Goal: Task Accomplishment & Management: Manage account settings

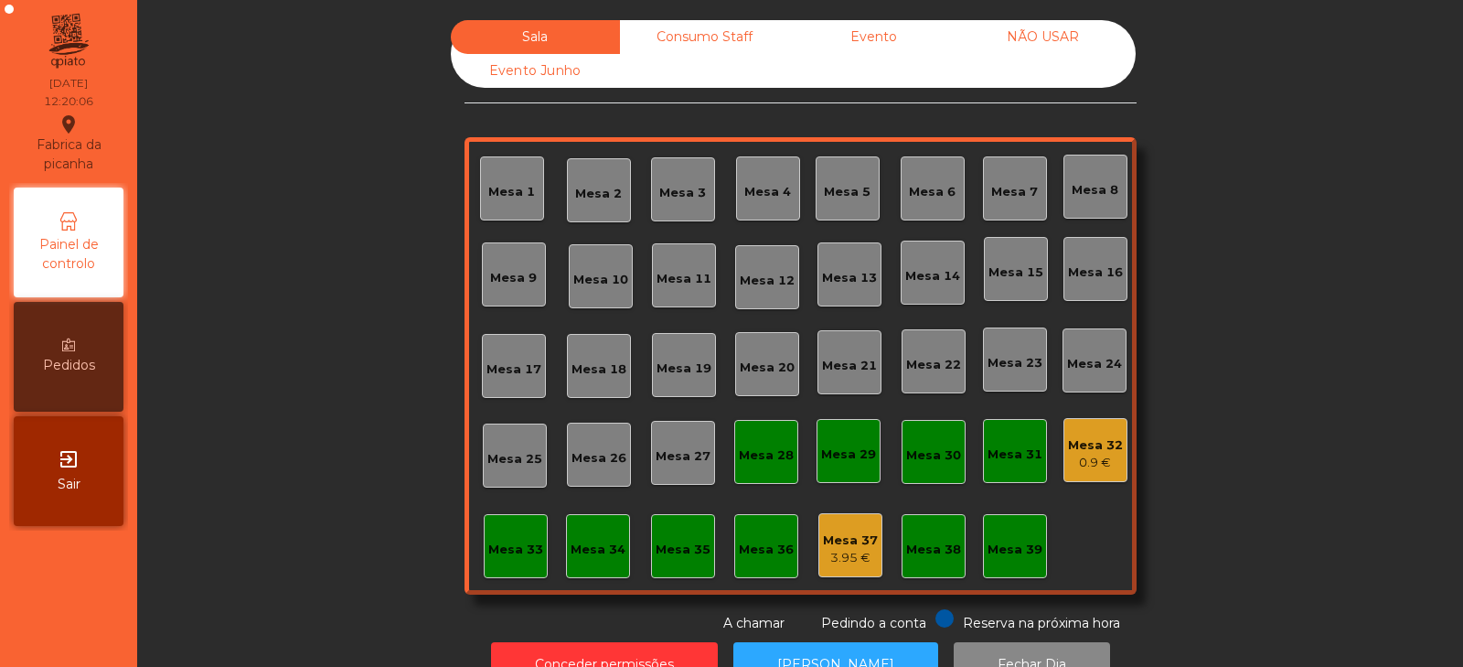
scroll to position [54, 0]
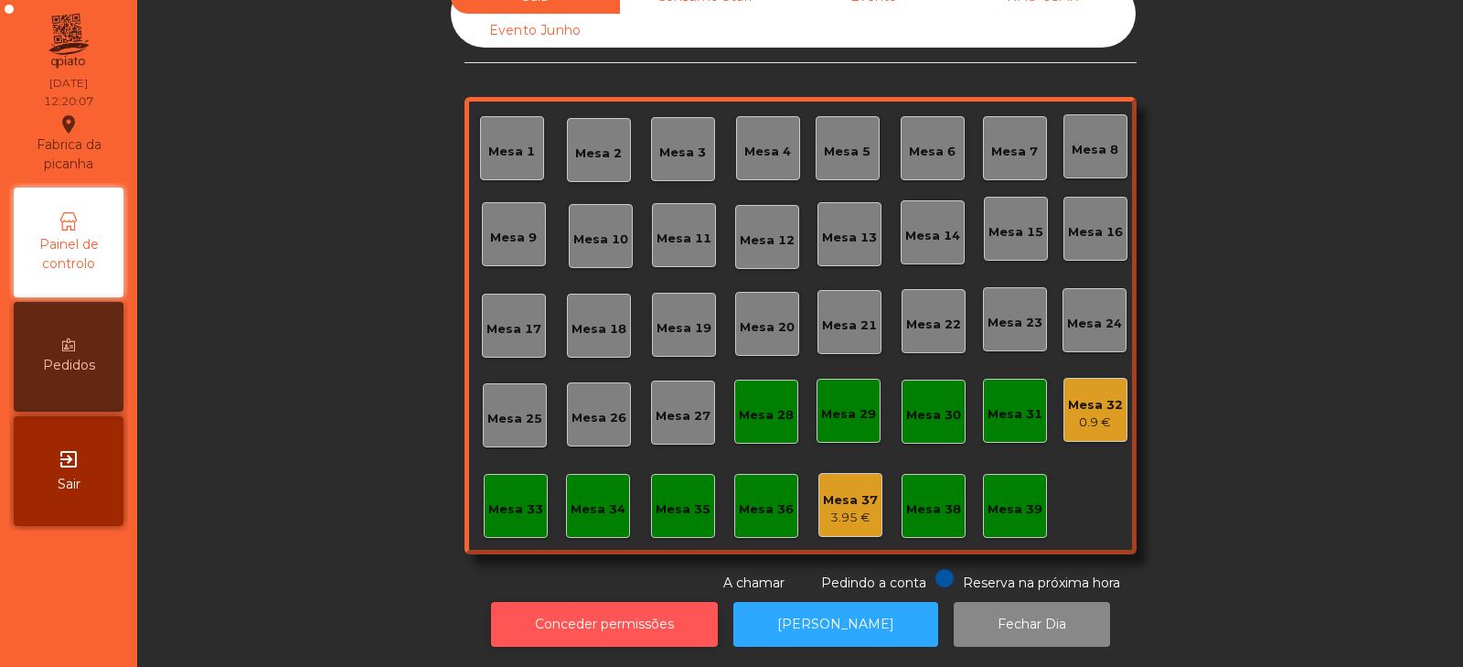
click at [624, 608] on button "Conceder permissões" at bounding box center [604, 624] width 227 height 45
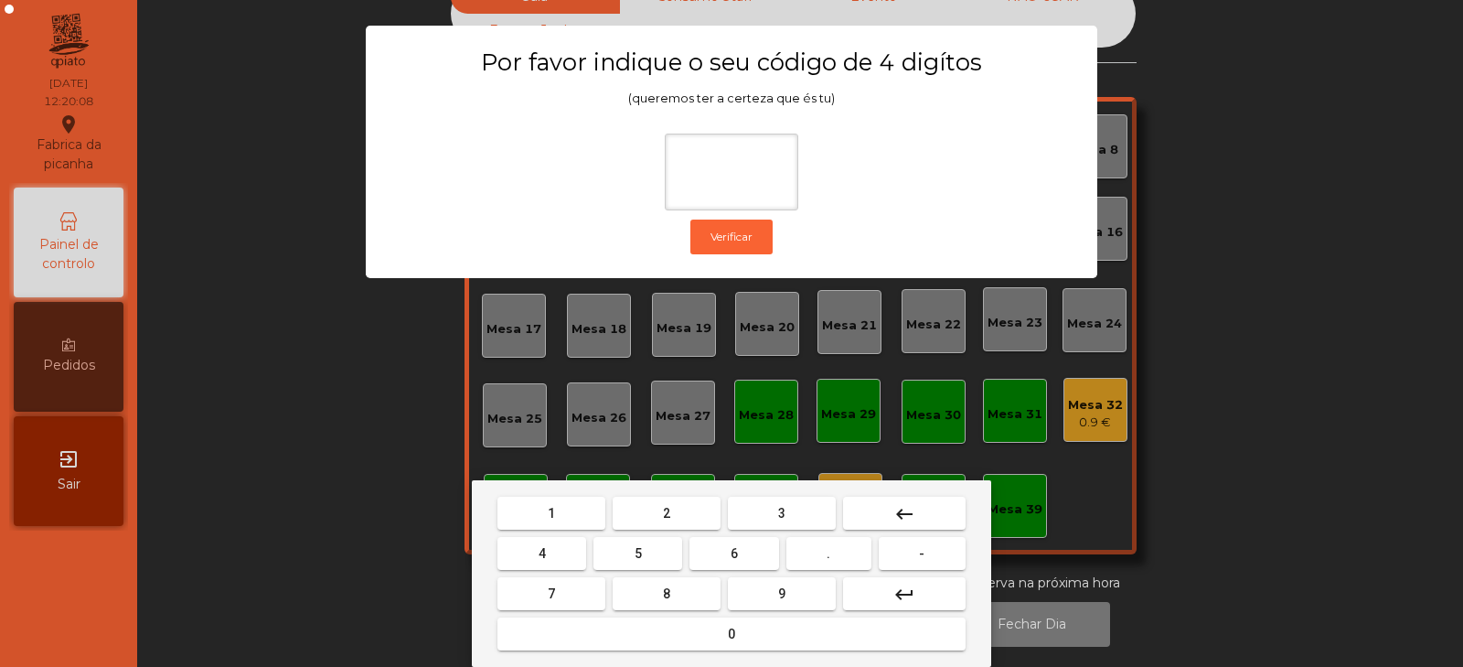
click at [686, 511] on button "2" at bounding box center [667, 512] width 108 height 33
click at [734, 553] on span "6" at bounding box center [734, 553] width 7 height 15
click at [583, 586] on button "7" at bounding box center [551, 593] width 108 height 33
click at [638, 553] on span "5" at bounding box center [638, 553] width 7 height 15
type input "****"
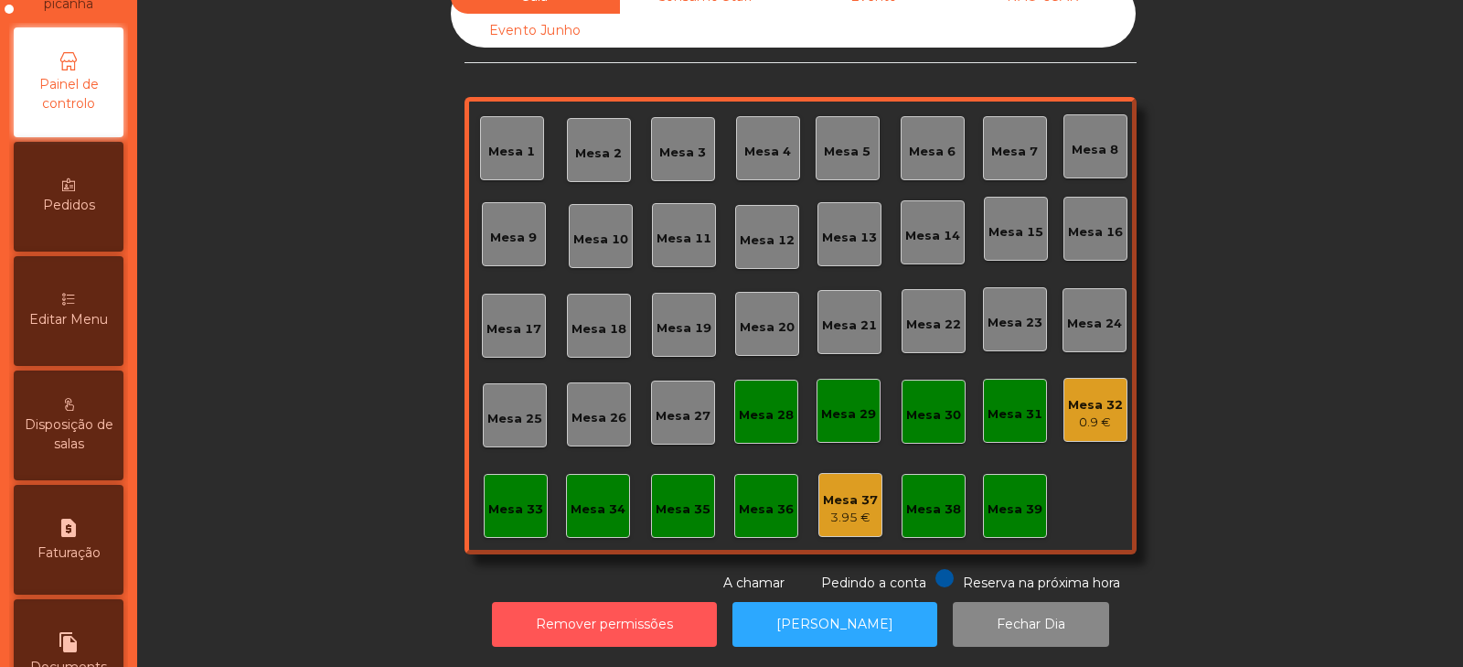
scroll to position [175, 0]
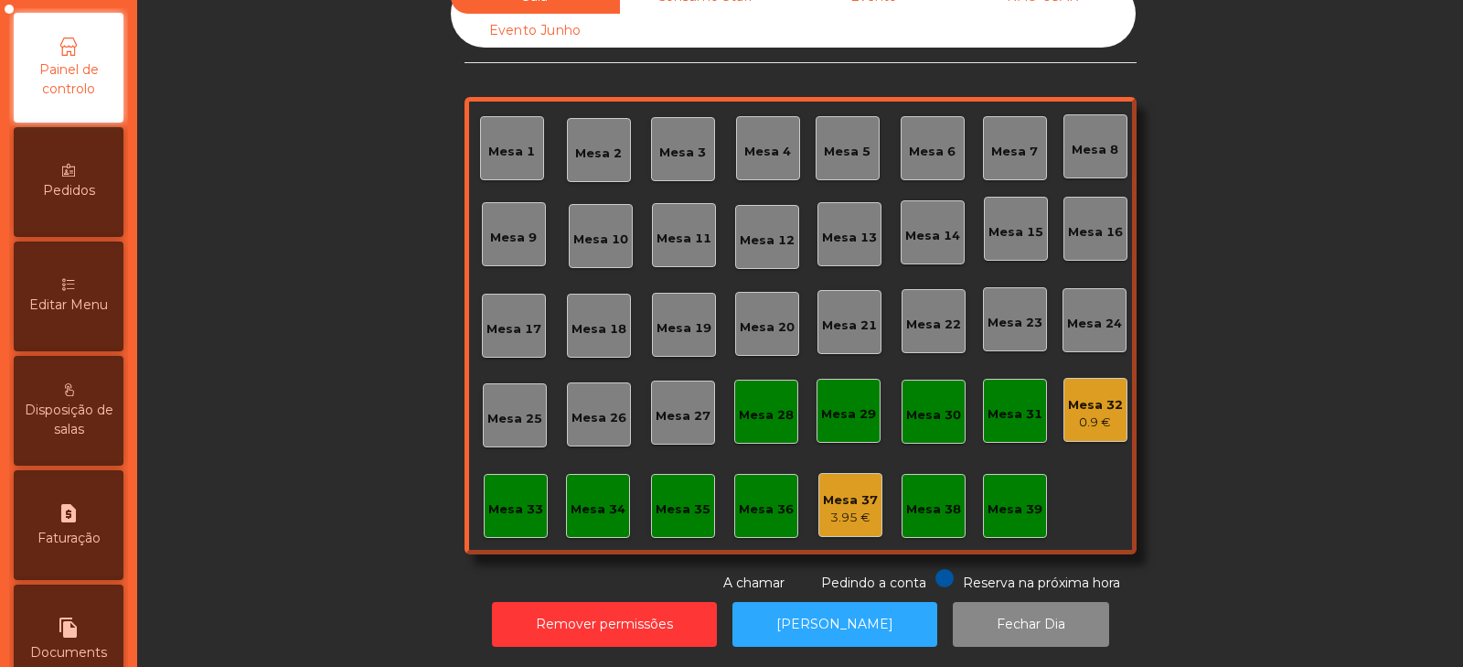
click at [89, 282] on div "Editar Menu" at bounding box center [69, 296] width 110 height 110
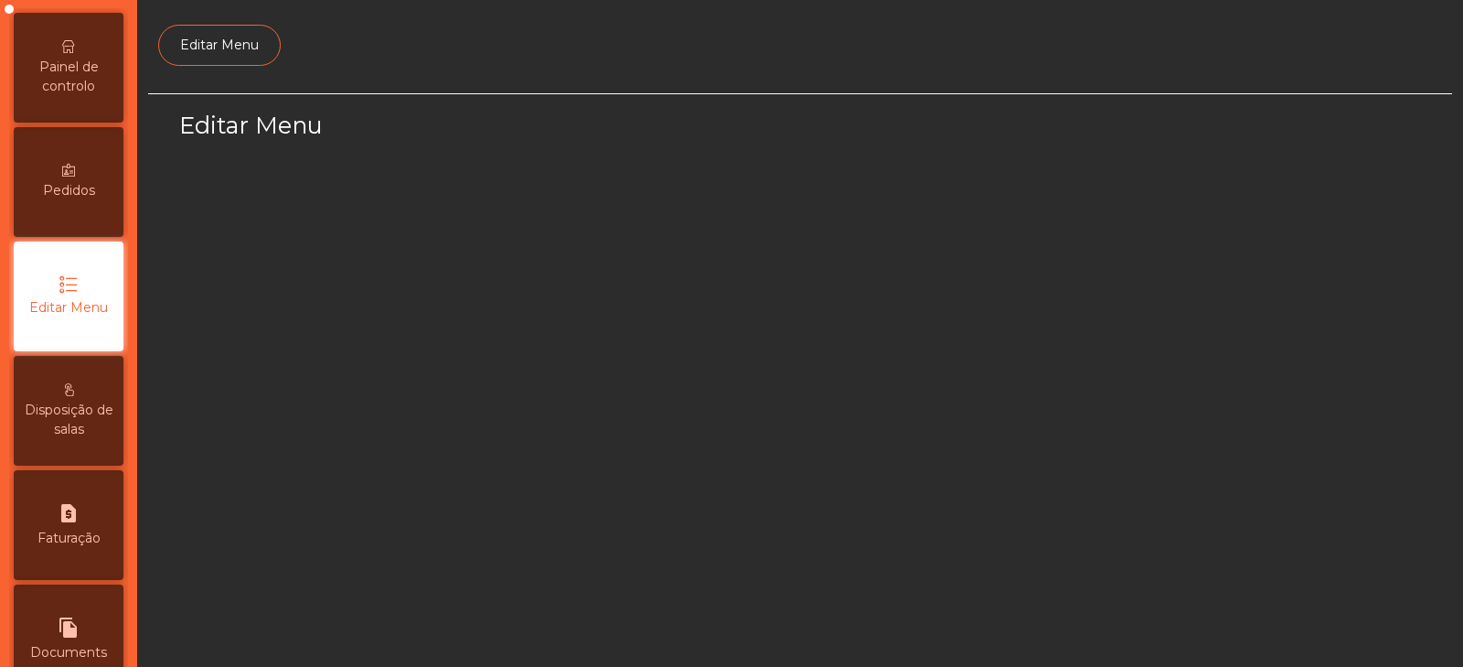
scroll to position [138, 0]
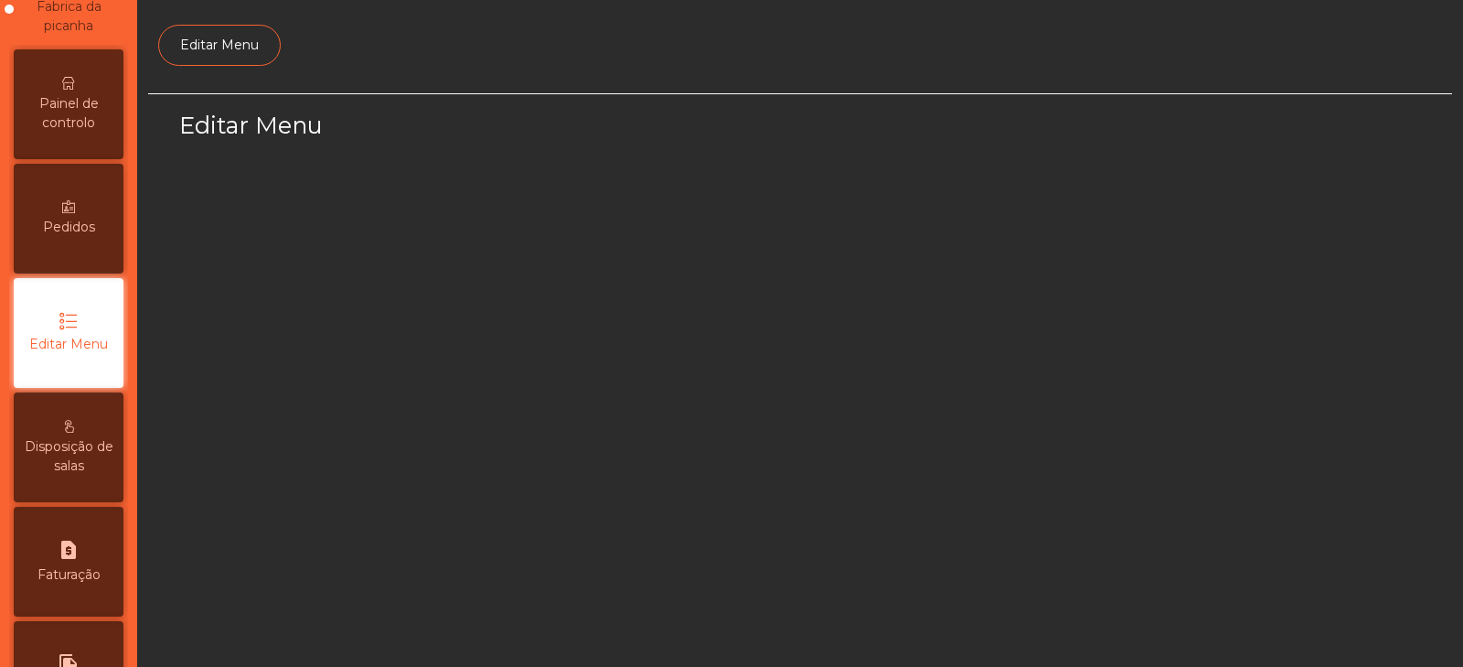
select select "*"
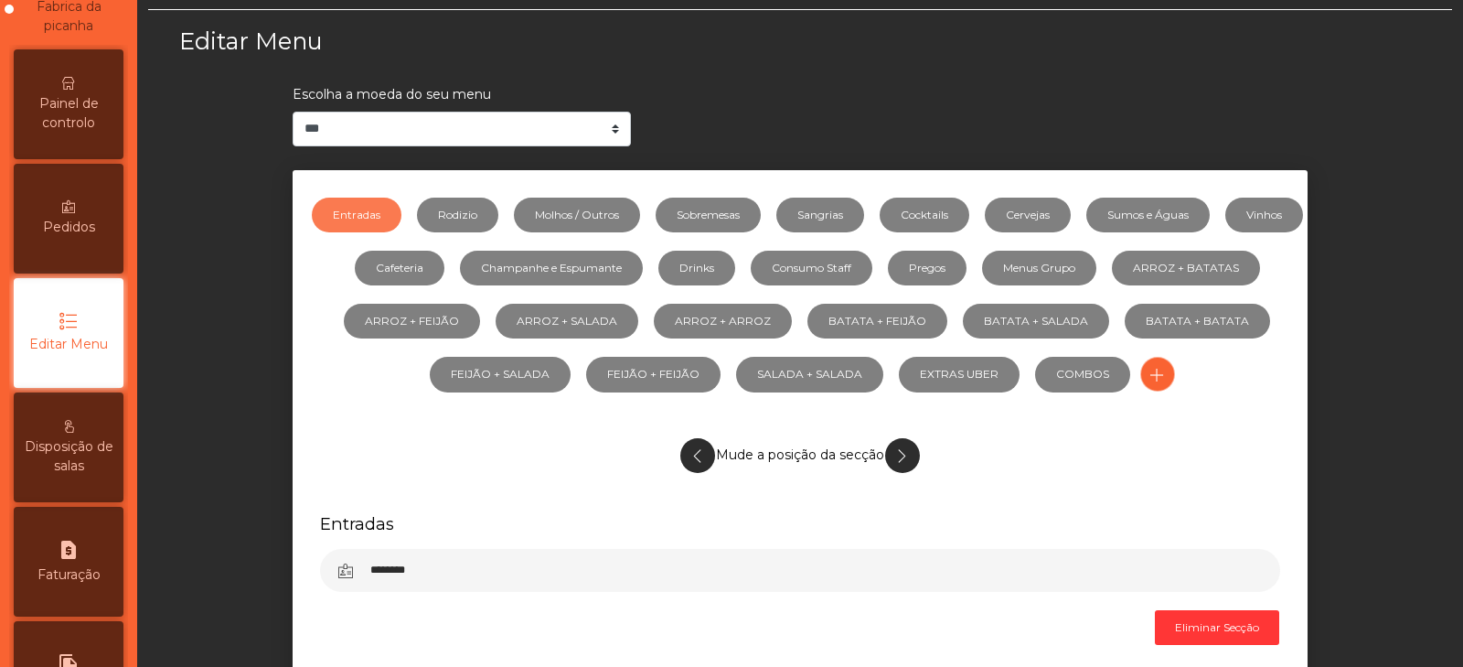
scroll to position [105, 0]
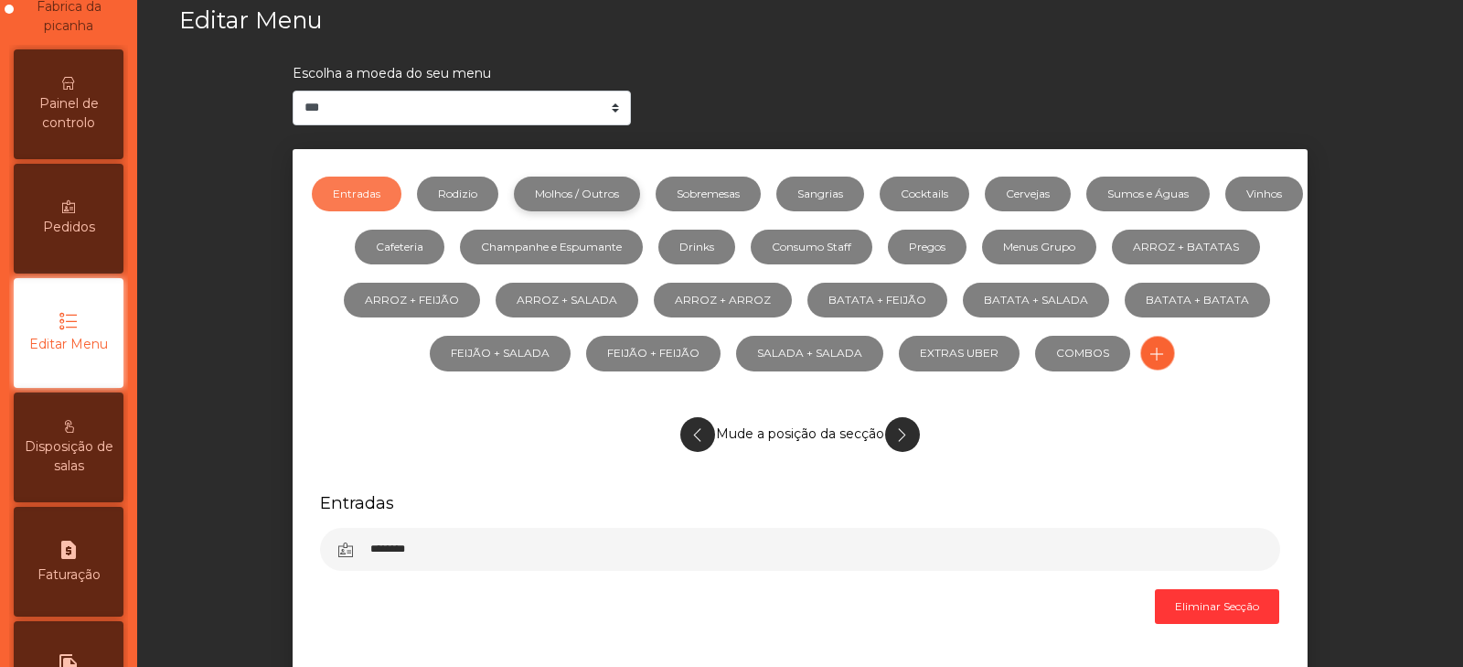
click at [630, 194] on link "Molhos / Outros" at bounding box center [577, 193] width 126 height 35
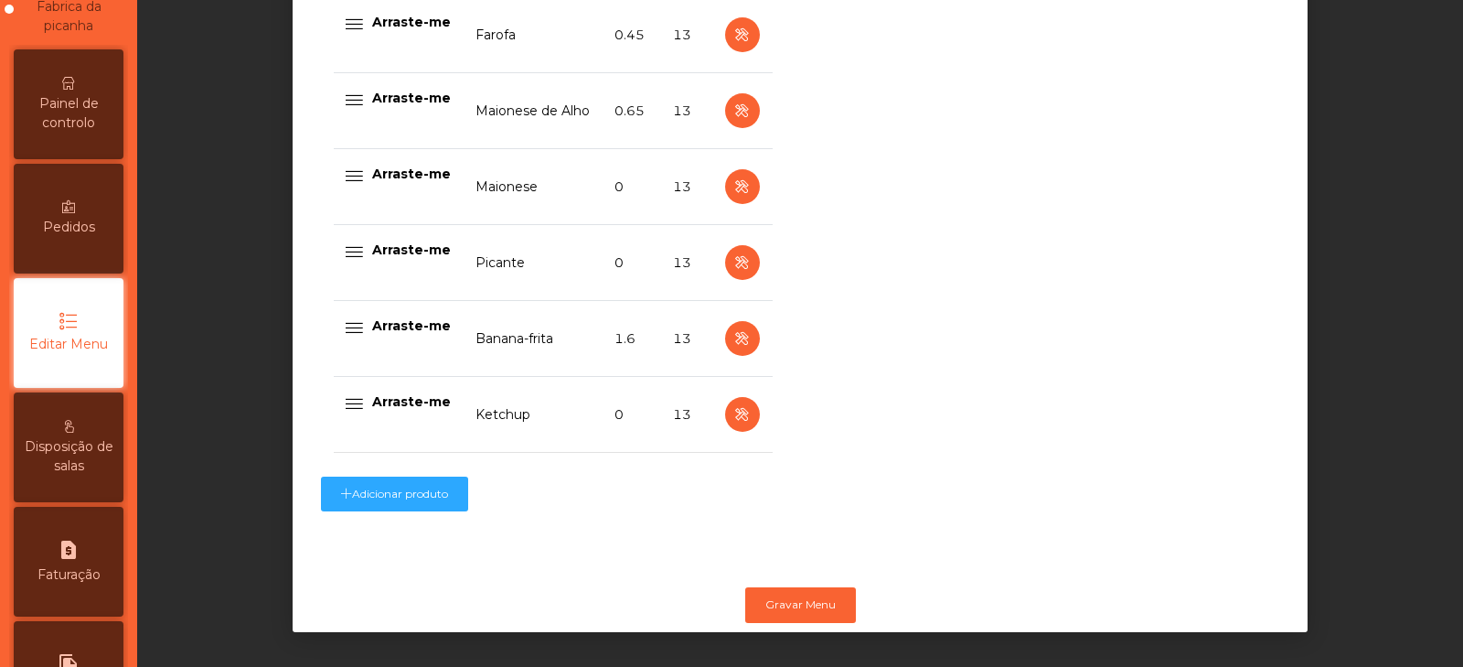
scroll to position [829, 0]
click at [734, 334] on icon "button" at bounding box center [741, 338] width 21 height 23
select select "**"
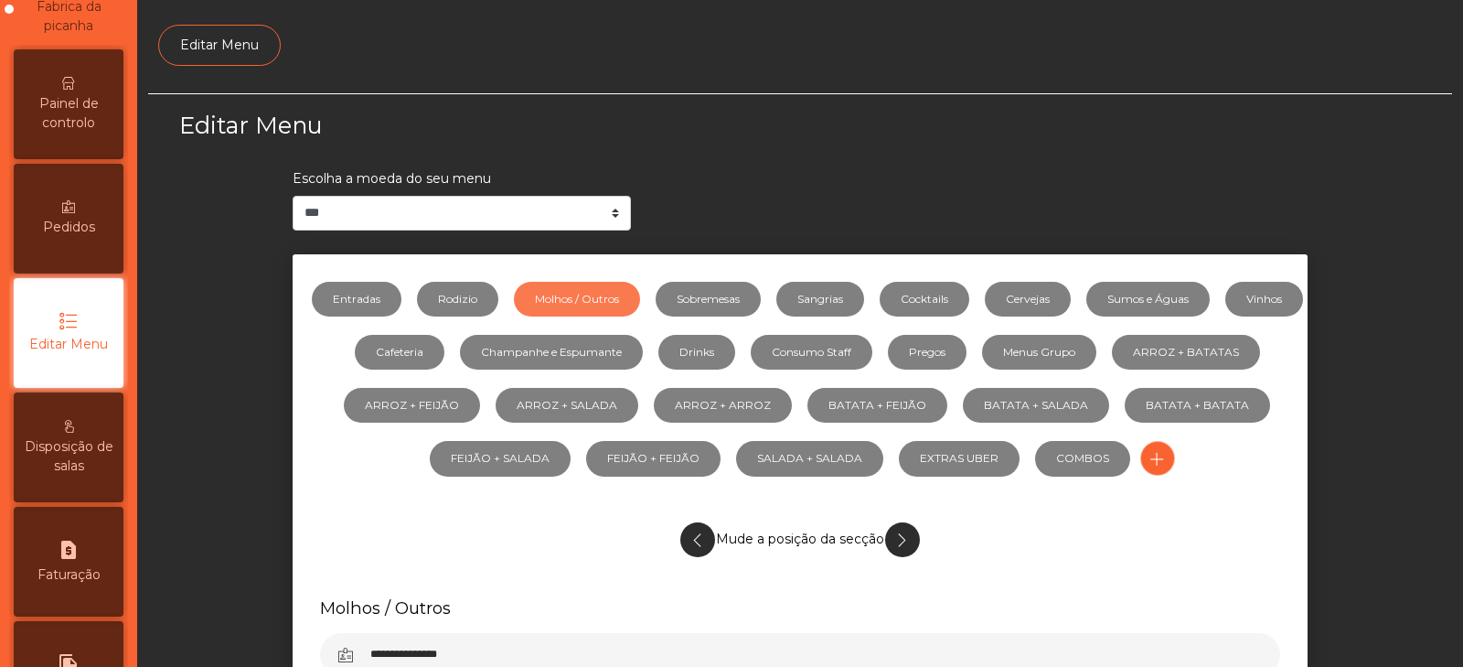
scroll to position [0, 0]
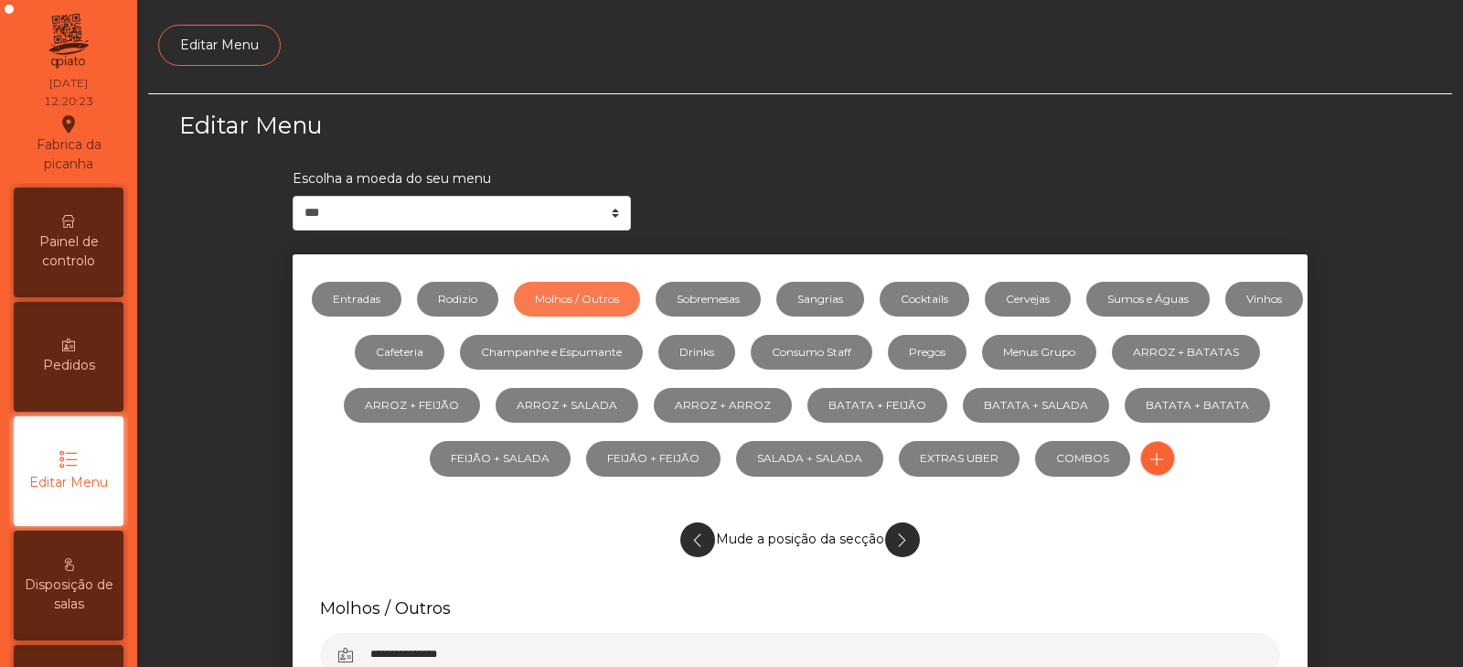
click at [89, 271] on div "Painel de controlo" at bounding box center [69, 242] width 110 height 110
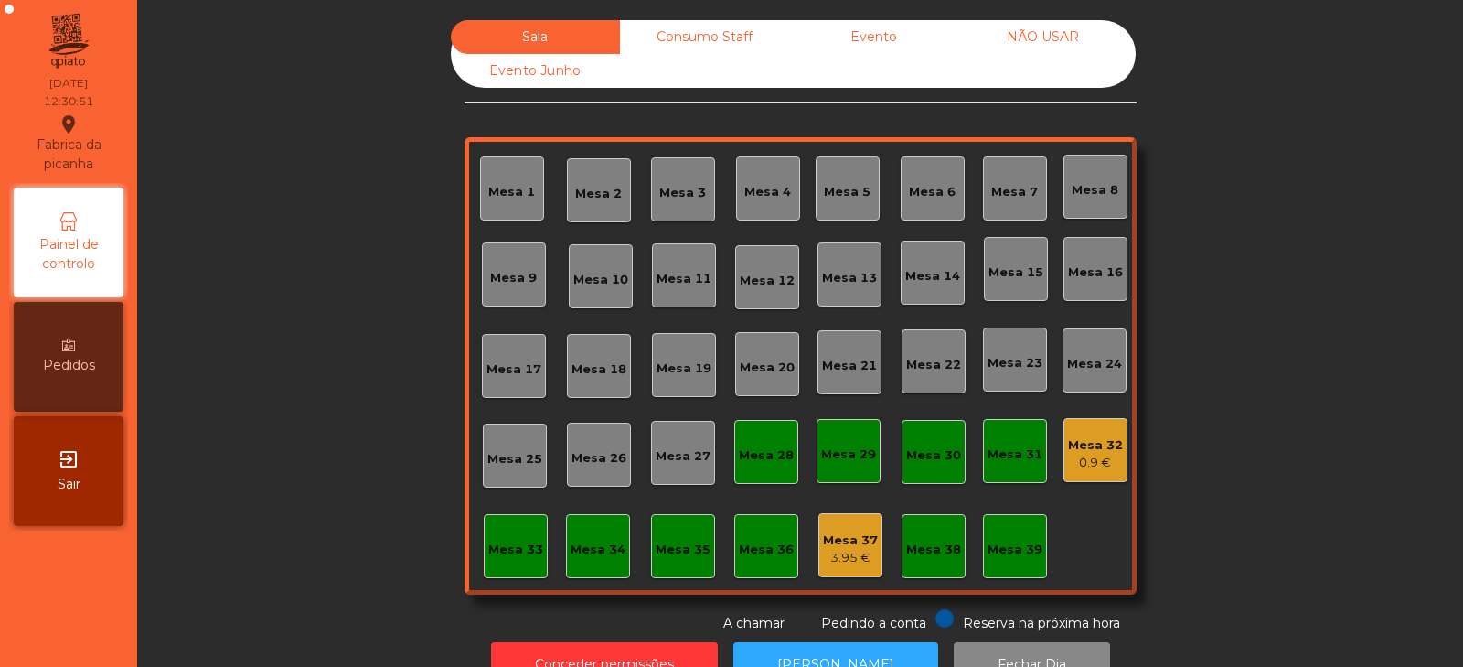
click at [821, 205] on div "Mesa 5" at bounding box center [848, 188] width 64 height 64
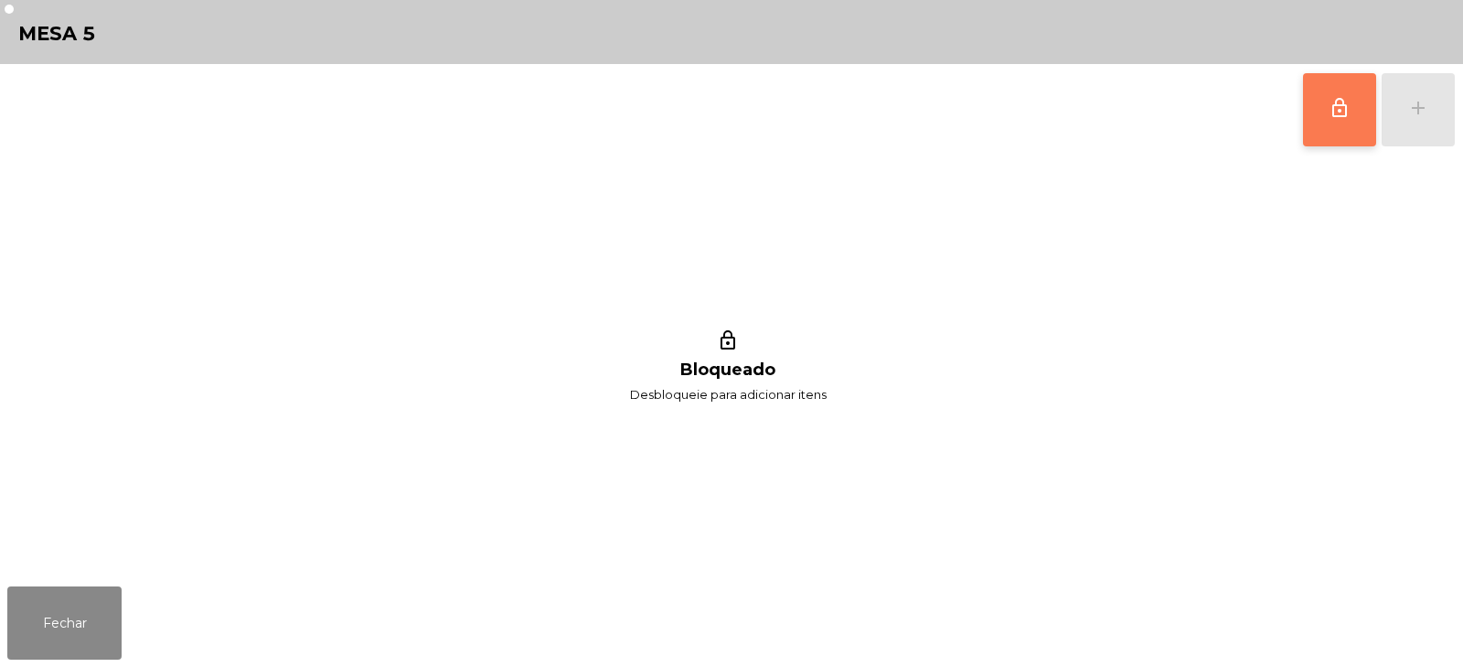
click at [1316, 85] on button "lock_outline" at bounding box center [1339, 109] width 73 height 73
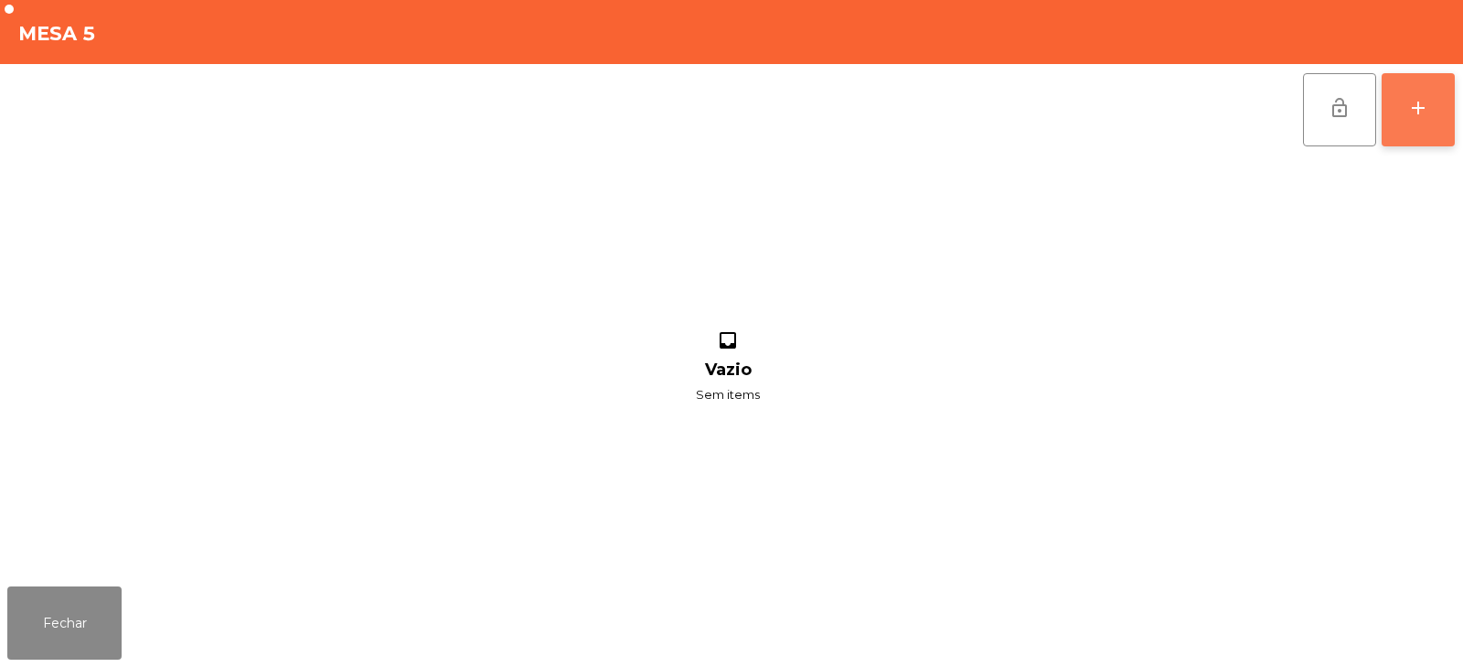
click at [1427, 107] on div "add" at bounding box center [1418, 108] width 22 height 22
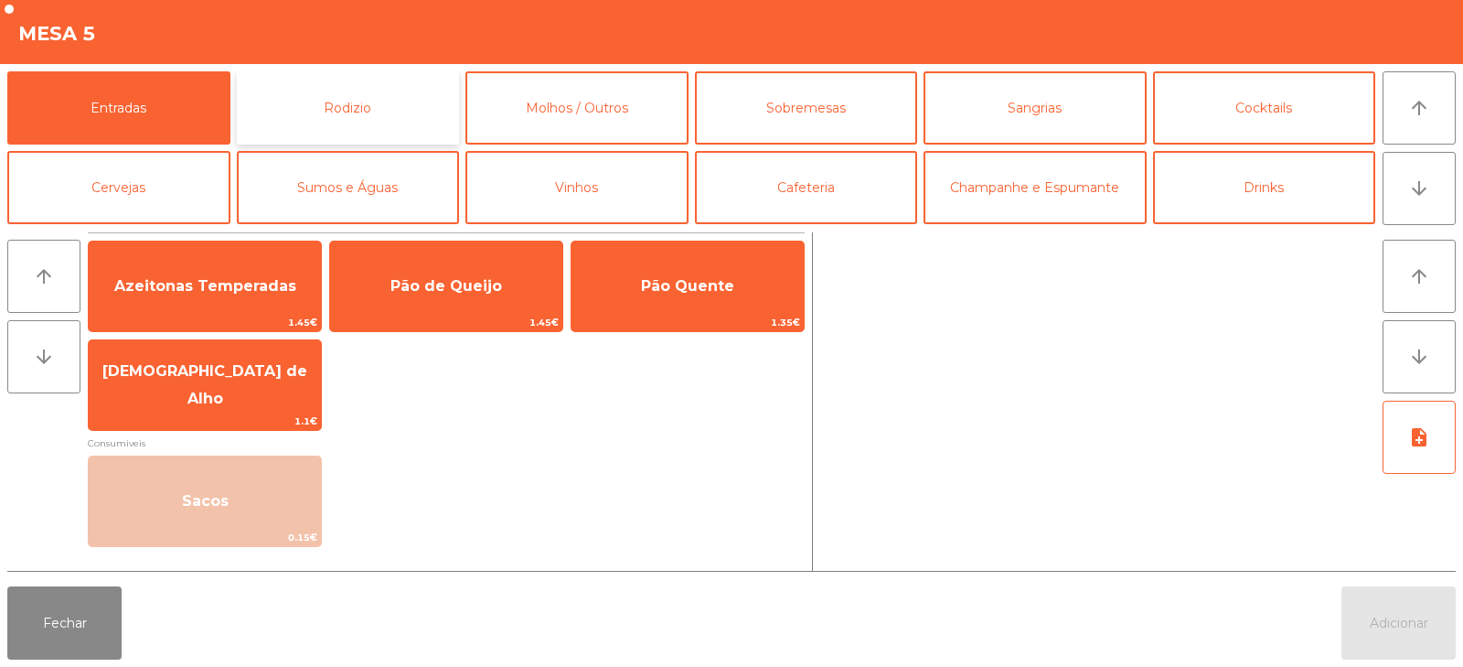
click at [315, 98] on button "Rodizio" at bounding box center [348, 107] width 223 height 73
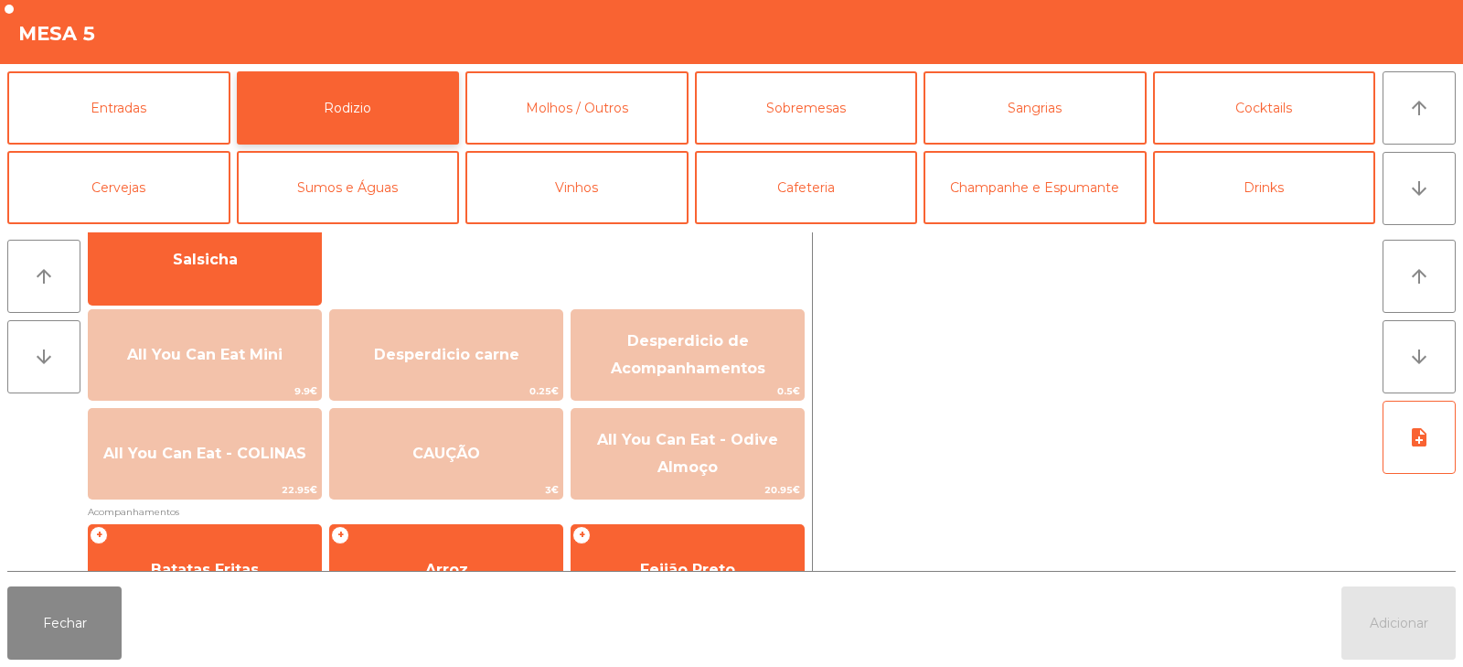
scroll to position [203, 0]
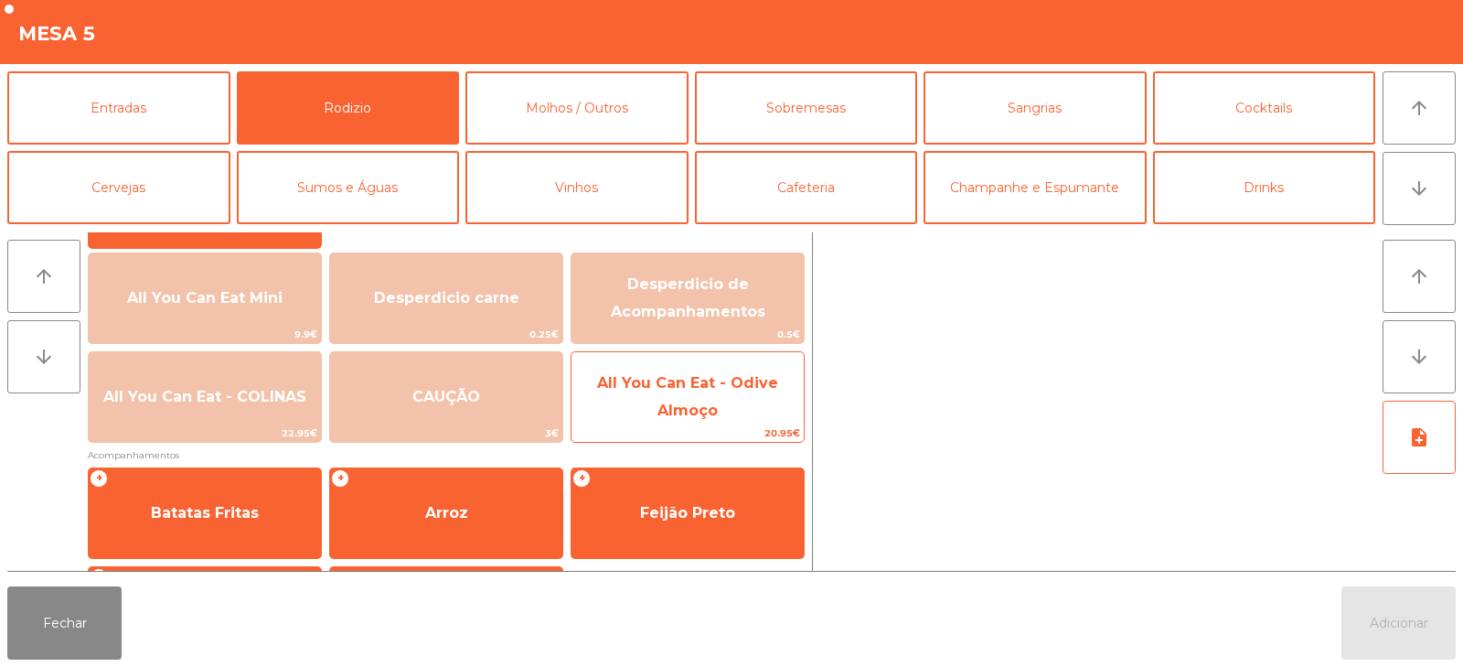
click at [684, 407] on span "All You Can Eat - Odive Almoço" at bounding box center [687, 396] width 181 height 45
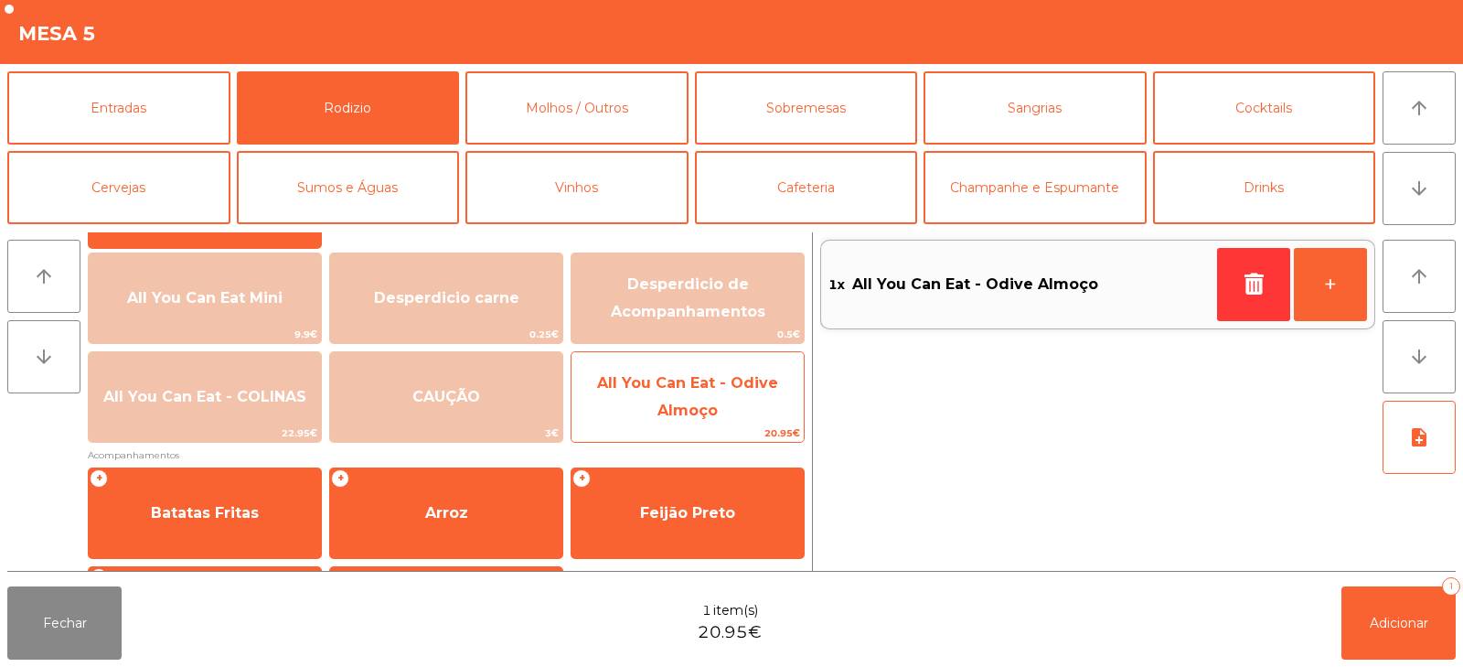
click at [678, 398] on span "All You Can Eat - Odive Almoço" at bounding box center [687, 397] width 232 height 78
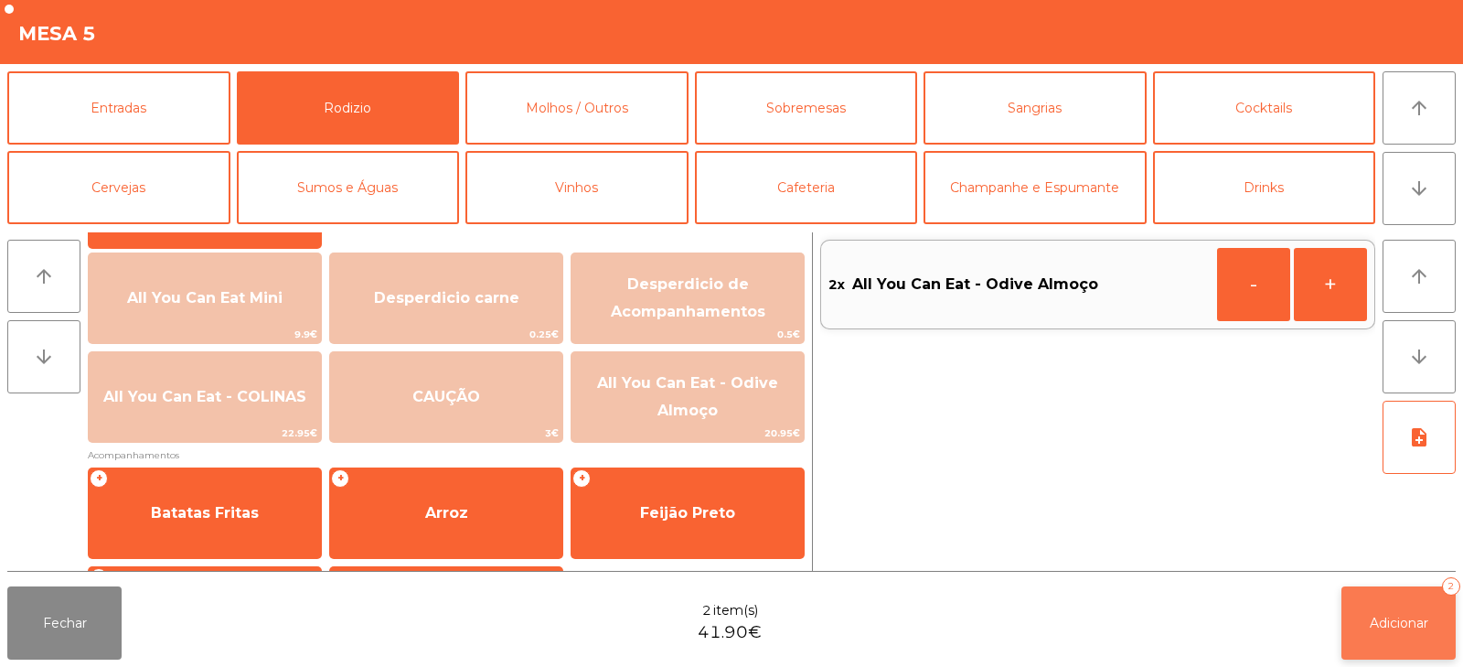
click at [1395, 605] on button "Adicionar 2" at bounding box center [1398, 622] width 114 height 73
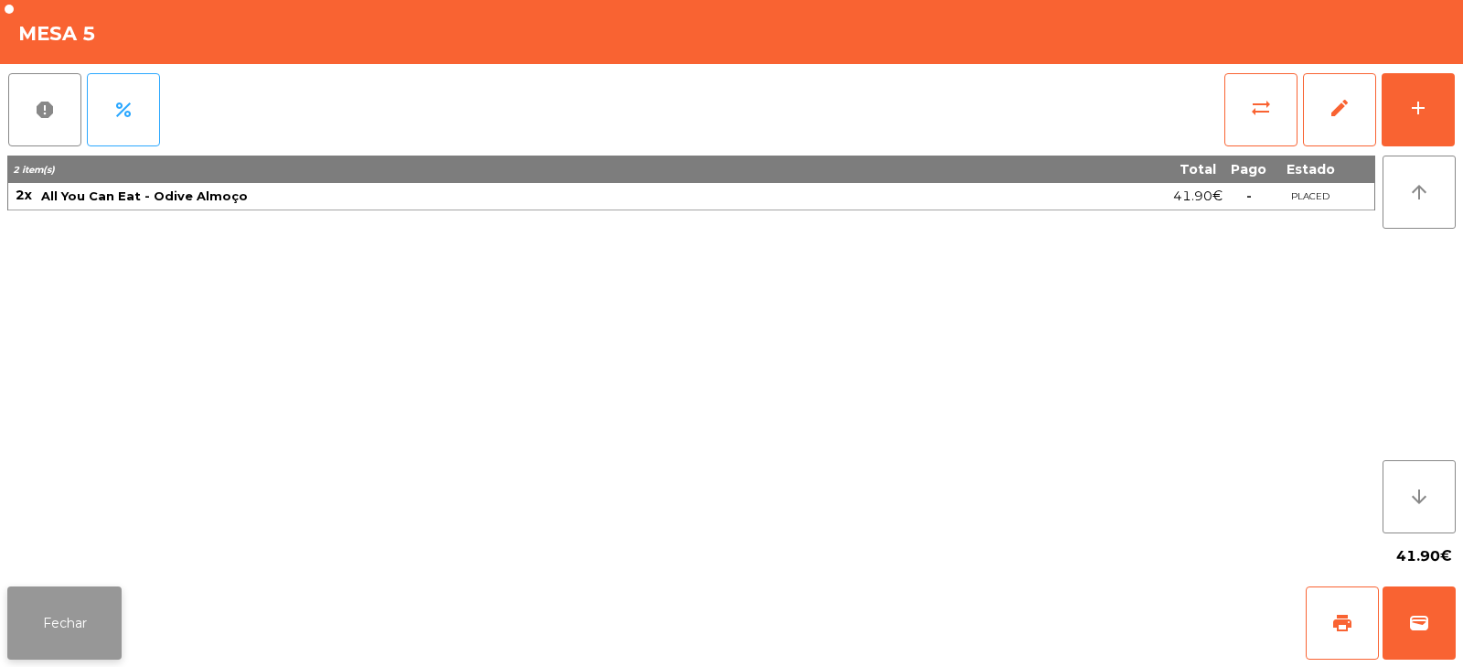
click at [78, 631] on button "Fechar" at bounding box center [64, 622] width 114 height 73
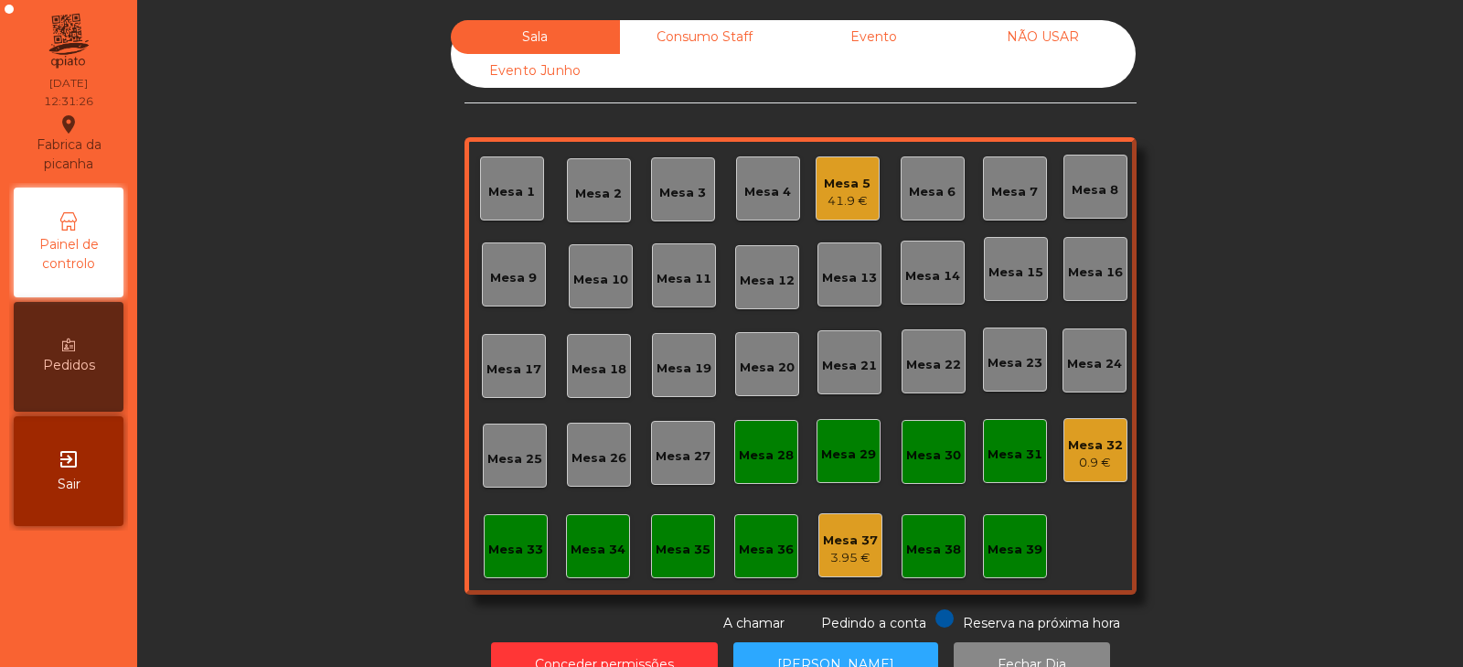
click at [1012, 187] on div "Mesa 7" at bounding box center [1014, 192] width 47 height 18
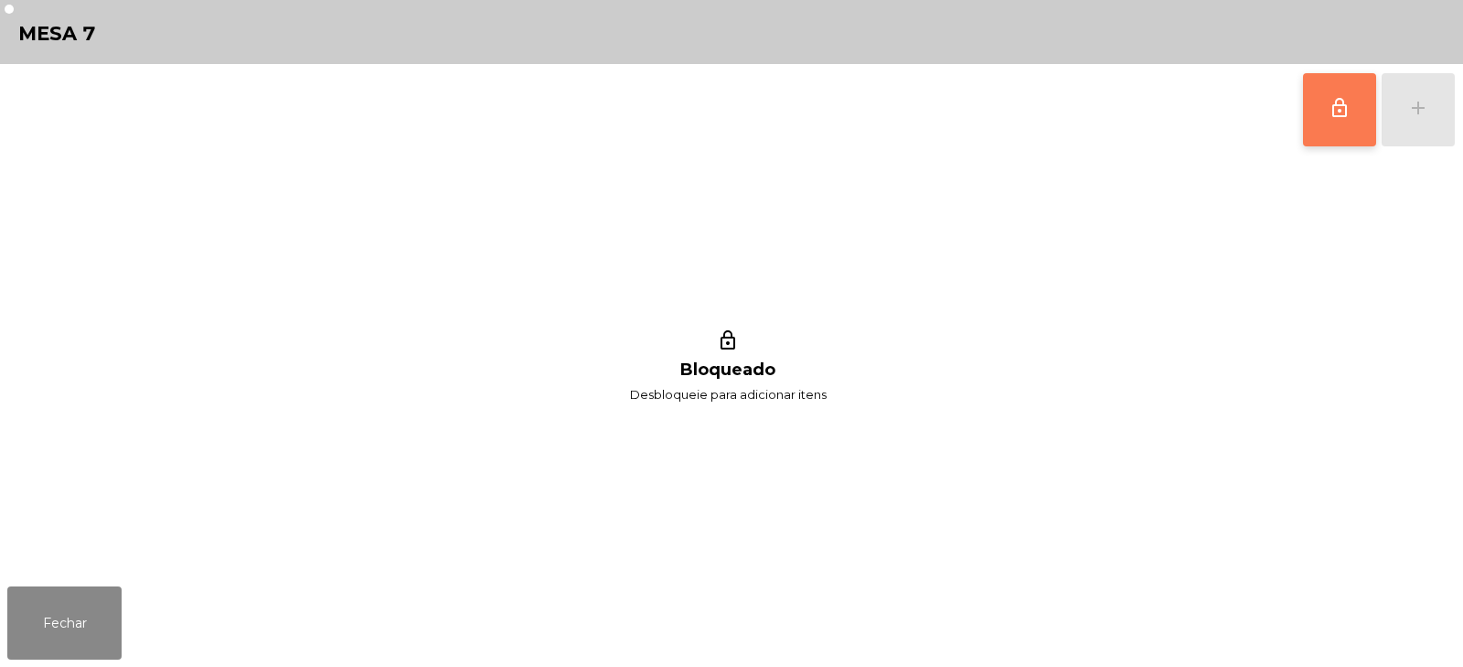
click at [1324, 123] on button "lock_outline" at bounding box center [1339, 109] width 73 height 73
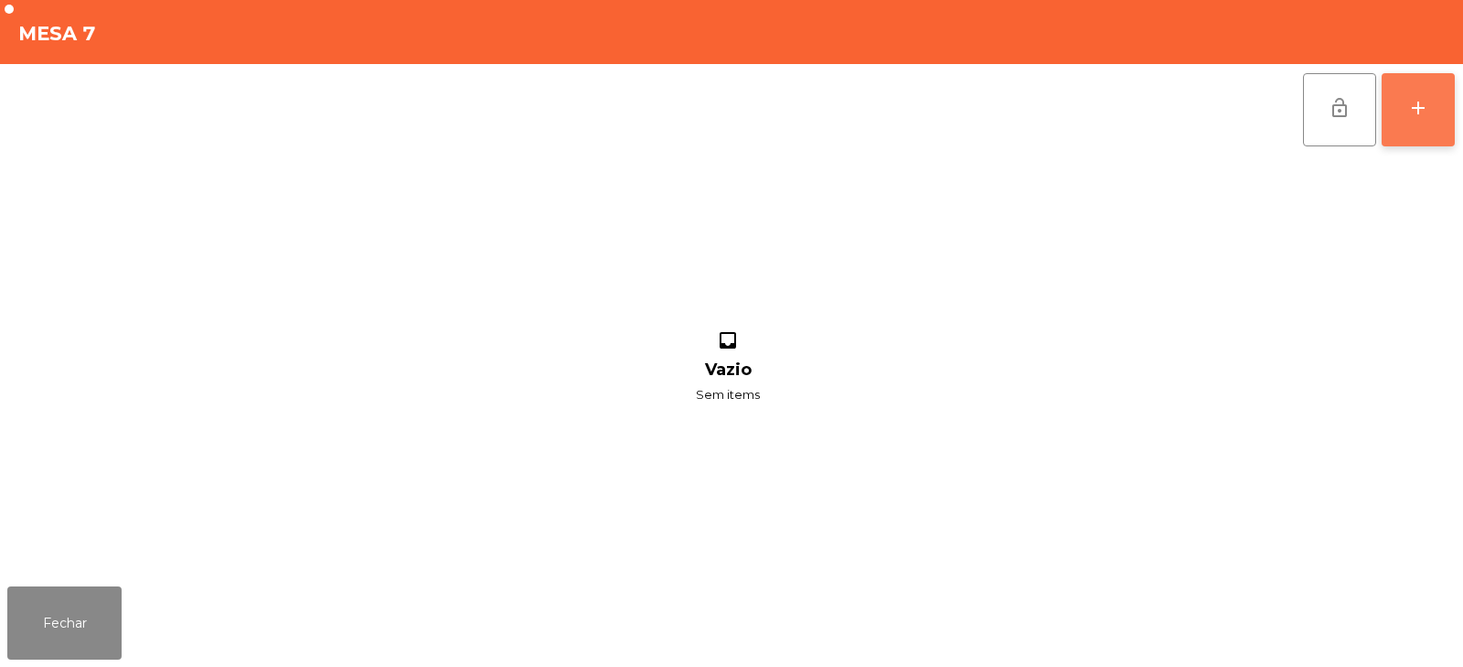
click at [1409, 110] on div "add" at bounding box center [1418, 108] width 22 height 22
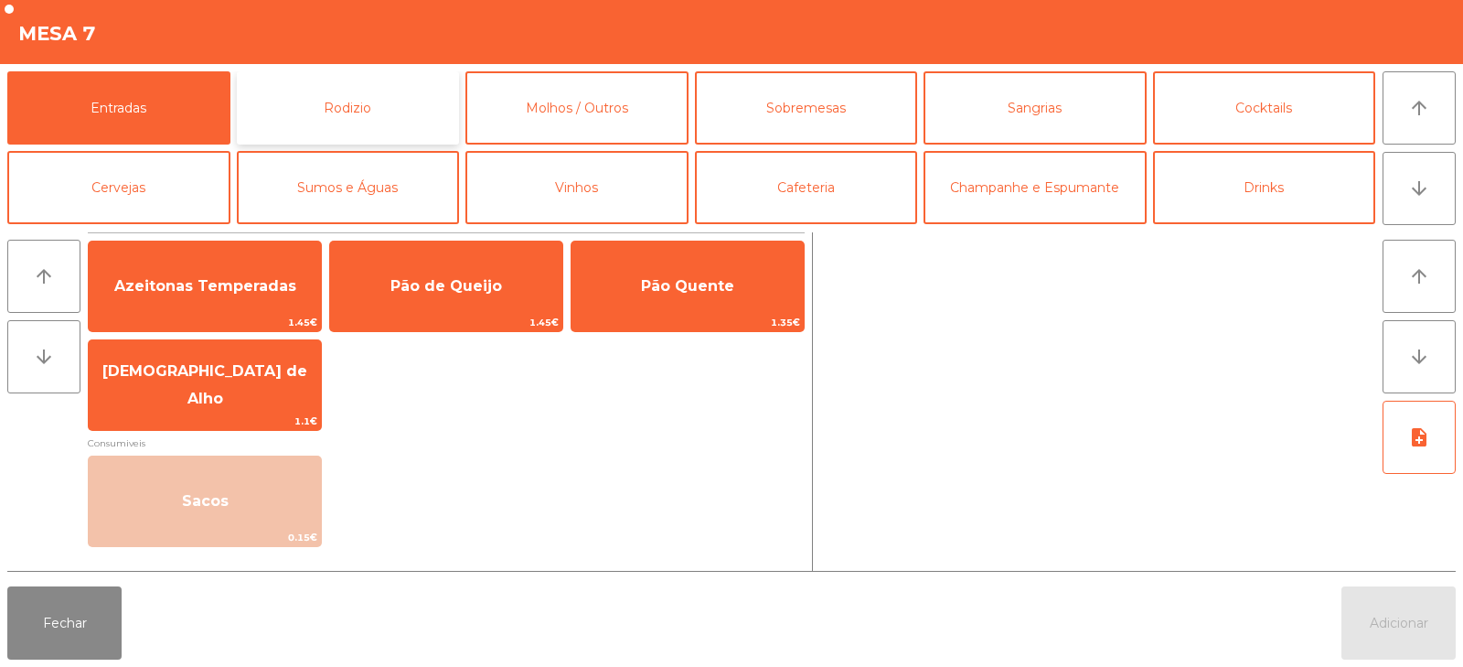
click at [390, 107] on button "Rodizio" at bounding box center [348, 107] width 223 height 73
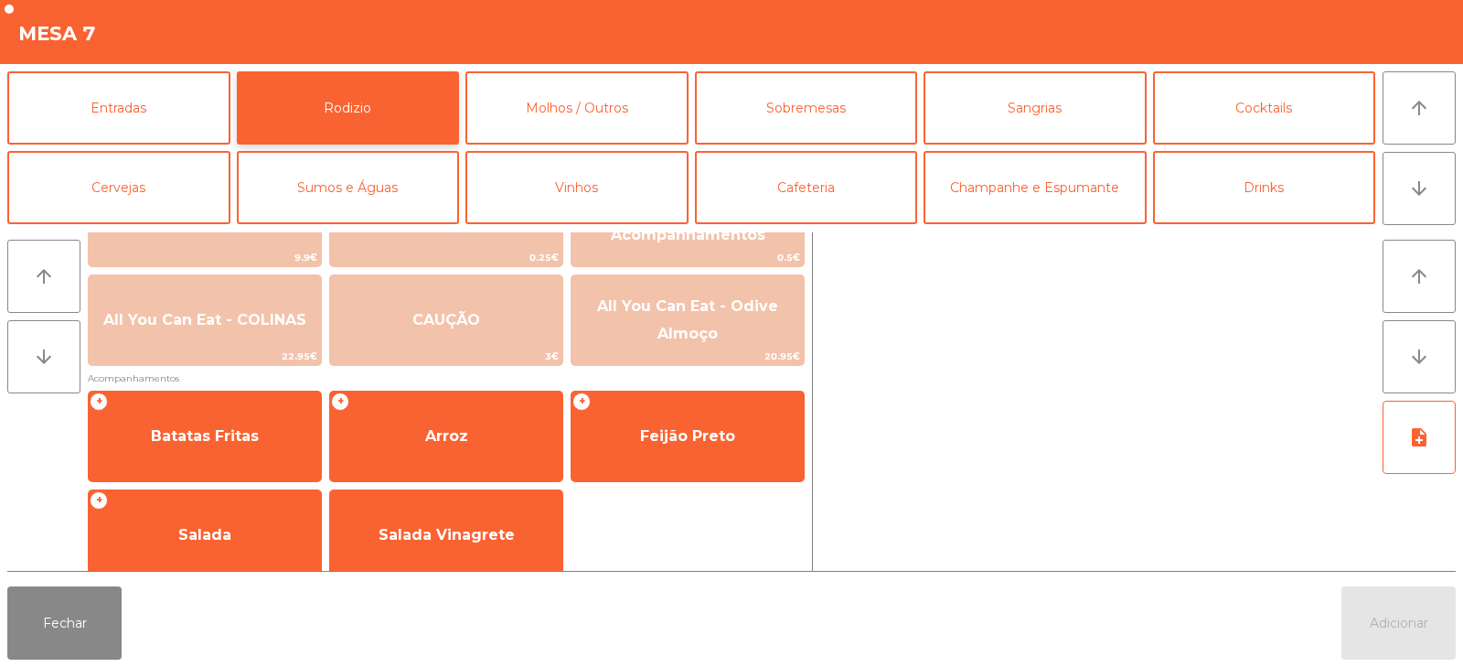
scroll to position [297, 0]
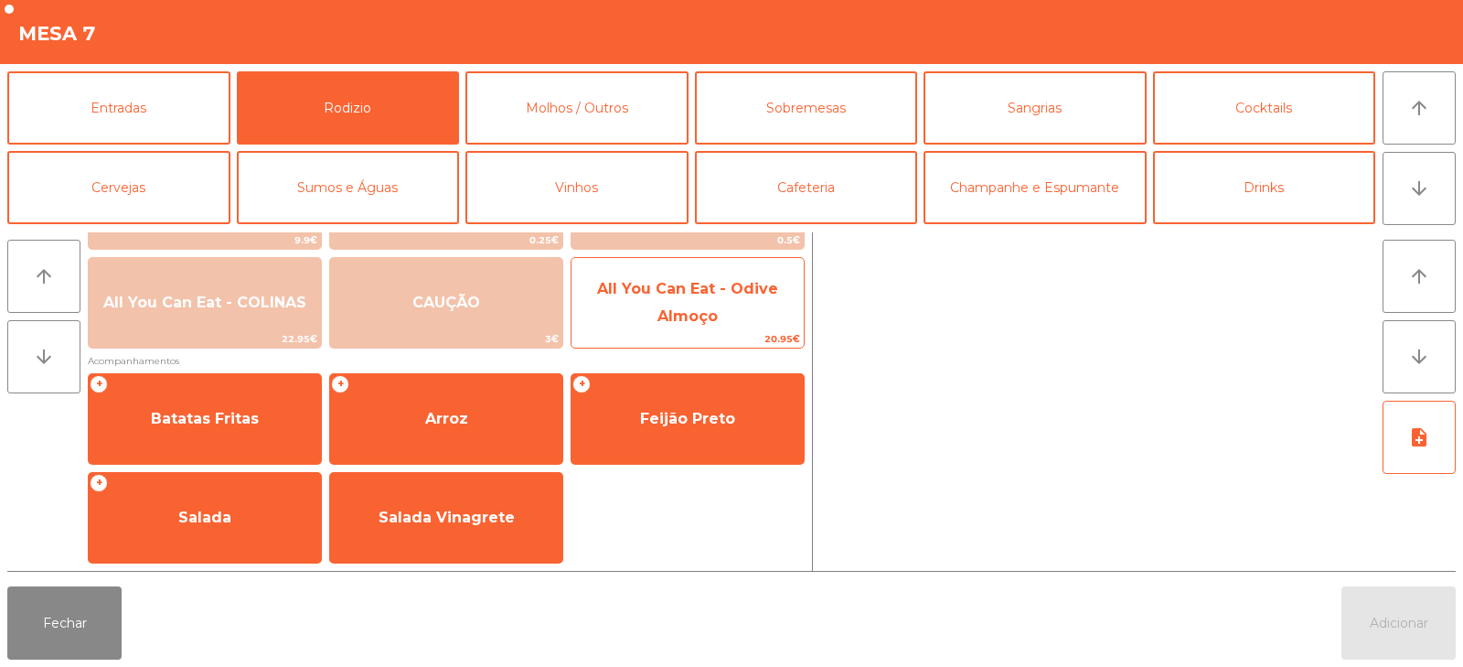
click at [698, 306] on span "All You Can Eat - Odive Almoço" at bounding box center [687, 303] width 232 height 78
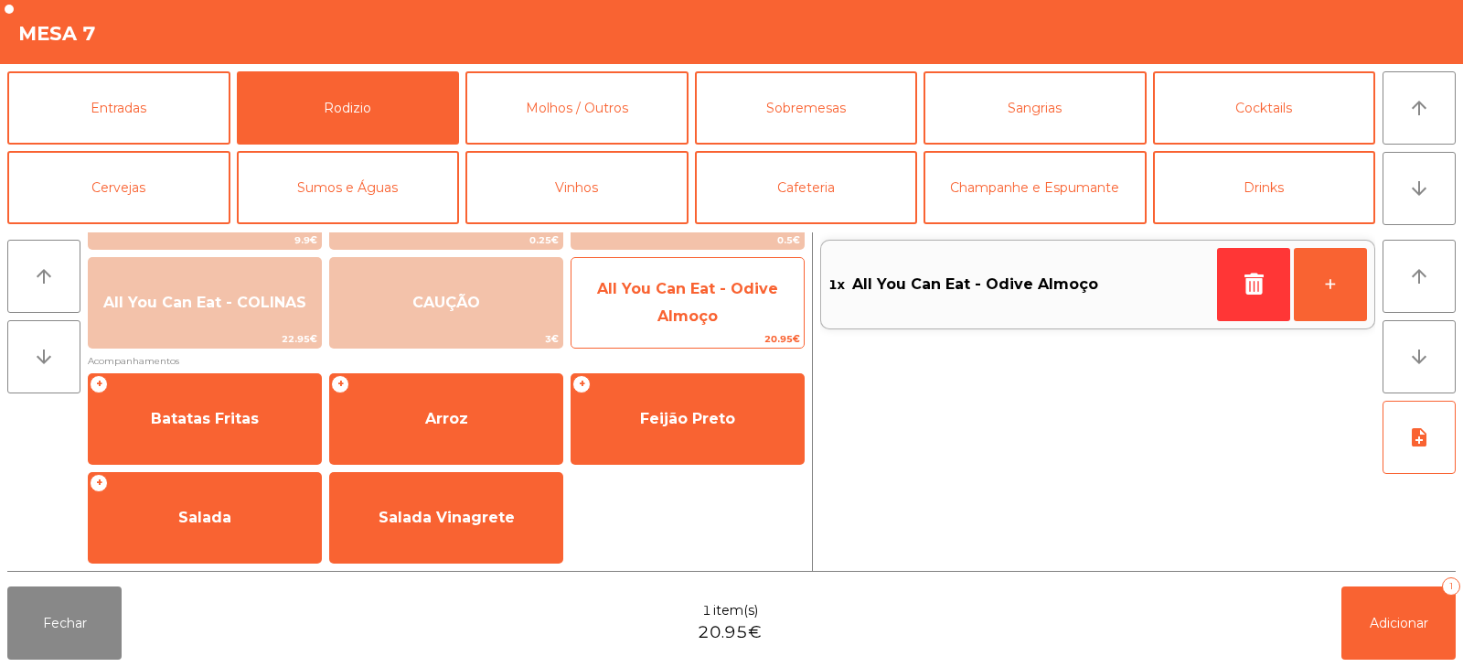
click at [696, 304] on span "All You Can Eat - Odive Almoço" at bounding box center [687, 303] width 232 height 78
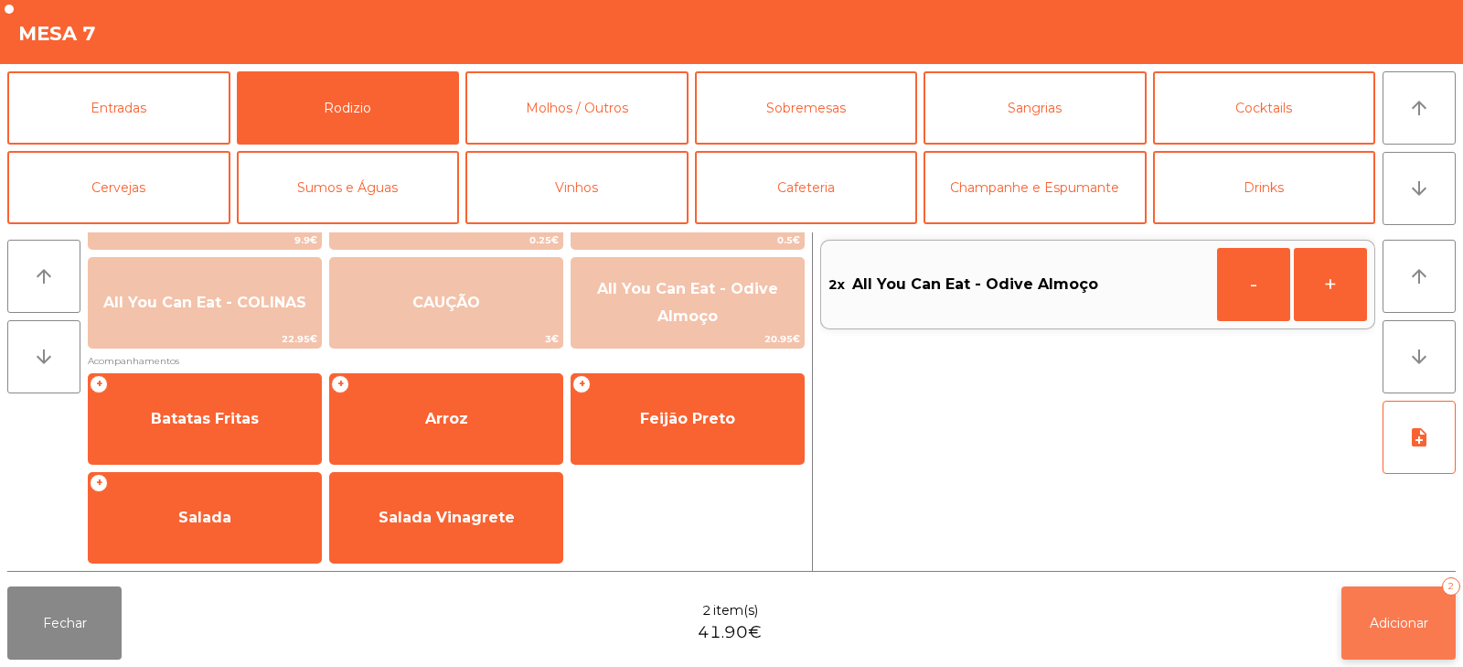
click at [1389, 633] on button "Adicionar 2" at bounding box center [1398, 622] width 114 height 73
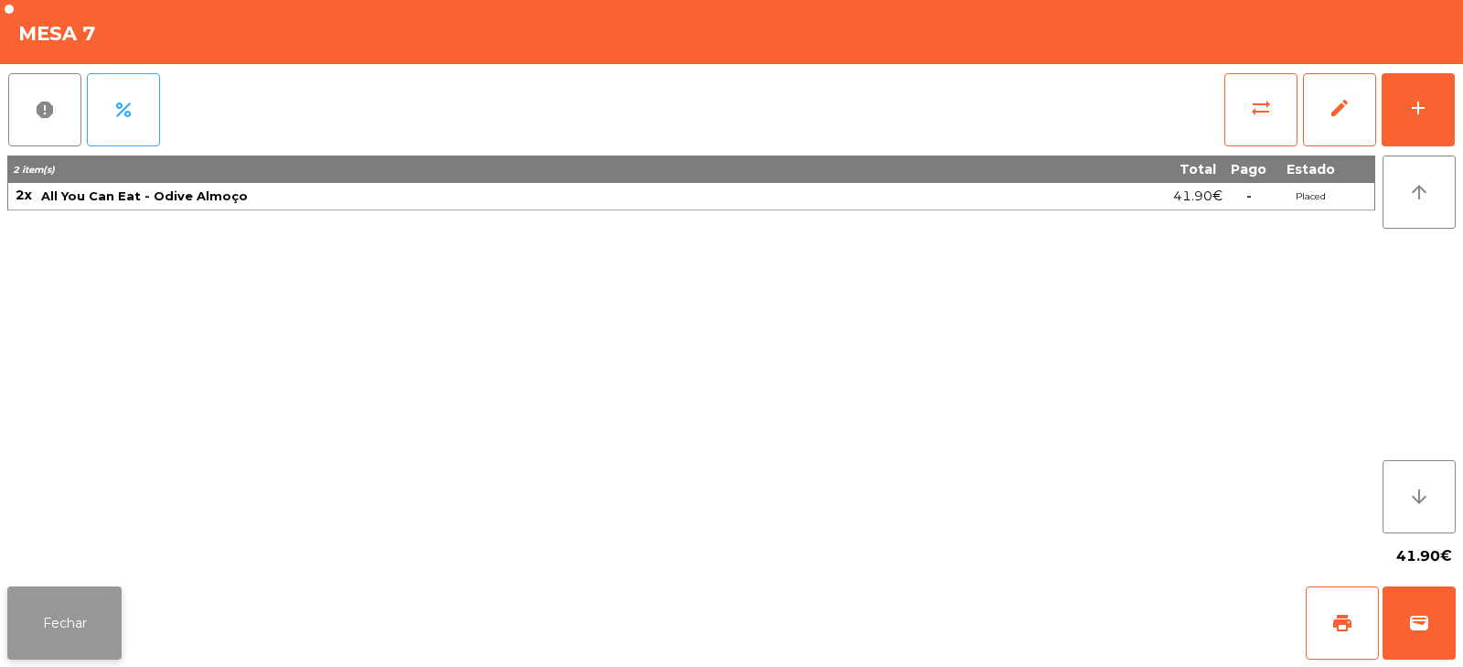
click at [56, 616] on button "Fechar" at bounding box center [64, 622] width 114 height 73
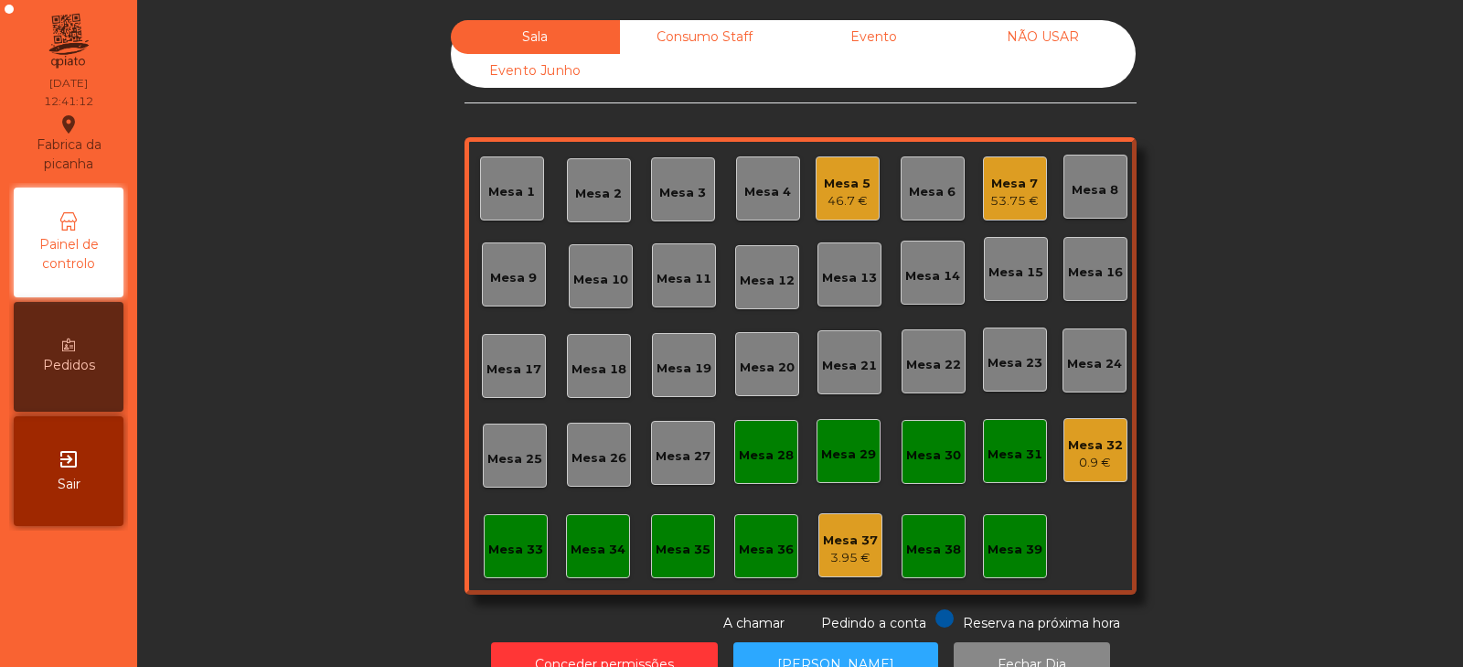
click at [1212, 300] on div "Sala Consumo Staff Evento NÃO USAR Evento Junho Mesa 1 Mesa 2 Mesa 3 Mesa 4 Mes…" at bounding box center [800, 326] width 1276 height 613
click at [501, 550] on div "Mesa 33" at bounding box center [515, 549] width 55 height 18
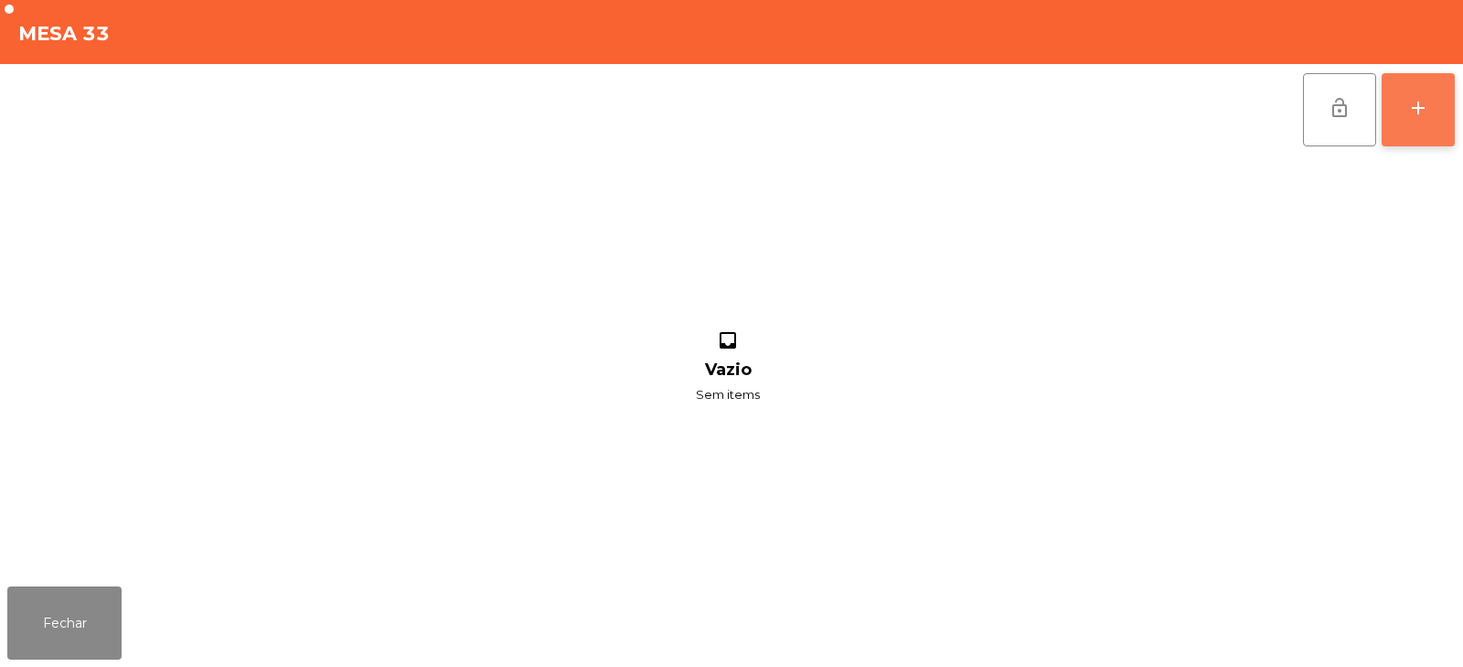
click at [1405, 118] on button "add" at bounding box center [1418, 109] width 73 height 73
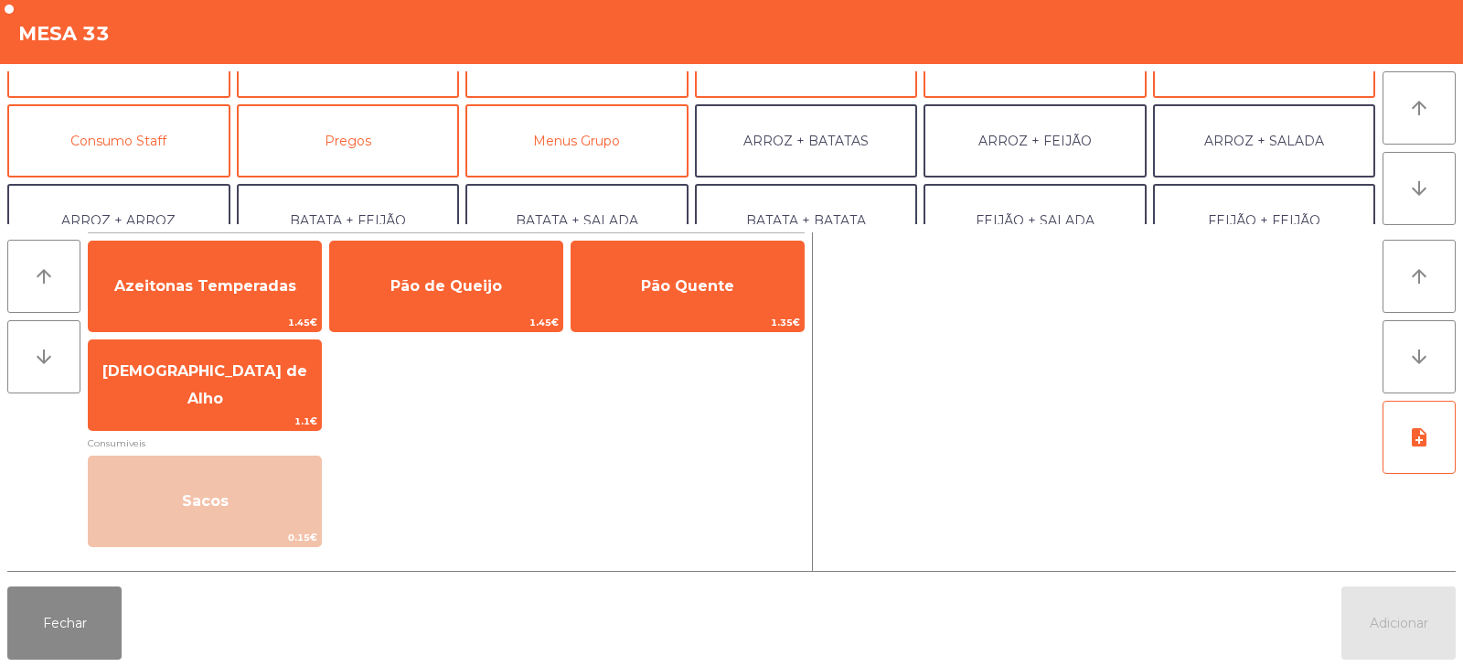
scroll to position [133, 0]
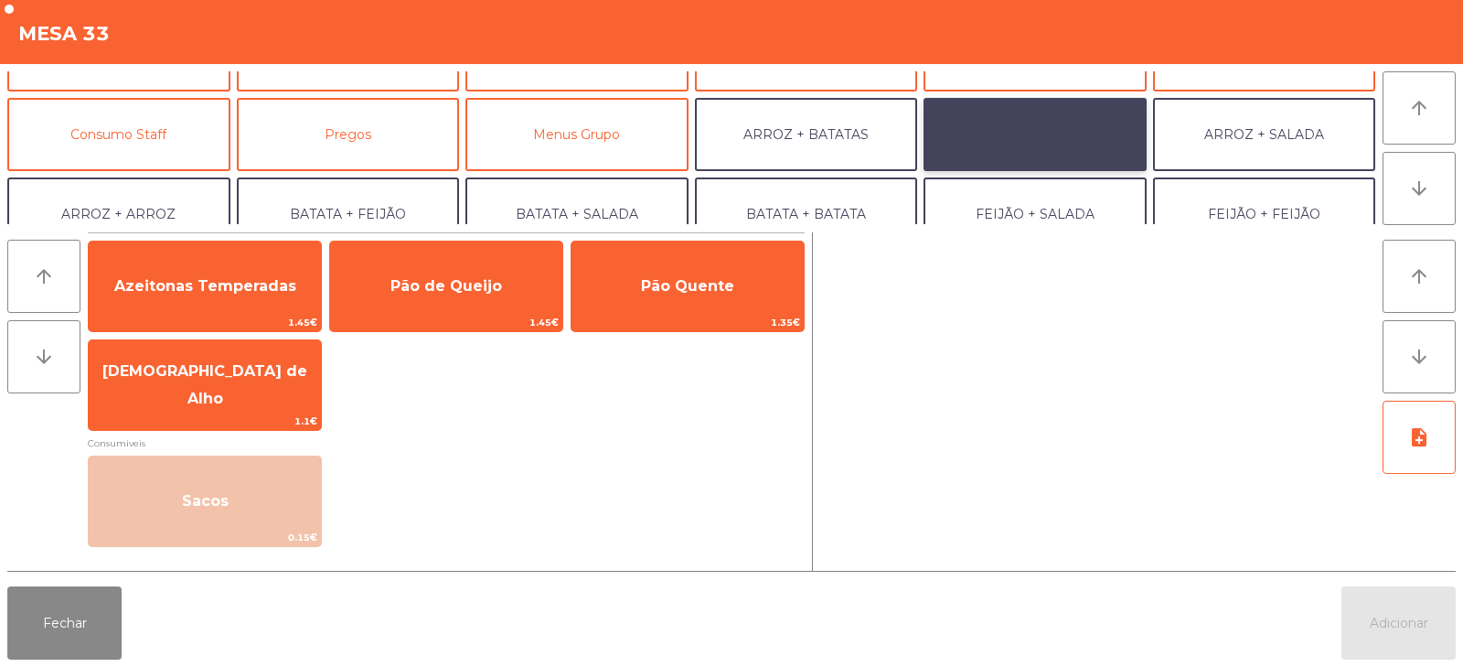
click at [1064, 130] on button "ARROZ + FEIJÃO" at bounding box center [1034, 134] width 223 height 73
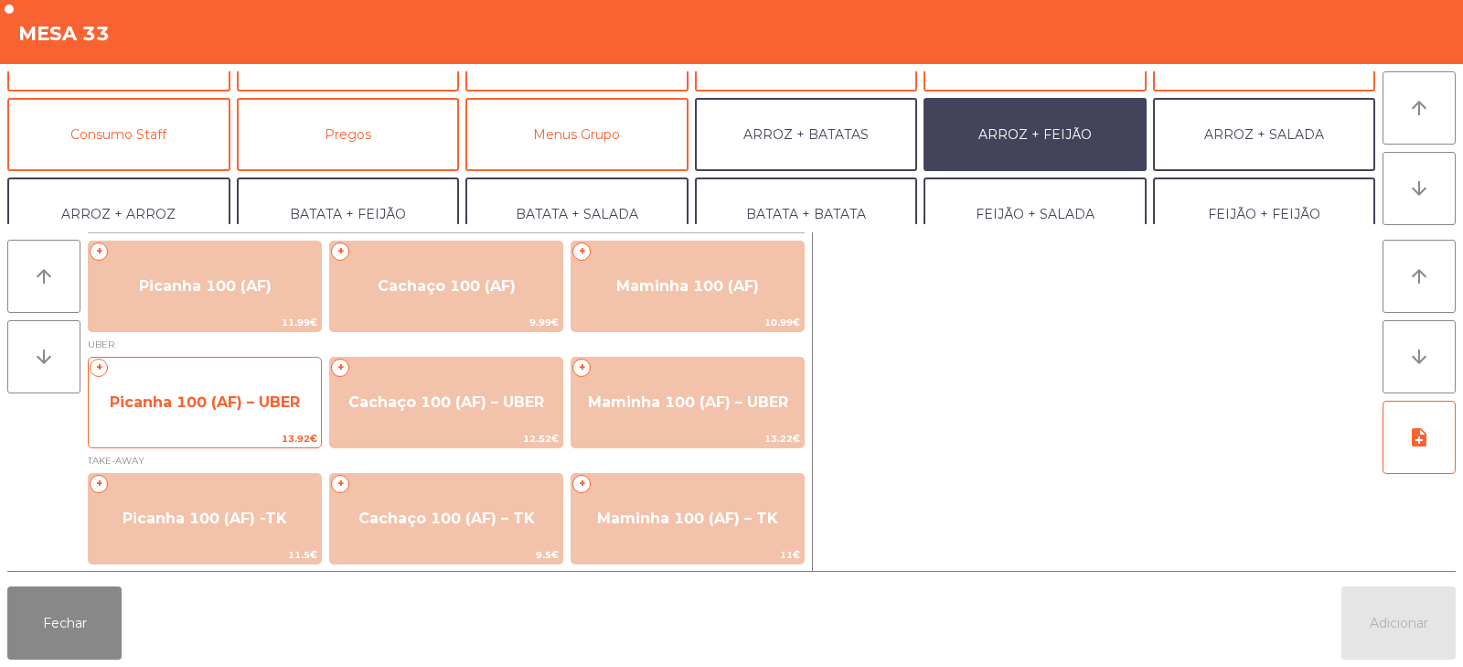
click at [156, 403] on span "Picanha 100 (AF) – UBER" at bounding box center [205, 401] width 190 height 17
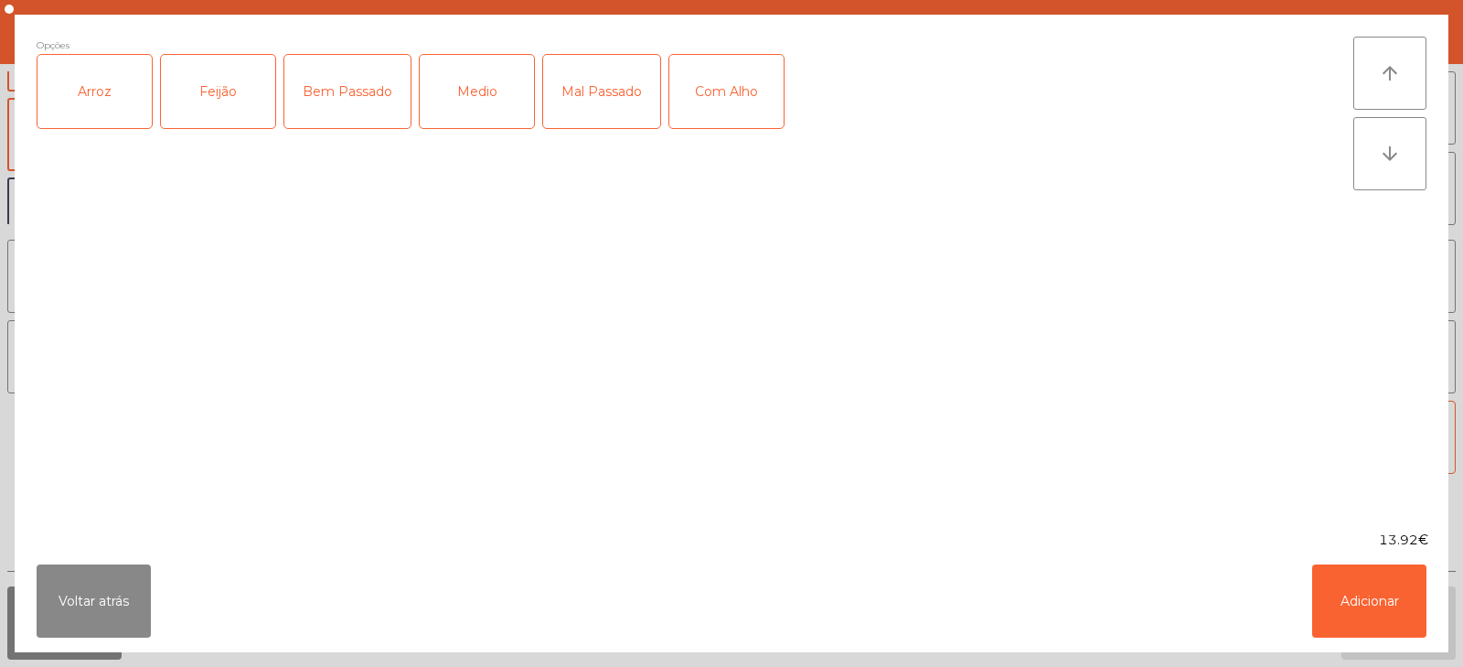
click at [73, 95] on div "Arroz" at bounding box center [94, 91] width 114 height 73
click at [203, 80] on div "Feijão" at bounding box center [218, 91] width 114 height 73
click at [505, 99] on div "Medio" at bounding box center [477, 91] width 114 height 73
click at [743, 110] on div "Com Alho" at bounding box center [726, 91] width 114 height 73
click at [1400, 587] on button "Adicionar" at bounding box center [1369, 600] width 114 height 73
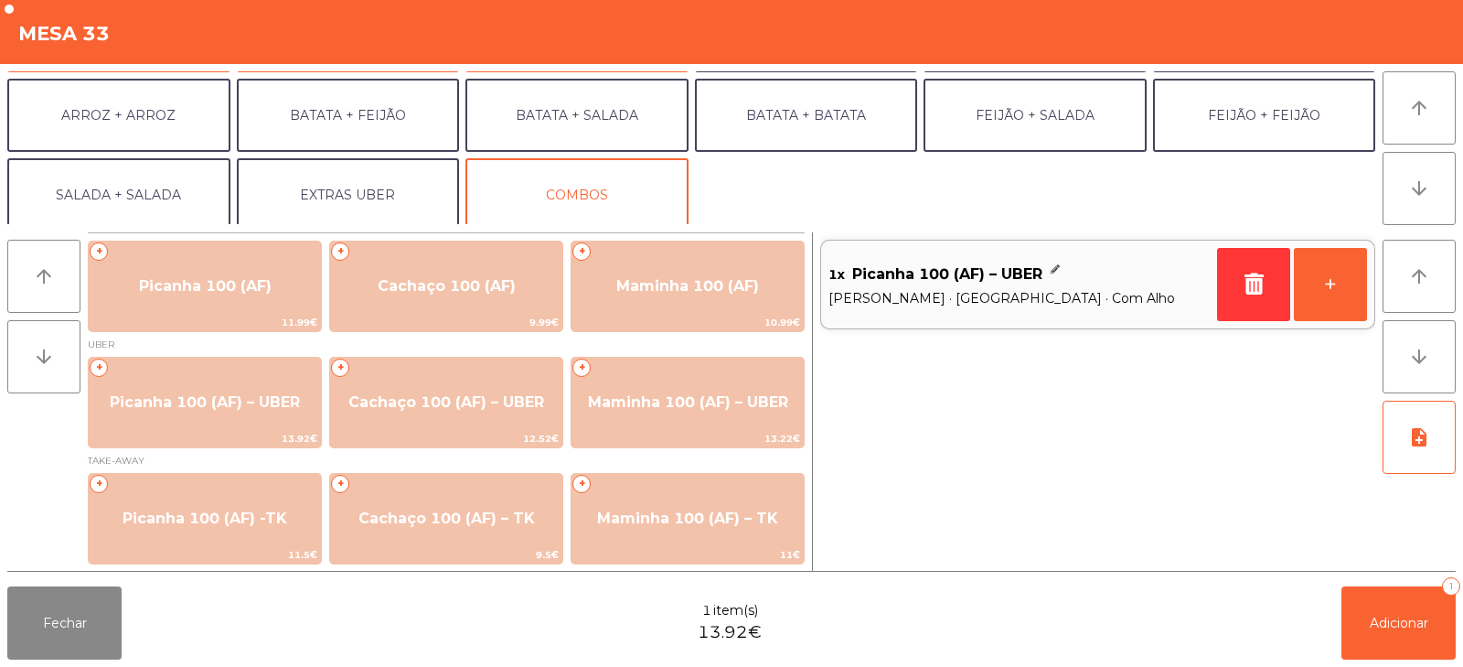
scroll to position [239, 0]
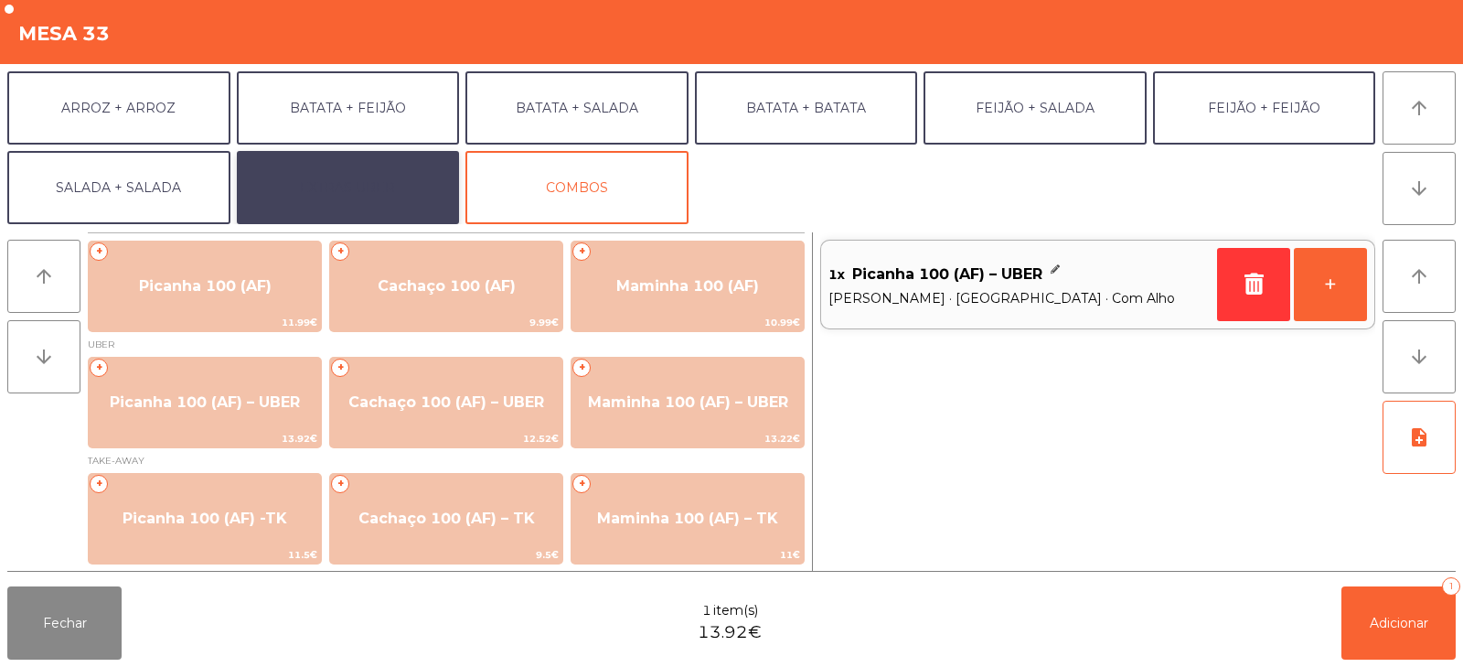
click at [359, 192] on button "EXTRAS UBER" at bounding box center [348, 187] width 223 height 73
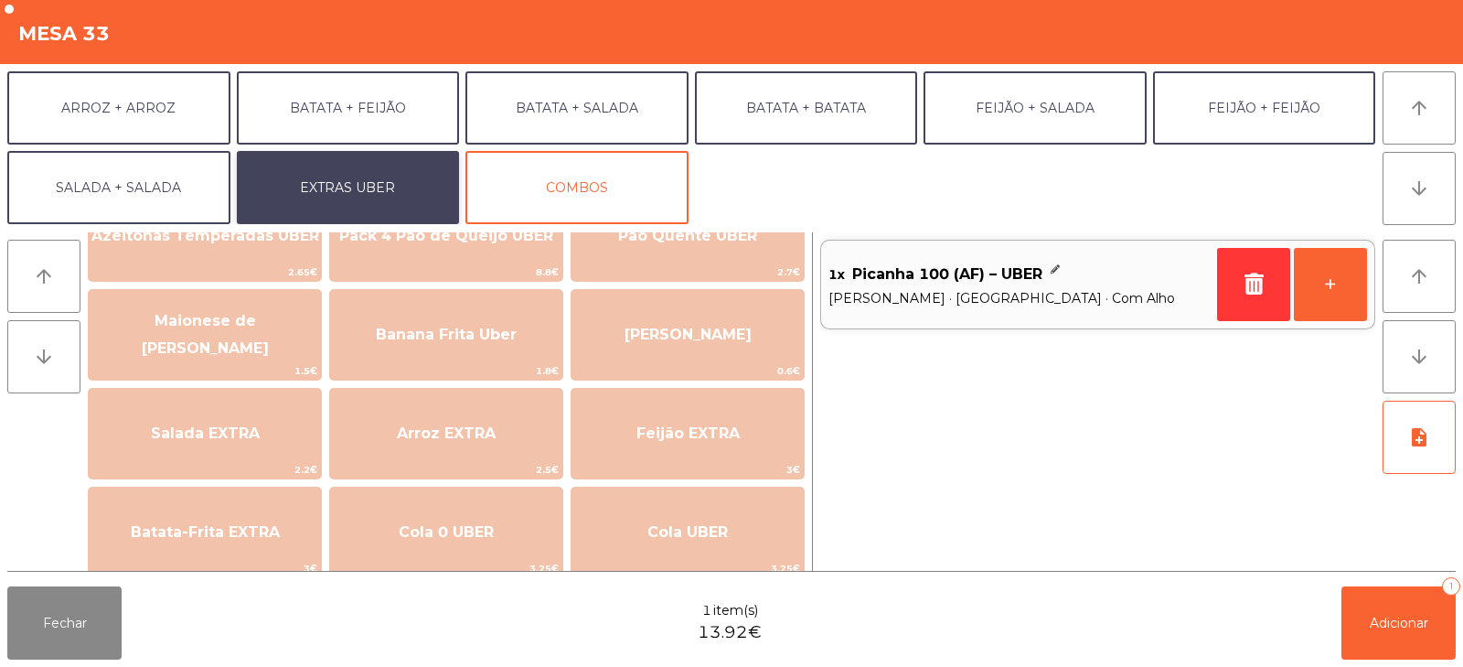
scroll to position [84, 0]
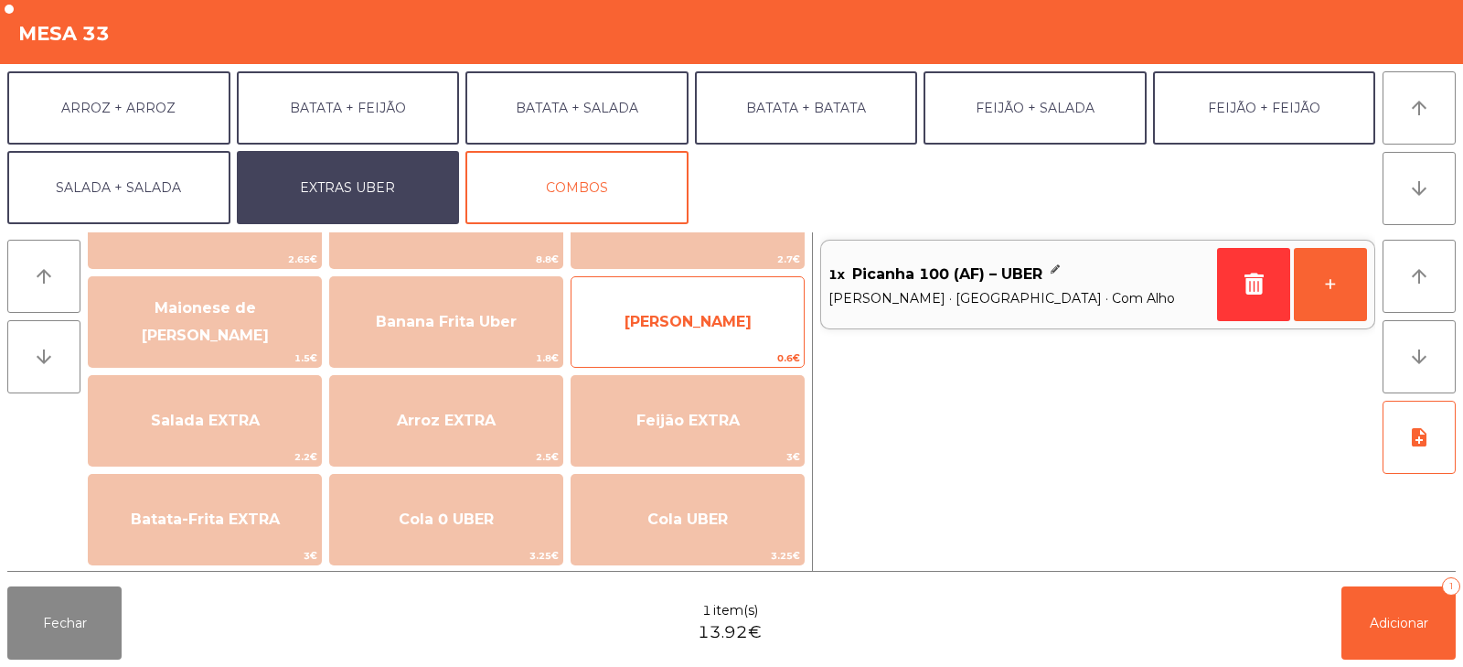
click at [665, 318] on span "[PERSON_NAME]" at bounding box center [687, 321] width 127 height 17
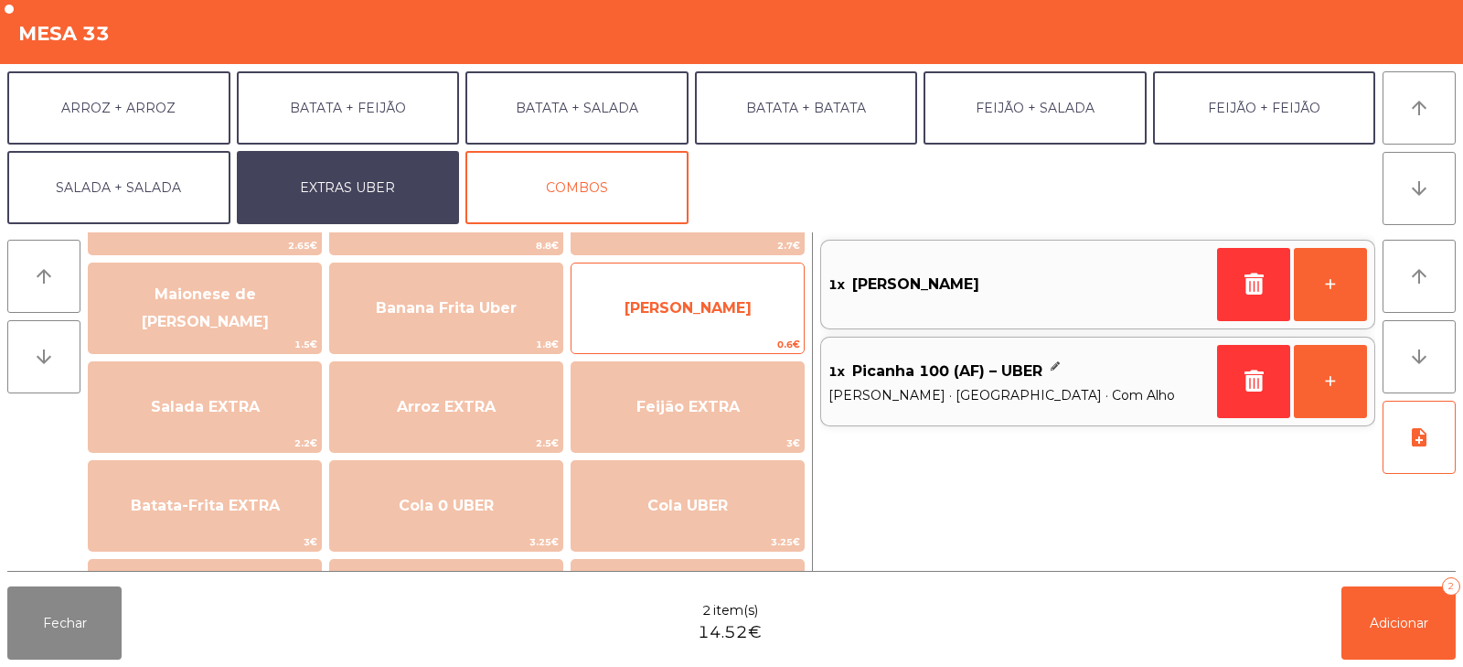
scroll to position [0, 0]
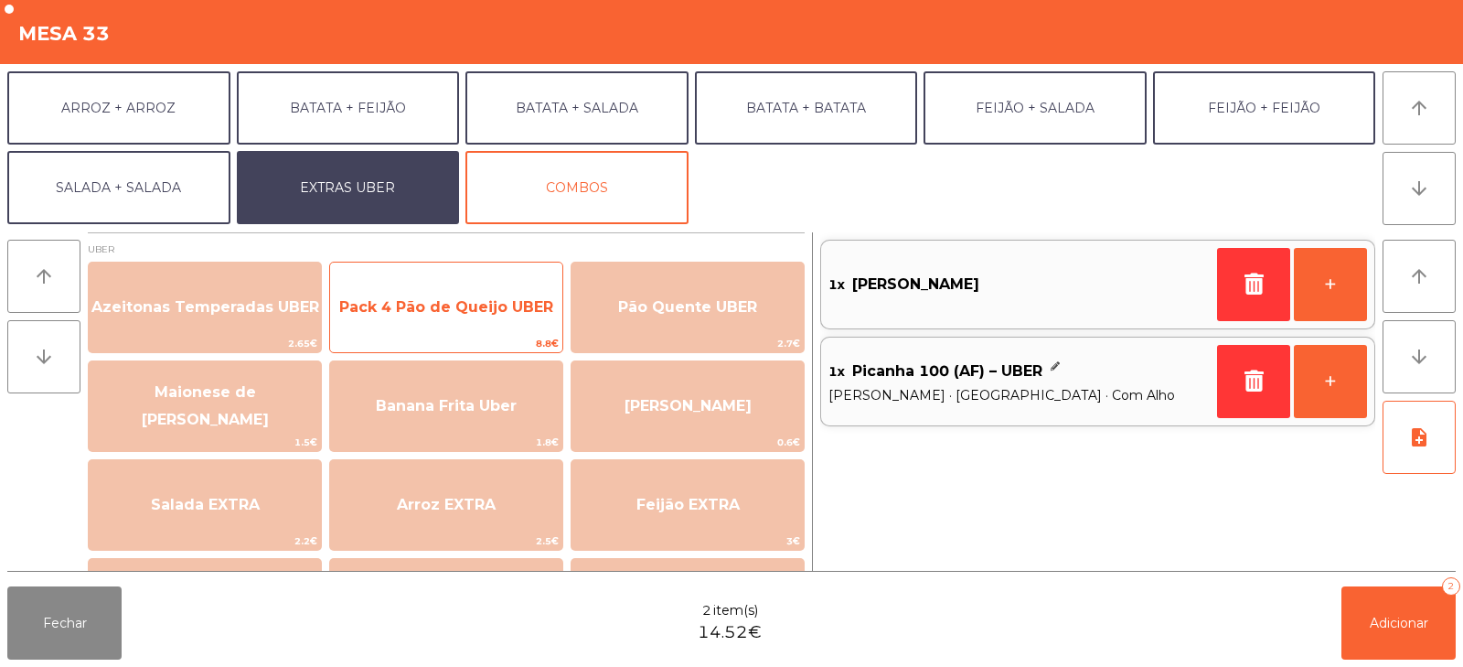
click at [466, 295] on span "Pack 4 Pão de Queijo UBER" at bounding box center [446, 307] width 232 height 49
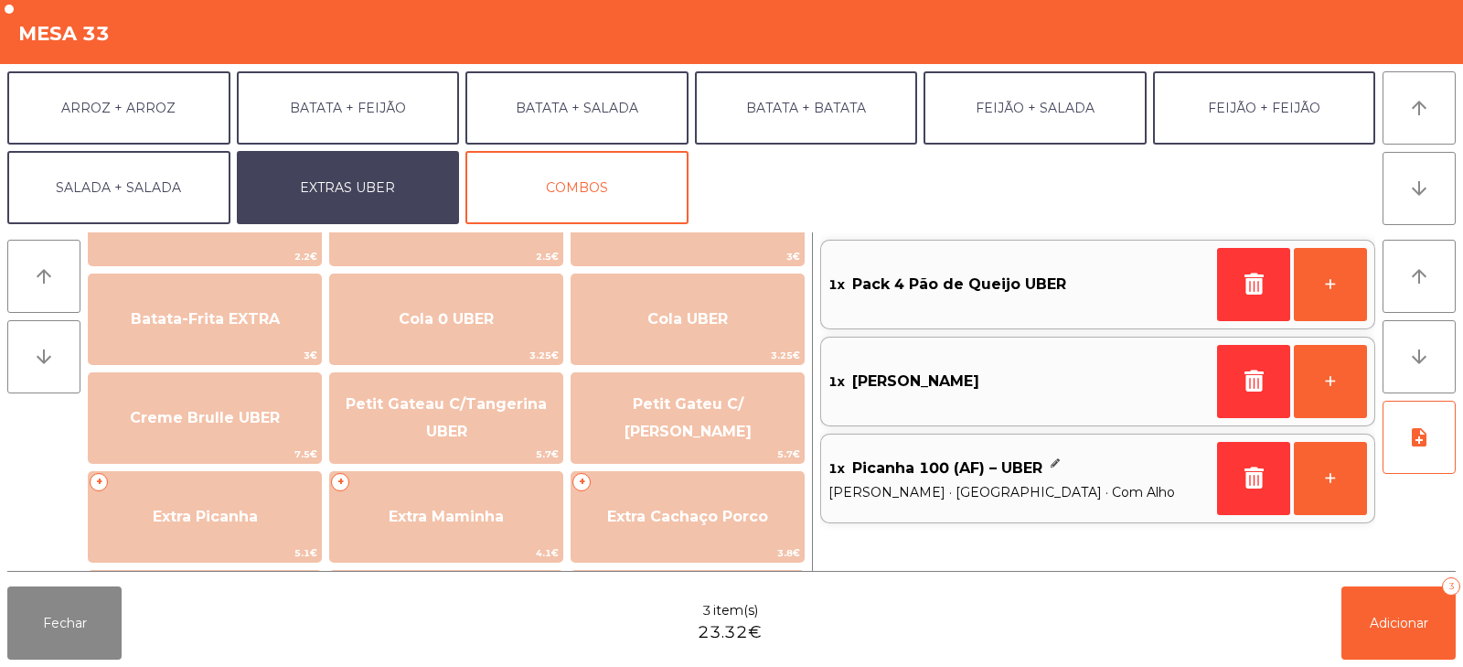
scroll to position [234, 0]
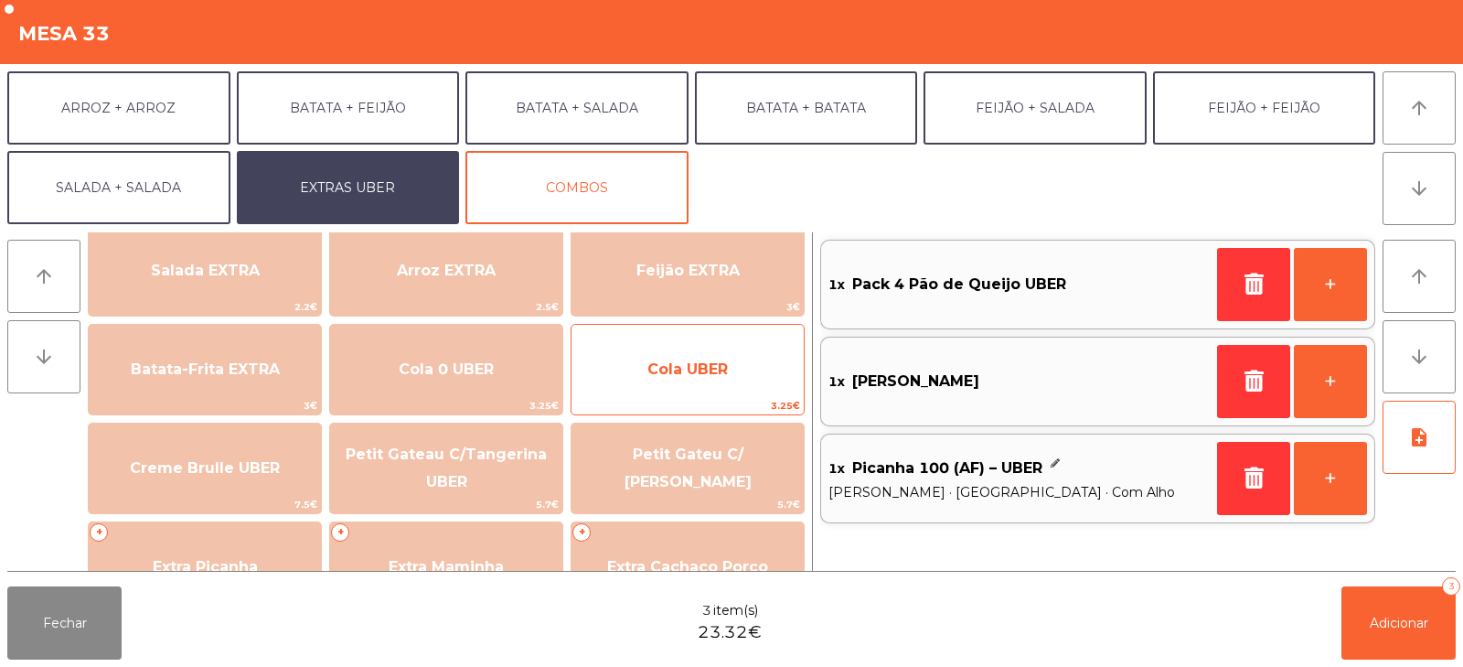
click at [729, 352] on span "Cola UBER" at bounding box center [687, 369] width 232 height 49
click at [720, 367] on span "Cola UBER" at bounding box center [687, 368] width 80 height 17
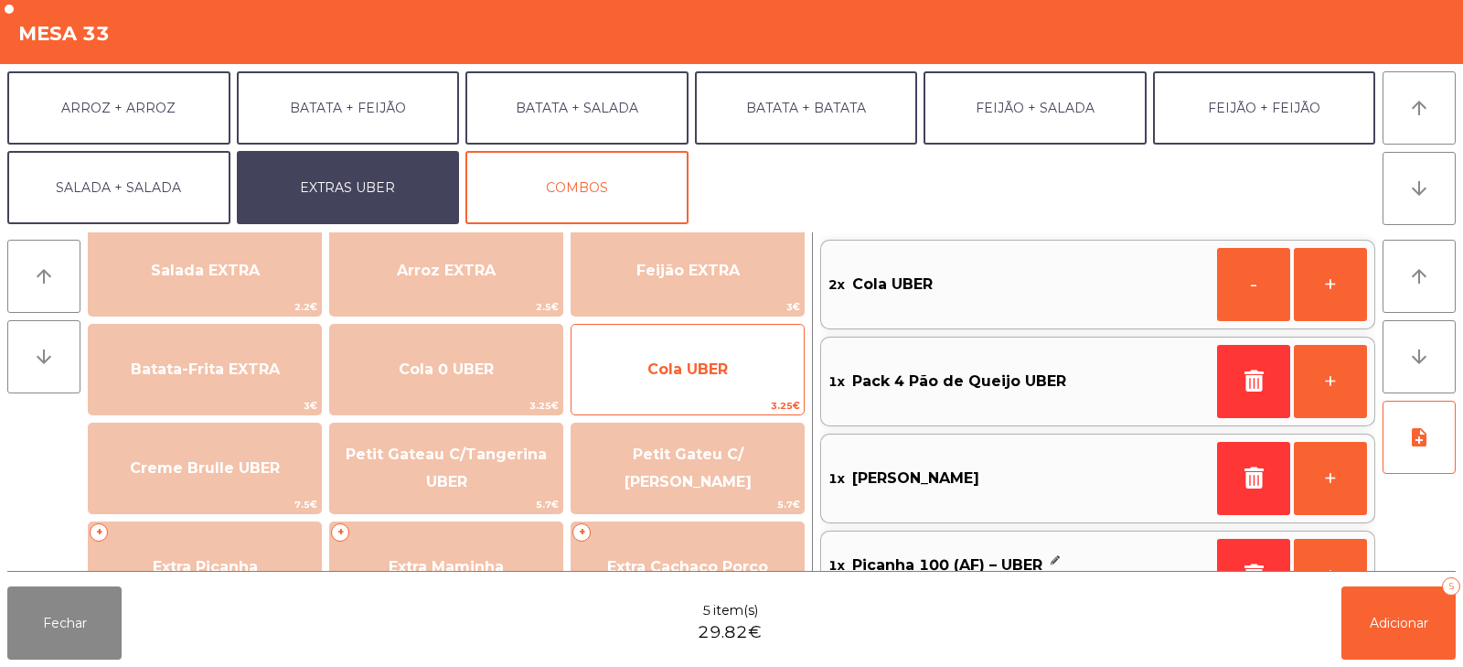
scroll to position [7, 0]
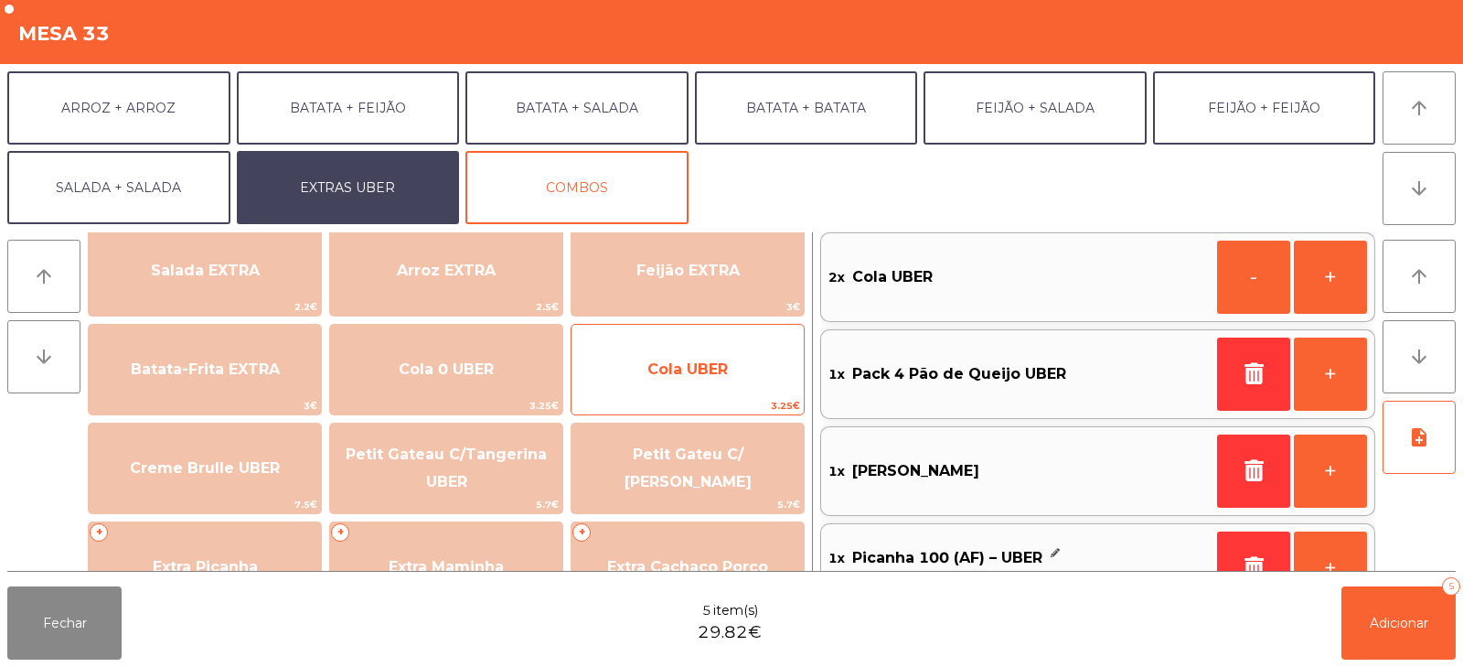
click at [705, 363] on span "Cola UBER" at bounding box center [687, 368] width 80 height 17
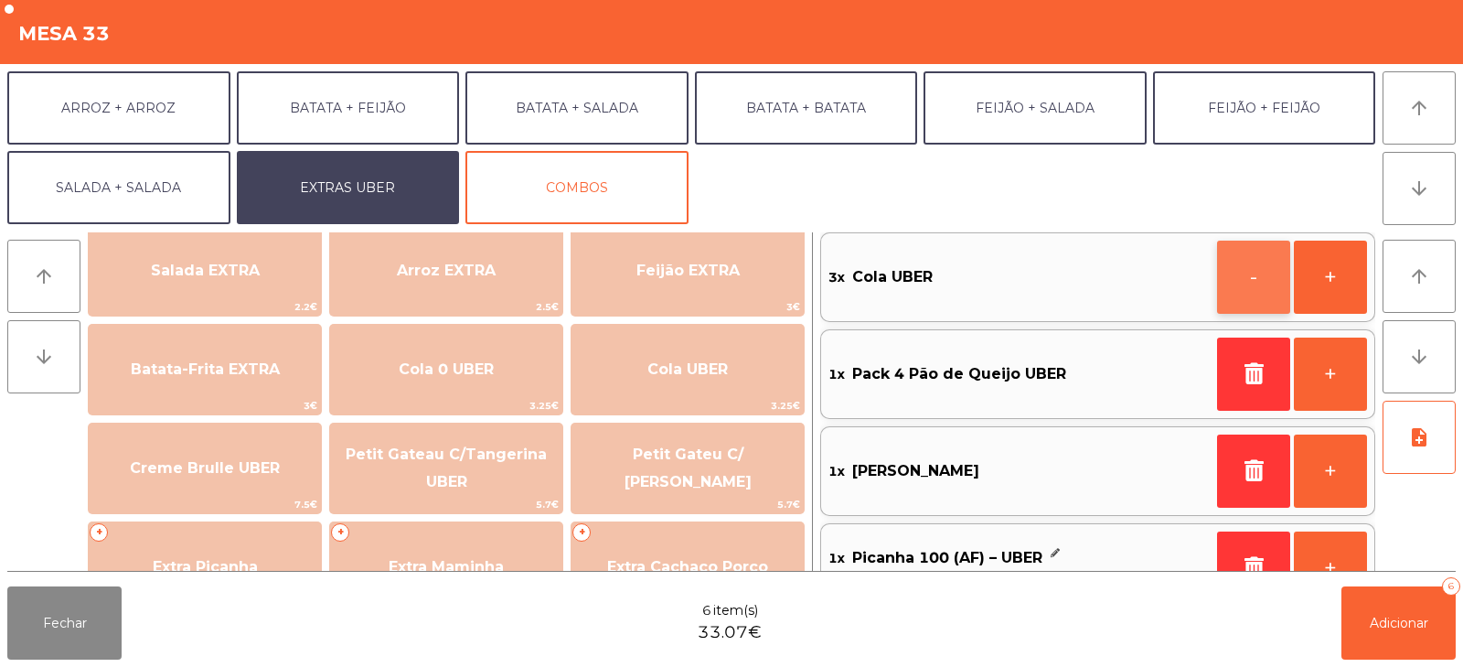
click at [1233, 291] on button "-" at bounding box center [1253, 276] width 73 height 73
click at [1399, 624] on span "Adicionar" at bounding box center [1399, 622] width 59 height 16
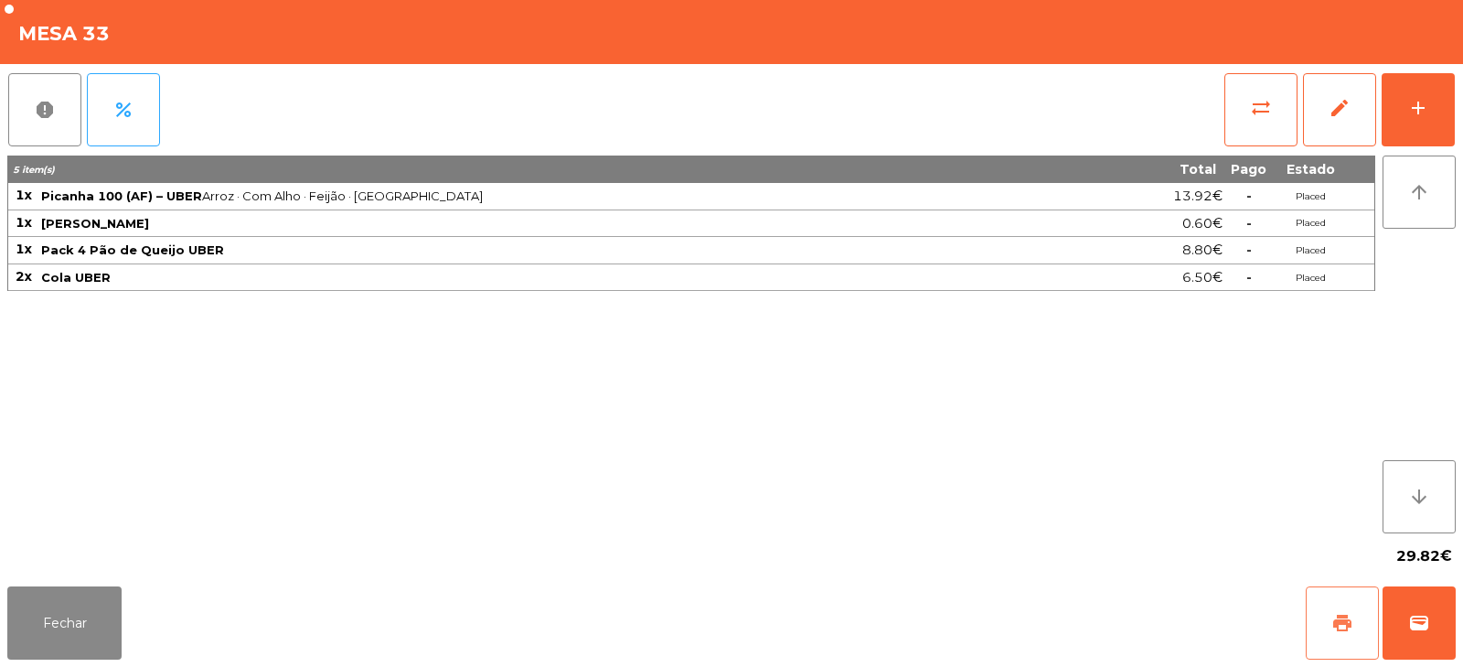
click at [1318, 617] on button "print" at bounding box center [1342, 622] width 73 height 73
click at [1414, 624] on span "wallet" at bounding box center [1419, 623] width 22 height 22
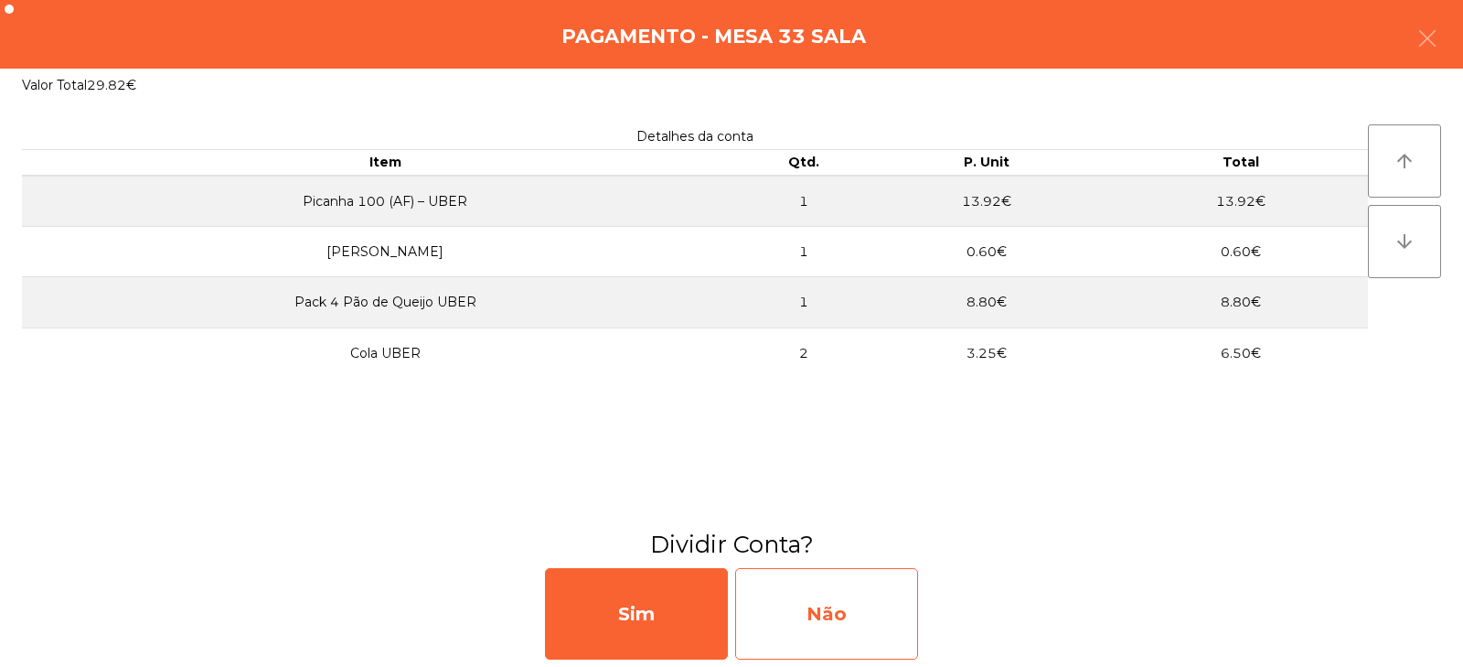
click at [786, 630] on div "Não" at bounding box center [826, 613] width 183 height 91
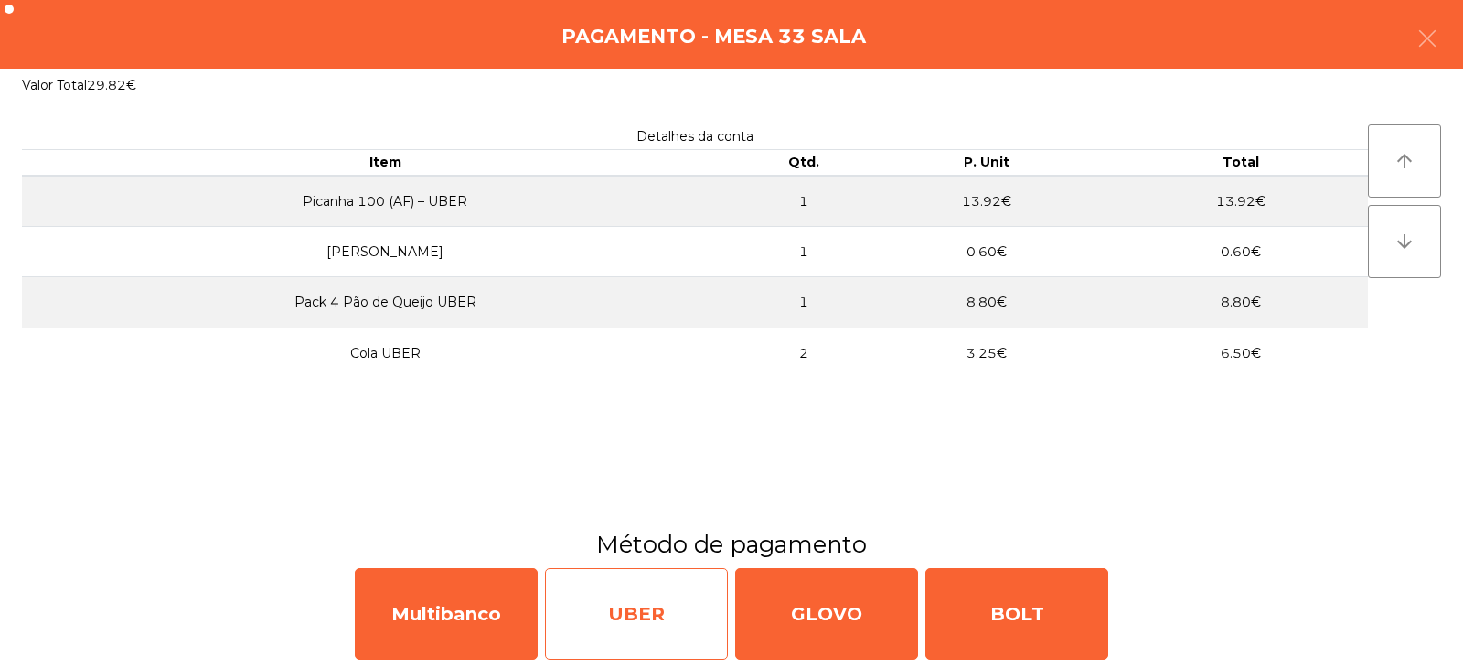
click at [639, 635] on div "UBER" at bounding box center [636, 613] width 183 height 91
select select "**"
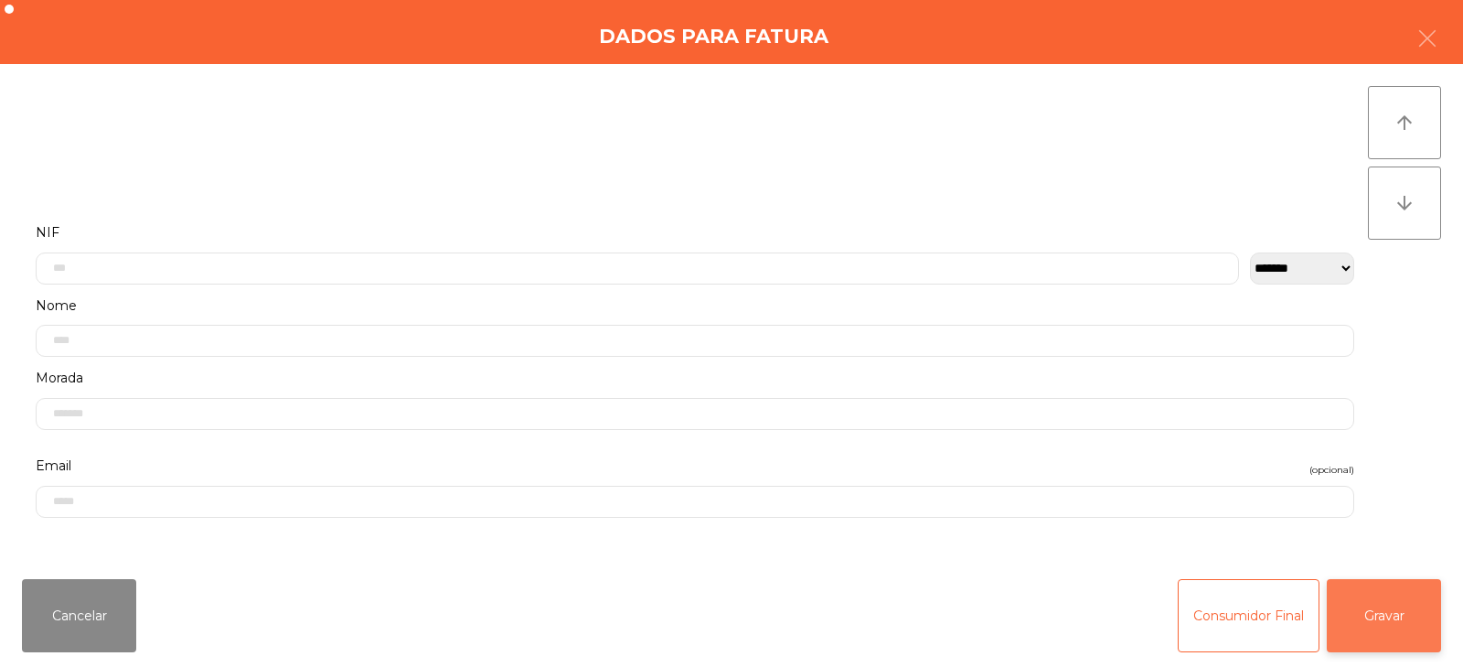
click at [1414, 627] on button "Gravar" at bounding box center [1384, 615] width 114 height 73
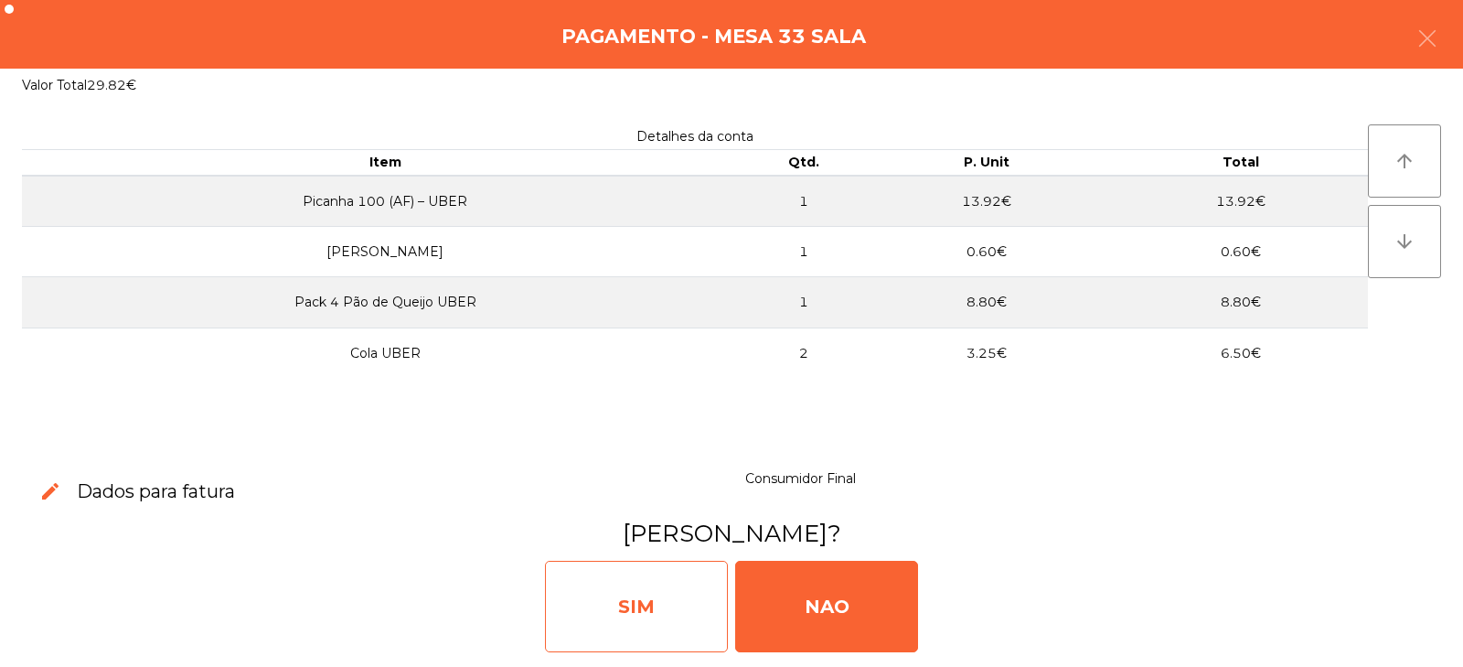
click at [654, 616] on div "SIM" at bounding box center [636, 605] width 183 height 91
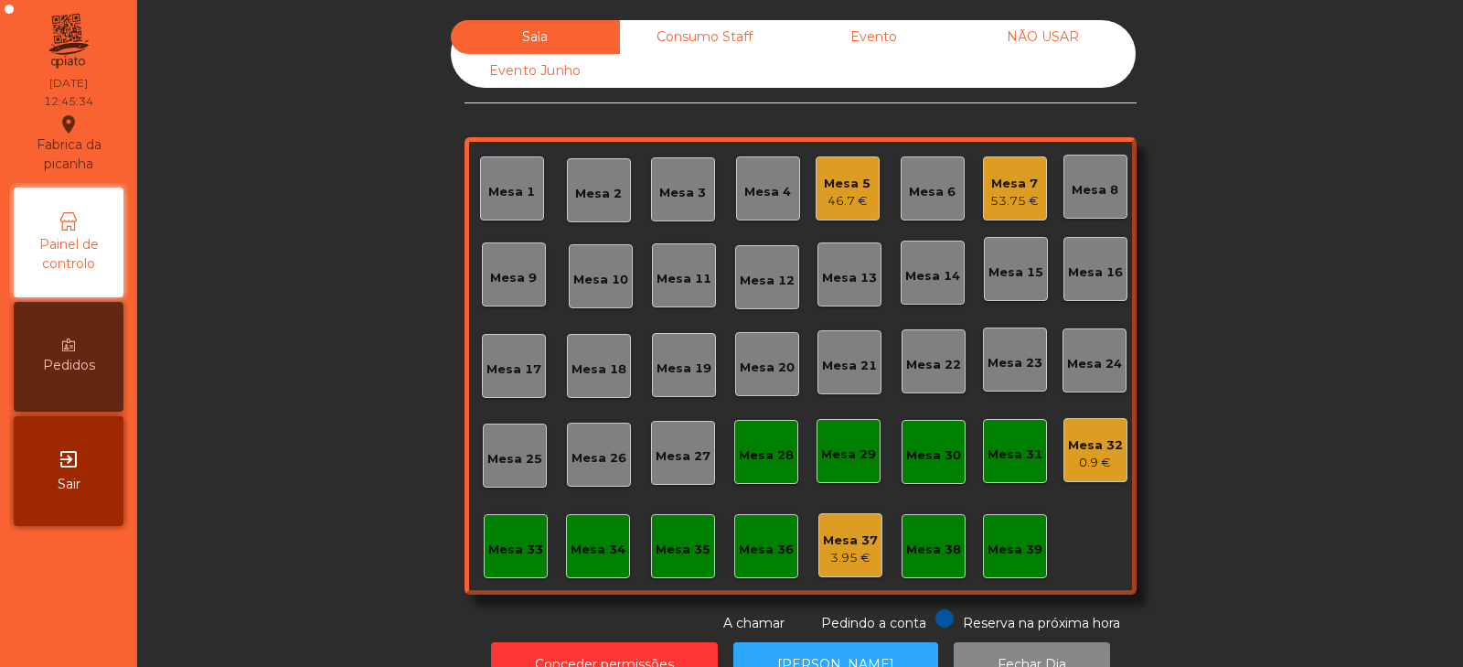
click at [689, 368] on div "Mesa 19" at bounding box center [683, 368] width 55 height 18
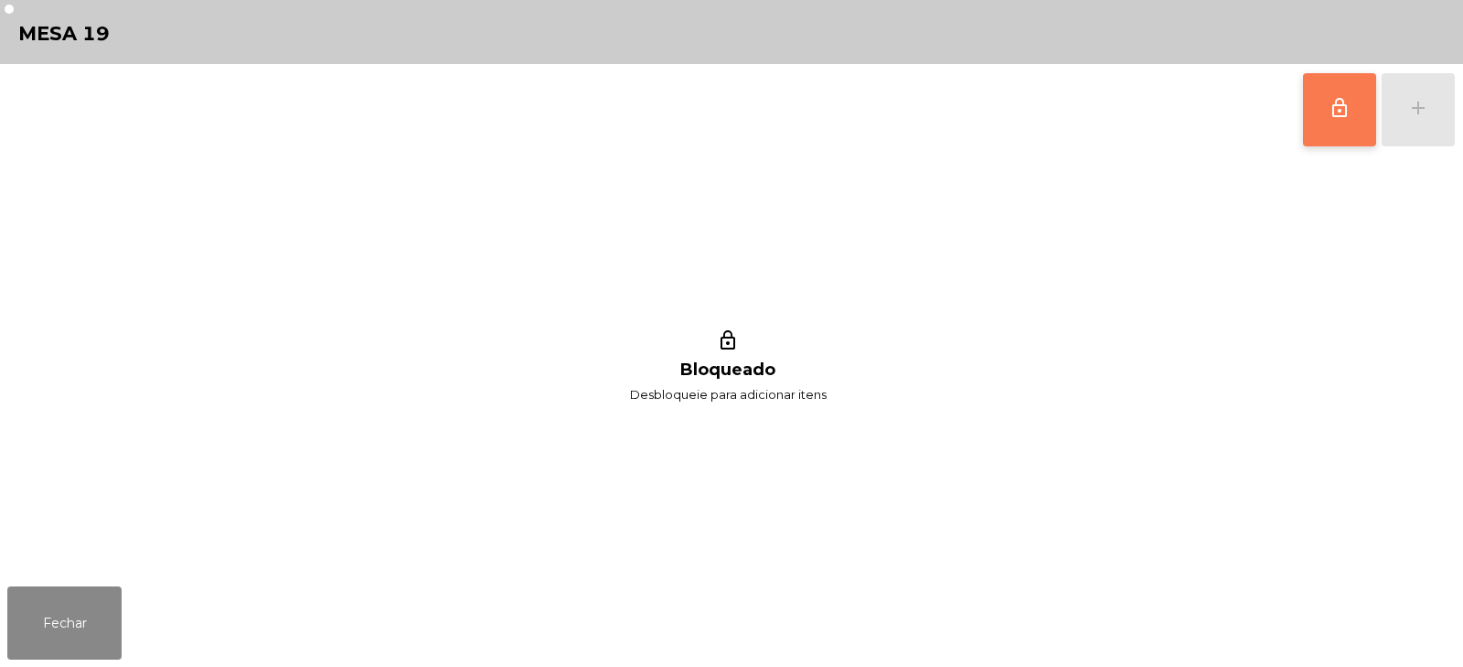
click at [1344, 134] on button "lock_outline" at bounding box center [1339, 109] width 73 height 73
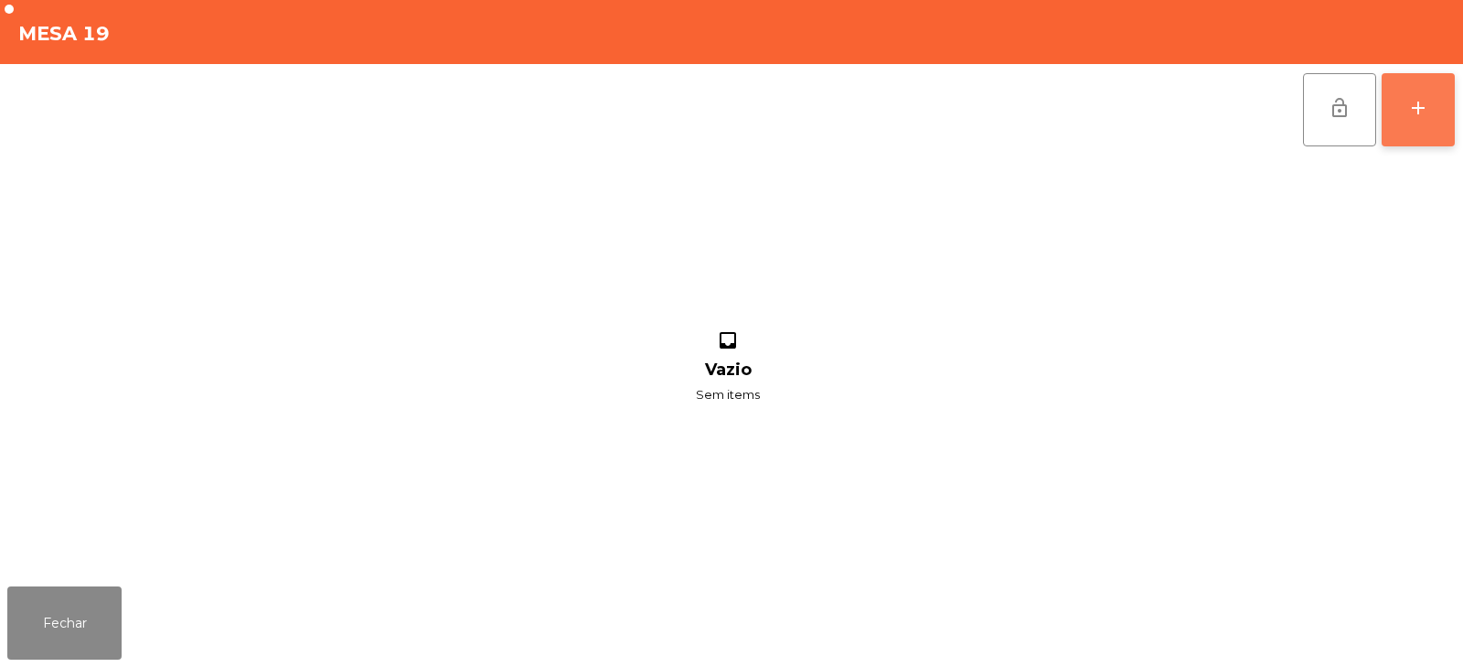
click at [1420, 110] on div "add" at bounding box center [1418, 108] width 22 height 22
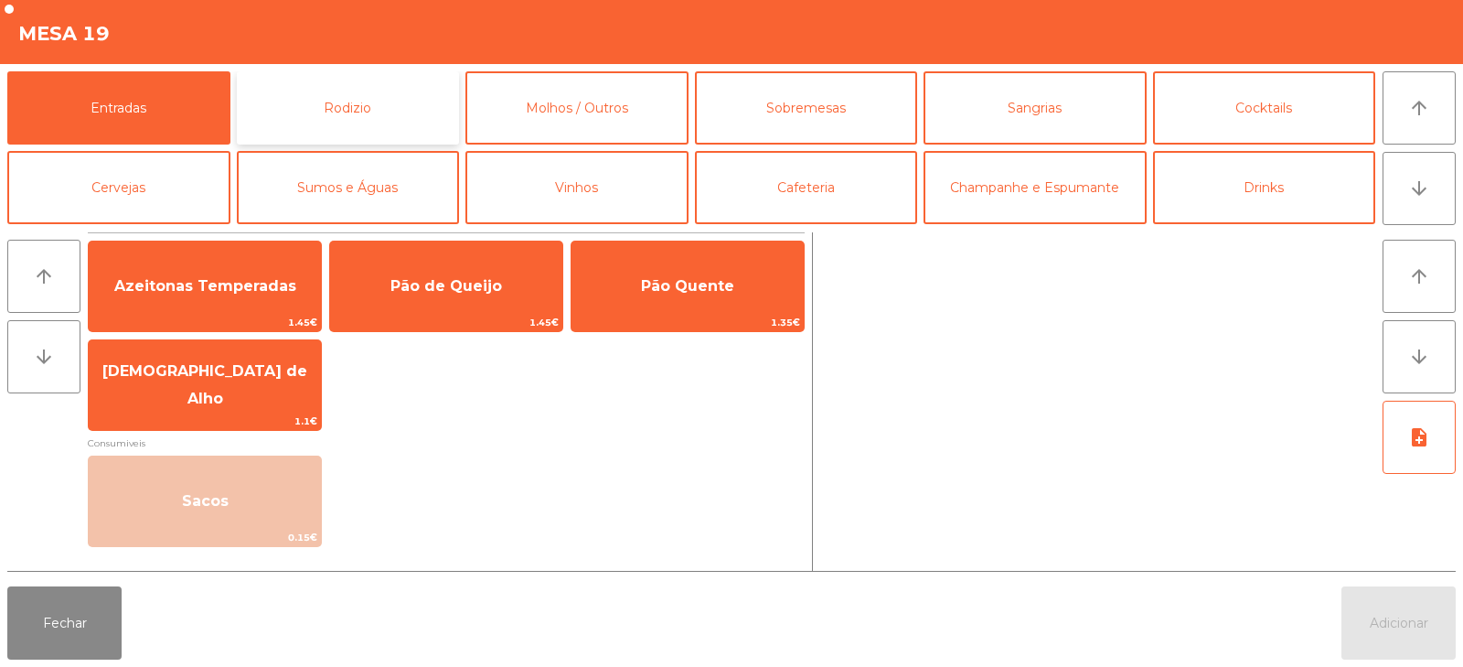
click at [312, 82] on button "Rodizio" at bounding box center [348, 107] width 223 height 73
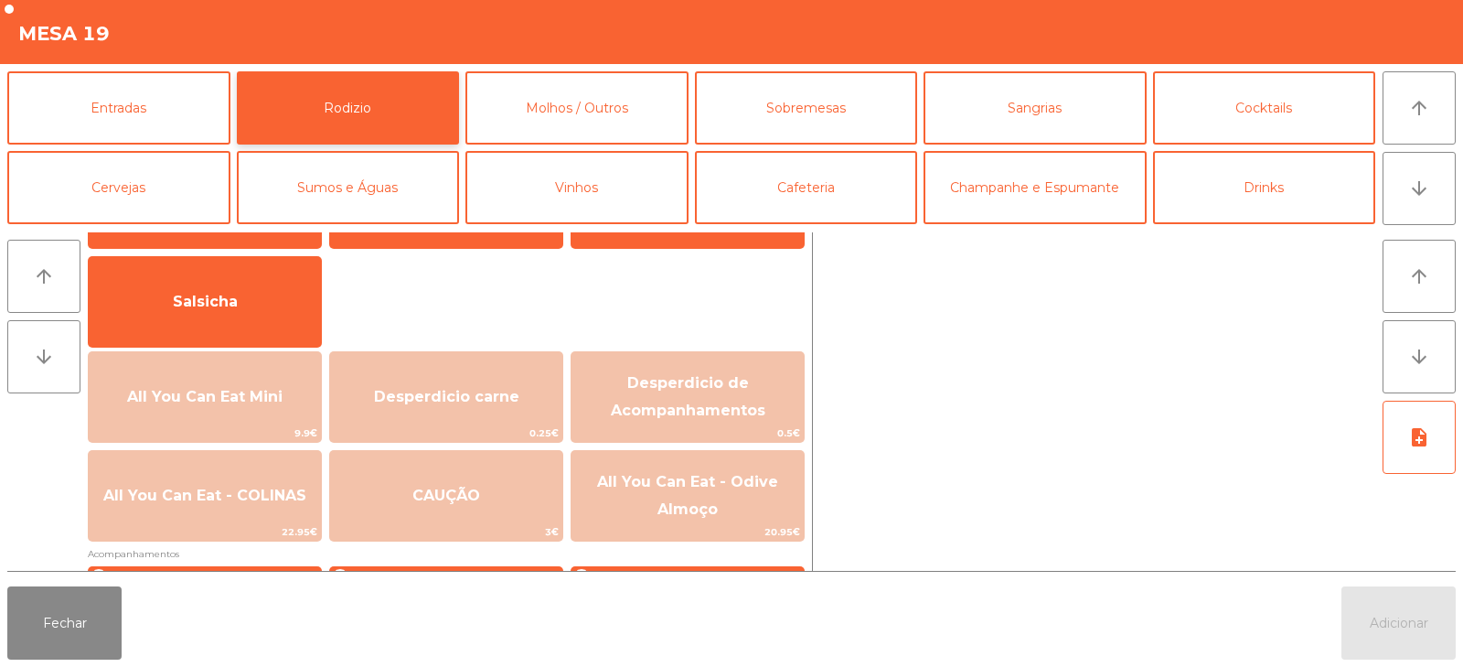
scroll to position [130, 0]
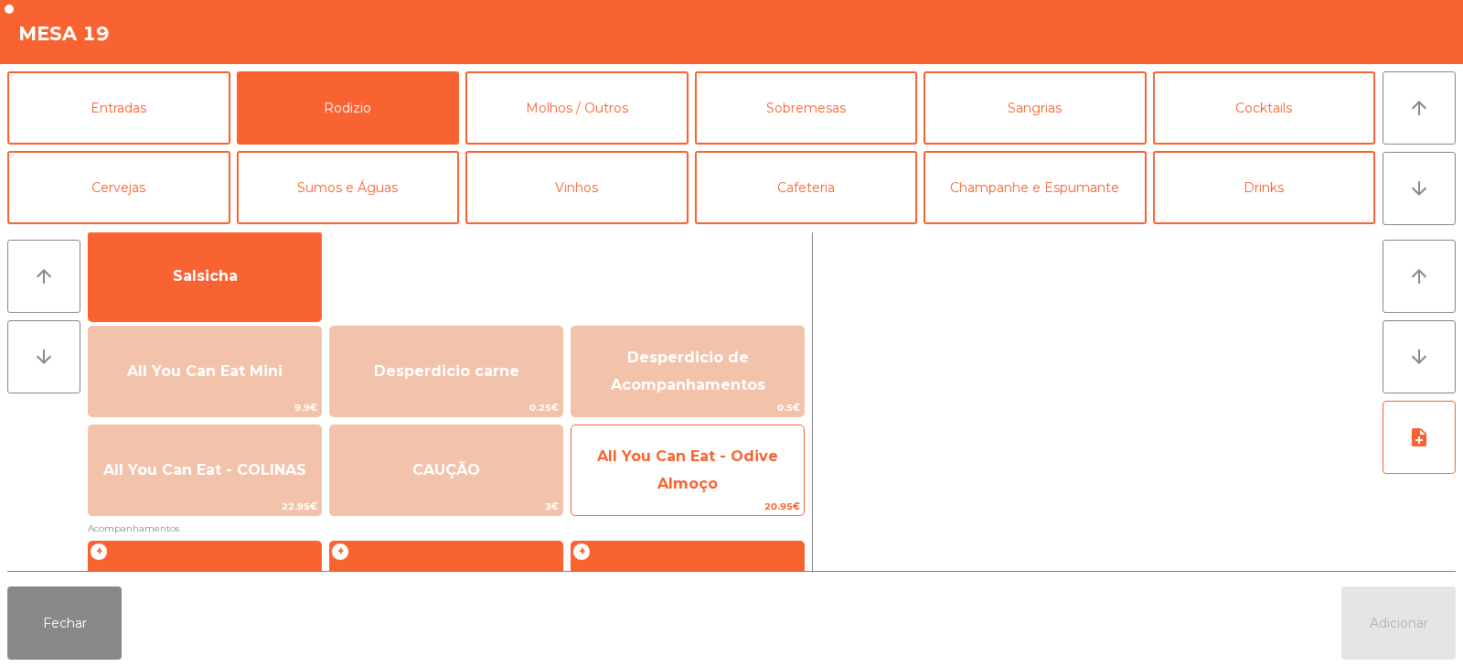
click at [734, 464] on span "All You Can Eat - Odive Almoço" at bounding box center [687, 469] width 181 height 45
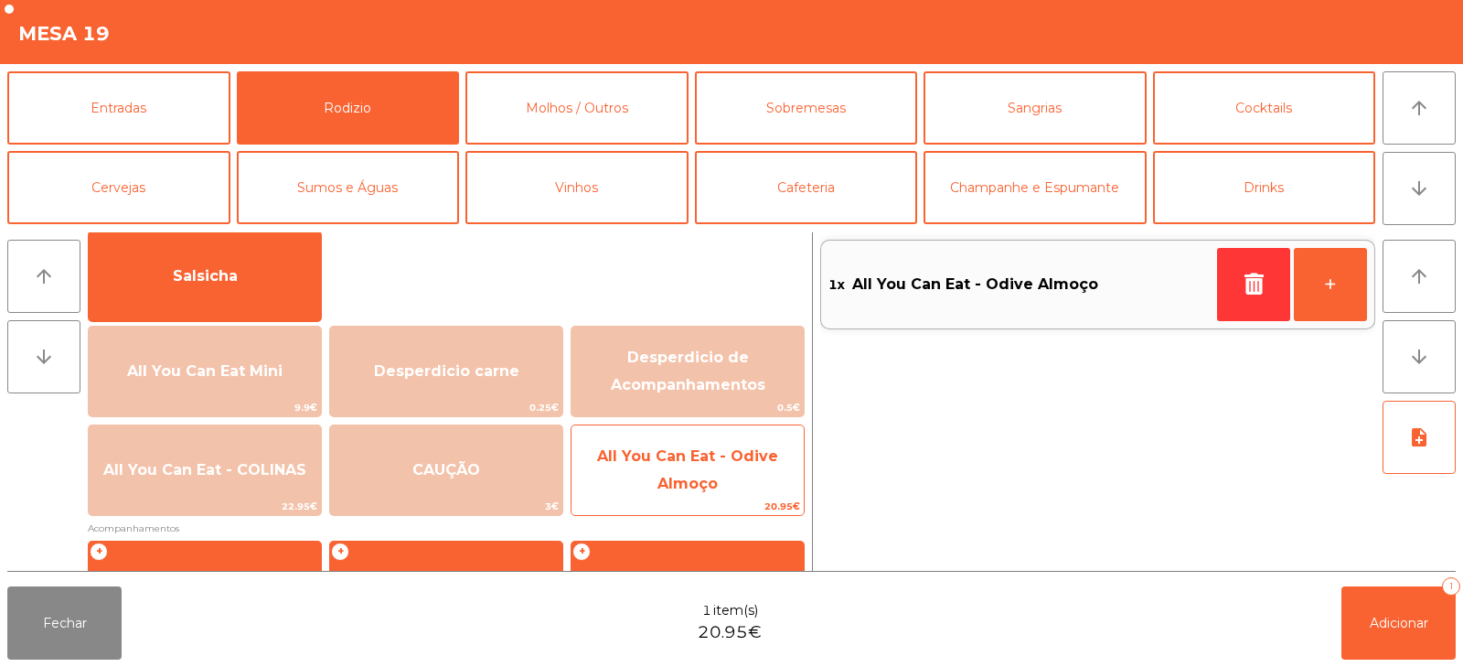
click at [720, 468] on span "All You Can Eat - Odive Almoço" at bounding box center [687, 471] width 232 height 78
click at [741, 486] on span "All You Can Eat - Odive Almoço" at bounding box center [687, 471] width 232 height 78
click at [721, 440] on span "All You Can Eat - Odive Almoço" at bounding box center [687, 471] width 232 height 78
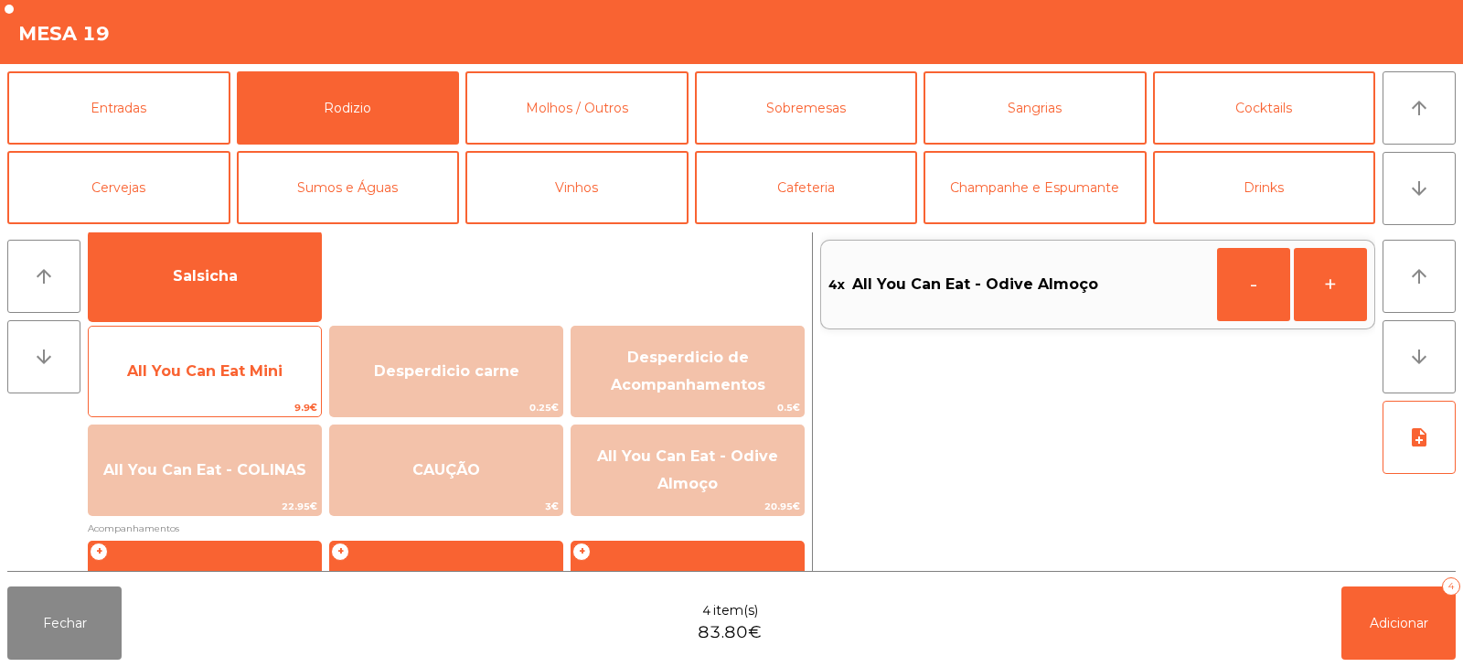
click at [172, 371] on span "All You Can Eat Mini" at bounding box center [204, 370] width 155 height 17
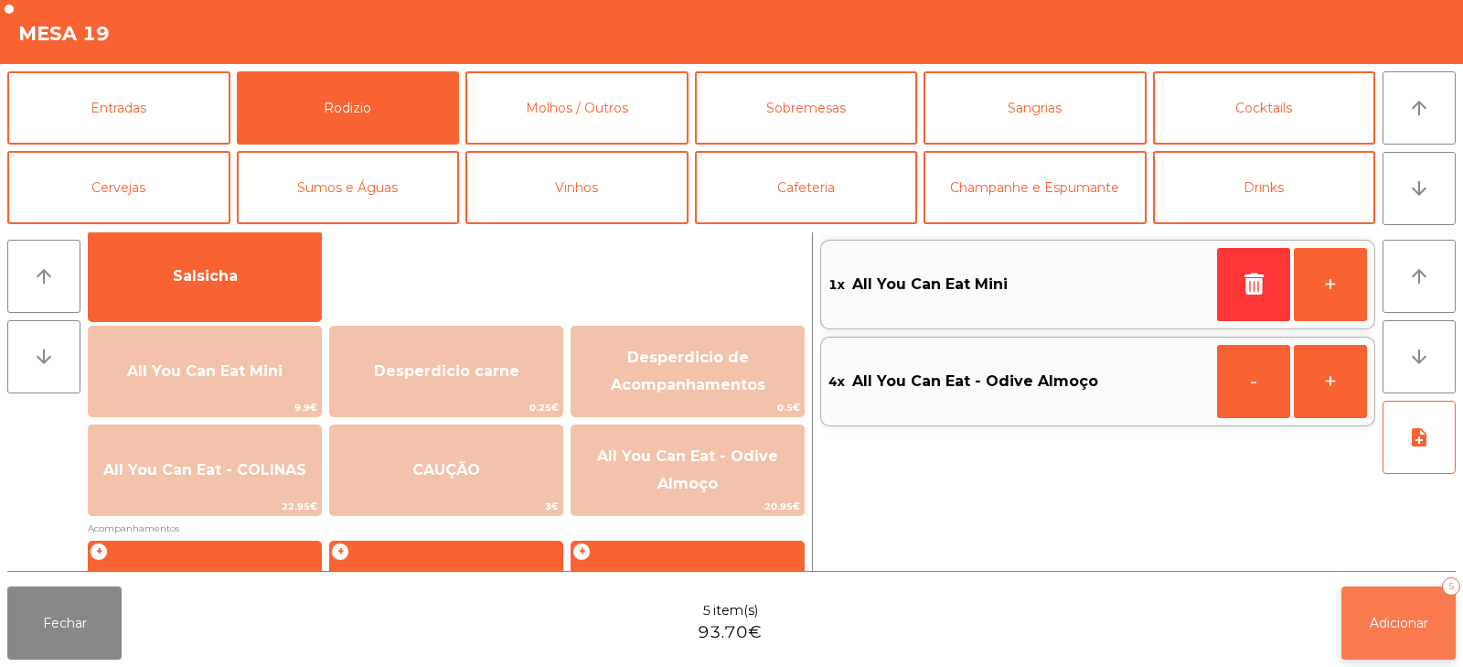
click at [1393, 636] on button "Adicionar 5" at bounding box center [1398, 622] width 114 height 73
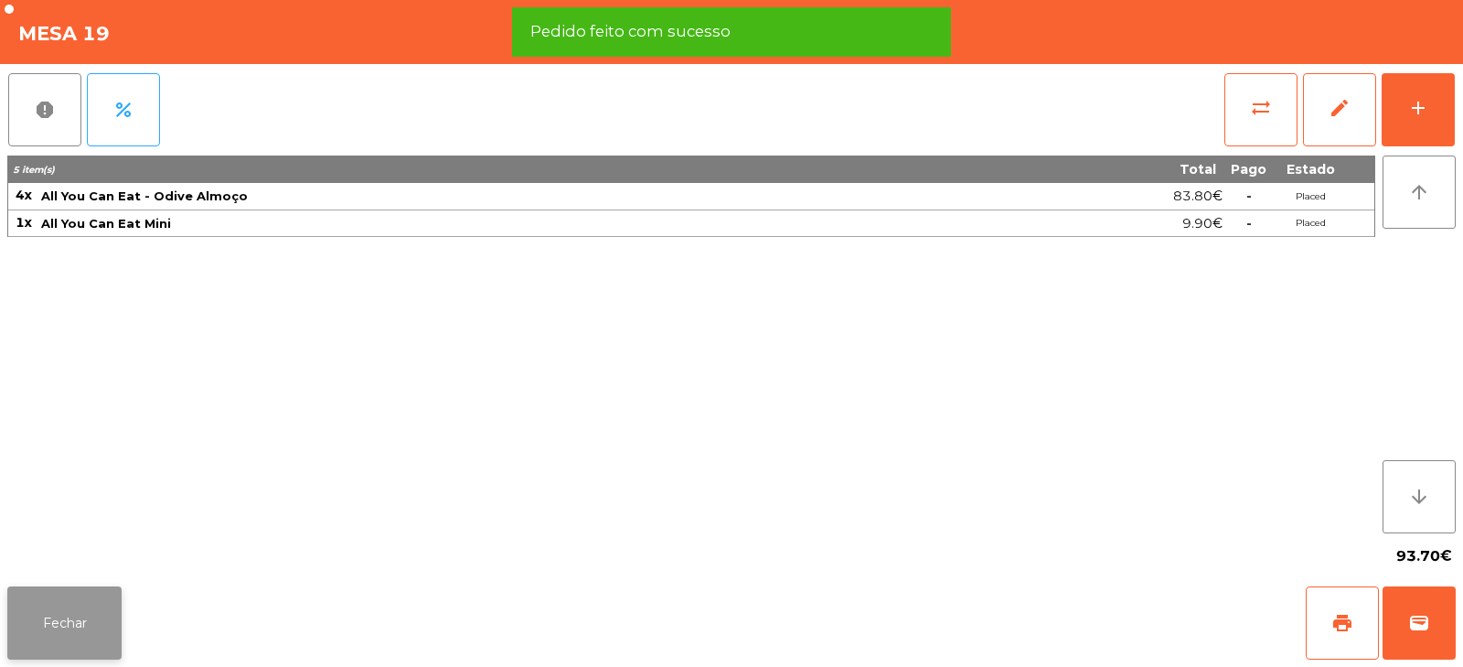
click at [77, 650] on button "Fechar" at bounding box center [64, 622] width 114 height 73
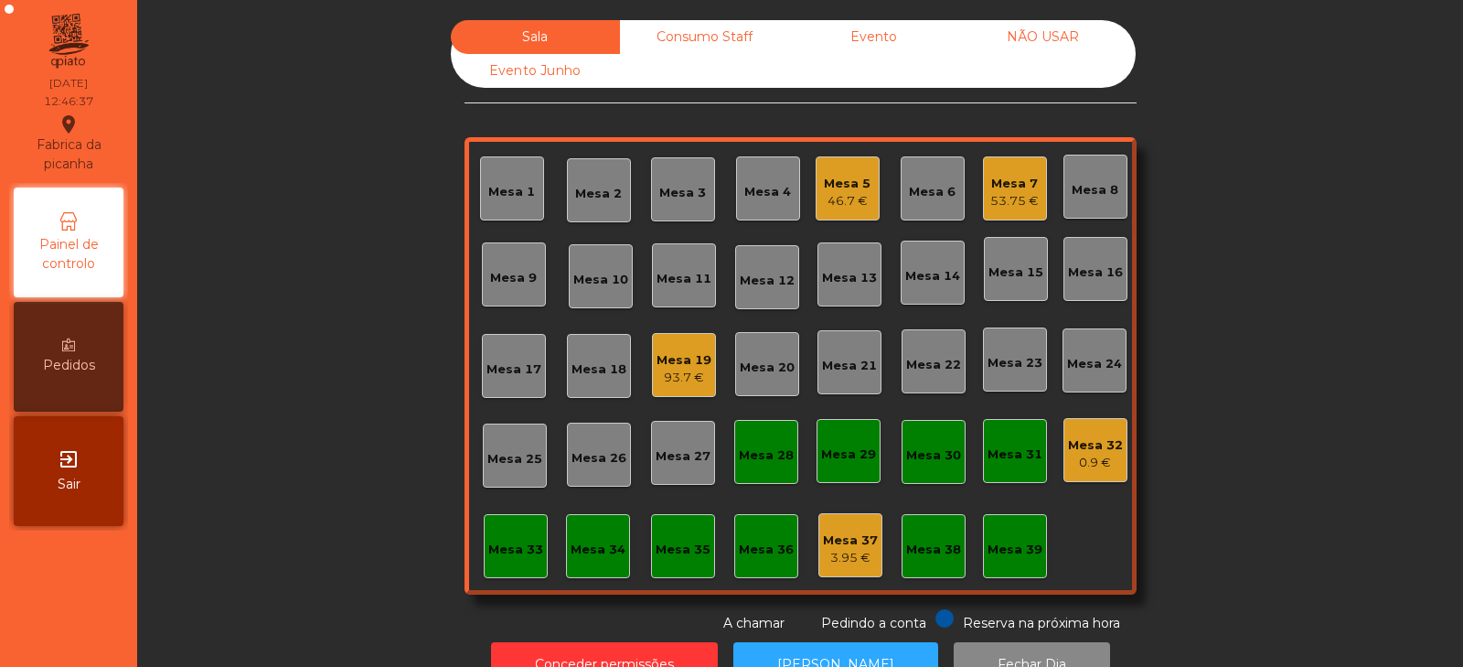
click at [1008, 194] on div "53.75 €" at bounding box center [1014, 201] width 48 height 18
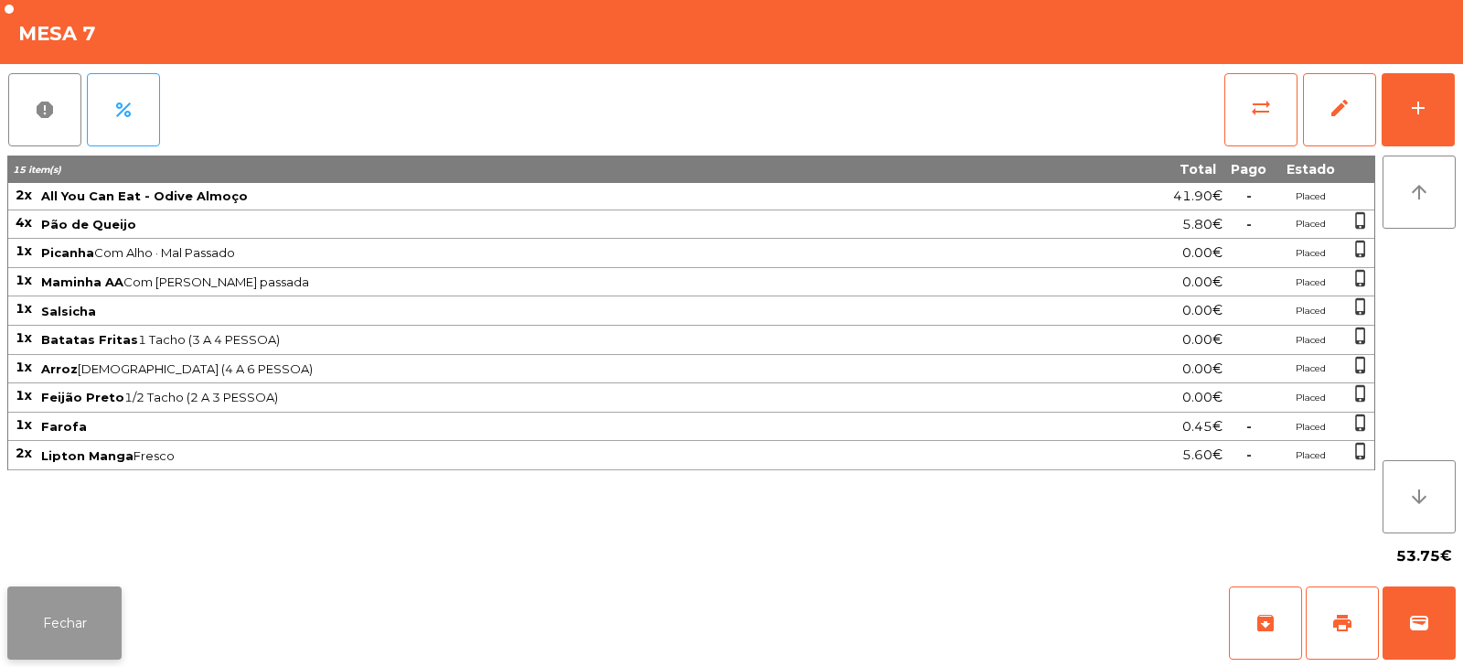
click at [84, 623] on button "Fechar" at bounding box center [64, 622] width 114 height 73
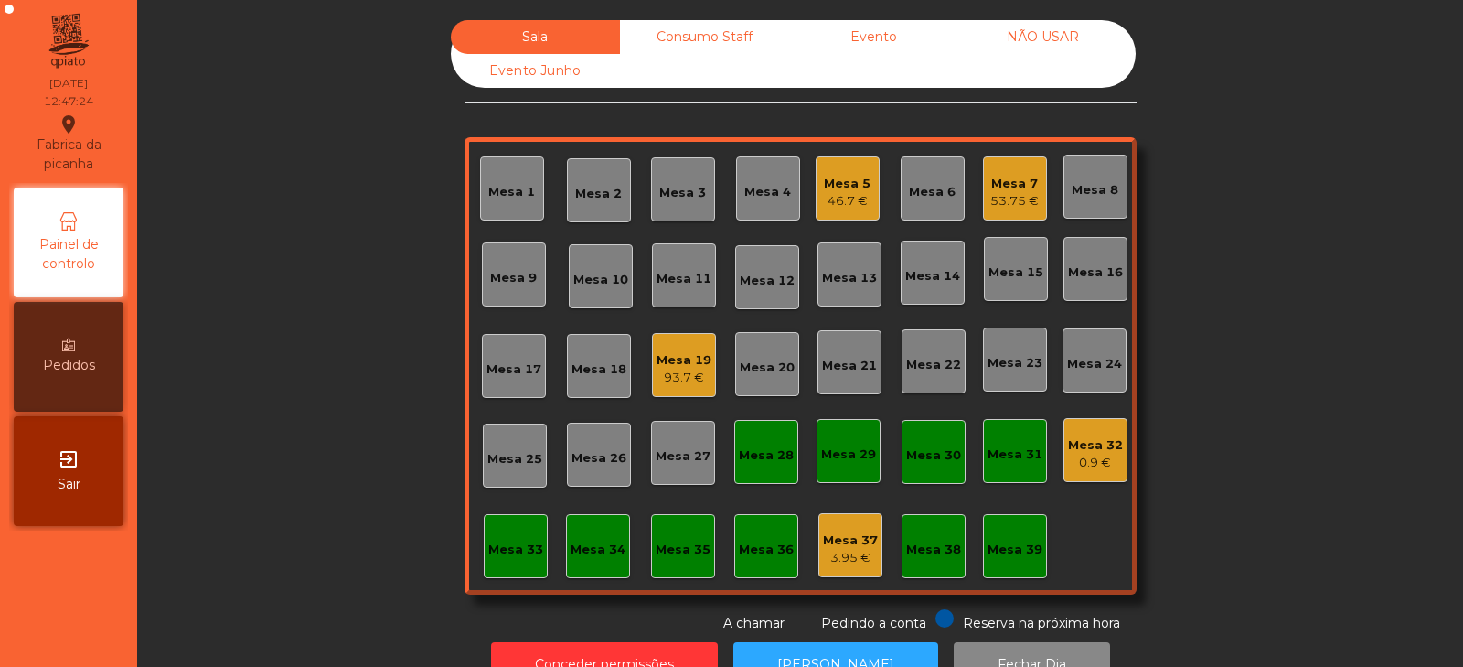
click at [1116, 197] on div "Mesa 8" at bounding box center [1095, 187] width 64 height 64
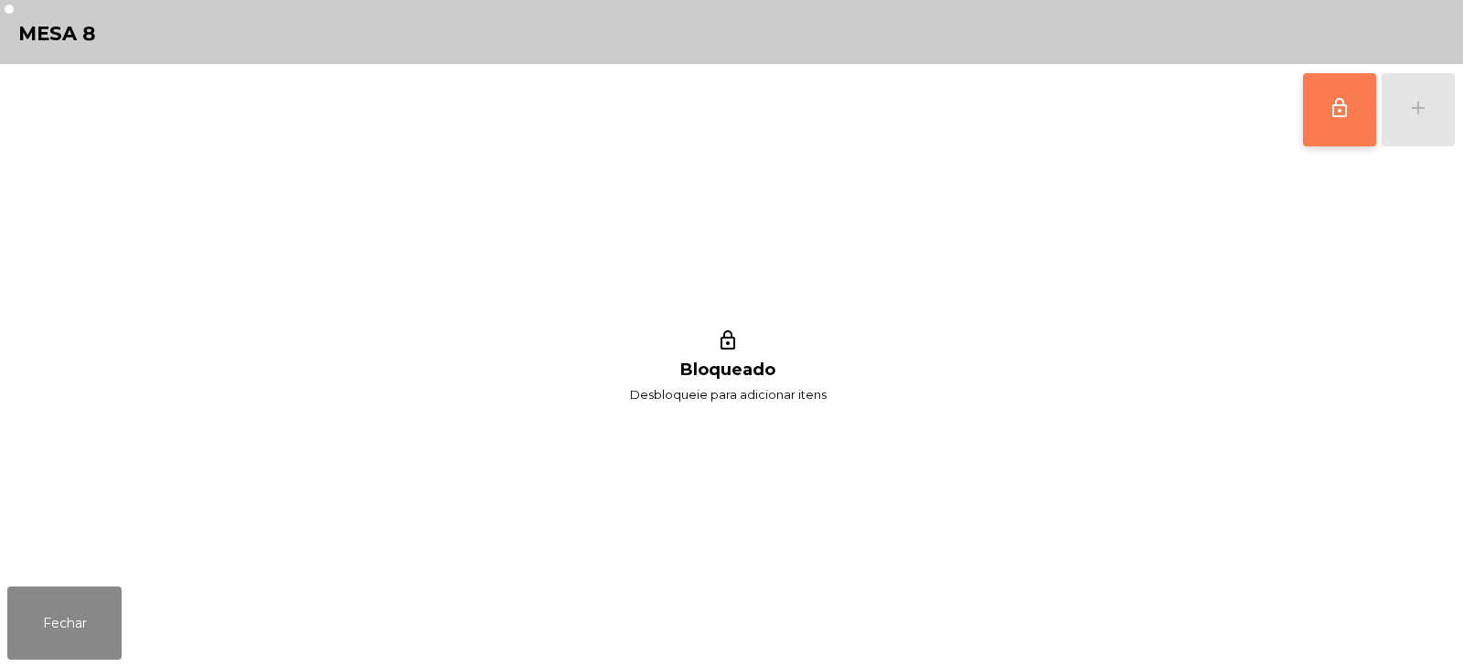
click at [1342, 111] on span "lock_outline" at bounding box center [1340, 108] width 22 height 22
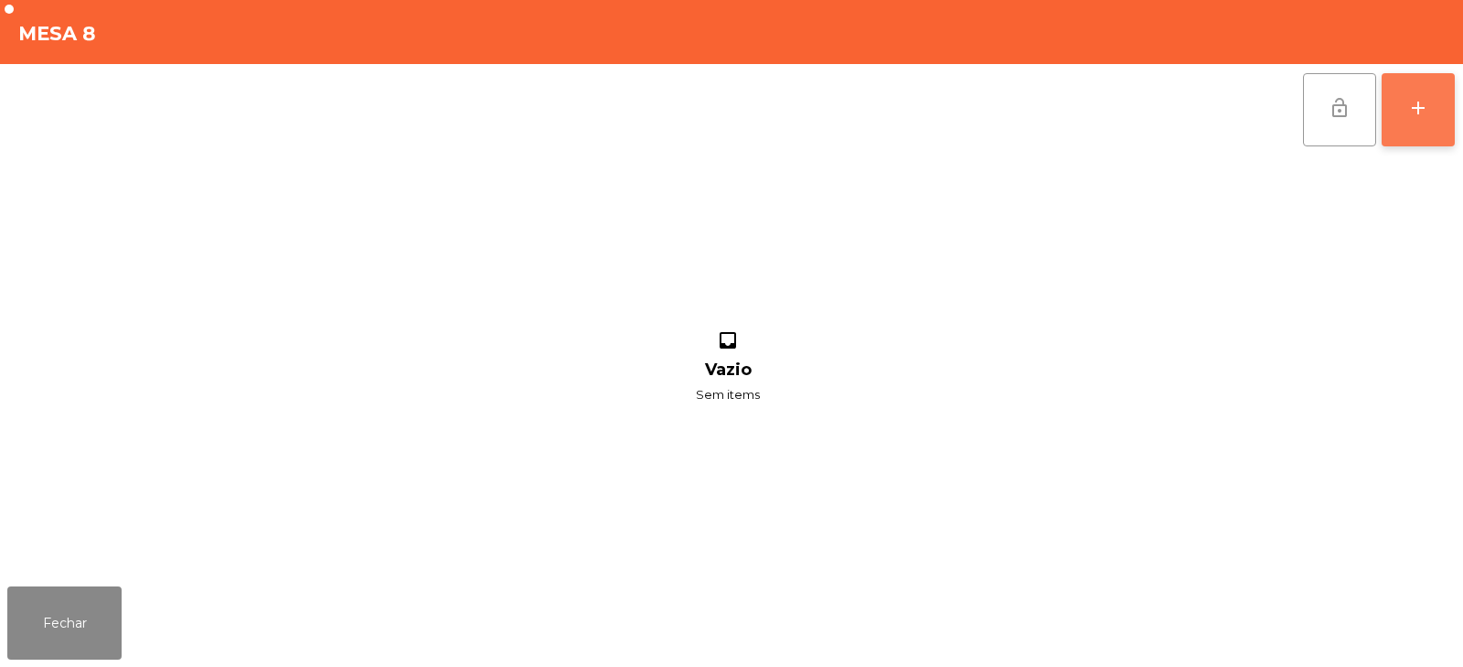
click at [1451, 112] on button "add" at bounding box center [1418, 109] width 73 height 73
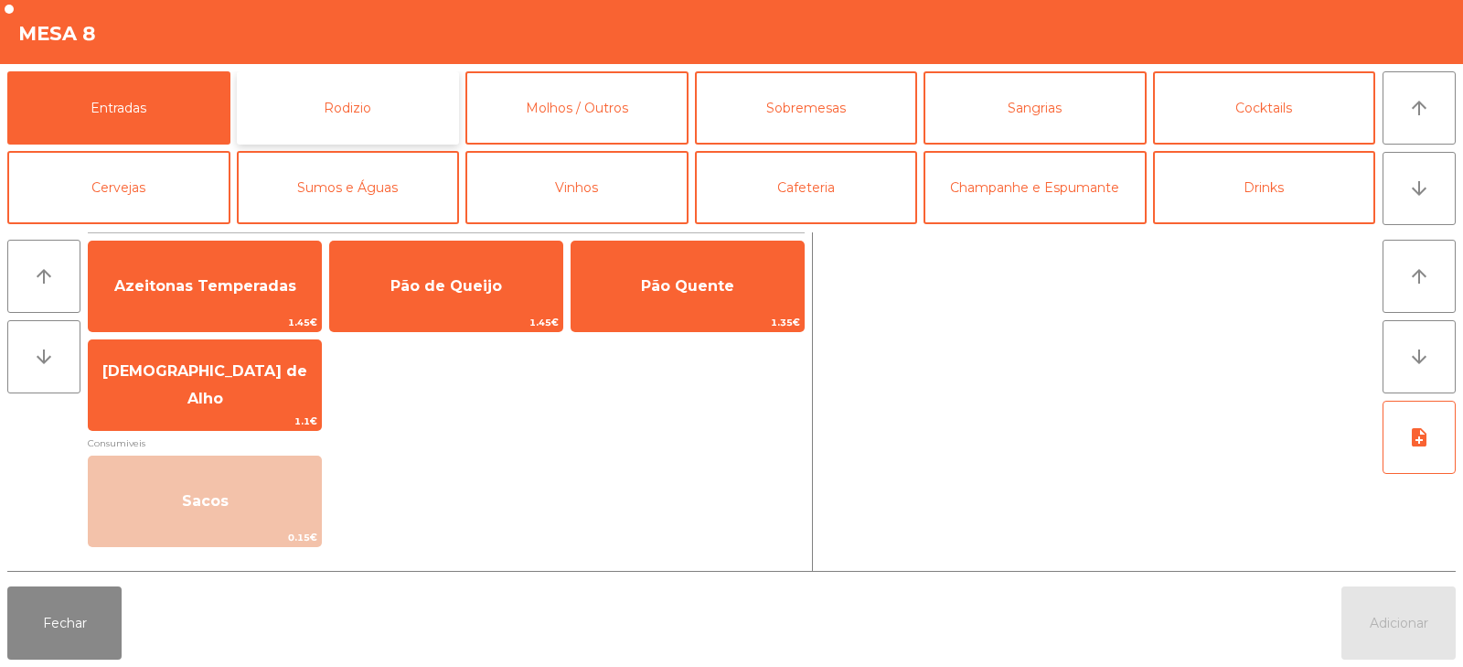
click at [298, 100] on button "Rodizio" at bounding box center [348, 107] width 223 height 73
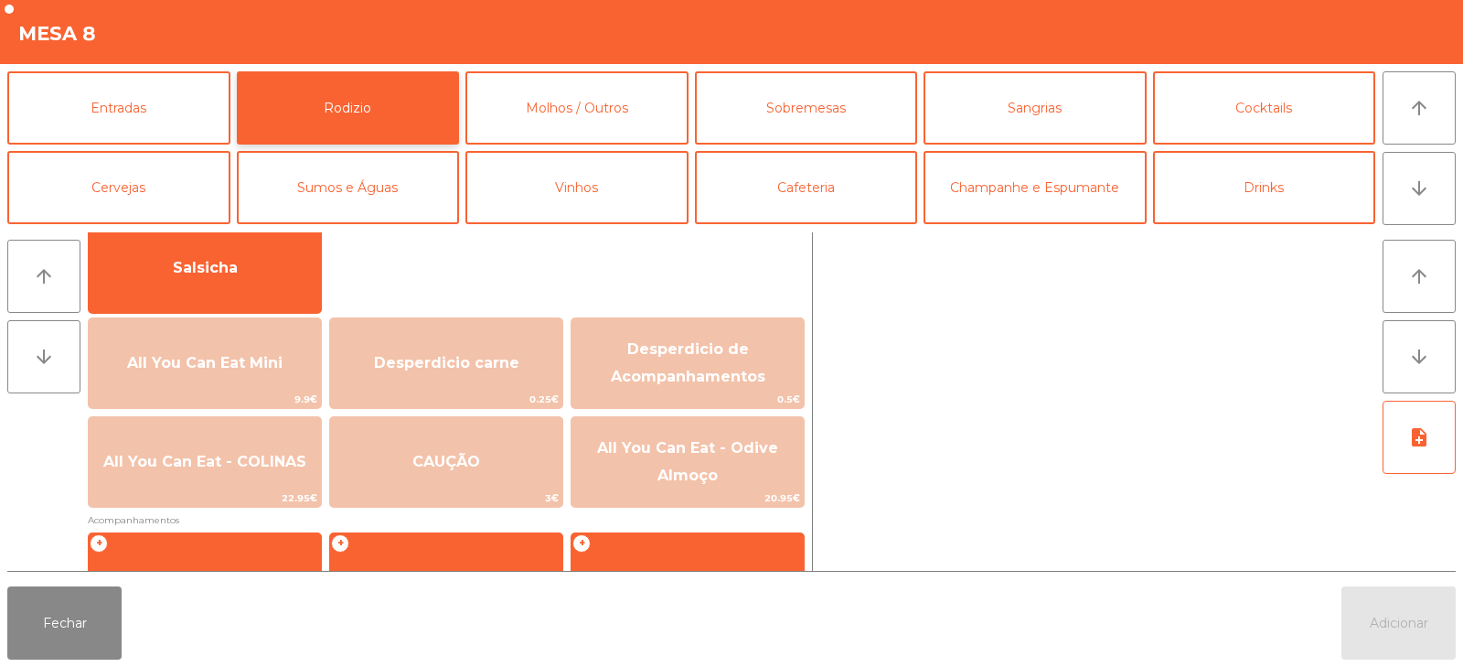
scroll to position [156, 0]
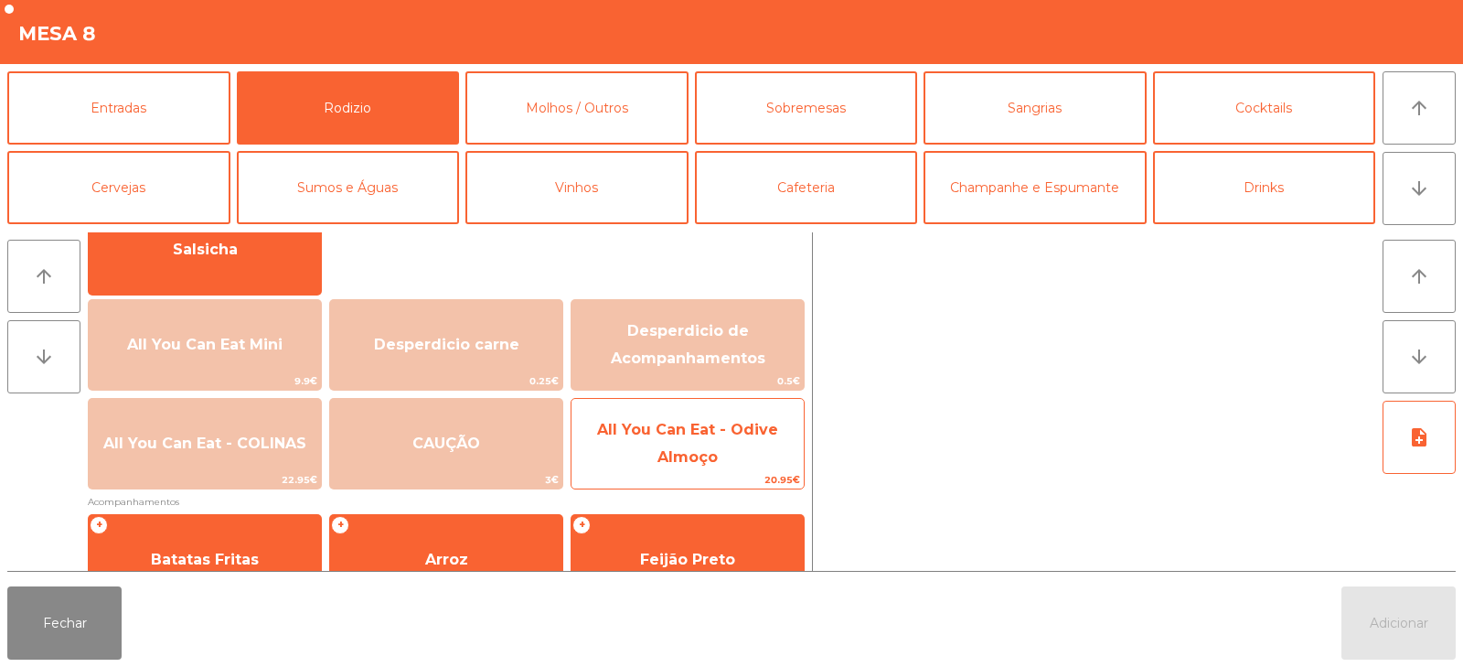
click at [667, 434] on span "All You Can Eat - Odive Almoço" at bounding box center [687, 443] width 181 height 45
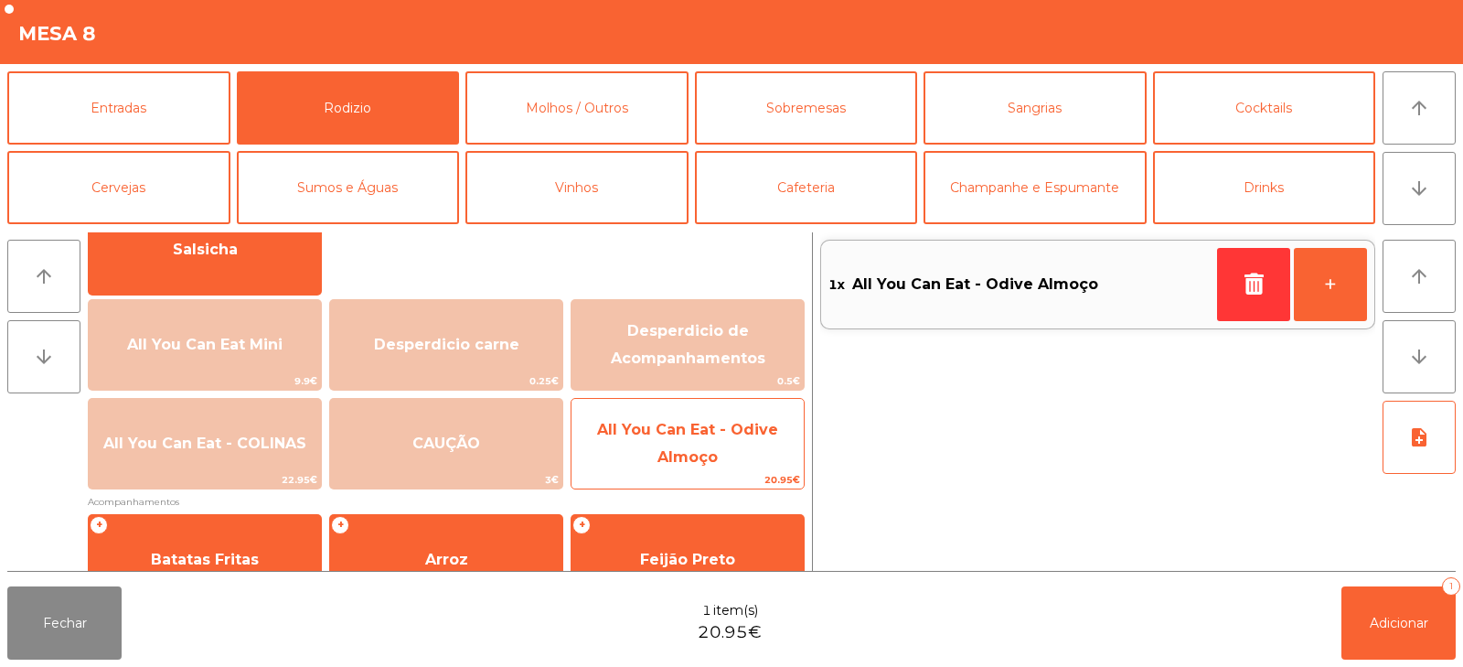
click at [698, 442] on span "All You Can Eat - Odive Almoço" at bounding box center [687, 444] width 232 height 78
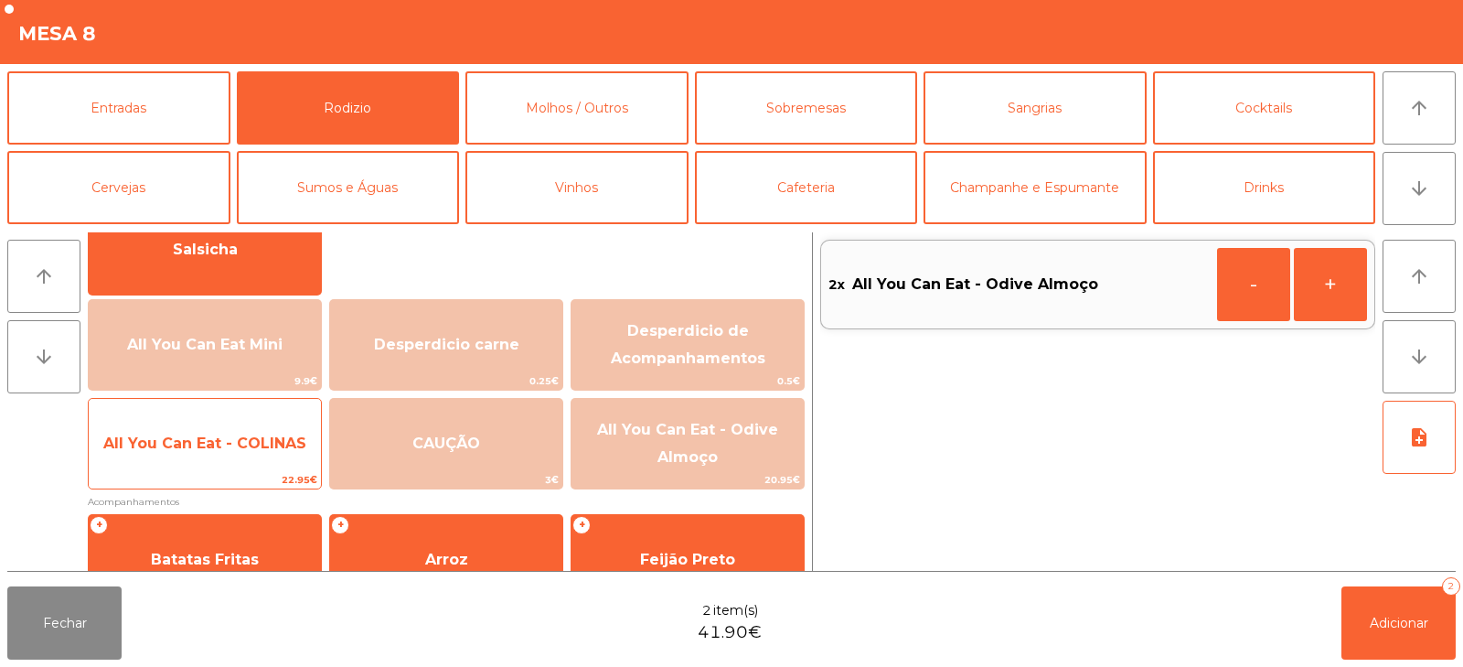
click at [215, 441] on span "All You Can Eat - COLINAS" at bounding box center [204, 442] width 203 height 17
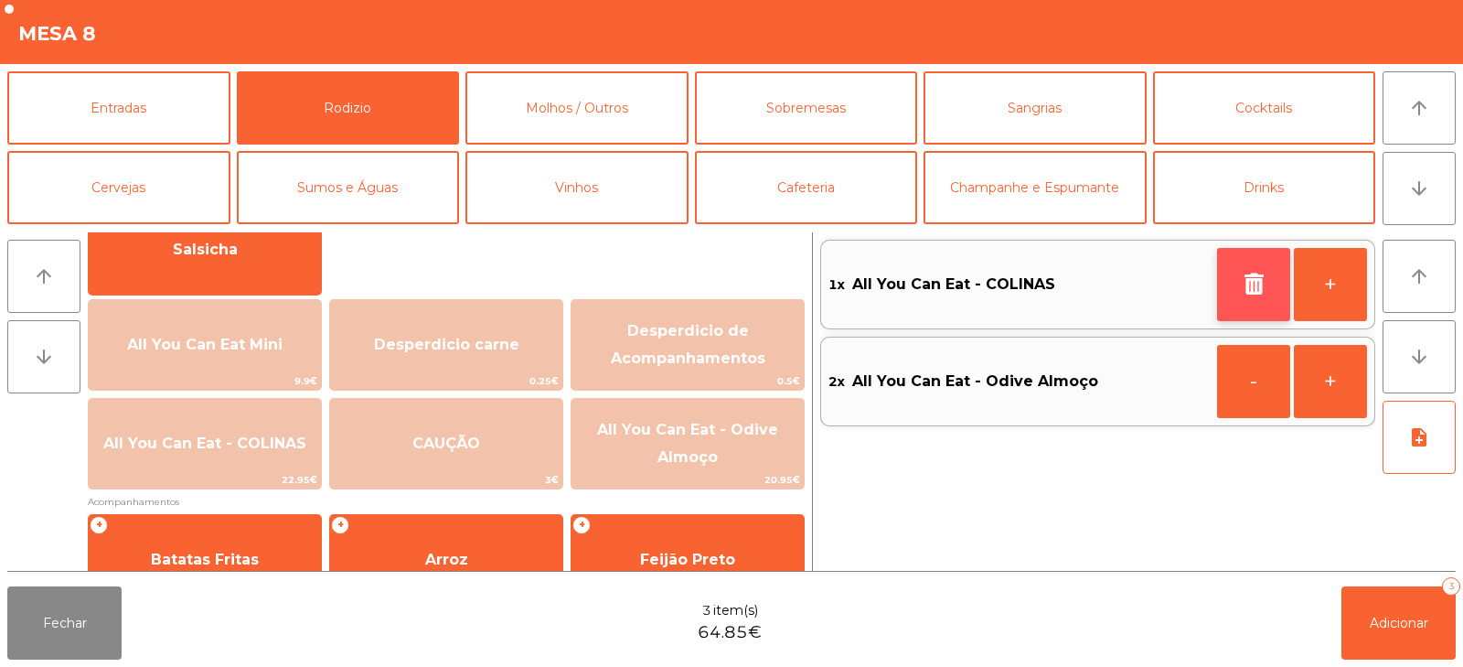
click at [1238, 274] on button "button" at bounding box center [1253, 284] width 73 height 73
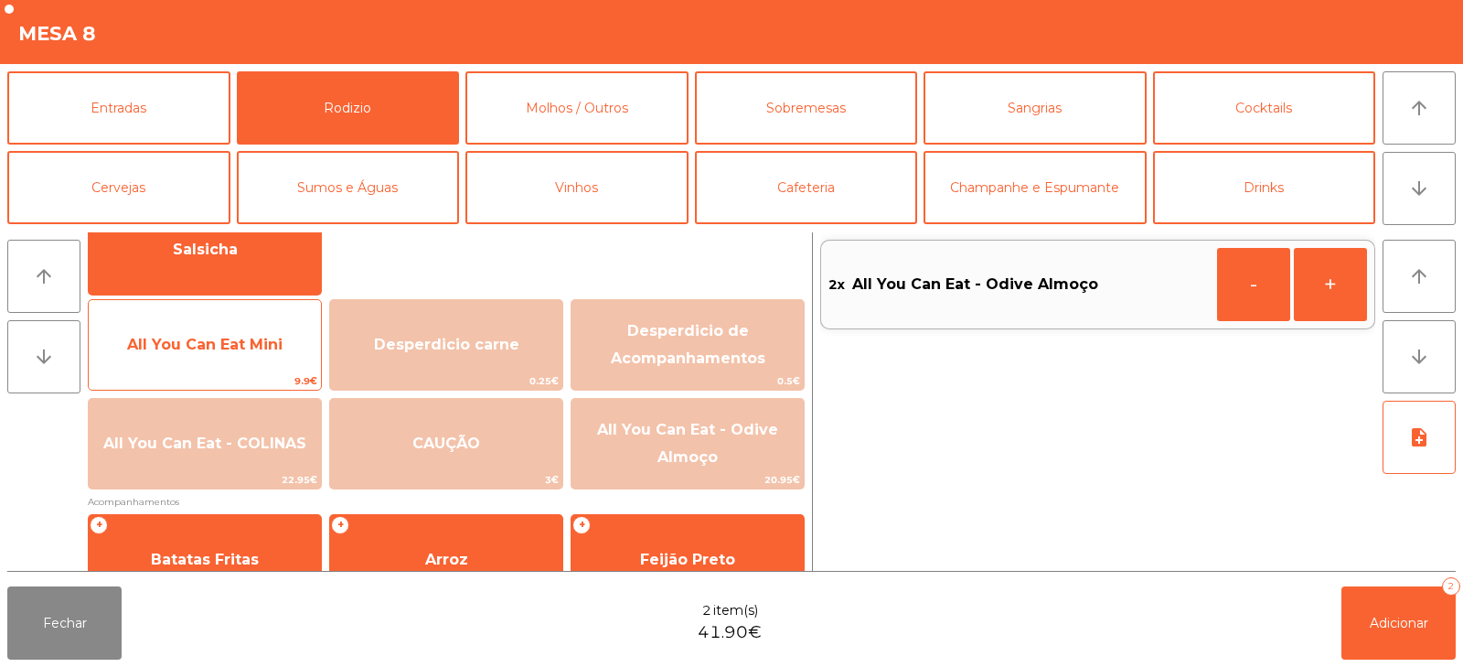
click at [235, 326] on span "All You Can Eat Mini" at bounding box center [205, 344] width 232 height 49
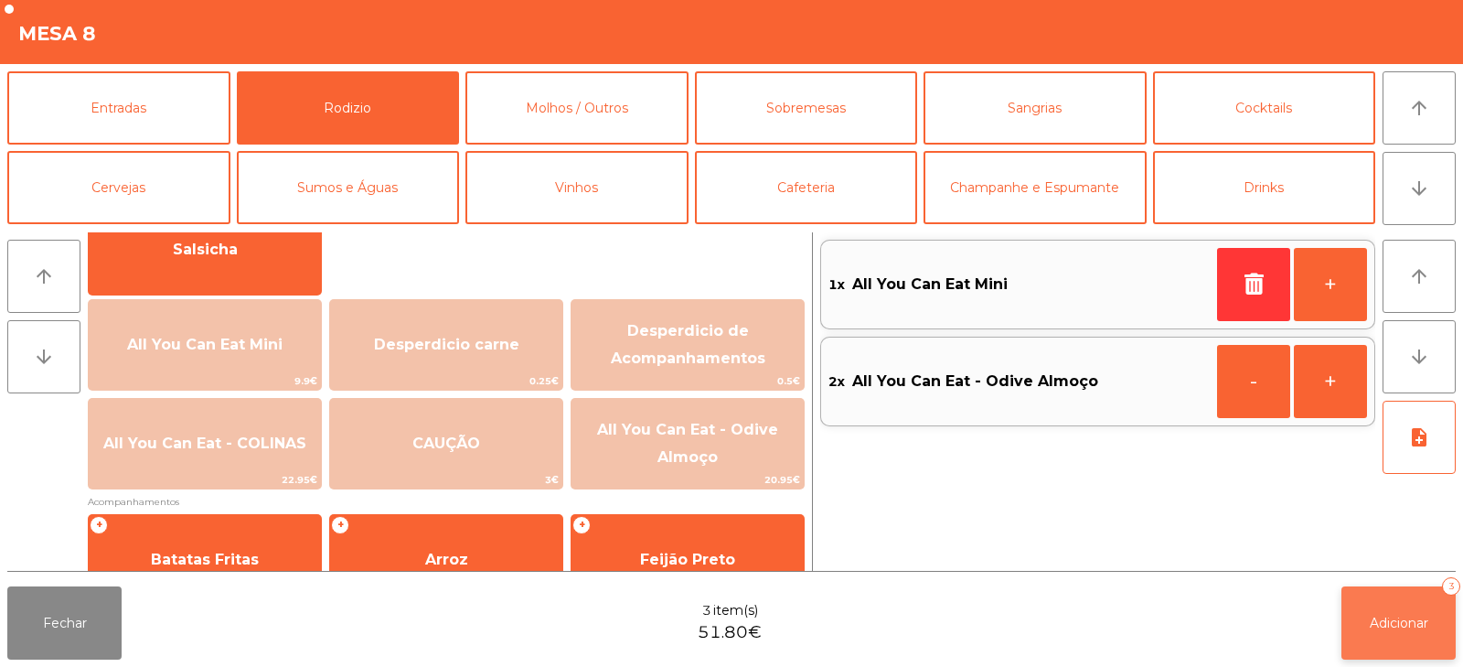
click at [1407, 619] on span "Adicionar" at bounding box center [1399, 622] width 59 height 16
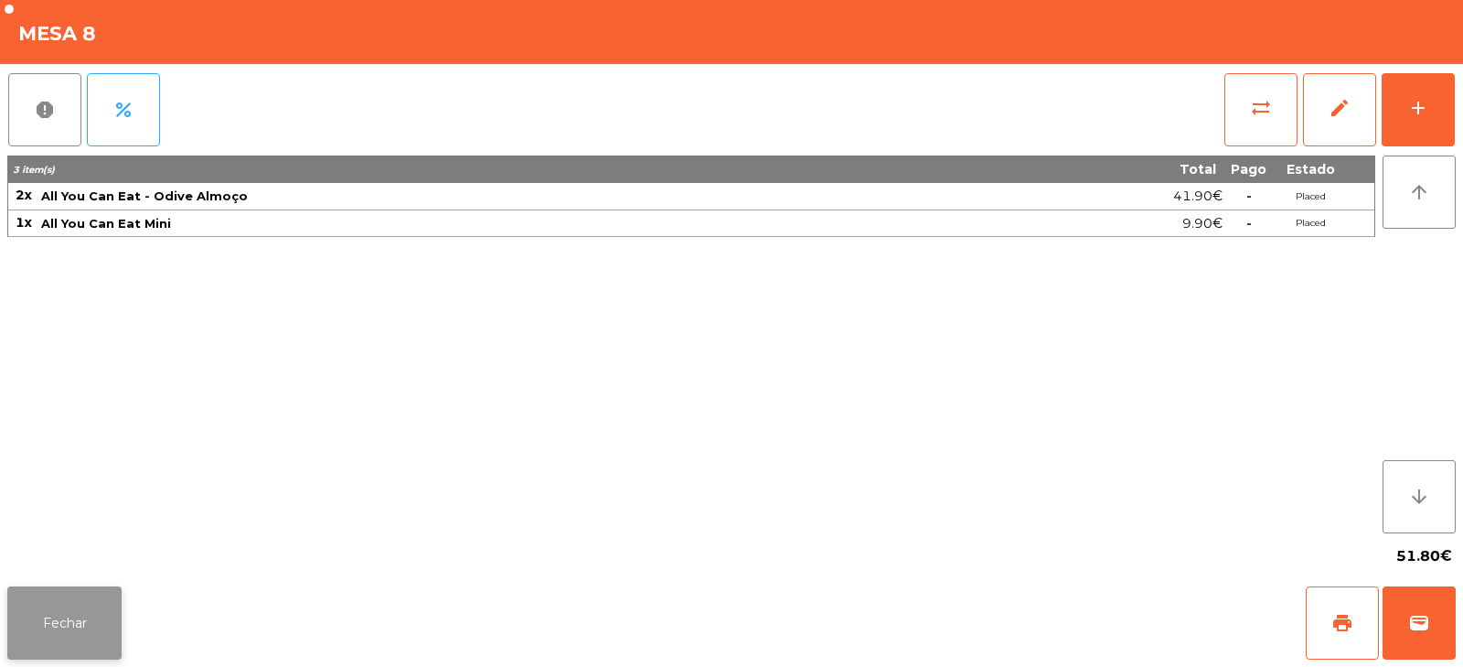
click at [54, 609] on button "Fechar" at bounding box center [64, 622] width 114 height 73
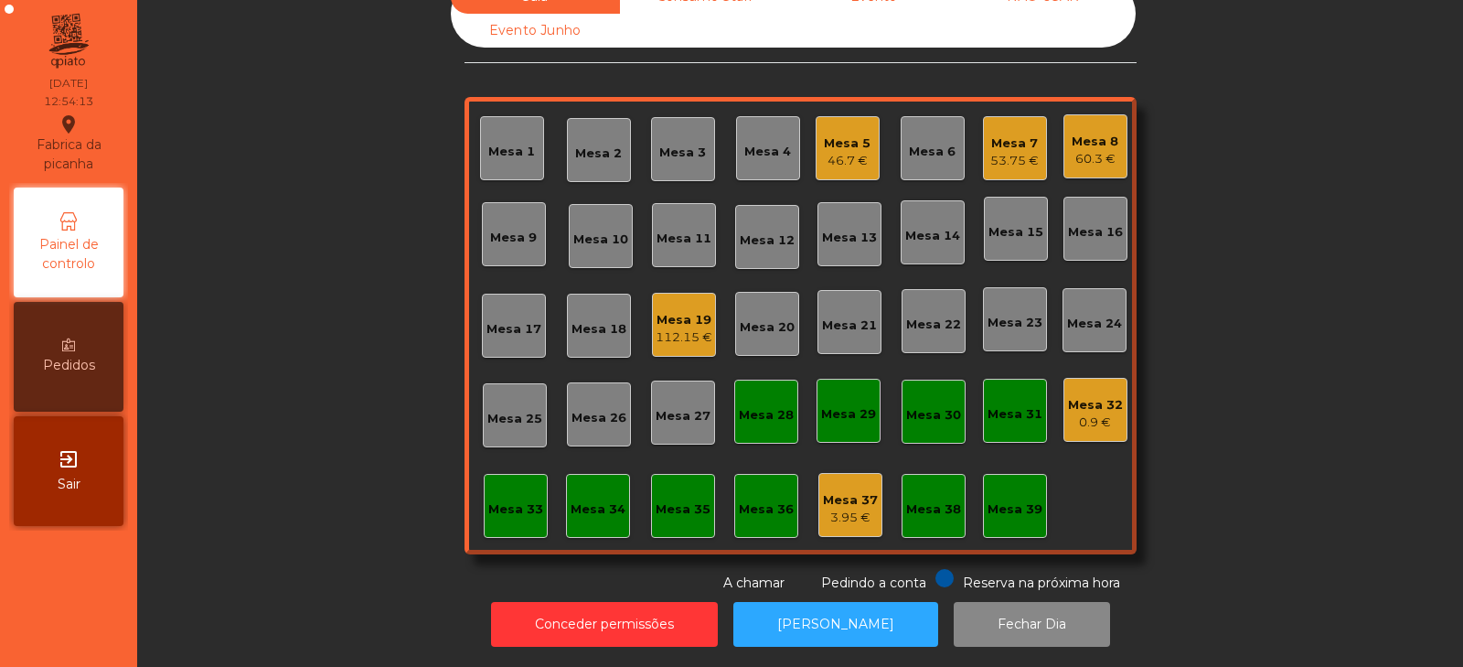
scroll to position [0, 0]
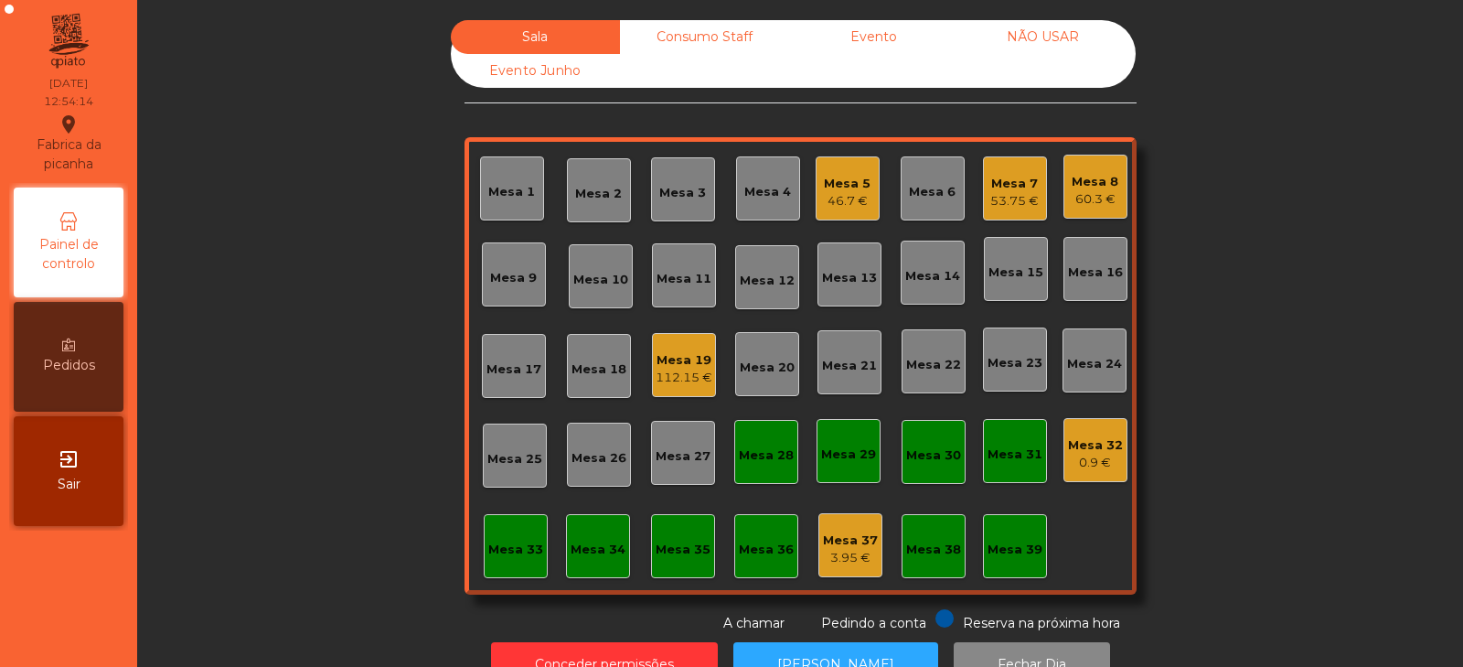
click at [1115, 440] on div "Mesa 32 0.9 €" at bounding box center [1095, 450] width 64 height 64
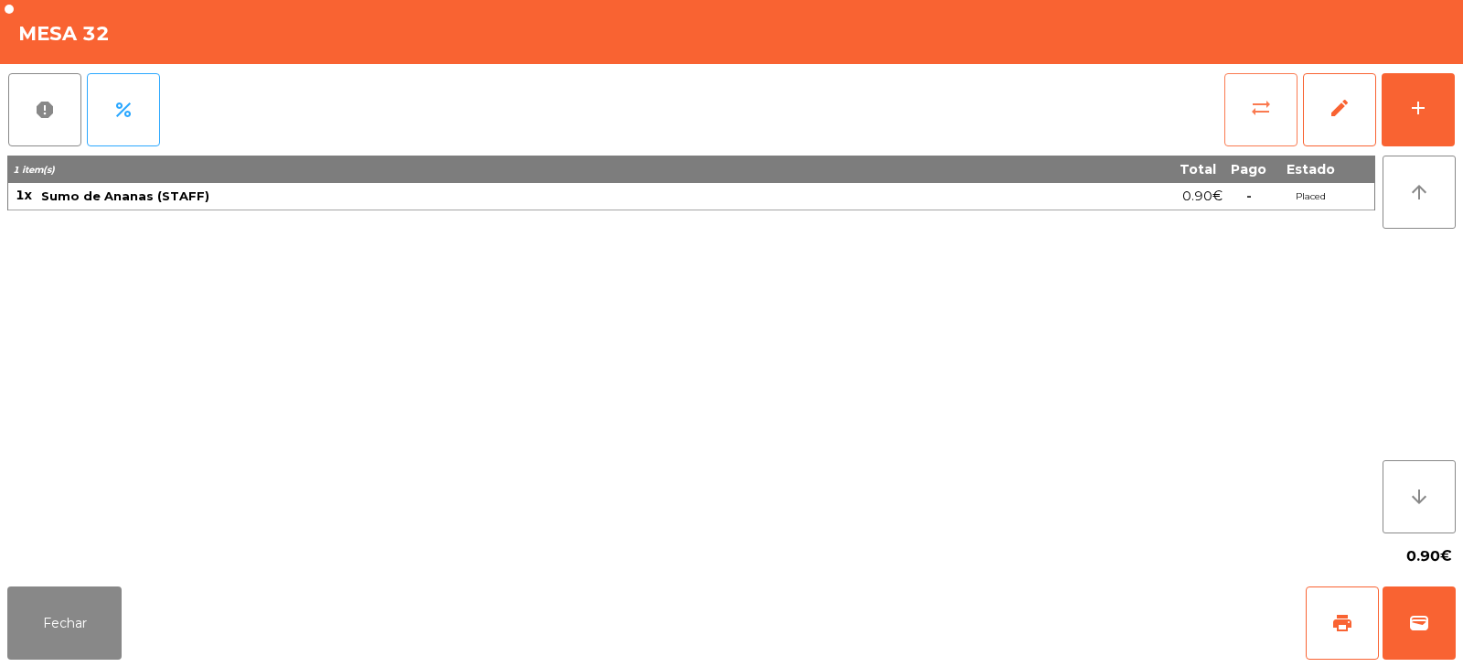
click at [1256, 116] on span "sync_alt" at bounding box center [1261, 108] width 22 height 22
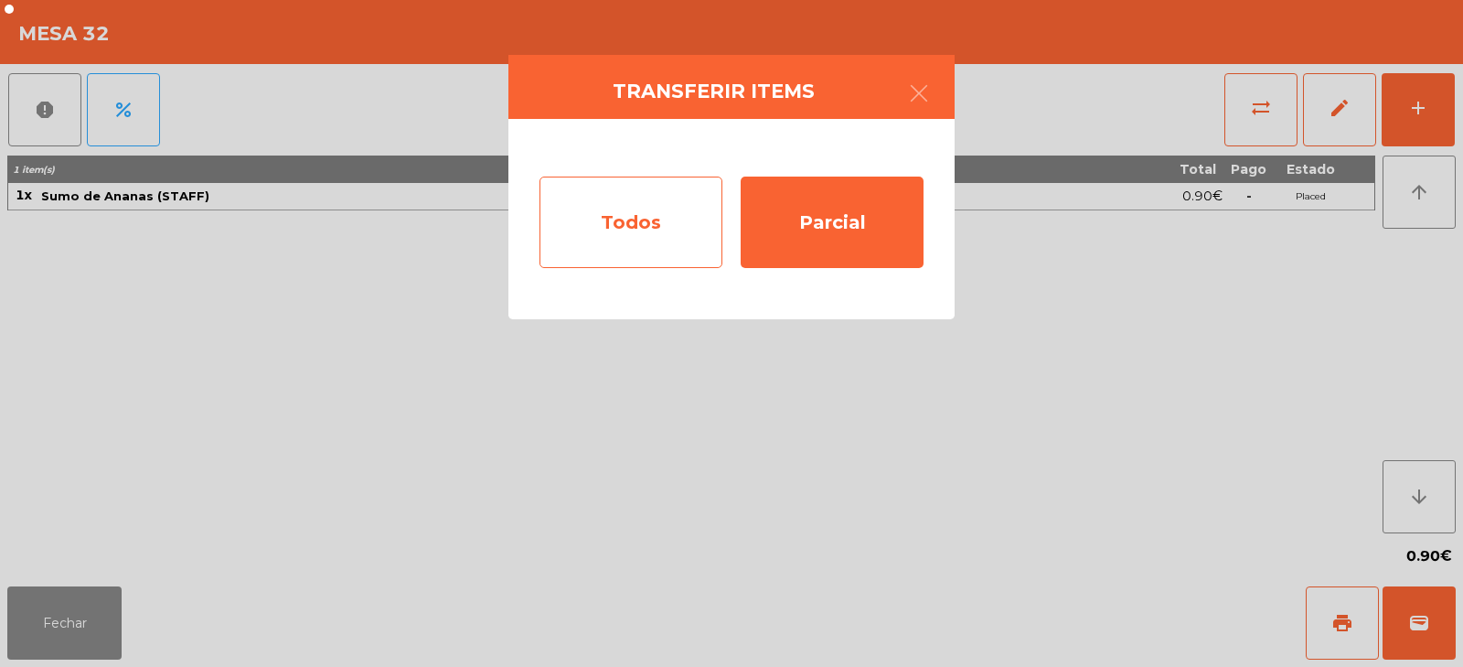
click at [651, 238] on div "Todos" at bounding box center [630, 221] width 183 height 91
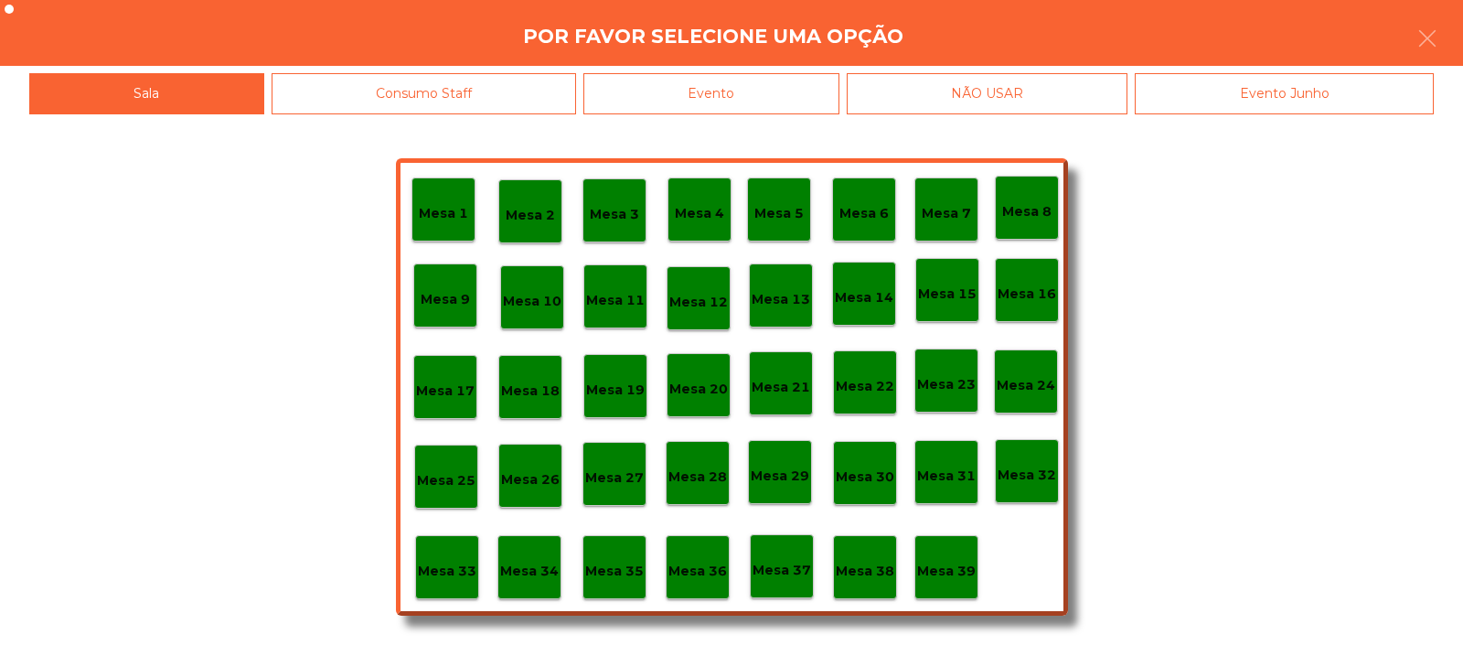
click at [960, 558] on div "Mesa 39" at bounding box center [946, 567] width 59 height 28
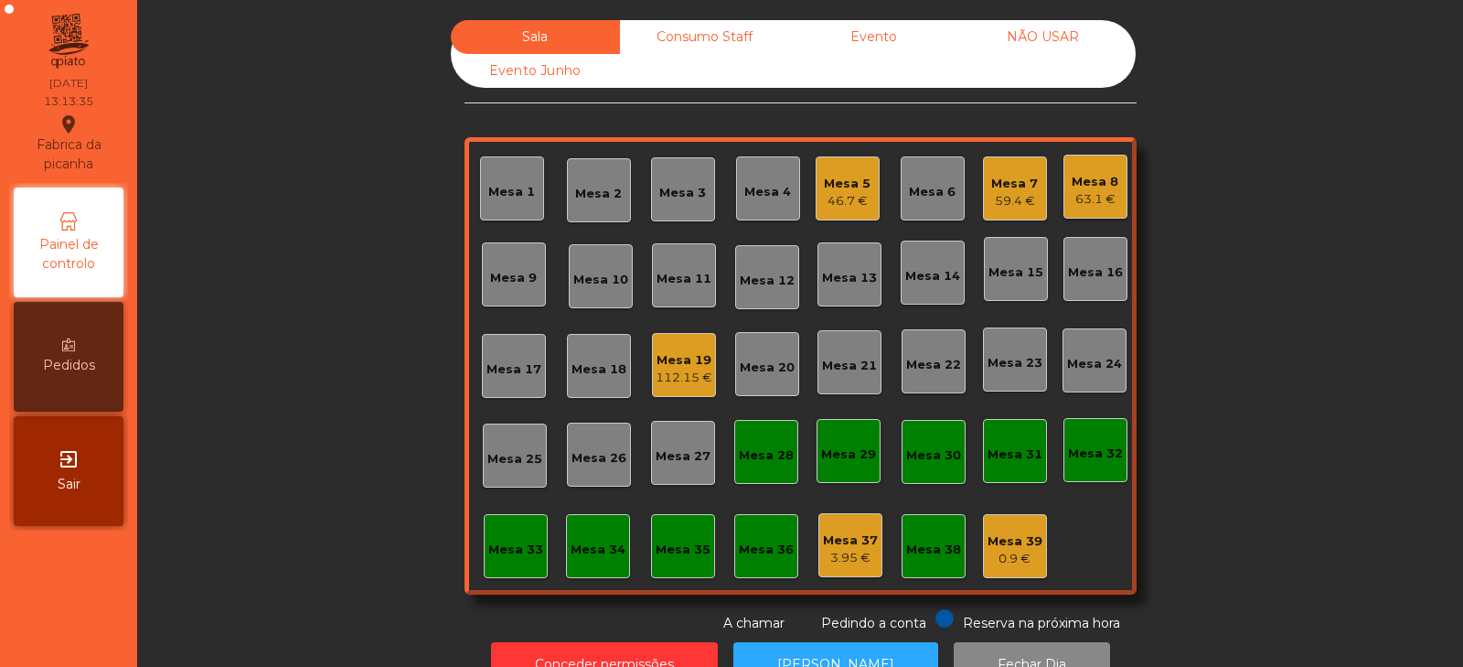
click at [488, 202] on div "Mesa 1" at bounding box center [512, 188] width 64 height 64
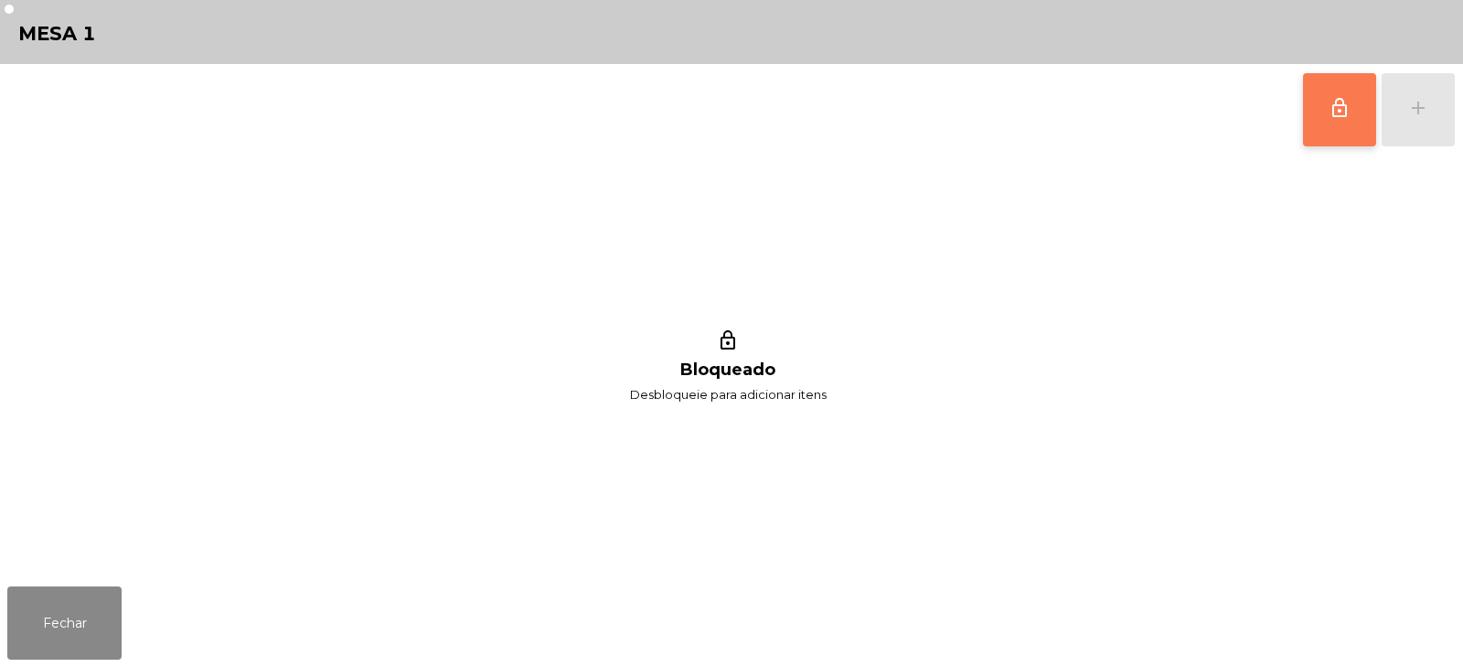
click at [1348, 116] on span "lock_outline" at bounding box center [1340, 108] width 22 height 22
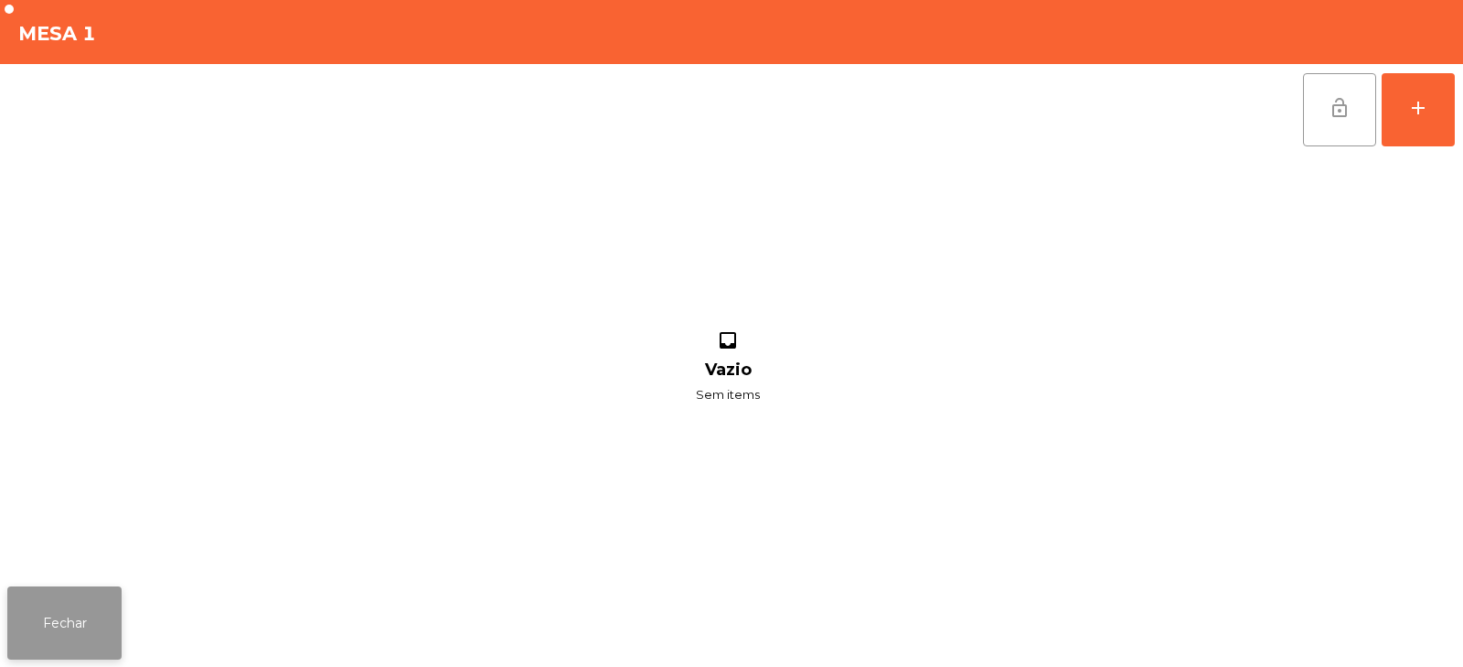
click at [70, 620] on button "Fechar" at bounding box center [64, 622] width 114 height 73
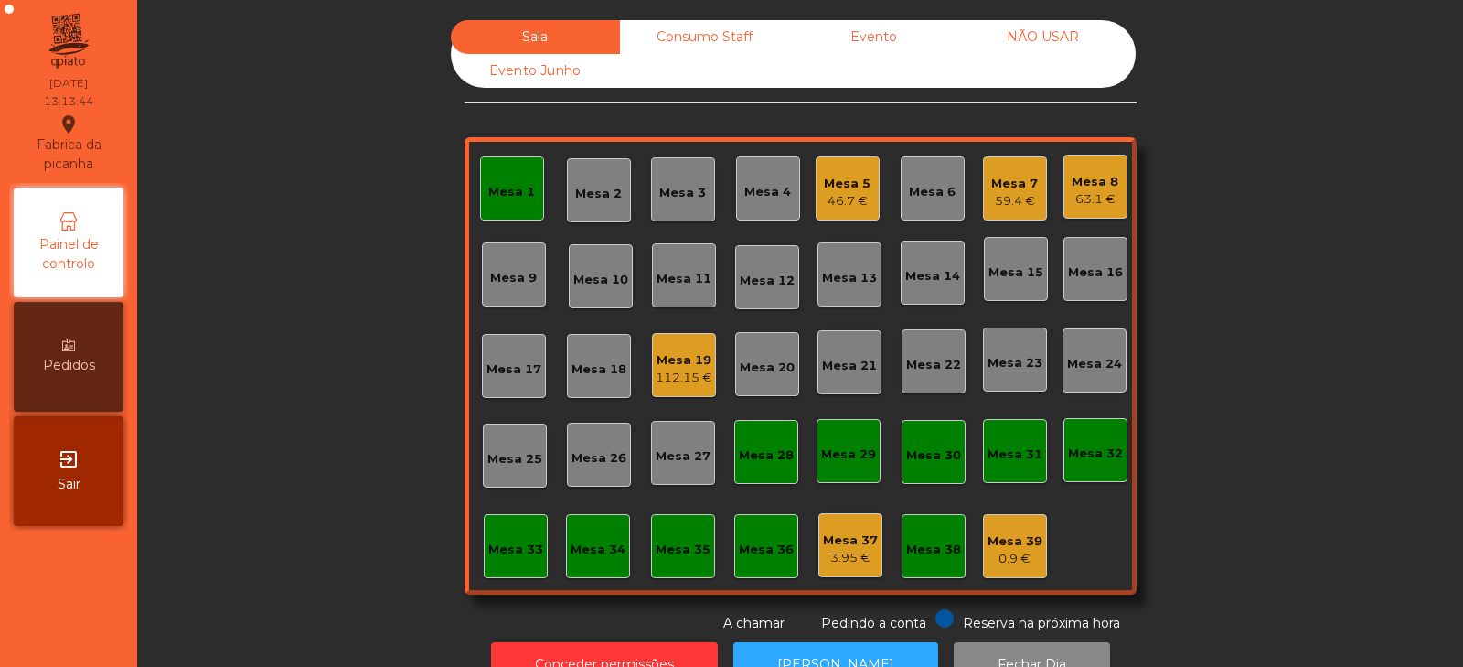
click at [509, 554] on div "Mesa 33" at bounding box center [515, 549] width 55 height 18
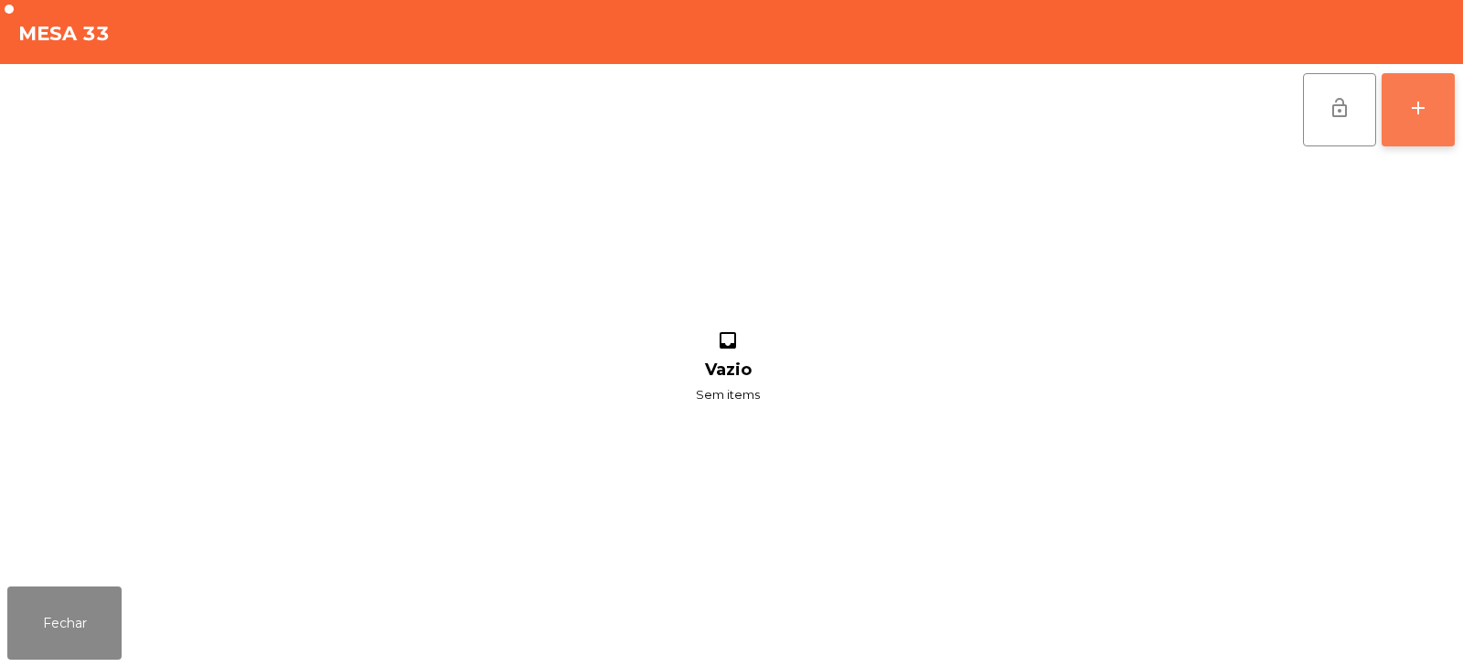
click at [1413, 121] on button "add" at bounding box center [1418, 109] width 73 height 73
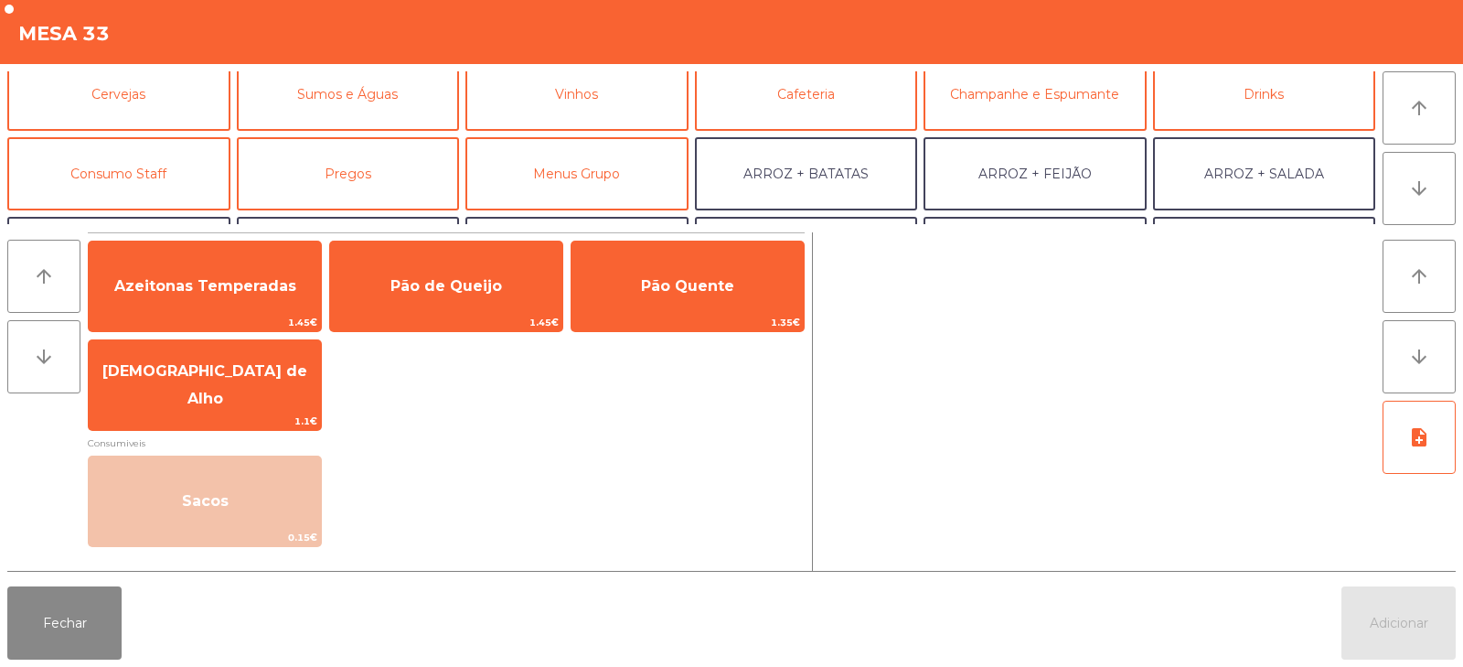
scroll to position [100, 0]
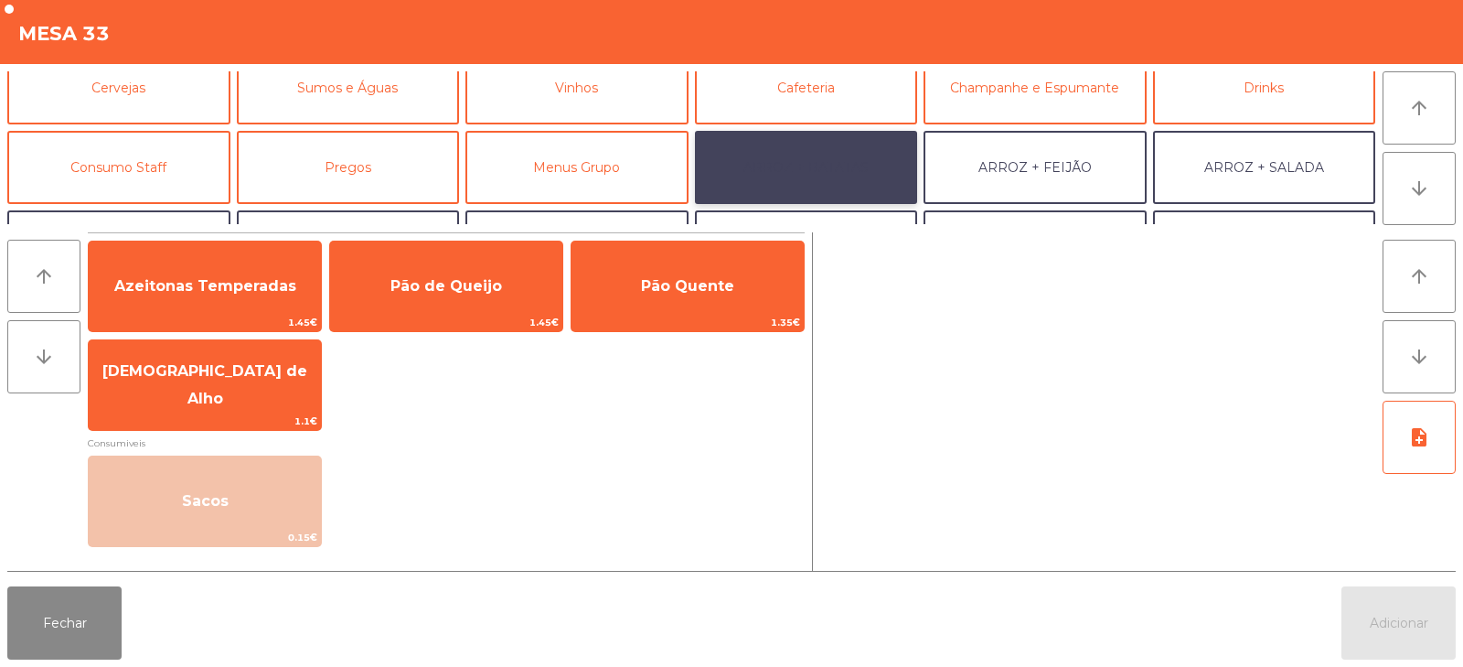
click at [842, 141] on button "ARROZ + BATATAS" at bounding box center [806, 167] width 223 height 73
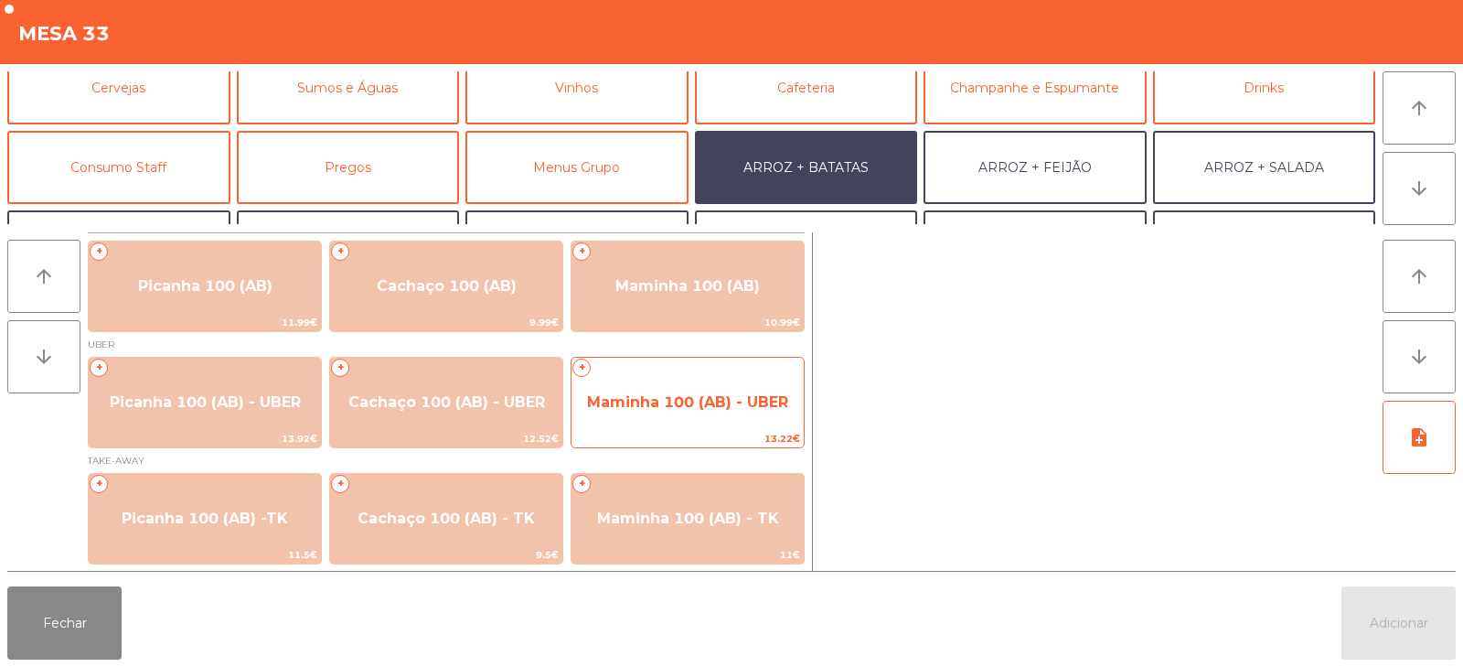
click at [728, 375] on div "+ Maminha 100 (AB) - UBER 13.22€" at bounding box center [688, 402] width 234 height 91
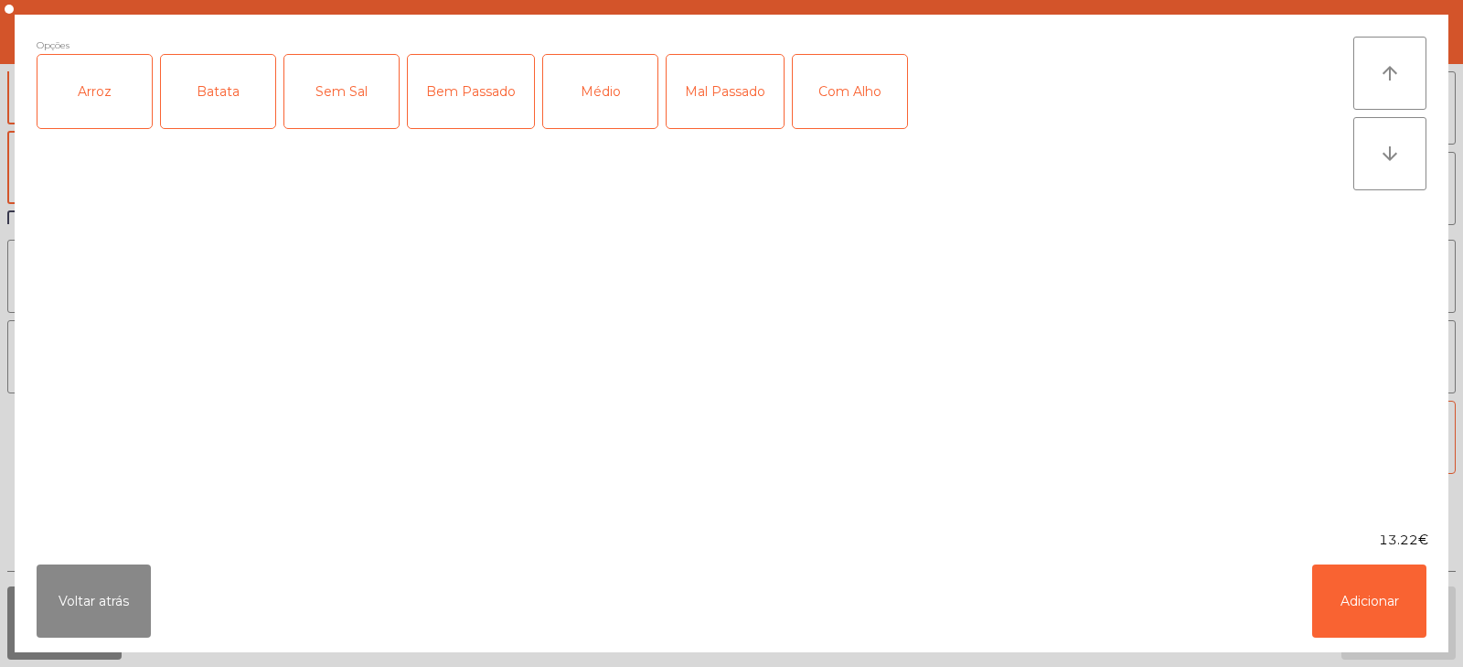
click at [74, 92] on div "Arroz" at bounding box center [94, 91] width 114 height 73
click at [218, 95] on div "Batata" at bounding box center [218, 91] width 114 height 73
click at [484, 93] on div "Bem Passado" at bounding box center [471, 91] width 126 height 73
click at [857, 109] on div "Com Alho" at bounding box center [850, 91] width 114 height 73
click at [1402, 597] on button "Adicionar" at bounding box center [1369, 600] width 114 height 73
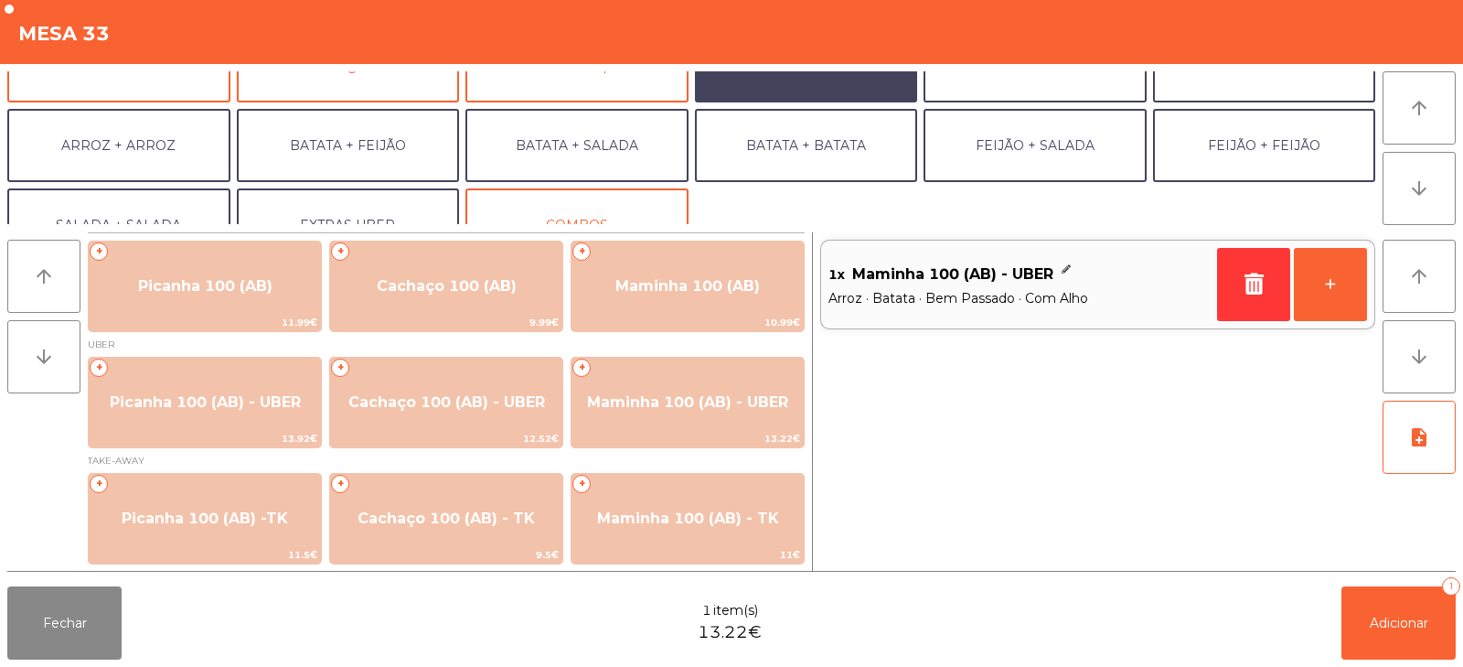
scroll to position [239, 0]
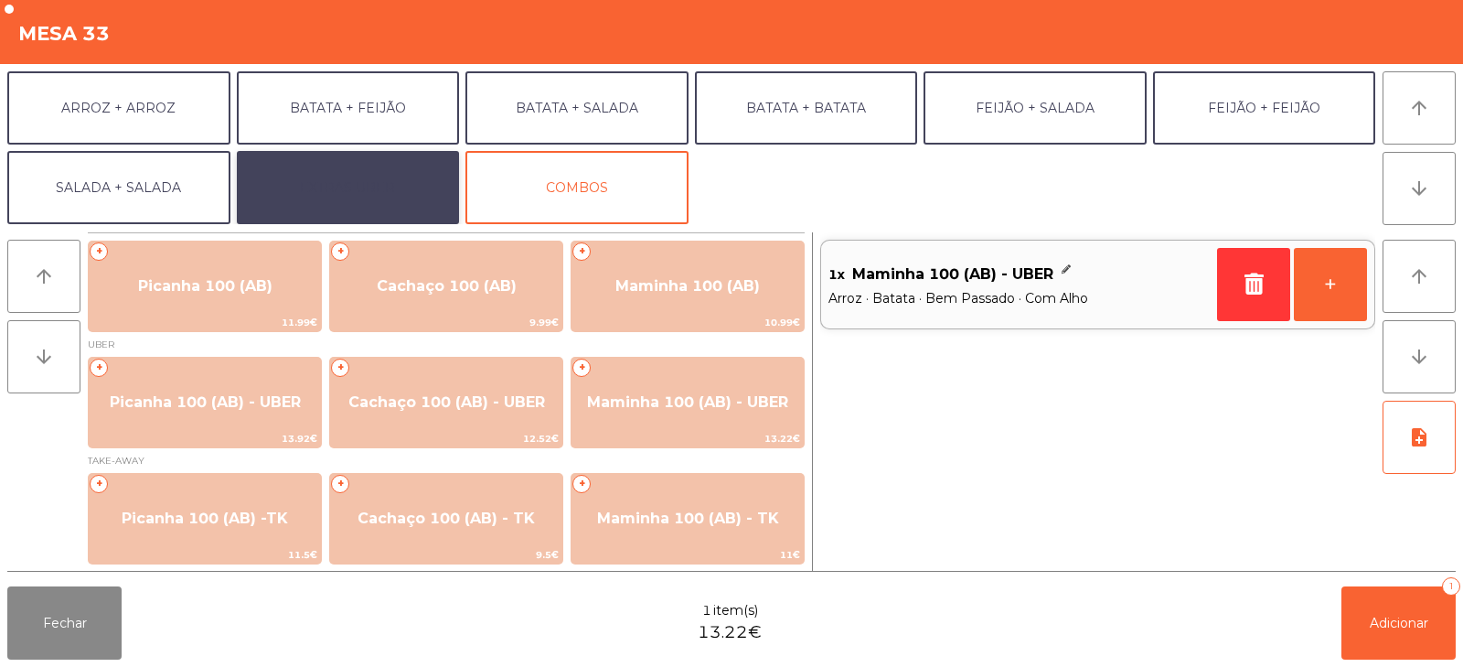
click at [335, 177] on button "EXTRAS UBER" at bounding box center [348, 187] width 223 height 73
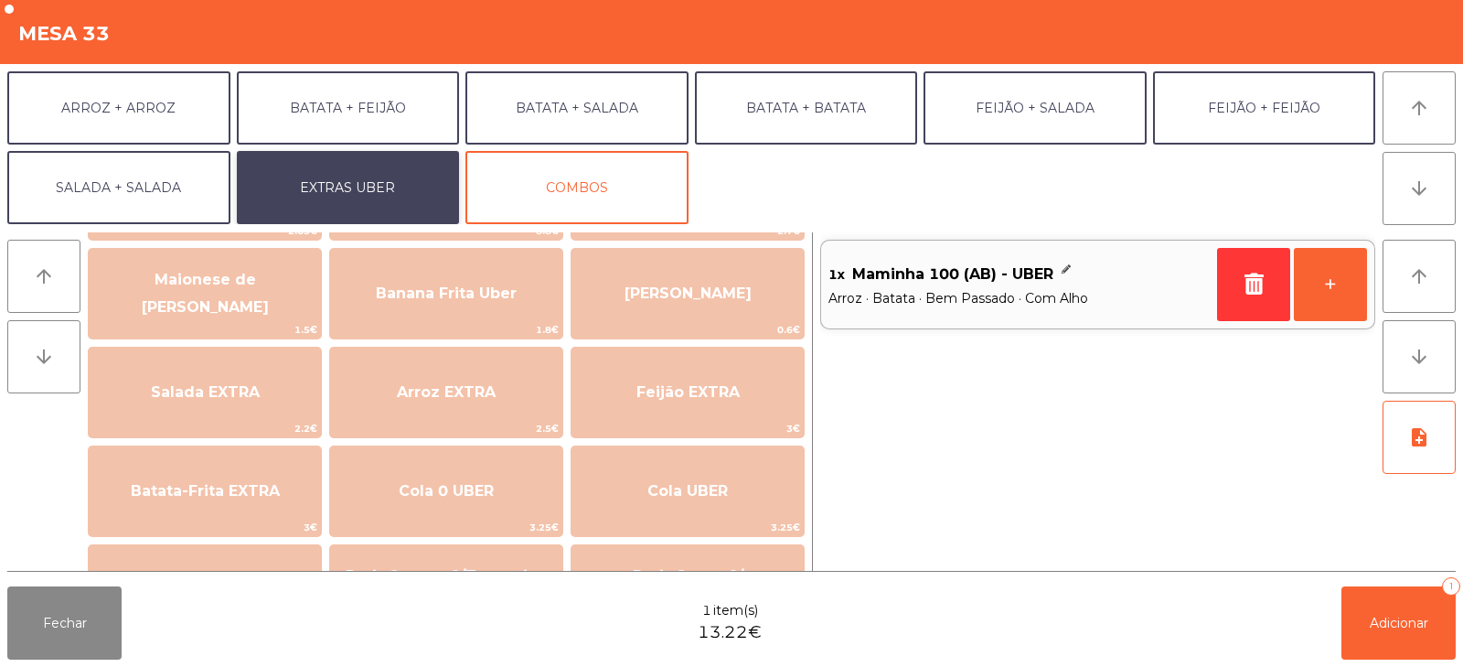
scroll to position [111, 0]
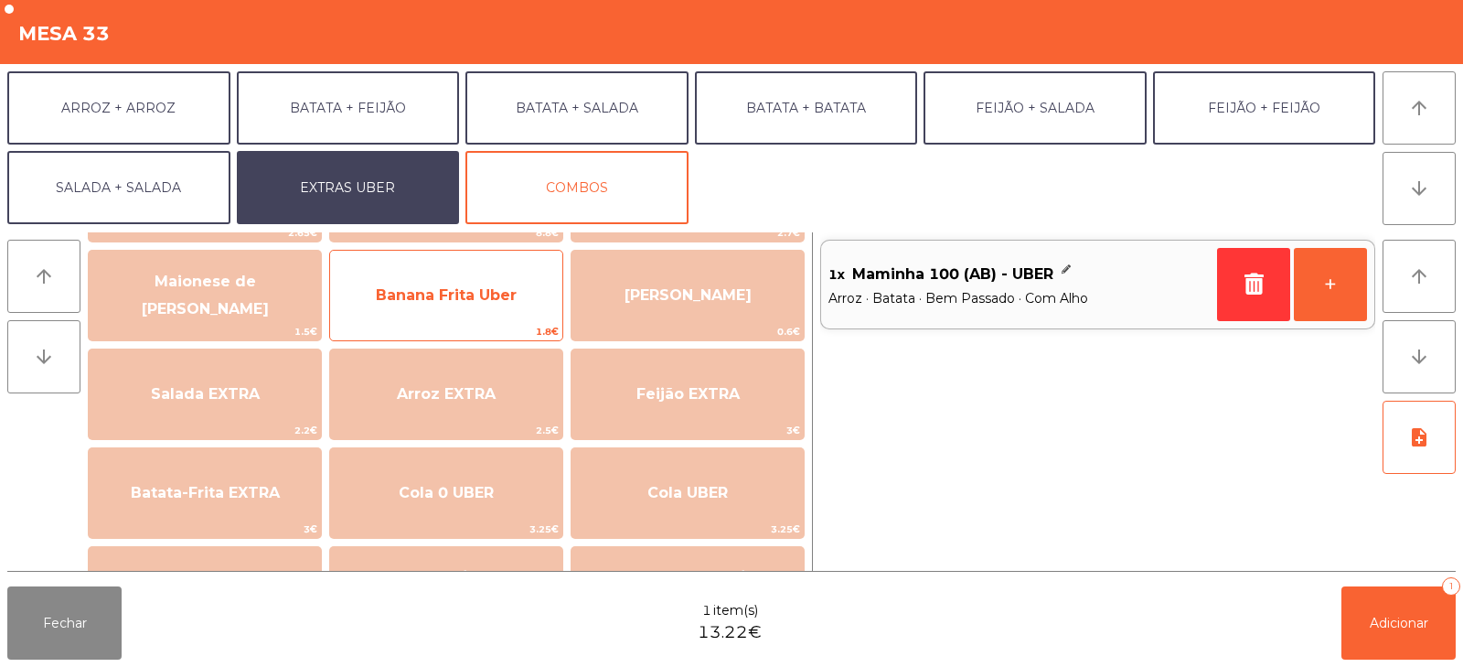
click at [385, 288] on span "Banana Frita Uber" at bounding box center [446, 294] width 141 height 17
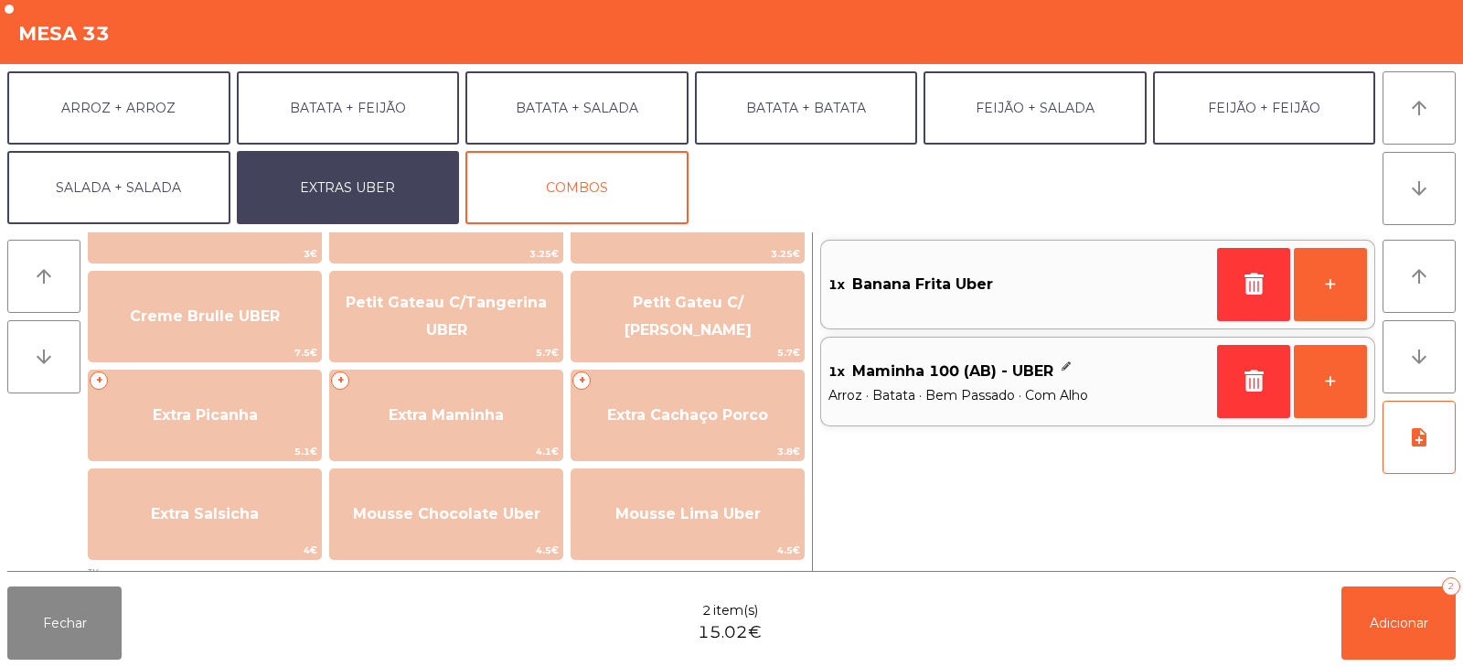
scroll to position [387, 0]
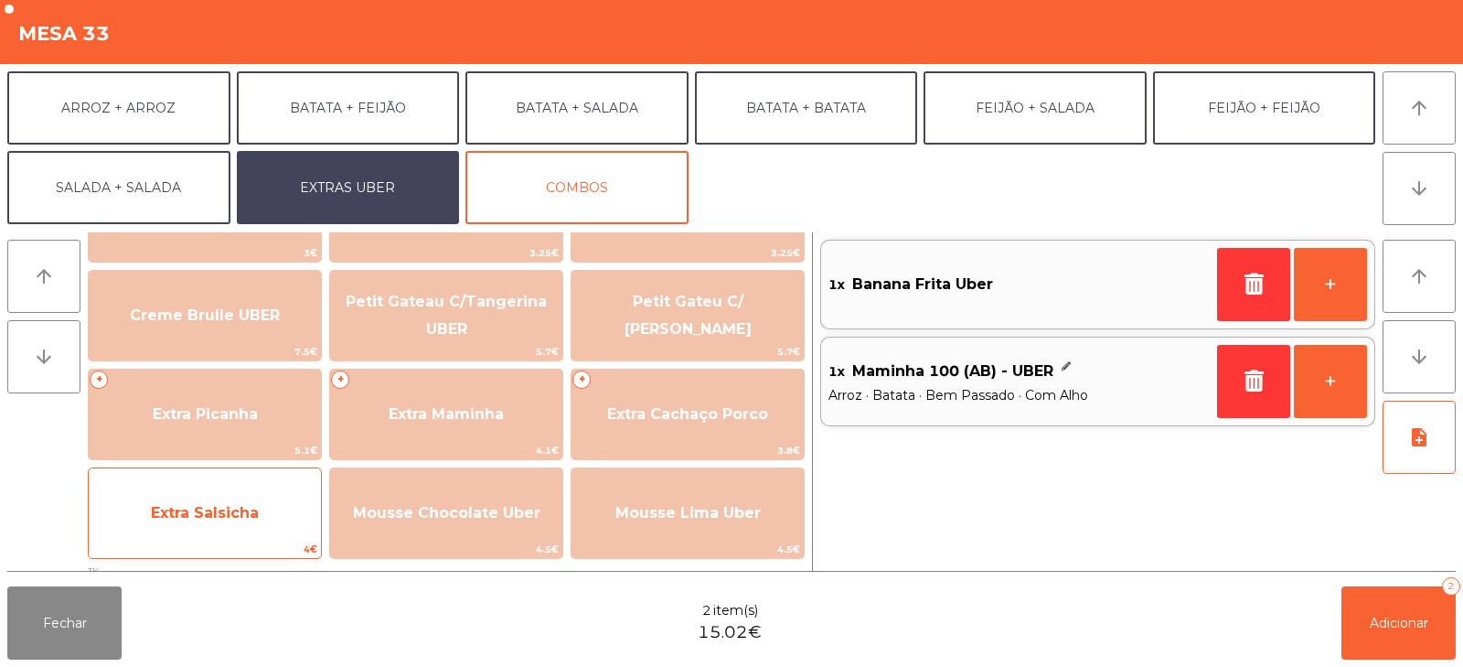
click at [162, 528] on span "Extra Salsicha" at bounding box center [205, 512] width 232 height 49
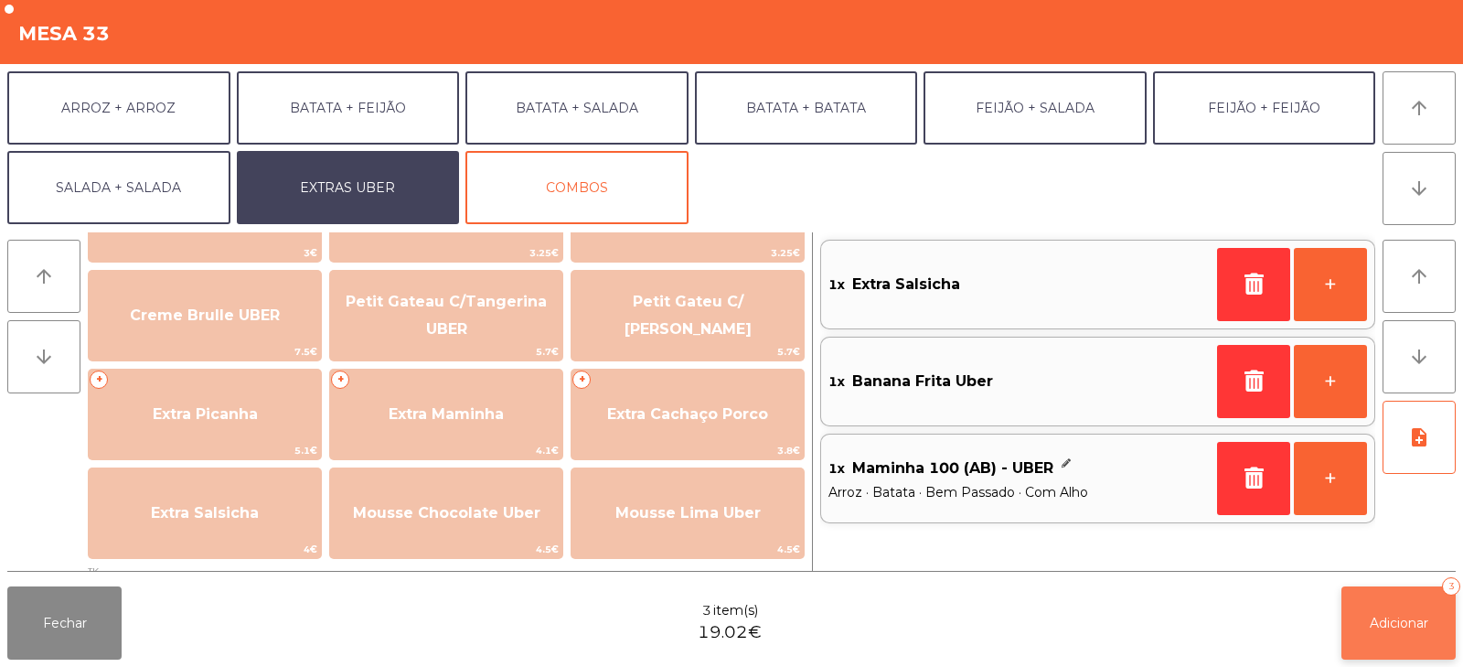
click at [1392, 618] on span "Adicionar" at bounding box center [1399, 622] width 59 height 16
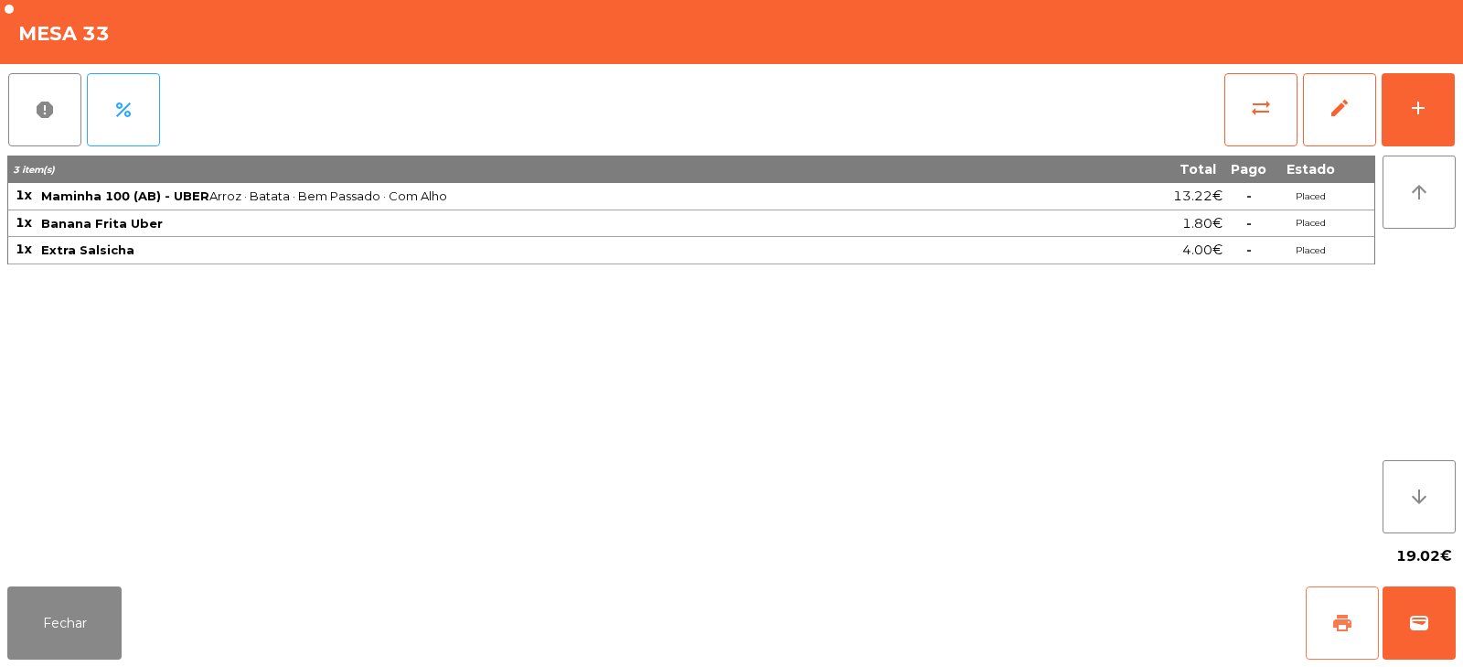
click at [1339, 628] on span "print" at bounding box center [1342, 623] width 22 height 22
click at [1426, 615] on span "wallet" at bounding box center [1419, 623] width 22 height 22
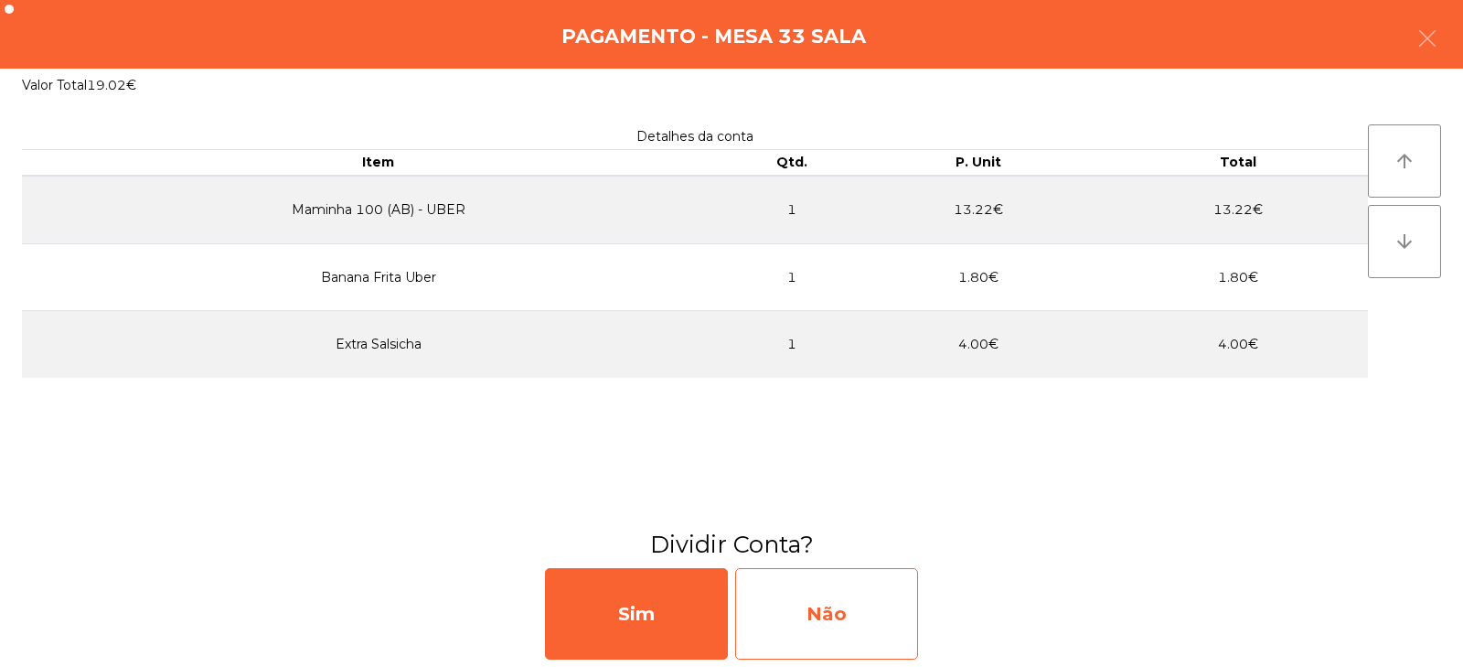
click at [834, 605] on div "Não" at bounding box center [826, 613] width 183 height 91
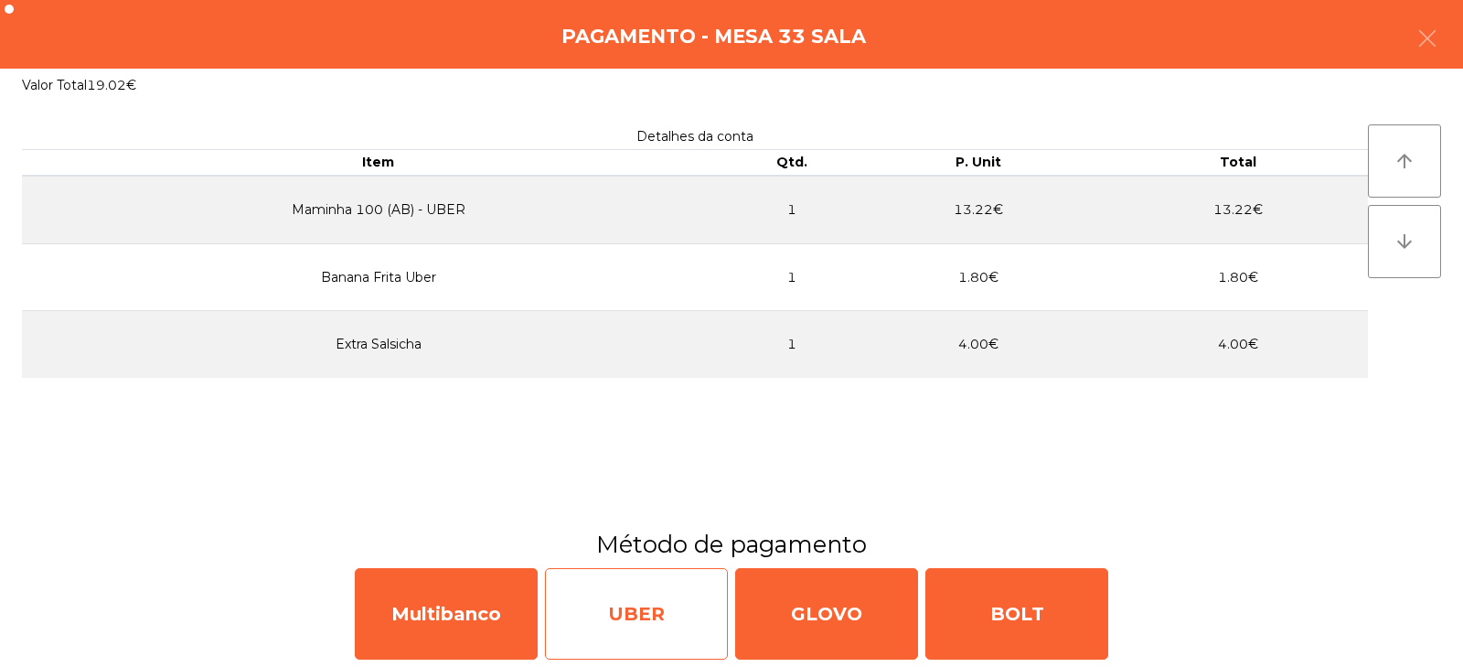
click at [666, 625] on div "UBER" at bounding box center [636, 613] width 183 height 91
select select "**"
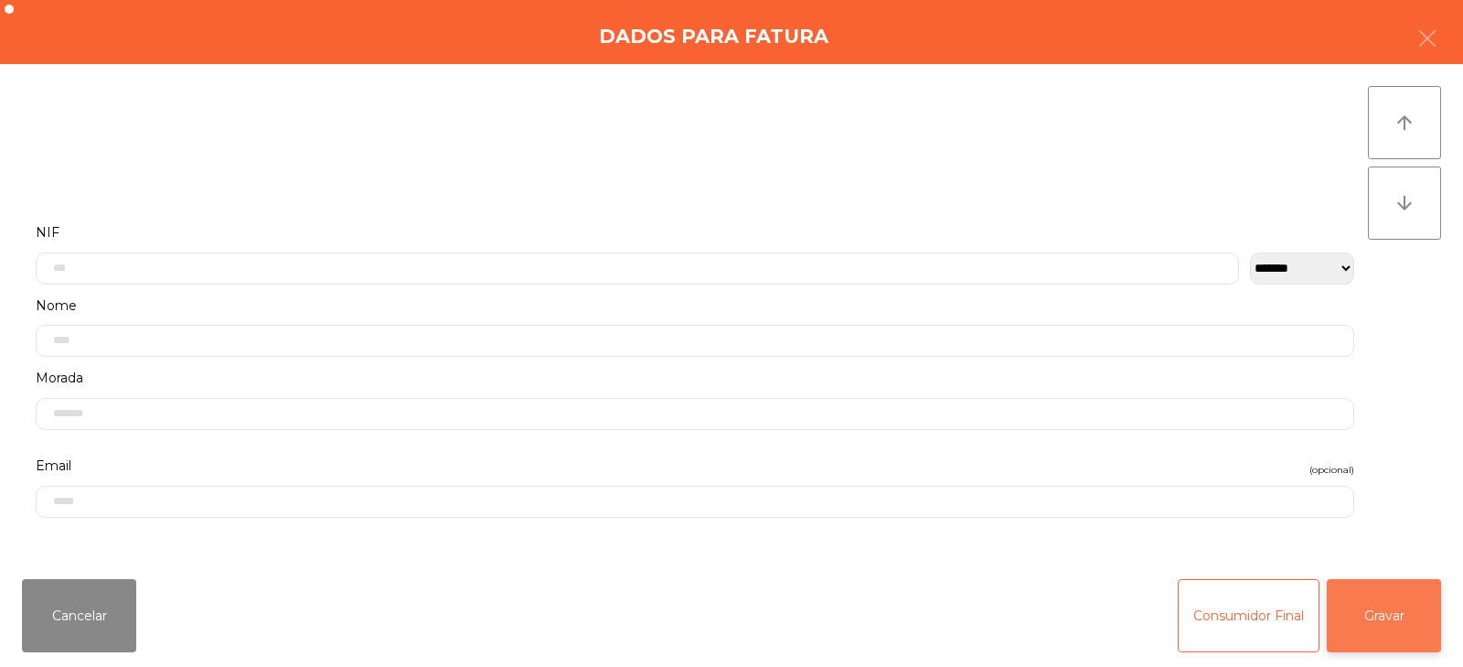
click at [1391, 610] on button "Gravar" at bounding box center [1384, 615] width 114 height 73
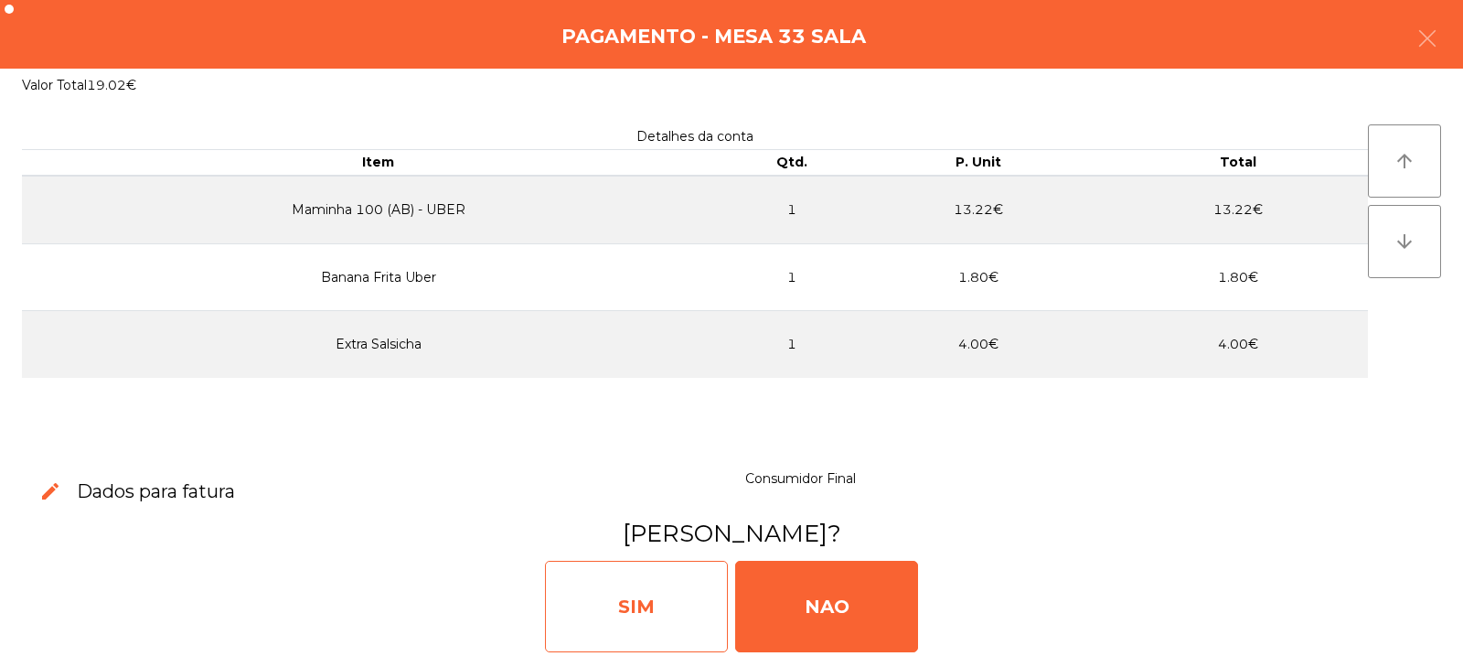
click at [662, 602] on div "SIM" at bounding box center [636, 605] width 183 height 91
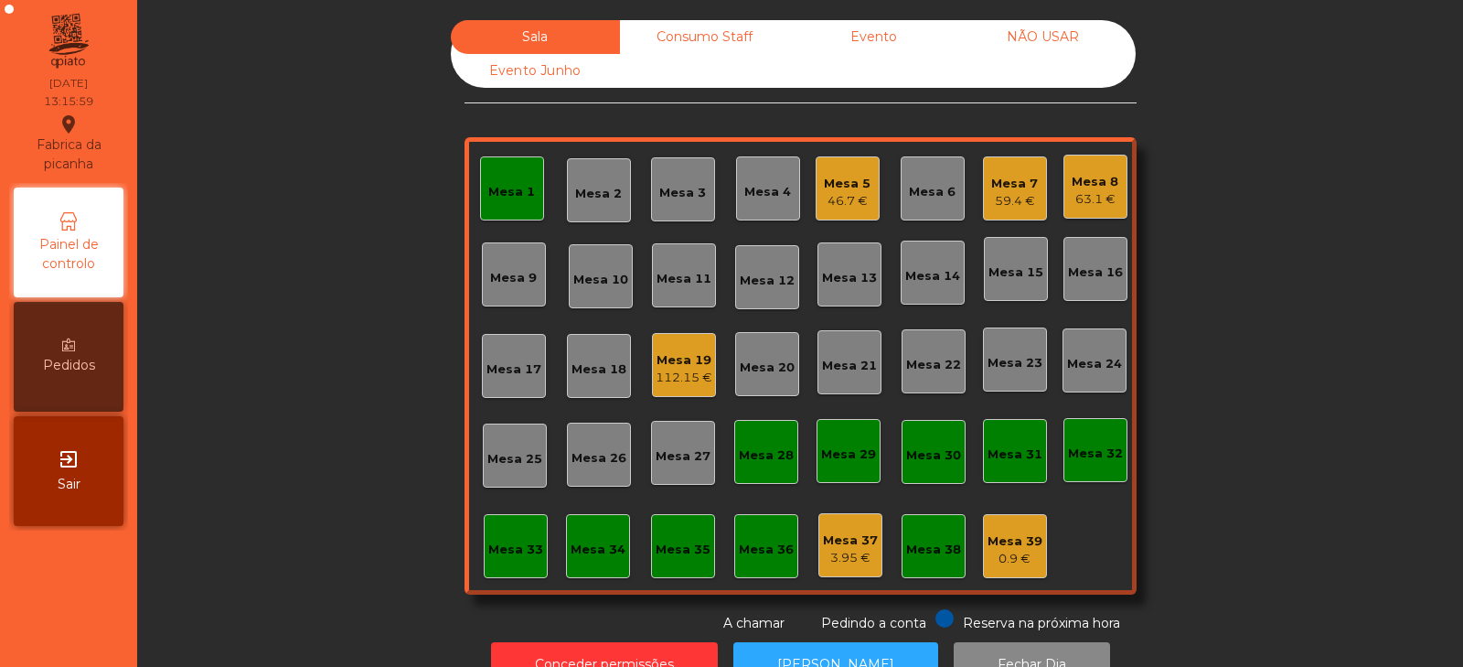
scroll to position [54, 0]
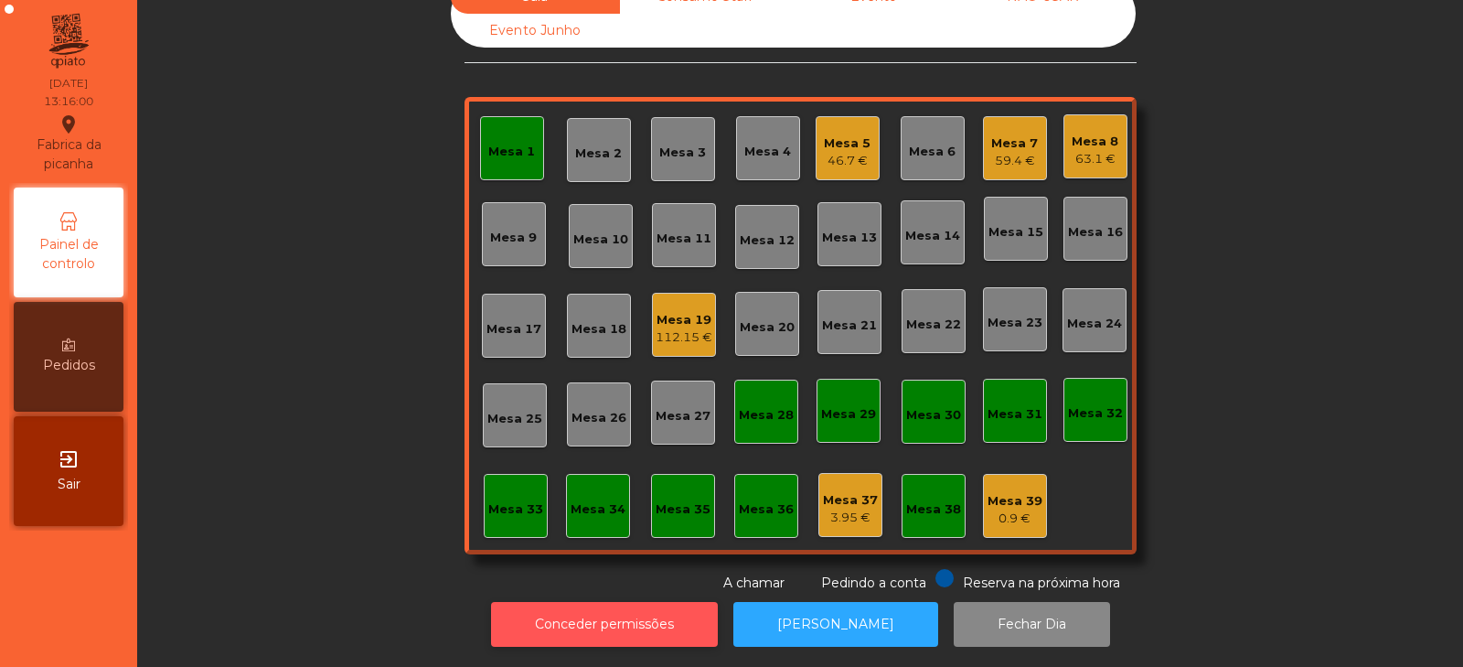
click at [575, 620] on button "Conceder permissões" at bounding box center [604, 624] width 227 height 45
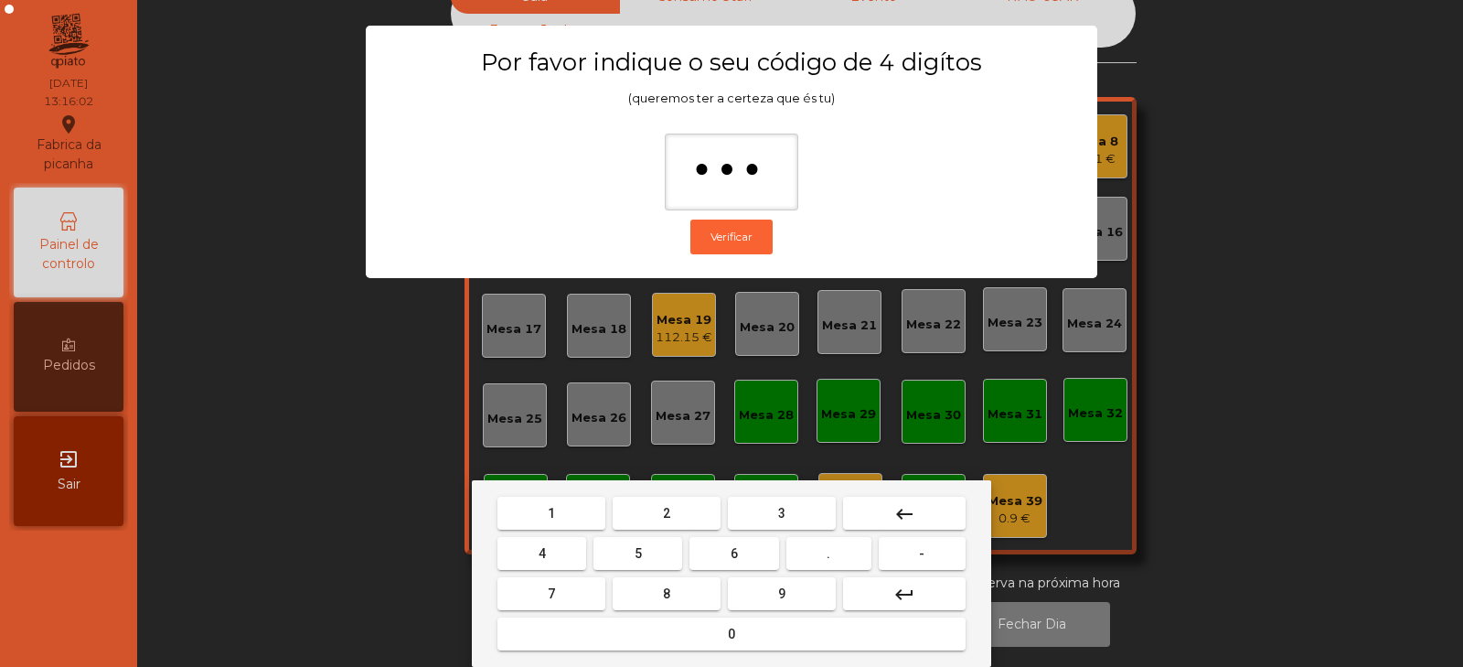
type input "****"
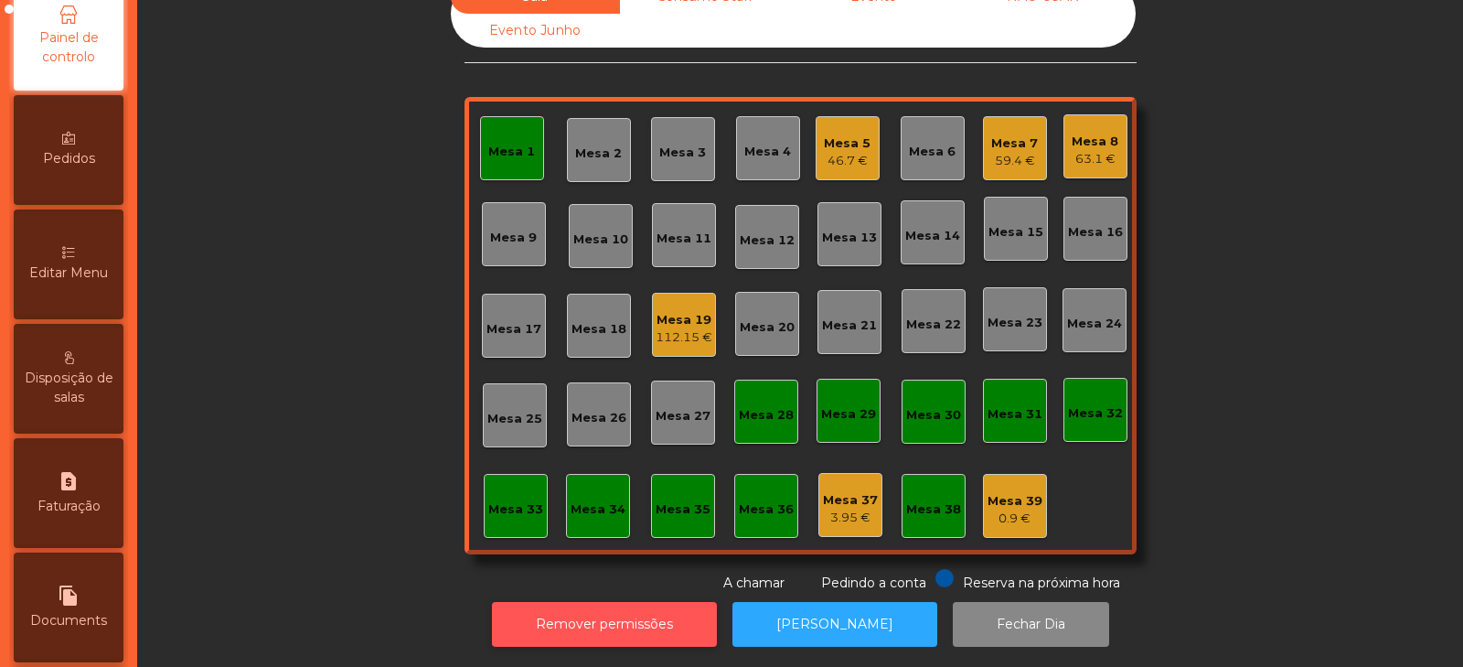
scroll to position [154, 0]
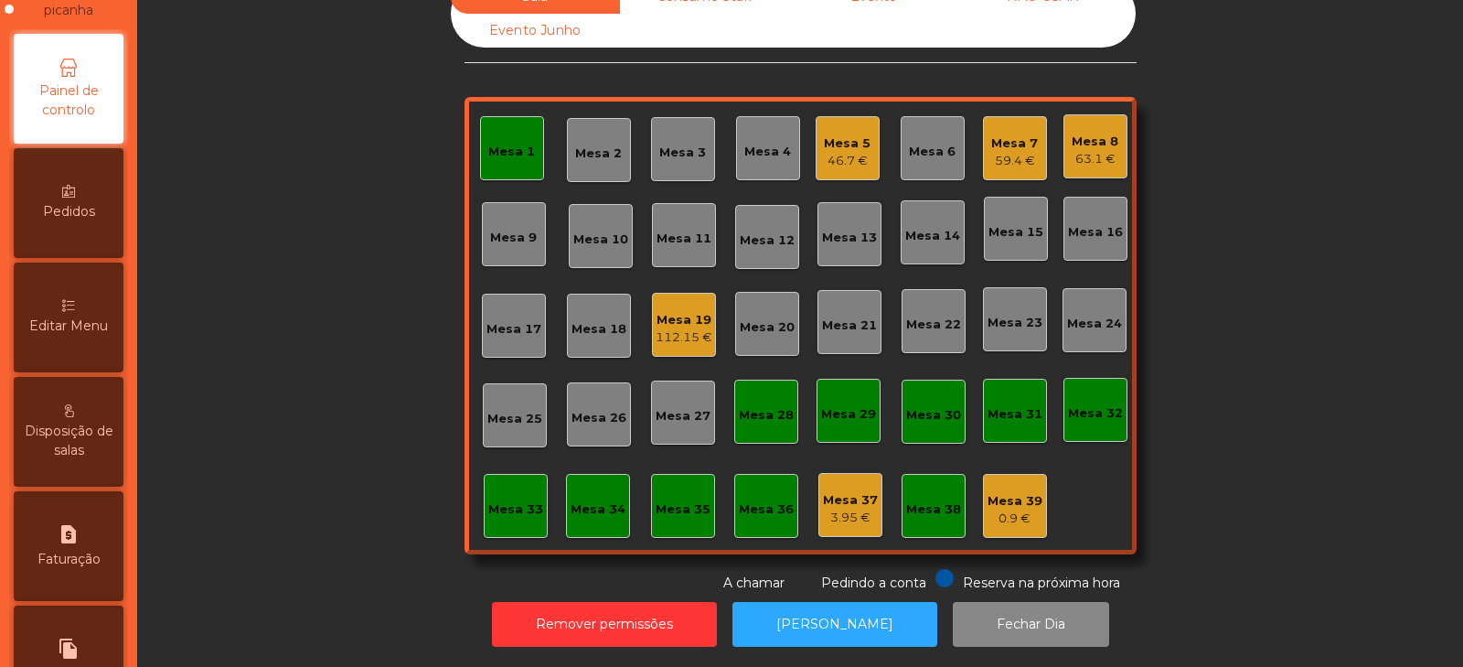
click at [92, 339] on div "Editar Menu" at bounding box center [69, 317] width 110 height 110
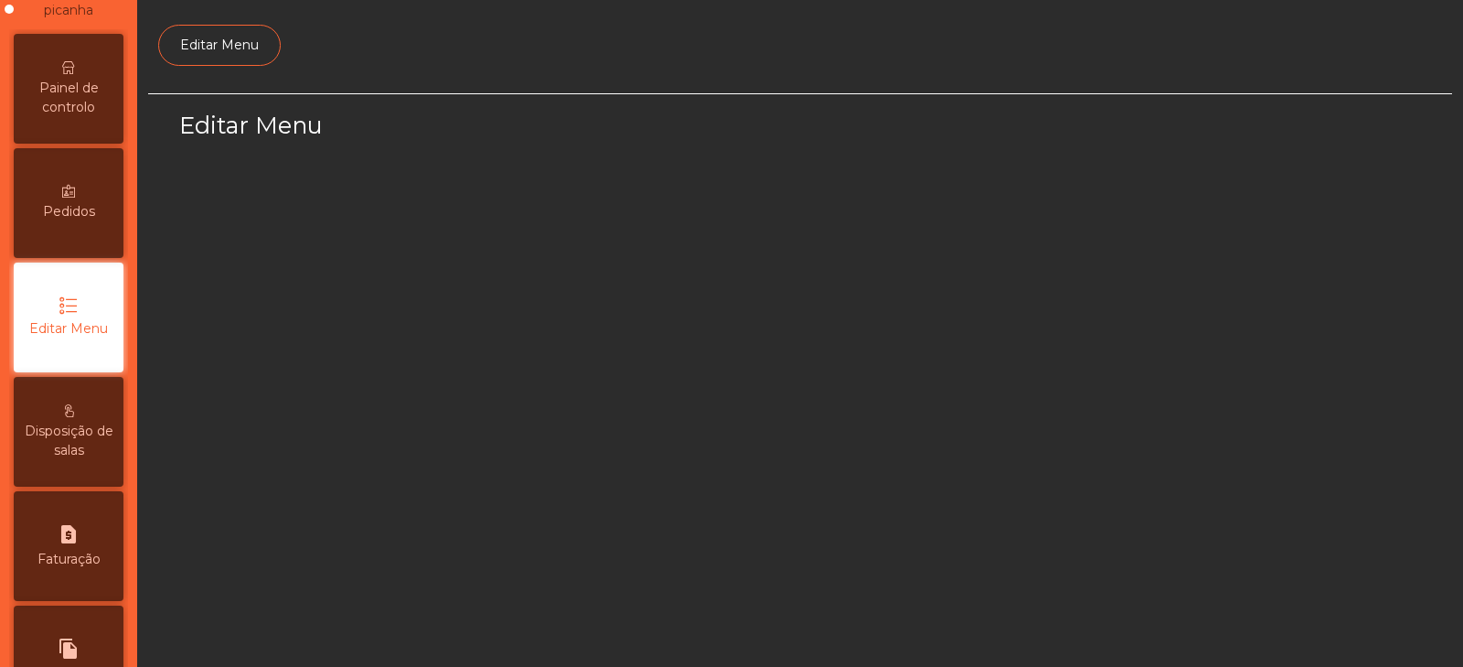
scroll to position [138, 0]
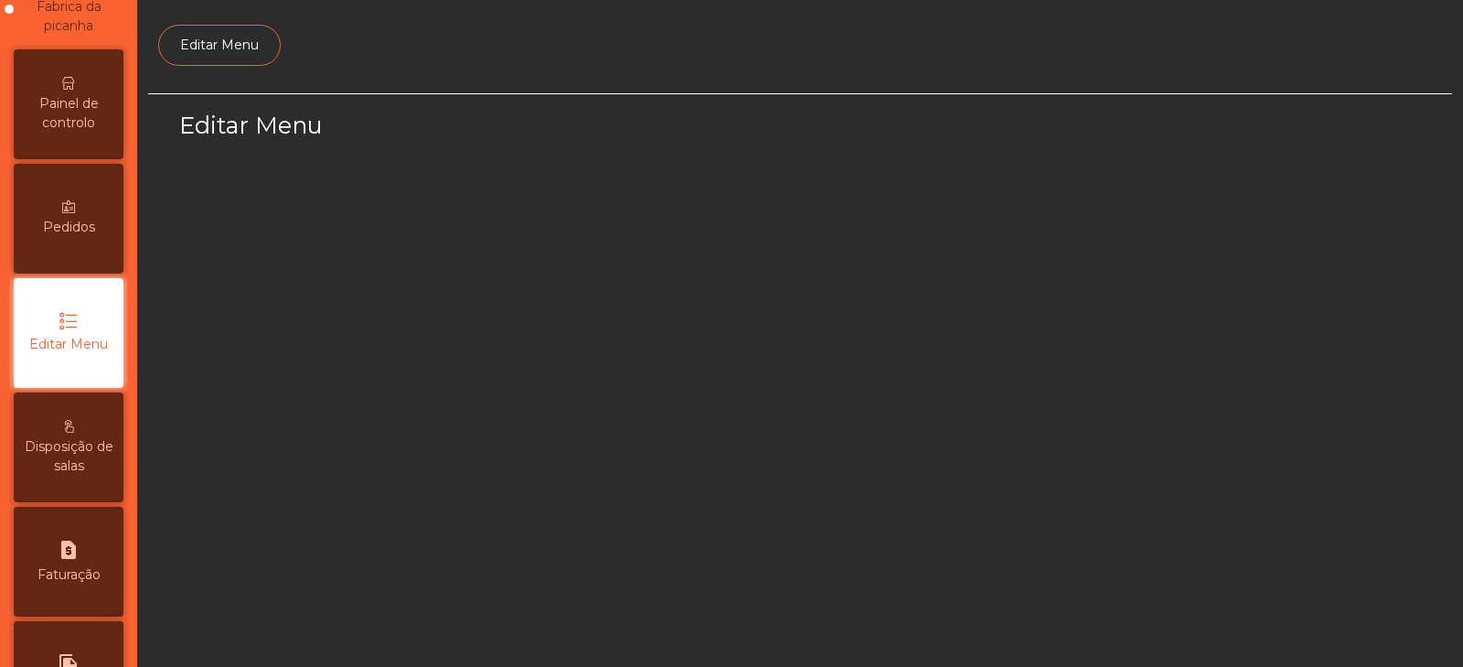
select select "*"
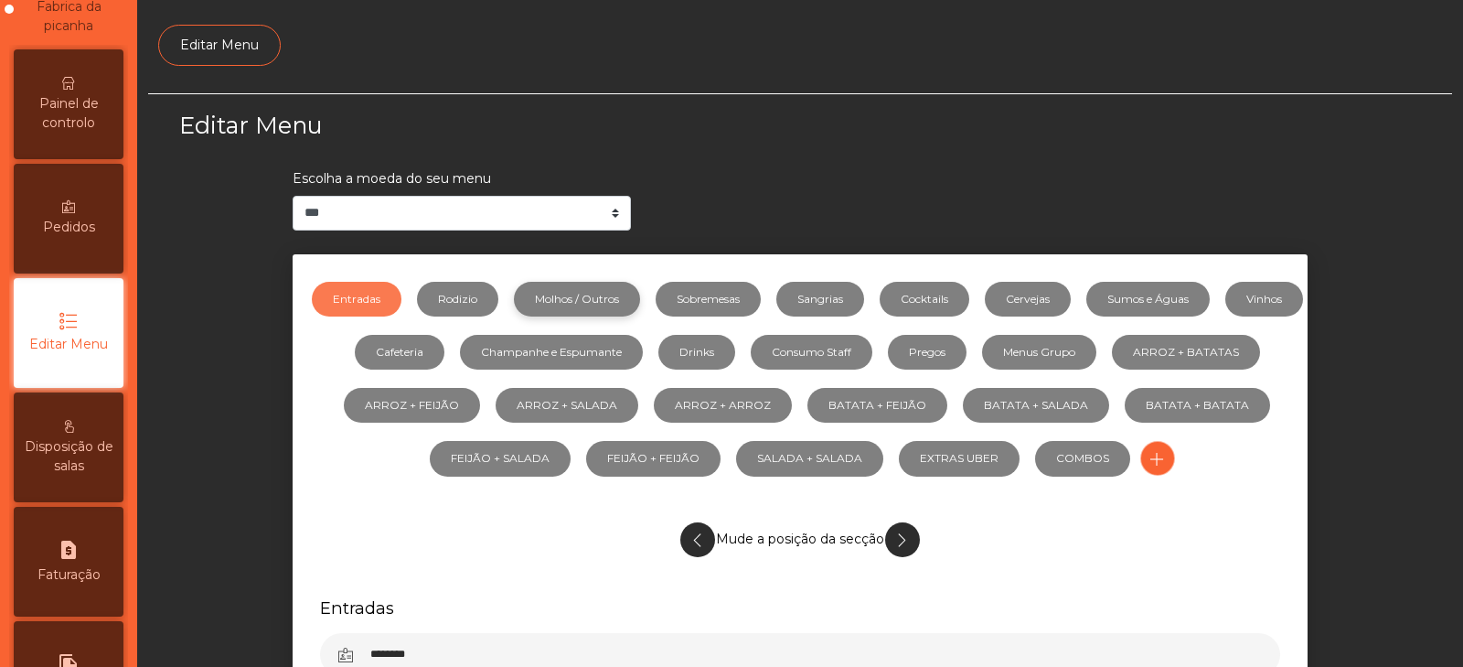
click at [600, 296] on link "Molhos / Outros" at bounding box center [577, 299] width 126 height 35
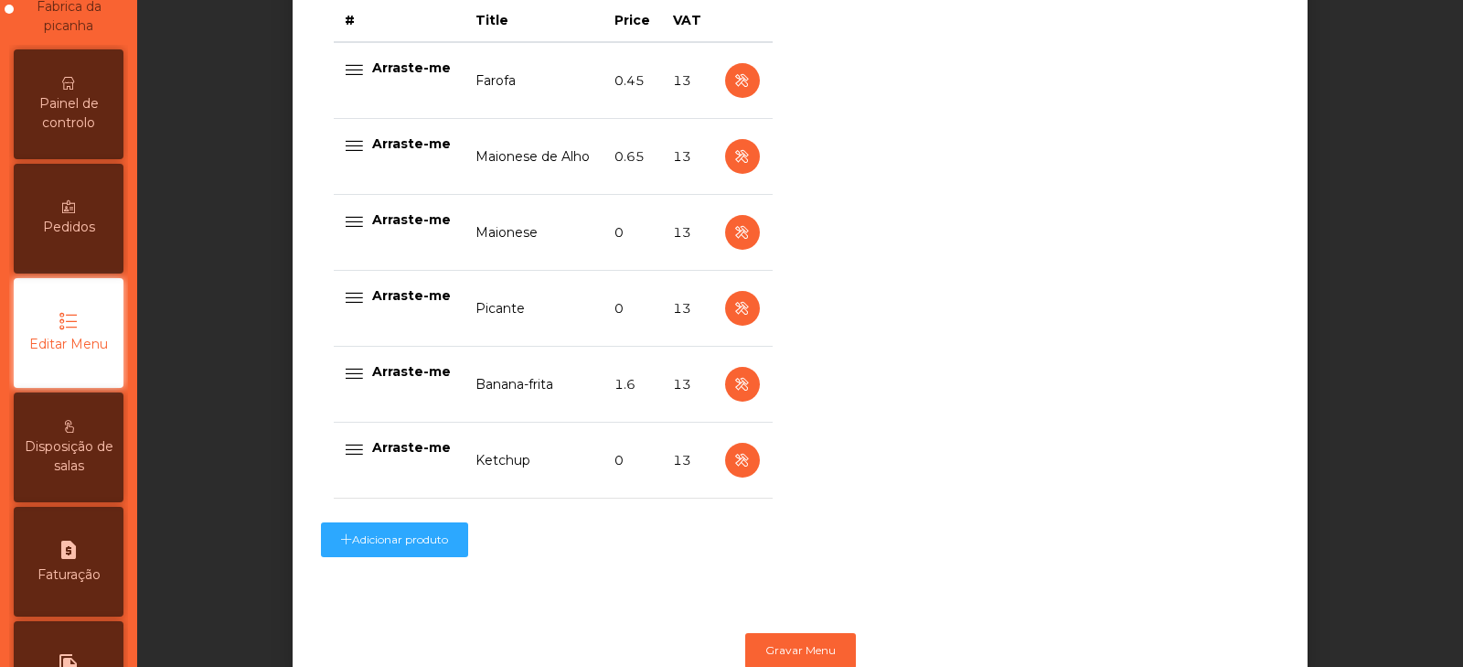
scroll to position [794, 0]
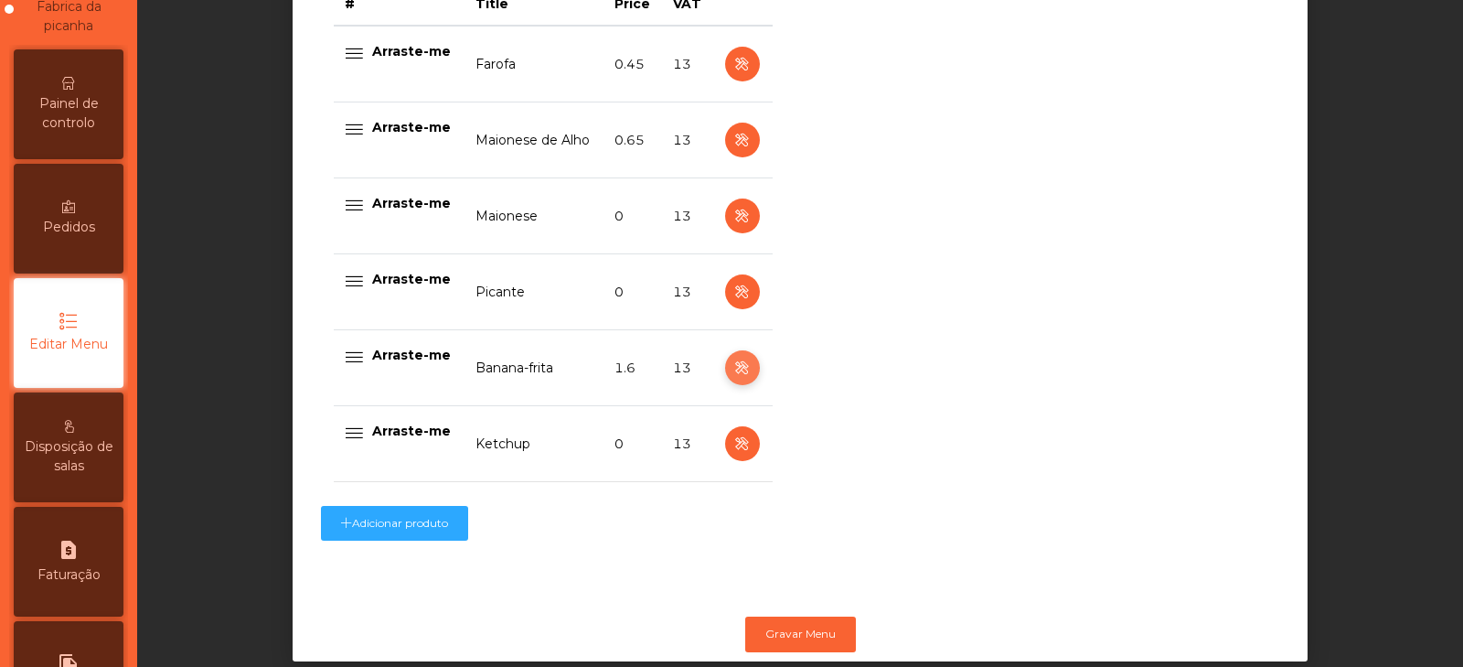
click at [730, 358] on button "button" at bounding box center [742, 367] width 35 height 35
select select "**"
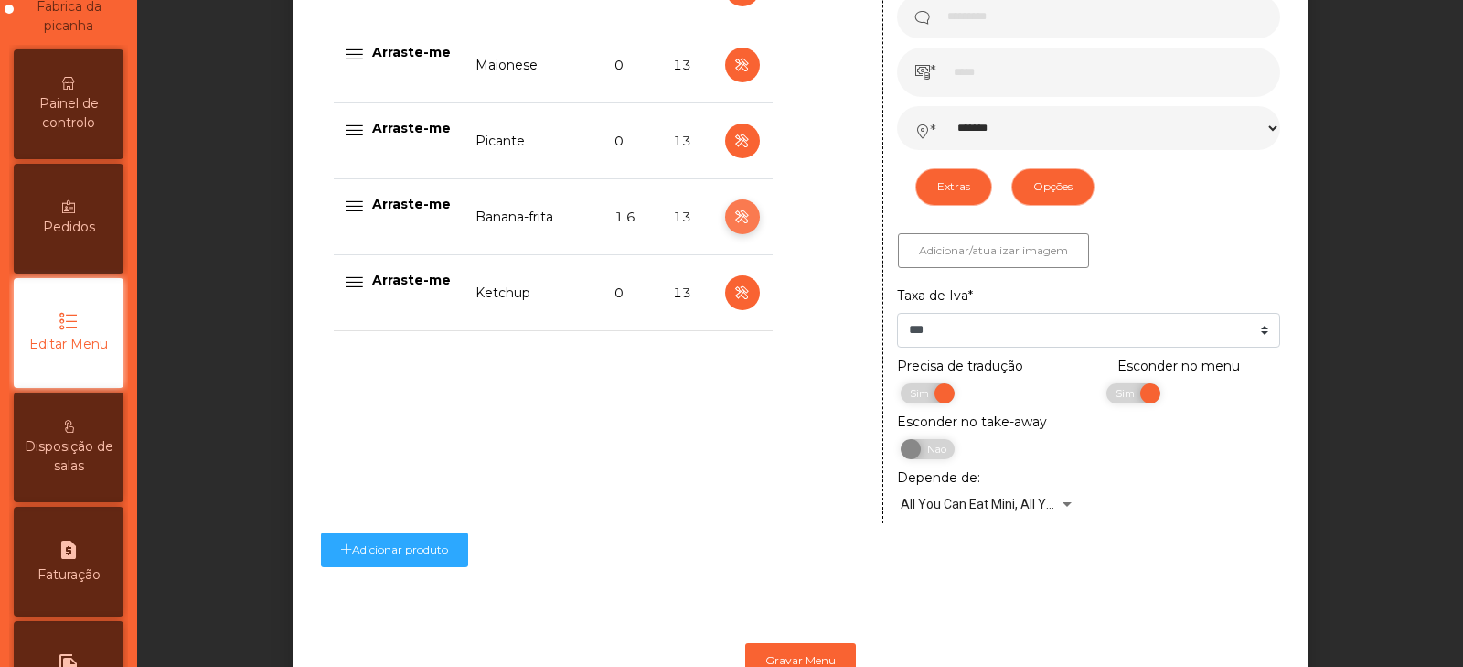
scroll to position [961, 0]
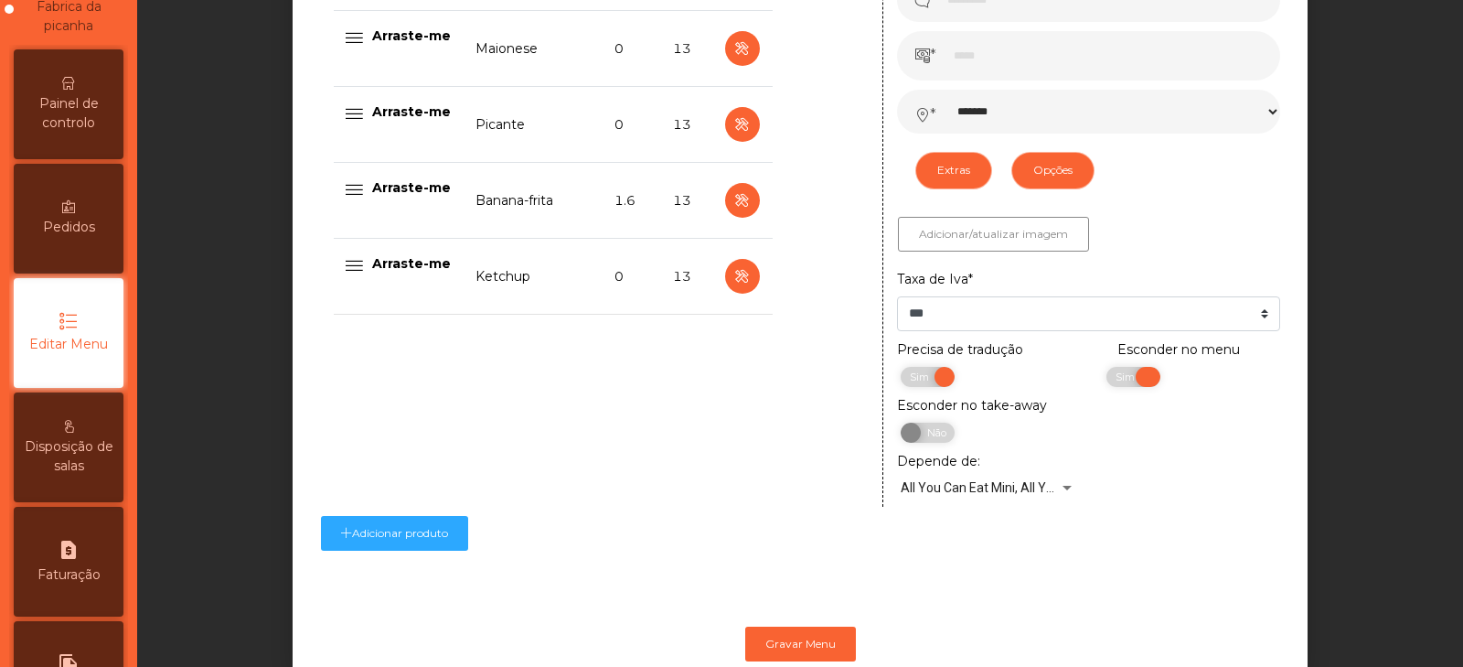
click at [1105, 380] on span "Sim" at bounding box center [1128, 377] width 46 height 20
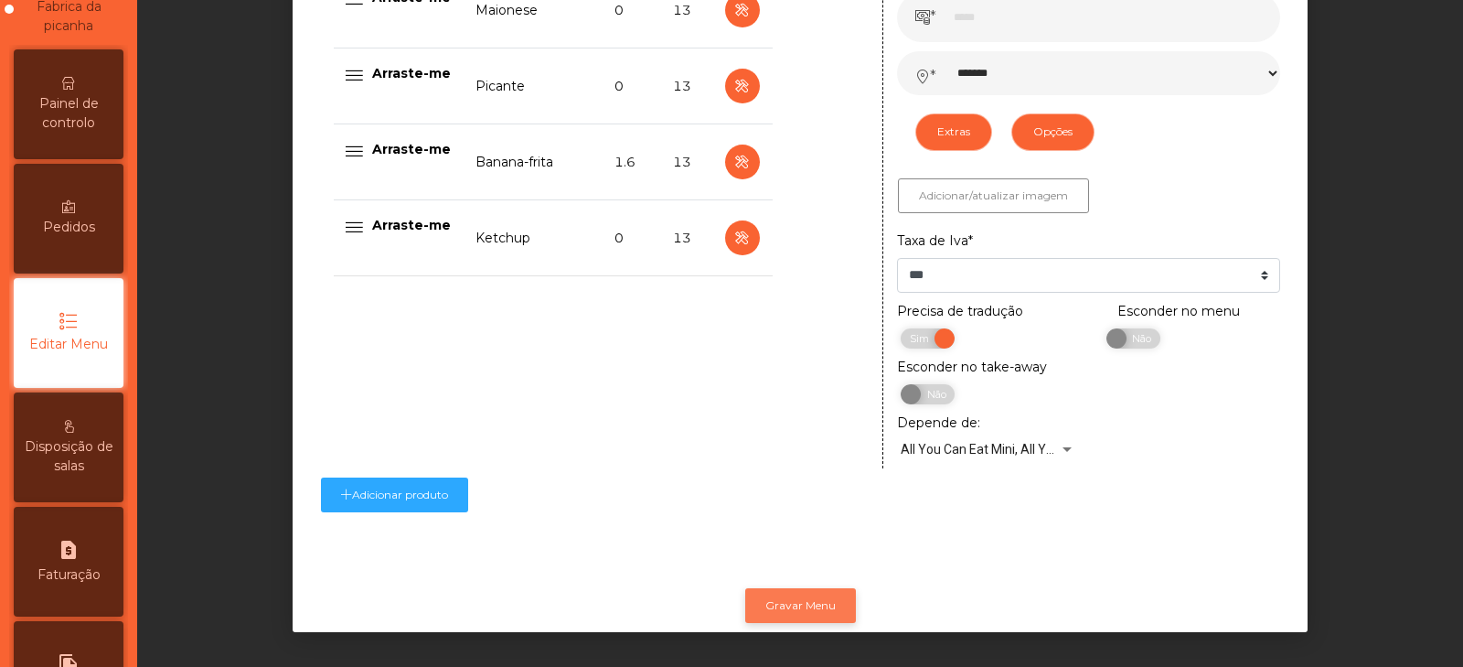
click at [805, 588] on button "Gravar Menu" at bounding box center [800, 605] width 111 height 35
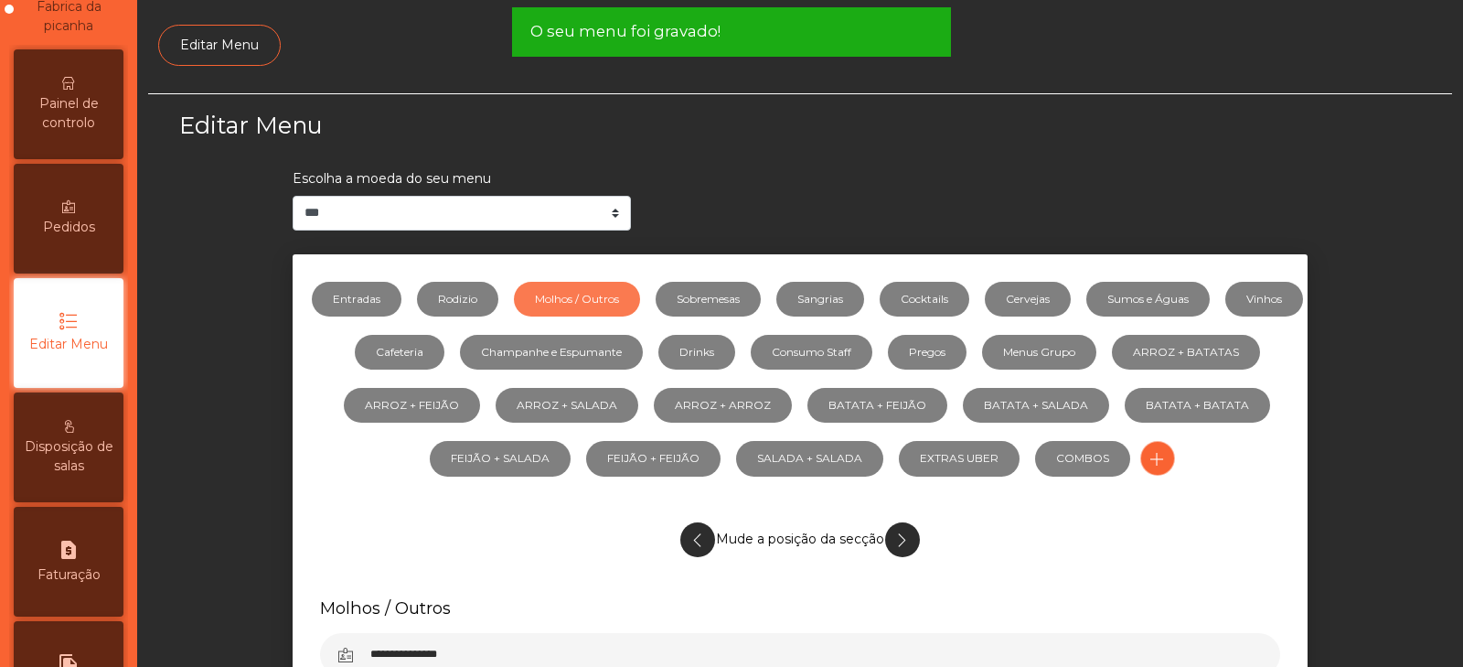
scroll to position [0, 0]
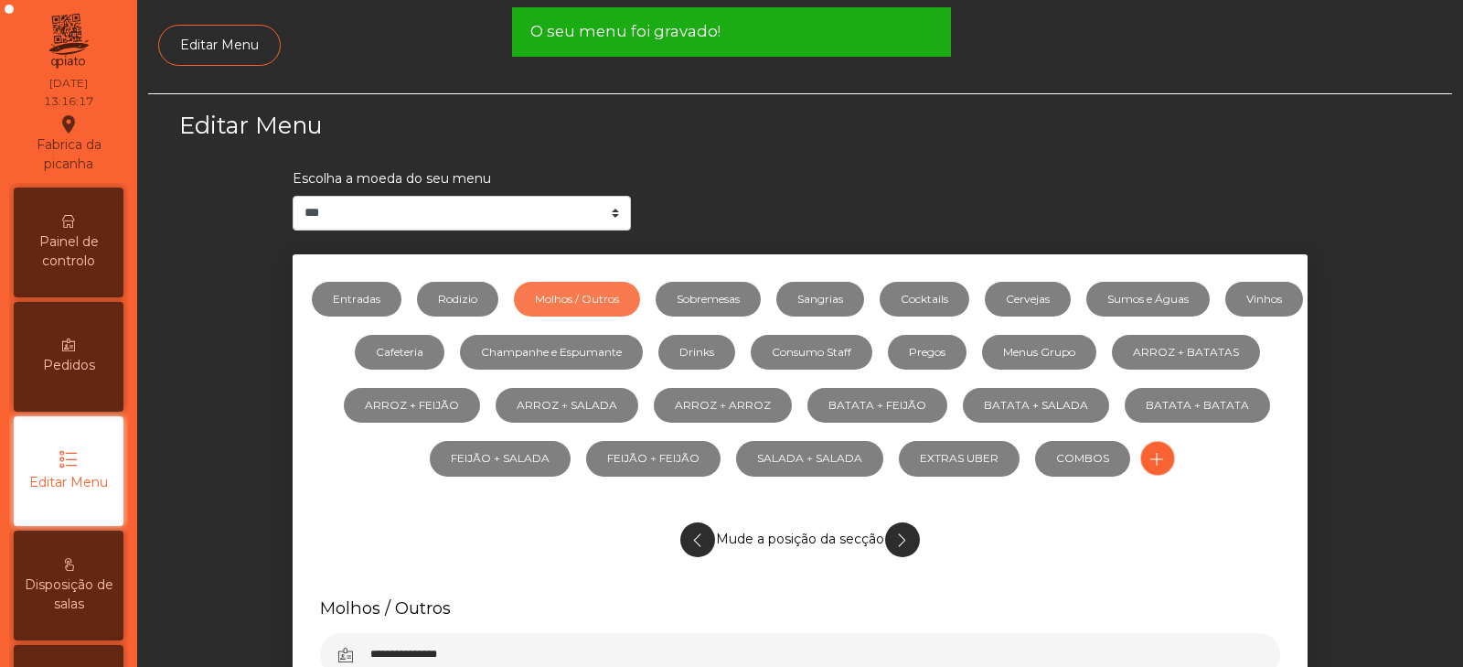
click at [62, 266] on span "Painel de controlo" at bounding box center [68, 251] width 101 height 38
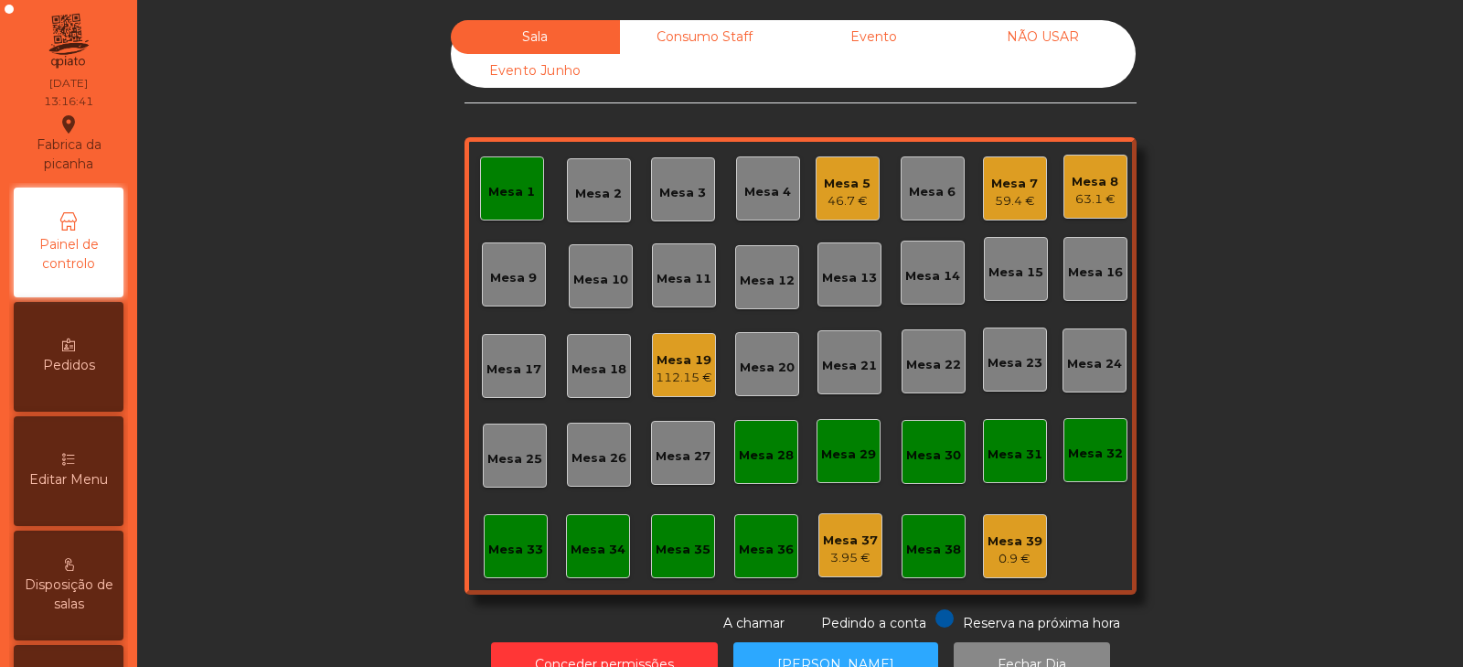
scroll to position [54, 0]
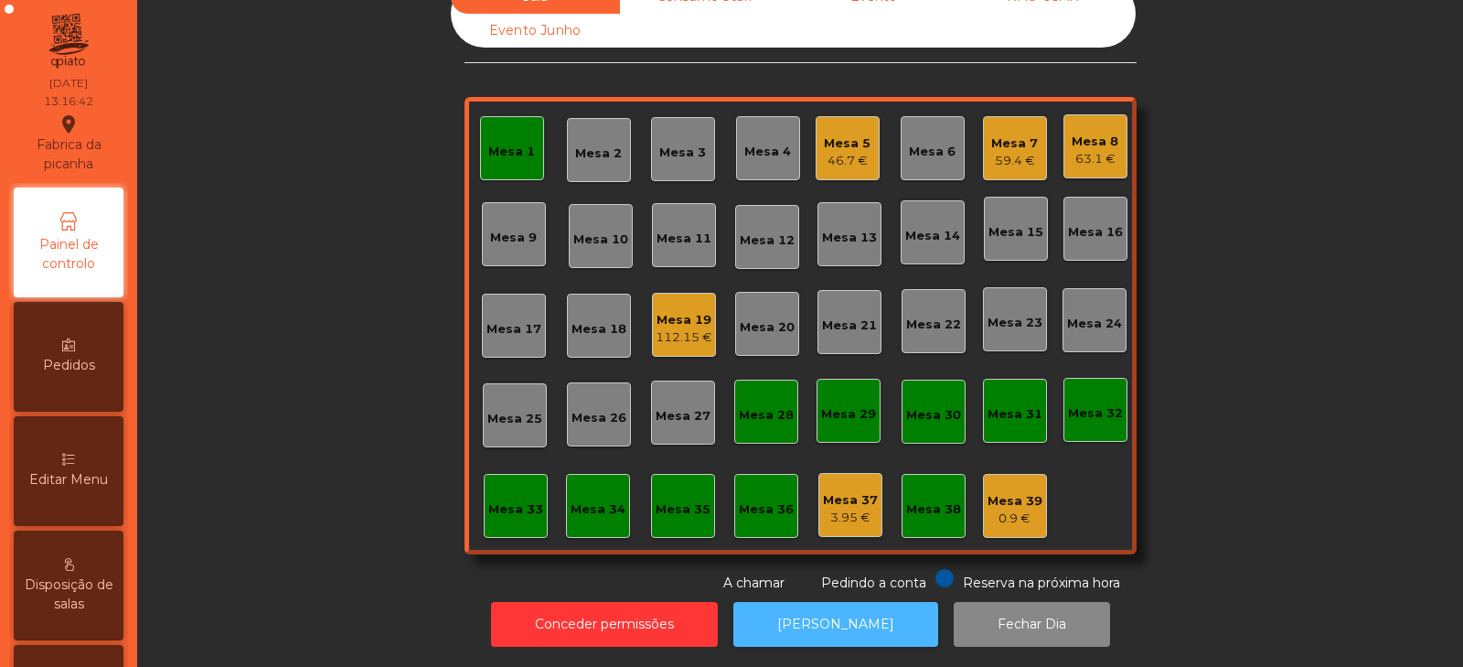
click at [816, 624] on button "[PERSON_NAME]" at bounding box center [835, 624] width 205 height 45
click at [923, 233] on div "Mesa 14" at bounding box center [933, 232] width 64 height 64
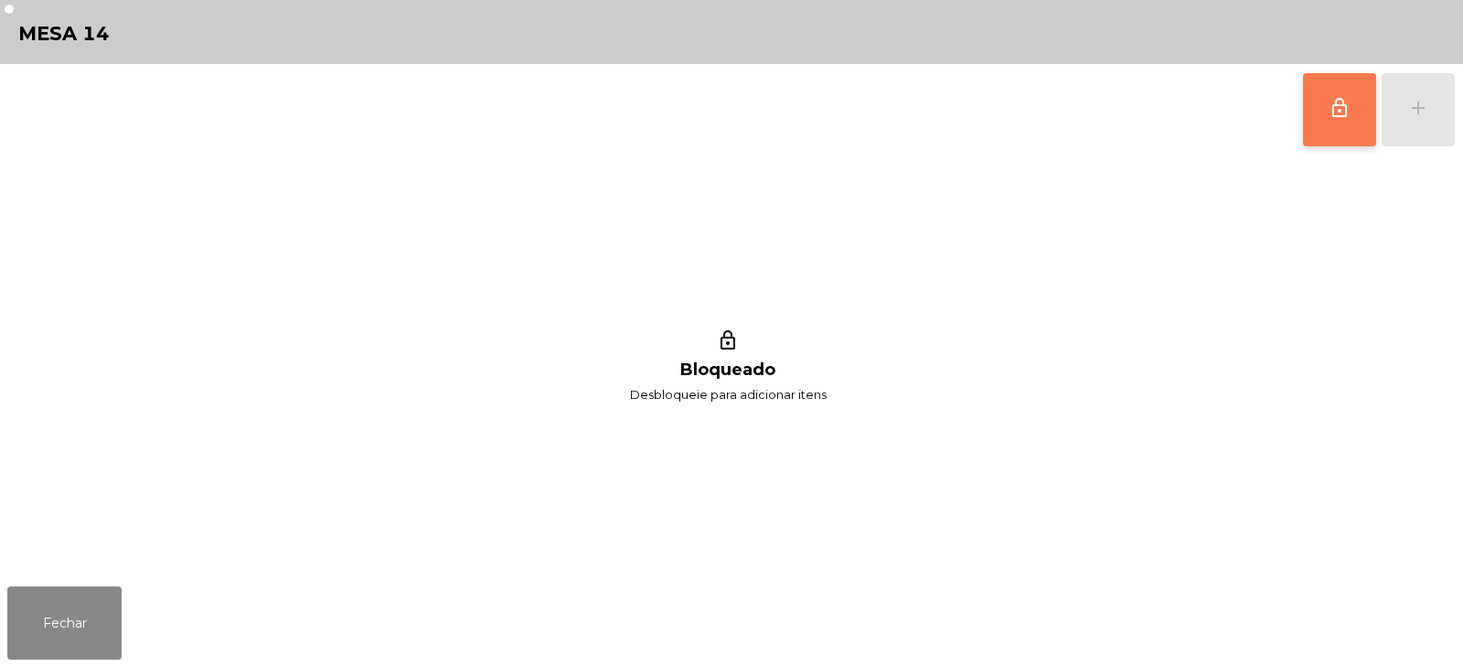
click at [1330, 120] on button "lock_outline" at bounding box center [1339, 109] width 73 height 73
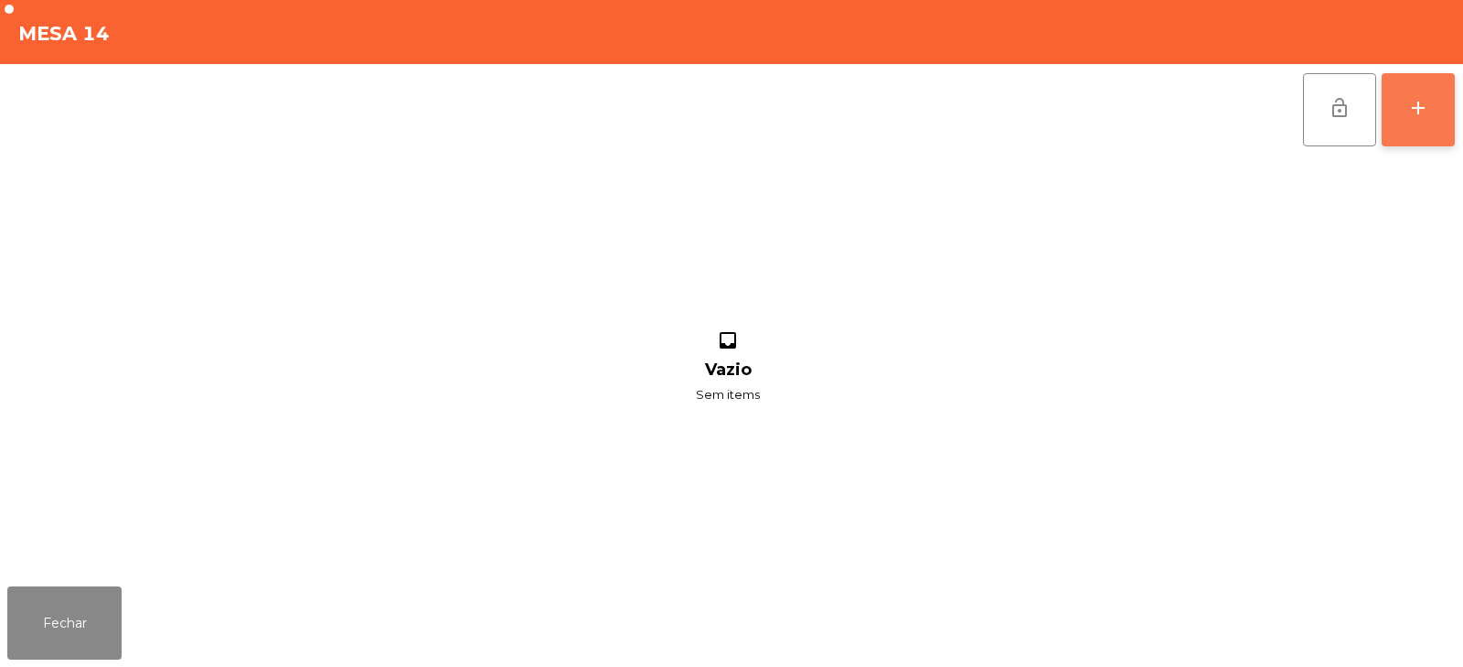
click at [1426, 119] on button "add" at bounding box center [1418, 109] width 73 height 73
click at [366, 109] on div "lock_open add" at bounding box center [731, 109] width 1448 height 91
click at [1430, 114] on button "add" at bounding box center [1418, 109] width 73 height 73
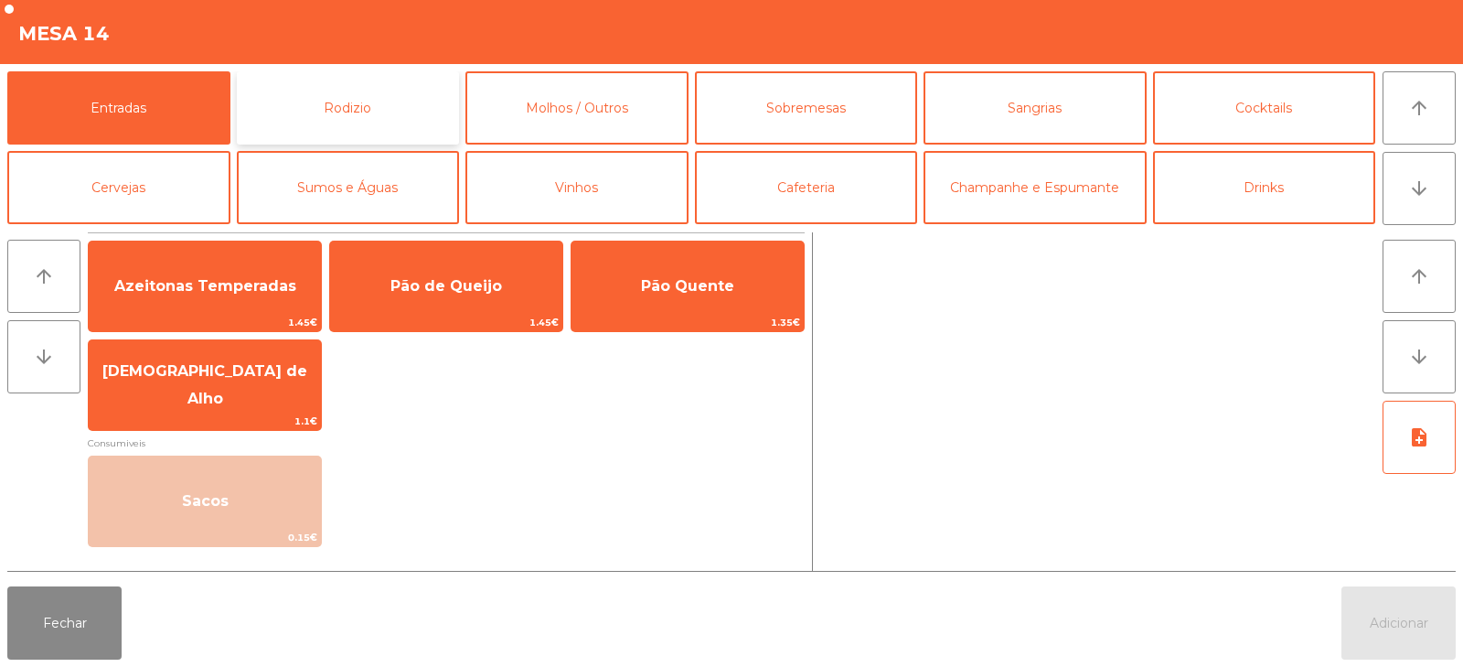
click at [360, 105] on button "Rodizio" at bounding box center [348, 107] width 223 height 73
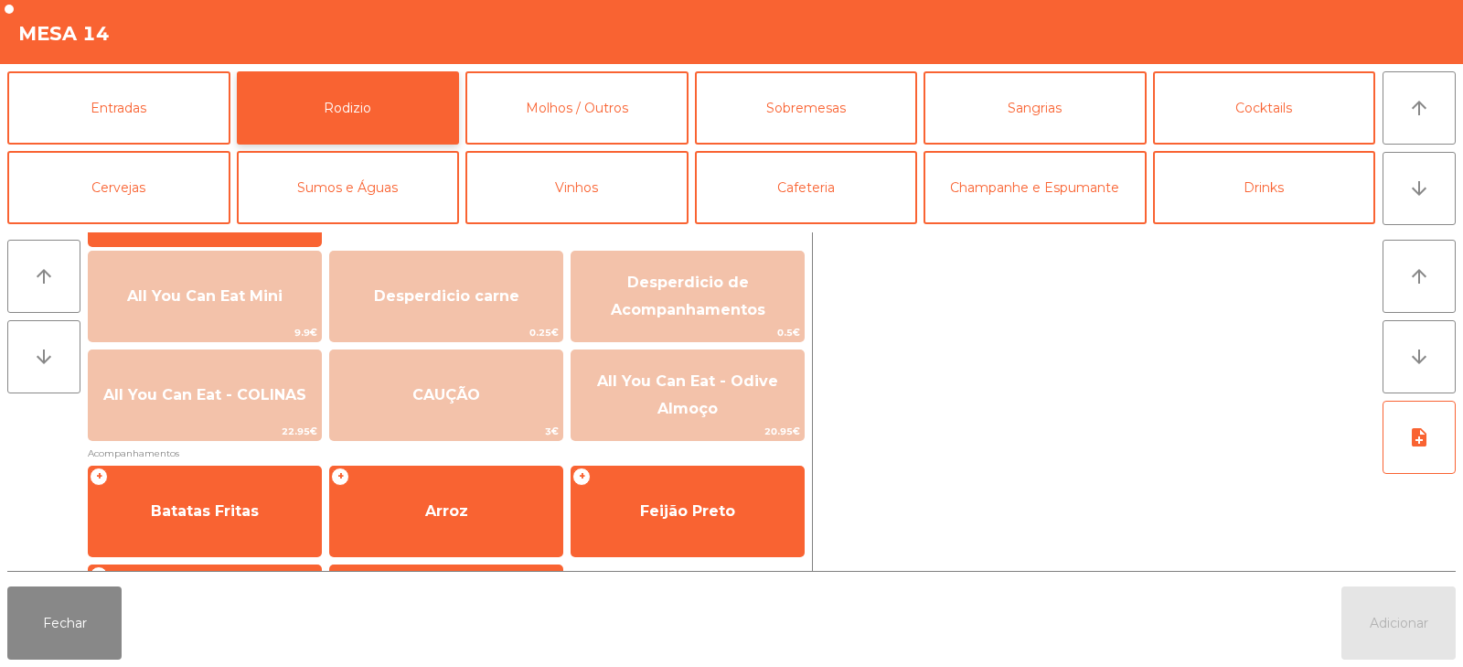
scroll to position [184, 0]
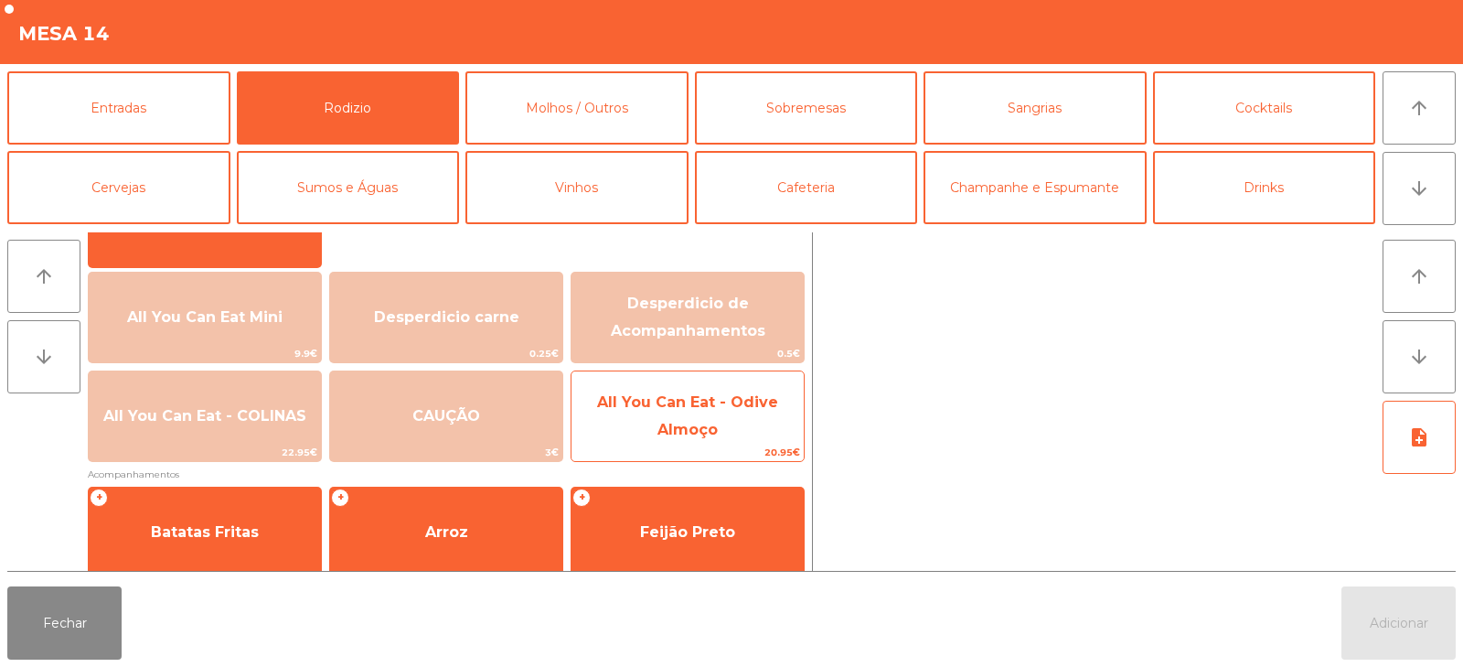
click at [756, 434] on span "All You Can Eat - Odive Almoço" at bounding box center [687, 417] width 232 height 78
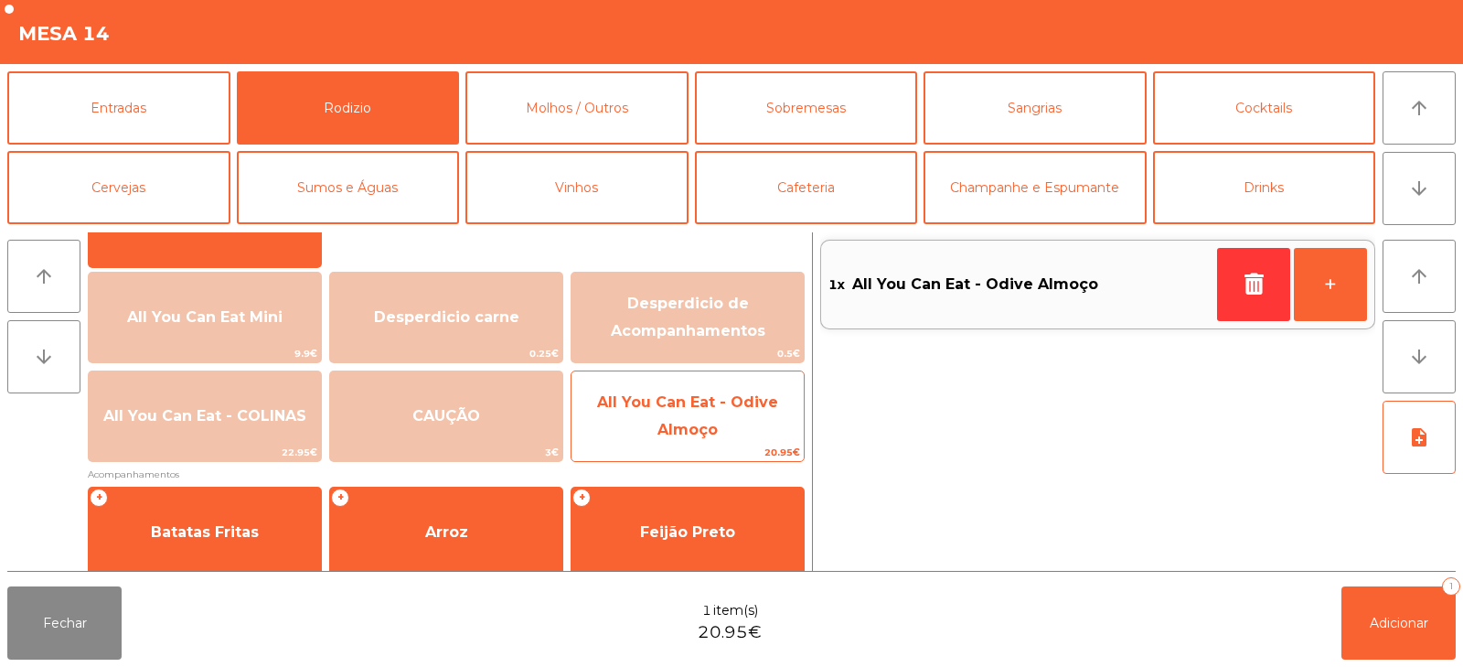
click at [752, 434] on span "All You Can Eat - Odive Almoço" at bounding box center [687, 417] width 232 height 78
click at [749, 443] on span "All You Can Eat - Odive Almoço" at bounding box center [687, 417] width 232 height 78
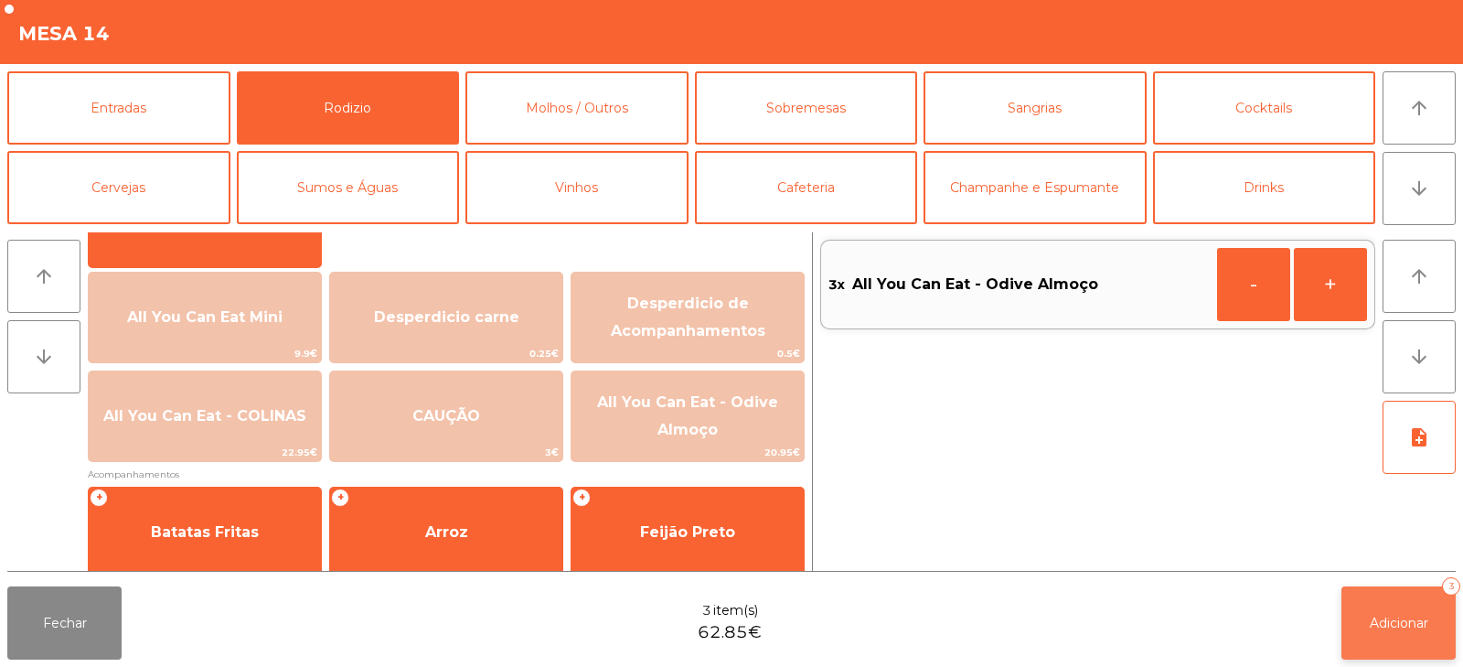
click at [1414, 612] on button "Adicionar 3" at bounding box center [1398, 622] width 114 height 73
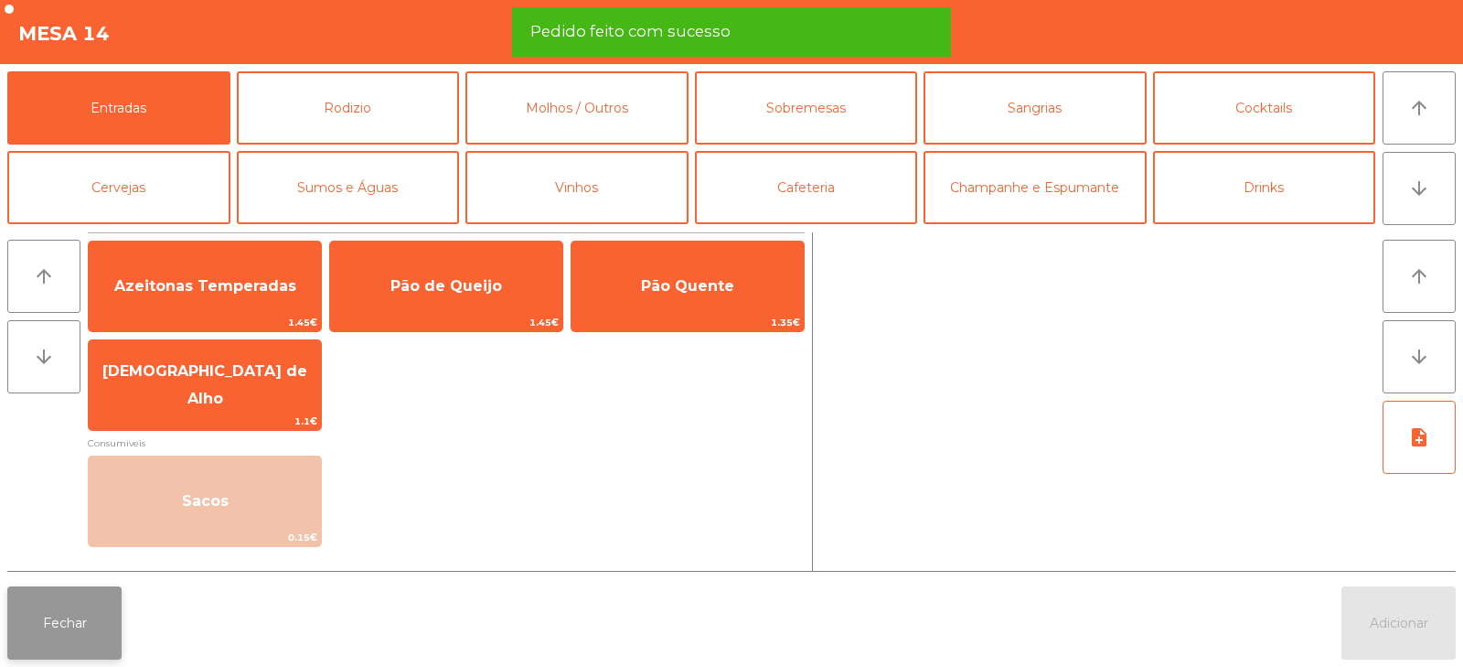
click at [90, 620] on button "Fechar" at bounding box center [64, 622] width 114 height 73
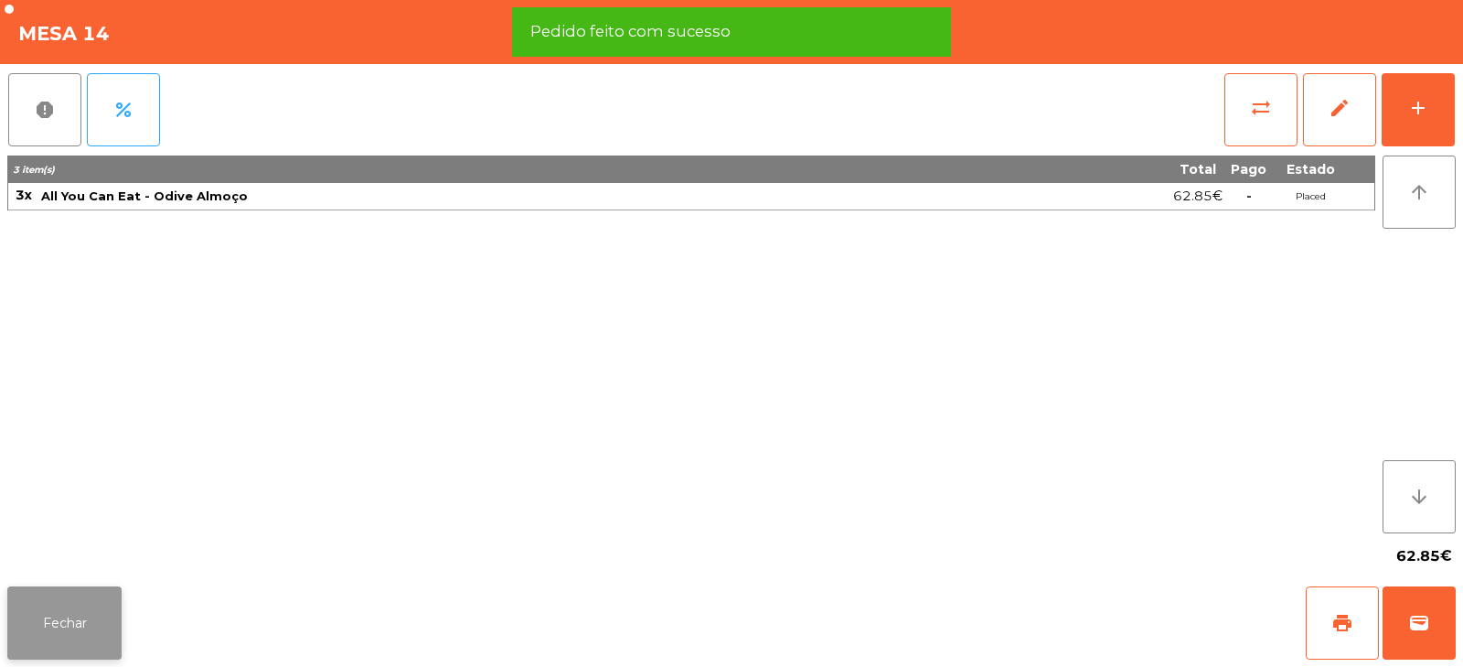
click at [101, 624] on button "Fechar" at bounding box center [64, 622] width 114 height 73
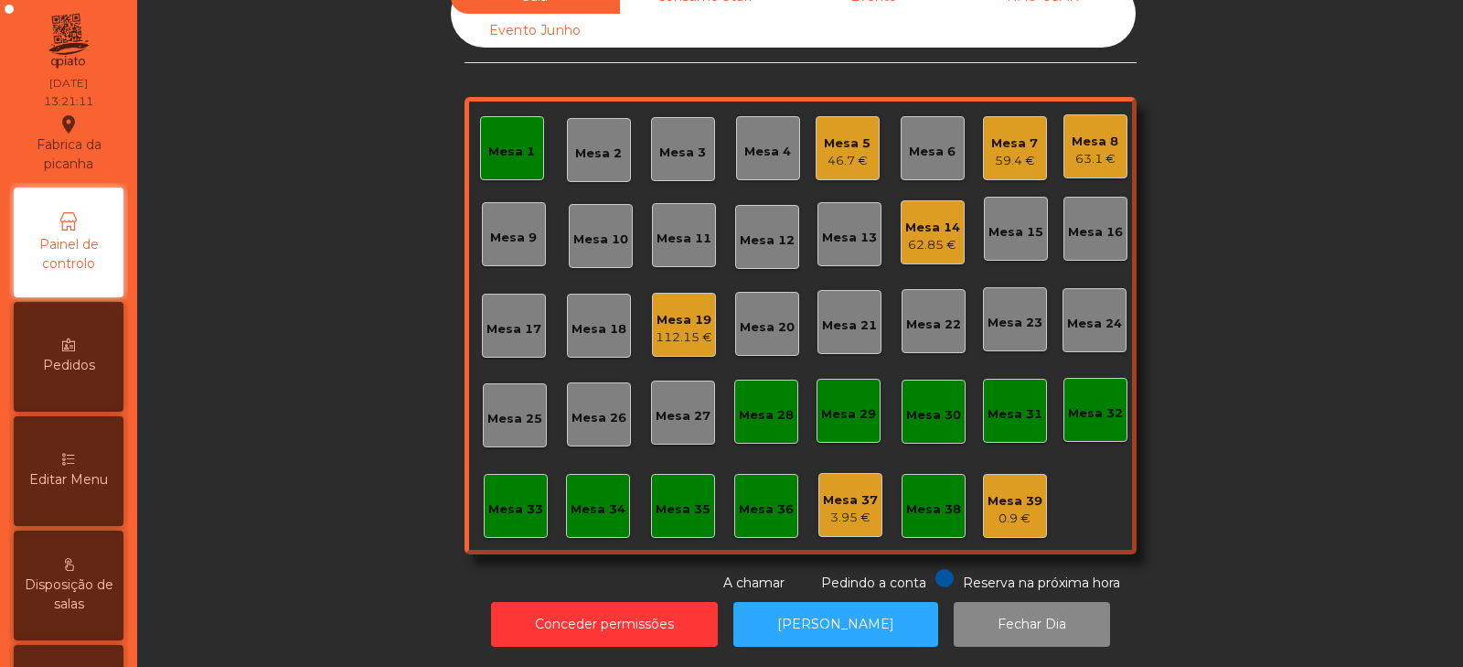
click at [509, 323] on div "Mesa 17" at bounding box center [513, 329] width 55 height 18
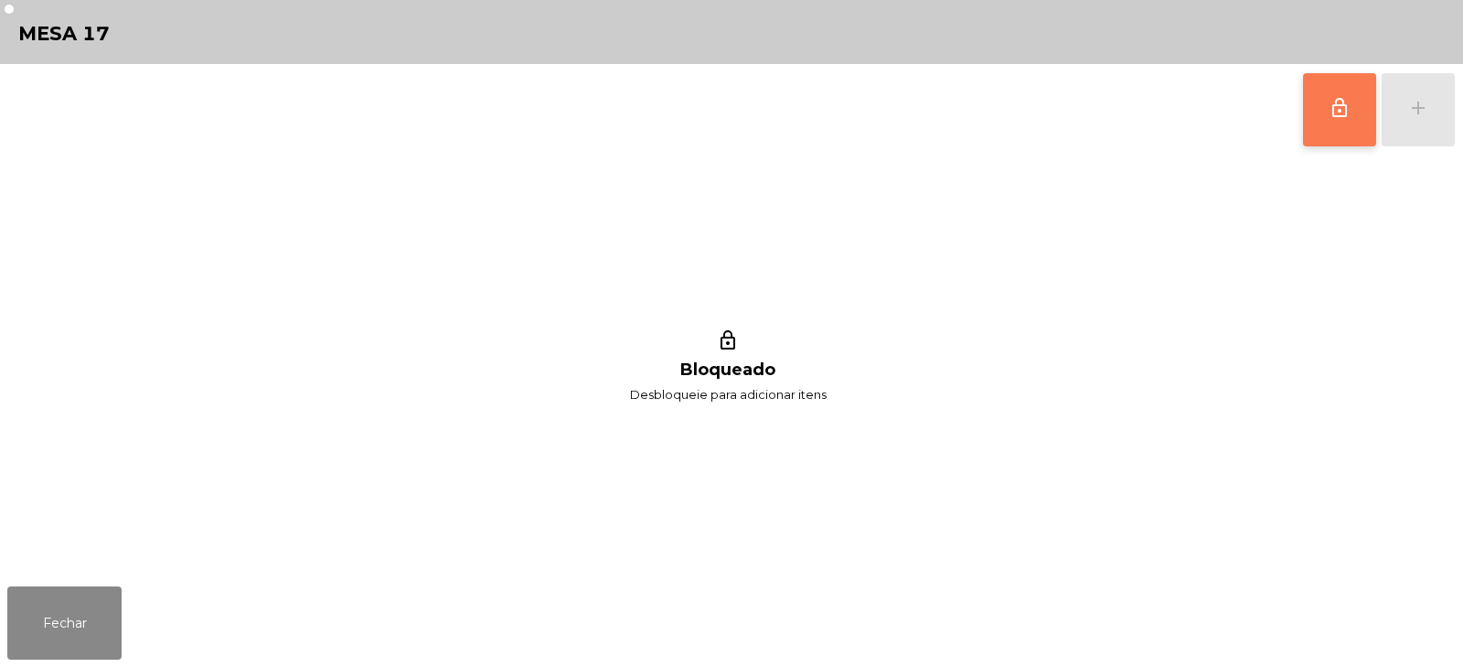
click at [1344, 94] on button "lock_outline" at bounding box center [1339, 109] width 73 height 73
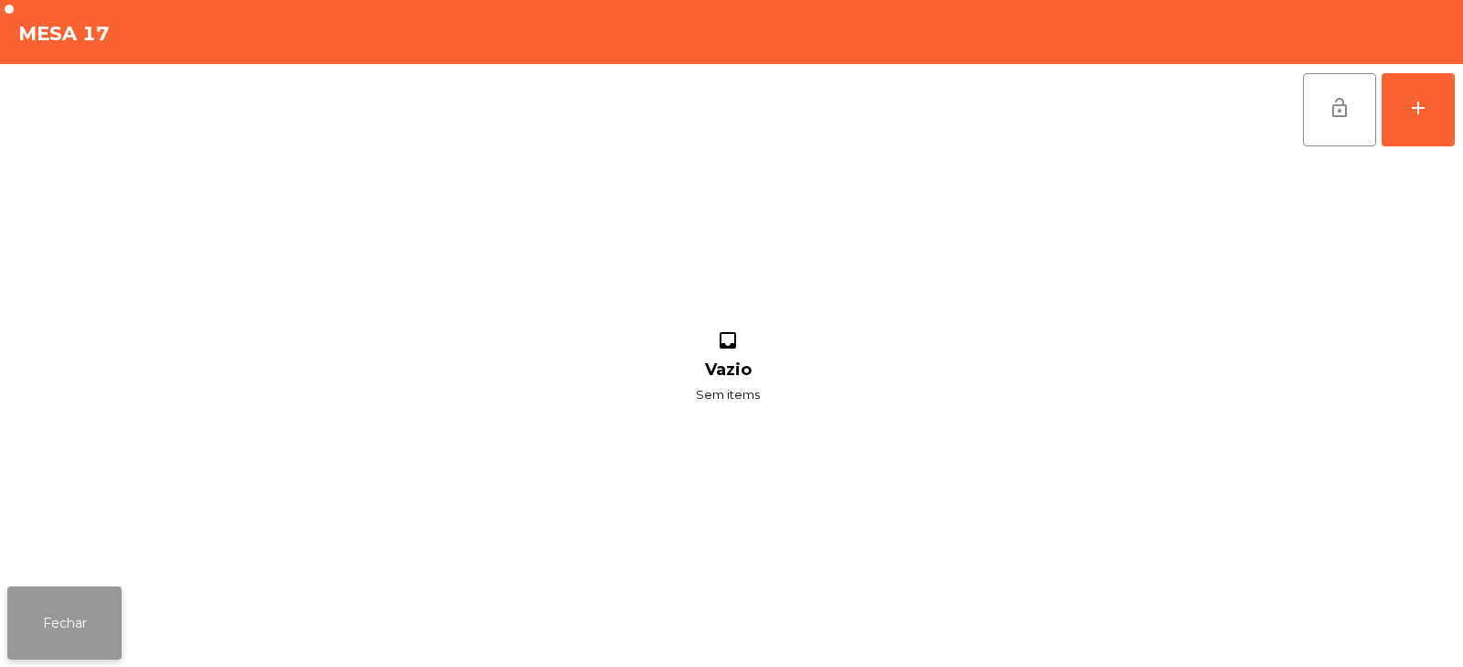
click at [117, 600] on button "Fechar" at bounding box center [64, 622] width 114 height 73
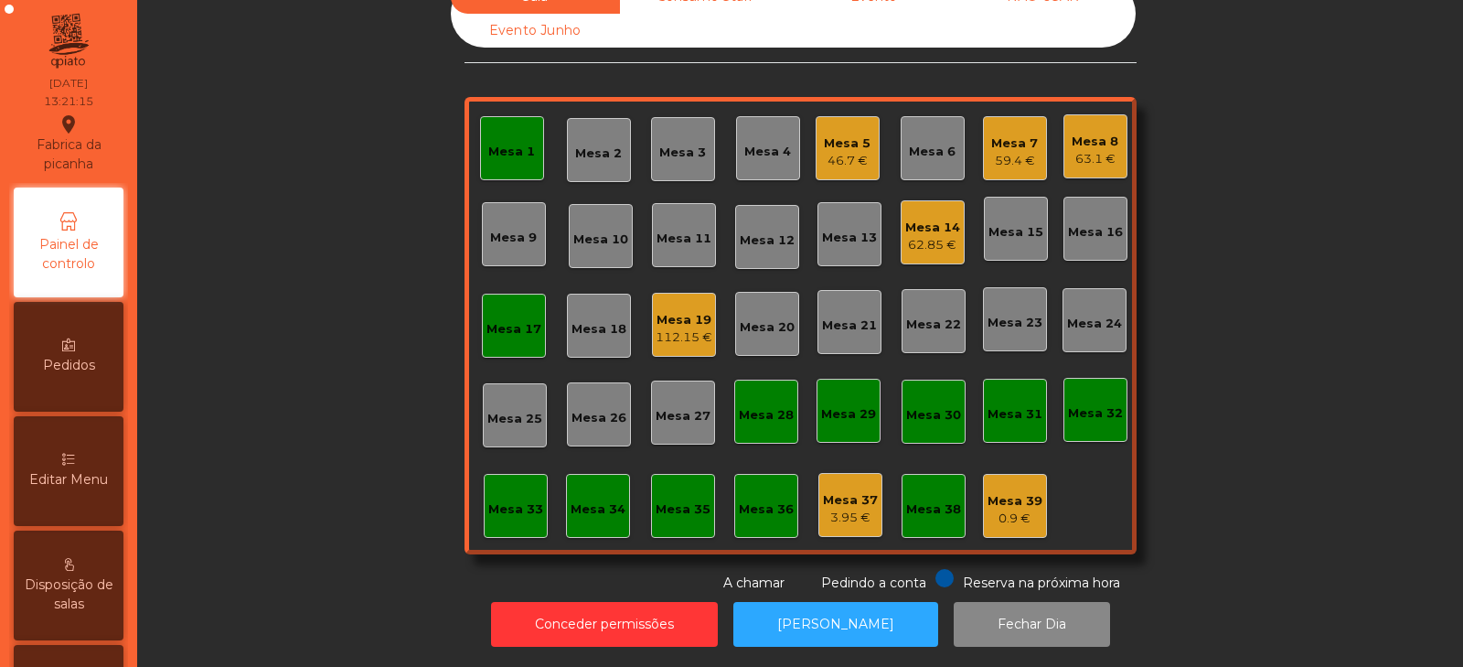
click at [920, 236] on div "62.85 €" at bounding box center [932, 245] width 55 height 18
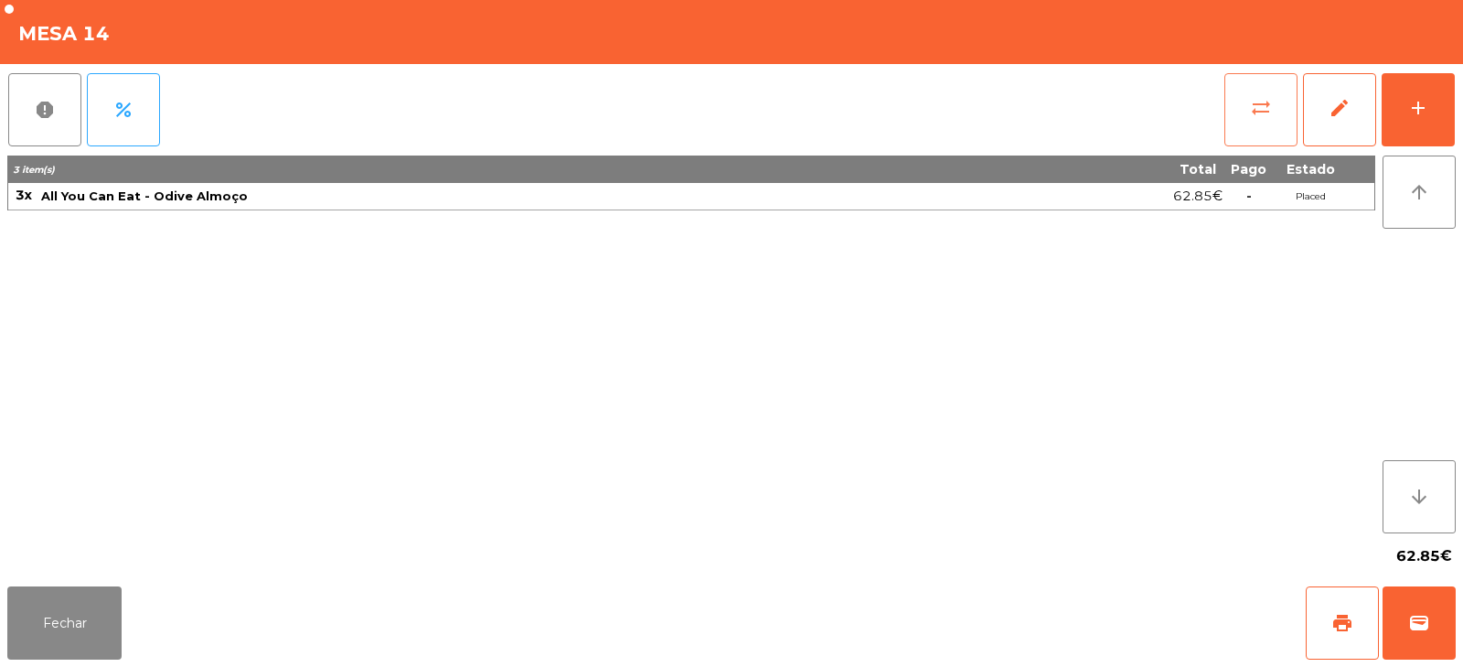
click at [1259, 105] on span "sync_alt" at bounding box center [1261, 108] width 22 height 22
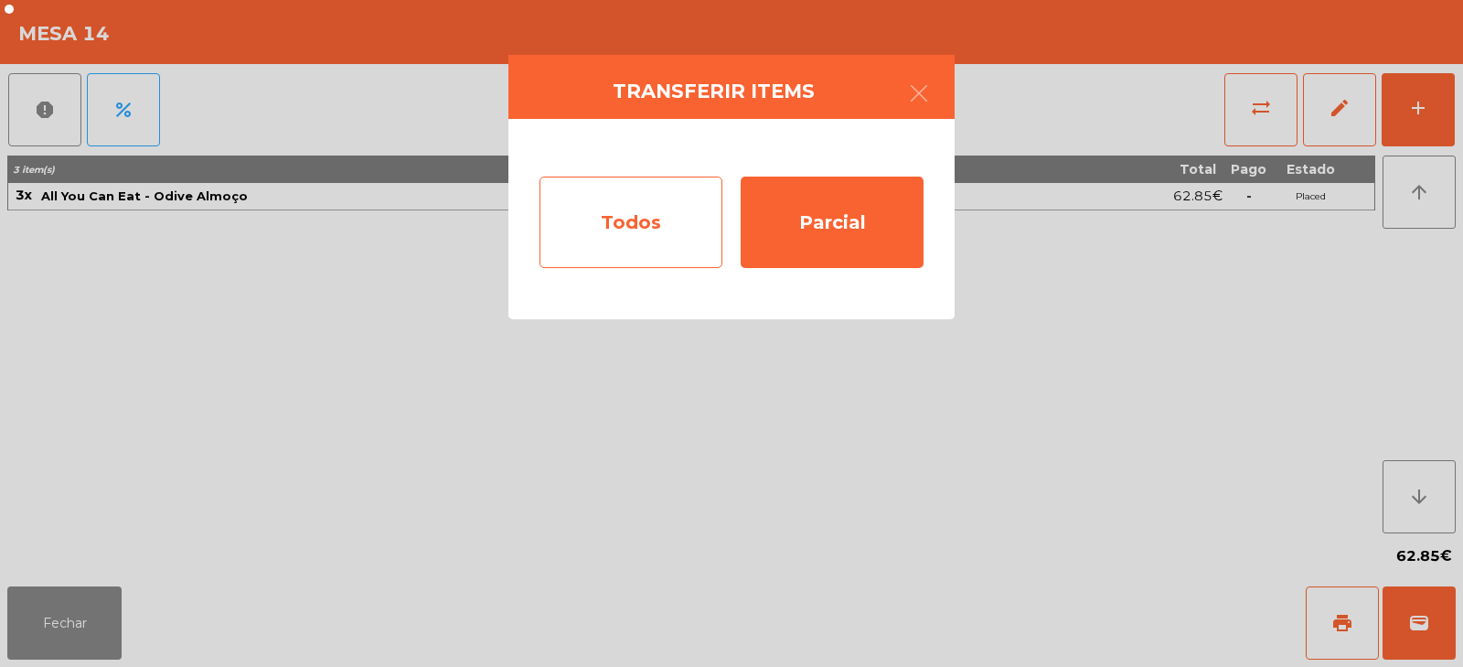
click at [689, 214] on div "Todos" at bounding box center [630, 221] width 183 height 91
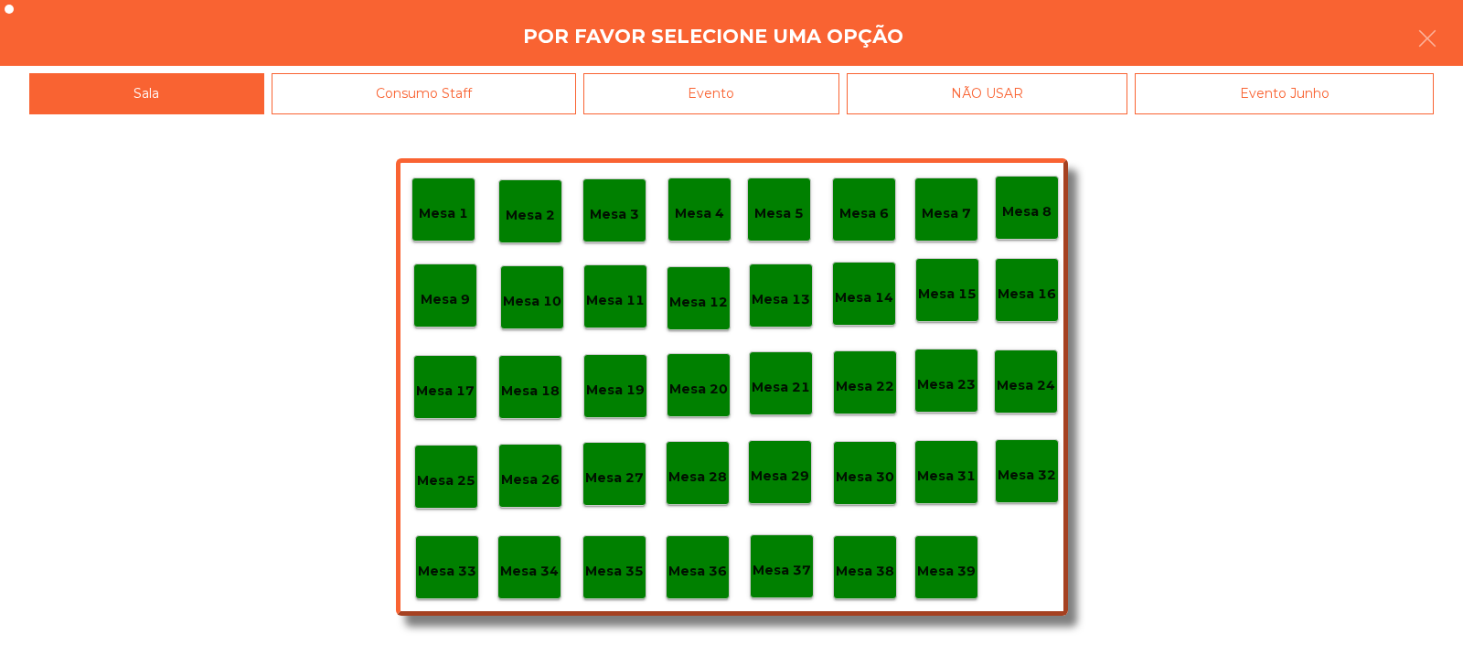
click at [465, 390] on p "Mesa 17" at bounding box center [445, 390] width 59 height 21
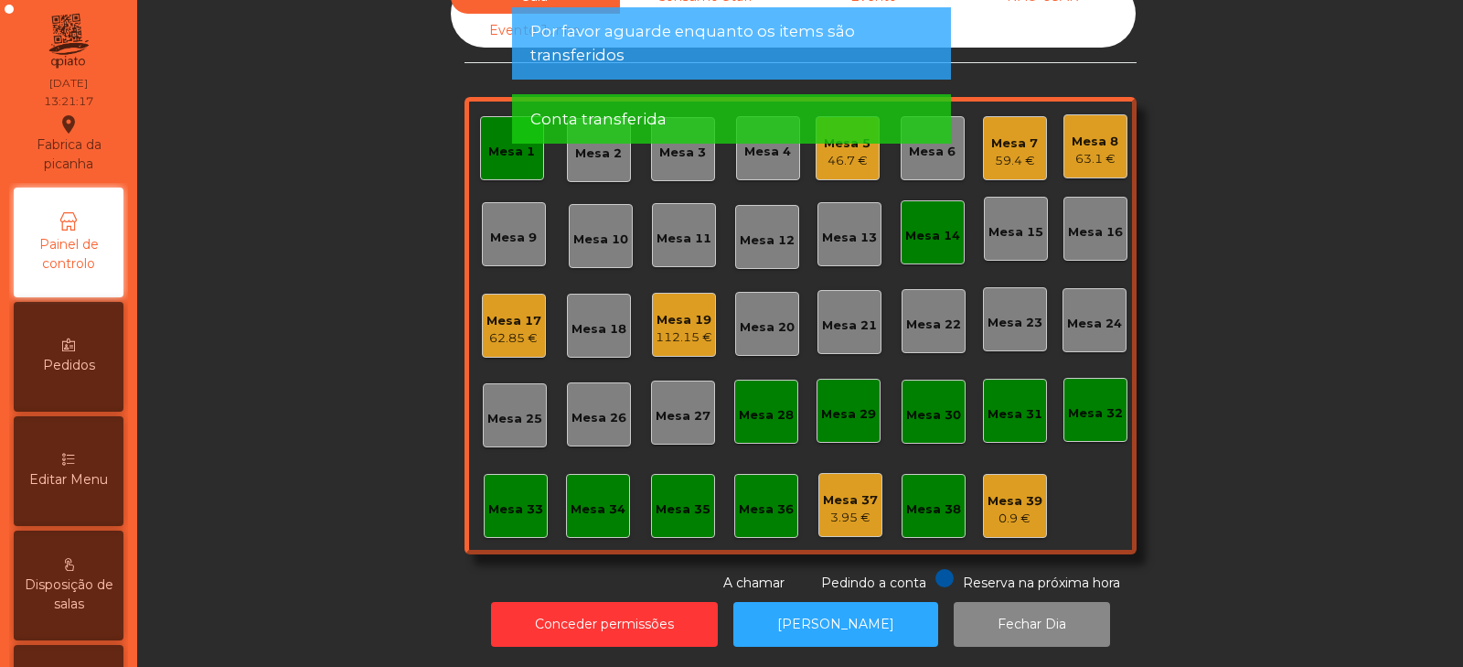
click at [923, 228] on div "Mesa 14" at bounding box center [932, 236] width 55 height 18
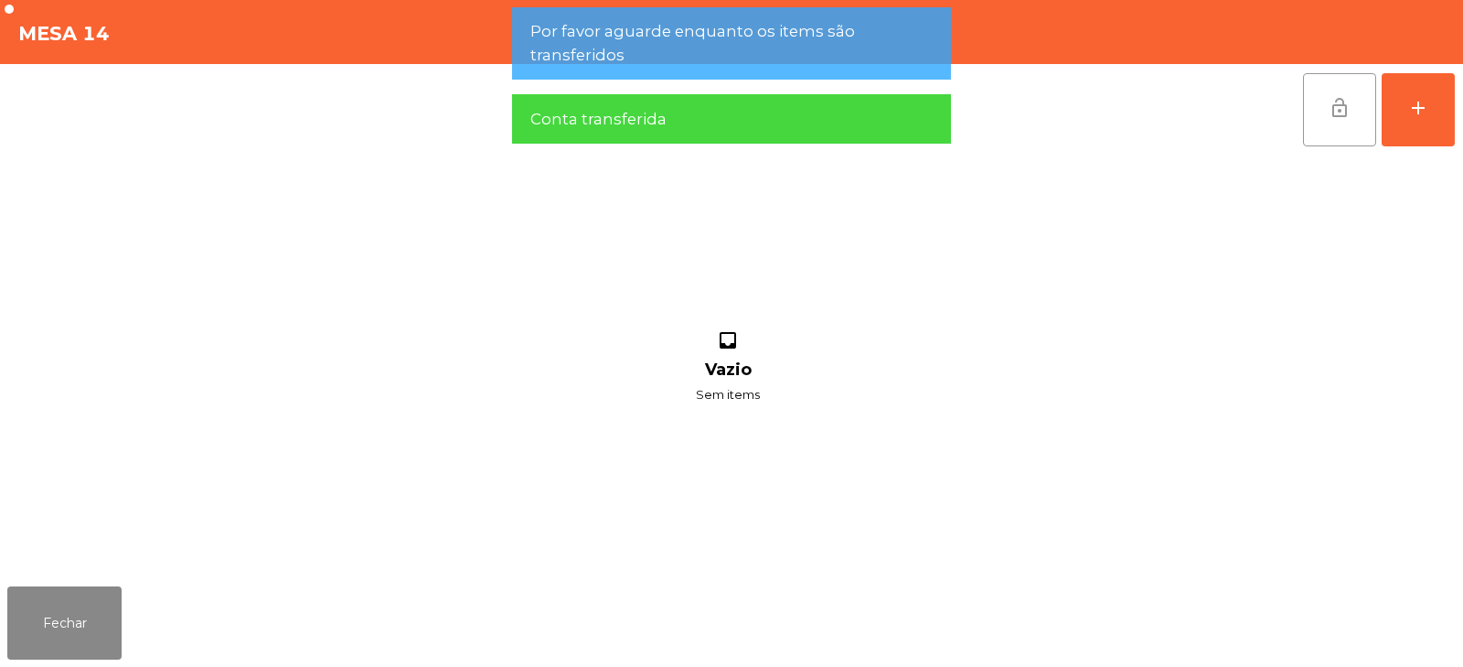
click at [1326, 96] on button "lock_open" at bounding box center [1339, 109] width 73 height 73
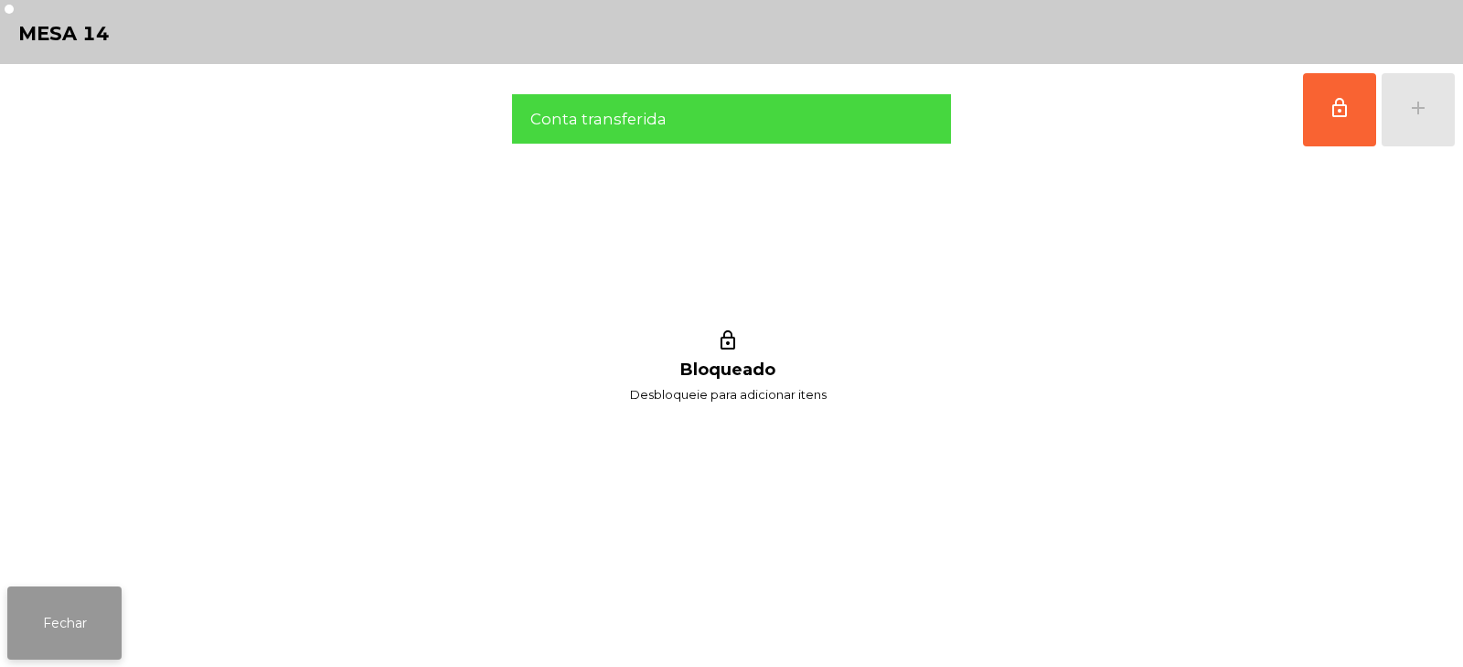
click at [114, 609] on button "Fechar" at bounding box center [64, 622] width 114 height 73
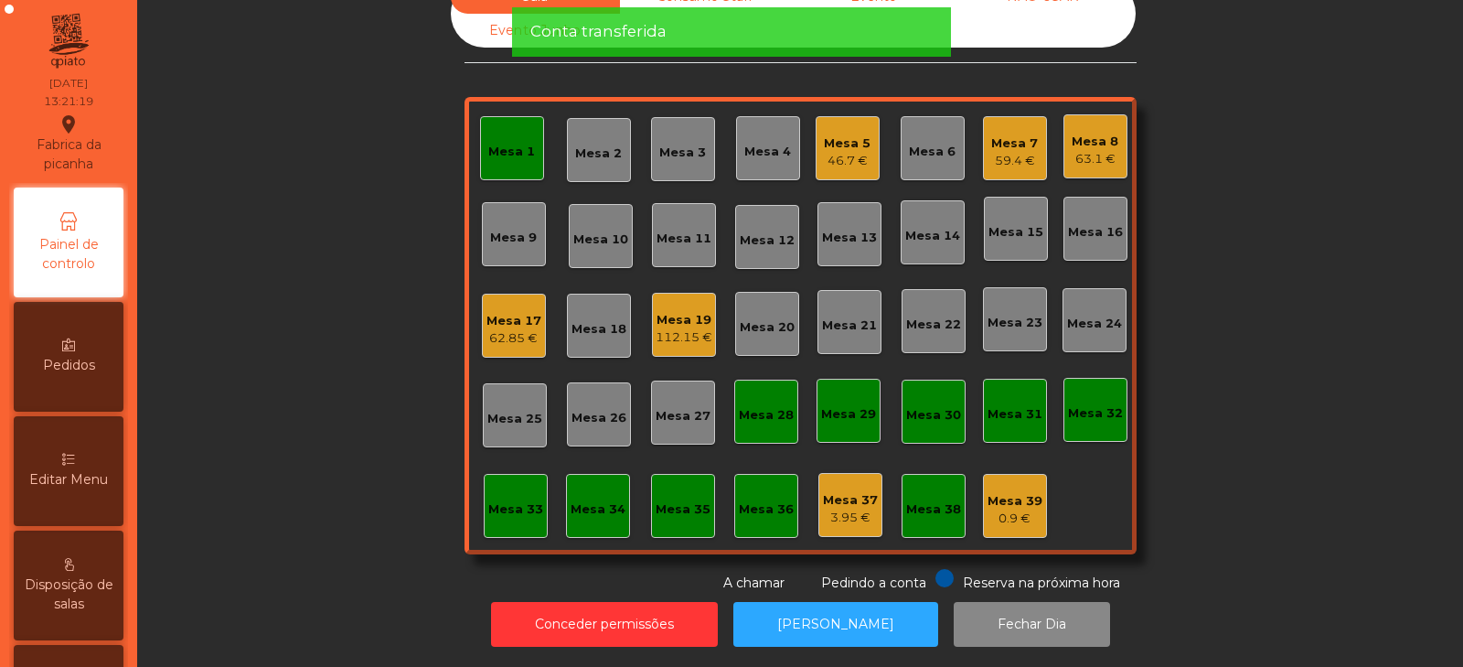
scroll to position [0, 0]
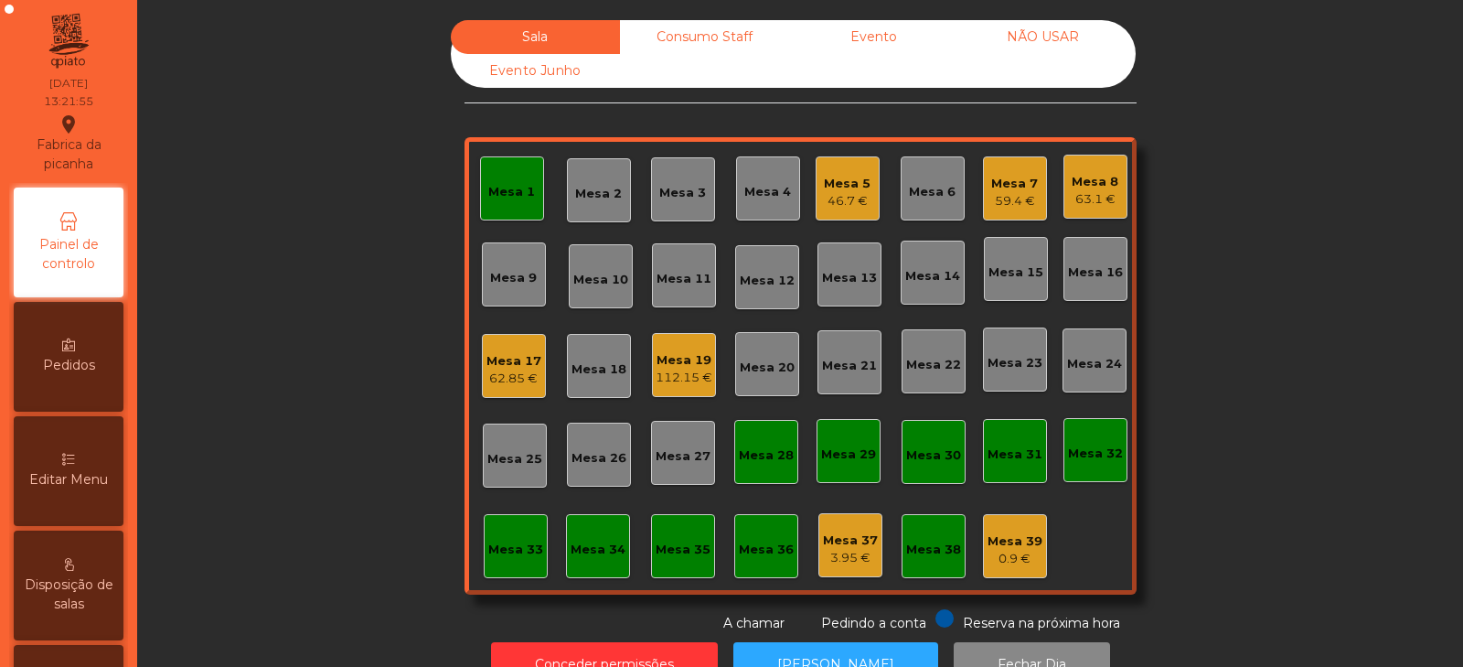
click at [752, 366] on div "Mesa 20" at bounding box center [767, 367] width 55 height 18
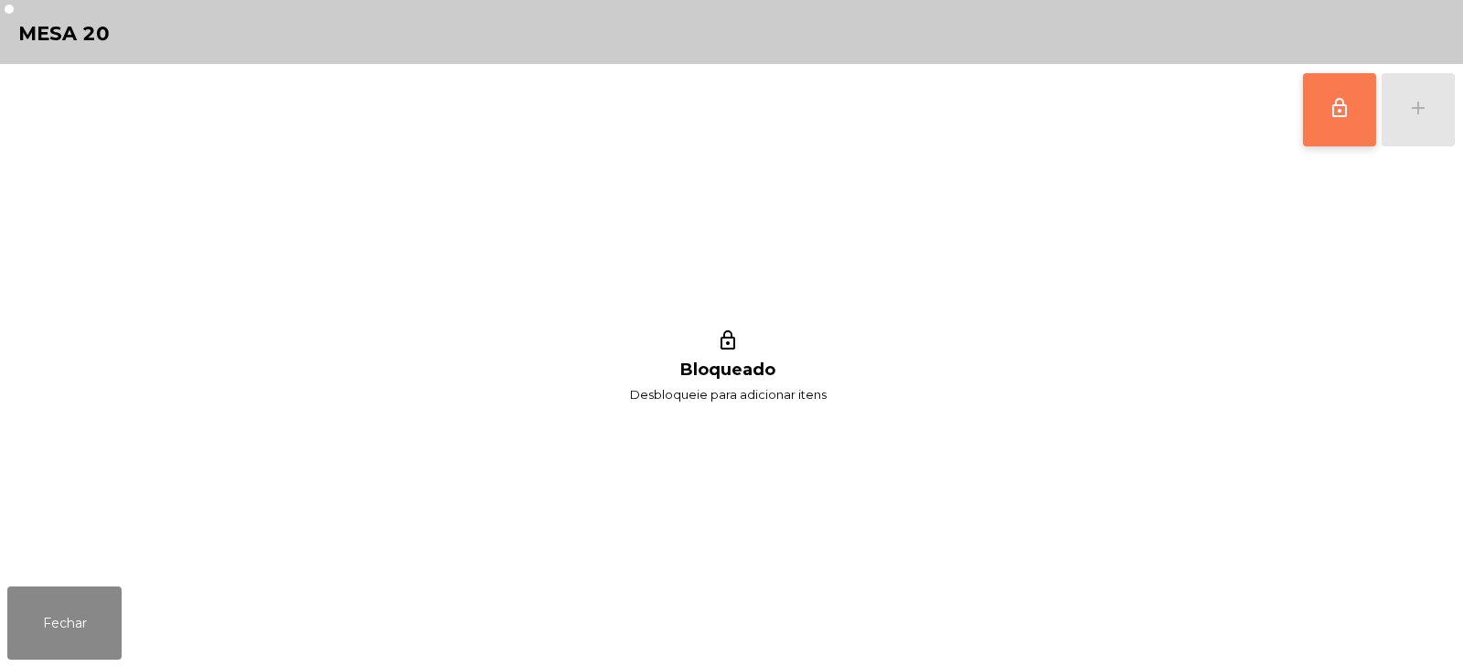
click at [1337, 111] on span "lock_outline" at bounding box center [1340, 108] width 22 height 22
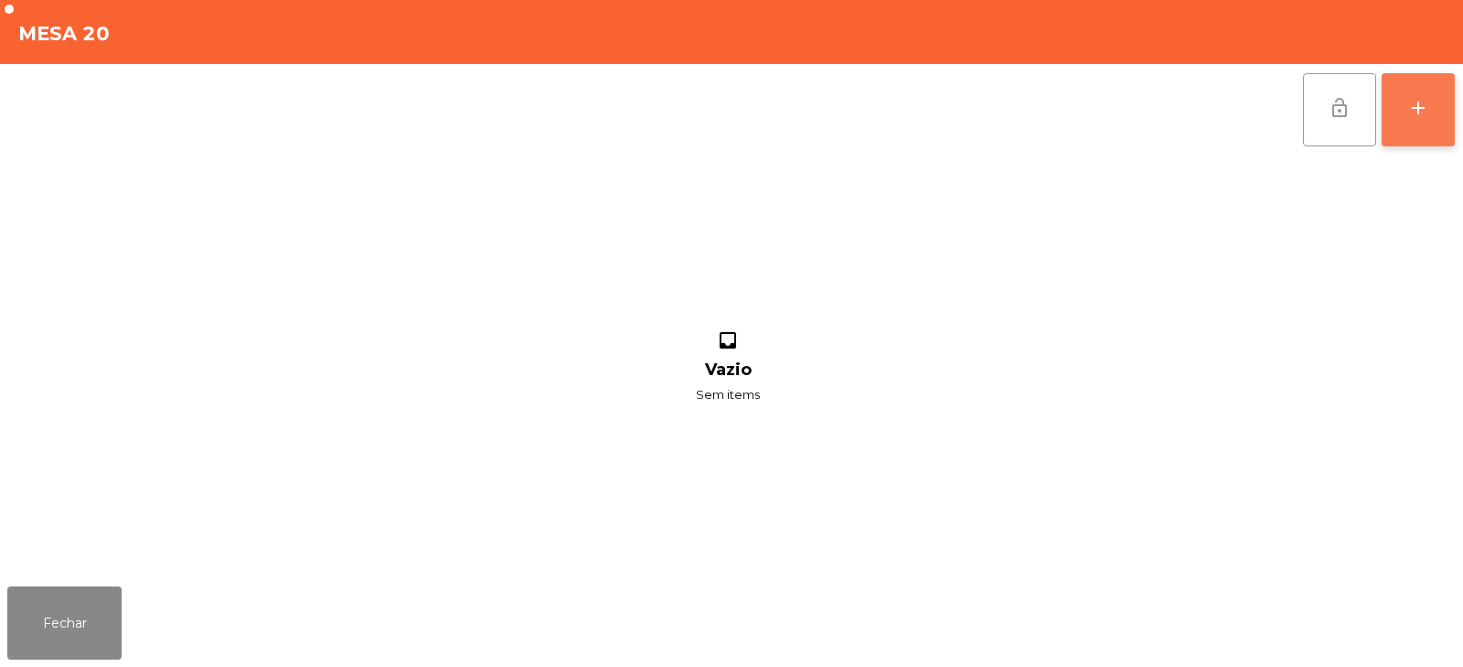
click at [1427, 123] on button "add" at bounding box center [1418, 109] width 73 height 73
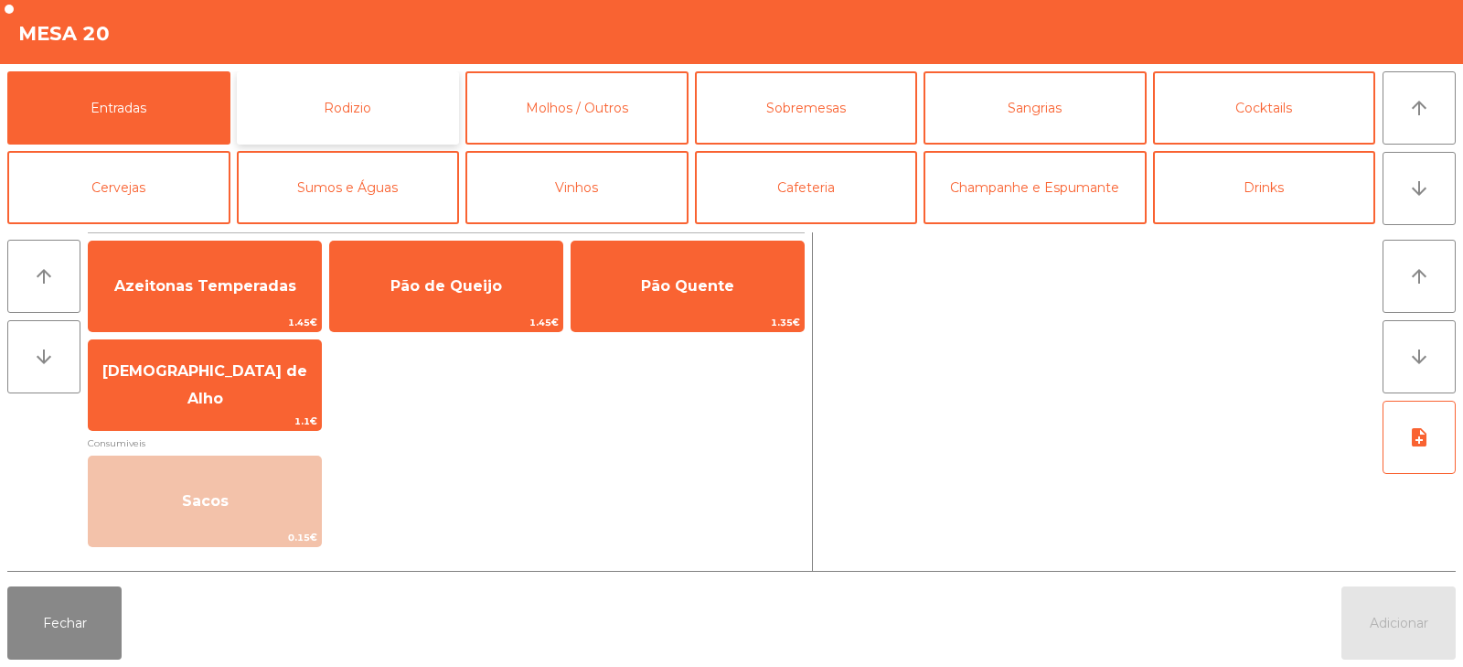
click at [353, 110] on button "Rodizio" at bounding box center [348, 107] width 223 height 73
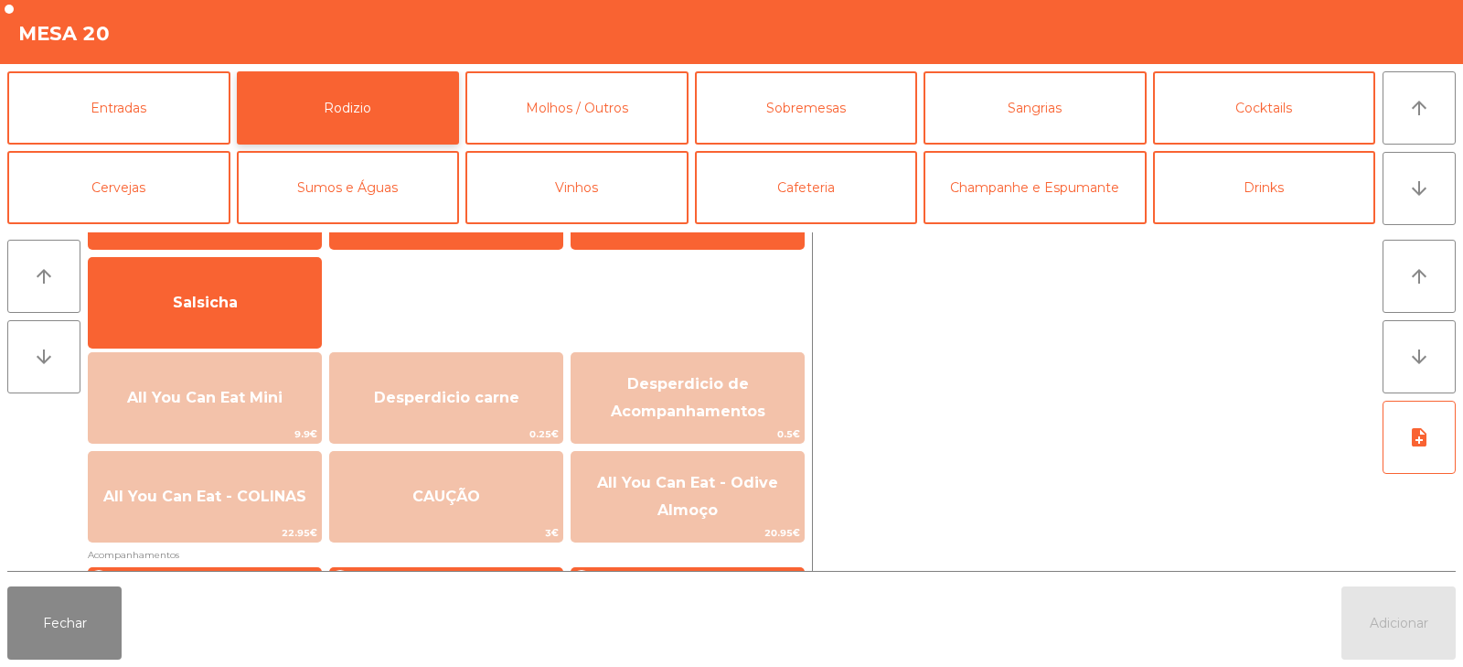
scroll to position [130, 0]
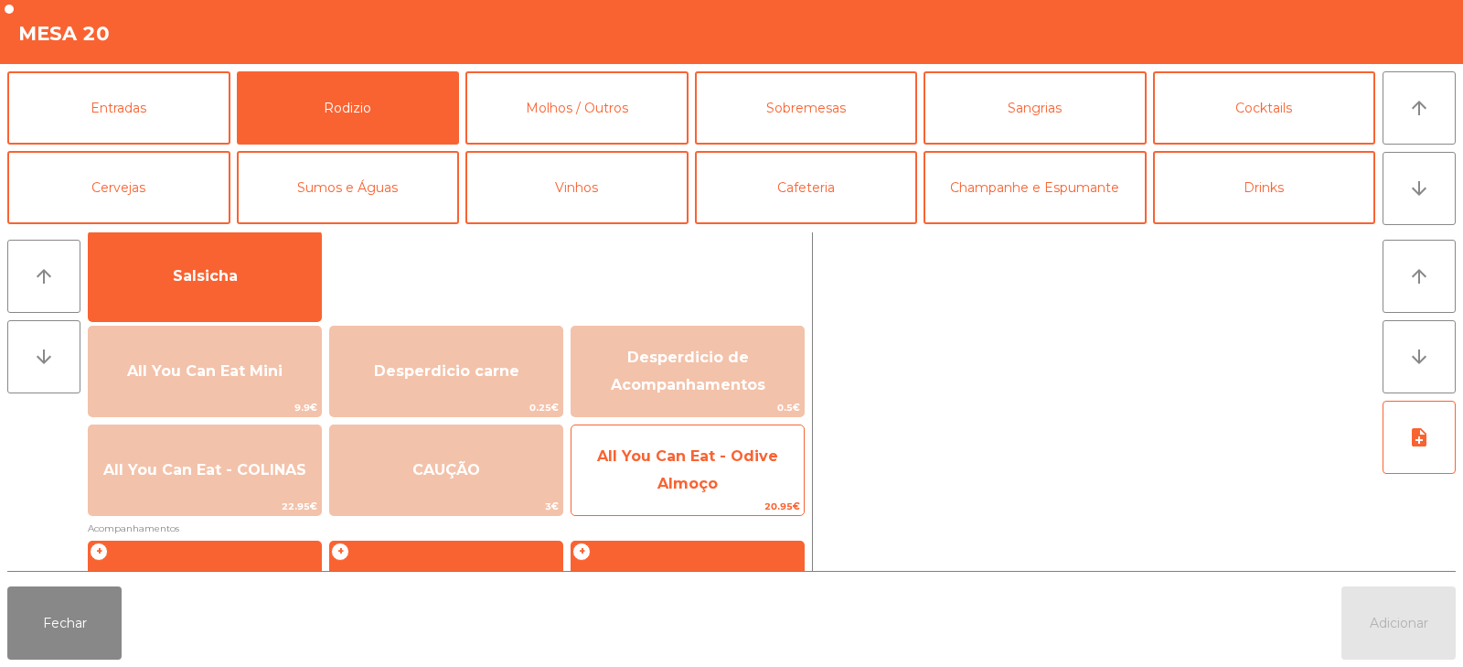
click at [614, 472] on span "All You Can Eat - Odive Almoço" at bounding box center [687, 471] width 232 height 78
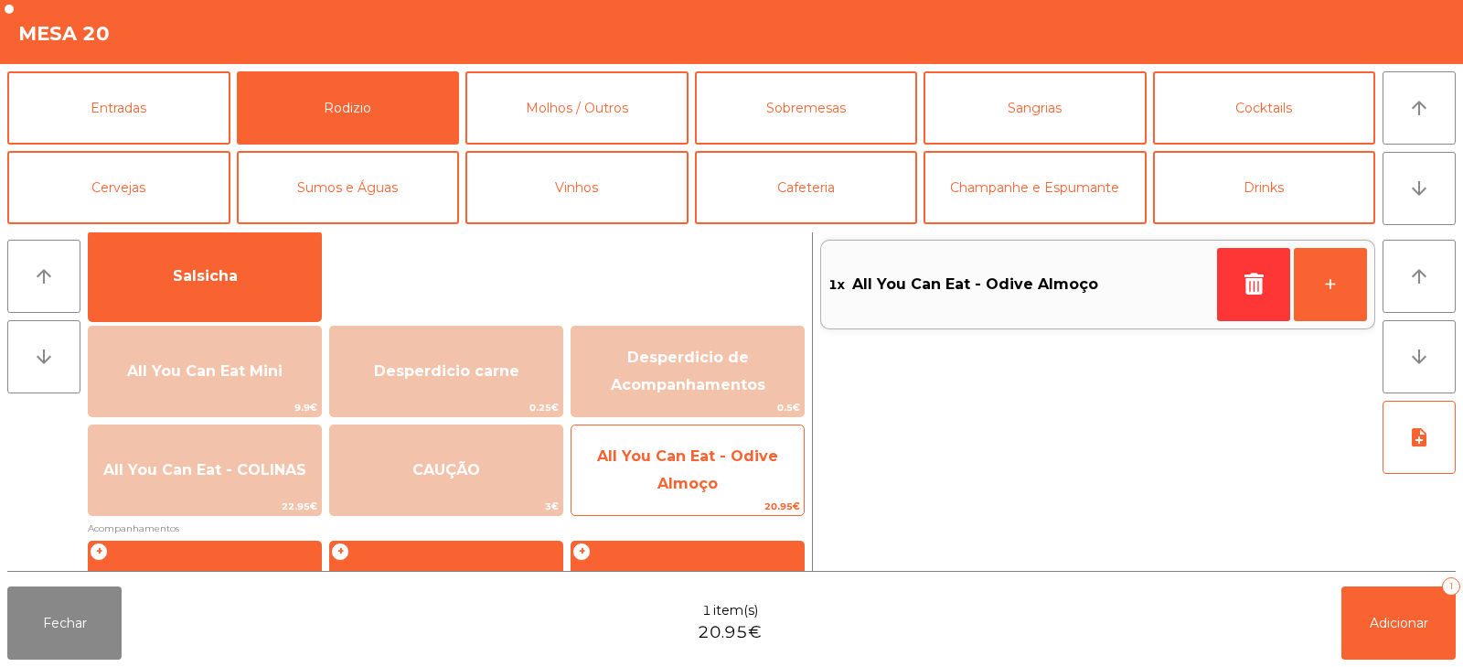
click at [625, 467] on span "All You Can Eat - Odive Almoço" at bounding box center [687, 471] width 232 height 78
click at [635, 467] on span "All You Can Eat - Odive Almoço" at bounding box center [687, 471] width 232 height 78
click at [648, 486] on span "All You Can Eat - Odive Almoço" at bounding box center [687, 471] width 232 height 78
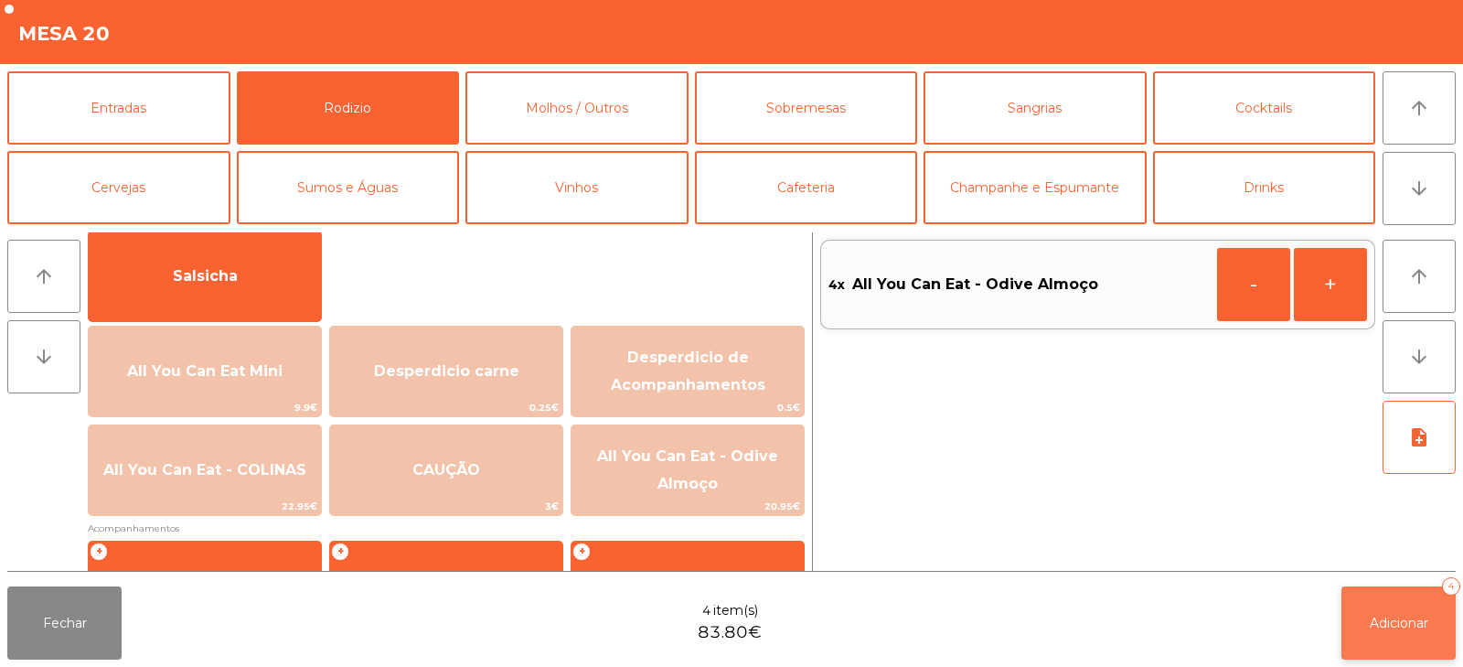
click at [1388, 635] on button "Adicionar 4" at bounding box center [1398, 622] width 114 height 73
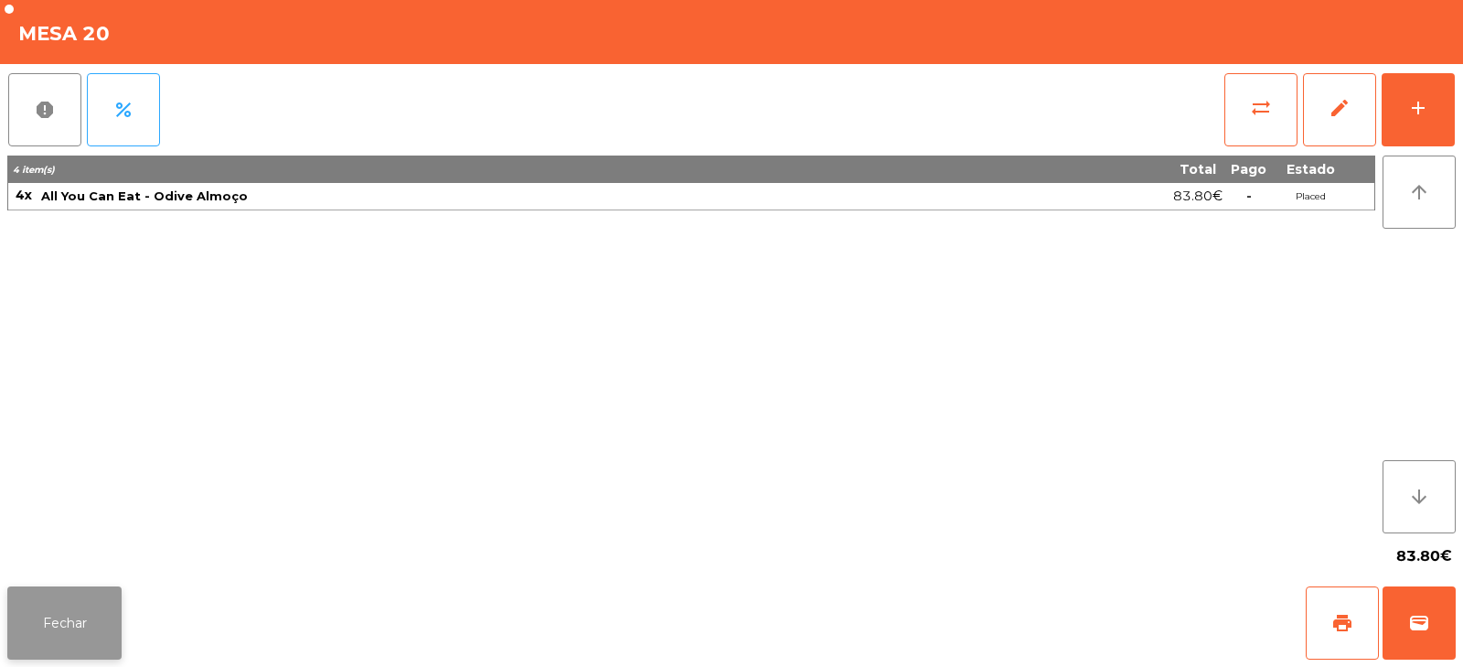
click at [73, 640] on button "Fechar" at bounding box center [64, 622] width 114 height 73
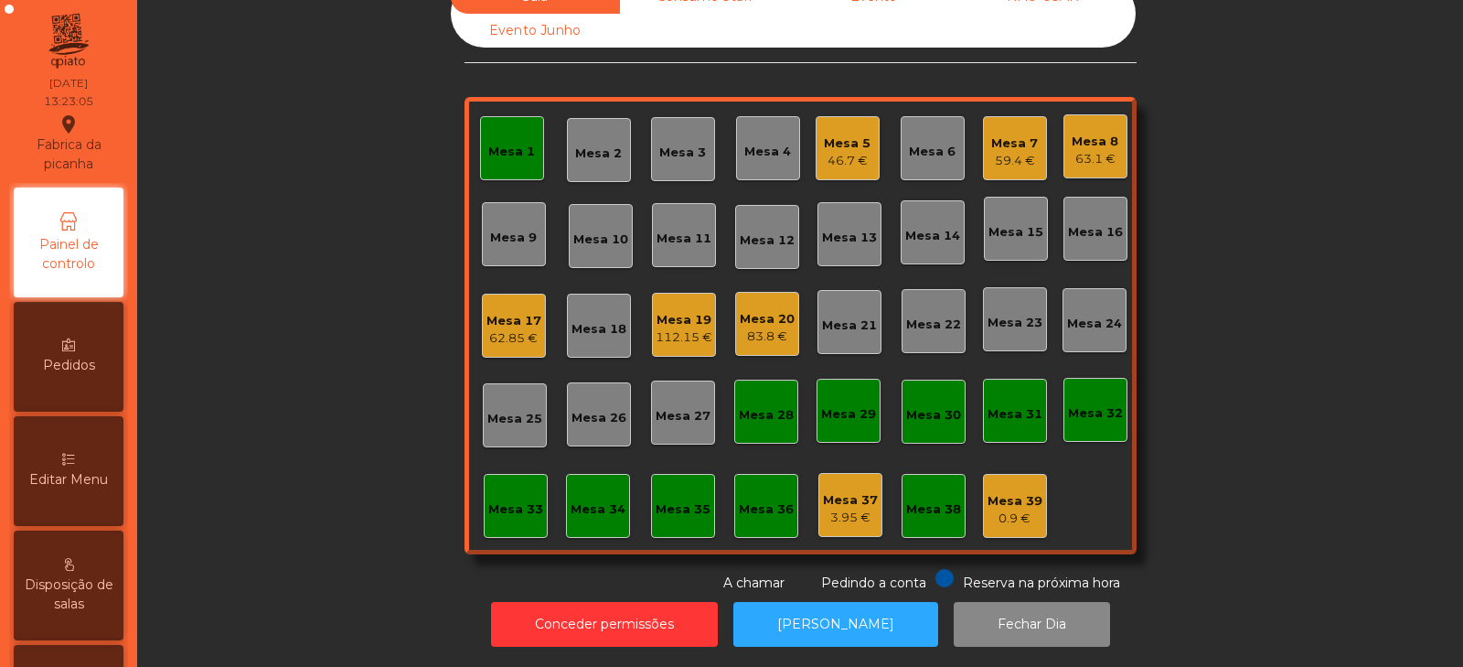
scroll to position [0, 0]
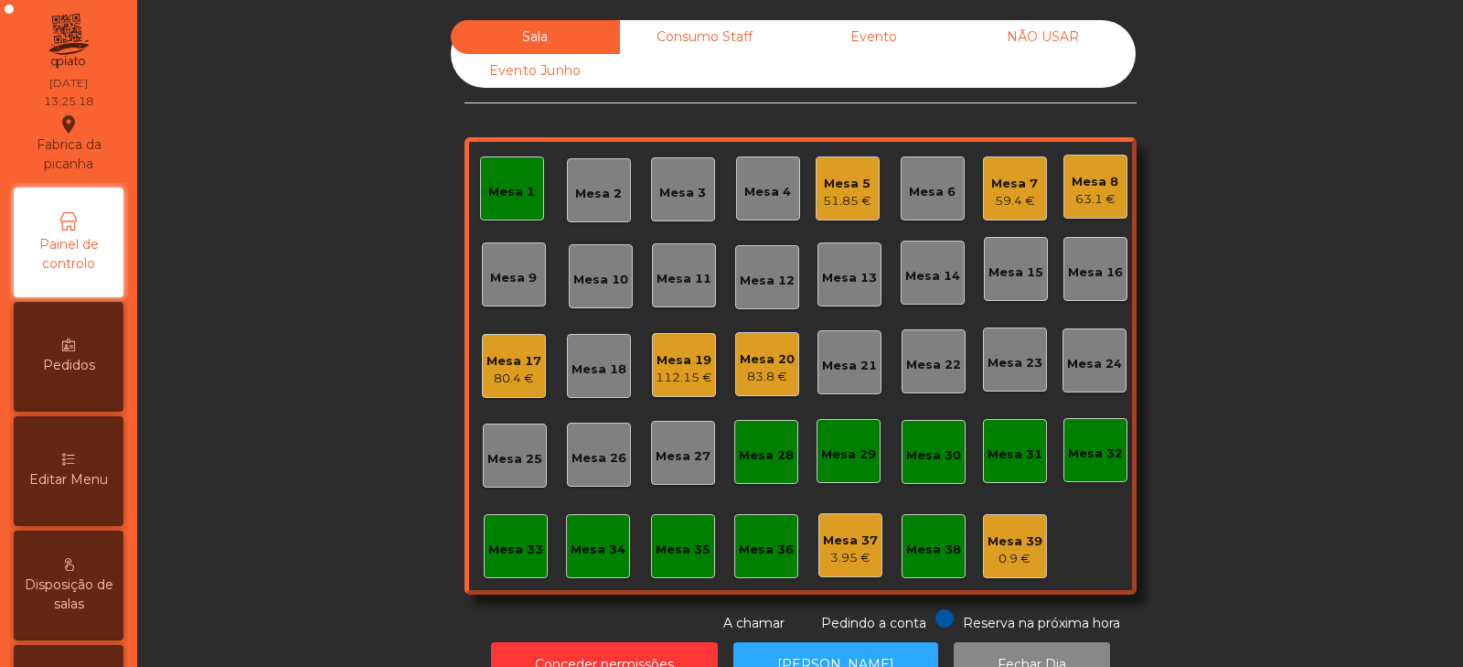
click at [493, 292] on div "Mesa 9" at bounding box center [514, 274] width 64 height 64
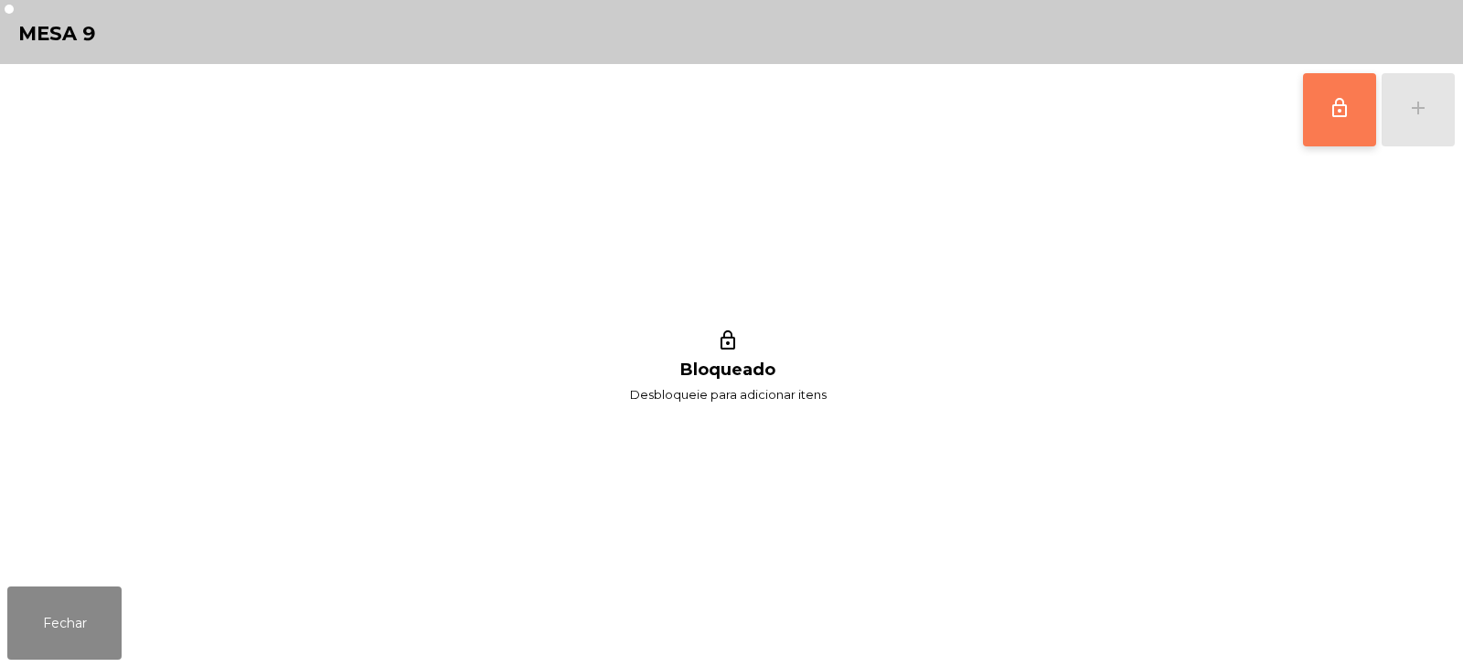
click at [1339, 104] on span "lock_outline" at bounding box center [1340, 108] width 22 height 22
click at [1425, 111] on div "add" at bounding box center [1418, 108] width 22 height 22
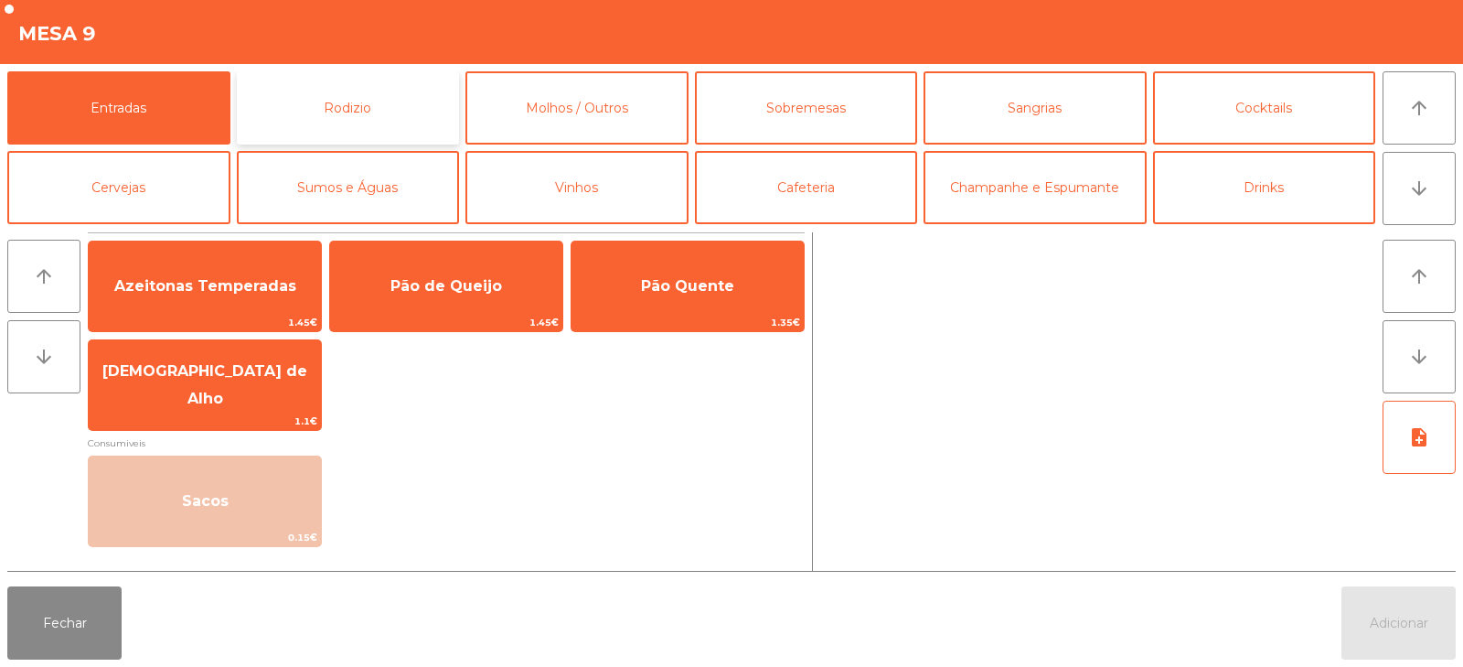
click at [353, 102] on button "Rodizio" at bounding box center [348, 107] width 223 height 73
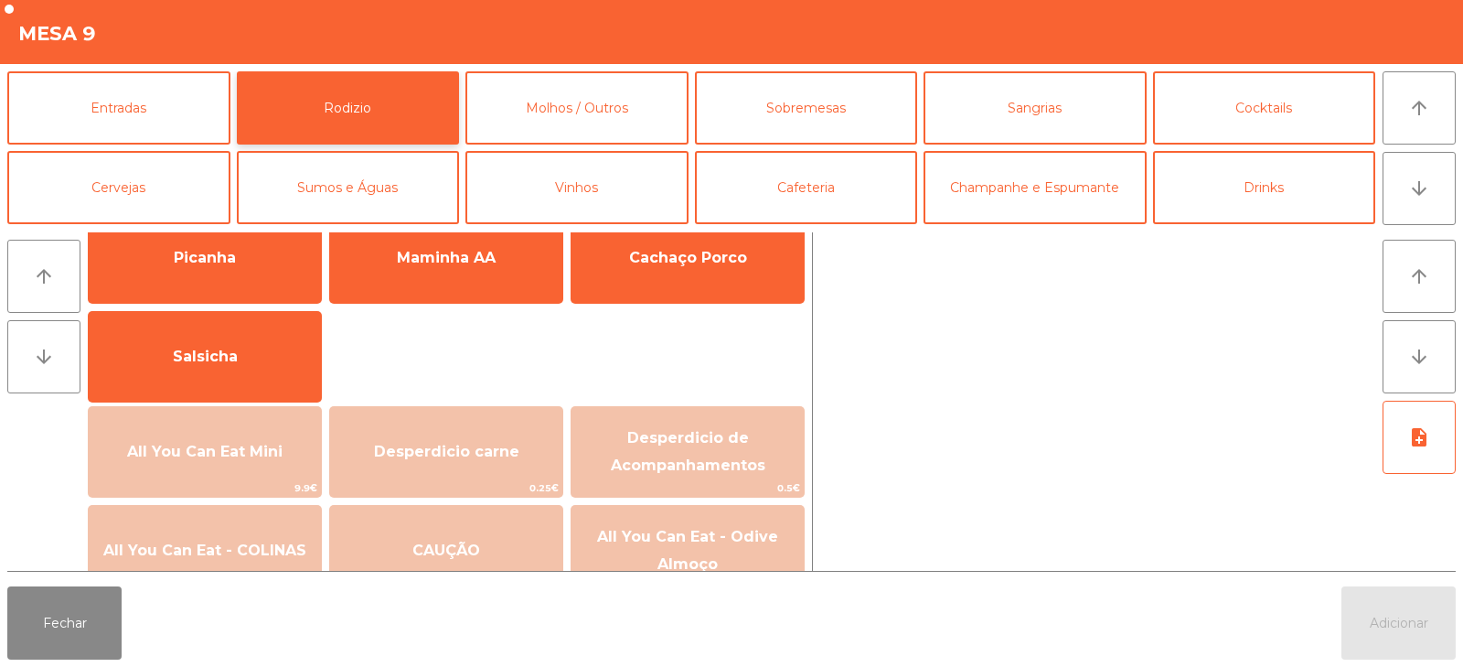
scroll to position [101, 0]
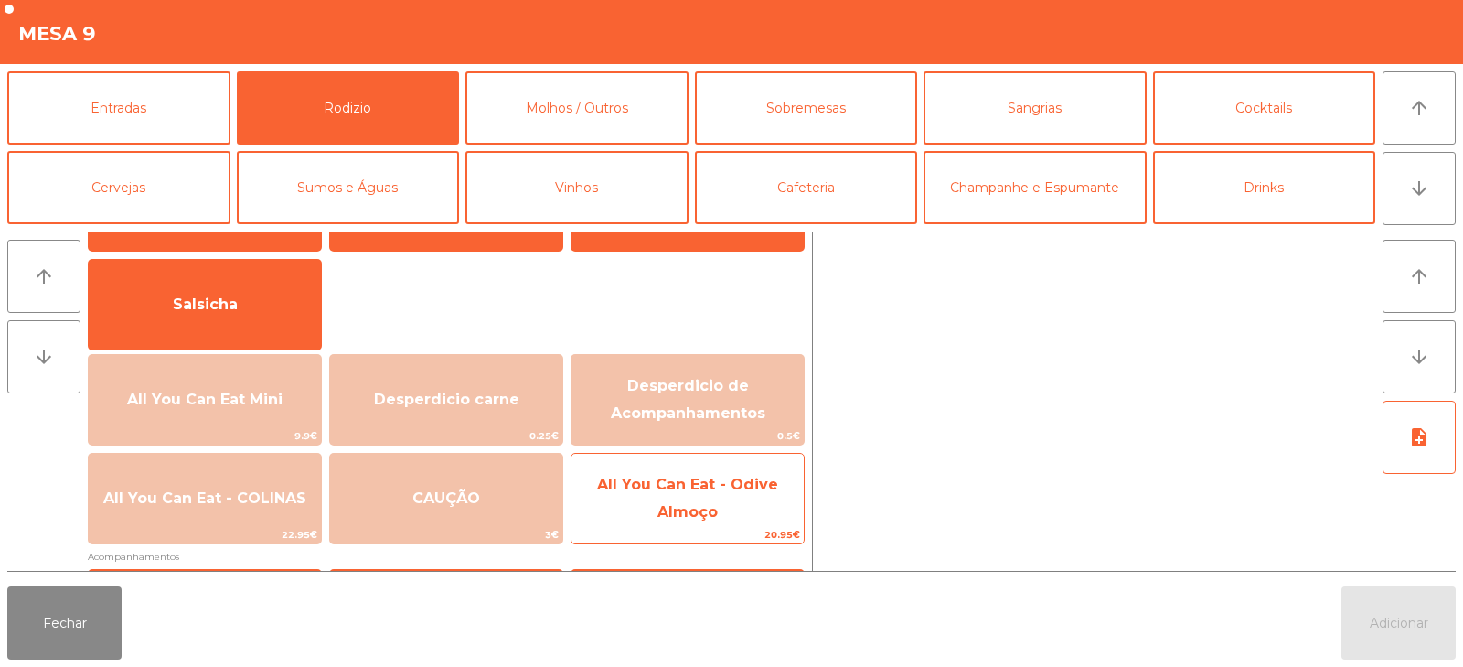
click at [651, 500] on span "All You Can Eat - Odive Almoço" at bounding box center [687, 499] width 232 height 78
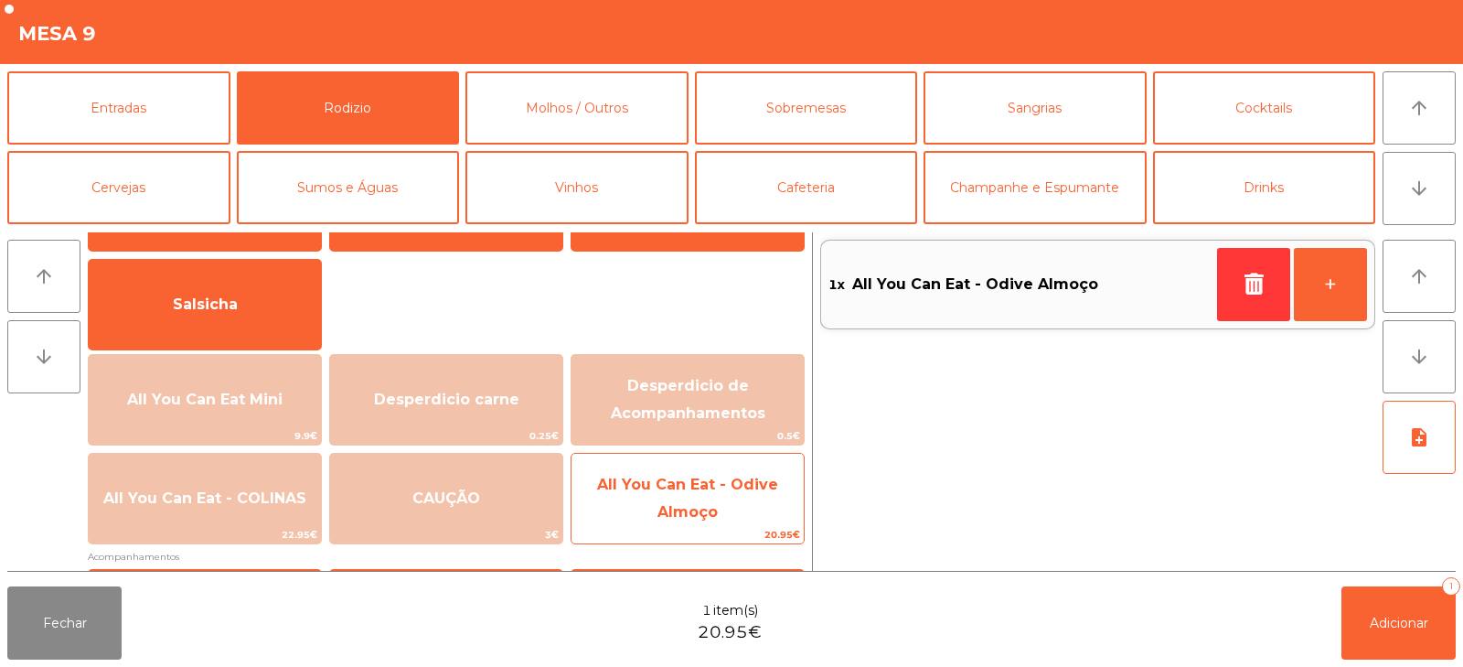
click at [661, 501] on span "All You Can Eat - Odive Almoço" at bounding box center [687, 499] width 232 height 78
click at [664, 499] on span "All You Can Eat - Odive Almoço" at bounding box center [687, 499] width 232 height 78
click at [669, 499] on span "All You Can Eat - Odive Almoço" at bounding box center [687, 499] width 232 height 78
click at [673, 502] on span "All You Can Eat - Odive Almoço" at bounding box center [687, 499] width 232 height 78
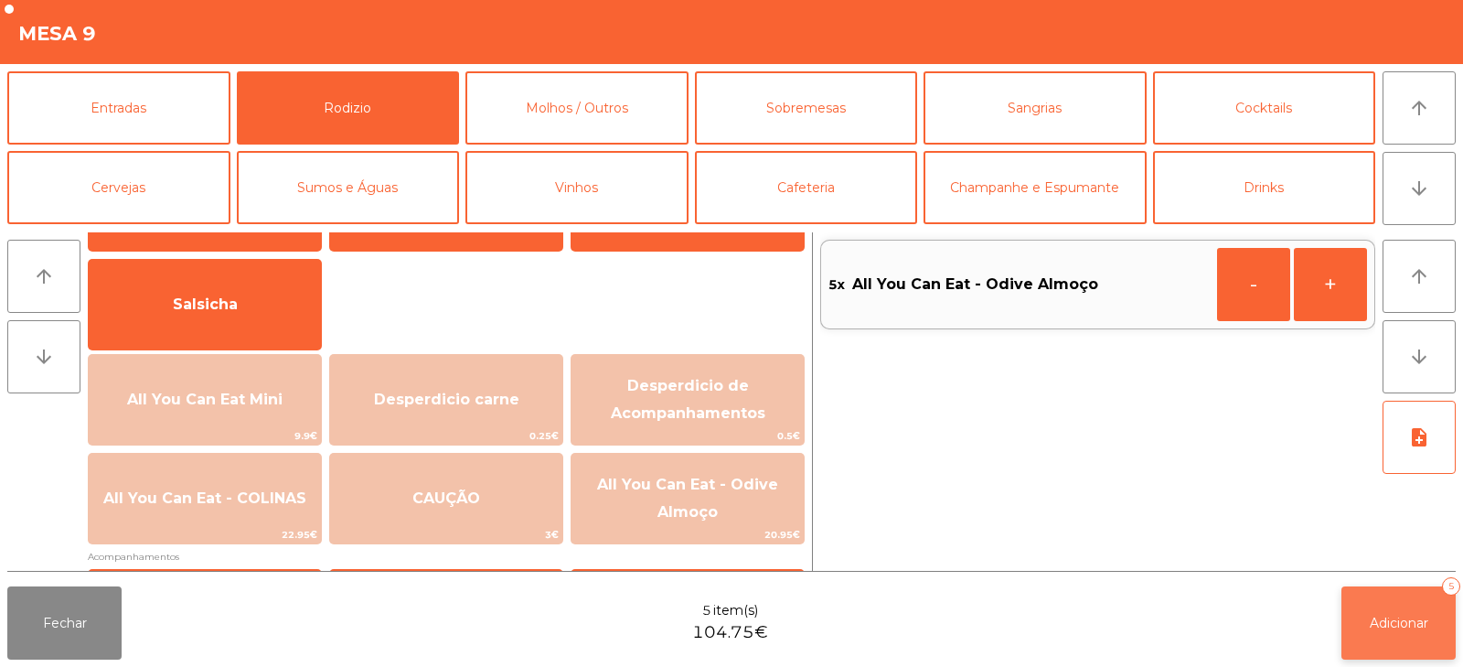
click at [1386, 620] on span "Adicionar" at bounding box center [1399, 622] width 59 height 16
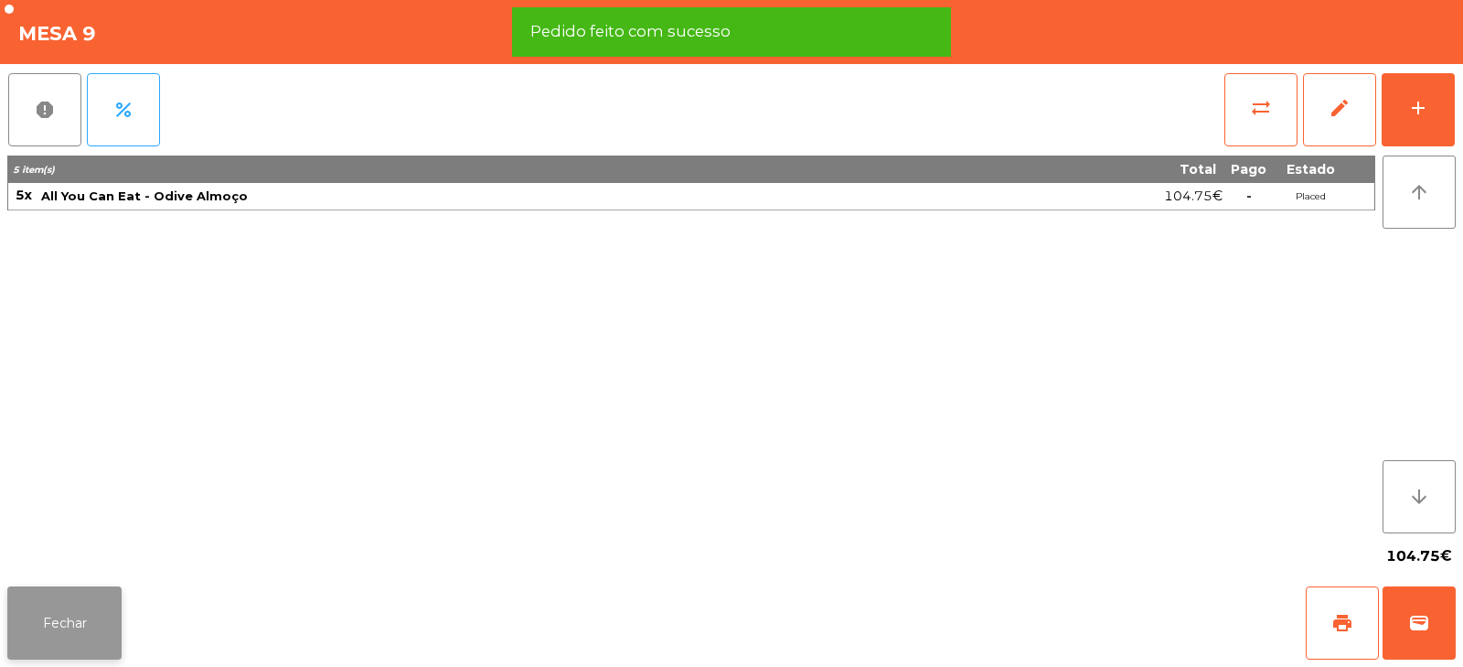
click at [90, 635] on button "Fechar" at bounding box center [64, 622] width 114 height 73
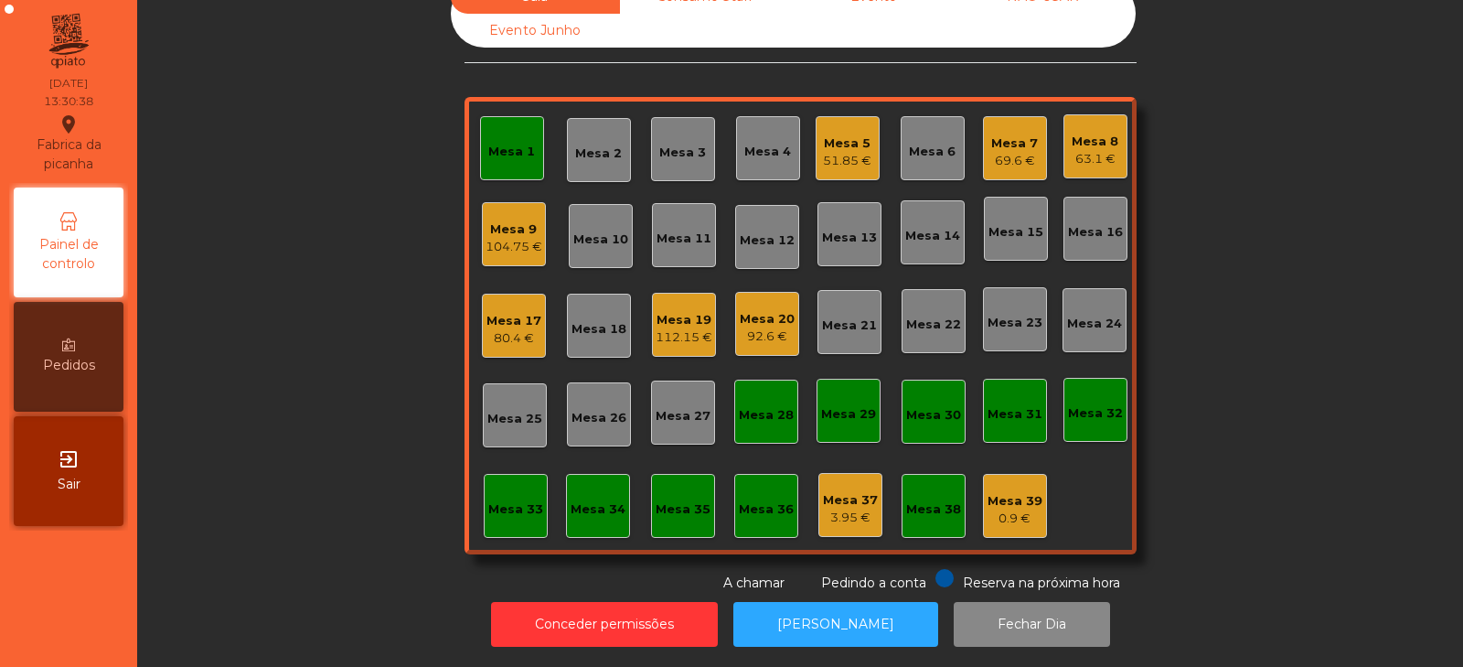
scroll to position [0, 0]
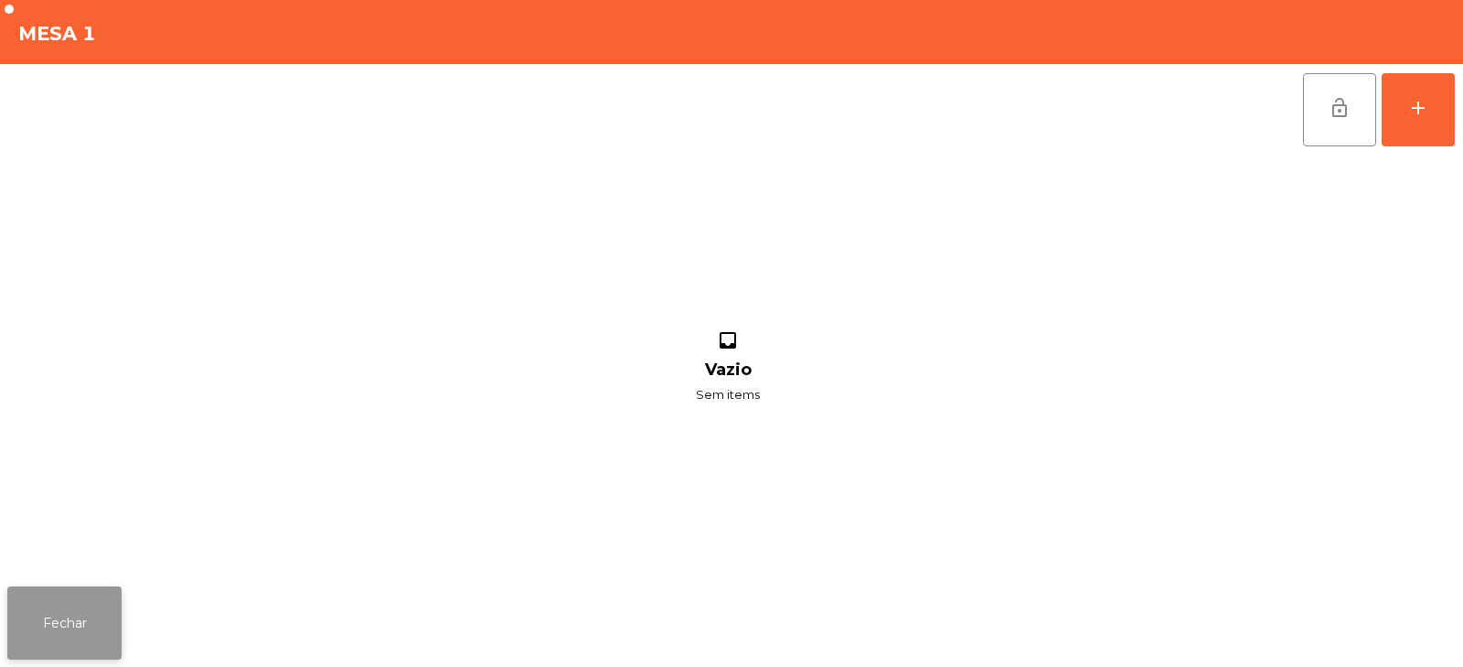
click at [85, 631] on button "Fechar" at bounding box center [64, 622] width 114 height 73
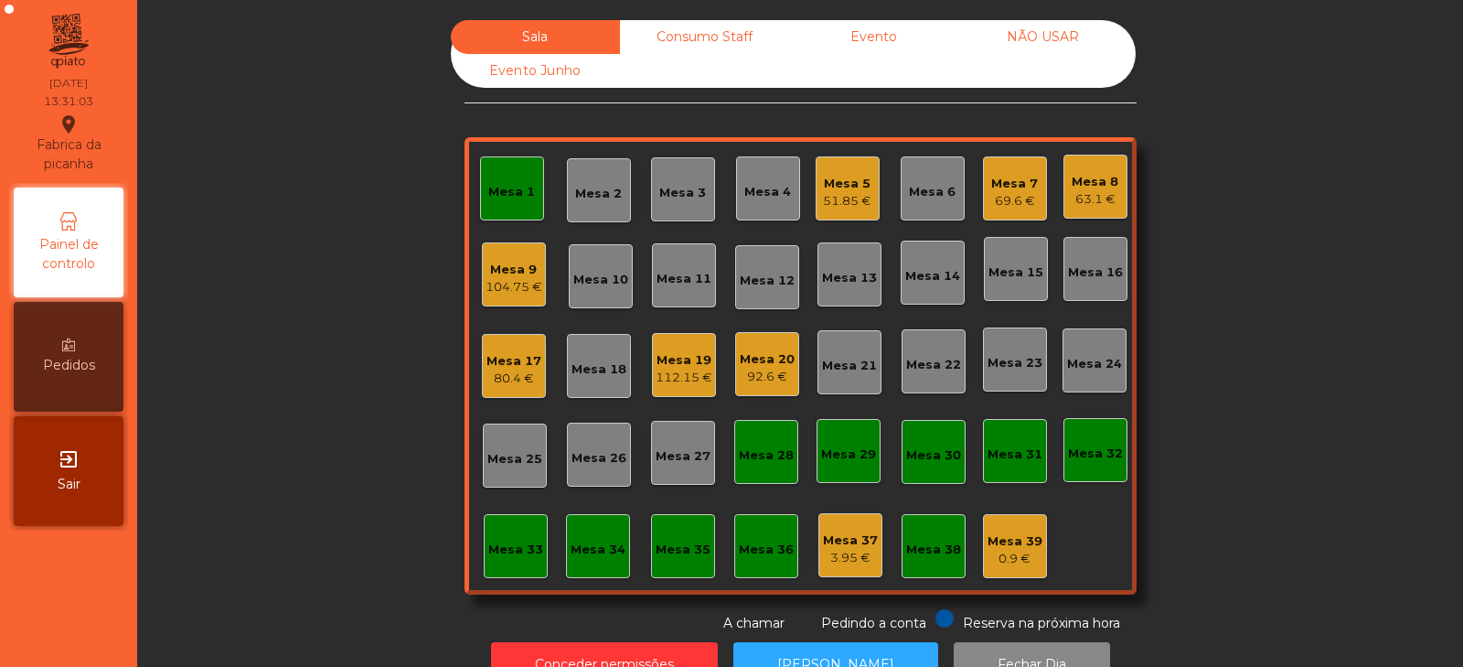
click at [494, 200] on div "Mesa 1" at bounding box center [511, 192] width 47 height 18
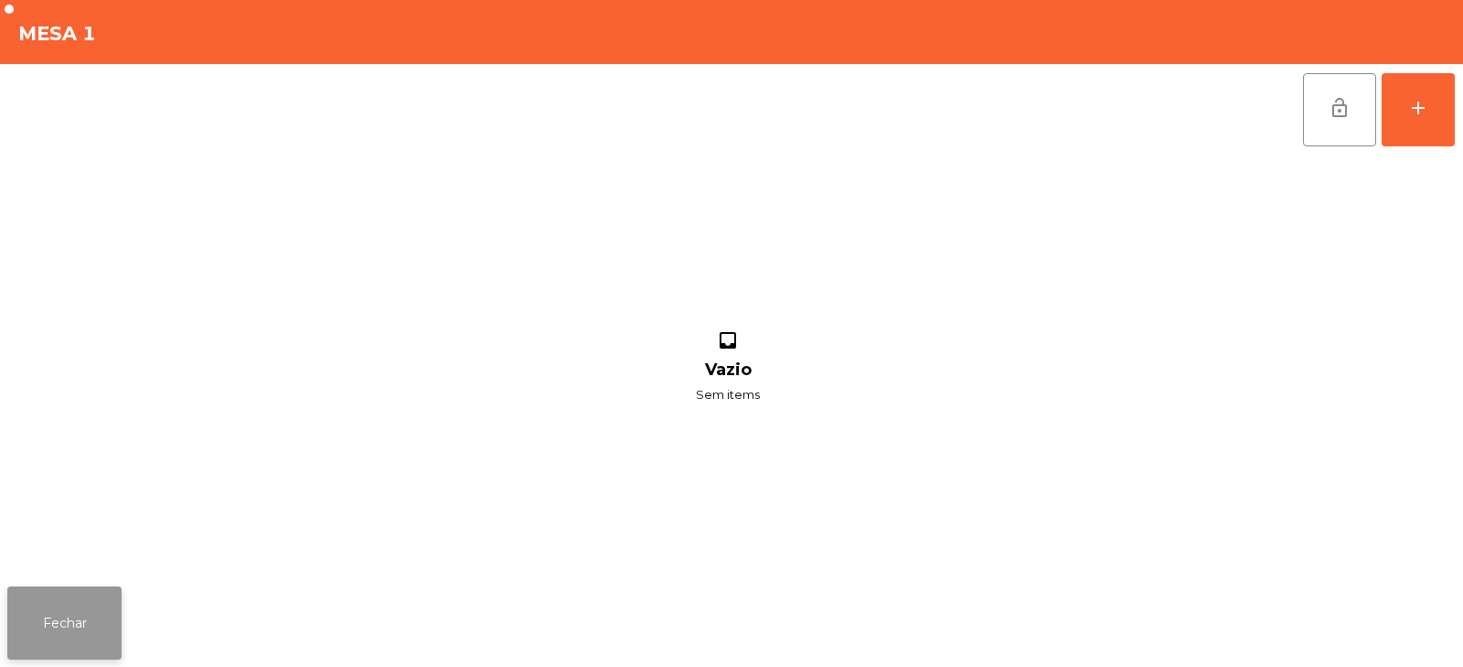
click at [63, 641] on button "Fechar" at bounding box center [64, 622] width 114 height 73
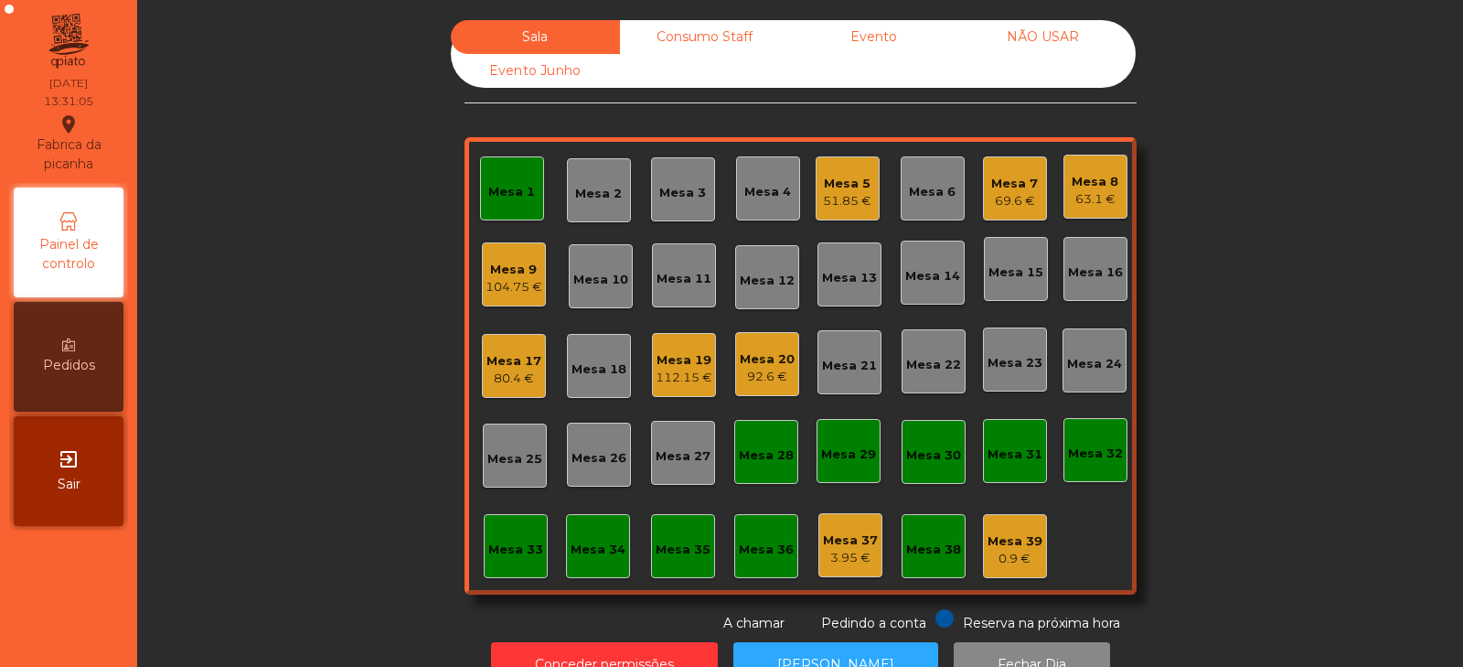
click at [824, 562] on div "3.95 €" at bounding box center [850, 558] width 55 height 18
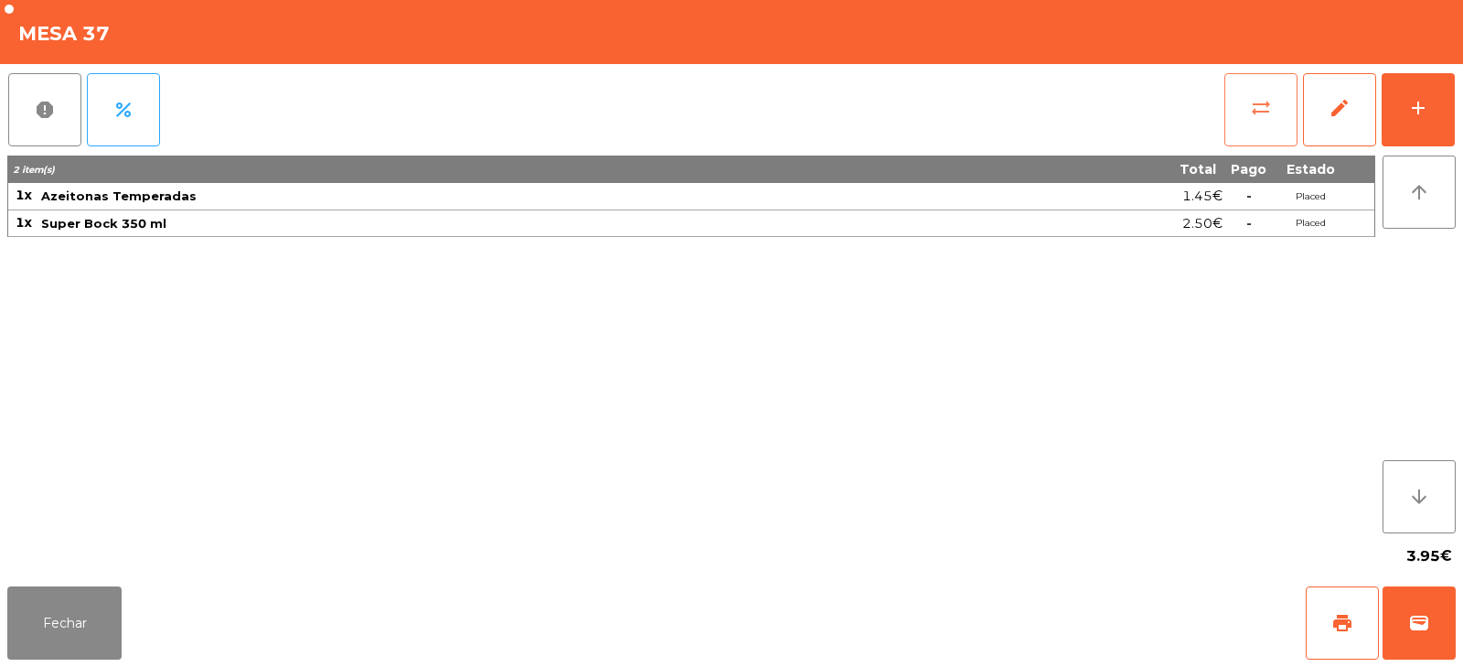
click at [1235, 101] on button "sync_alt" at bounding box center [1260, 109] width 73 height 73
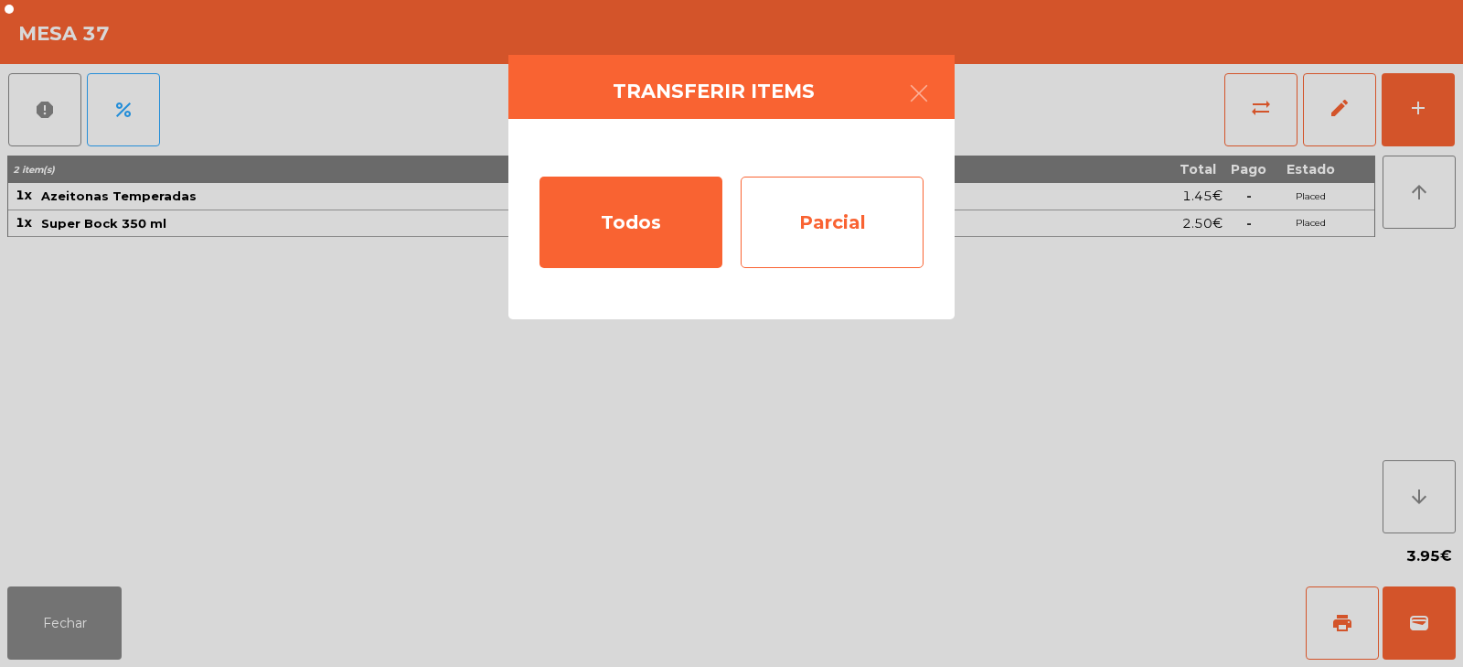
click at [815, 234] on div "Parcial" at bounding box center [832, 221] width 183 height 91
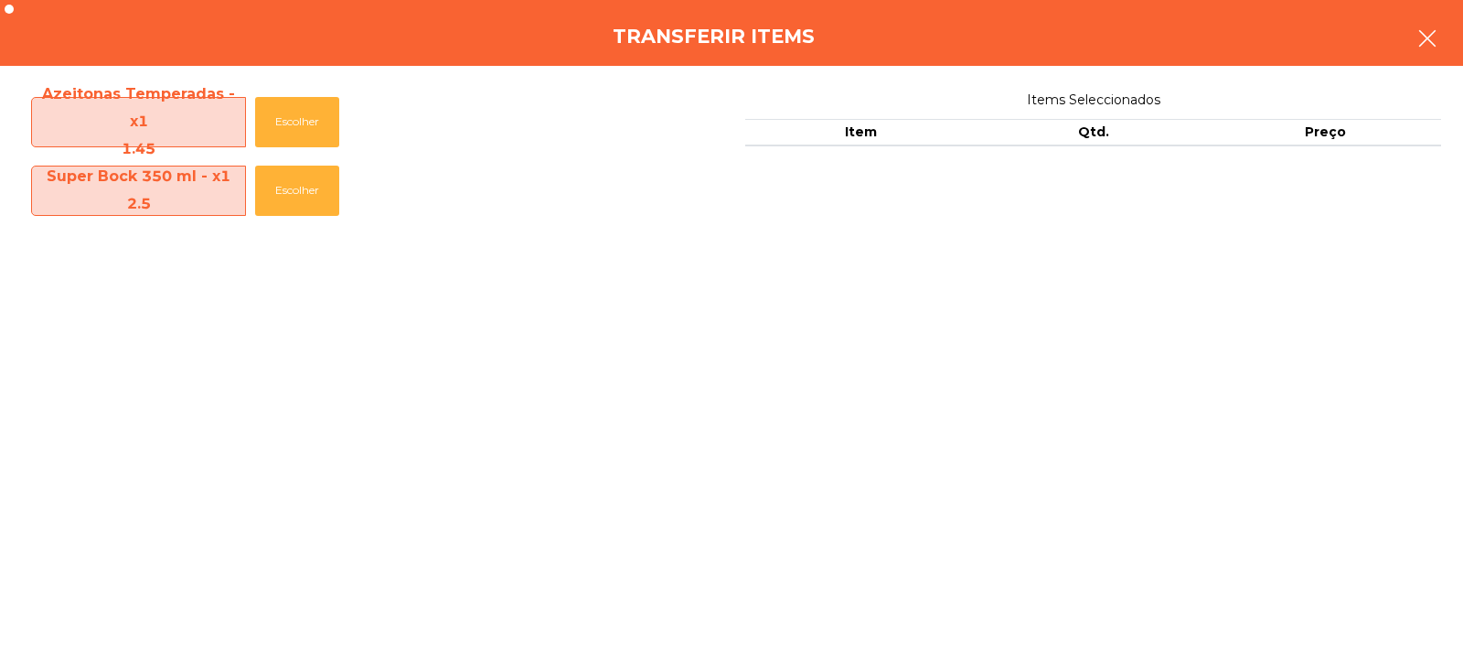
click at [1417, 48] on icon "button" at bounding box center [1427, 38] width 22 height 22
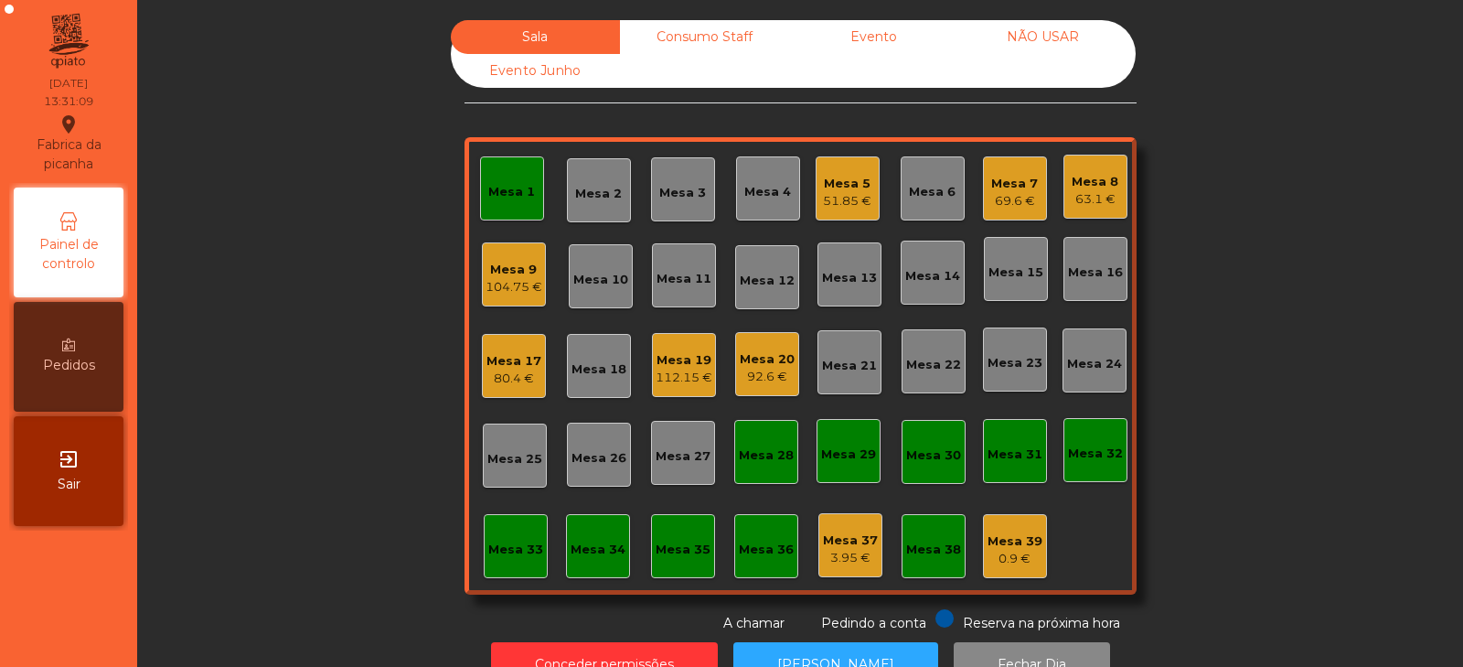
click at [505, 208] on div "Mesa 1" at bounding box center [512, 188] width 64 height 64
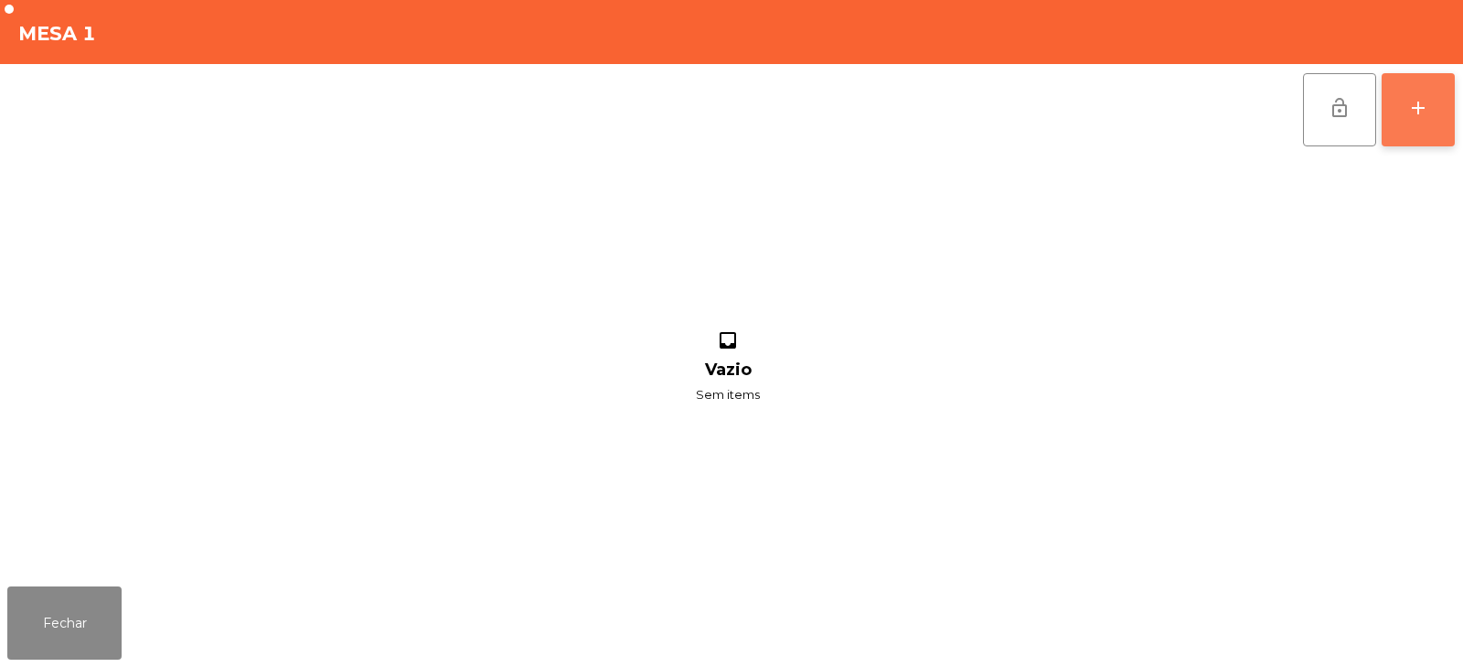
click at [1406, 118] on button "add" at bounding box center [1418, 109] width 73 height 73
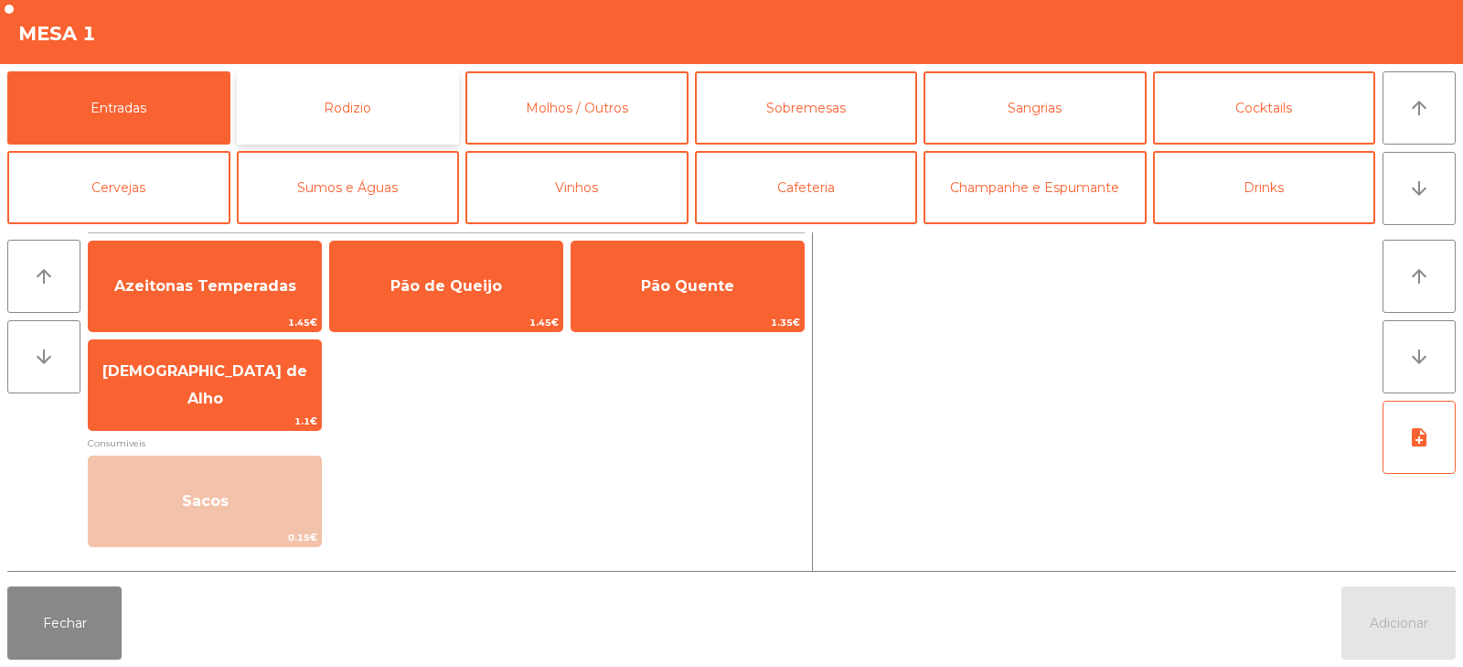
click at [324, 125] on button "Rodizio" at bounding box center [348, 107] width 223 height 73
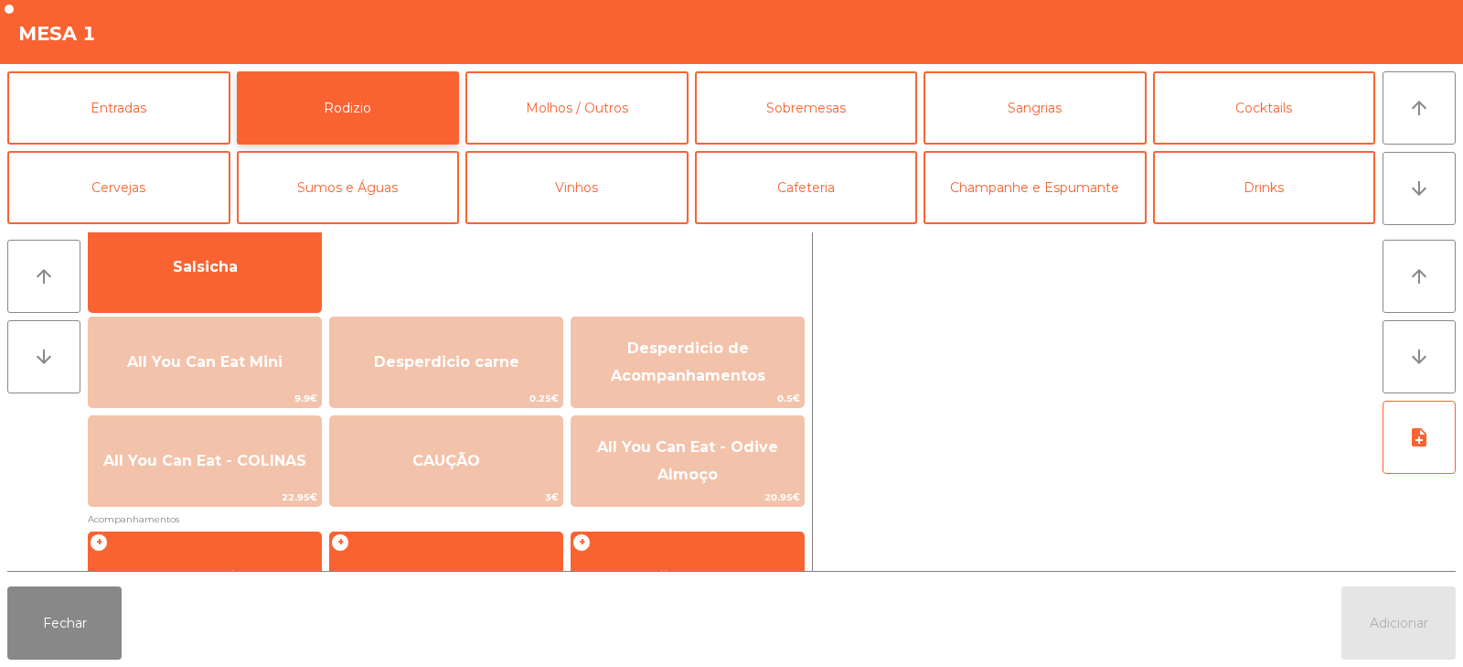
scroll to position [141, 0]
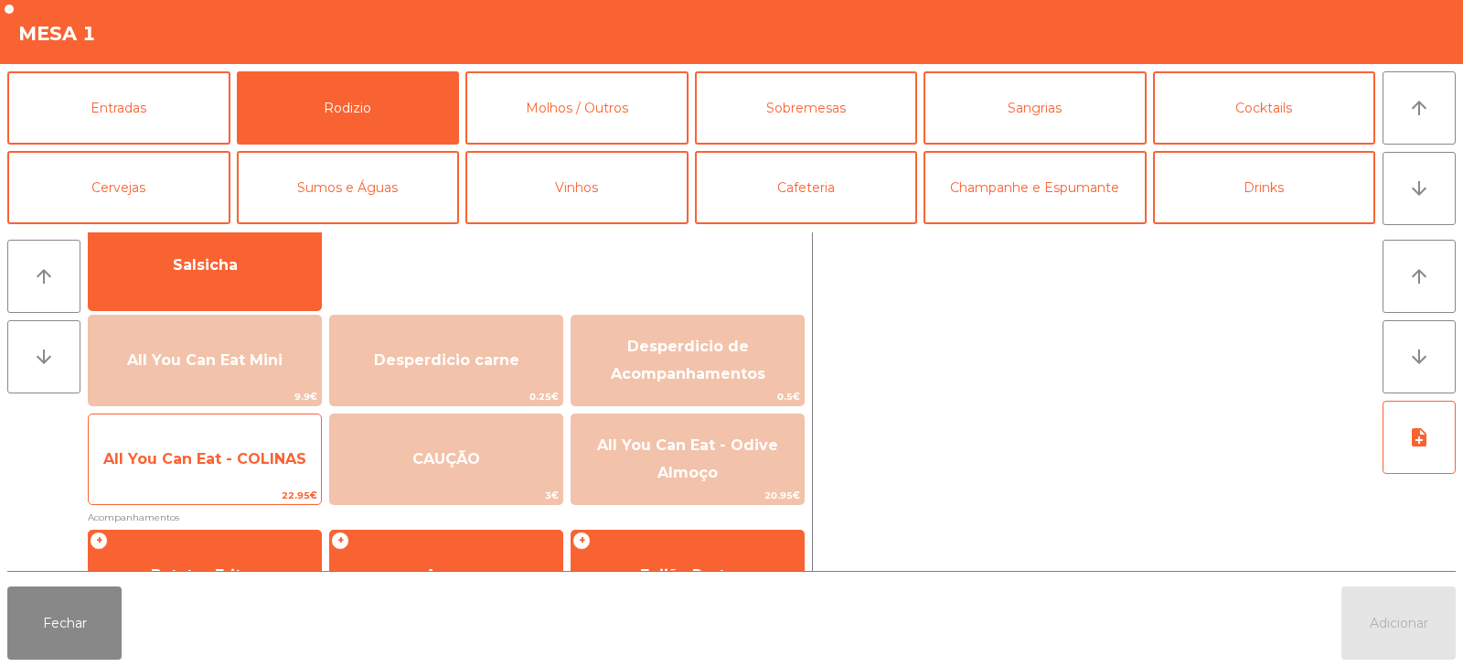
click at [219, 468] on span "All You Can Eat - COLINAS" at bounding box center [205, 458] width 232 height 49
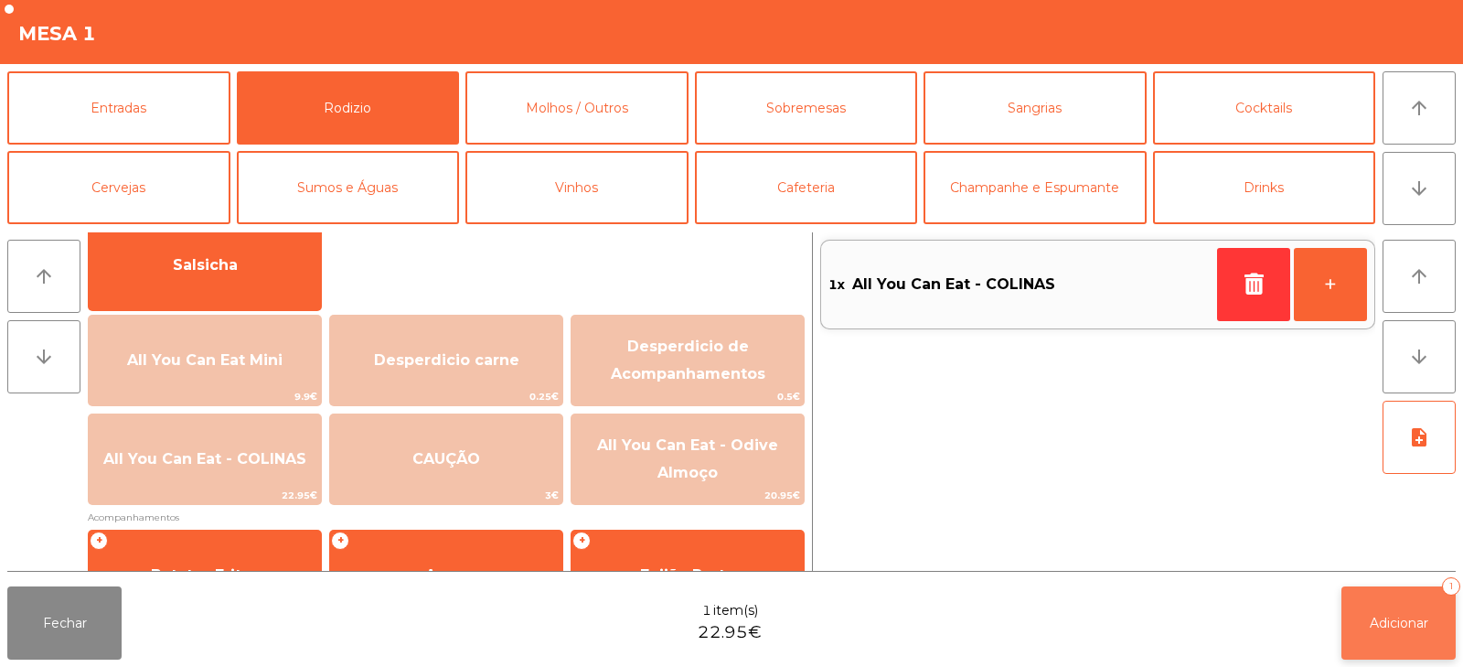
click at [1373, 631] on button "Adicionar 1" at bounding box center [1398, 622] width 114 height 73
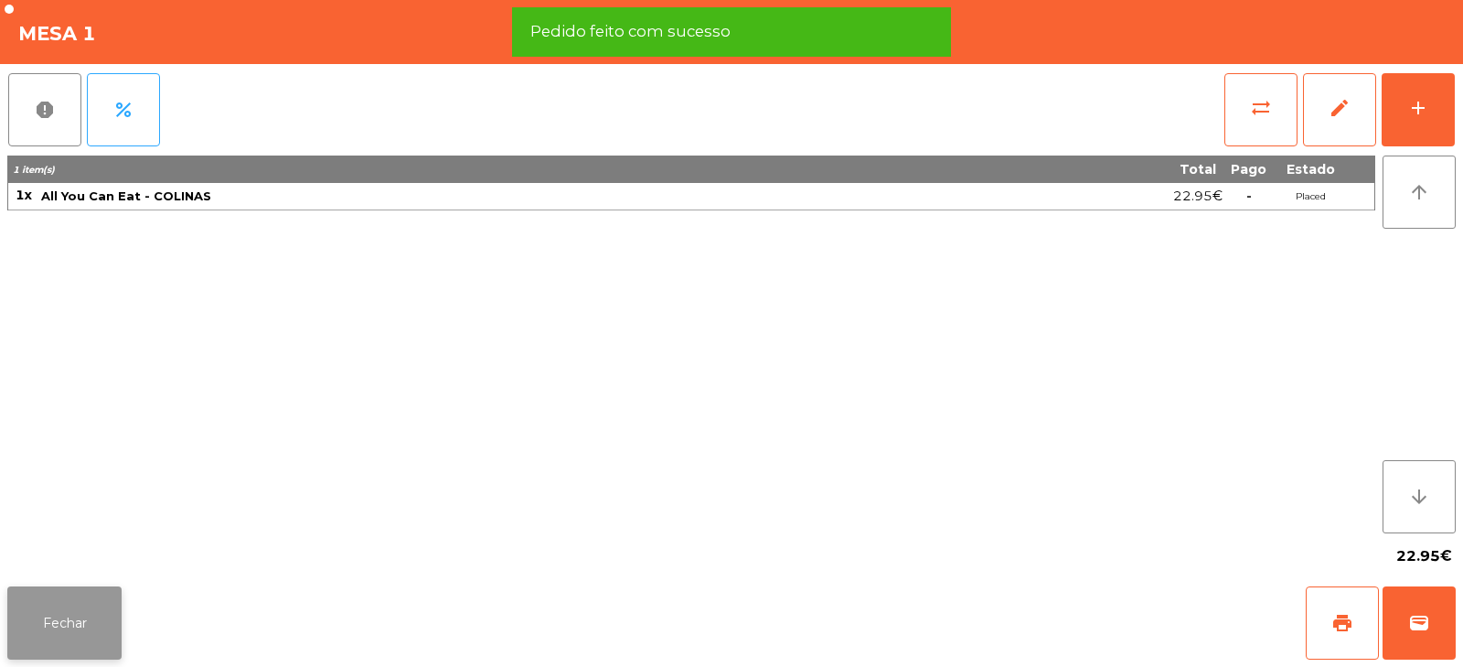
click at [115, 603] on button "Fechar" at bounding box center [64, 622] width 114 height 73
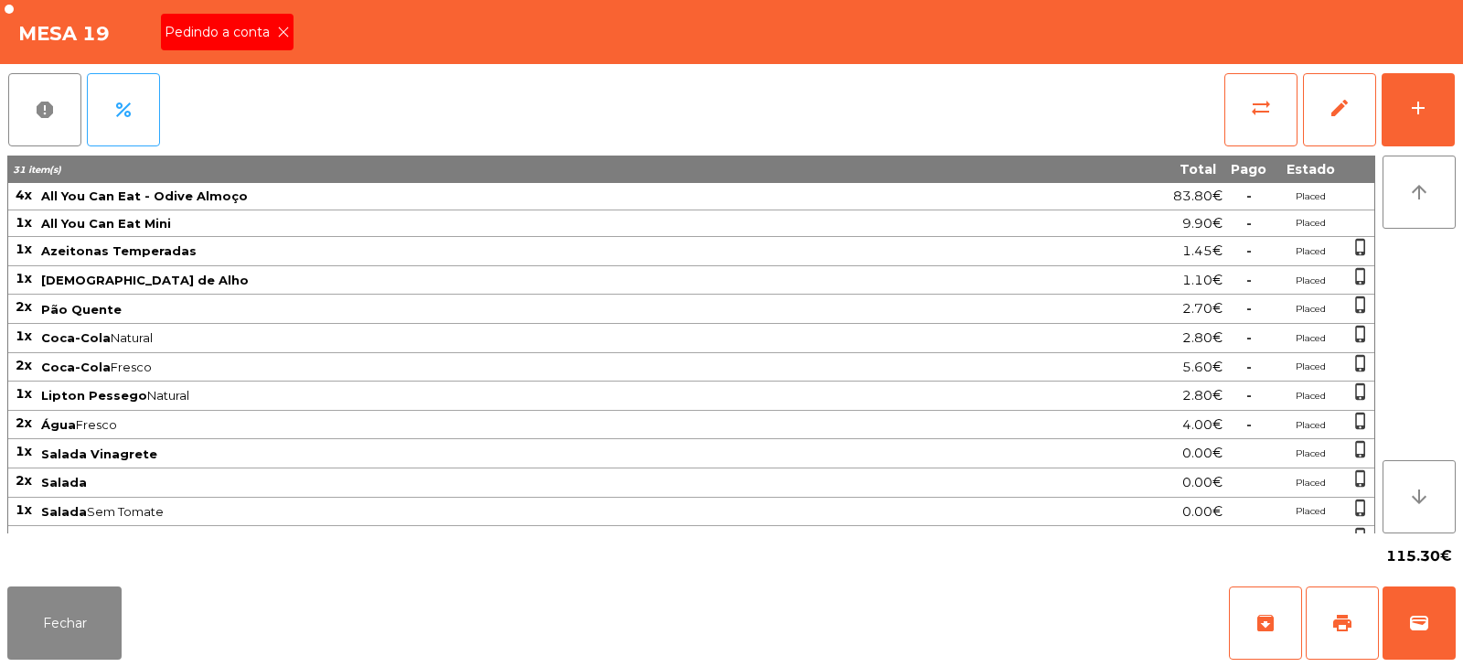
click at [287, 35] on icon at bounding box center [283, 32] width 13 height 13
click at [1351, 636] on button "print" at bounding box center [1342, 622] width 73 height 73
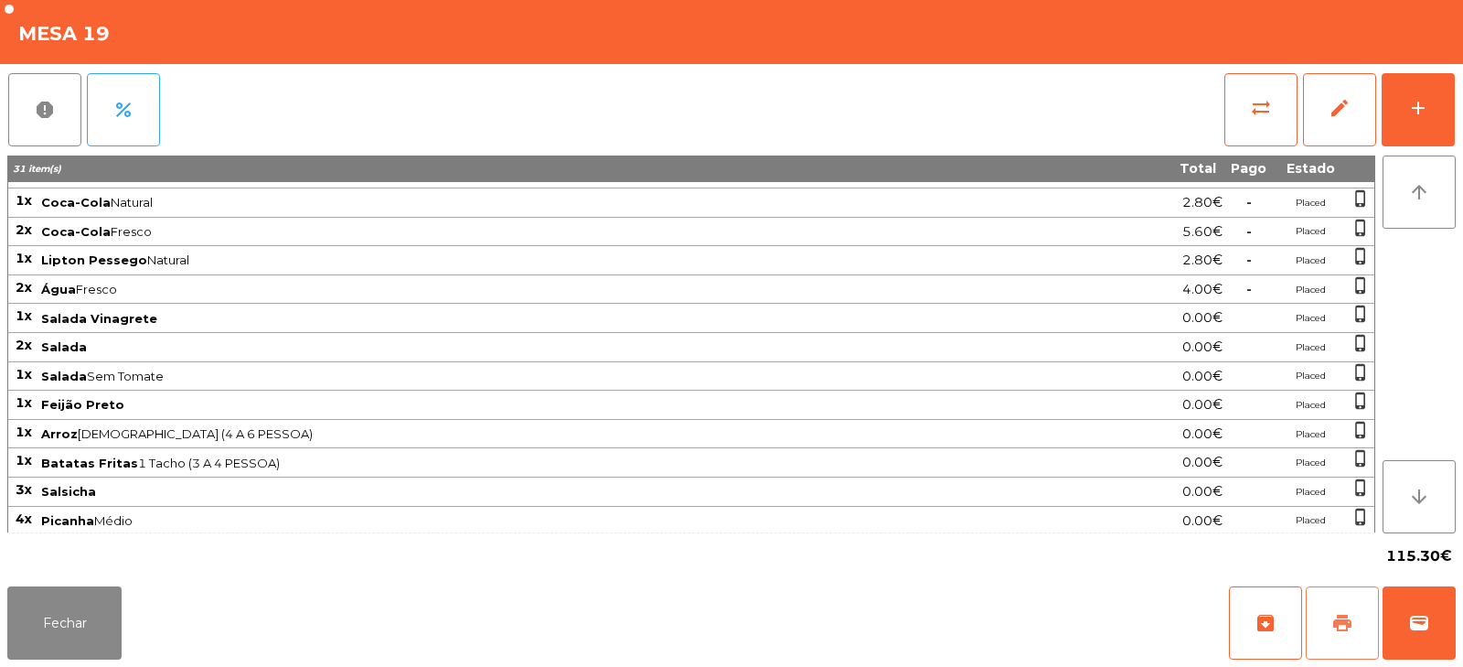
scroll to position [196, 0]
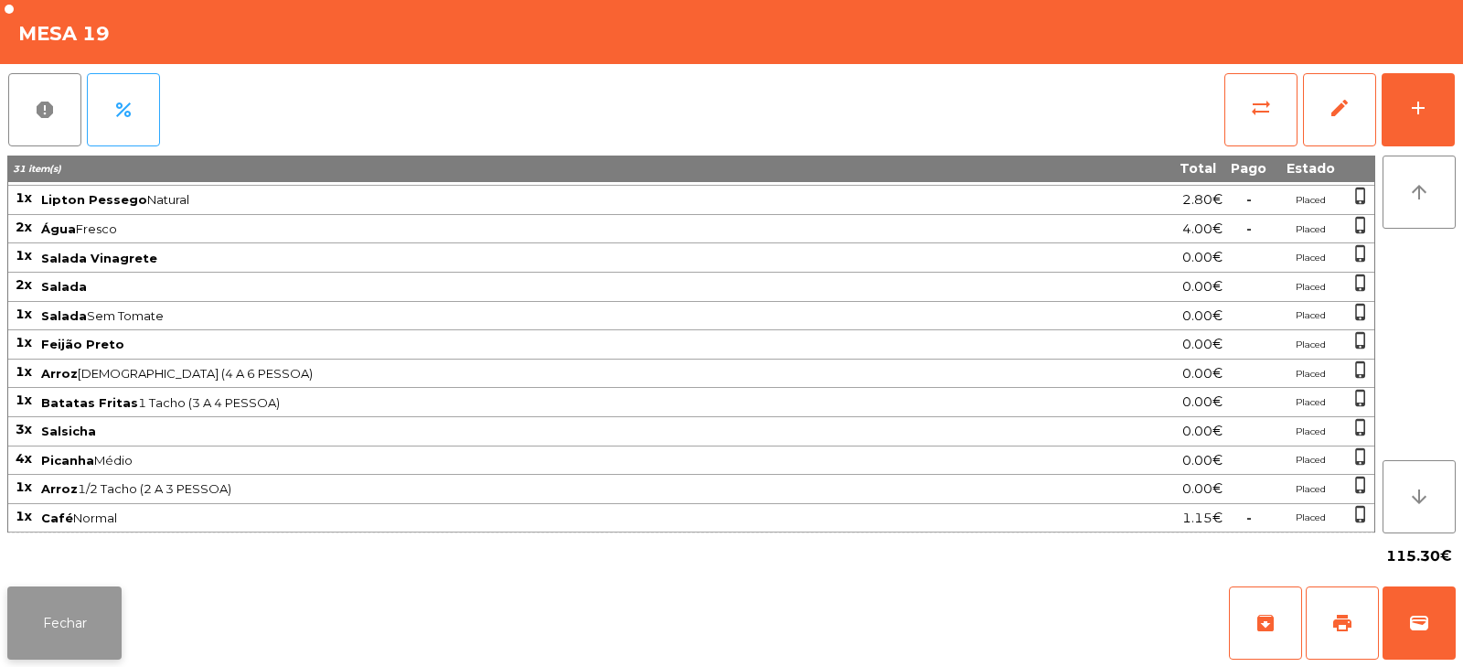
click at [102, 601] on button "Fechar" at bounding box center [64, 622] width 114 height 73
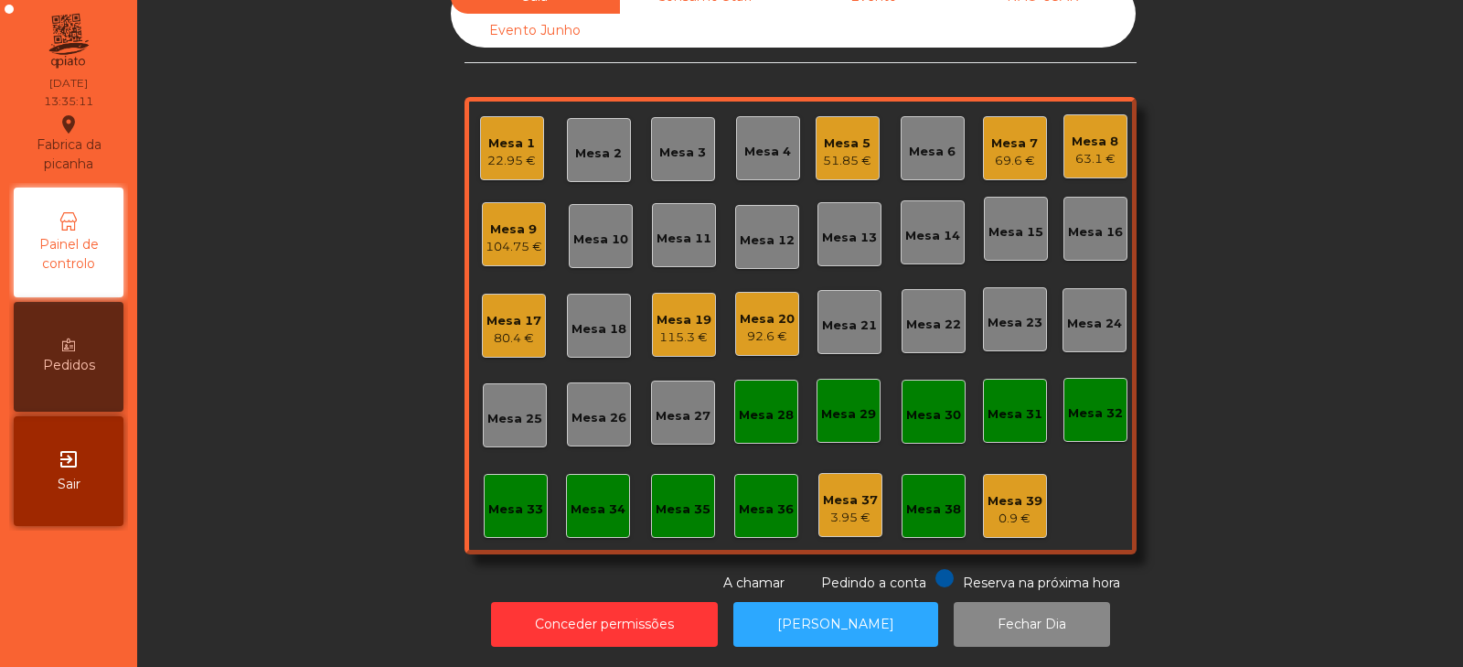
scroll to position [0, 0]
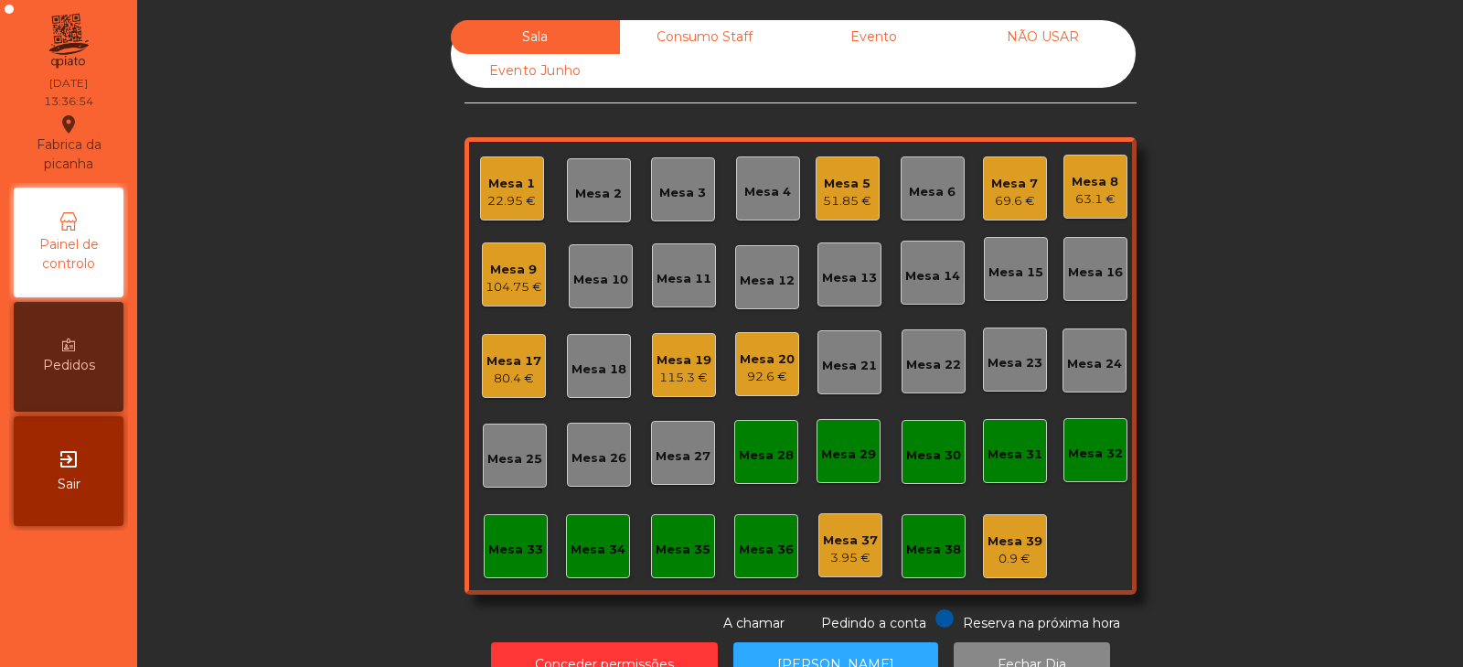
click at [498, 266] on div "Mesa 9" at bounding box center [514, 270] width 57 height 18
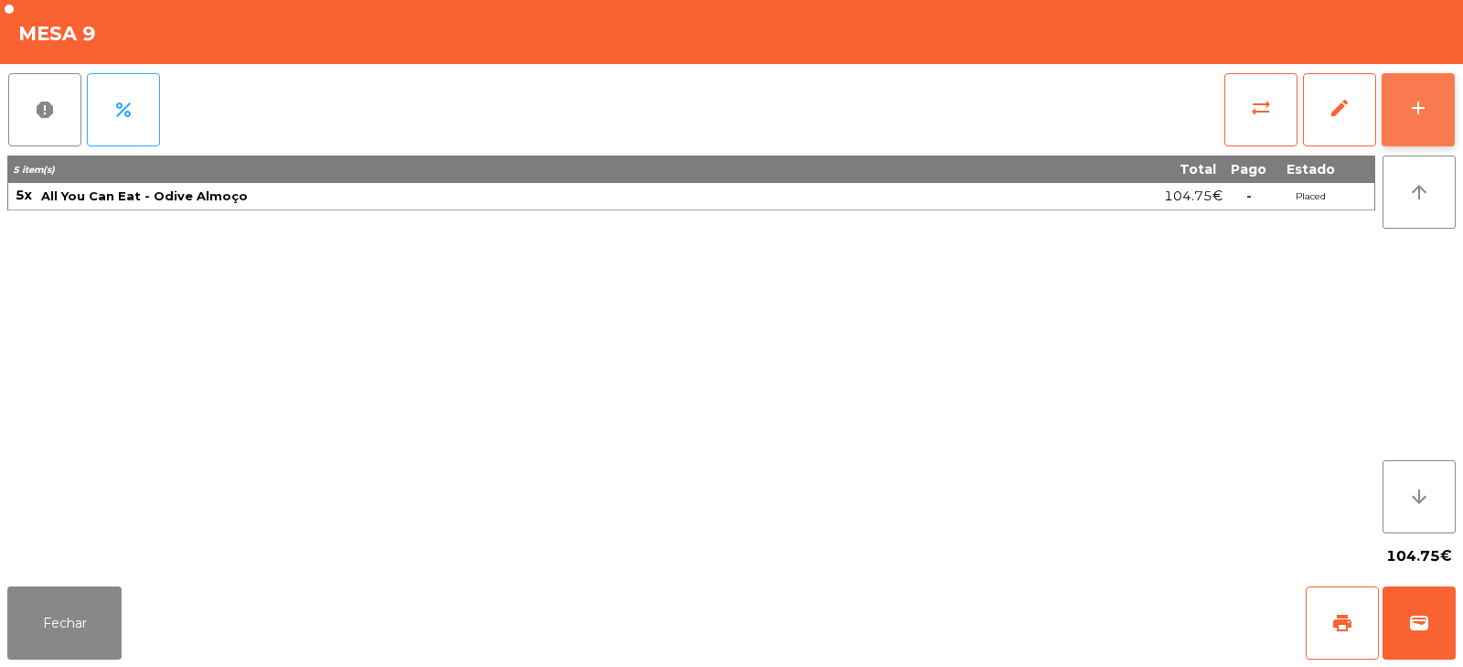
click at [1425, 110] on div "add" at bounding box center [1418, 108] width 22 height 22
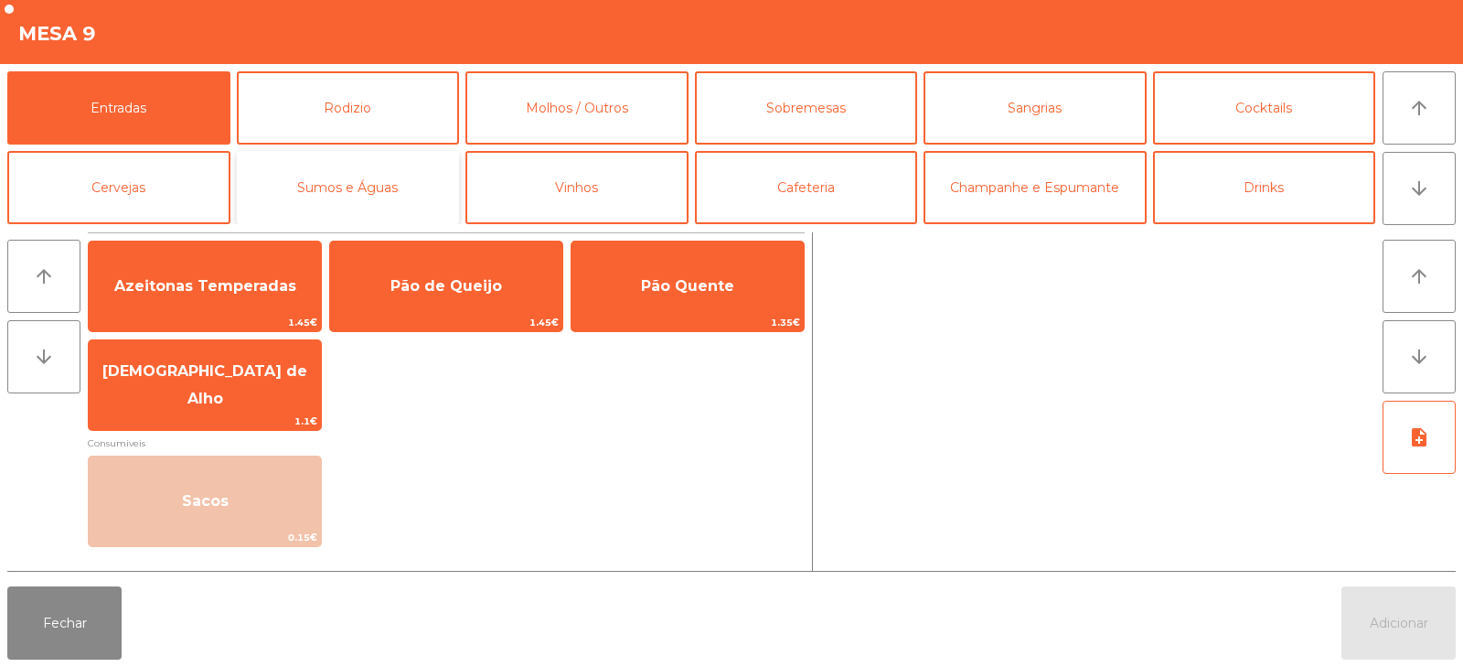
click at [380, 181] on button "Sumos e Águas" at bounding box center [348, 187] width 223 height 73
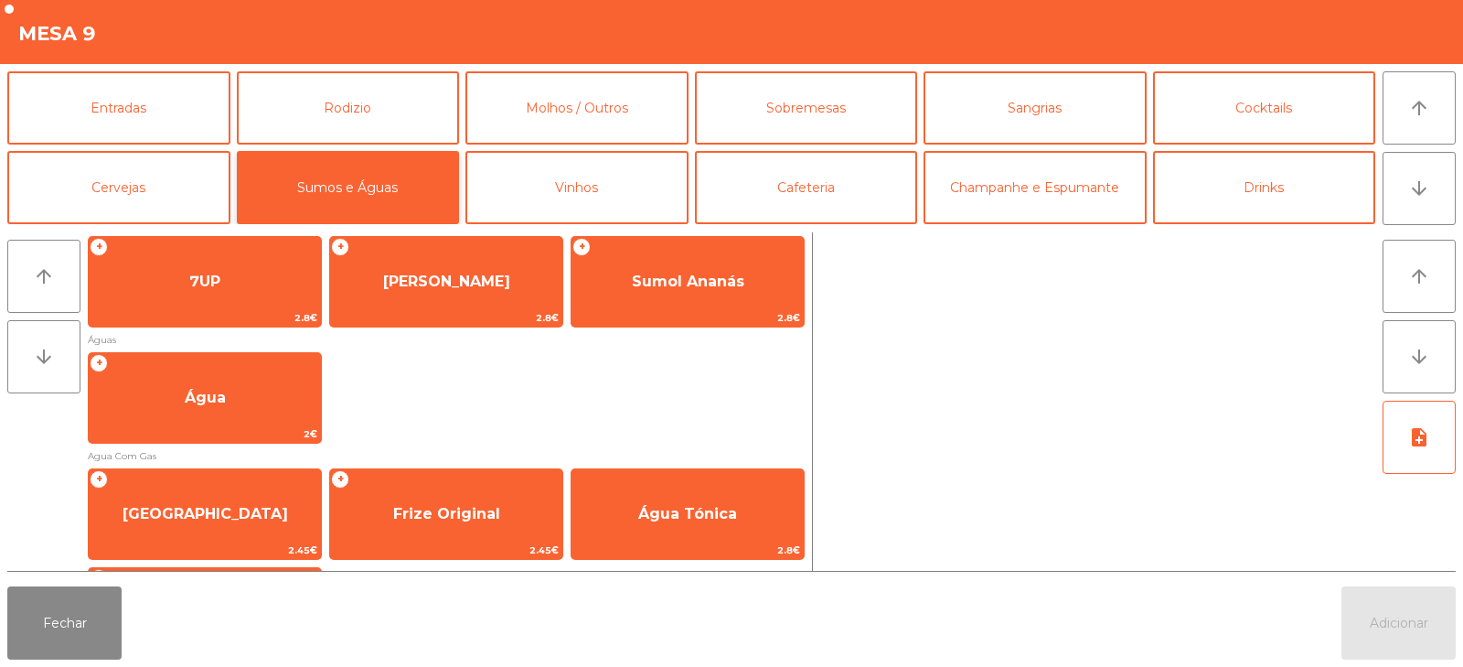
scroll to position [334, 0]
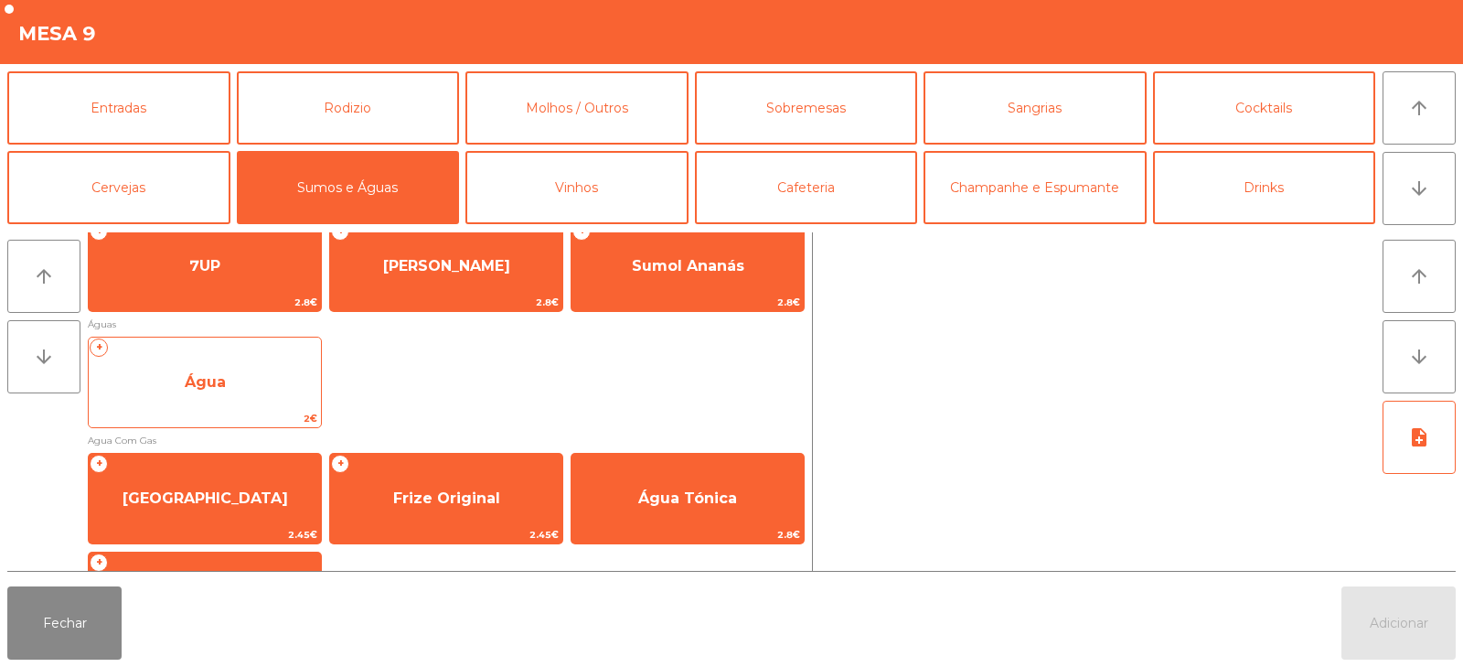
click at [259, 379] on span "Água" at bounding box center [205, 382] width 232 height 49
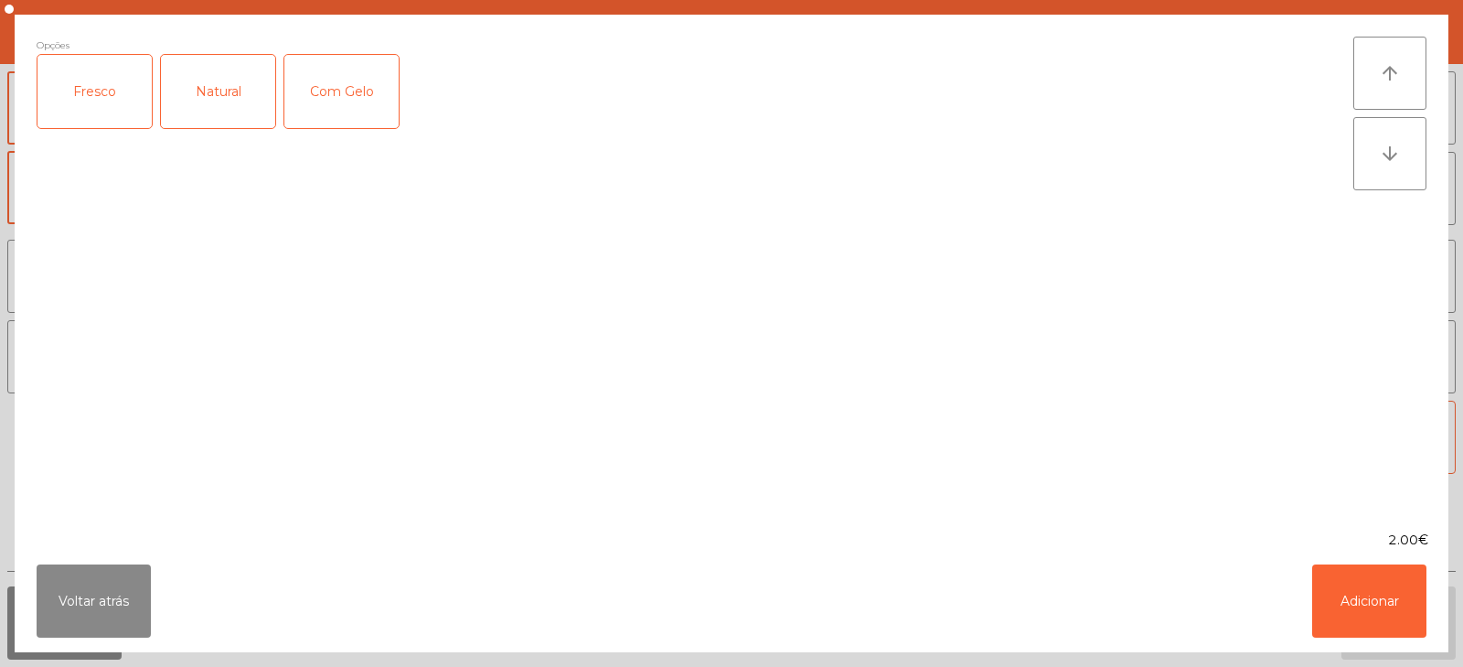
click at [109, 101] on div "Fresco" at bounding box center [94, 91] width 114 height 73
click at [1345, 609] on button "Adicionar" at bounding box center [1369, 600] width 114 height 73
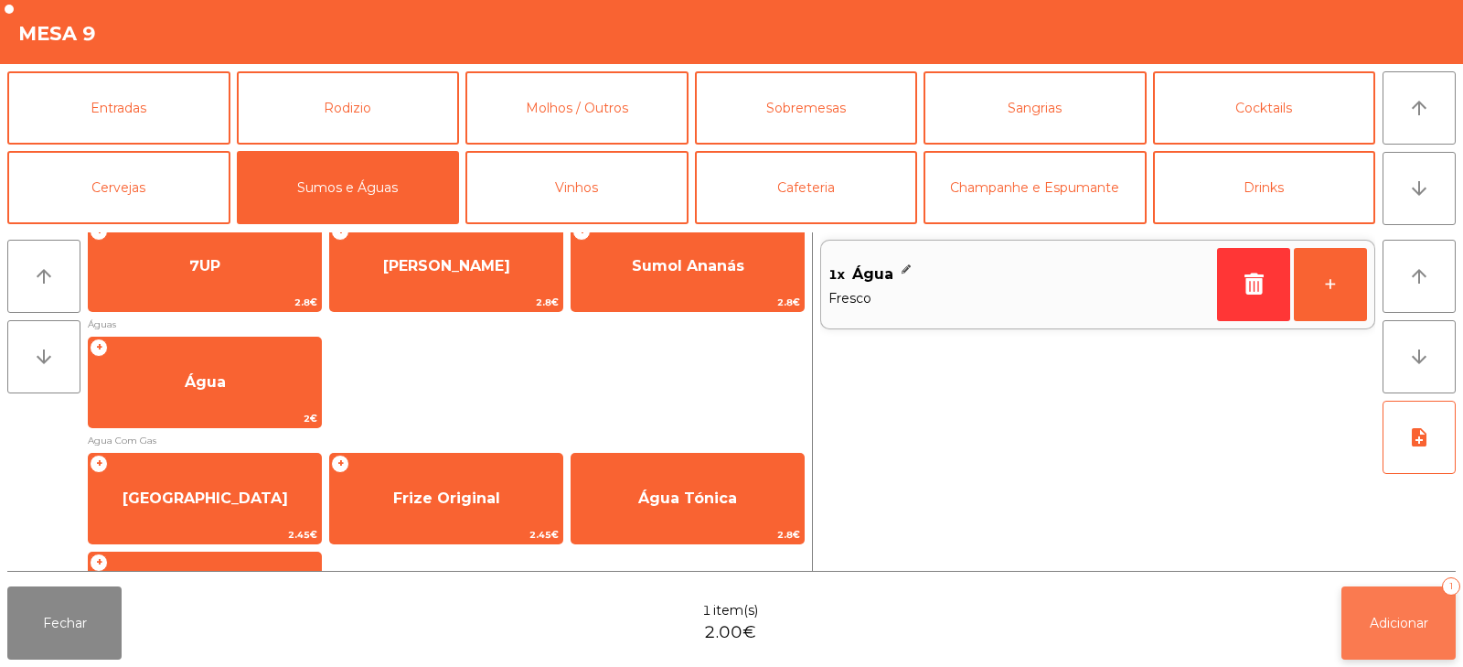
click at [1403, 634] on button "Adicionar 1" at bounding box center [1398, 622] width 114 height 73
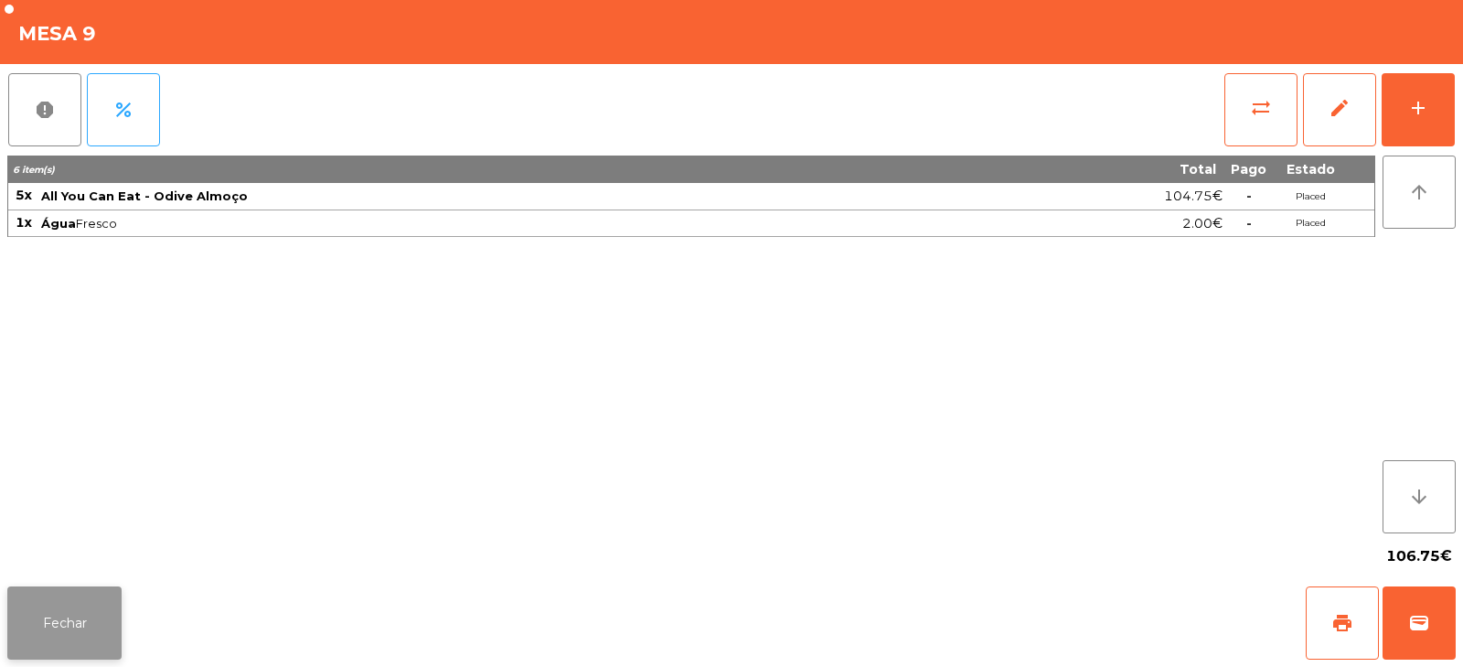
click at [117, 602] on button "Fechar" at bounding box center [64, 622] width 114 height 73
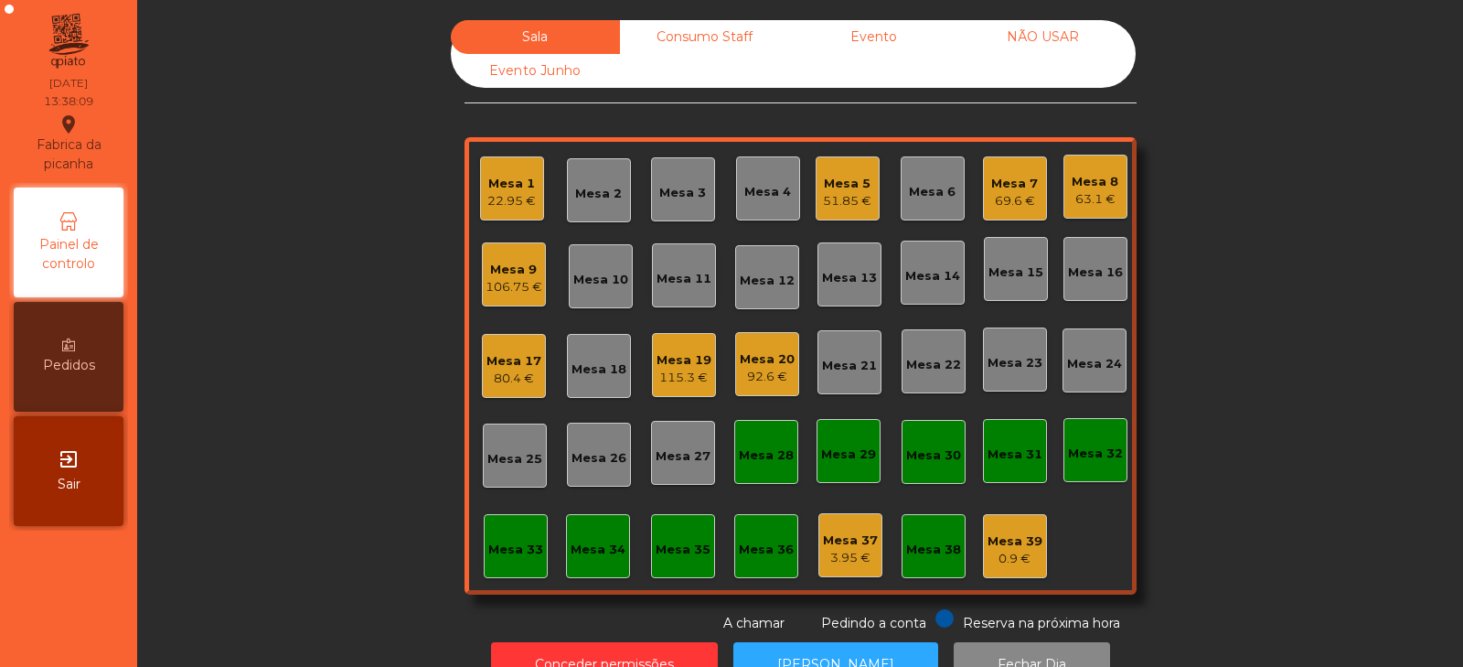
click at [759, 361] on div "Mesa 20" at bounding box center [767, 359] width 55 height 18
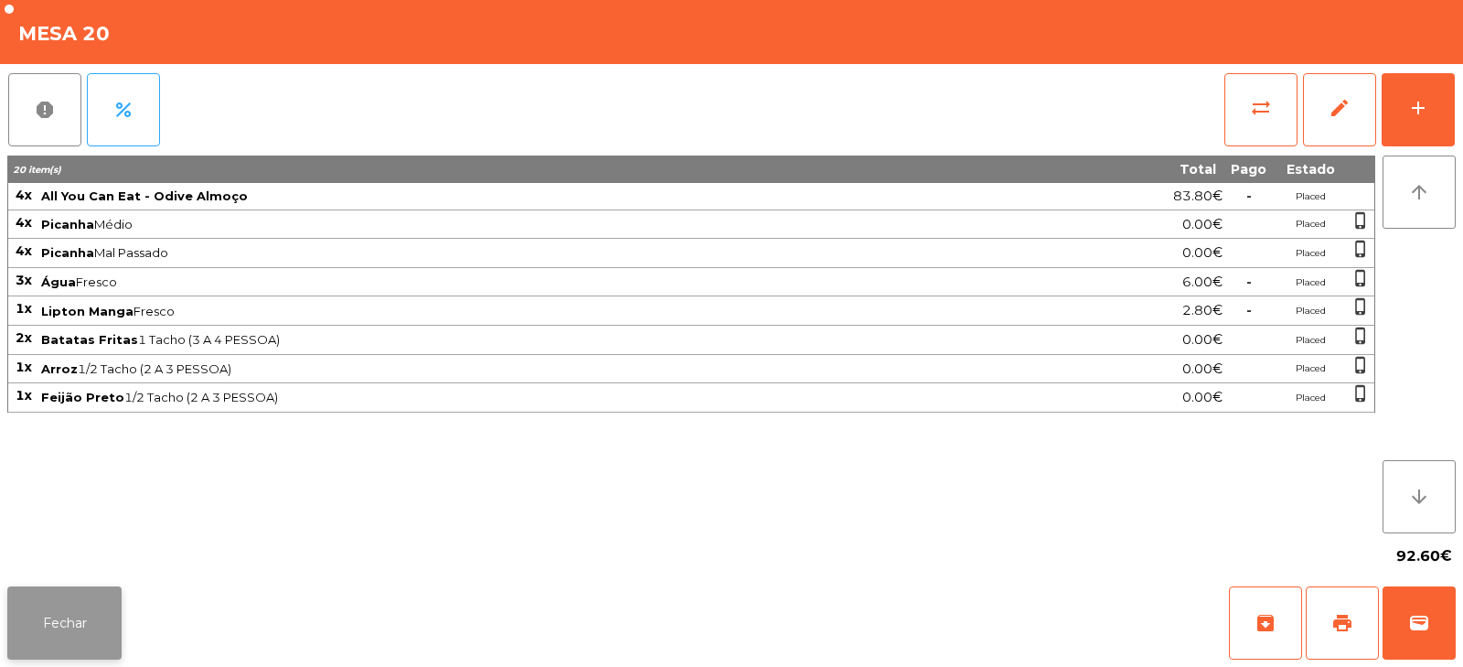
click at [111, 618] on button "Fechar" at bounding box center [64, 622] width 114 height 73
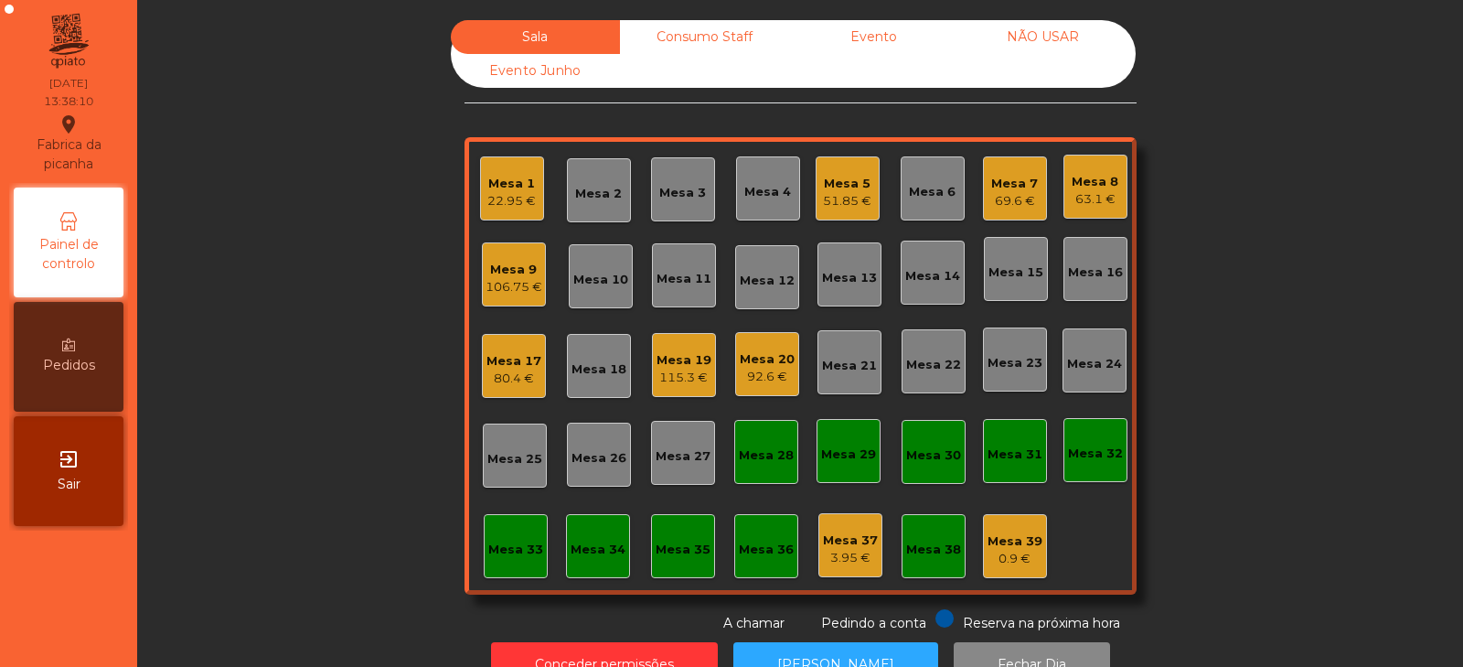
click at [656, 371] on div "115.3 €" at bounding box center [683, 377] width 55 height 18
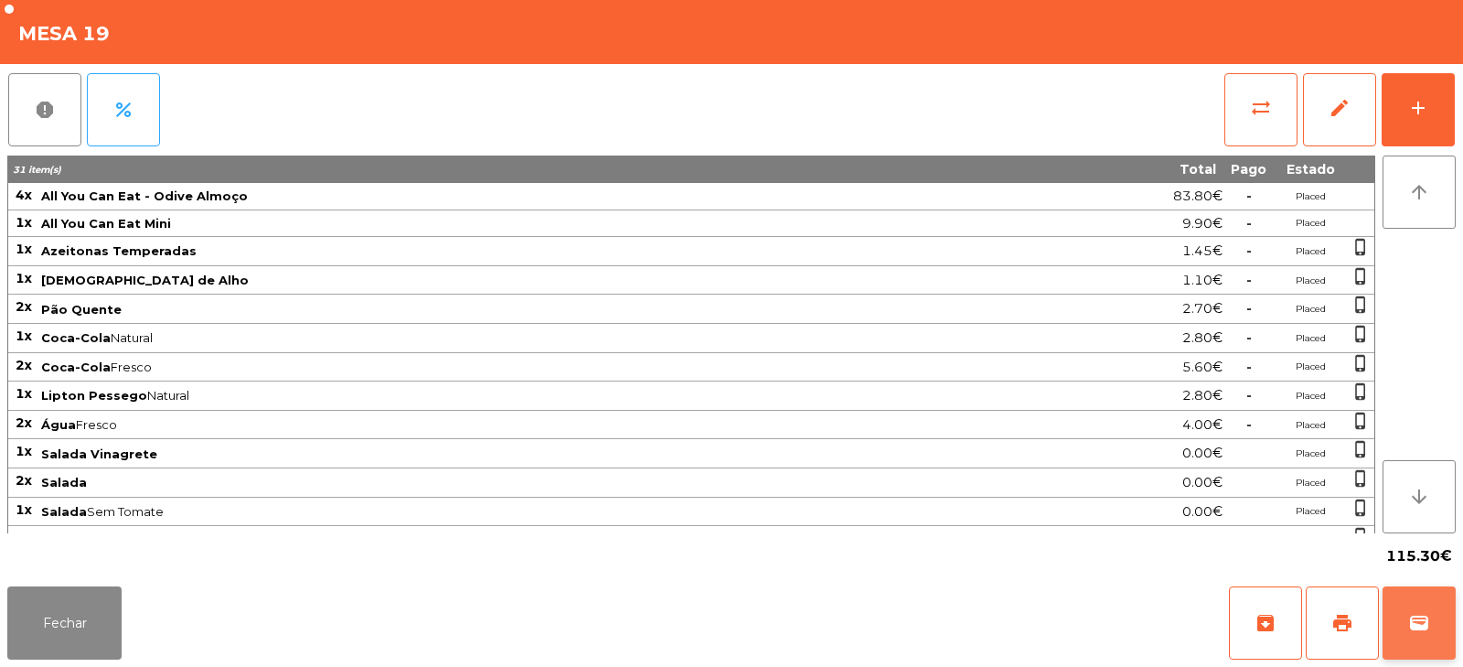
click at [1417, 614] on span "wallet" at bounding box center [1419, 623] width 22 height 22
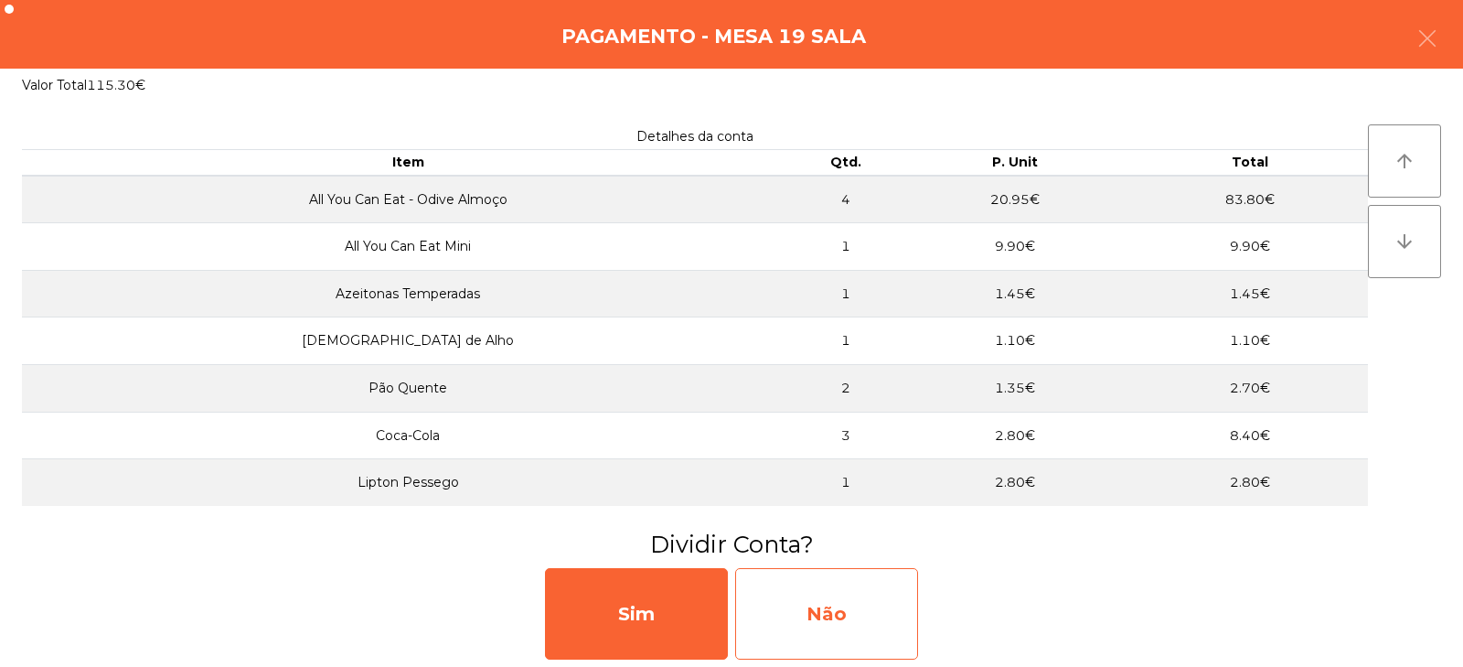
click at [848, 608] on div "Não" at bounding box center [826, 613] width 183 height 91
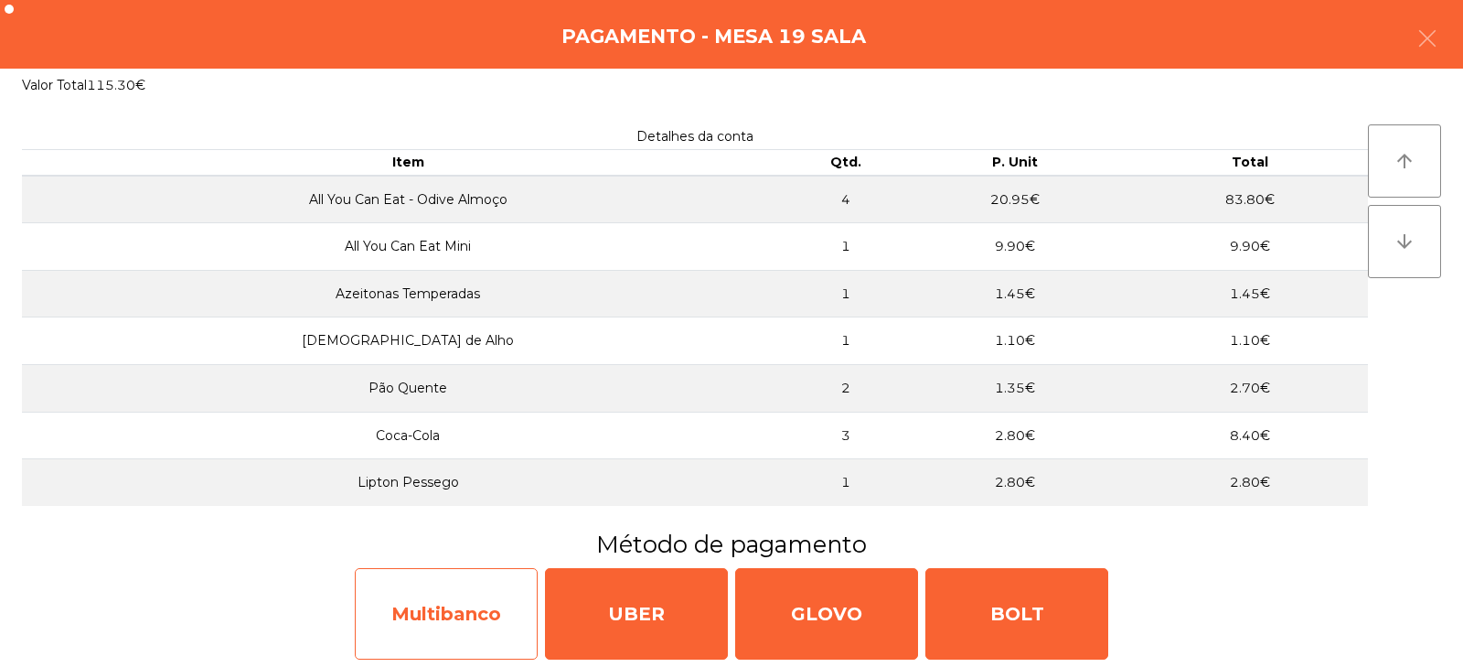
click at [498, 600] on div "Multibanco" at bounding box center [446, 613] width 183 height 91
select select "**"
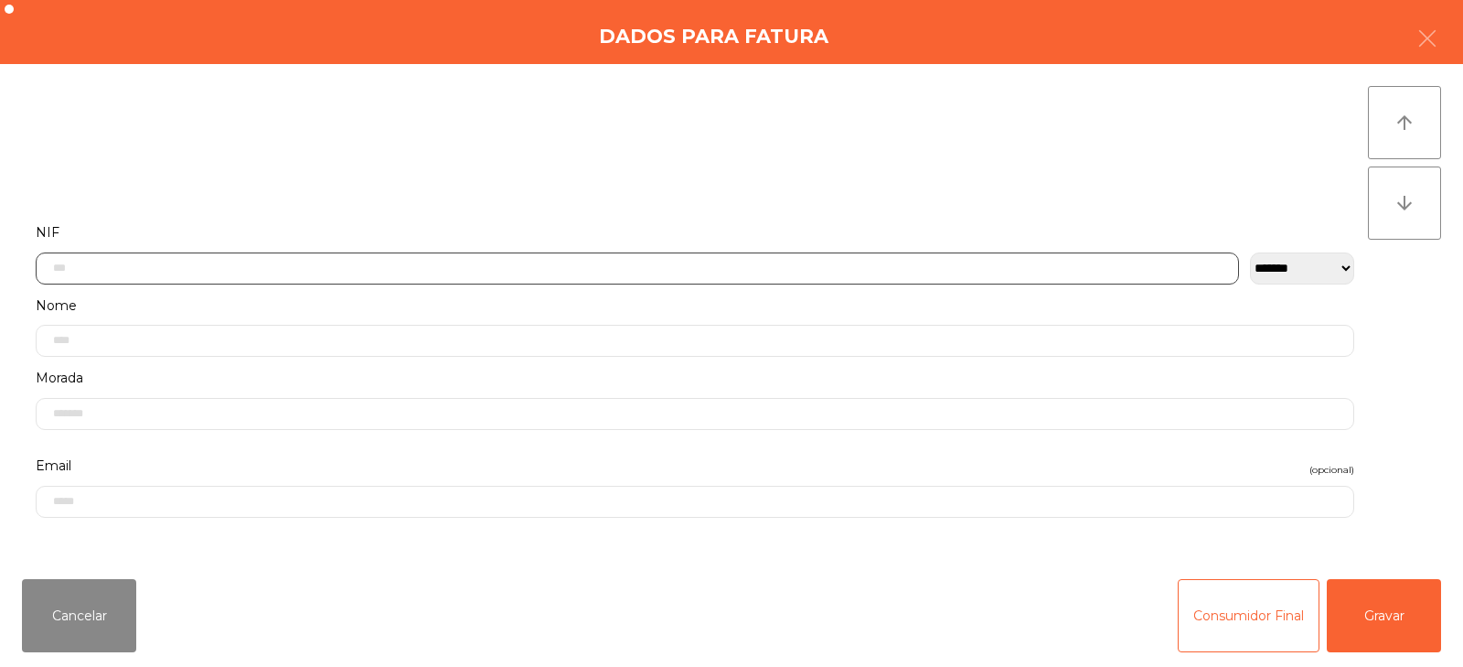
click at [806, 268] on input "text" at bounding box center [637, 268] width 1203 height 32
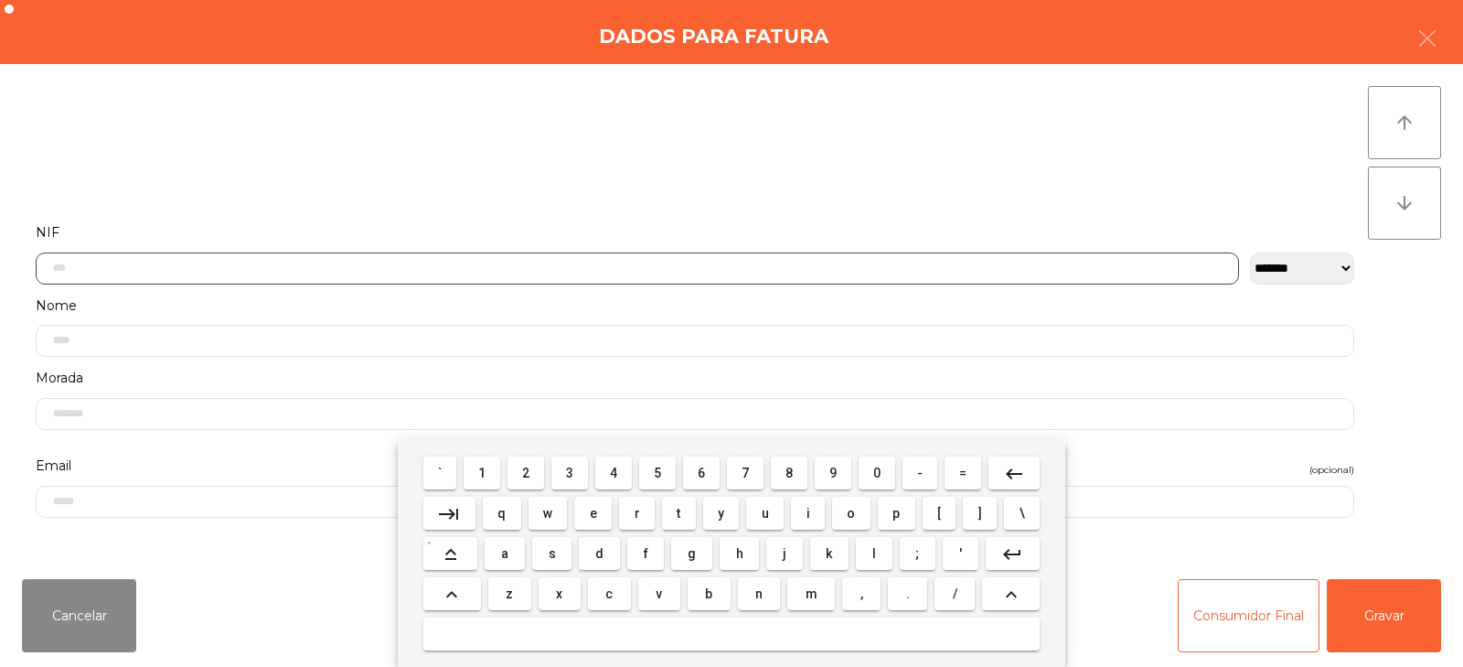
scroll to position [133, 0]
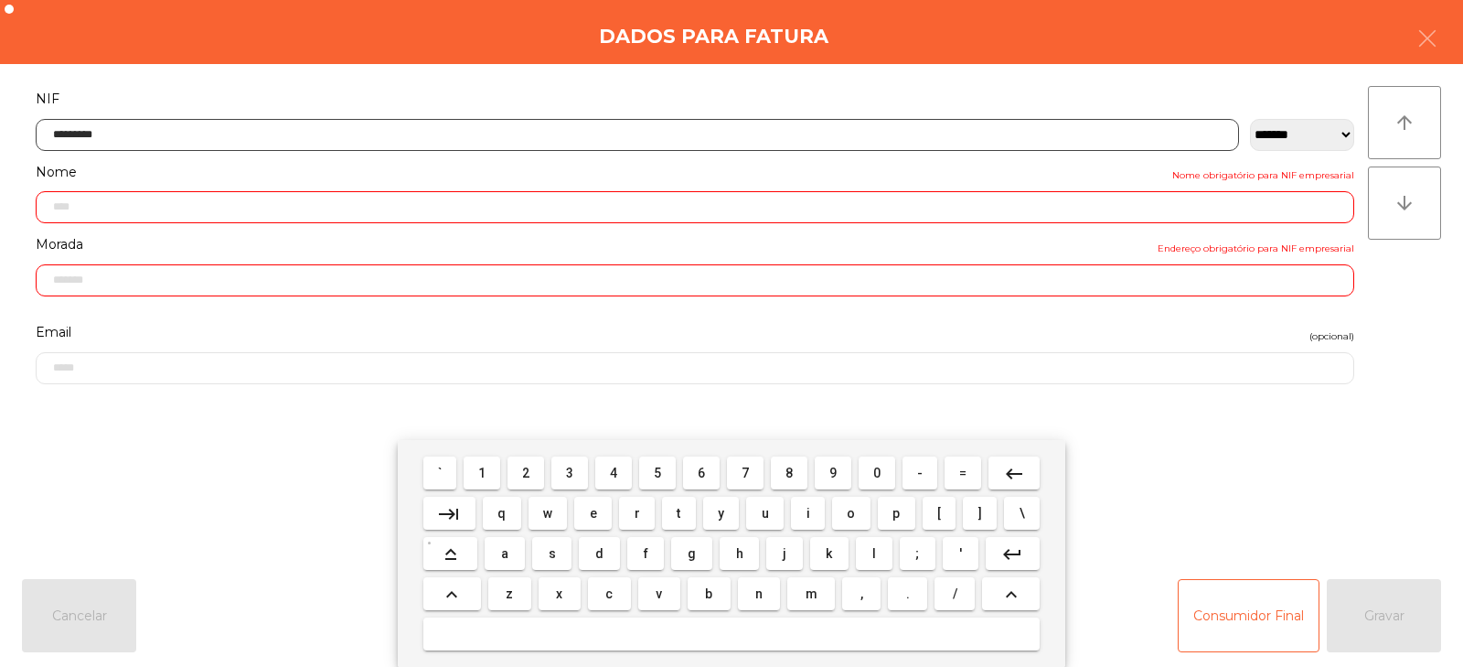
type input "*********"
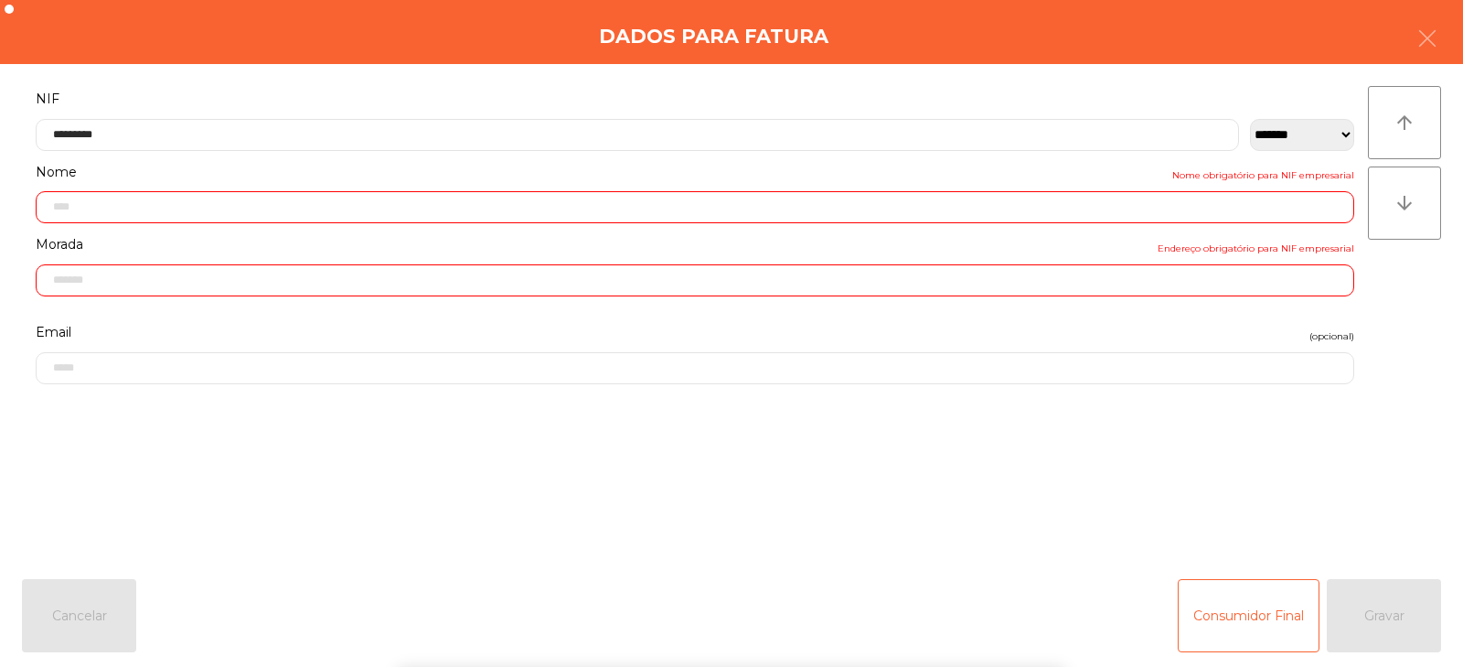
click at [1373, 620] on div "` 1 2 3 4 5 6 7 8 9 0 - = keyboard_backspace keyboard_tab q w e r t y u i o p […" at bounding box center [731, 553] width 1463 height 227
type input "**********"
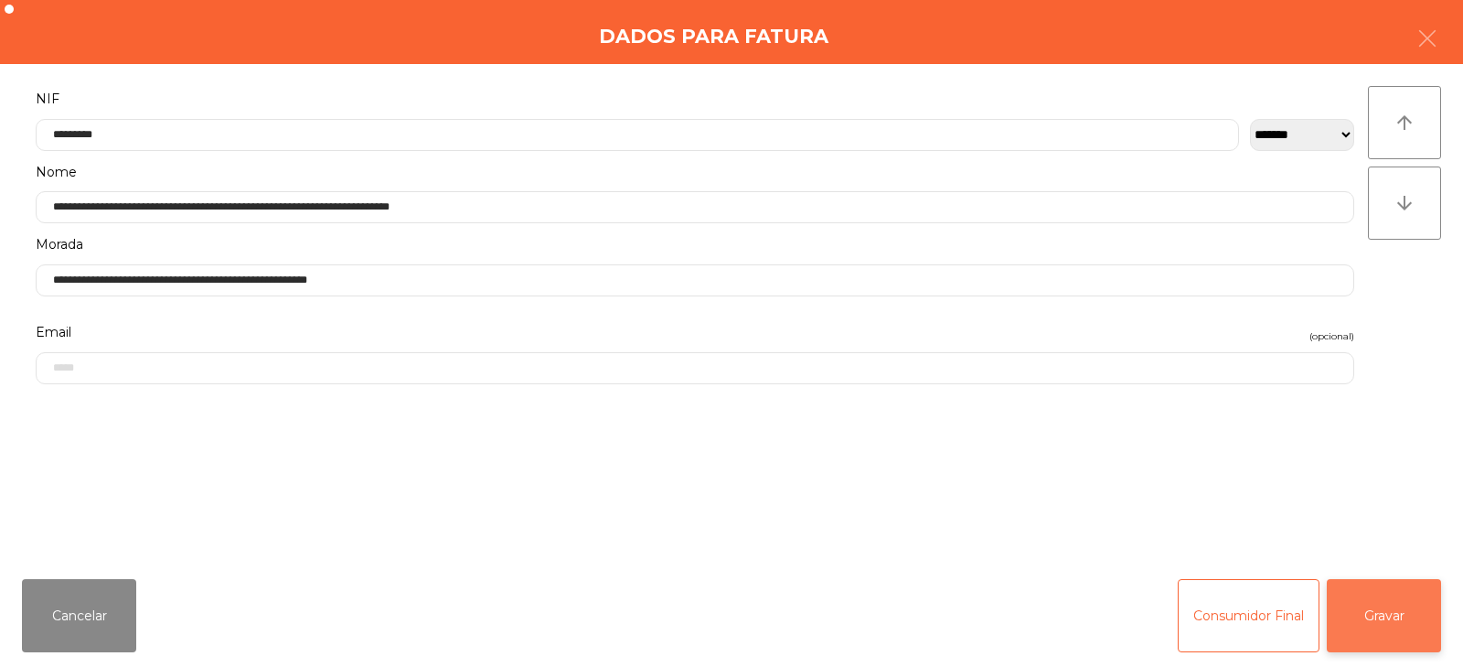
click at [1371, 620] on button "Gravar" at bounding box center [1384, 615] width 114 height 73
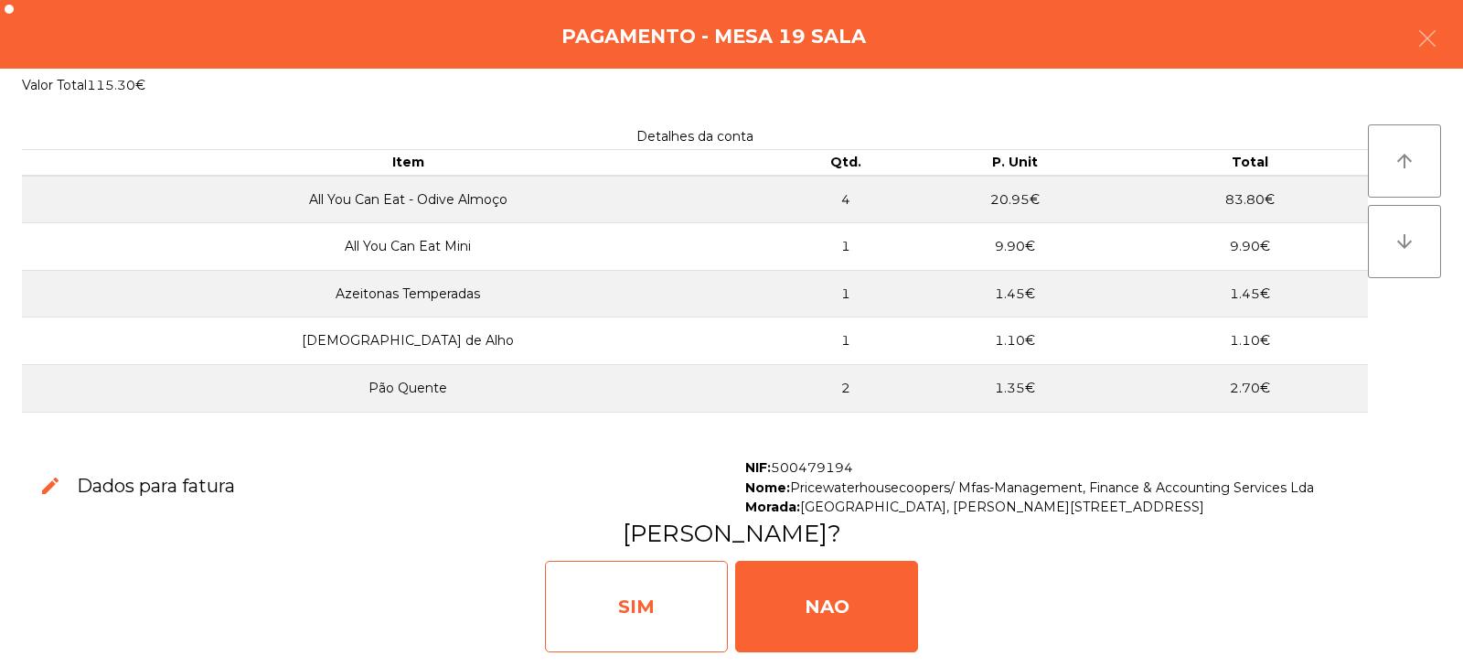
click at [670, 626] on div "SIM" at bounding box center [636, 605] width 183 height 91
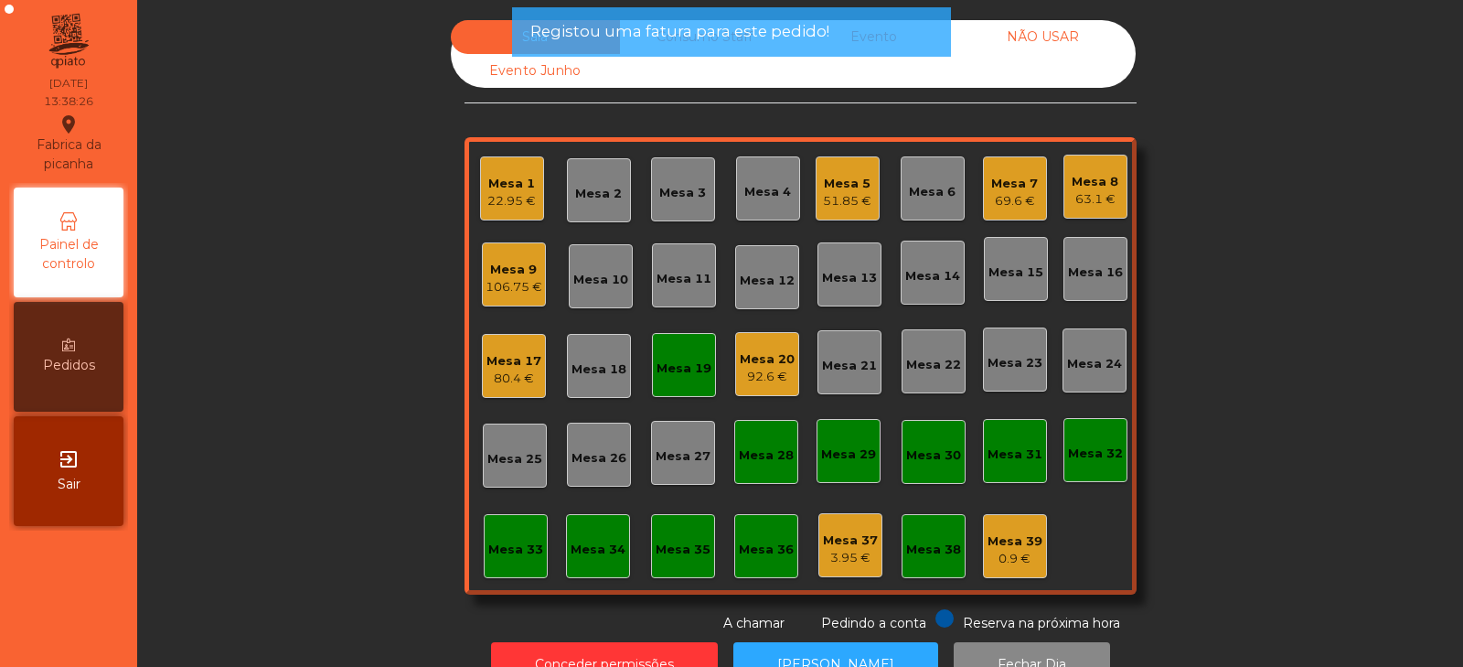
click at [670, 385] on div "Mesa 19" at bounding box center [684, 365] width 64 height 64
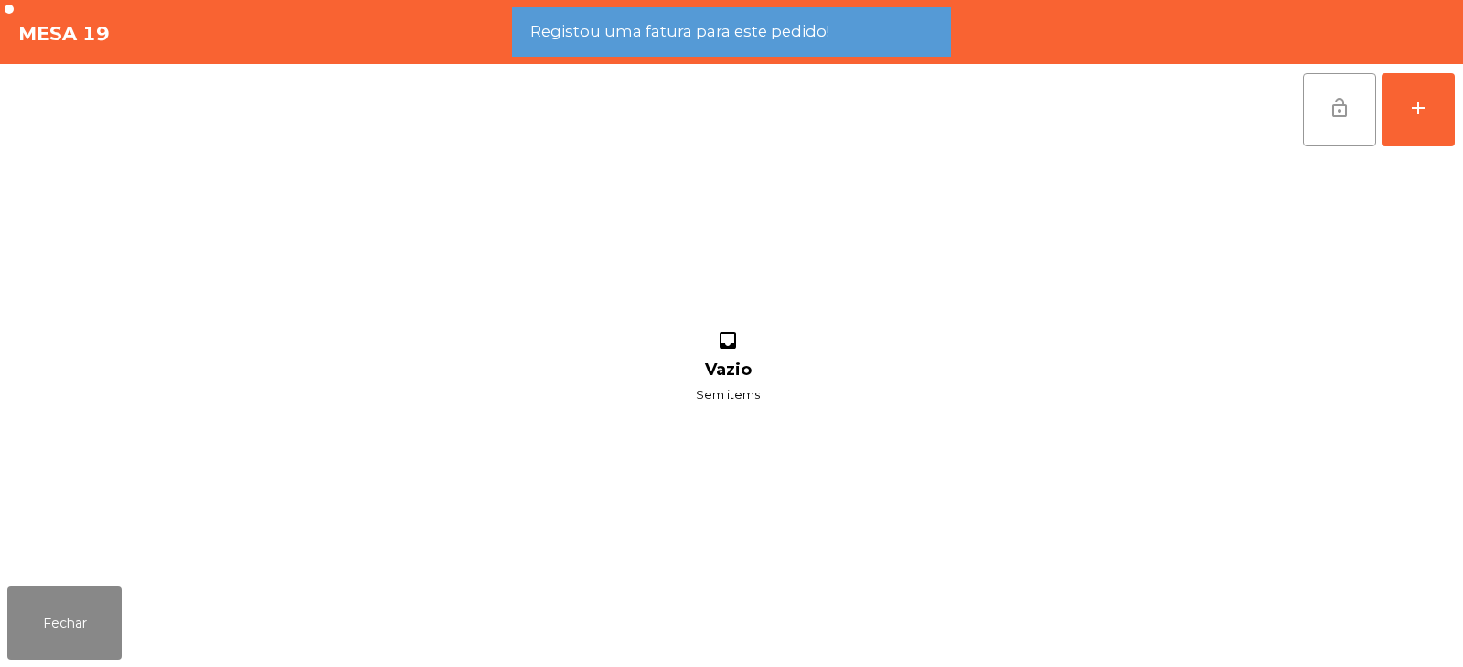
click at [1339, 110] on span "lock_open" at bounding box center [1340, 108] width 22 height 22
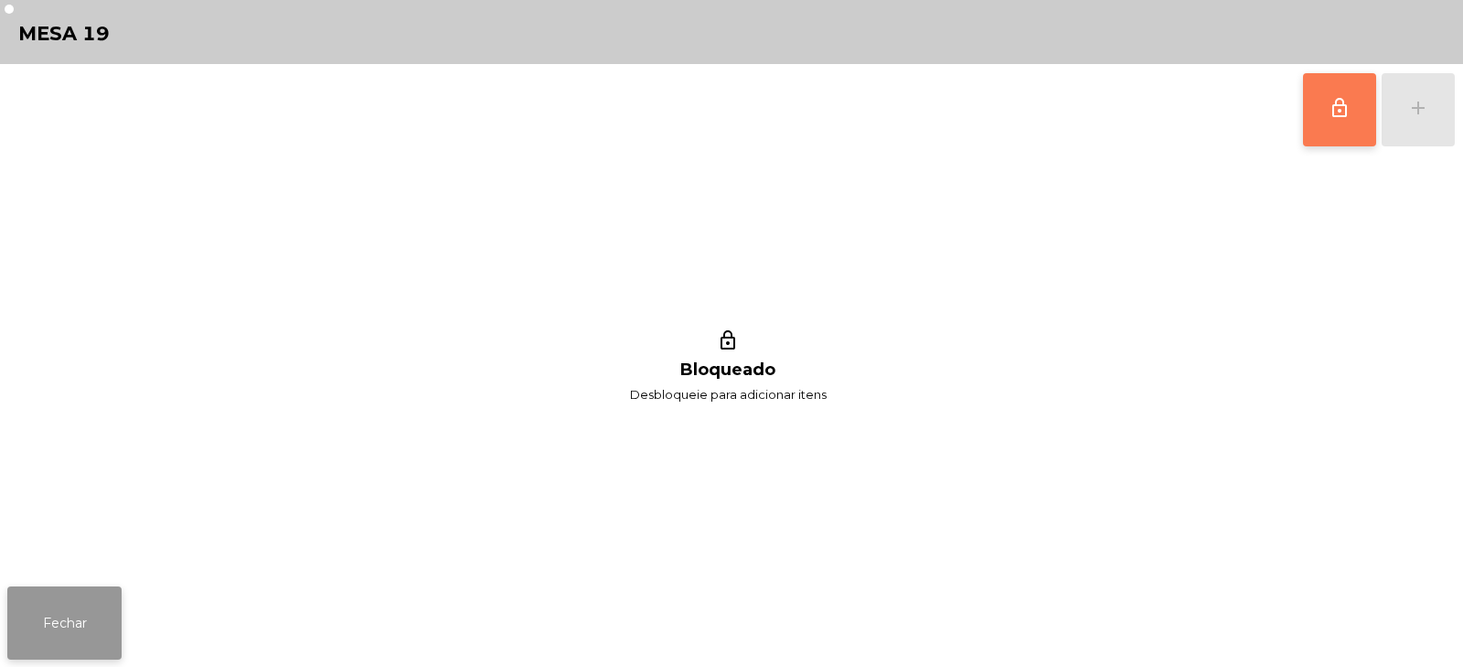
click at [57, 635] on button "Fechar" at bounding box center [64, 622] width 114 height 73
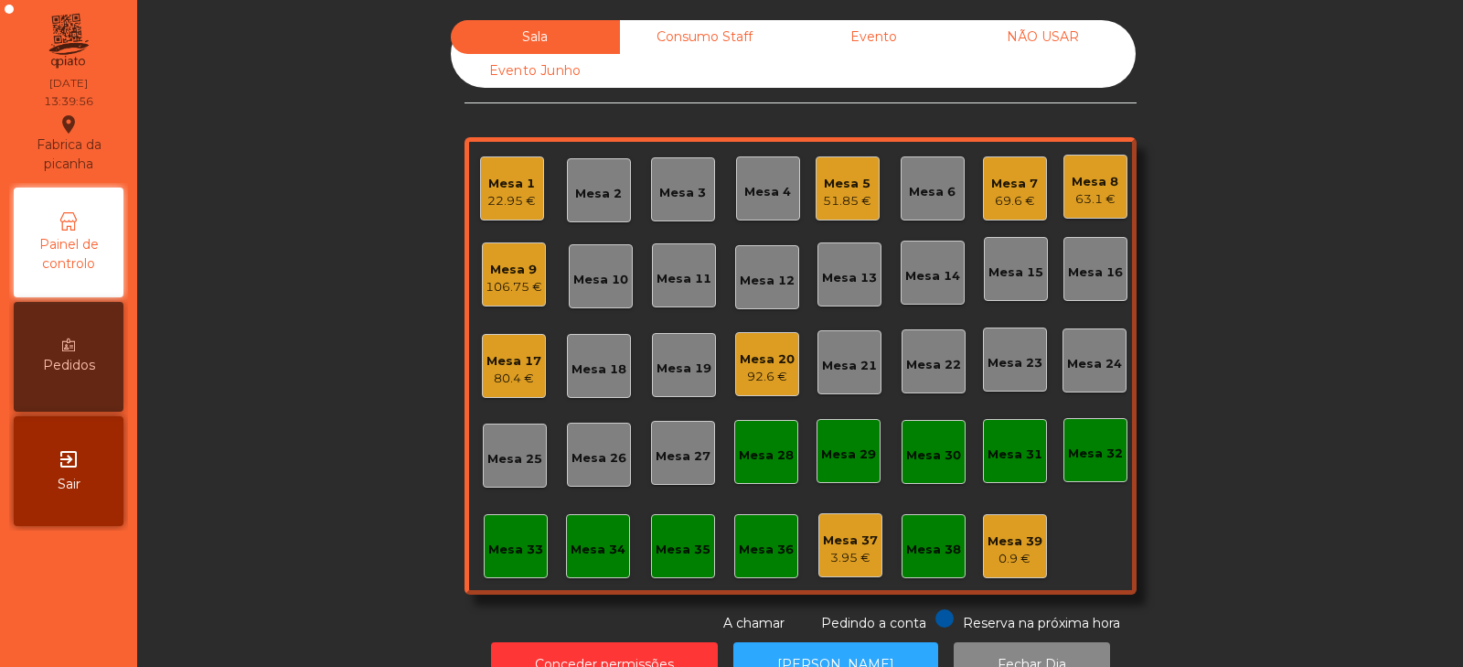
click at [377, 246] on div "Sala Consumo Staff Evento NÃO USAR Evento Junho Mesa 1 22.95 € Mesa 2 Mesa 3 Me…" at bounding box center [800, 326] width 1276 height 613
click at [695, 192] on div "Mesa 3" at bounding box center [682, 193] width 47 height 18
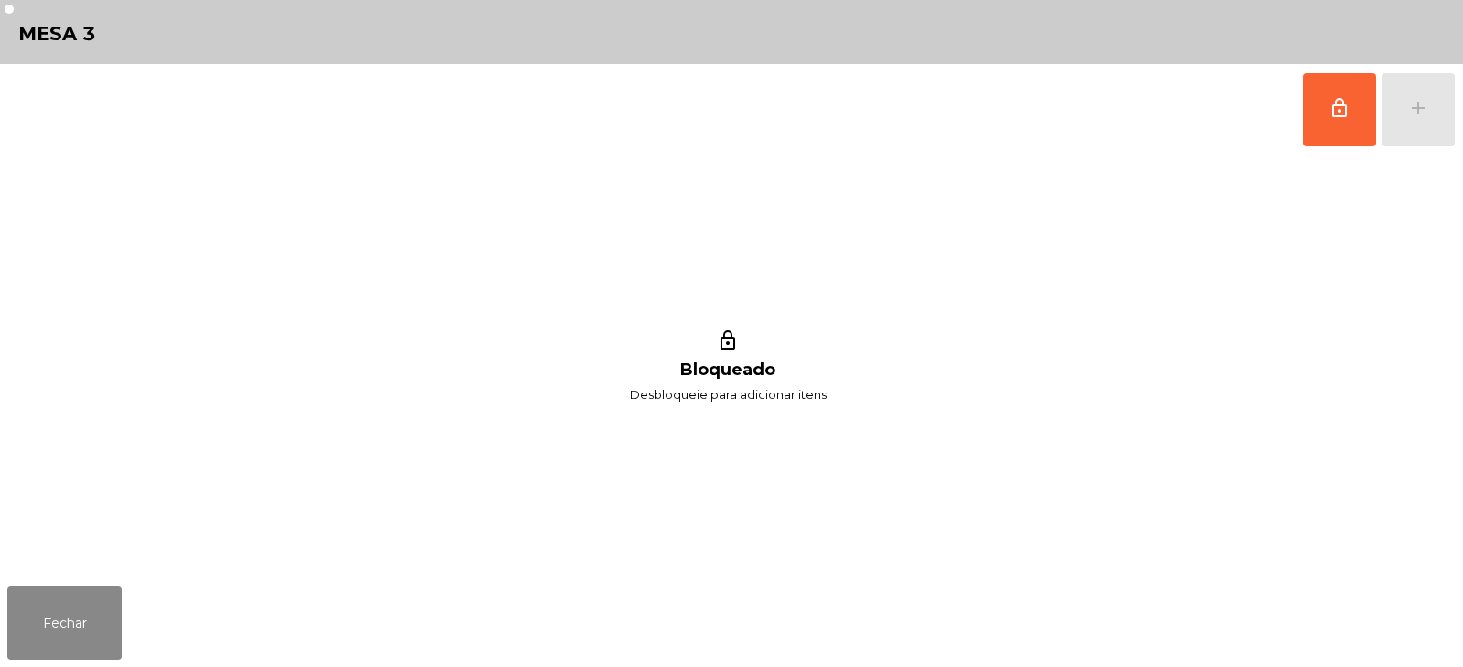
click at [1421, 97] on div "lock_outline add" at bounding box center [1379, 109] width 154 height 91
click at [69, 623] on button "Fechar" at bounding box center [64, 622] width 114 height 73
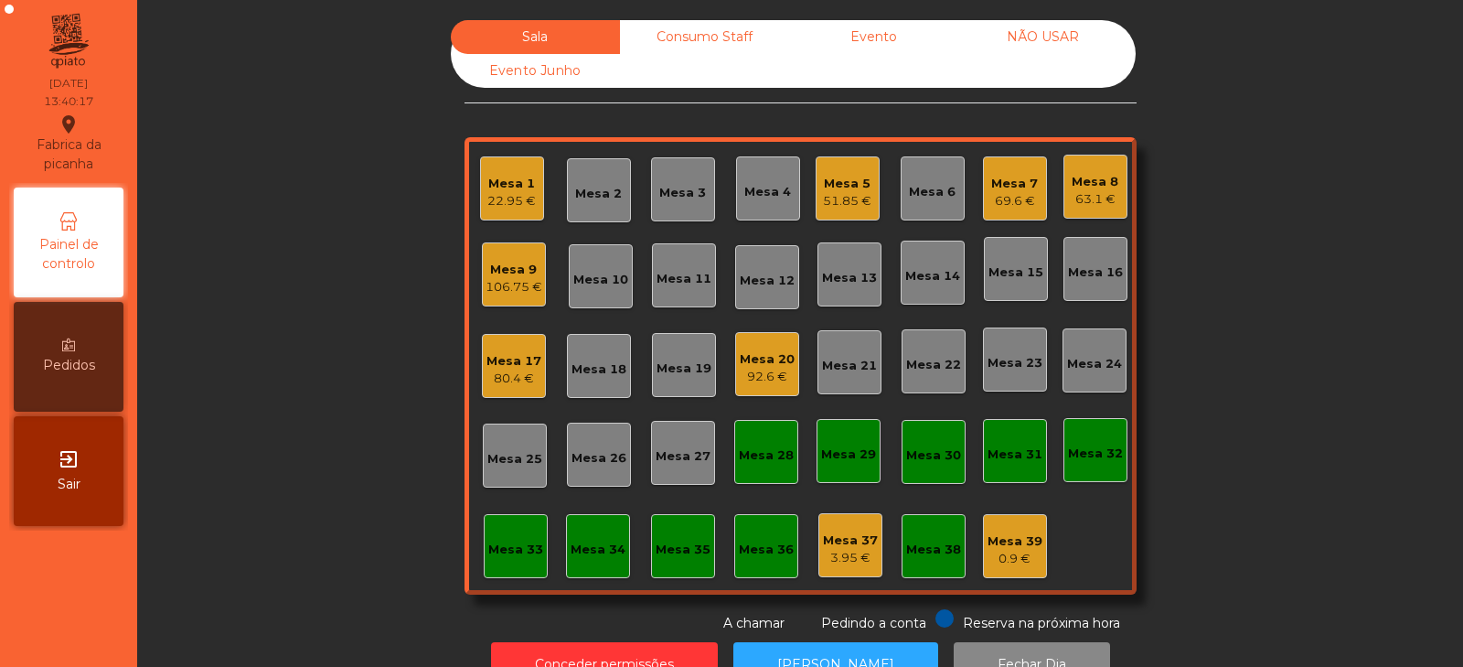
click at [688, 184] on div "Mesa 3" at bounding box center [682, 193] width 47 height 18
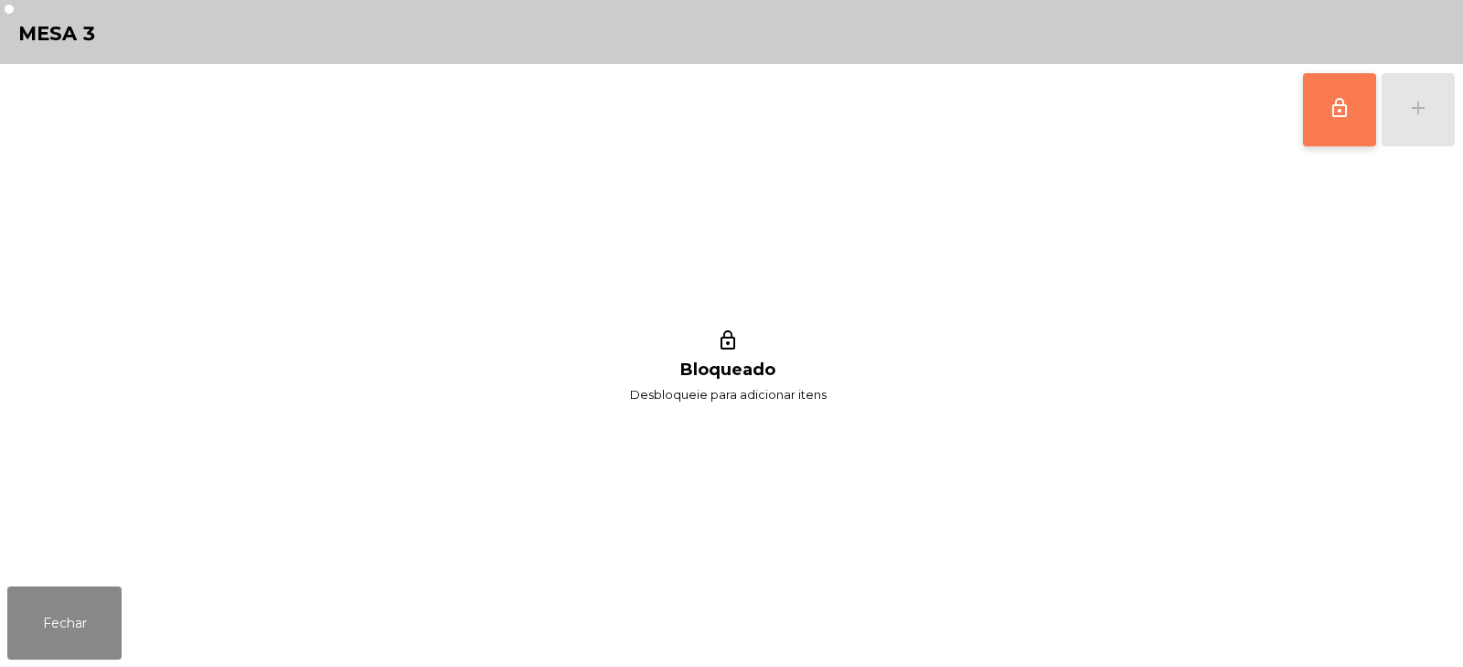
click at [1329, 114] on span "lock_outline" at bounding box center [1340, 108] width 22 height 22
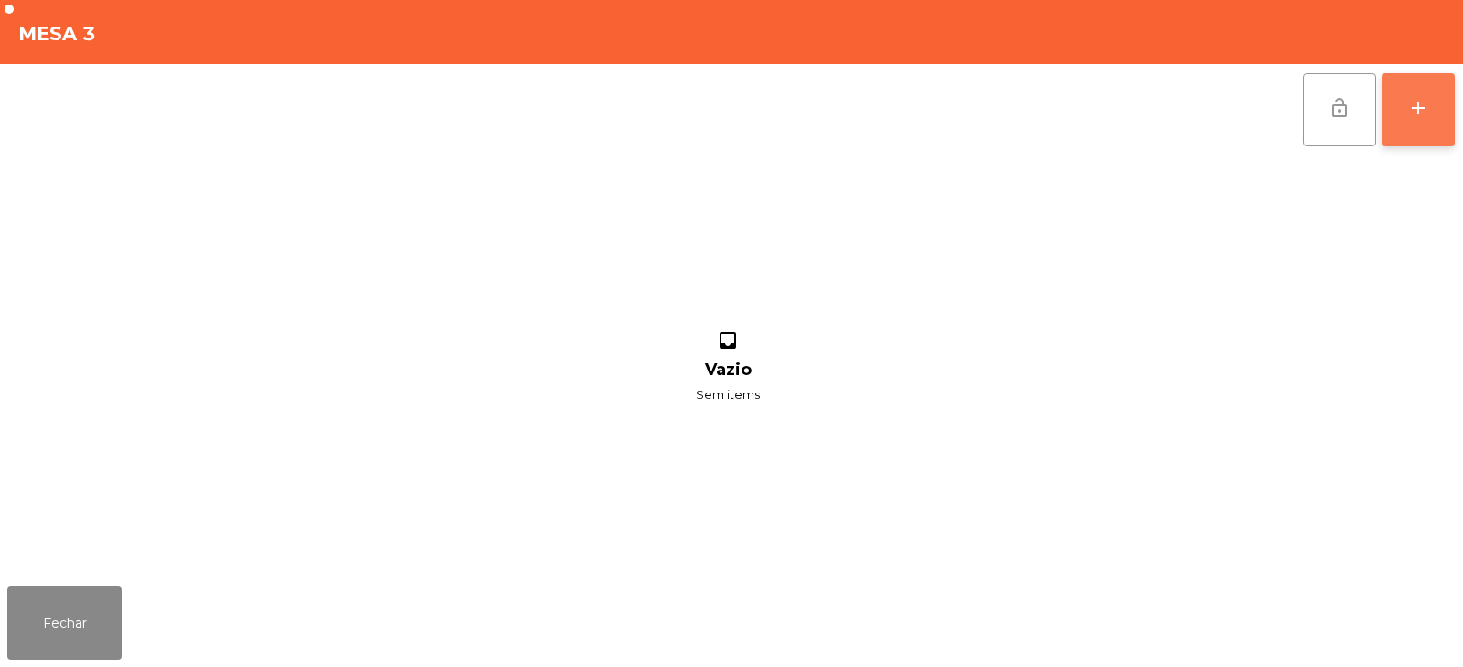
click at [1422, 109] on div "add" at bounding box center [1418, 108] width 22 height 22
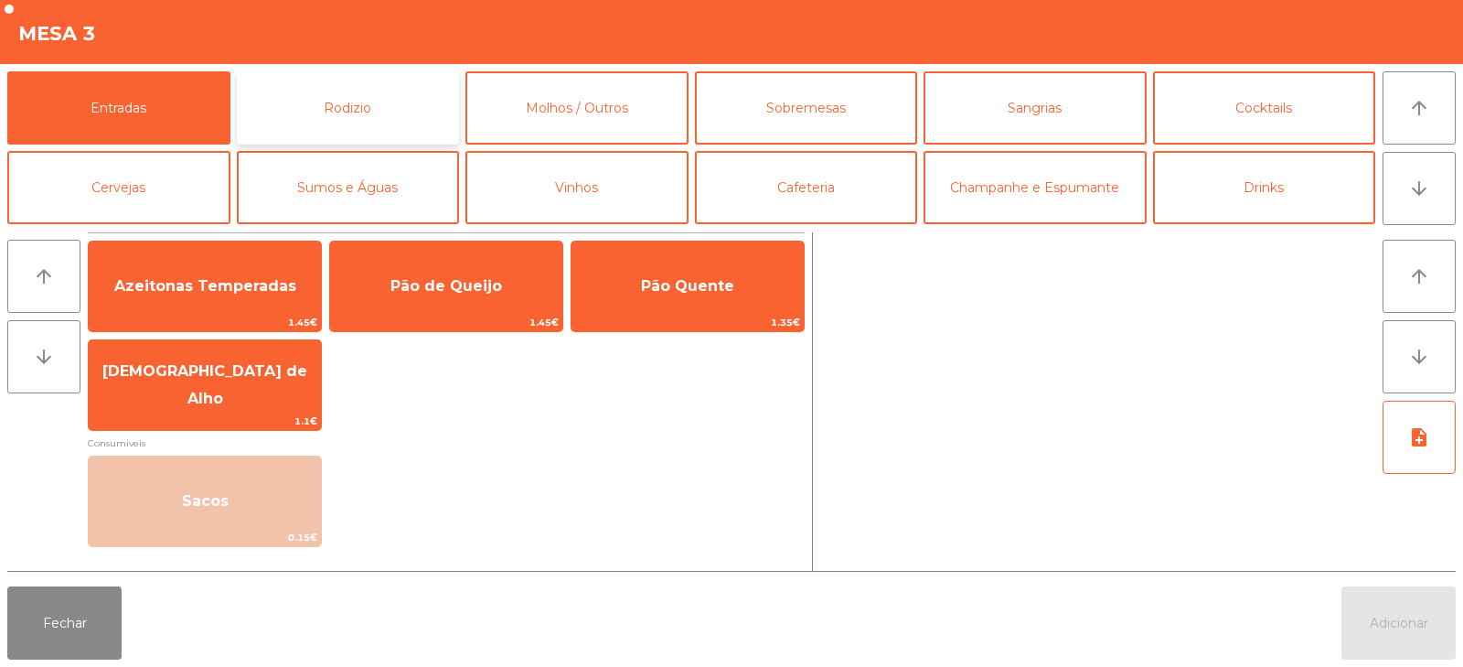
click at [395, 100] on button "Rodizio" at bounding box center [348, 107] width 223 height 73
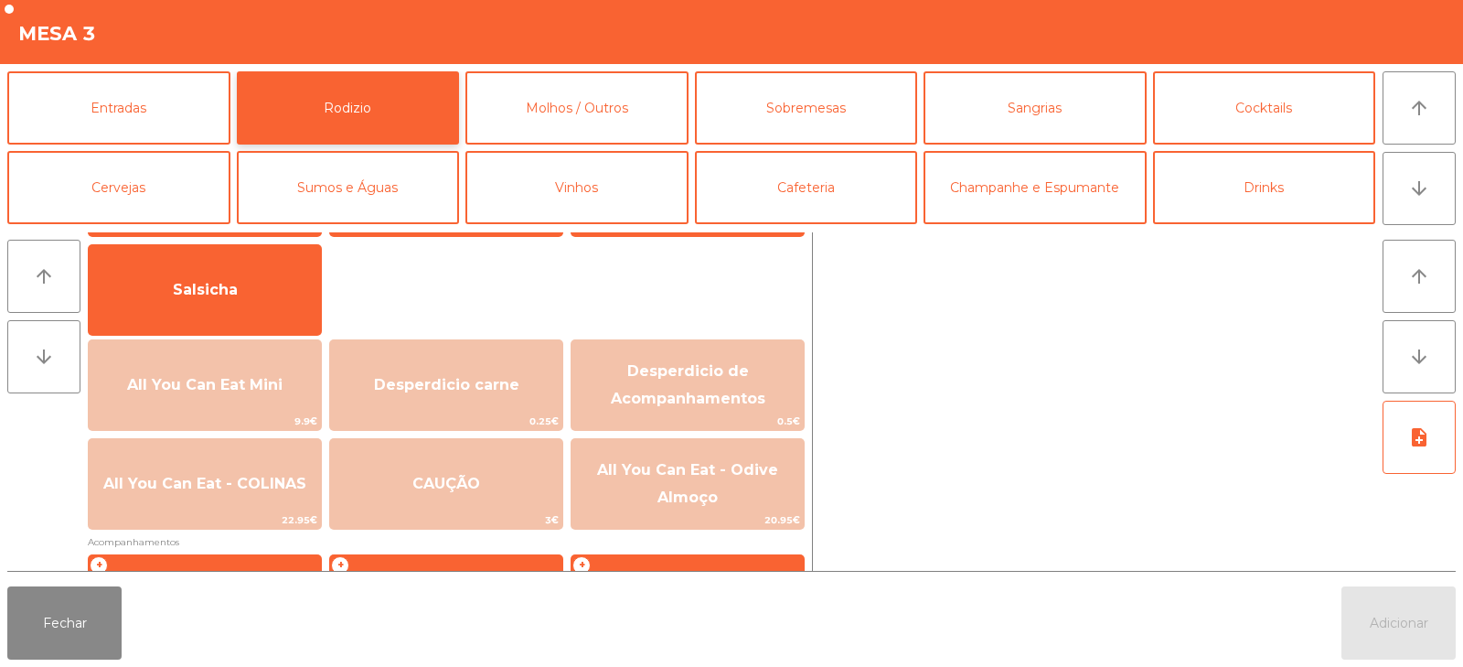
scroll to position [115, 0]
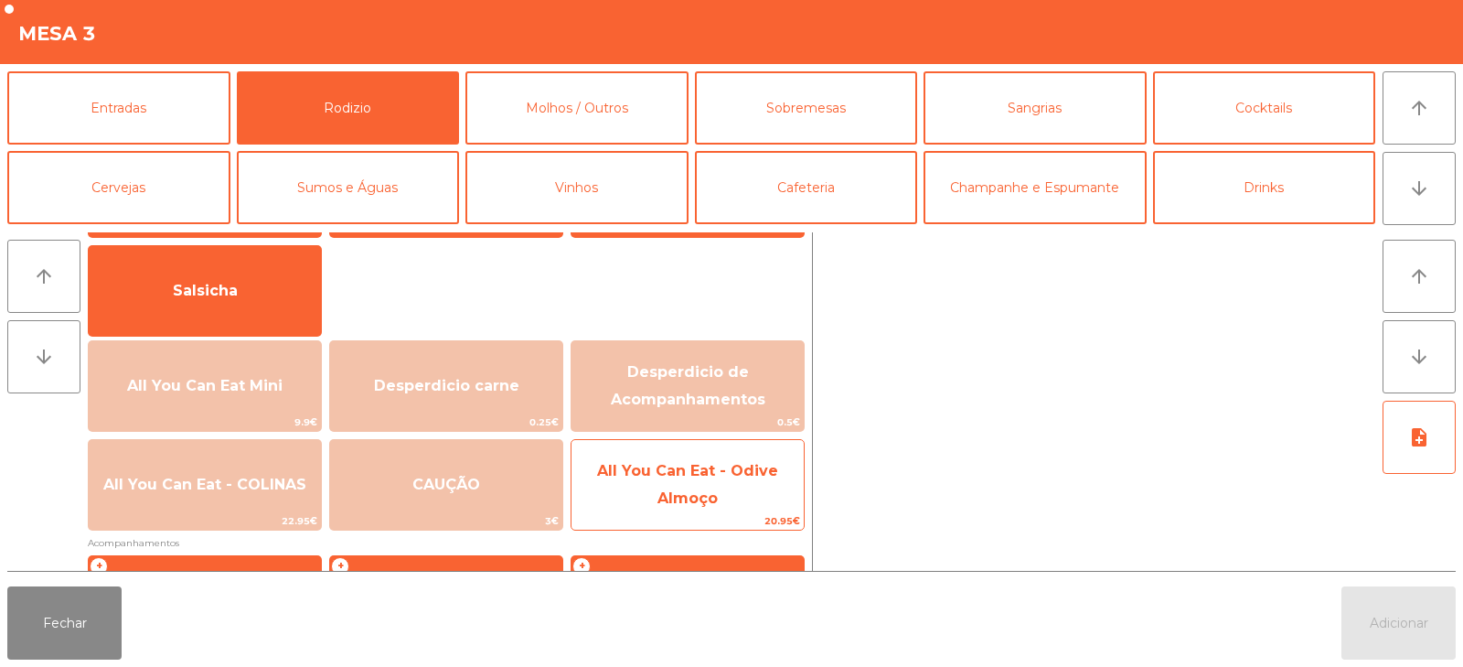
click at [732, 471] on span "All You Can Eat - Odive Almoço" at bounding box center [687, 484] width 181 height 45
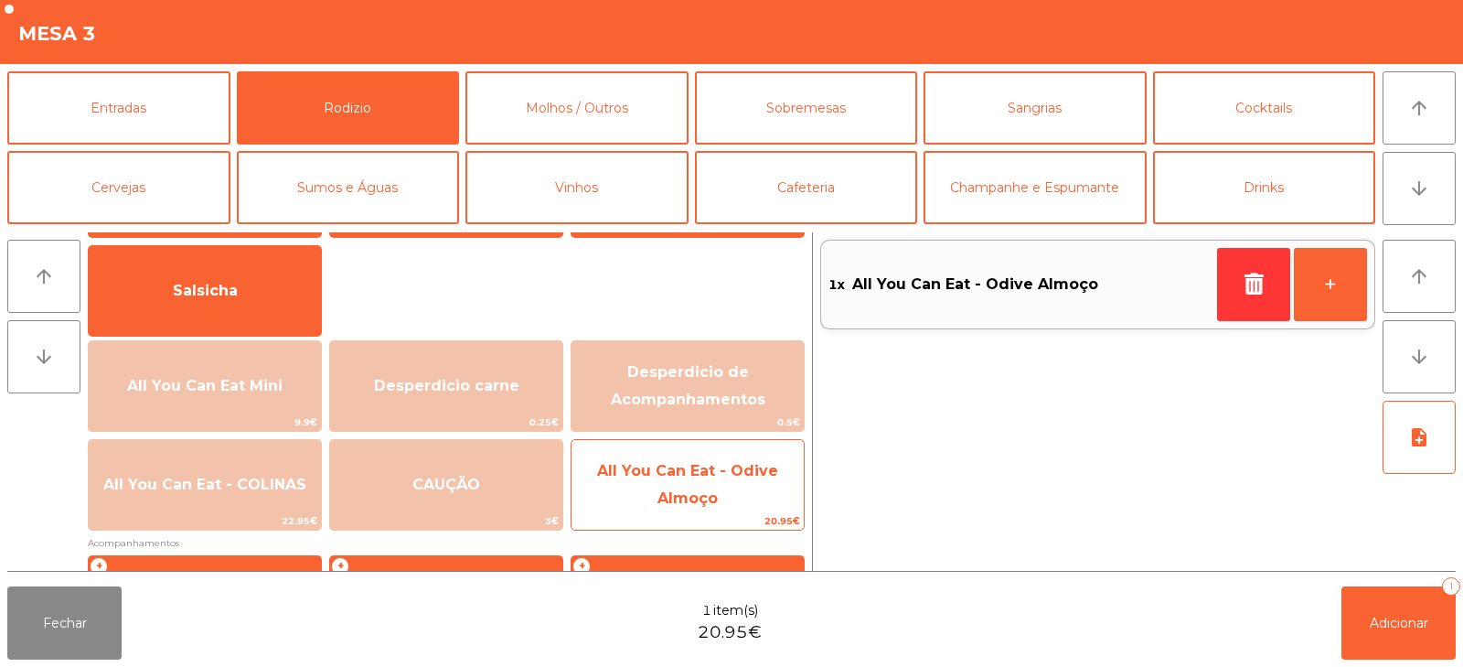
click at [731, 501] on span "All You Can Eat - Odive Almoço" at bounding box center [687, 485] width 232 height 78
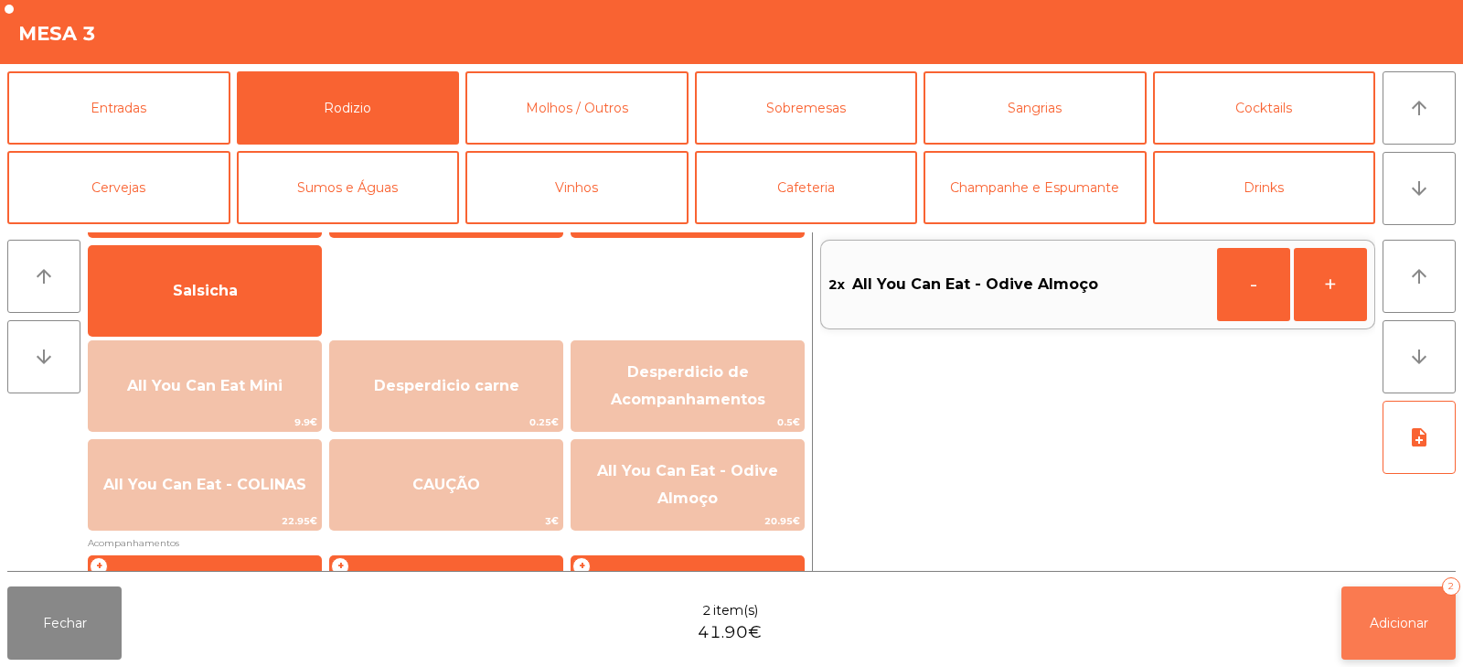
click at [1394, 614] on span "Adicionar" at bounding box center [1399, 622] width 59 height 16
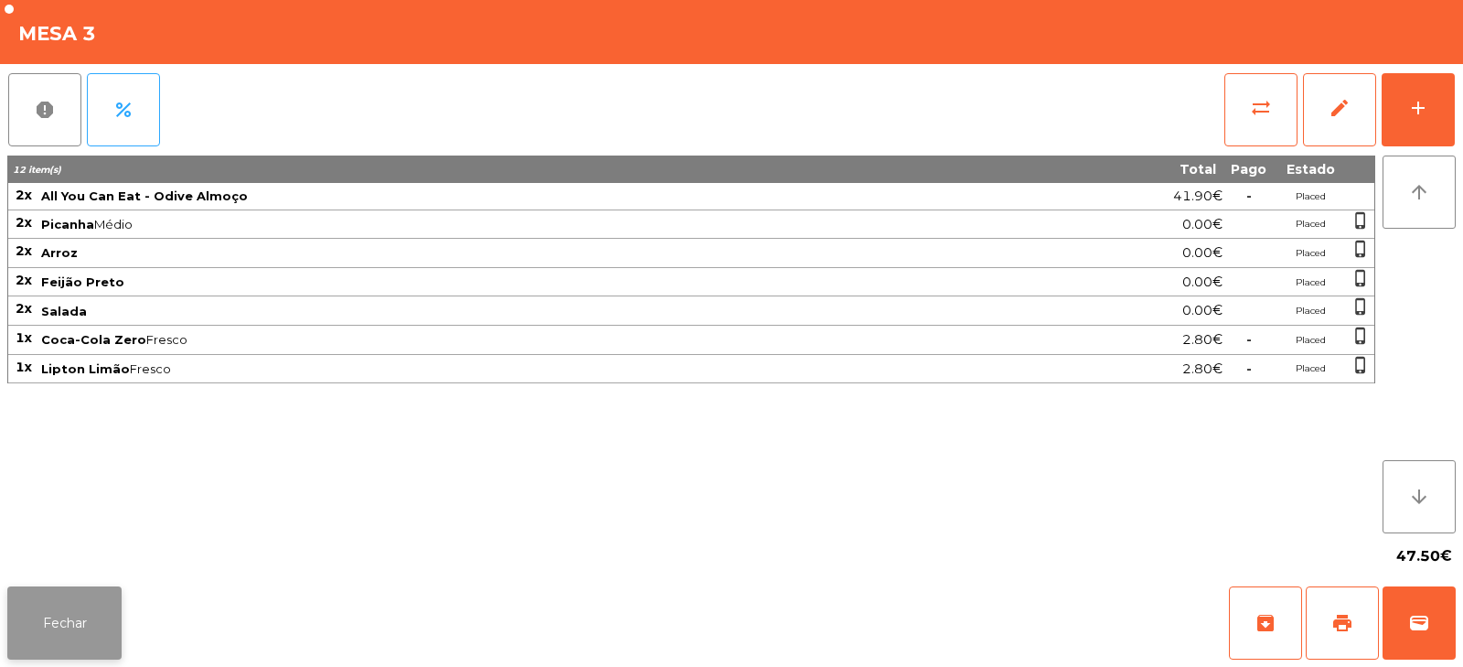
click at [108, 597] on button "Fechar" at bounding box center [64, 622] width 114 height 73
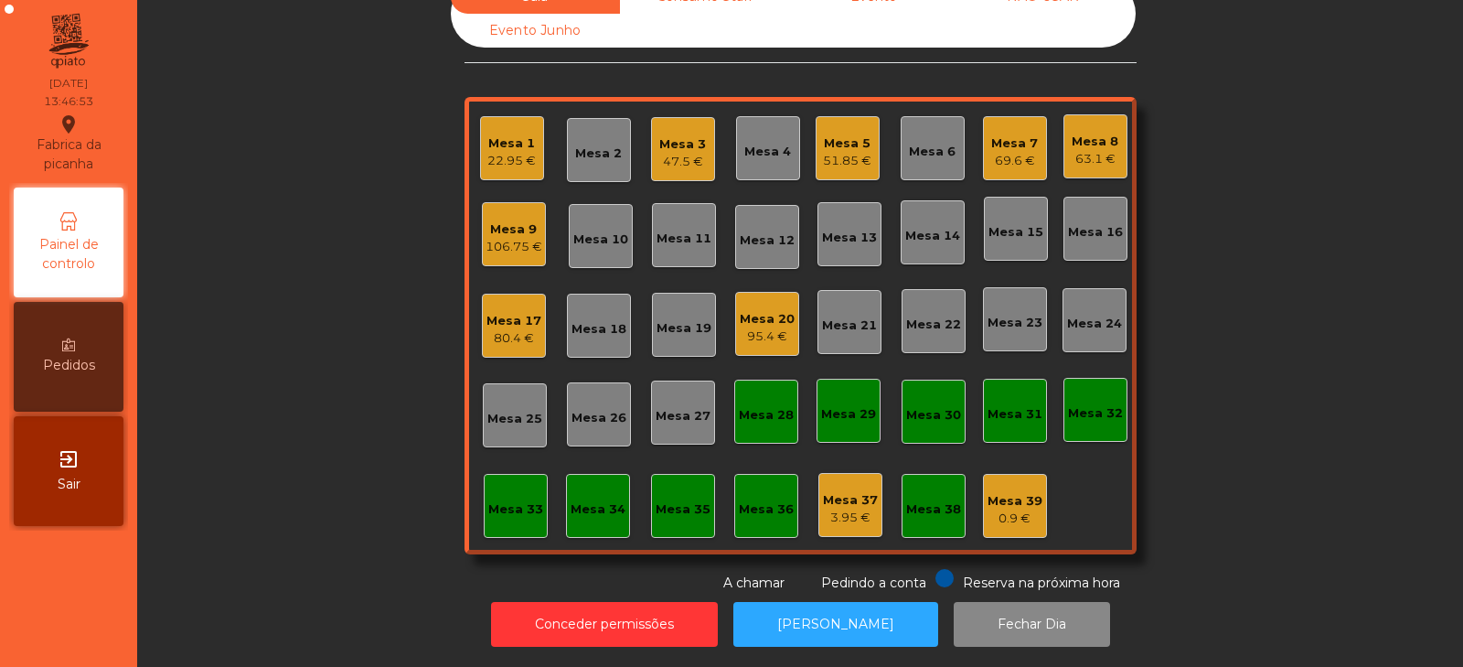
scroll to position [0, 0]
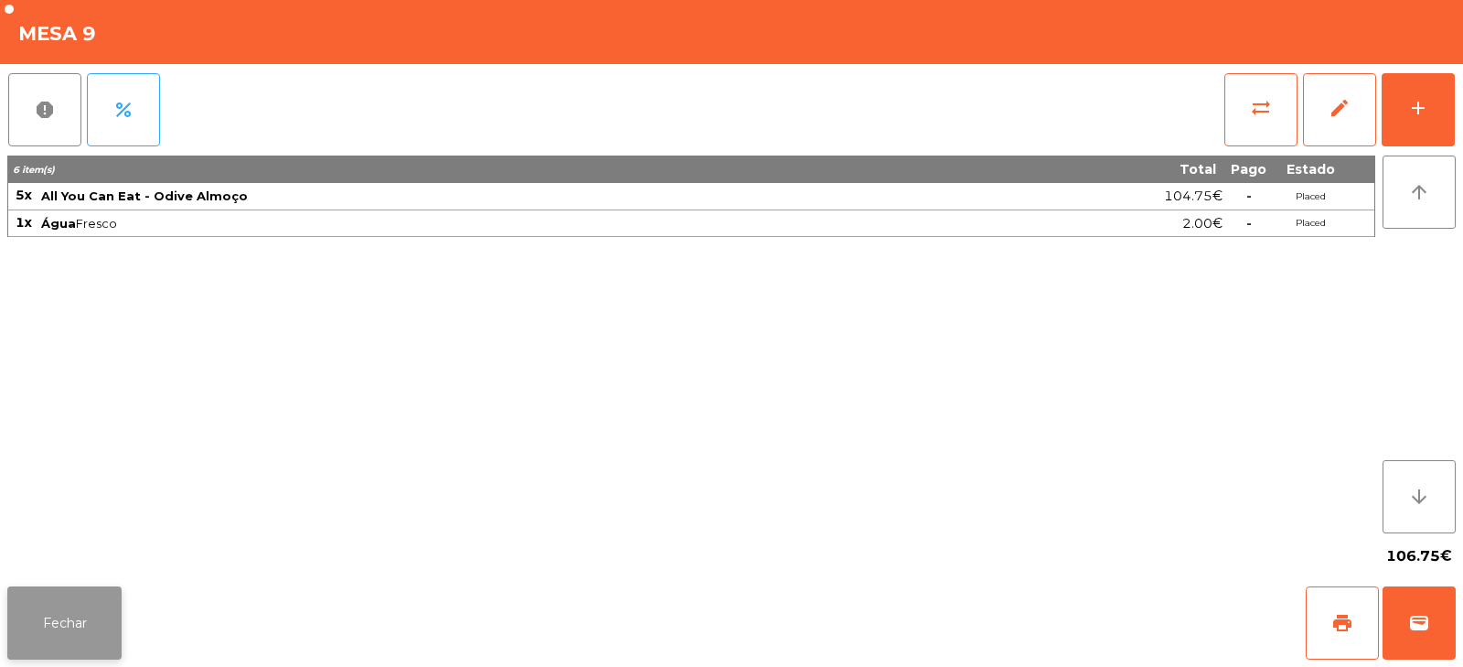
click at [65, 622] on button "Fechar" at bounding box center [64, 622] width 114 height 73
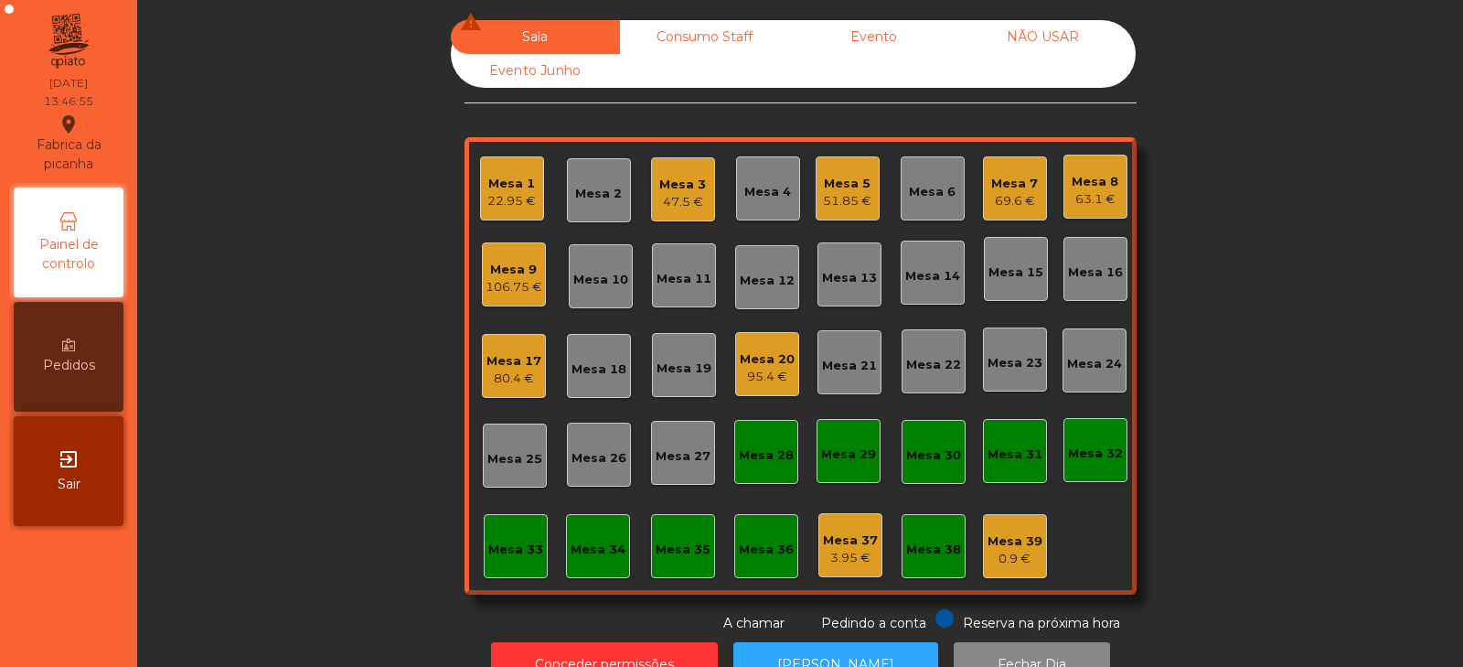
click at [1118, 167] on div "Mesa 8 63.1 €" at bounding box center [1095, 187] width 64 height 64
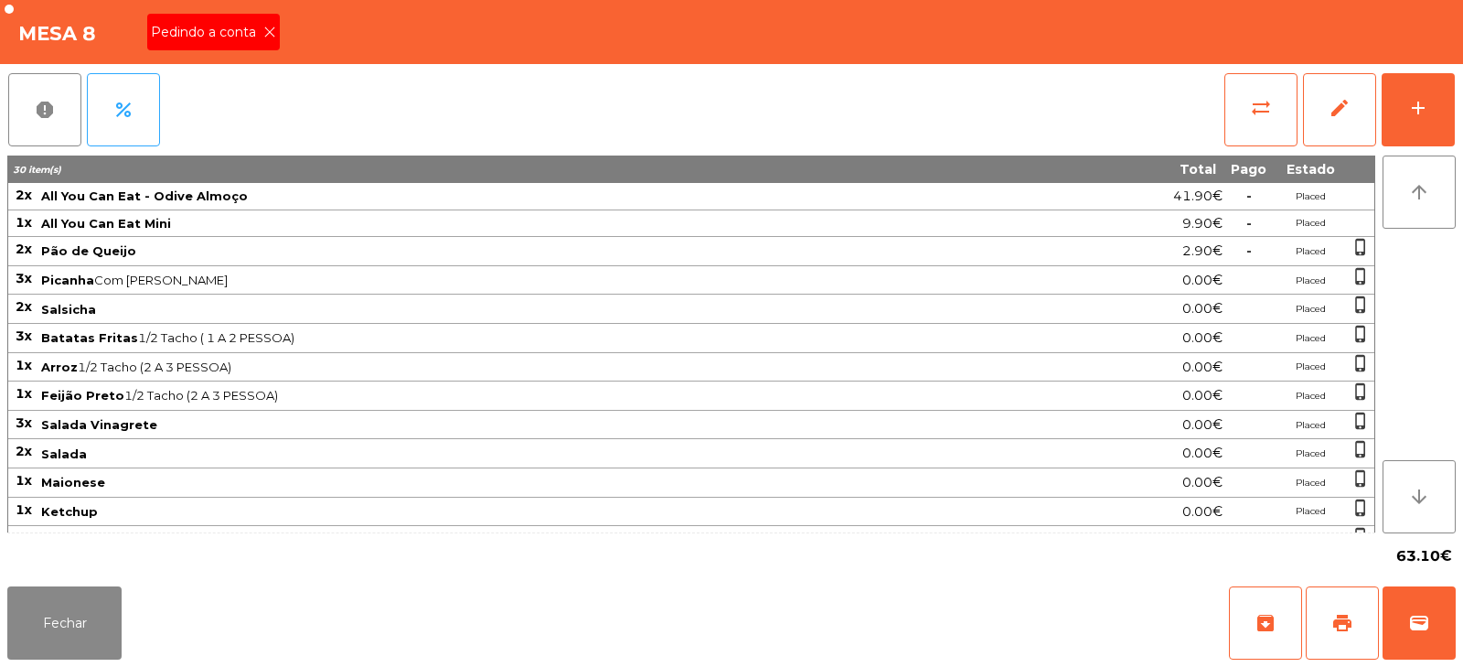
click at [257, 45] on div "Pedindo a conta" at bounding box center [213, 32] width 133 height 37
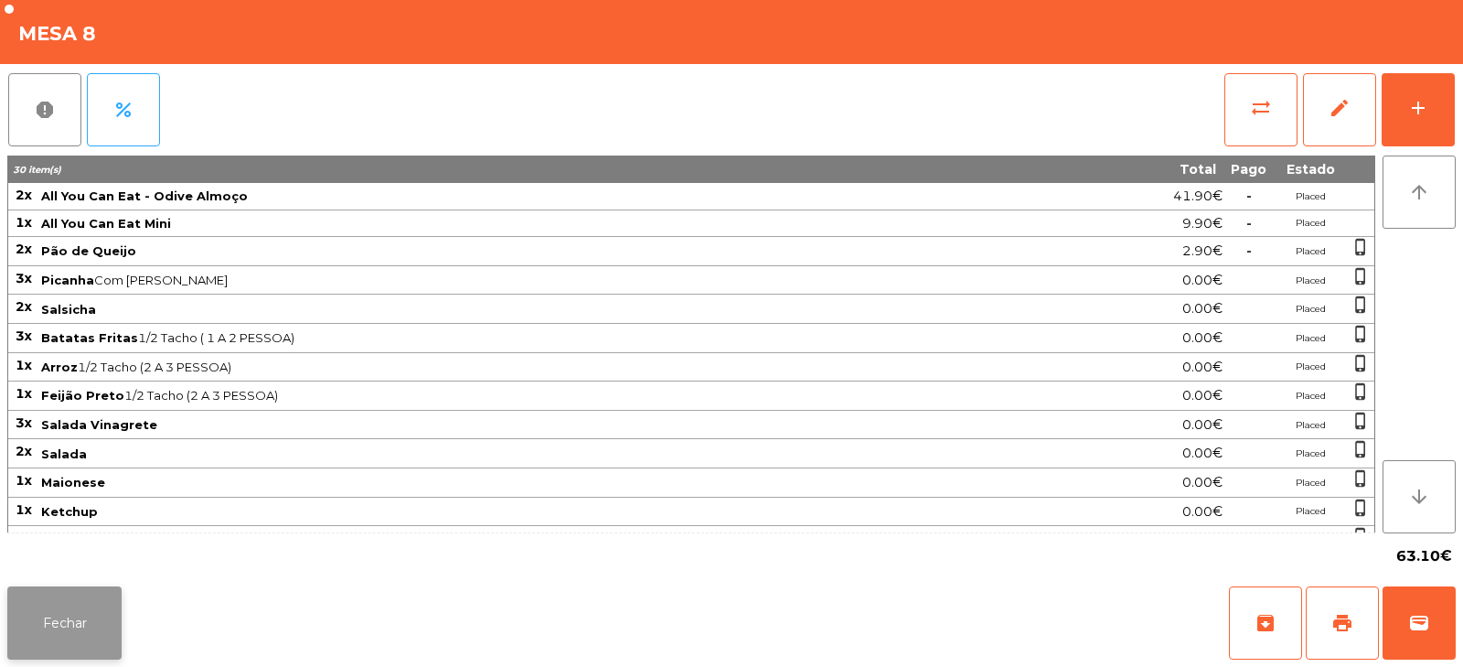
click at [53, 606] on button "Fechar" at bounding box center [64, 622] width 114 height 73
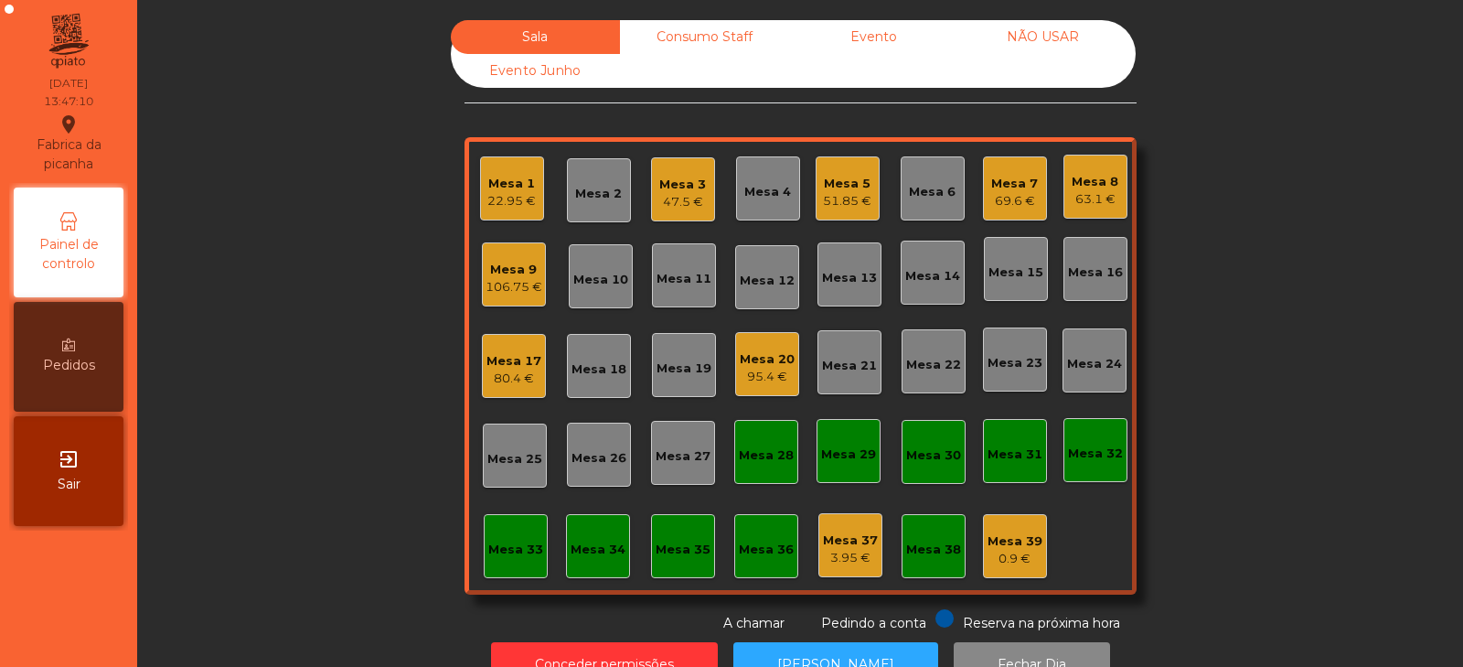
click at [509, 287] on div "106.75 €" at bounding box center [514, 287] width 57 height 18
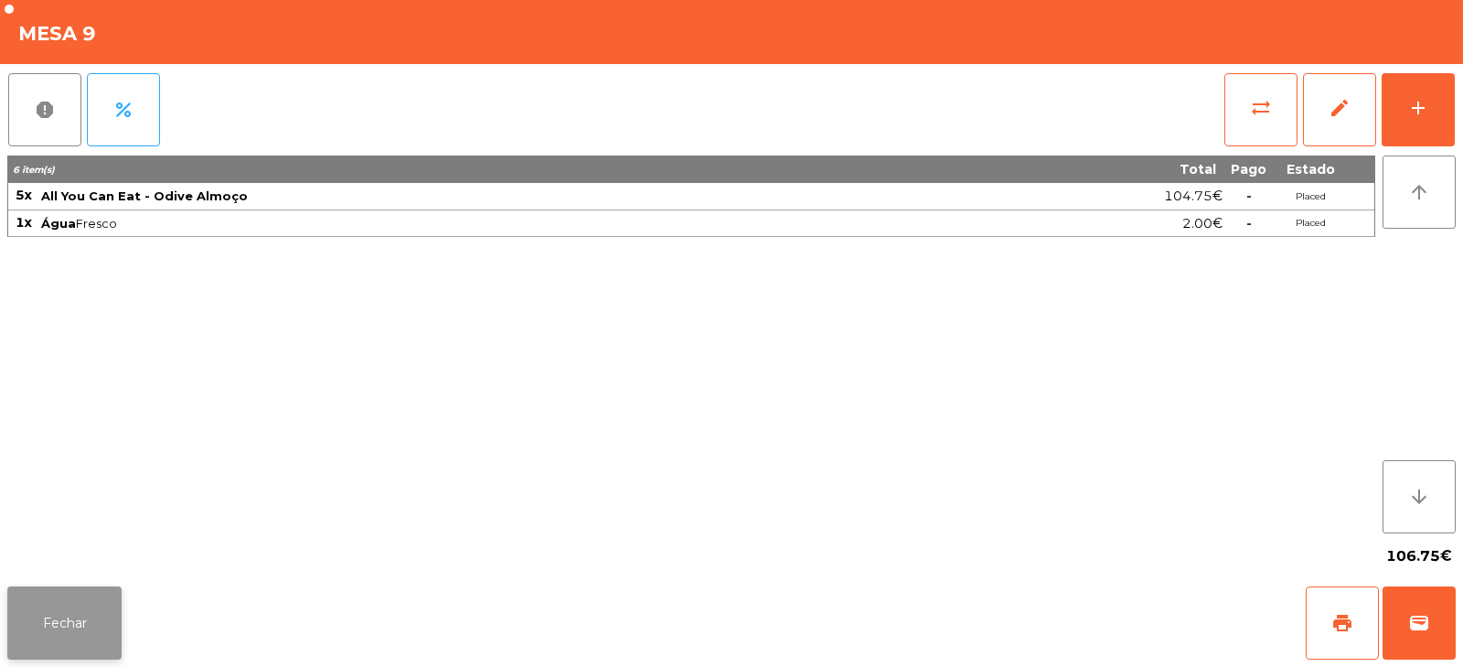
click at [80, 624] on button "Fechar" at bounding box center [64, 622] width 114 height 73
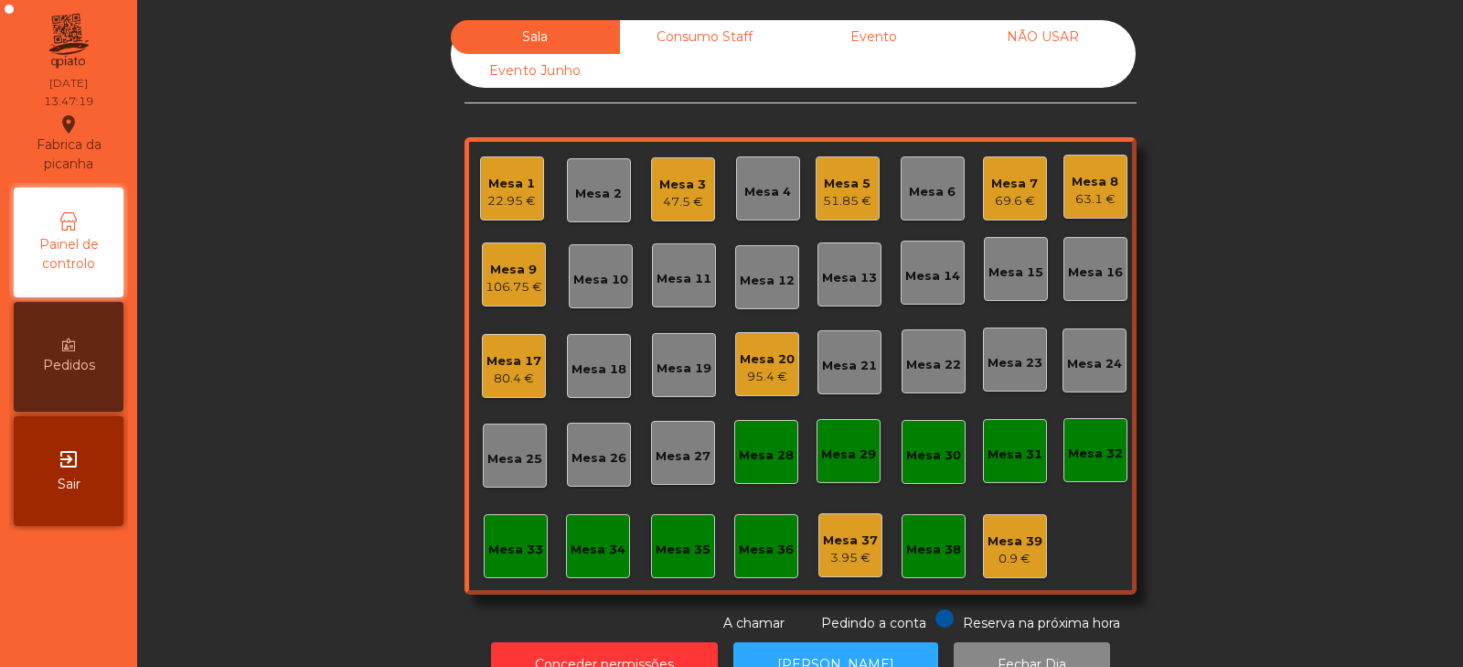
click at [1090, 199] on div "63.1 €" at bounding box center [1095, 199] width 47 height 18
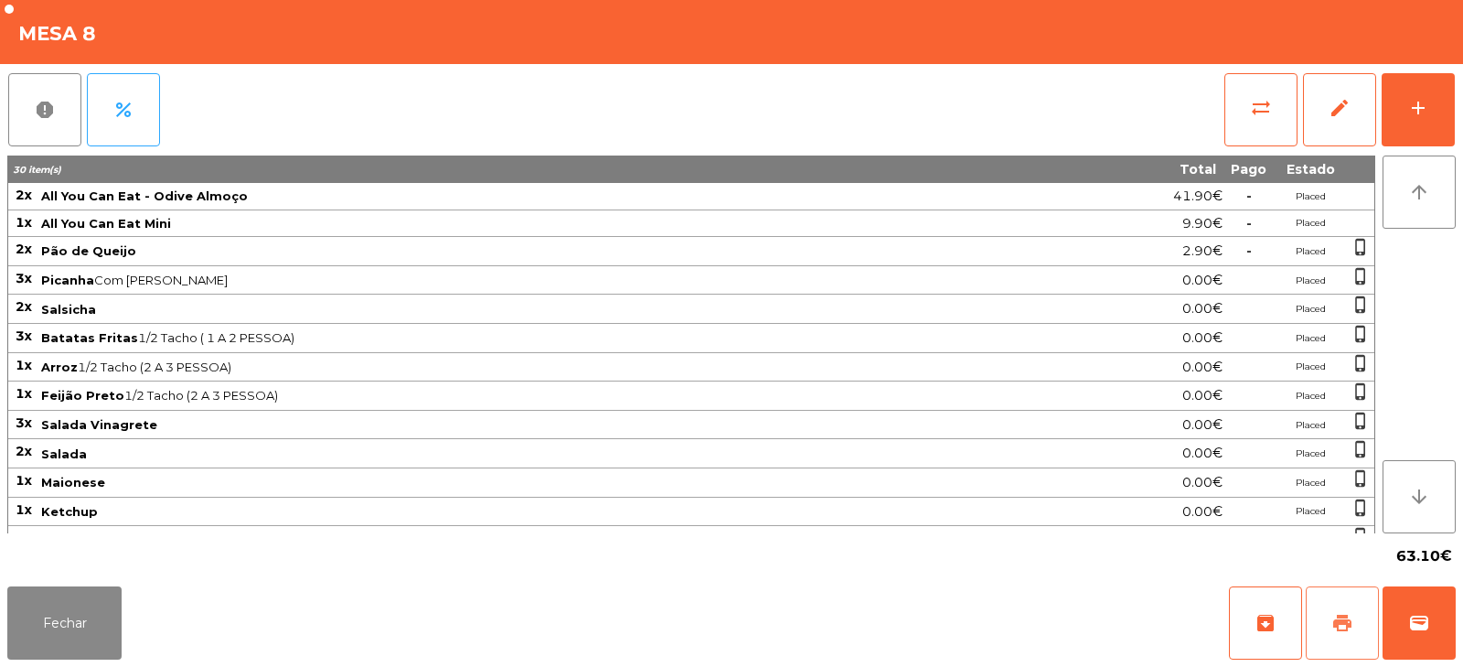
click at [1342, 602] on button "print" at bounding box center [1342, 622] width 73 height 73
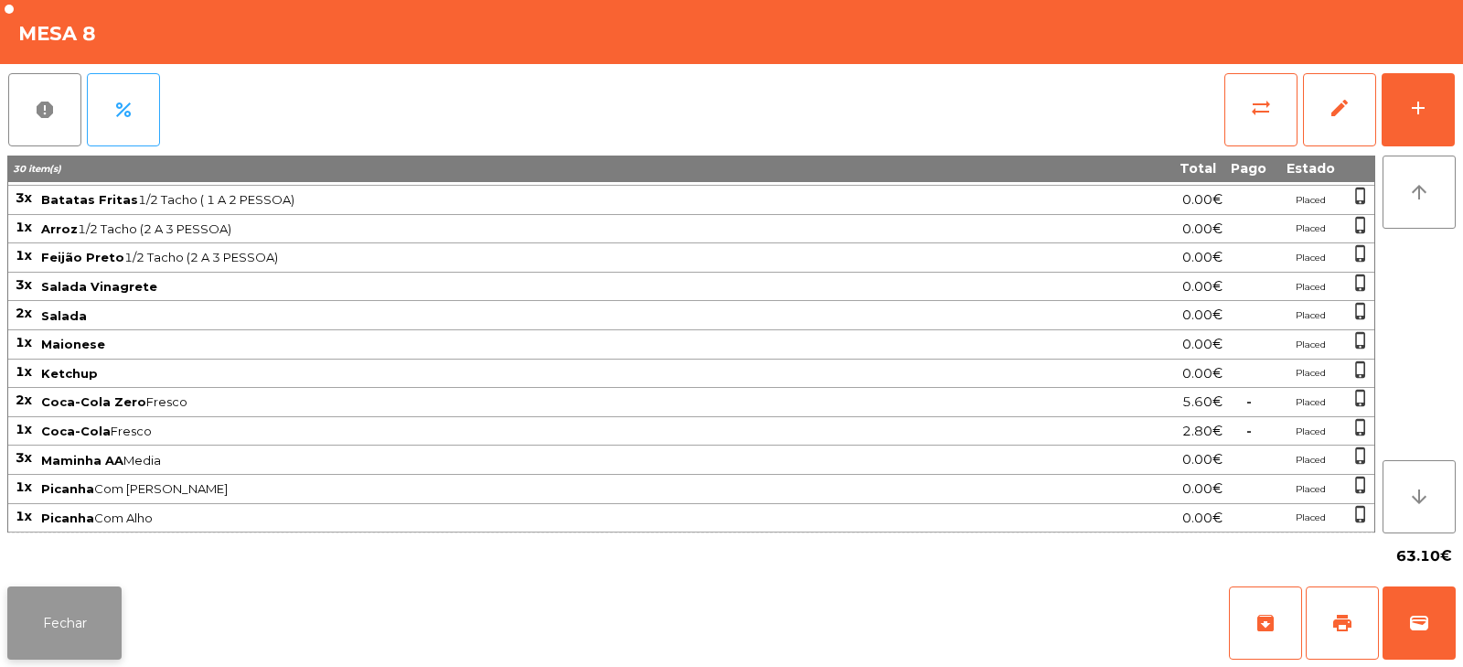
click at [69, 620] on button "Fechar" at bounding box center [64, 622] width 114 height 73
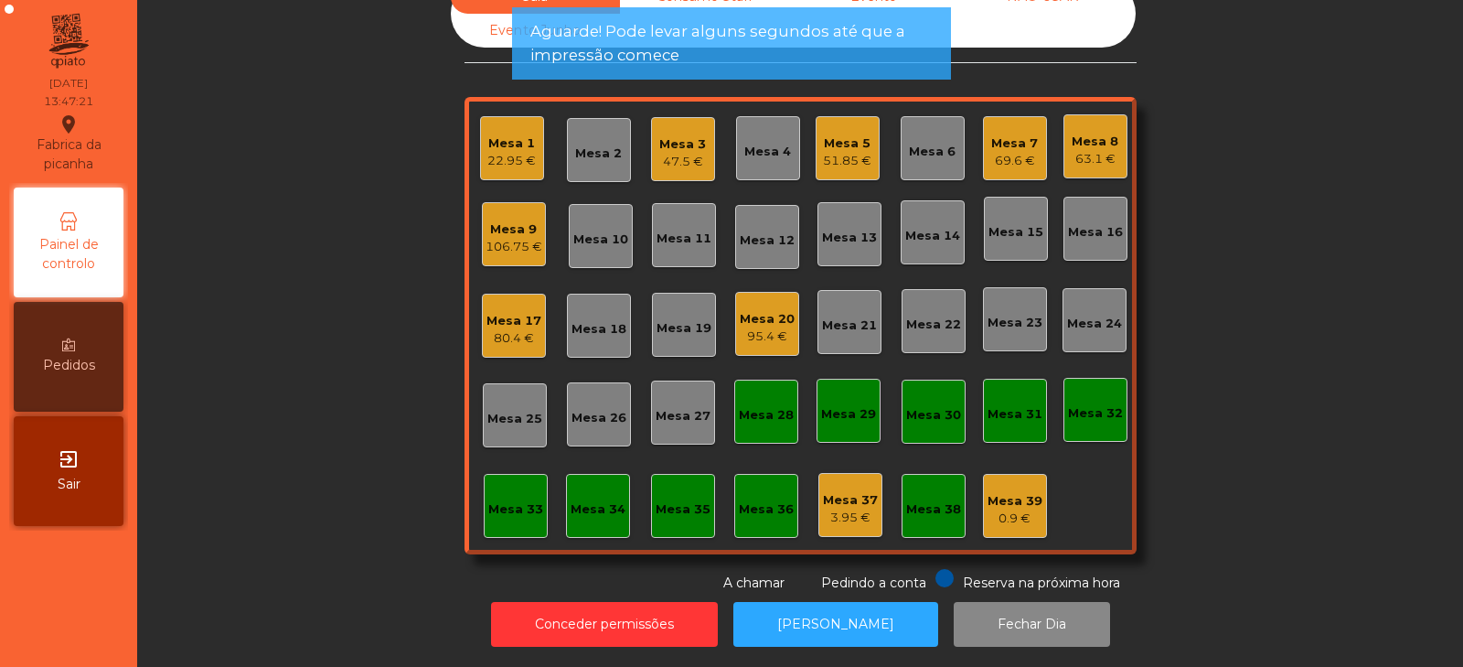
scroll to position [0, 0]
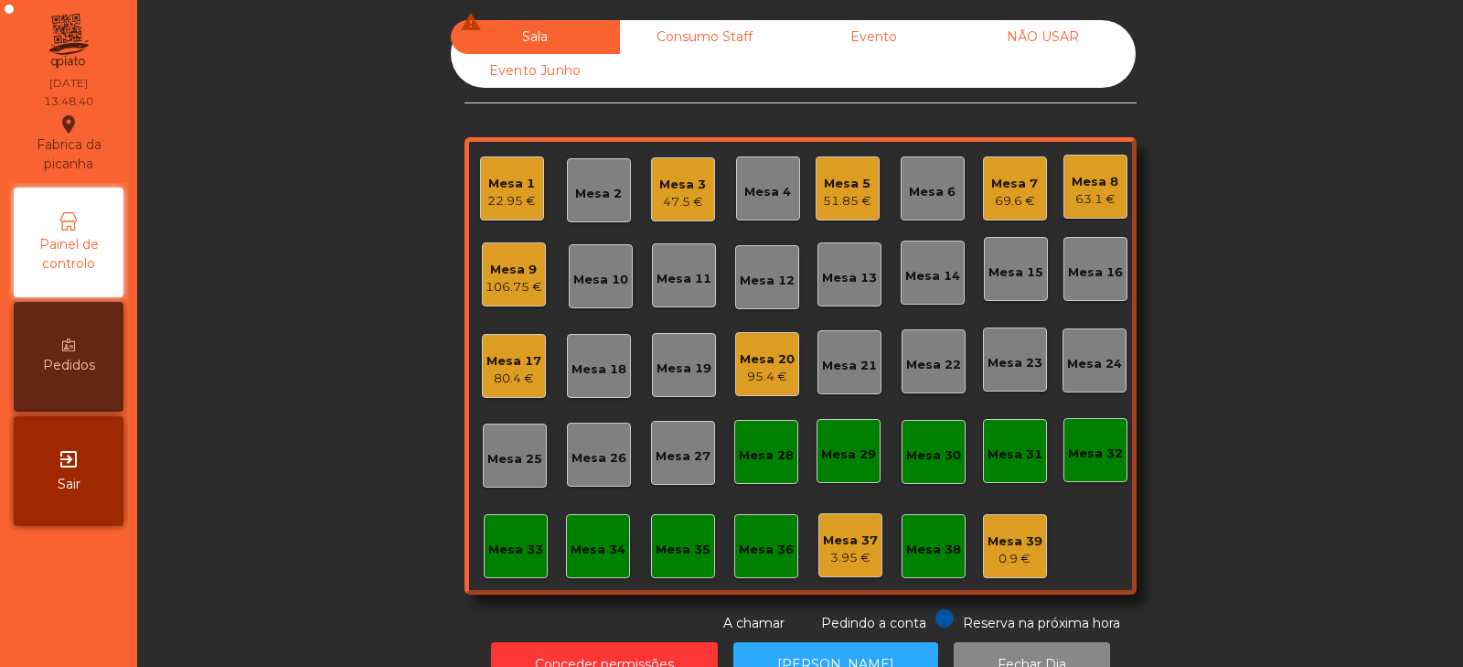
click at [827, 183] on div "Mesa 5" at bounding box center [847, 184] width 48 height 18
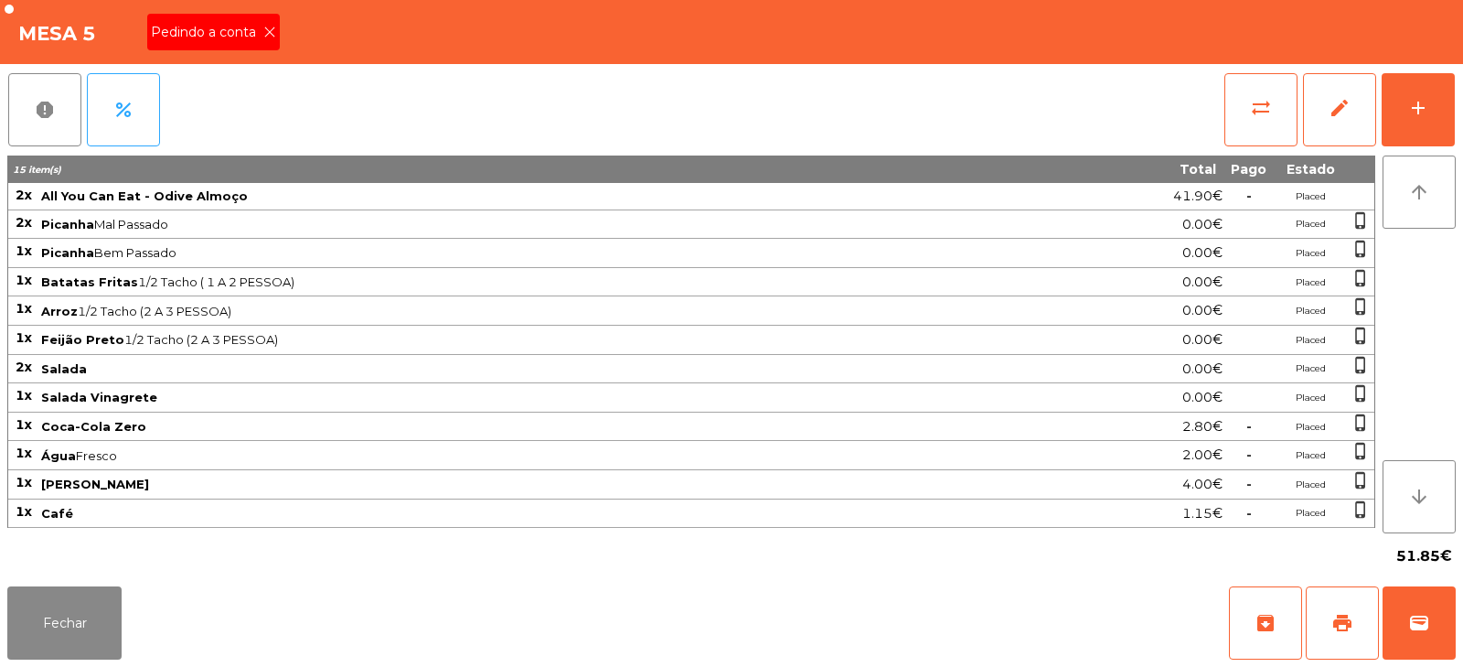
click at [272, 33] on icon at bounding box center [269, 32] width 13 height 13
click at [1349, 615] on span "print" at bounding box center [1342, 623] width 22 height 22
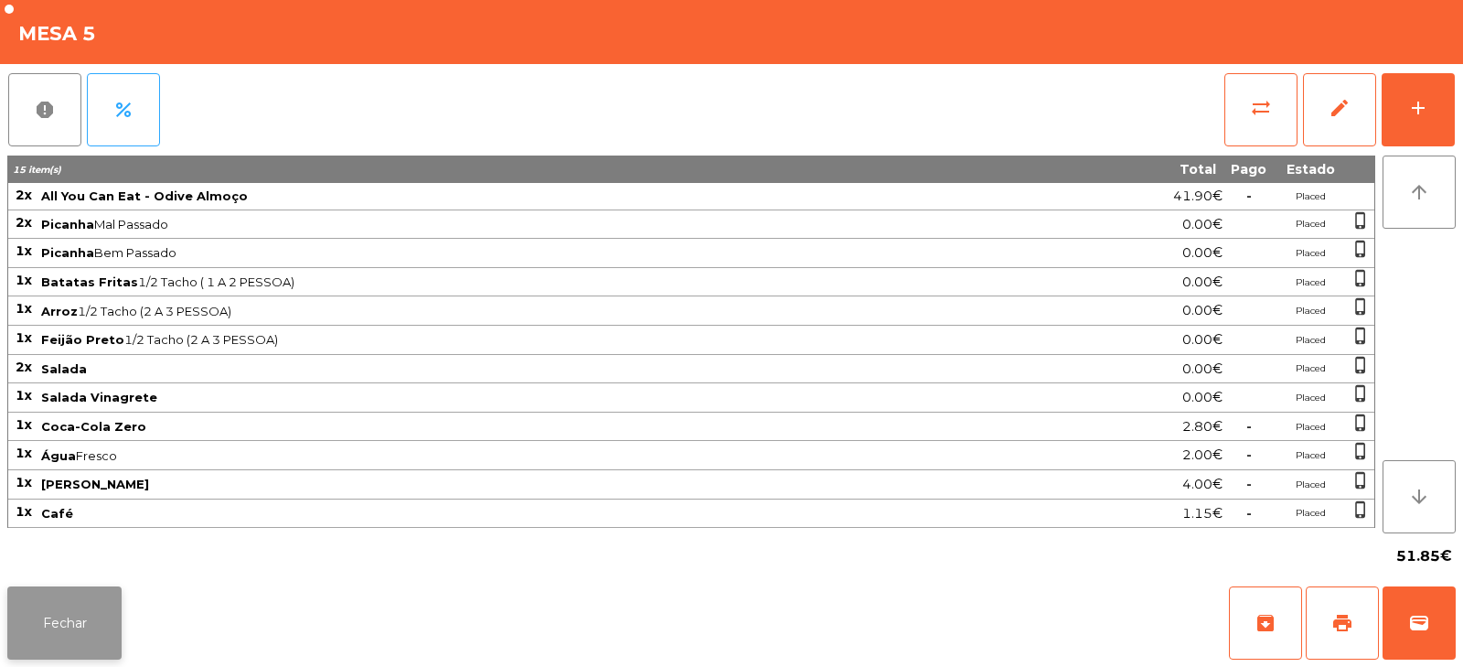
click at [101, 616] on button "Fechar" at bounding box center [64, 622] width 114 height 73
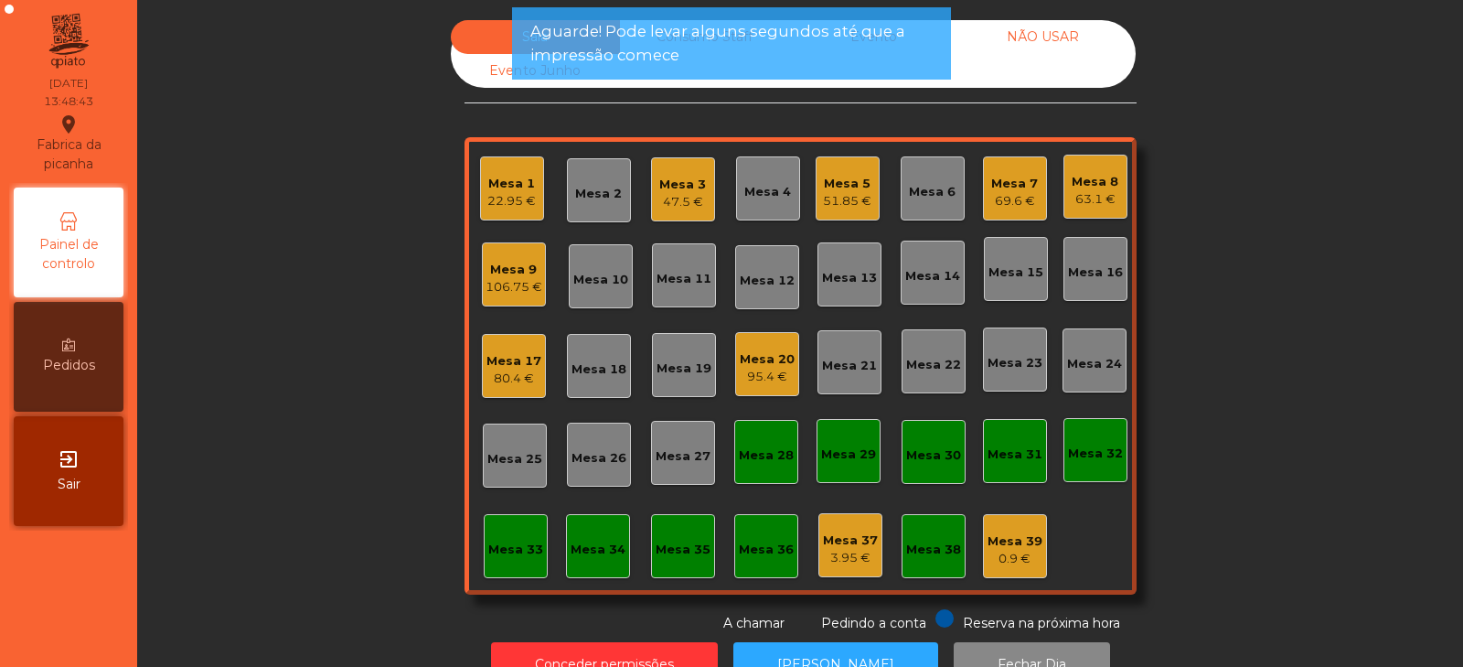
click at [507, 269] on div "Mesa 9" at bounding box center [514, 270] width 57 height 18
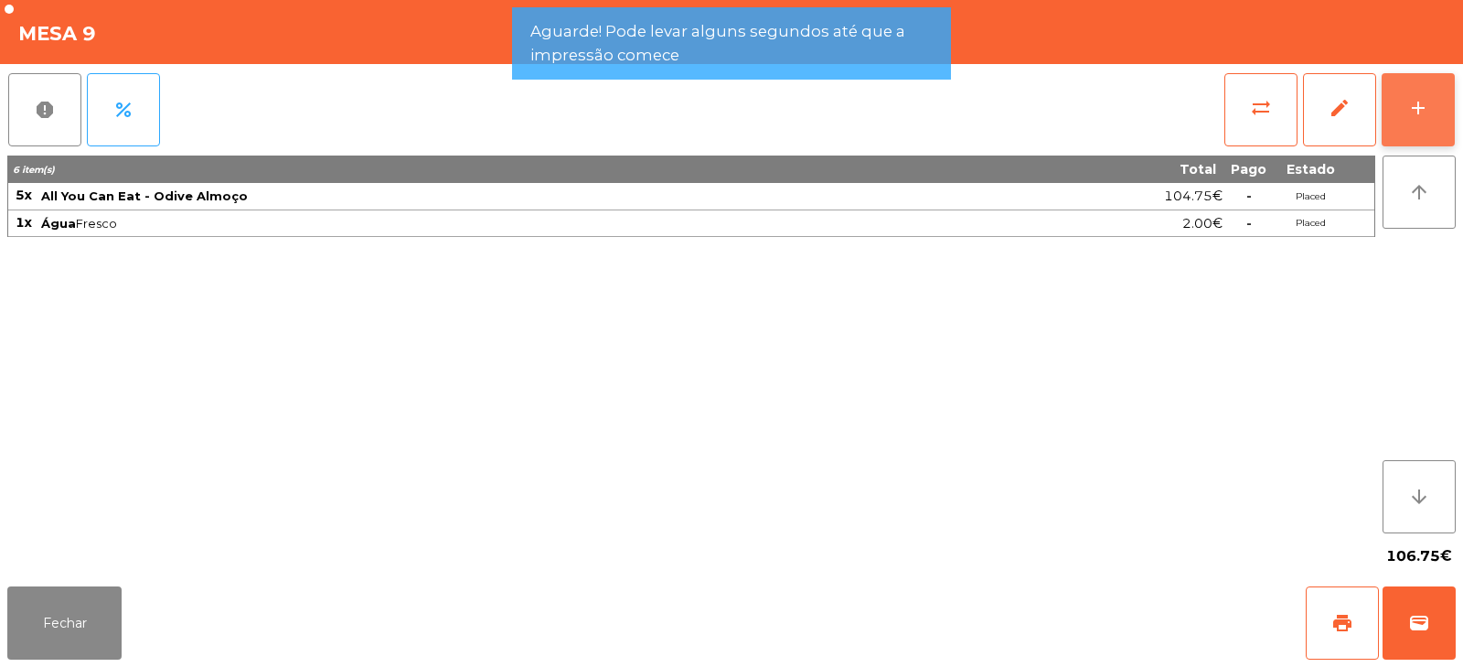
click at [1414, 111] on div "add" at bounding box center [1418, 108] width 22 height 22
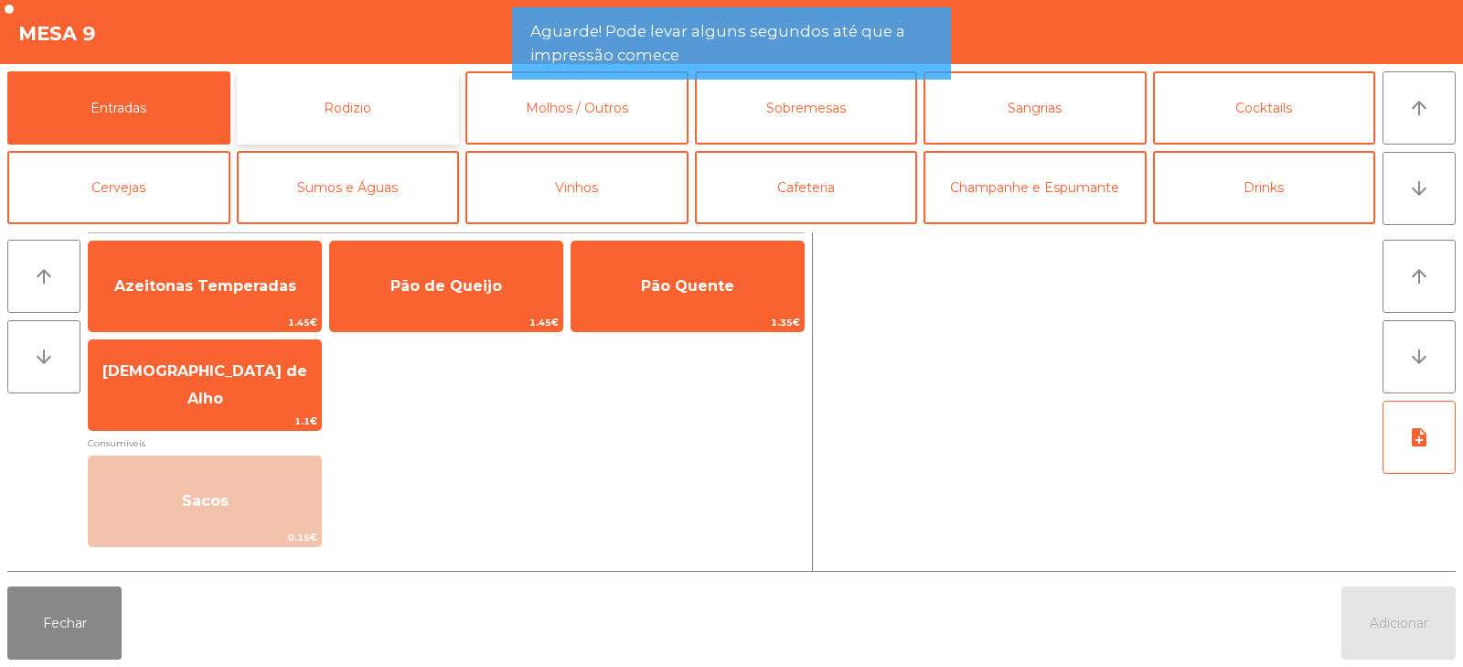
click at [375, 101] on button "Rodizio" at bounding box center [348, 107] width 223 height 73
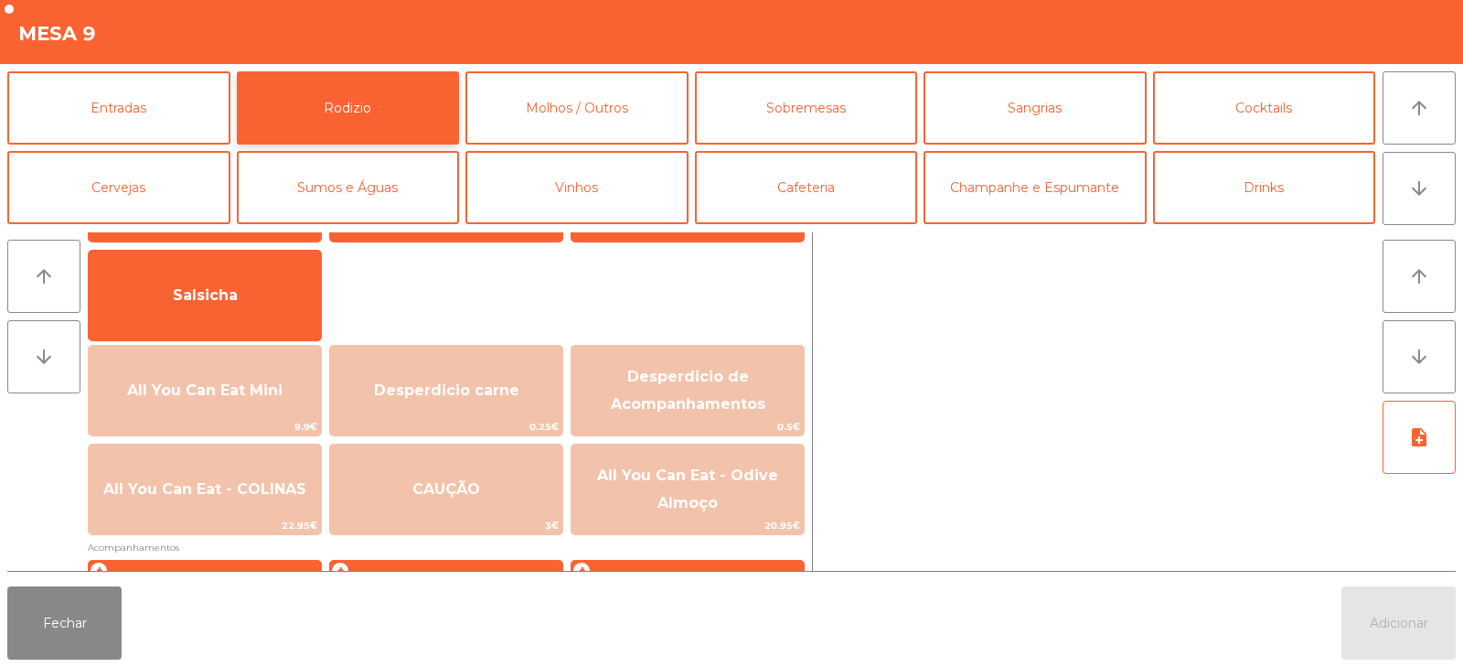
scroll to position [116, 0]
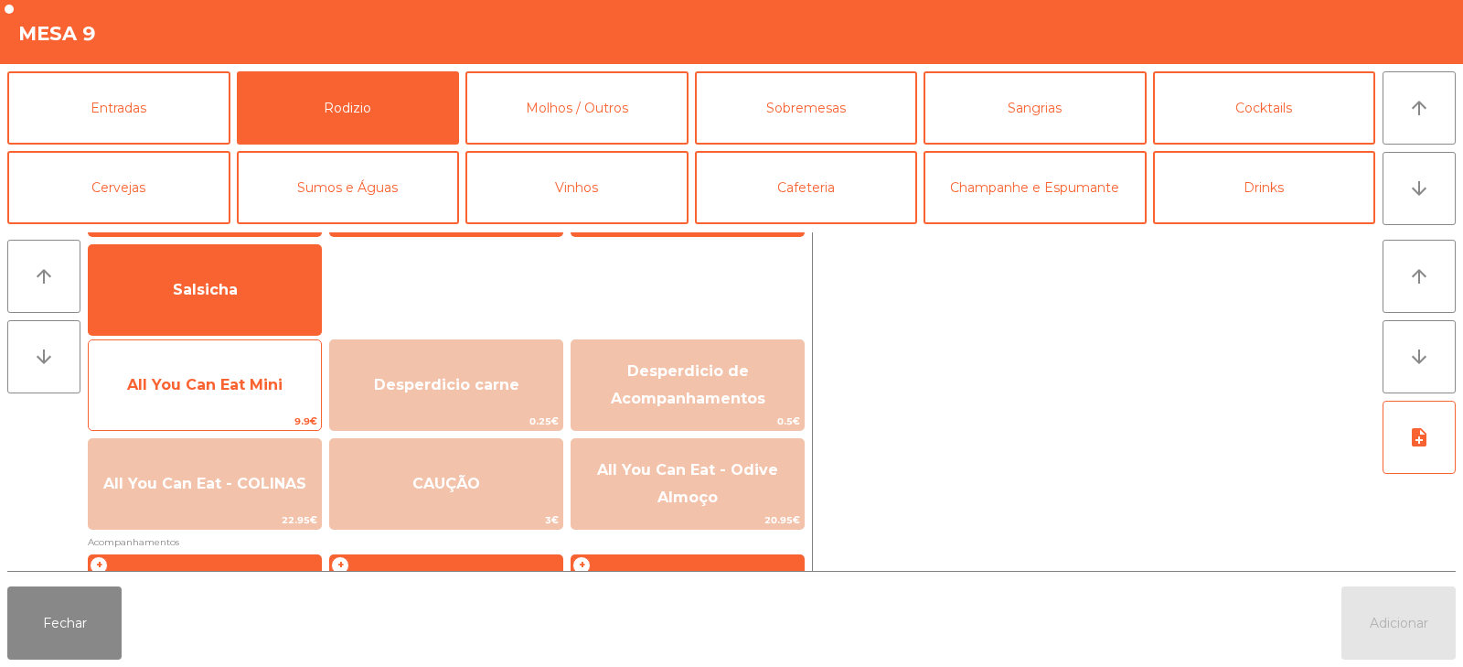
click at [287, 396] on span "All You Can Eat Mini" at bounding box center [205, 384] width 232 height 49
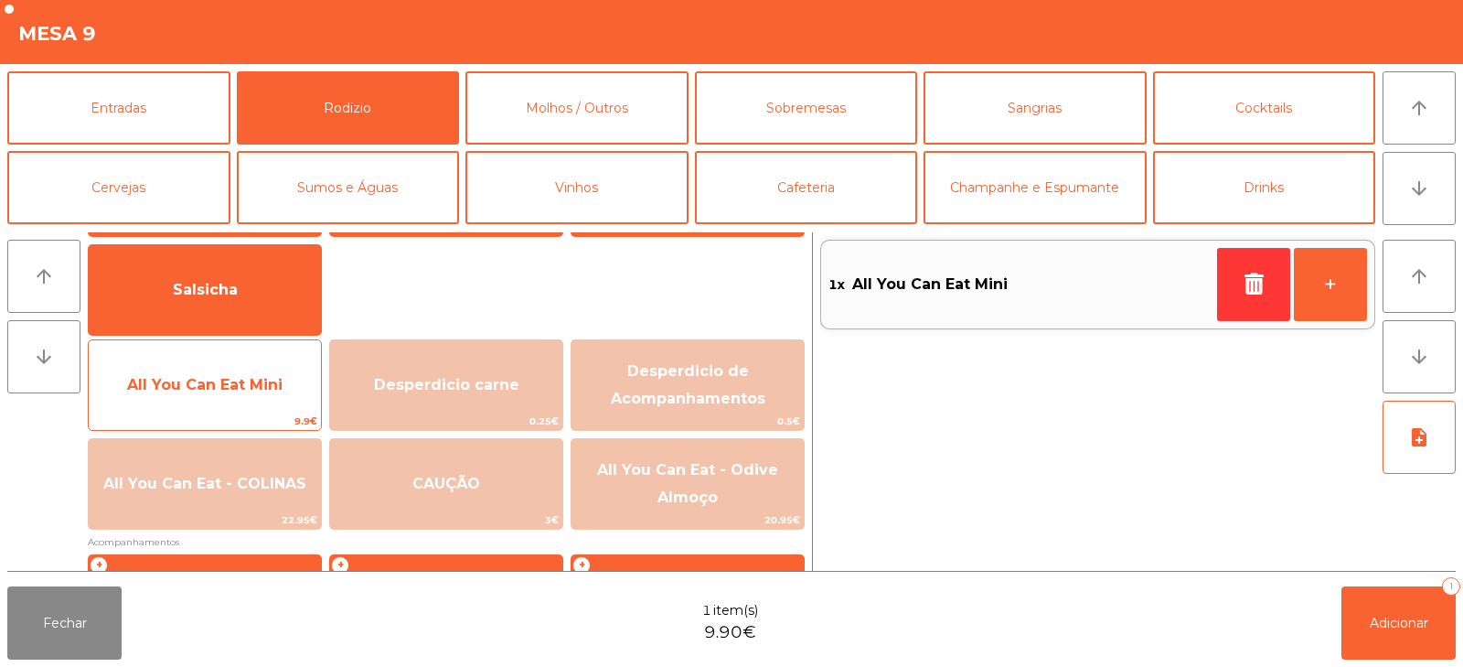
click at [291, 395] on span "All You Can Eat Mini" at bounding box center [205, 384] width 232 height 49
click at [287, 396] on span "All You Can Eat Mini" at bounding box center [205, 384] width 232 height 49
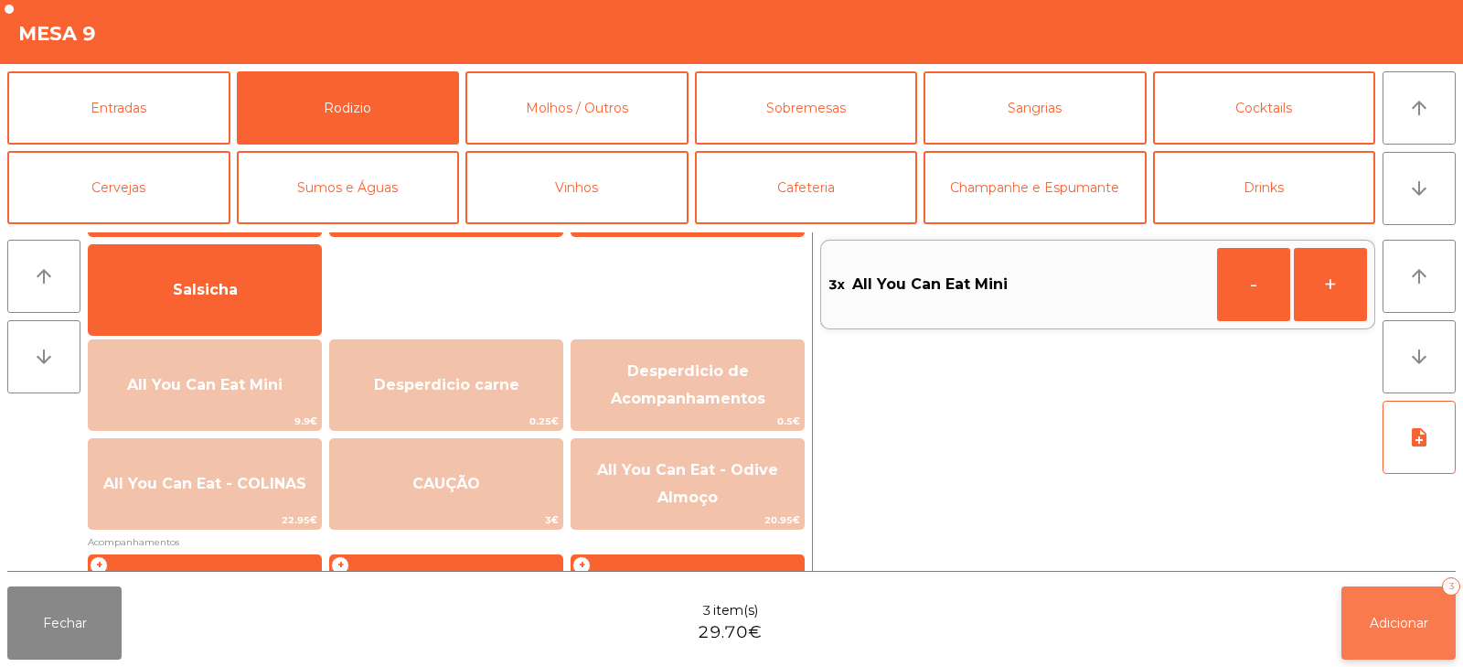
click at [1390, 622] on span "Adicionar" at bounding box center [1399, 622] width 59 height 16
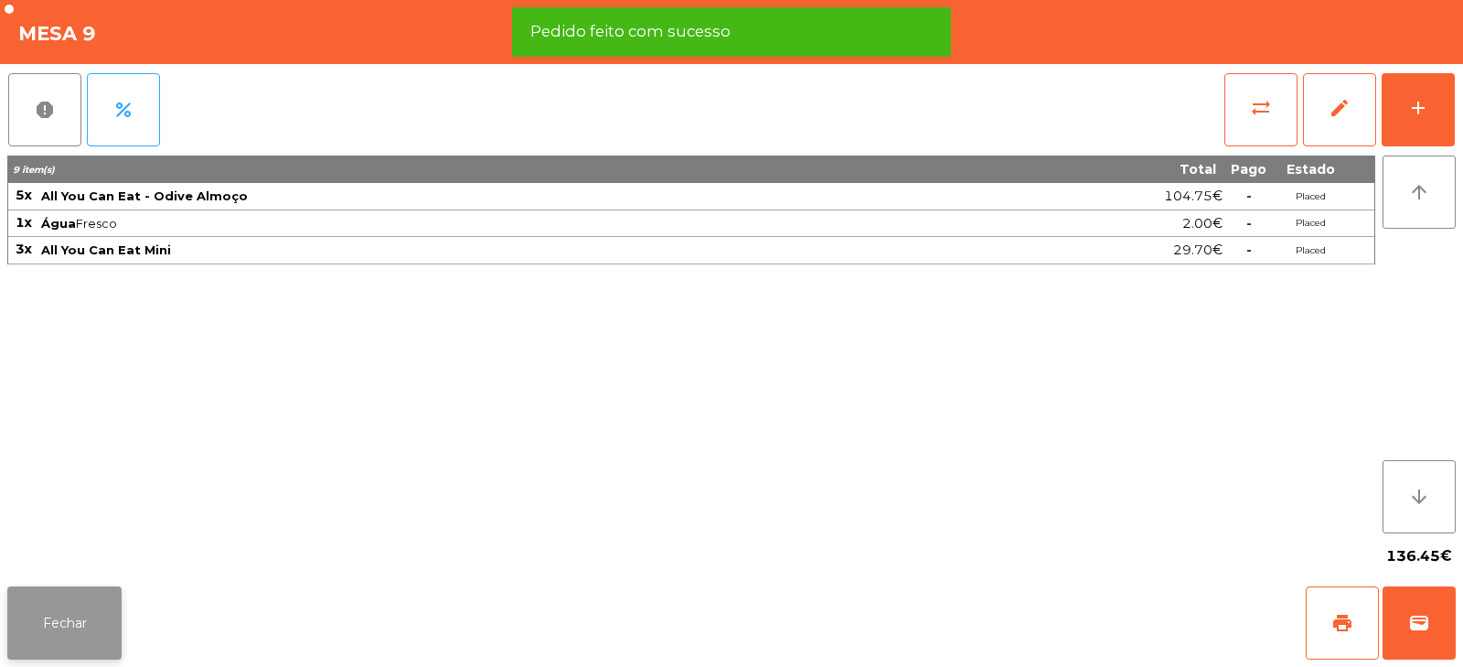
click at [91, 634] on button "Fechar" at bounding box center [64, 622] width 114 height 73
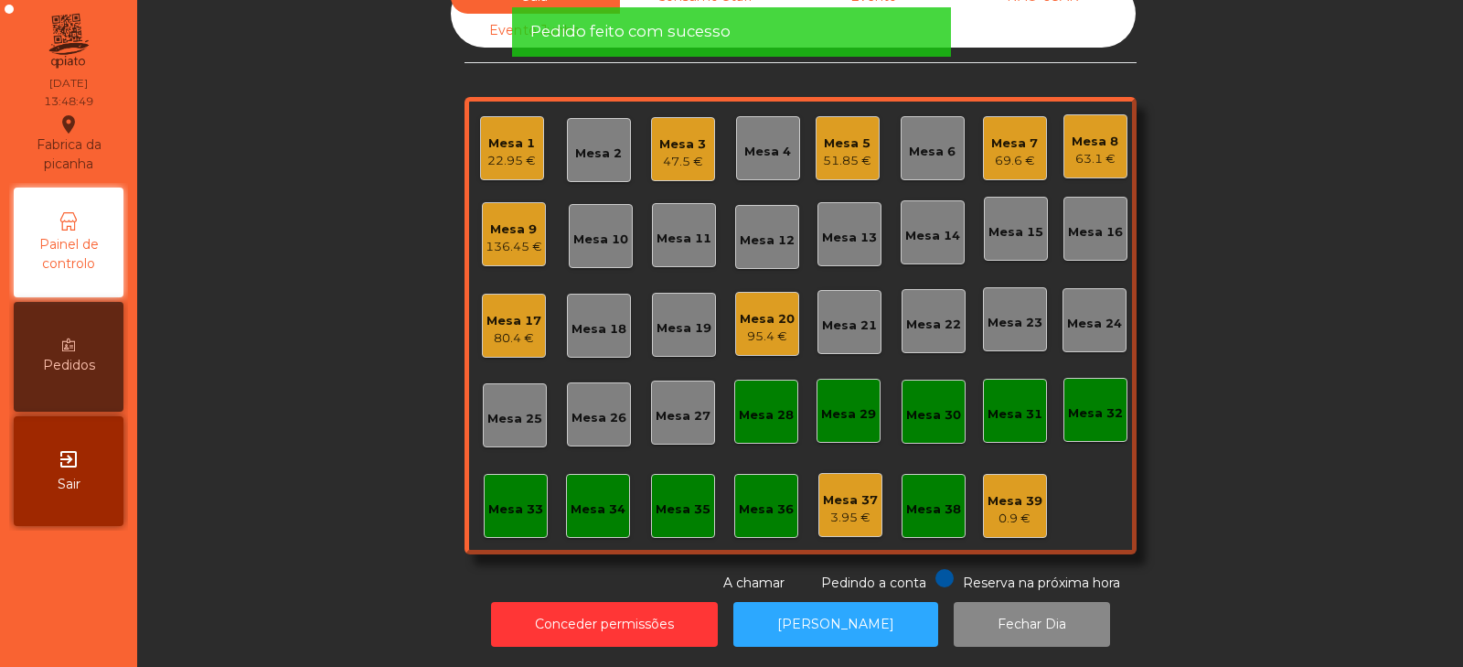
scroll to position [0, 0]
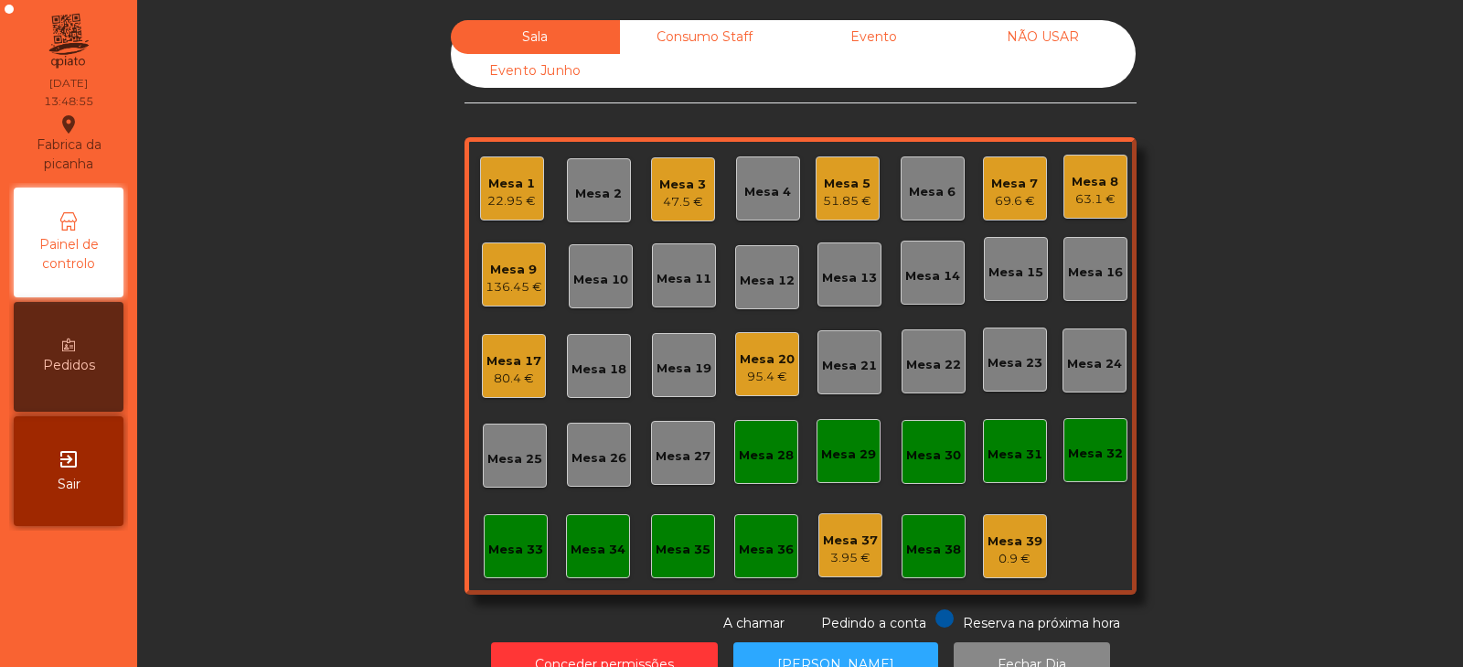
click at [1082, 196] on div "63.1 €" at bounding box center [1095, 199] width 47 height 18
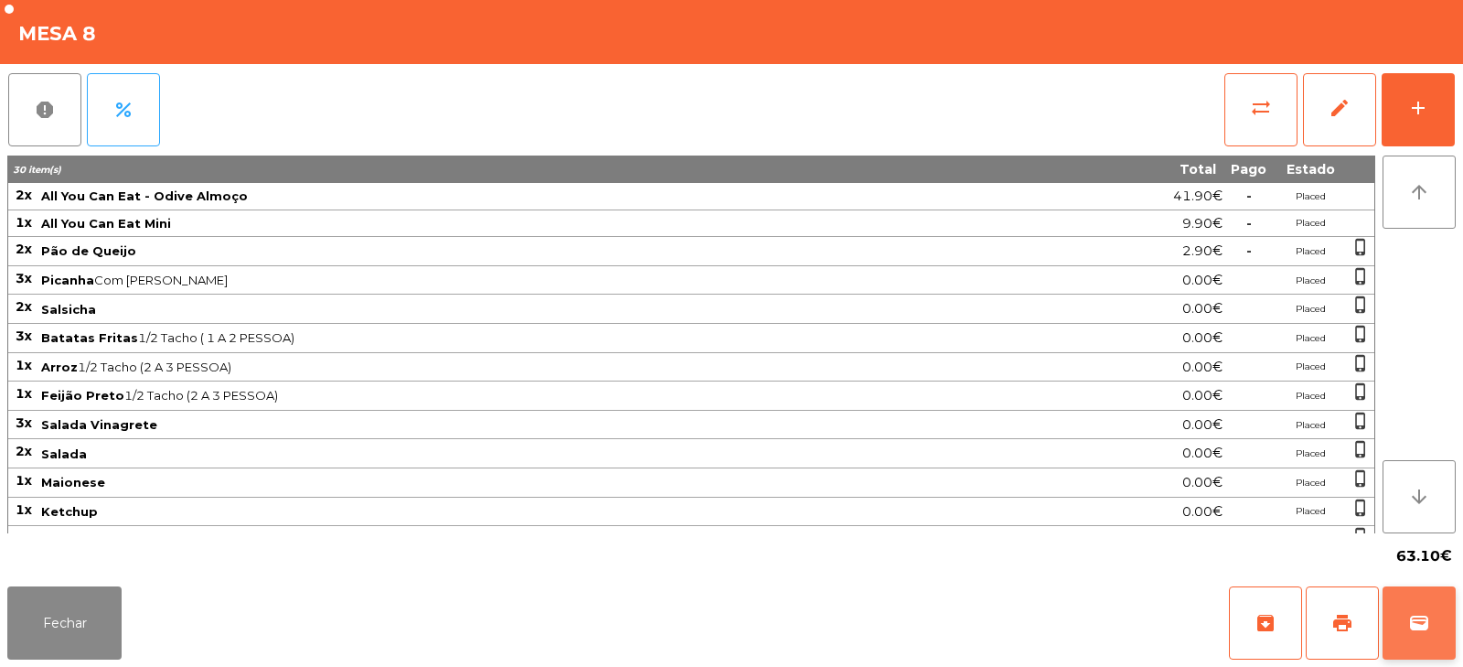
click at [1427, 633] on span "wallet" at bounding box center [1419, 623] width 22 height 22
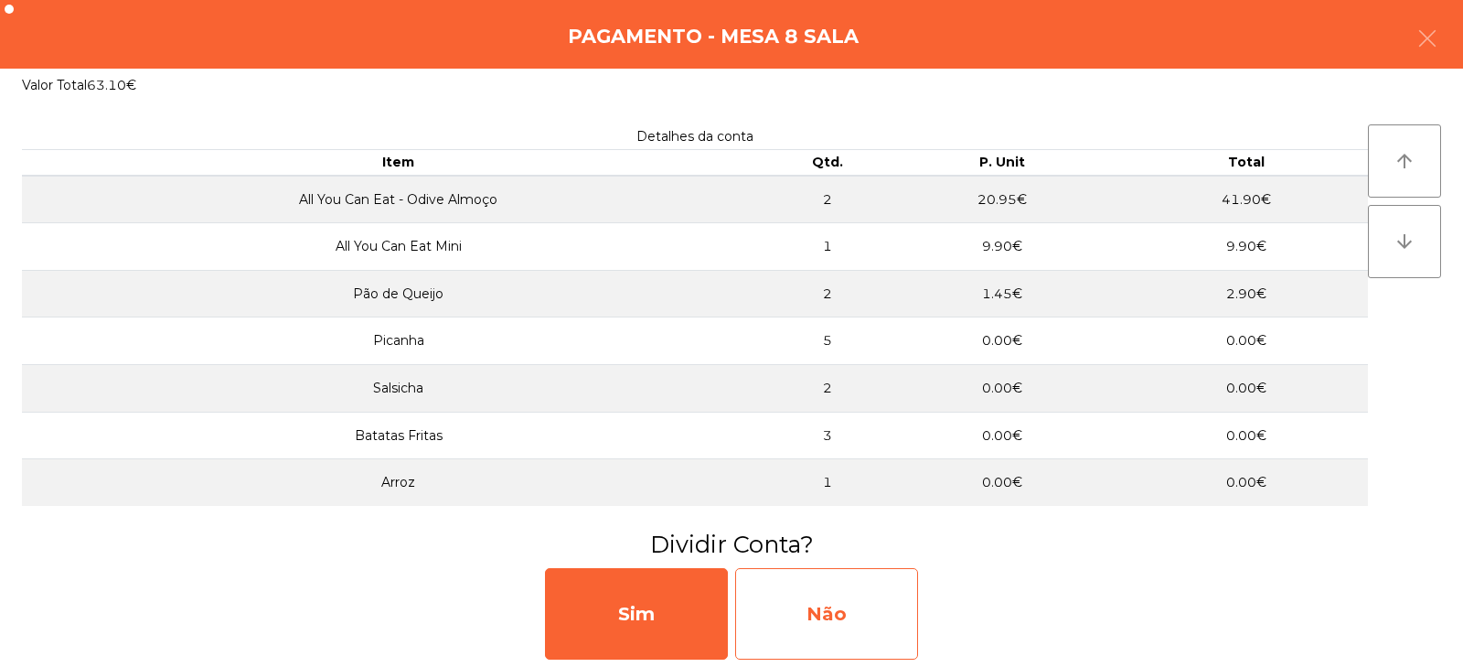
click at [854, 601] on div "Não" at bounding box center [826, 613] width 183 height 91
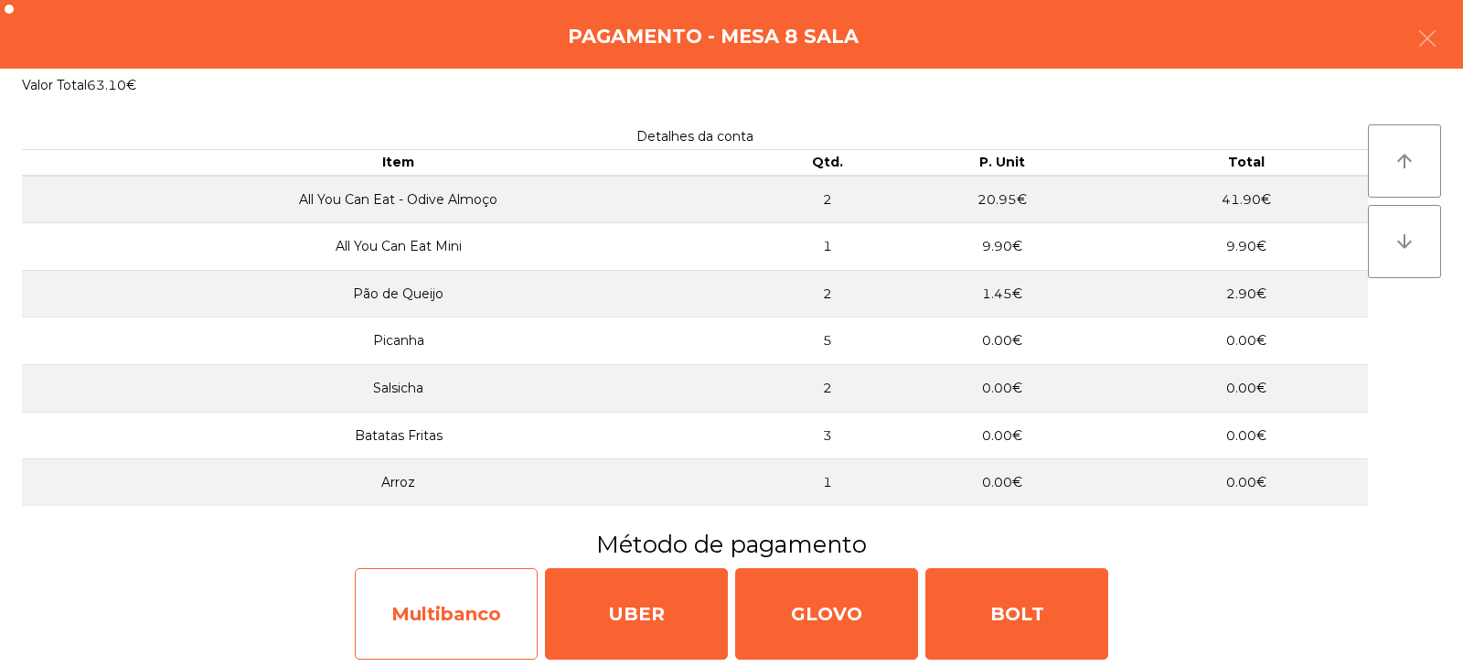
click at [503, 619] on div "Multibanco" at bounding box center [446, 613] width 183 height 91
select select "**"
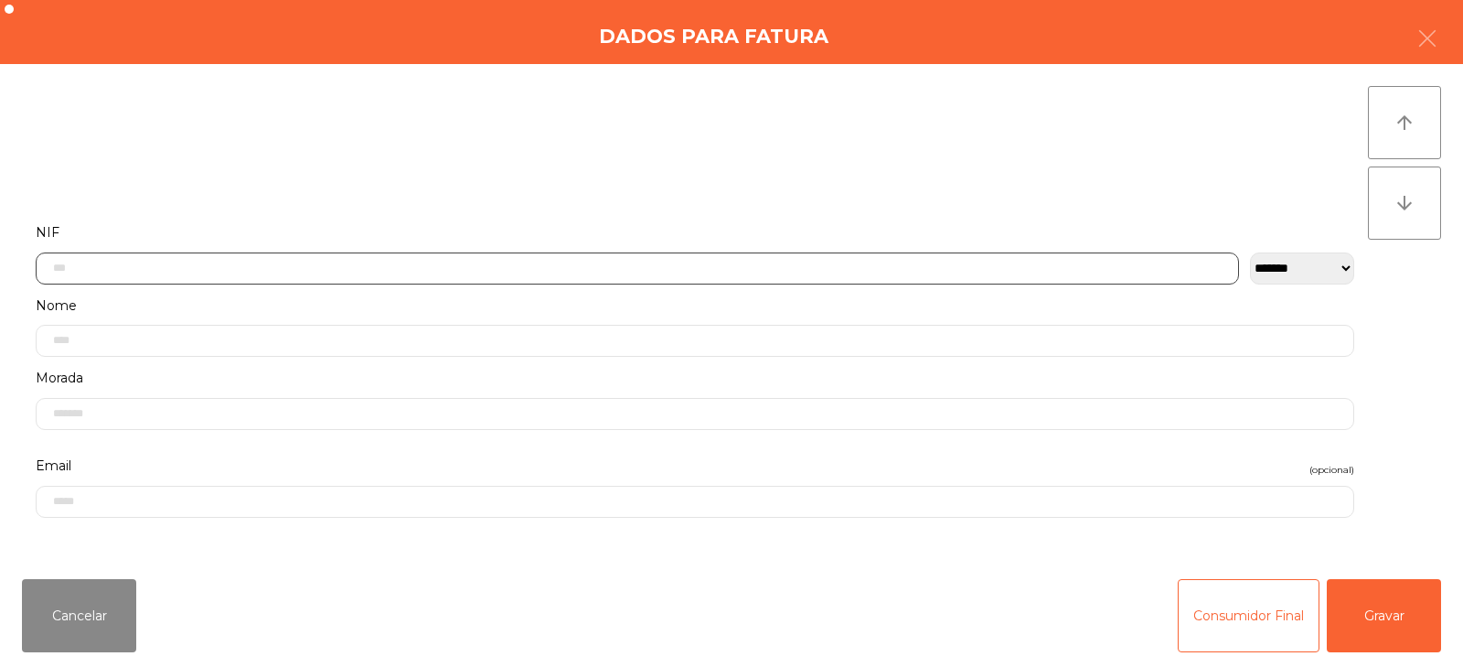
click at [915, 267] on input "text" at bounding box center [637, 268] width 1203 height 32
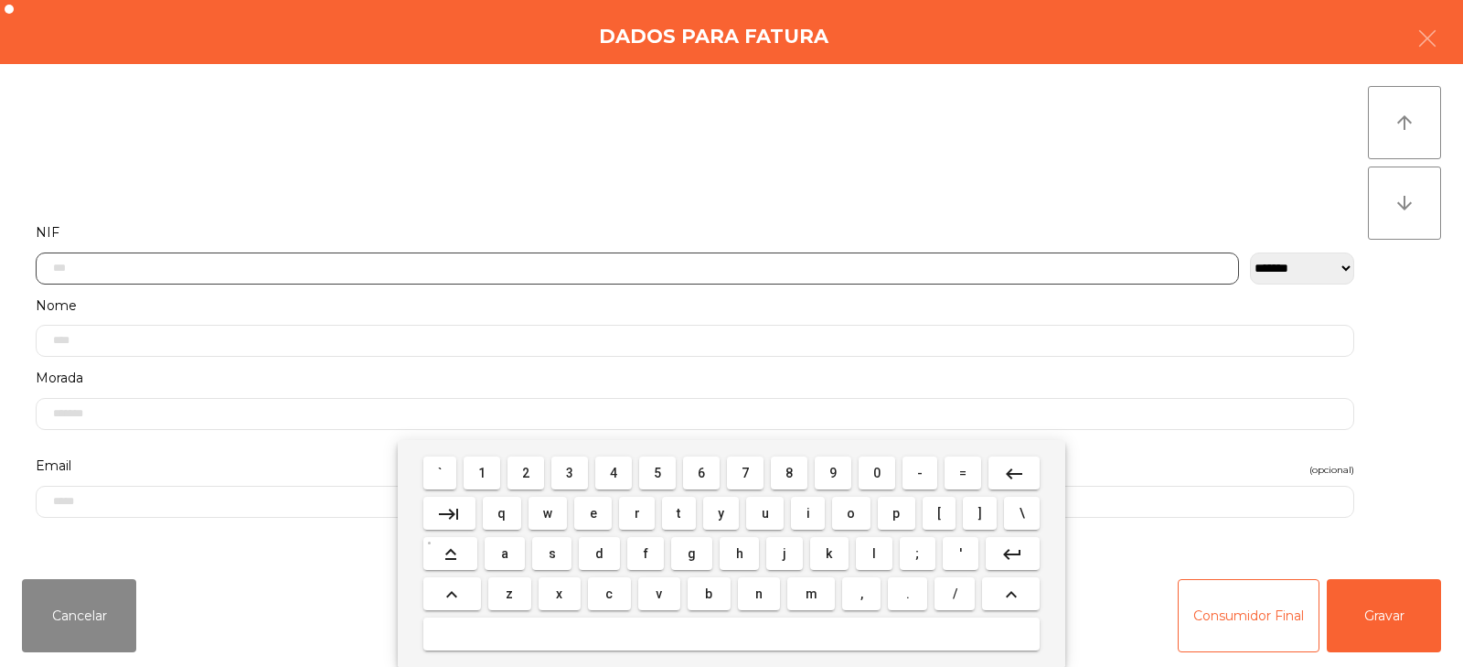
scroll to position [133, 0]
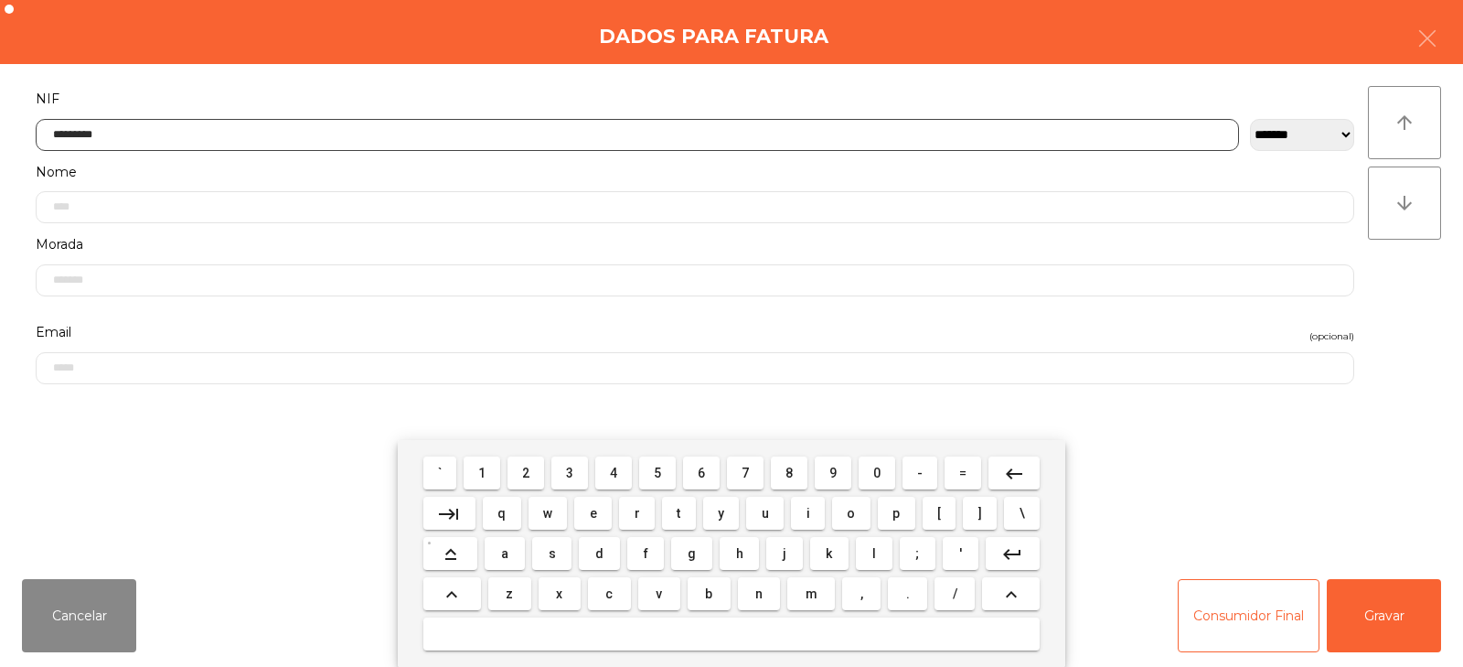
type input "*********"
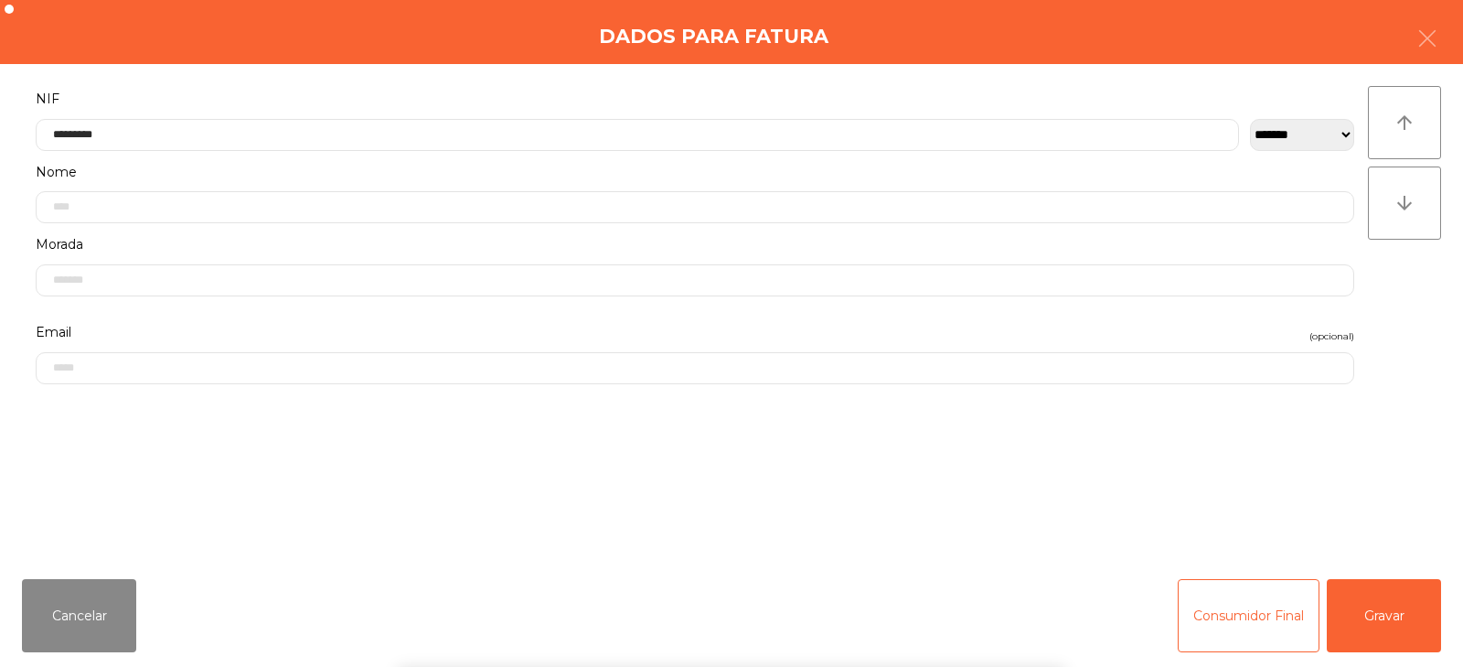
click at [1369, 632] on div "` 1 2 3 4 5 6 7 8 9 0 - = keyboard_backspace keyboard_tab q w e r t y u i o p […" at bounding box center [731, 553] width 1463 height 227
click at [1380, 629] on button "Gravar" at bounding box center [1384, 615] width 114 height 73
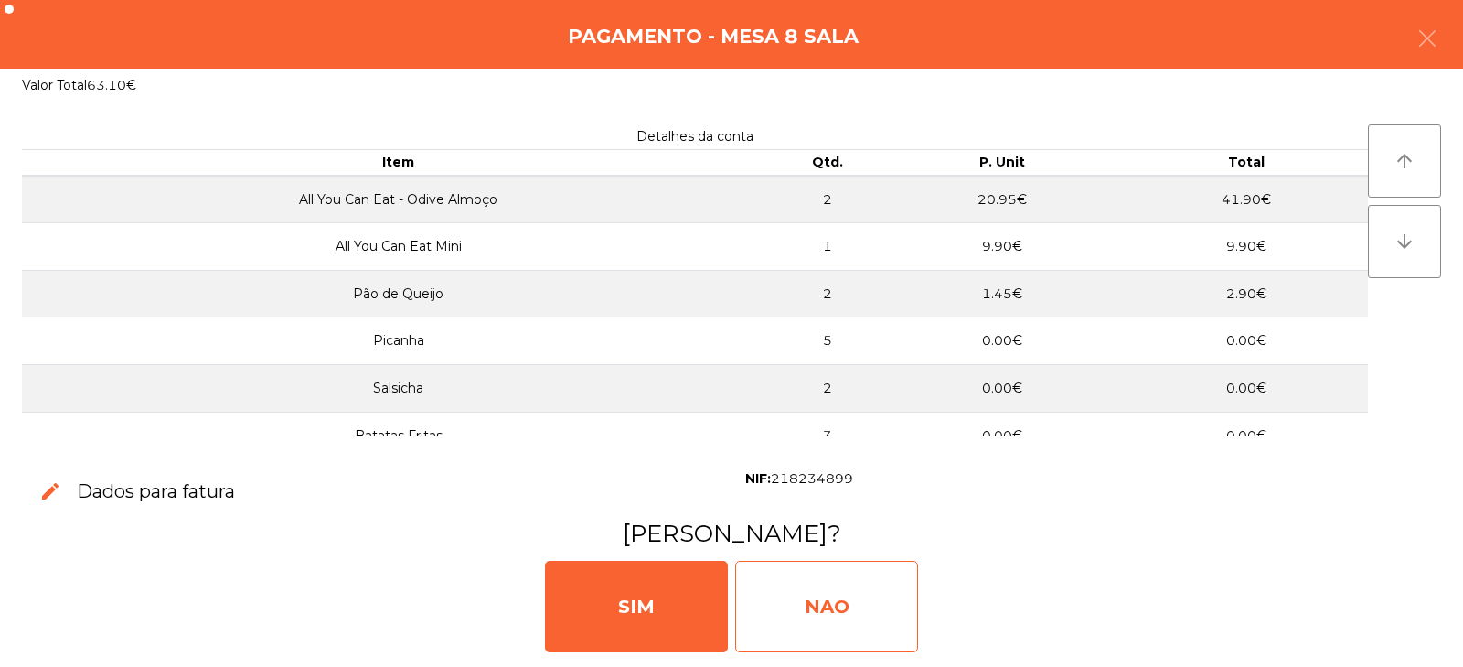
click at [795, 600] on div "NAO" at bounding box center [826, 605] width 183 height 91
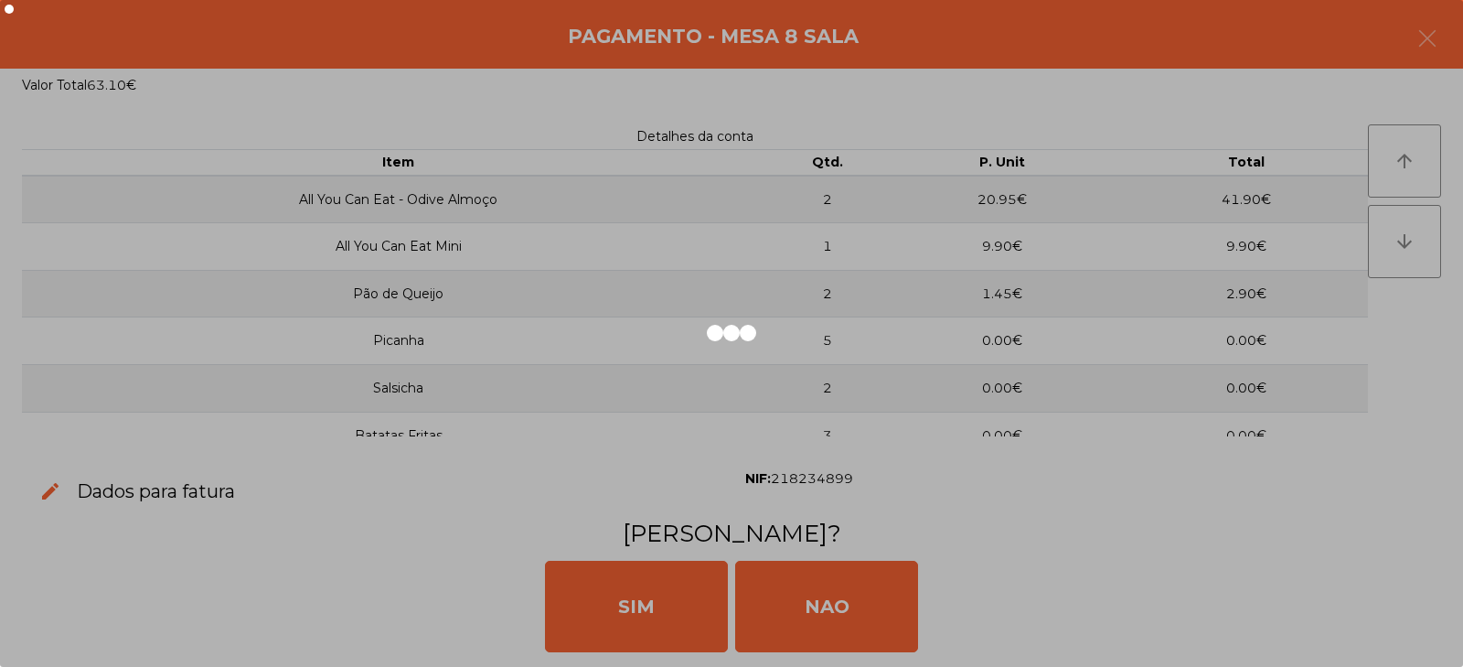
click at [672, 609] on div at bounding box center [731, 333] width 1463 height 667
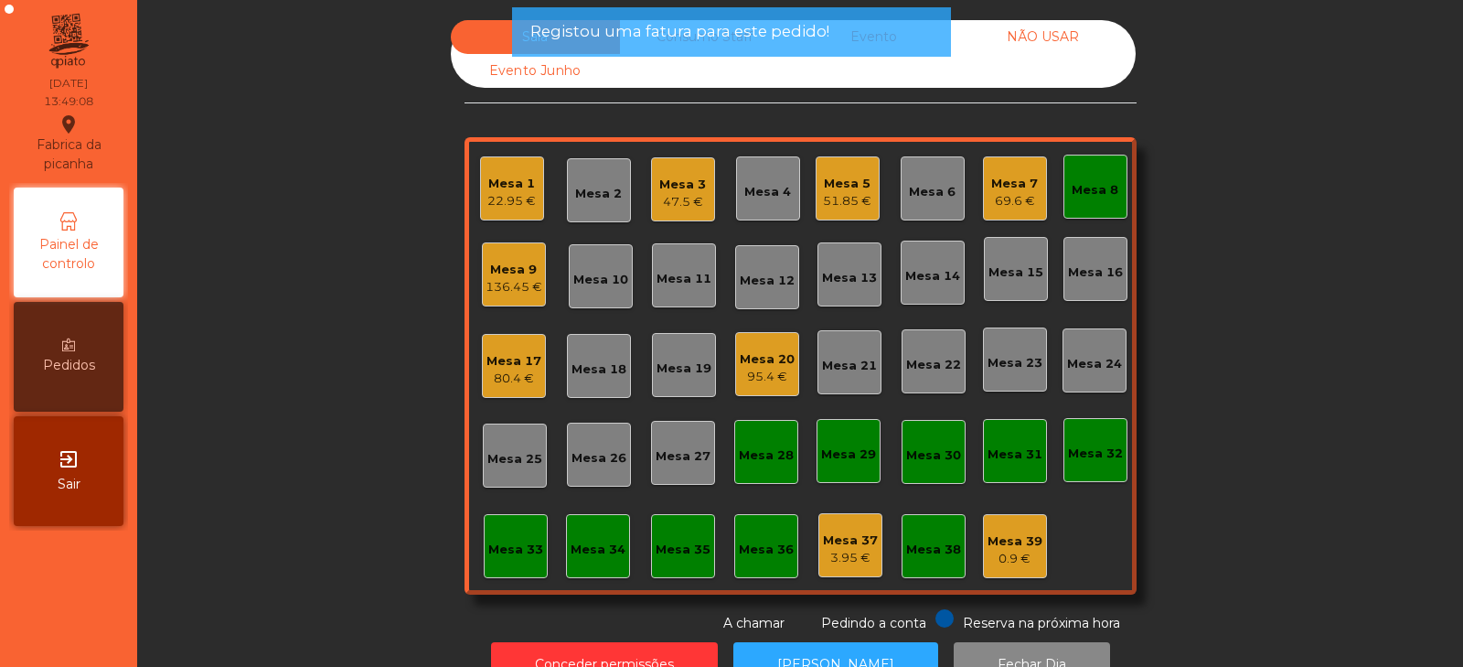
click at [1089, 182] on div "Mesa 8" at bounding box center [1095, 190] width 47 height 18
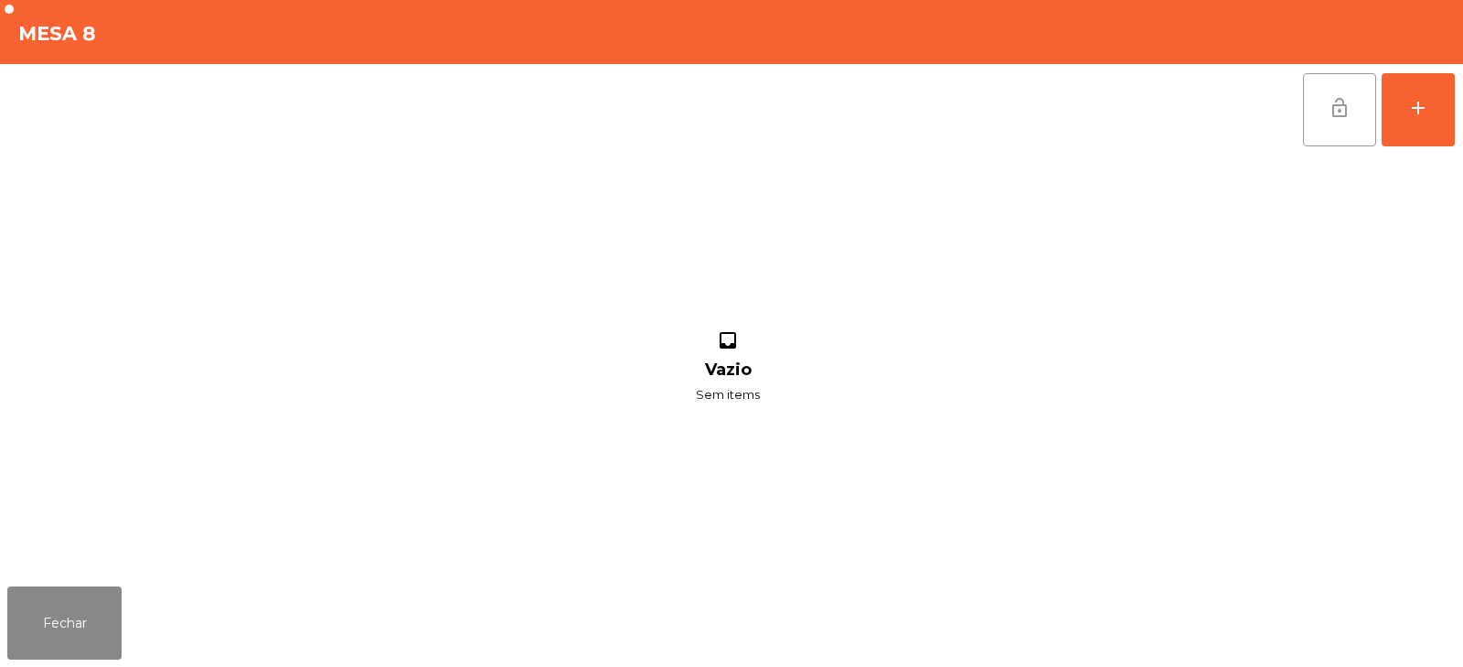
click at [1338, 111] on span "lock_open" at bounding box center [1340, 108] width 22 height 22
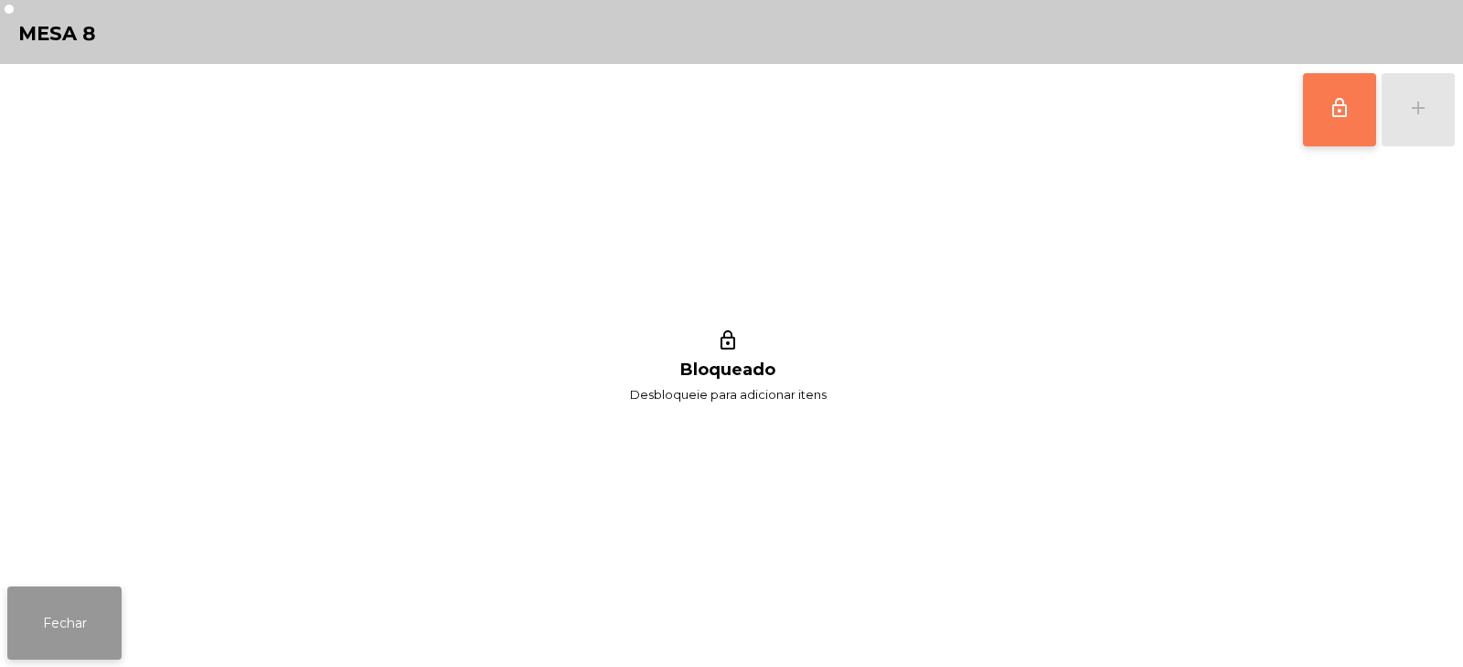
click at [65, 625] on button "Fechar" at bounding box center [64, 622] width 114 height 73
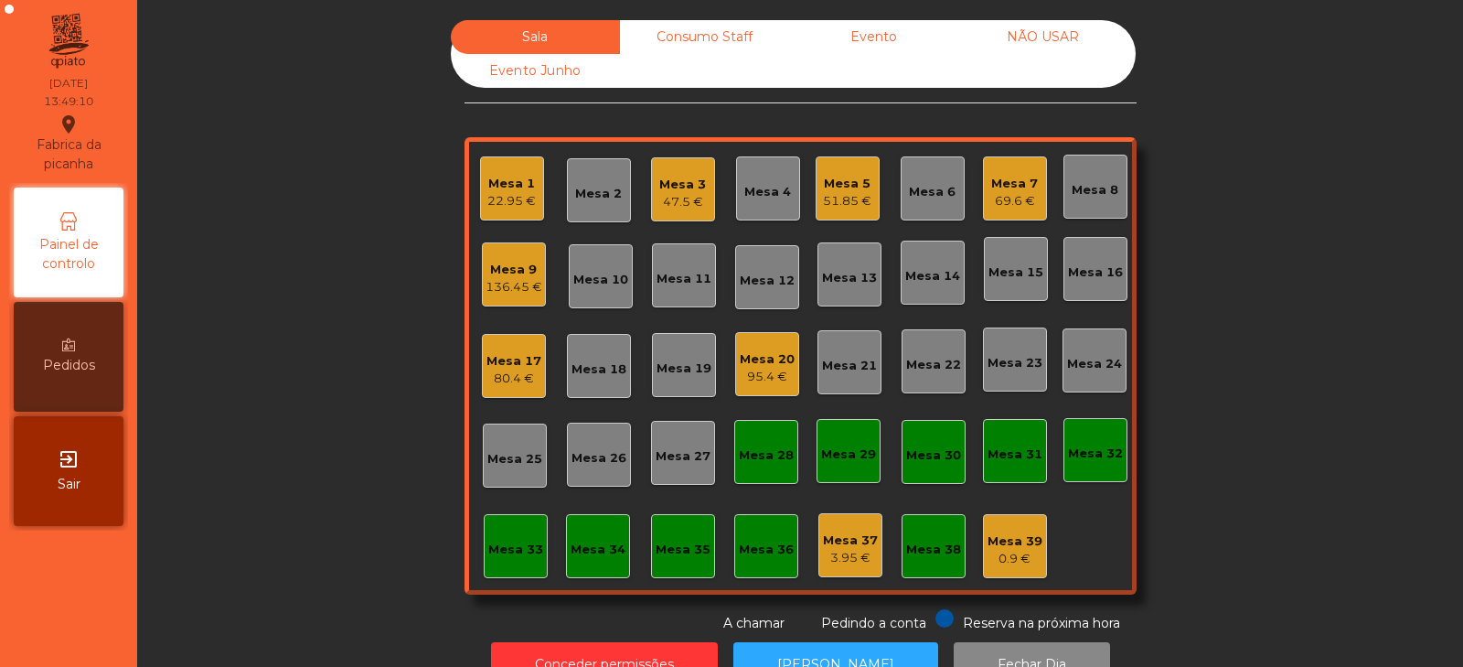
scroll to position [54, 0]
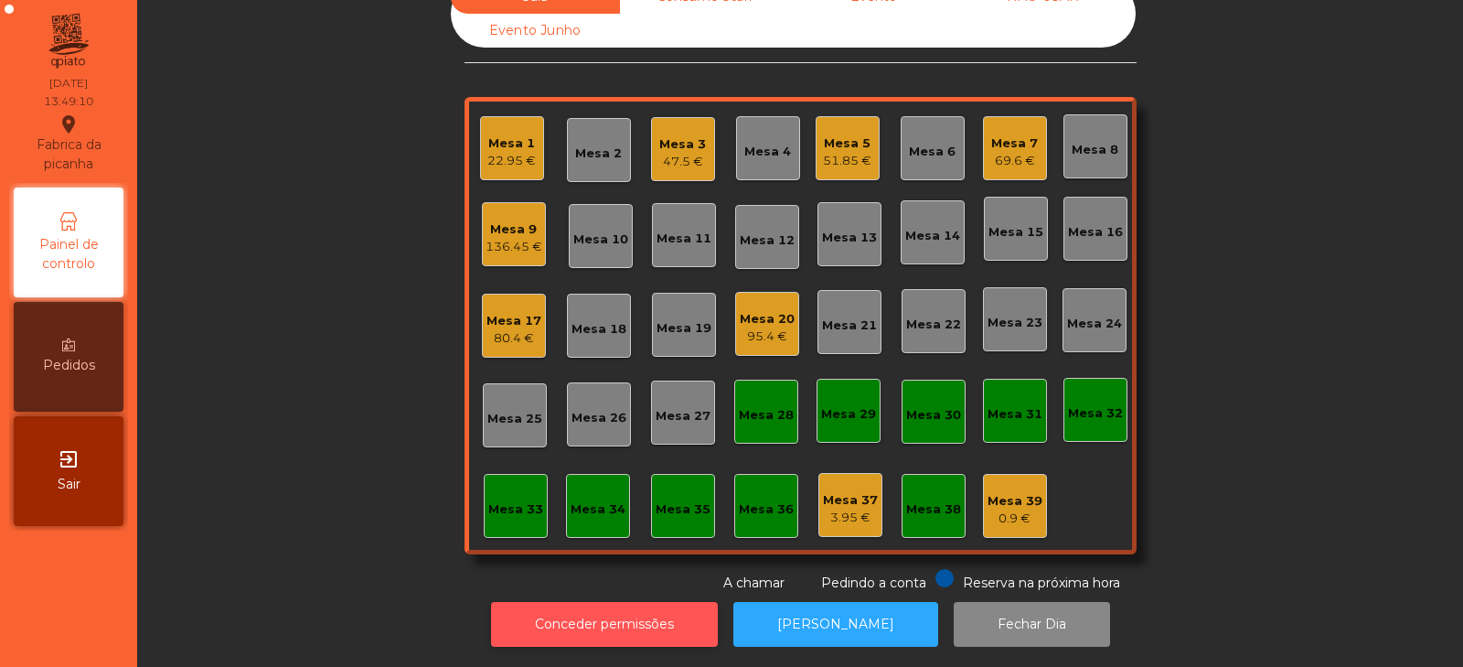
click at [677, 604] on button "Conceder permissões" at bounding box center [604, 624] width 227 height 45
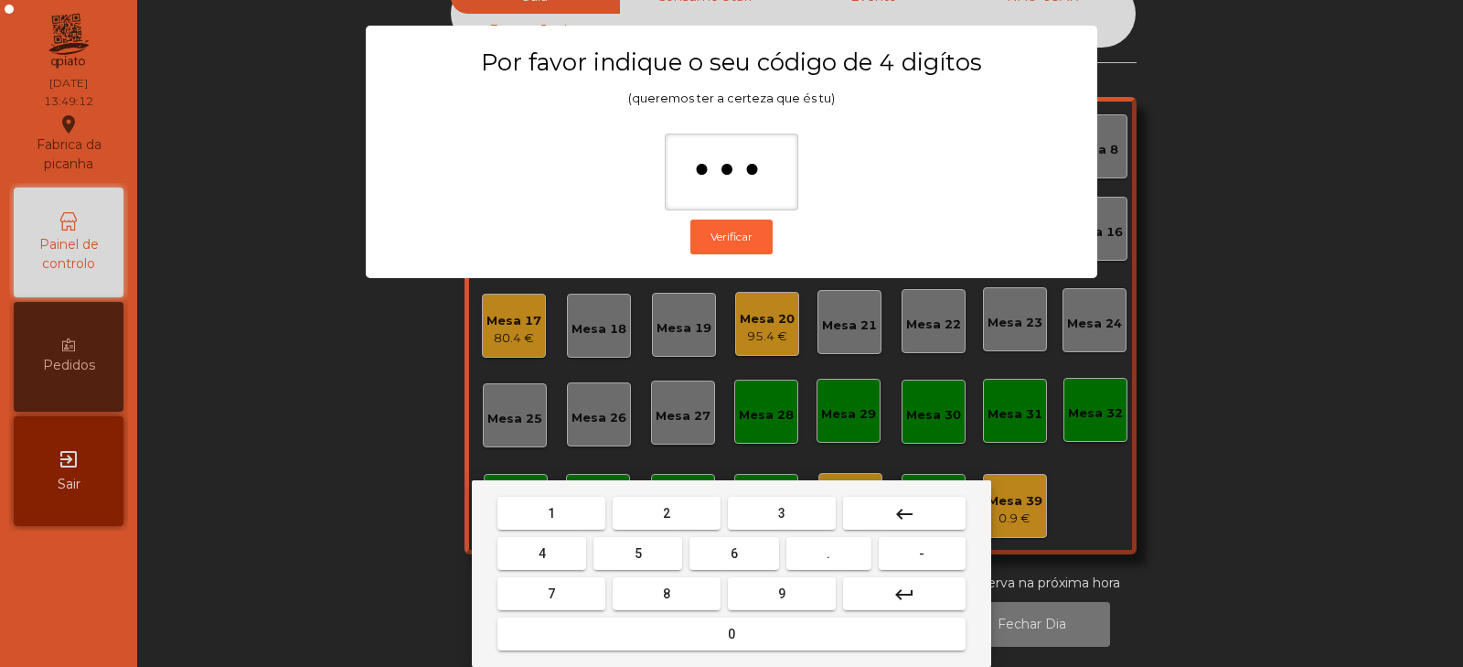
type input "****"
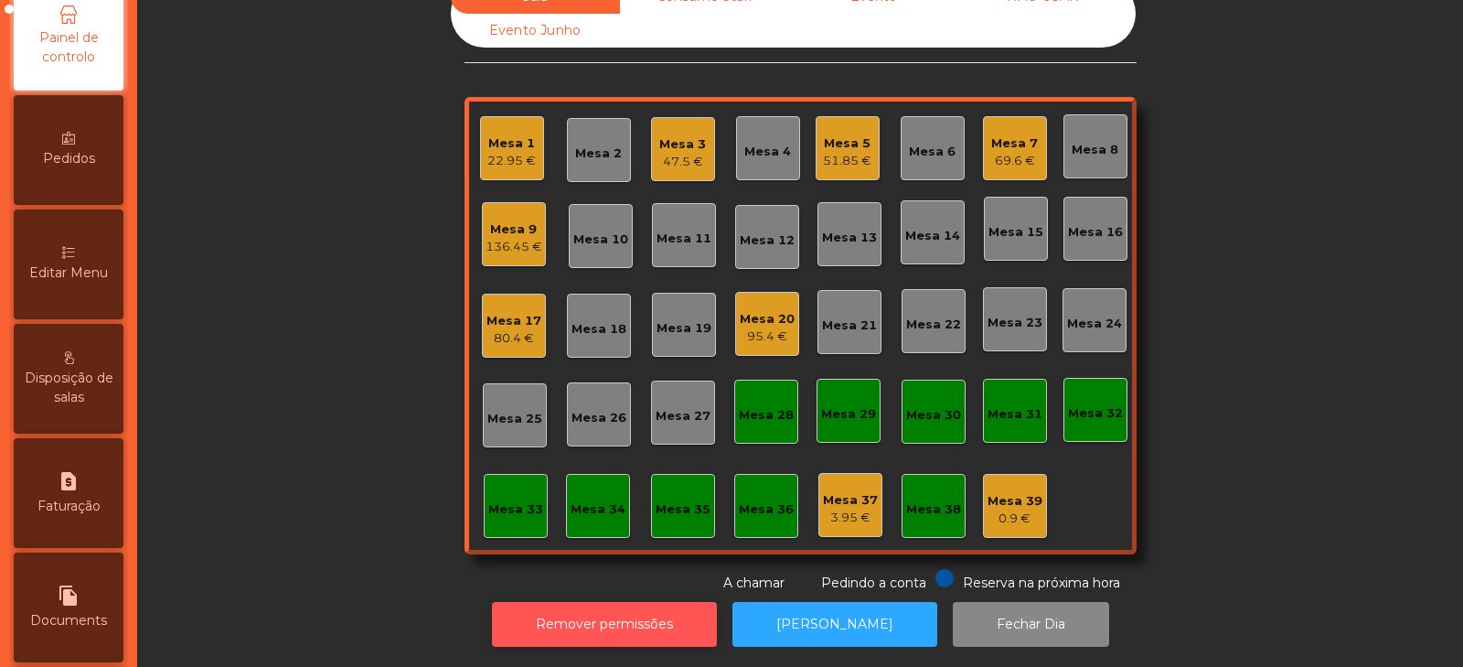
scroll to position [221, 0]
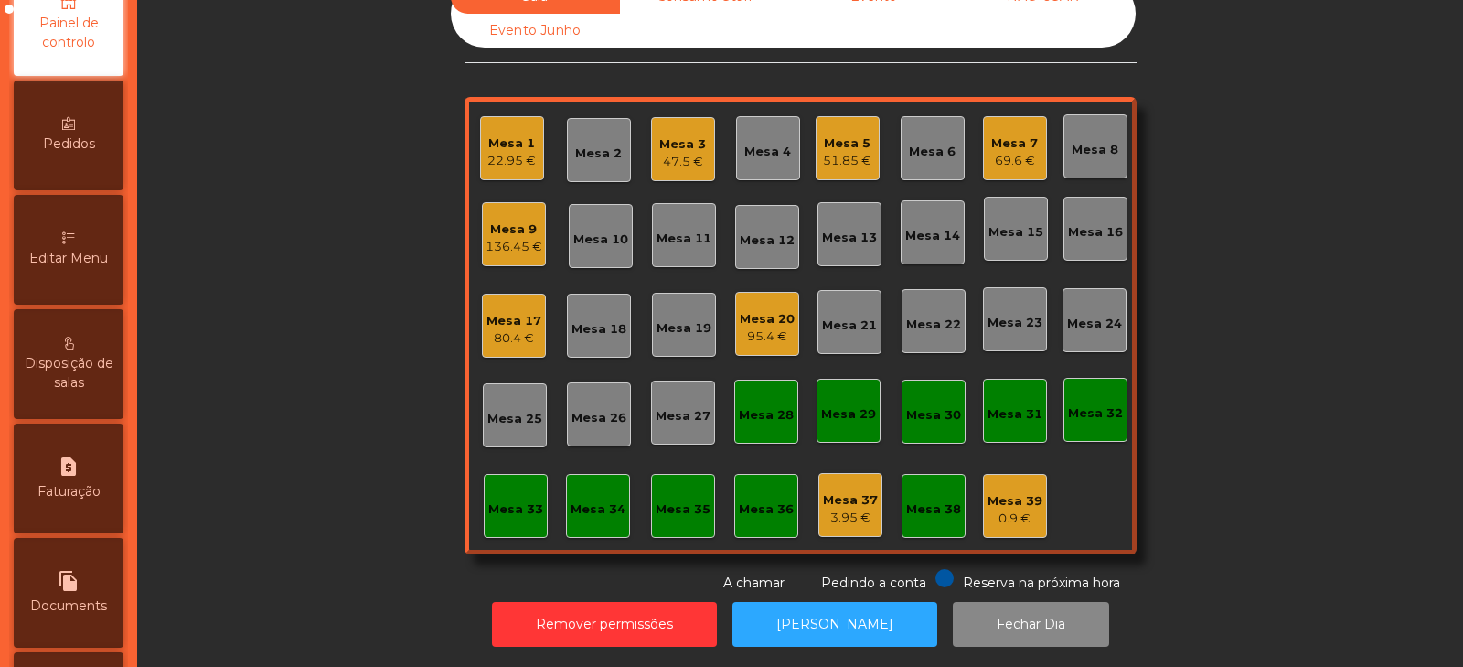
click at [62, 482] on span "Faturação" at bounding box center [68, 491] width 63 height 19
select select "*"
select select "****"
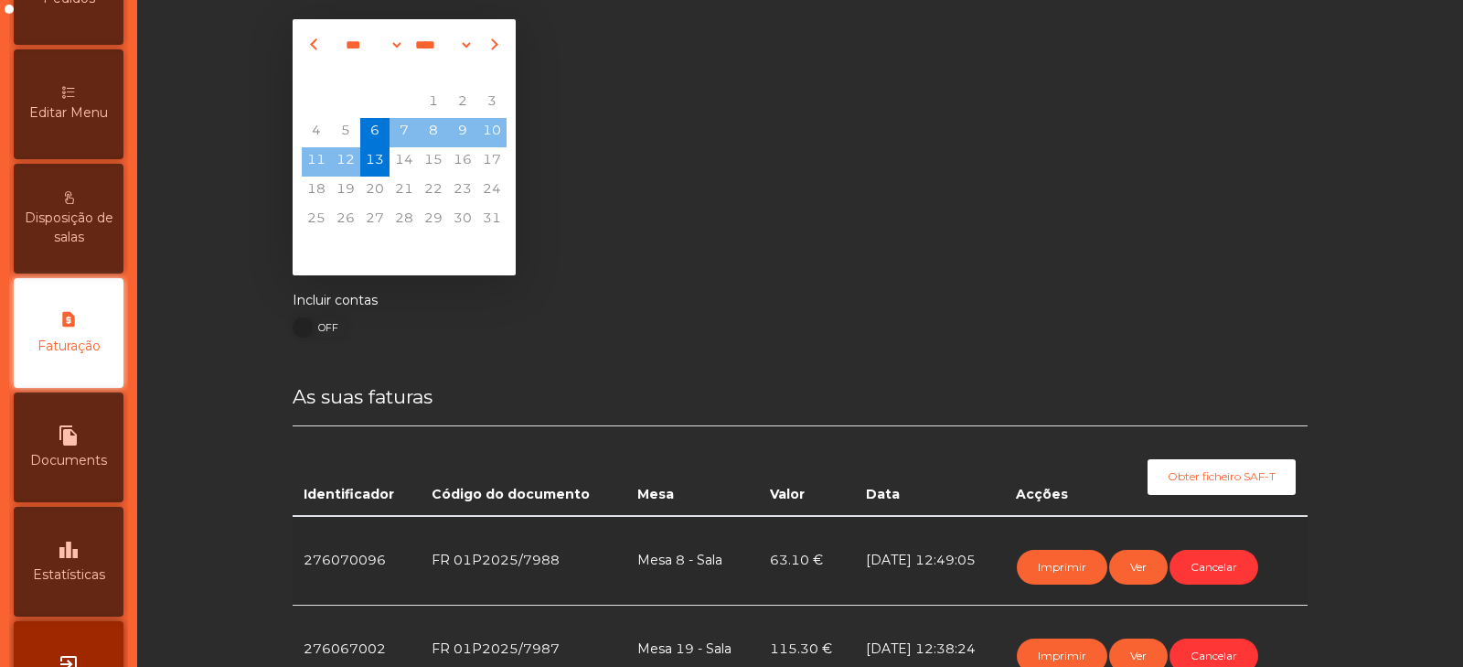
scroll to position [54, 0]
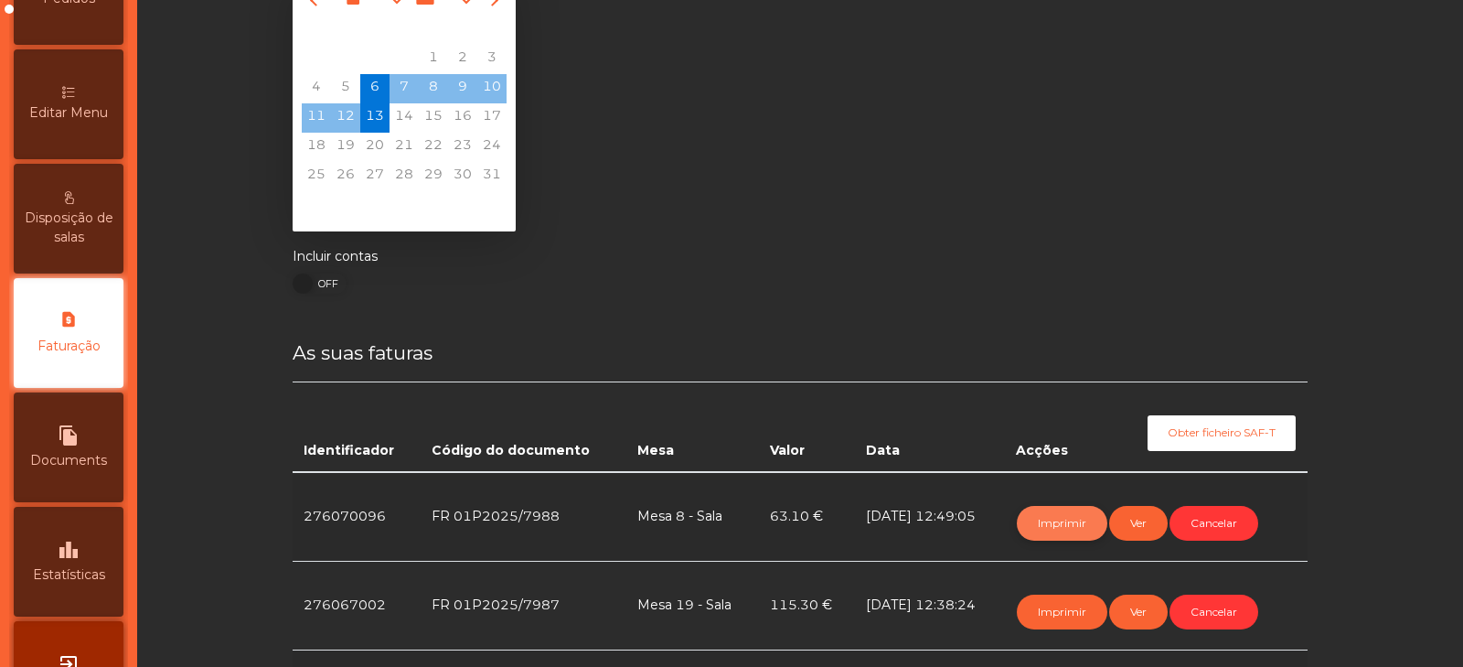
click at [1071, 524] on button "Imprimir" at bounding box center [1062, 523] width 91 height 35
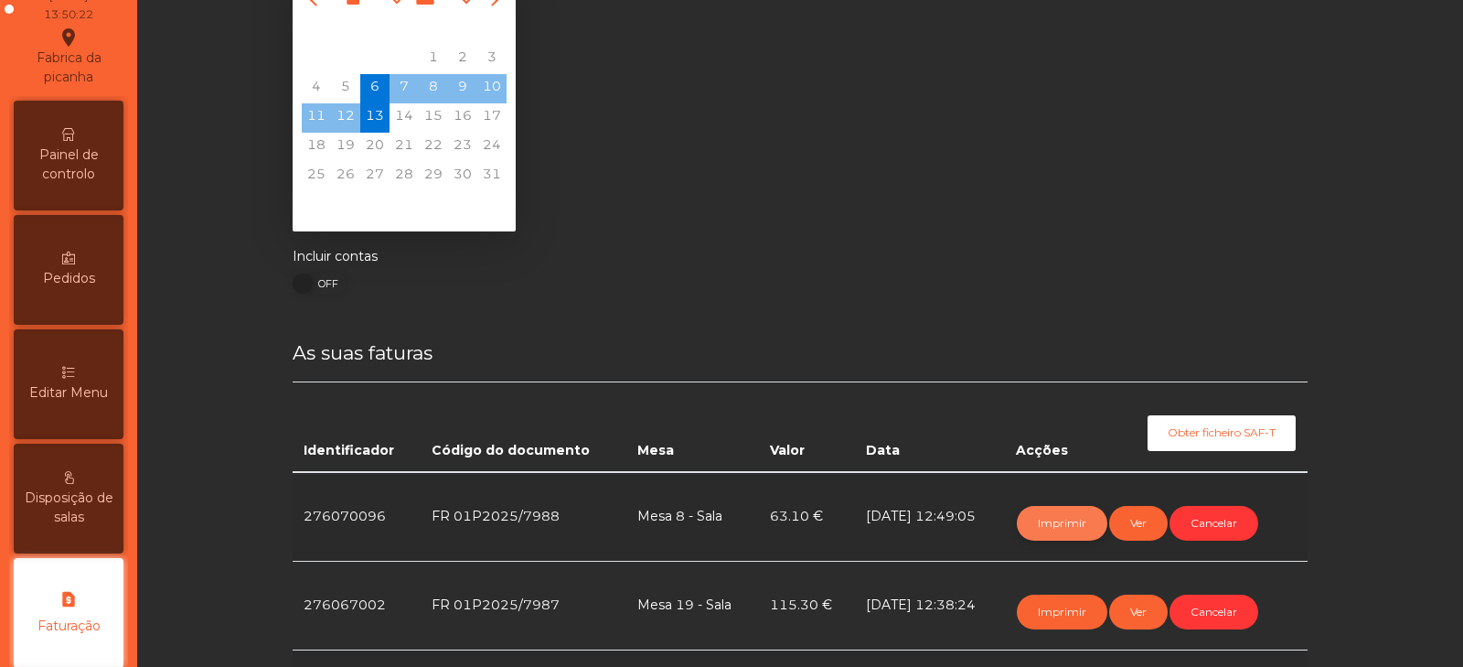
scroll to position [0, 0]
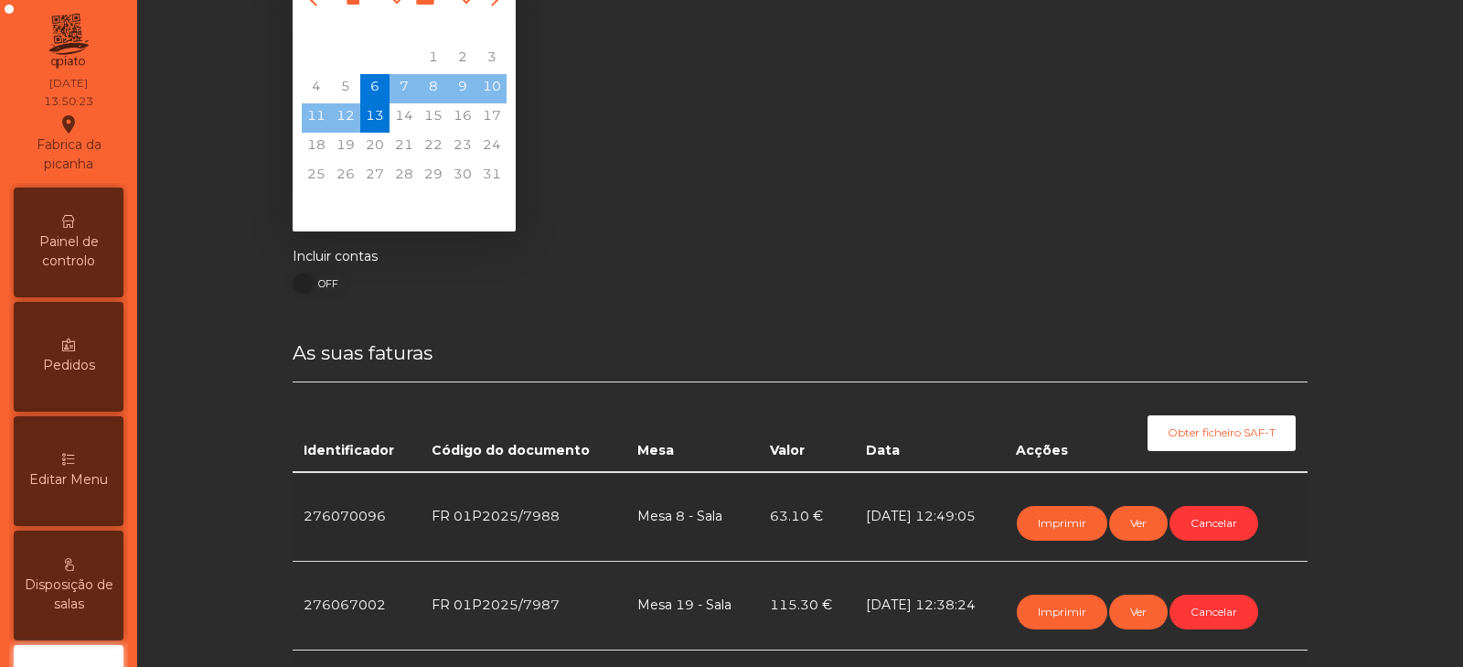
click at [81, 263] on span "Painel de controlo" at bounding box center [68, 251] width 101 height 38
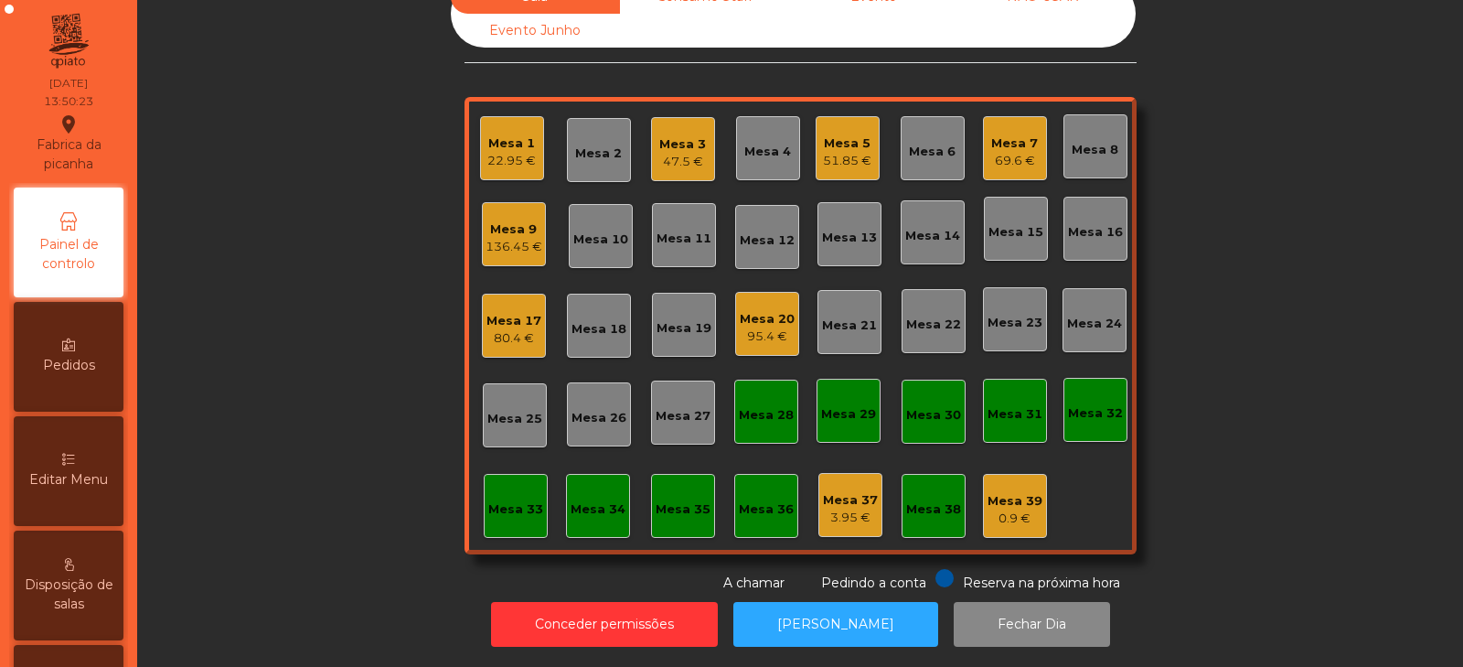
click at [858, 152] on div "51.85 €" at bounding box center [847, 161] width 48 height 18
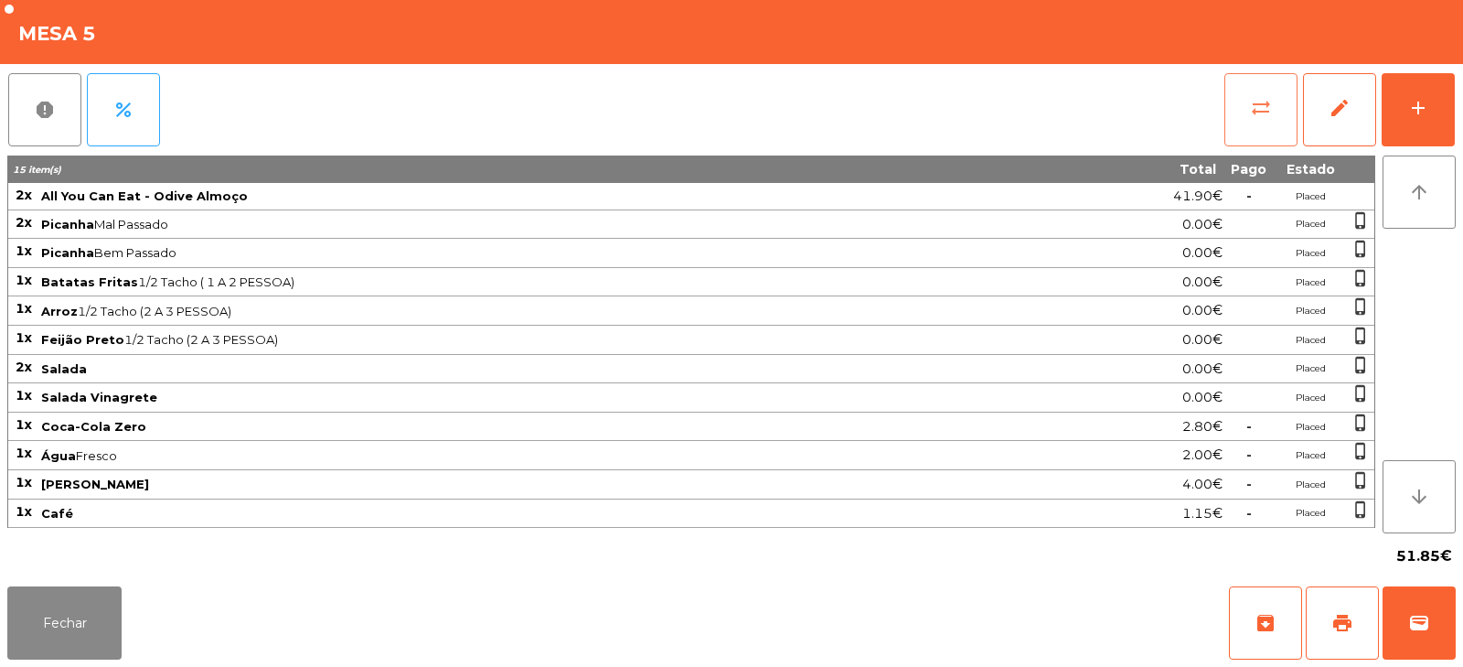
click at [1267, 106] on span "sync_alt" at bounding box center [1261, 108] width 22 height 22
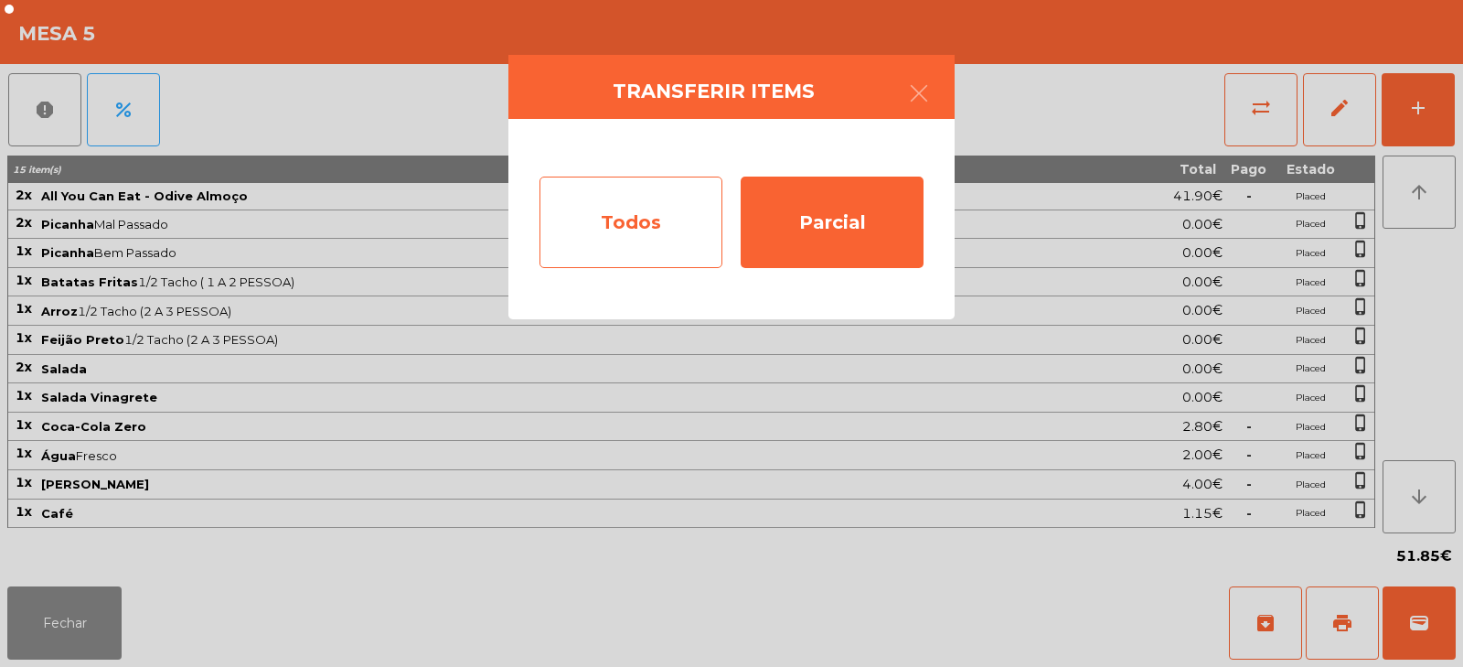
click at [652, 238] on div "Todos" at bounding box center [630, 221] width 183 height 91
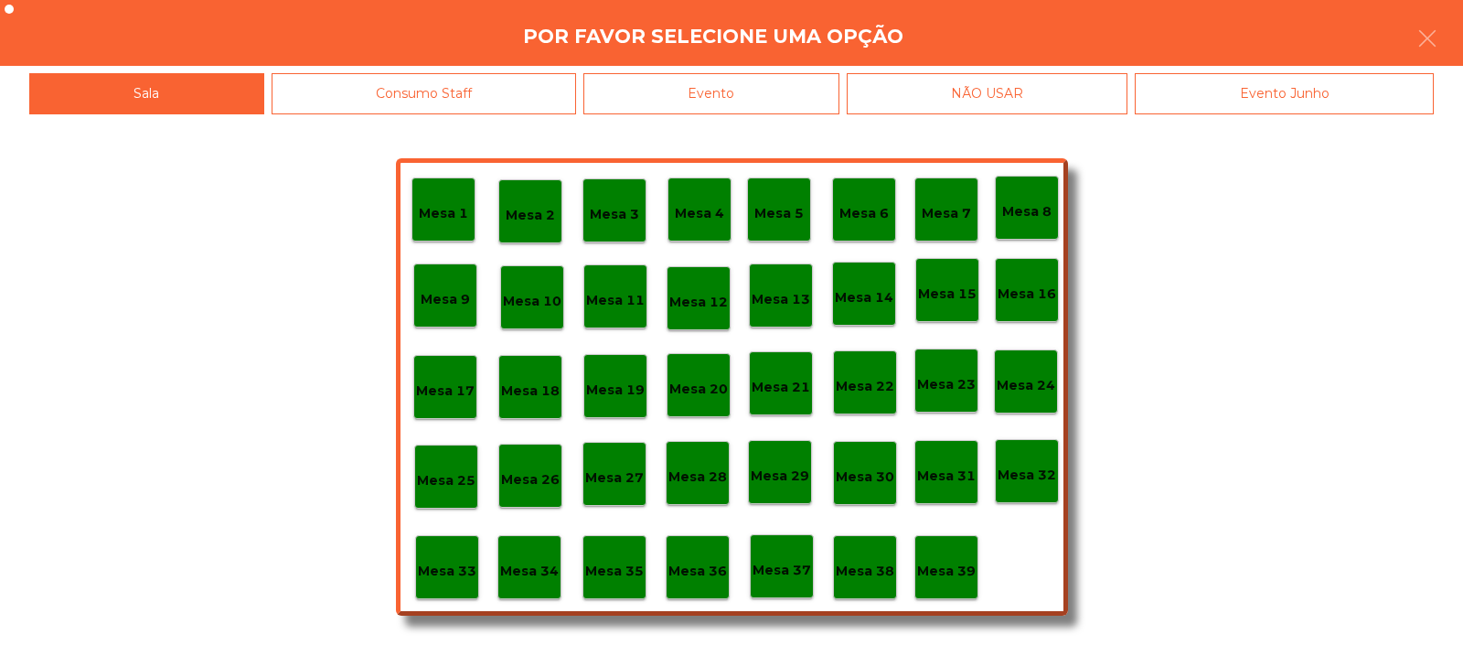
click at [784, 90] on div "Evento" at bounding box center [711, 93] width 256 height 41
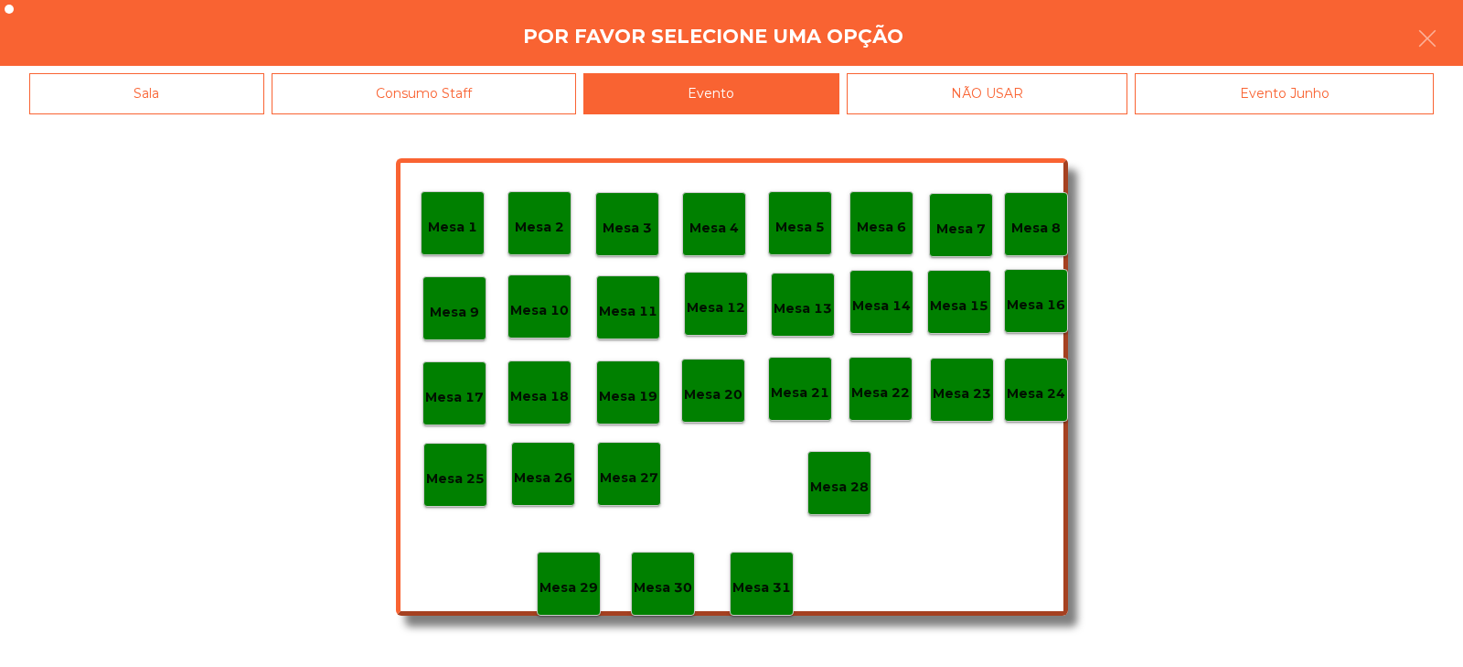
click at [859, 471] on div "Mesa 28" at bounding box center [839, 483] width 59 height 28
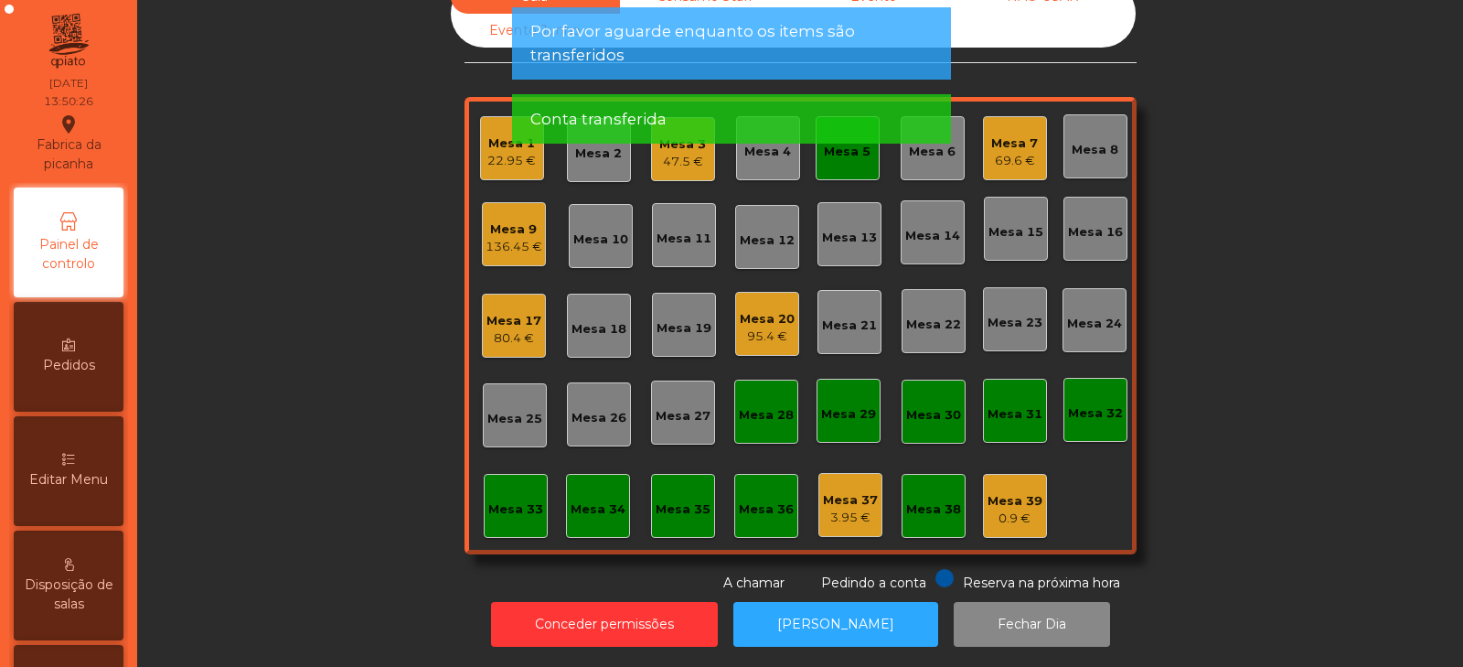
click at [1022, 152] on div "69.6 €" at bounding box center [1014, 161] width 47 height 18
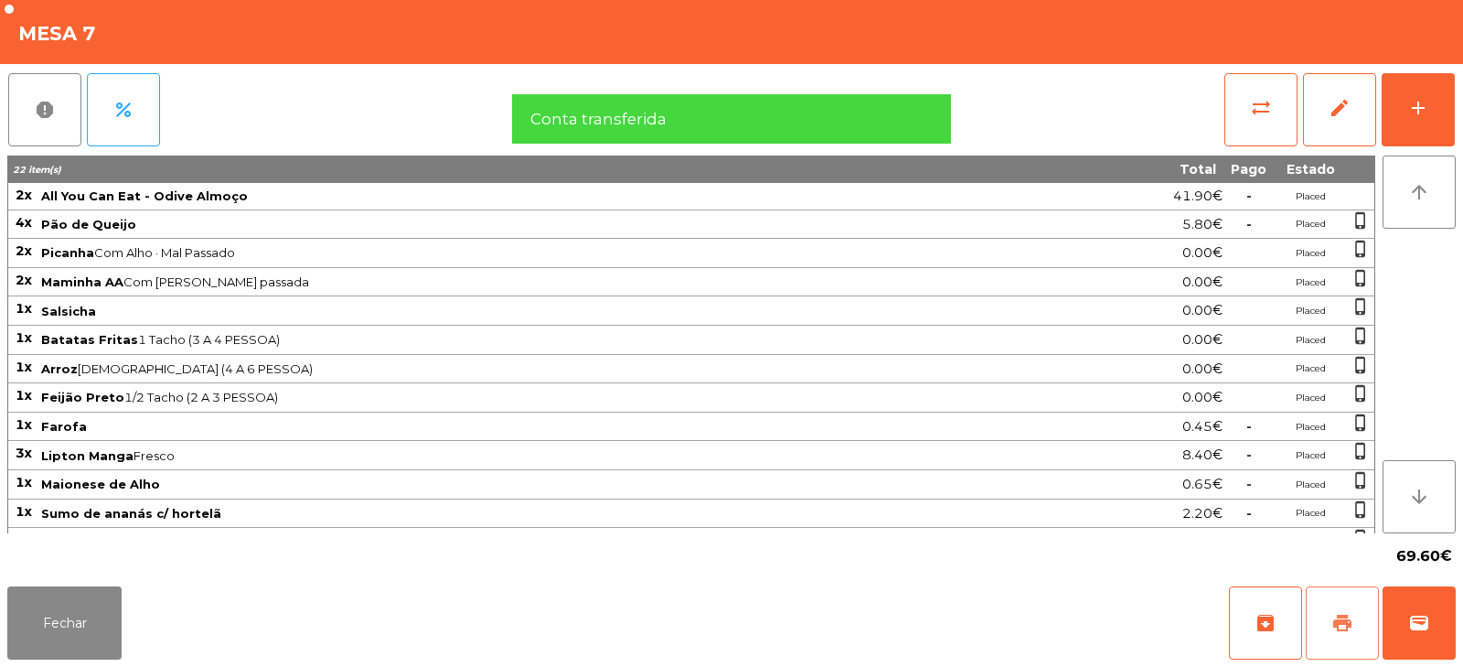
click at [1329, 611] on button "print" at bounding box center [1342, 622] width 73 height 73
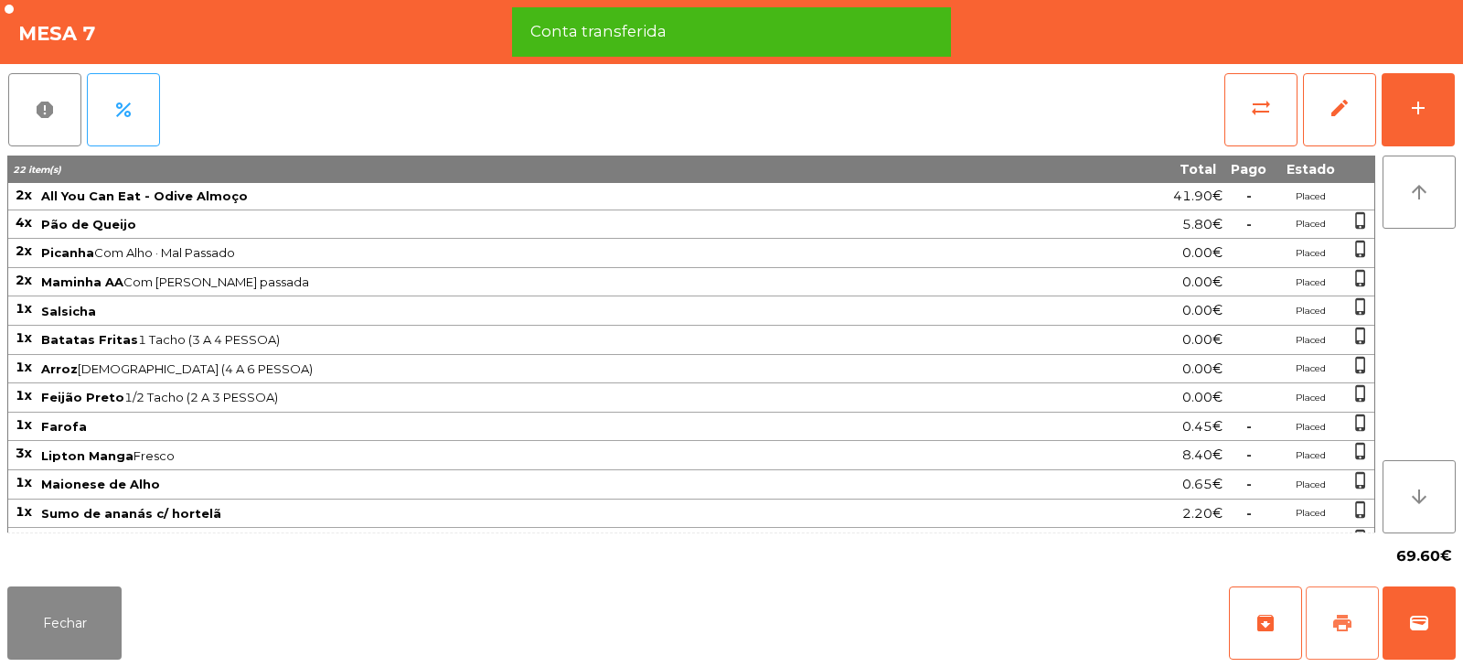
scroll to position [53, 0]
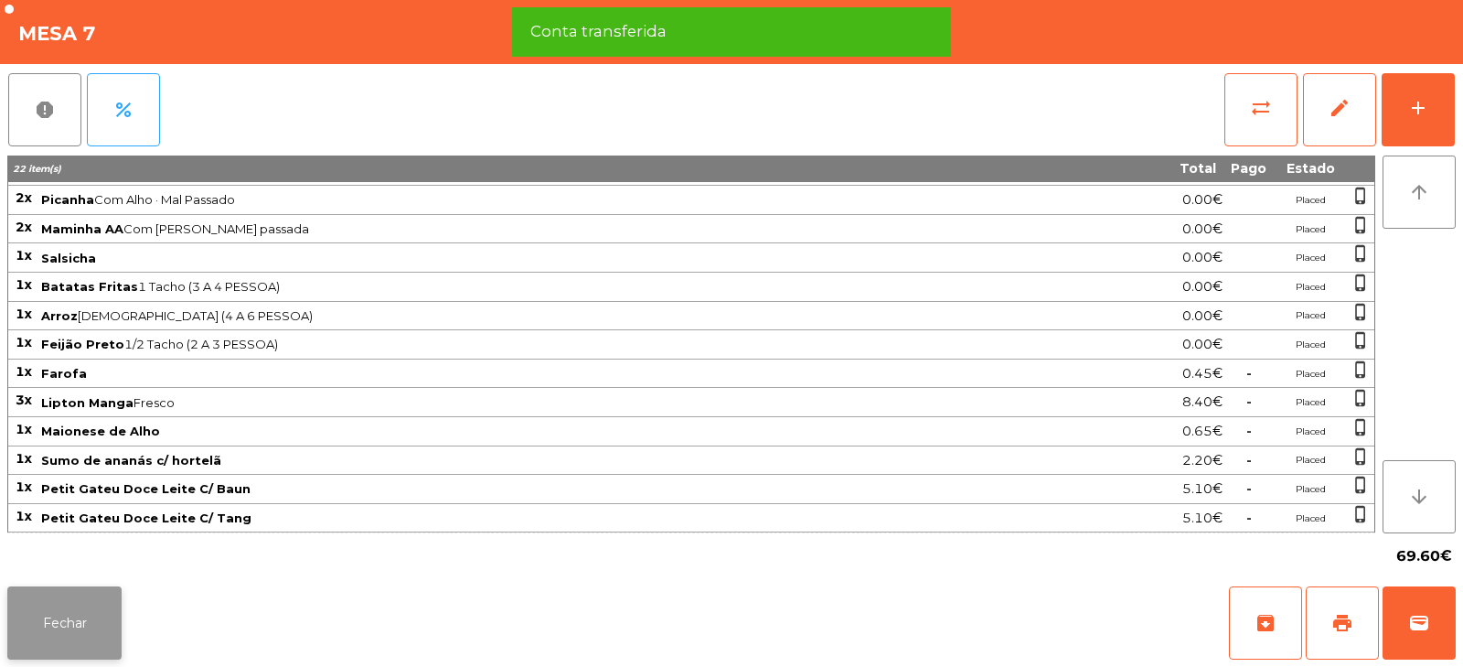
click at [98, 632] on button "Fechar" at bounding box center [64, 622] width 114 height 73
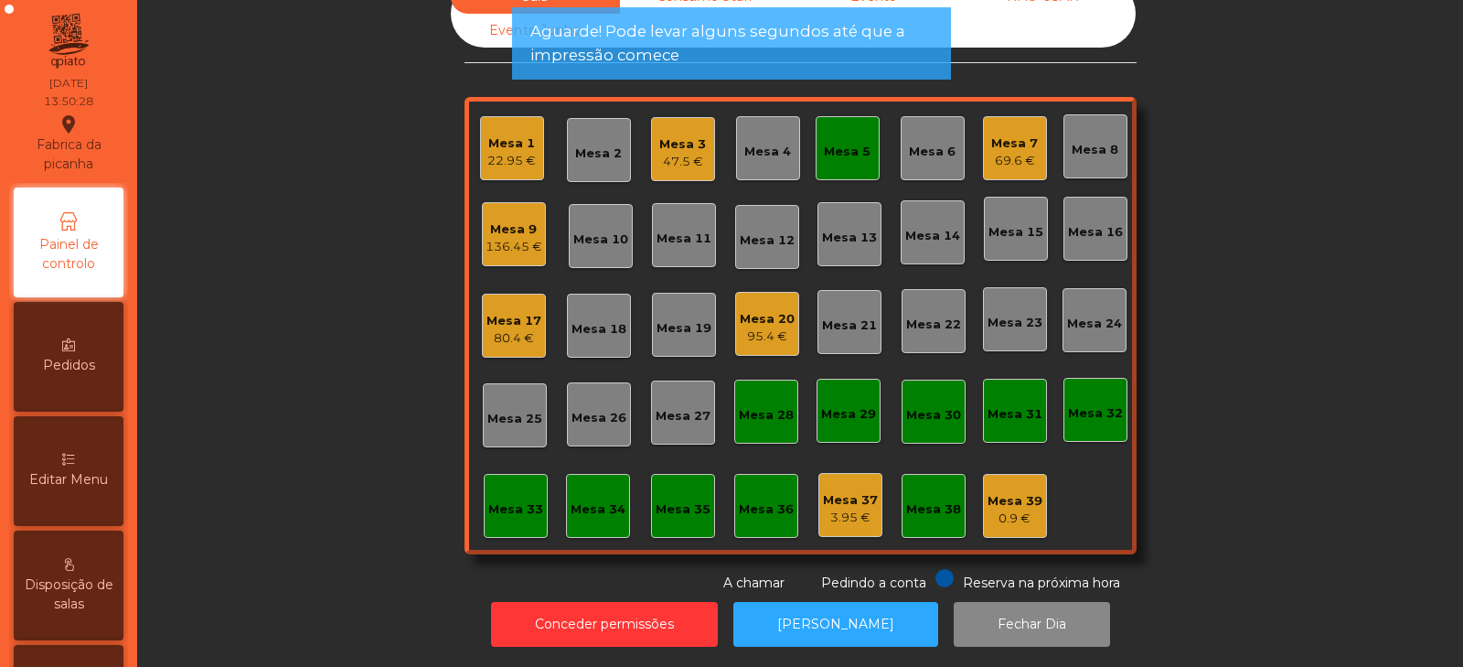
click at [833, 143] on div "Mesa 5" at bounding box center [847, 152] width 47 height 18
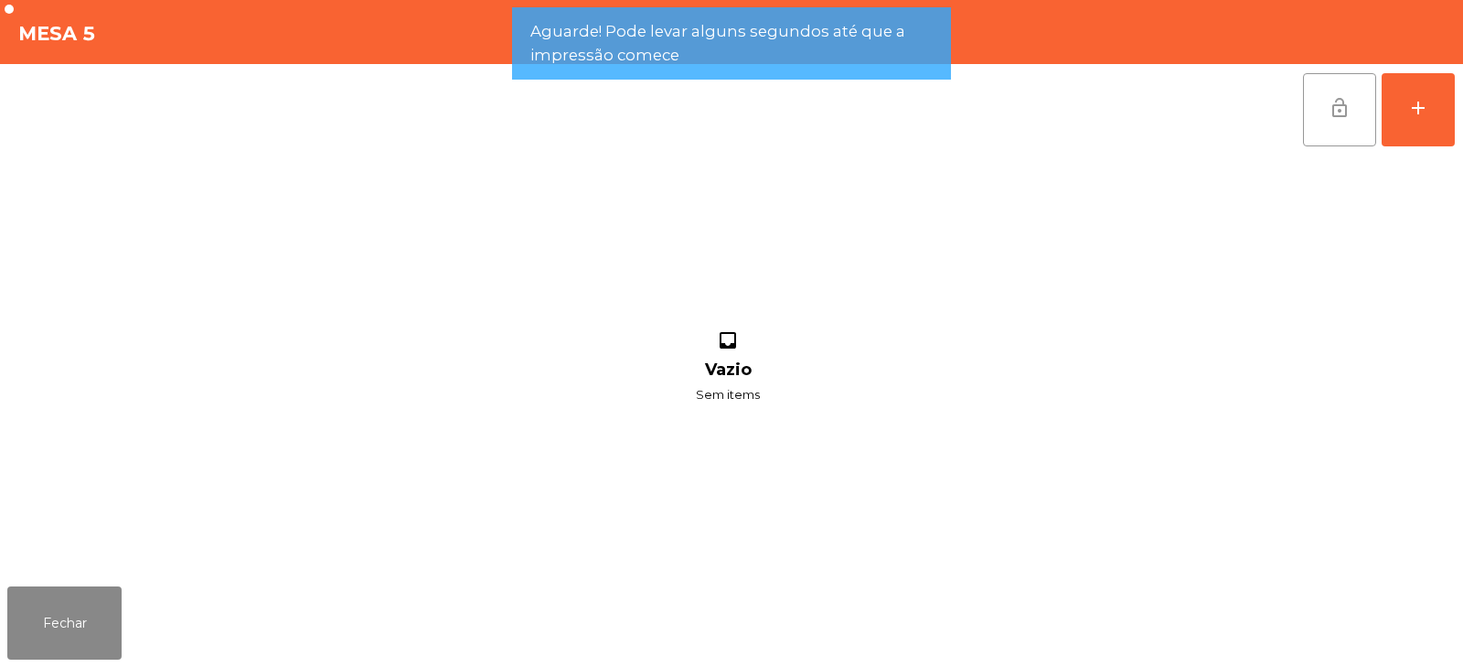
click at [1330, 115] on span "lock_open" at bounding box center [1340, 108] width 22 height 22
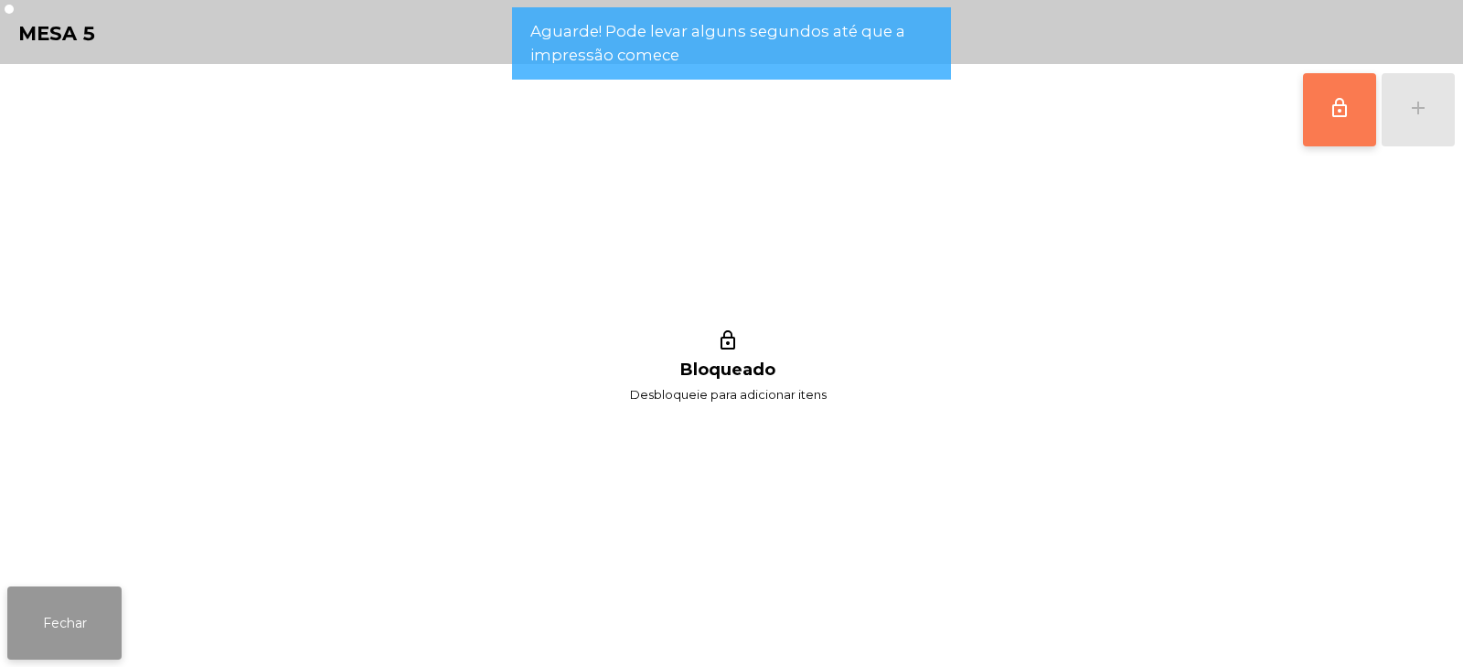
click at [76, 644] on button "Fechar" at bounding box center [64, 622] width 114 height 73
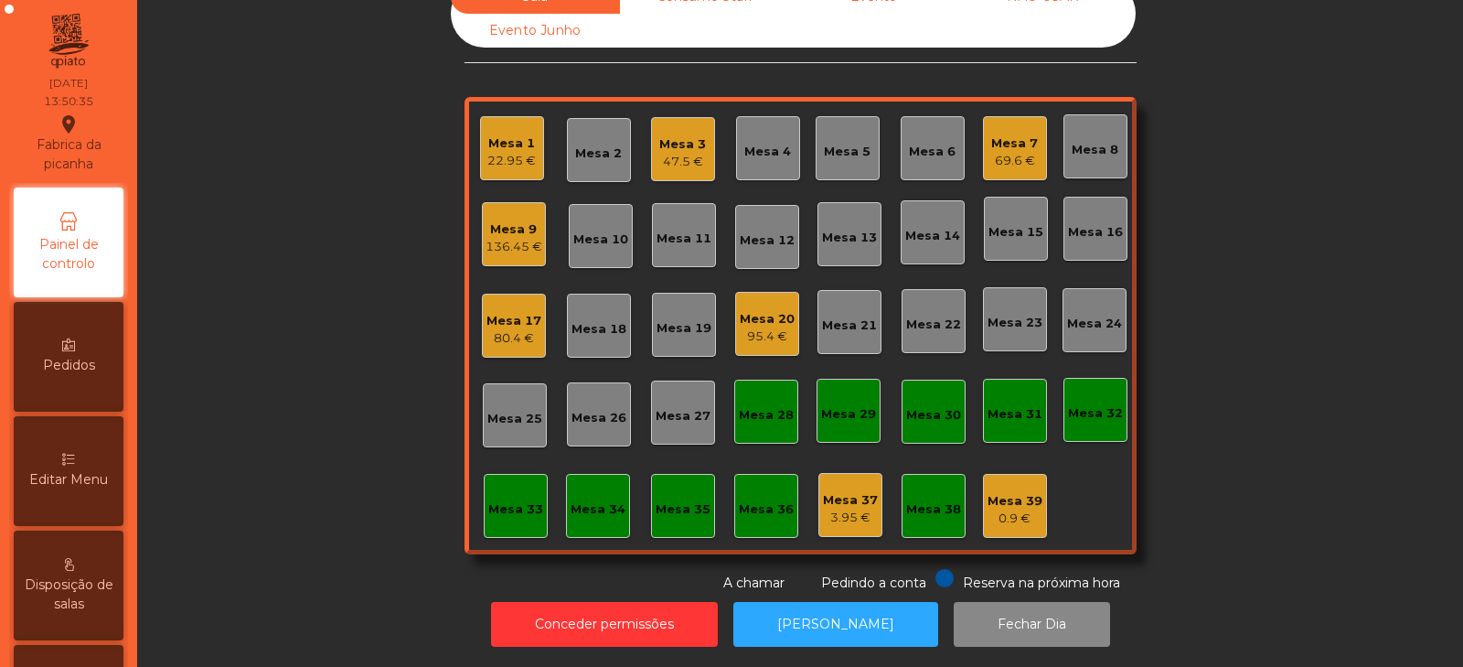
click at [1004, 152] on div "69.6 €" at bounding box center [1014, 161] width 47 height 18
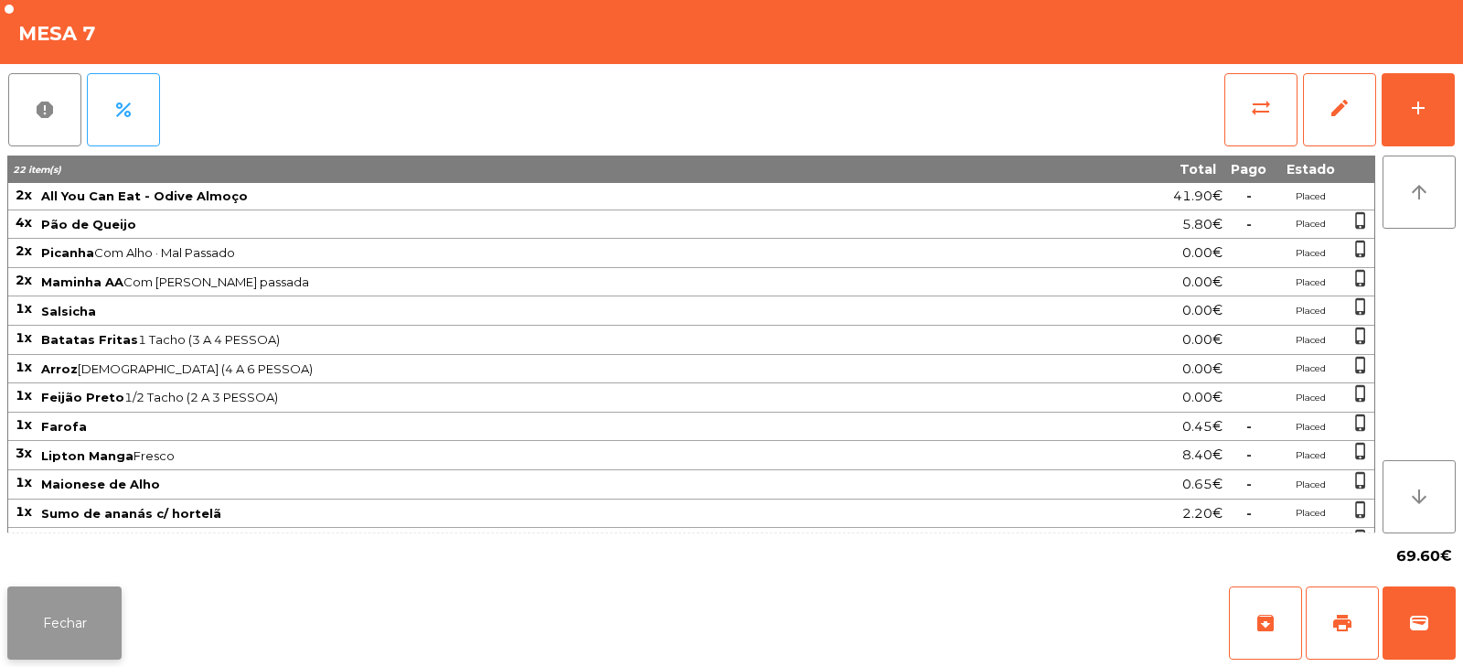
click at [62, 623] on button "Fechar" at bounding box center [64, 622] width 114 height 73
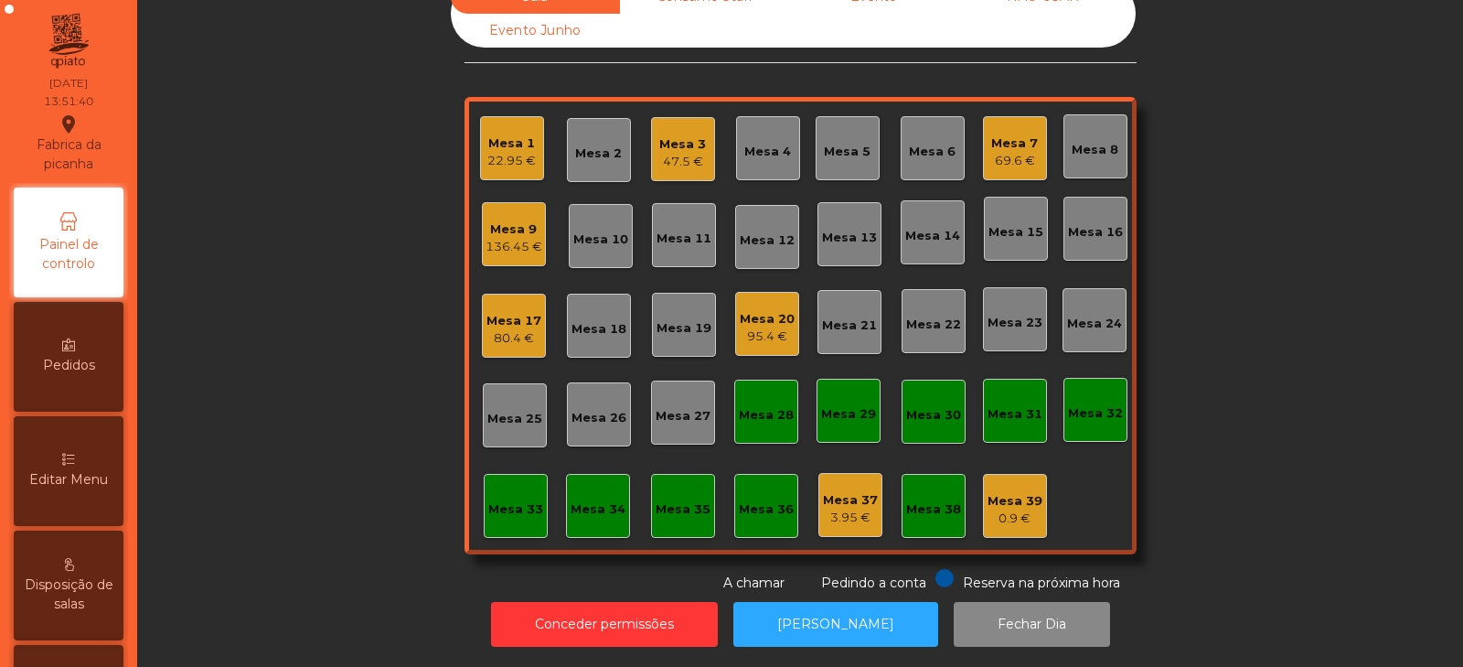
click at [1010, 152] on div "69.6 €" at bounding box center [1014, 161] width 47 height 18
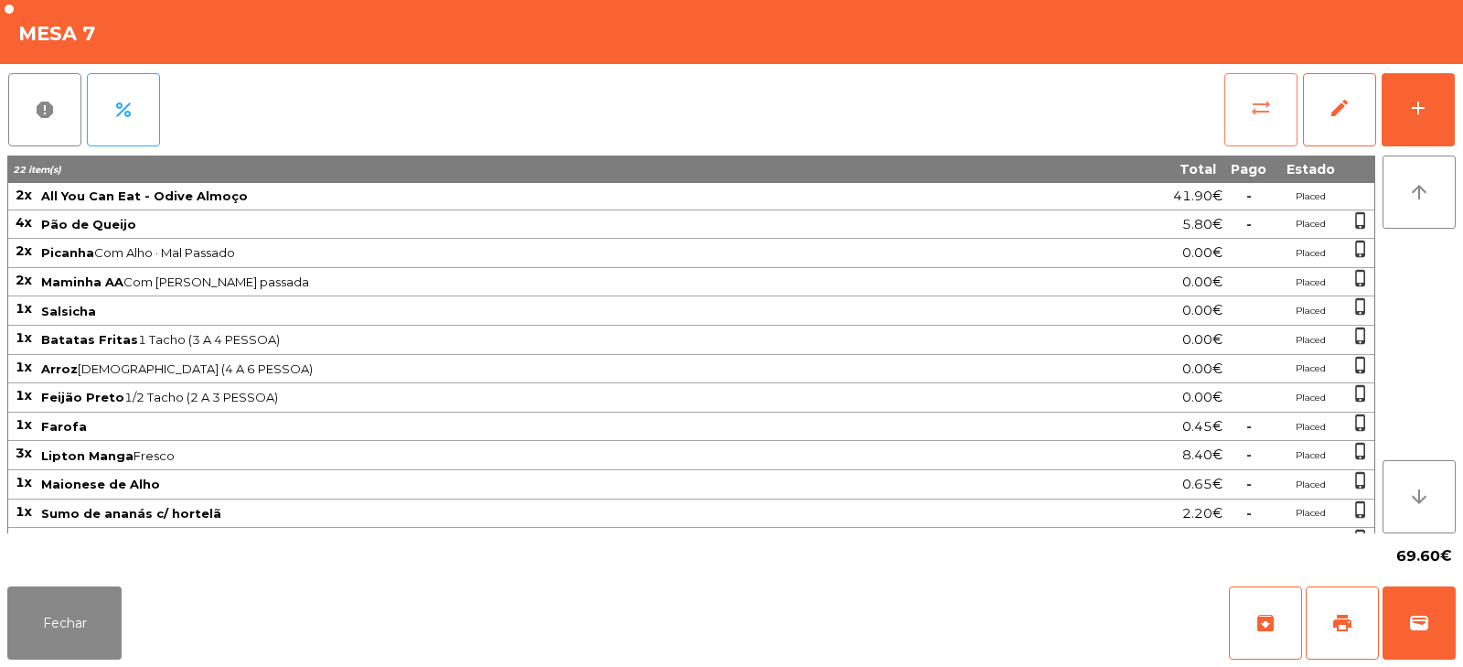
click at [1252, 112] on span "sync_alt" at bounding box center [1261, 108] width 22 height 22
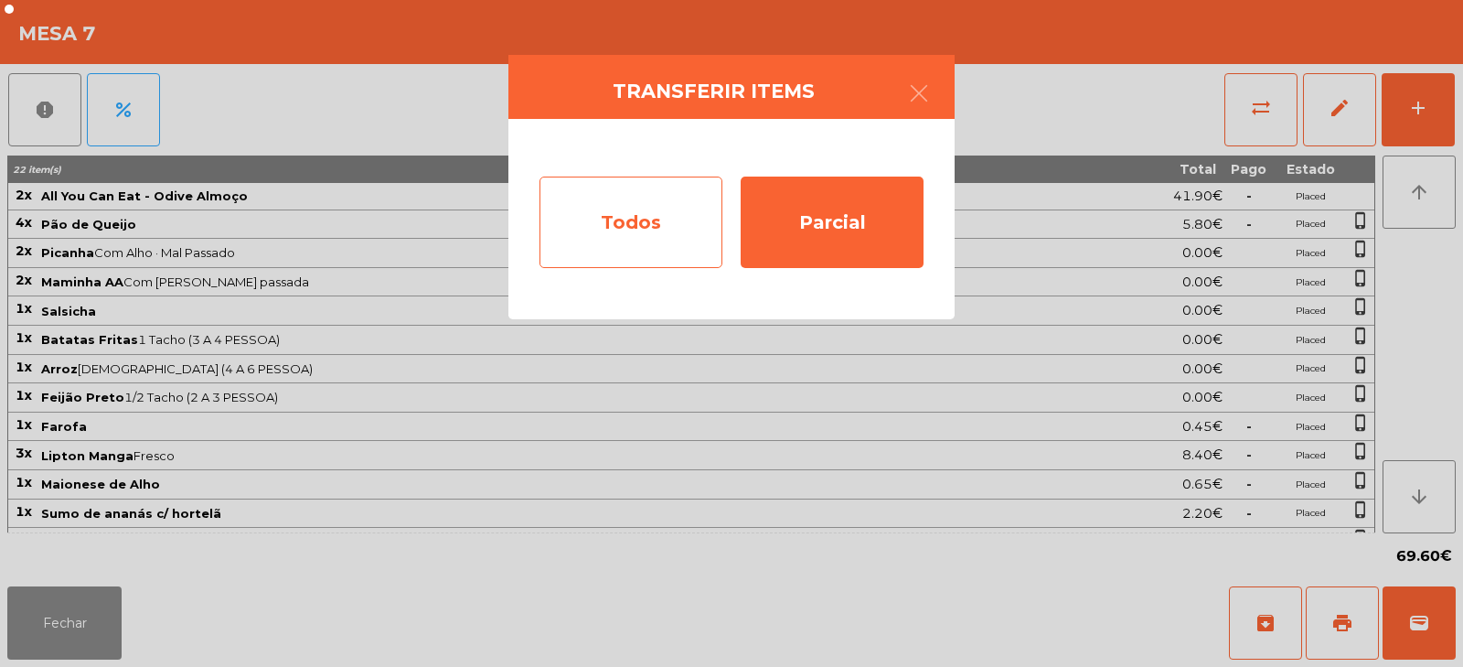
click at [675, 218] on div "Todos" at bounding box center [630, 221] width 183 height 91
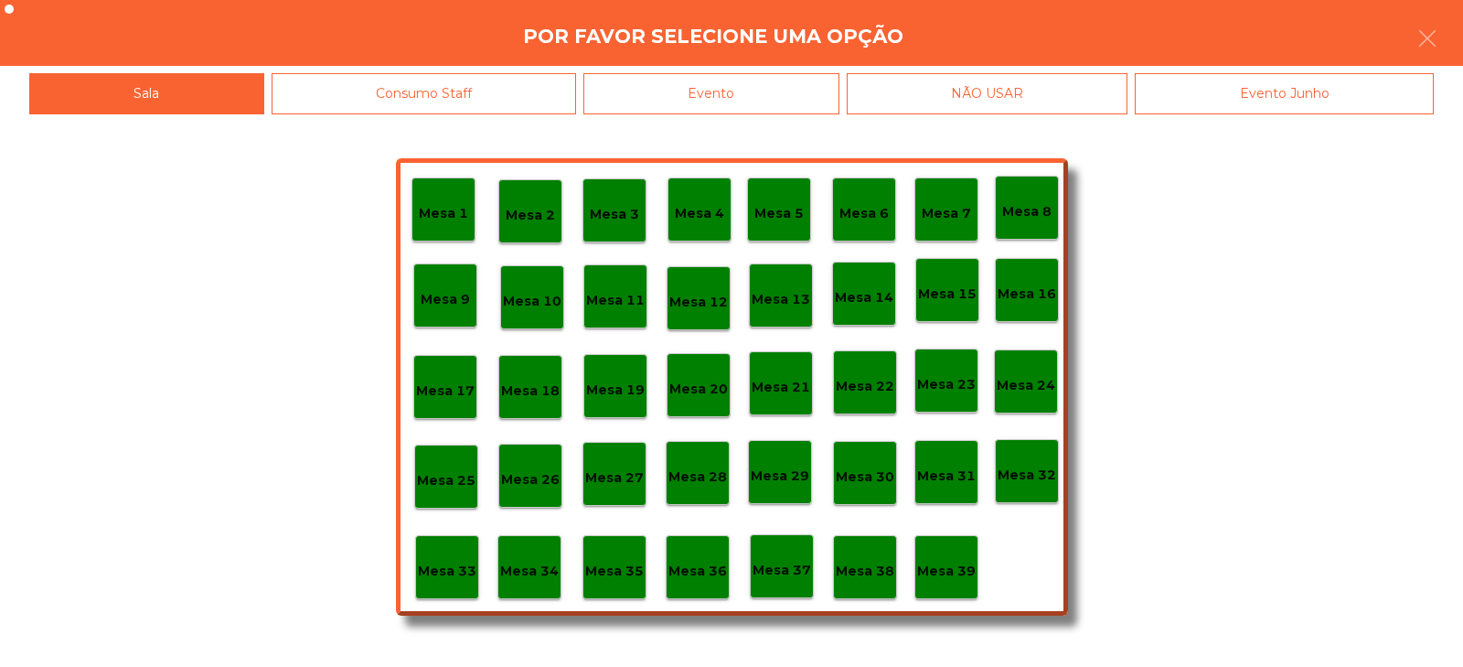
click at [784, 86] on div "Evento" at bounding box center [711, 93] width 256 height 41
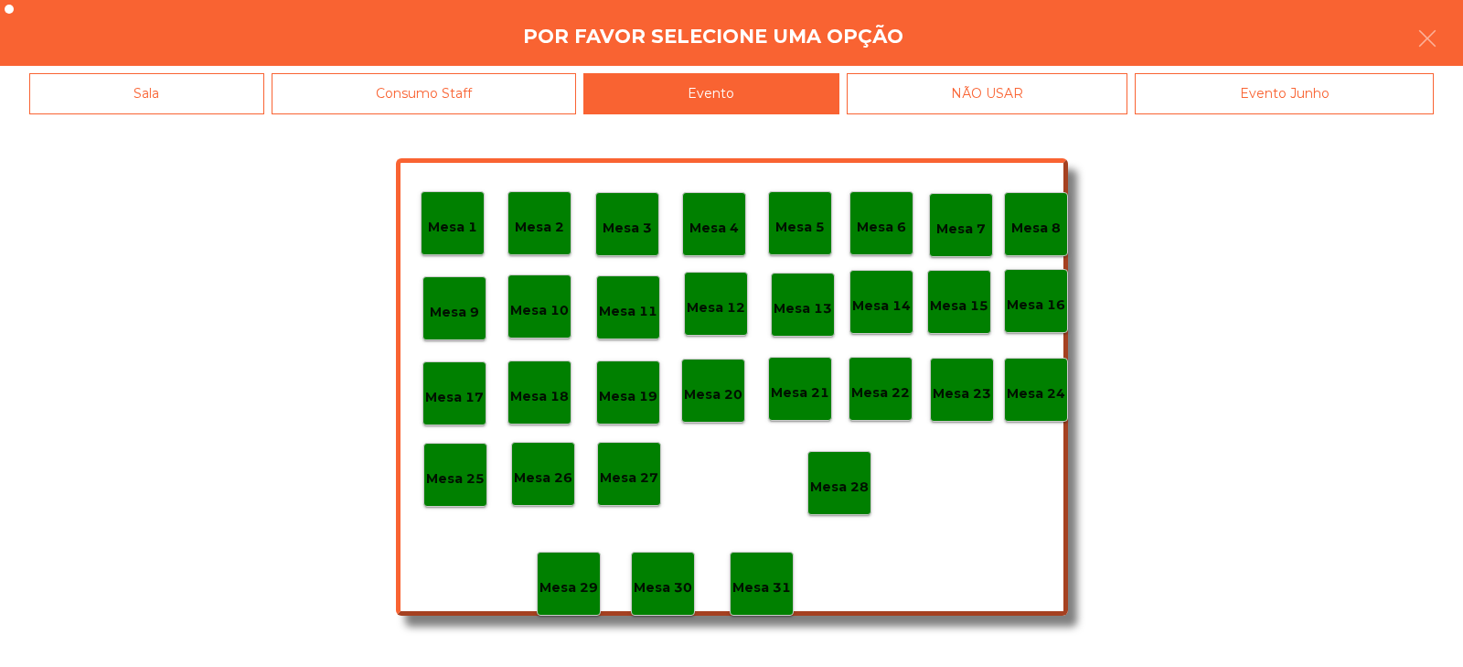
click at [854, 476] on p "Mesa 28" at bounding box center [839, 486] width 59 height 21
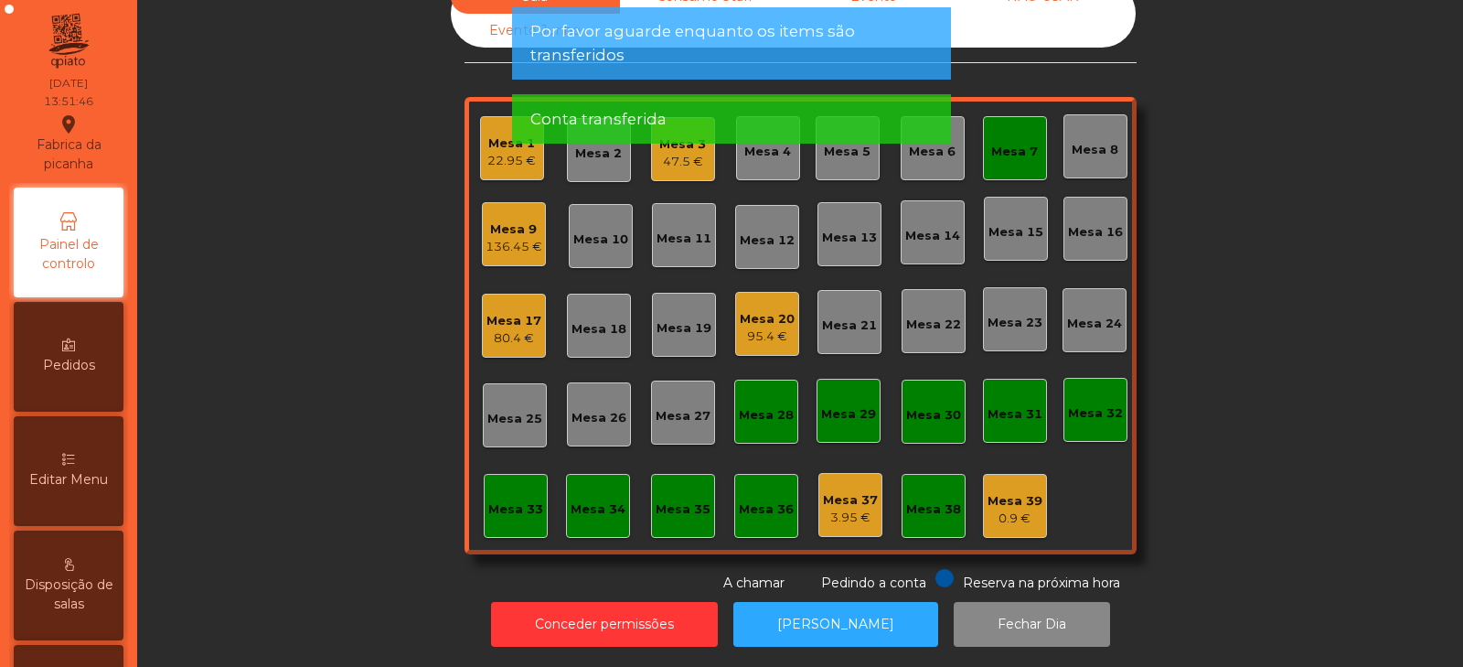
click at [1020, 145] on div "Mesa 7" at bounding box center [1014, 152] width 47 height 18
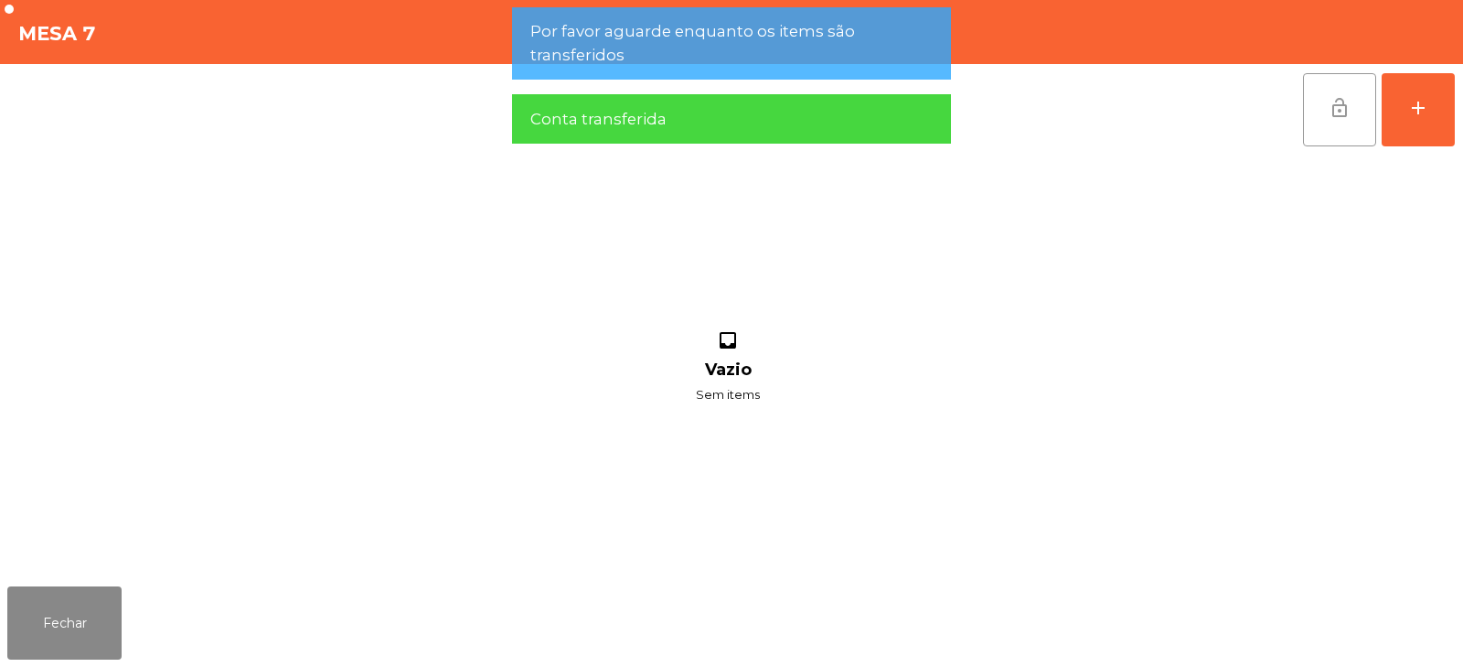
click at [1318, 120] on button "lock_open" at bounding box center [1339, 109] width 73 height 73
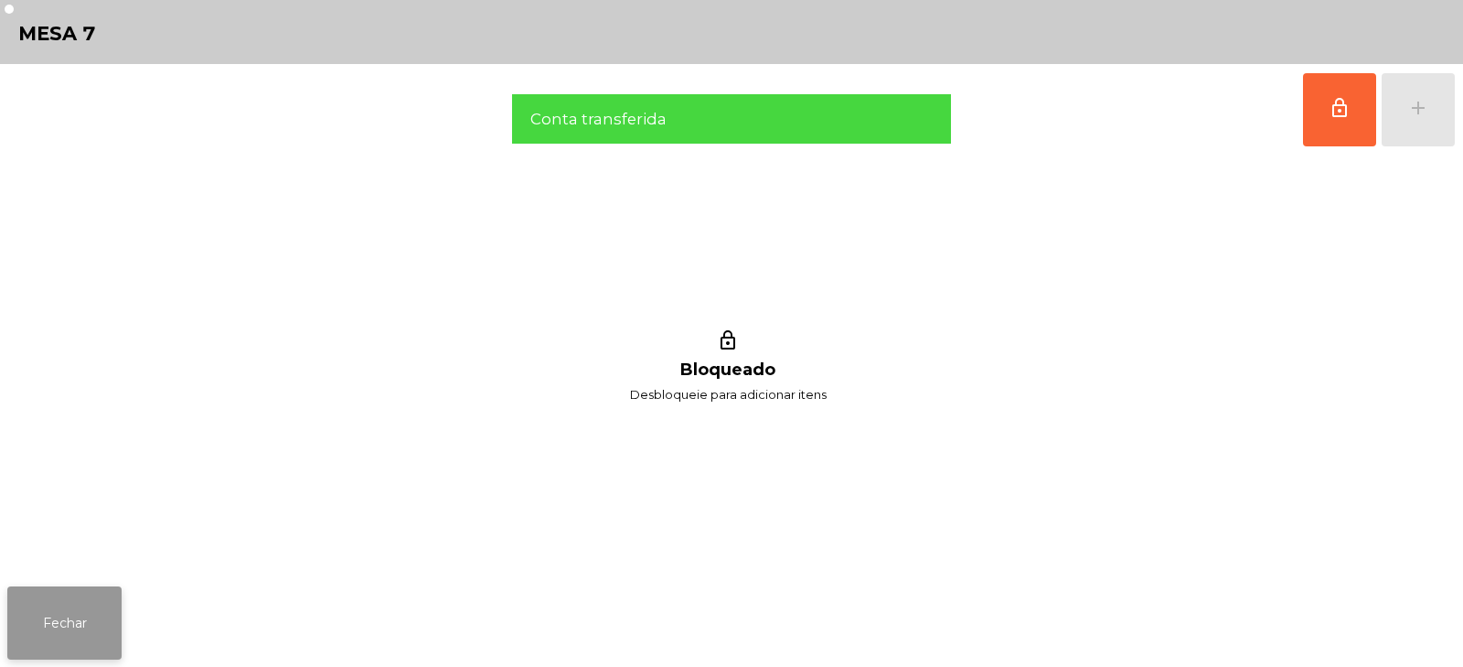
click at [94, 637] on button "Fechar" at bounding box center [64, 622] width 114 height 73
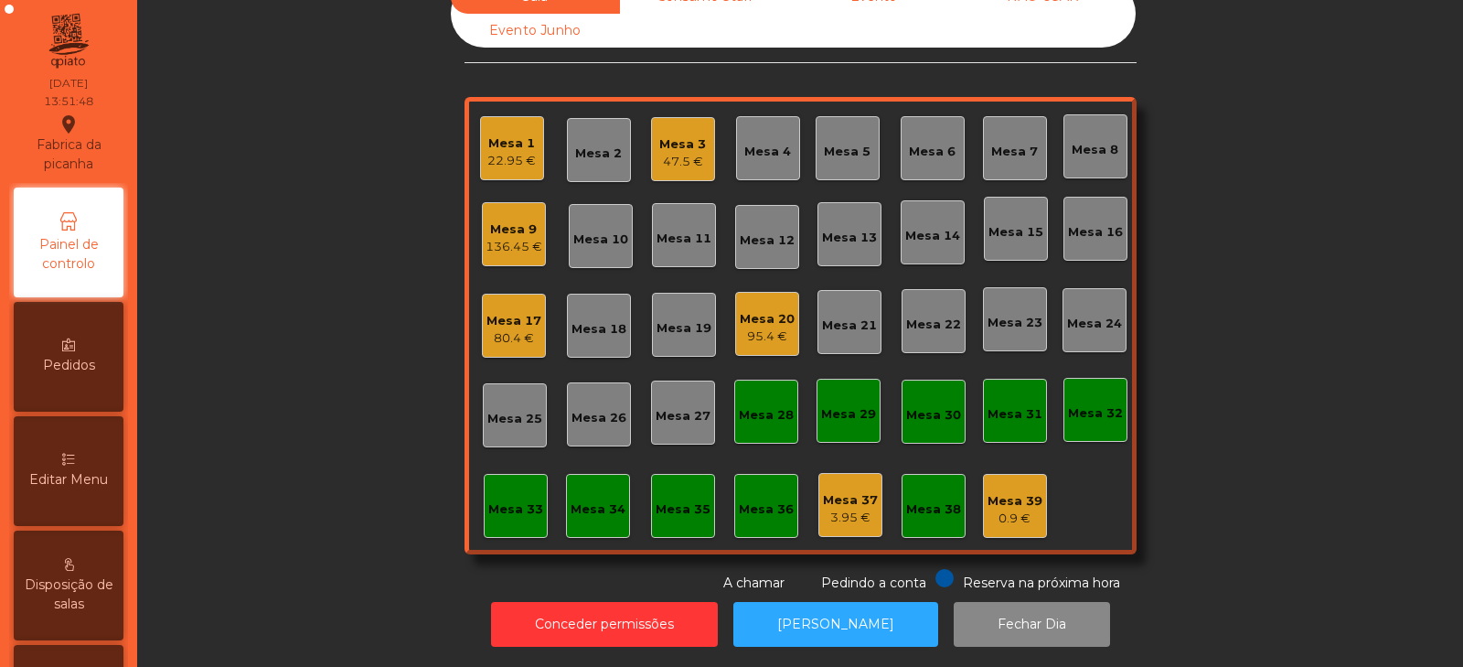
scroll to position [0, 0]
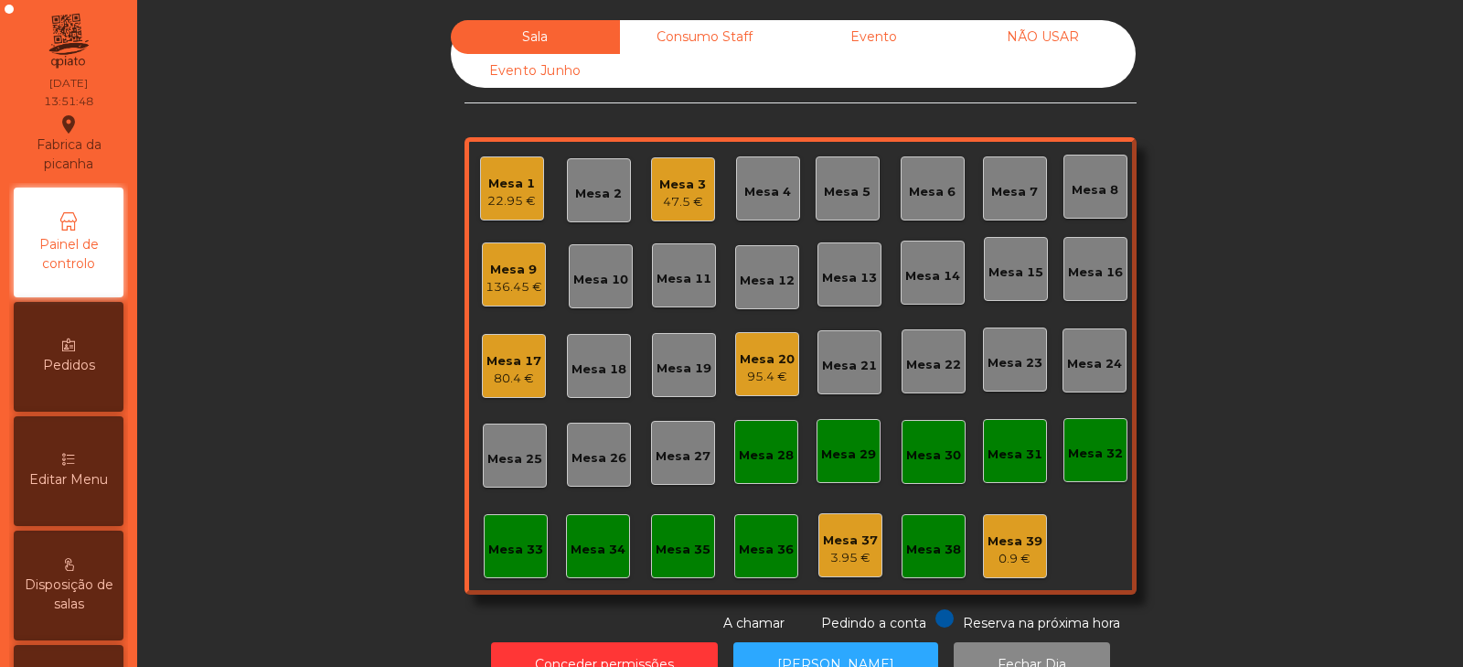
click at [506, 202] on div "22.95 €" at bounding box center [511, 201] width 48 height 18
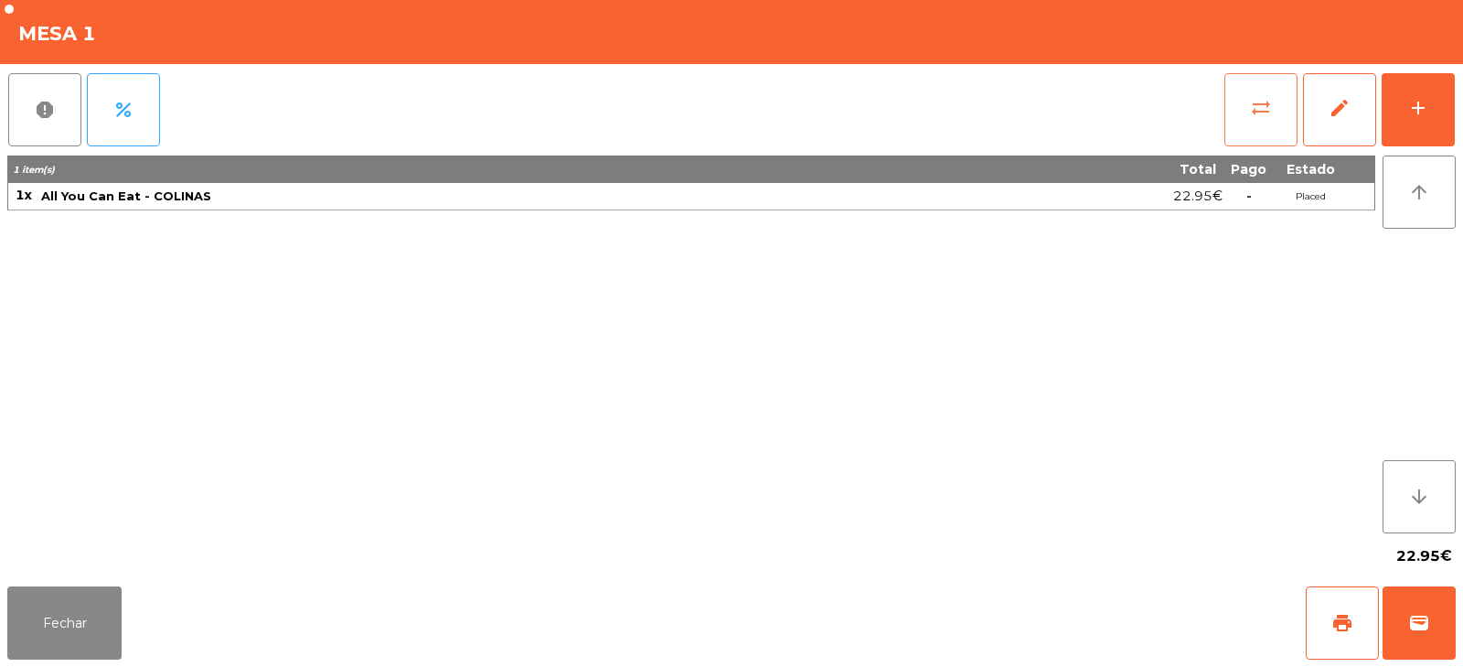
click at [1253, 109] on span "sync_alt" at bounding box center [1261, 108] width 22 height 22
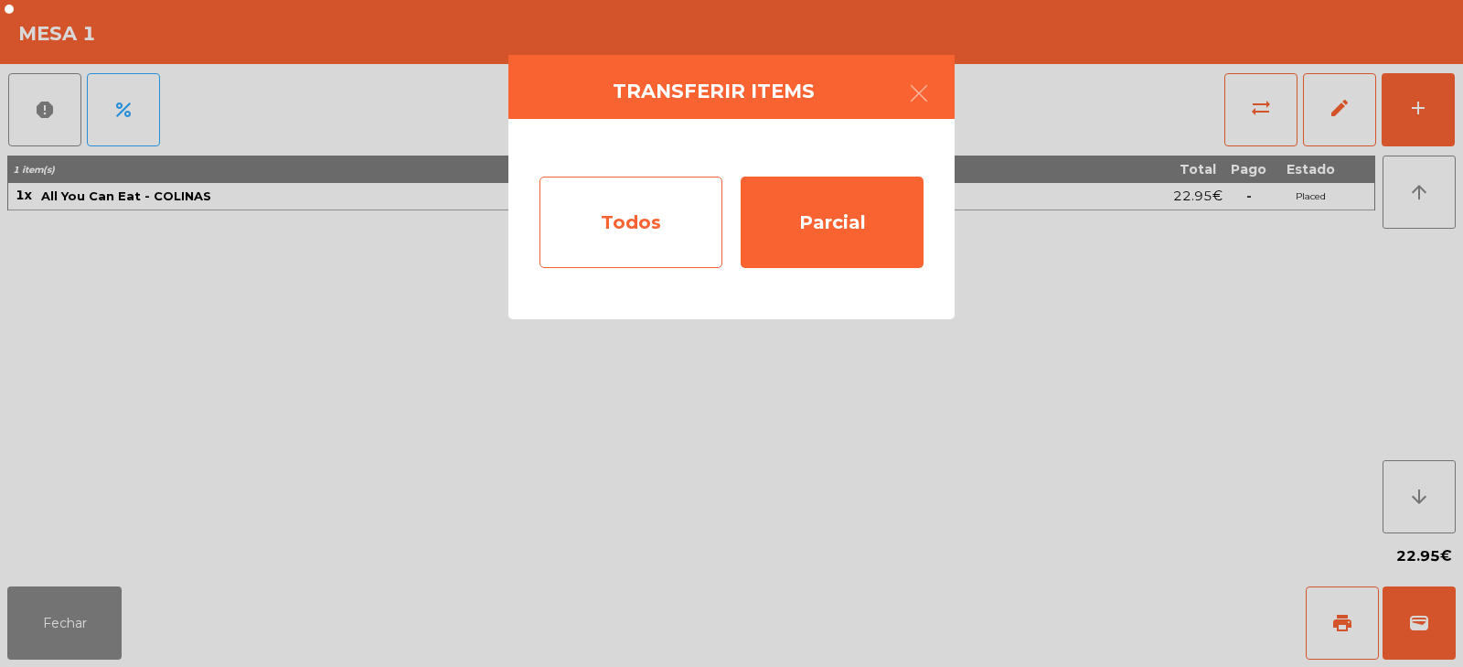
click at [663, 225] on div "Todos" at bounding box center [630, 221] width 183 height 91
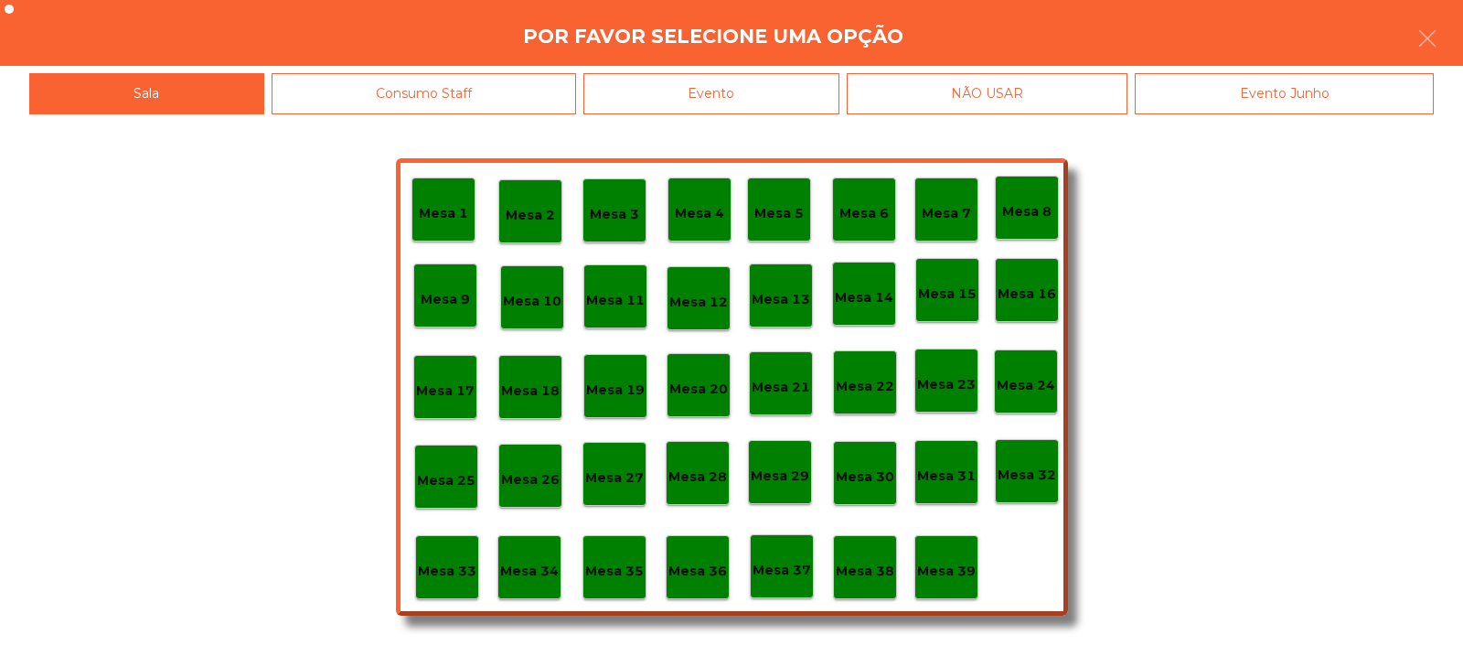
click at [776, 563] on p "Mesa 37" at bounding box center [781, 570] width 59 height 21
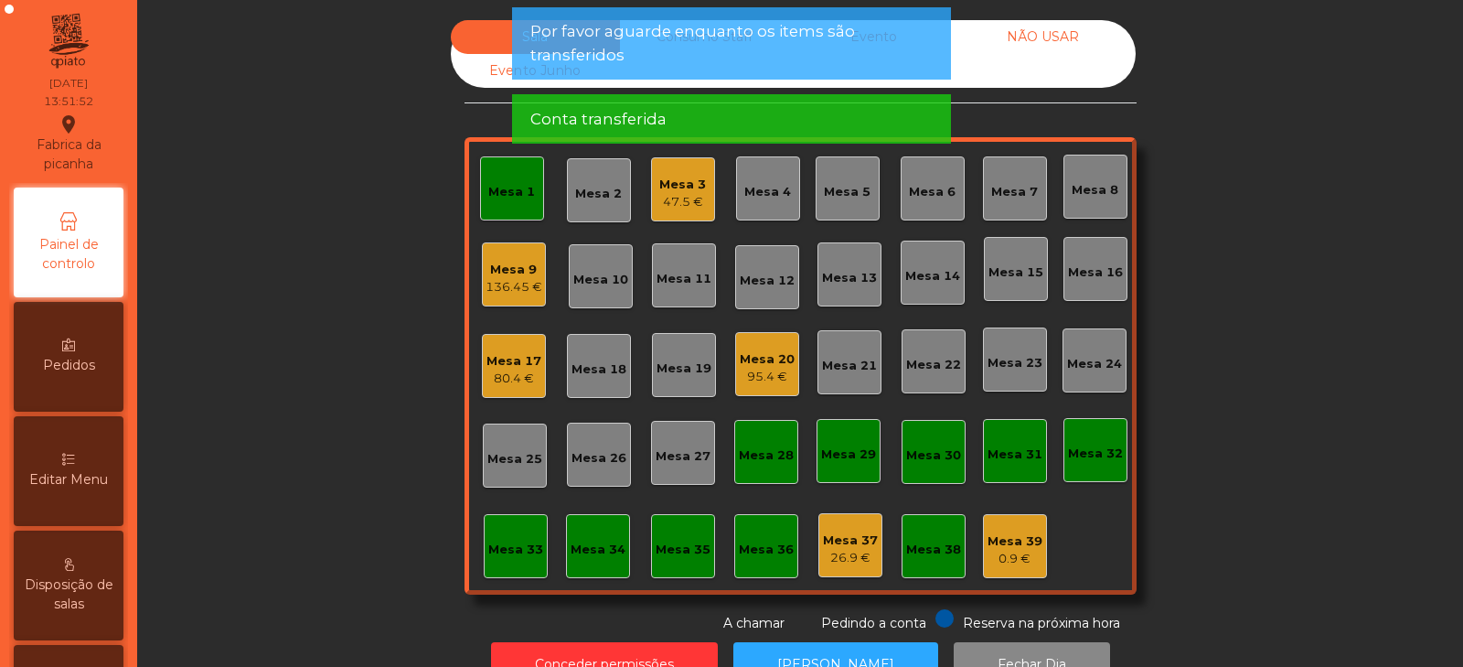
click at [516, 192] on div "Mesa 1" at bounding box center [511, 192] width 47 height 18
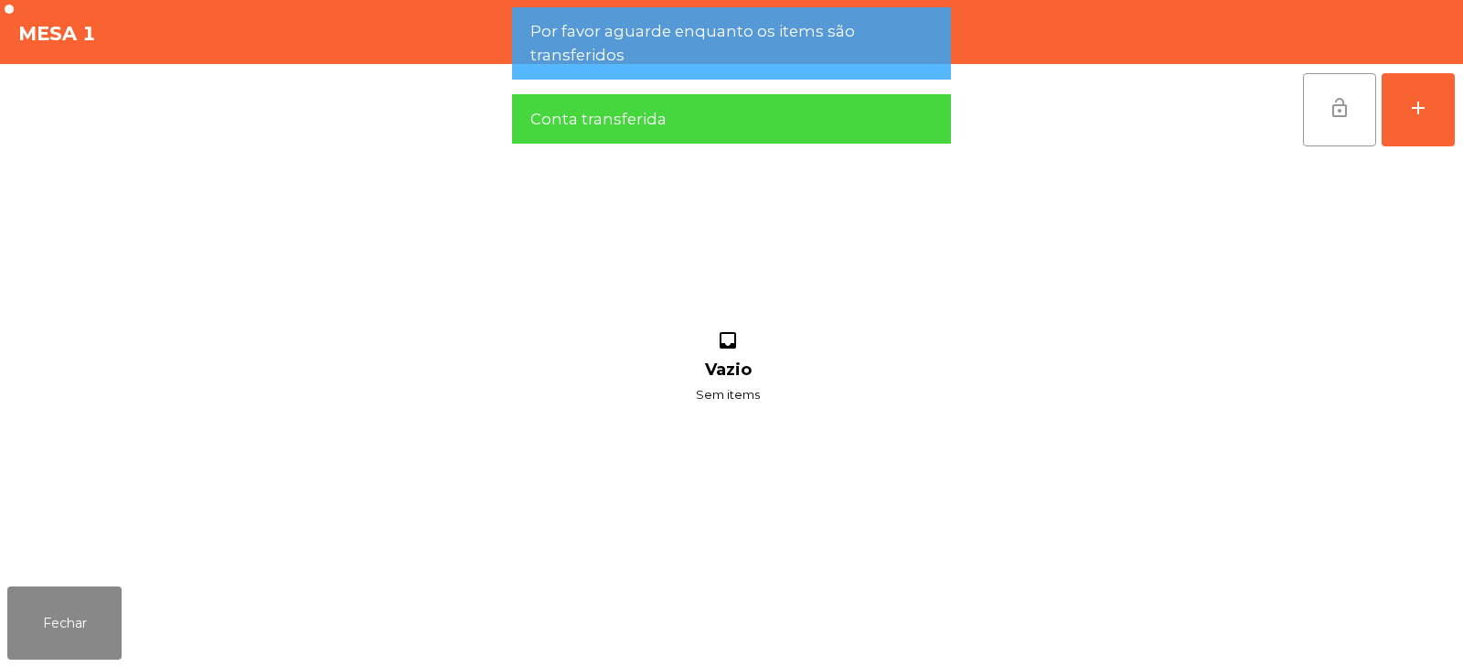
click at [1348, 103] on span "lock_open" at bounding box center [1340, 108] width 22 height 22
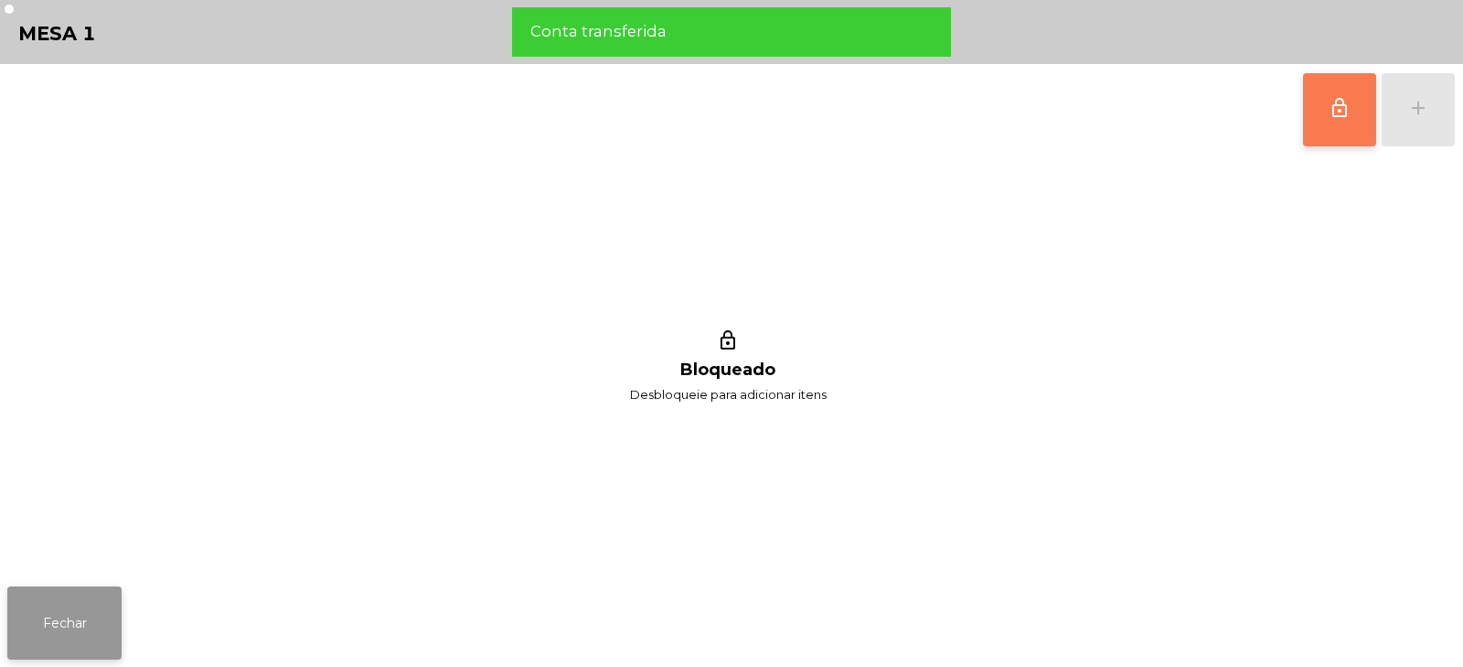
click at [94, 649] on button "Fechar" at bounding box center [64, 622] width 114 height 73
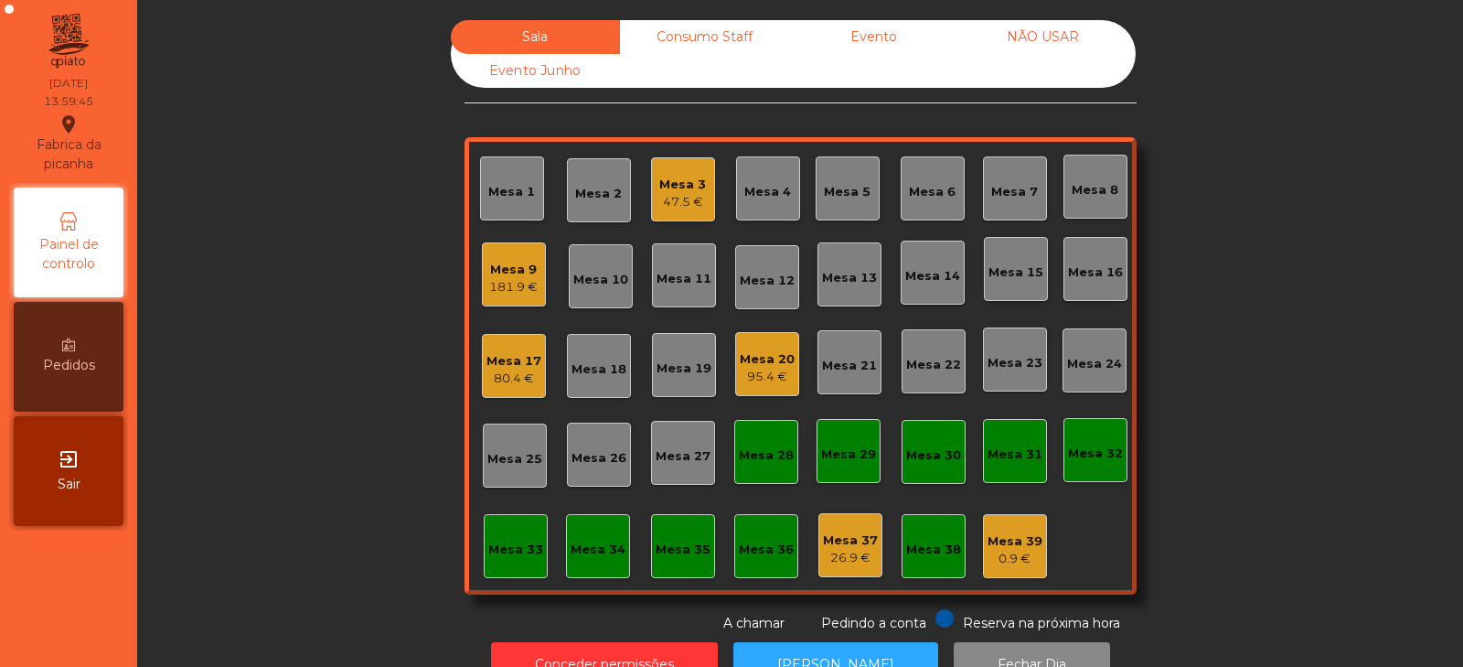
click at [1082, 457] on div "Mesa 32" at bounding box center [1095, 453] width 55 height 18
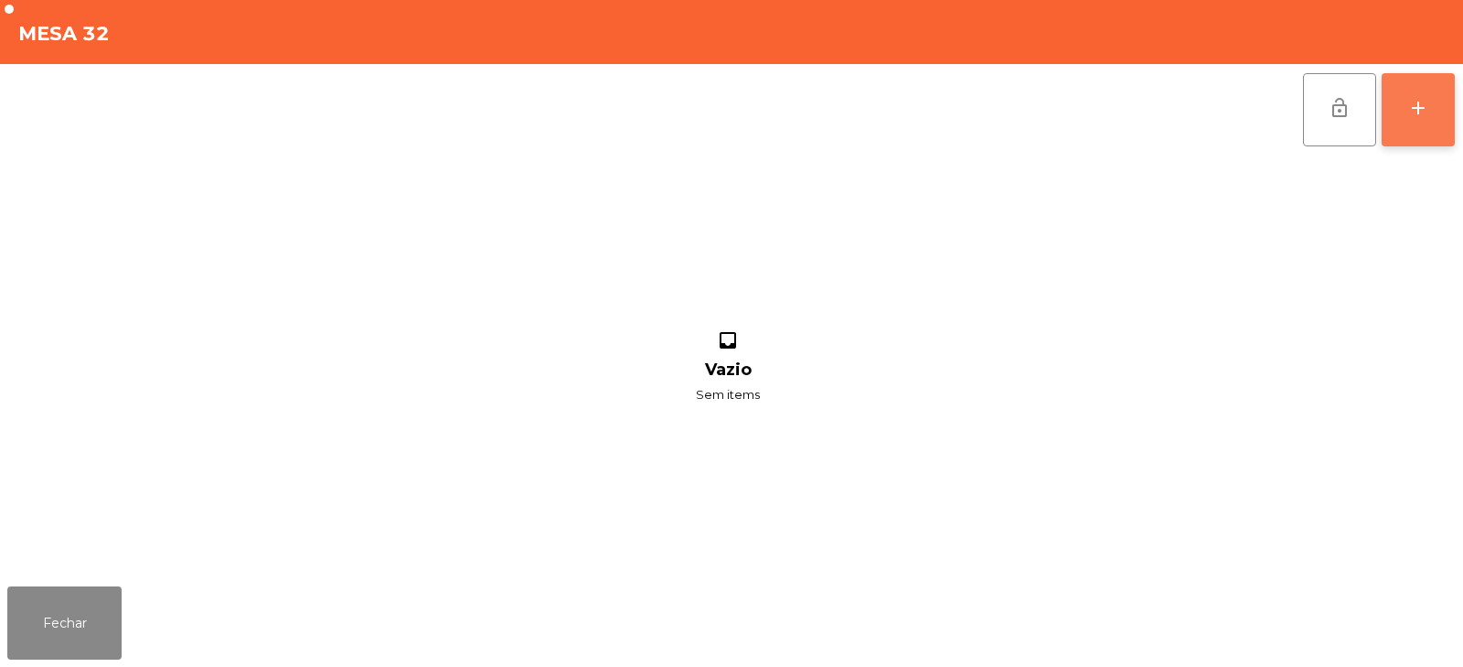
click at [1414, 126] on button "add" at bounding box center [1418, 109] width 73 height 73
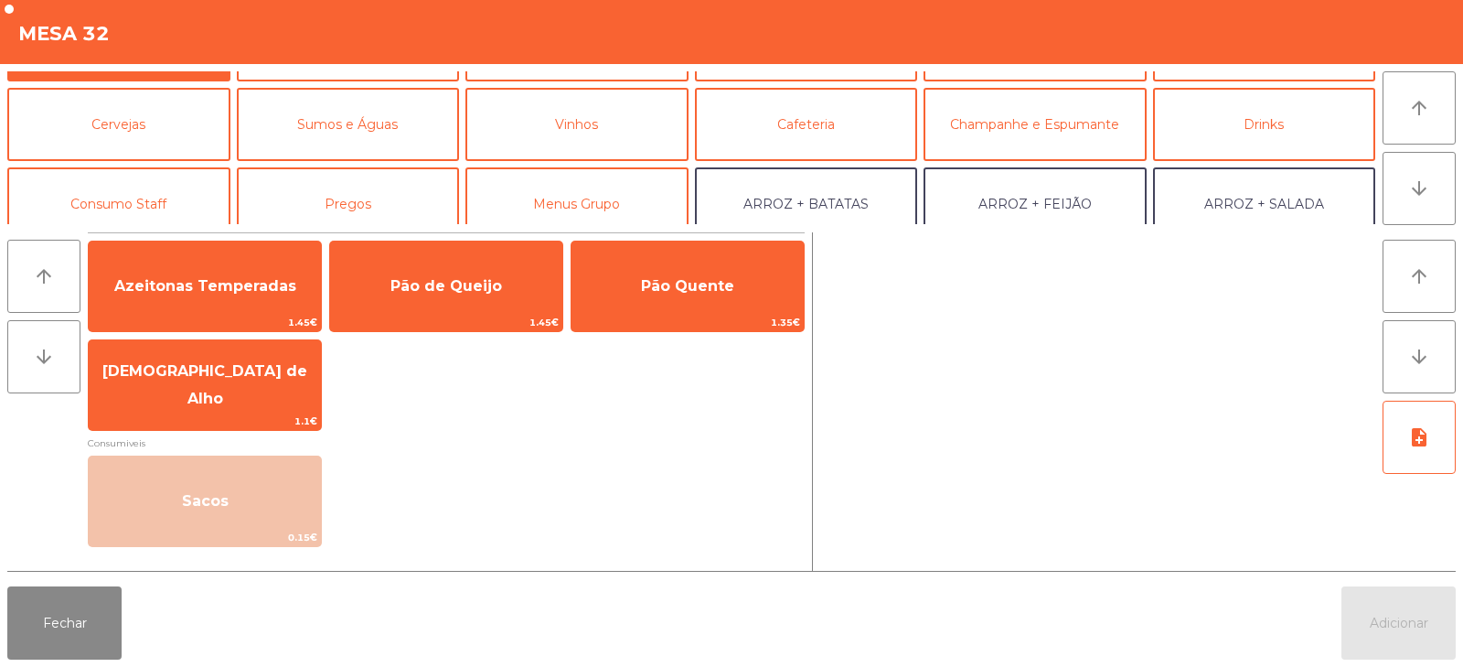
scroll to position [105, 0]
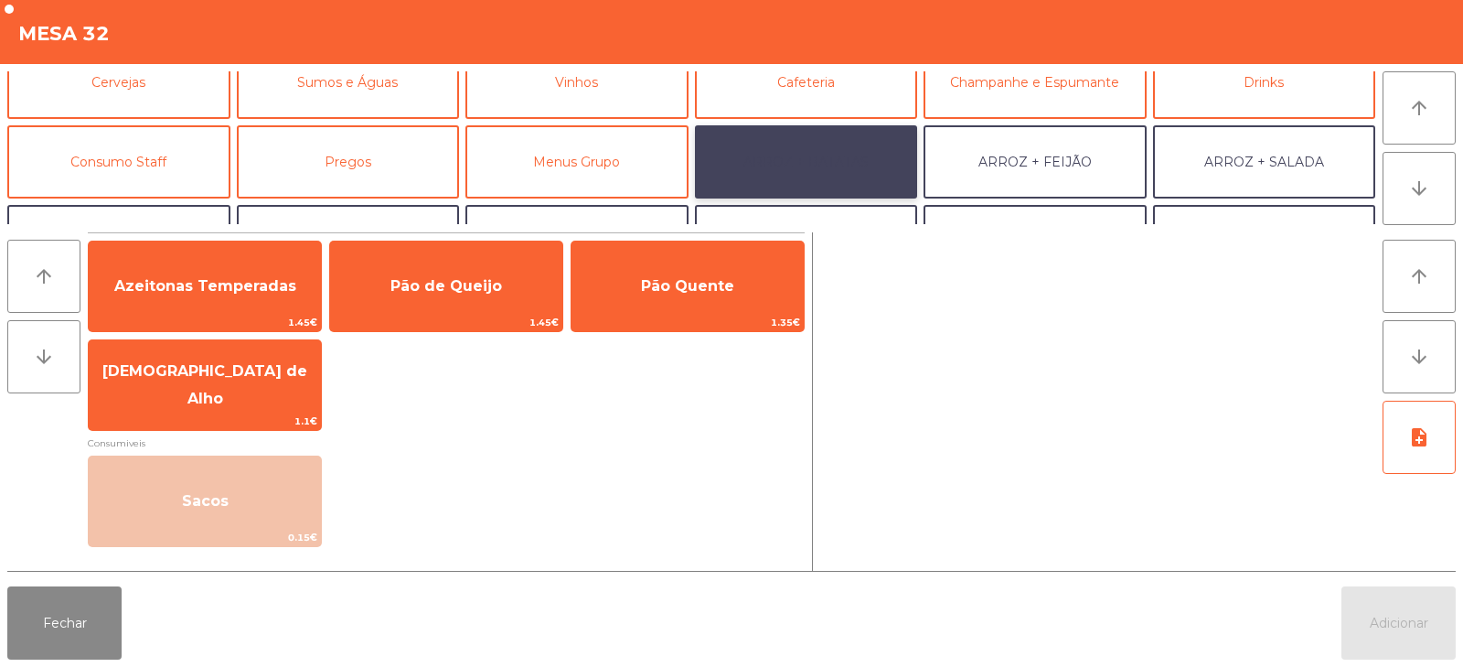
click at [864, 159] on button "ARROZ + BATATAS" at bounding box center [806, 161] width 223 height 73
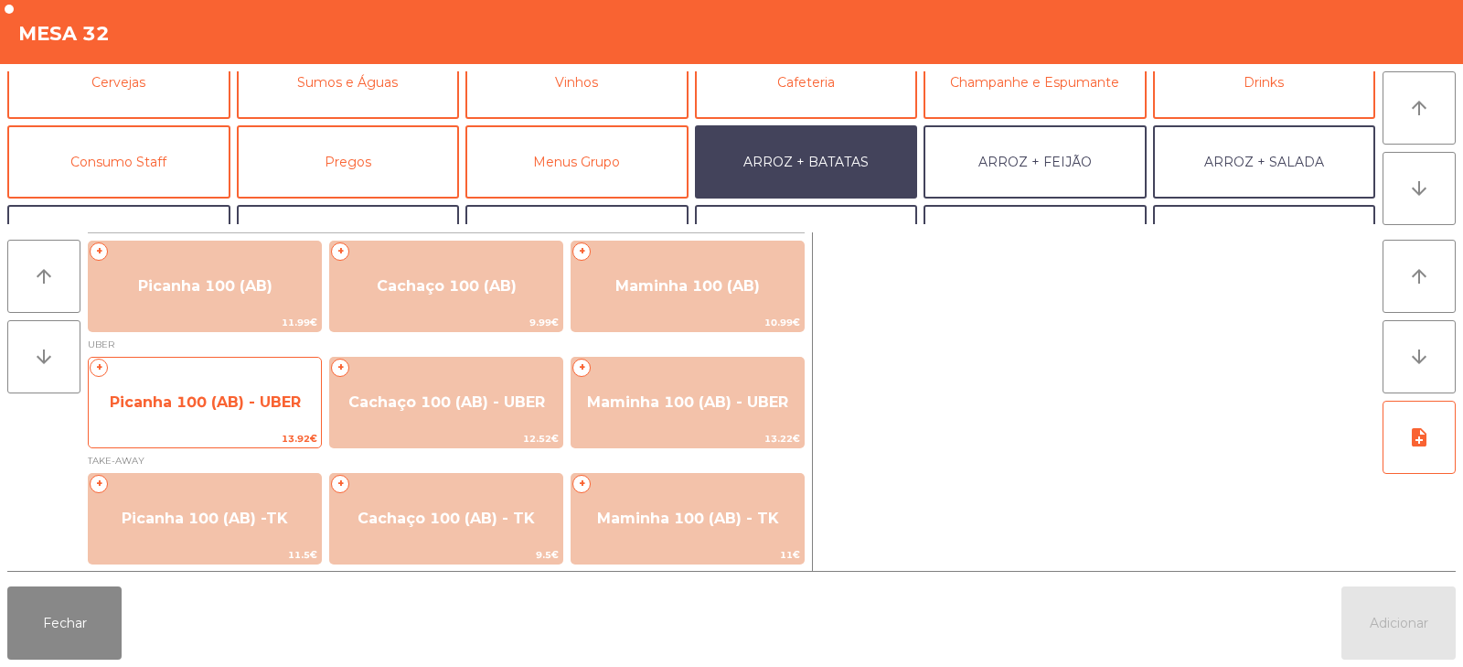
click at [200, 368] on div "+ Picanha 100 (AB) - UBER 13.92€" at bounding box center [205, 402] width 234 height 91
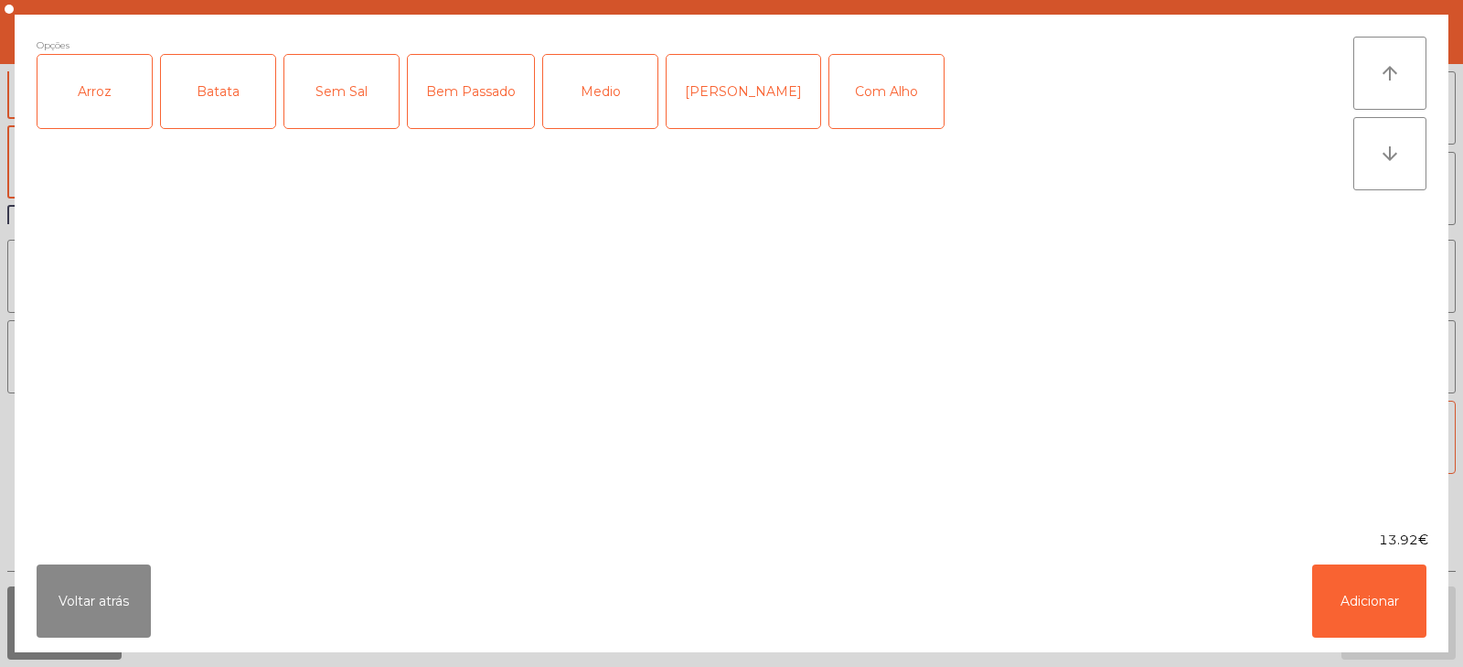
click at [85, 86] on div "Arroz" at bounding box center [94, 91] width 114 height 73
click at [195, 95] on div "Batata" at bounding box center [218, 91] width 114 height 73
click at [468, 105] on div "Bem Passado" at bounding box center [471, 91] width 126 height 73
click at [859, 104] on div "Com Alho" at bounding box center [886, 91] width 114 height 73
click at [1350, 573] on button "Adicionar" at bounding box center [1369, 600] width 114 height 73
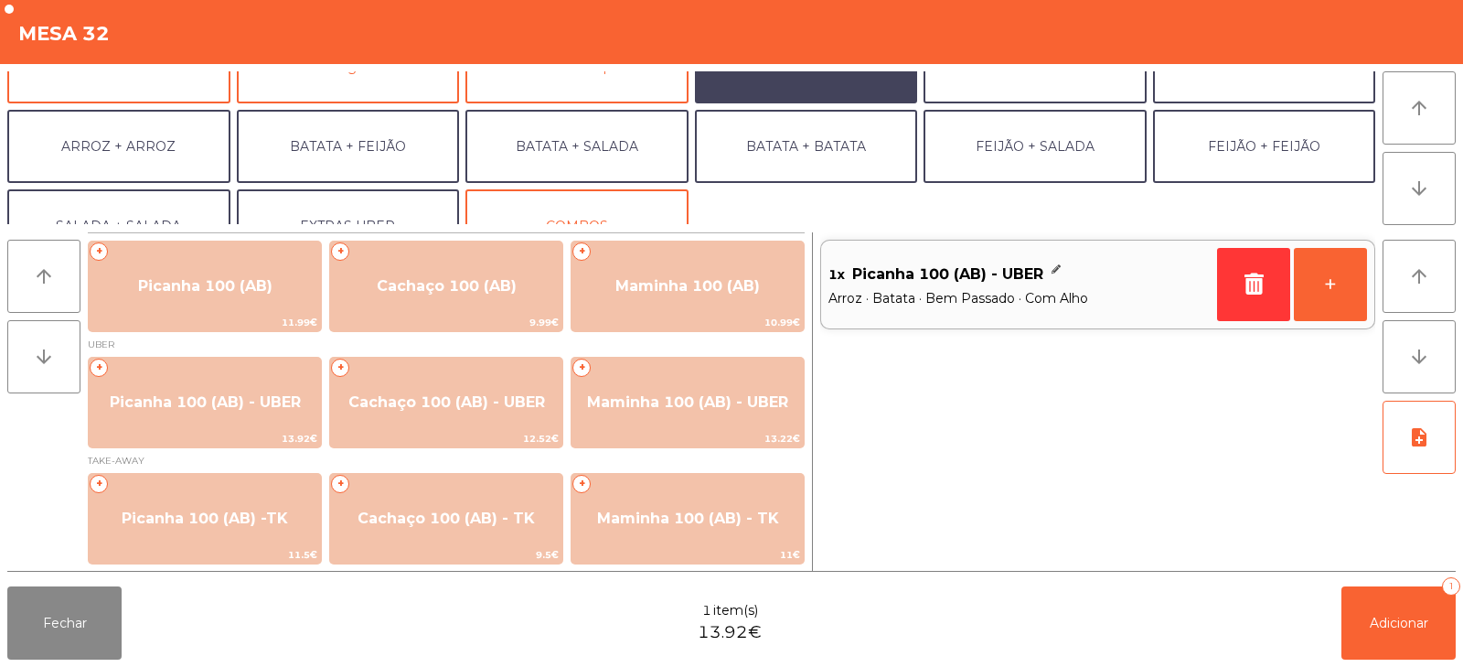
scroll to position [210, 0]
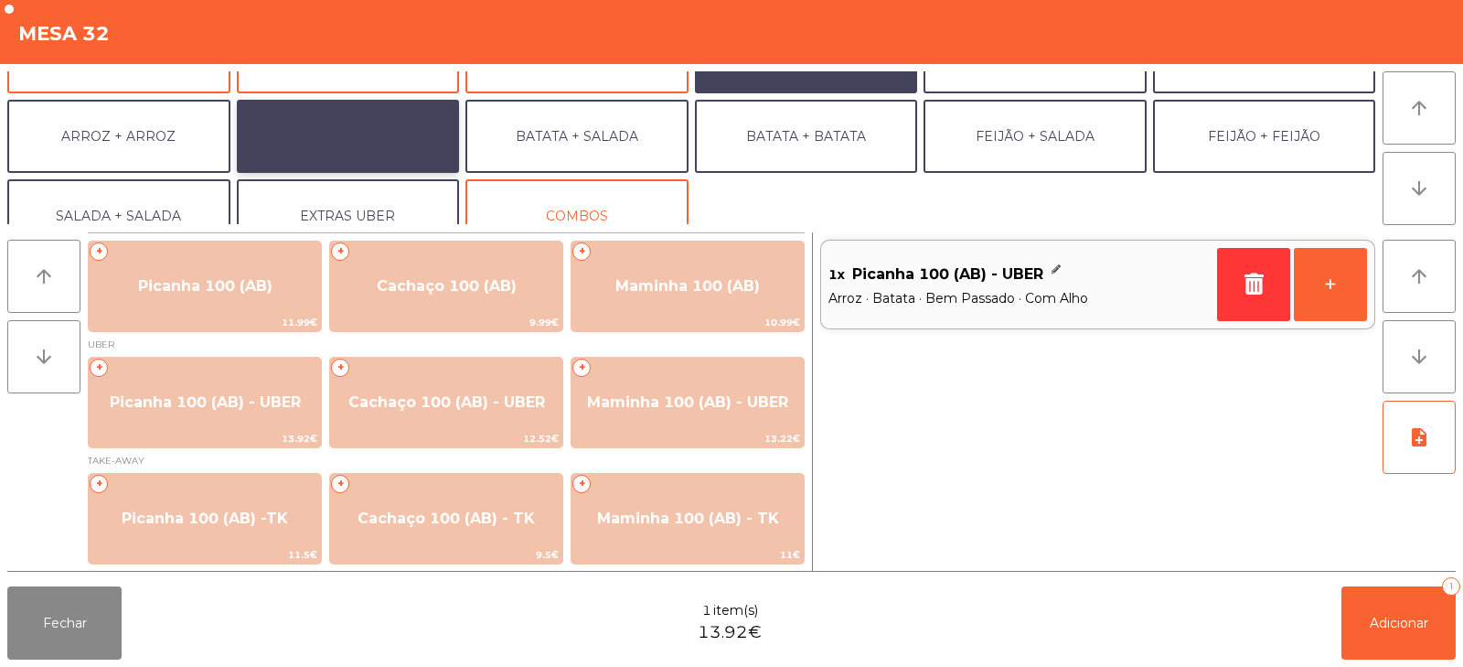
click at [301, 172] on button "BATATA + FEIJÃO" at bounding box center [348, 136] width 223 height 73
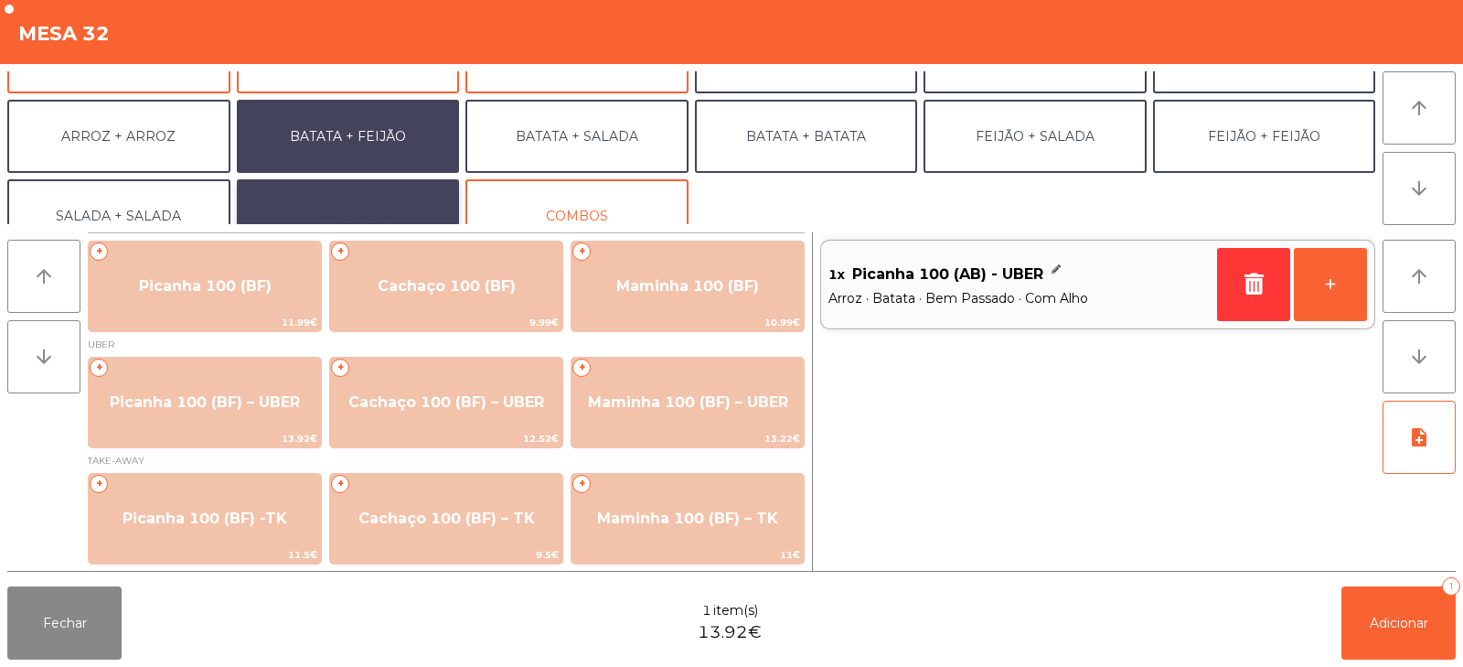
click at [315, 210] on button "EXTRAS UBER" at bounding box center [348, 215] width 223 height 73
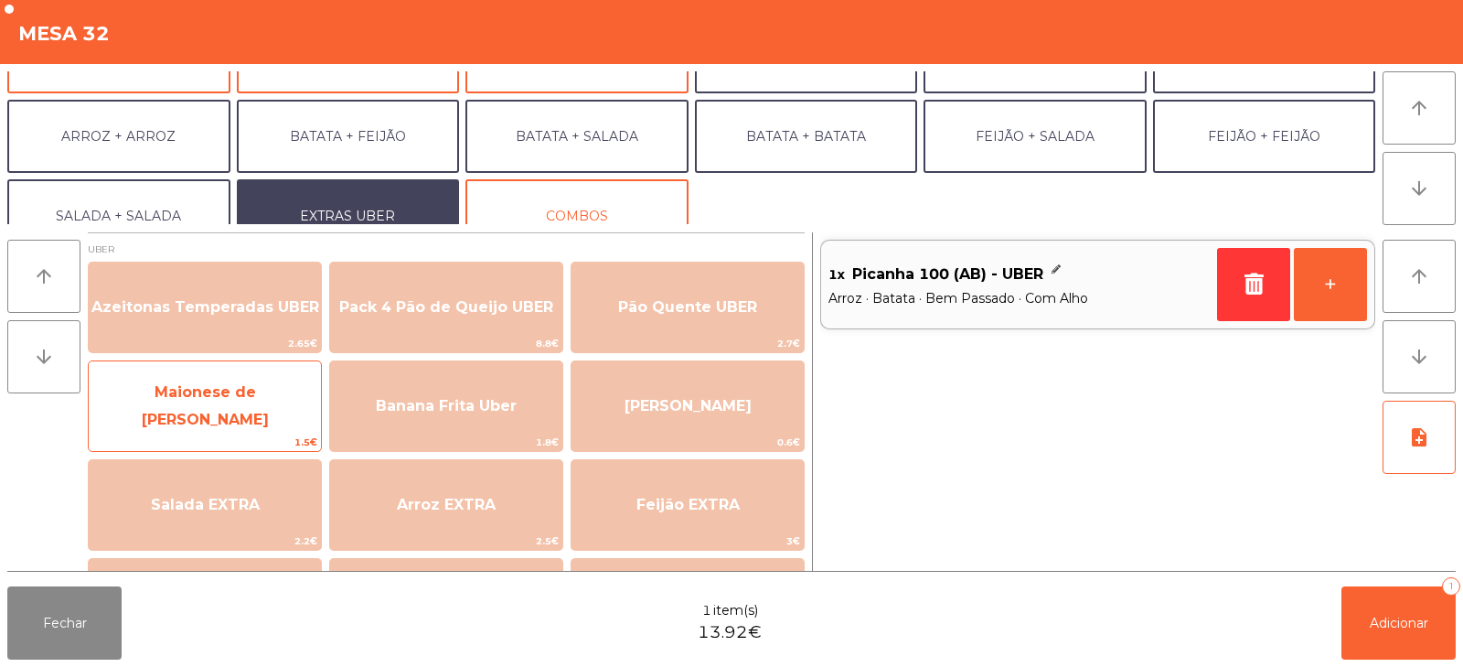
click at [172, 411] on span "Maionese de [PERSON_NAME]" at bounding box center [205, 405] width 127 height 45
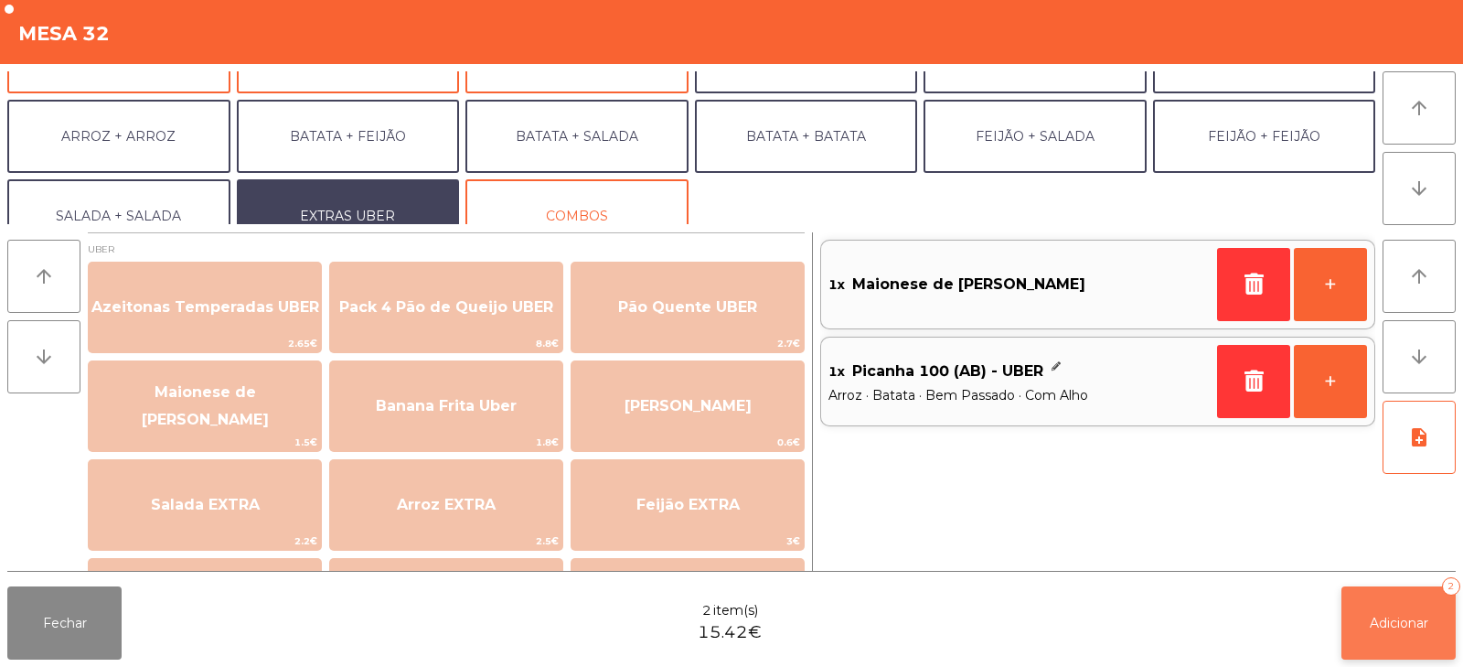
click at [1404, 626] on span "Adicionar" at bounding box center [1399, 622] width 59 height 16
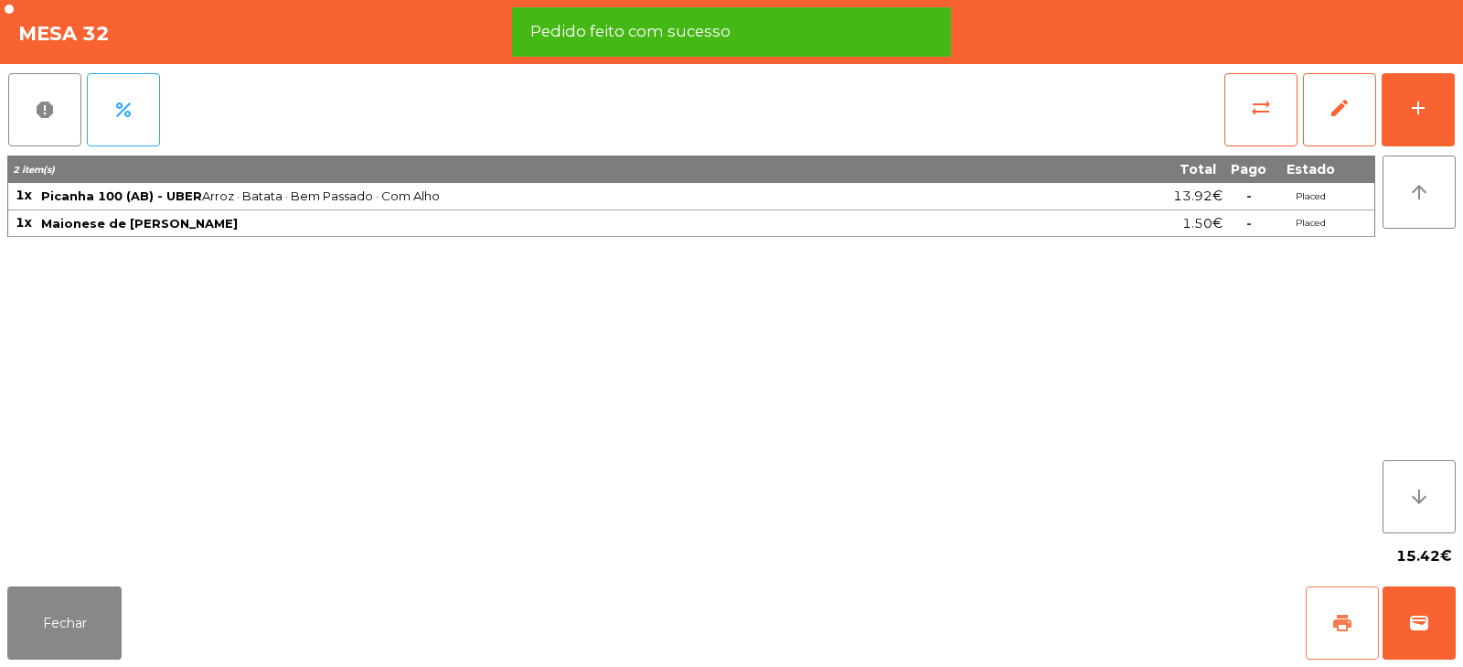
click at [1336, 620] on span "print" at bounding box center [1342, 623] width 22 height 22
click at [1414, 610] on button "wallet" at bounding box center [1418, 622] width 73 height 73
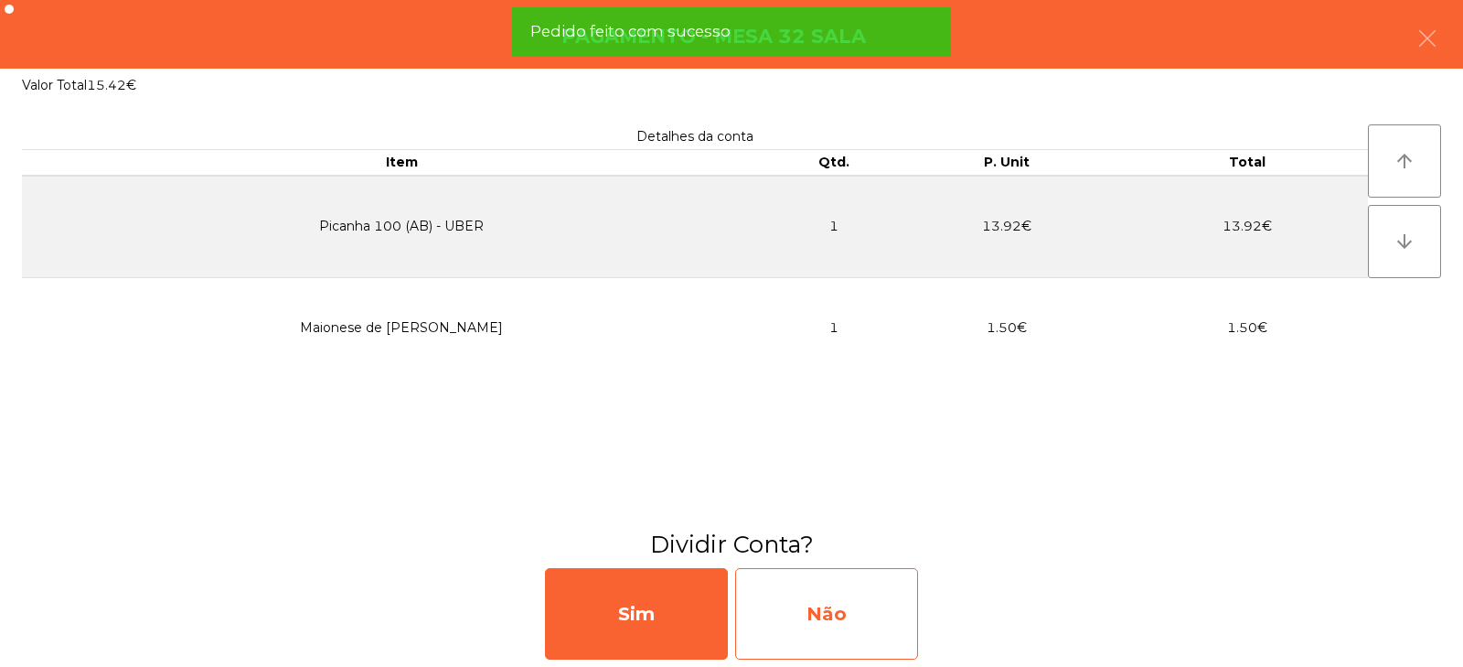
click at [862, 616] on div "Não" at bounding box center [826, 613] width 183 height 91
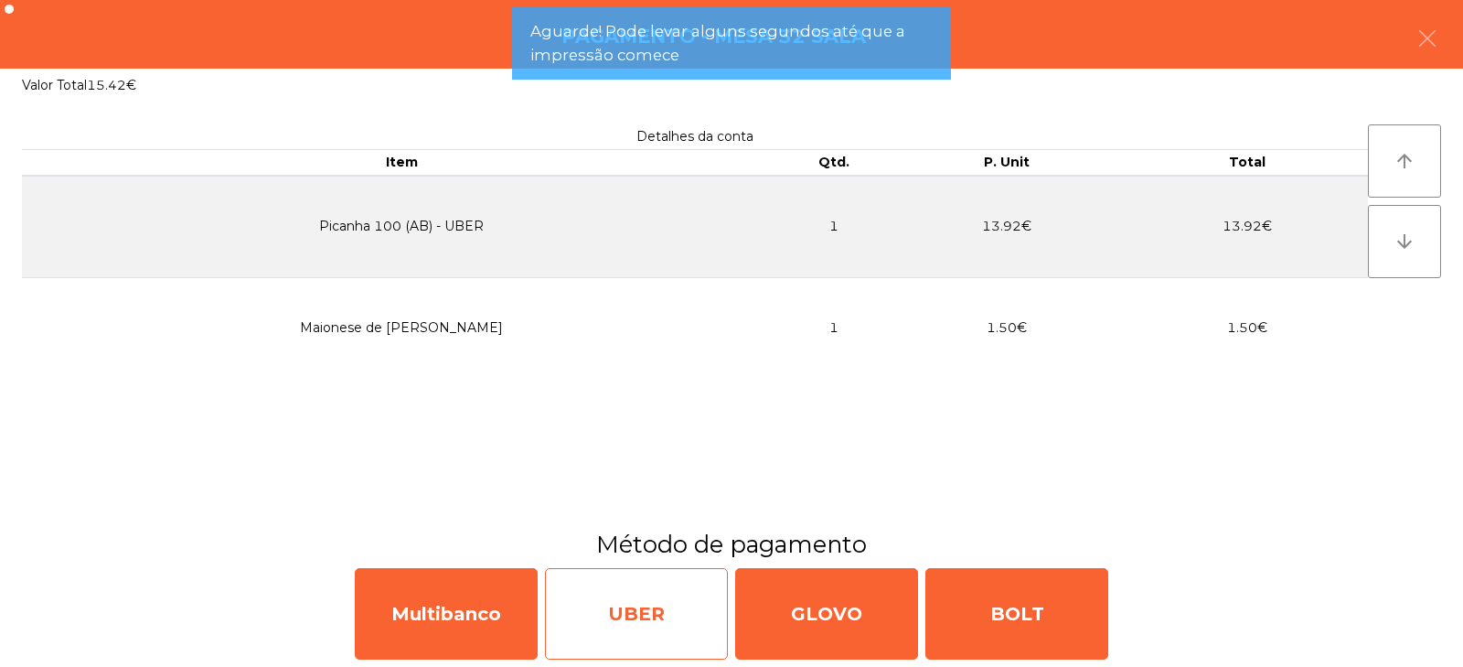
click at [646, 619] on div "UBER" at bounding box center [636, 613] width 183 height 91
select select "**"
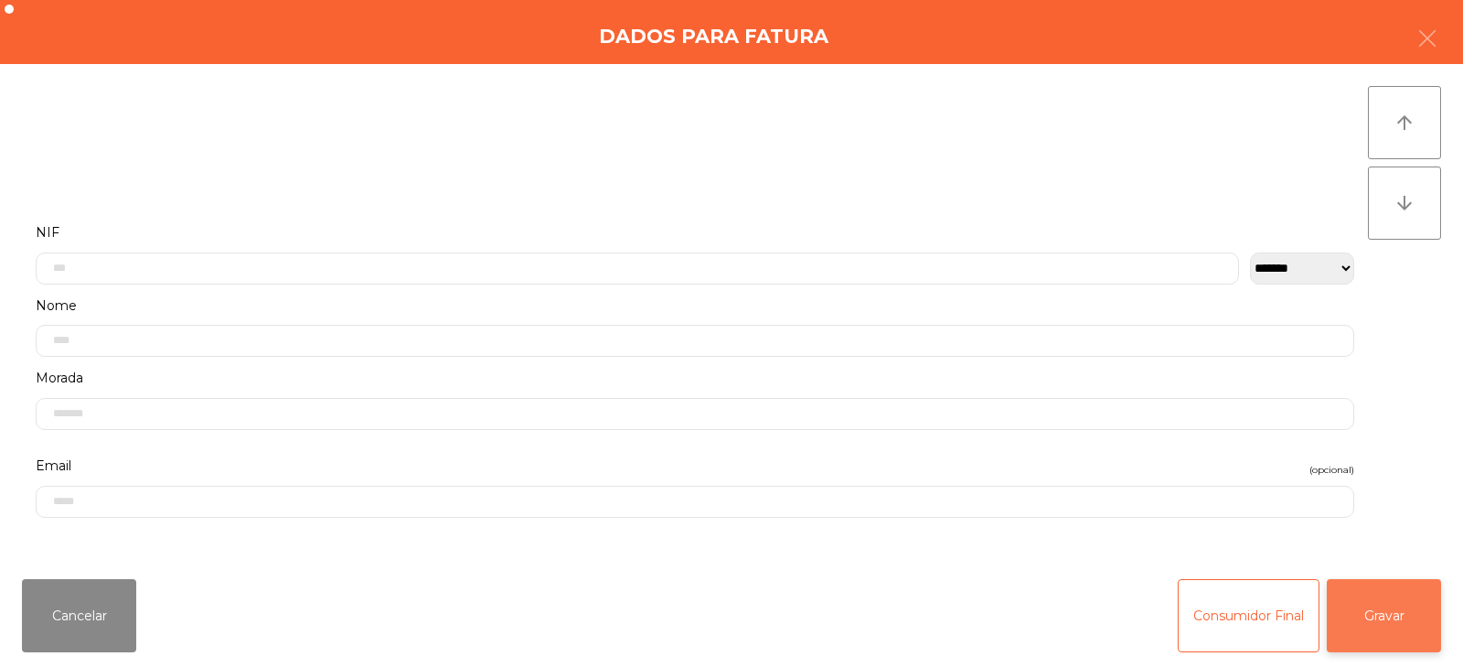
click at [1377, 626] on button "Gravar" at bounding box center [1384, 615] width 114 height 73
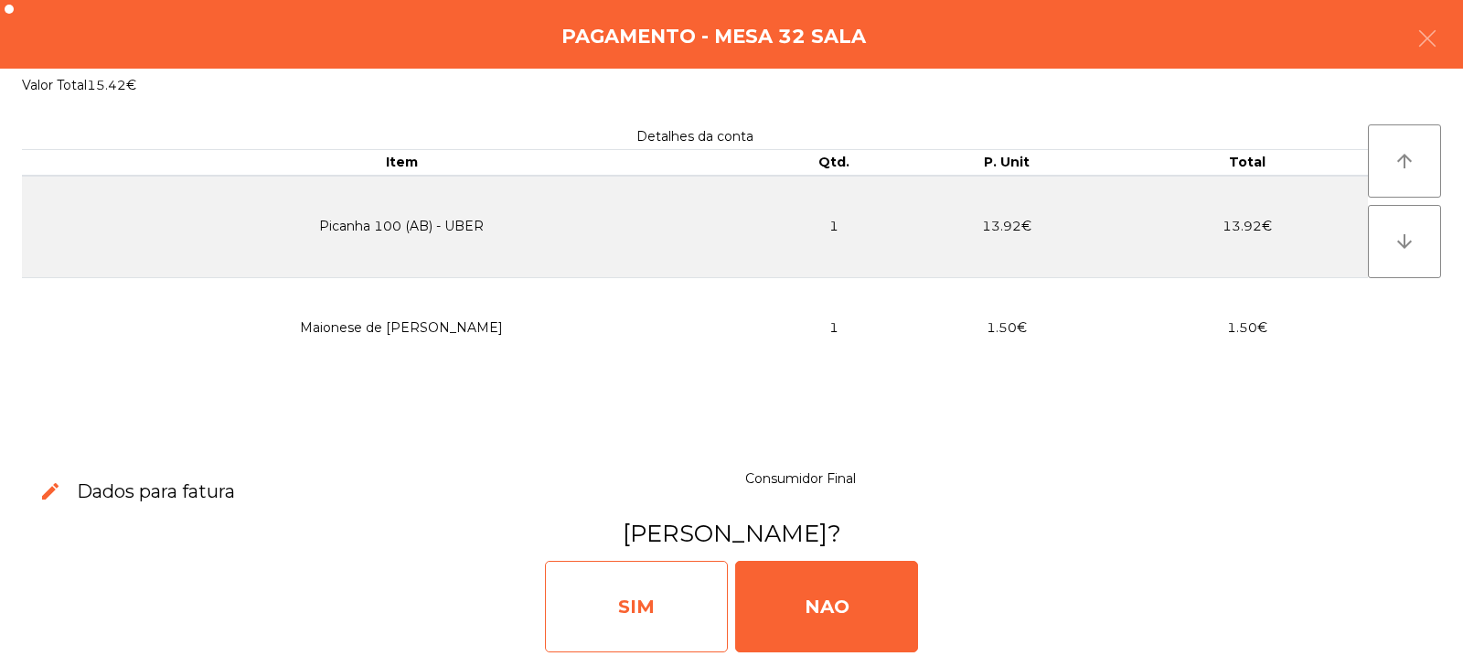
click at [693, 595] on div "SIM" at bounding box center [636, 605] width 183 height 91
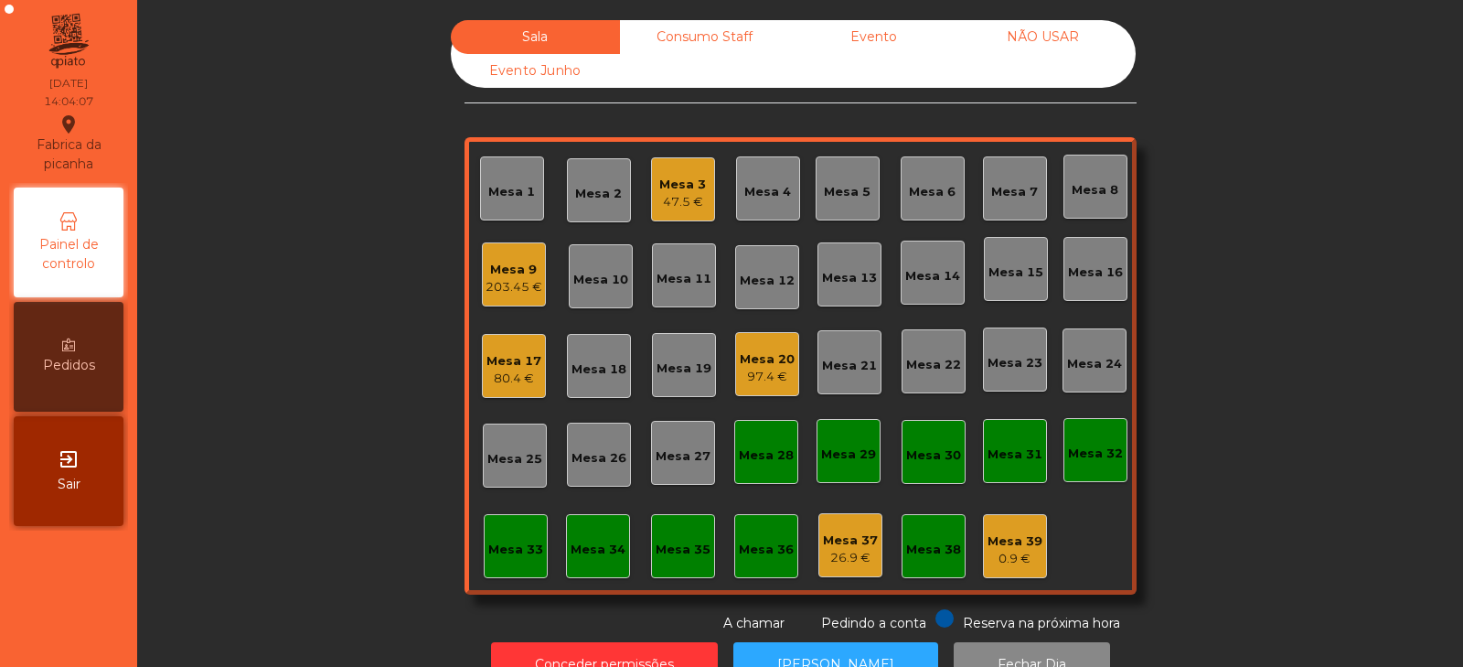
click at [770, 192] on div "Mesa 4" at bounding box center [767, 192] width 47 height 18
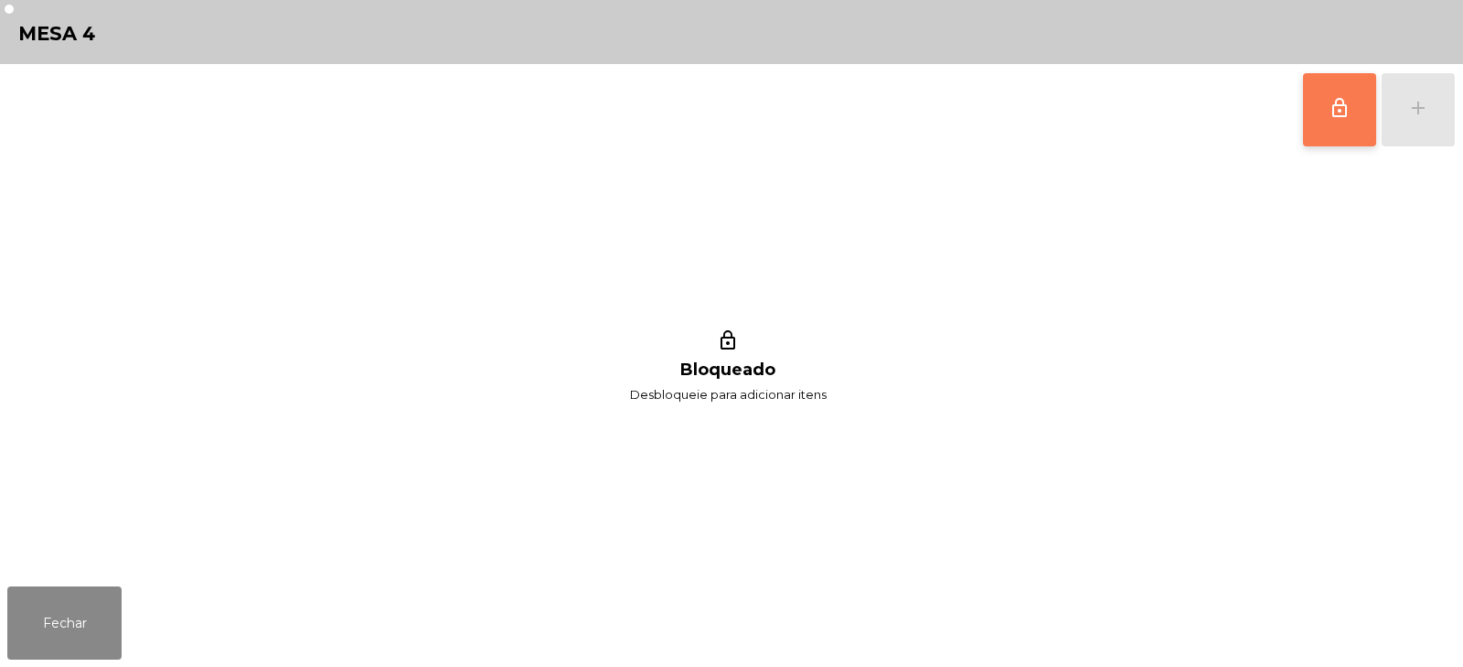
click at [1327, 116] on button "lock_outline" at bounding box center [1339, 109] width 73 height 73
click at [1415, 102] on div "add" at bounding box center [1418, 108] width 22 height 22
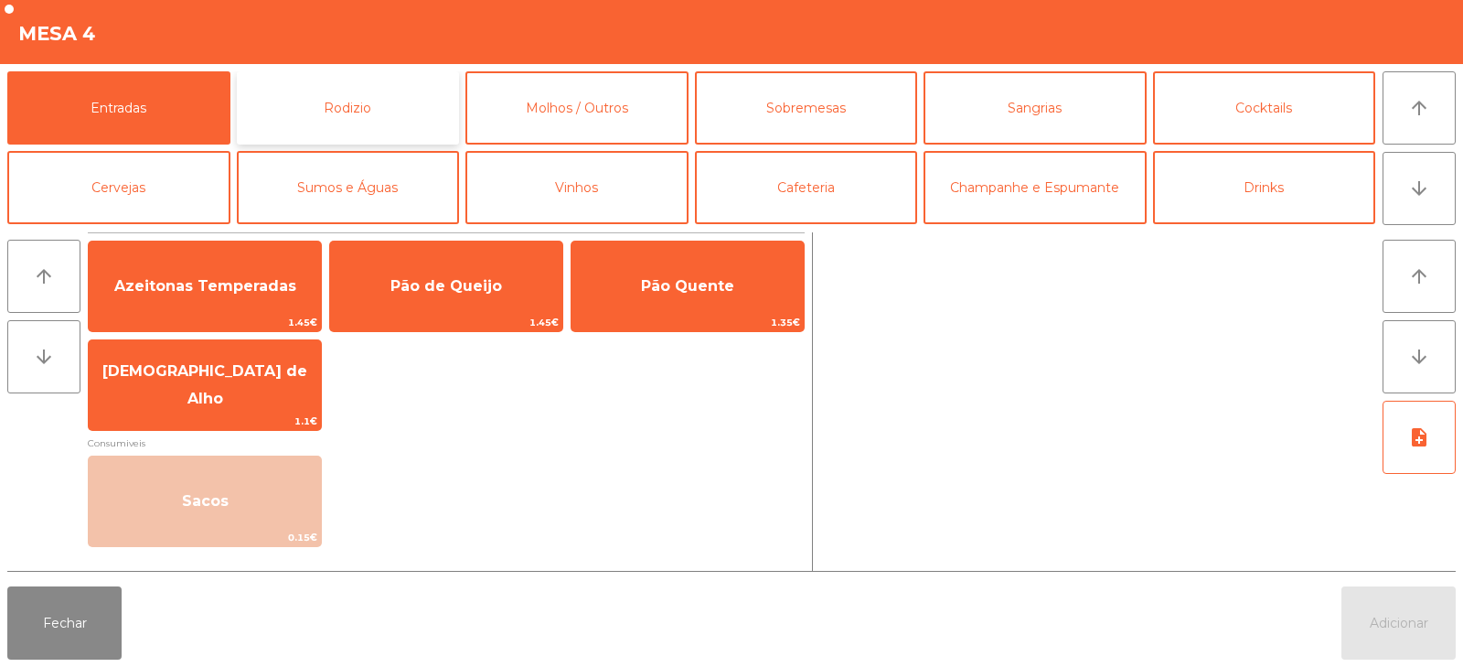
click at [393, 103] on button "Rodizio" at bounding box center [348, 107] width 223 height 73
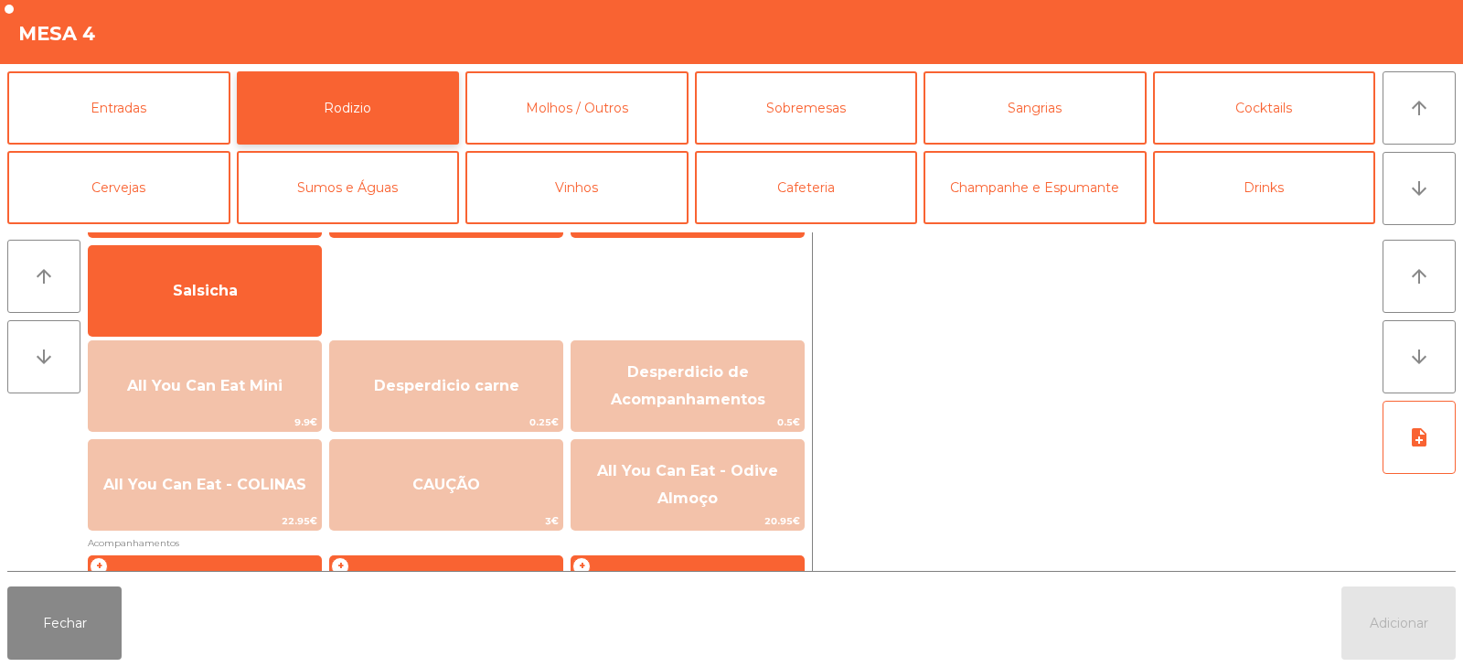
scroll to position [123, 0]
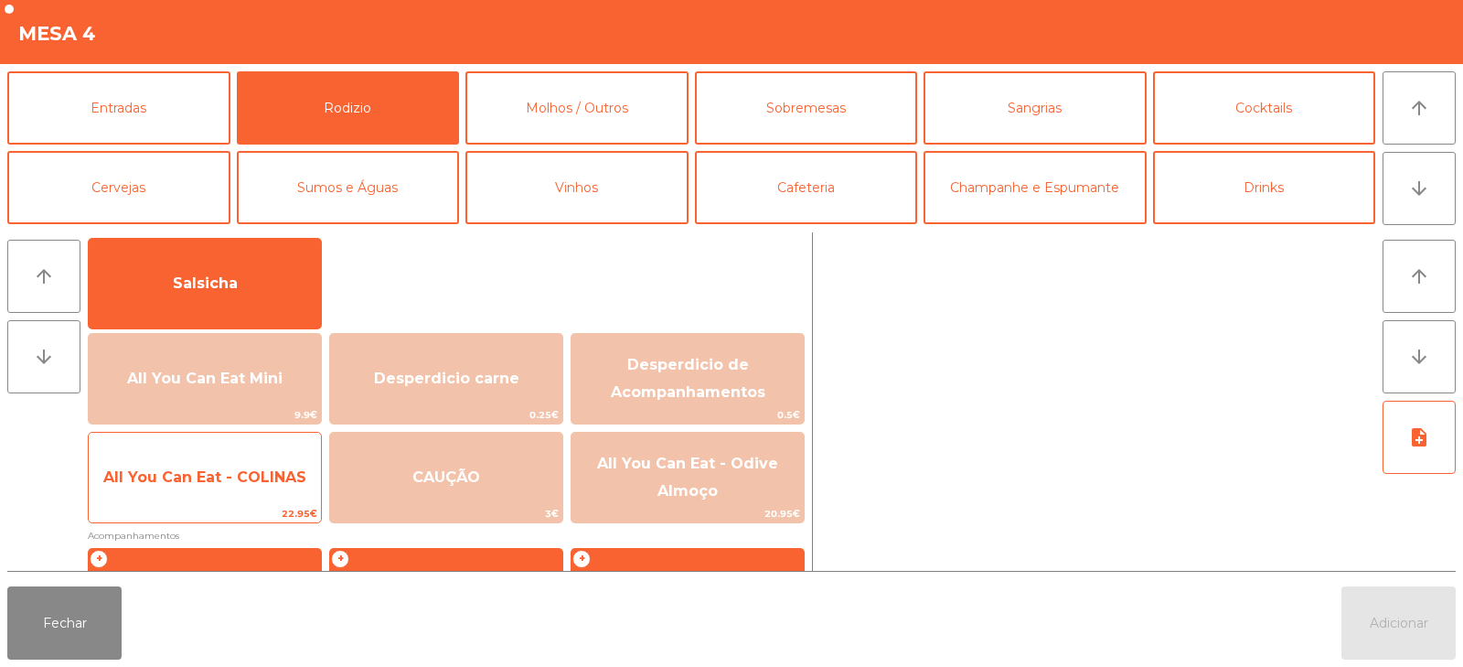
click at [225, 478] on span "All You Can Eat - COLINAS" at bounding box center [204, 476] width 203 height 17
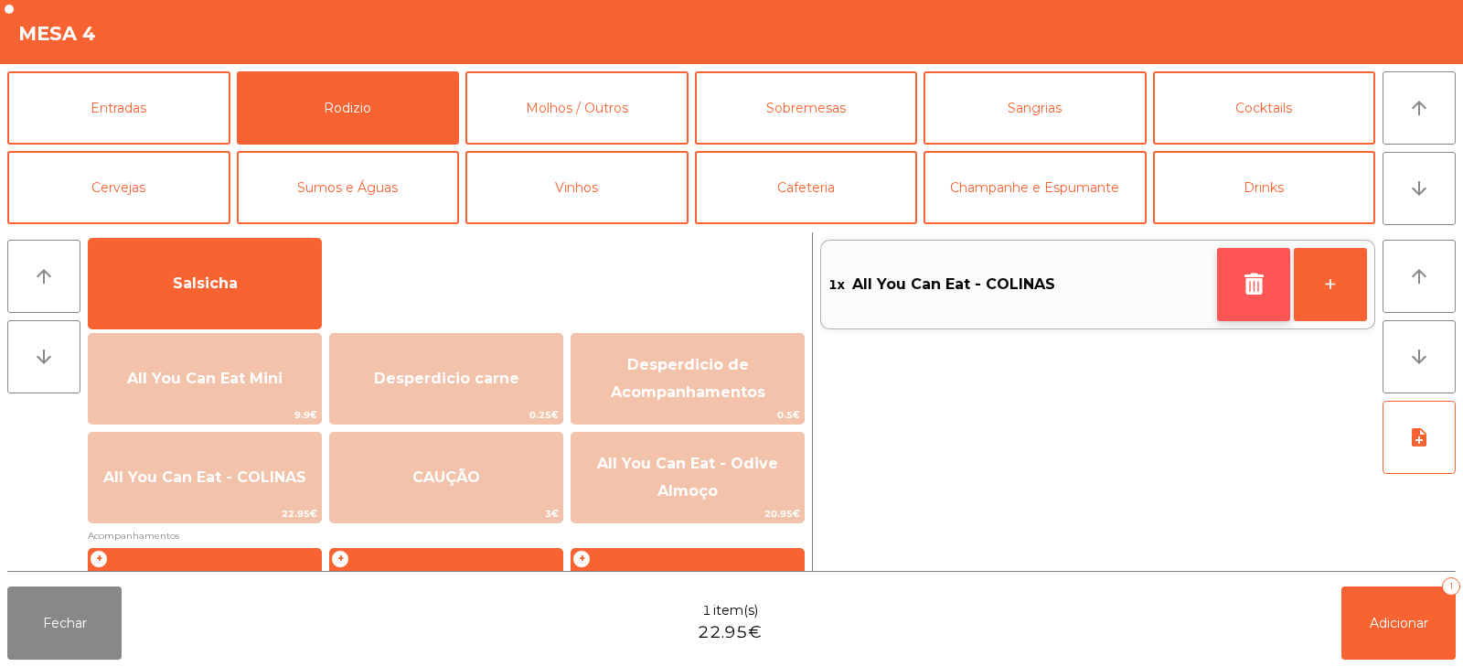
click at [1235, 278] on button "button" at bounding box center [1253, 284] width 73 height 73
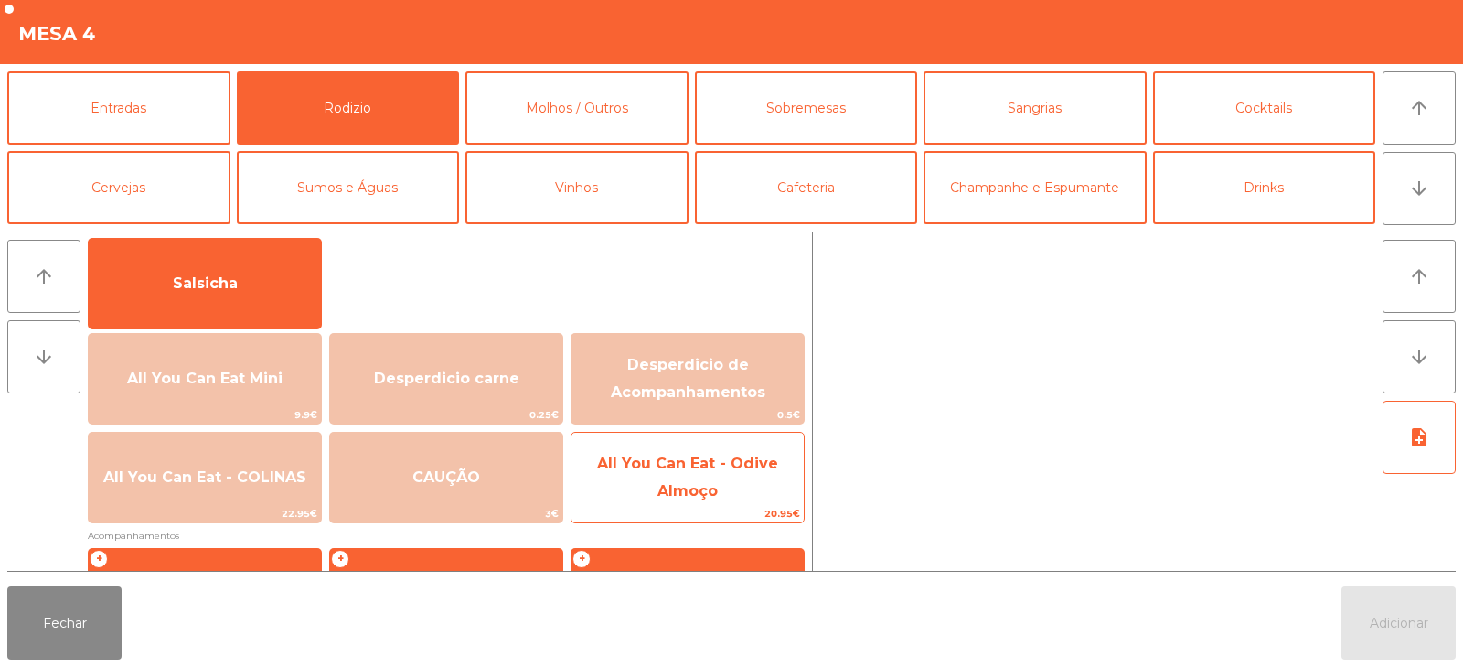
click at [692, 493] on span "All You Can Eat - Odive Almoço" at bounding box center [687, 476] width 181 height 45
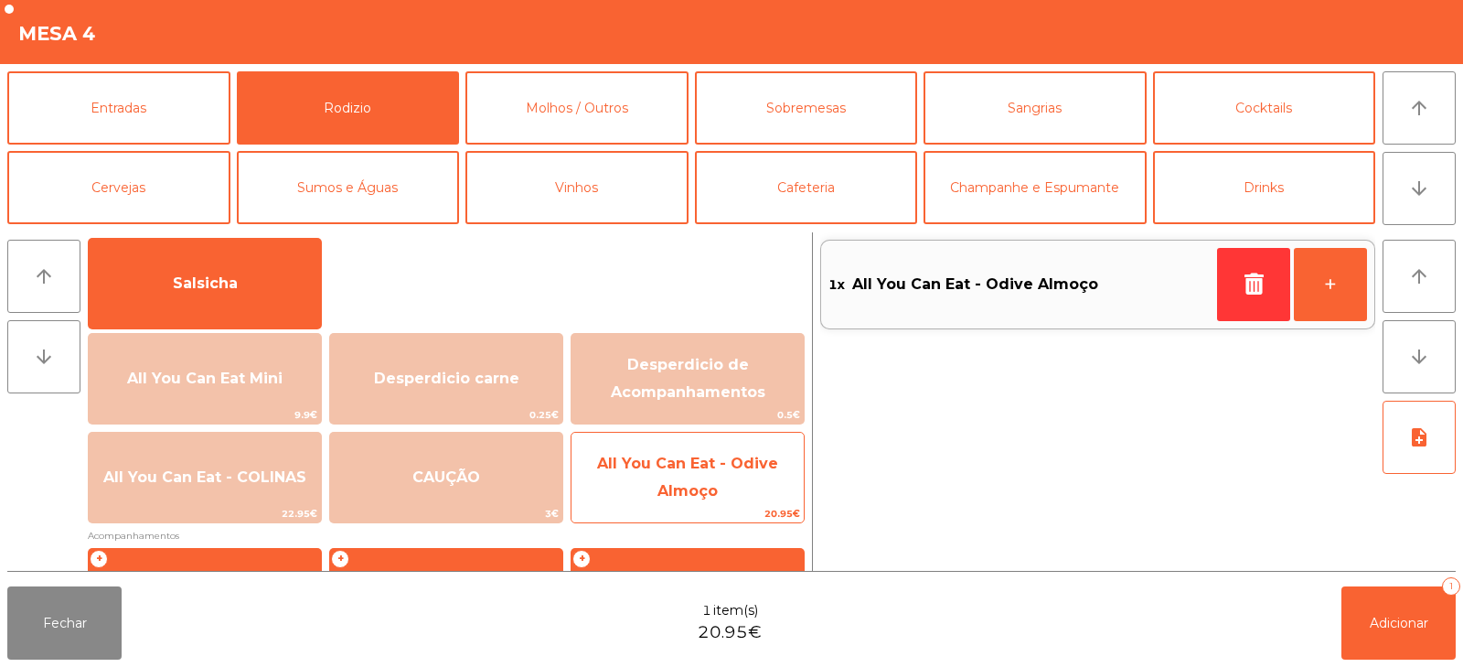
click at [710, 492] on span "All You Can Eat - Odive Almoço" at bounding box center [687, 476] width 181 height 45
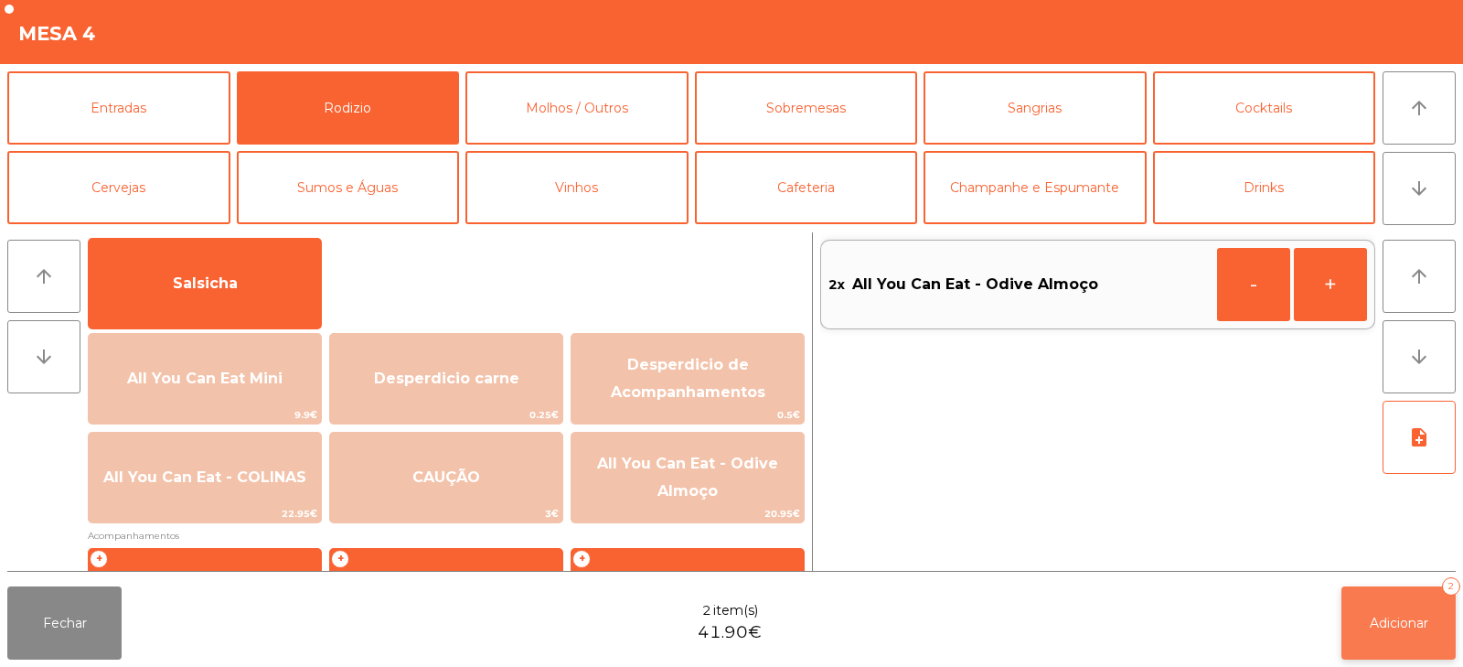
click at [1405, 626] on span "Adicionar" at bounding box center [1399, 622] width 59 height 16
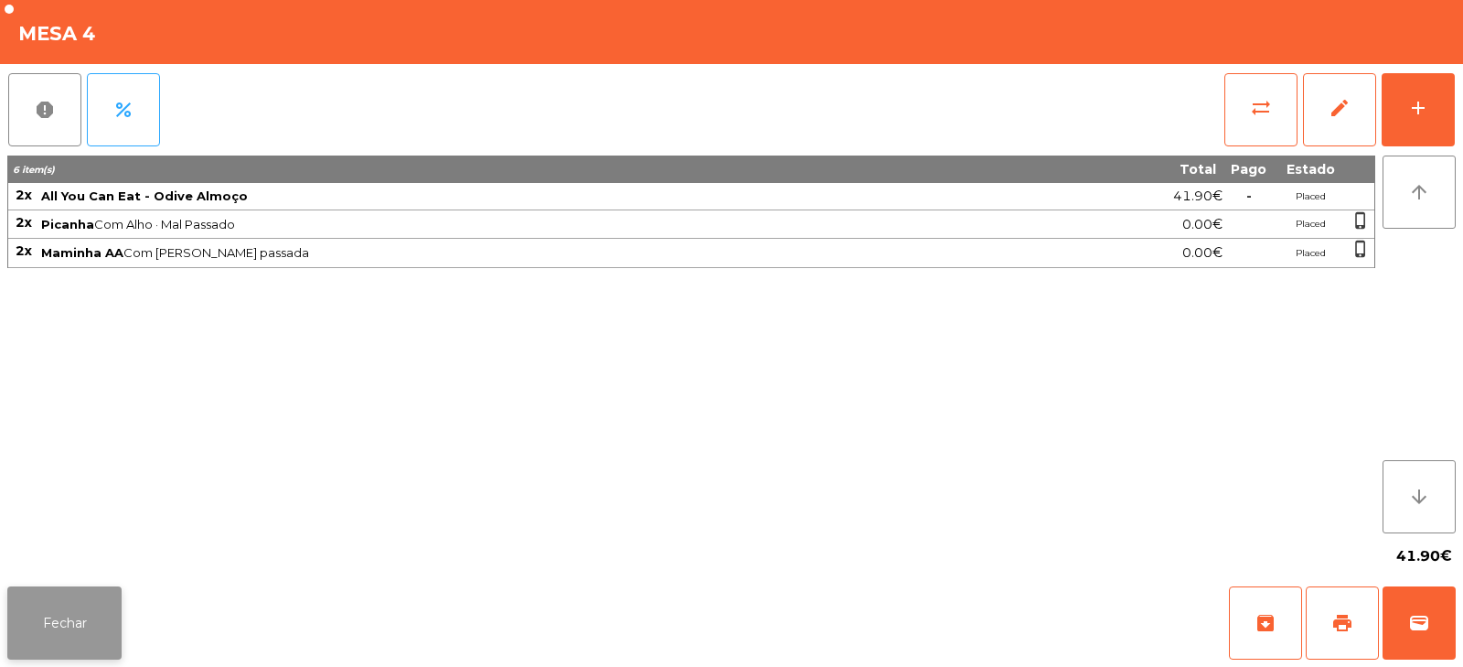
click at [67, 630] on button "Fechar" at bounding box center [64, 622] width 114 height 73
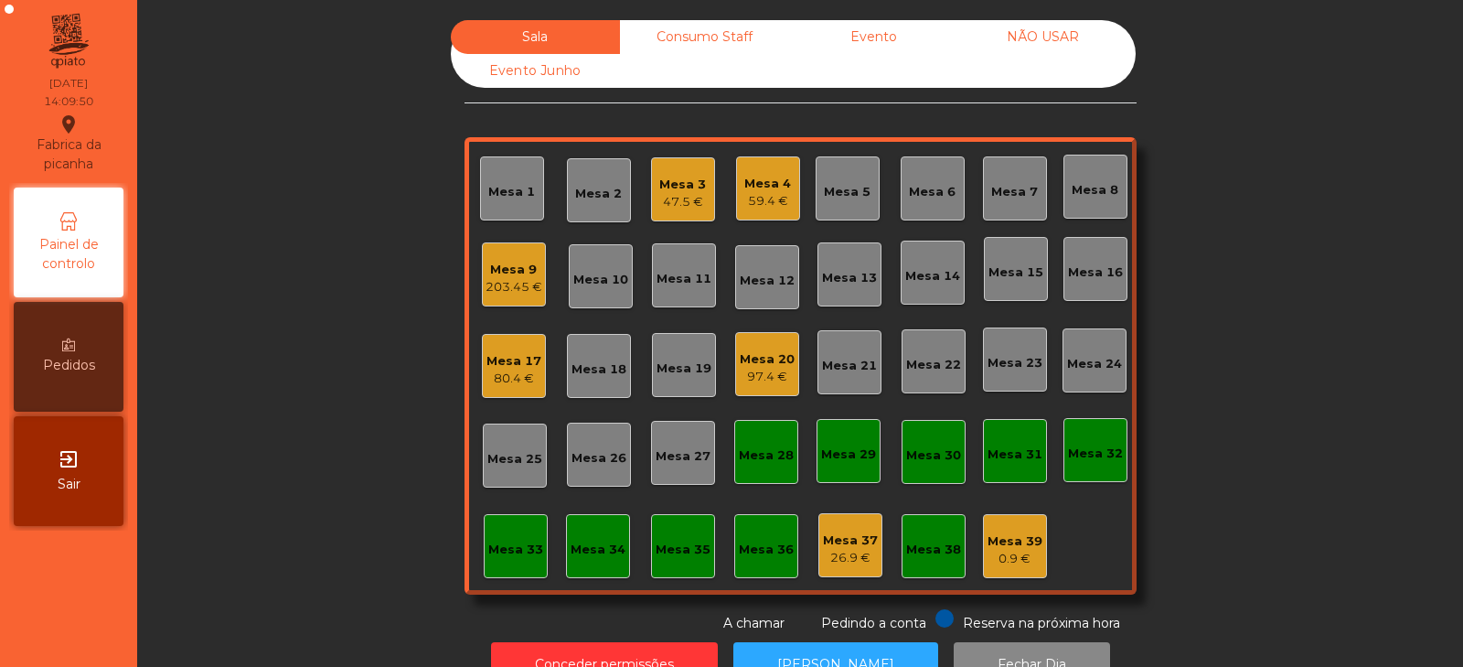
click at [513, 277] on div "Mesa 9" at bounding box center [514, 270] width 57 height 18
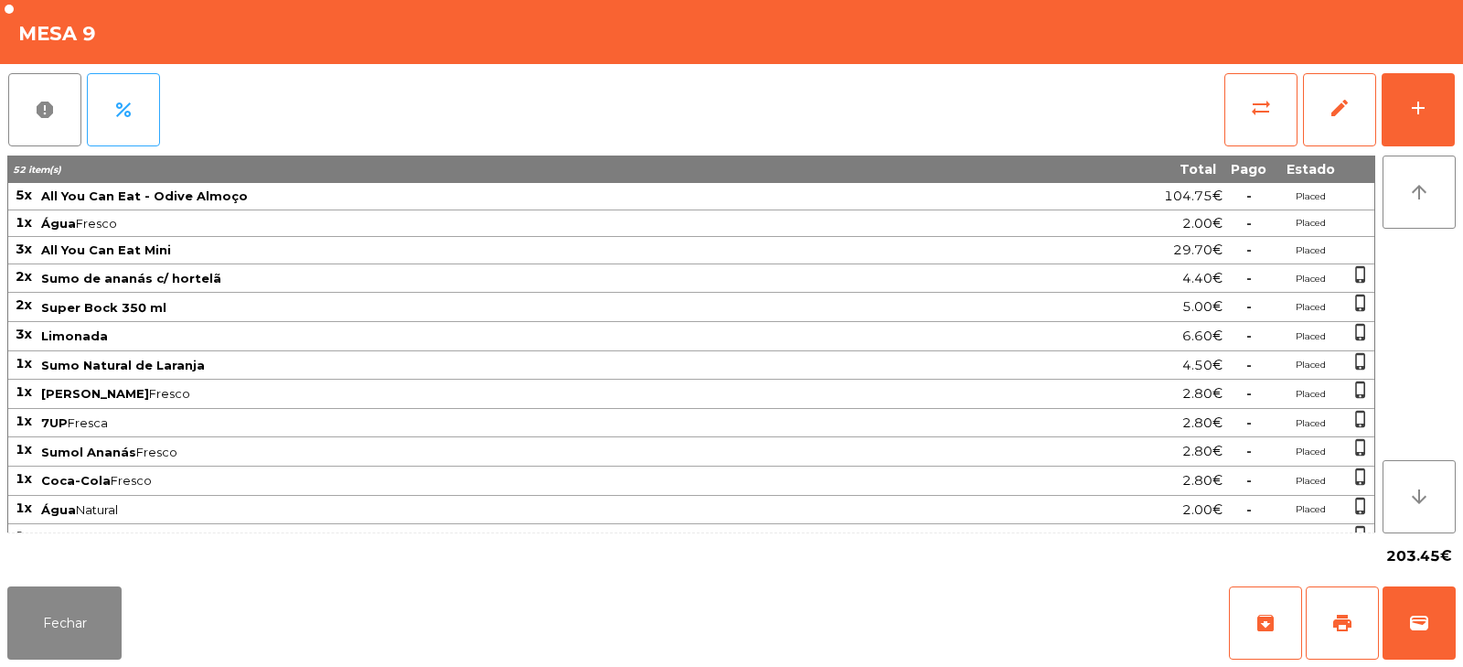
scroll to position [396, 0]
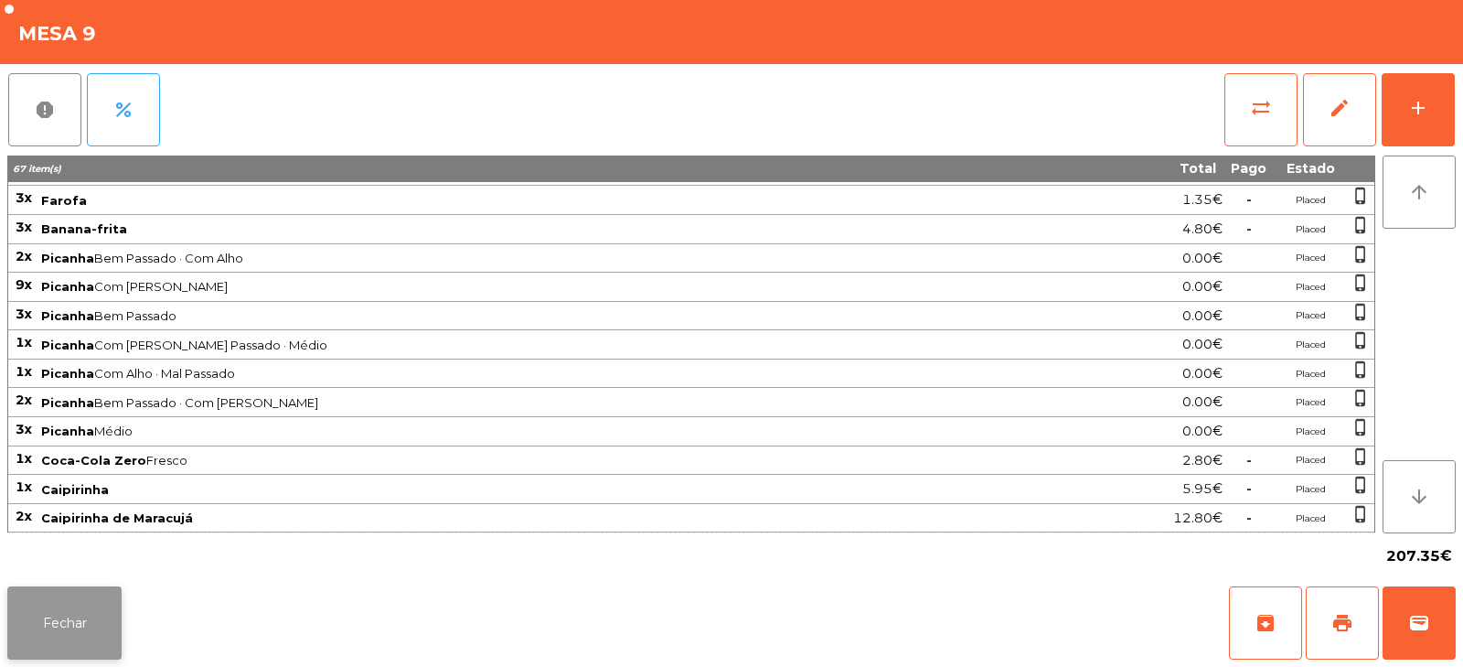
click at [91, 603] on button "Fechar" at bounding box center [64, 622] width 114 height 73
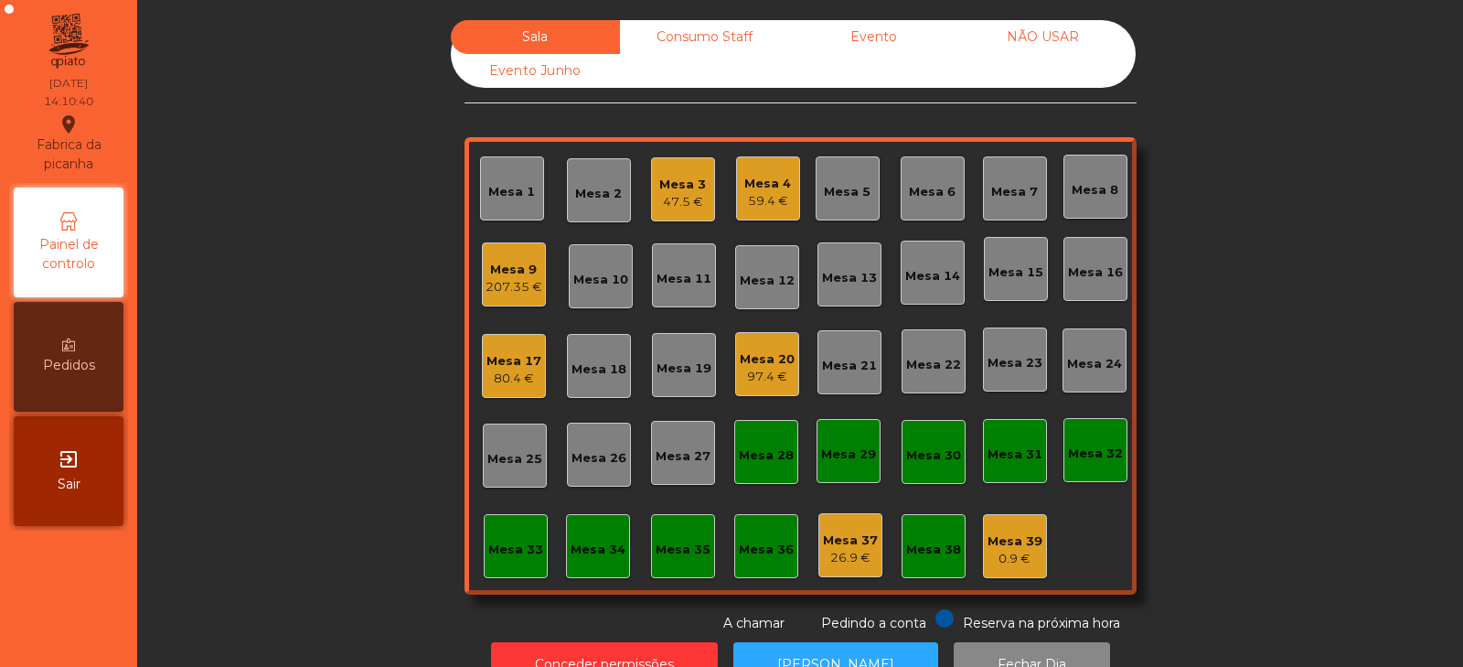
click at [499, 290] on div "207.35 €" at bounding box center [514, 287] width 57 height 18
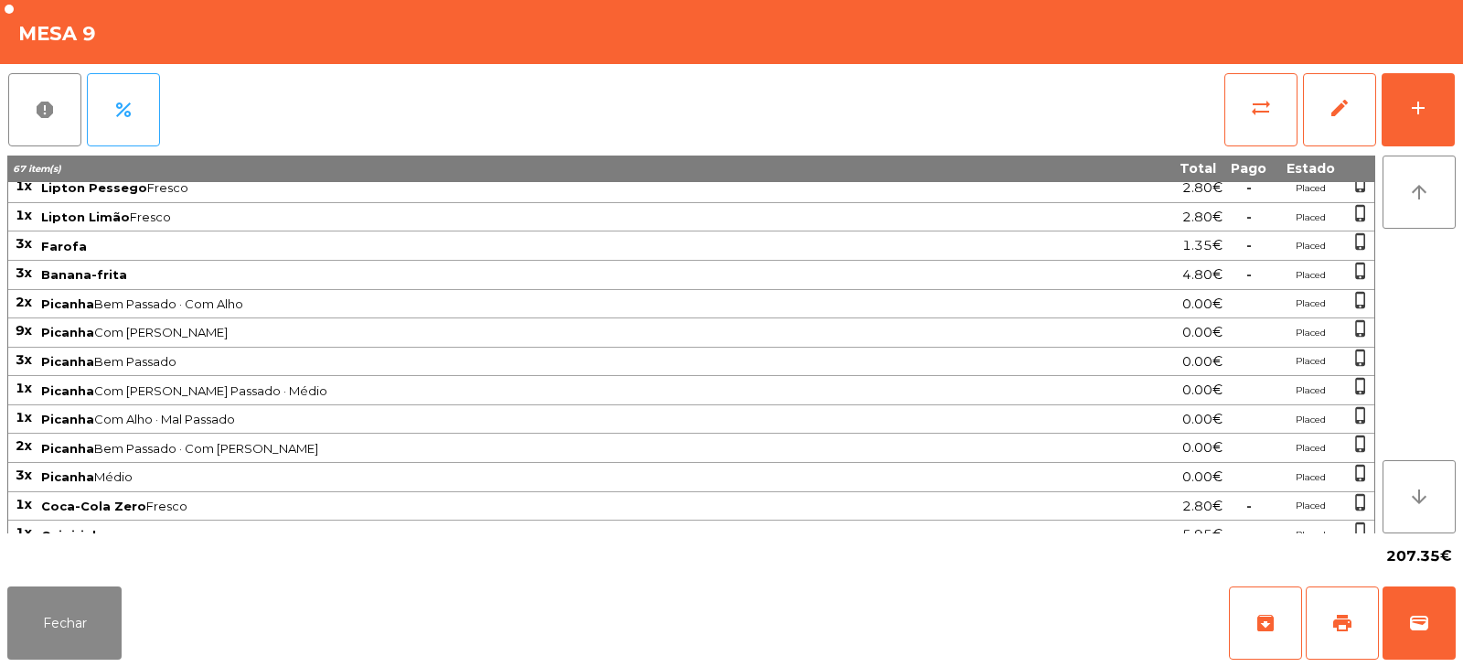
scroll to position [0, 0]
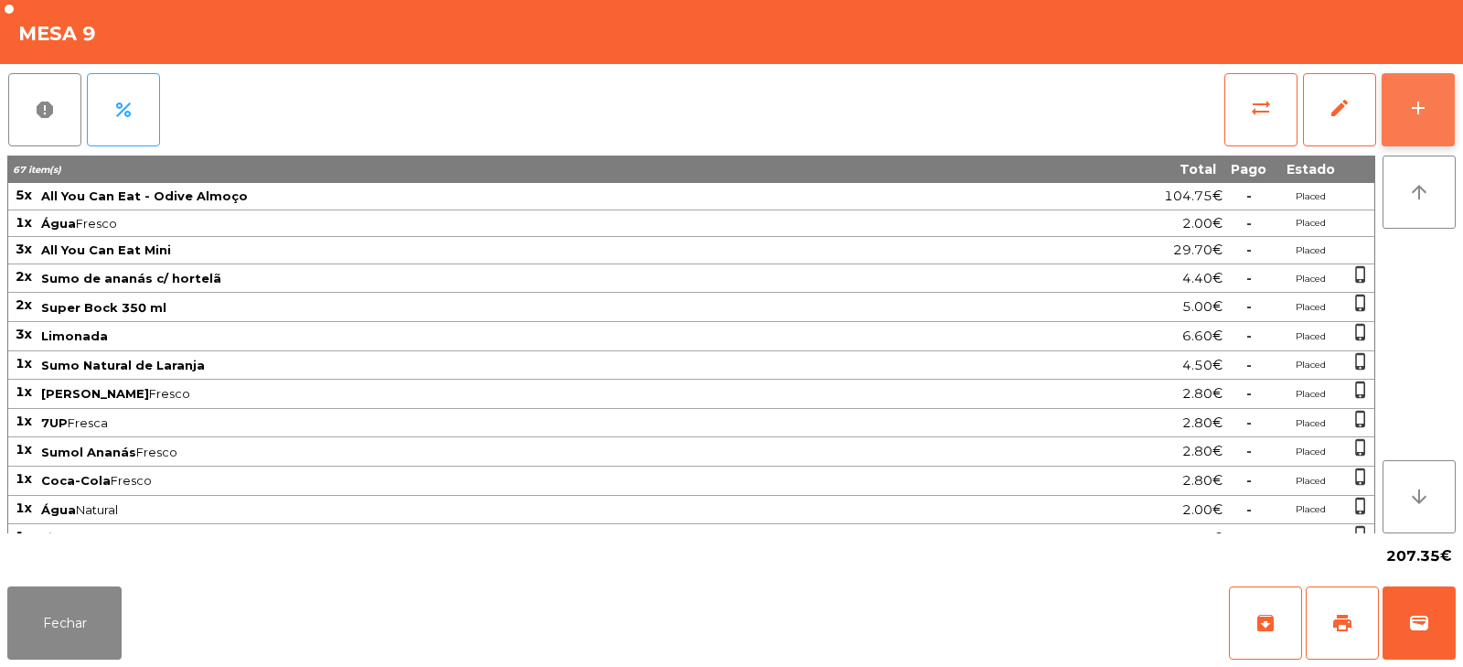
click at [1417, 85] on button "add" at bounding box center [1418, 109] width 73 height 73
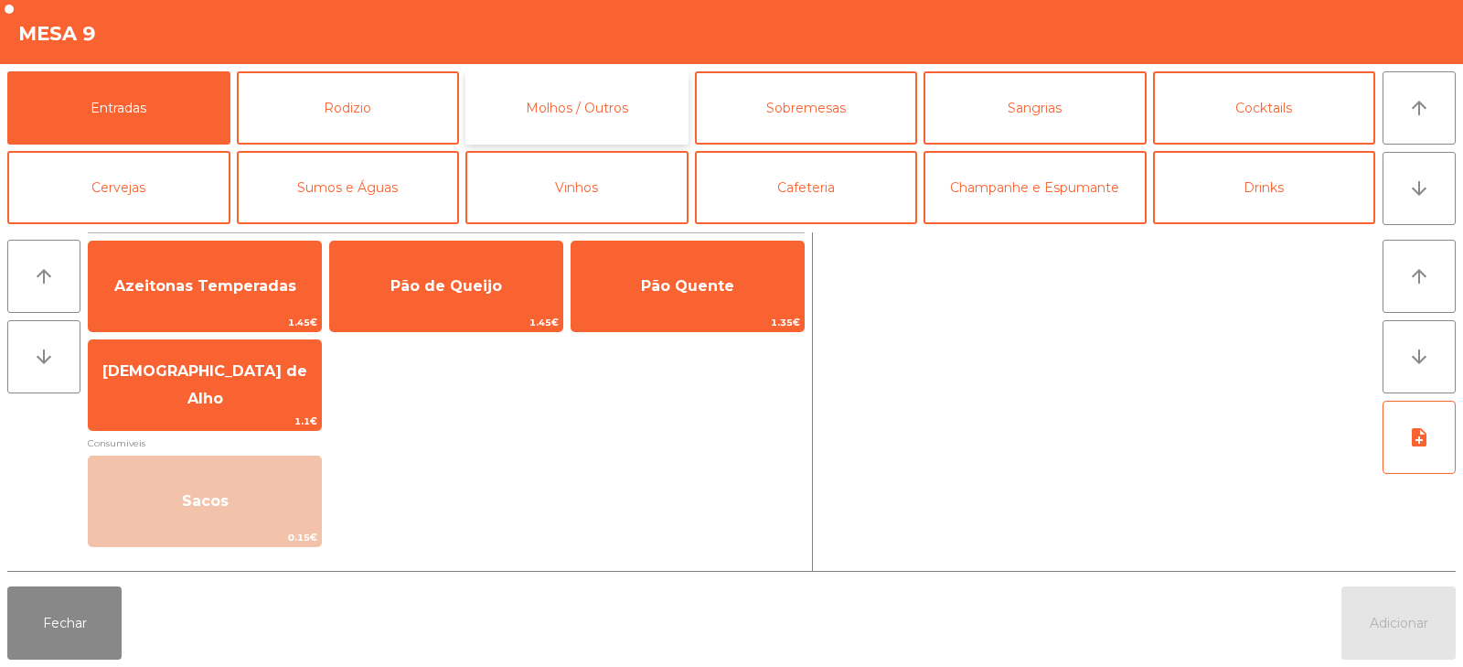
click at [535, 104] on button "Molhos / Outros" at bounding box center [576, 107] width 223 height 73
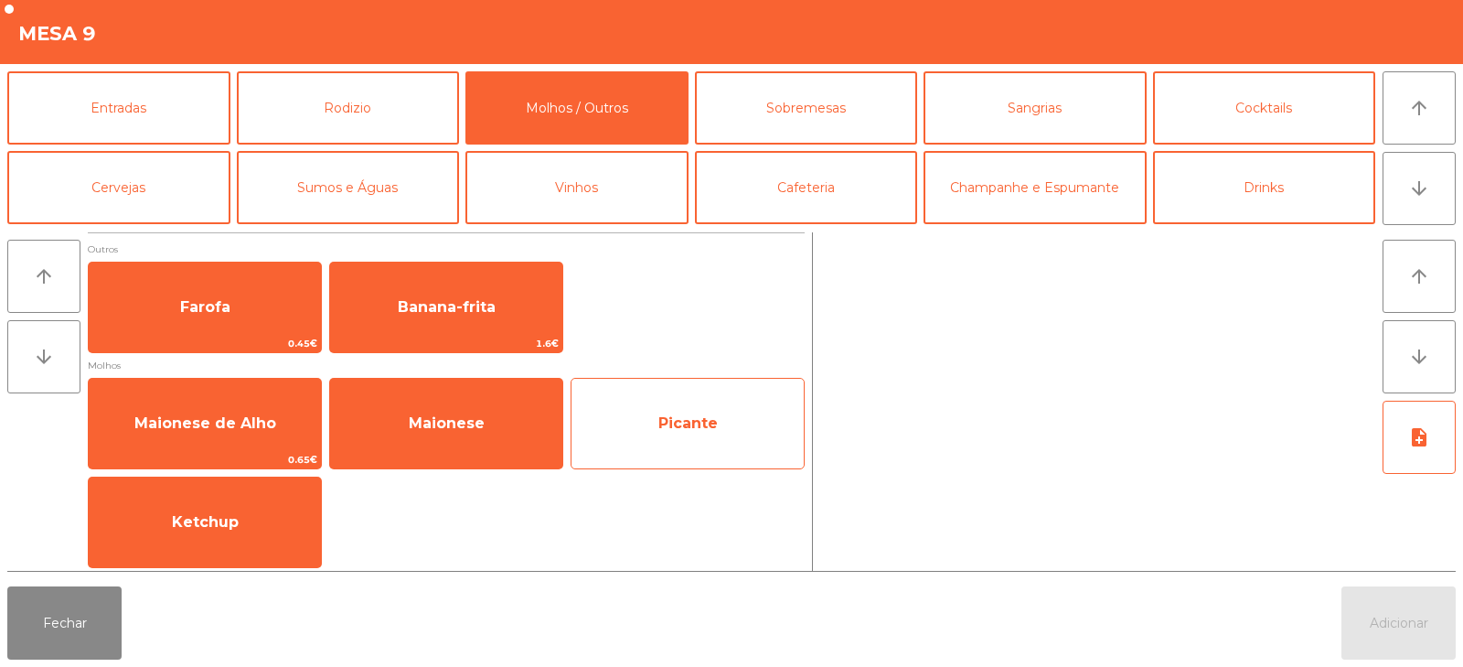
click at [661, 426] on span "Picante" at bounding box center [687, 422] width 59 height 17
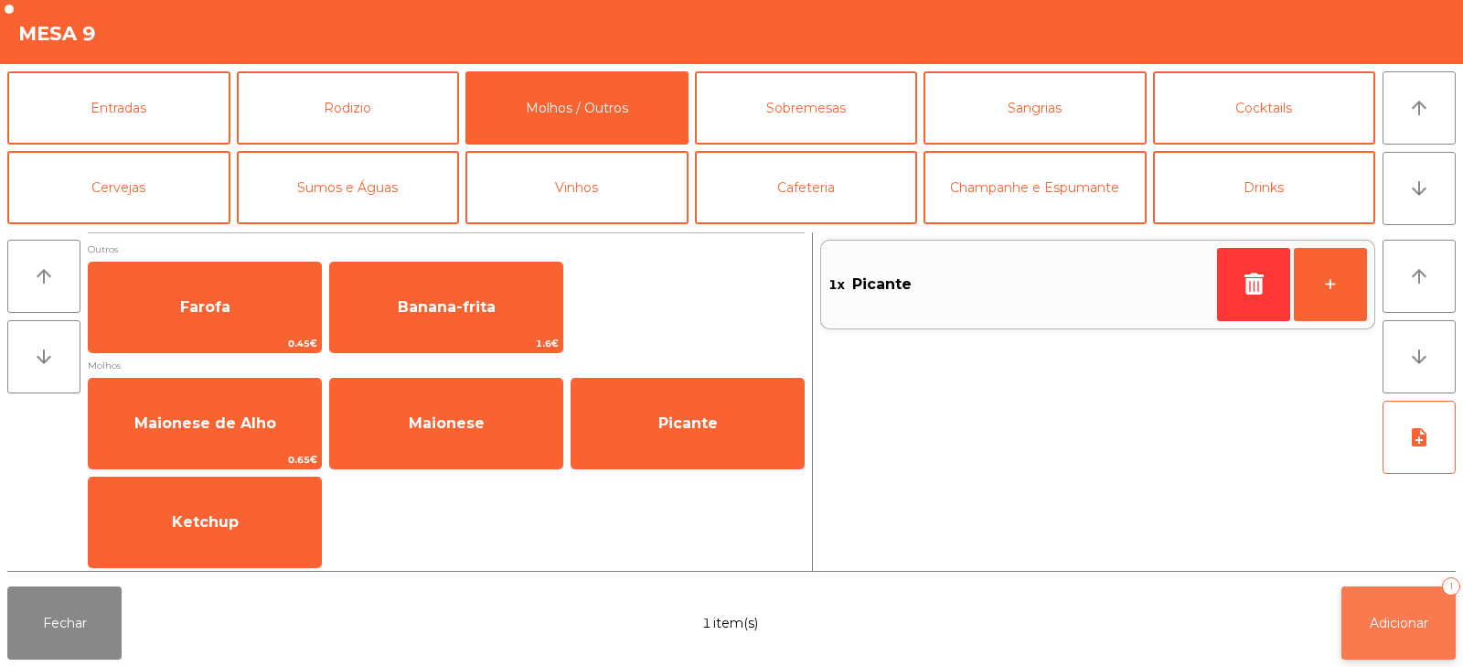
click at [1402, 624] on span "Adicionar" at bounding box center [1399, 622] width 59 height 16
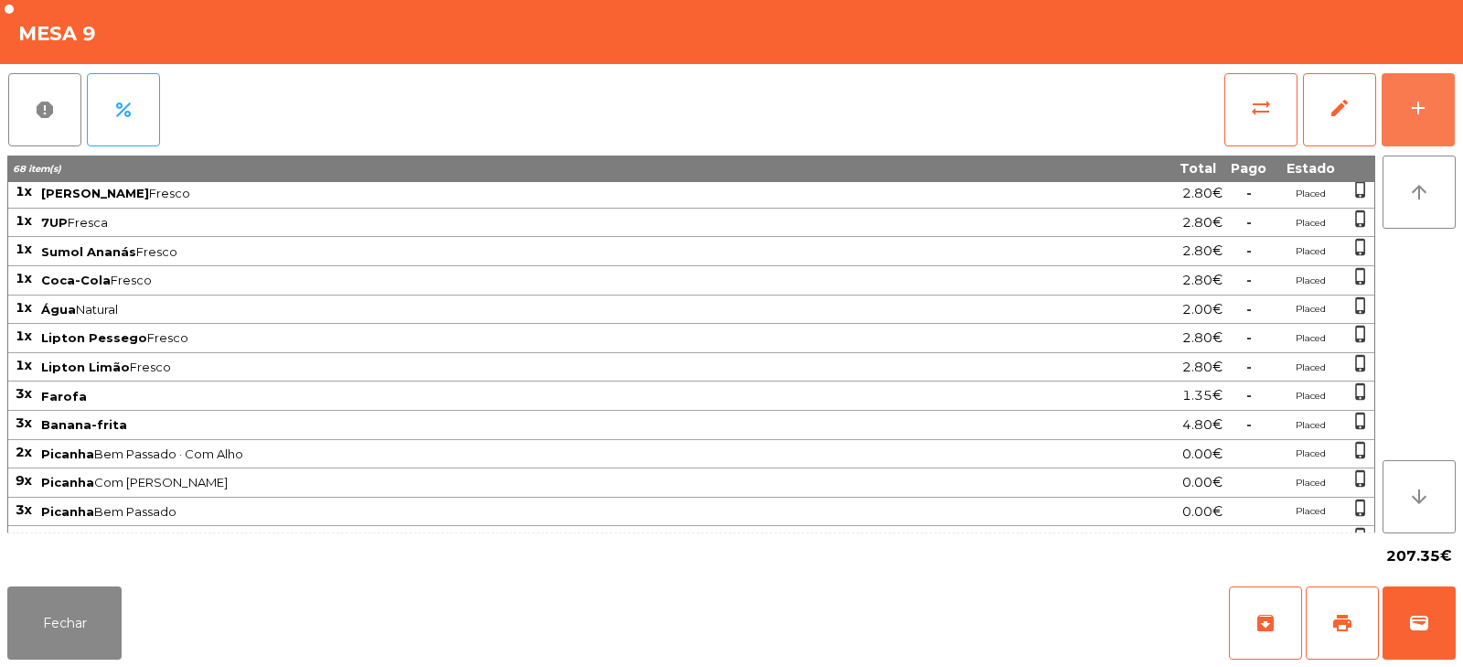
scroll to position [568, 0]
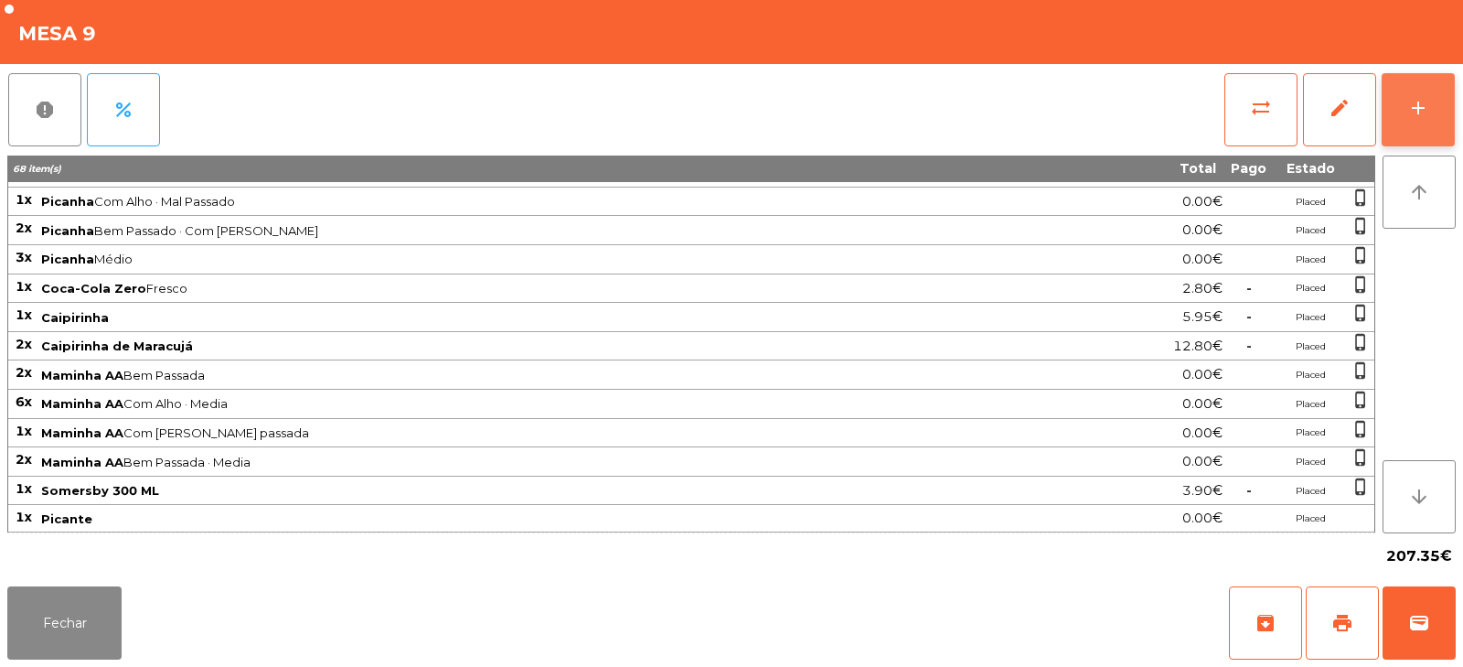
click at [1391, 105] on button "add" at bounding box center [1418, 109] width 73 height 73
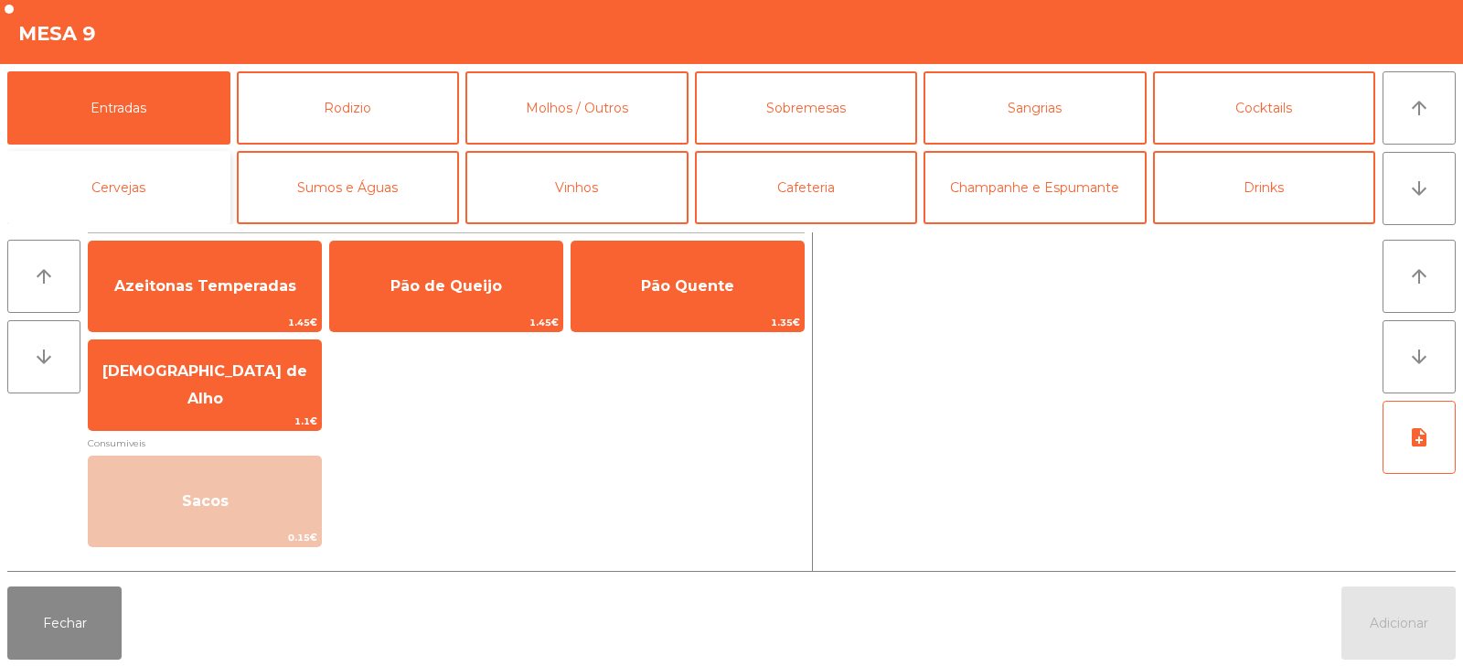
click at [187, 186] on button "Cervejas" at bounding box center [118, 187] width 223 height 73
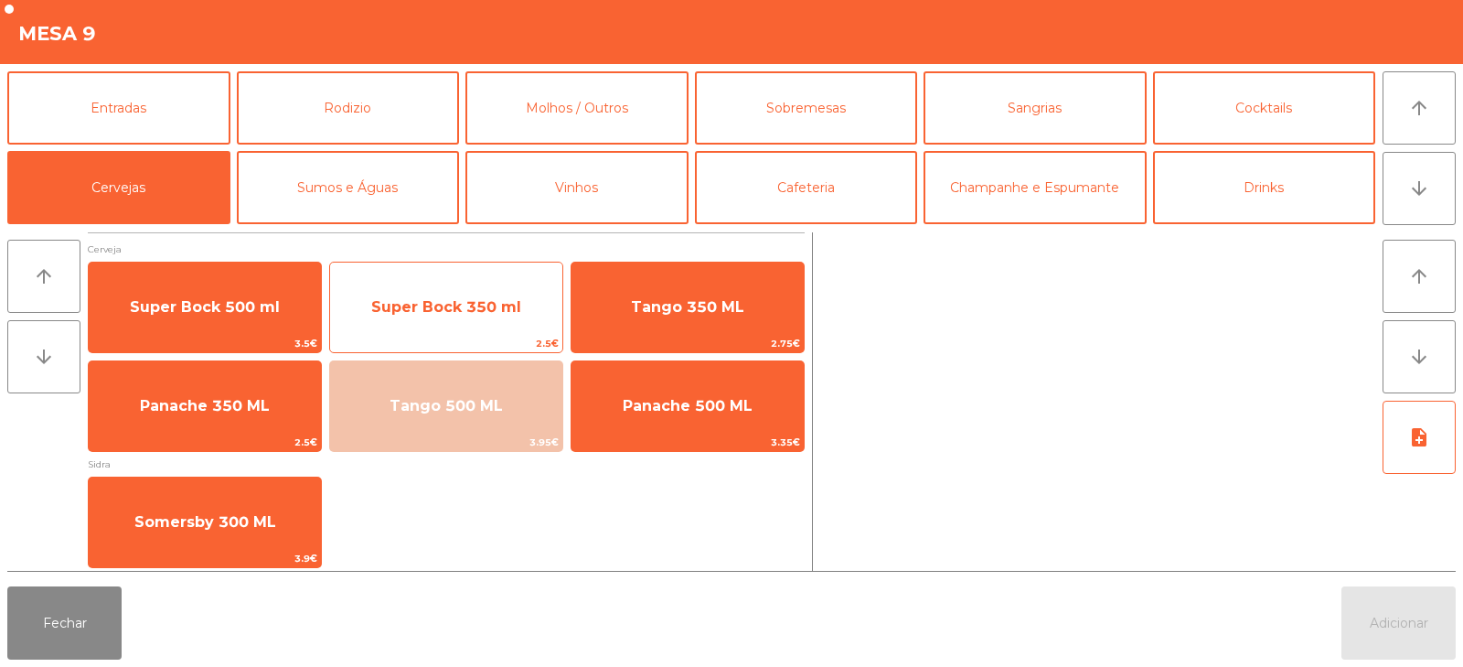
click at [422, 312] on span "Super Bock 350 ml" at bounding box center [446, 306] width 150 height 17
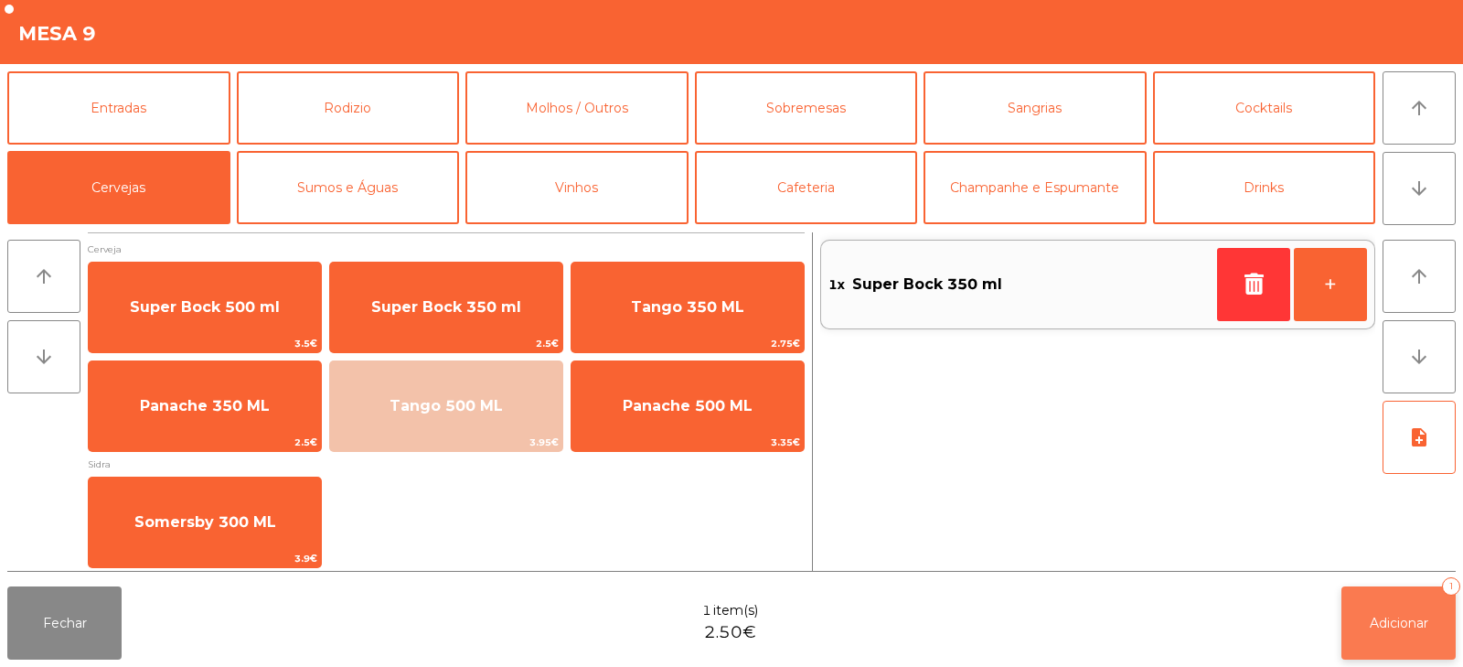
click at [1390, 635] on button "Adicionar 1" at bounding box center [1398, 622] width 114 height 73
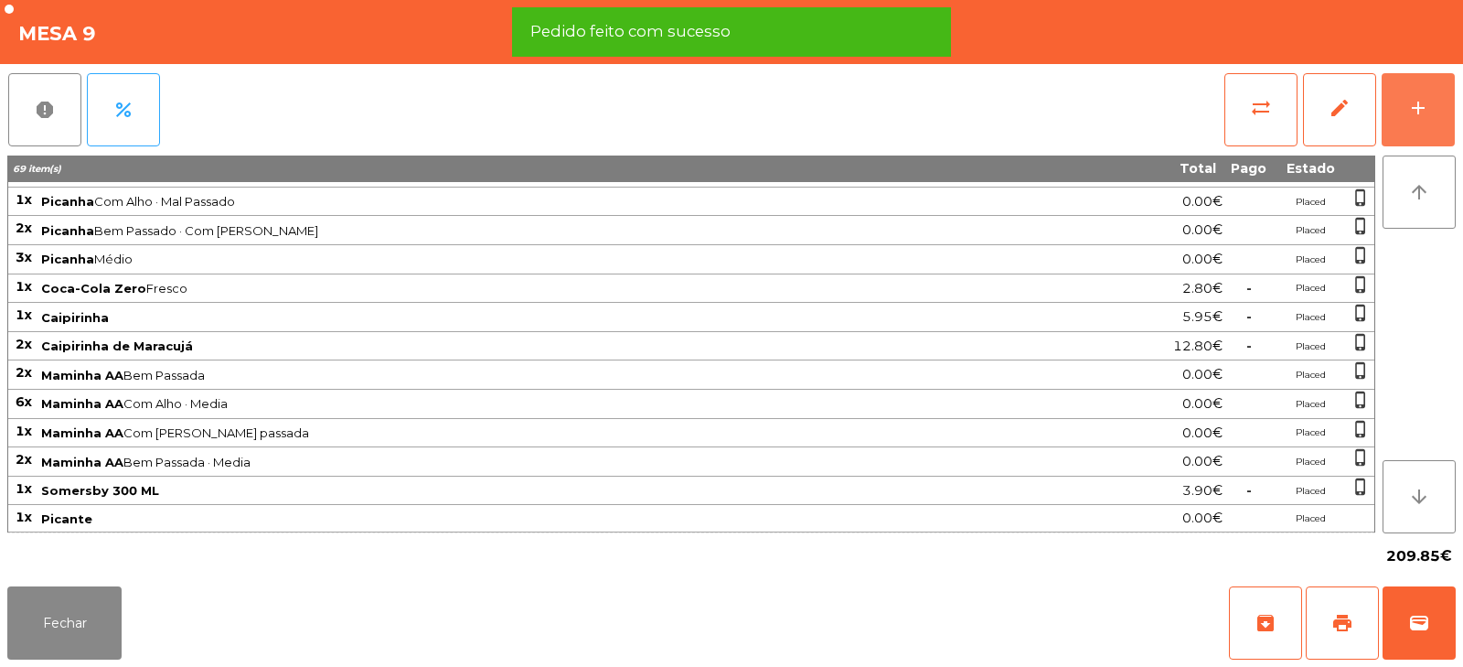
scroll to position [566, 0]
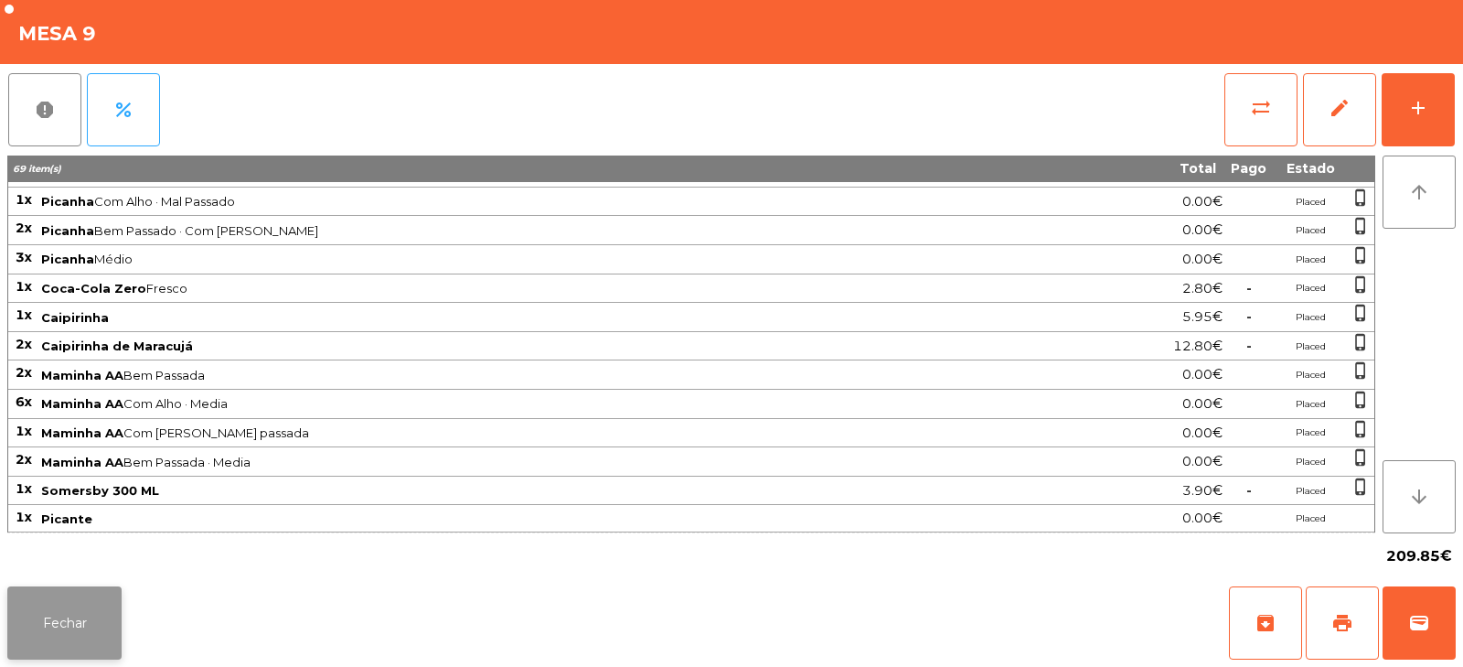
click at [59, 607] on button "Fechar" at bounding box center [64, 622] width 114 height 73
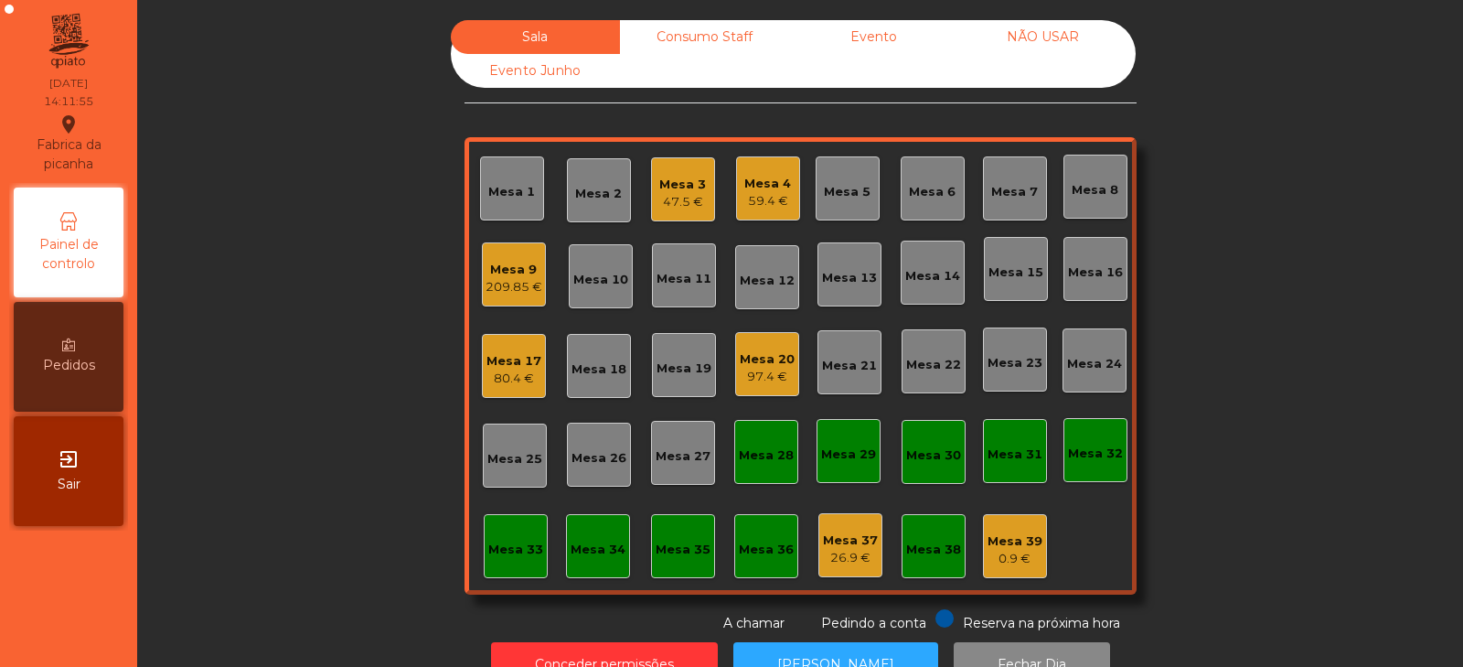
click at [496, 286] on div "209.85 €" at bounding box center [514, 287] width 57 height 18
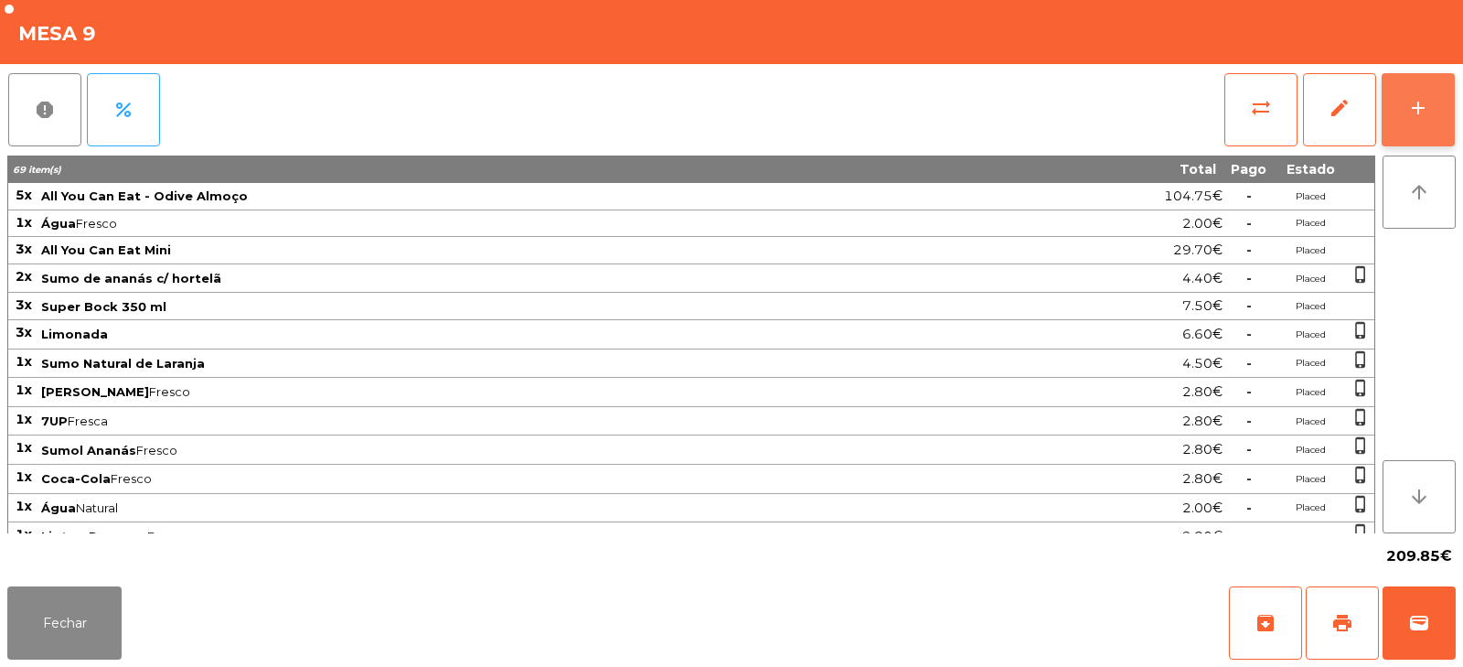
click at [1443, 80] on button "add" at bounding box center [1418, 109] width 73 height 73
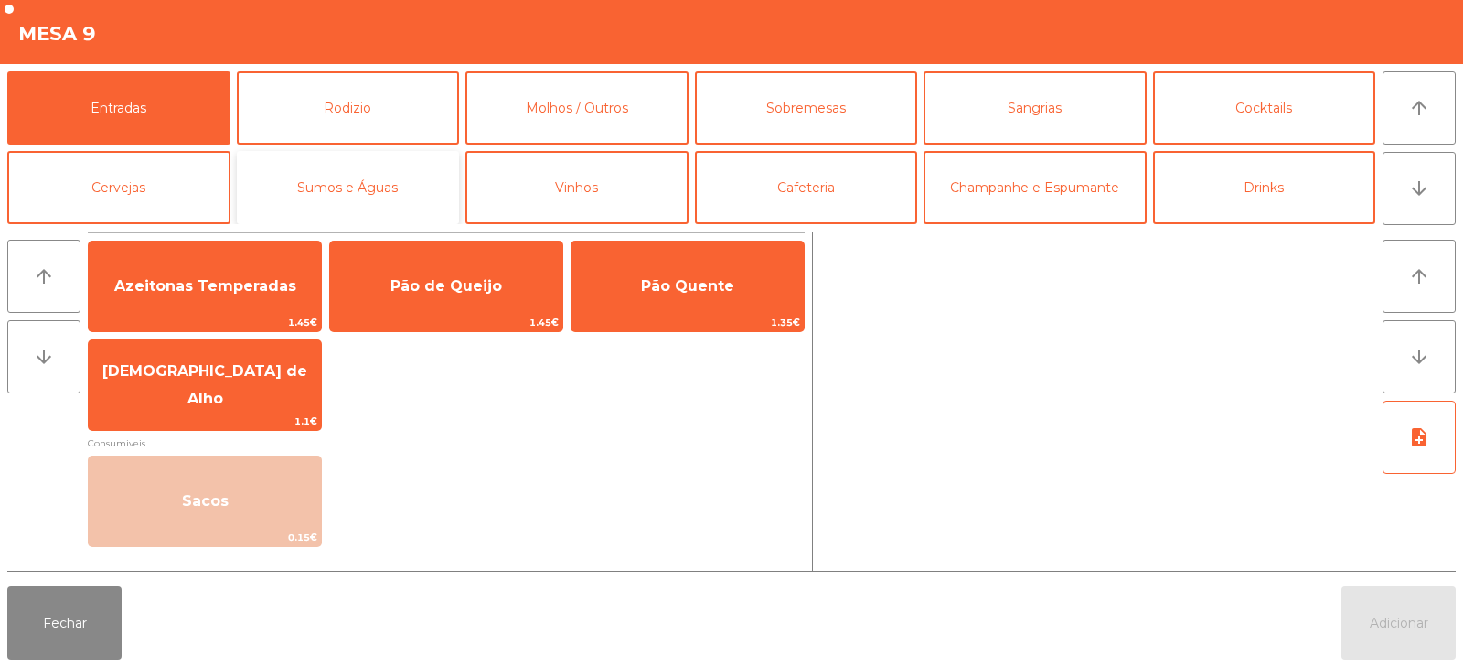
click at [382, 190] on button "Sumos e Águas" at bounding box center [348, 187] width 223 height 73
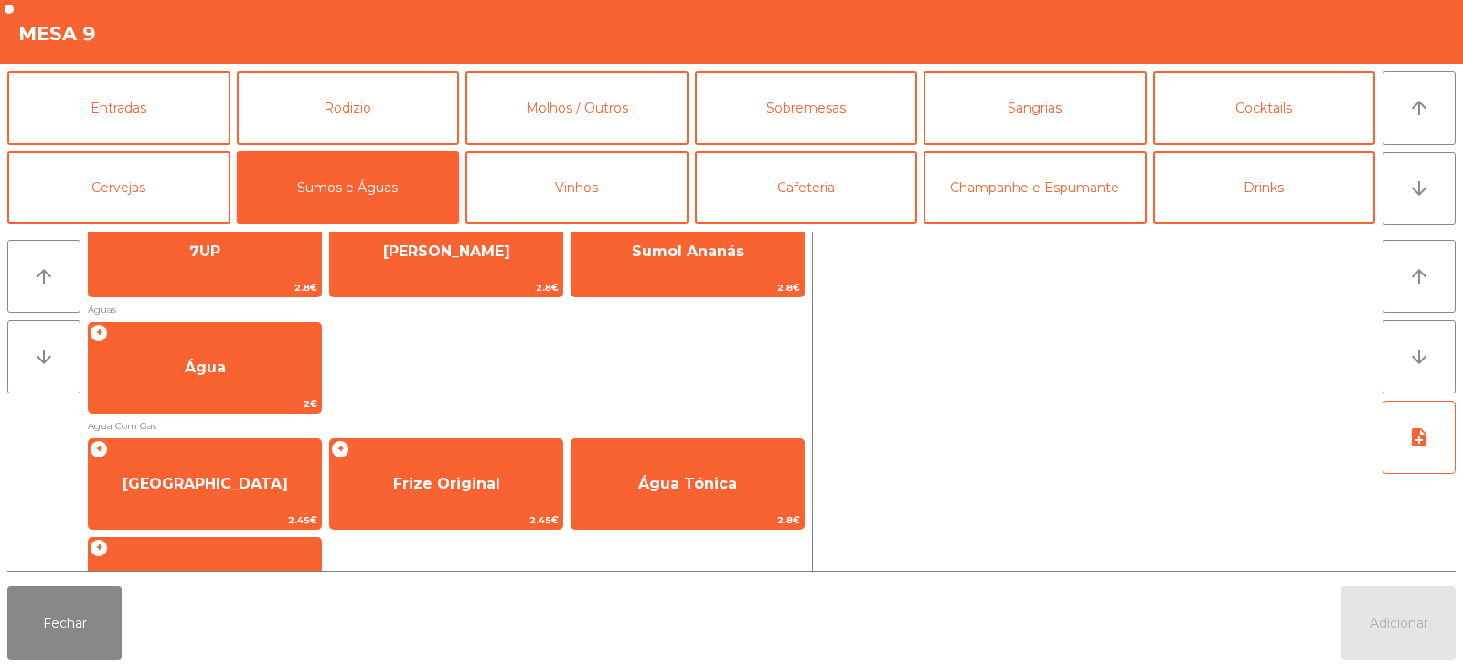
scroll to position [306, 0]
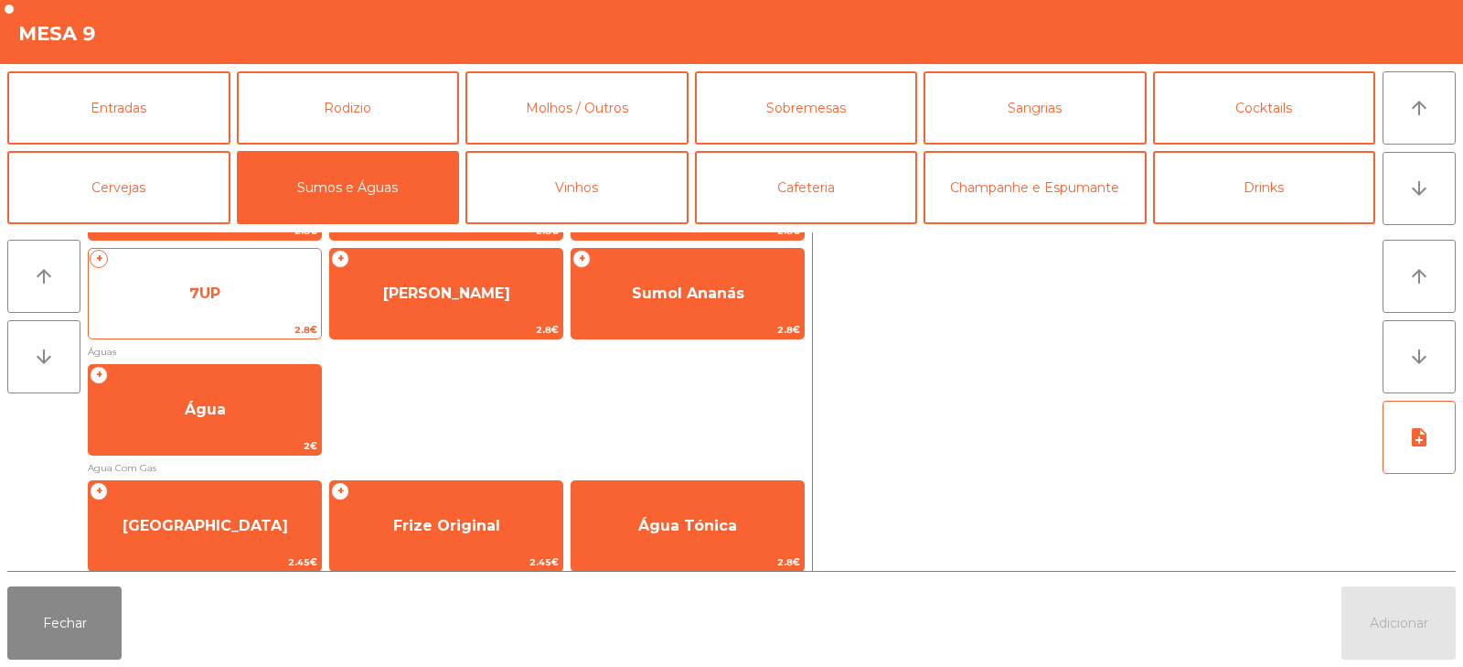
click at [216, 304] on span "7UP" at bounding box center [205, 293] width 232 height 49
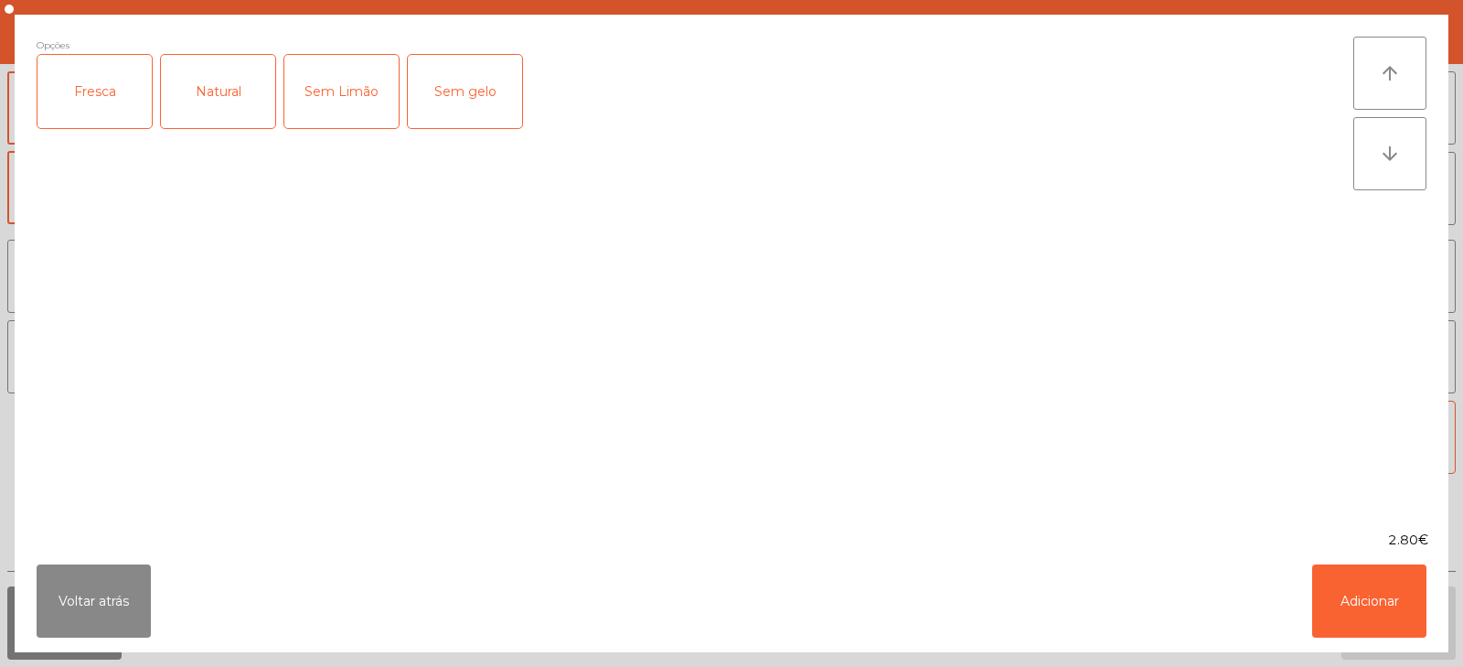
click at [91, 110] on div "Fresca" at bounding box center [94, 91] width 114 height 73
click at [1377, 594] on button "Adicionar" at bounding box center [1369, 600] width 114 height 73
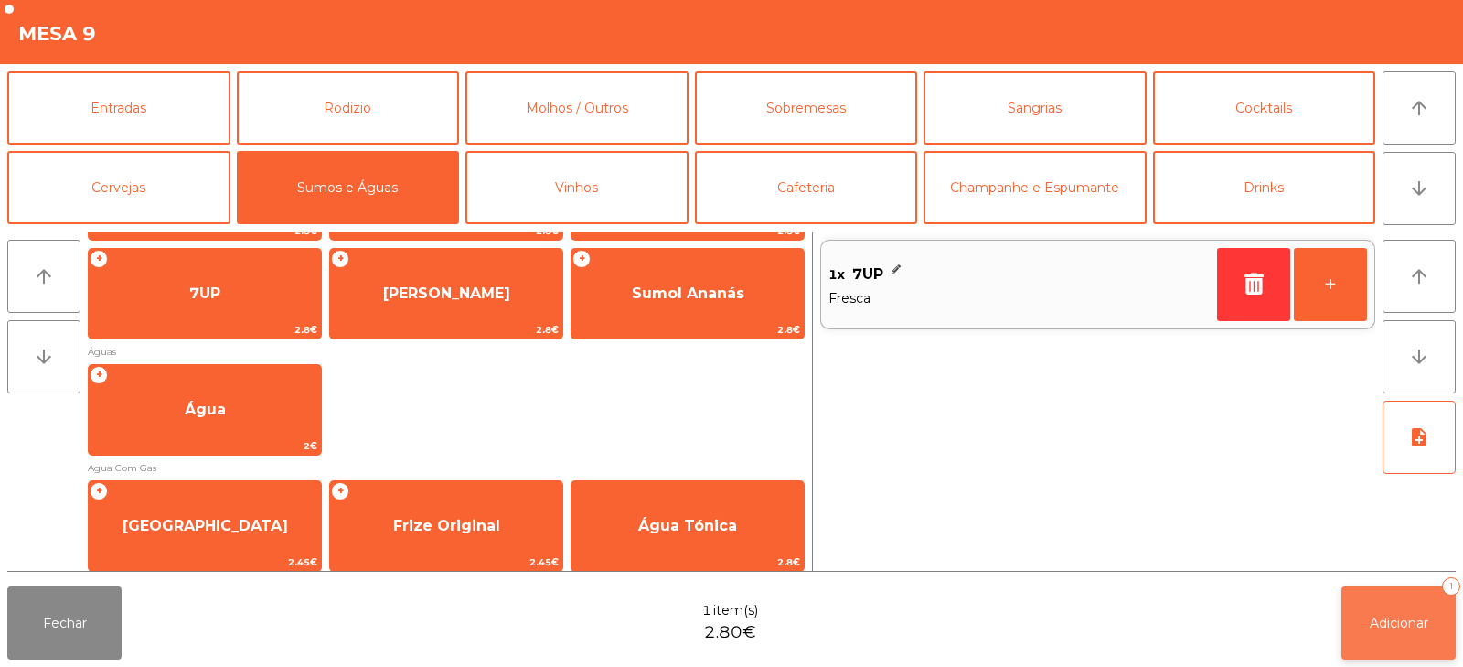
click at [1388, 609] on button "Adicionar 1" at bounding box center [1398, 622] width 114 height 73
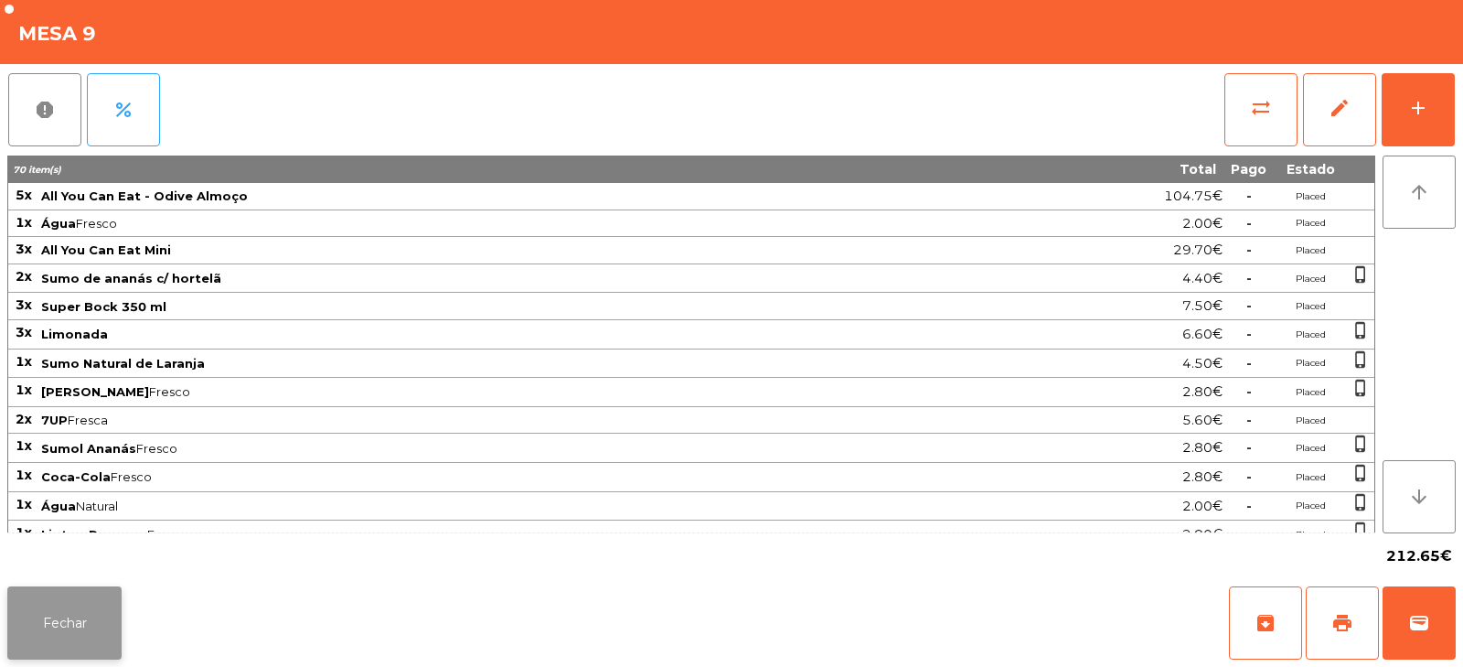
click at [79, 643] on button "Fechar" at bounding box center [64, 622] width 114 height 73
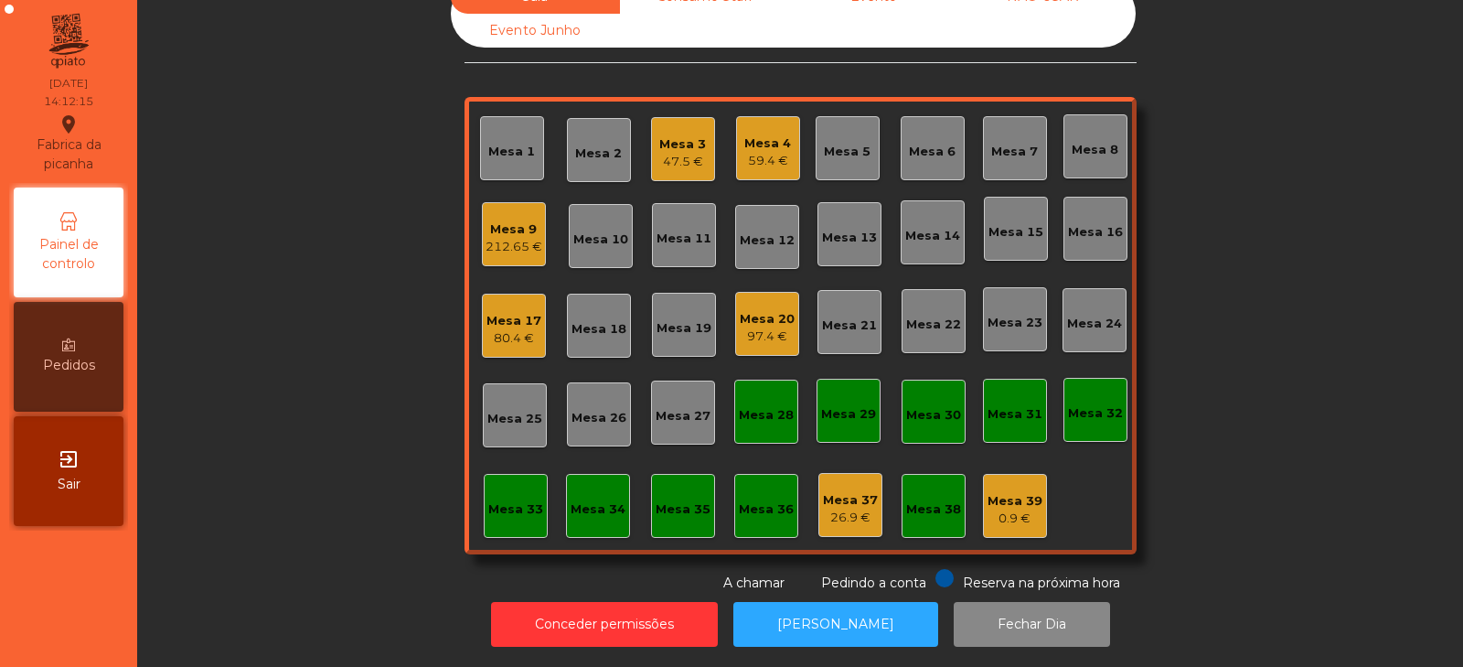
scroll to position [0, 0]
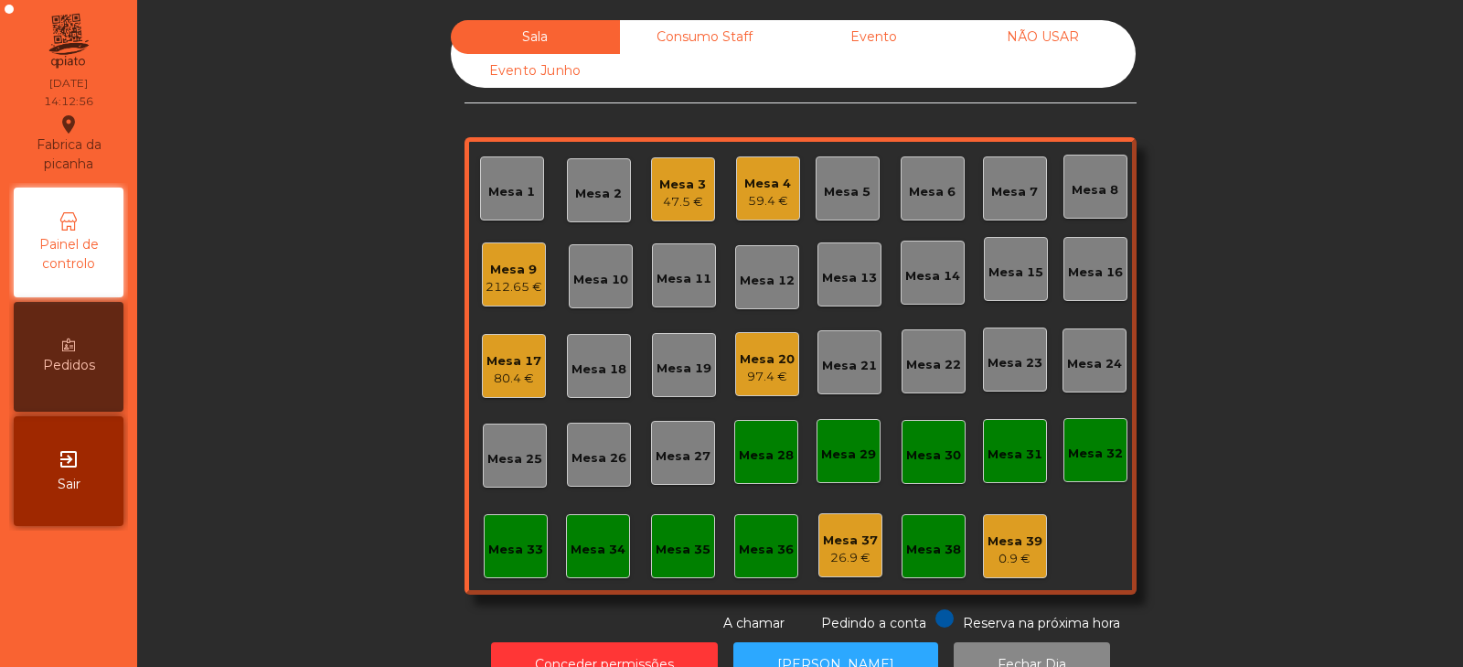
click at [493, 280] on div "212.65 €" at bounding box center [514, 287] width 57 height 18
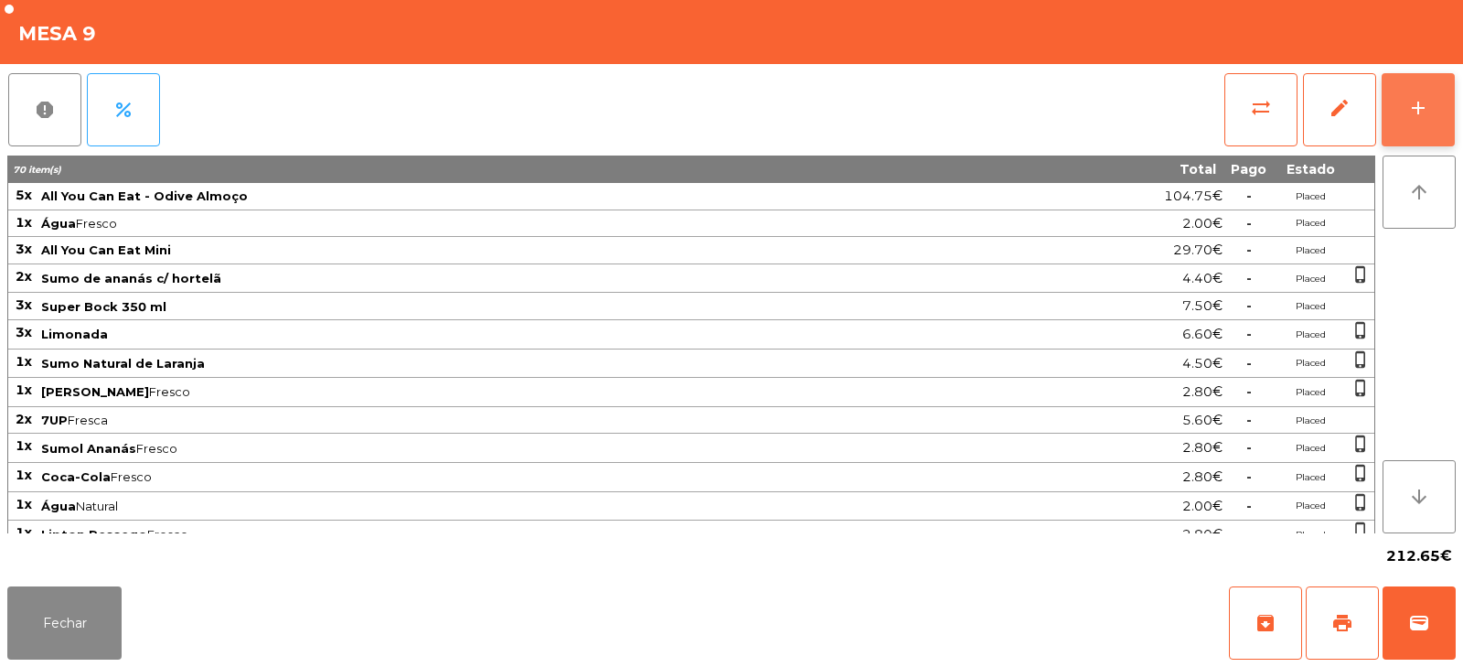
click at [1427, 109] on div "add" at bounding box center [1418, 108] width 22 height 22
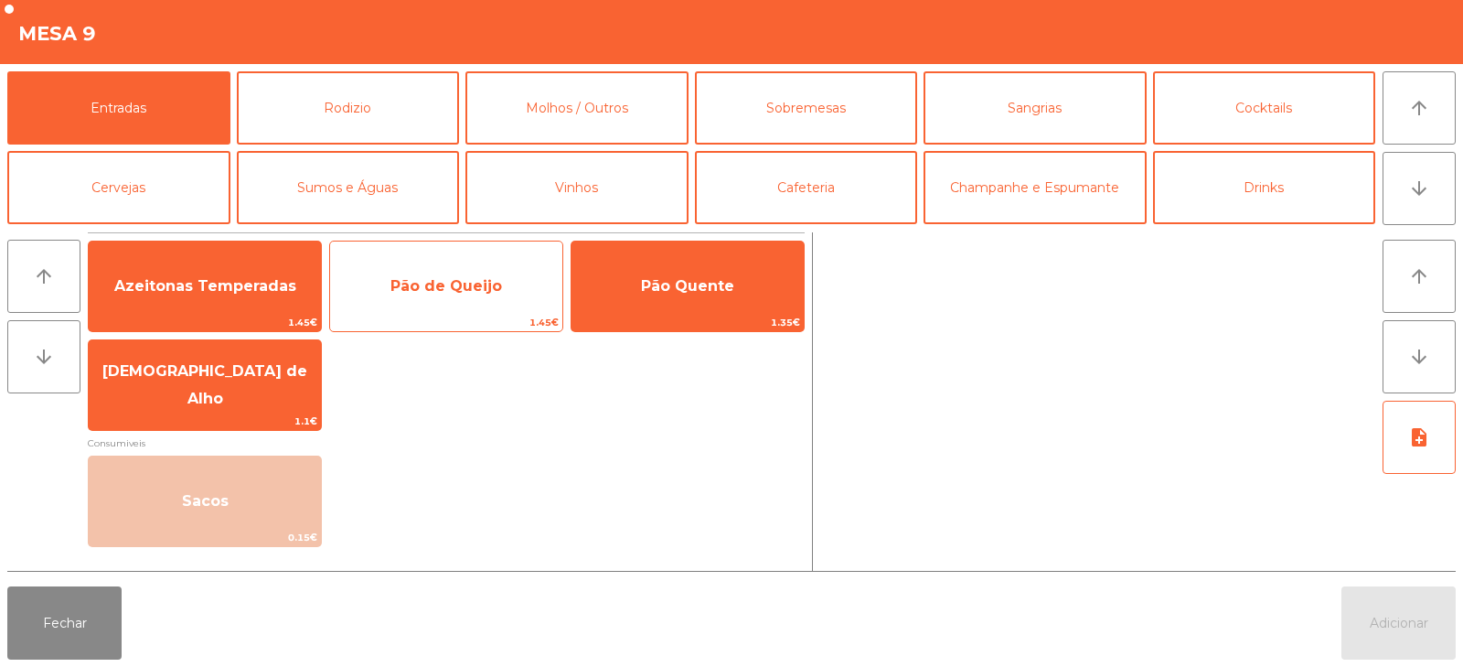
click at [493, 293] on span "Pão de Queijo" at bounding box center [446, 285] width 112 height 17
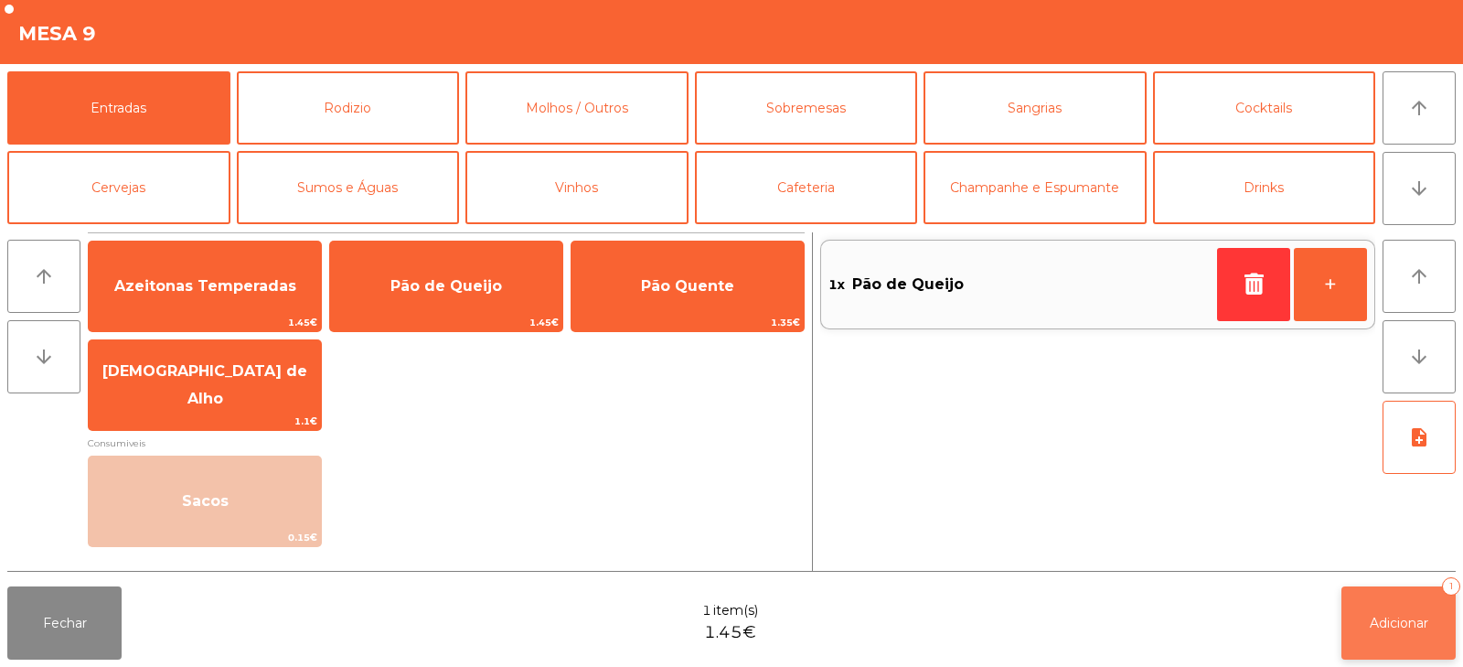
click at [1410, 620] on span "Adicionar" at bounding box center [1399, 622] width 59 height 16
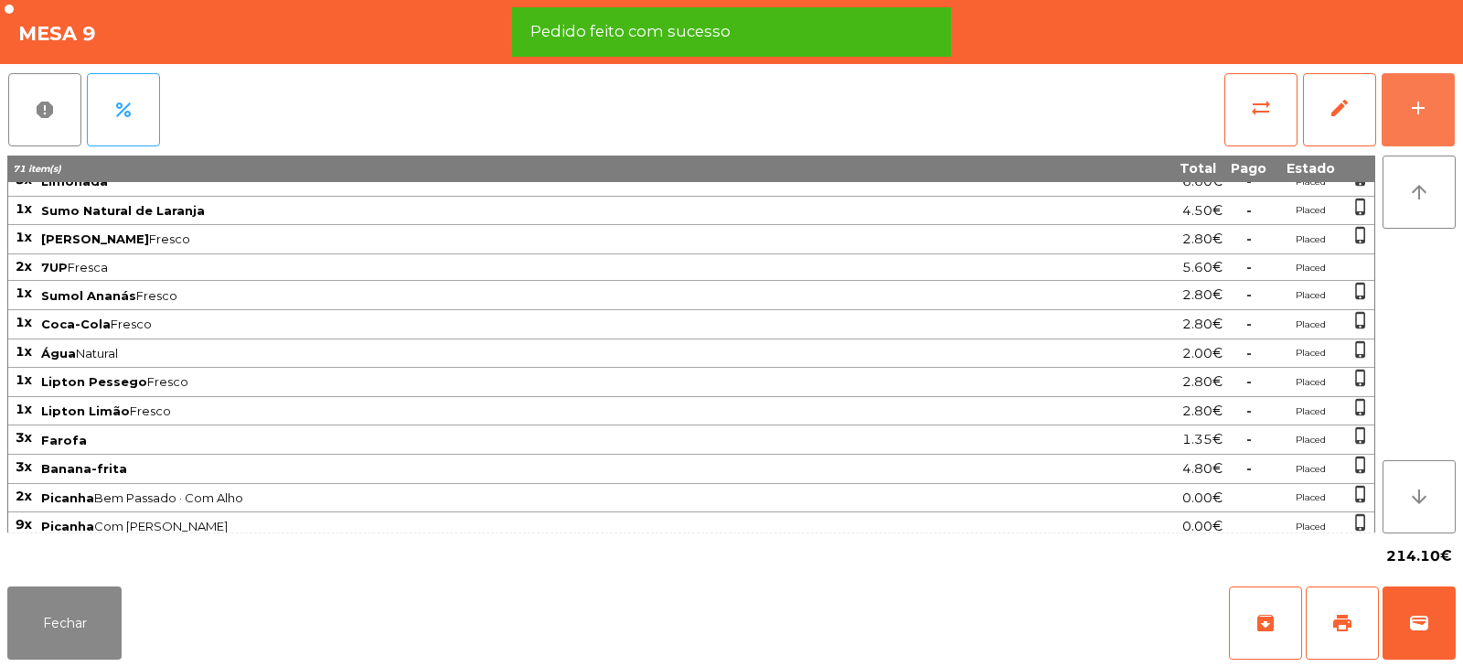
scroll to position [592, 0]
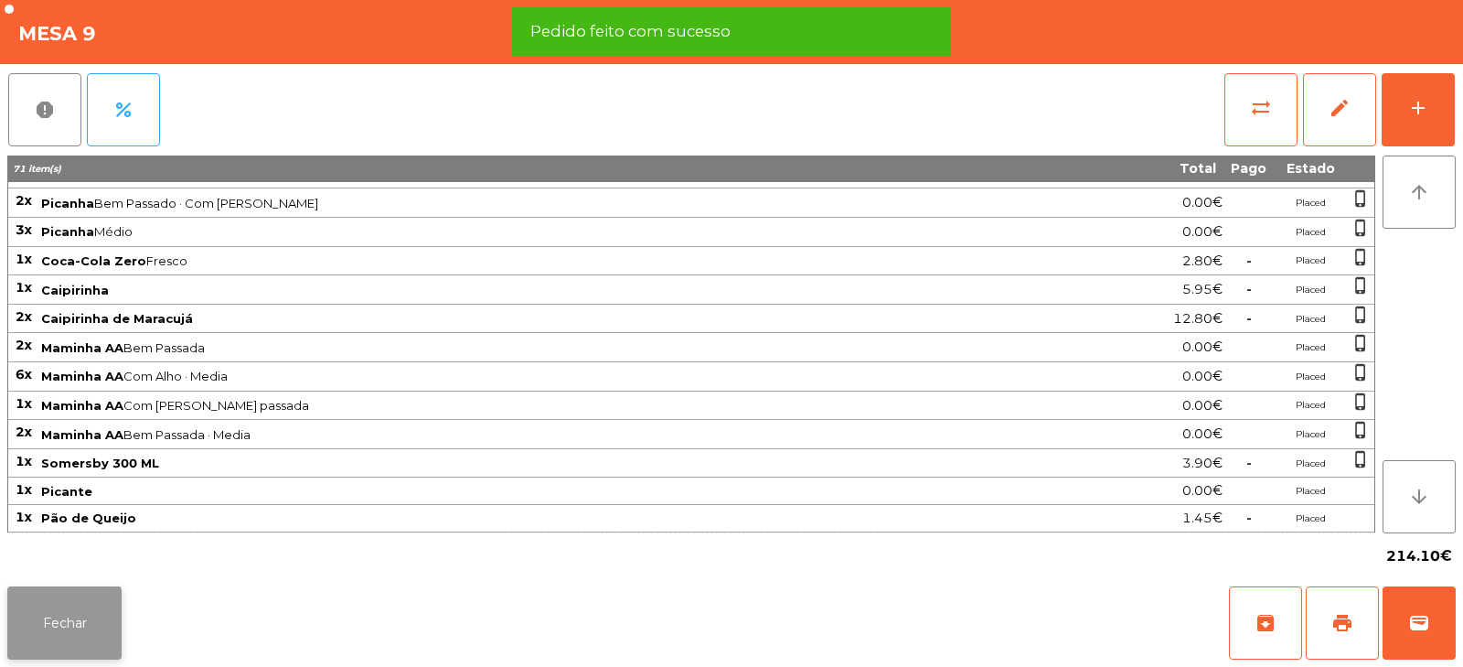
click at [77, 616] on button "Fechar" at bounding box center [64, 622] width 114 height 73
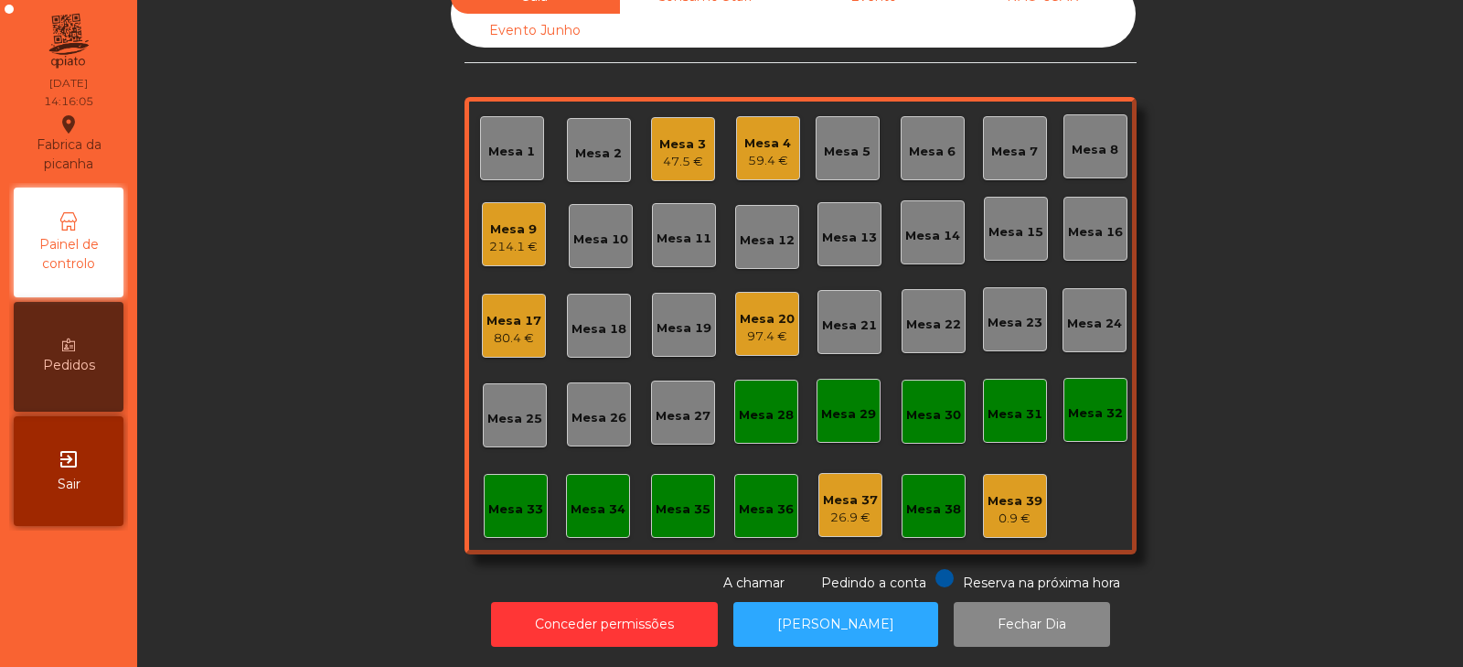
scroll to position [0, 0]
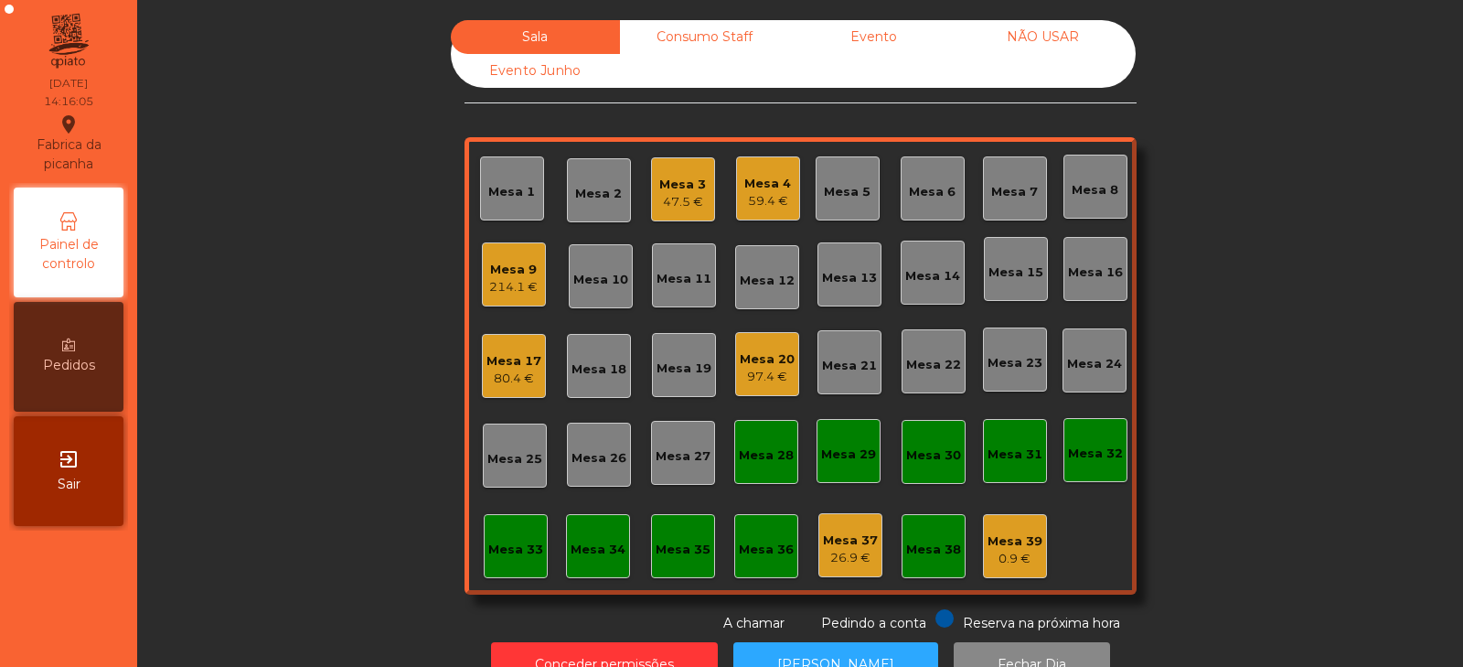
click at [524, 294] on div "214.1 €" at bounding box center [513, 287] width 48 height 18
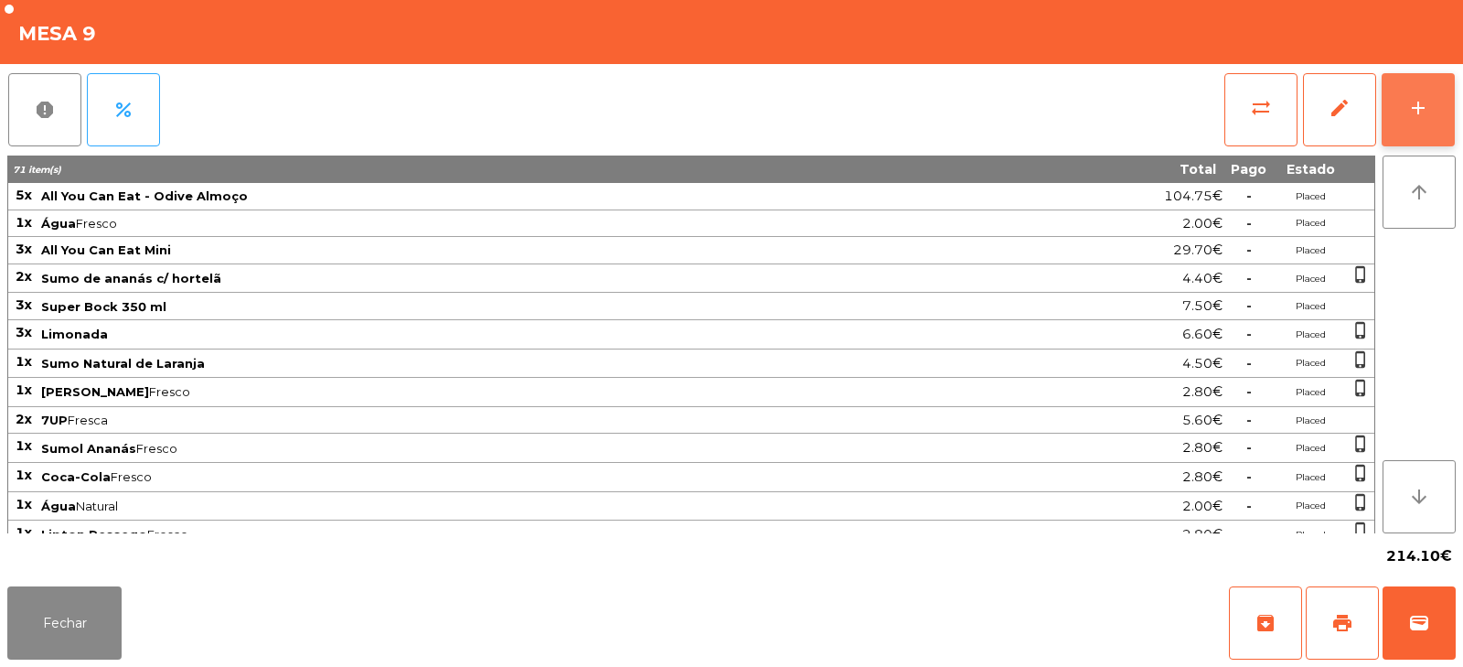
click at [1432, 121] on button "add" at bounding box center [1418, 109] width 73 height 73
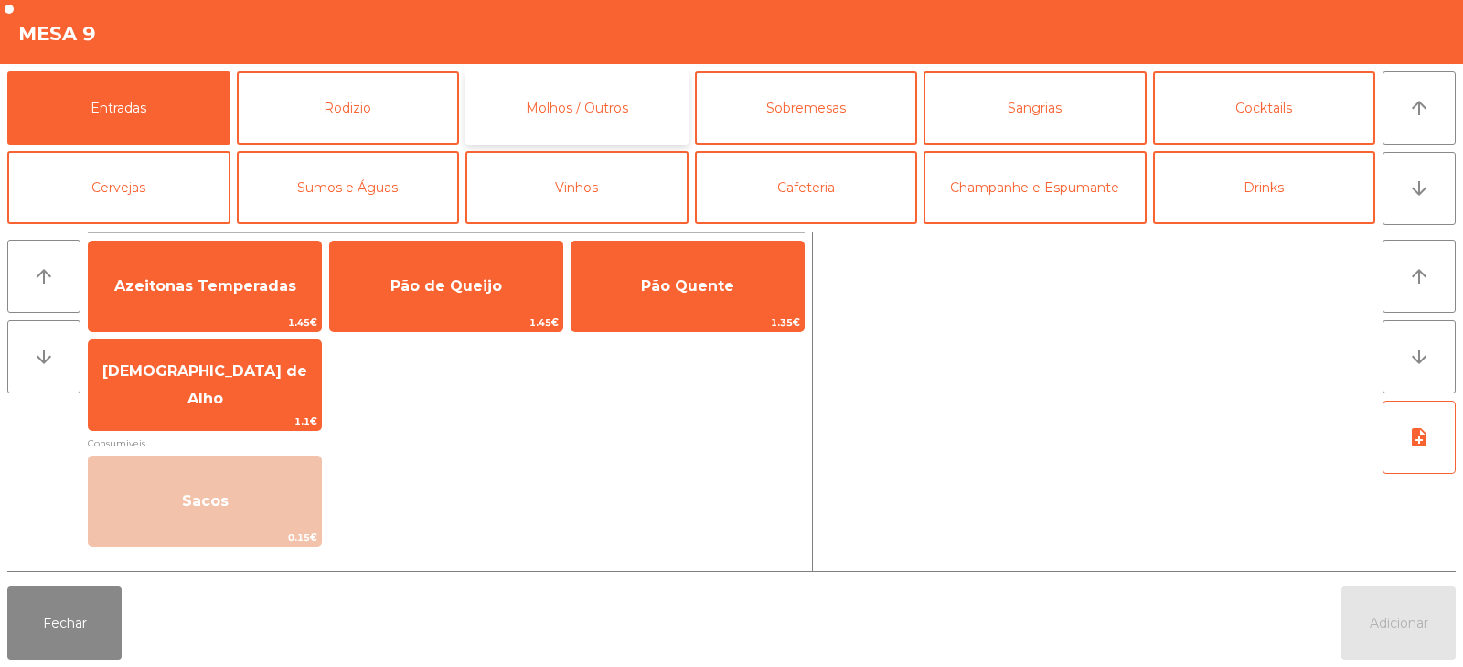
click at [563, 90] on button "Molhos / Outros" at bounding box center [576, 107] width 223 height 73
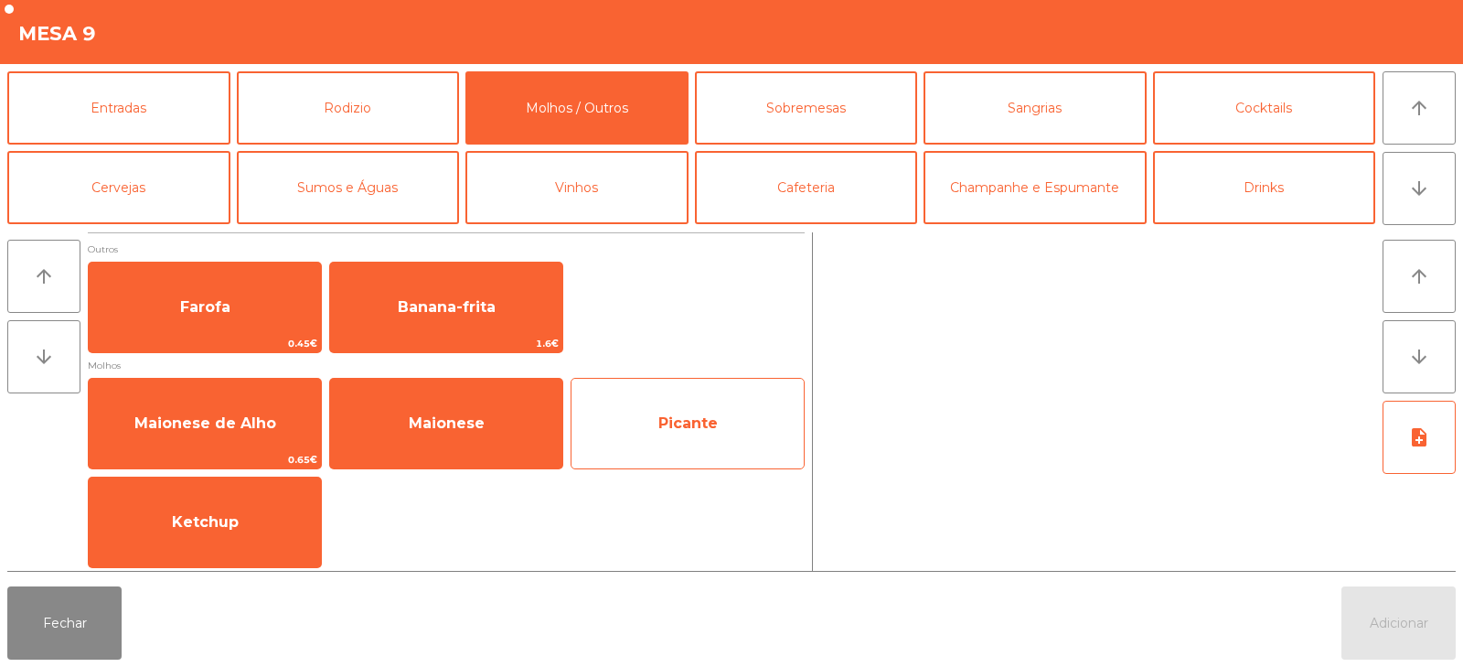
click at [677, 432] on span "Picante" at bounding box center [687, 423] width 232 height 49
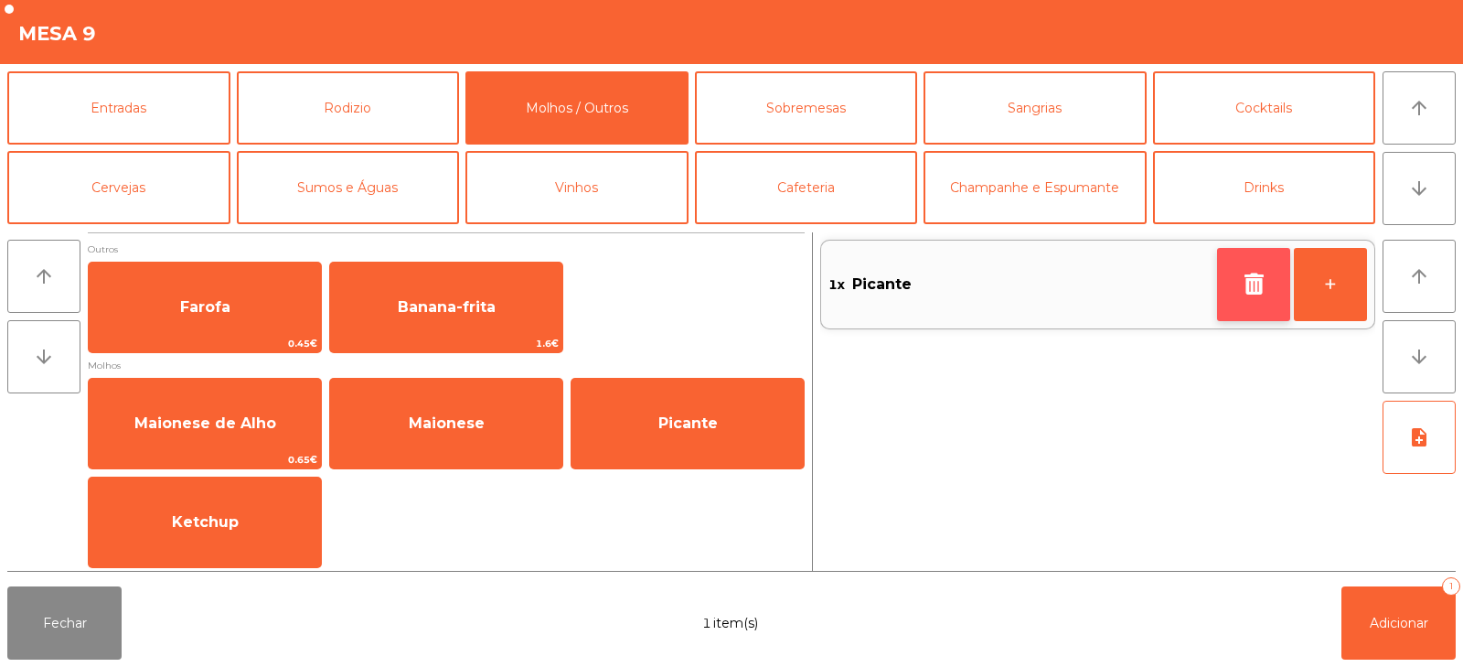
click at [1267, 278] on button "button" at bounding box center [1253, 284] width 73 height 73
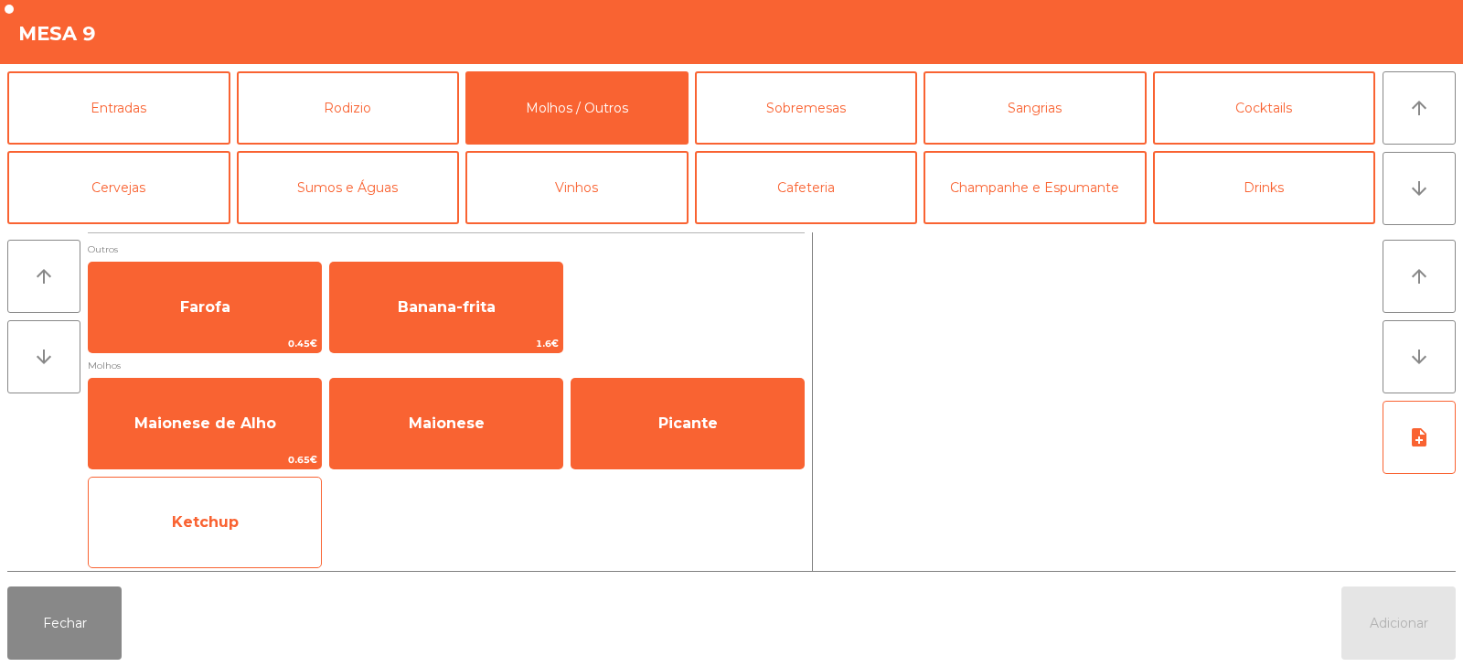
click at [258, 521] on span "Ketchup" at bounding box center [205, 521] width 232 height 49
click at [262, 531] on span "Ketchup" at bounding box center [205, 521] width 232 height 49
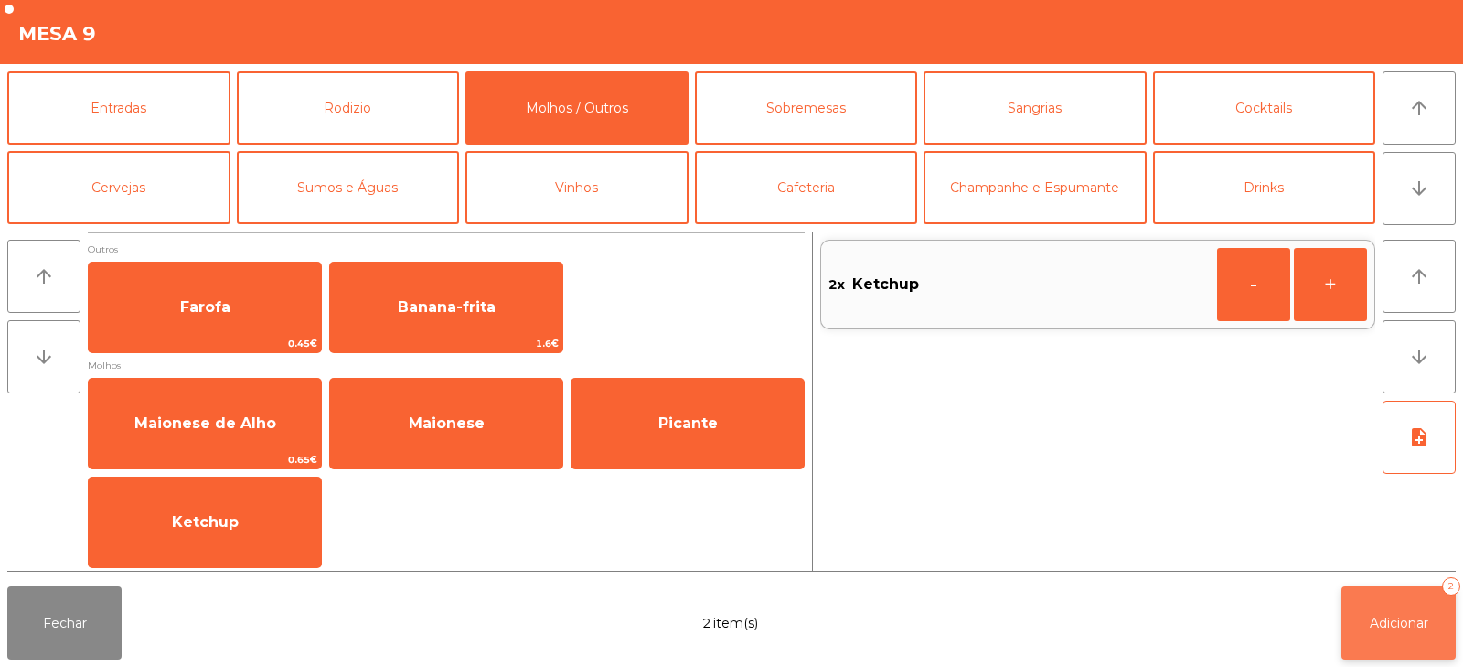
click at [1422, 638] on button "Adicionar 2" at bounding box center [1398, 622] width 114 height 73
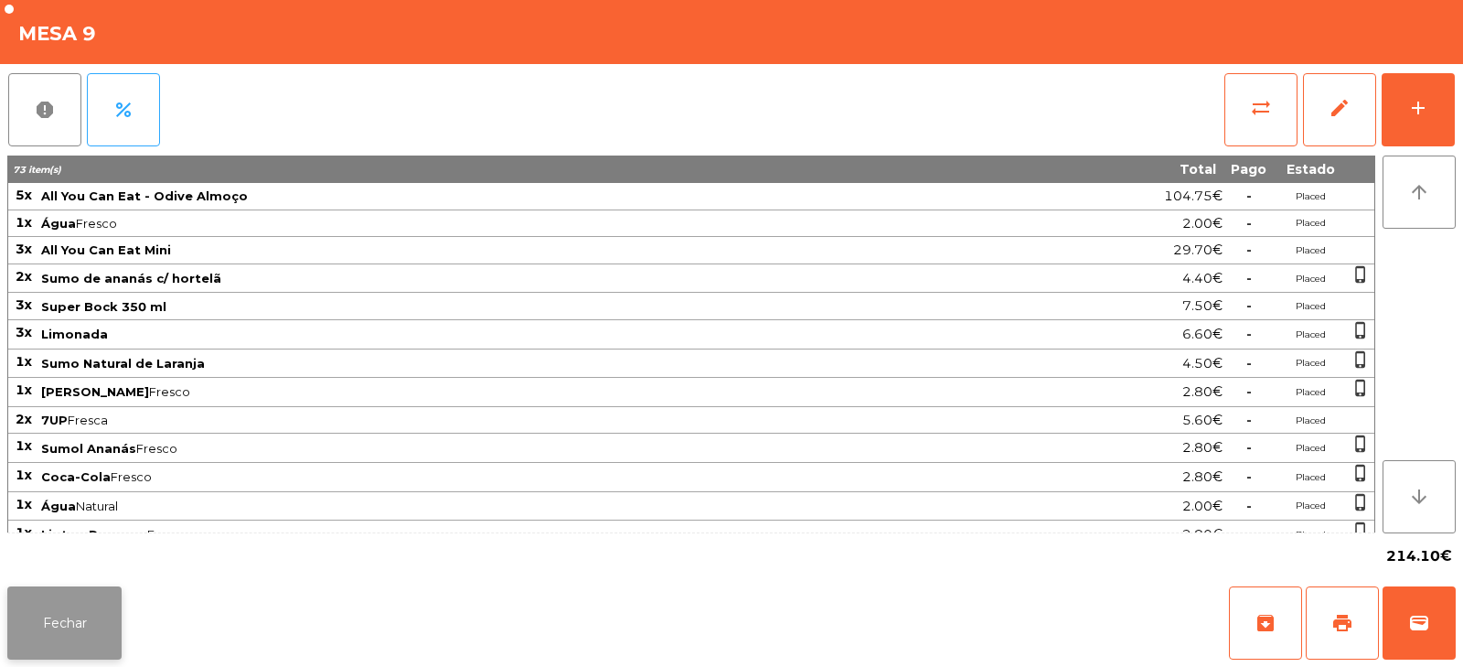
click at [77, 622] on button "Fechar" at bounding box center [64, 622] width 114 height 73
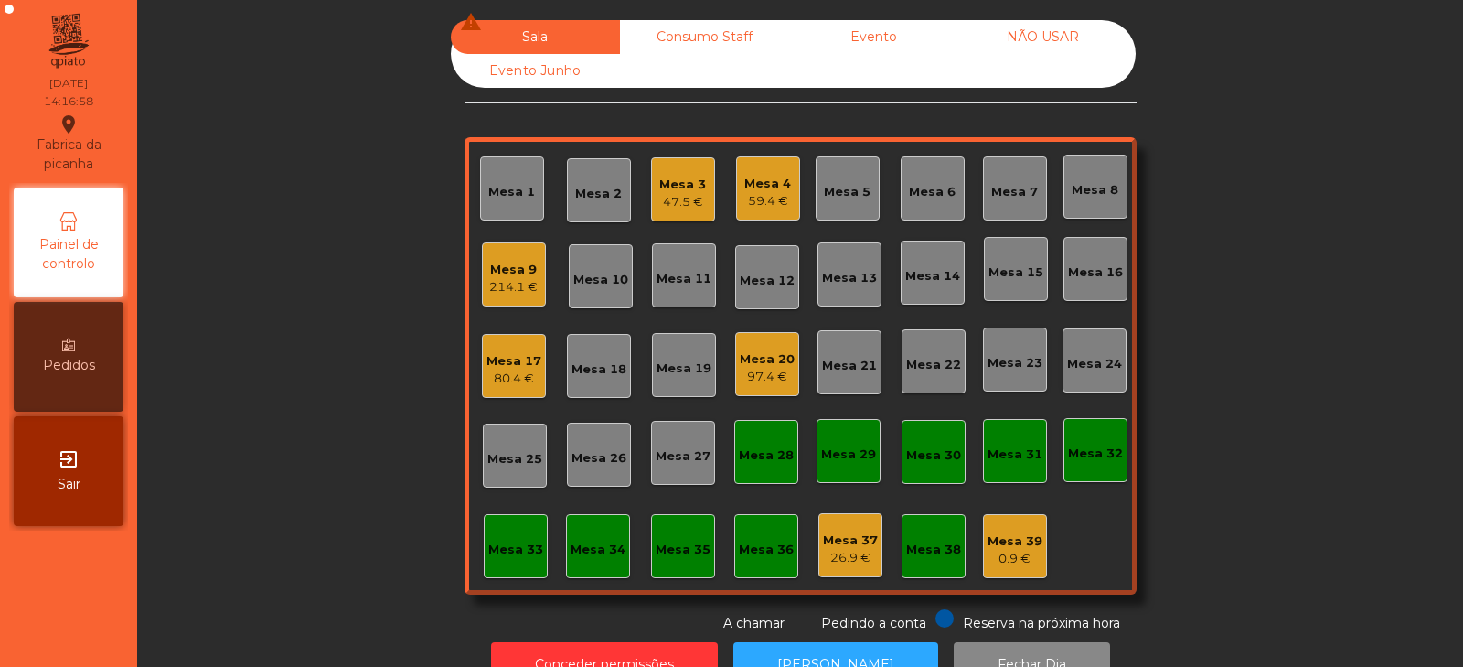
scroll to position [54, 0]
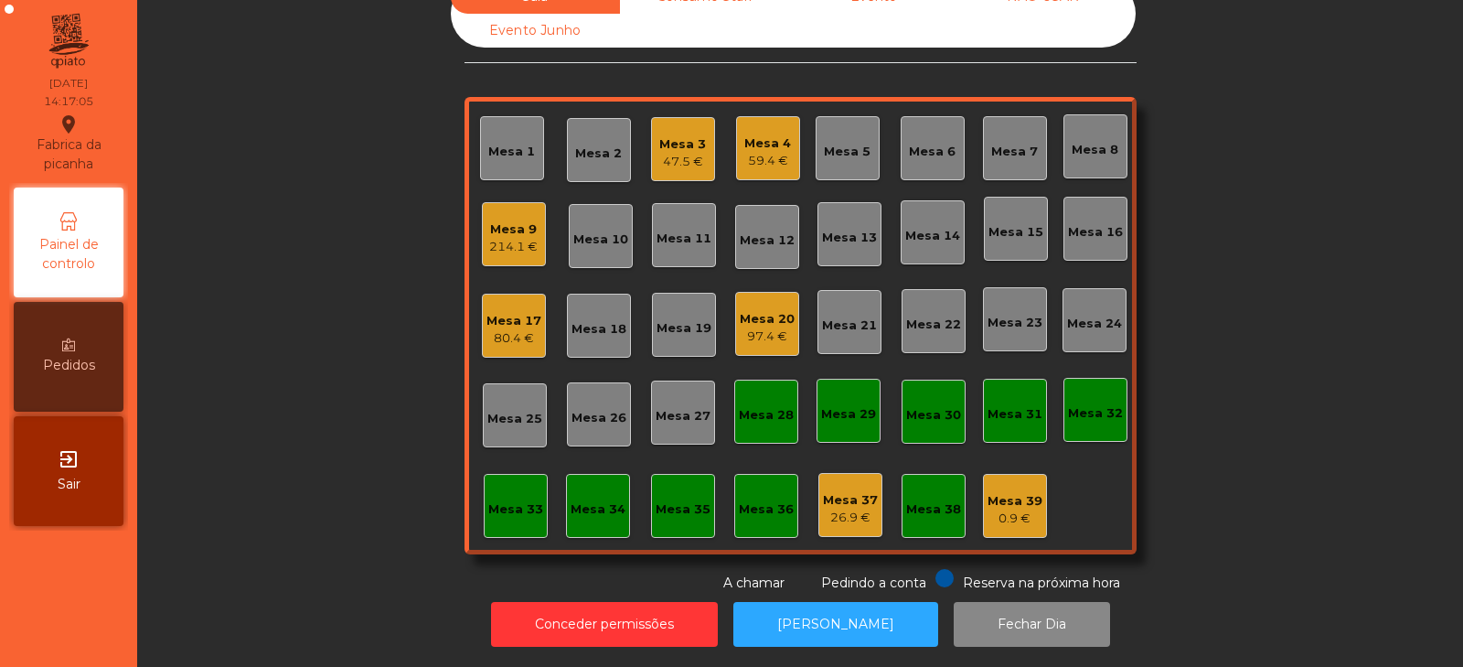
click at [521, 331] on div "80.4 €" at bounding box center [513, 338] width 55 height 18
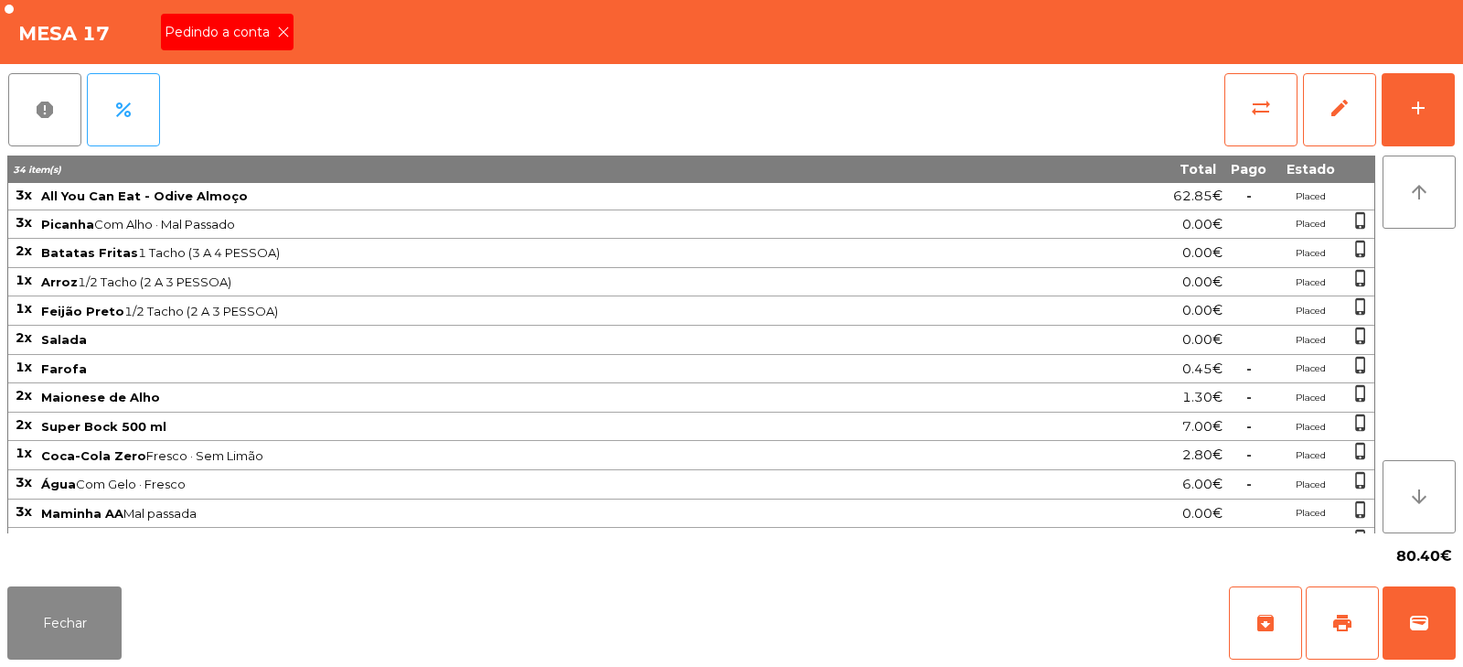
click at [283, 37] on icon at bounding box center [283, 32] width 13 height 13
click at [1341, 621] on span "print" at bounding box center [1342, 623] width 22 height 22
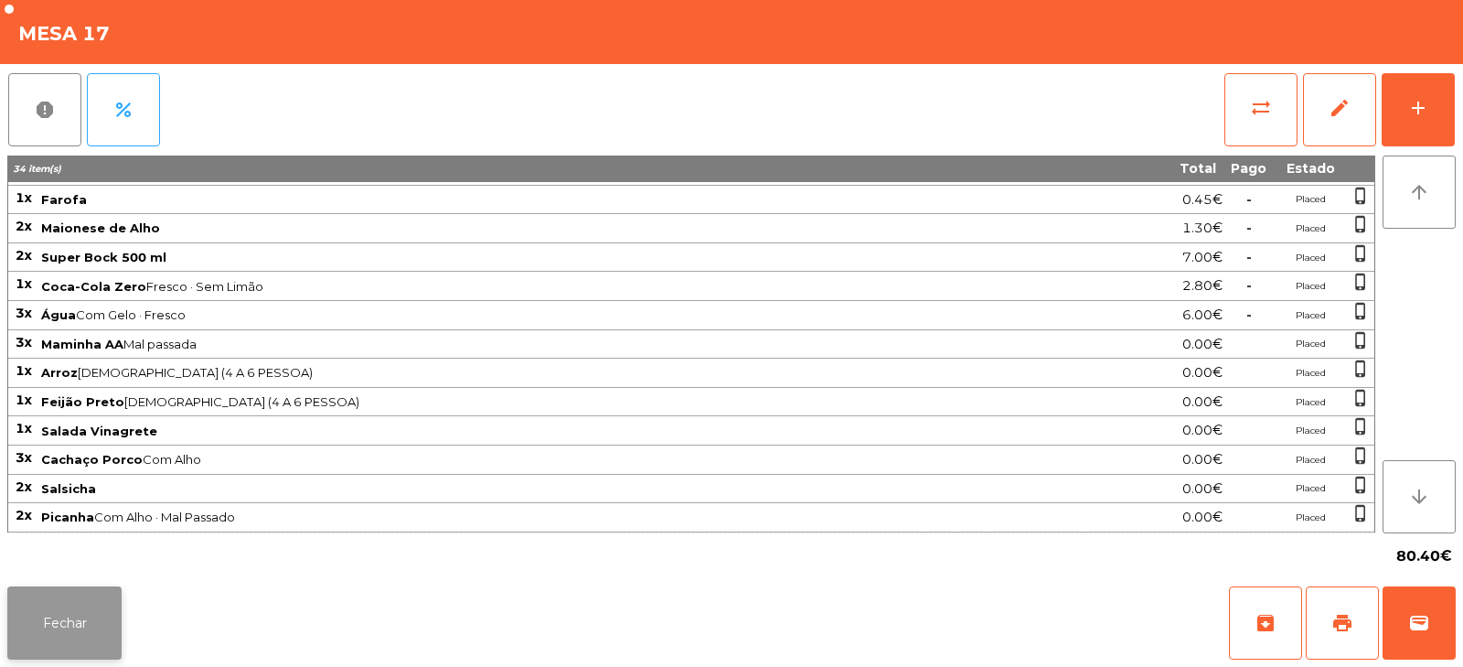
click at [113, 635] on button "Fechar" at bounding box center [64, 622] width 114 height 73
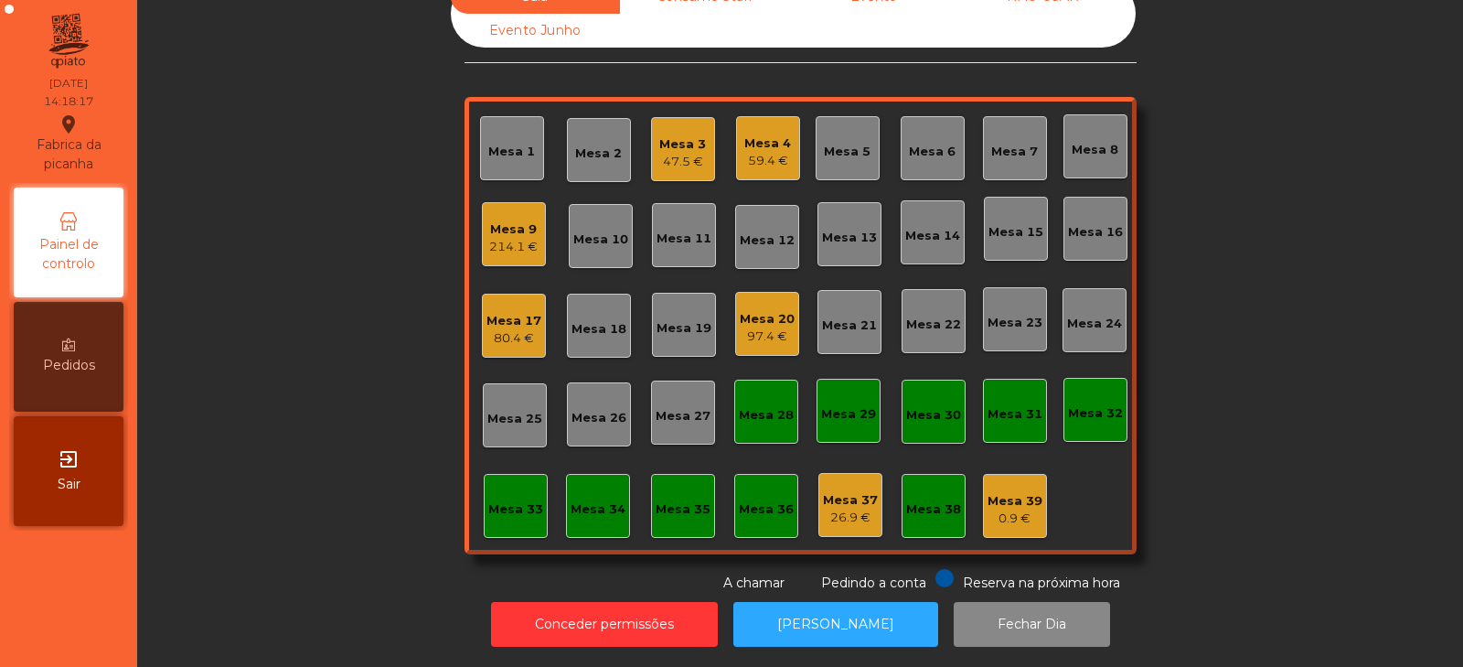
scroll to position [0, 0]
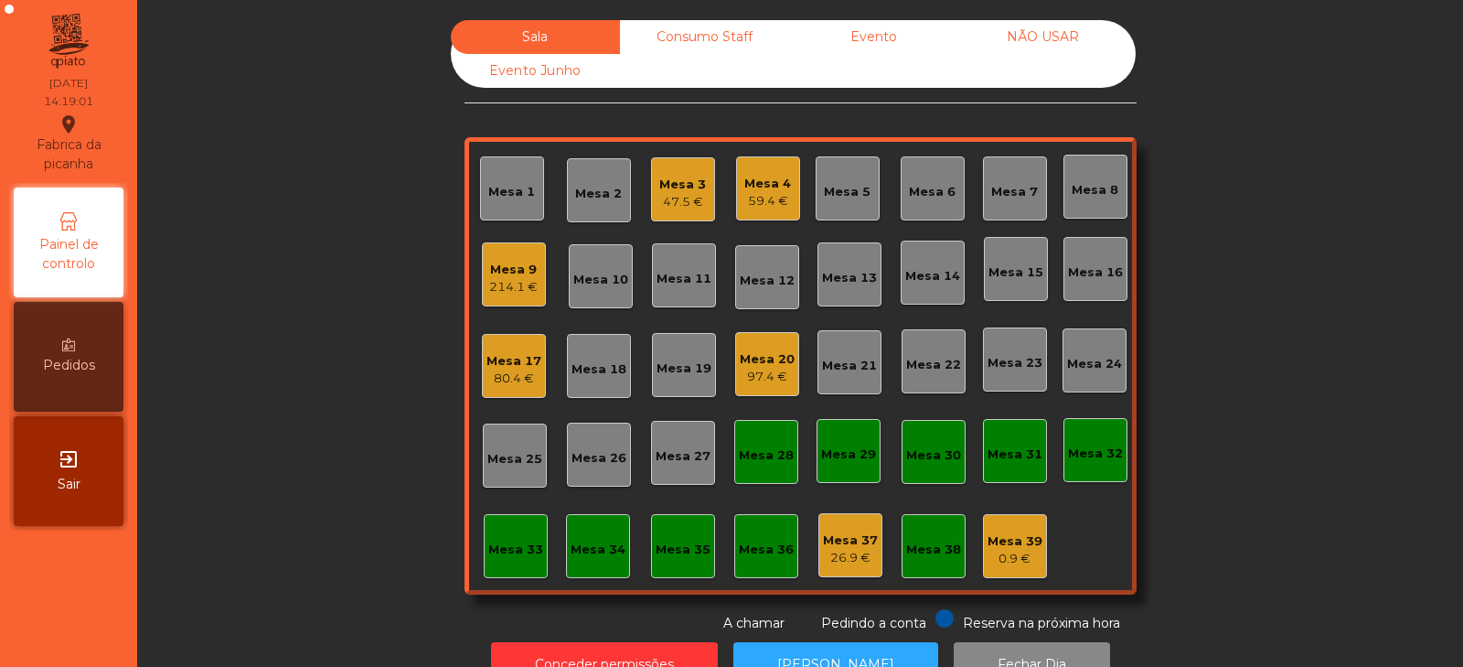
click at [508, 290] on div "214.1 €" at bounding box center [513, 287] width 48 height 18
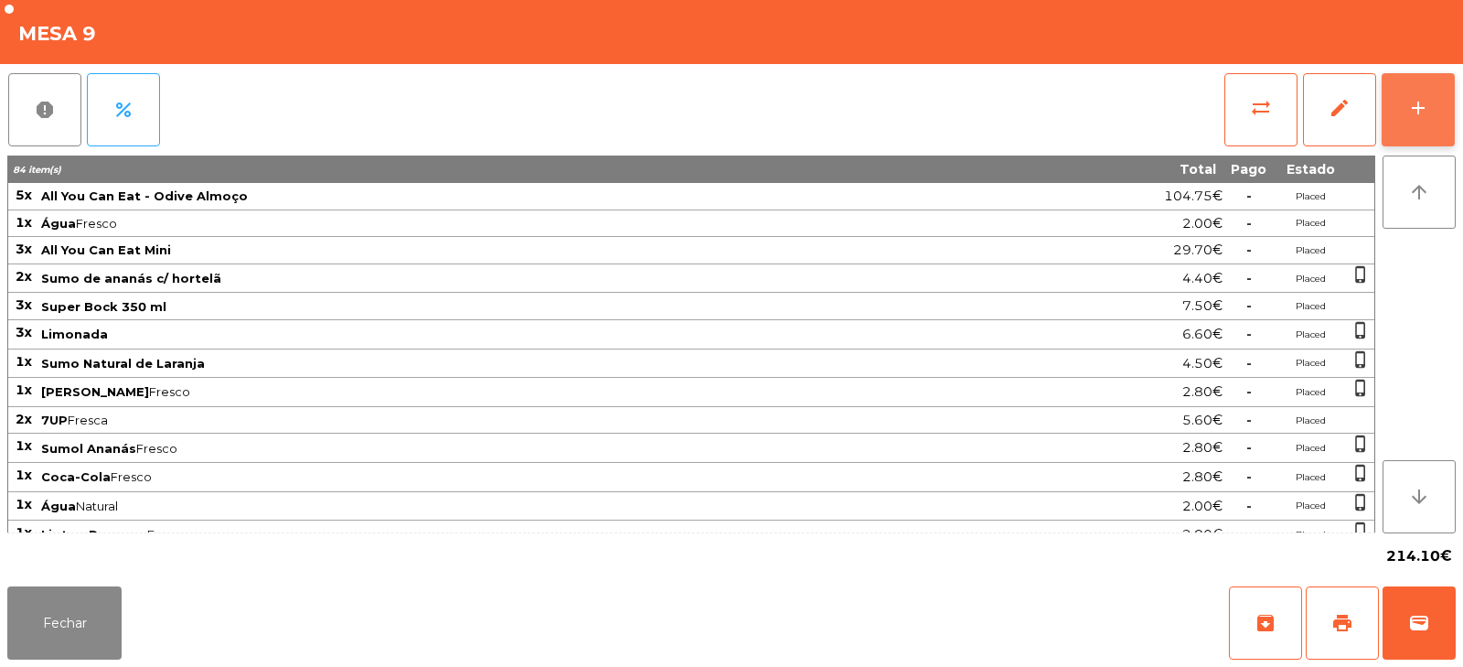
click at [1411, 125] on button "add" at bounding box center [1418, 109] width 73 height 73
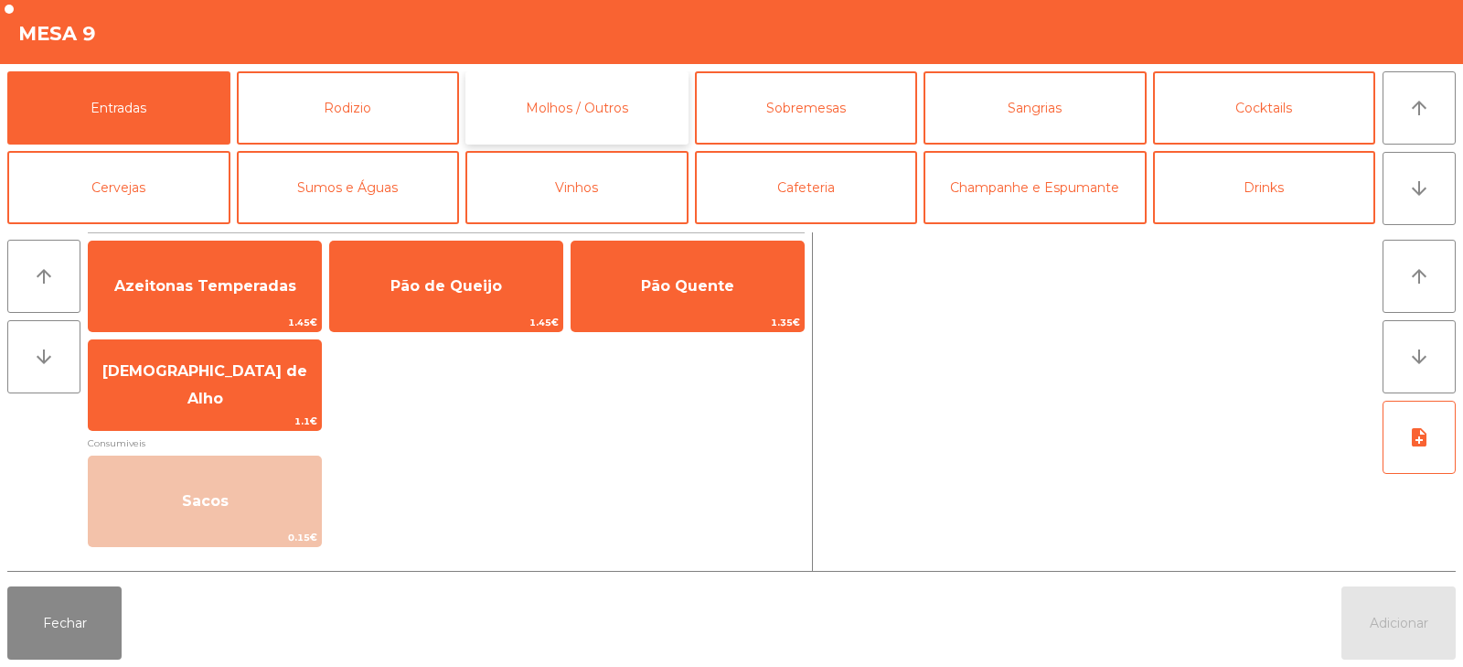
click at [466, 96] on button "Molhos / Outros" at bounding box center [576, 107] width 223 height 73
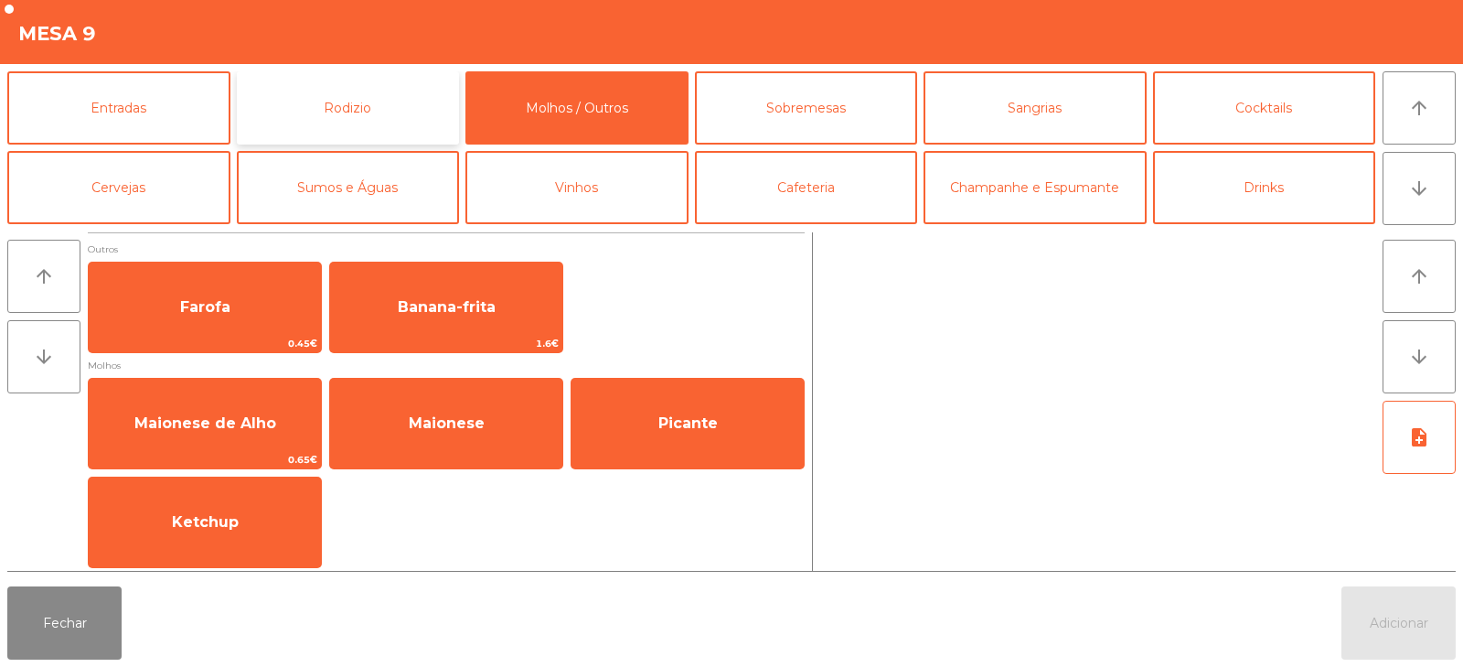
click at [427, 114] on button "Rodizio" at bounding box center [348, 107] width 223 height 73
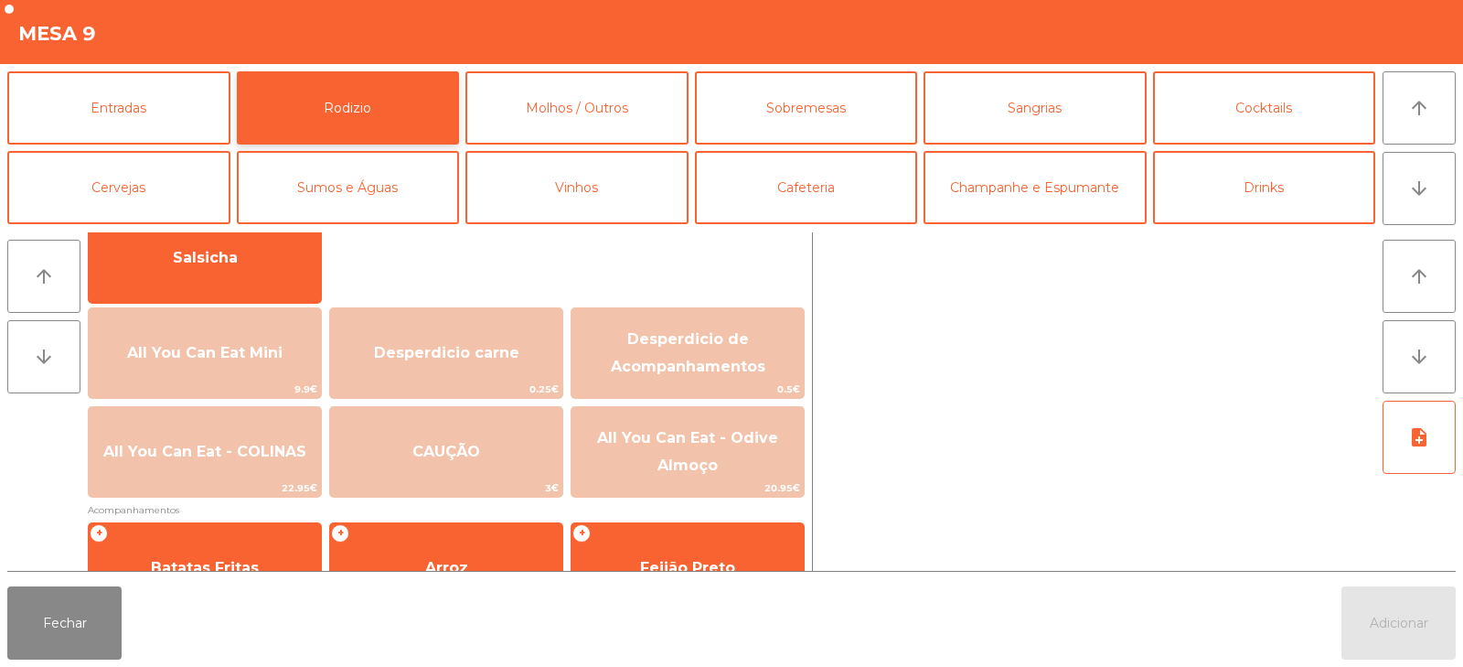
scroll to position [153, 0]
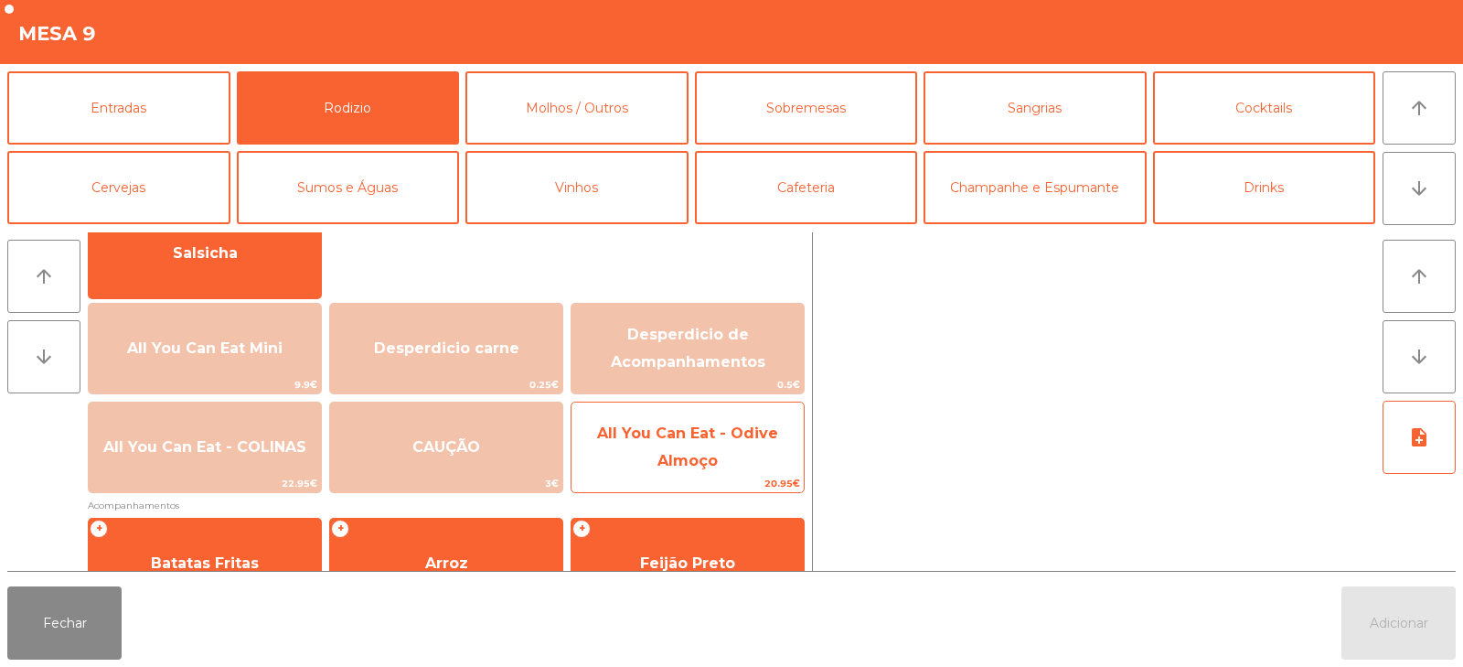
click at [766, 461] on span "All You Can Eat - Odive Almoço" at bounding box center [687, 448] width 232 height 78
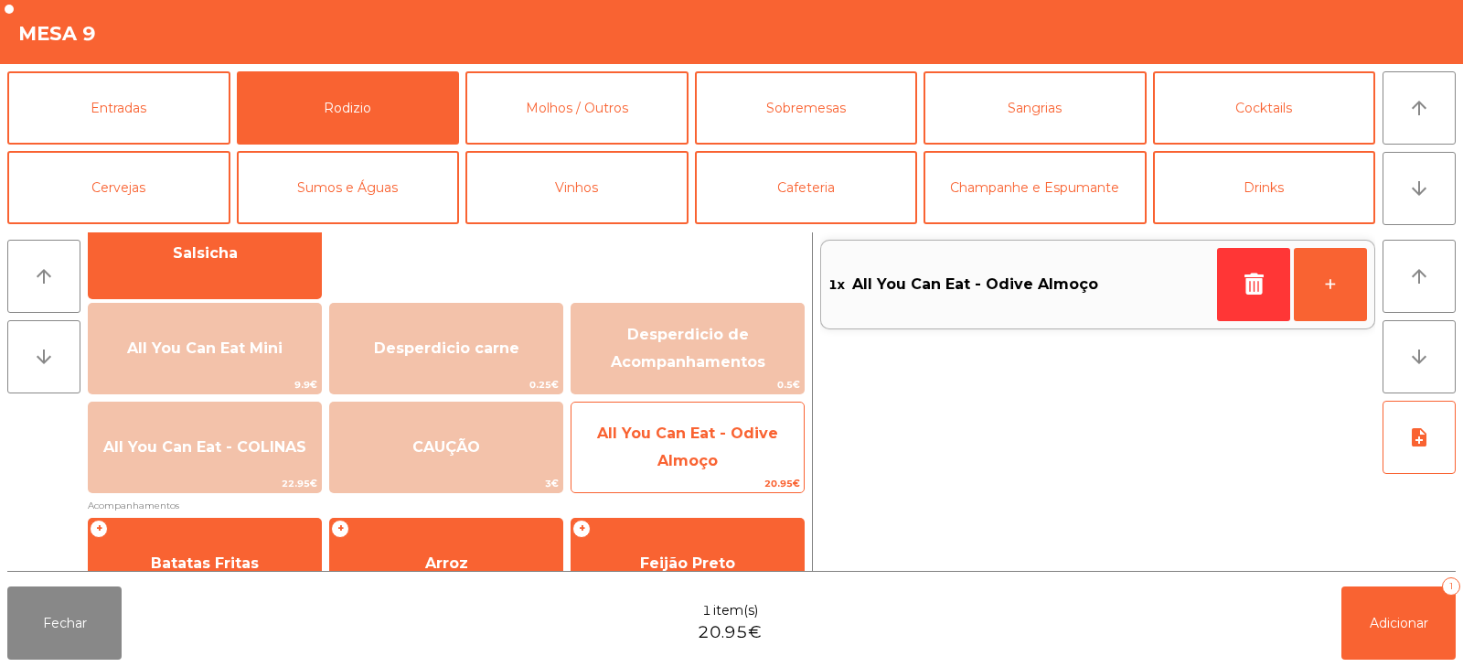
click at [773, 461] on span "All You Can Eat - Odive Almoço" at bounding box center [687, 448] width 232 height 78
click at [768, 466] on span "All You Can Eat - Odive Almoço" at bounding box center [687, 448] width 232 height 78
click at [769, 471] on span "All You Can Eat - Odive Almoço" at bounding box center [687, 448] width 232 height 78
click at [769, 470] on span "All You Can Eat - Odive Almoço" at bounding box center [687, 448] width 232 height 78
click at [770, 471] on span "All You Can Eat - Odive Almoço" at bounding box center [687, 448] width 232 height 78
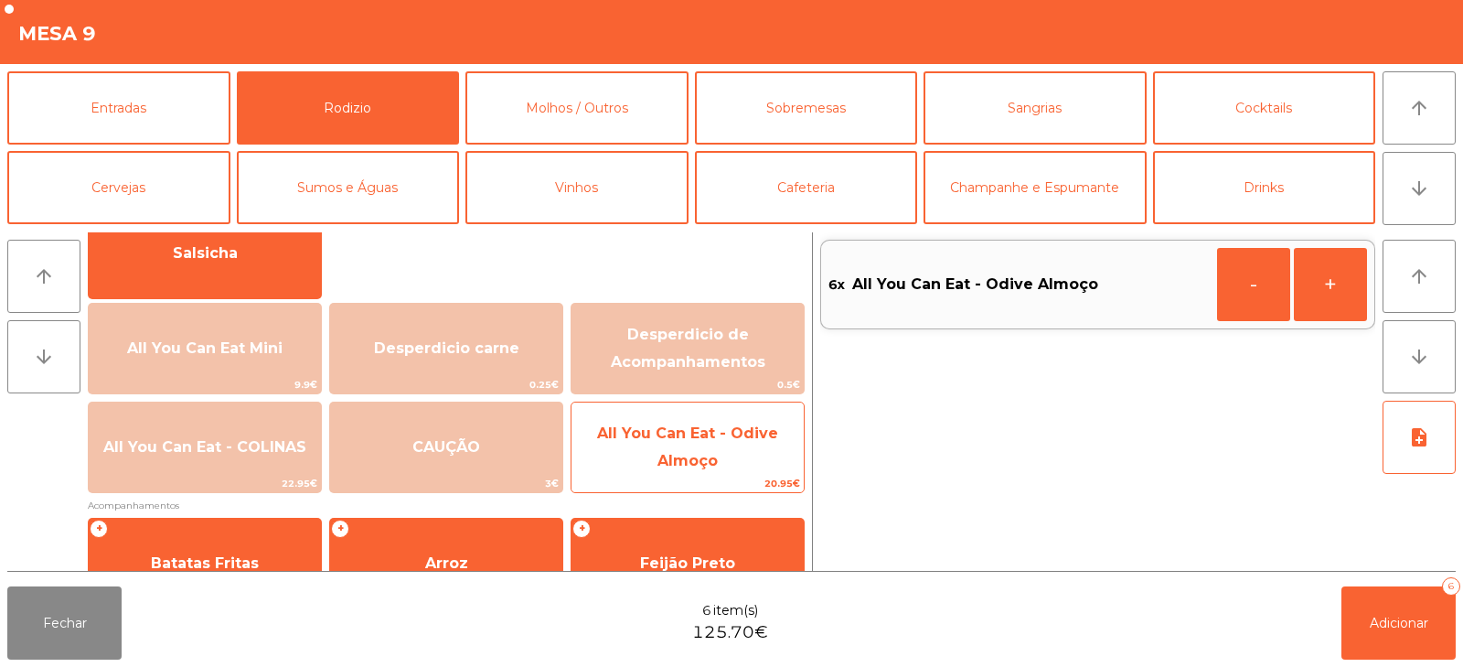
click at [774, 469] on span "All You Can Eat - Odive Almoço" at bounding box center [687, 448] width 232 height 78
click at [773, 465] on span "All You Can Eat - Odive Almoço" at bounding box center [687, 448] width 232 height 78
click at [746, 440] on span "All You Can Eat - Odive Almoço" at bounding box center [687, 446] width 181 height 45
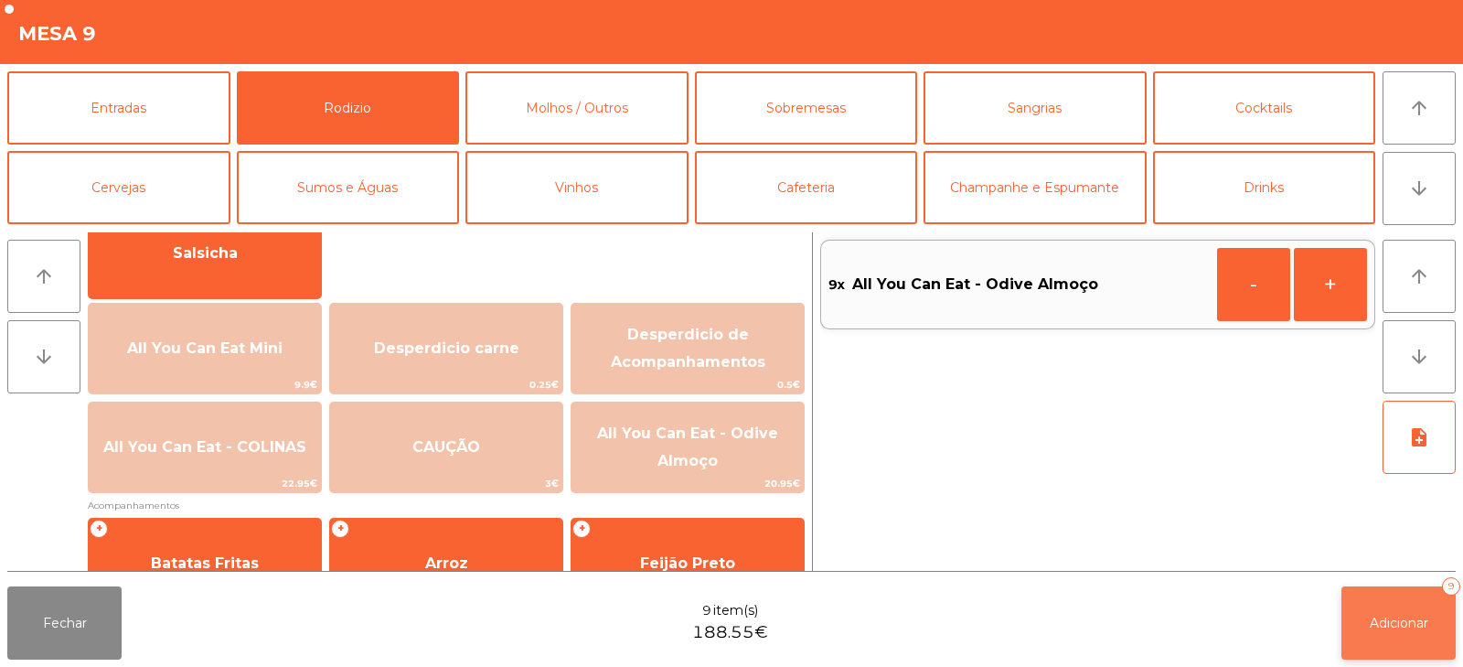
click at [1394, 621] on span "Adicionar" at bounding box center [1399, 622] width 59 height 16
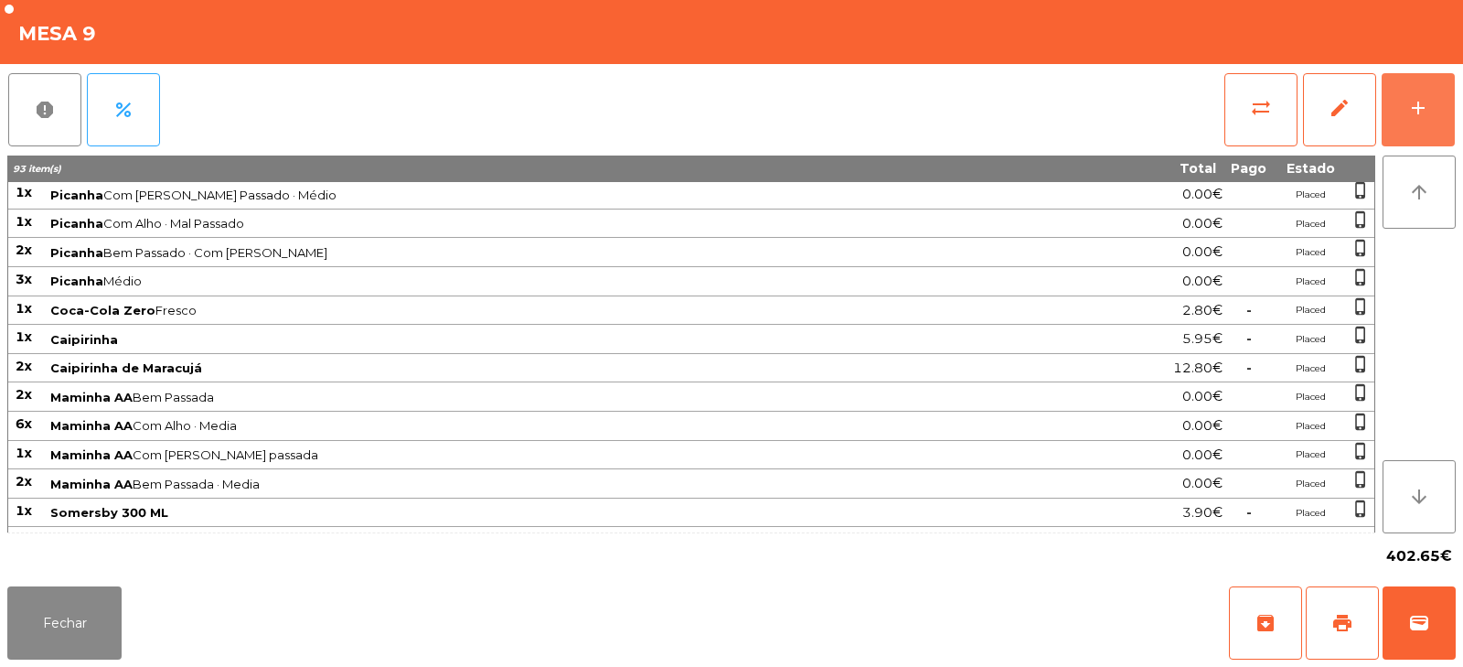
scroll to position [676, 0]
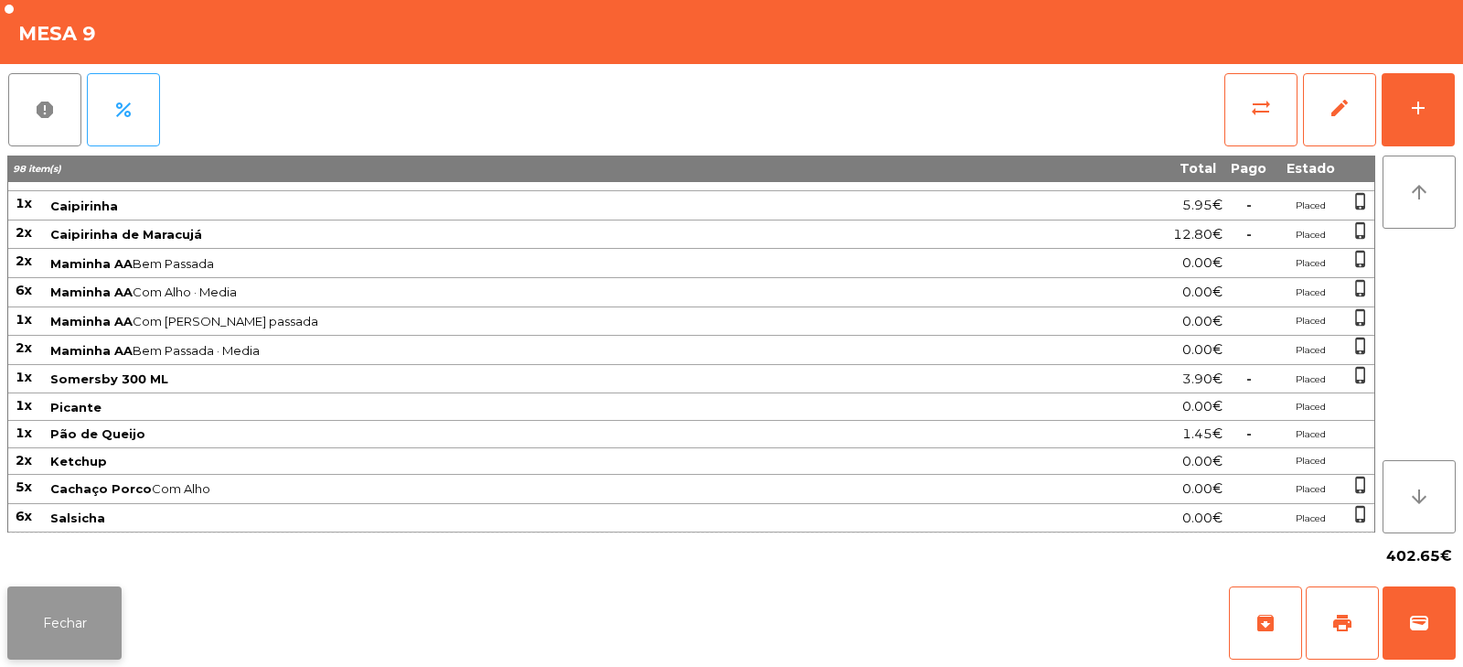
click at [70, 618] on button "Fechar" at bounding box center [64, 622] width 114 height 73
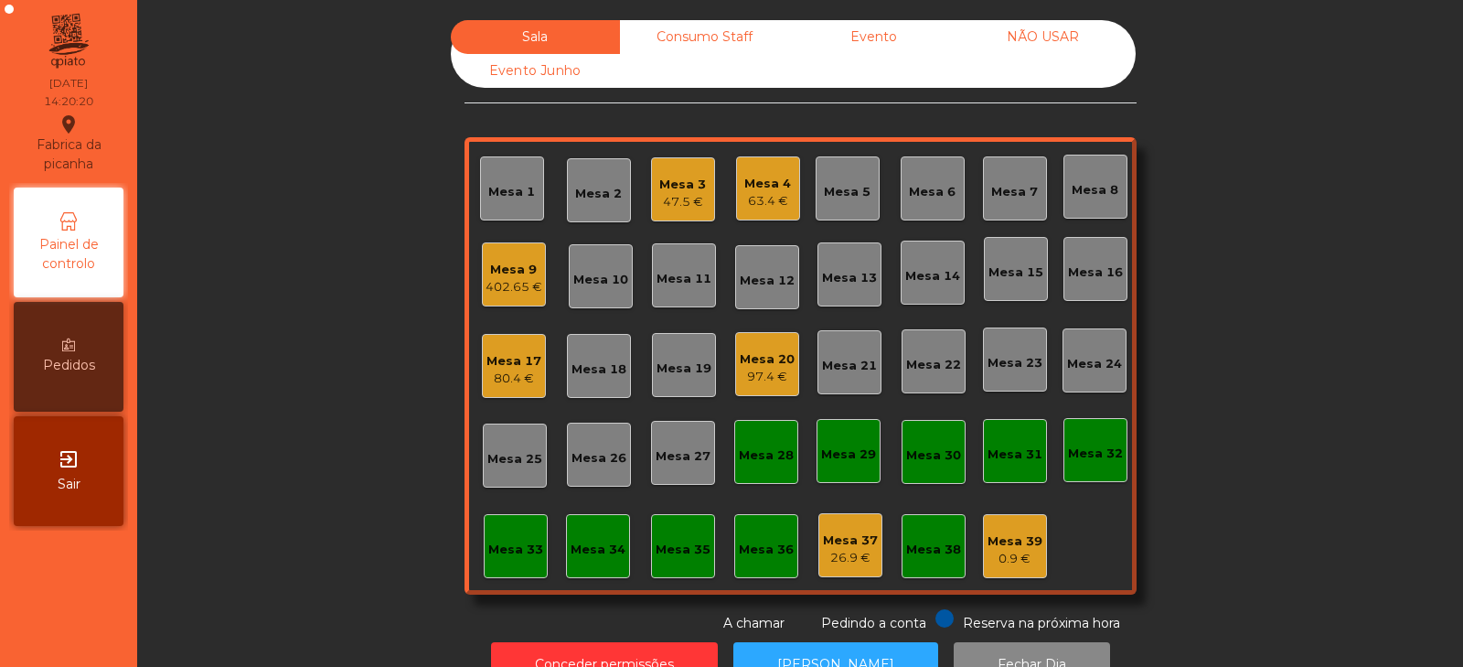
click at [651, 177] on div "Mesa 3 47.5 €" at bounding box center [683, 189] width 64 height 64
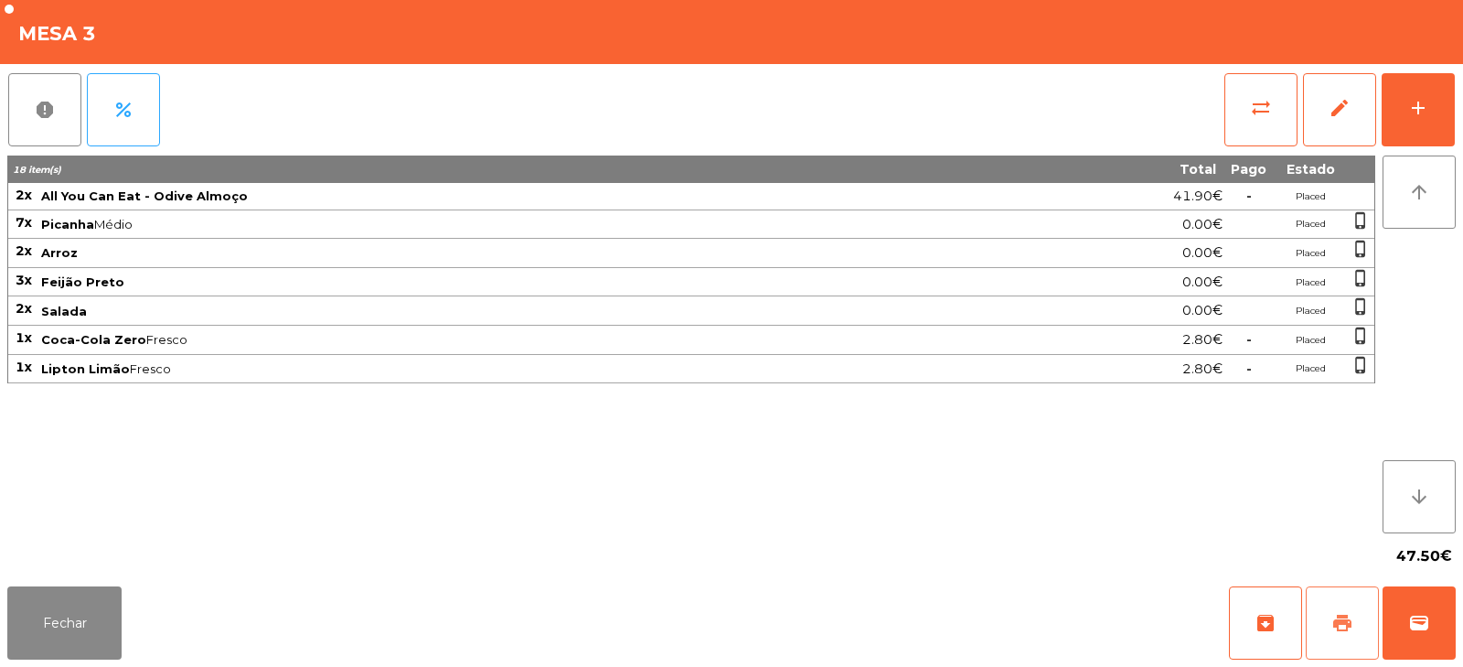
click at [1351, 635] on button "print" at bounding box center [1342, 622] width 73 height 73
click at [90, 618] on button "Fechar" at bounding box center [64, 622] width 114 height 73
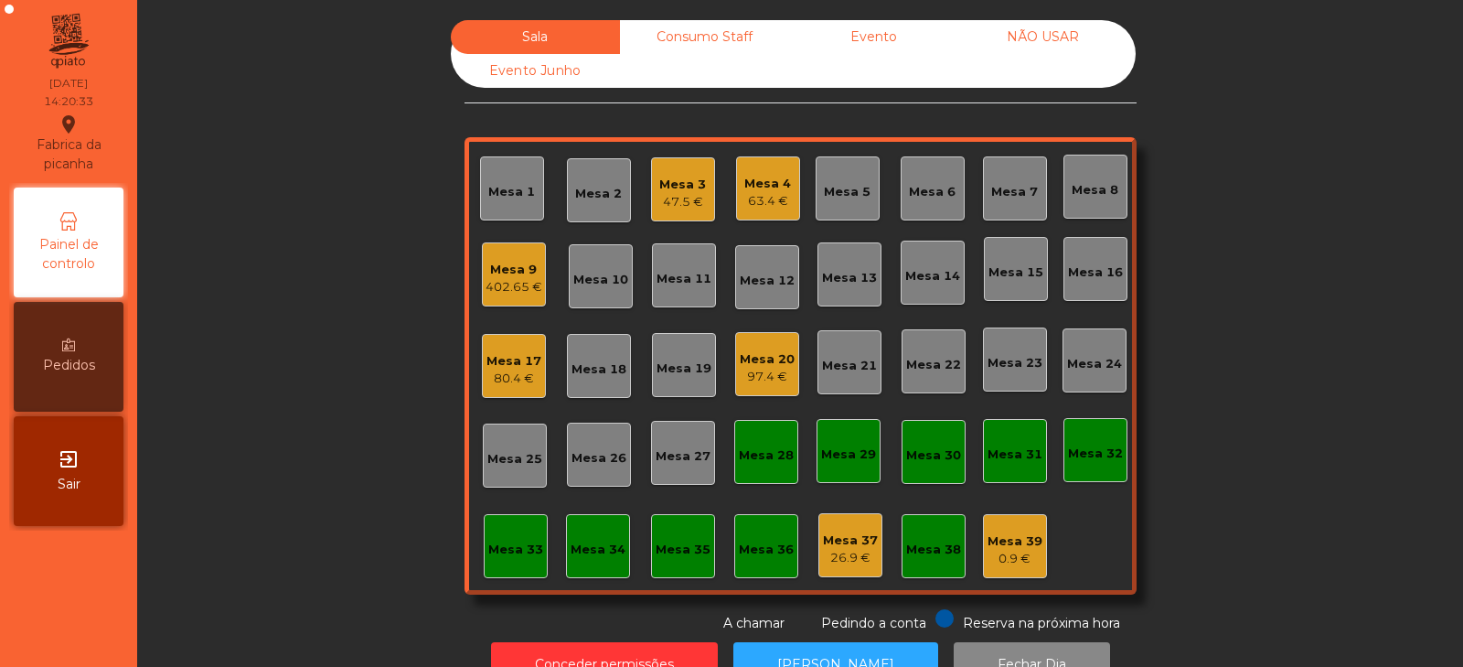
click at [661, 178] on div "Mesa 3" at bounding box center [682, 185] width 47 height 18
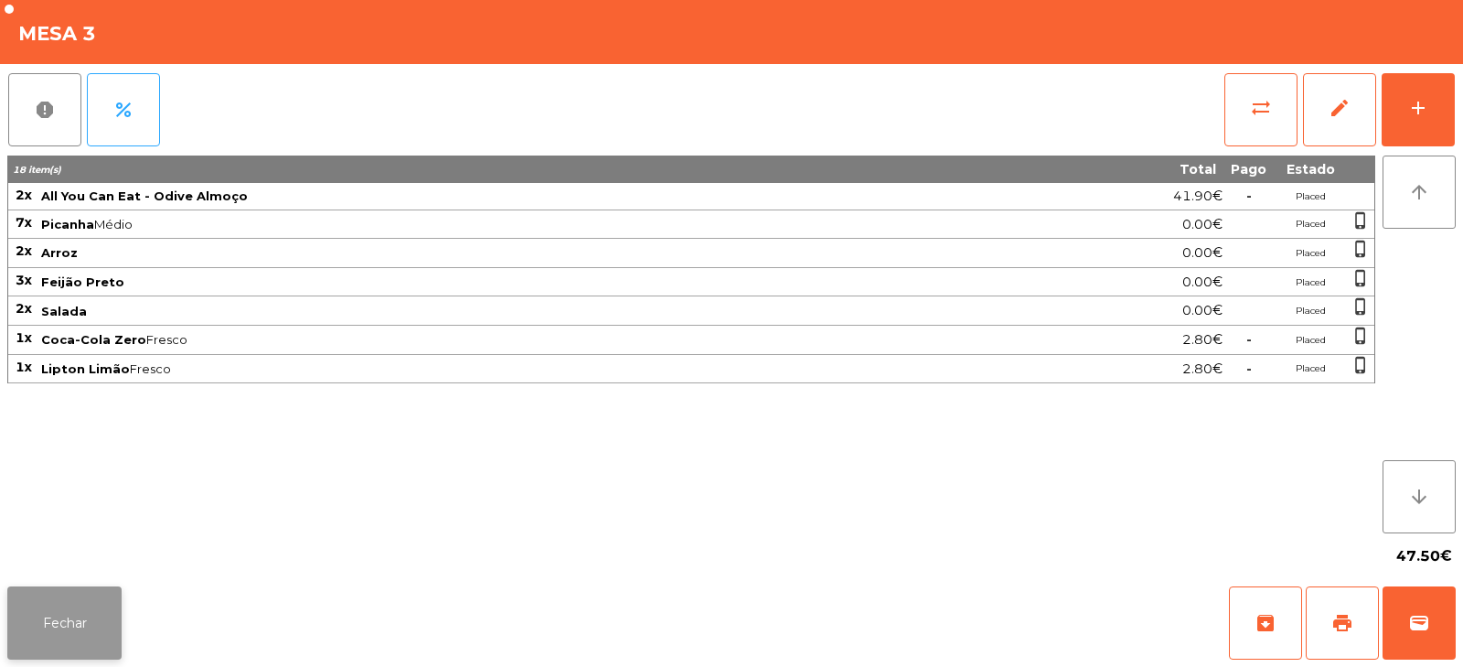
click at [92, 609] on button "Fechar" at bounding box center [64, 622] width 114 height 73
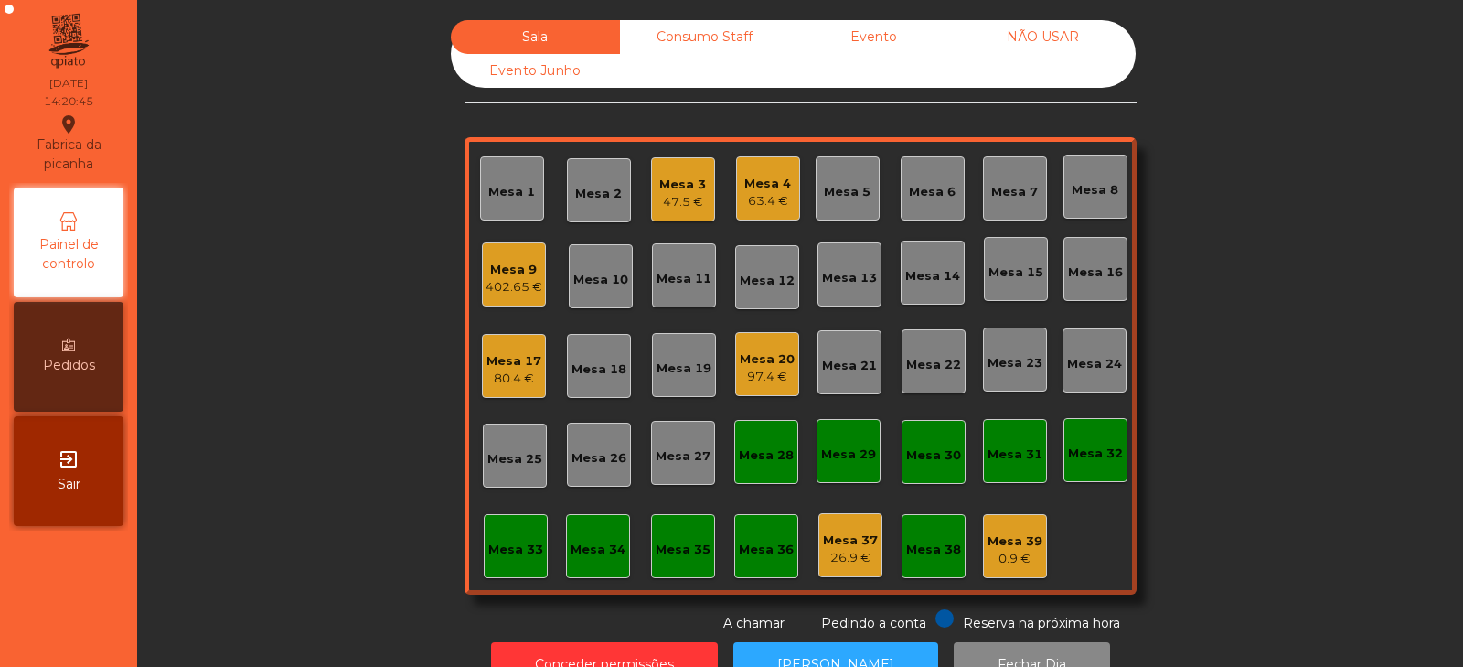
scroll to position [54, 0]
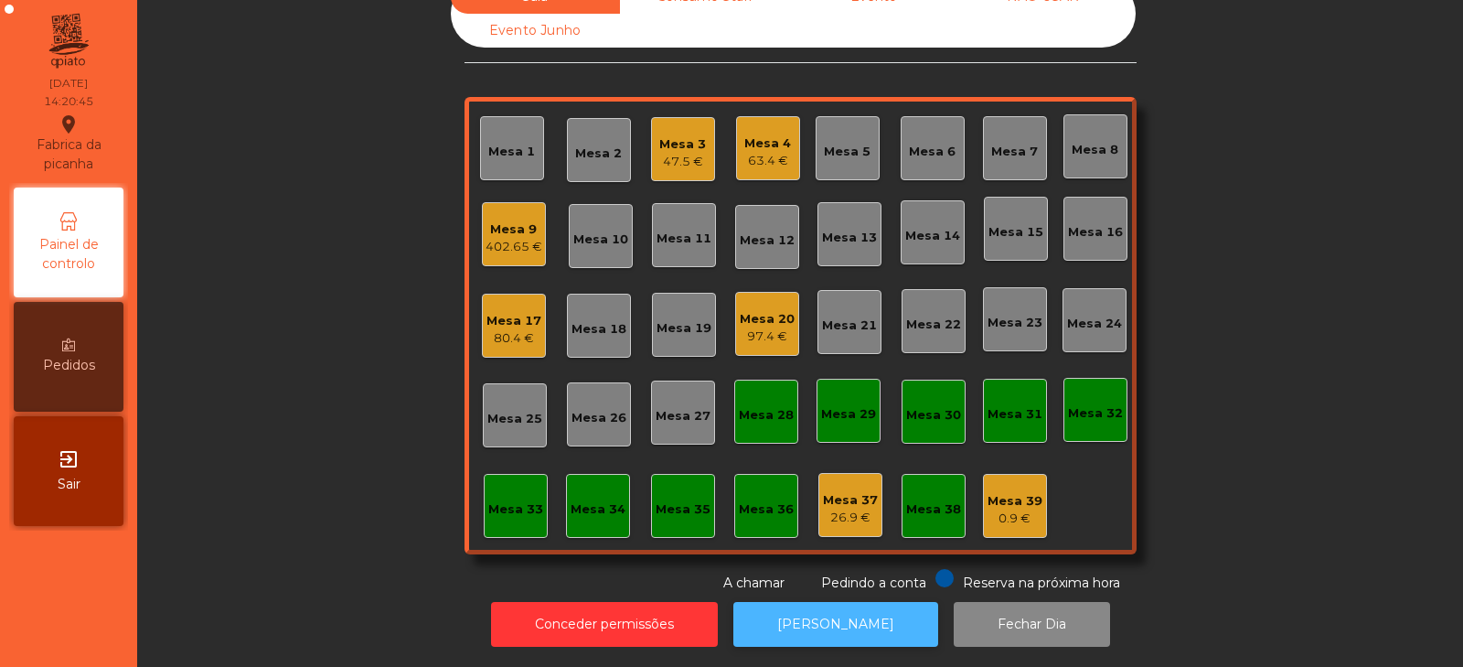
click at [863, 610] on button "[PERSON_NAME]" at bounding box center [835, 624] width 205 height 45
click at [679, 135] on div "Mesa 3" at bounding box center [682, 144] width 47 height 18
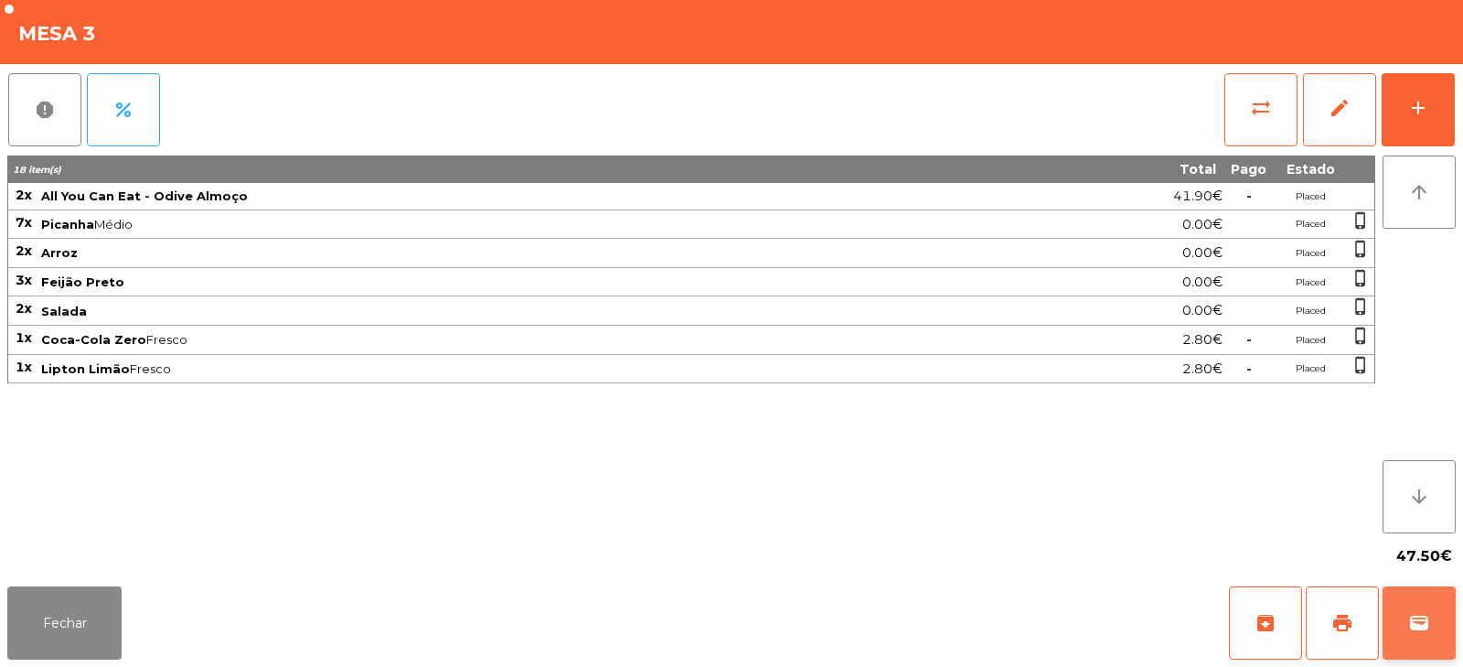
click at [1408, 599] on button "wallet" at bounding box center [1418, 622] width 73 height 73
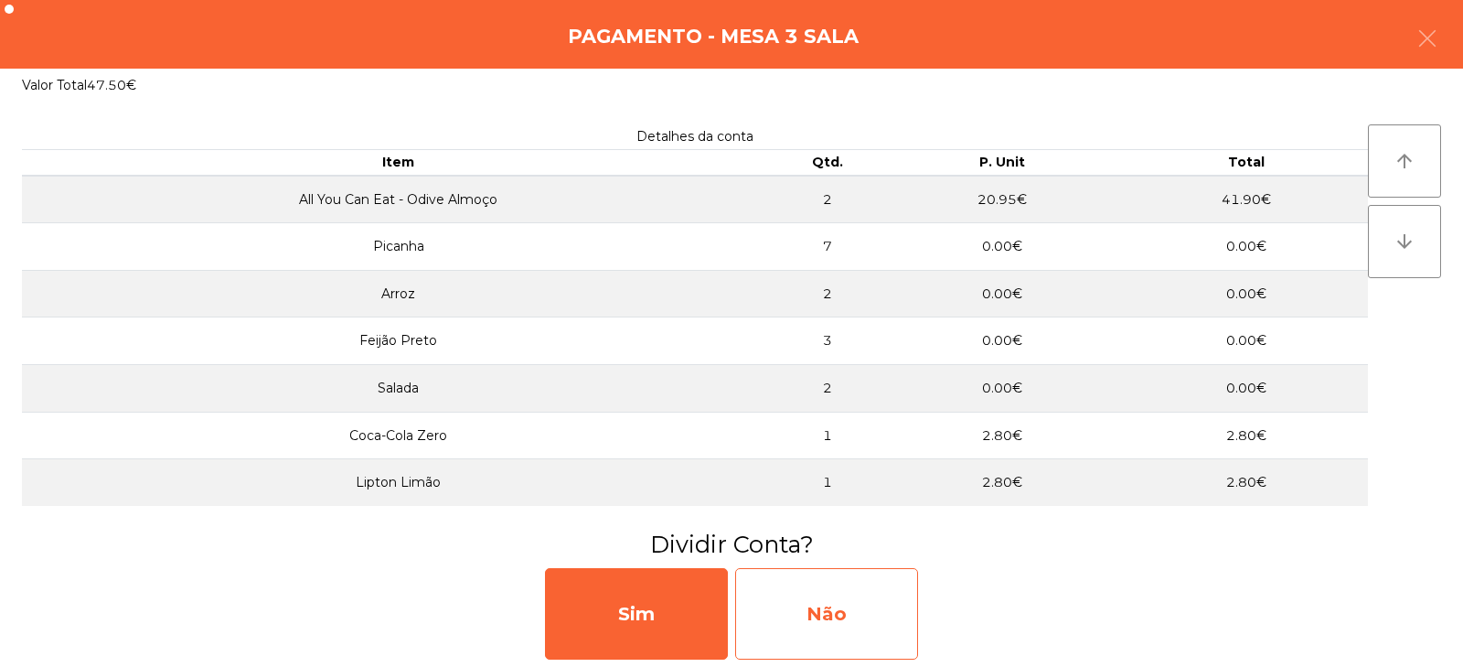
click at [843, 609] on div "Não" at bounding box center [826, 613] width 183 height 91
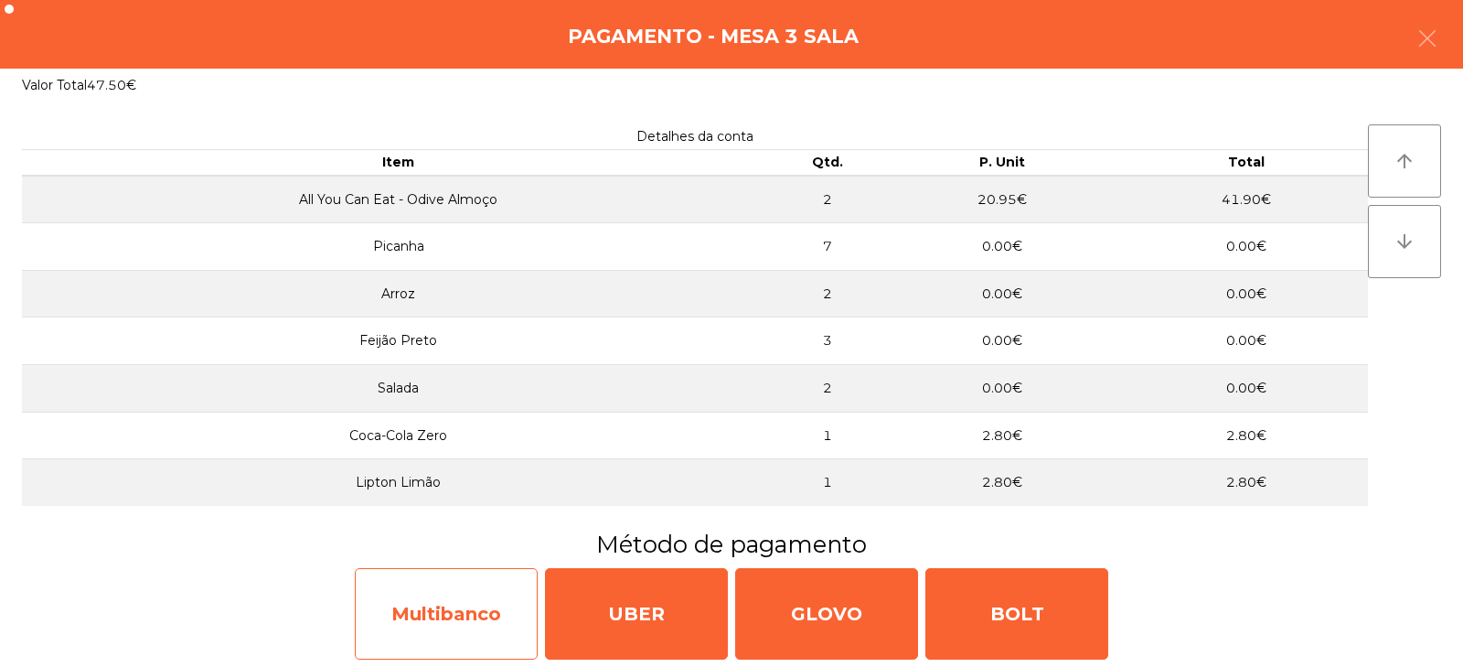
click at [464, 603] on div "Multibanco" at bounding box center [446, 613] width 183 height 91
select select "**"
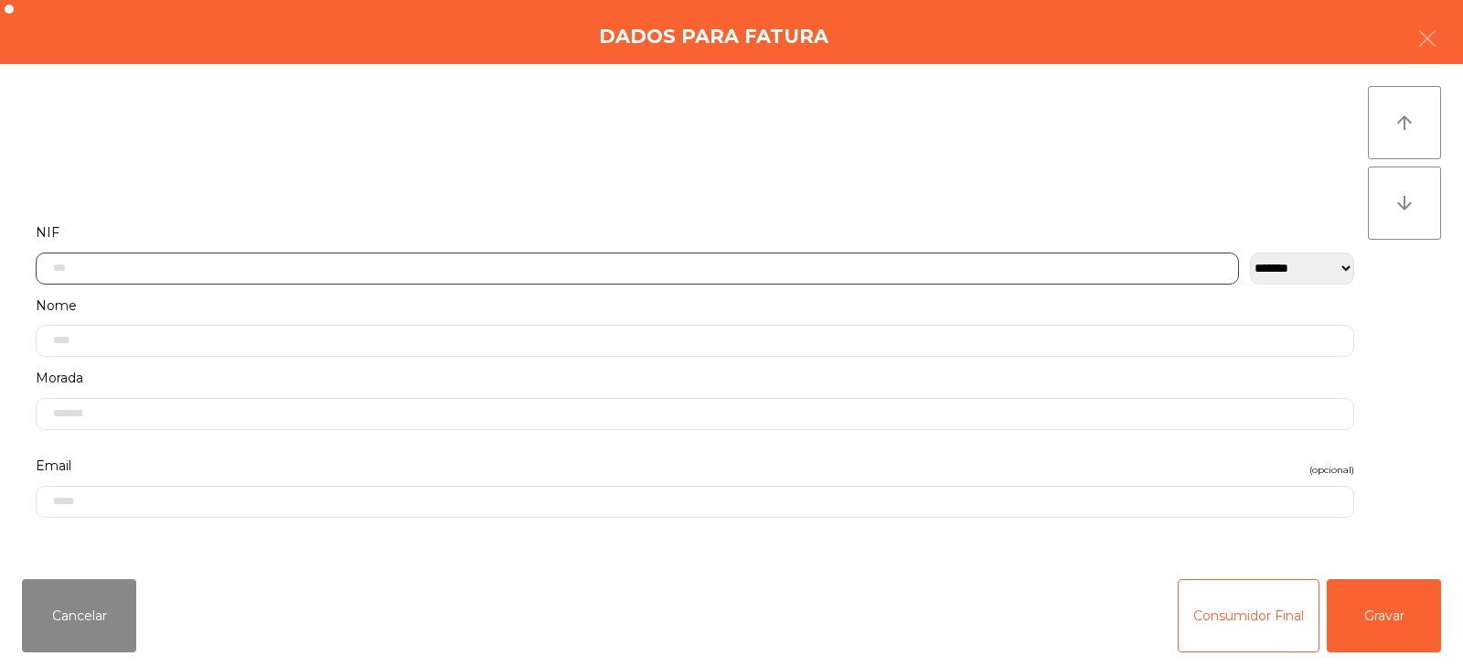
click at [897, 261] on input "text" at bounding box center [637, 268] width 1203 height 32
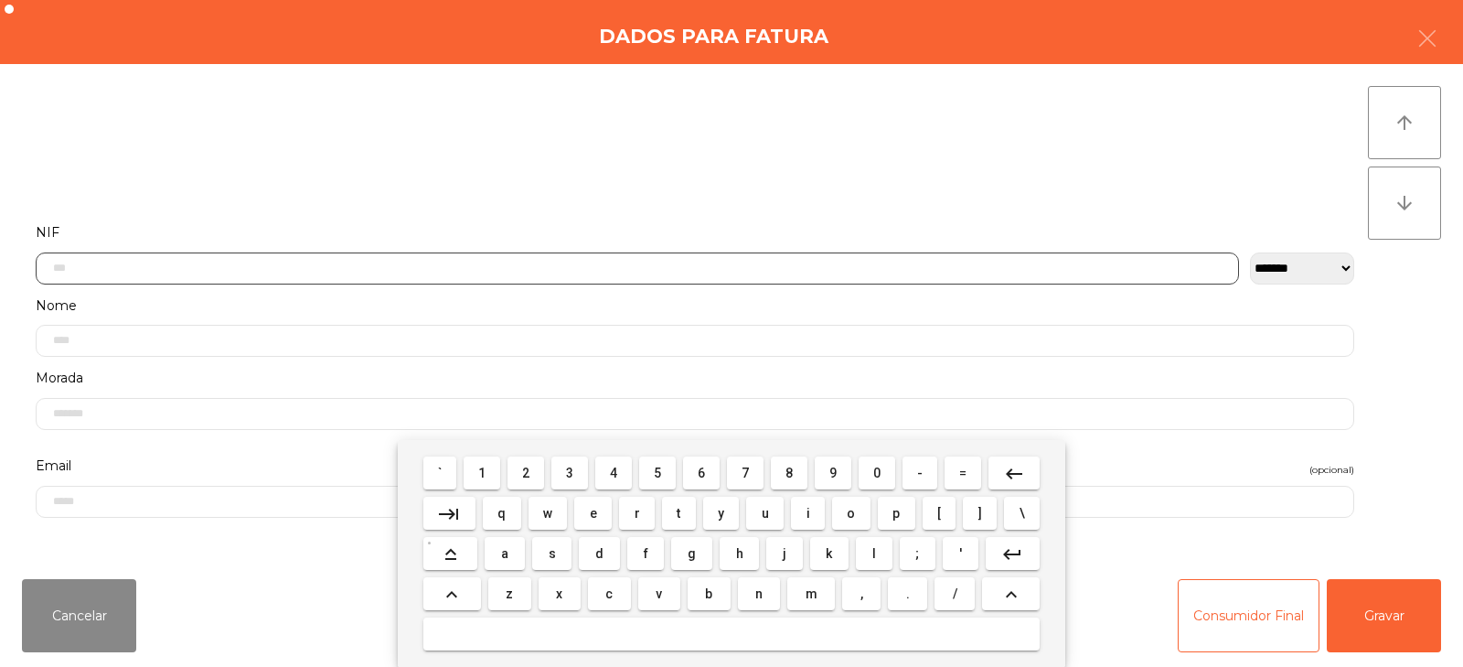
scroll to position [133, 0]
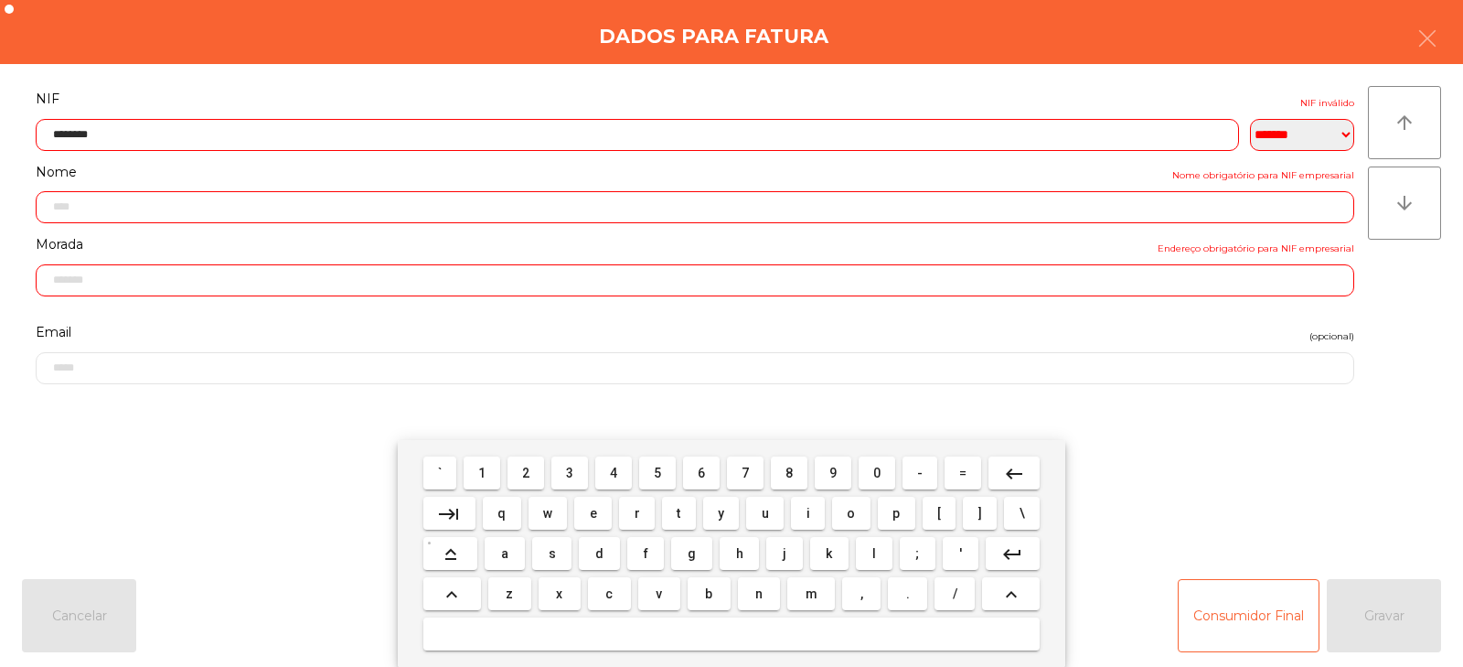
type input "*********"
type input "**********"
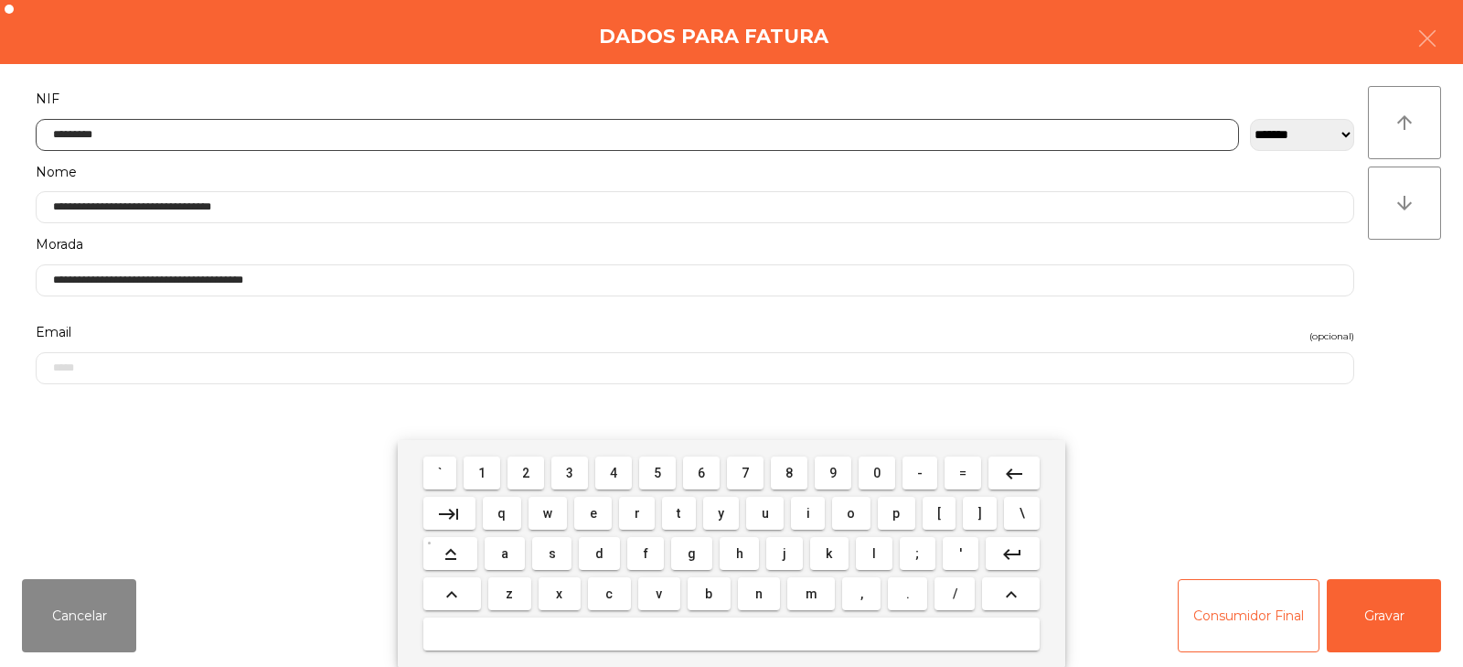
type input "*********"
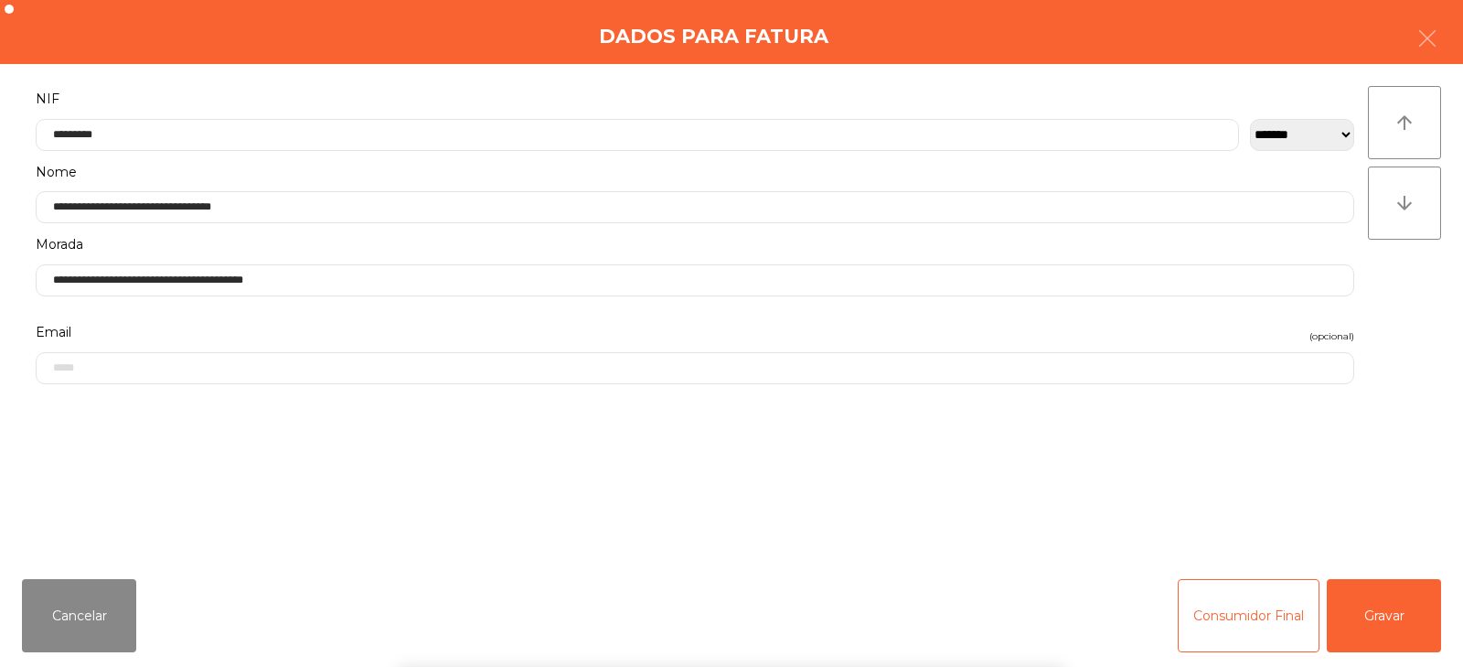
click at [1374, 622] on div "` 1 2 3 4 5 6 7 8 9 0 - = keyboard_backspace keyboard_tab q w e r t y u i o p […" at bounding box center [731, 553] width 1463 height 227
click at [1379, 627] on button "Gravar" at bounding box center [1384, 615] width 114 height 73
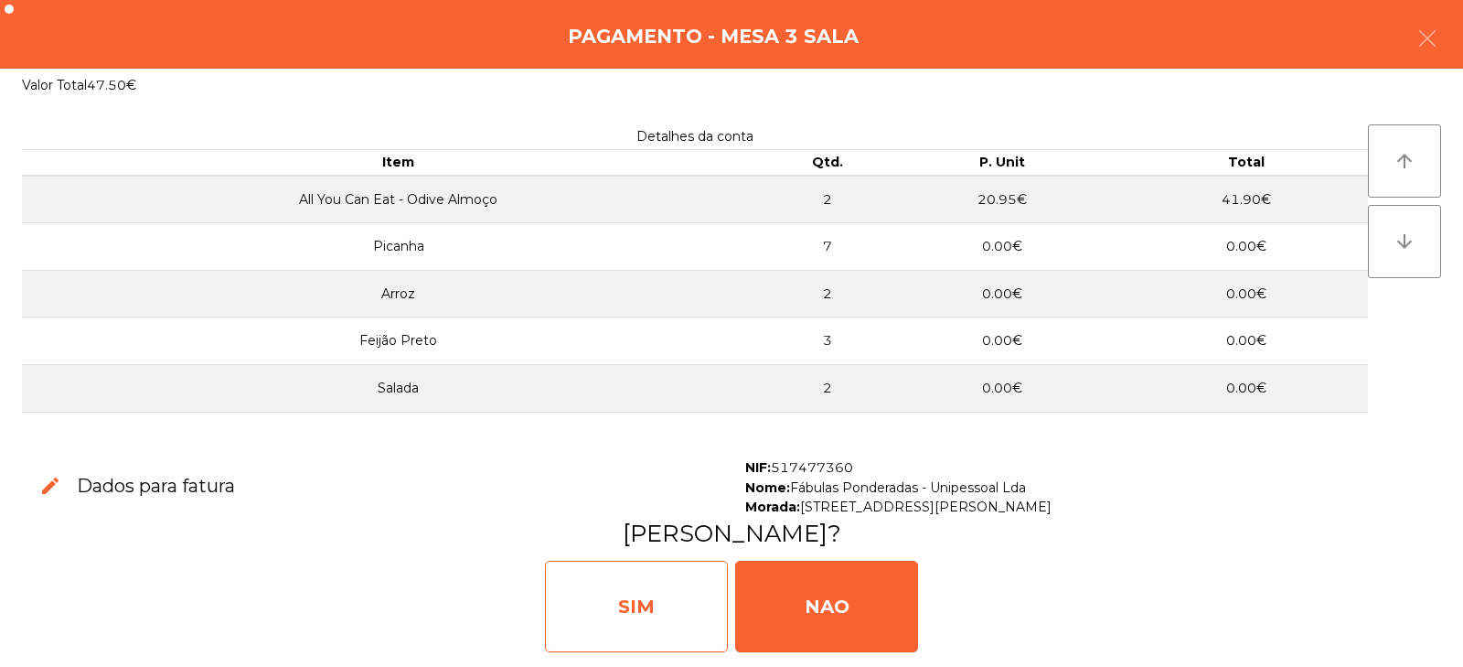
click at [690, 614] on div "SIM" at bounding box center [636, 605] width 183 height 91
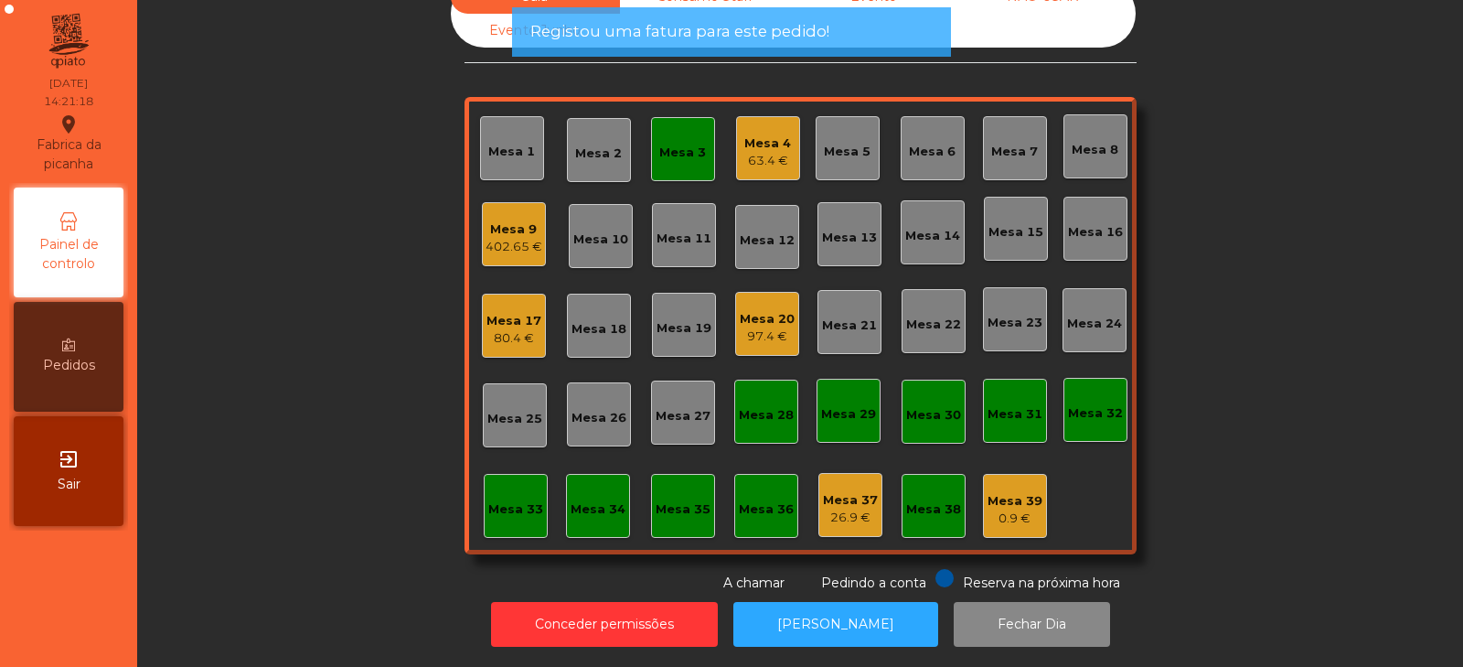
click at [688, 144] on div "Mesa 3" at bounding box center [682, 153] width 47 height 18
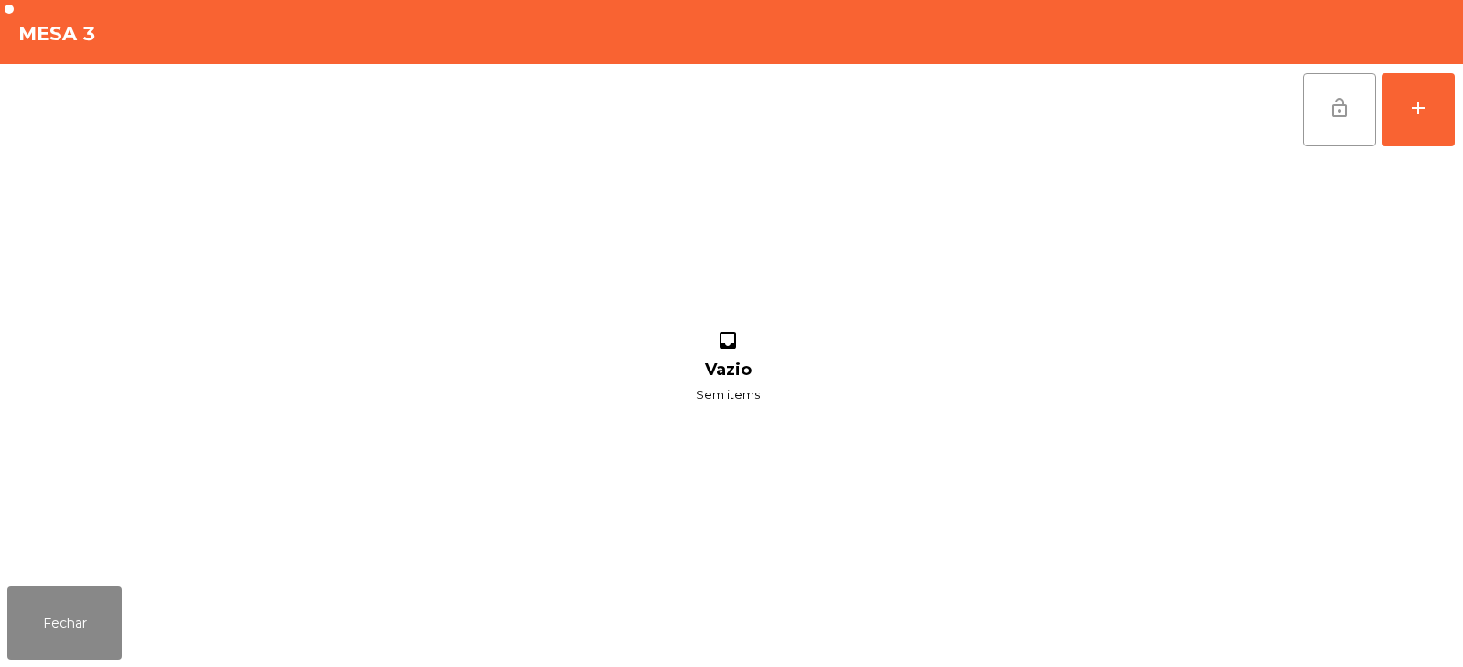
click at [1331, 116] on span "lock_open" at bounding box center [1340, 108] width 22 height 22
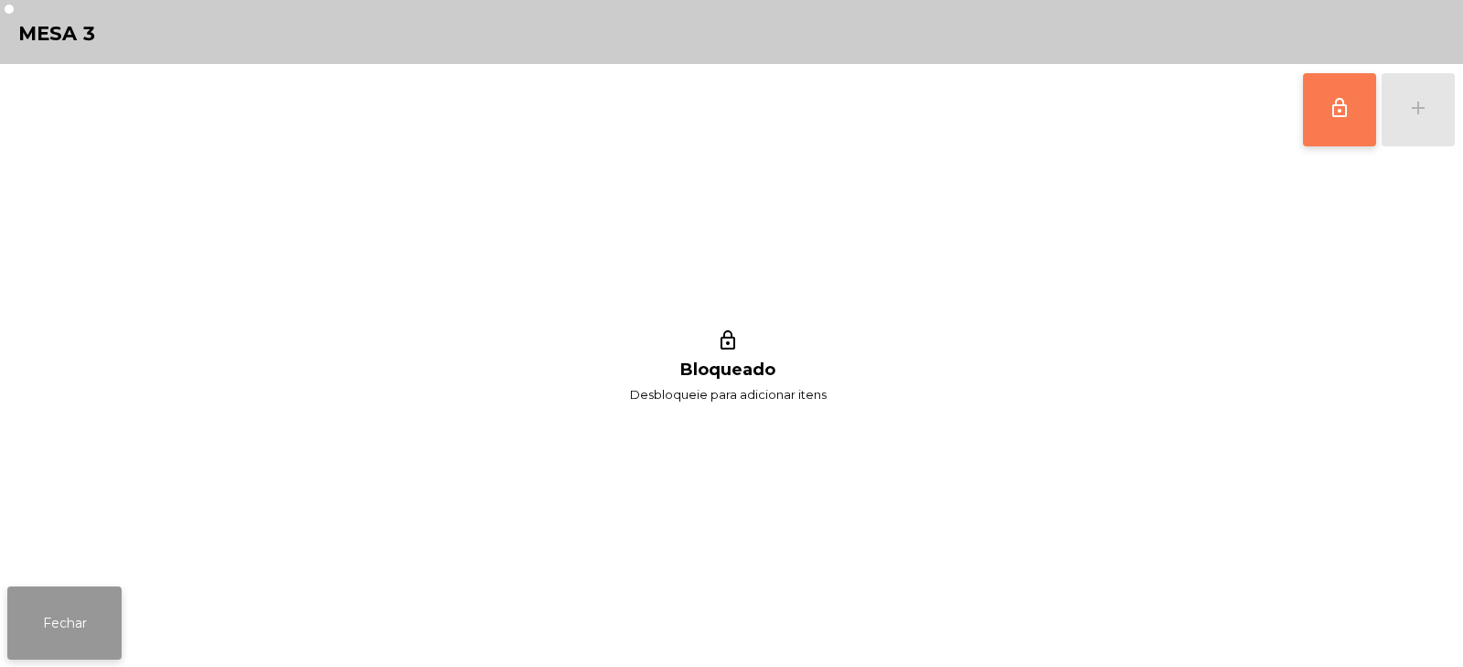
click at [102, 626] on button "Fechar" at bounding box center [64, 622] width 114 height 73
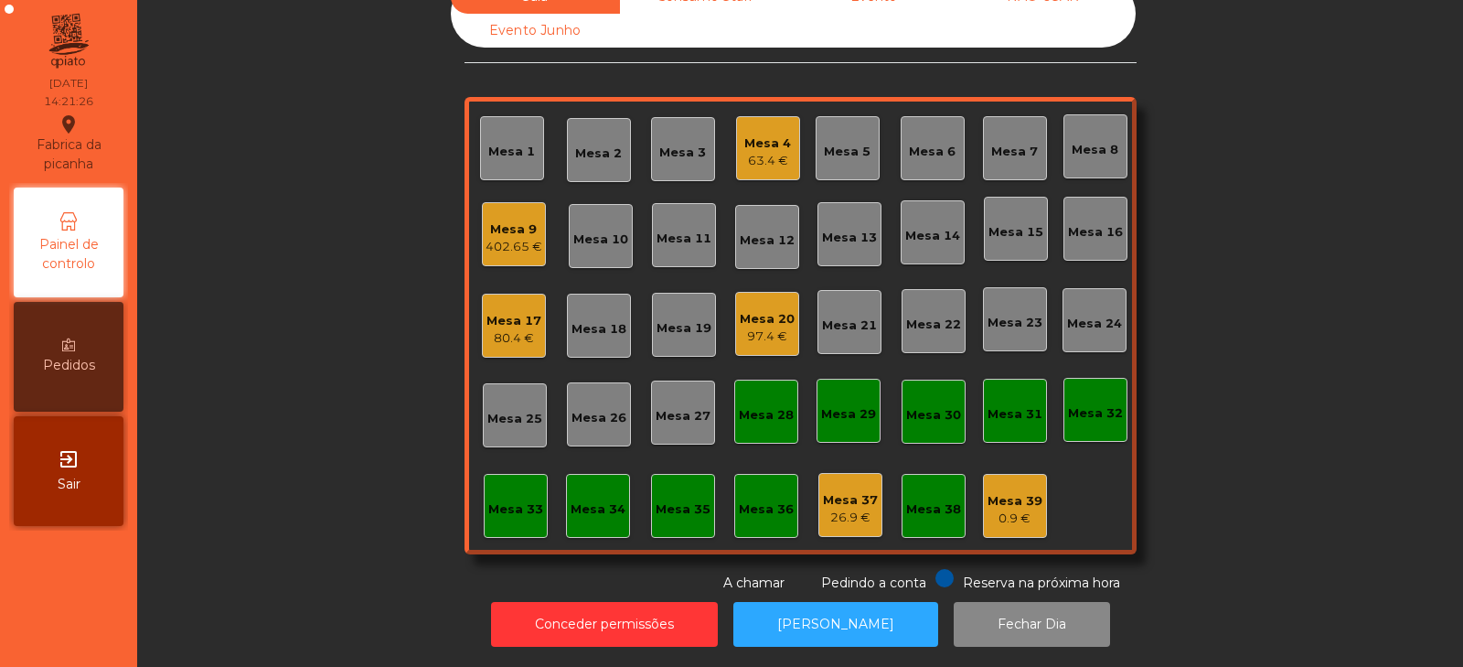
scroll to position [0, 0]
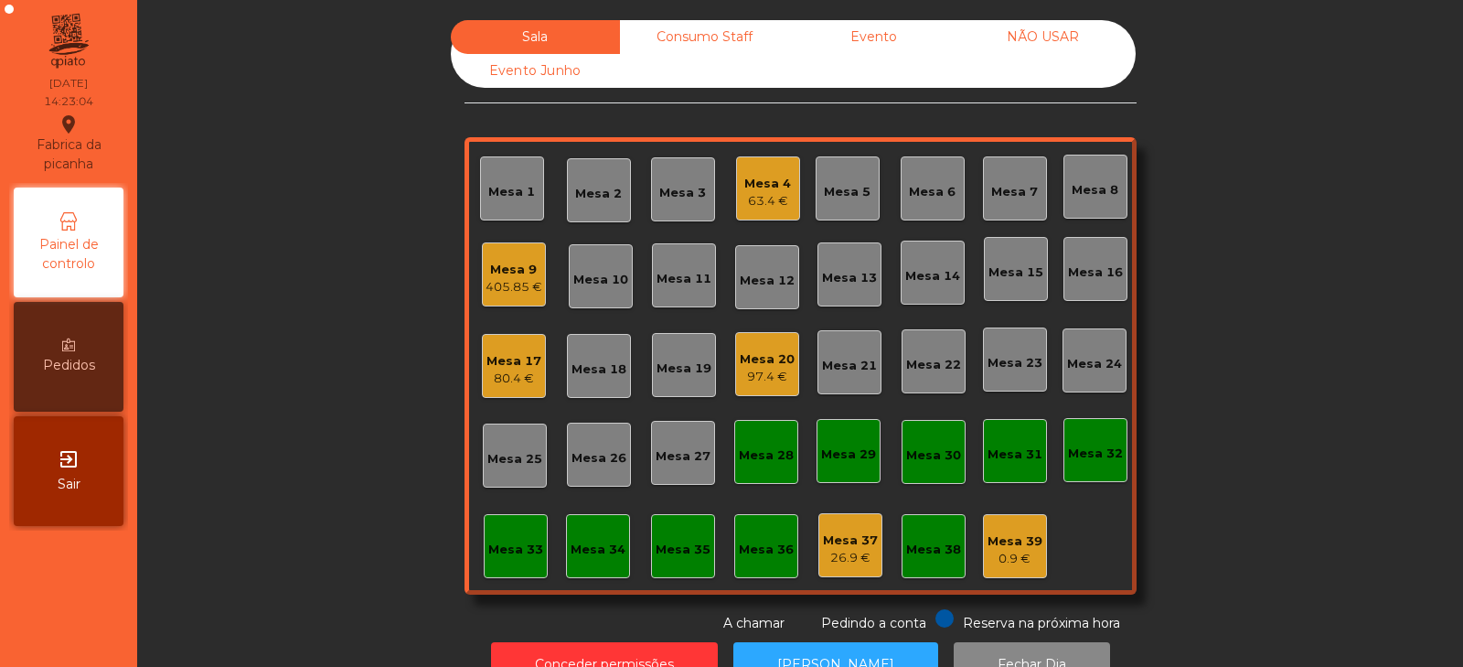
click at [492, 357] on div "Mesa 17" at bounding box center [513, 361] width 55 height 18
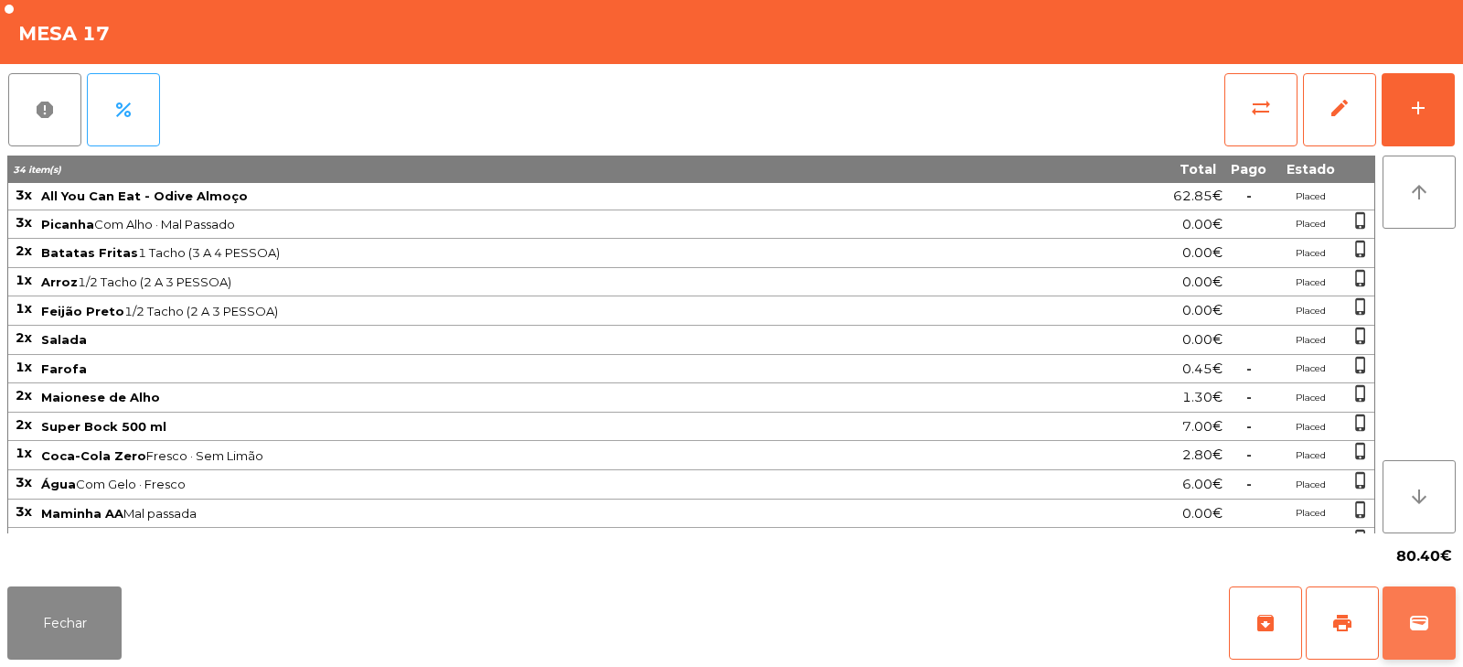
click at [1402, 636] on button "wallet" at bounding box center [1418, 622] width 73 height 73
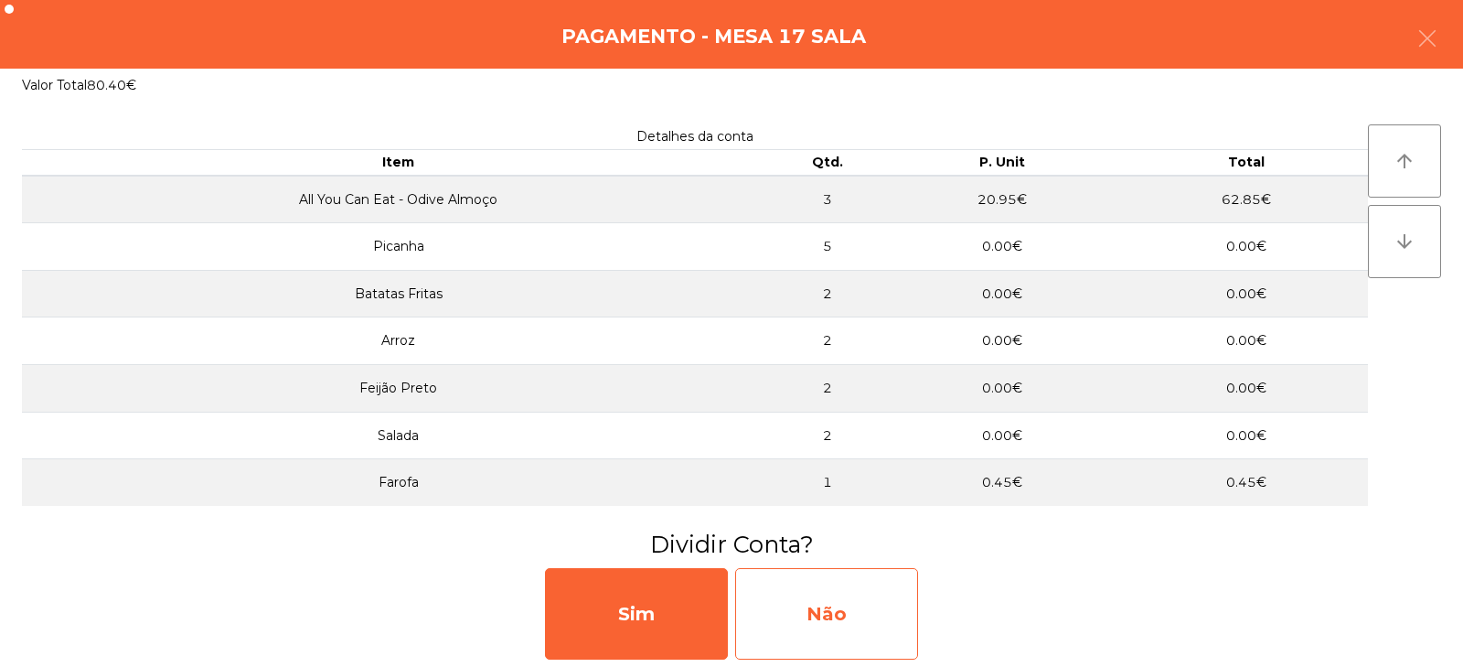
click at [825, 594] on div "Não" at bounding box center [826, 613] width 183 height 91
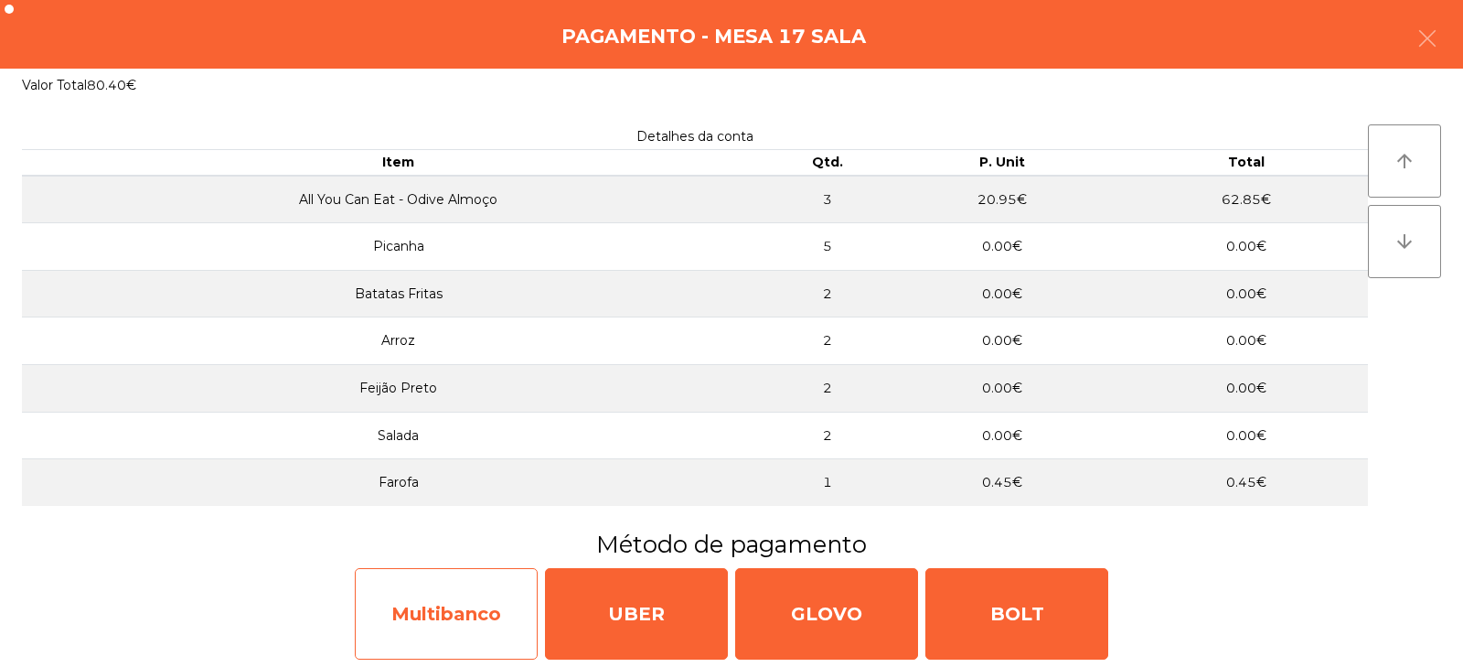
click at [503, 607] on div "Multibanco" at bounding box center [446, 613] width 183 height 91
select select "**"
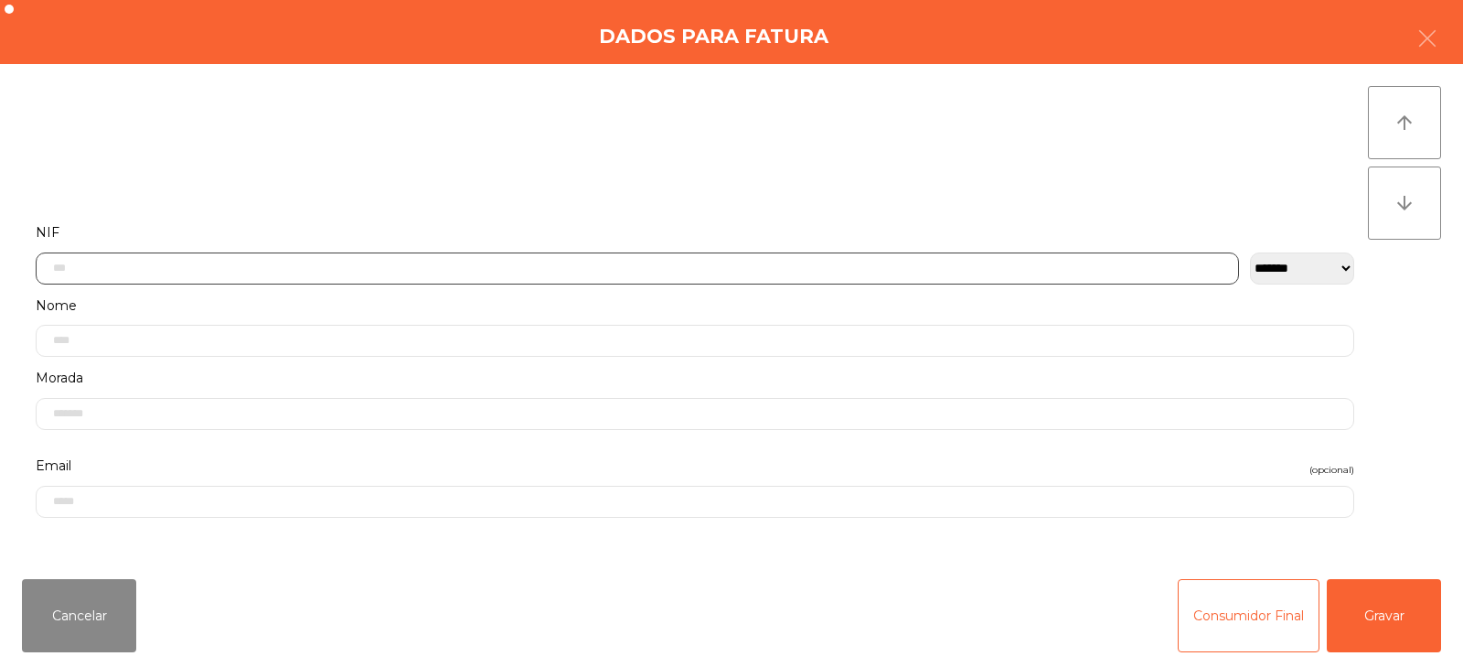
click at [795, 264] on input "text" at bounding box center [637, 268] width 1203 height 32
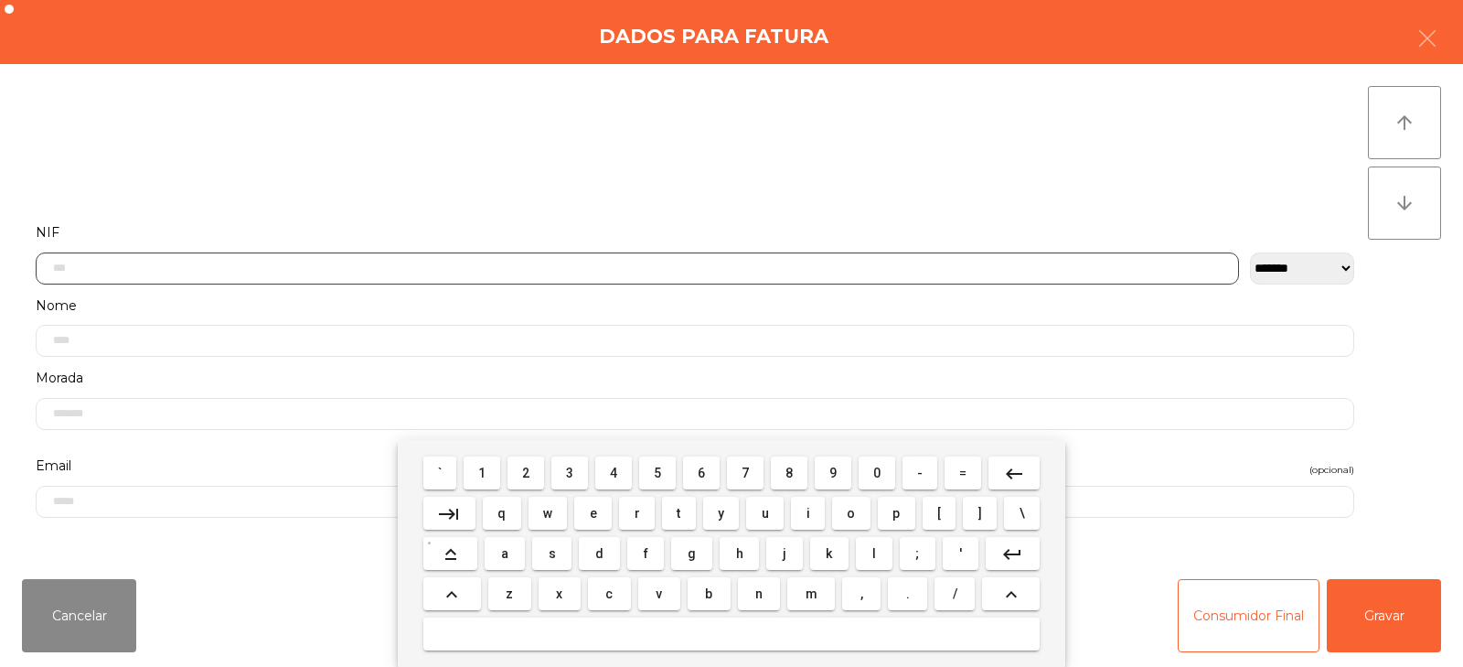
scroll to position [133, 0]
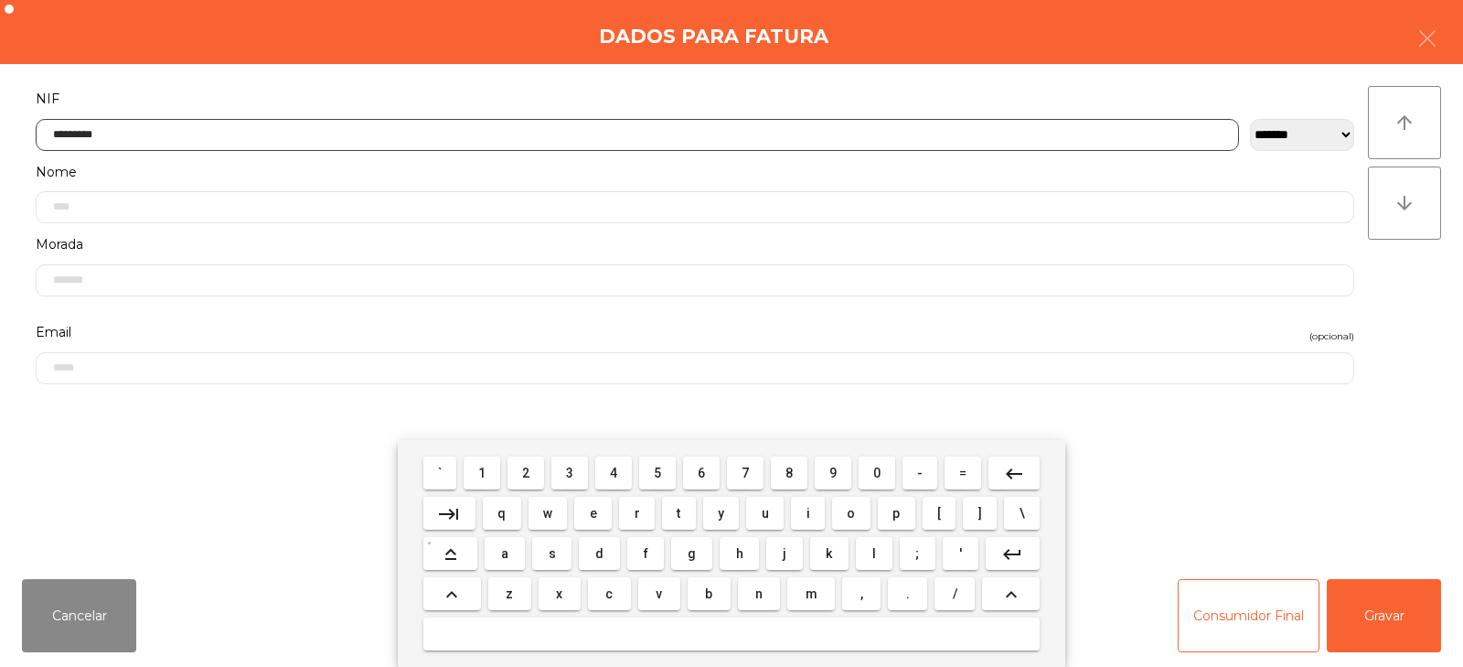
type input "*********"
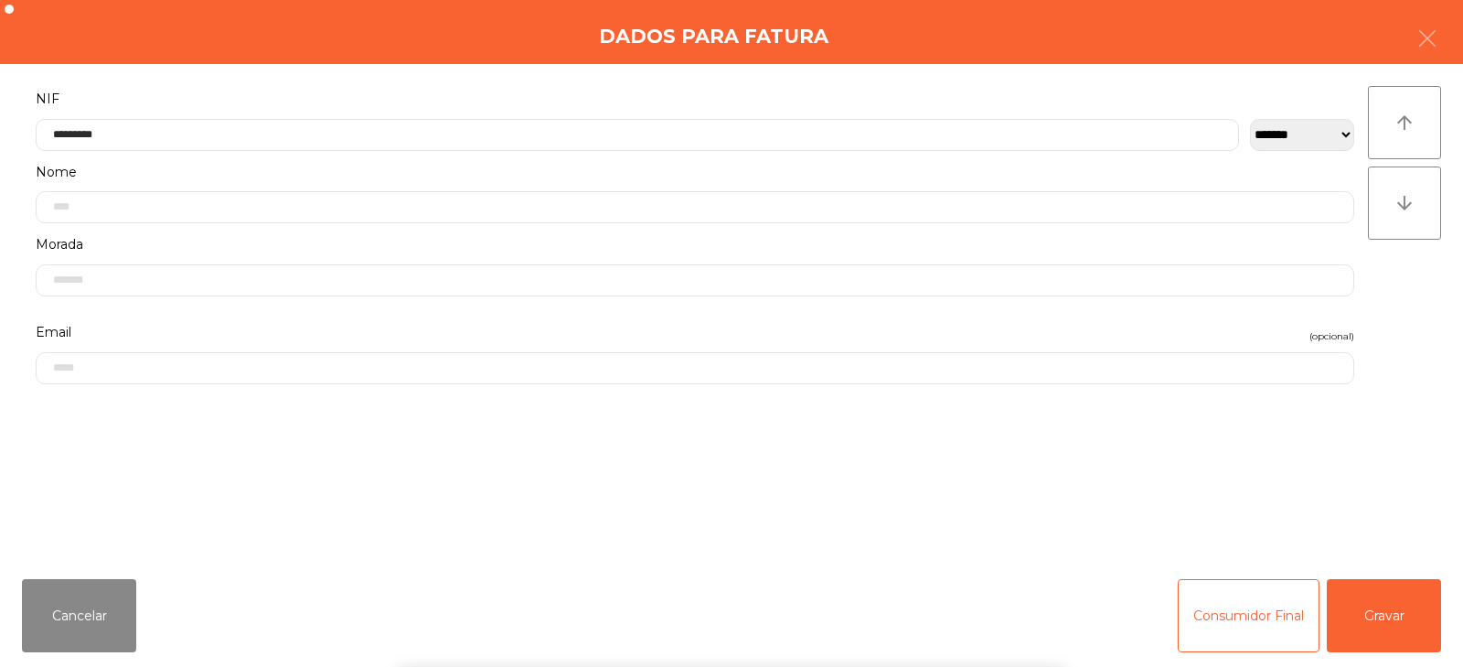
click at [1386, 603] on div "` 1 2 3 4 5 6 7 8 9 0 - = keyboard_backspace keyboard_tab q w e r t y u i o p […" at bounding box center [731, 553] width 1463 height 227
click at [1380, 609] on button "Gravar" at bounding box center [1384, 615] width 114 height 73
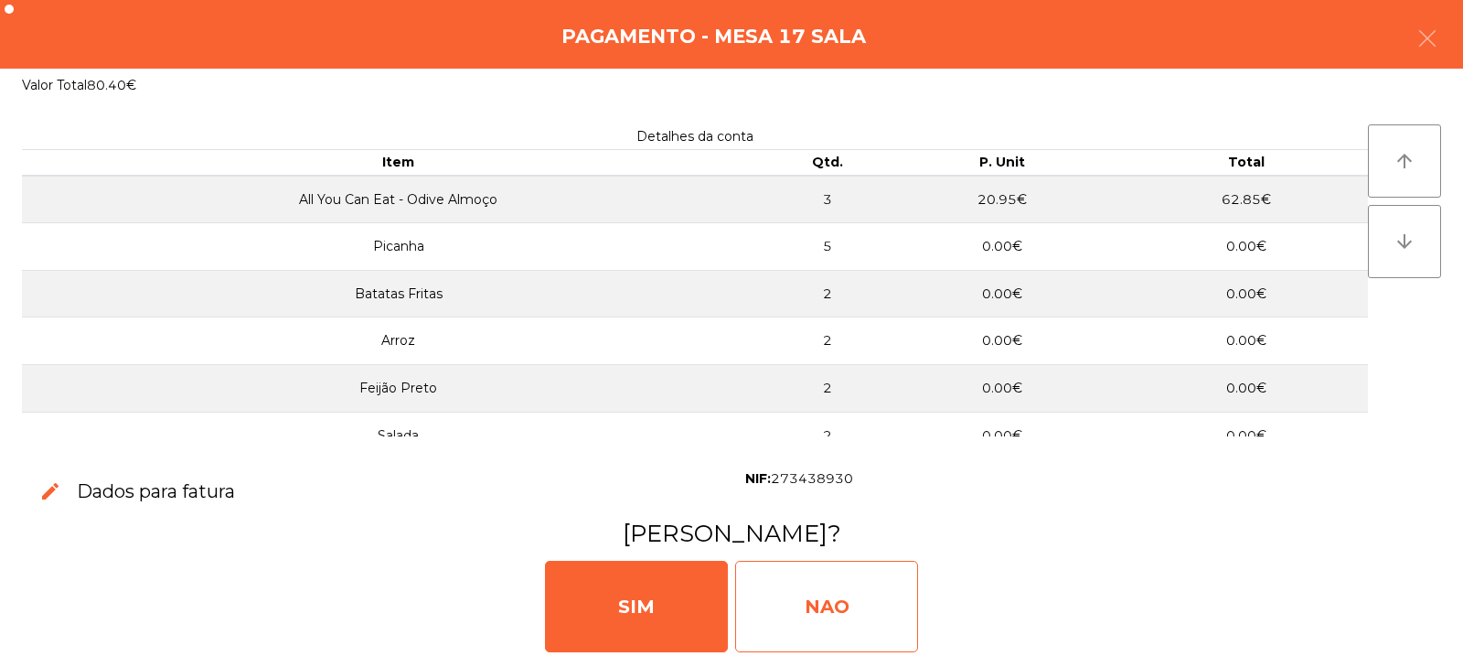
click at [857, 613] on div "NAO" at bounding box center [826, 605] width 183 height 91
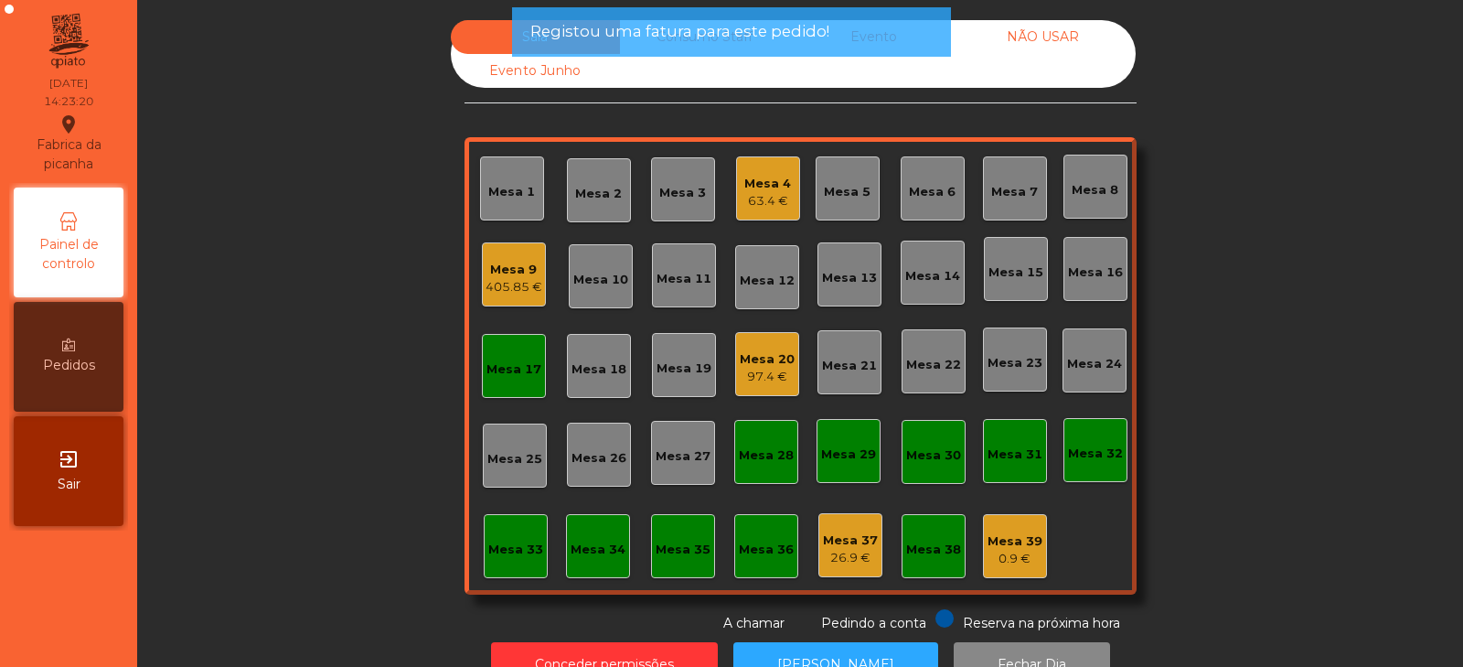
click at [507, 389] on div "Mesa 17" at bounding box center [514, 366] width 64 height 64
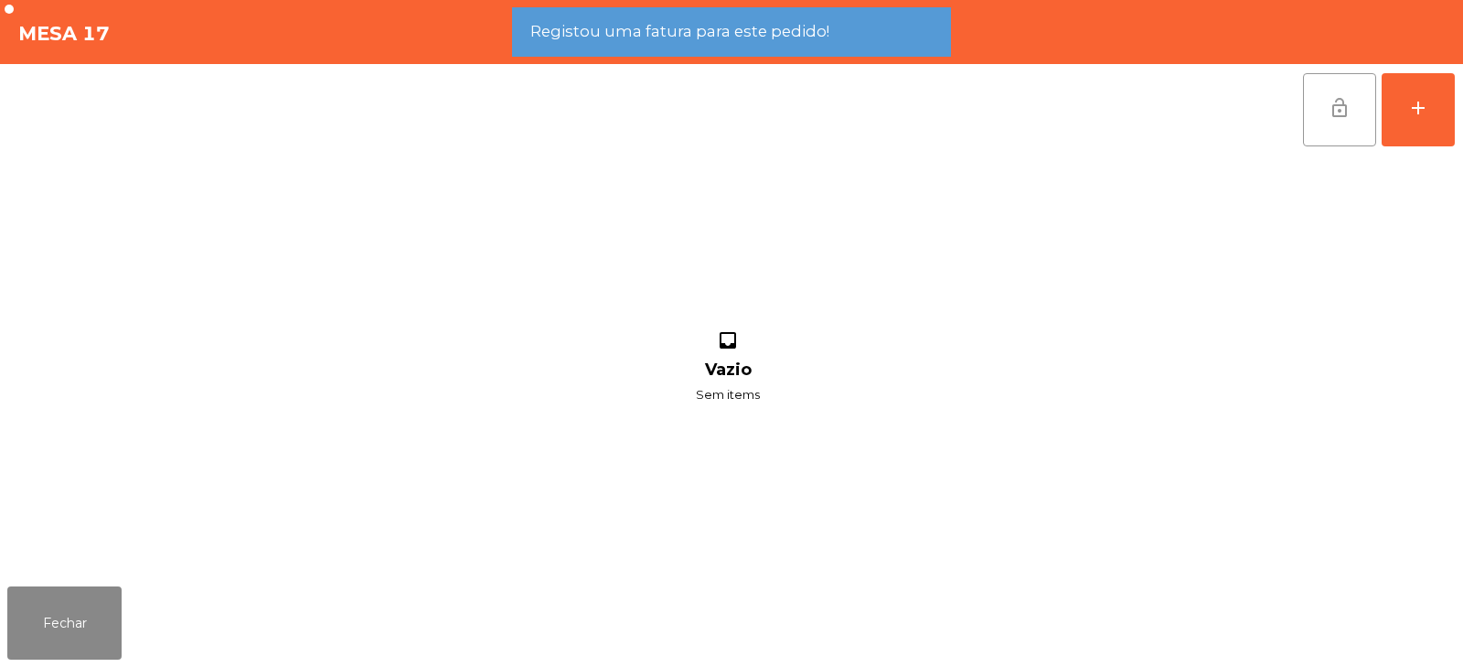
click at [1323, 112] on button "lock_open" at bounding box center [1339, 109] width 73 height 73
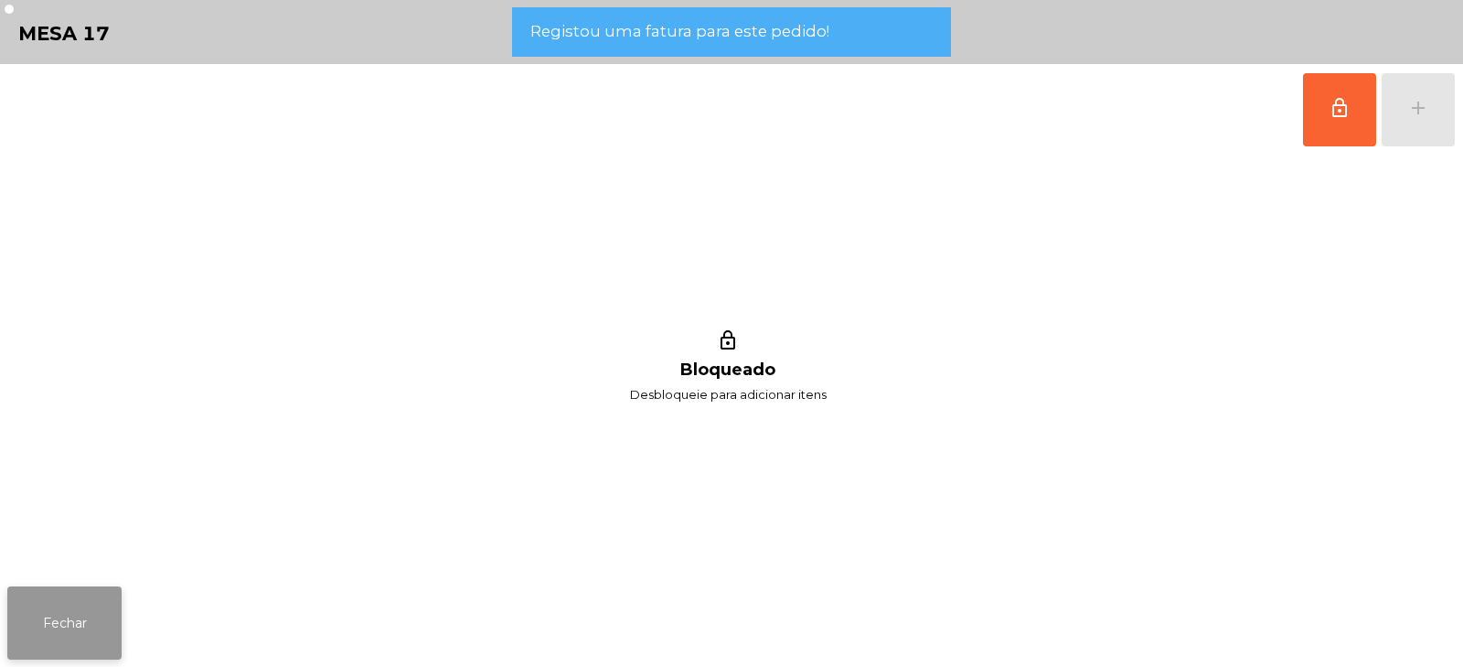
click at [49, 619] on button "Fechar" at bounding box center [64, 622] width 114 height 73
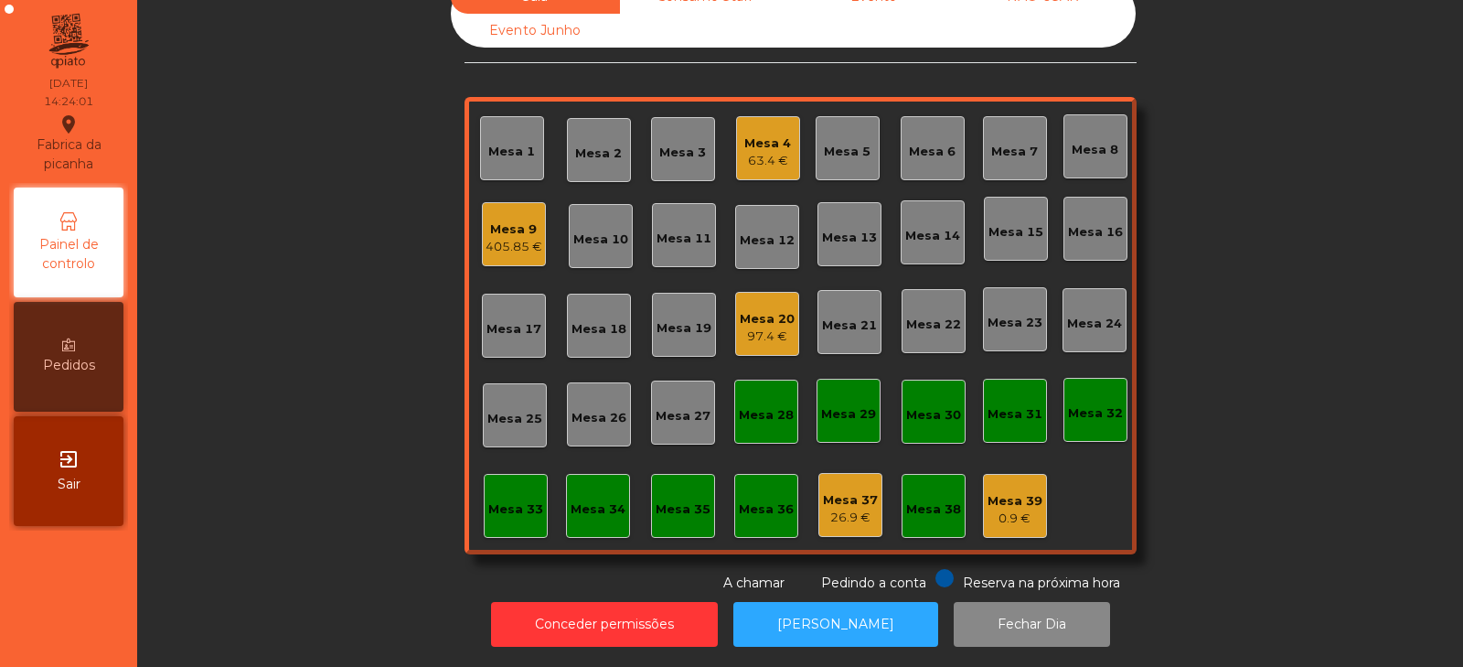
scroll to position [0, 0]
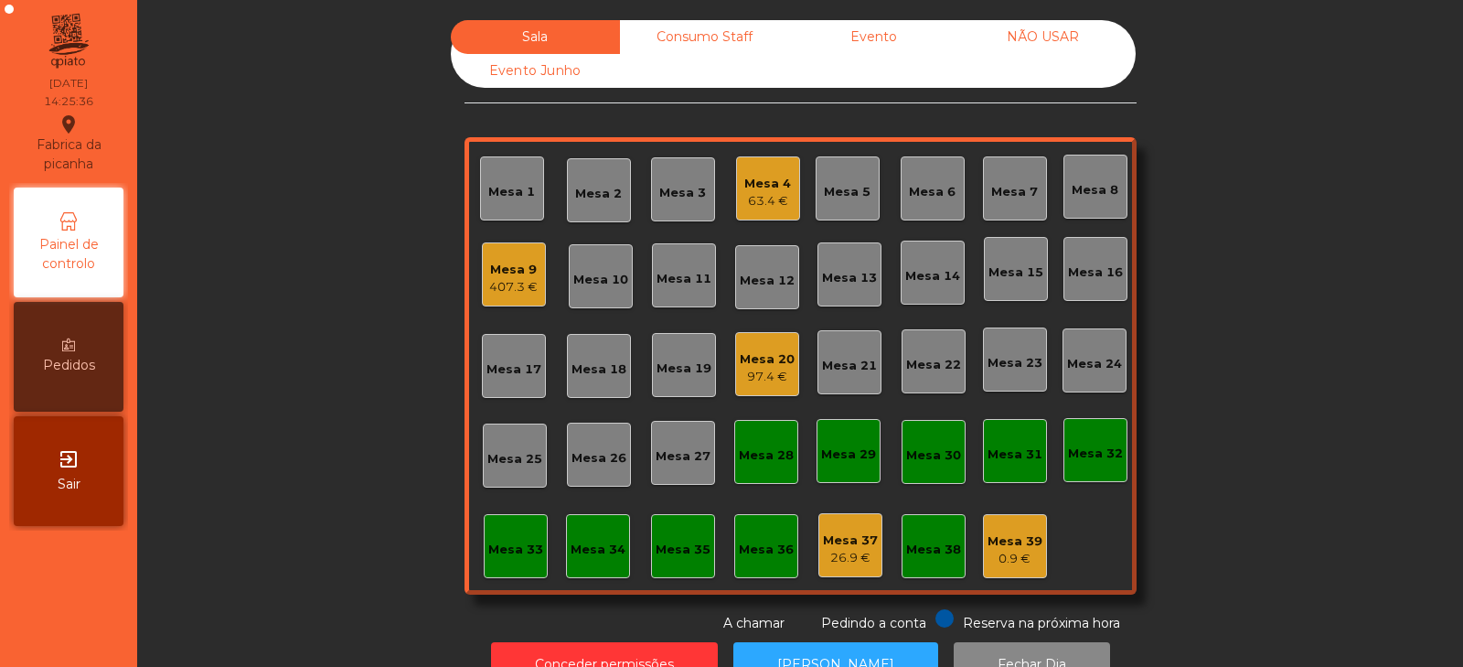
click at [509, 379] on div "Mesa 17" at bounding box center [514, 366] width 64 height 64
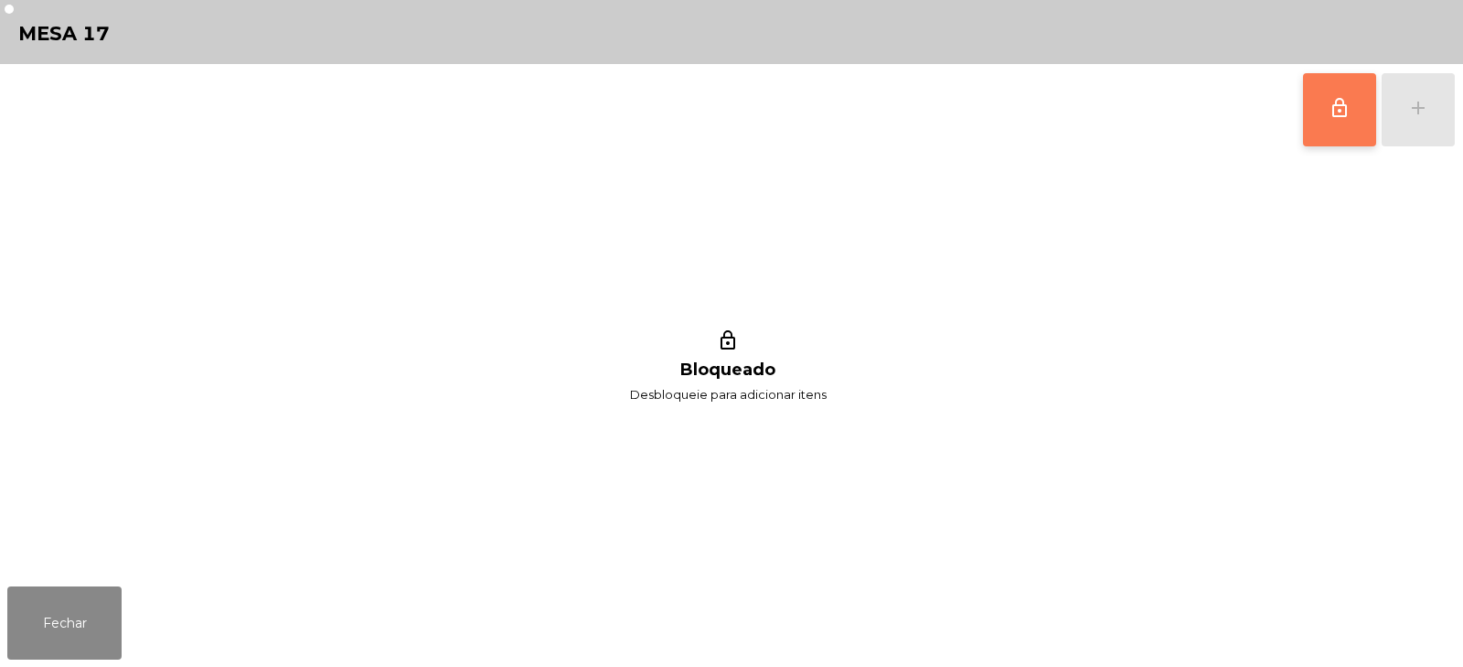
click at [1337, 123] on button "lock_outline" at bounding box center [1339, 109] width 73 height 73
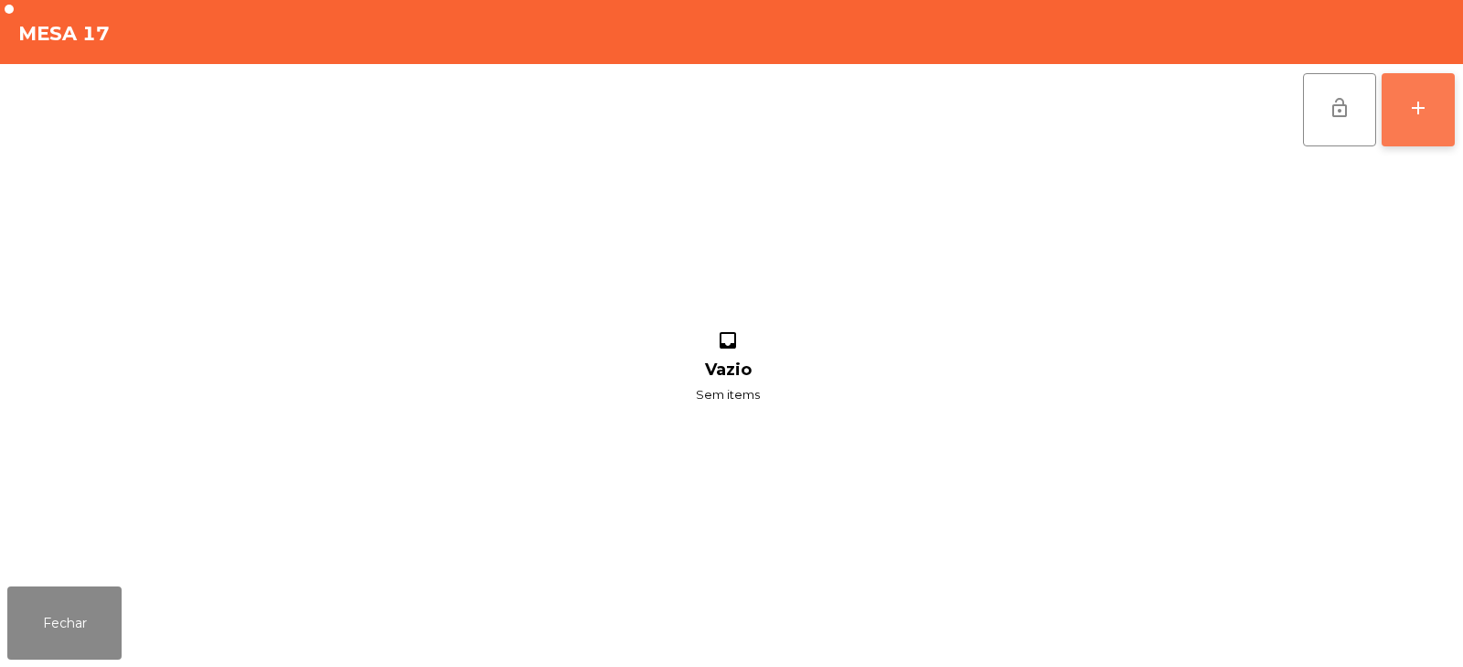
click at [1426, 116] on div "add" at bounding box center [1418, 108] width 22 height 22
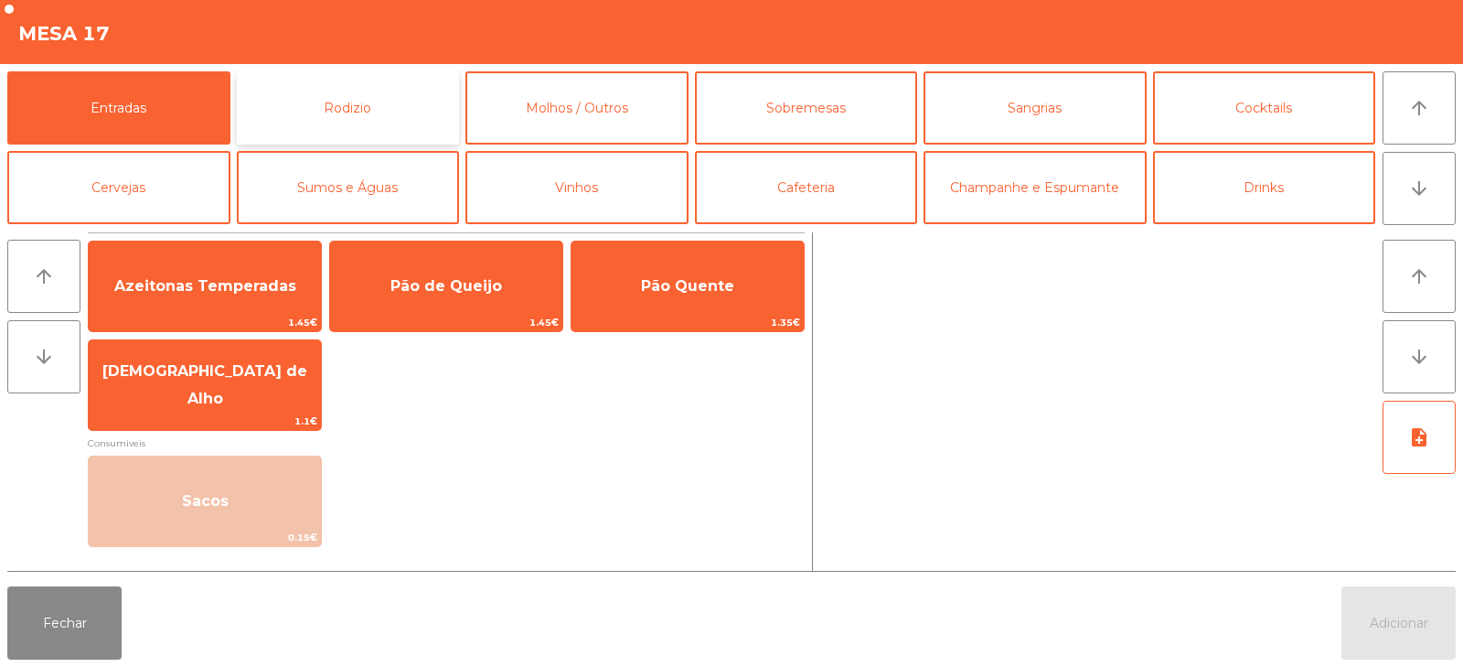
click at [395, 116] on button "Rodizio" at bounding box center [348, 107] width 223 height 73
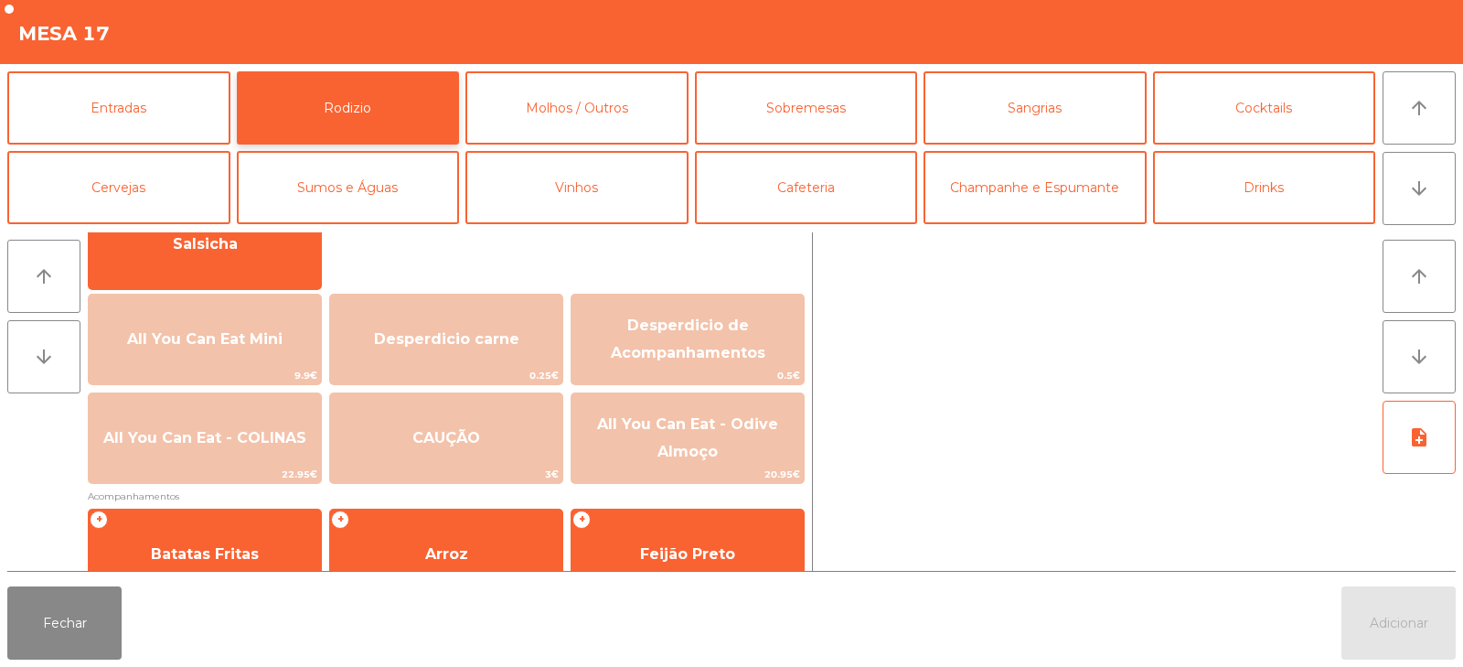
scroll to position [168, 0]
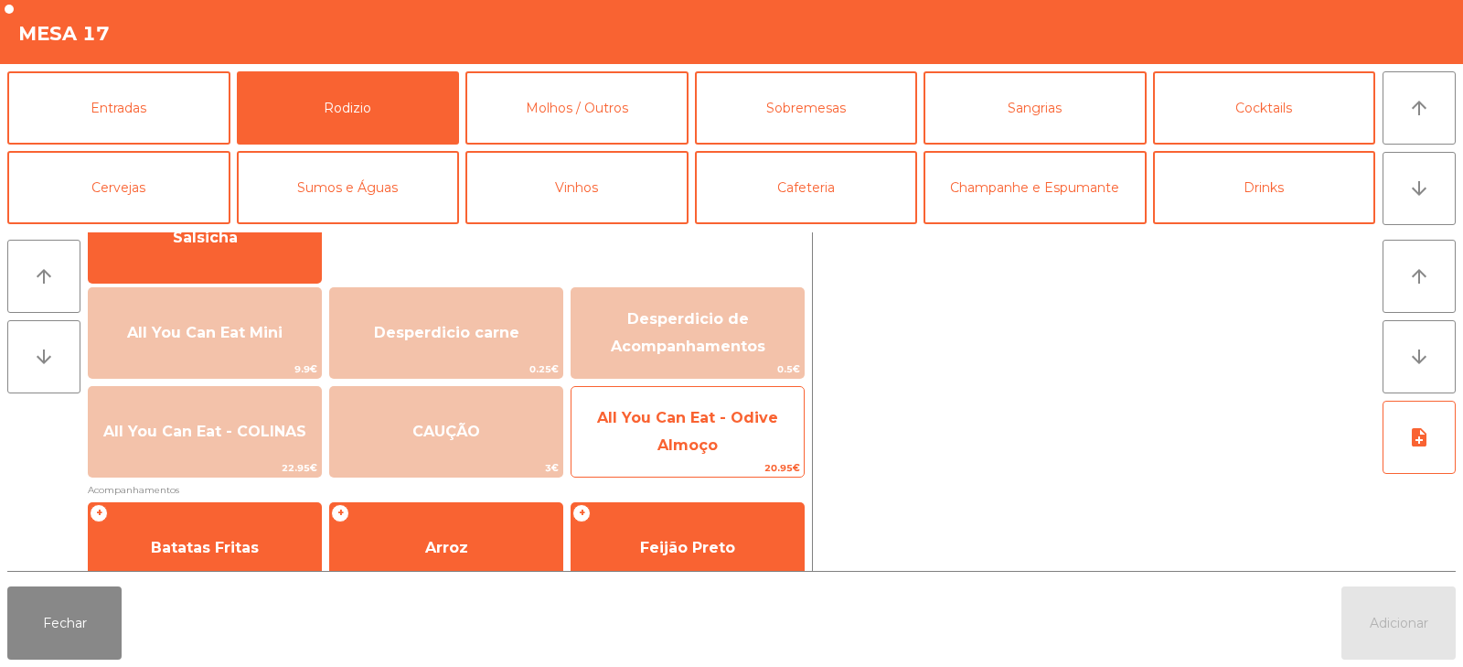
click at [692, 451] on span "All You Can Eat - Odive Almoço" at bounding box center [687, 431] width 181 height 45
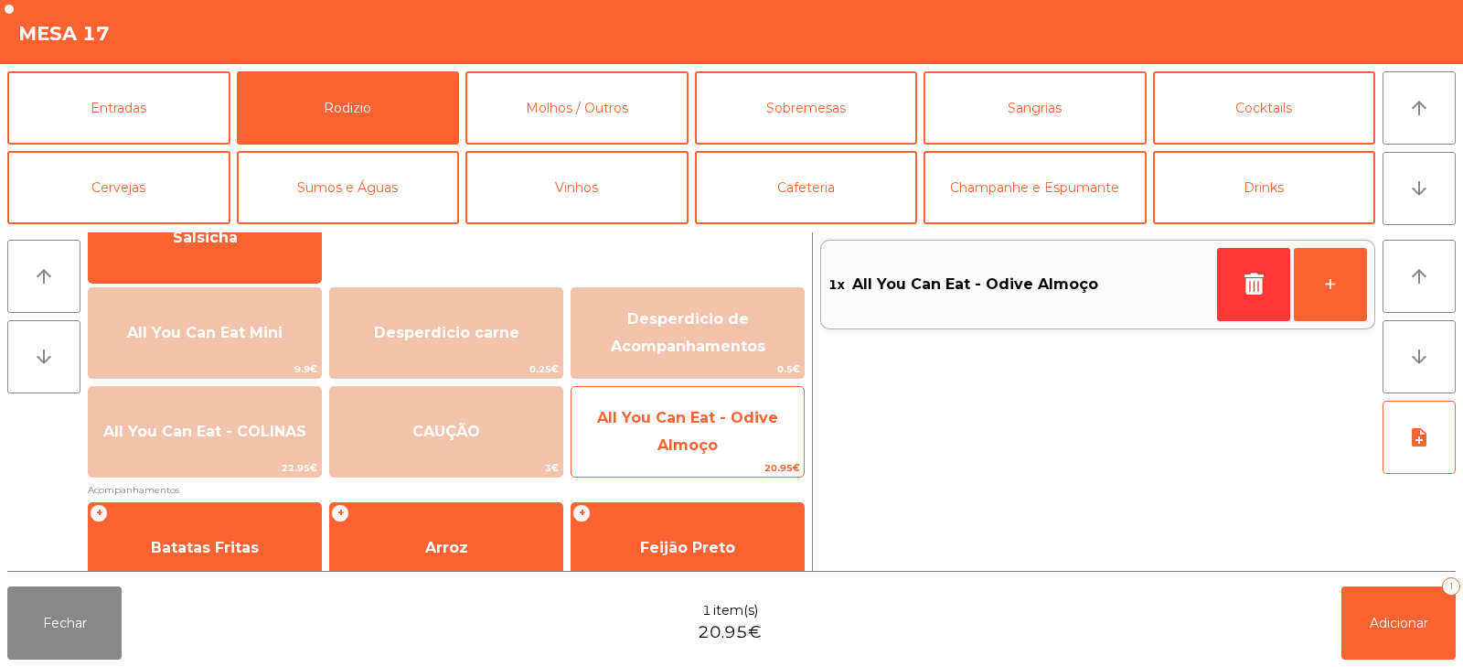
click at [704, 446] on span "All You Can Eat - Odive Almoço" at bounding box center [687, 431] width 181 height 45
click at [712, 449] on span "All You Can Eat - Odive Almoço" at bounding box center [687, 431] width 181 height 45
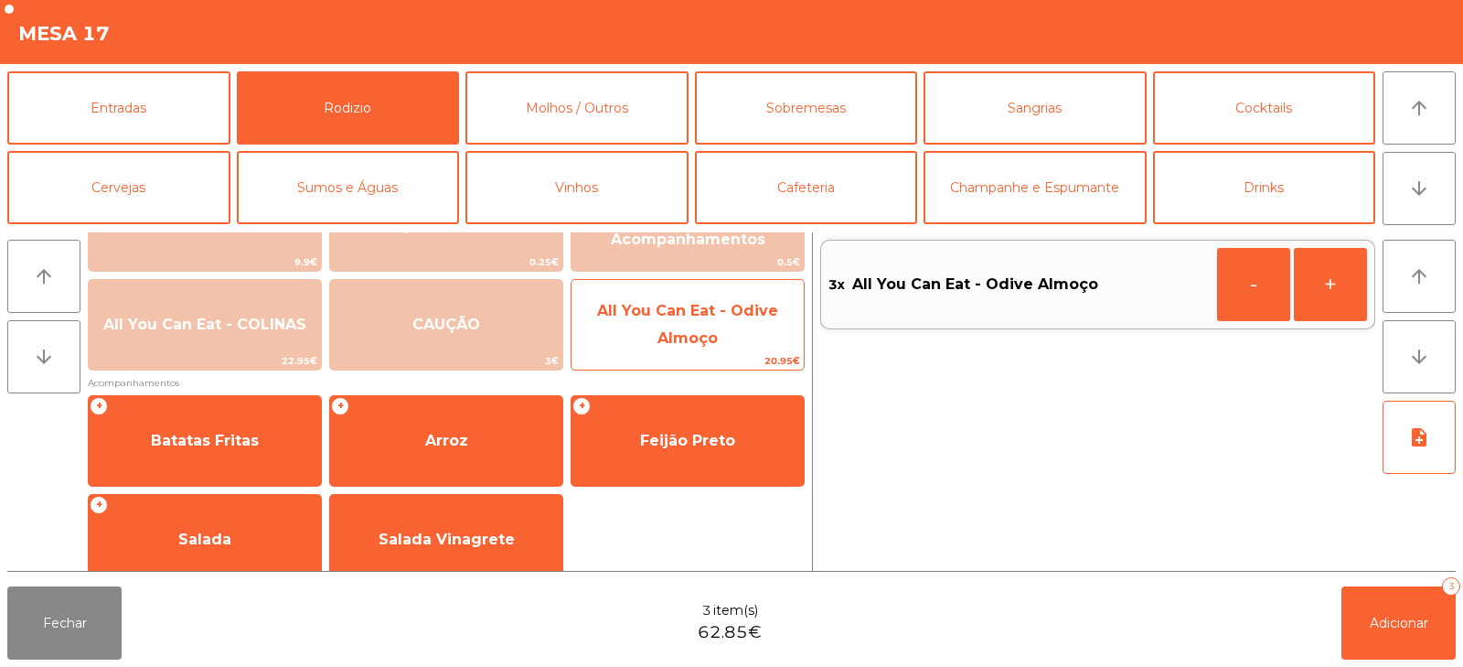
scroll to position [297, 0]
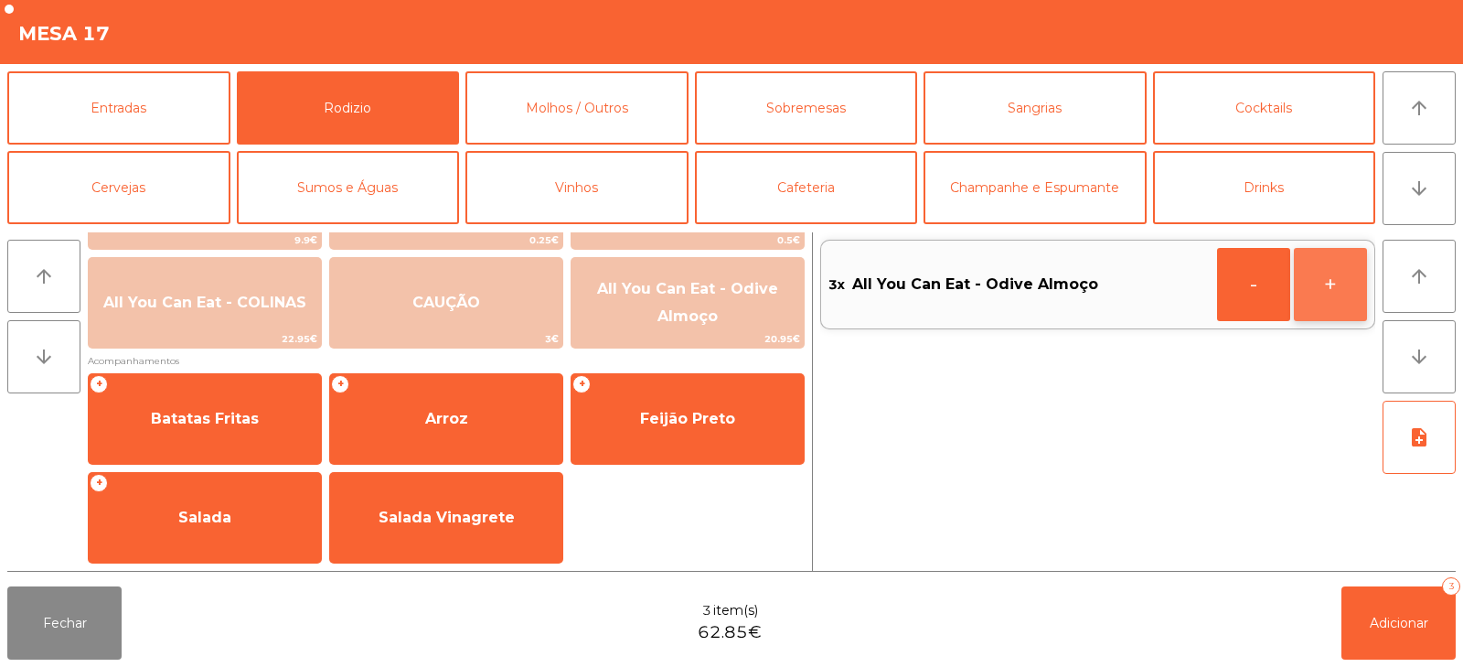
click at [1321, 296] on button "+" at bounding box center [1330, 284] width 73 height 73
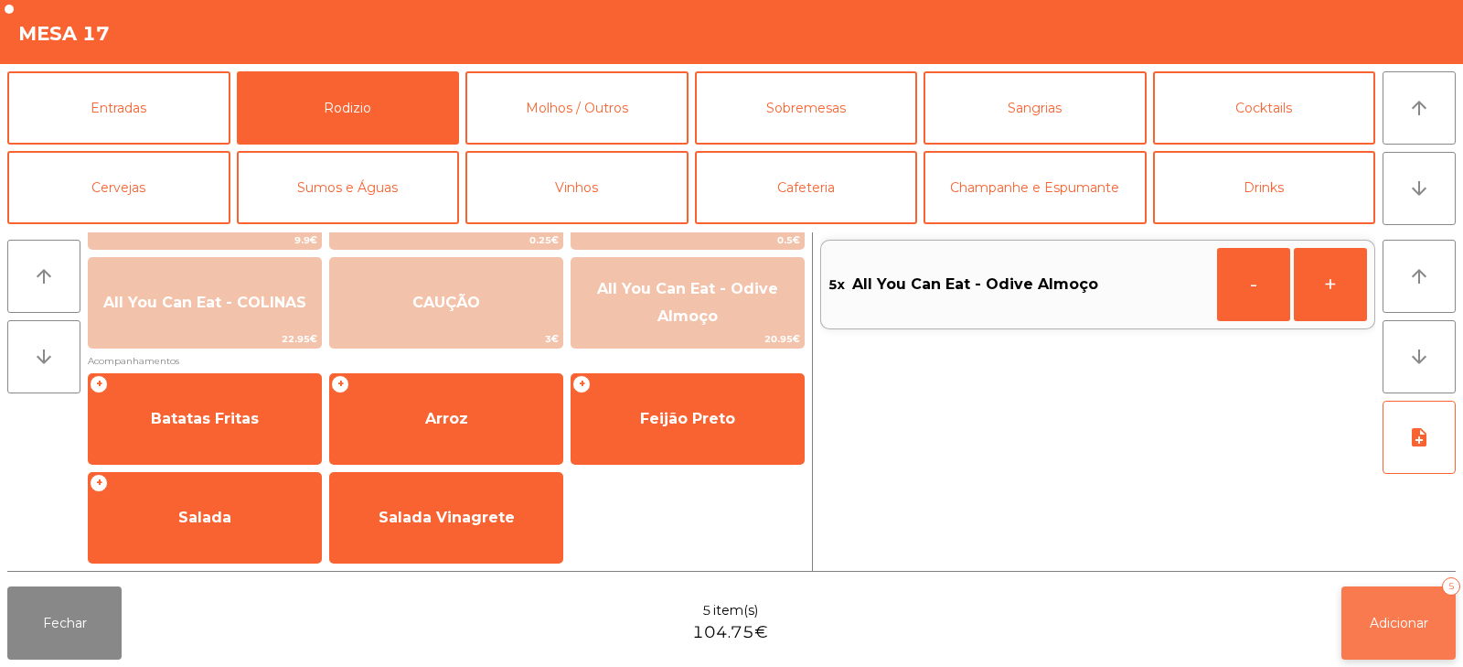
click at [1371, 625] on span "Adicionar" at bounding box center [1399, 622] width 59 height 16
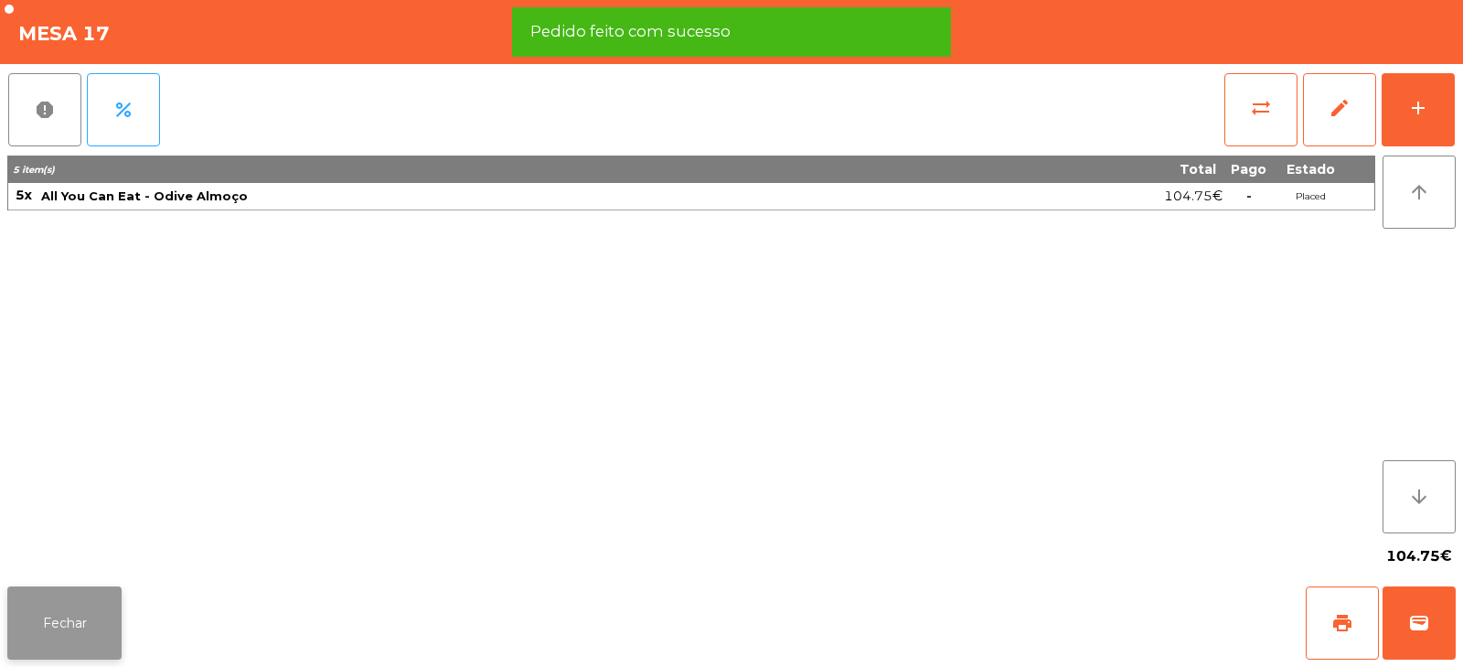
click at [77, 600] on button "Fechar" at bounding box center [64, 622] width 114 height 73
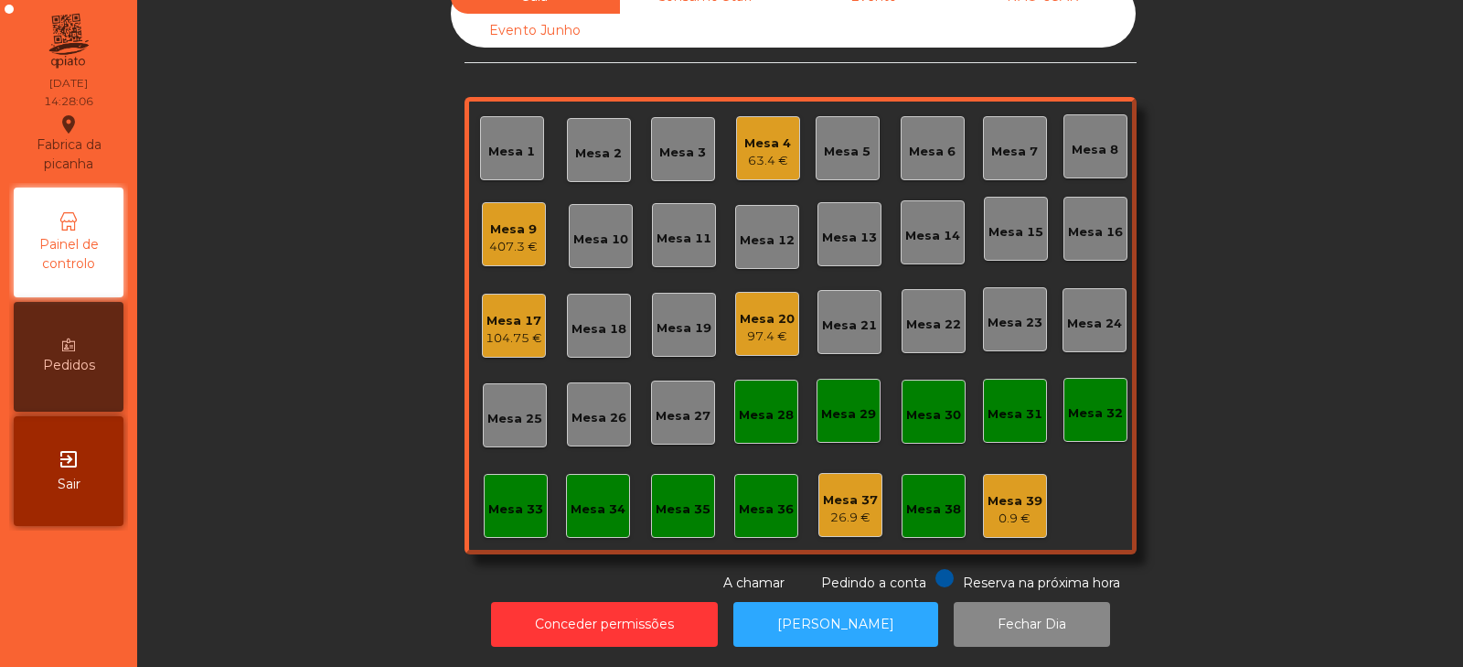
scroll to position [0, 0]
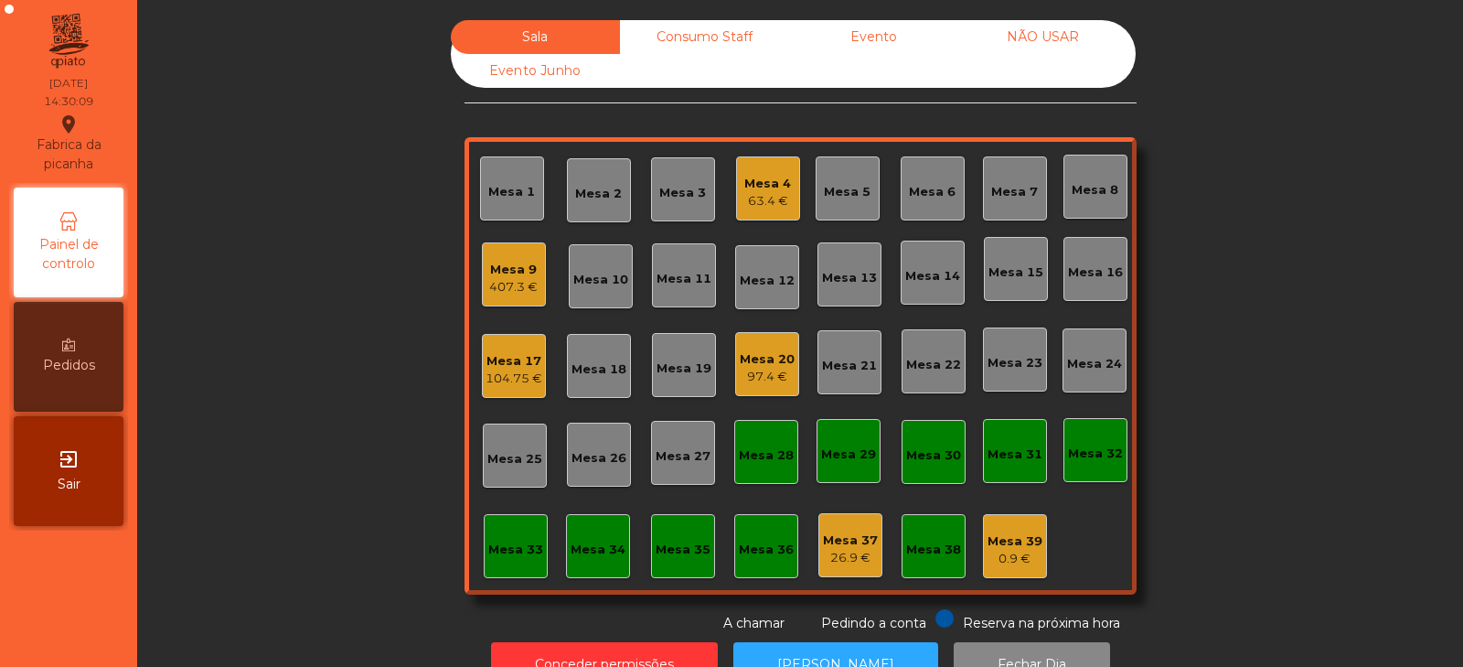
click at [1096, 448] on div "Mesa 32" at bounding box center [1095, 453] width 55 height 18
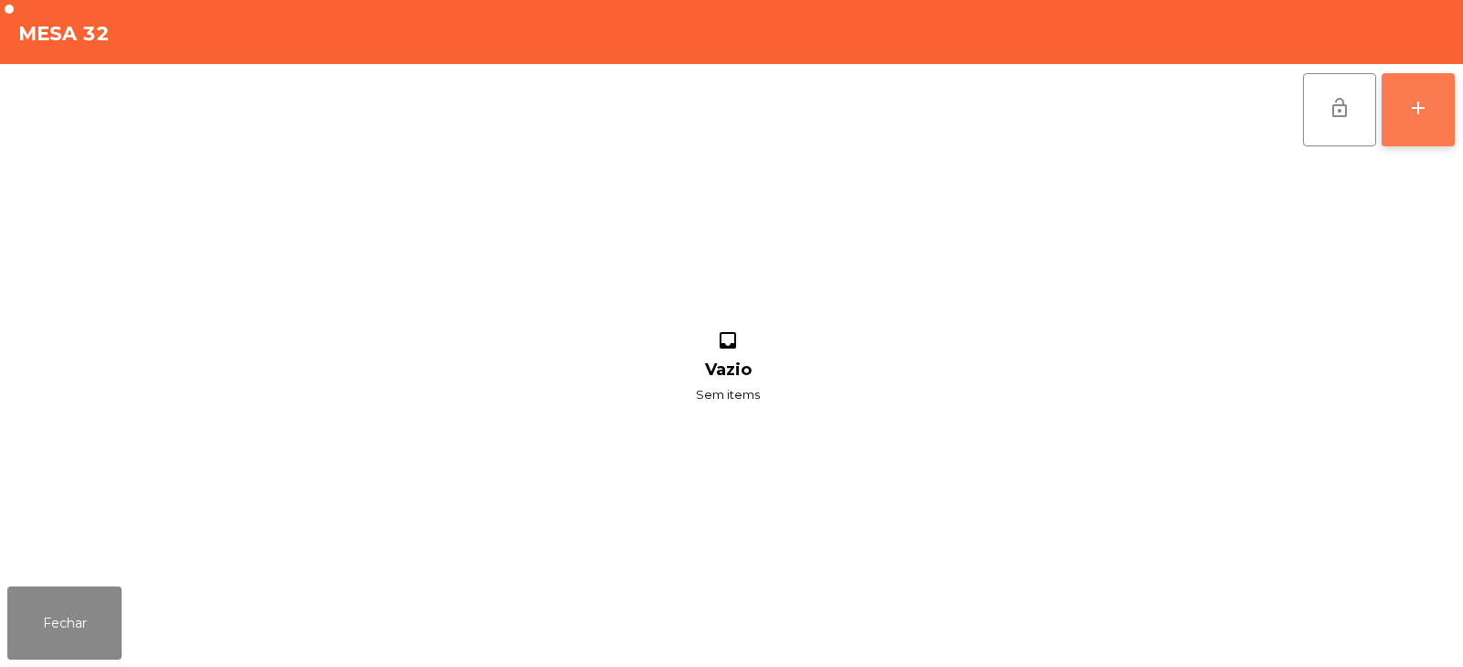
click at [1405, 110] on button "add" at bounding box center [1418, 109] width 73 height 73
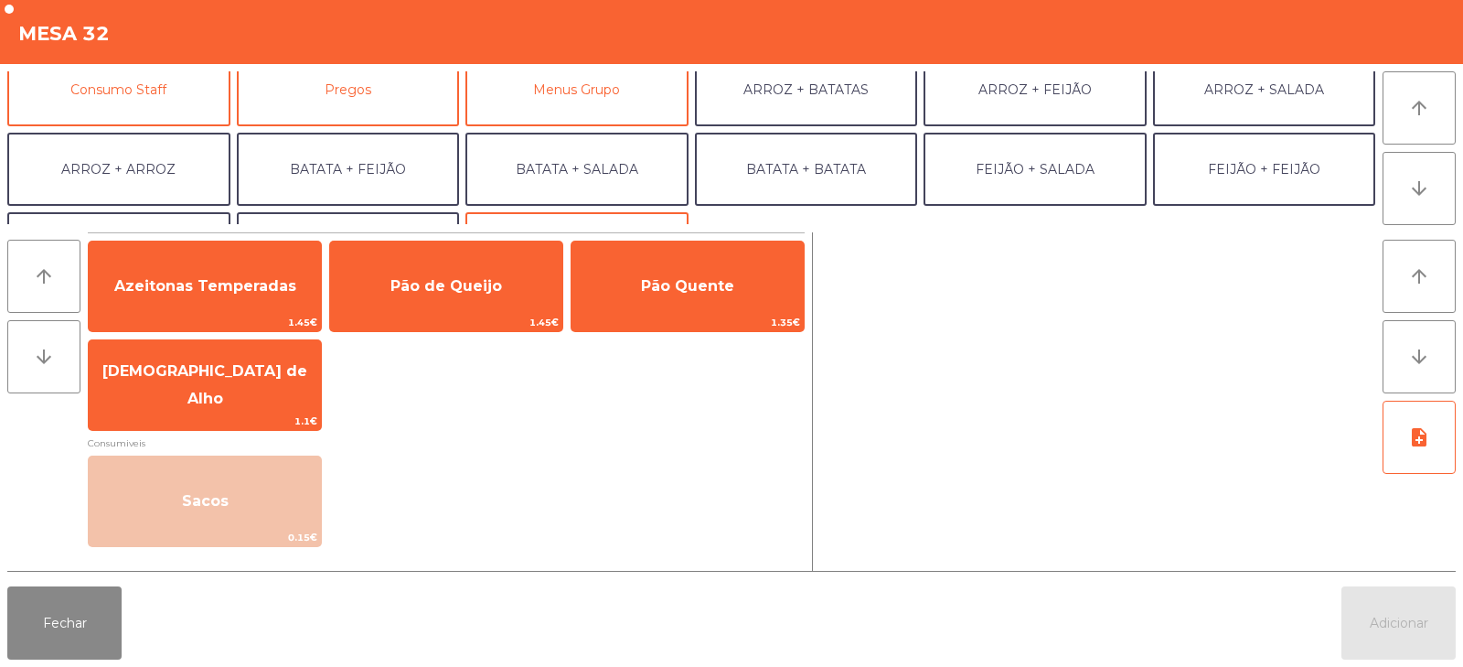
scroll to position [193, 0]
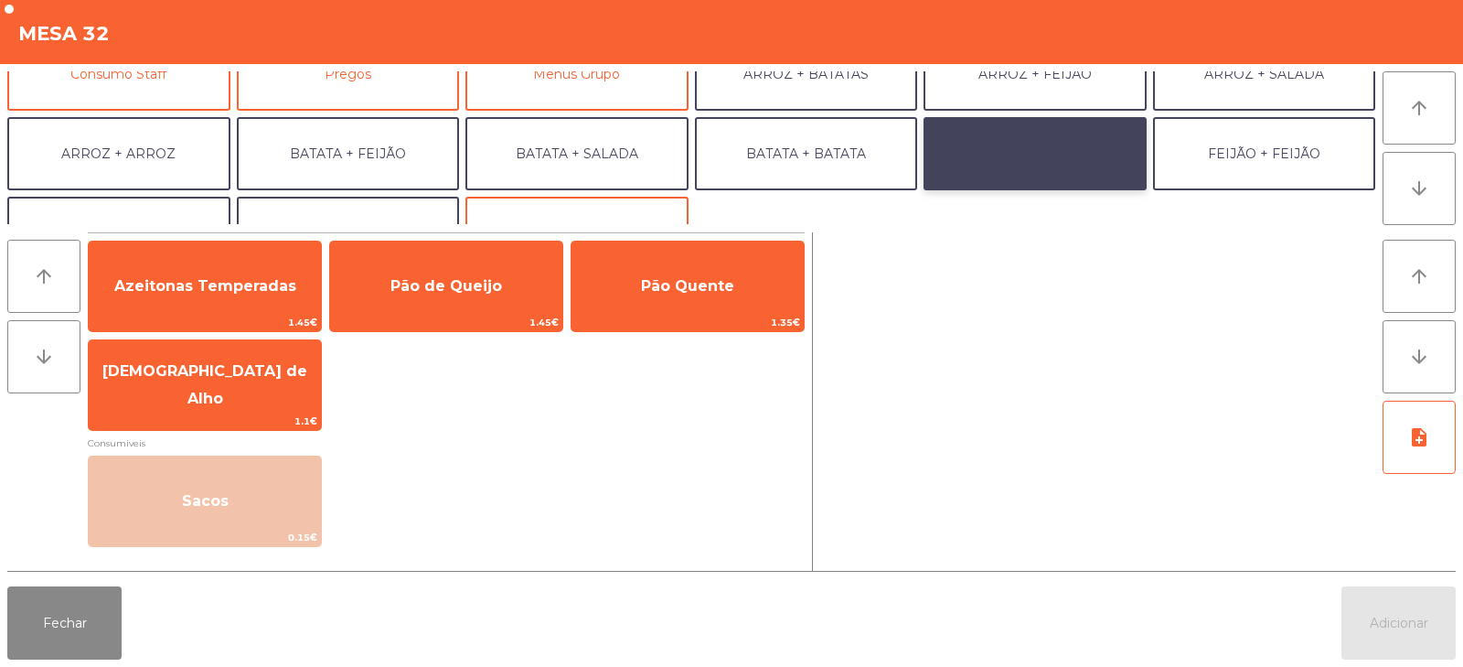
click at [1019, 161] on button "FEIJÃO + SALADA" at bounding box center [1034, 153] width 223 height 73
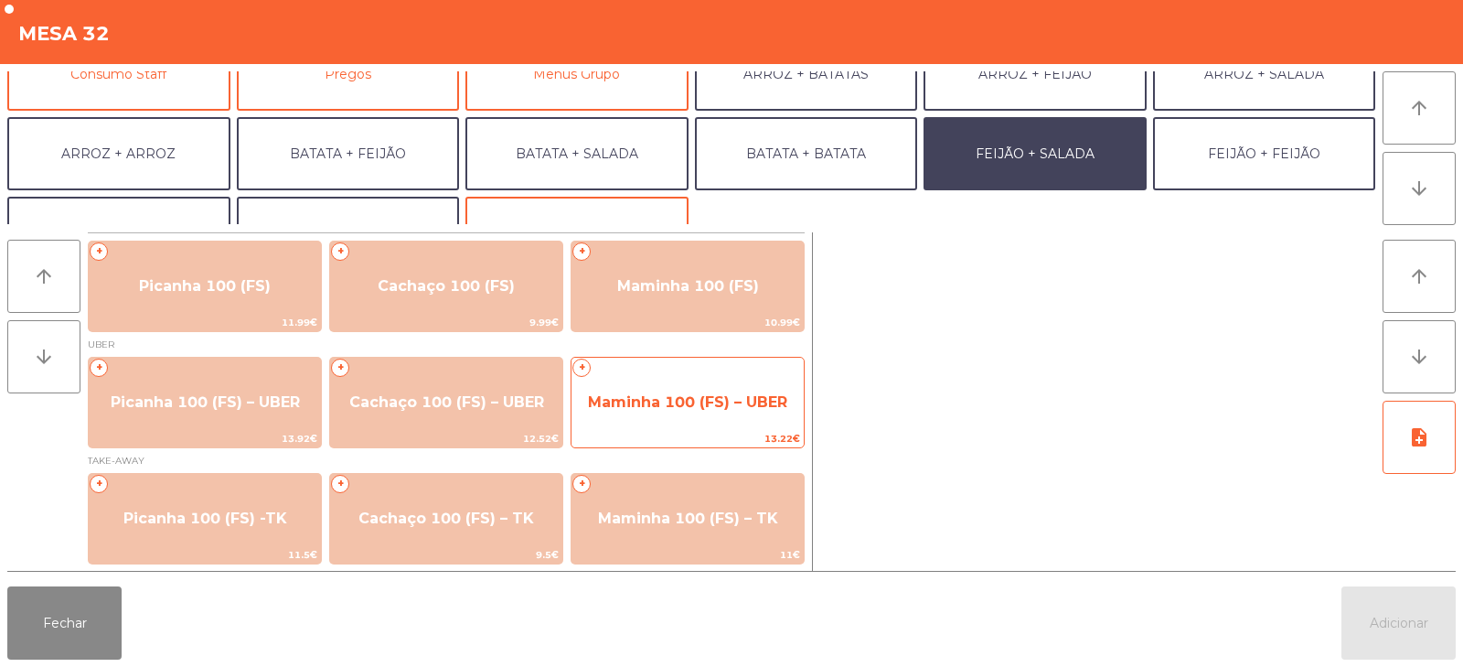
click at [754, 404] on span "Maminha 100 (FS) – UBER" at bounding box center [687, 401] width 199 height 17
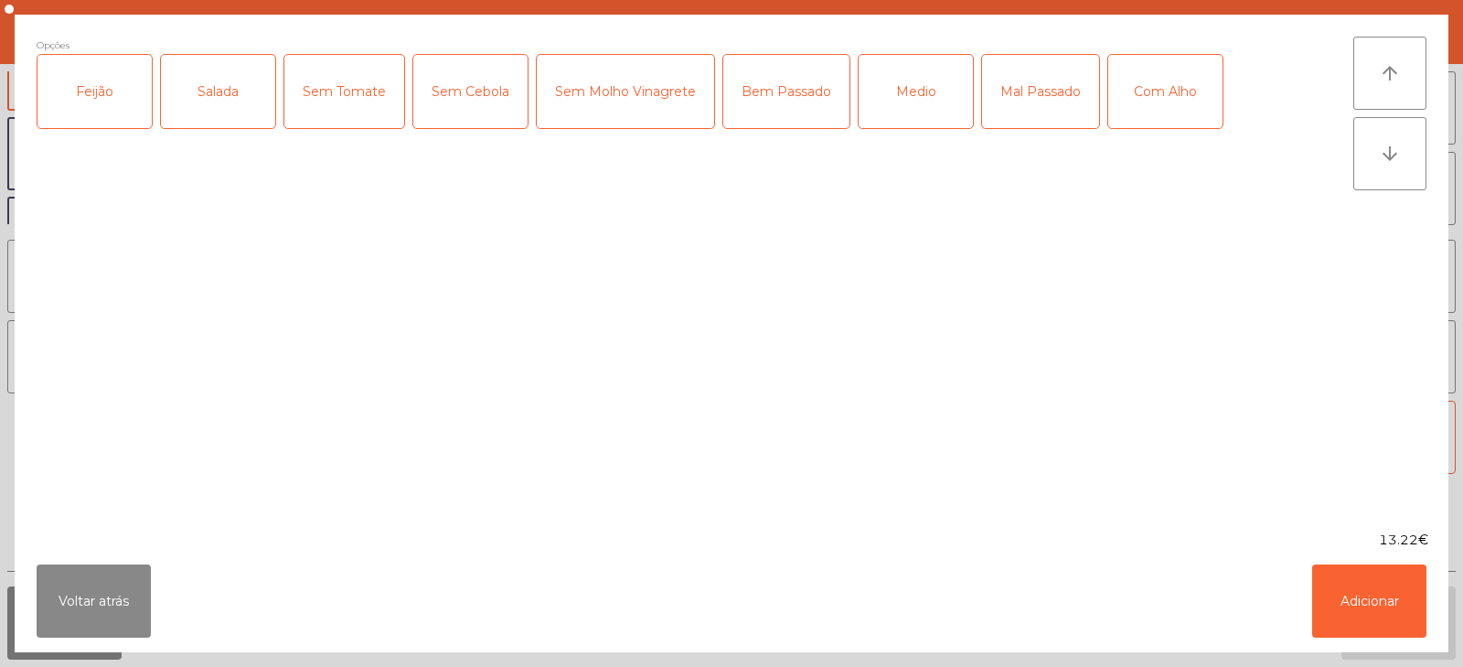
click at [78, 118] on div "Feijão" at bounding box center [94, 91] width 114 height 73
click at [222, 112] on div "Salada" at bounding box center [218, 91] width 114 height 73
click at [947, 90] on div "Medio" at bounding box center [916, 91] width 114 height 73
click at [1361, 603] on button "Adicionar" at bounding box center [1369, 600] width 114 height 73
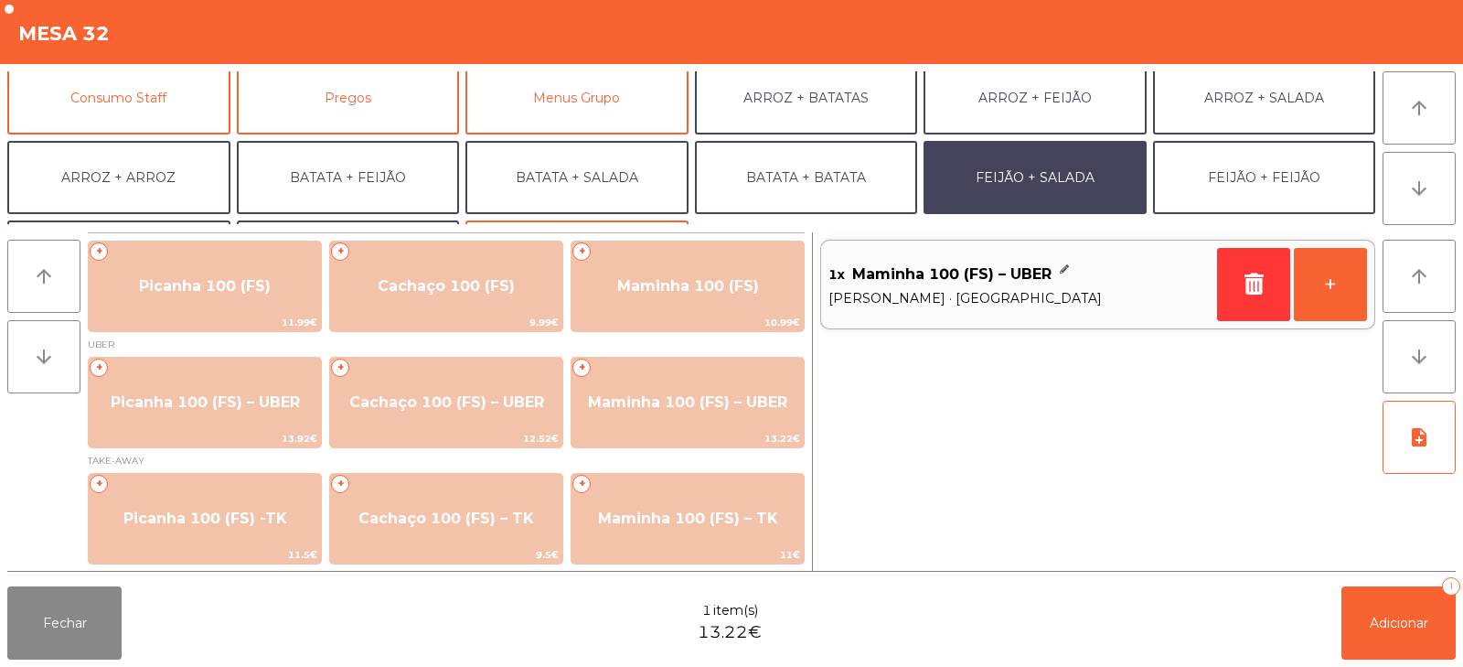
scroll to position [164, 0]
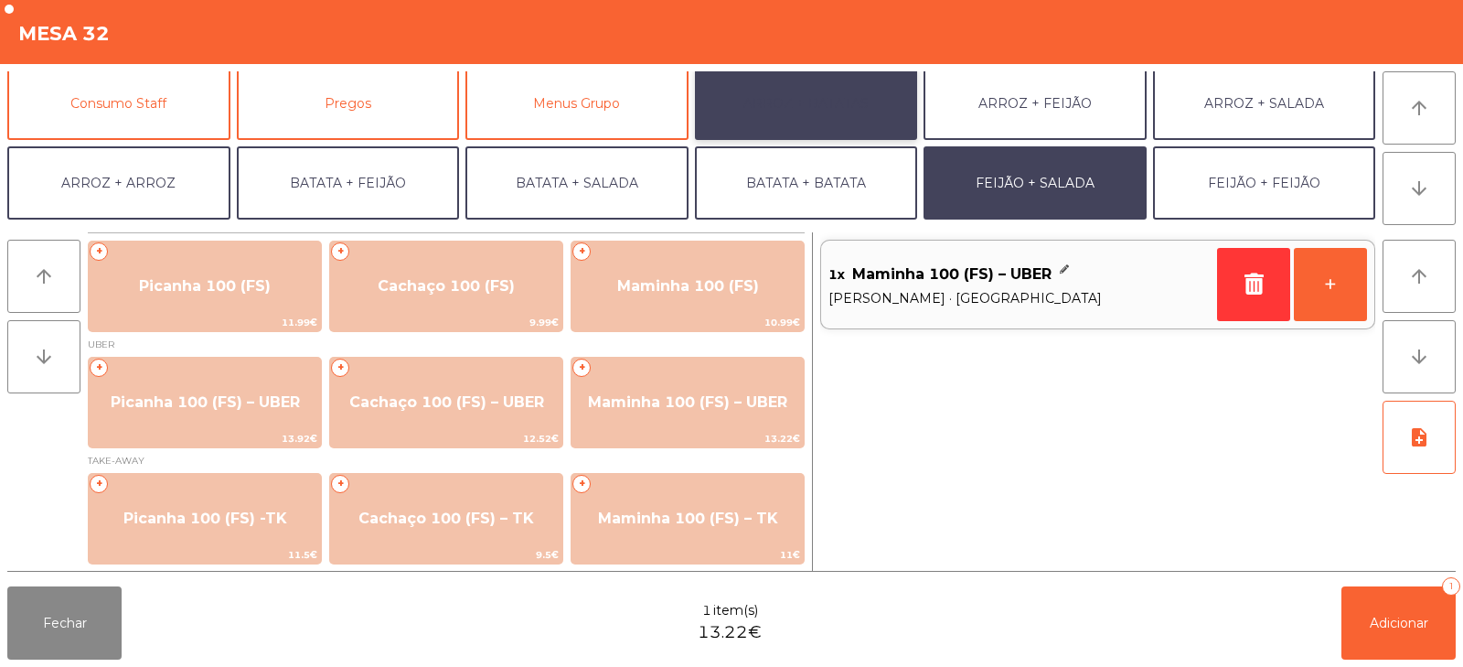
click at [855, 114] on button "ARROZ + BATATAS" at bounding box center [806, 103] width 223 height 73
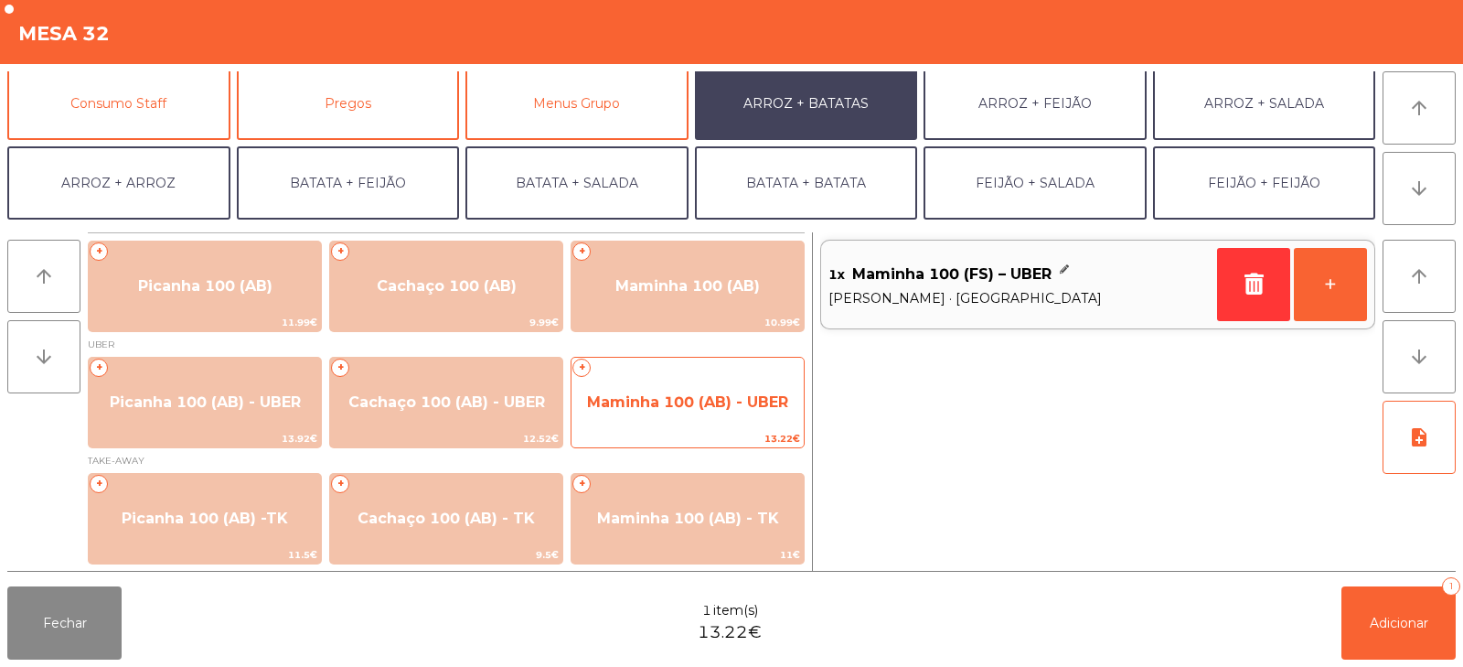
click at [757, 404] on span "Maminha 100 (AB) - UBER" at bounding box center [687, 401] width 201 height 17
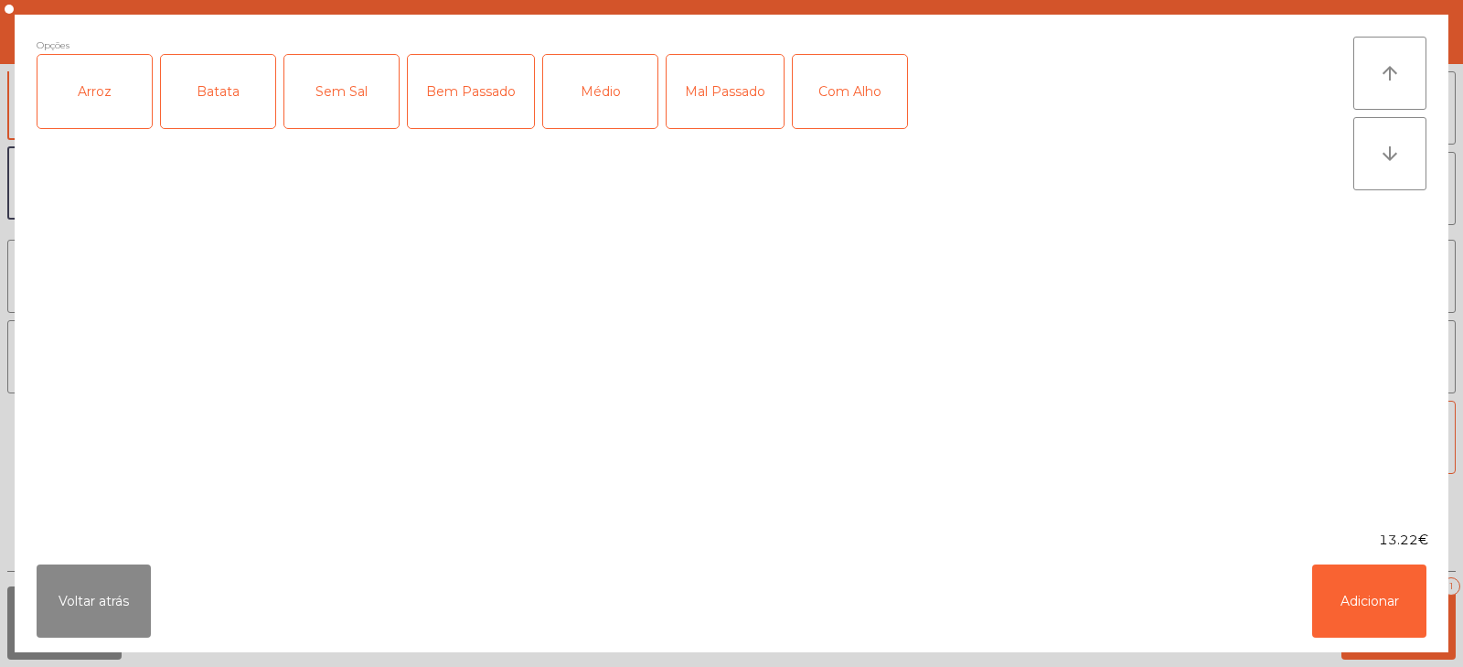
click at [95, 101] on div "Arroz" at bounding box center [94, 91] width 114 height 73
click at [219, 116] on div "Batata" at bounding box center [218, 91] width 114 height 73
click at [70, 603] on button "Voltar atrás" at bounding box center [94, 600] width 114 height 73
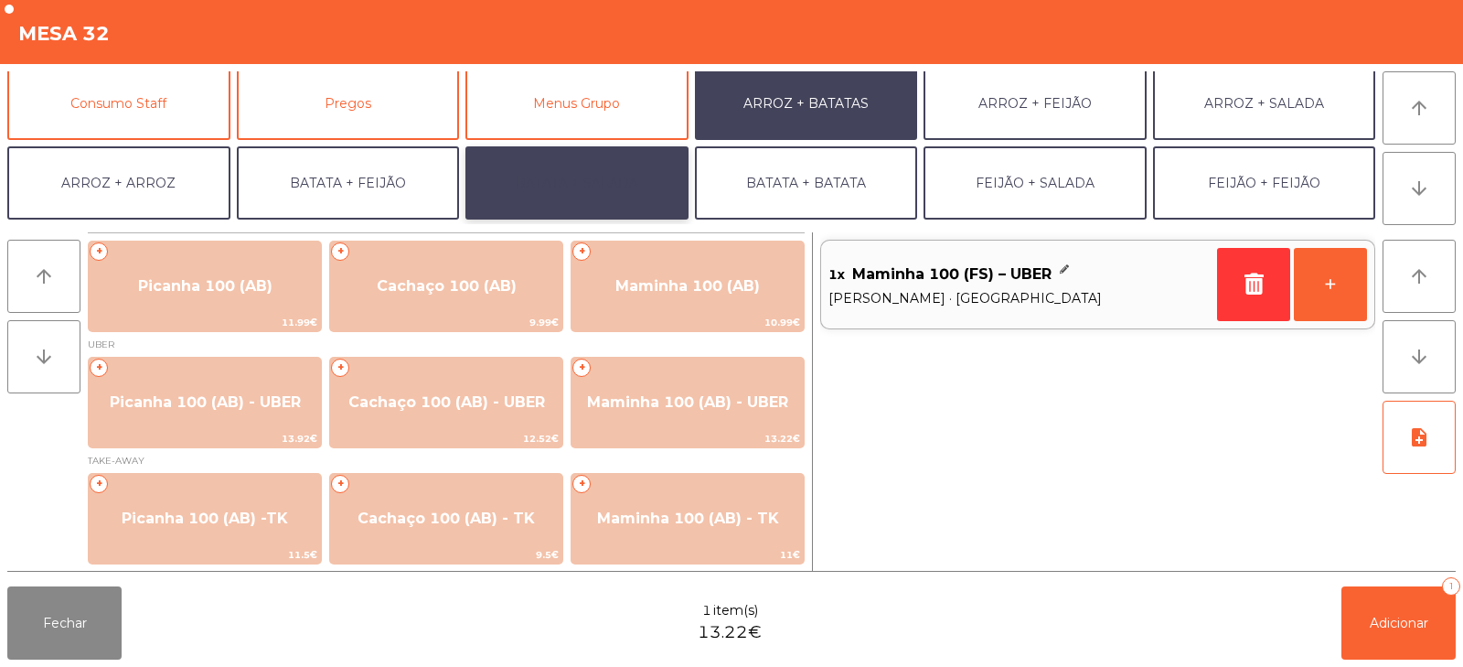
click at [628, 195] on button "BATATA + SALADA" at bounding box center [576, 182] width 223 height 73
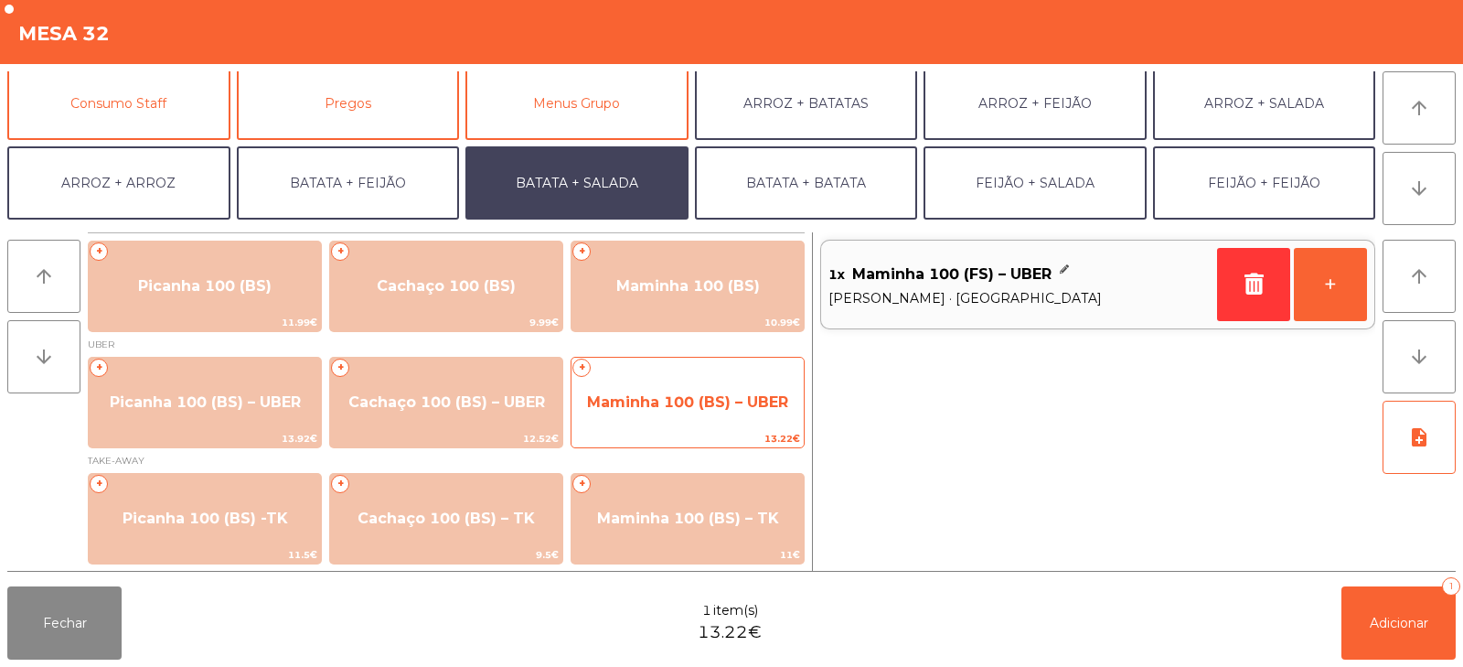
click at [752, 416] on span "Maminha 100 (BS) – UBER" at bounding box center [687, 402] width 232 height 49
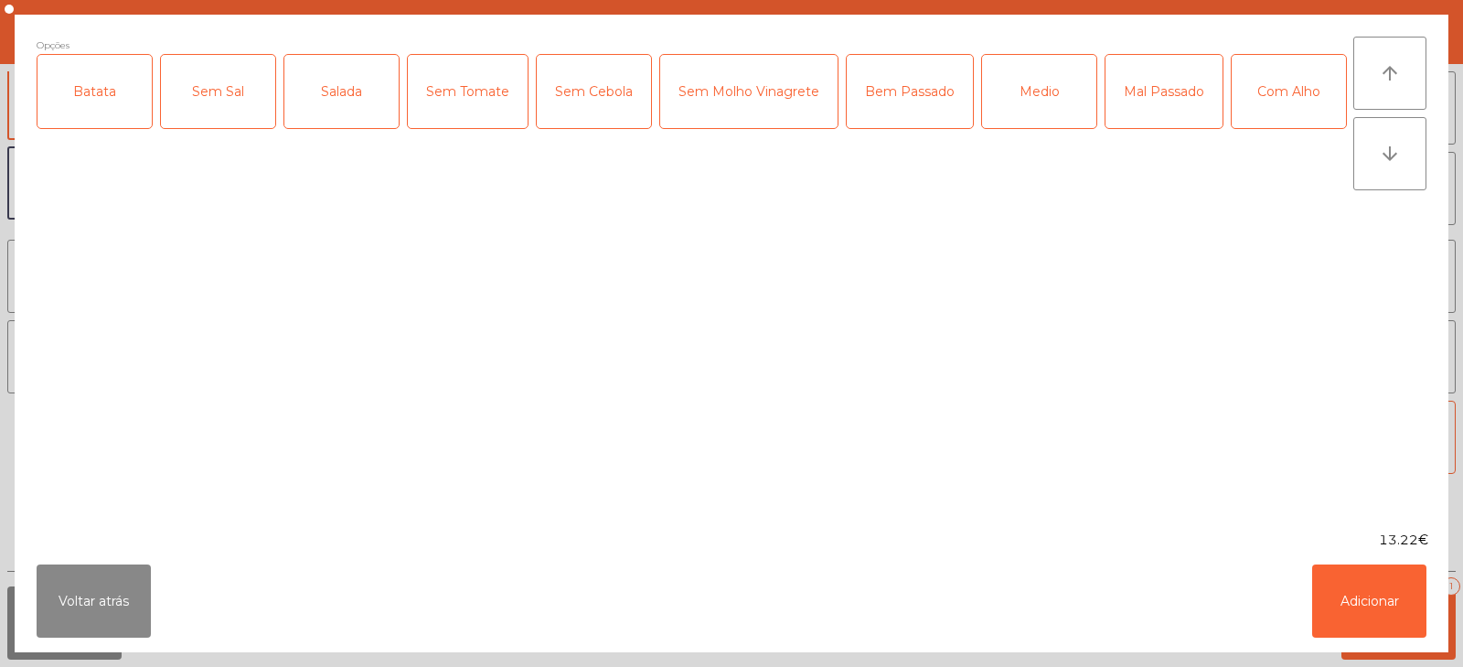
click at [77, 99] on div "Batata" at bounding box center [94, 91] width 114 height 73
click at [184, 98] on div "Sem Sal" at bounding box center [218, 91] width 114 height 73
click at [235, 108] on div "Sem Sal" at bounding box center [218, 91] width 114 height 73
click at [349, 97] on div "Salada" at bounding box center [341, 91] width 114 height 73
click at [902, 125] on div "Bem Passado" at bounding box center [910, 91] width 126 height 73
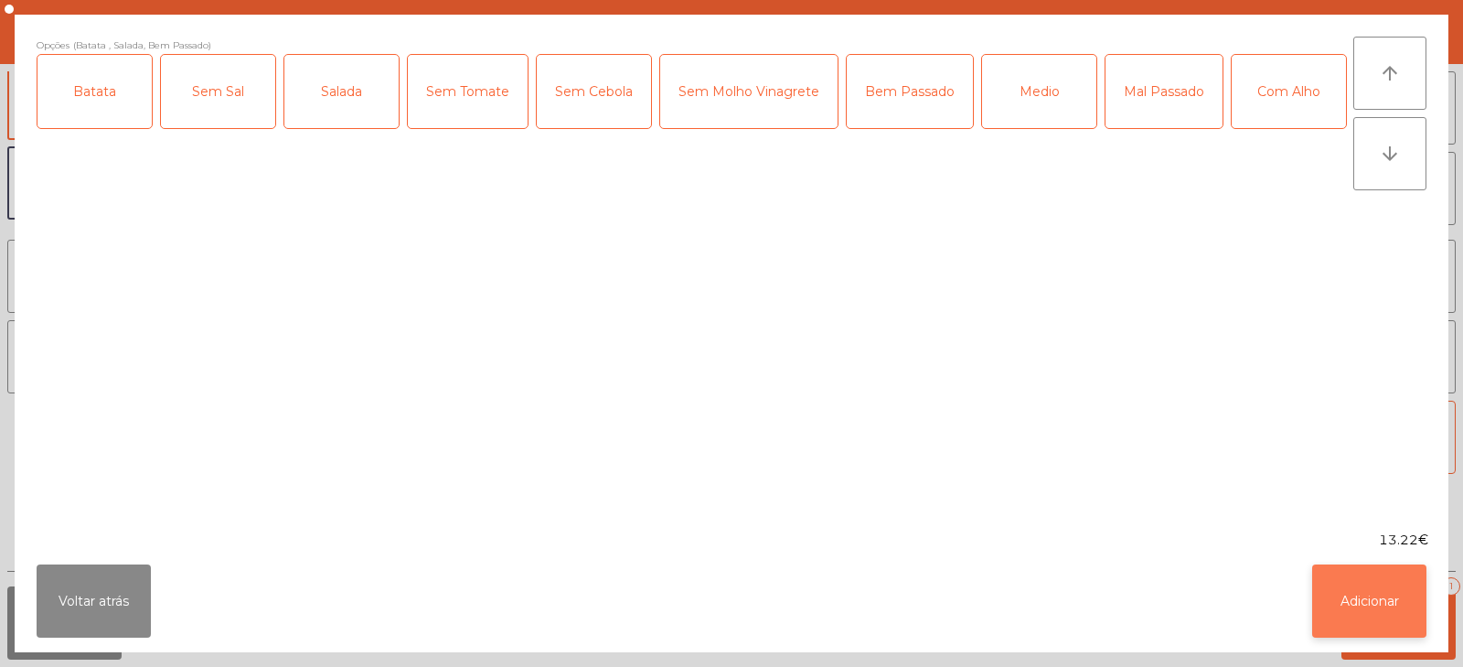
click at [1364, 603] on button "Adicionar" at bounding box center [1369, 600] width 114 height 73
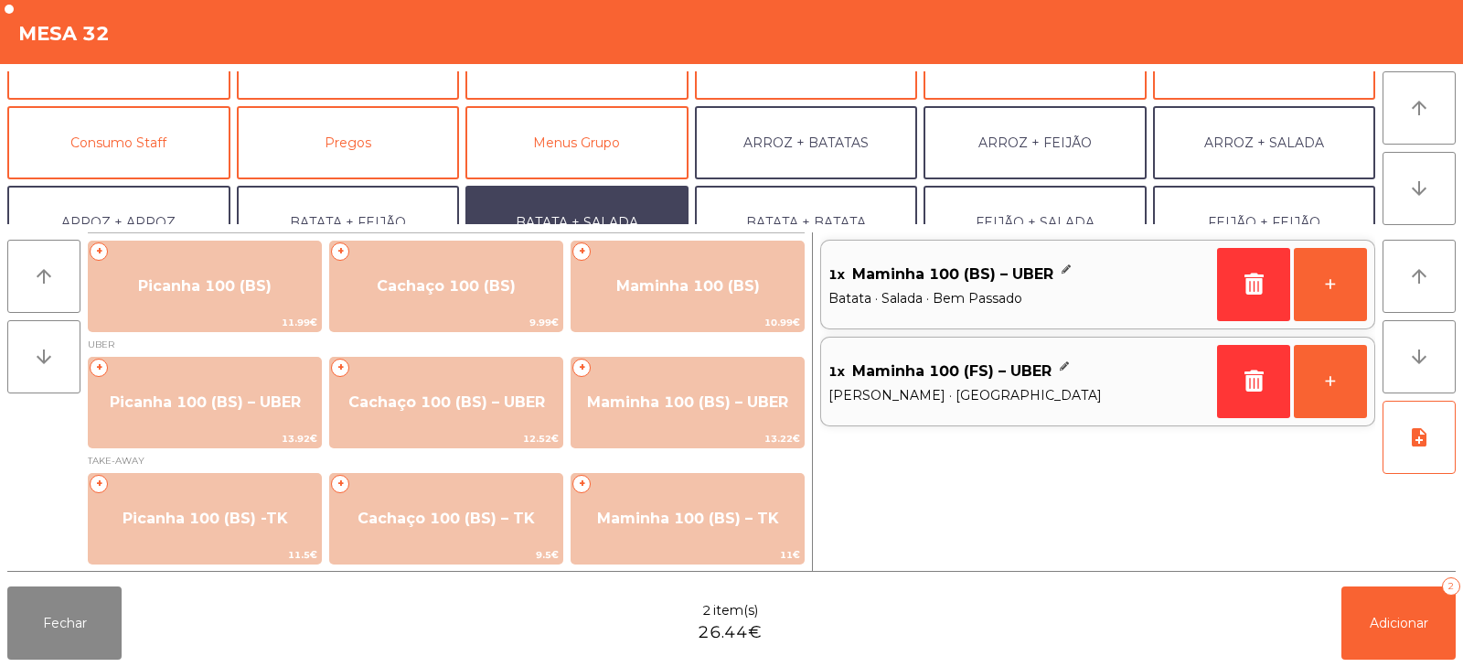
scroll to position [118, 0]
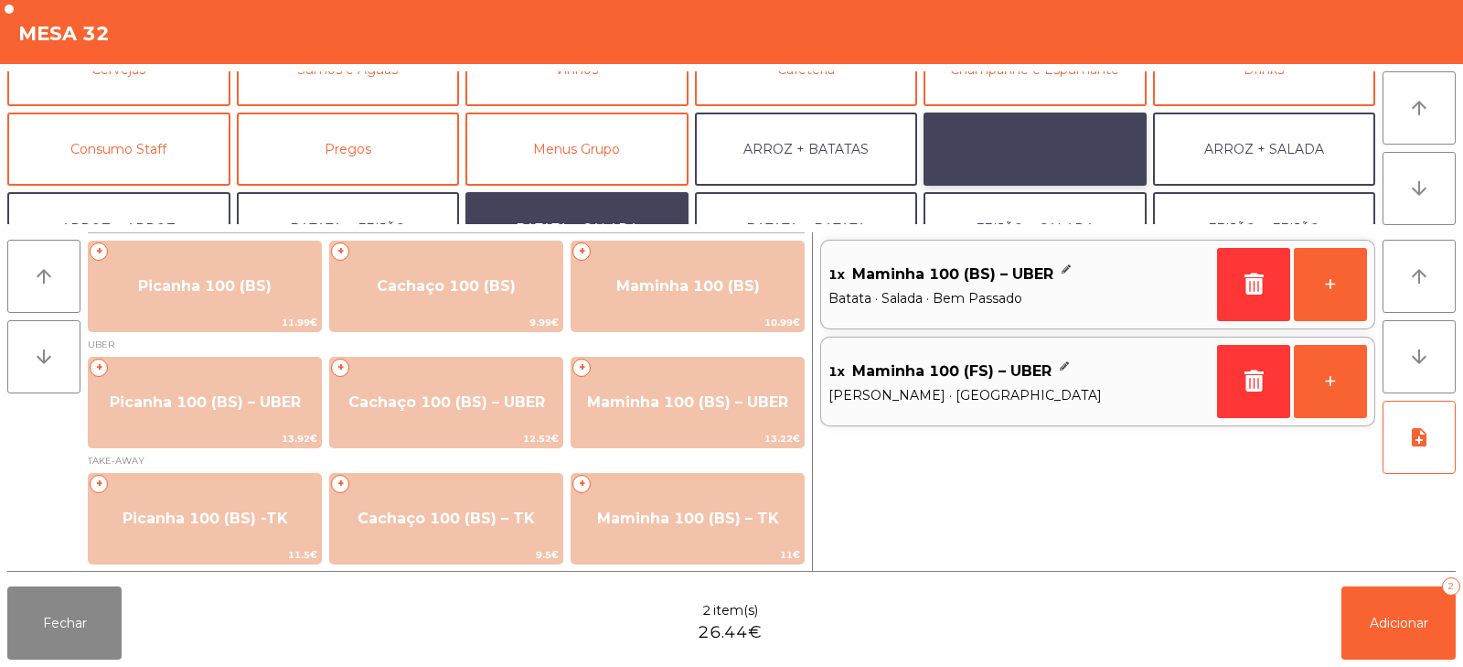
click at [995, 139] on button "ARROZ + FEIJÃO" at bounding box center [1034, 148] width 223 height 73
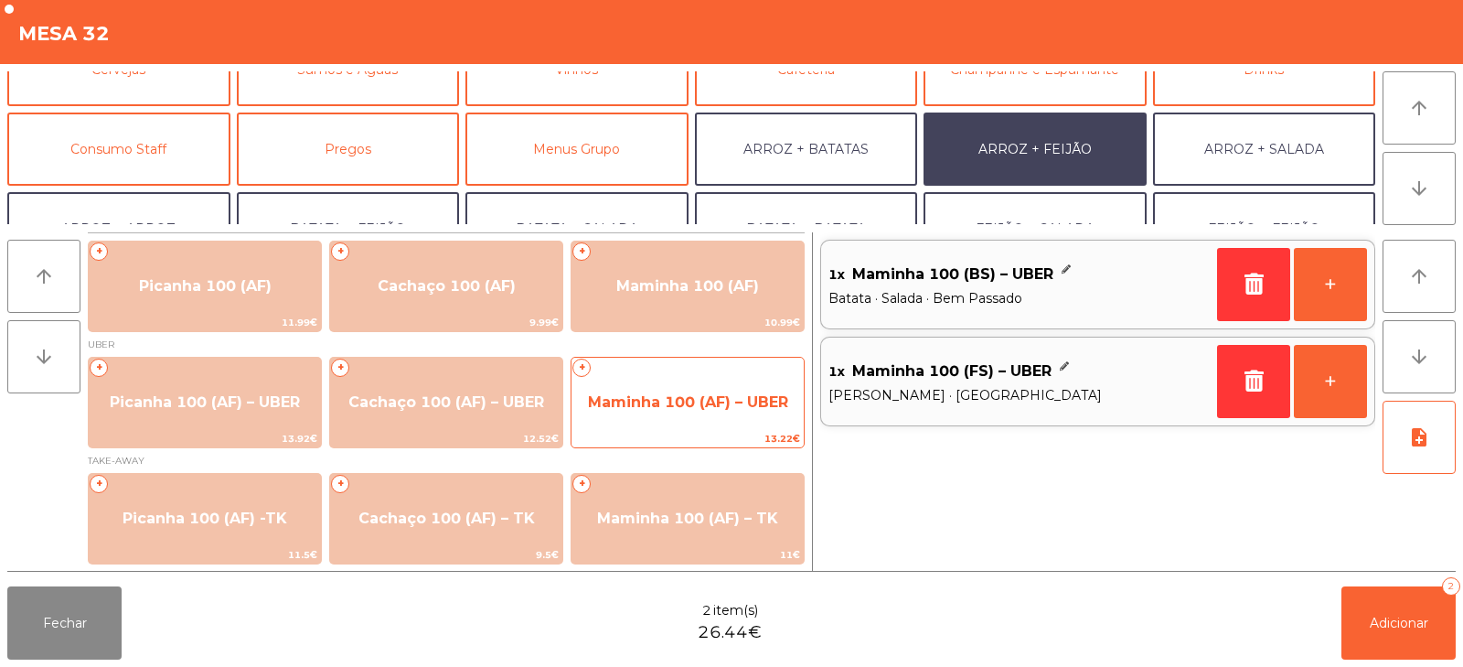
click at [756, 399] on span "Maminha 100 (AF) – UBER" at bounding box center [688, 401] width 200 height 17
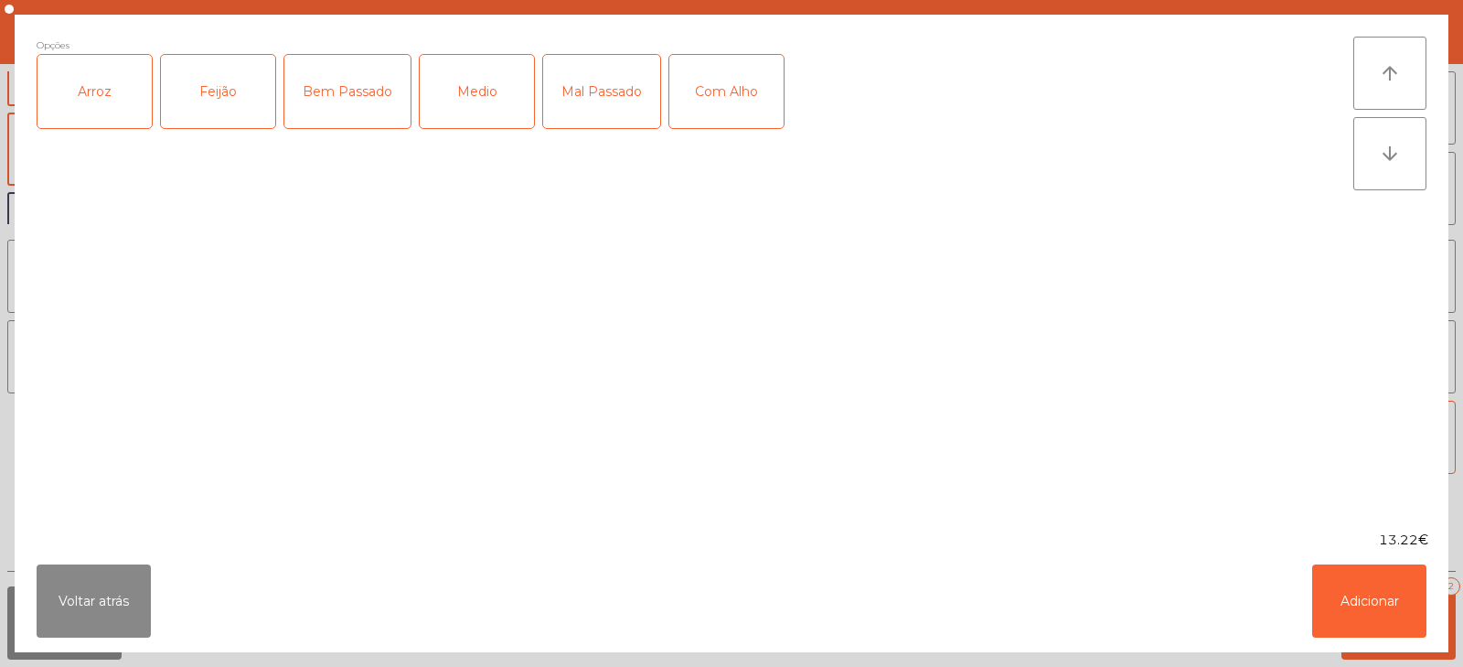
click at [87, 103] on div "Arroz" at bounding box center [94, 91] width 114 height 73
click at [203, 103] on div "Feijão" at bounding box center [218, 91] width 114 height 73
click at [485, 112] on div "Medio" at bounding box center [477, 91] width 114 height 73
click at [1352, 605] on button "Adicionar" at bounding box center [1369, 600] width 114 height 73
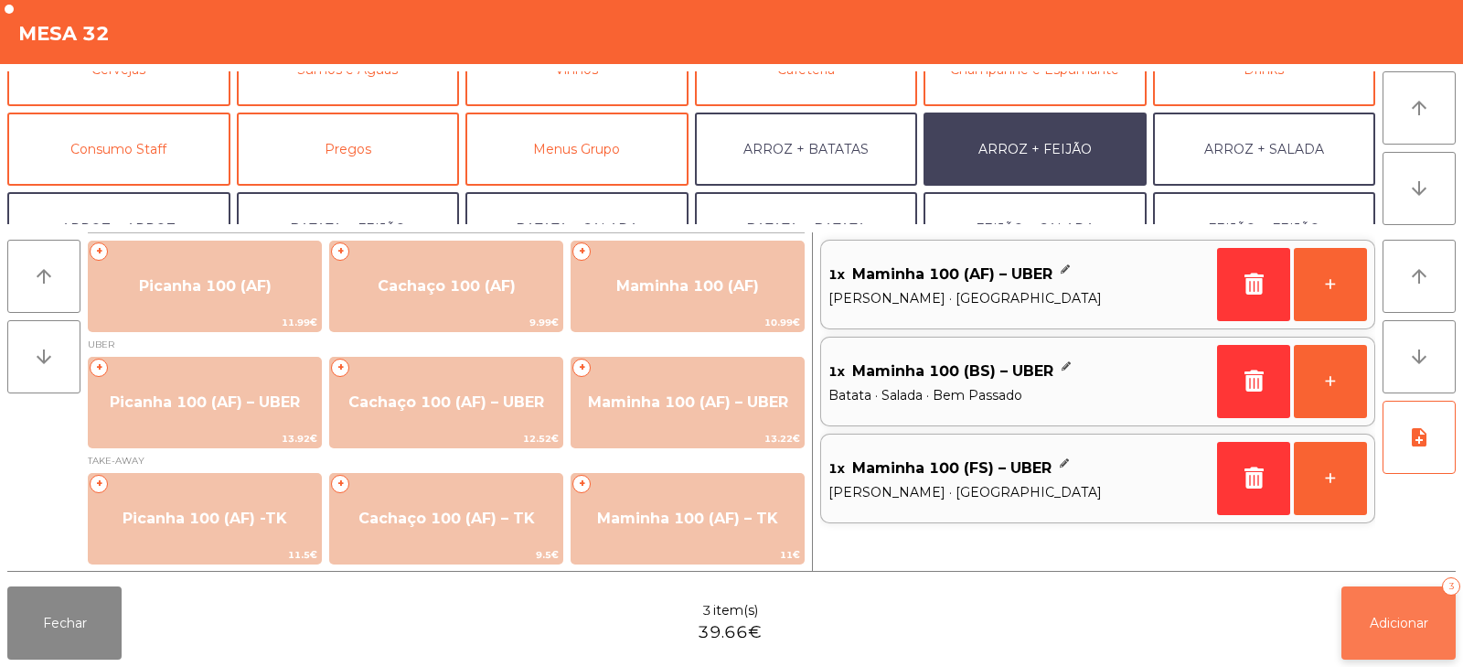
click at [1356, 618] on button "Adicionar 3" at bounding box center [1398, 622] width 114 height 73
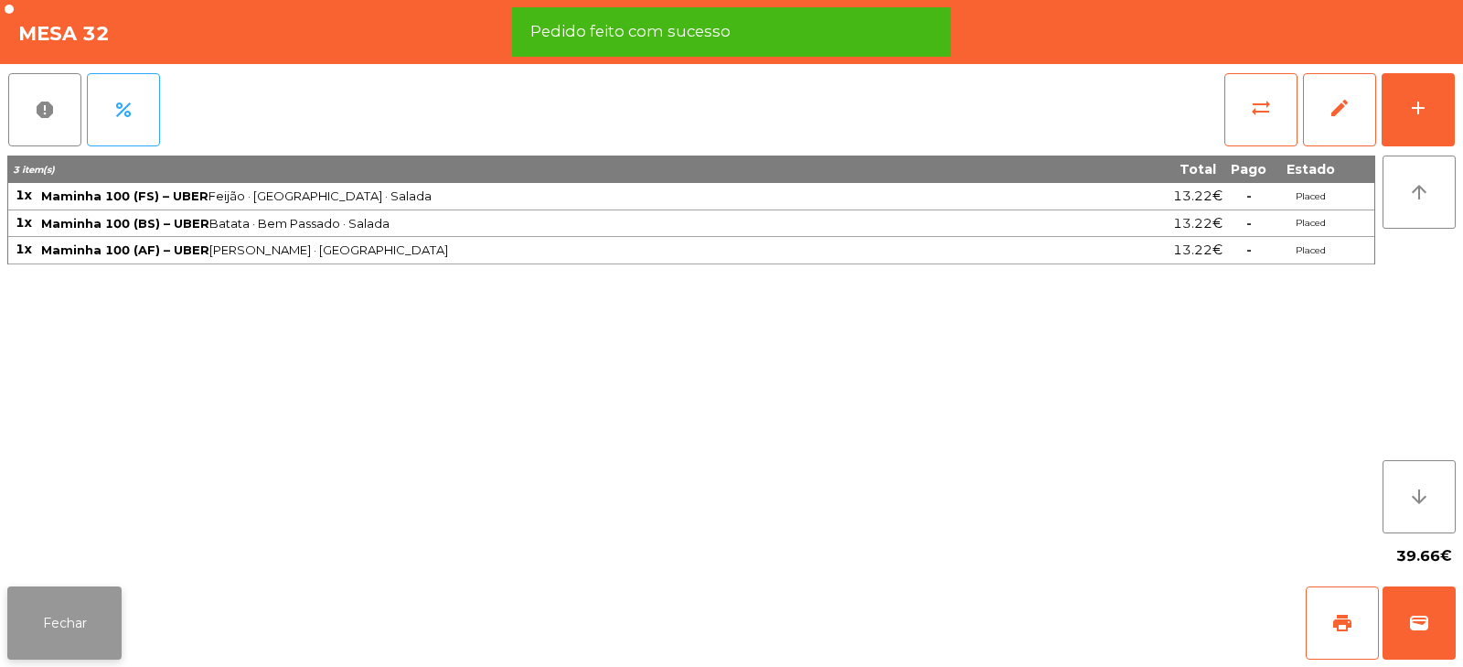
click at [83, 630] on button "Fechar" at bounding box center [64, 622] width 114 height 73
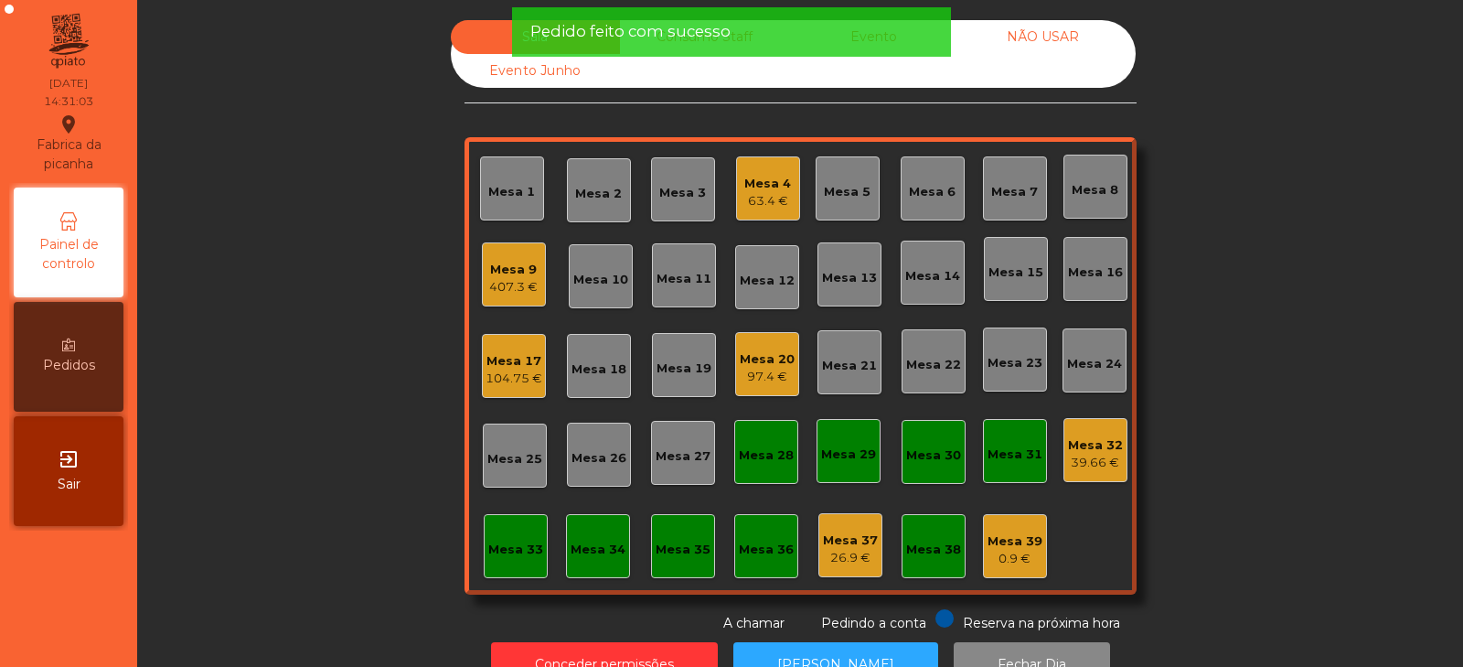
click at [510, 279] on div "407.3 €" at bounding box center [513, 287] width 48 height 18
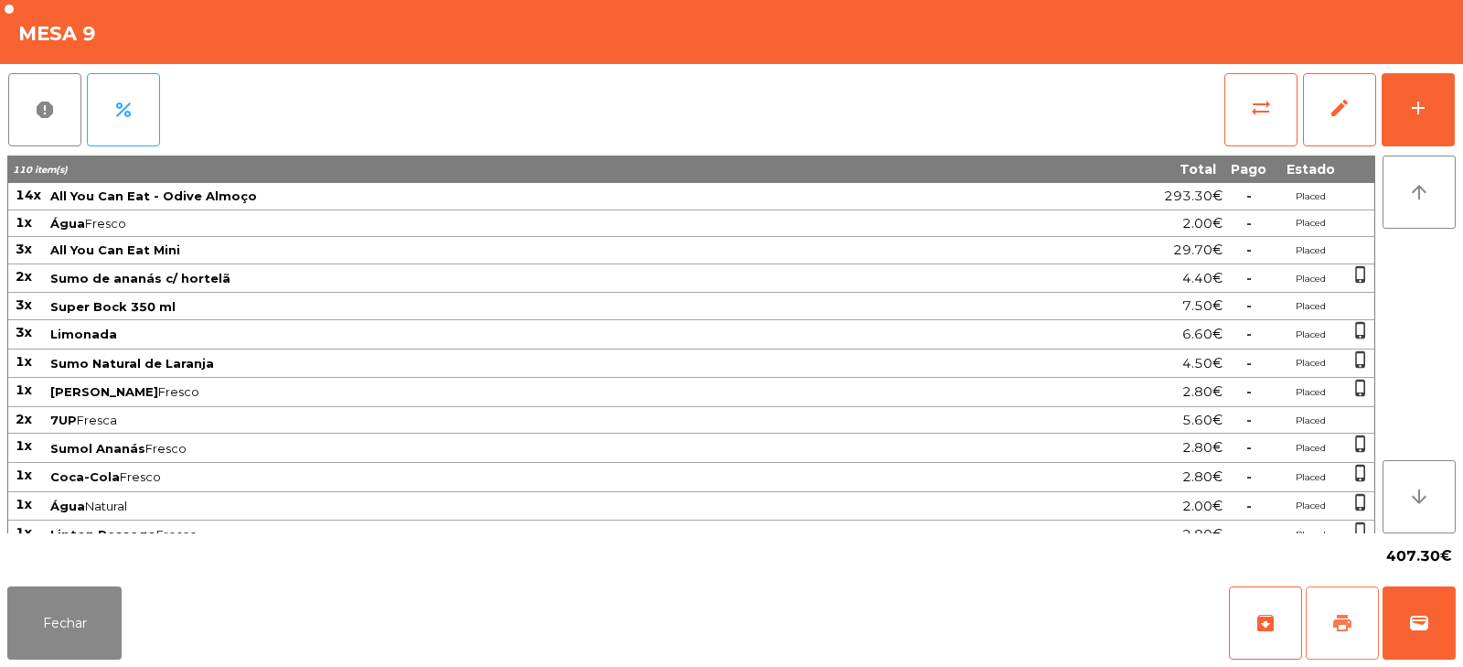
click at [1347, 616] on span "print" at bounding box center [1342, 623] width 22 height 22
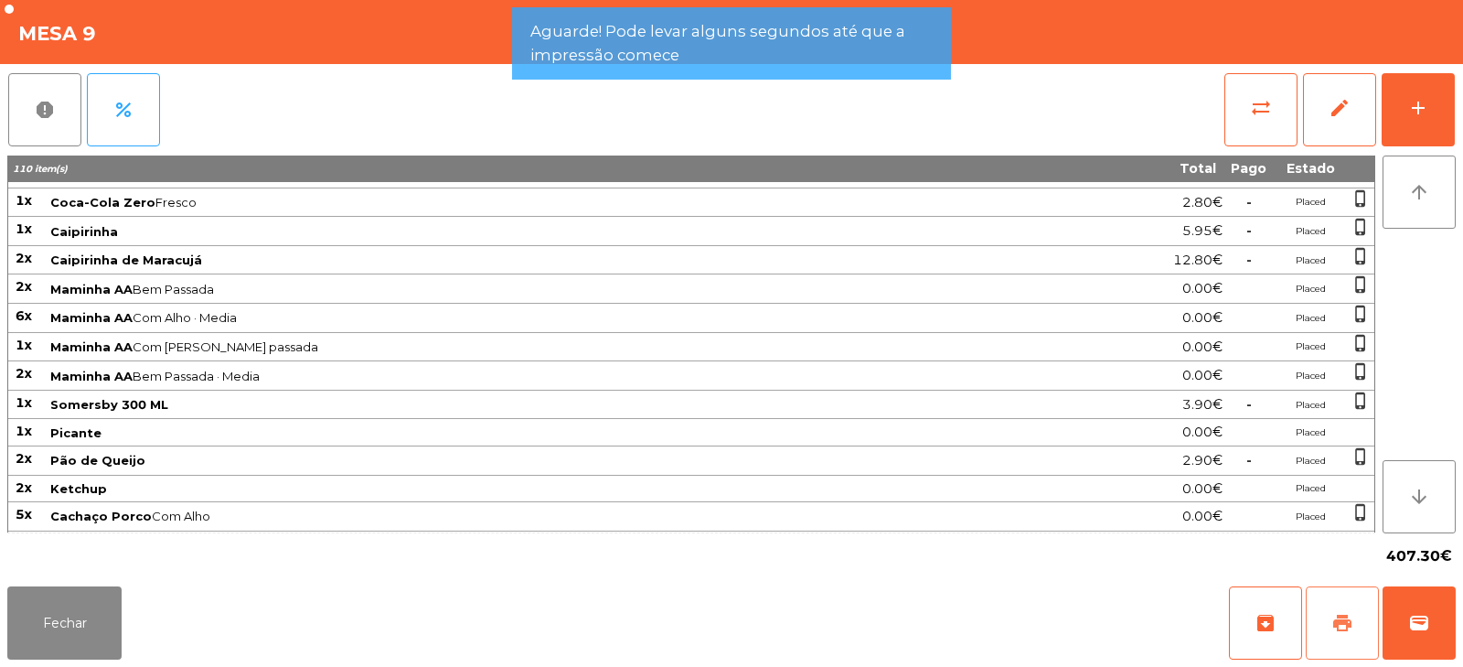
scroll to position [764, 0]
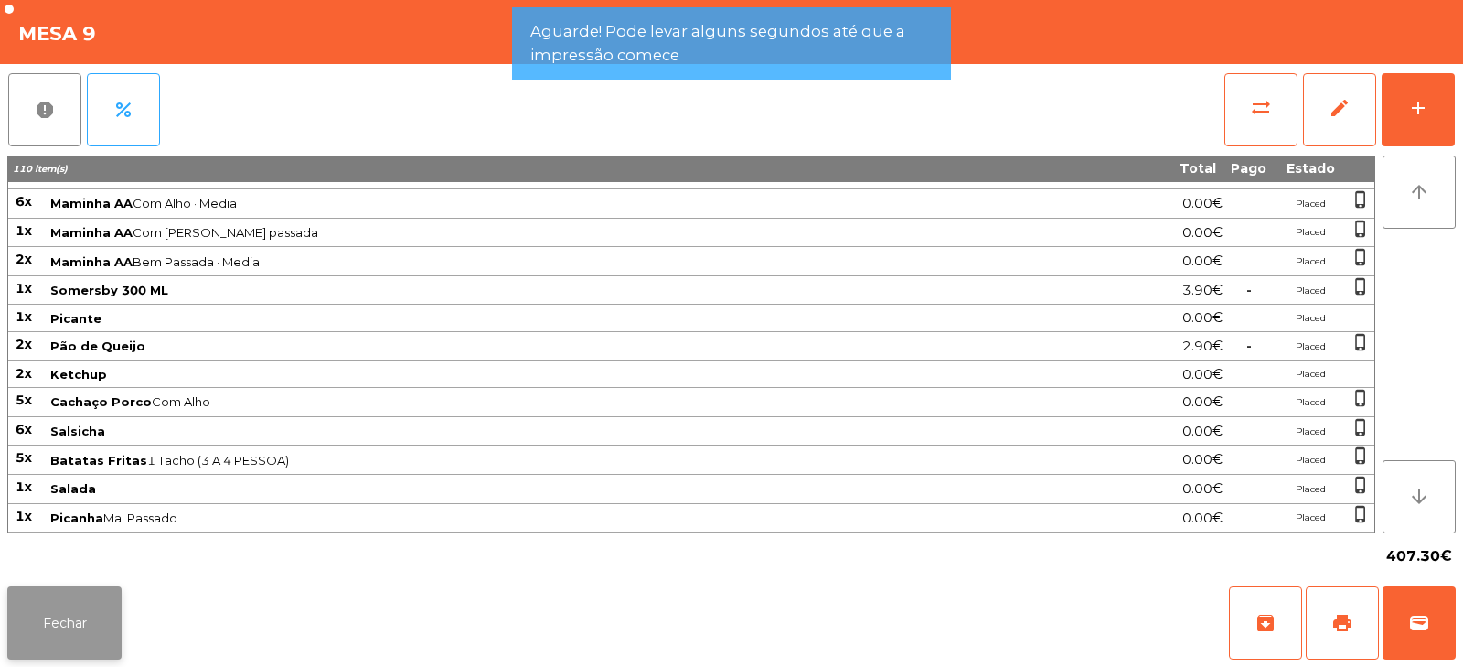
click at [79, 634] on button "Fechar" at bounding box center [64, 622] width 114 height 73
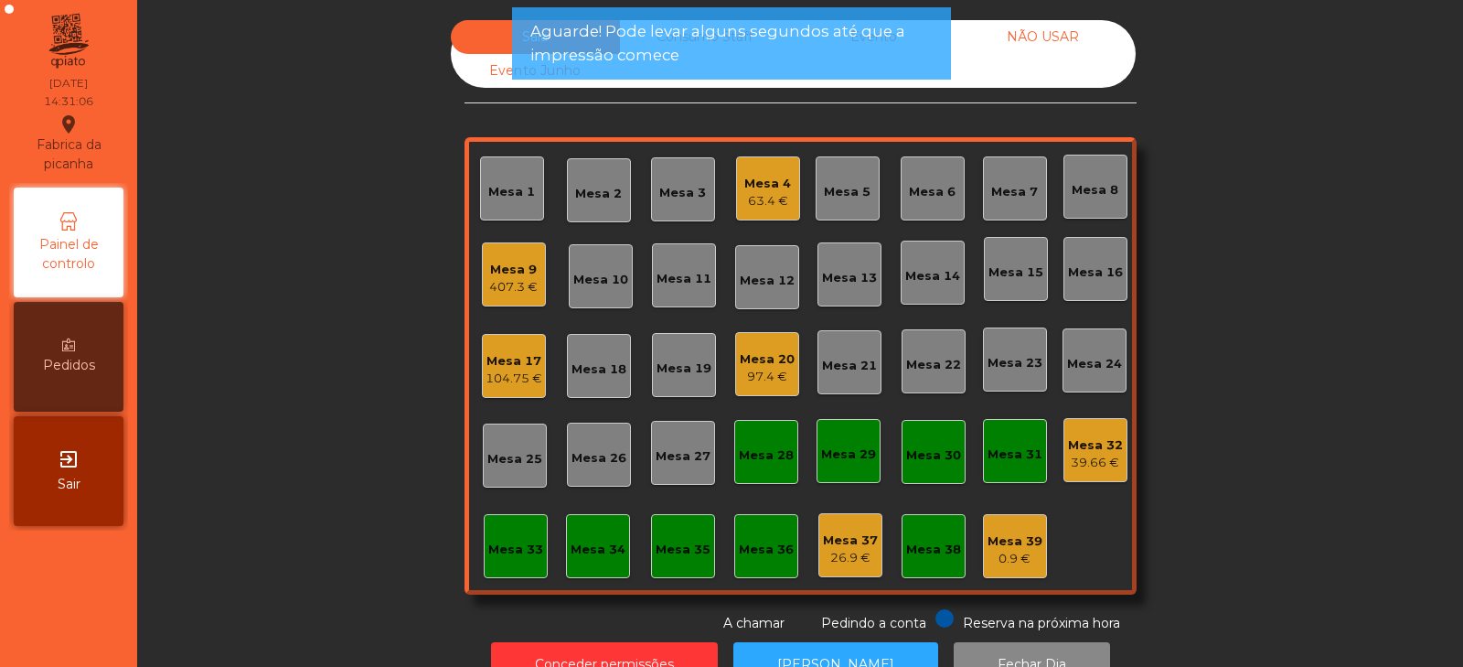
click at [1093, 464] on div "39.66 €" at bounding box center [1095, 463] width 55 height 18
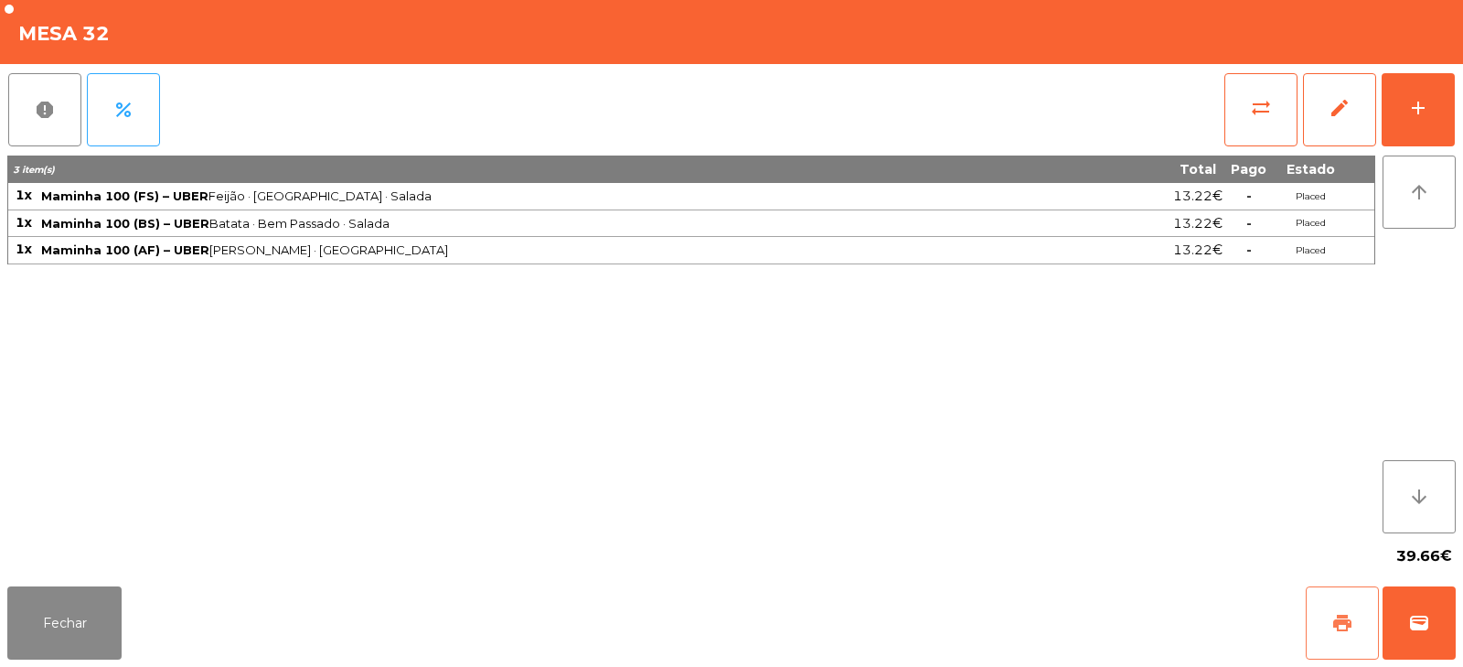
click at [1347, 622] on span "print" at bounding box center [1342, 623] width 22 height 22
click at [109, 609] on button "Fechar" at bounding box center [64, 622] width 114 height 73
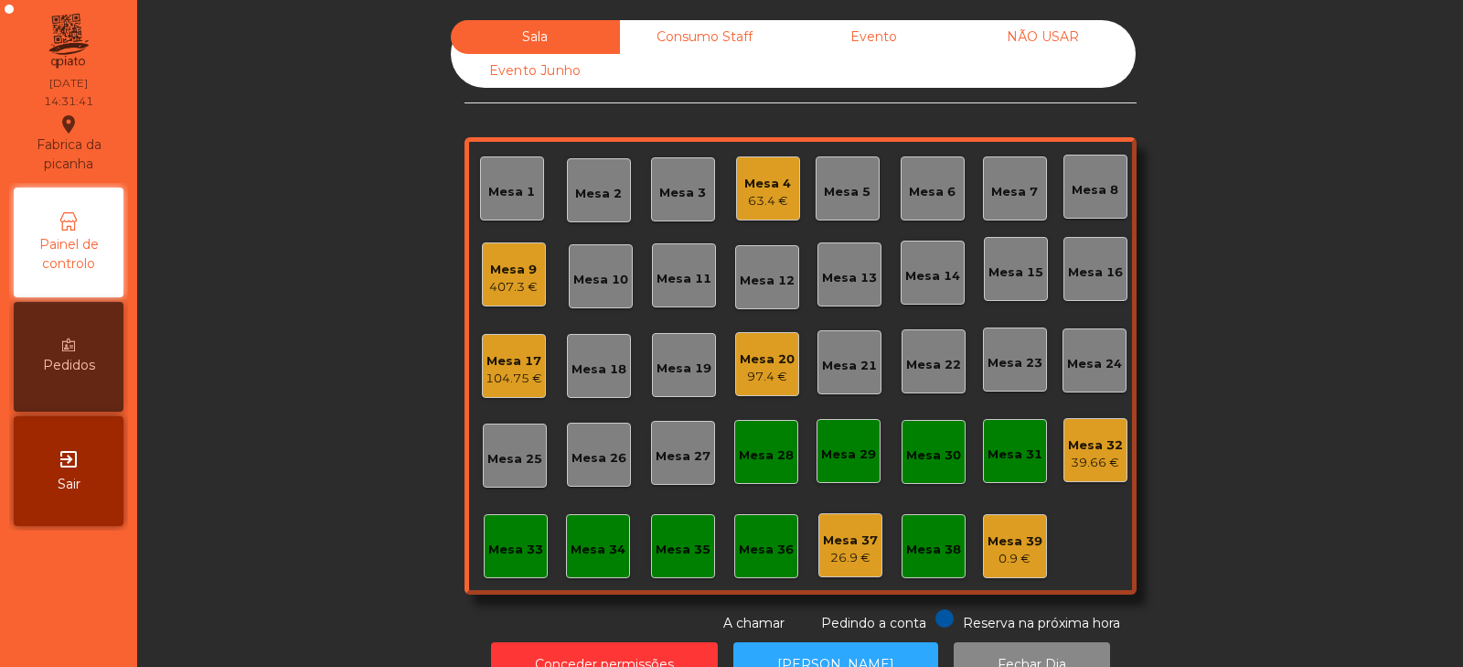
scroll to position [54, 0]
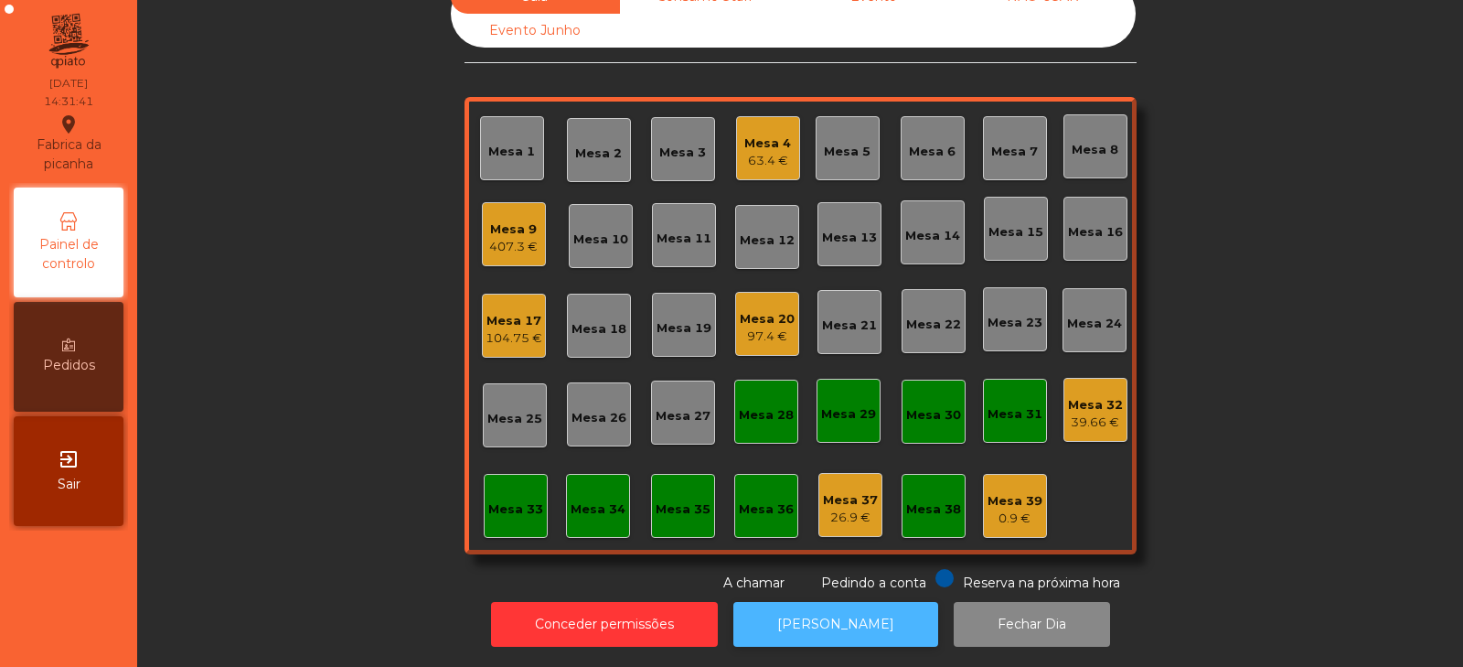
click at [856, 606] on button "[PERSON_NAME]" at bounding box center [835, 624] width 205 height 45
click at [1068, 396] on div "Mesa 32" at bounding box center [1095, 405] width 55 height 18
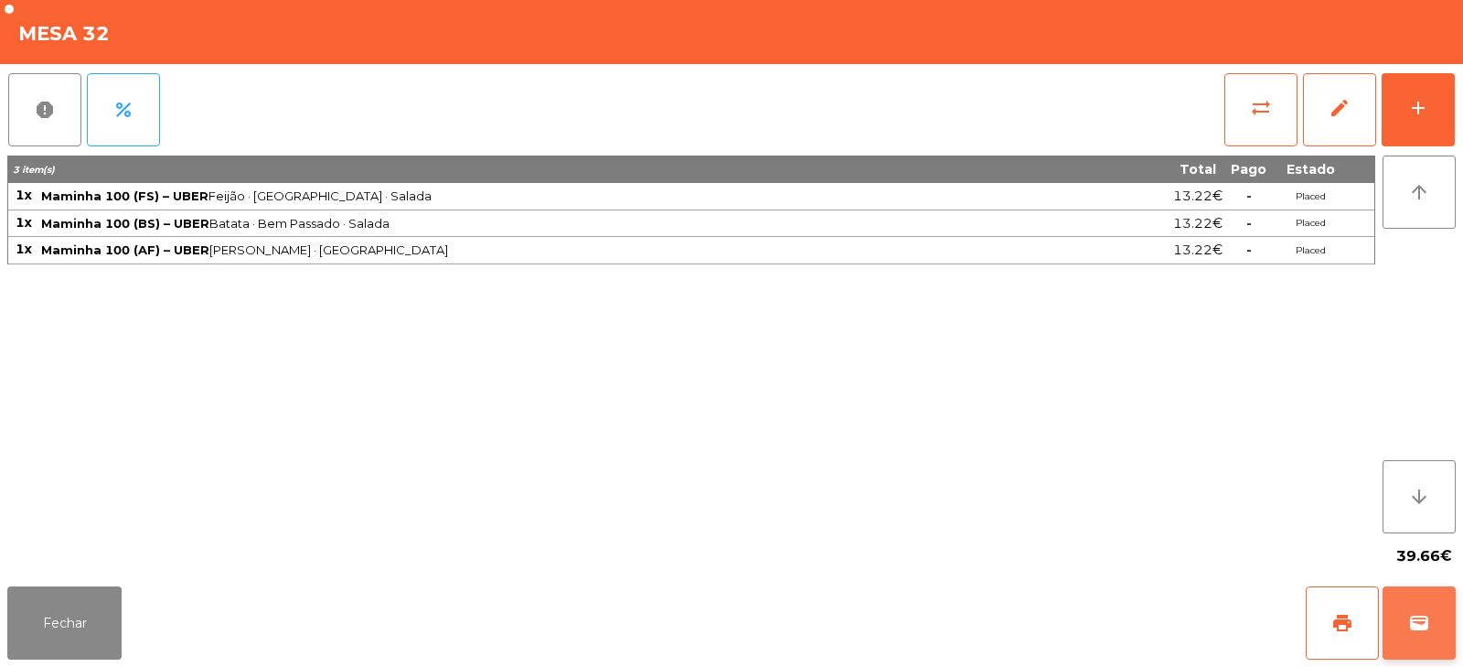
click at [1413, 604] on button "wallet" at bounding box center [1418, 622] width 73 height 73
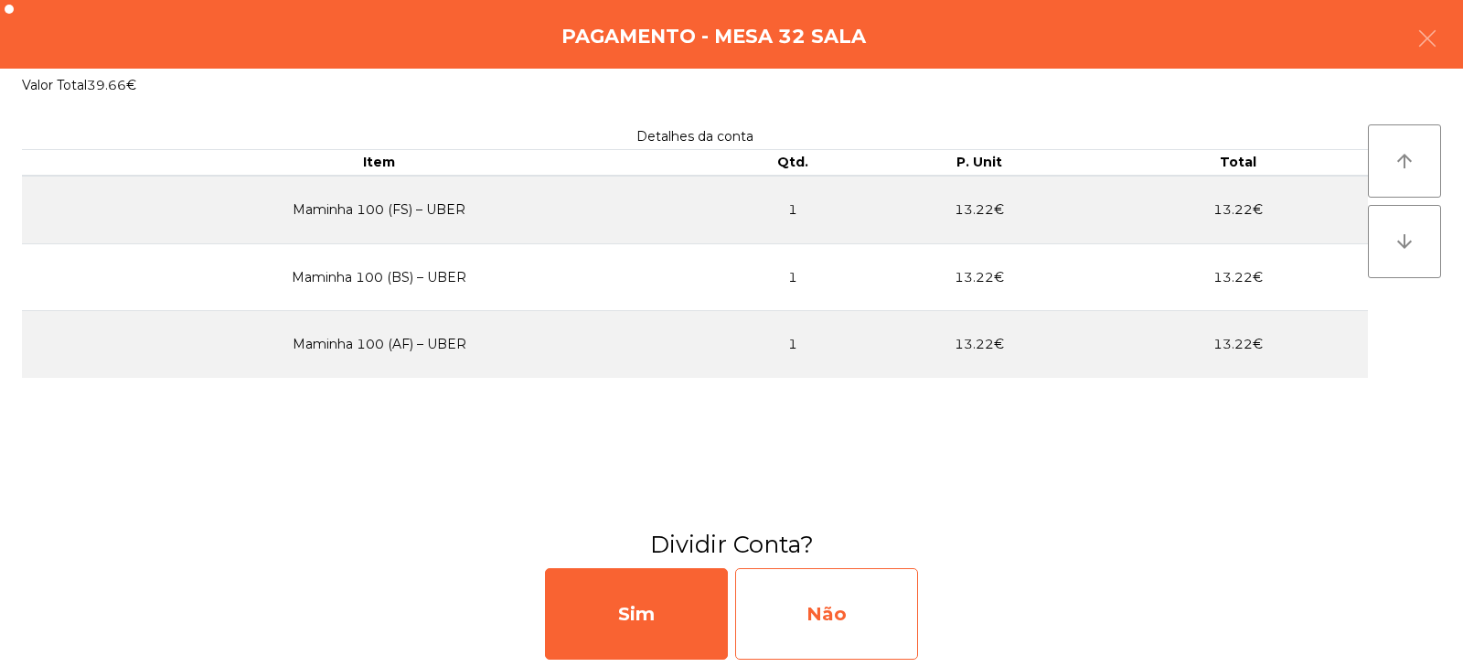
click at [854, 595] on div "Não" at bounding box center [826, 613] width 183 height 91
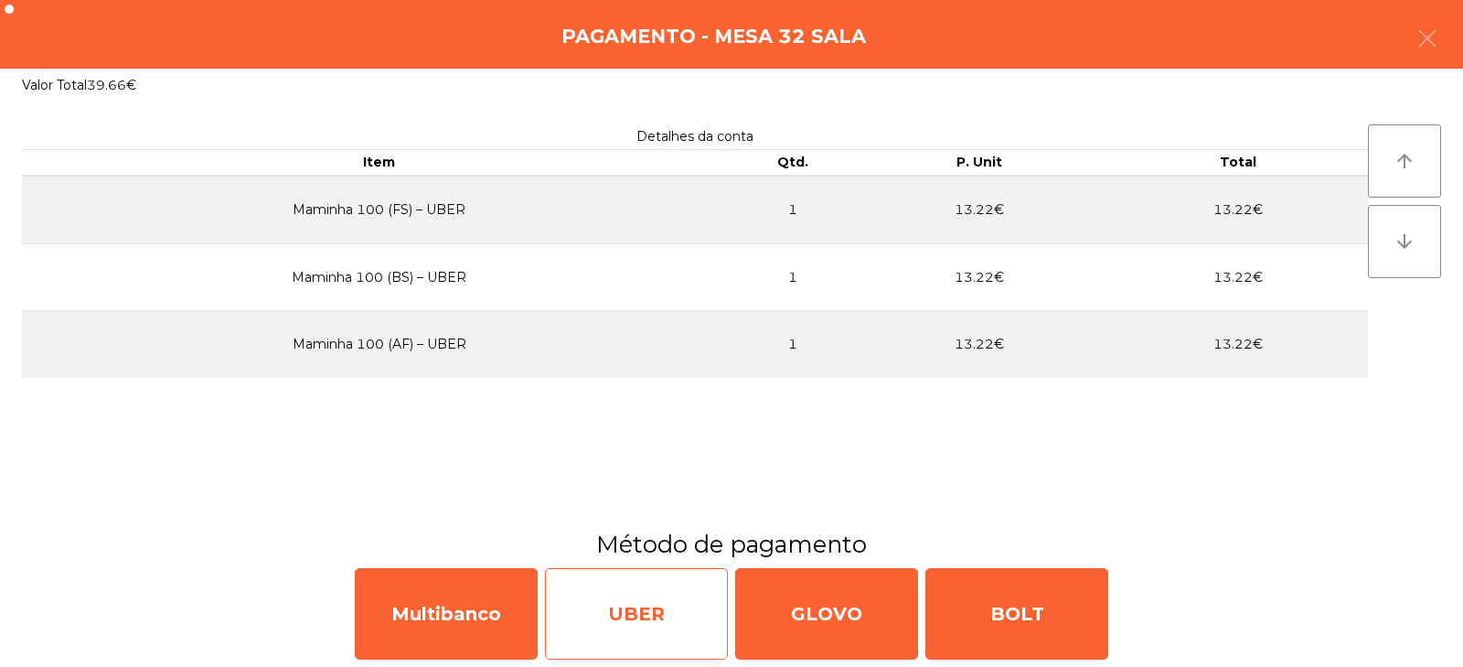
click at [616, 620] on div "UBER" at bounding box center [636, 613] width 183 height 91
select select "**"
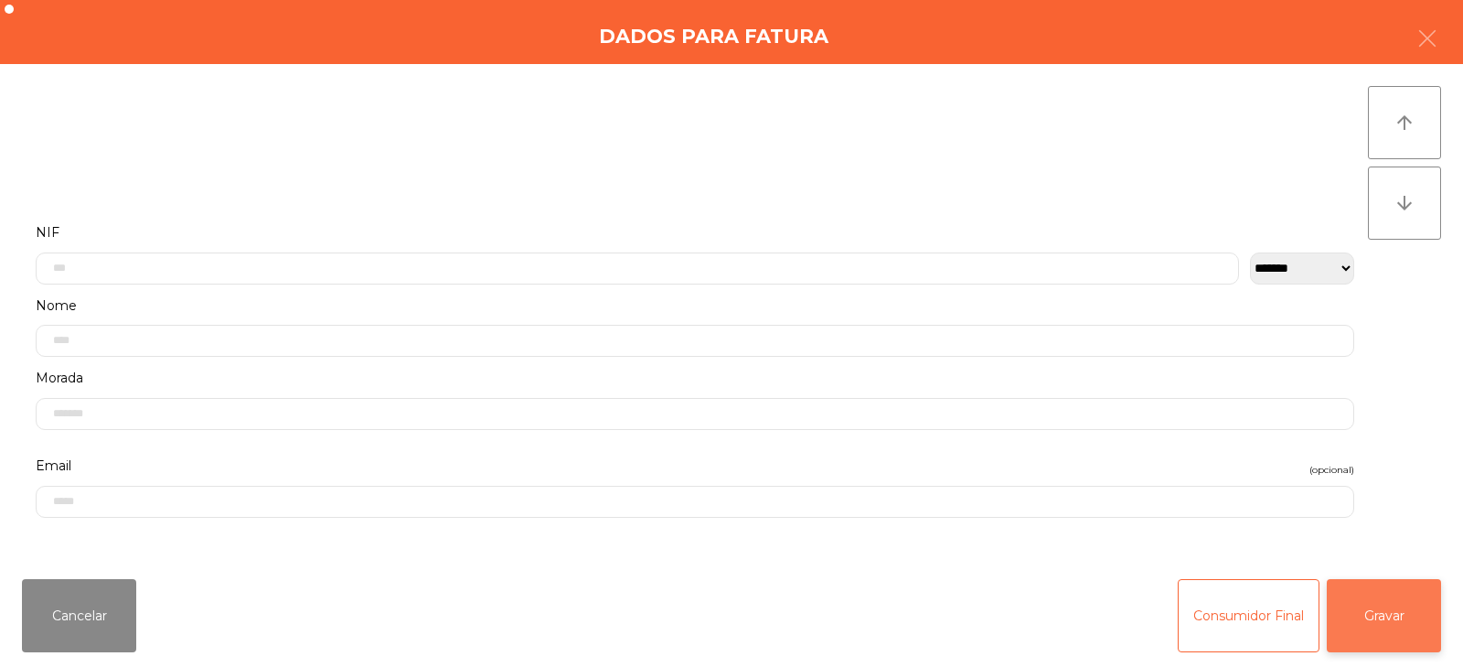
click at [1371, 606] on button "Gravar" at bounding box center [1384, 615] width 114 height 73
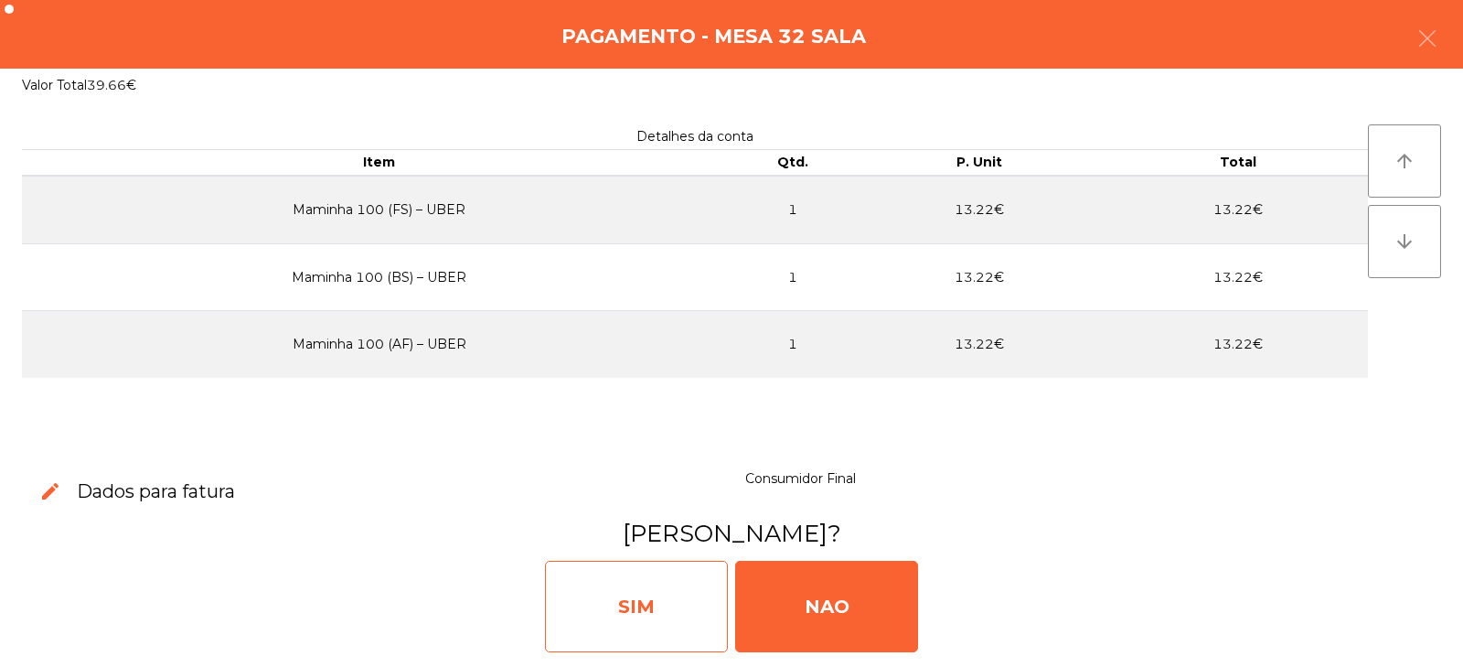
click at [646, 597] on div "SIM" at bounding box center [636, 605] width 183 height 91
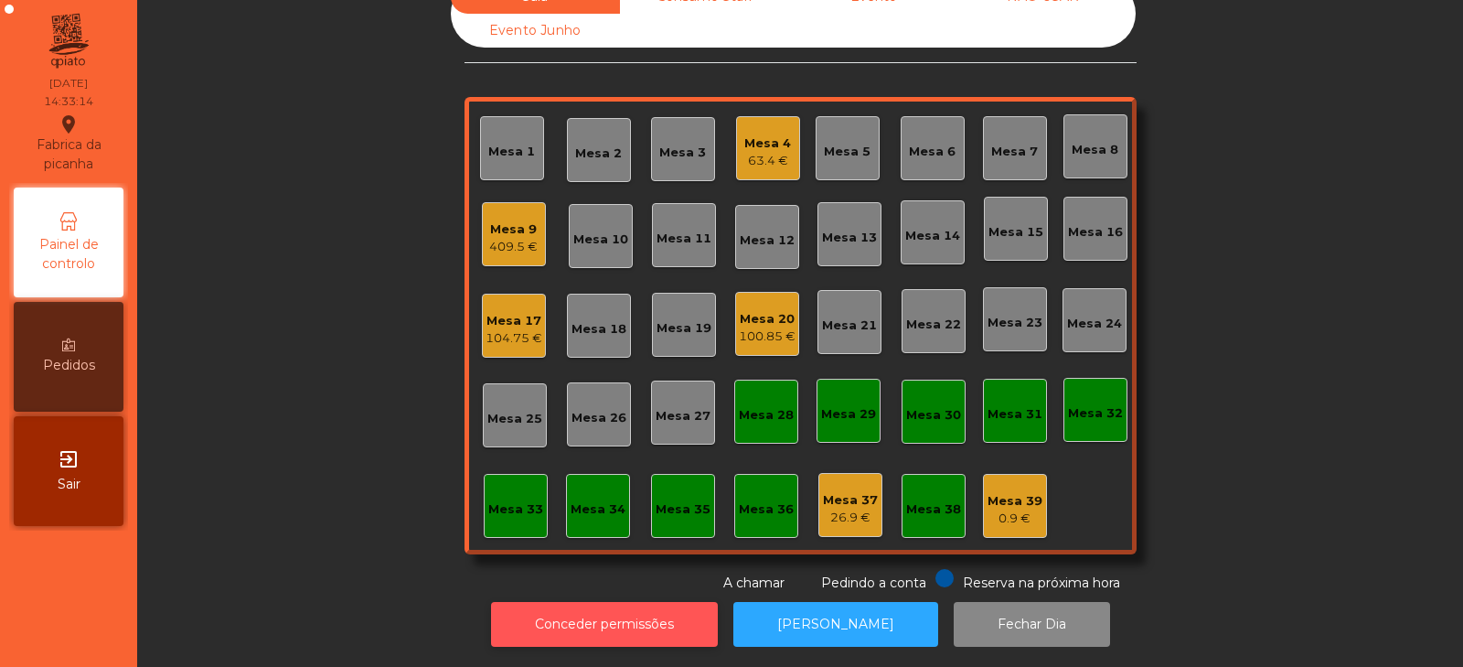
click at [659, 602] on button "Conceder permissões" at bounding box center [604, 624] width 227 height 45
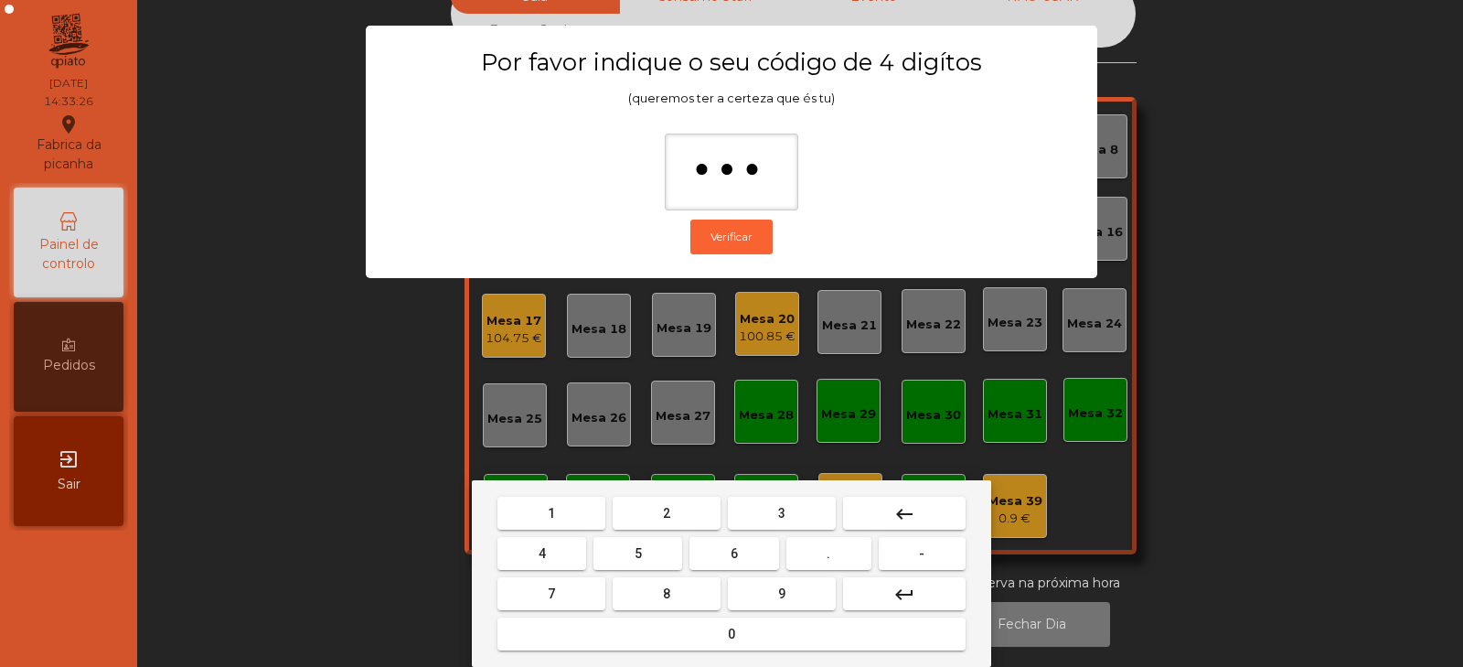
type input "****"
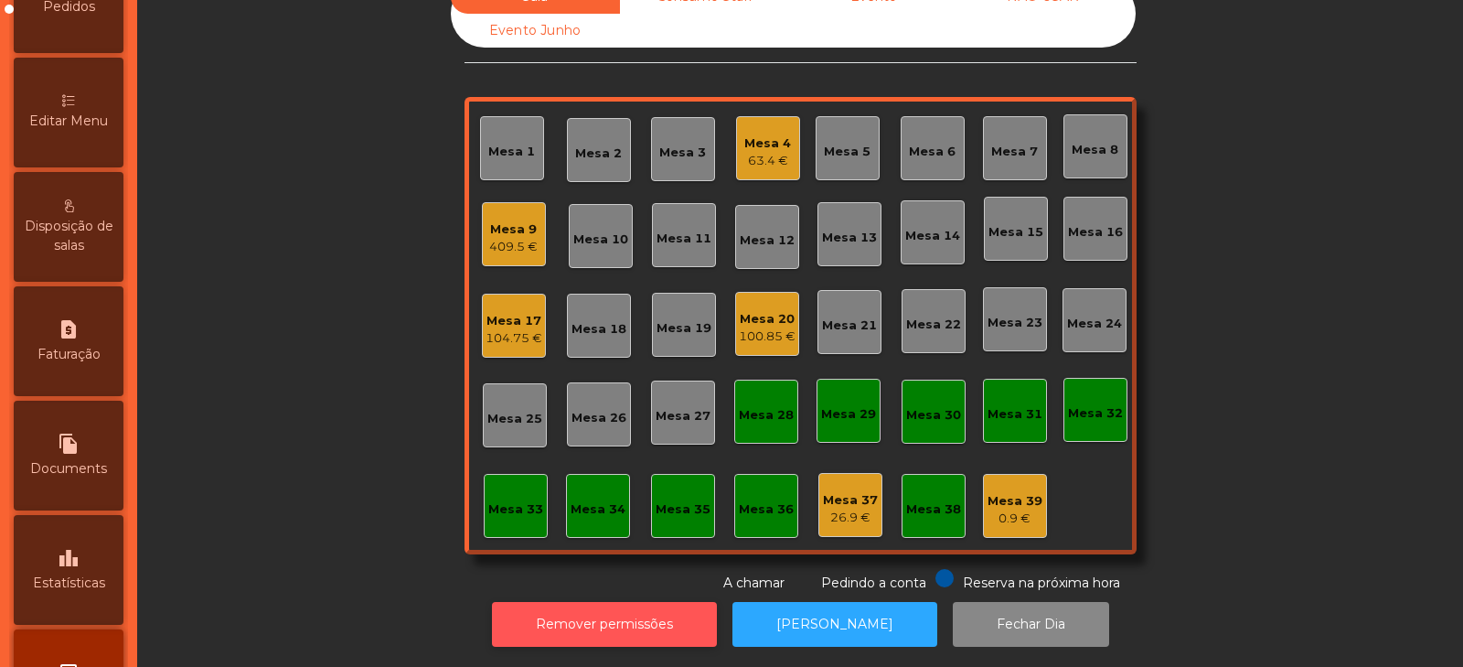
scroll to position [444, 0]
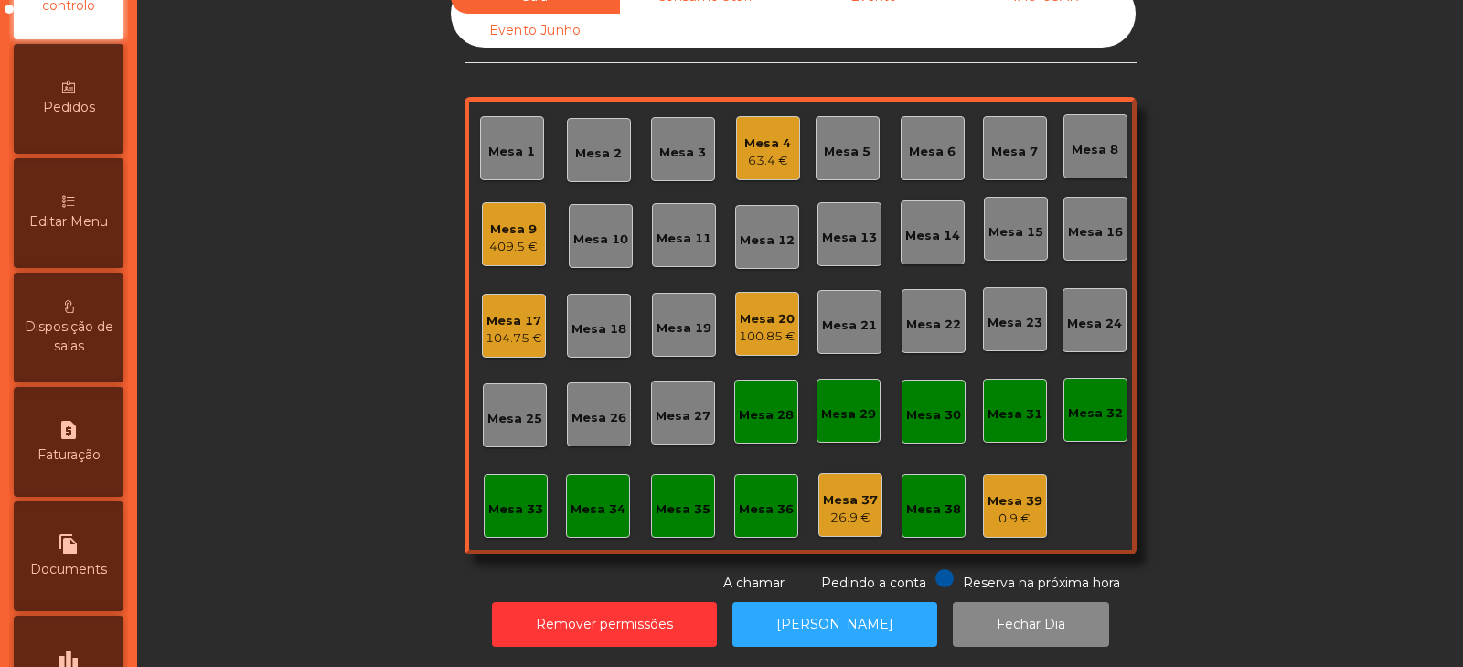
click at [71, 291] on div "Disposição de salas" at bounding box center [69, 327] width 110 height 110
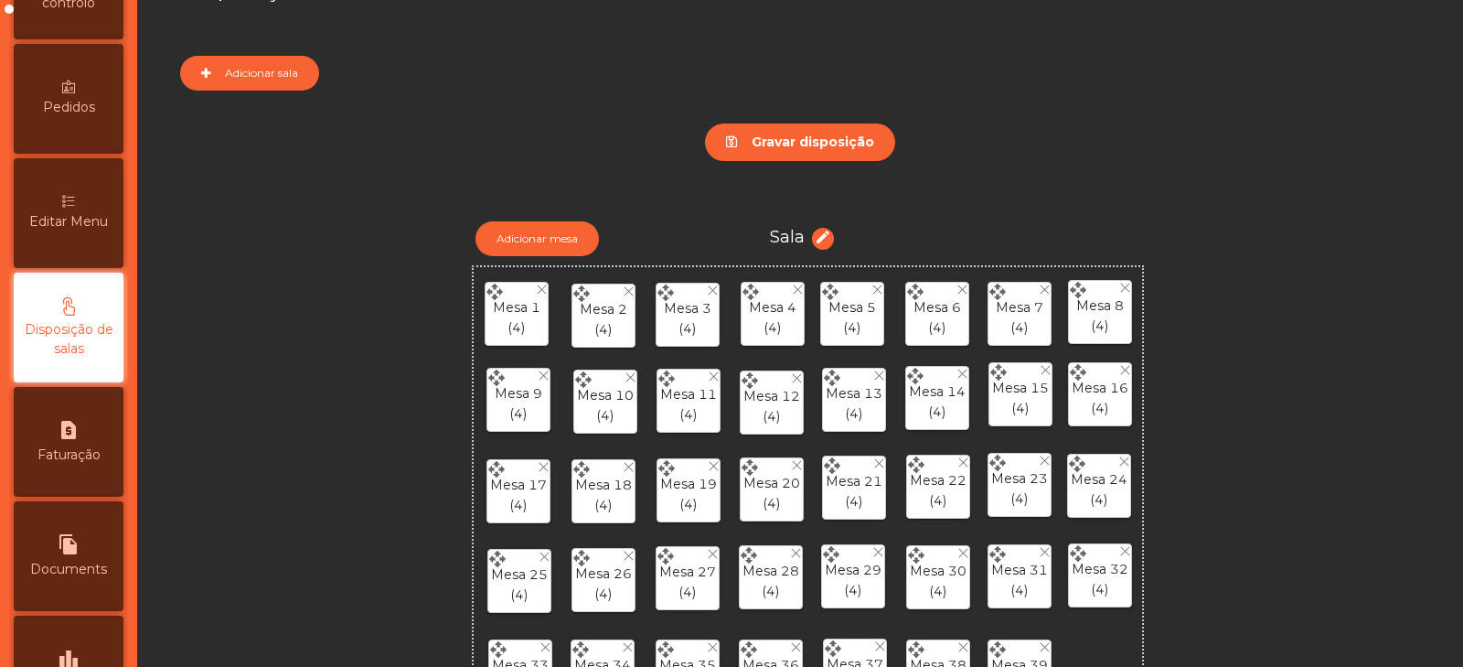
scroll to position [252, 0]
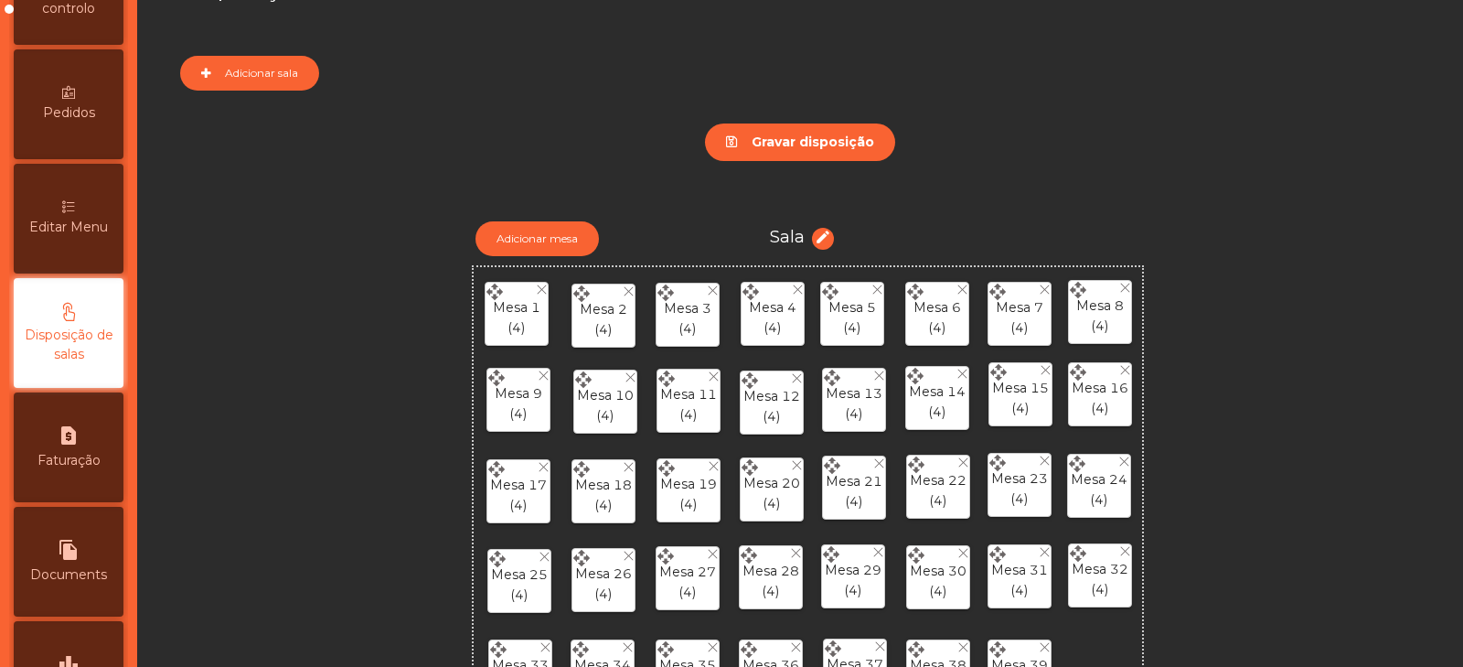
click at [58, 225] on span "Editar Menu" at bounding box center [68, 227] width 79 height 19
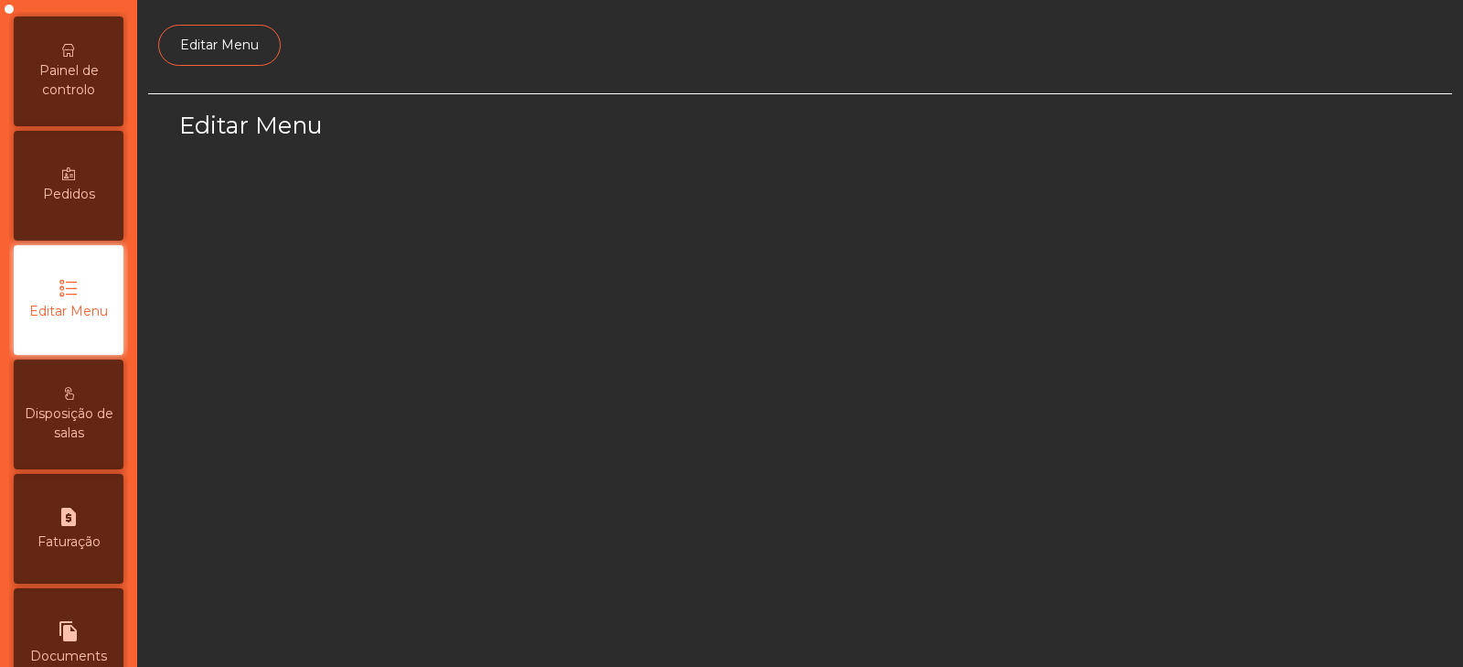
scroll to position [138, 0]
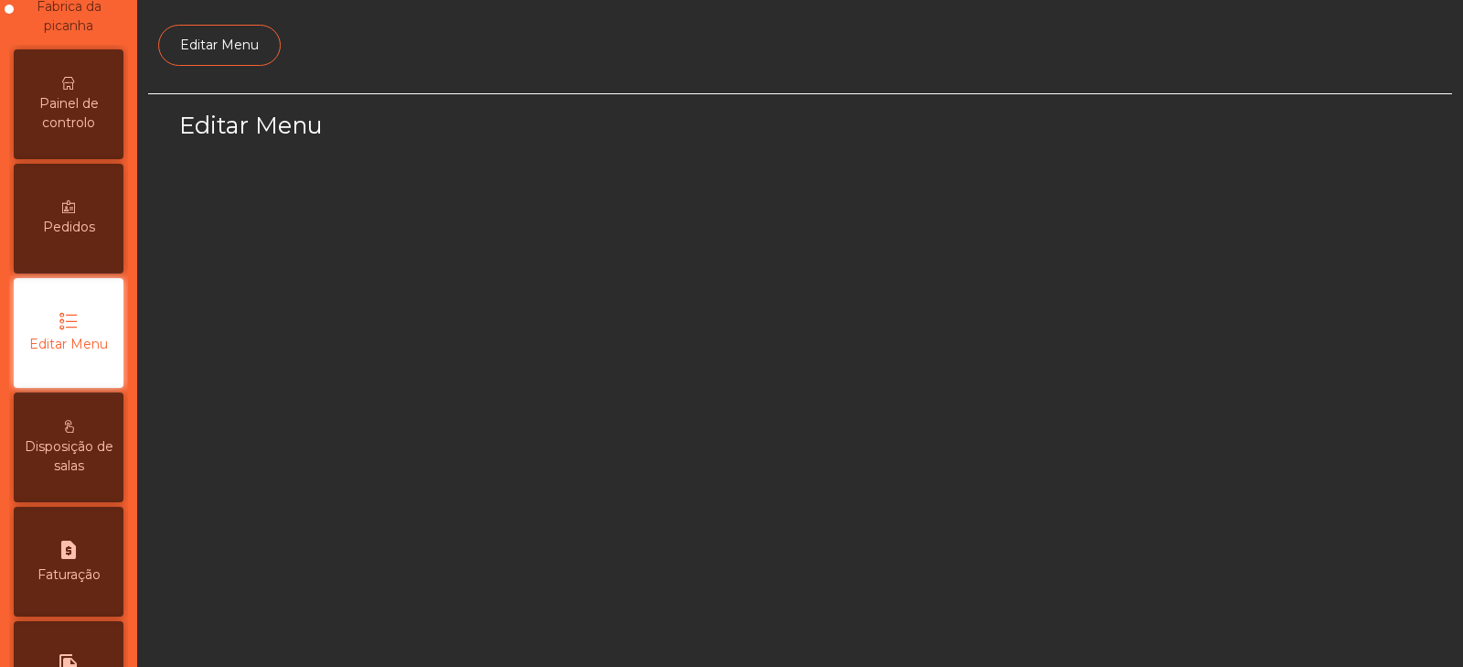
select select "*"
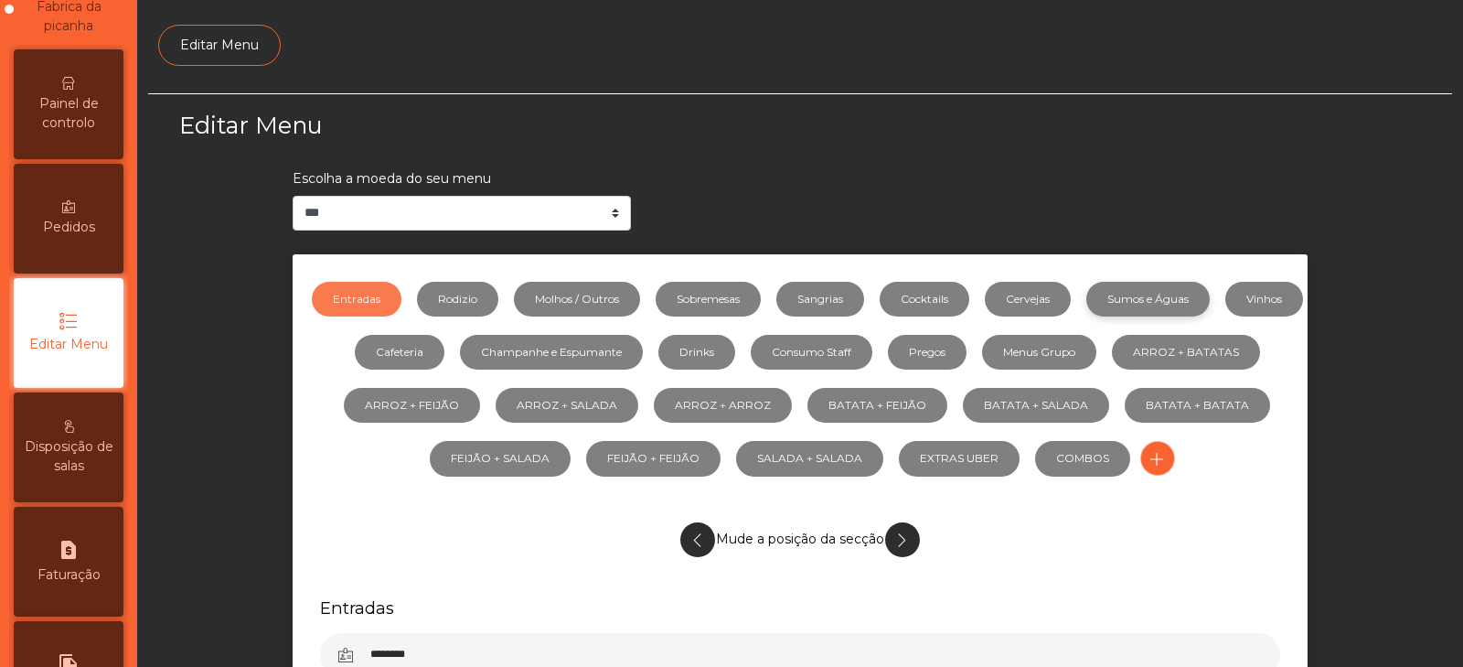
click at [1200, 292] on link "Sumos e Águas" at bounding box center [1147, 299] width 123 height 35
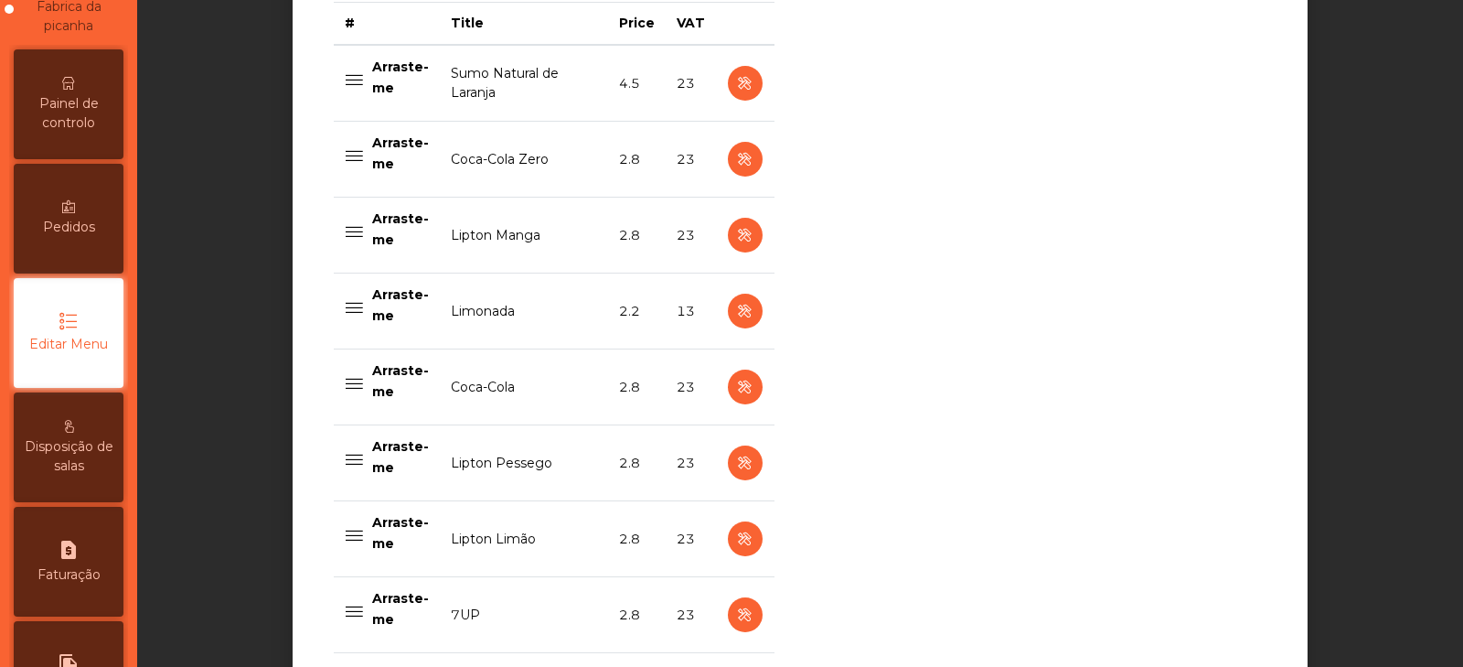
scroll to position [771, 0]
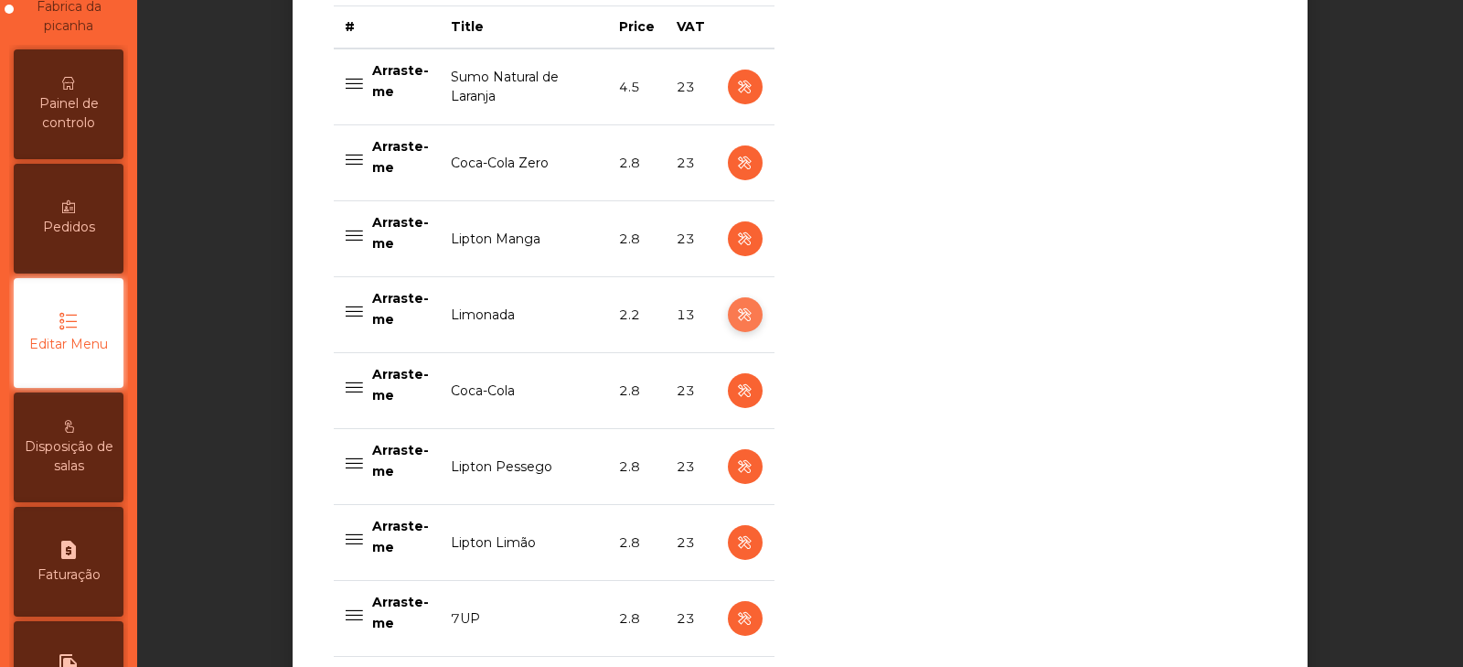
click at [734, 312] on icon "button" at bounding box center [744, 315] width 21 height 23
select select "***"
select select "**"
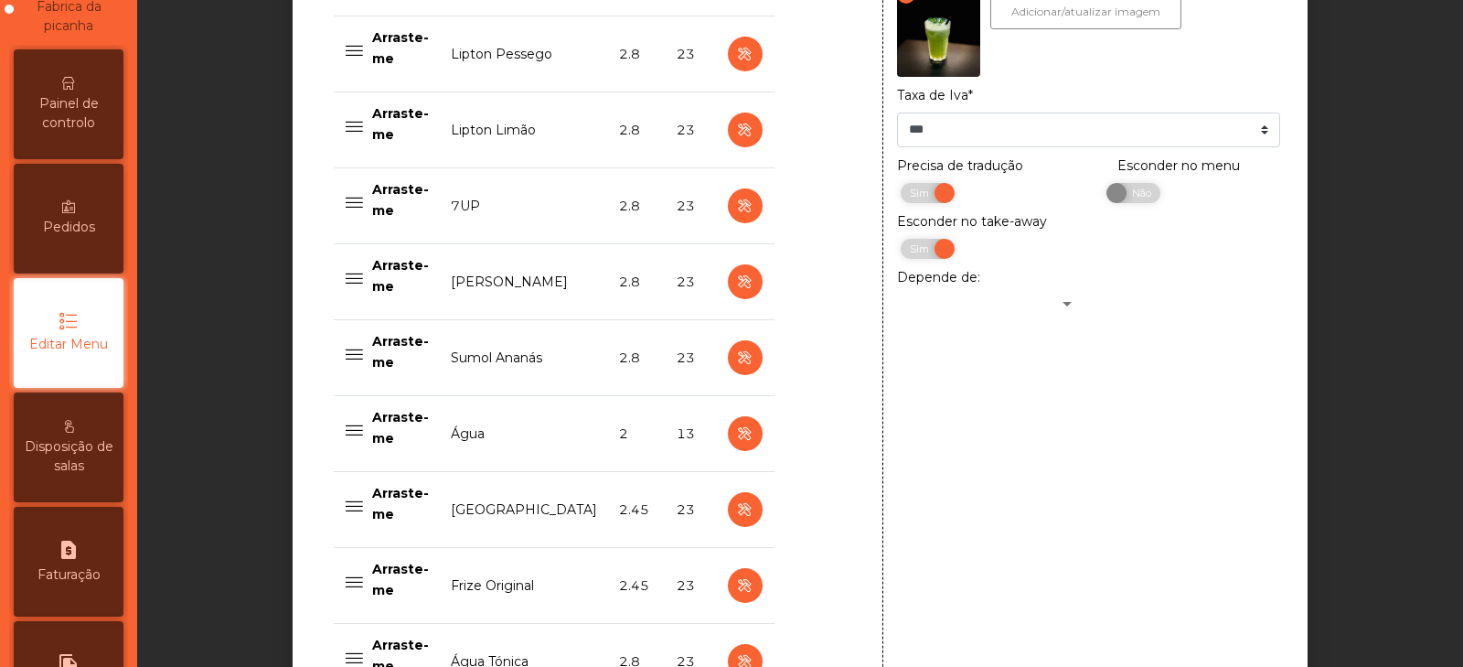
scroll to position [1189, 0]
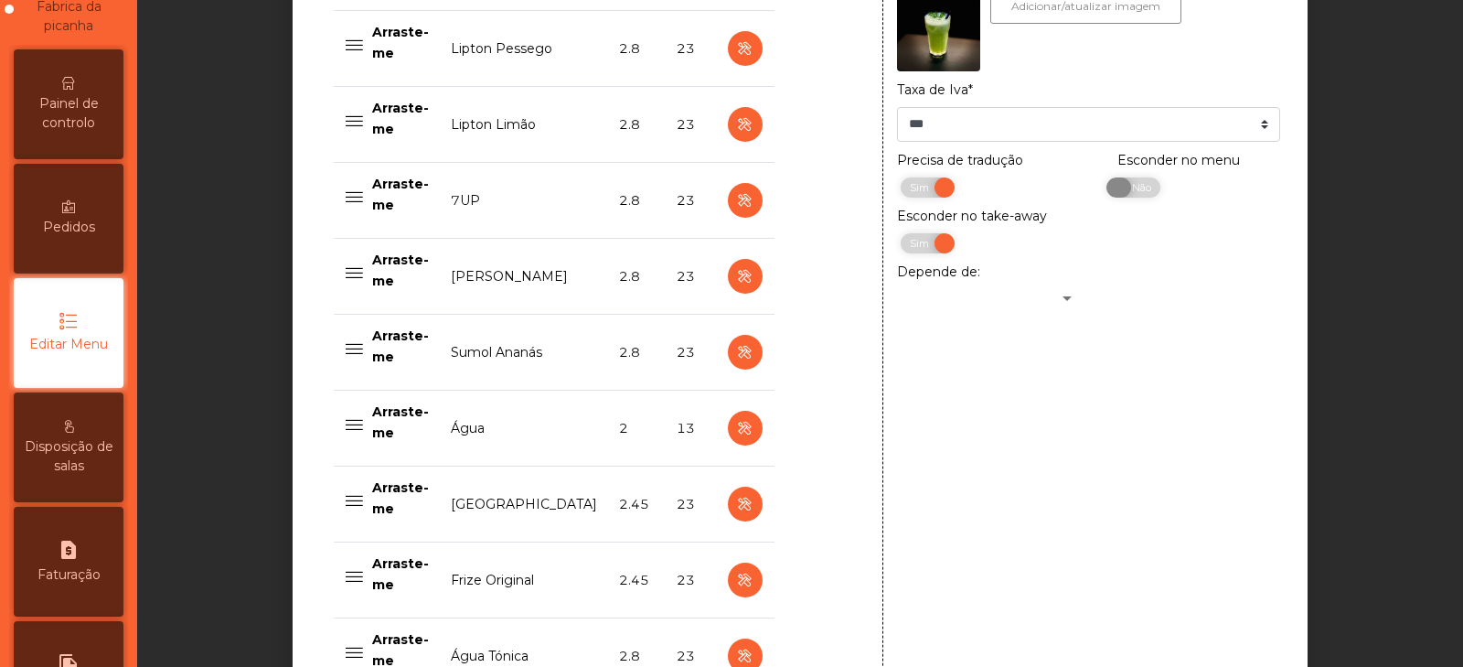
click at [1133, 197] on span "Não" at bounding box center [1139, 187] width 46 height 20
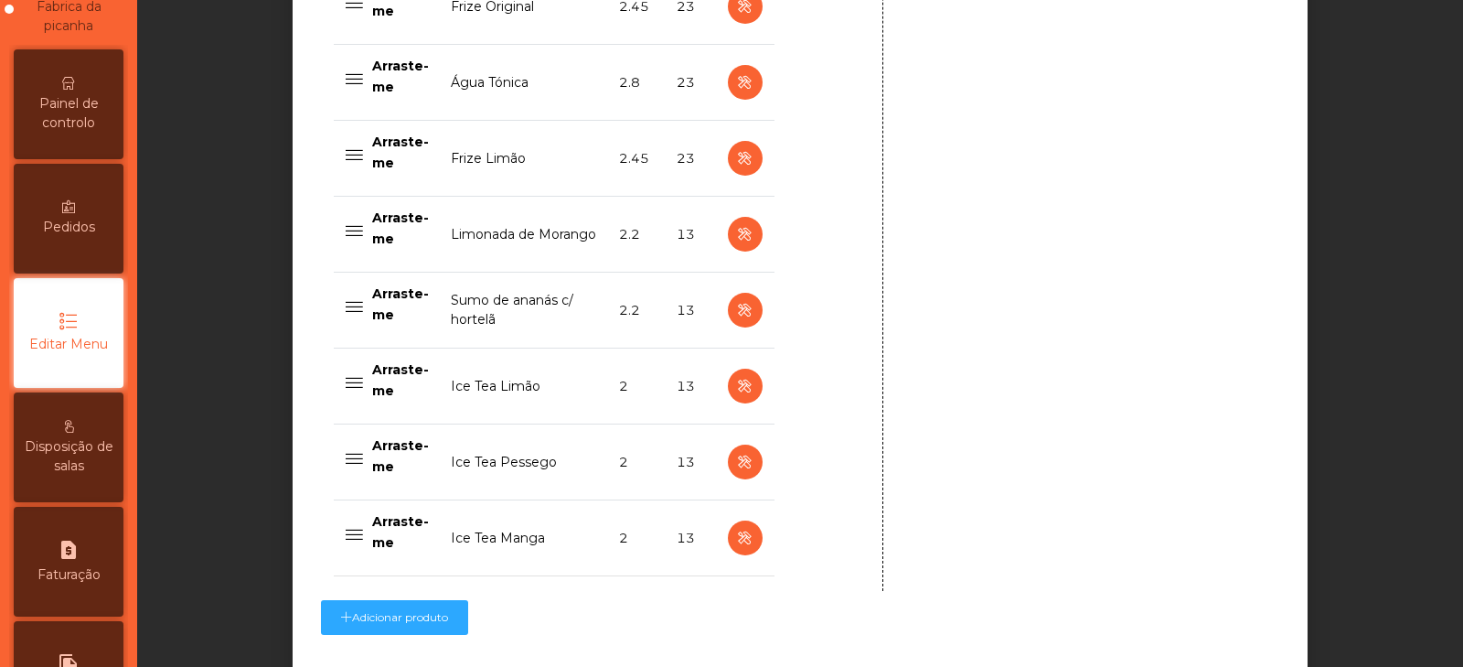
scroll to position [1901, 0]
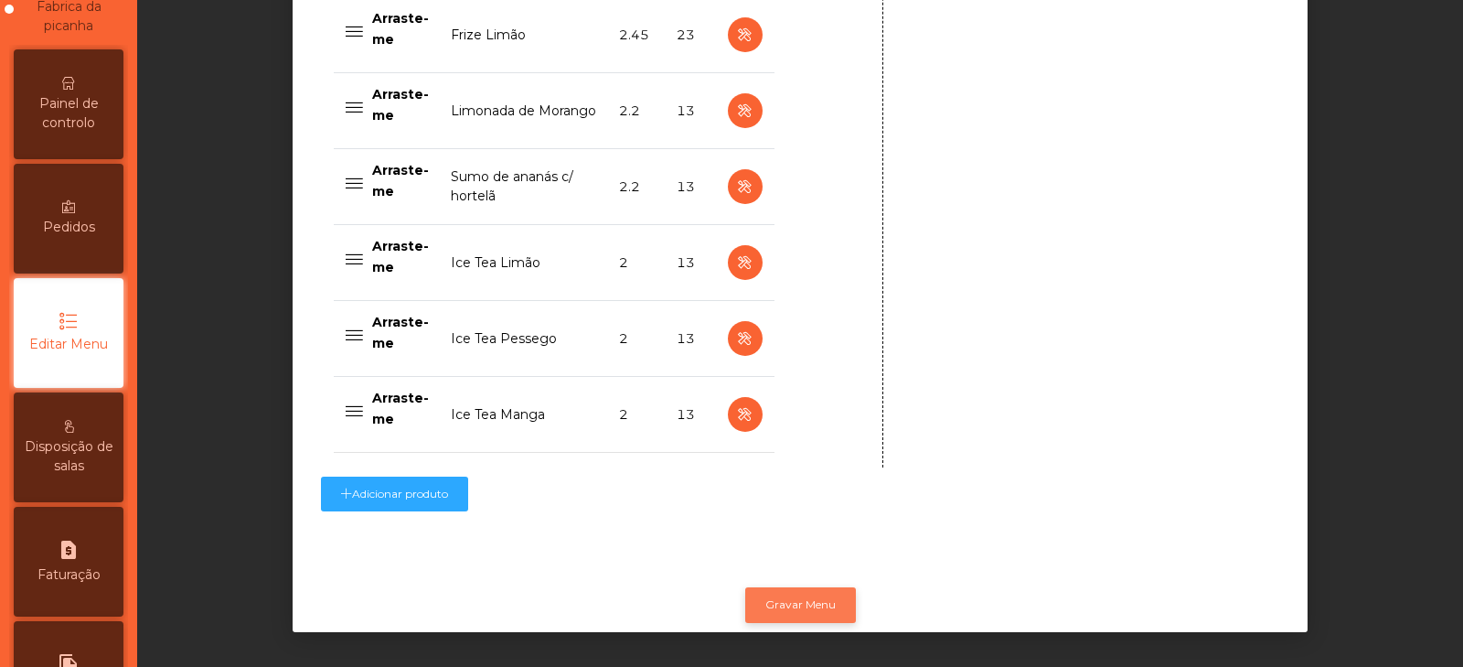
click at [792, 590] on button "Gravar Menu" at bounding box center [800, 604] width 111 height 35
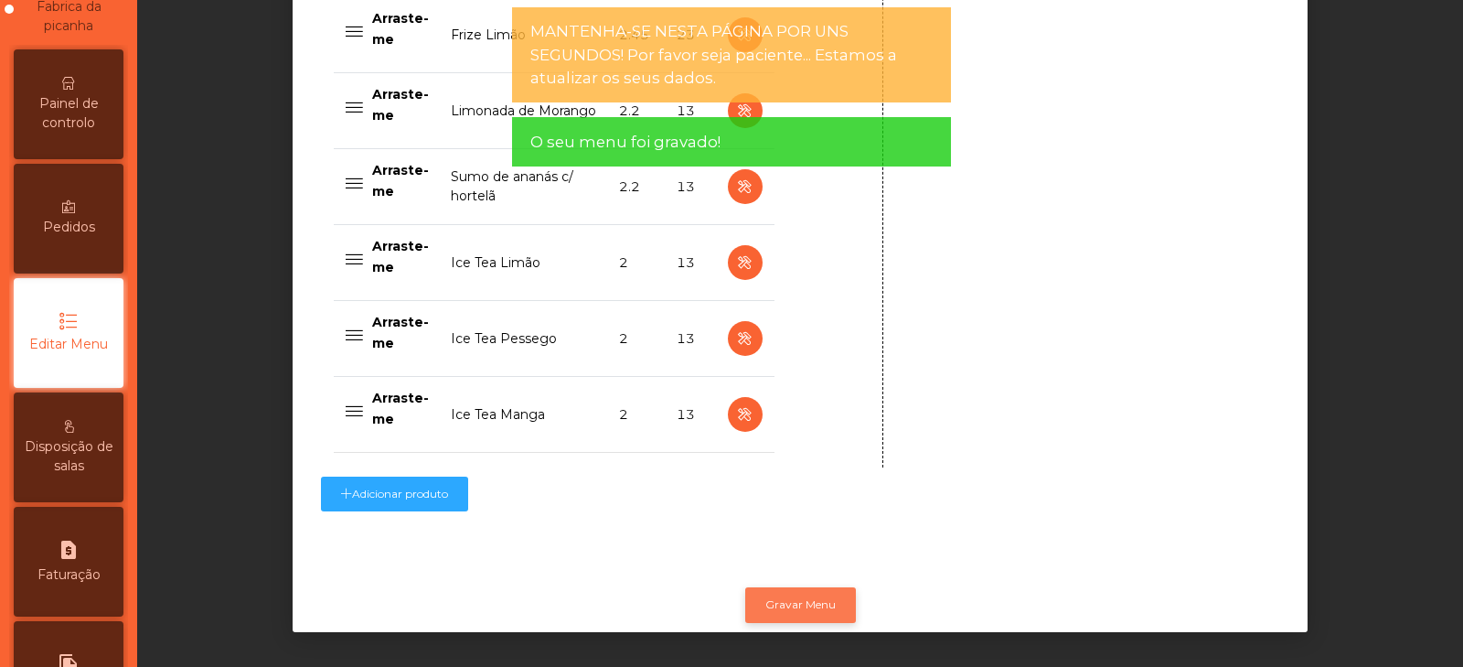
scroll to position [0, 0]
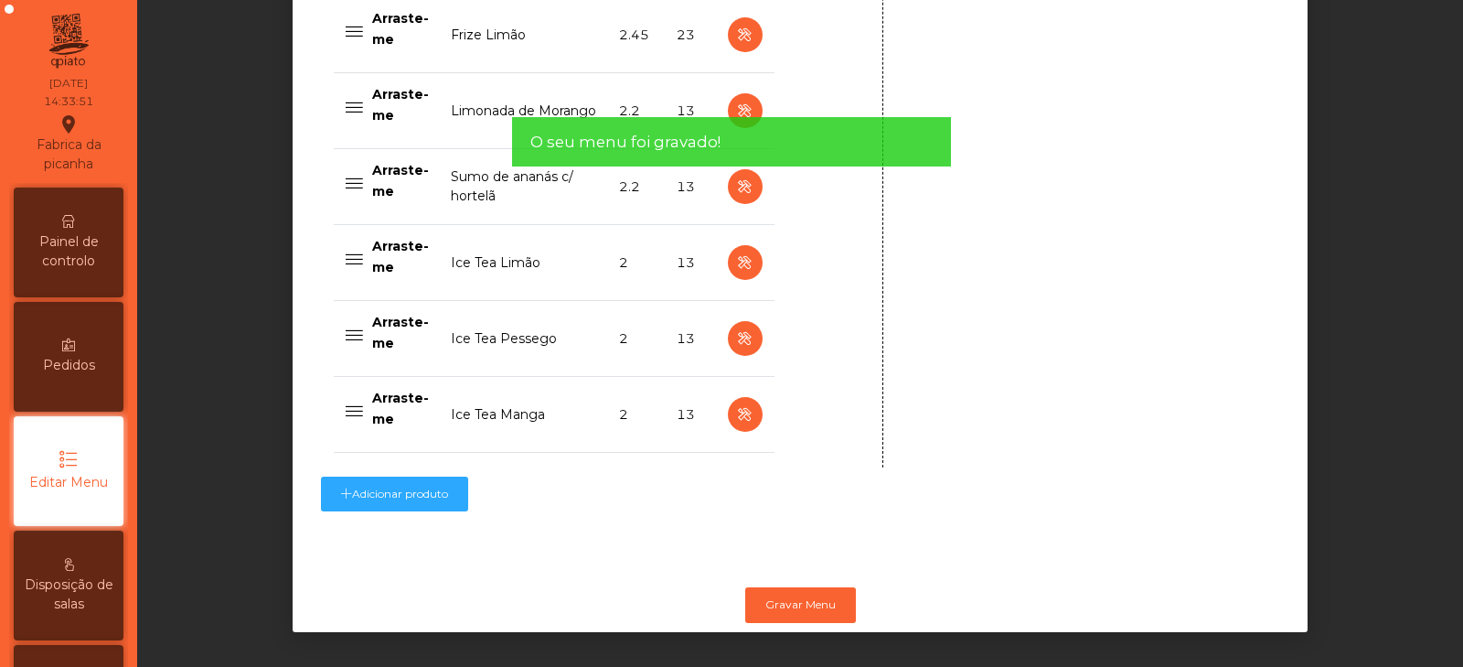
click at [73, 280] on div "Painel de controlo" at bounding box center [69, 242] width 110 height 110
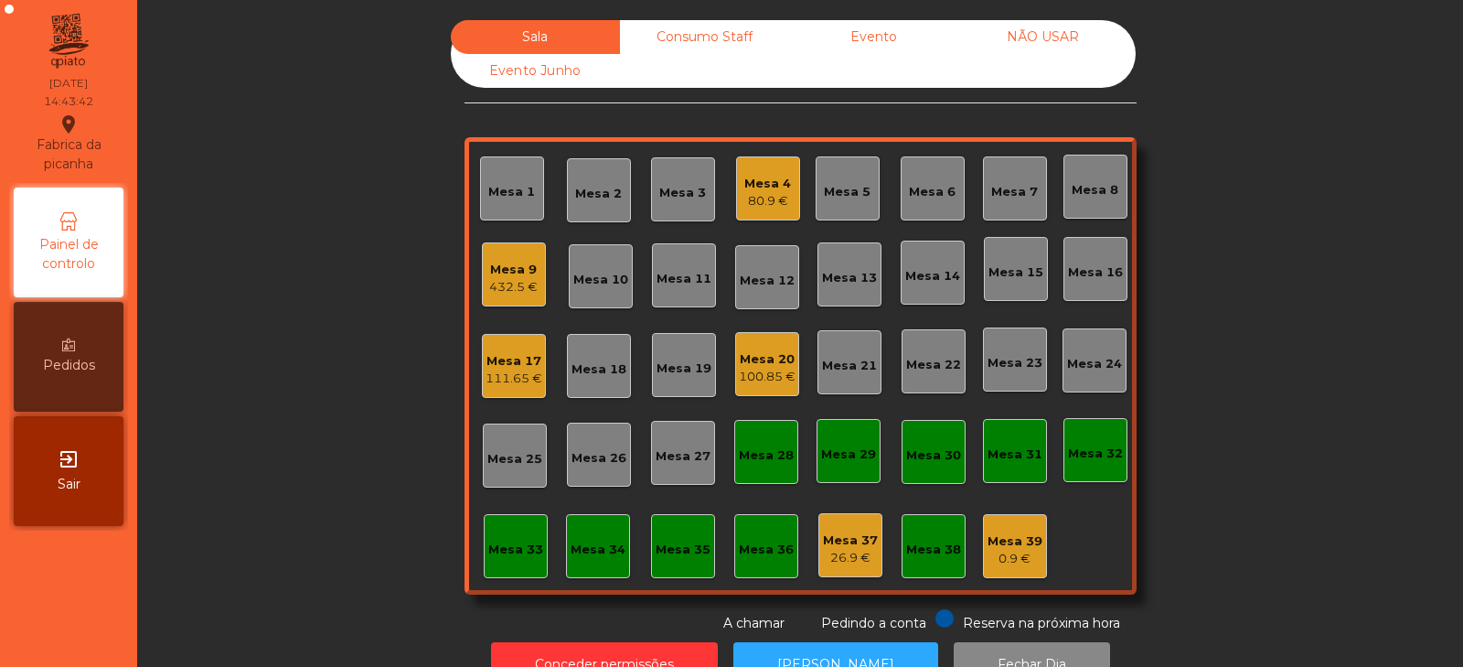
click at [743, 383] on div "100.85 €" at bounding box center [767, 377] width 57 height 18
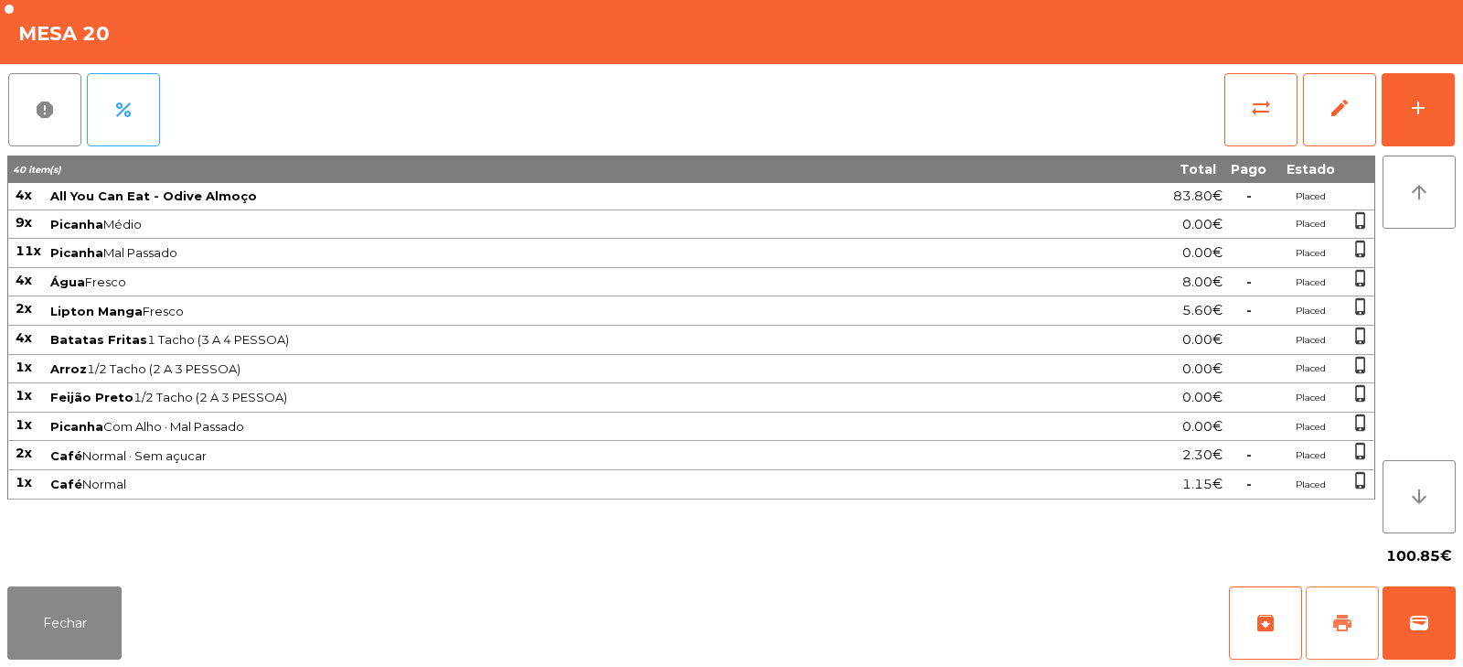
click at [1350, 604] on button "print" at bounding box center [1342, 622] width 73 height 73
click at [100, 613] on button "Fechar" at bounding box center [64, 622] width 114 height 73
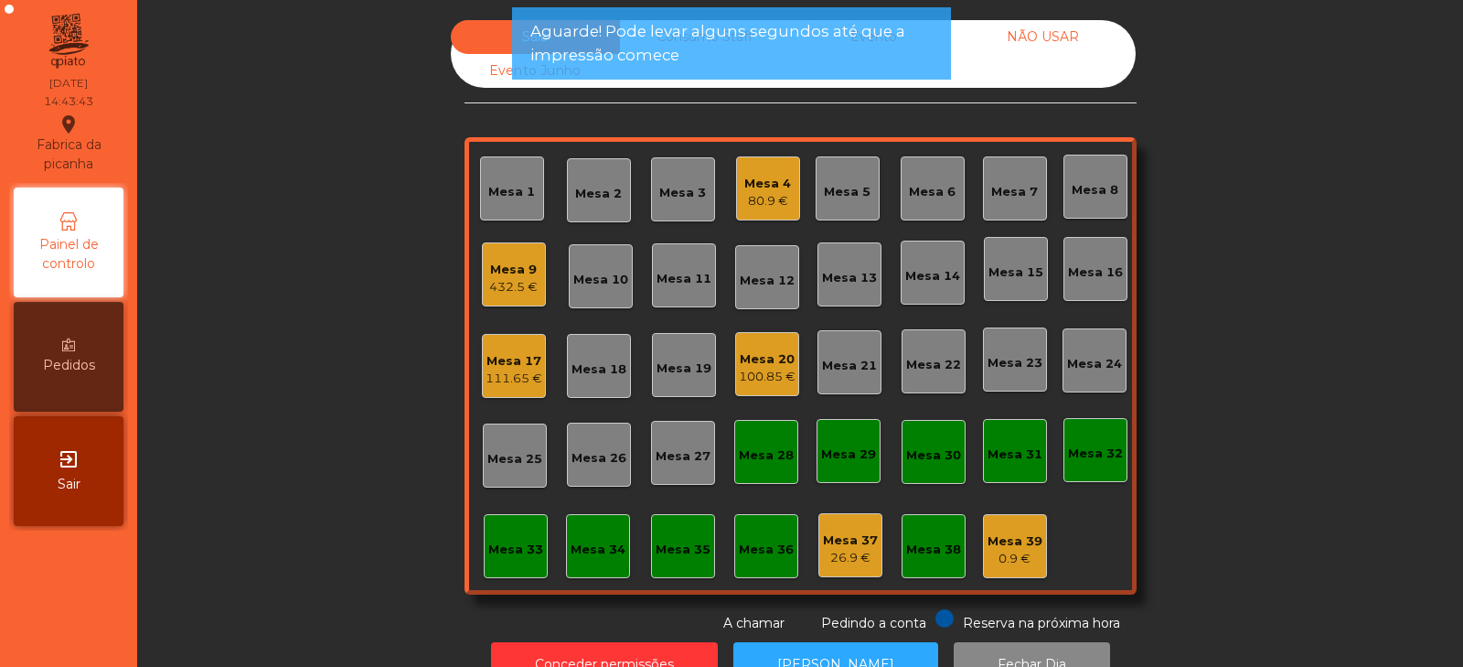
scroll to position [54, 0]
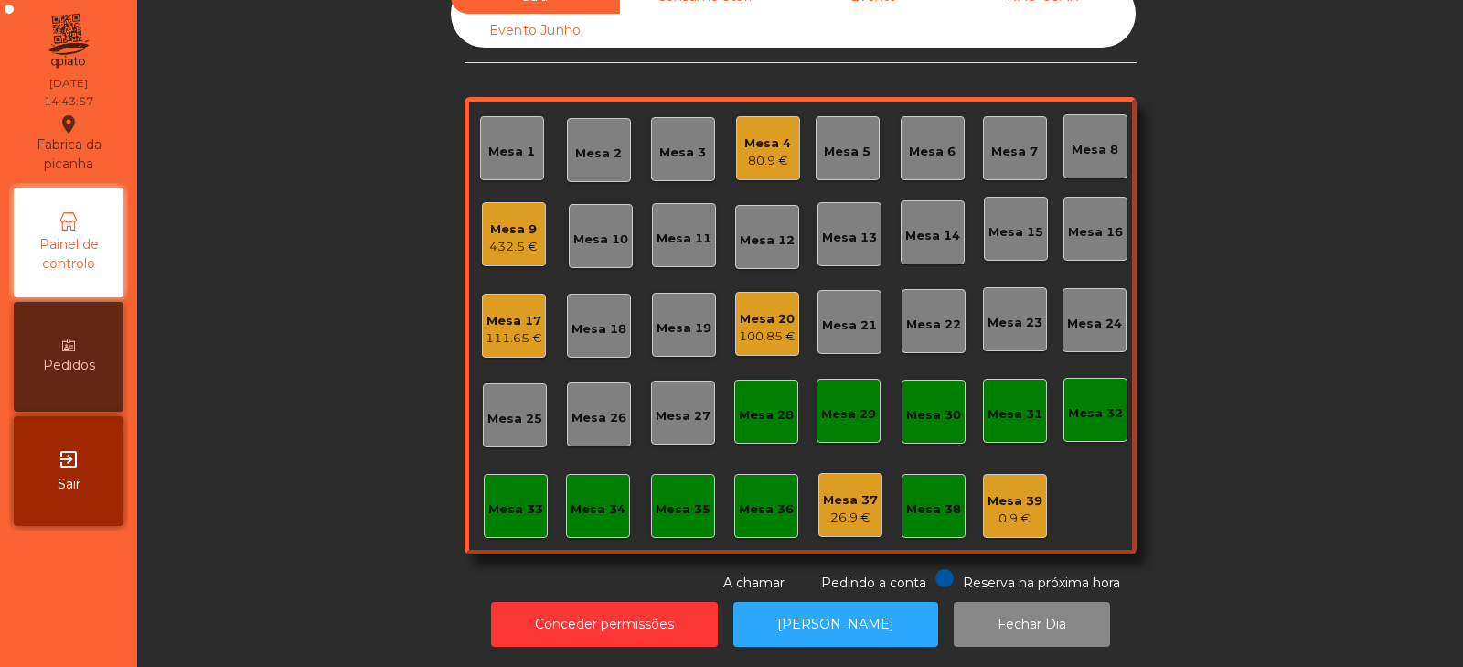
click at [765, 311] on div "Mesa 20" at bounding box center [767, 319] width 57 height 18
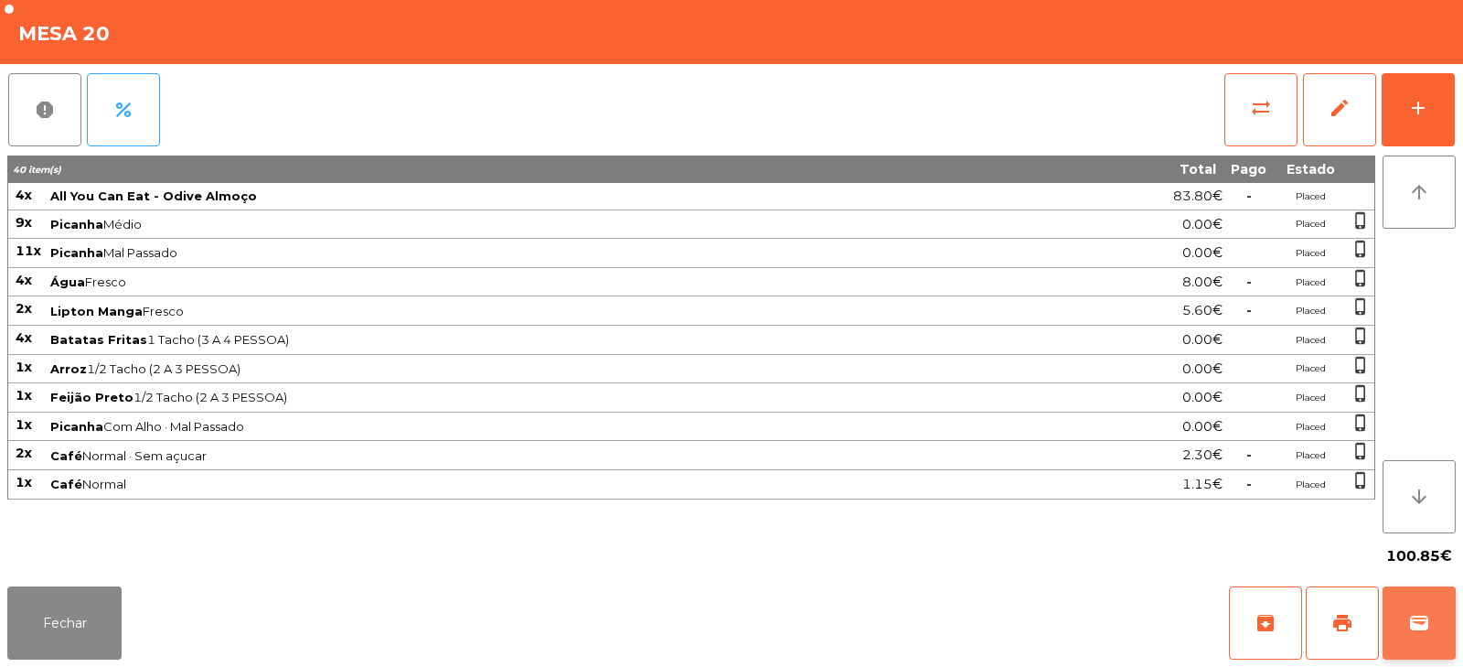
click at [1417, 598] on button "wallet" at bounding box center [1418, 622] width 73 height 73
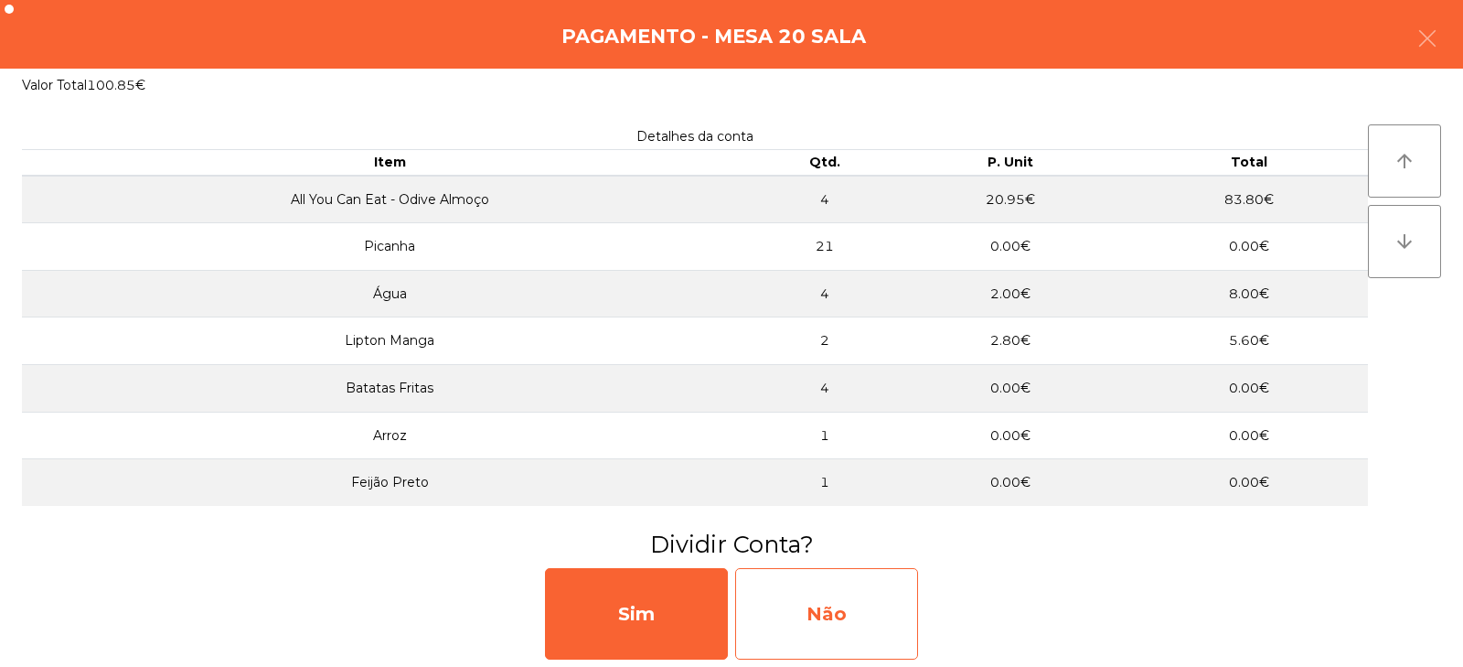
click at [859, 603] on div "Não" at bounding box center [826, 613] width 183 height 91
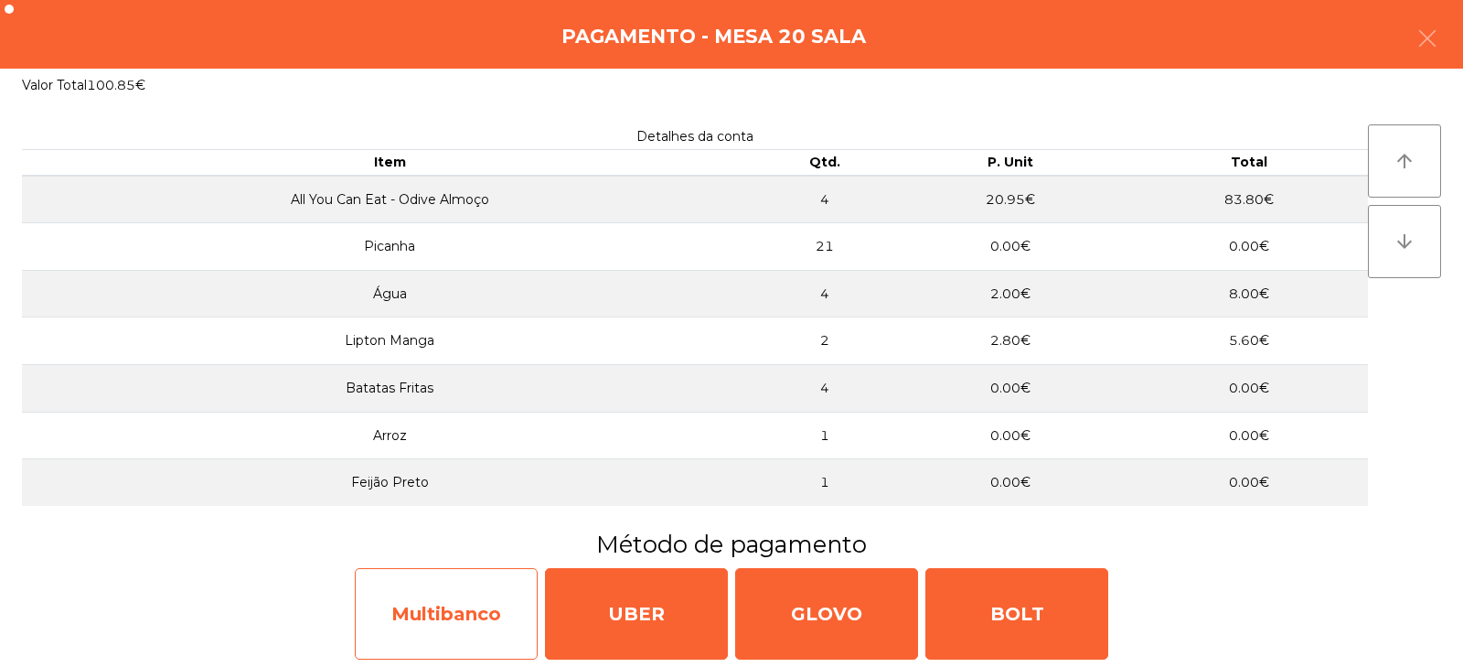
click at [411, 618] on div "Multibanco" at bounding box center [446, 613] width 183 height 91
select select "**"
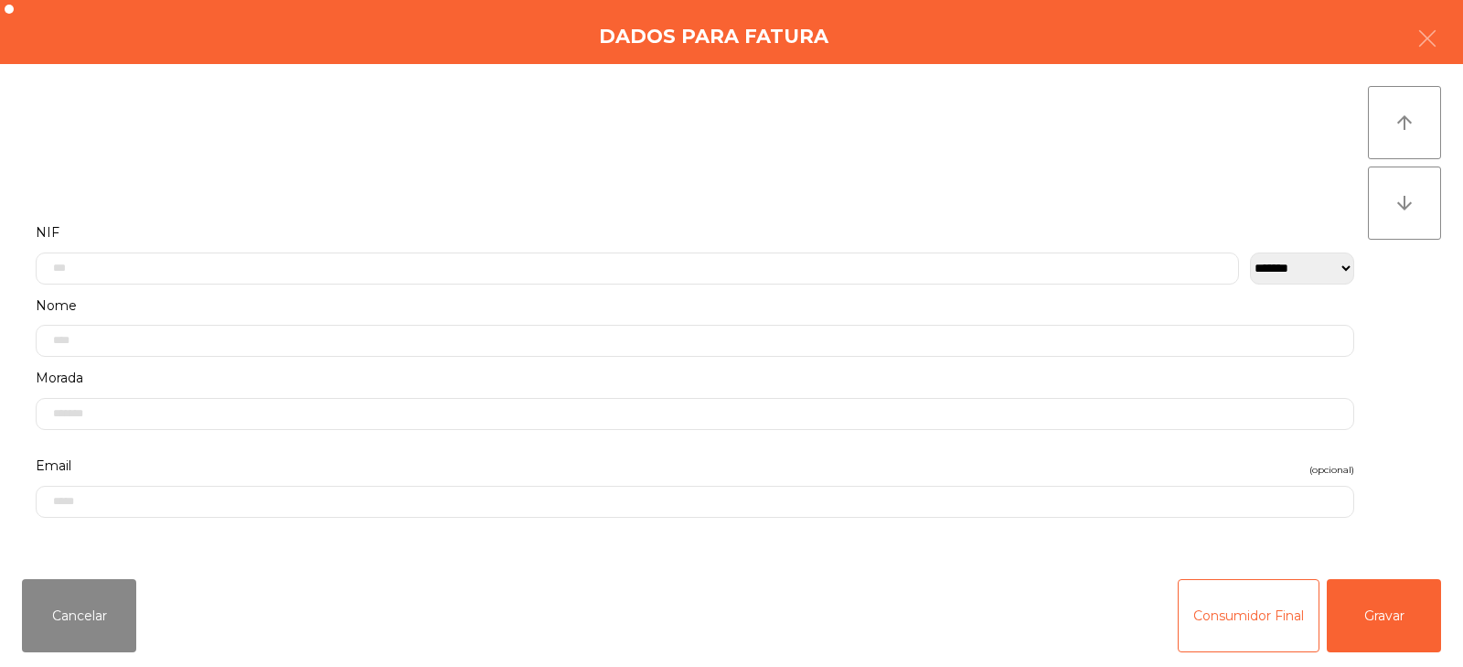
click at [761, 228] on label "NIF" at bounding box center [695, 232] width 1318 height 25
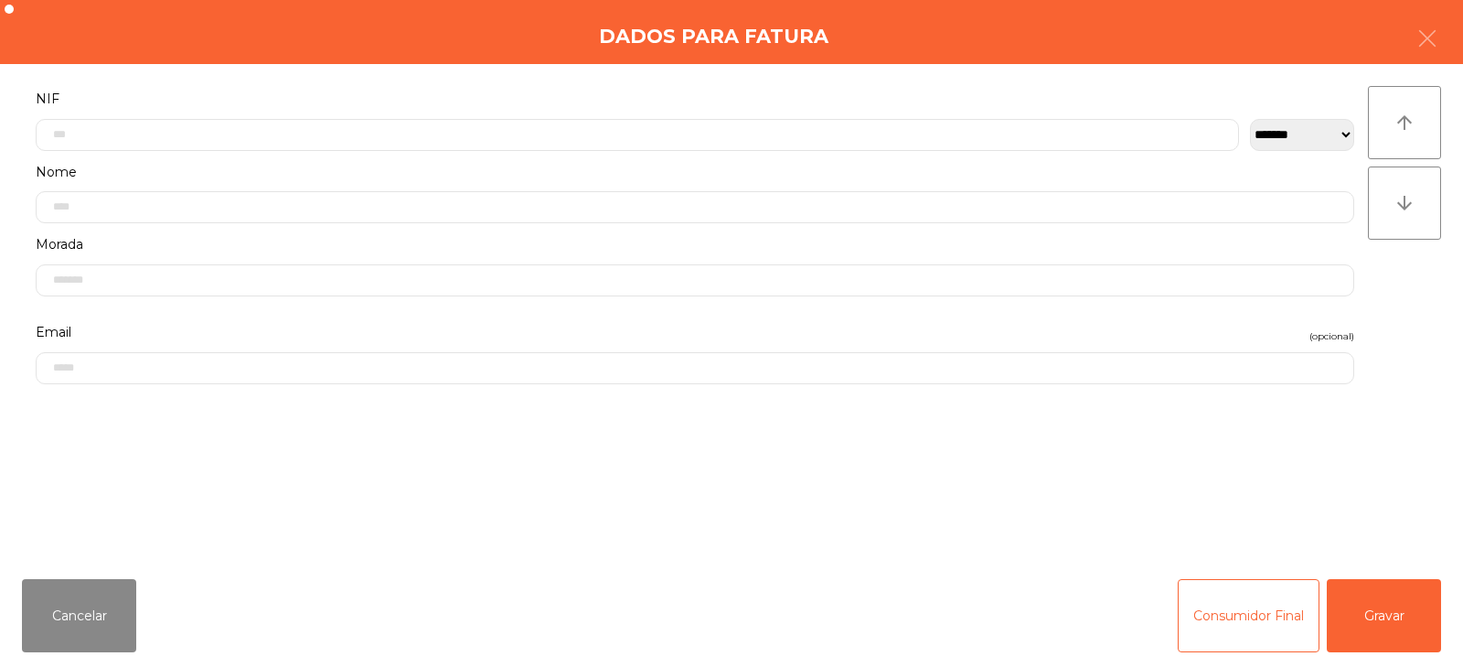
scroll to position [0, 0]
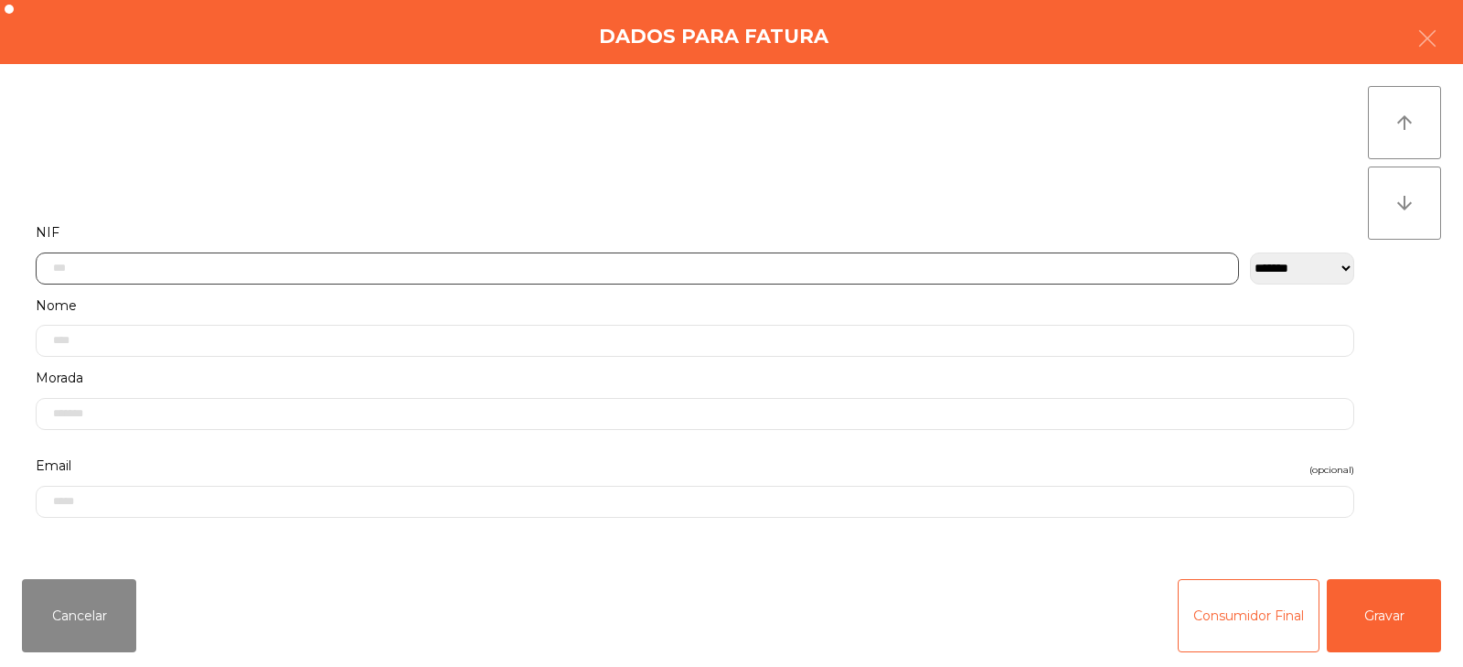
click at [899, 262] on input "text" at bounding box center [637, 268] width 1203 height 32
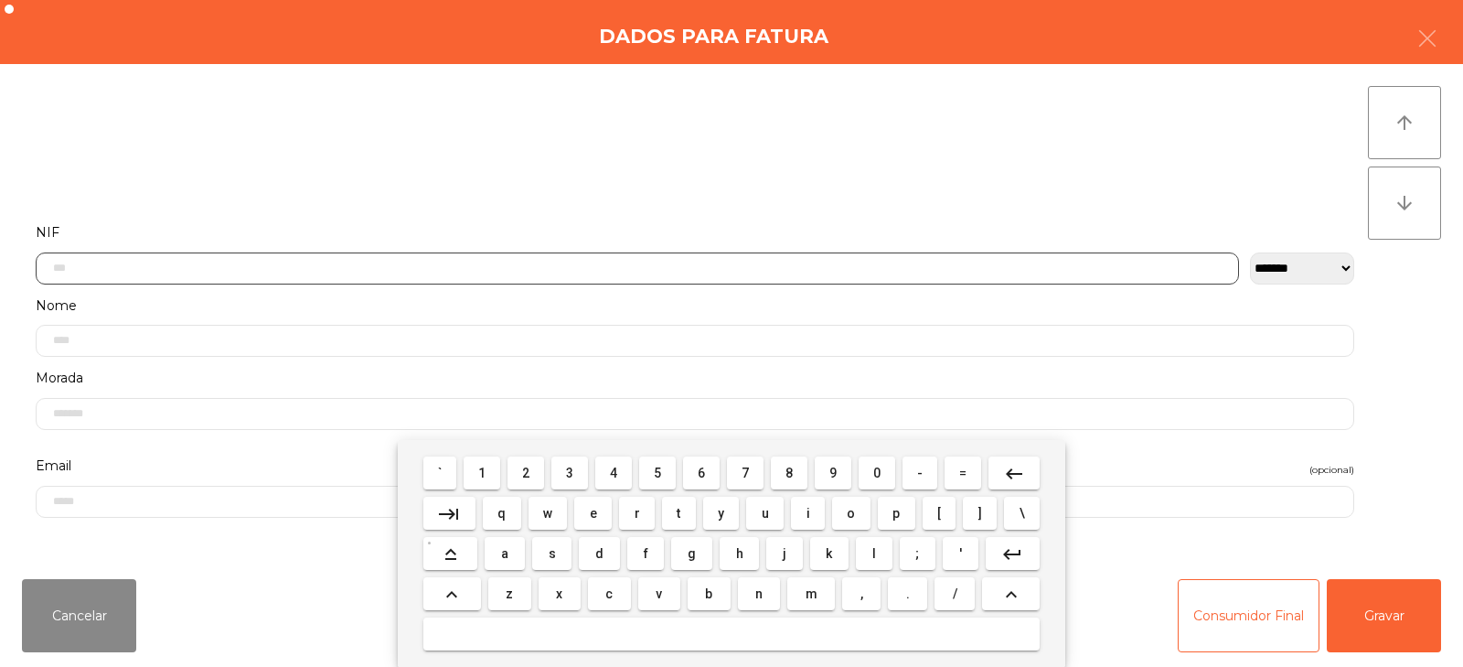
scroll to position [133, 0]
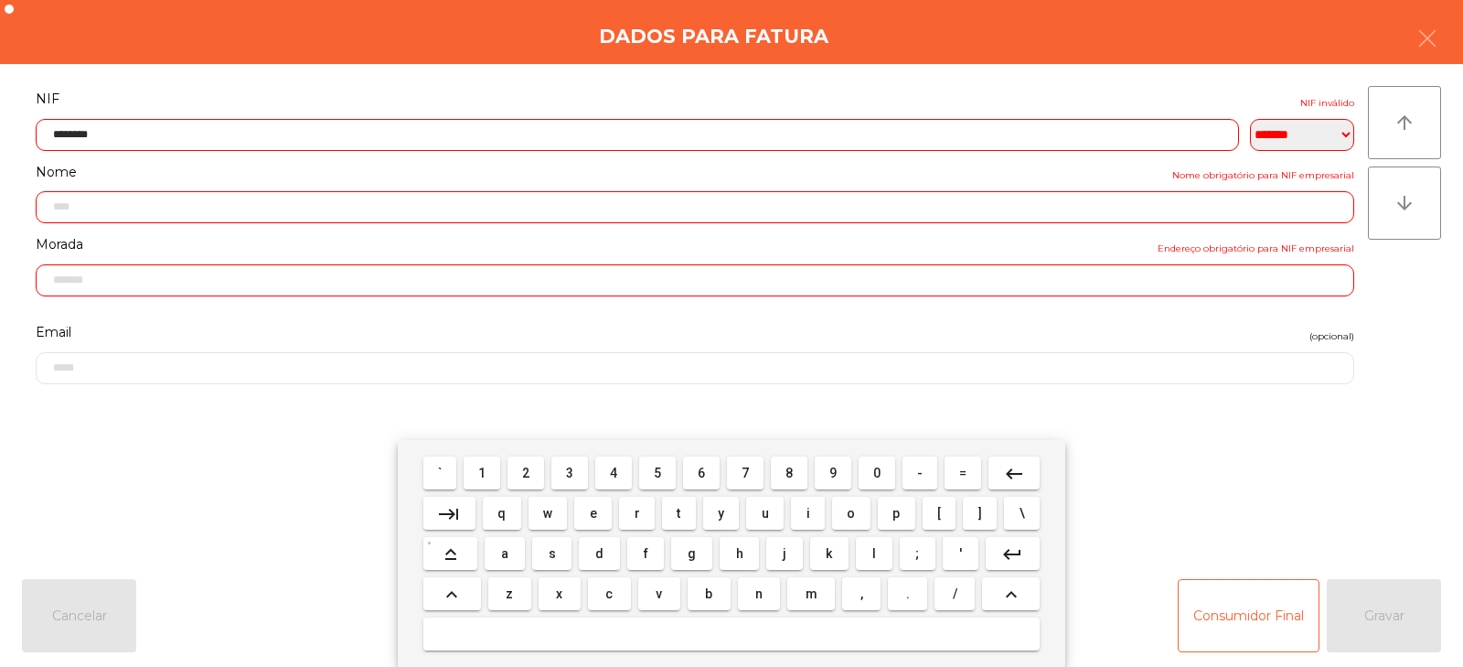
type input "*********"
type input "**********"
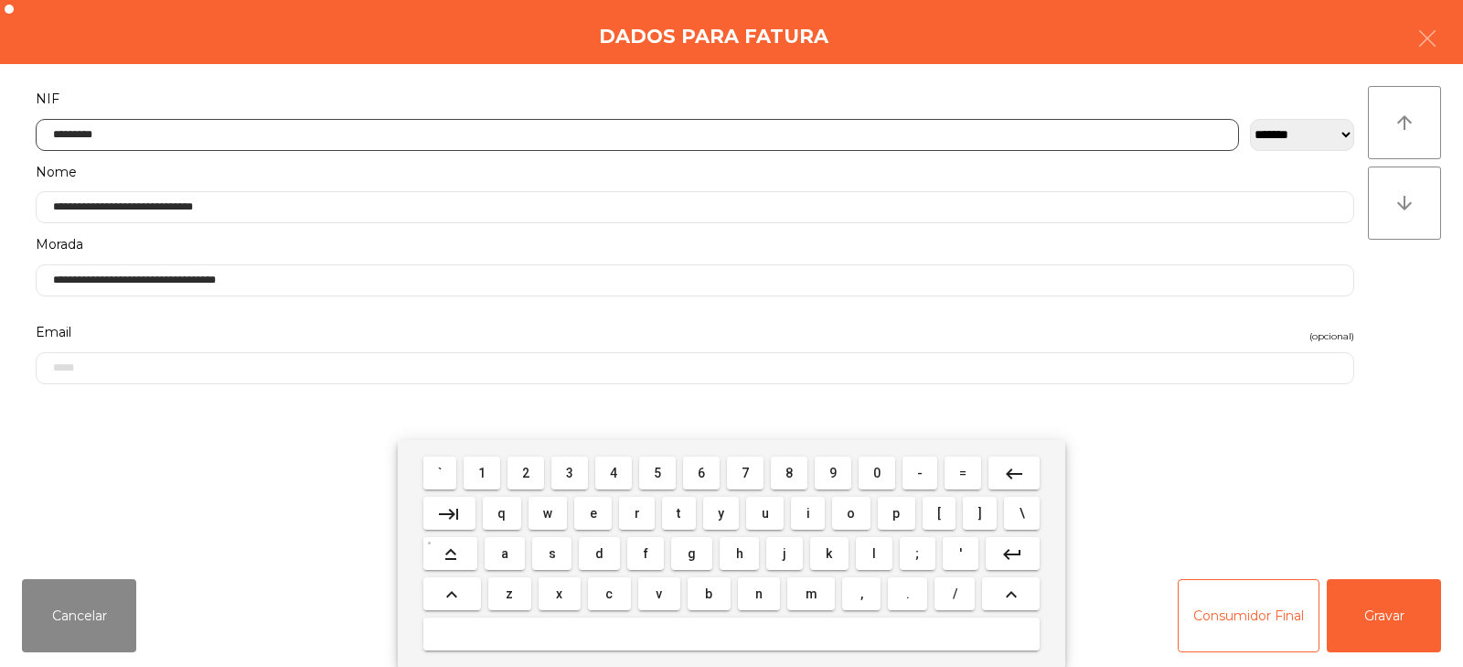
type input "*********"
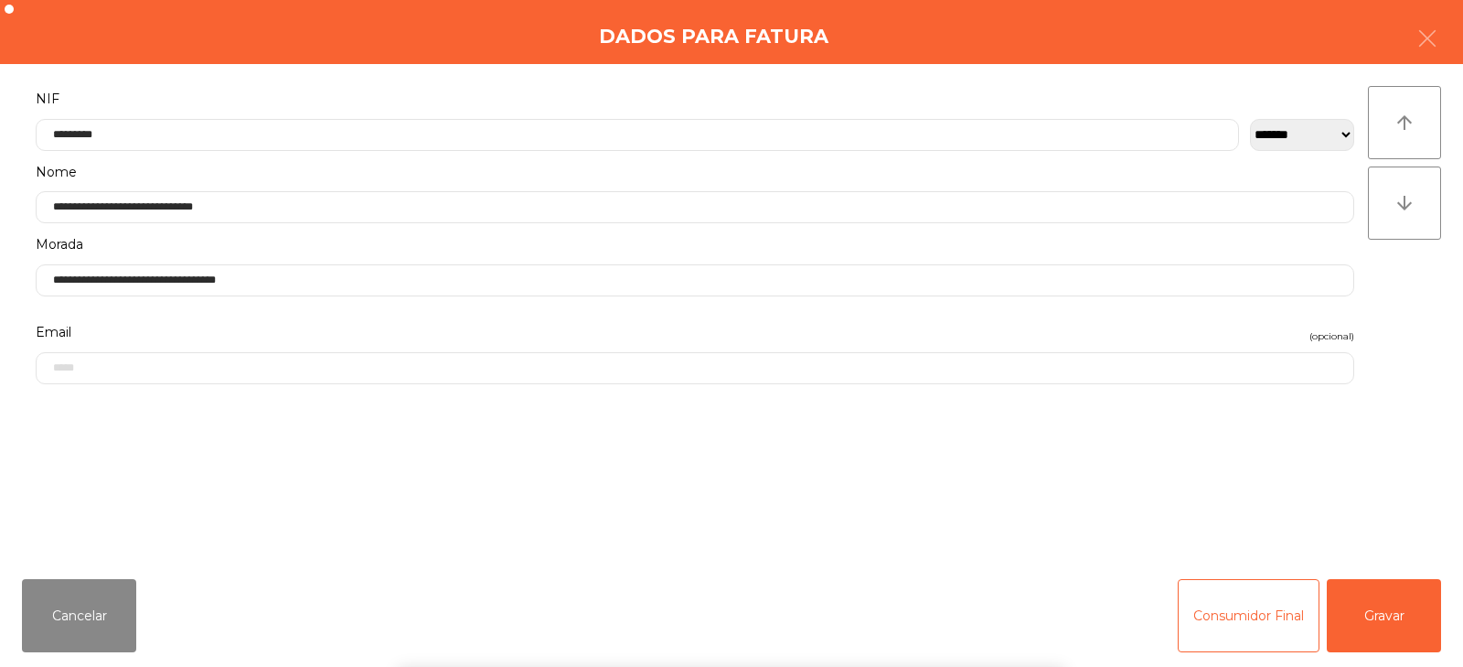
click at [1369, 617] on div "` 1 2 3 4 5 6 7 8 9 0 - = keyboard_backspace keyboard_tab q w e r t y u i o p […" at bounding box center [731, 553] width 1463 height 227
click at [1396, 613] on button "Gravar" at bounding box center [1384, 615] width 114 height 73
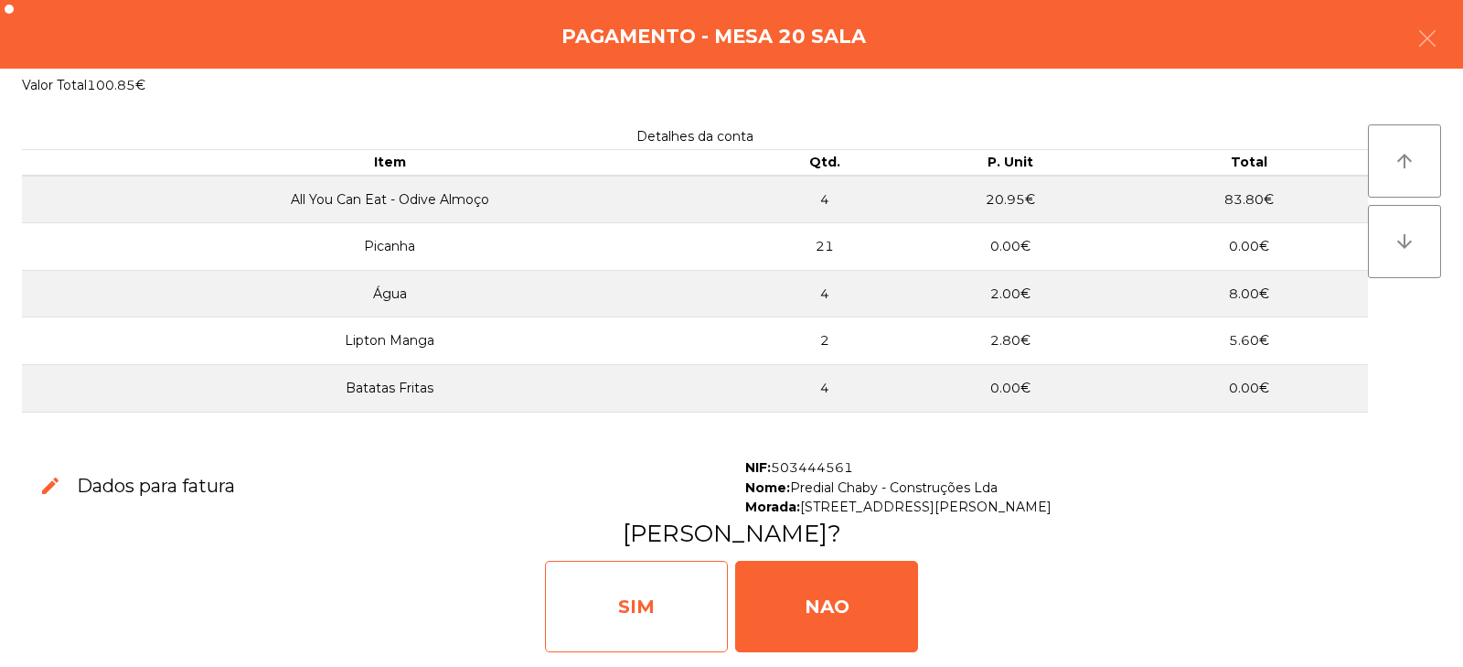
click at [651, 624] on div "SIM" at bounding box center [636, 605] width 183 height 91
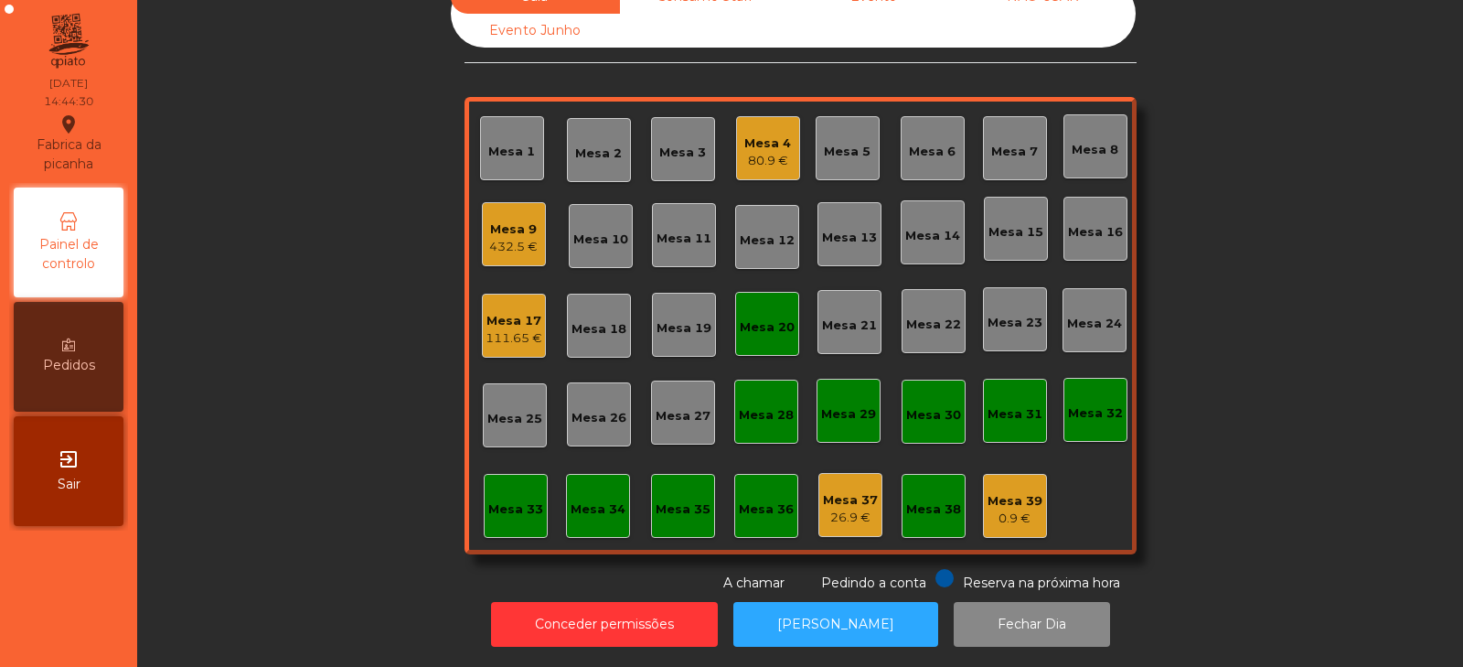
click at [781, 337] on div "Mesa 20" at bounding box center [767, 324] width 64 height 64
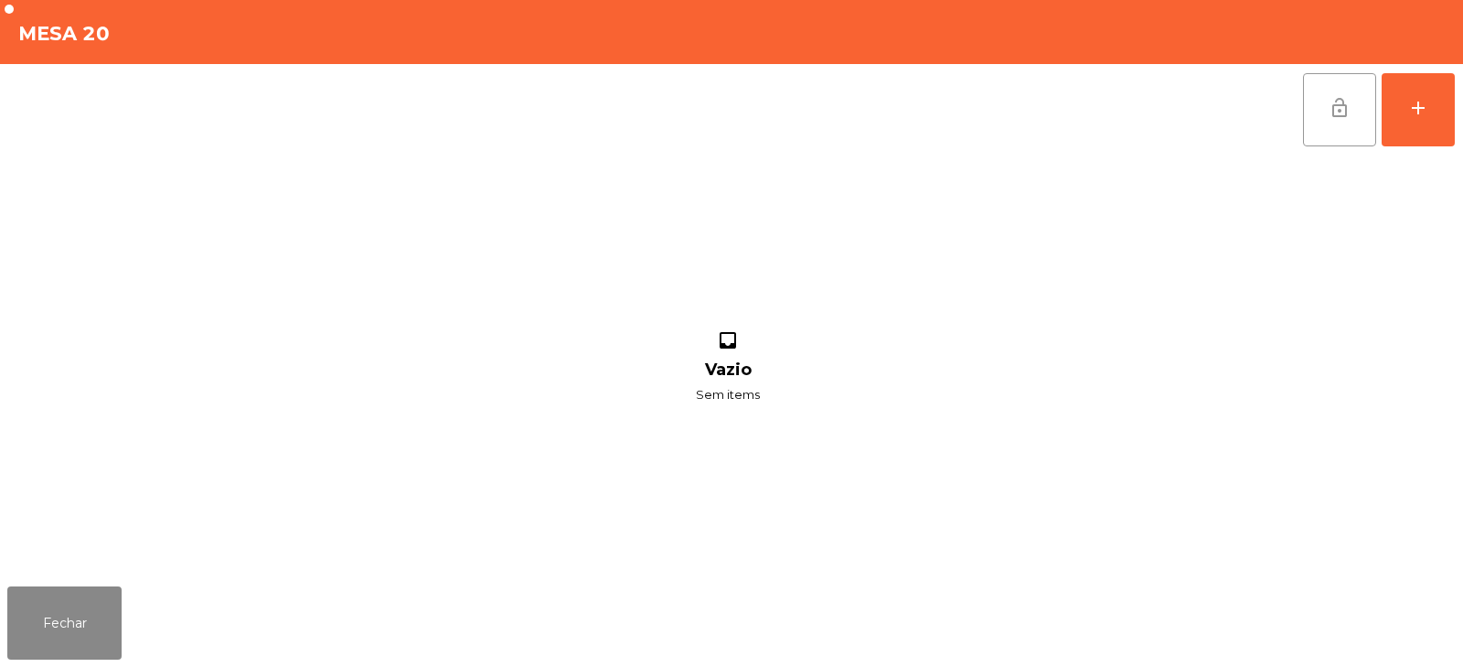
click at [1323, 127] on button "lock_open" at bounding box center [1339, 109] width 73 height 73
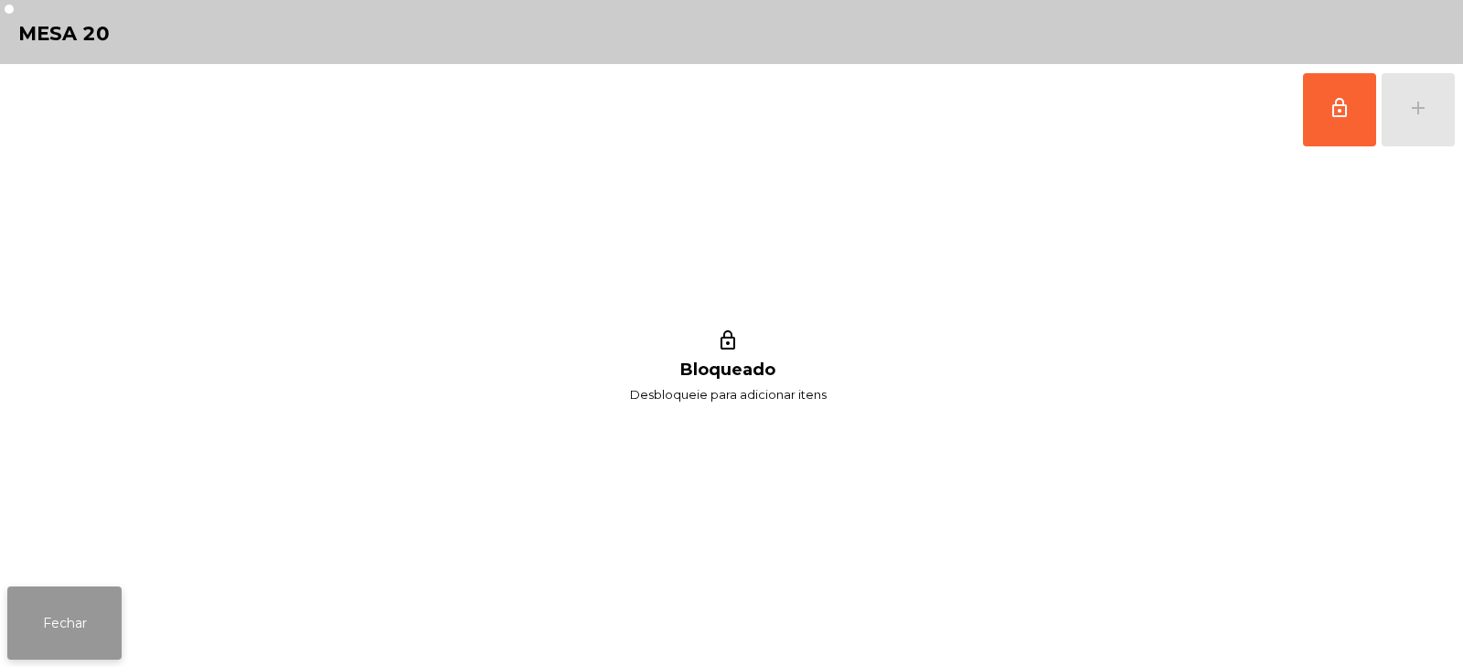
click at [91, 636] on button "Fechar" at bounding box center [64, 622] width 114 height 73
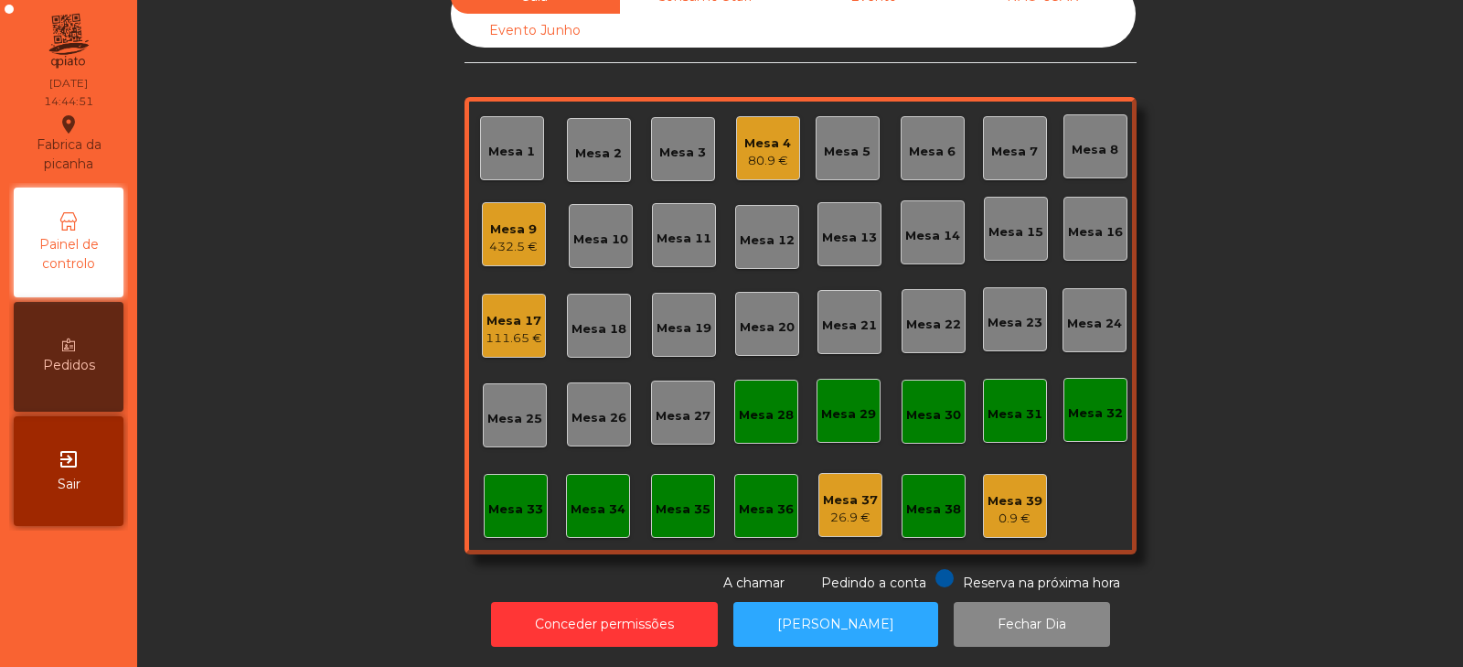
scroll to position [0, 0]
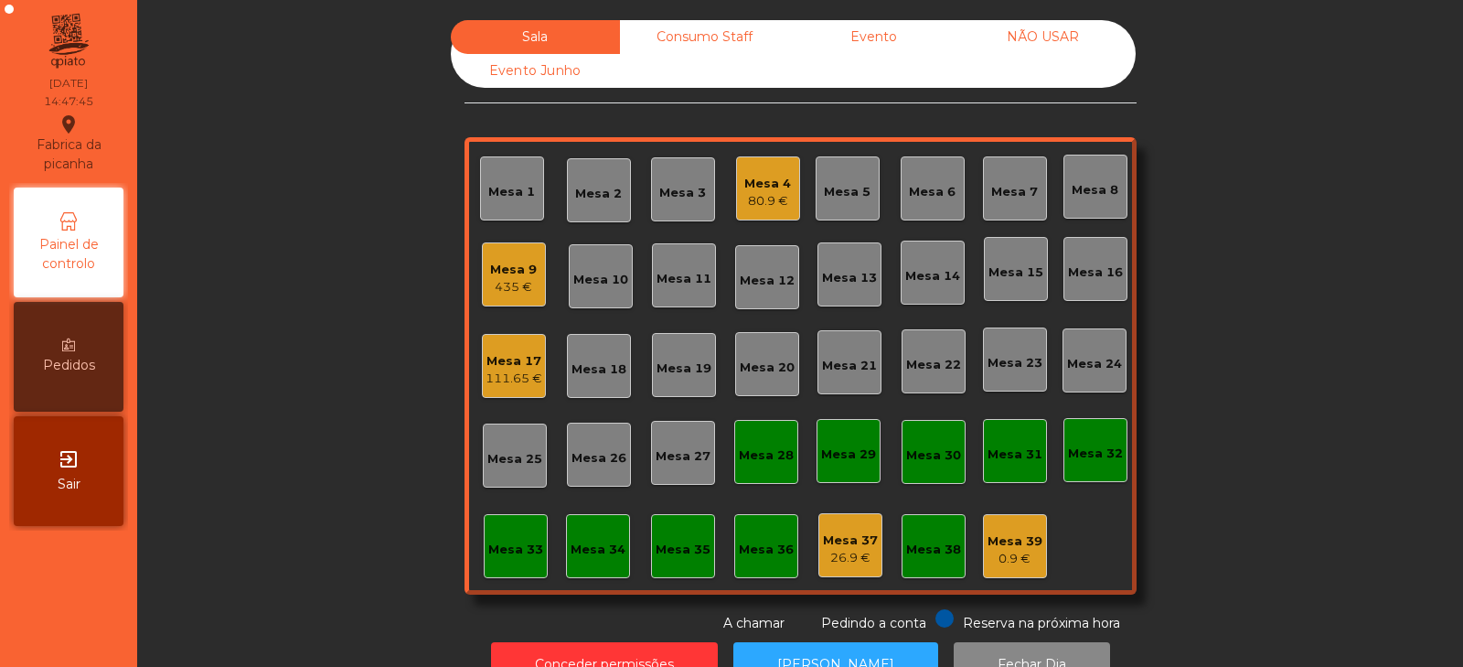
click at [707, 27] on div "Consumo Staff" at bounding box center [704, 37] width 169 height 34
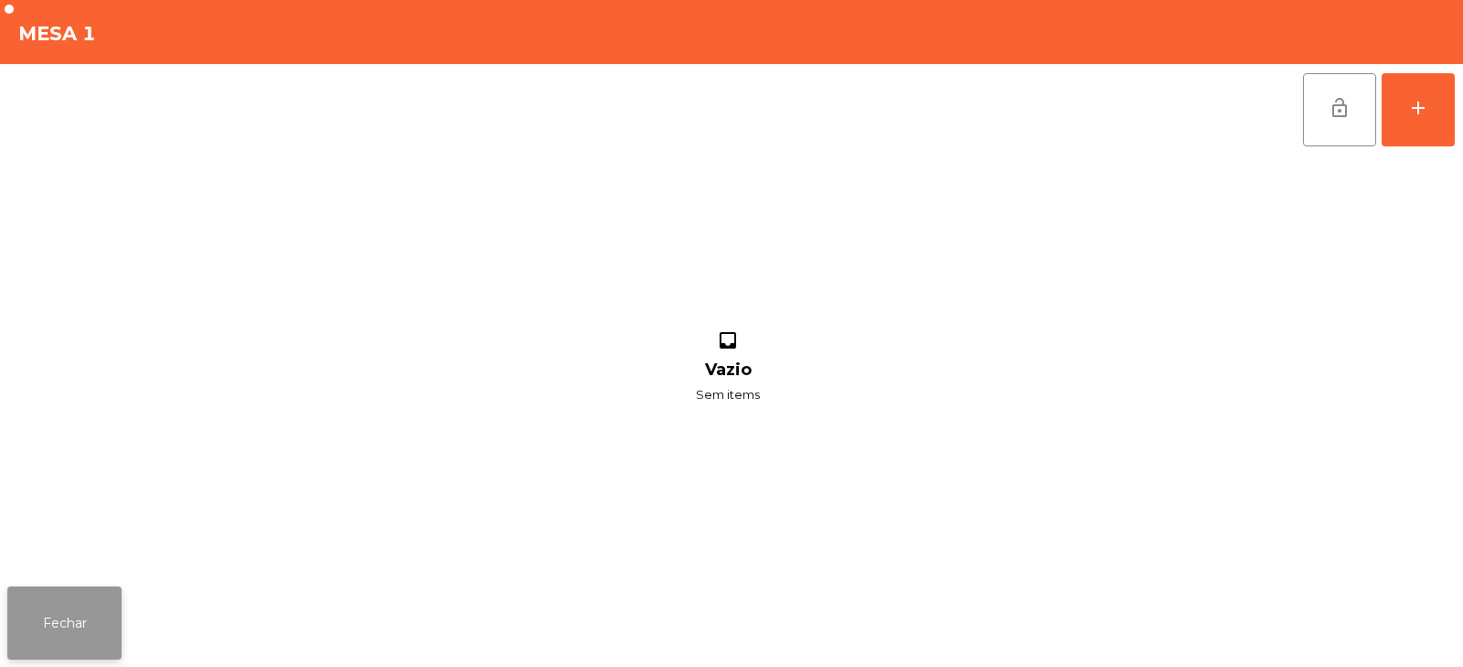
click at [65, 630] on button "Fechar" at bounding box center [64, 622] width 114 height 73
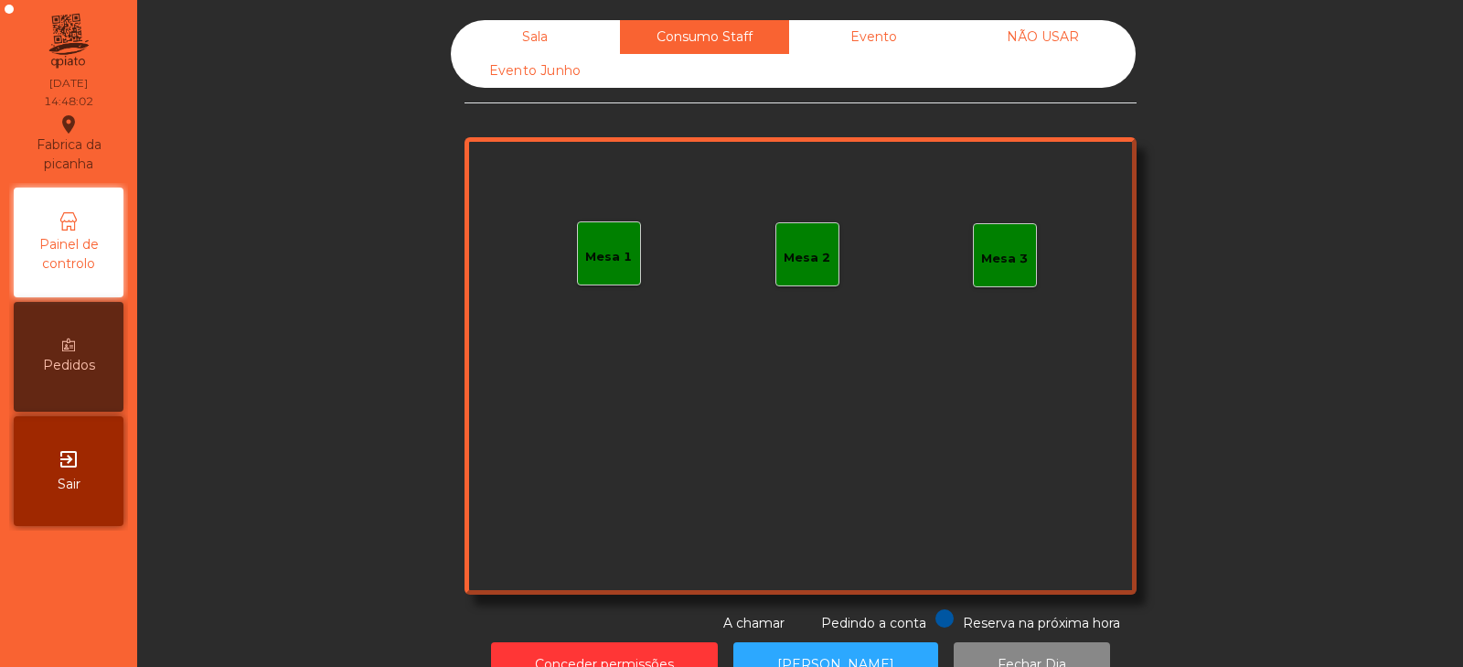
click at [532, 34] on div "Sala" at bounding box center [535, 37] width 169 height 34
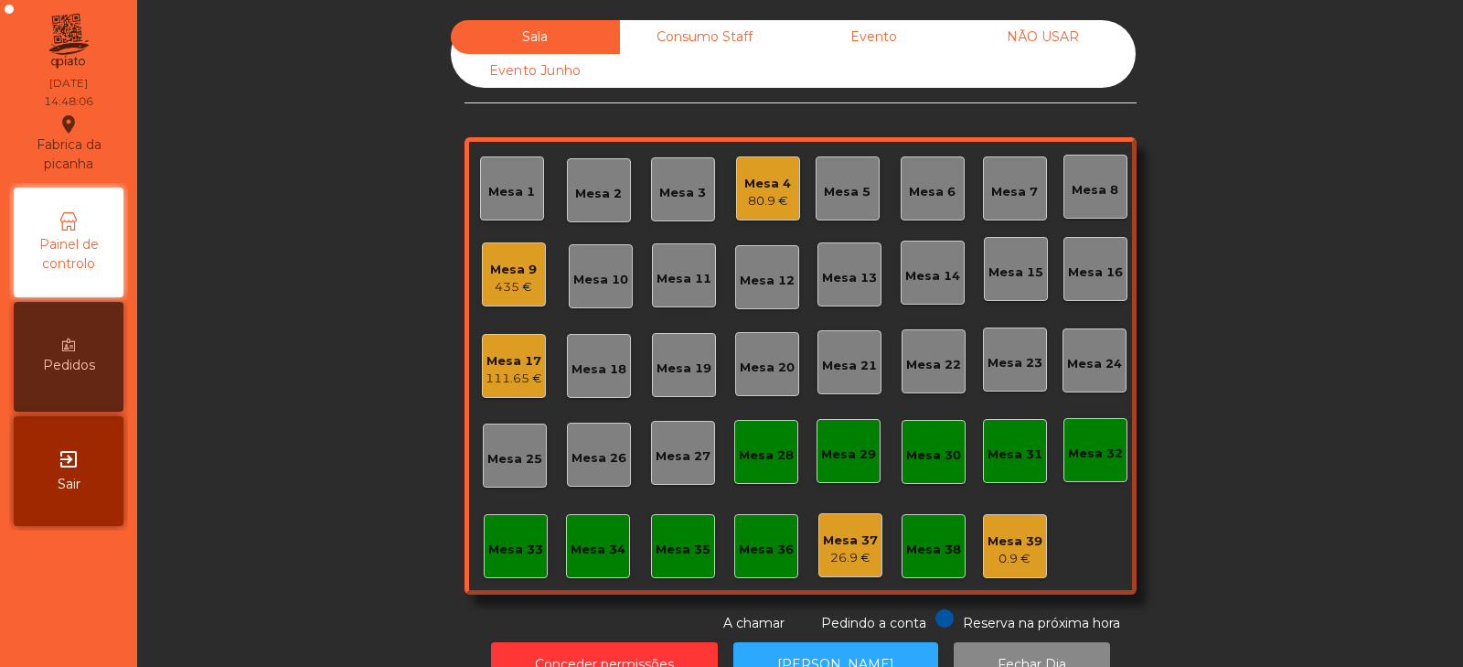
click at [713, 26] on div "Consumo Staff" at bounding box center [704, 37] width 169 height 34
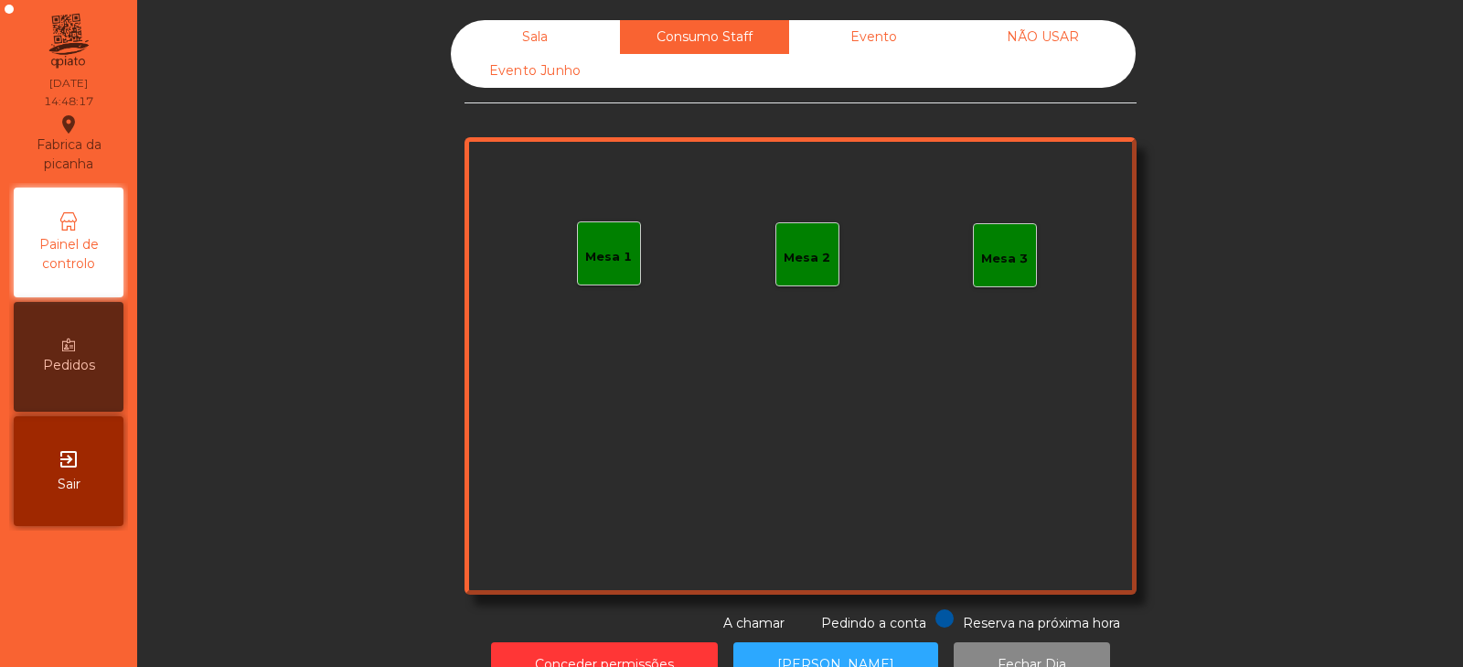
click at [603, 255] on div "Mesa 1" at bounding box center [608, 257] width 47 height 18
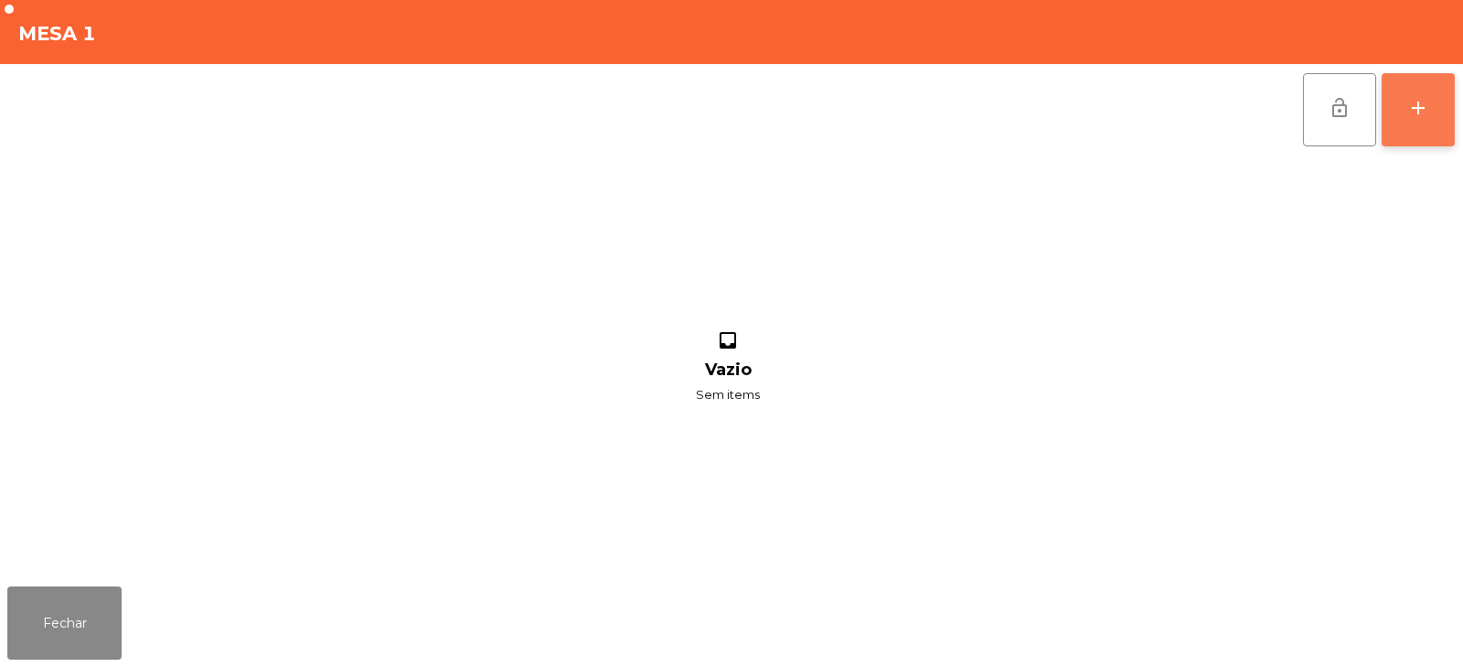
click at [1428, 109] on div "add" at bounding box center [1418, 108] width 22 height 22
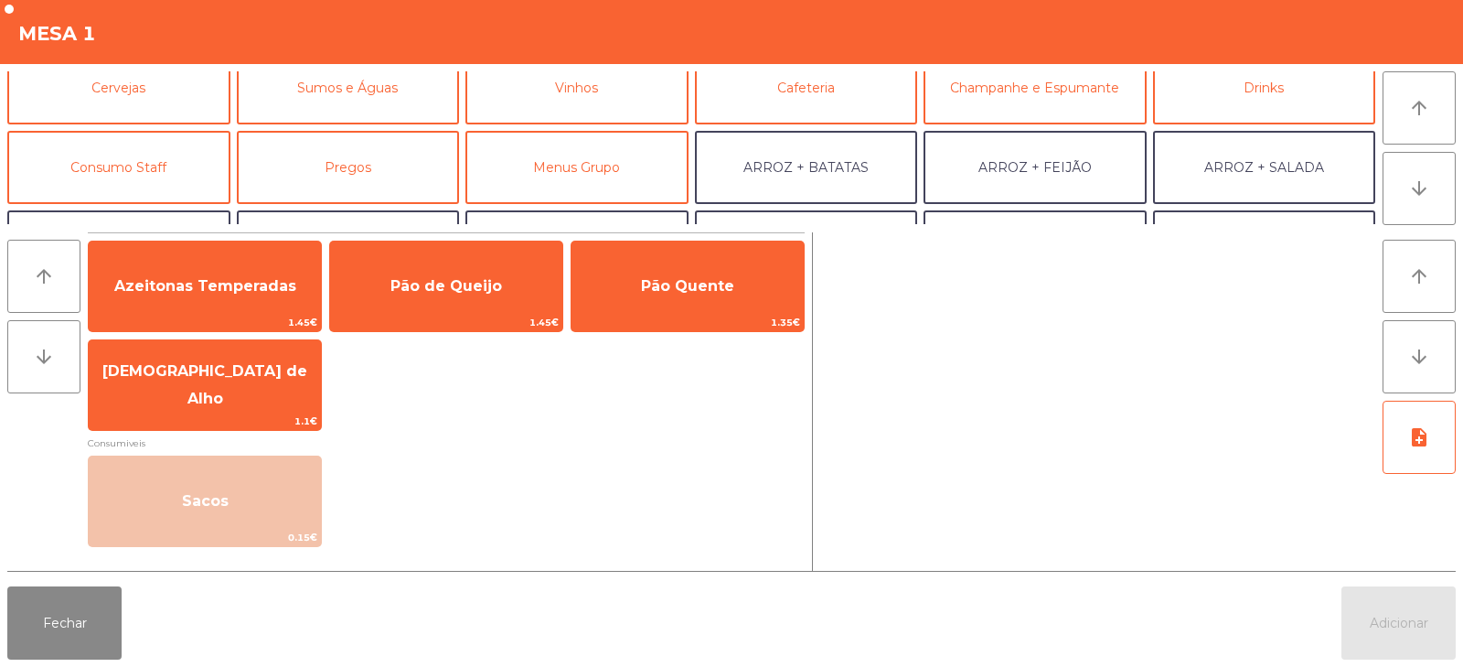
scroll to position [103, 0]
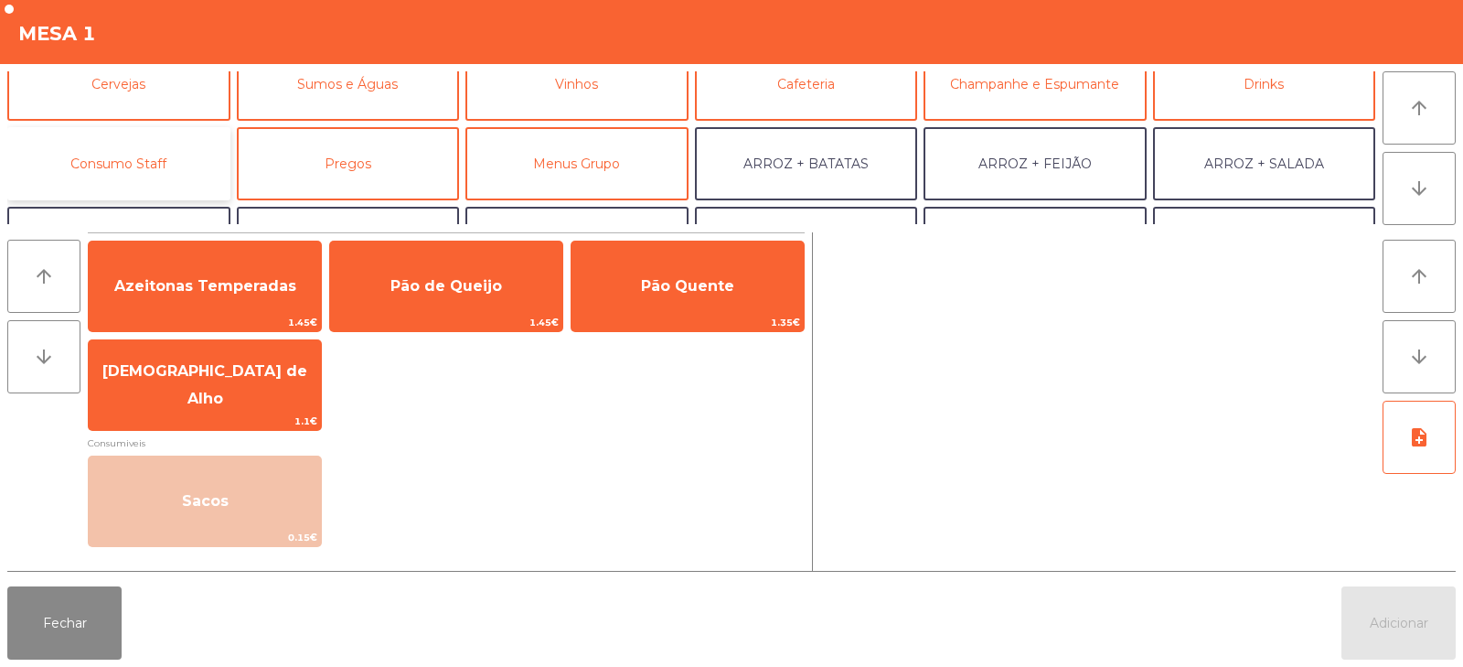
click at [139, 153] on button "Consumo Staff" at bounding box center [118, 163] width 223 height 73
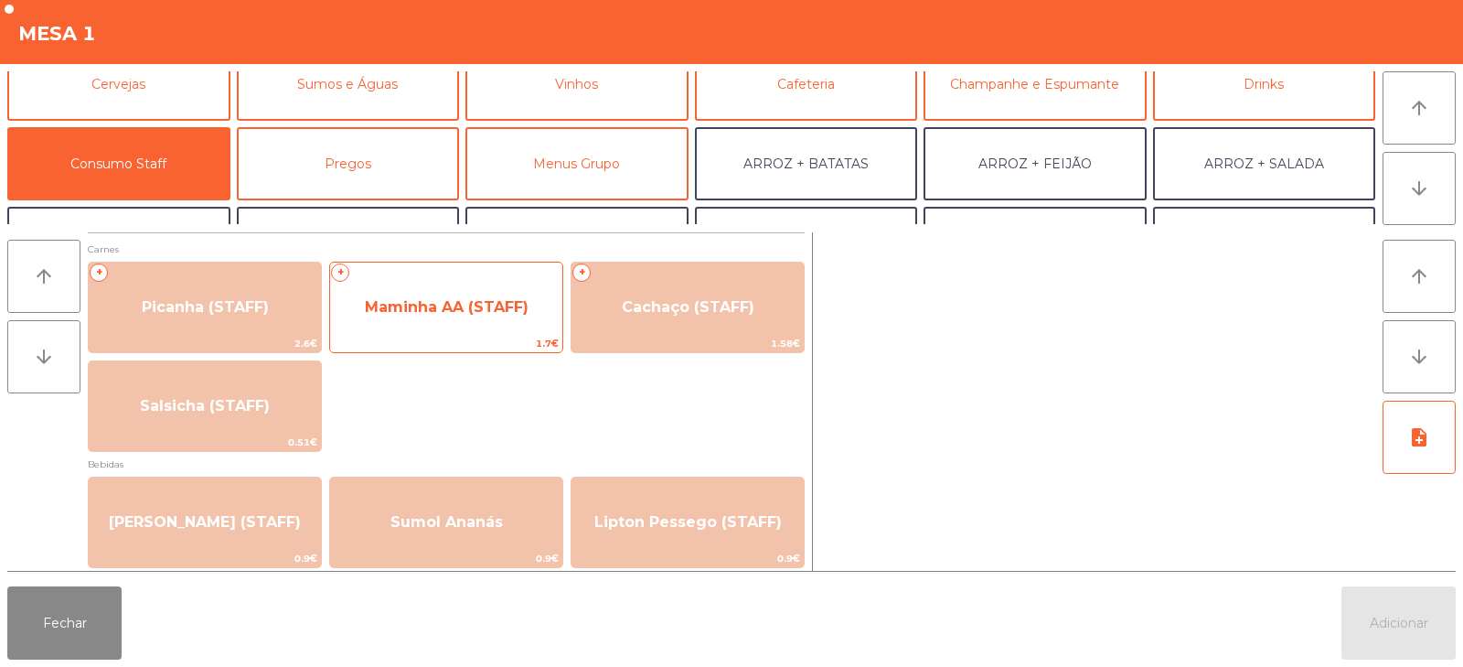
click at [432, 308] on span "Maminha AA (STAFF)" at bounding box center [447, 306] width 164 height 17
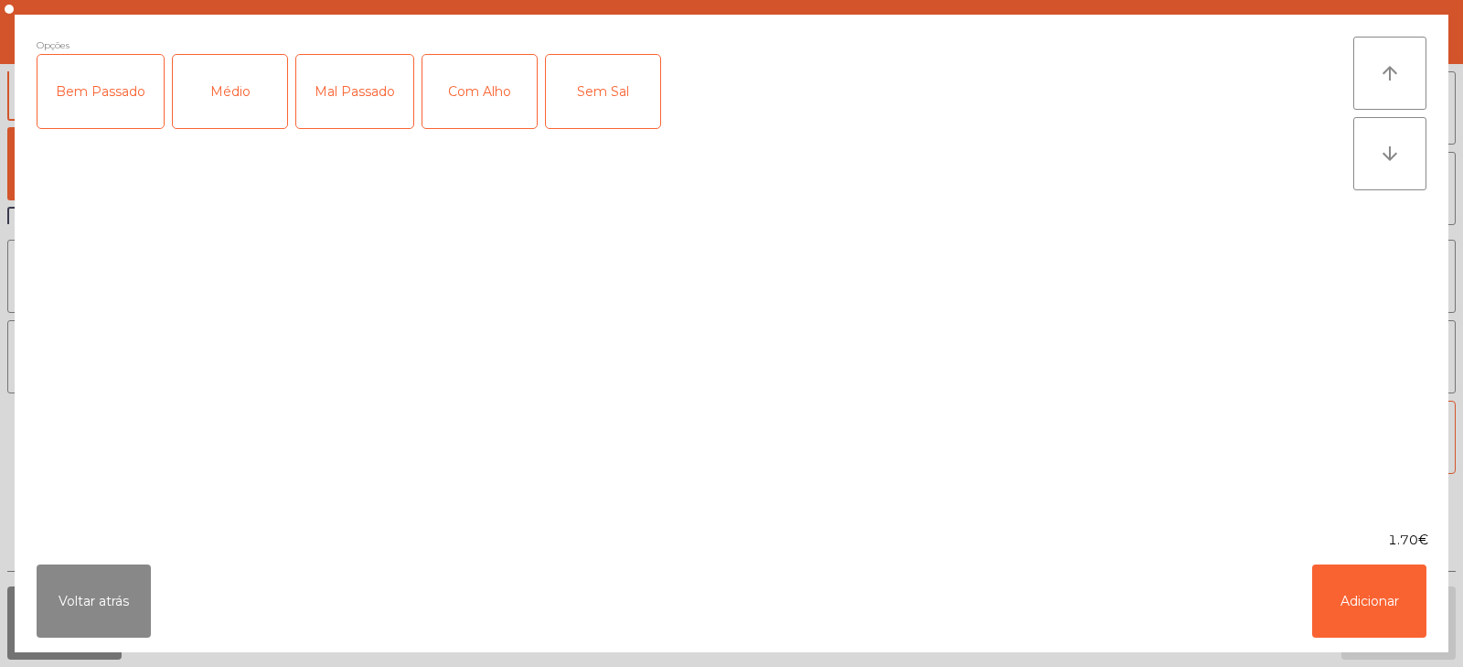
click at [196, 108] on div "Médio" at bounding box center [230, 91] width 114 height 73
click at [333, 99] on div "Mal Passado" at bounding box center [354, 91] width 117 height 73
click at [464, 99] on div "Com Alho" at bounding box center [479, 91] width 114 height 73
click at [1365, 603] on button "Adicionar" at bounding box center [1369, 600] width 114 height 73
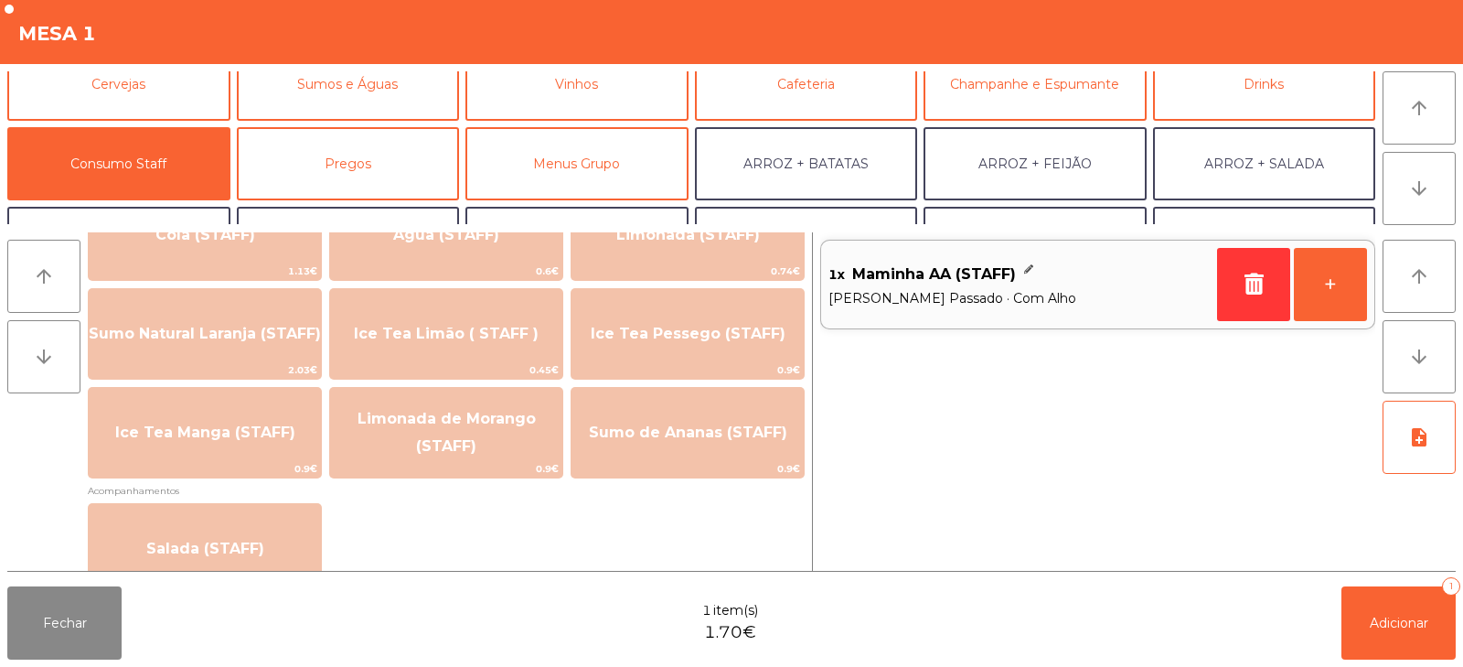
scroll to position [0, 0]
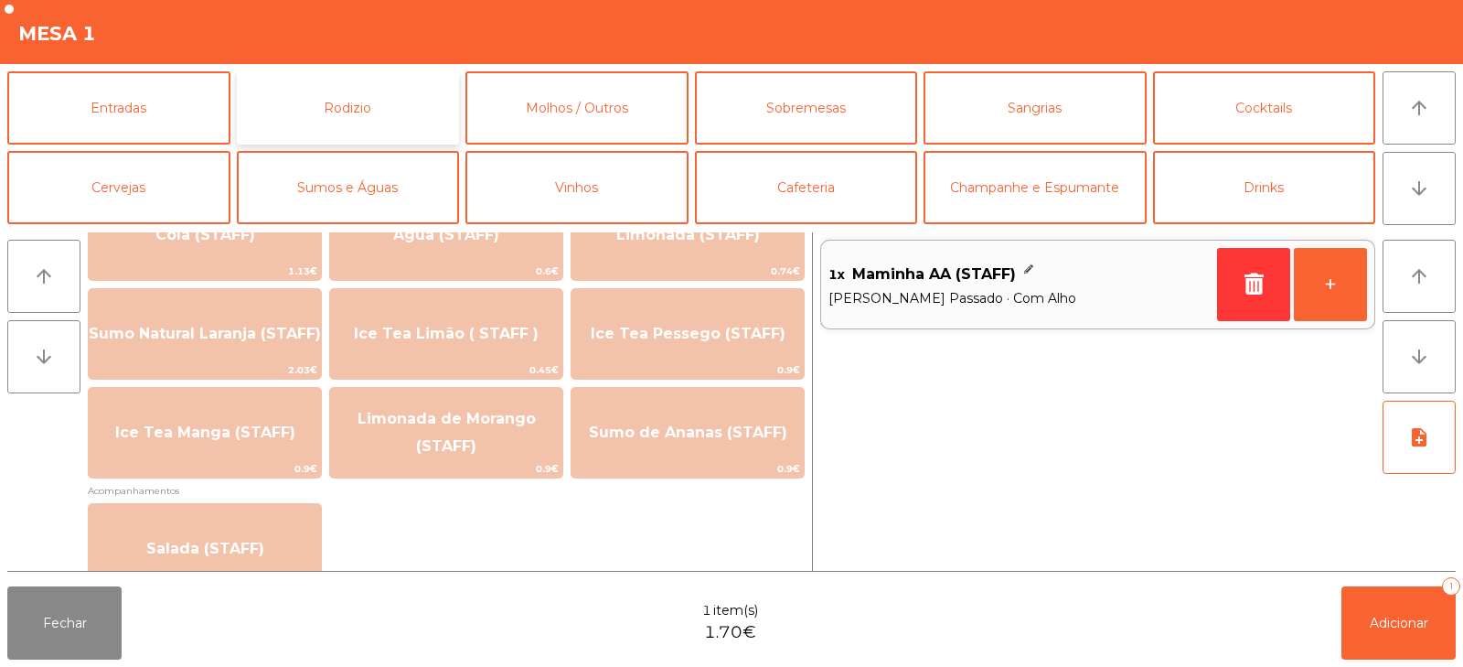
click at [365, 100] on button "Rodizio" at bounding box center [348, 107] width 223 height 73
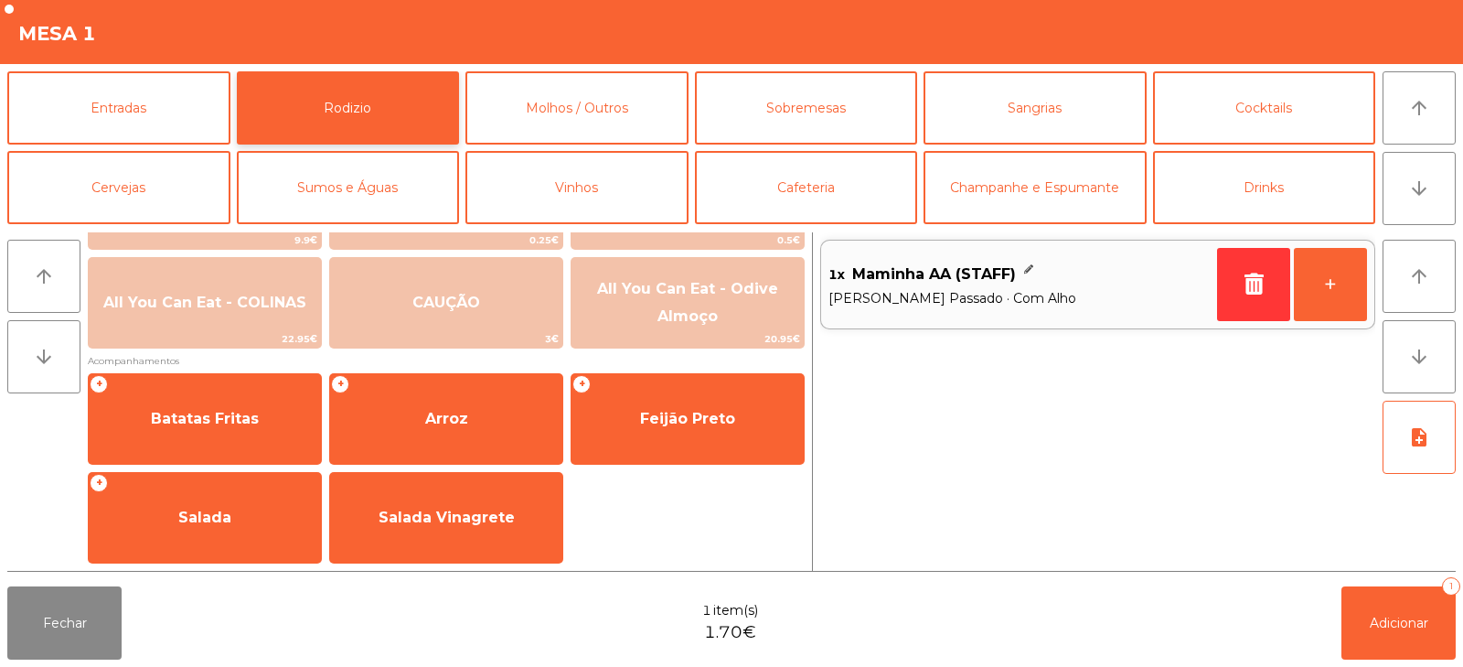
scroll to position [297, 0]
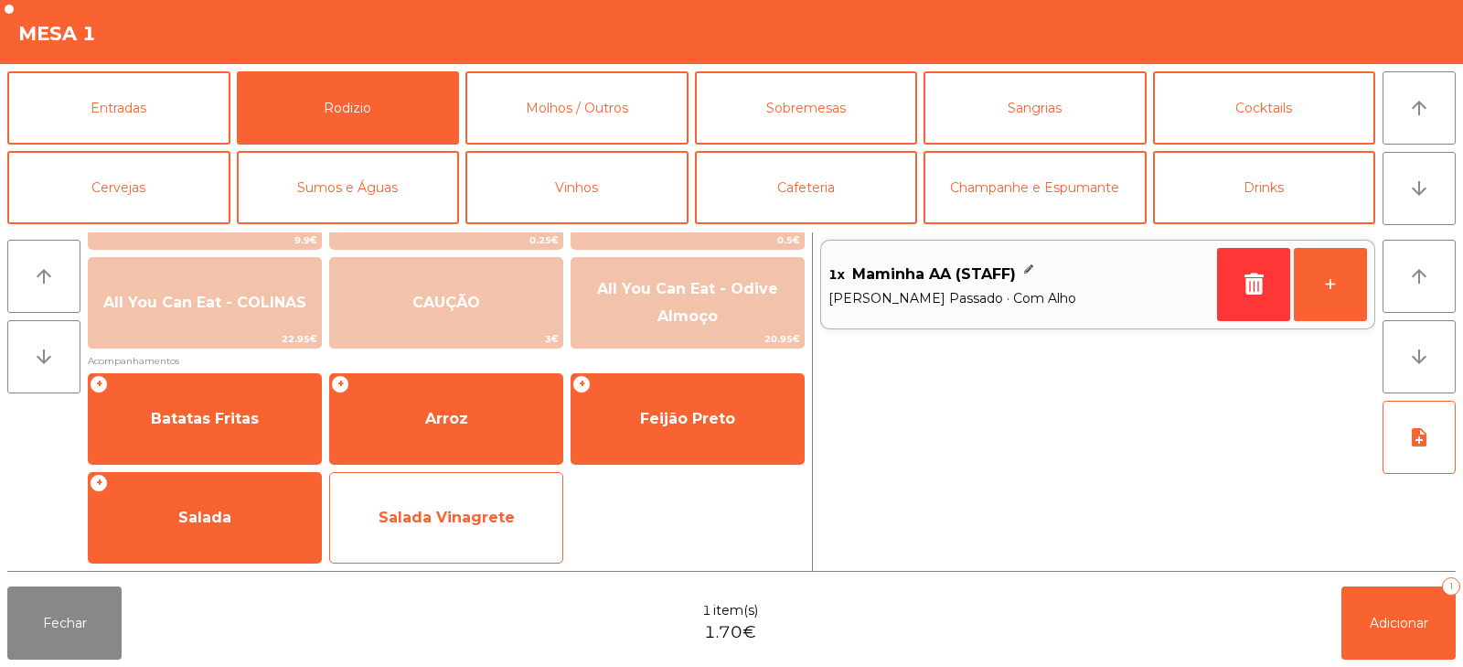
click at [467, 516] on span "Salada Vinagrete" at bounding box center [447, 516] width 136 height 17
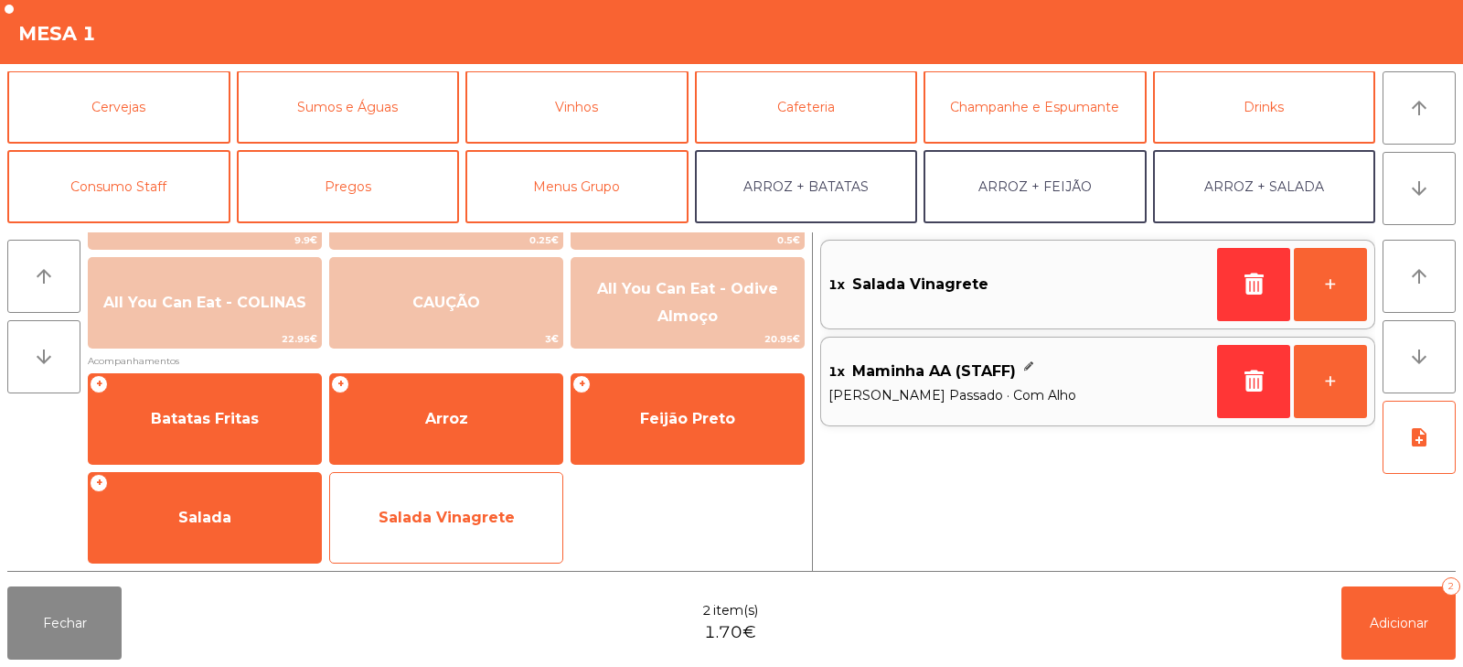
scroll to position [90, 0]
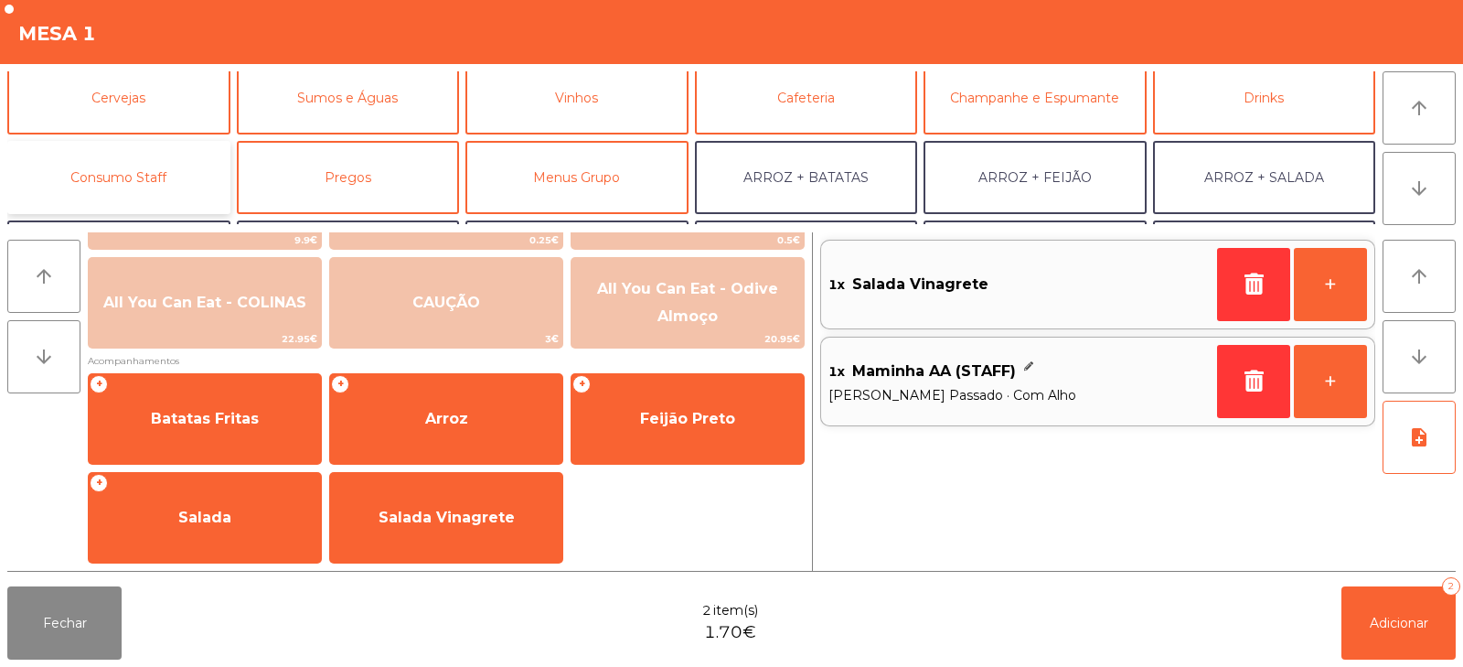
click at [151, 196] on button "Consumo Staff" at bounding box center [118, 177] width 223 height 73
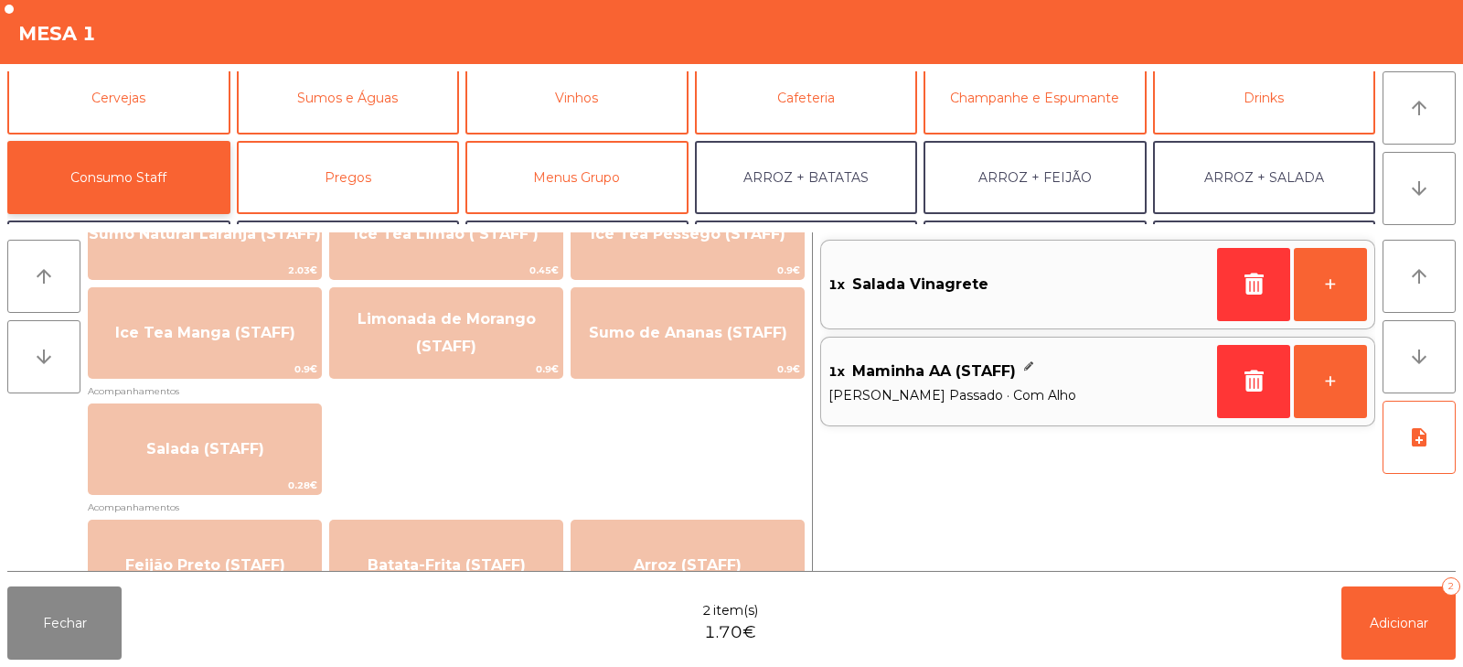
scroll to position [567, 0]
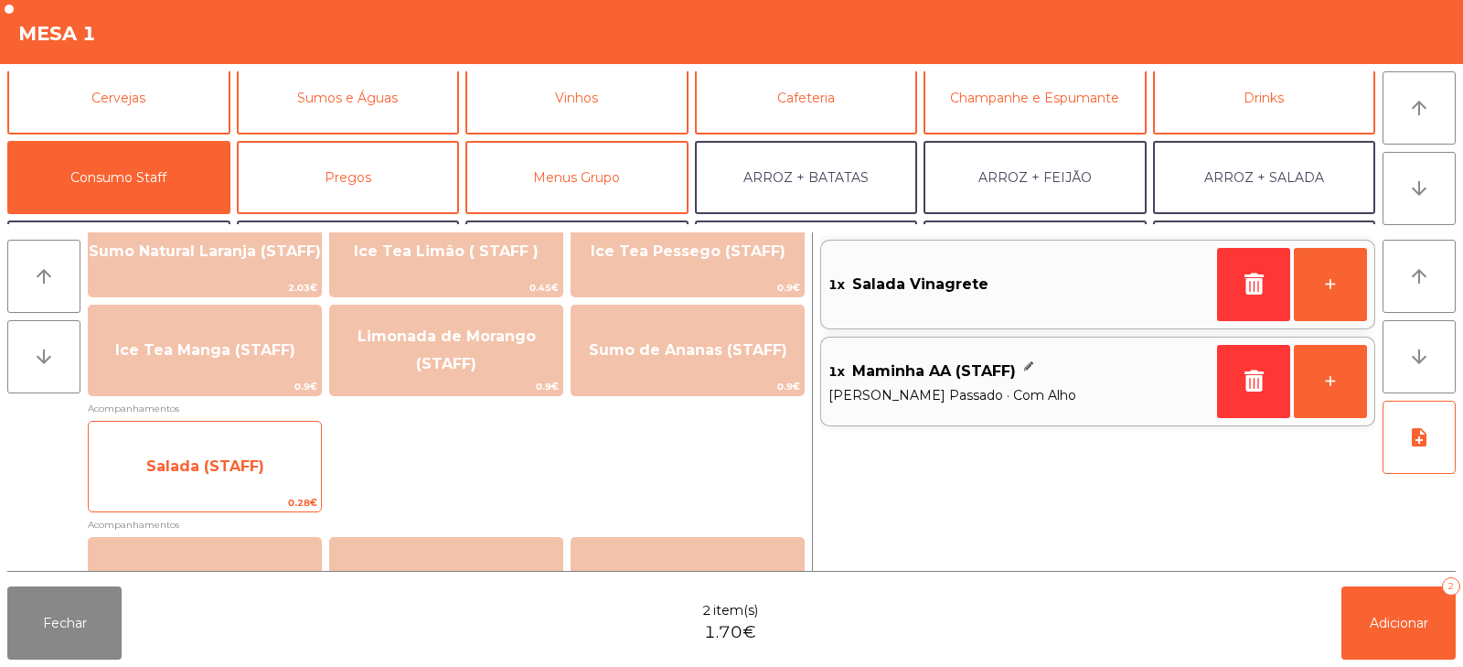
click at [229, 457] on span "Salada (STAFF)" at bounding box center [205, 465] width 118 height 17
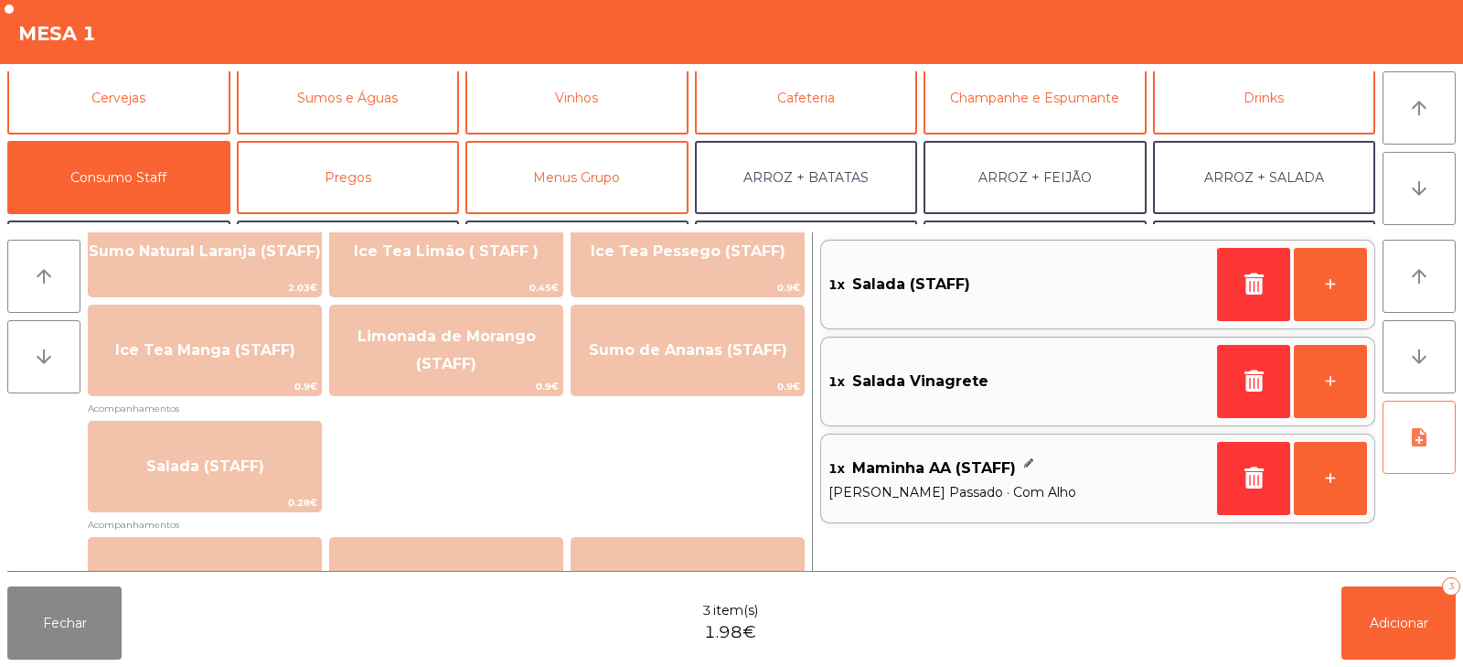
click at [1401, 444] on button "note_add" at bounding box center [1418, 436] width 73 height 73
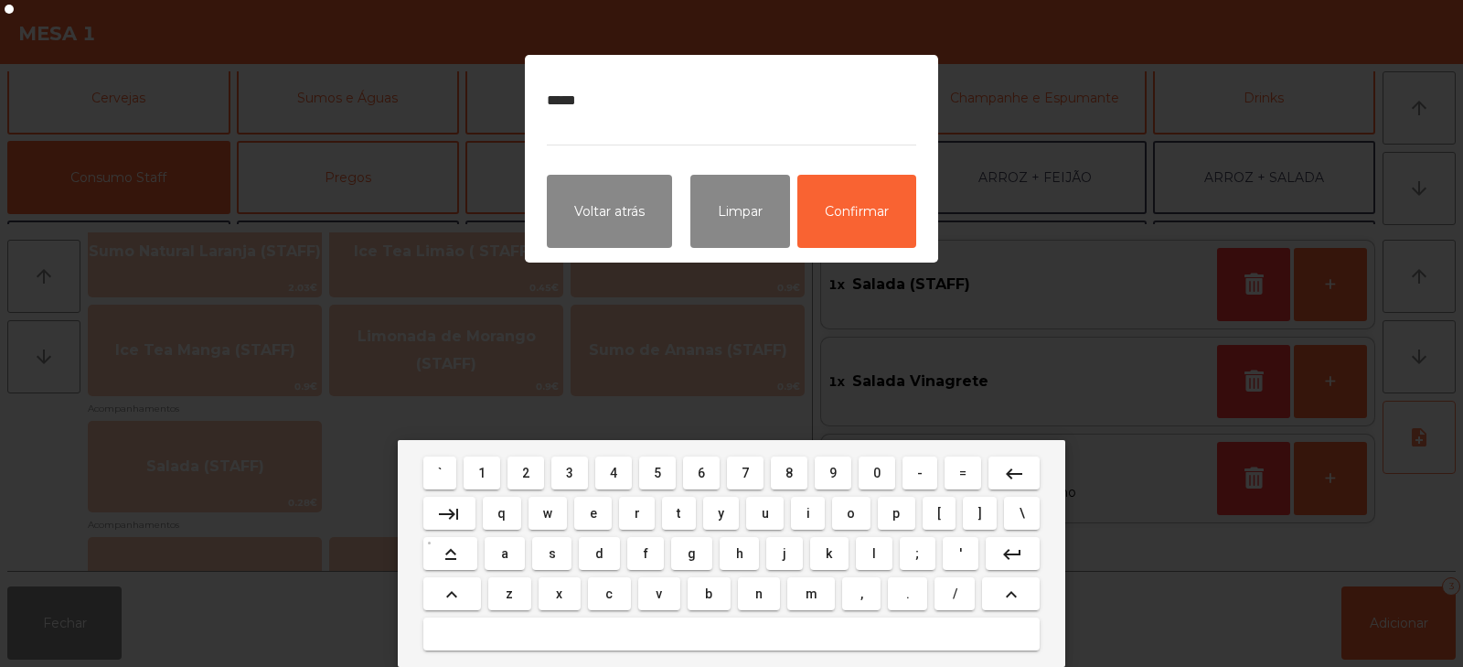
type textarea "******"
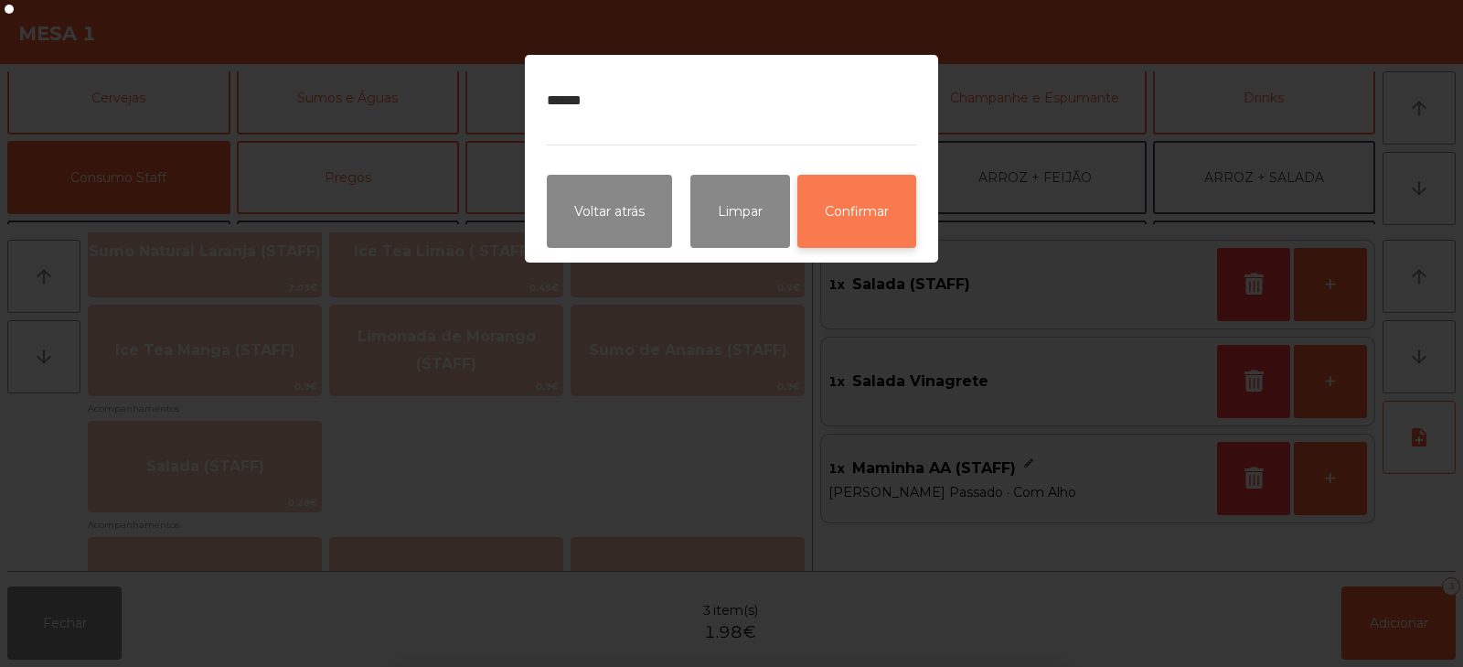
click at [867, 192] on button "Confirmar" at bounding box center [856, 211] width 119 height 73
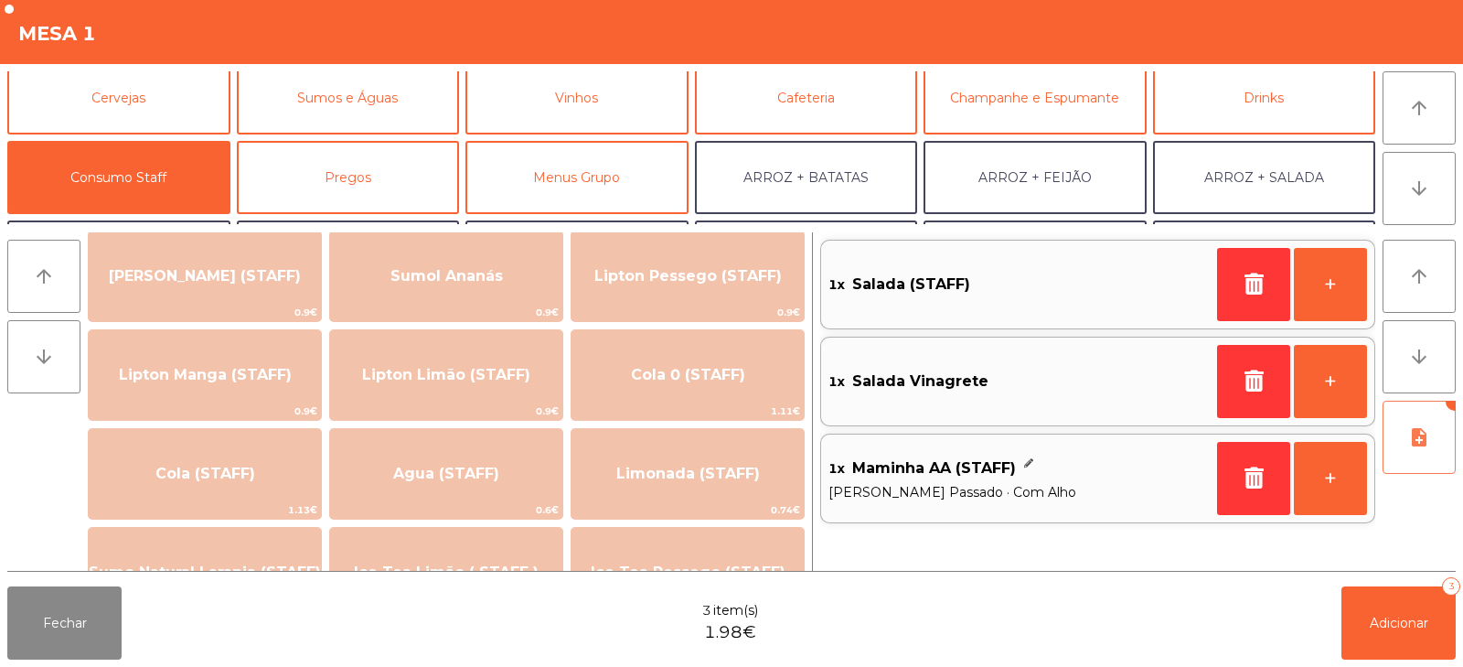
scroll to position [0, 0]
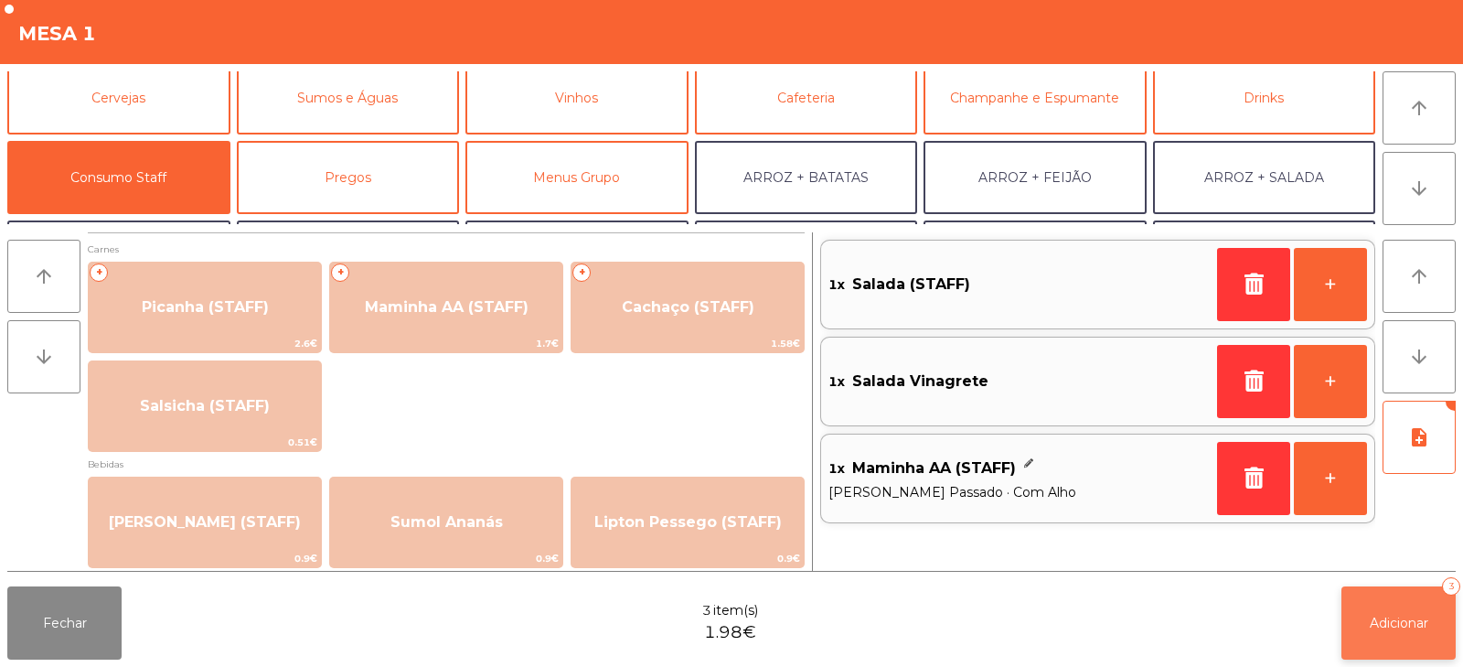
click at [1401, 626] on span "Adicionar" at bounding box center [1399, 622] width 59 height 16
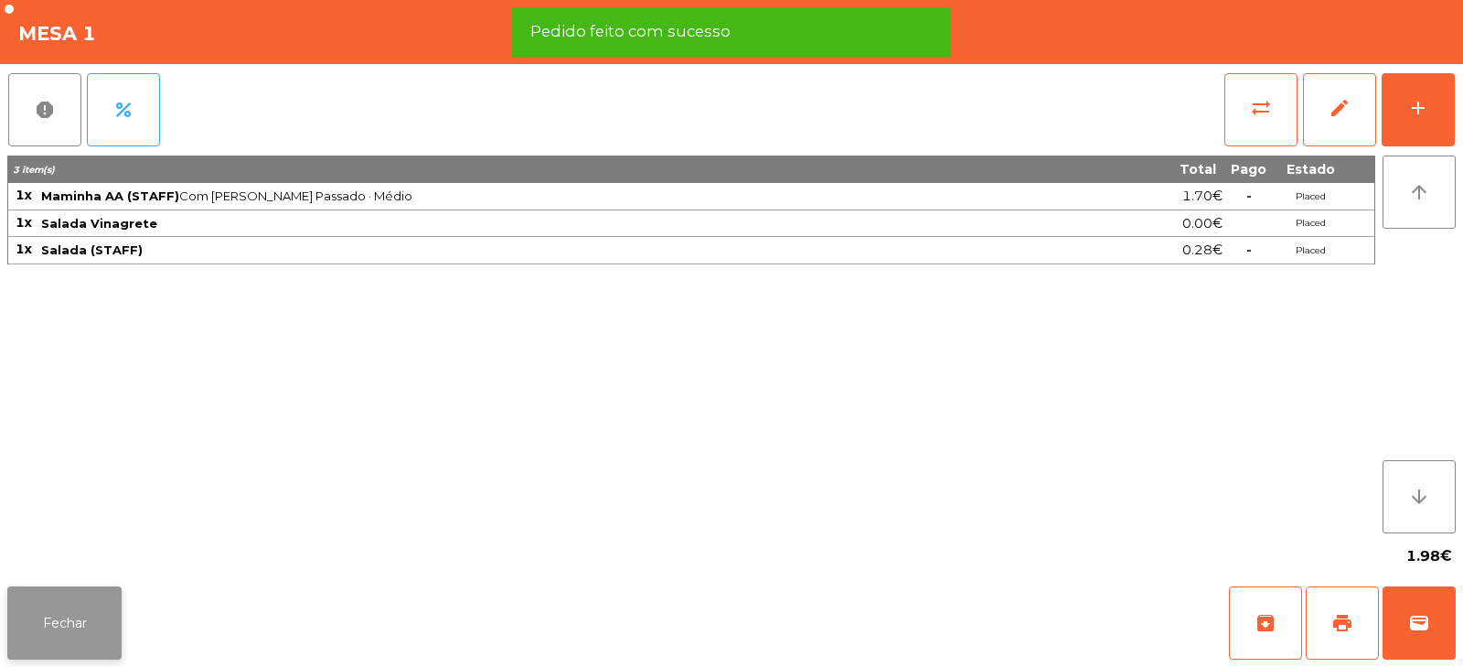
click at [56, 620] on button "Fechar" at bounding box center [64, 622] width 114 height 73
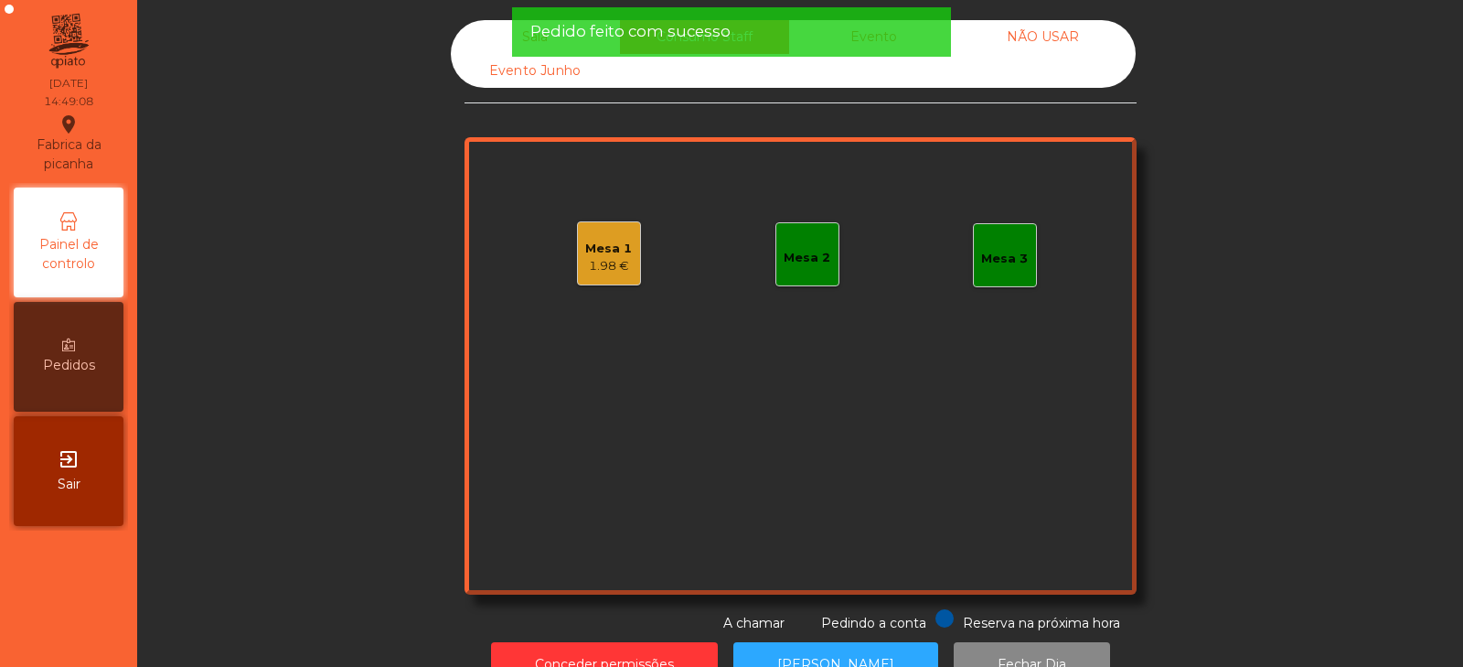
click at [795, 257] on div "Mesa 2" at bounding box center [807, 258] width 47 height 18
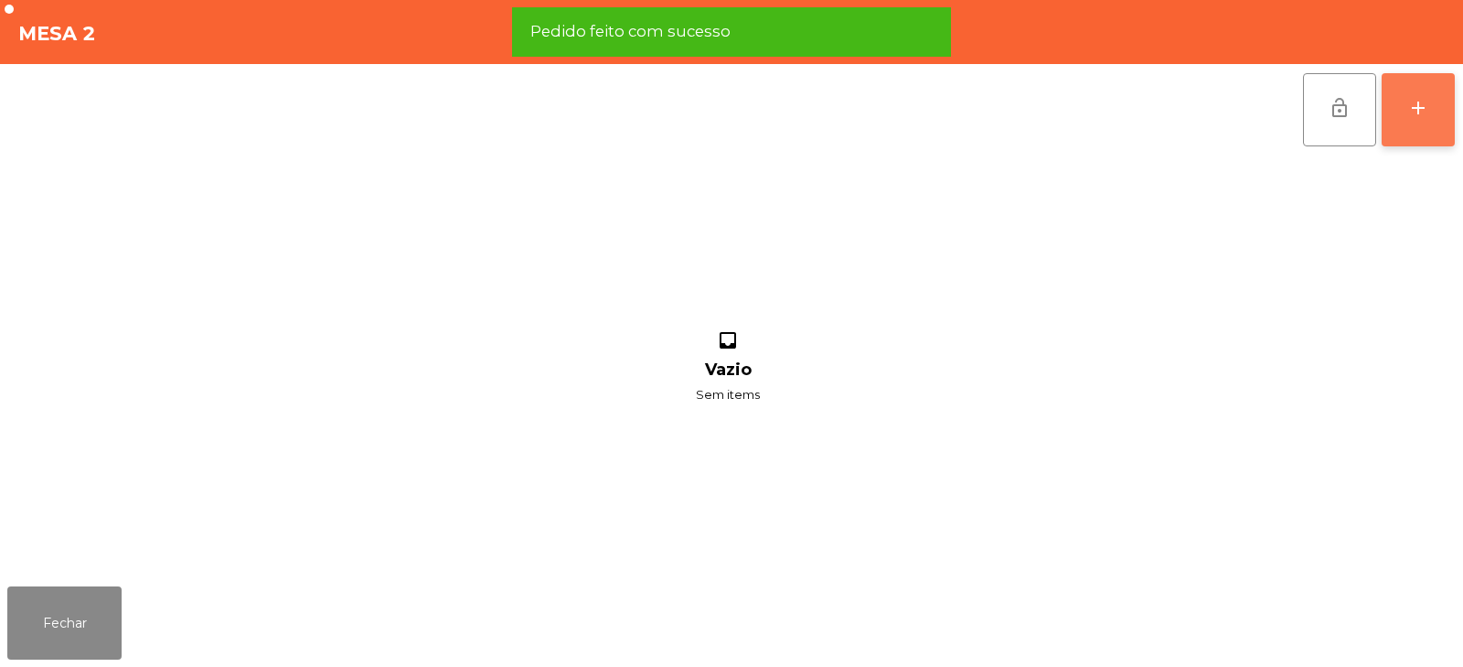
click at [1409, 133] on button "add" at bounding box center [1418, 109] width 73 height 73
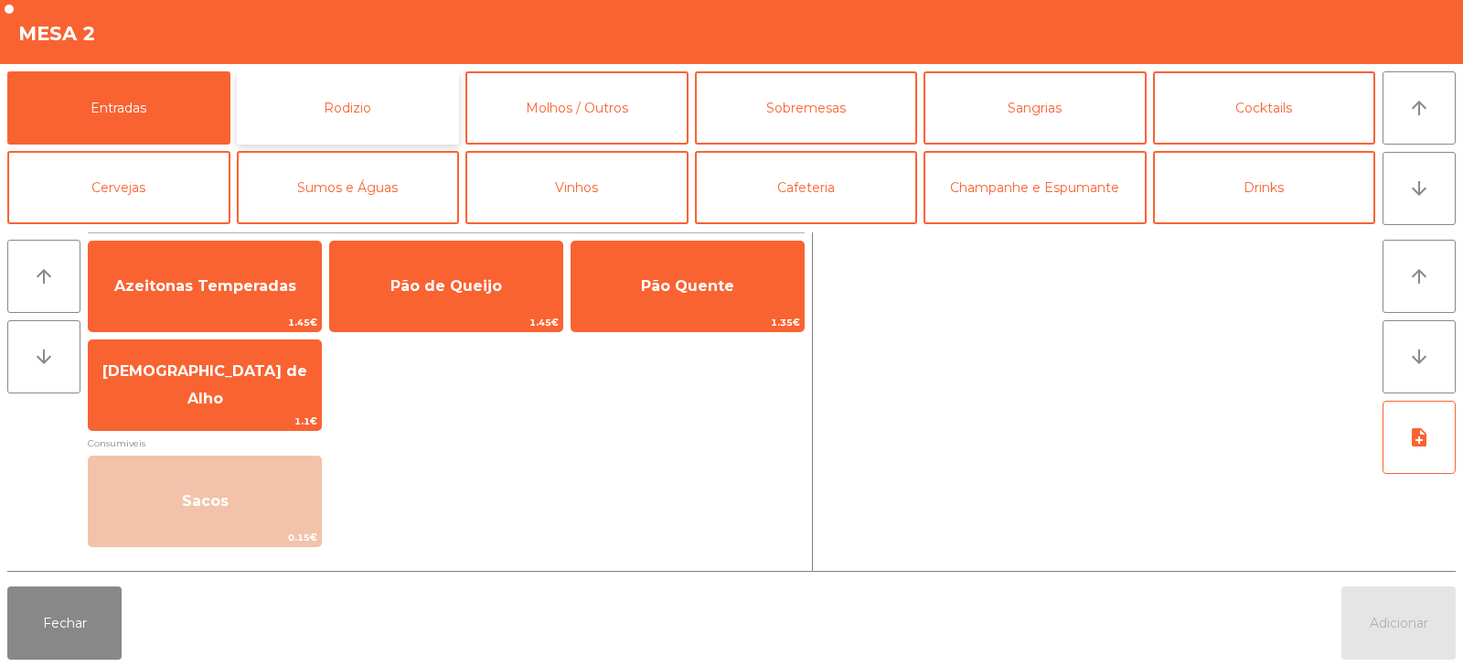
click at [349, 111] on button "Rodizio" at bounding box center [348, 107] width 223 height 73
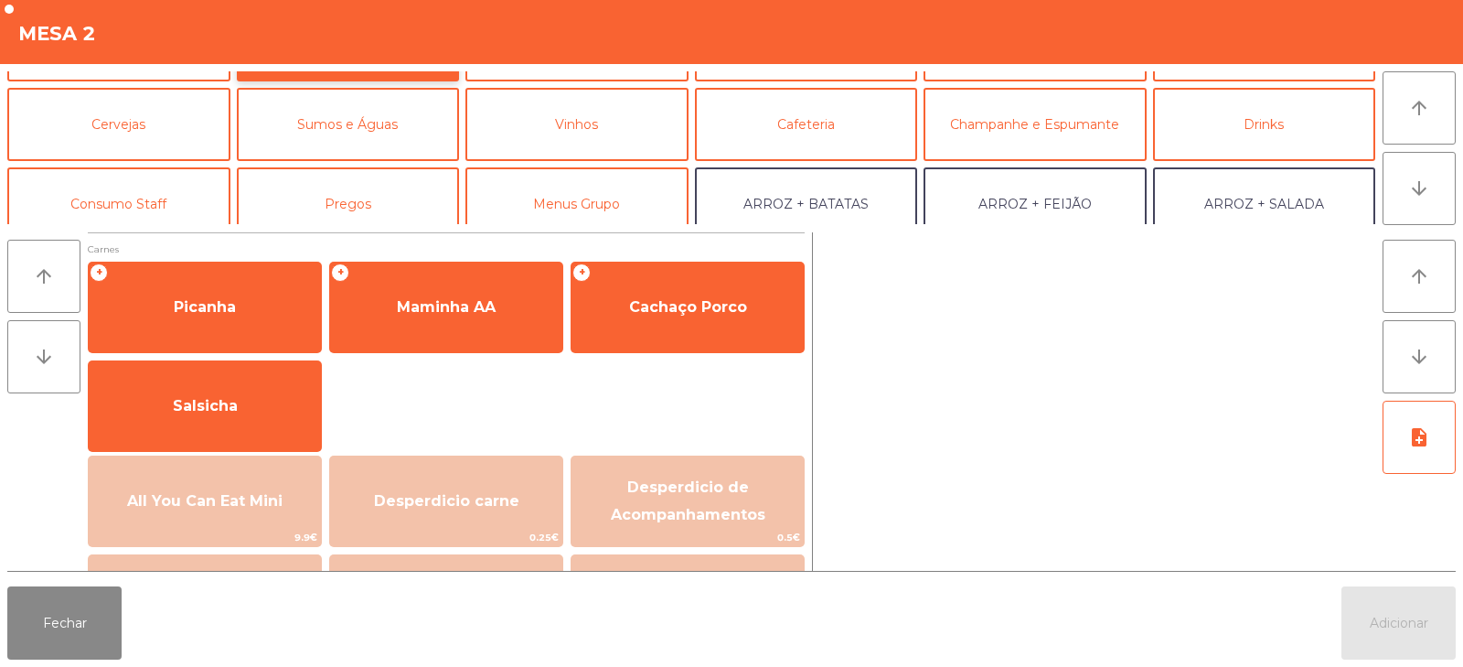
scroll to position [80, 0]
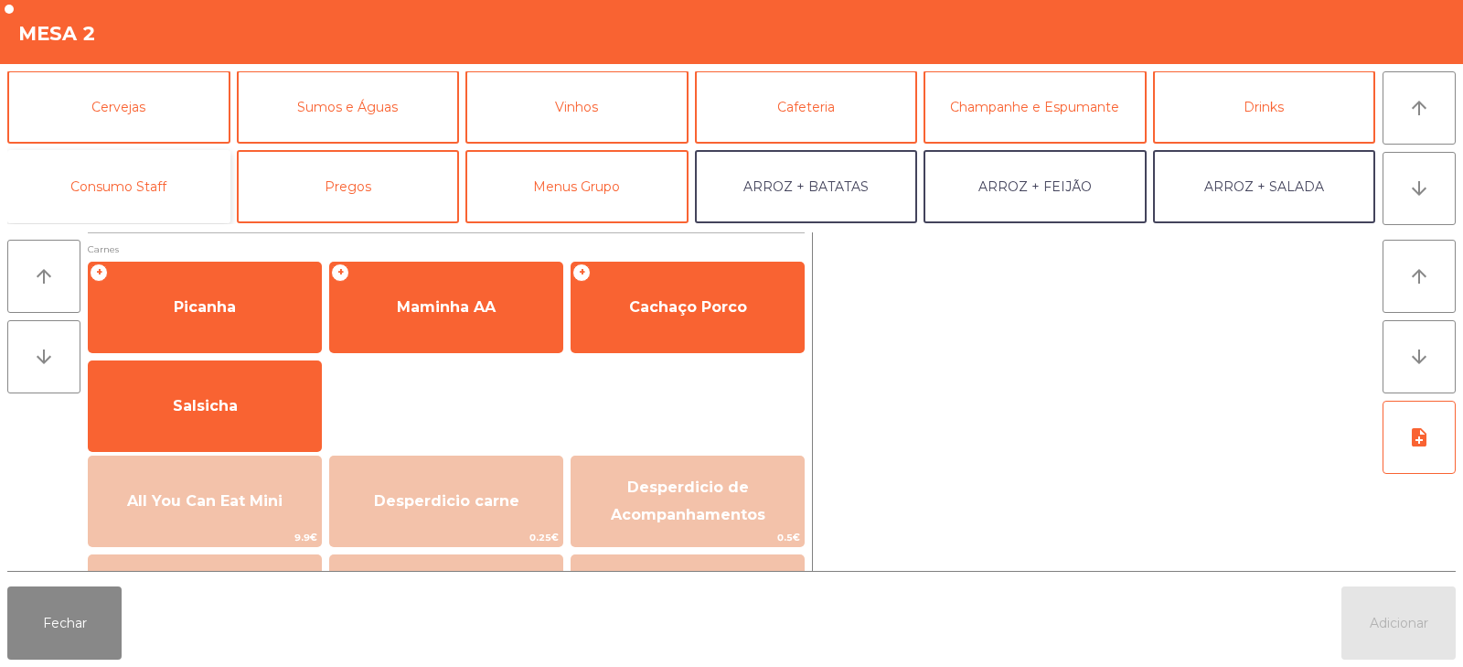
click at [106, 193] on button "Consumo Staff" at bounding box center [118, 186] width 223 height 73
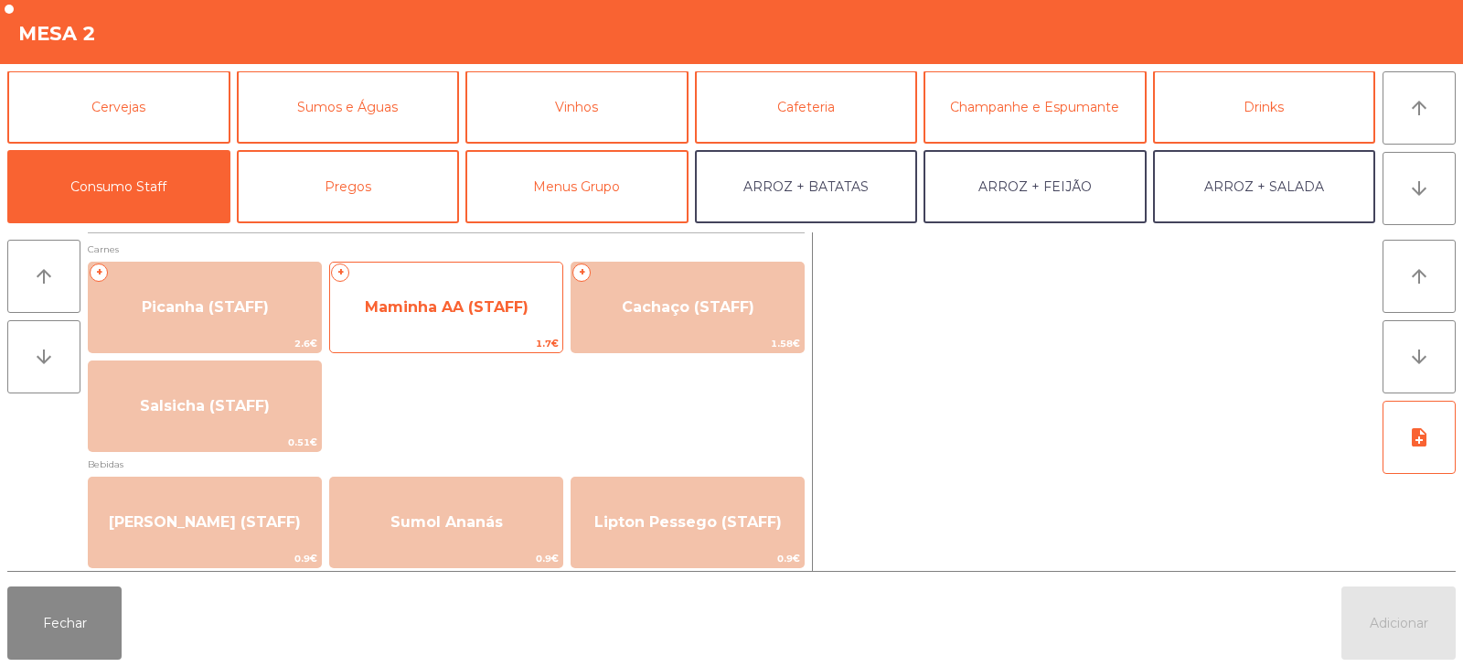
click at [445, 308] on span "Maminha AA (STAFF)" at bounding box center [447, 306] width 164 height 17
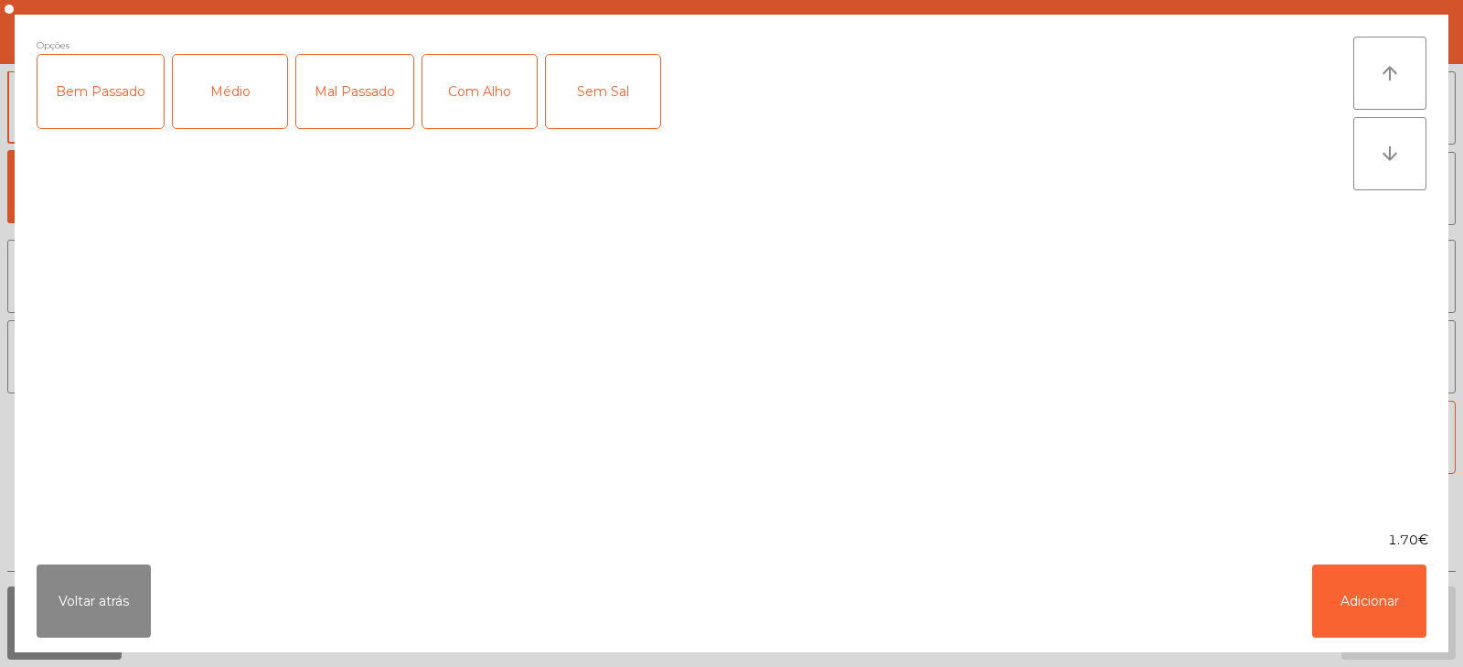
click at [204, 93] on div "Médio" at bounding box center [230, 91] width 114 height 73
click at [468, 91] on div "Com Alho" at bounding box center [479, 91] width 114 height 73
click at [1397, 603] on button "Adicionar" at bounding box center [1369, 600] width 114 height 73
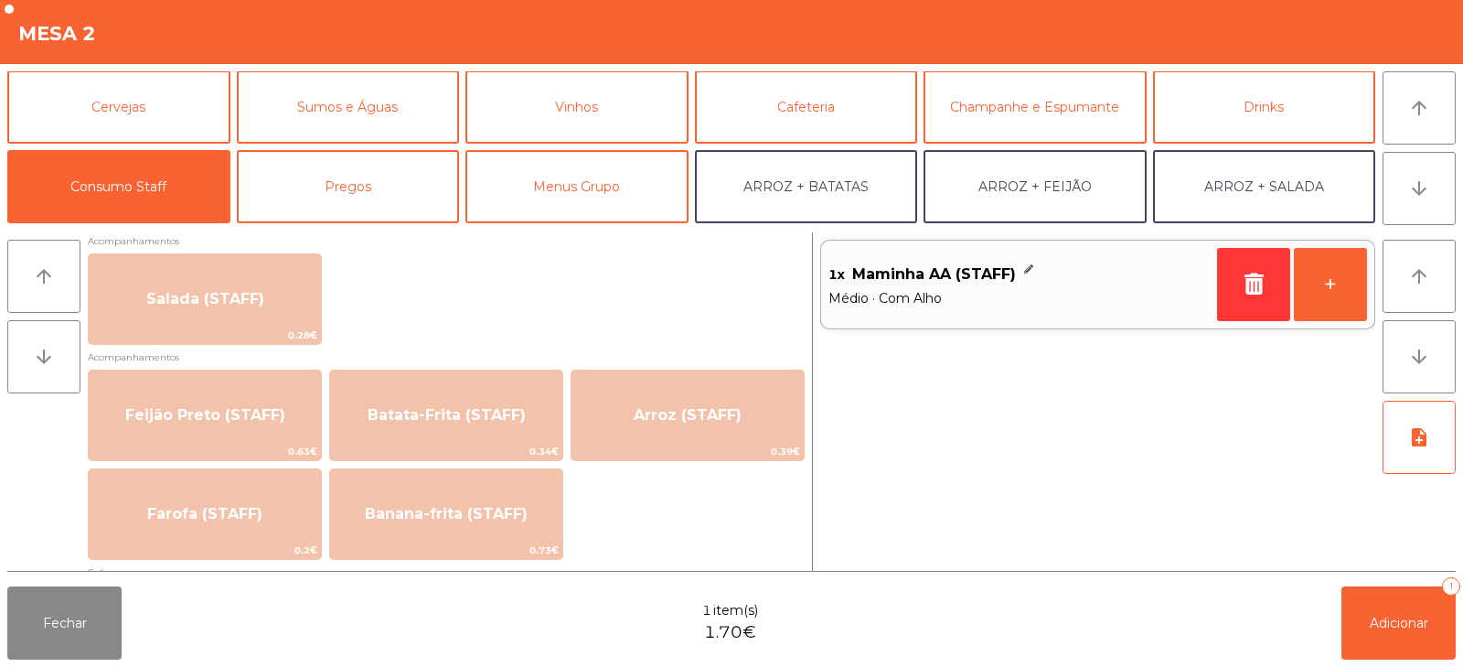
scroll to position [795, 0]
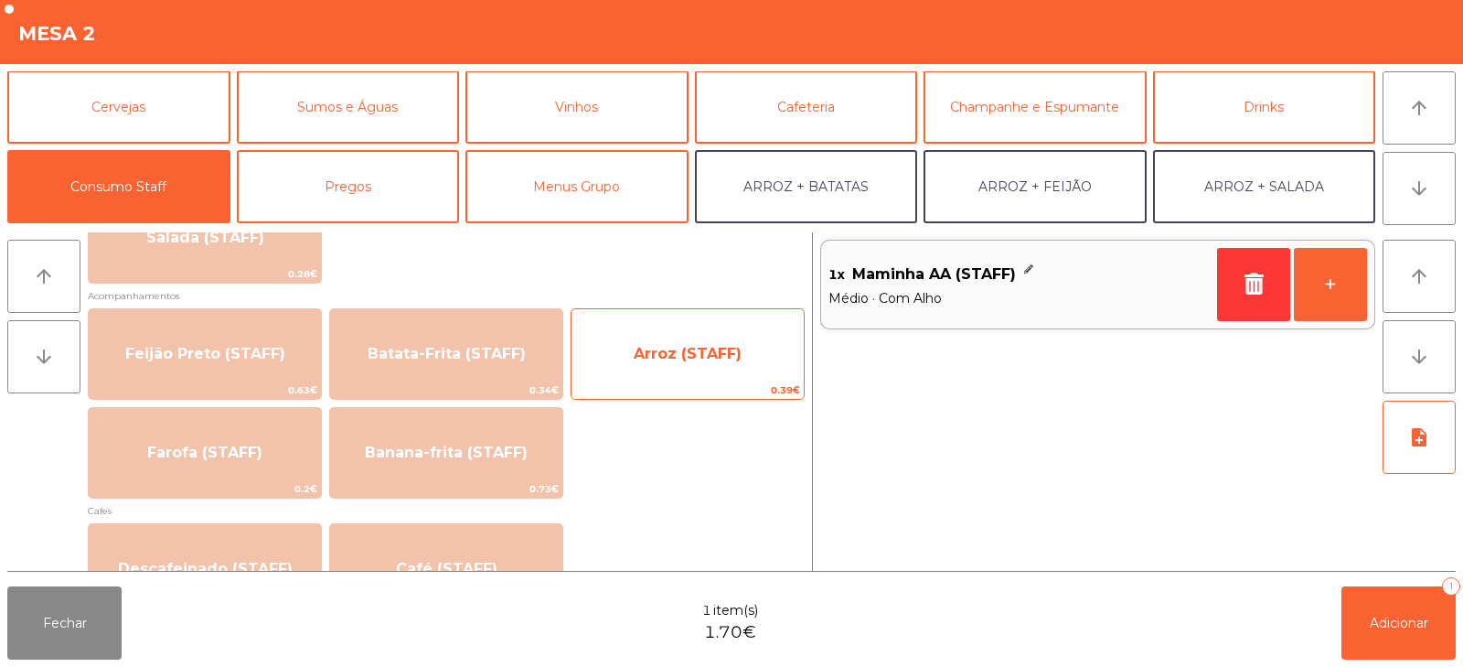
click at [687, 366] on span "Arroz (STAFF)" at bounding box center [687, 353] width 232 height 49
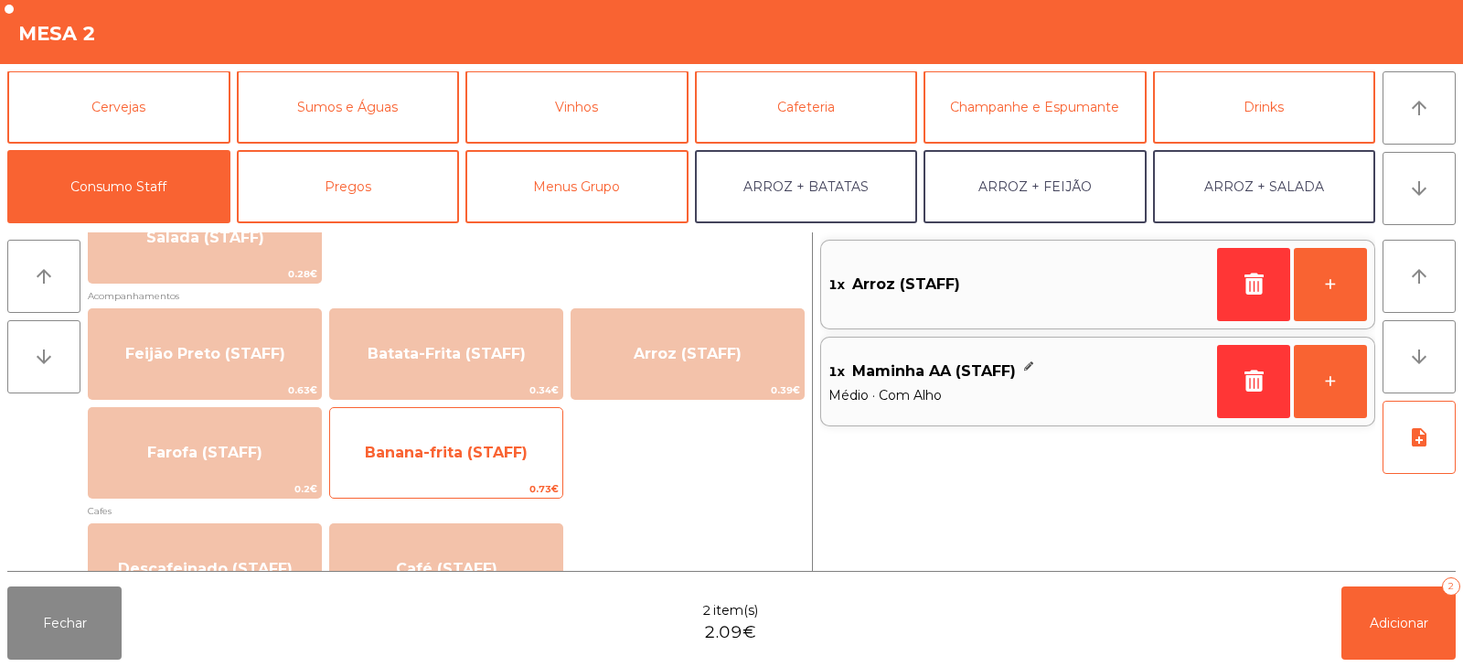
click at [437, 456] on span "Banana-frita (STAFF)" at bounding box center [446, 451] width 163 height 17
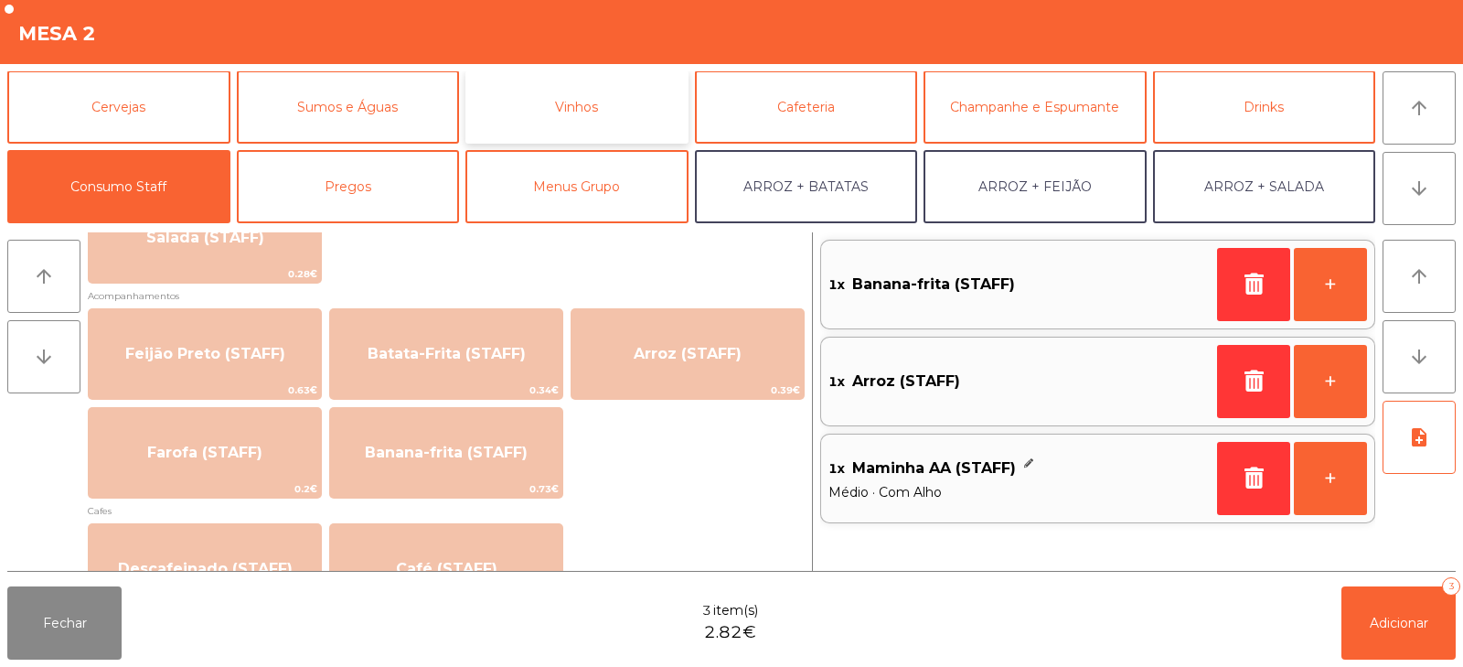
click at [567, 92] on button "Vinhos" at bounding box center [576, 106] width 223 height 73
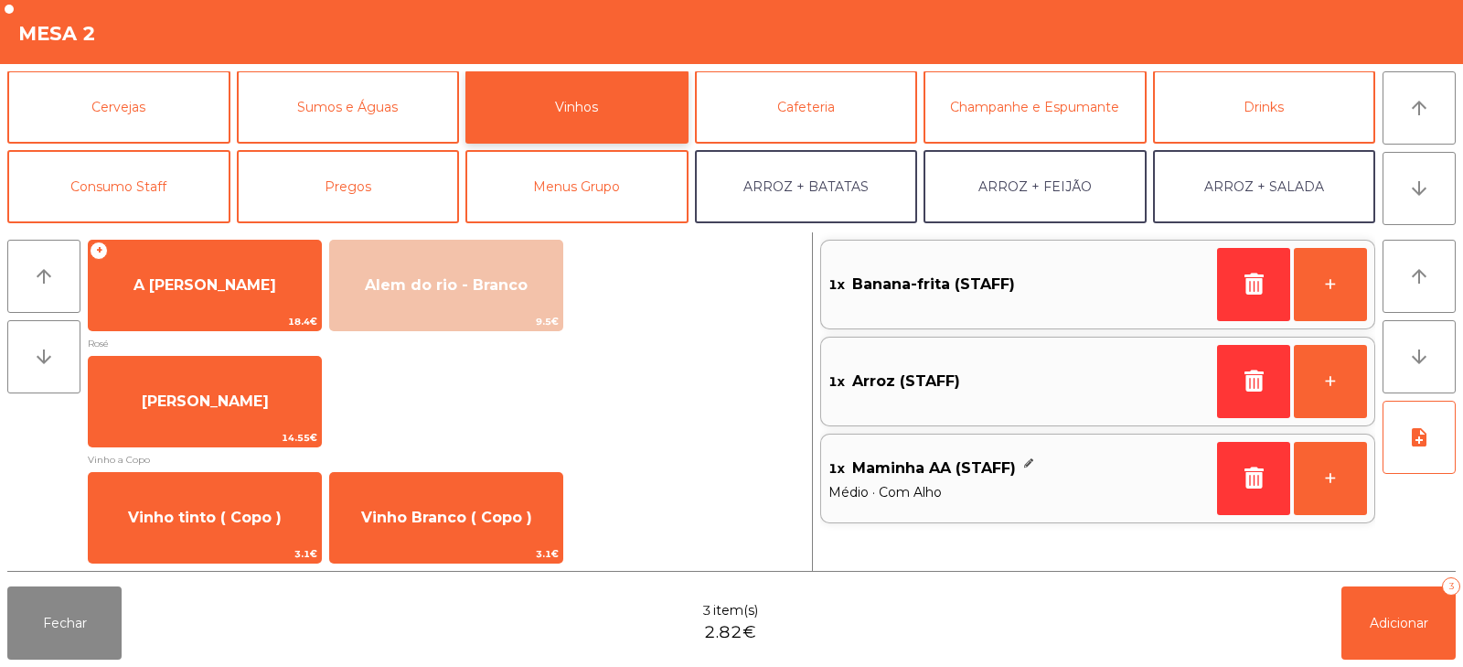
scroll to position [0, 0]
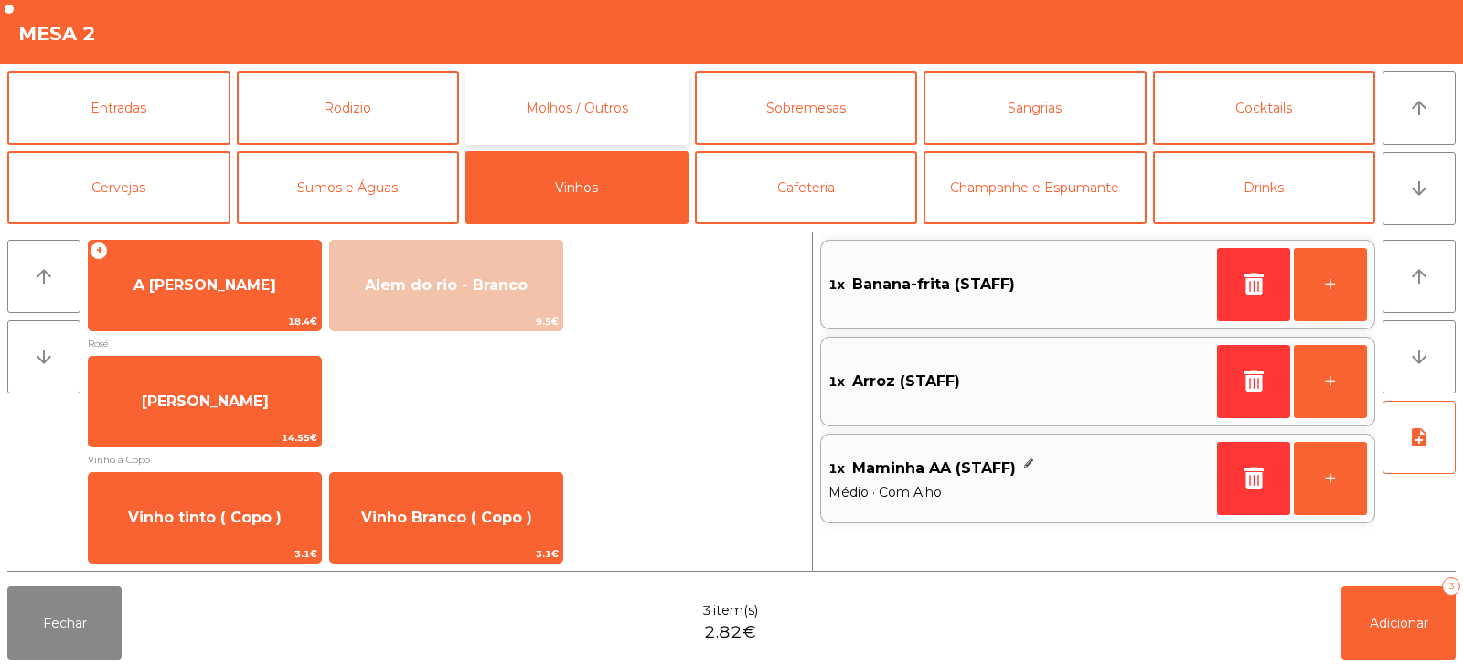
click at [626, 119] on button "Molhos / Outros" at bounding box center [576, 107] width 223 height 73
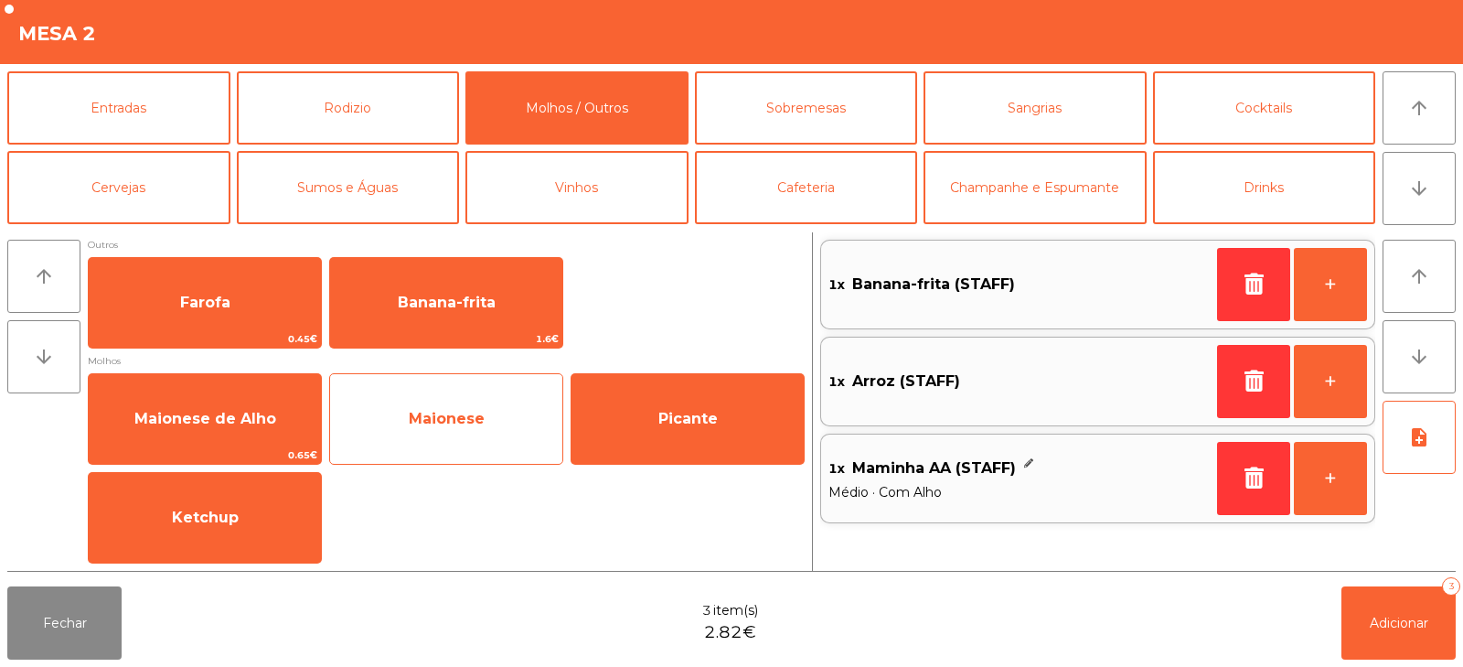
click at [493, 416] on span "Maionese" at bounding box center [446, 418] width 232 height 49
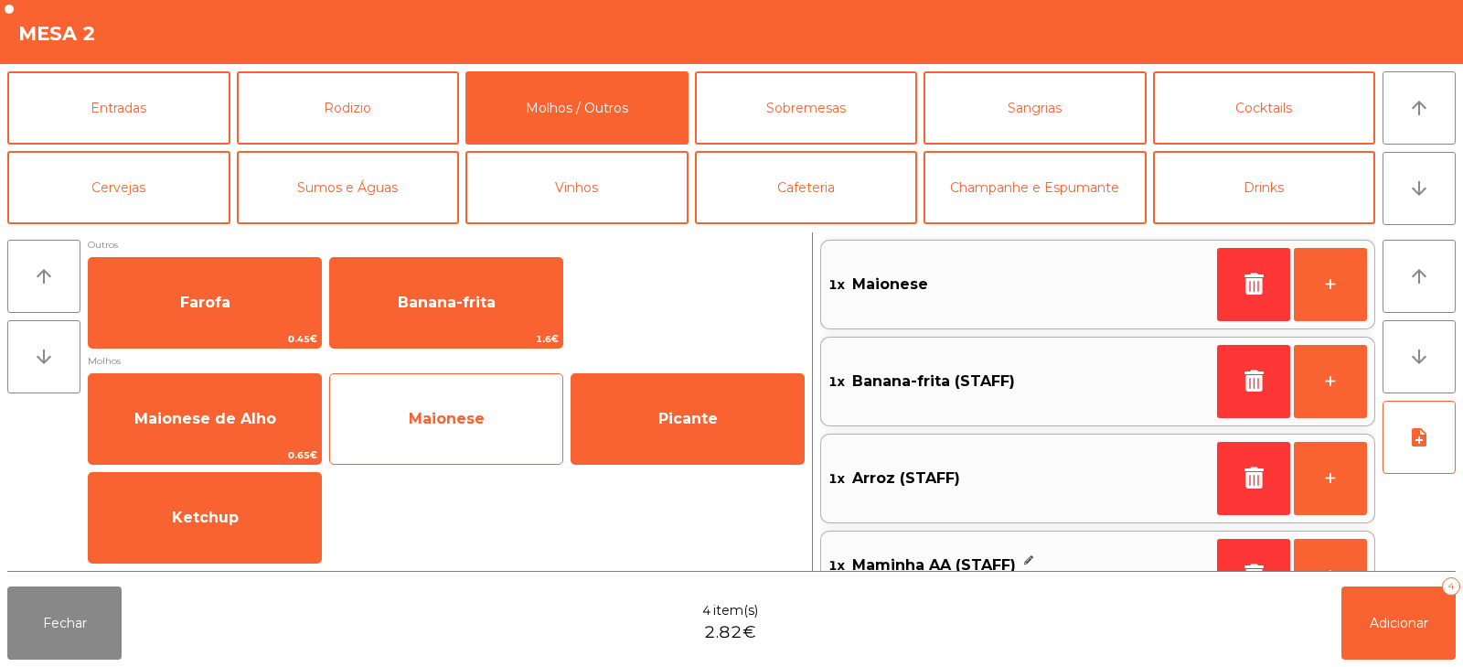
click at [494, 414] on span "Maionese" at bounding box center [446, 418] width 232 height 49
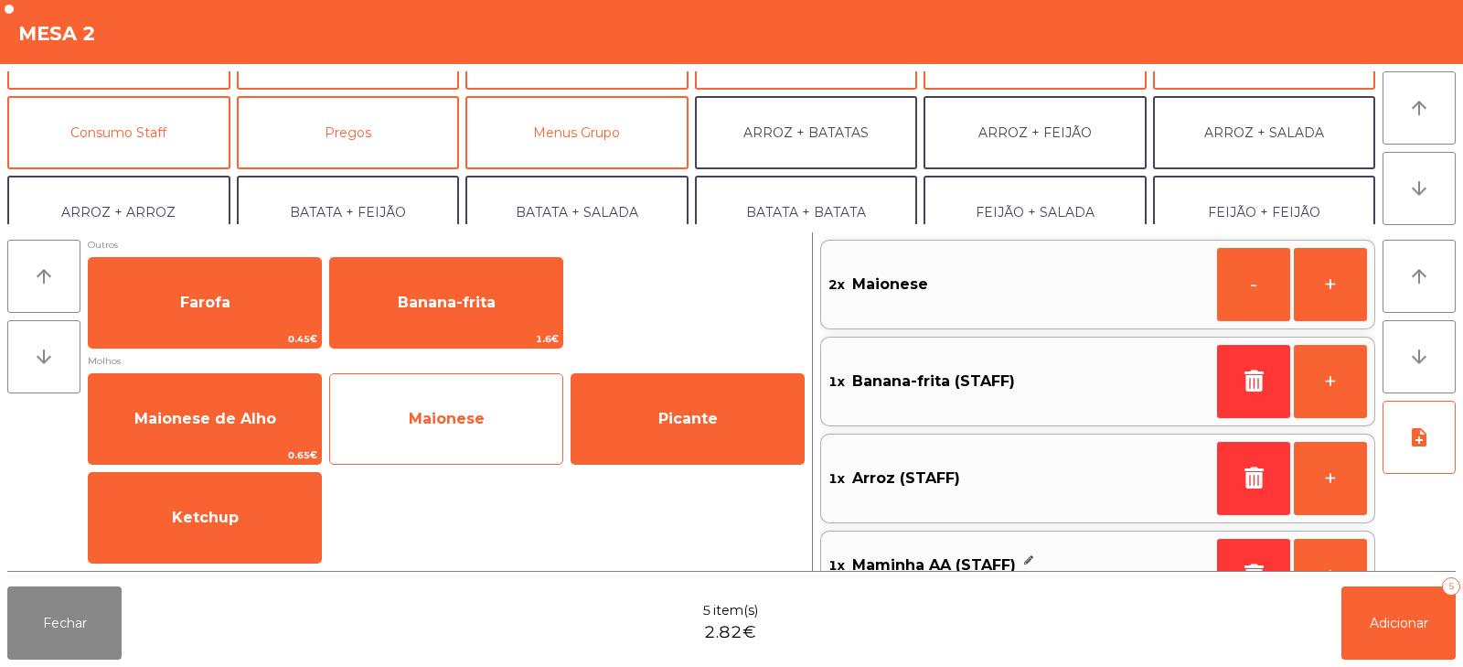
scroll to position [112, 0]
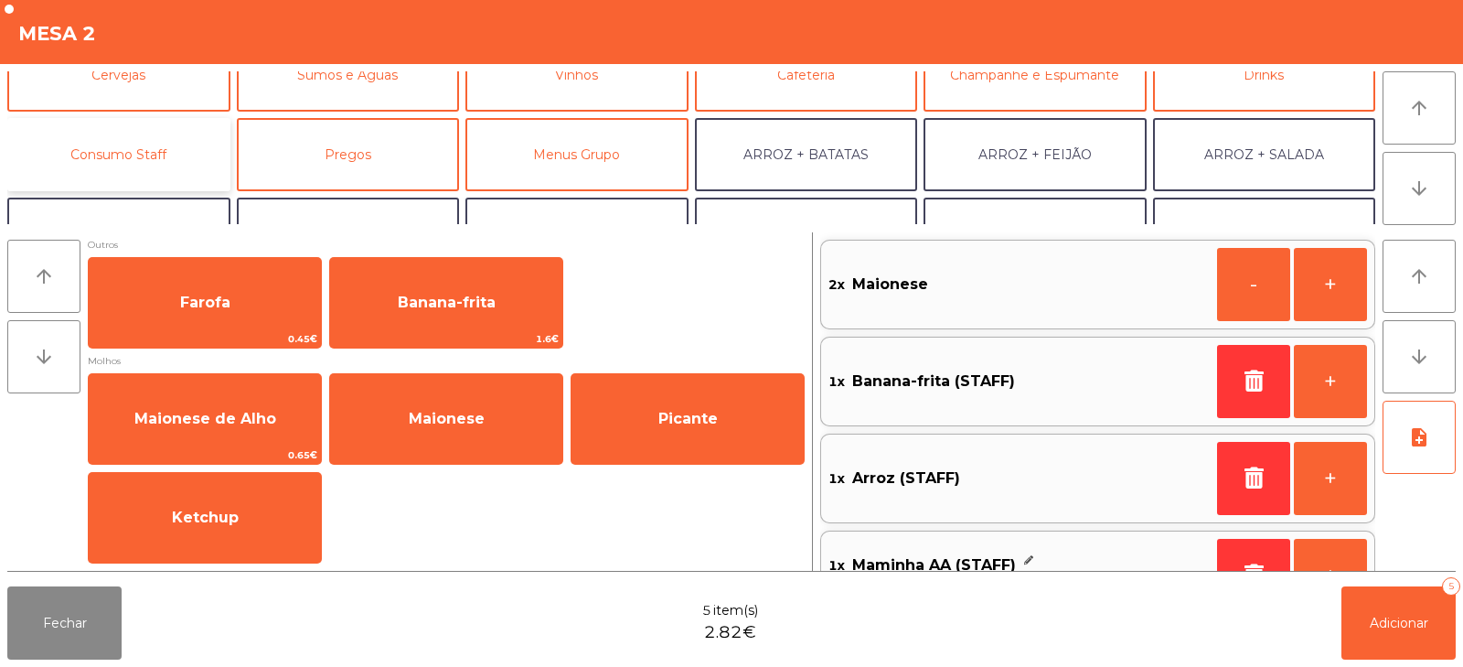
click at [174, 147] on button "Consumo Staff" at bounding box center [118, 154] width 223 height 73
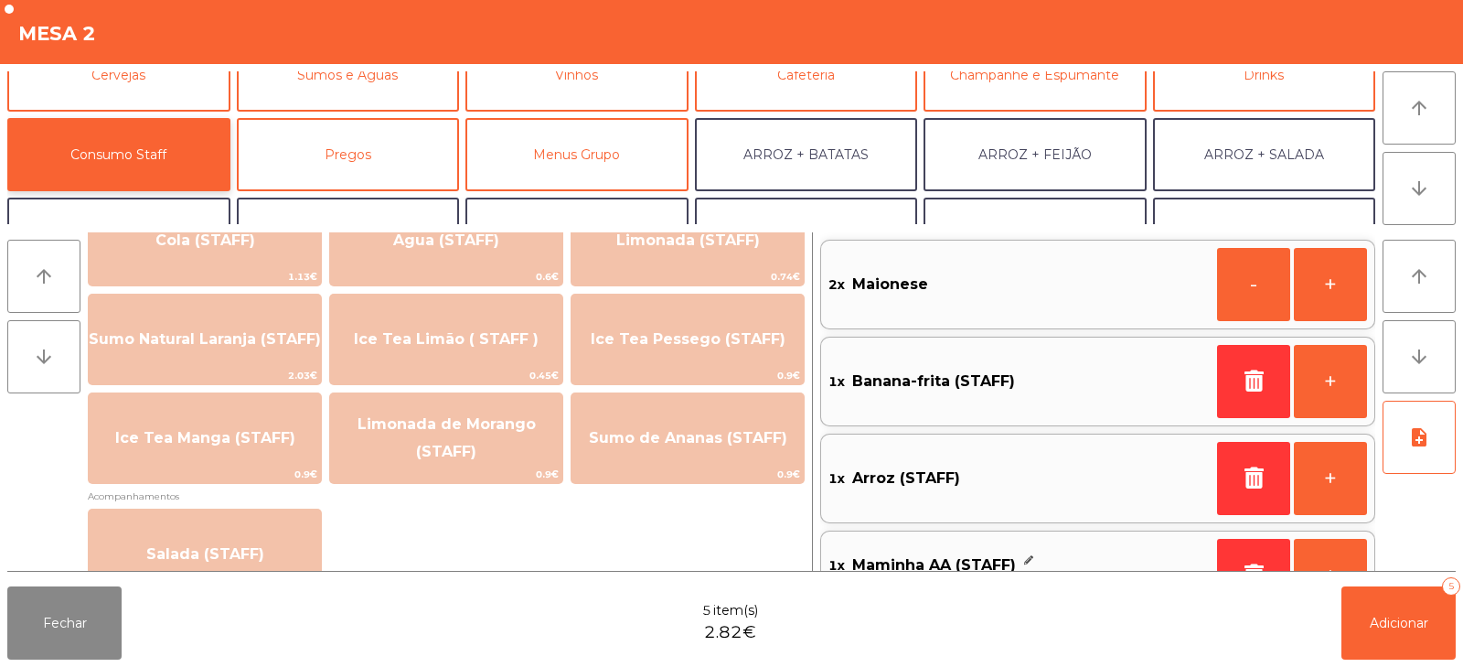
scroll to position [442, 0]
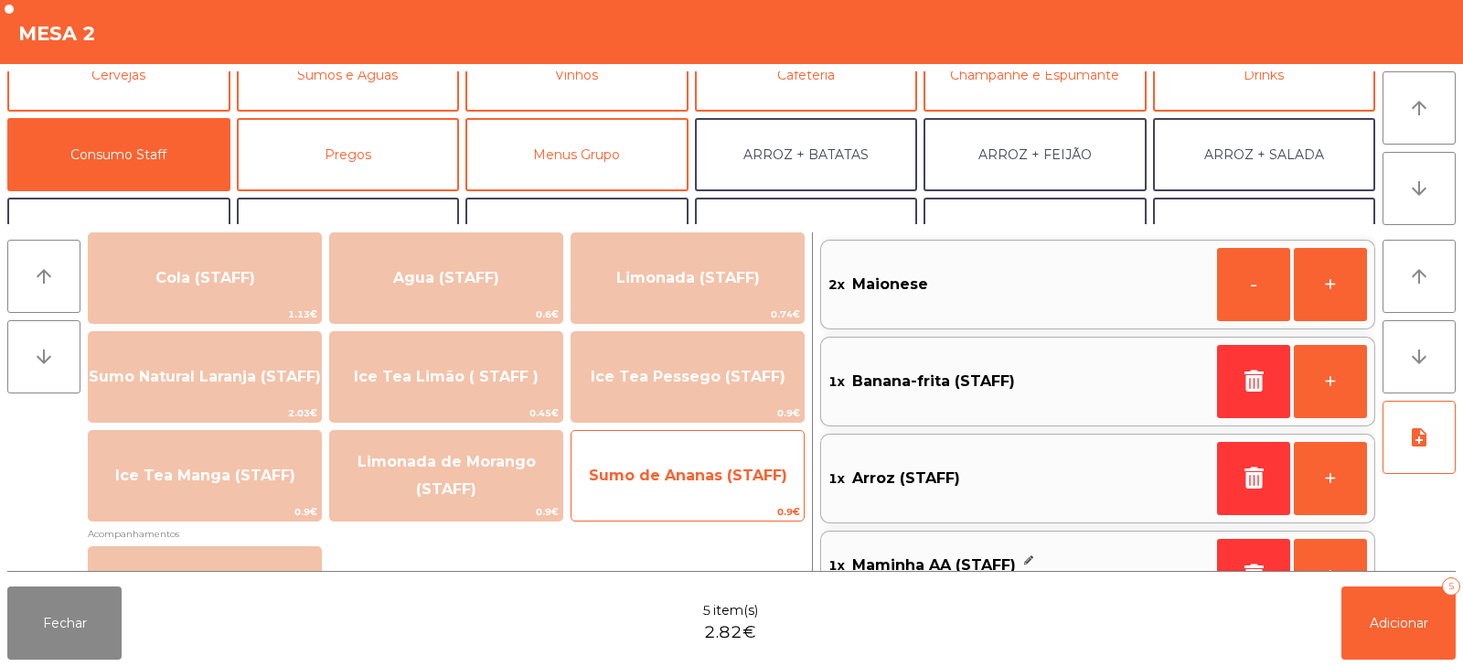
click at [741, 481] on span "Sumo de Ananas (STAFF)" at bounding box center [688, 474] width 198 height 17
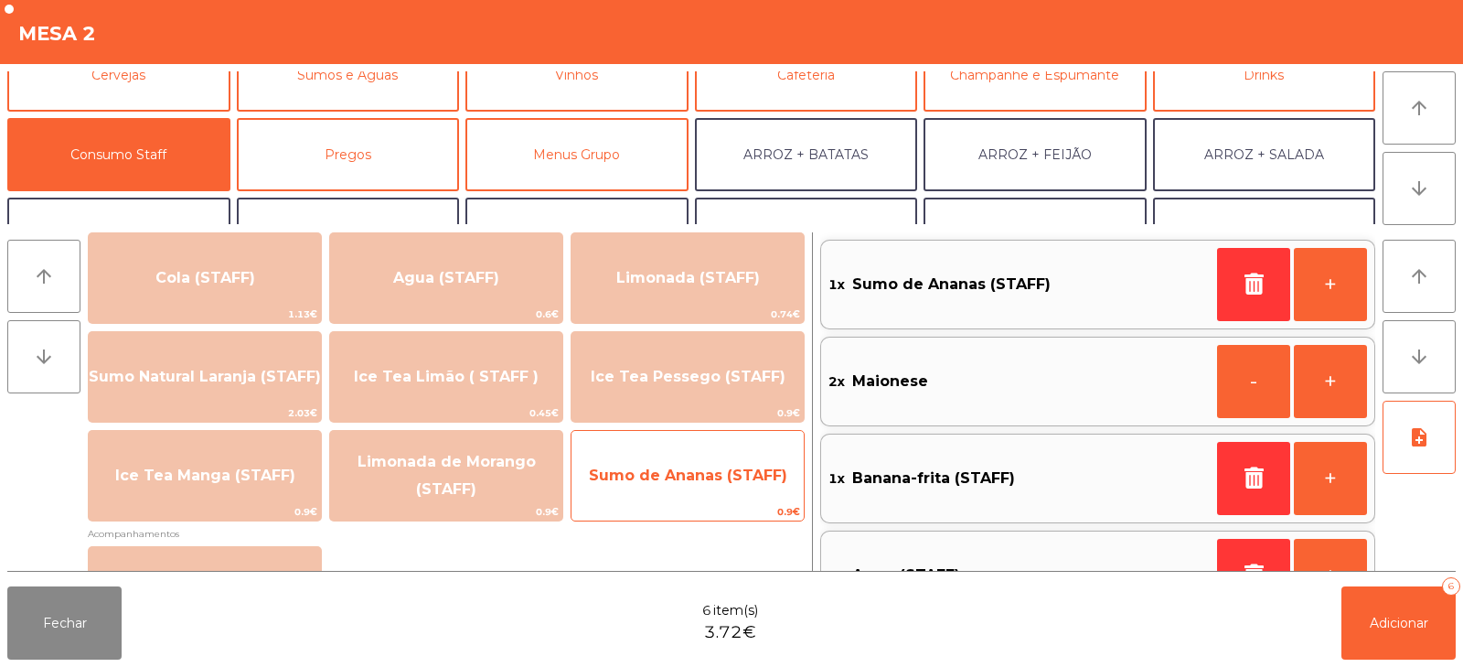
scroll to position [7, 0]
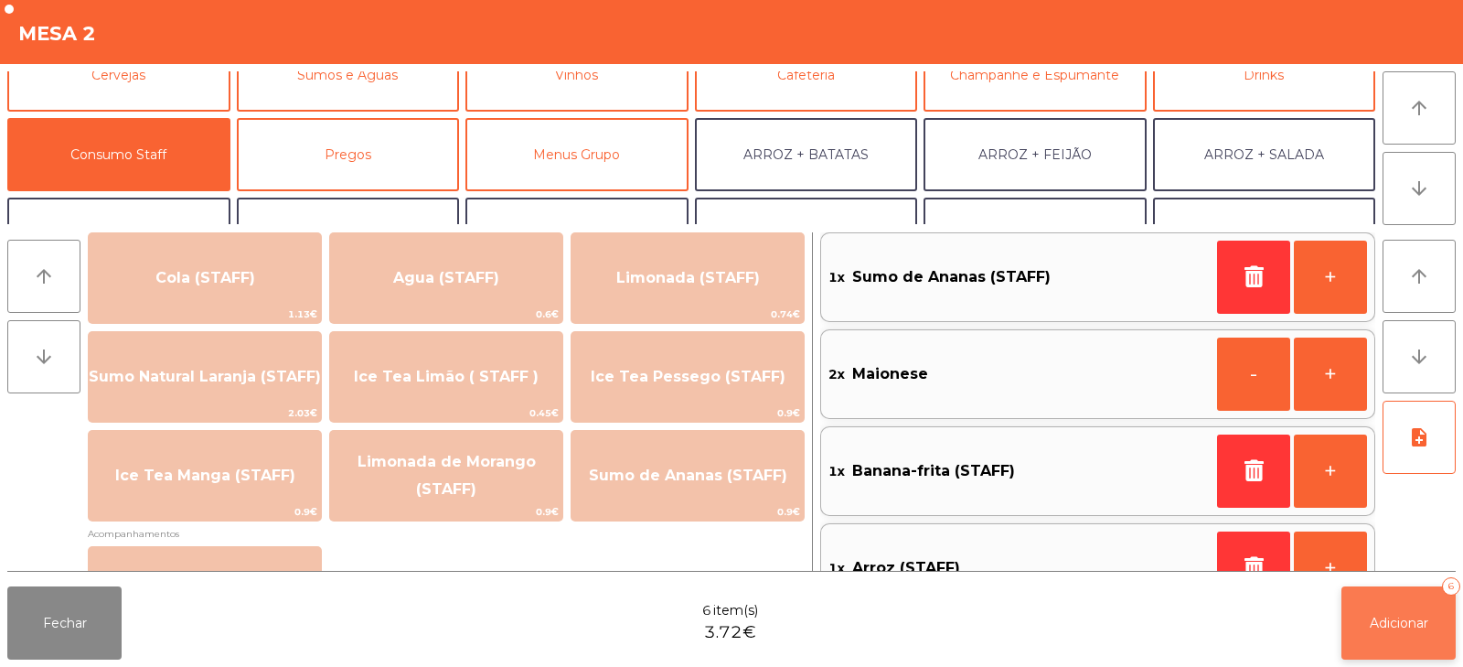
click at [1398, 622] on span "Adicionar" at bounding box center [1399, 622] width 59 height 16
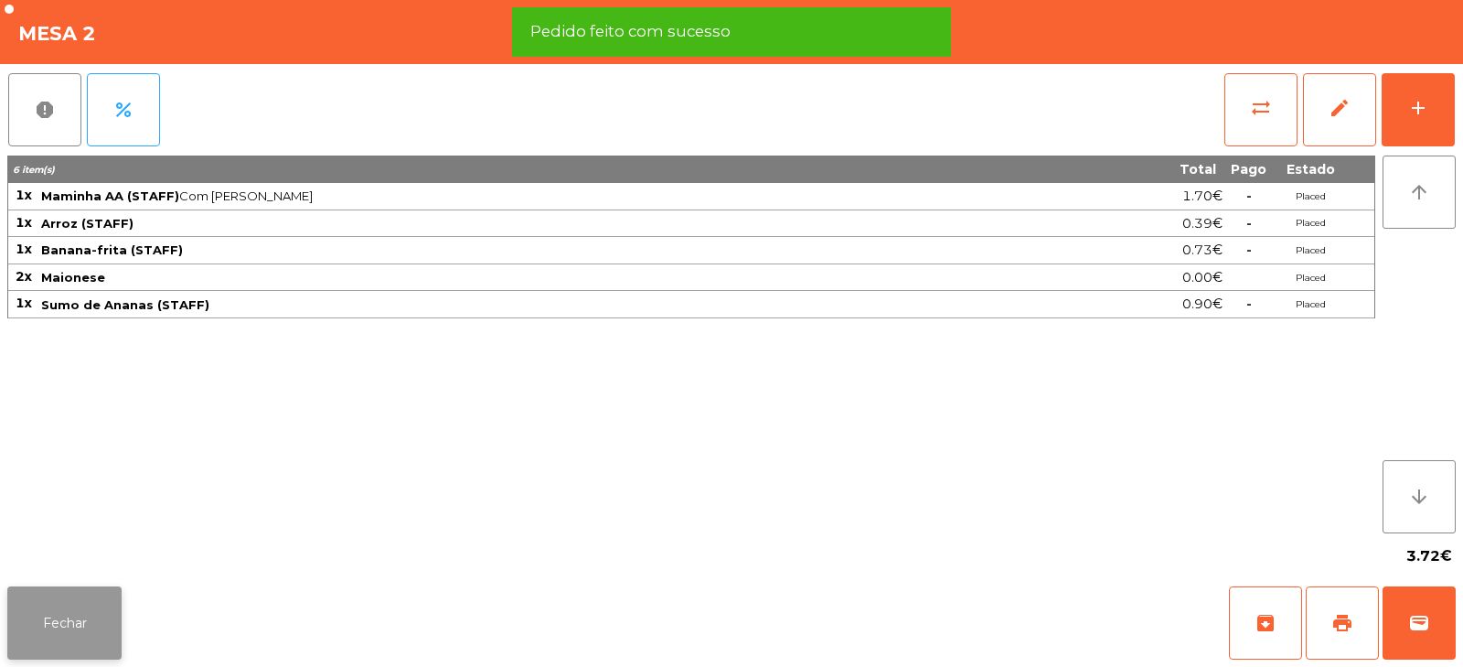
click at [67, 624] on button "Fechar" at bounding box center [64, 622] width 114 height 73
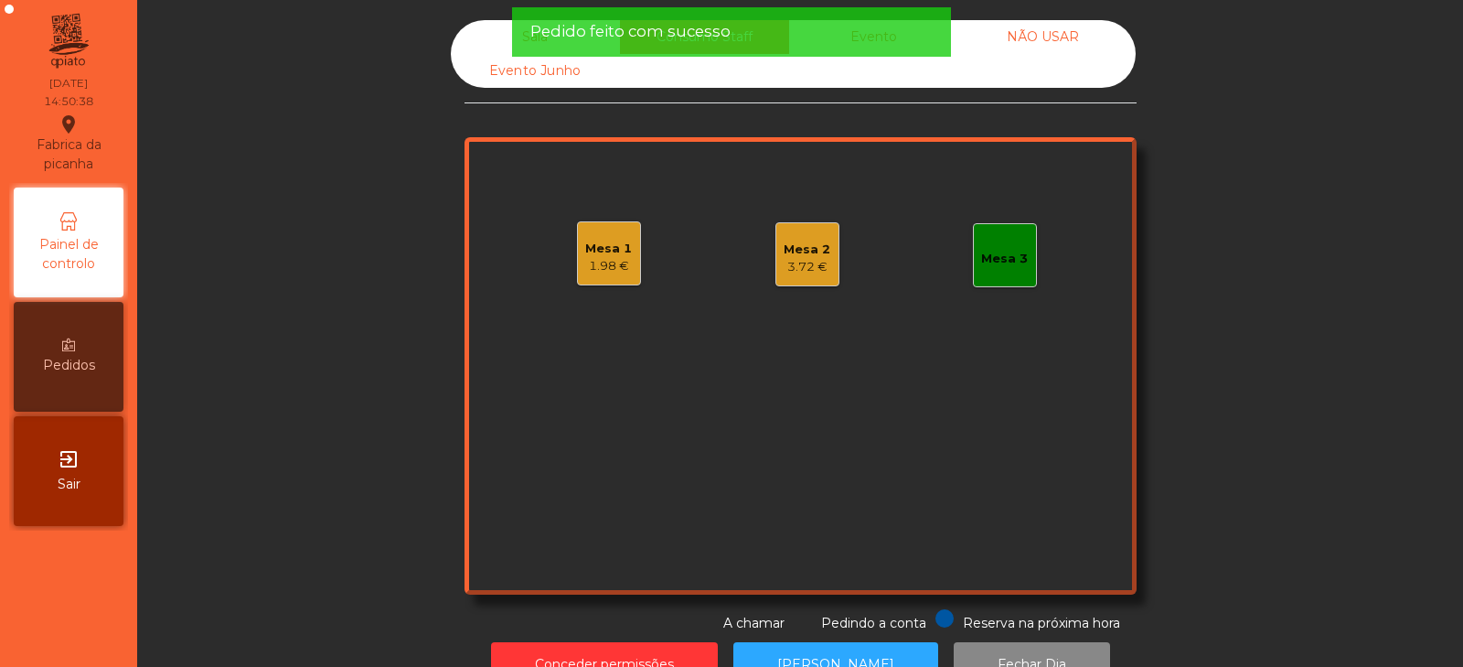
click at [603, 265] on div "1.98 €" at bounding box center [608, 266] width 47 height 18
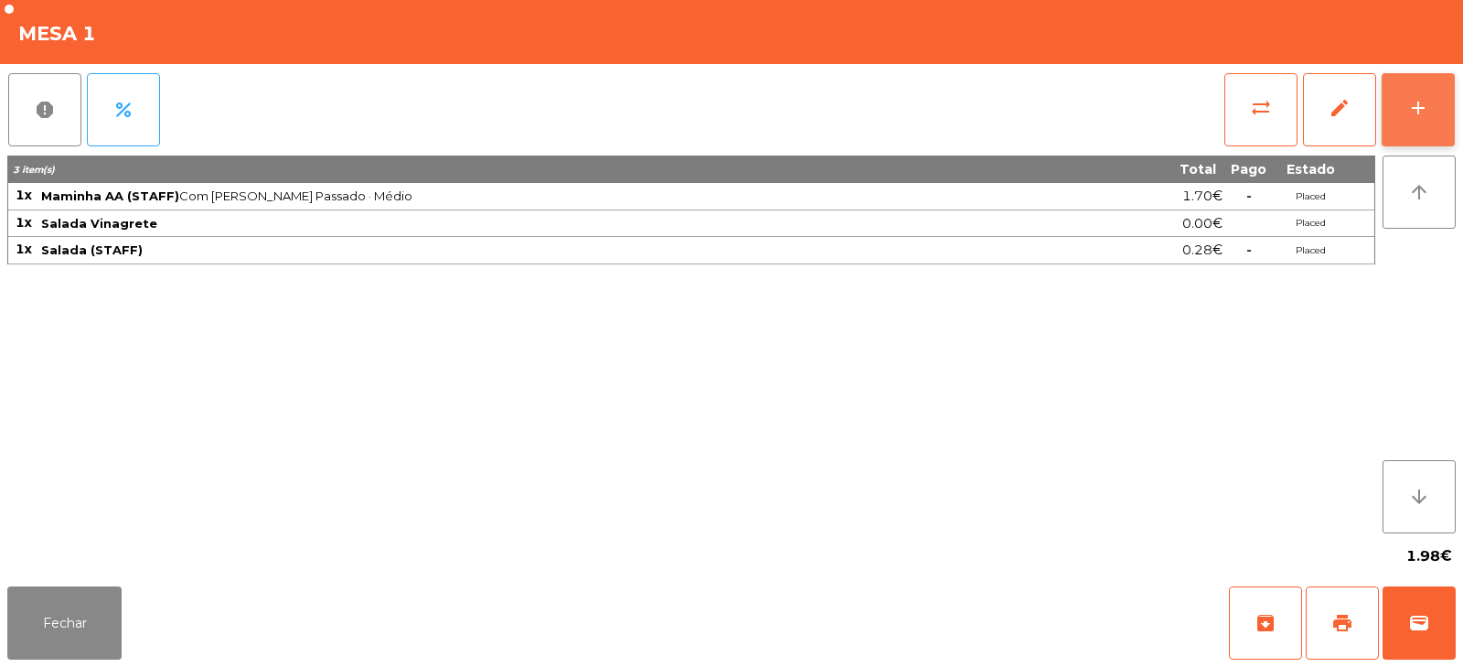
click at [1437, 114] on button "add" at bounding box center [1418, 109] width 73 height 73
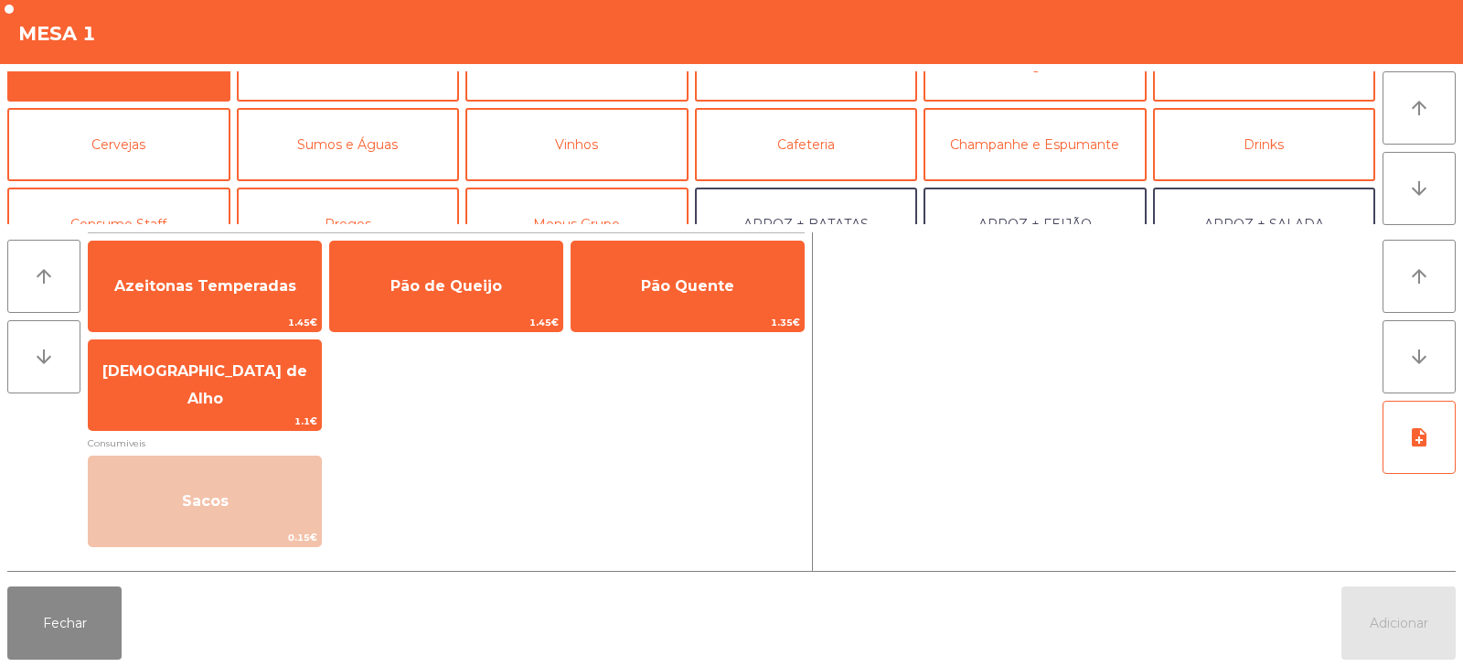
scroll to position [0, 0]
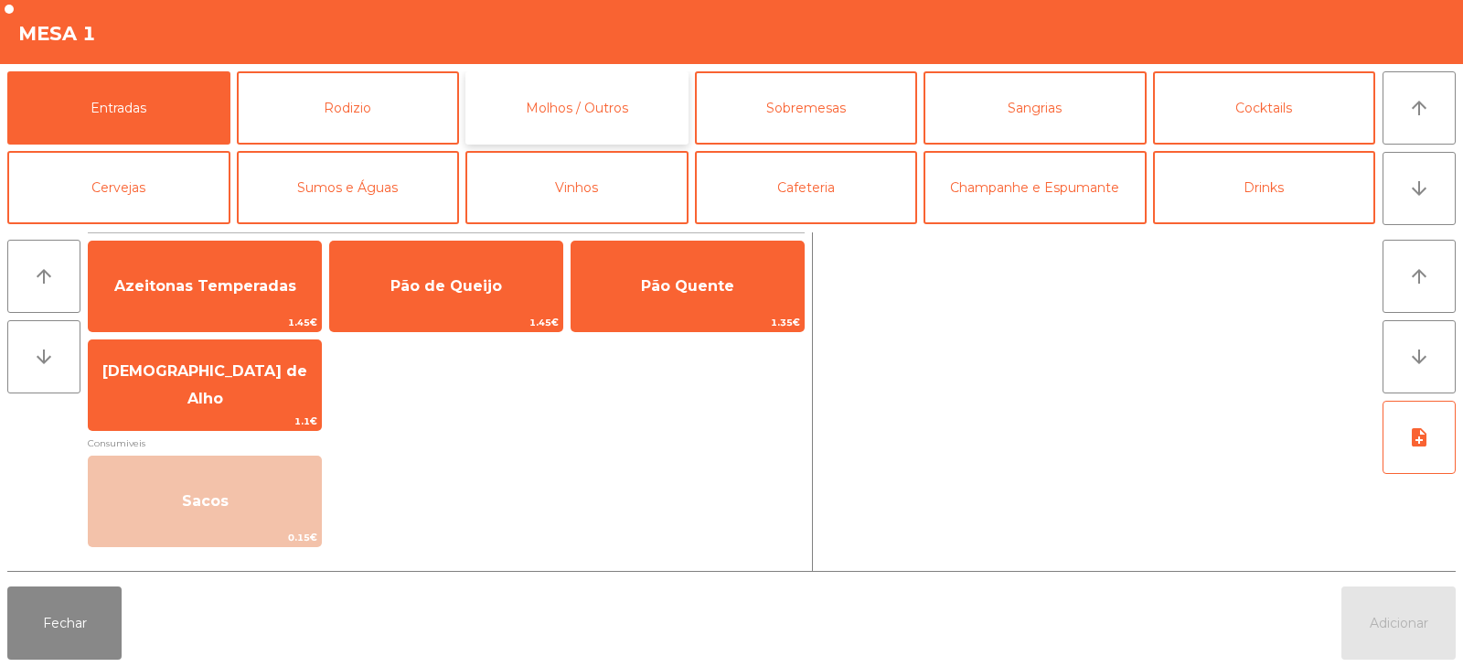
click at [618, 105] on button "Molhos / Outros" at bounding box center [576, 107] width 223 height 73
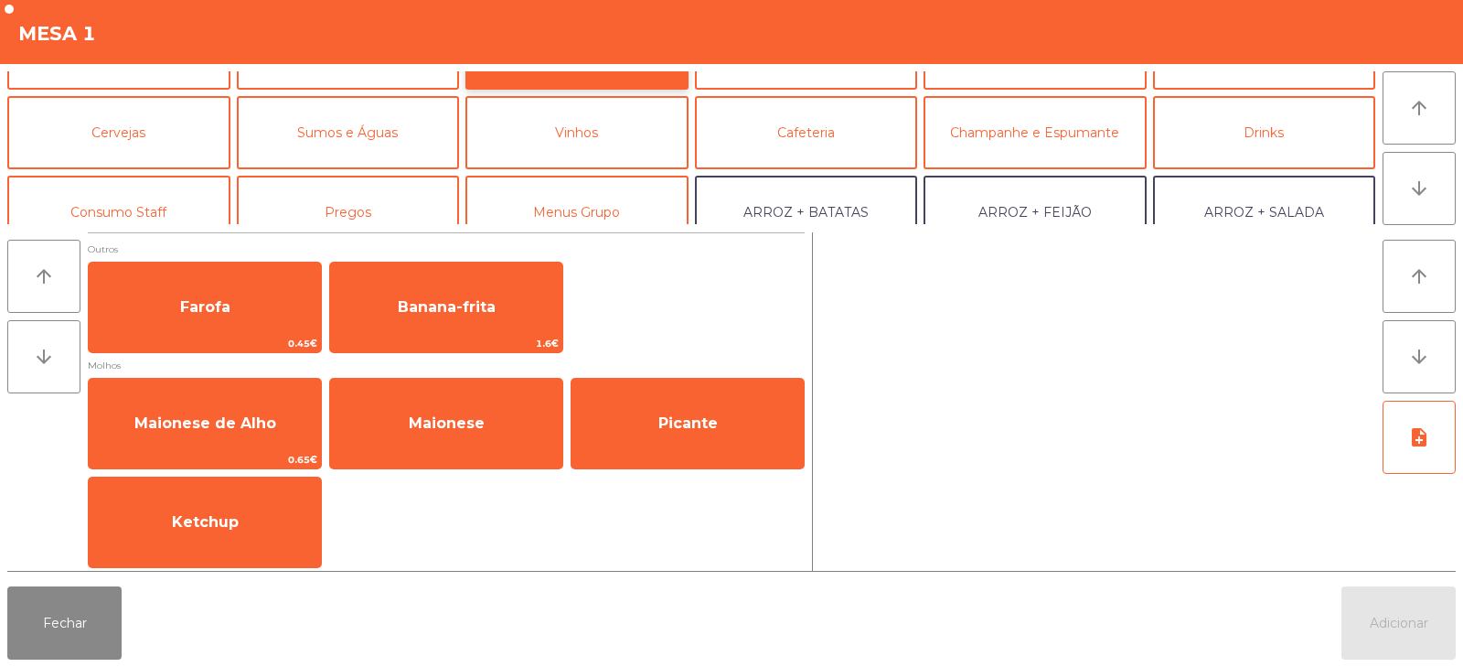
scroll to position [89, 0]
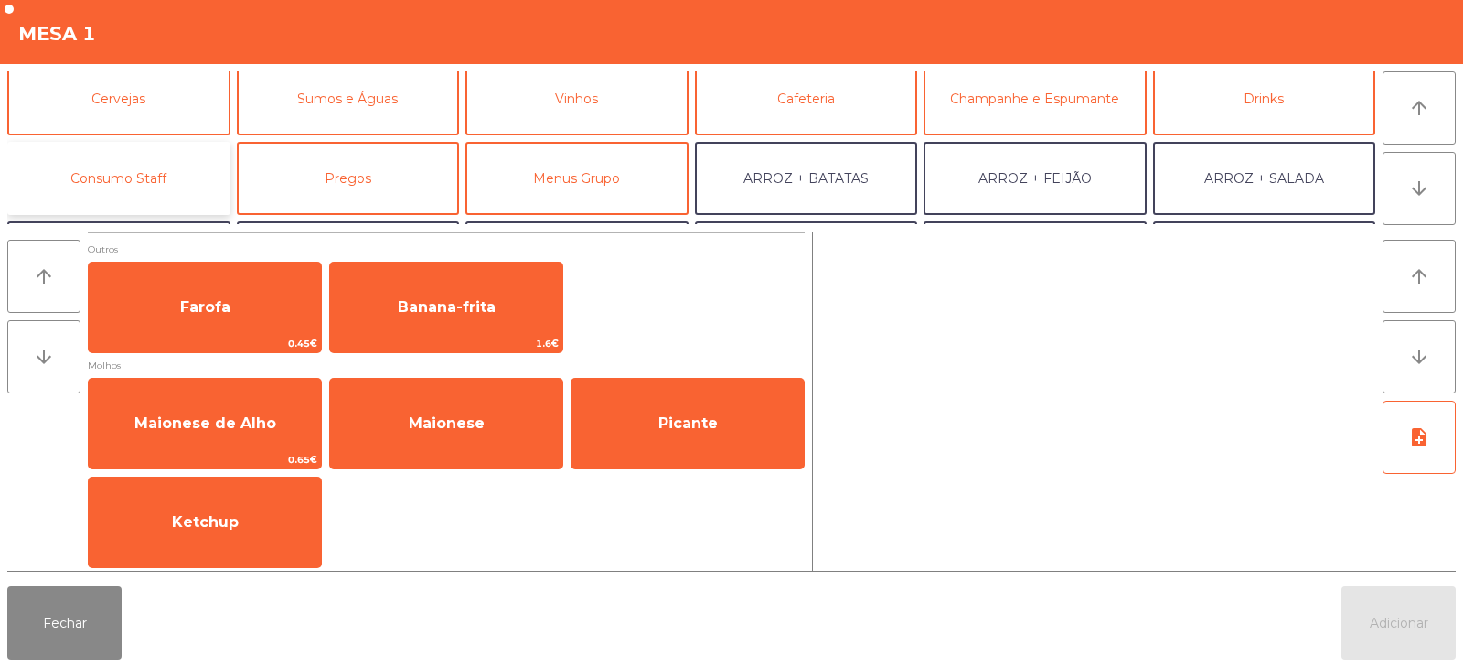
click at [98, 187] on button "Consumo Staff" at bounding box center [118, 178] width 223 height 73
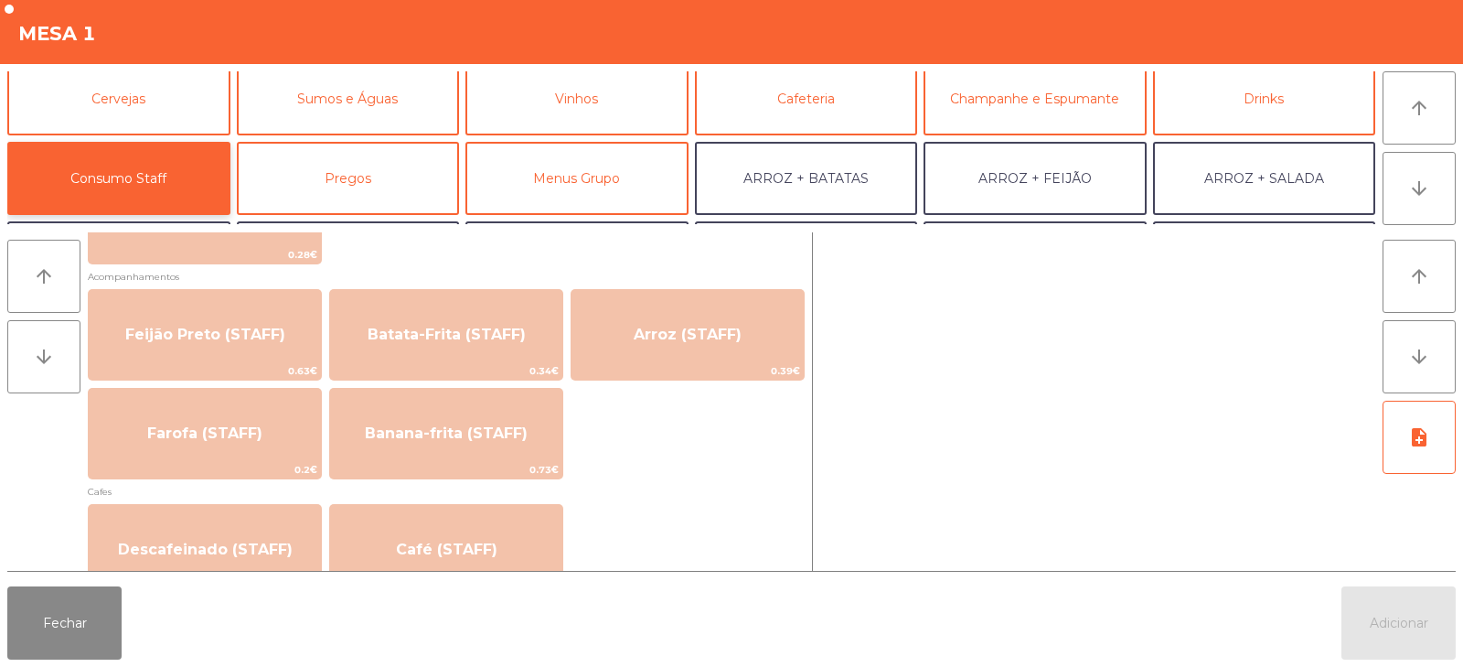
scroll to position [816, 0]
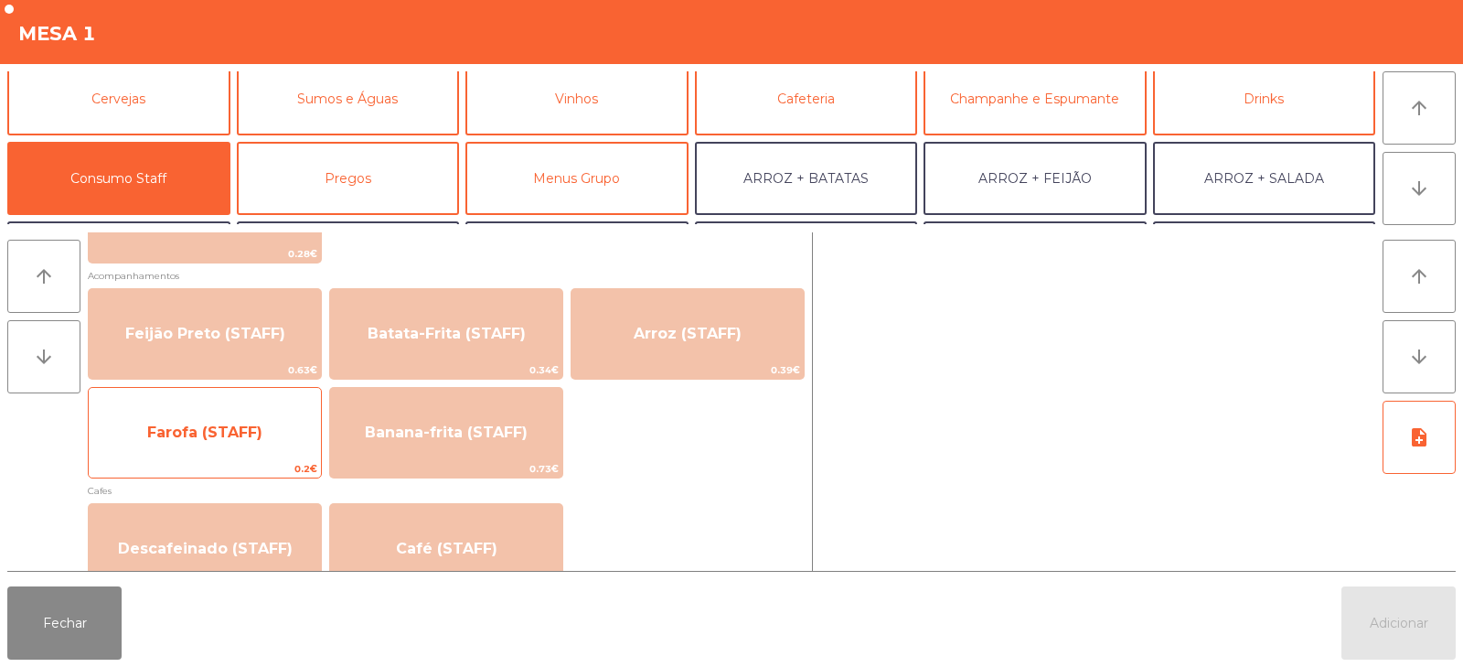
click at [222, 441] on span "Farofa (STAFF)" at bounding box center [205, 432] width 232 height 49
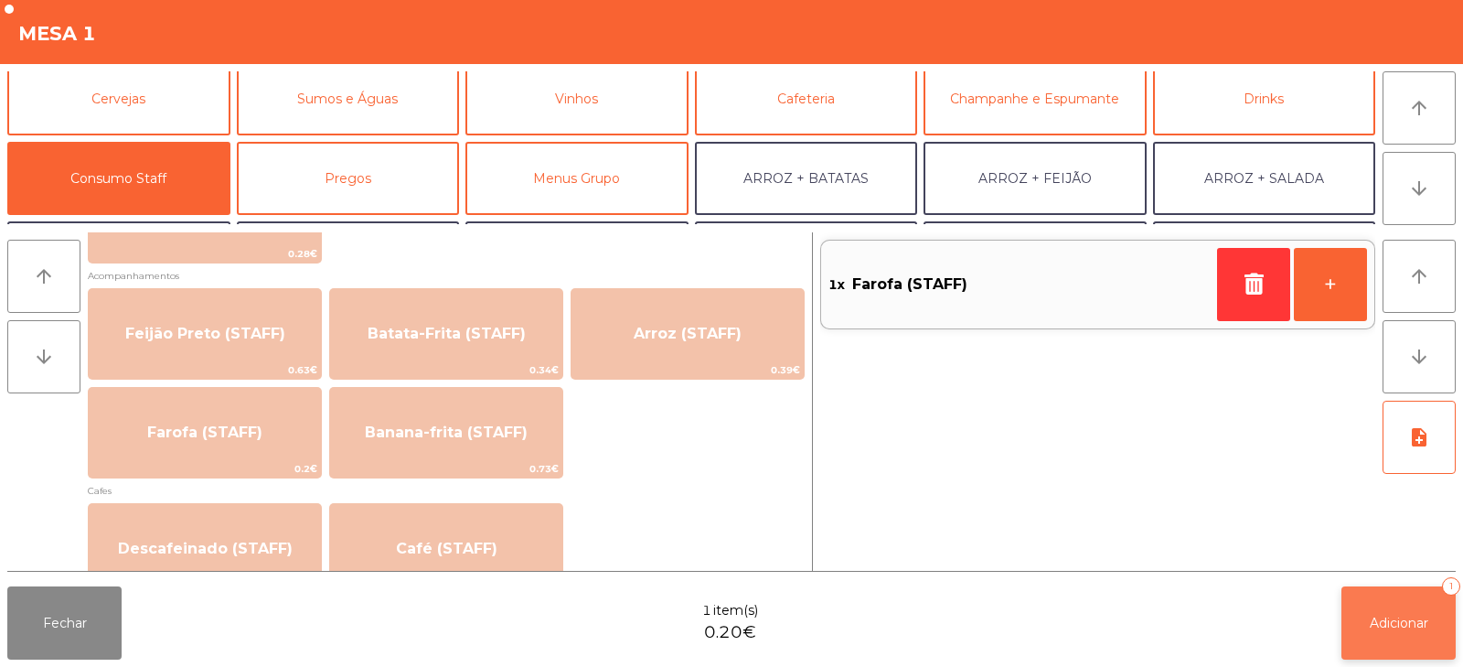
click at [1403, 621] on span "Adicionar" at bounding box center [1399, 622] width 59 height 16
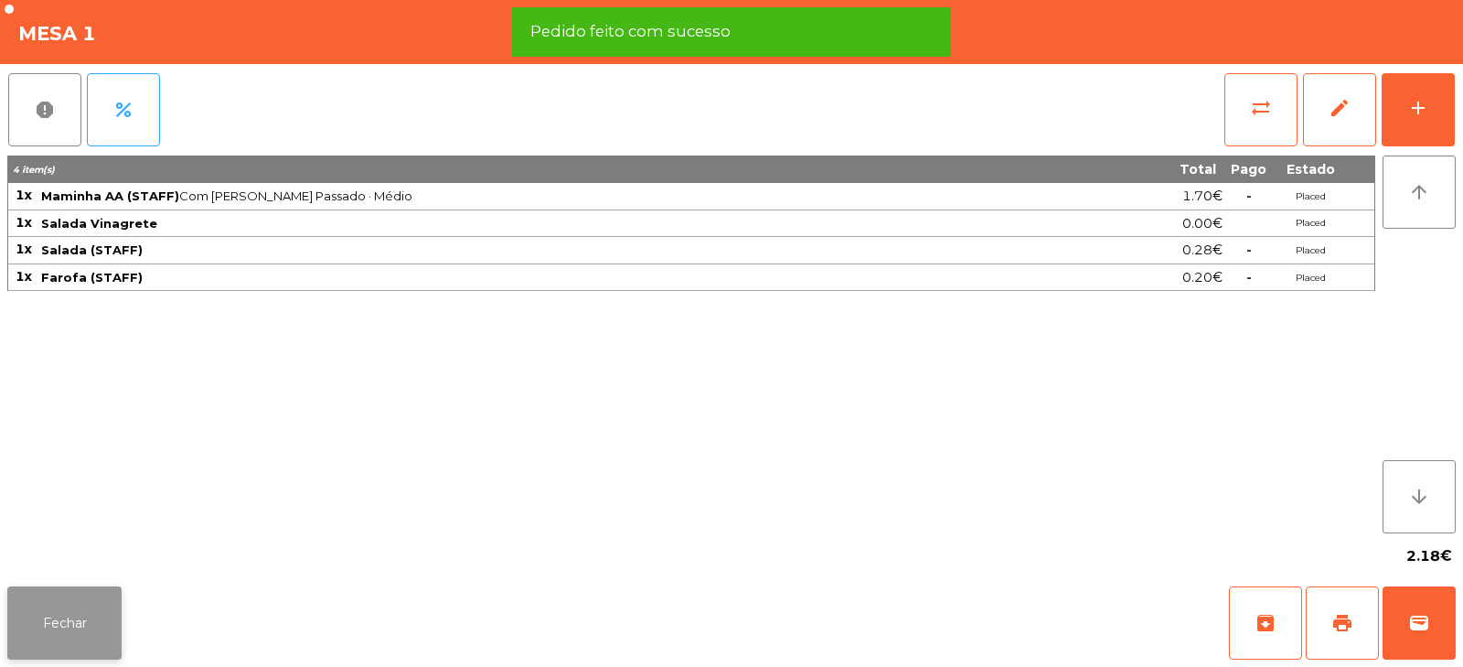
click at [88, 607] on button "Fechar" at bounding box center [64, 622] width 114 height 73
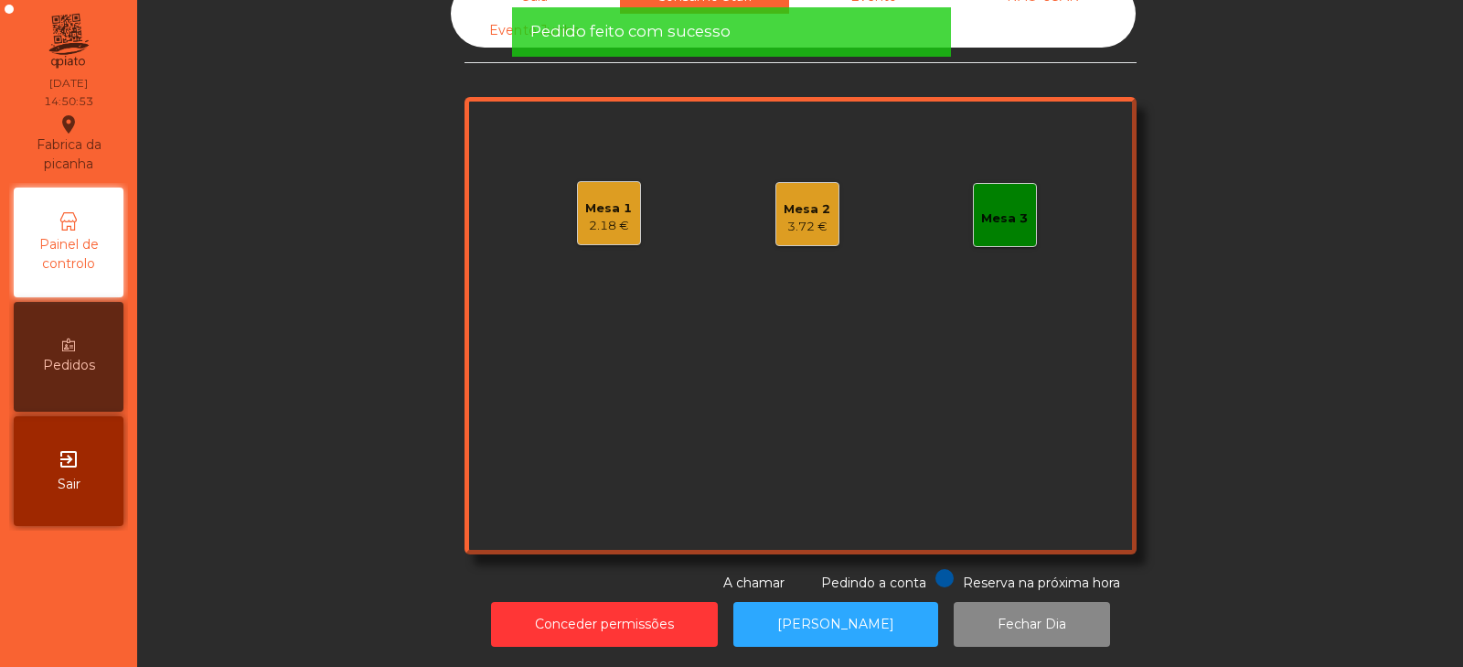
scroll to position [0, 0]
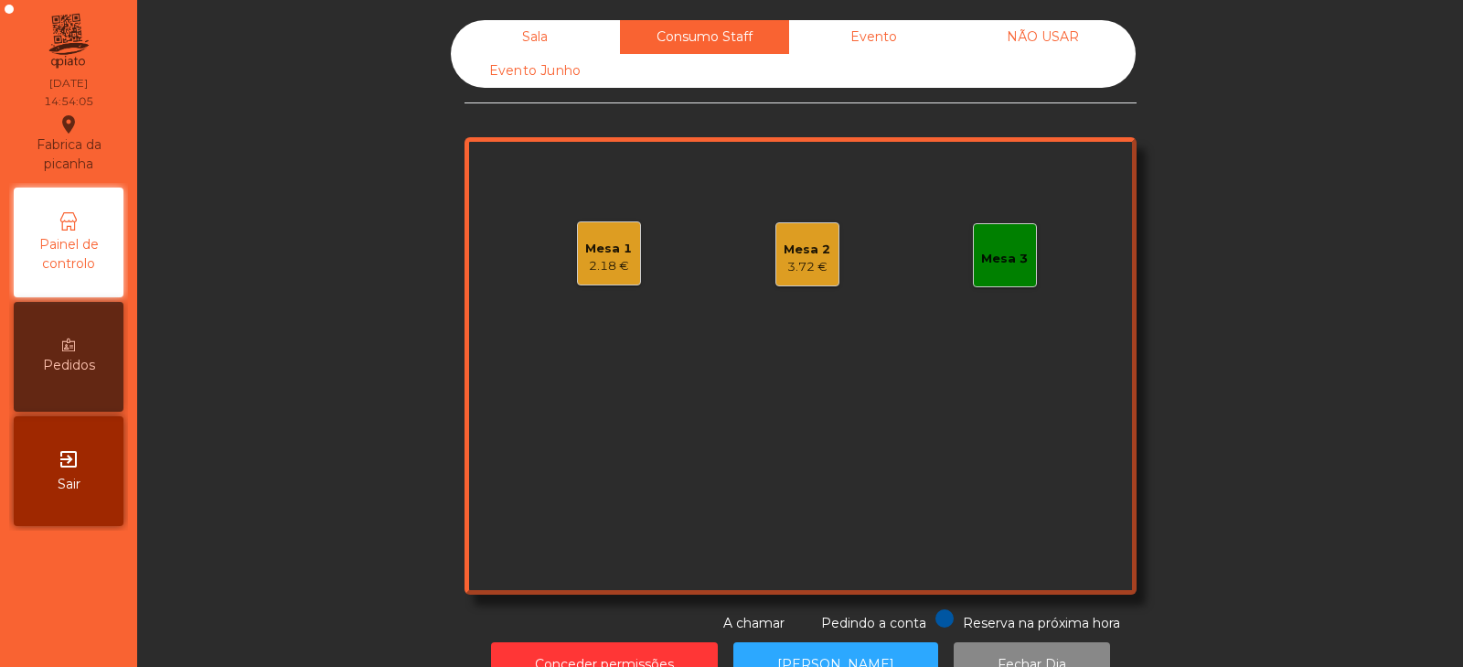
click at [539, 25] on div "Sala" at bounding box center [535, 37] width 169 height 34
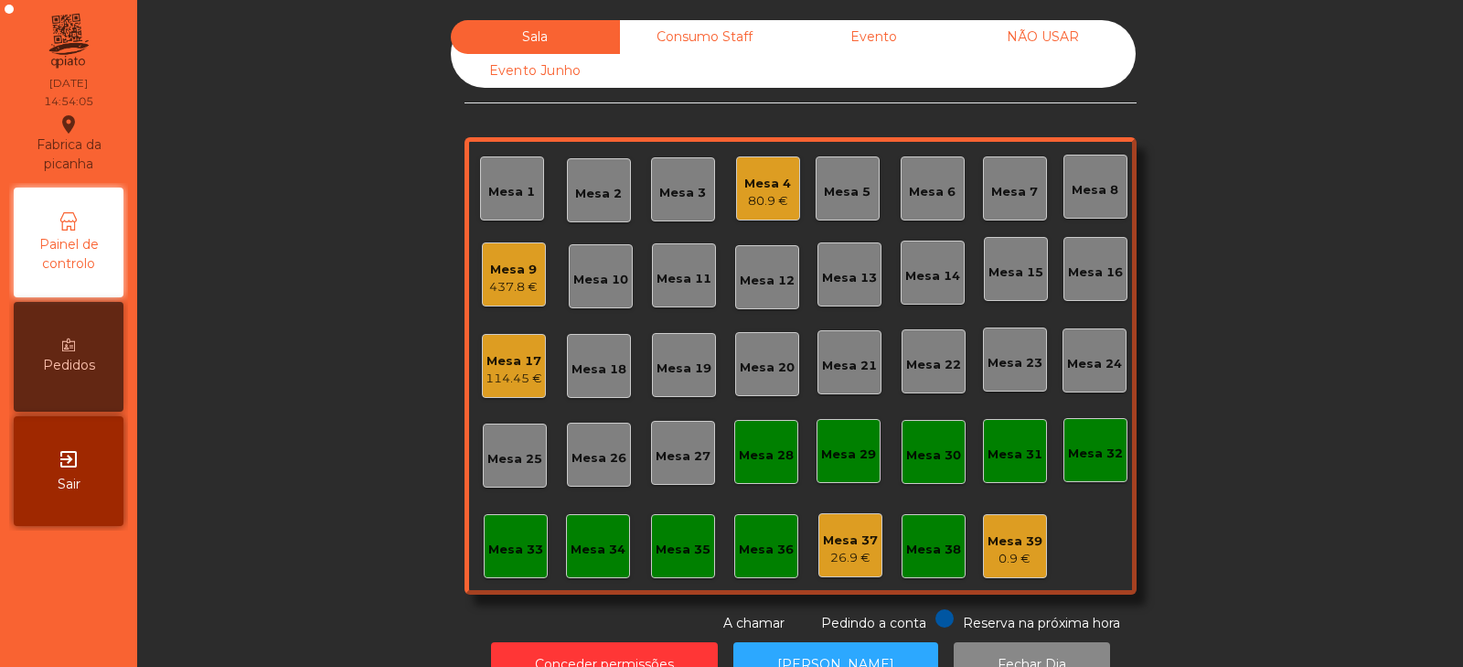
click at [515, 285] on div "437.8 €" at bounding box center [513, 287] width 48 height 18
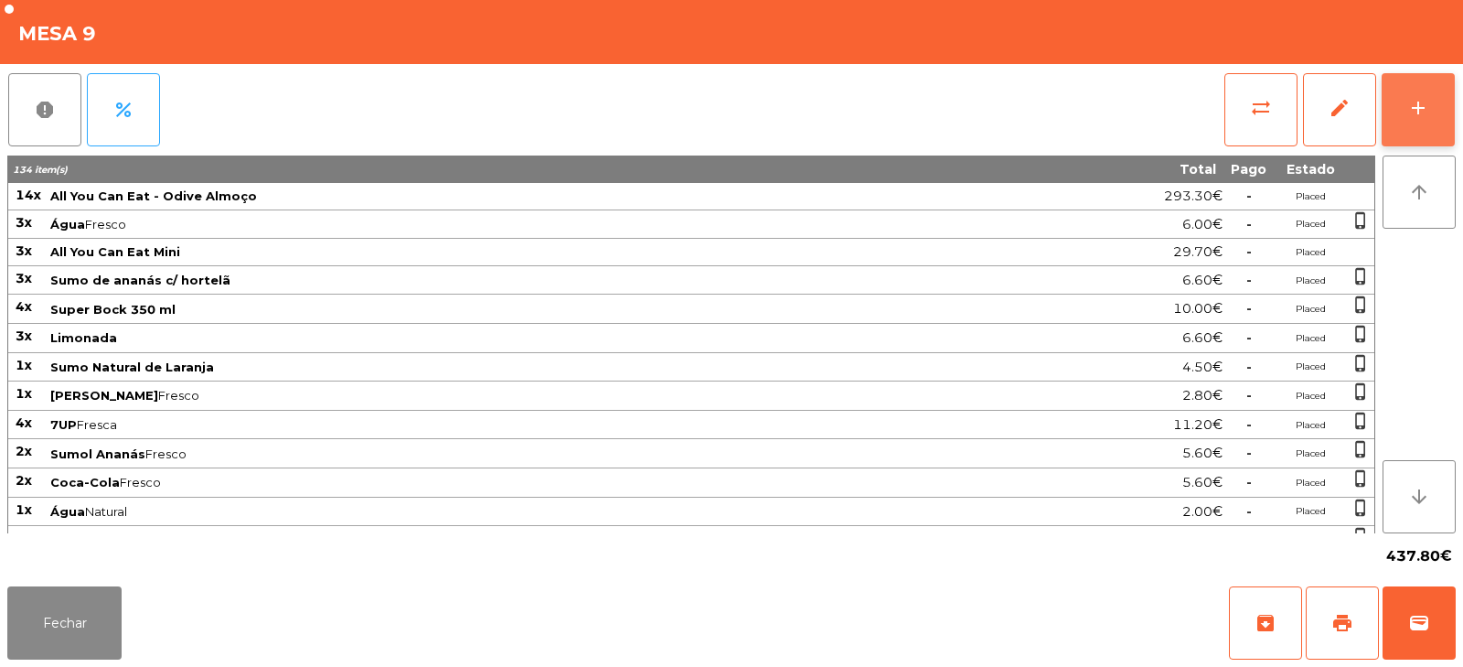
click at [1401, 112] on button "add" at bounding box center [1418, 109] width 73 height 73
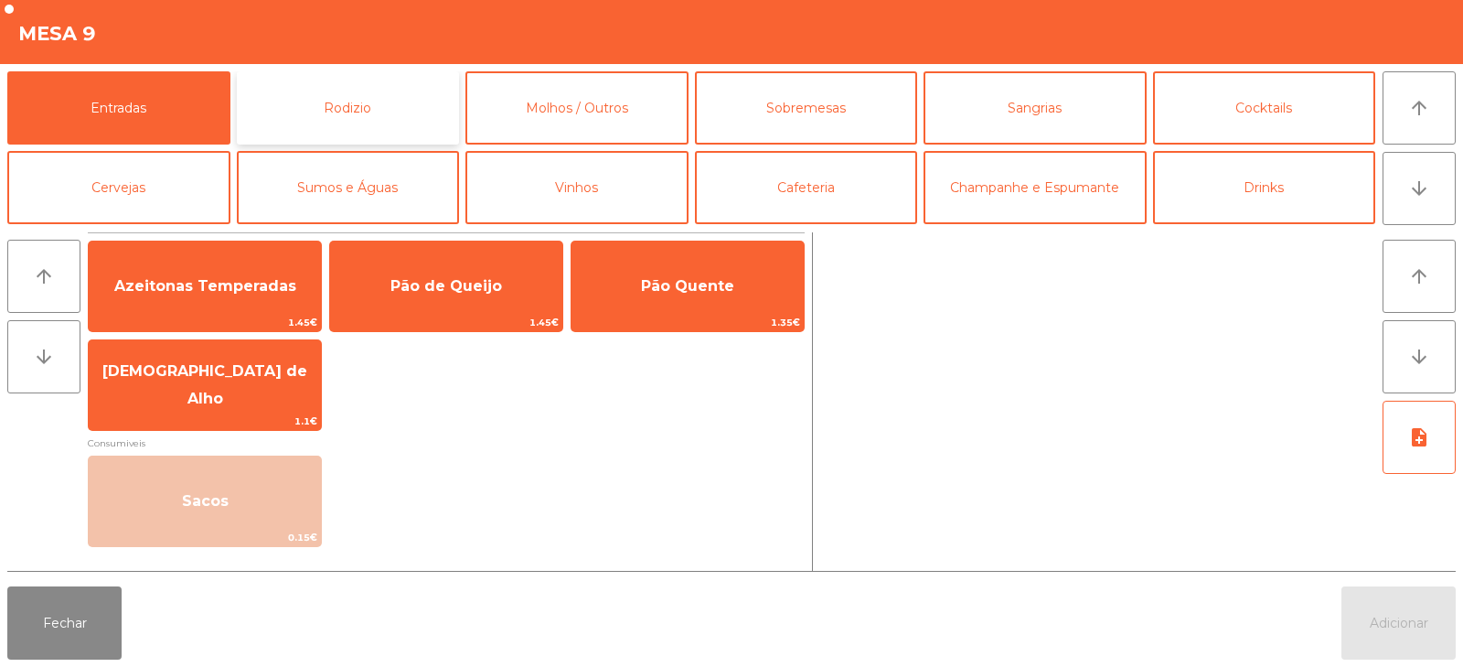
click at [408, 104] on button "Rodizio" at bounding box center [348, 107] width 223 height 73
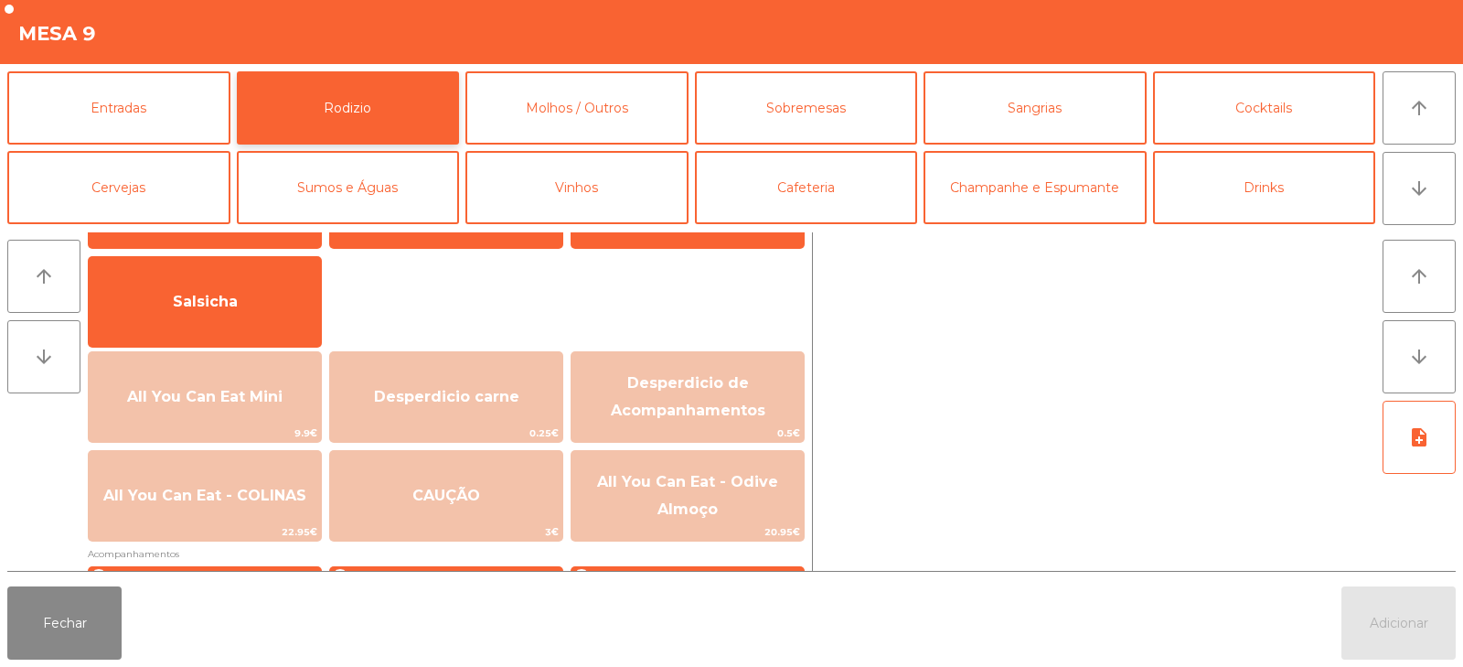
scroll to position [160, 0]
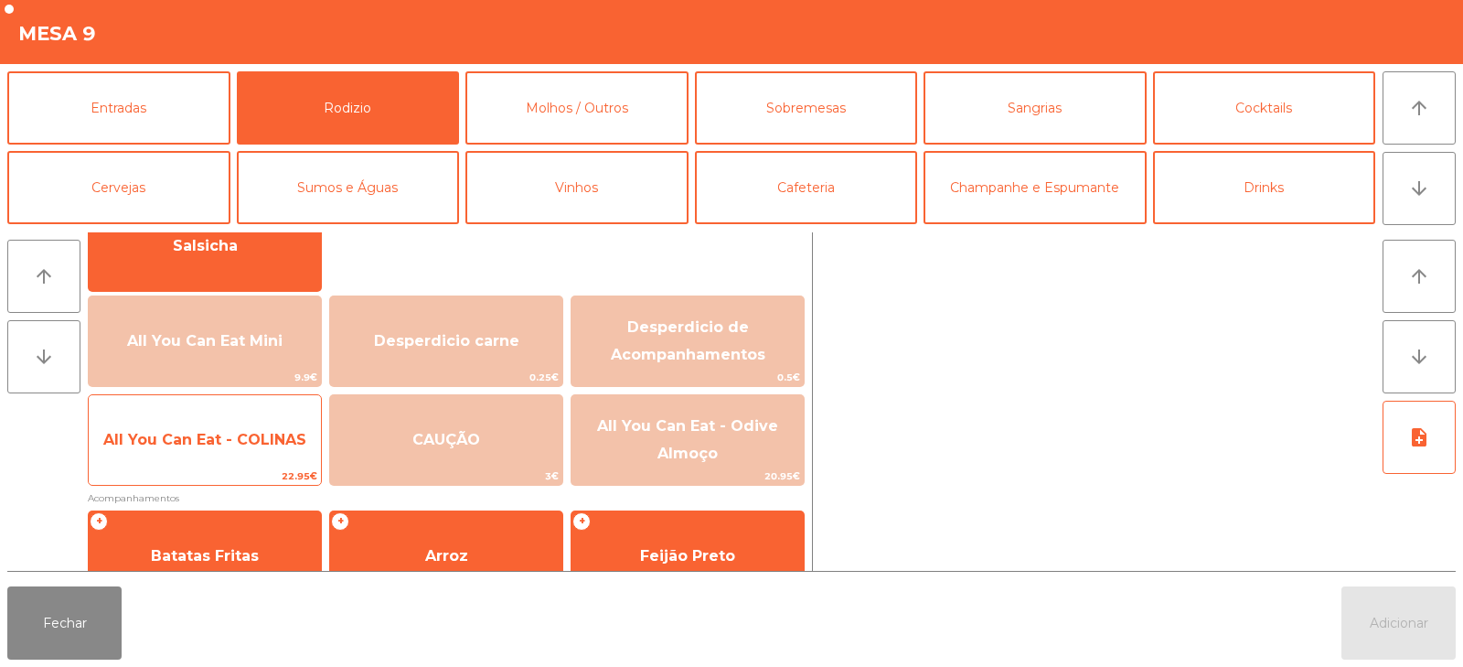
click at [273, 454] on span "All You Can Eat - COLINAS" at bounding box center [205, 439] width 232 height 49
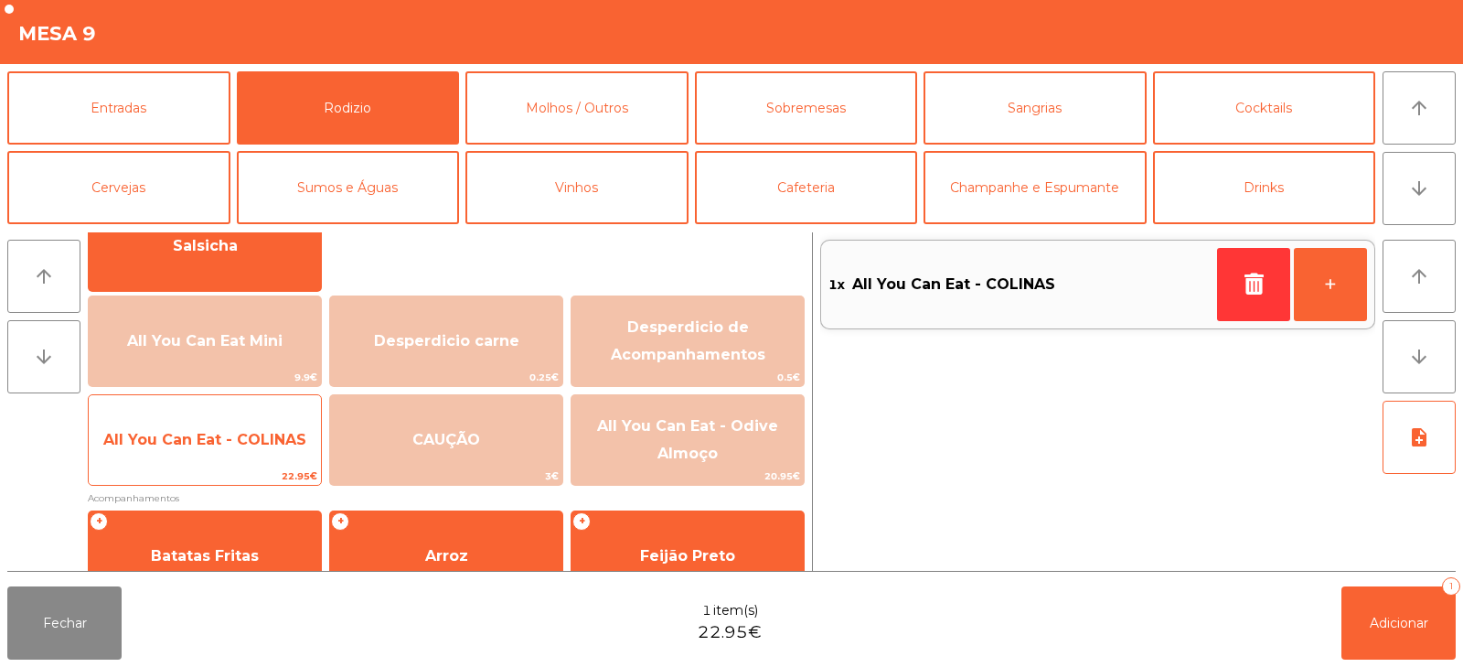
click at [277, 450] on span "All You Can Eat - COLINAS" at bounding box center [205, 439] width 232 height 49
click at [278, 452] on span "All You Can Eat - COLINAS" at bounding box center [205, 439] width 232 height 49
click at [267, 466] on div "All You Can Eat - COLINAS 22.95€" at bounding box center [205, 439] width 234 height 91
click at [267, 474] on span "22.95€" at bounding box center [205, 475] width 232 height 17
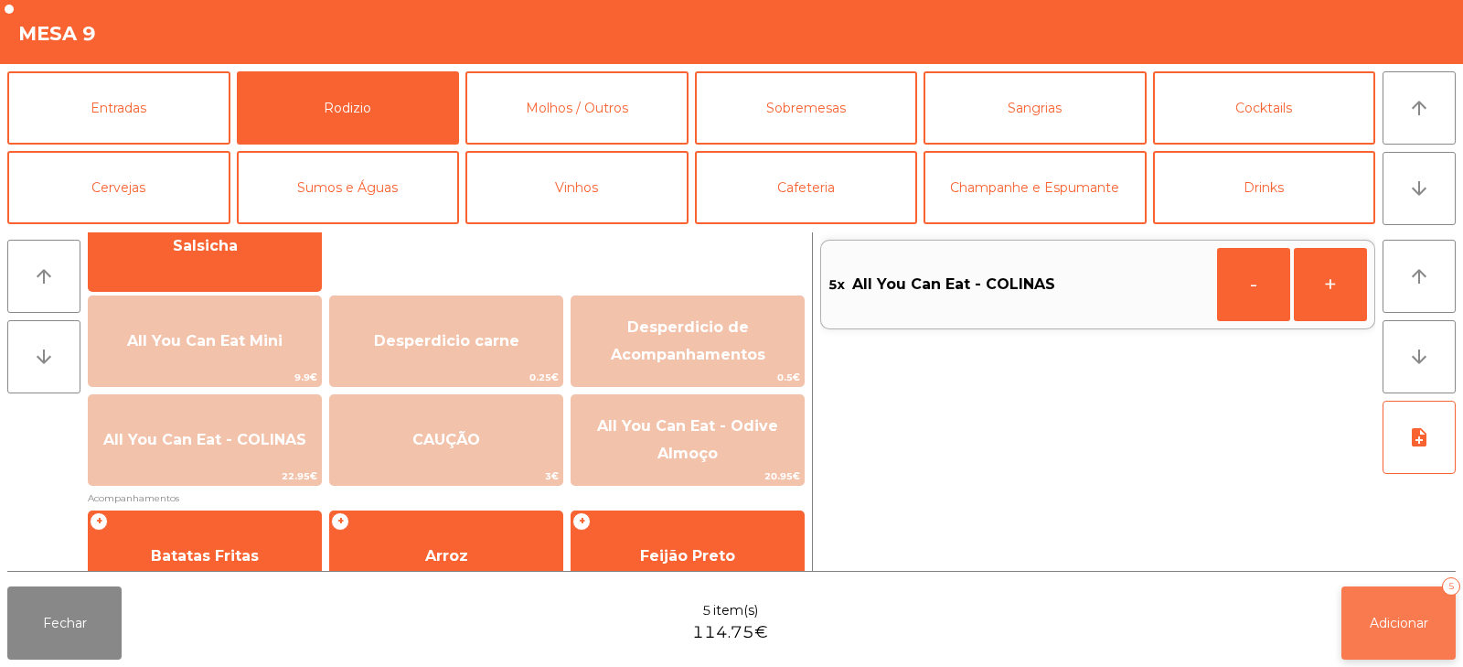
click at [1394, 635] on button "Adicionar 5" at bounding box center [1398, 622] width 114 height 73
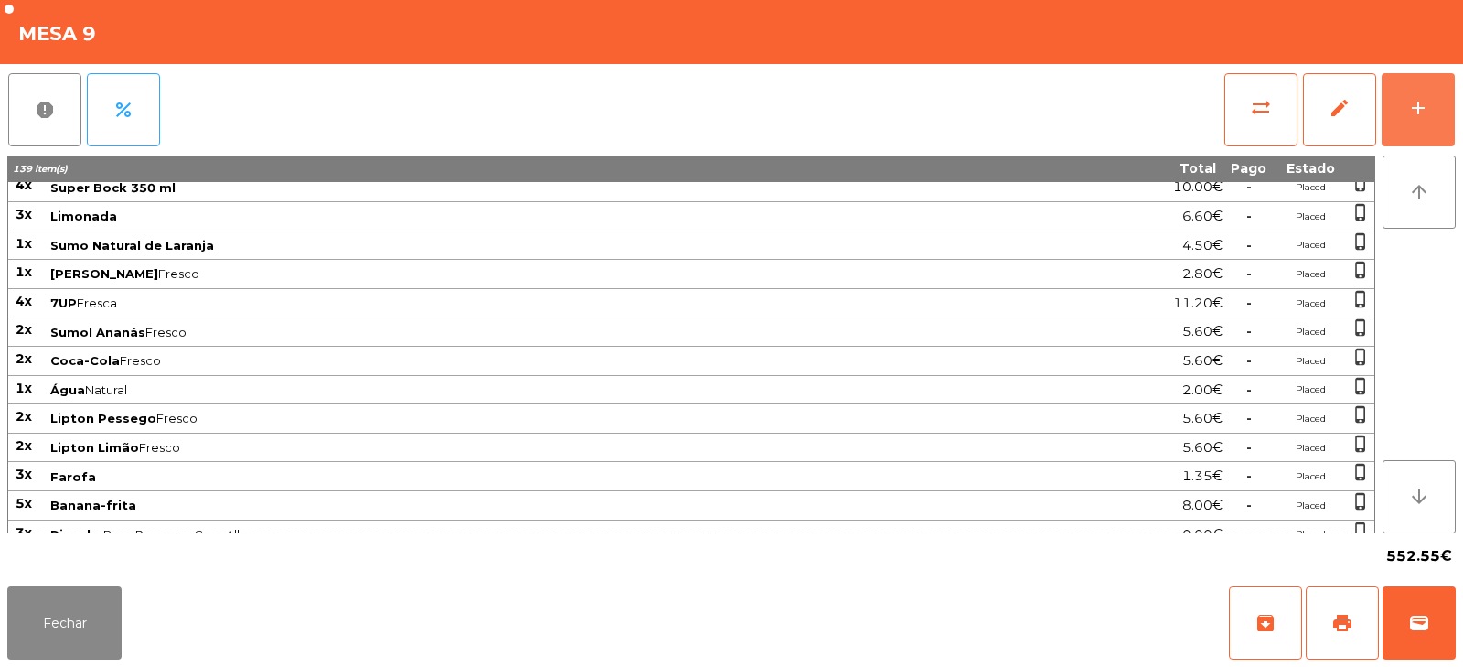
scroll to position [0, 0]
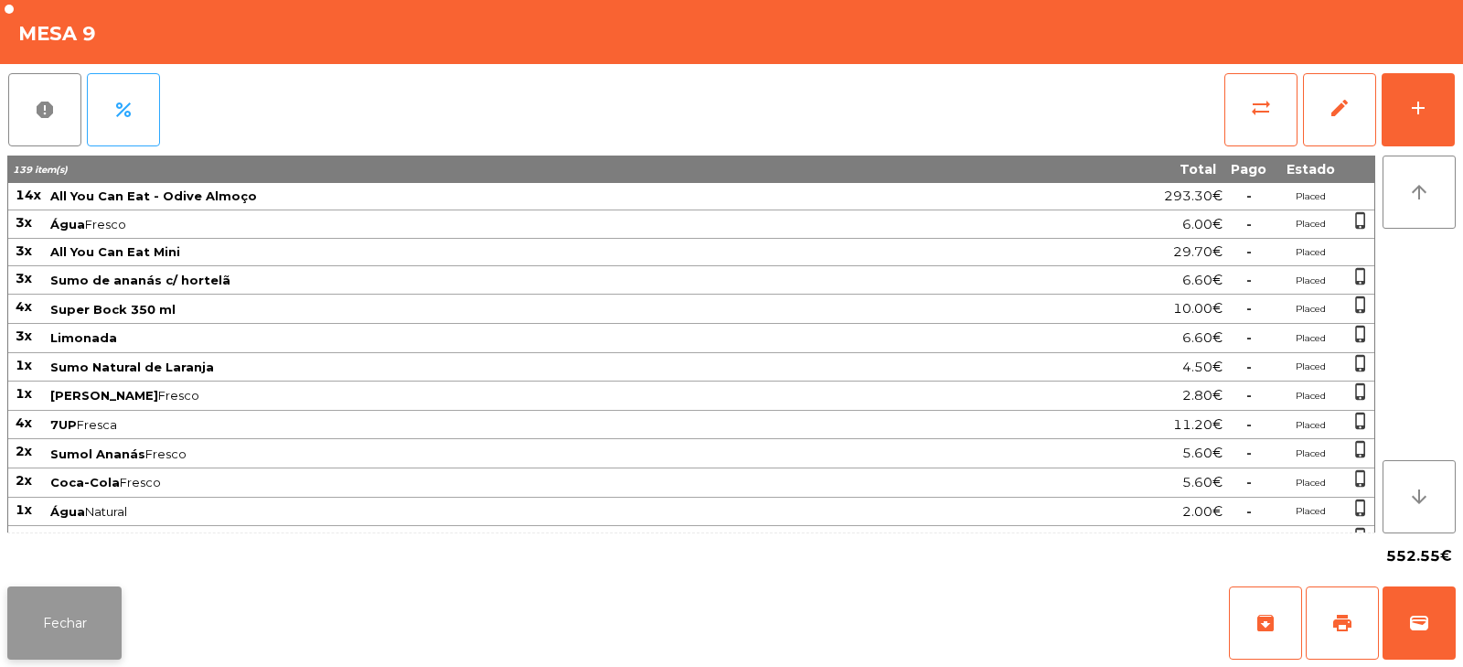
click at [96, 628] on button "Fechar" at bounding box center [64, 622] width 114 height 73
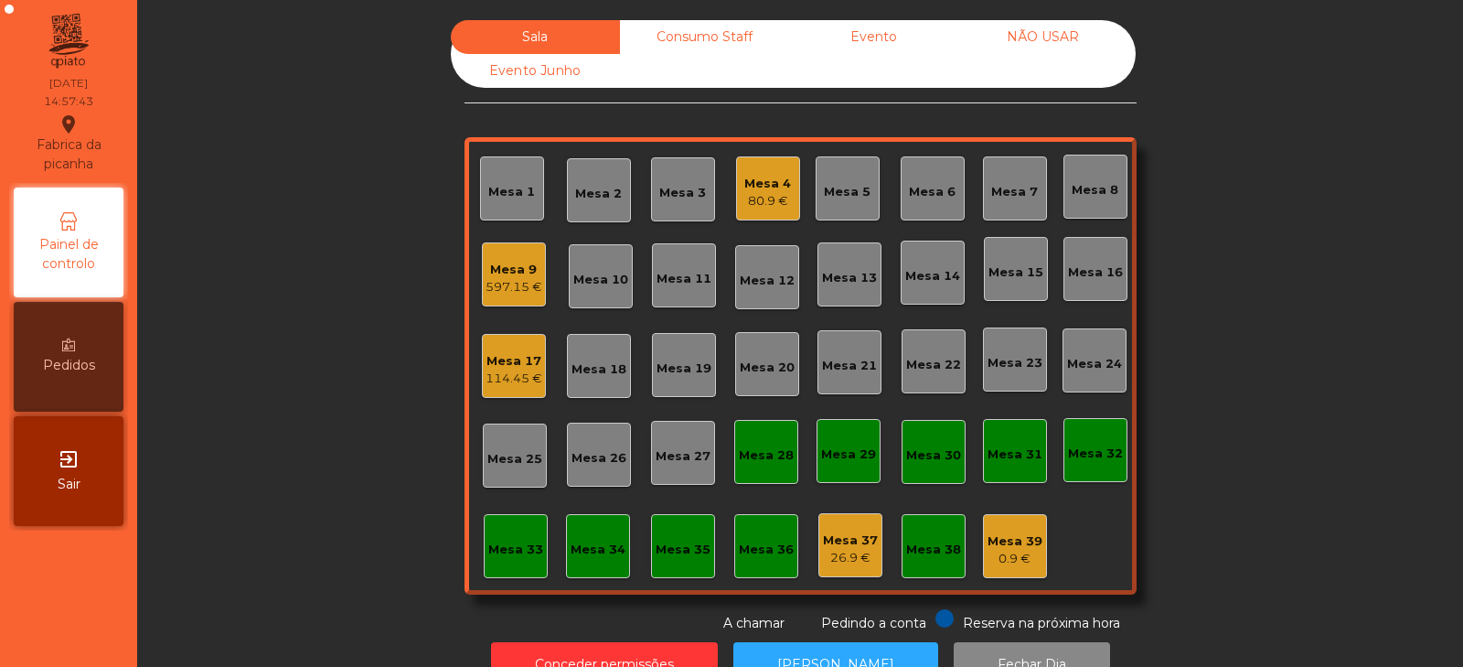
click at [509, 556] on div "Mesa 33" at bounding box center [515, 549] width 55 height 18
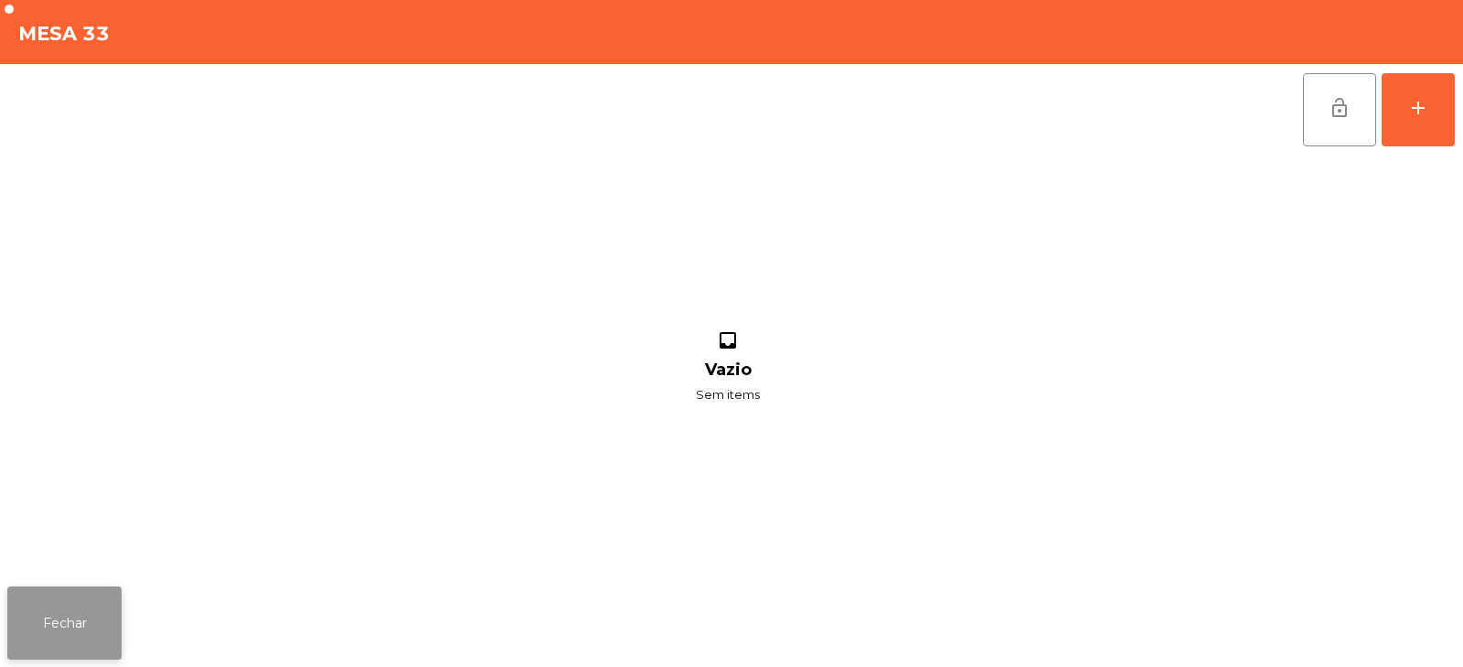
click at [69, 628] on button "Fechar" at bounding box center [64, 622] width 114 height 73
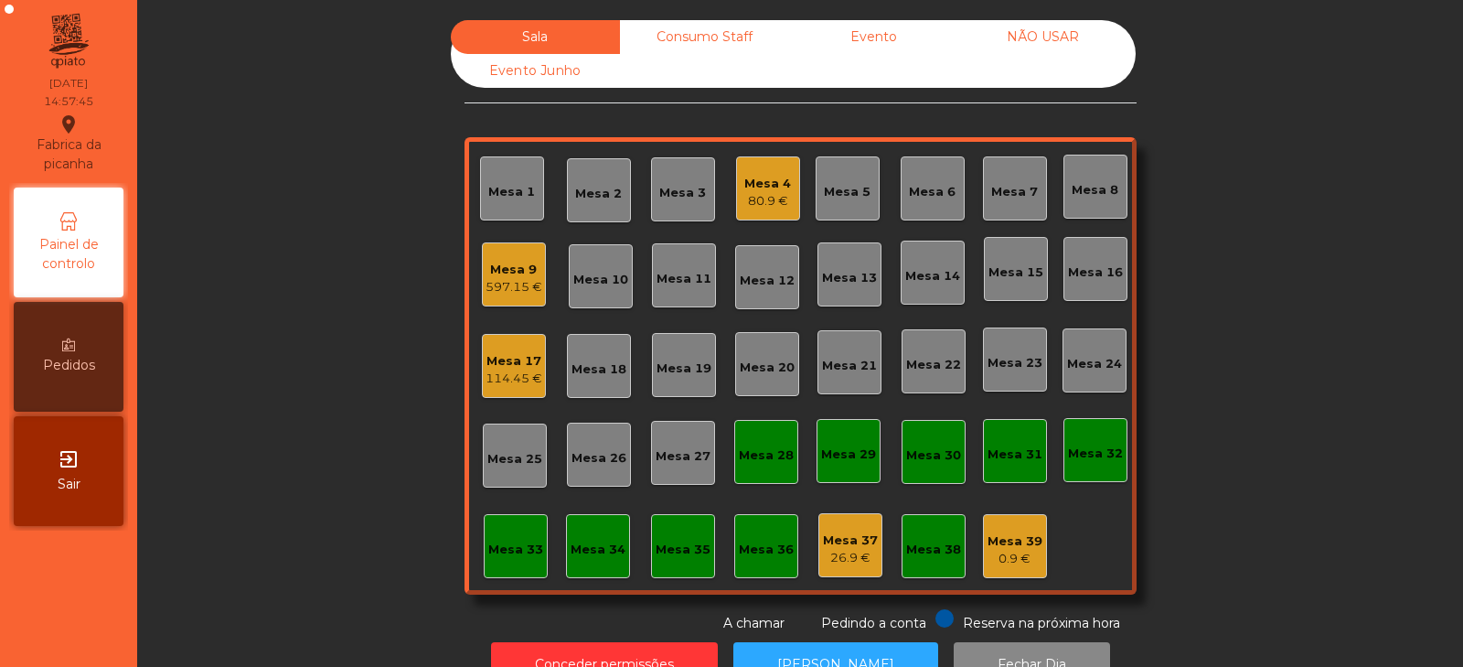
click at [704, 37] on div "Consumo Staff" at bounding box center [704, 37] width 169 height 34
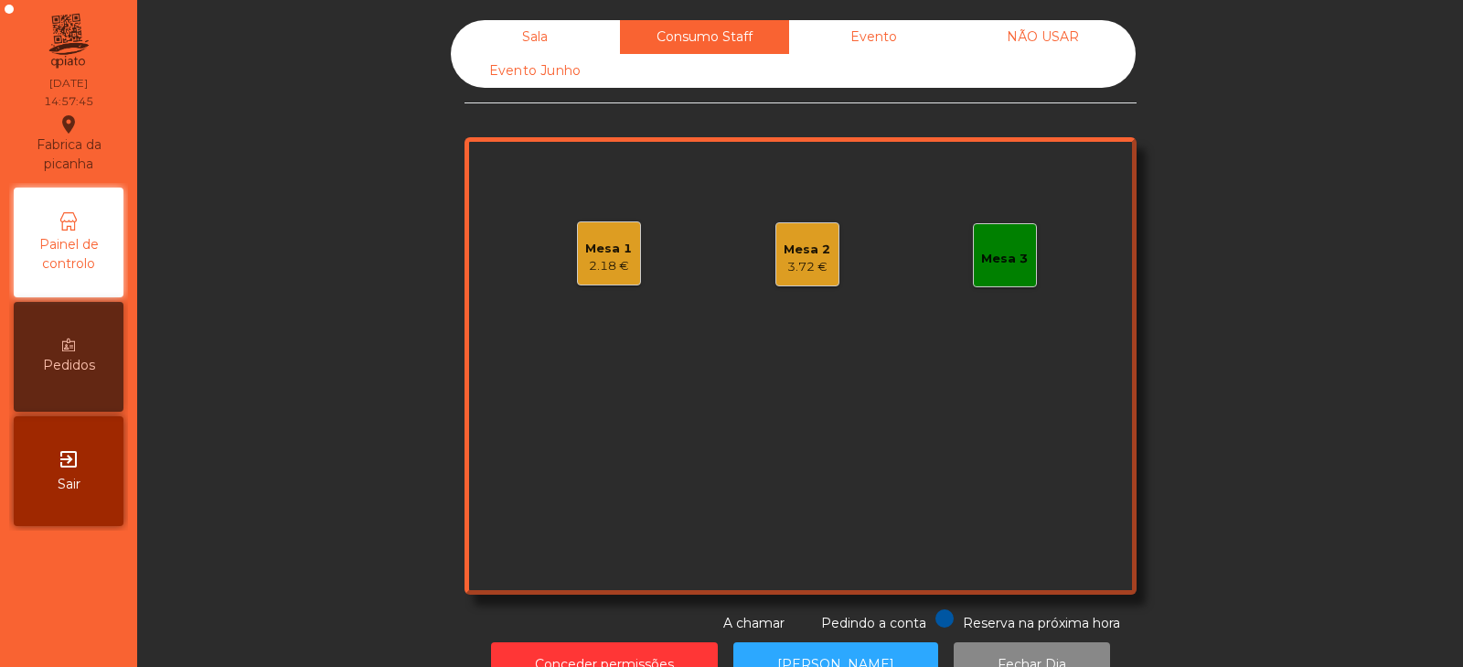
click at [998, 249] on div "Mesa 3" at bounding box center [1004, 255] width 47 height 26
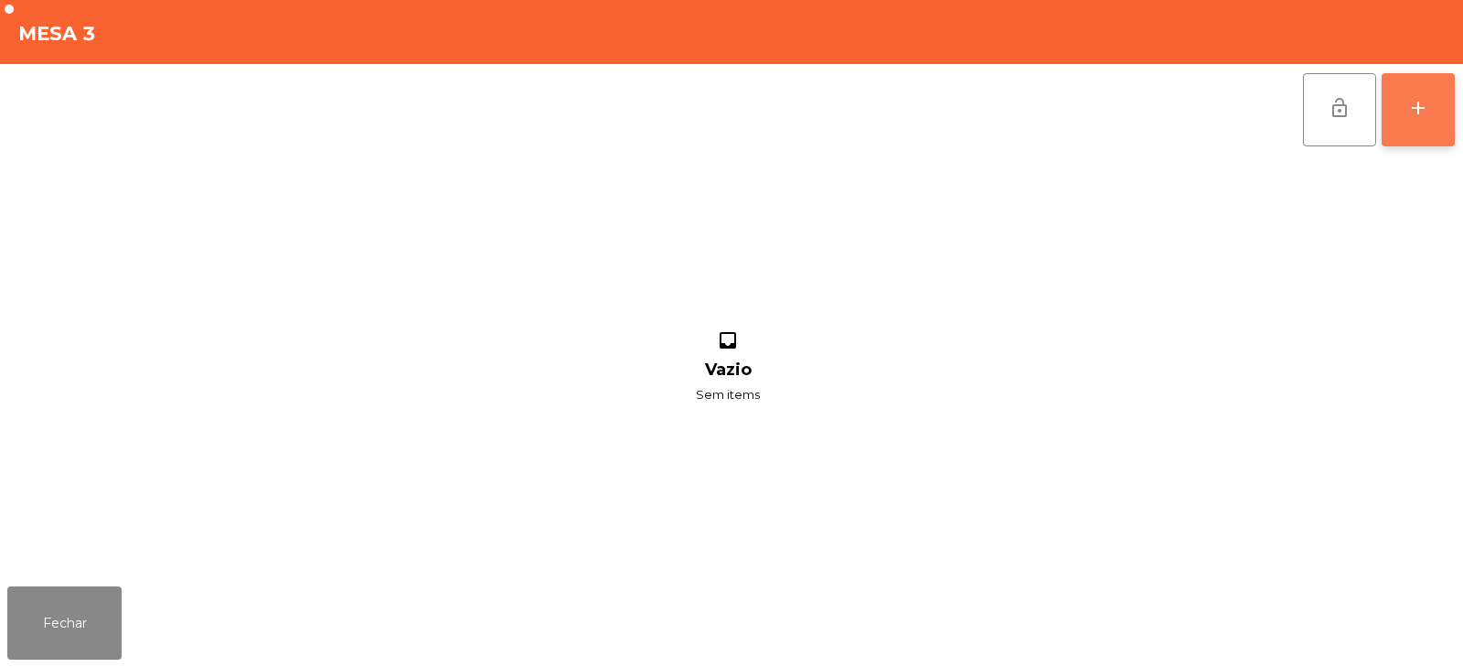
click at [1396, 105] on button "add" at bounding box center [1418, 109] width 73 height 73
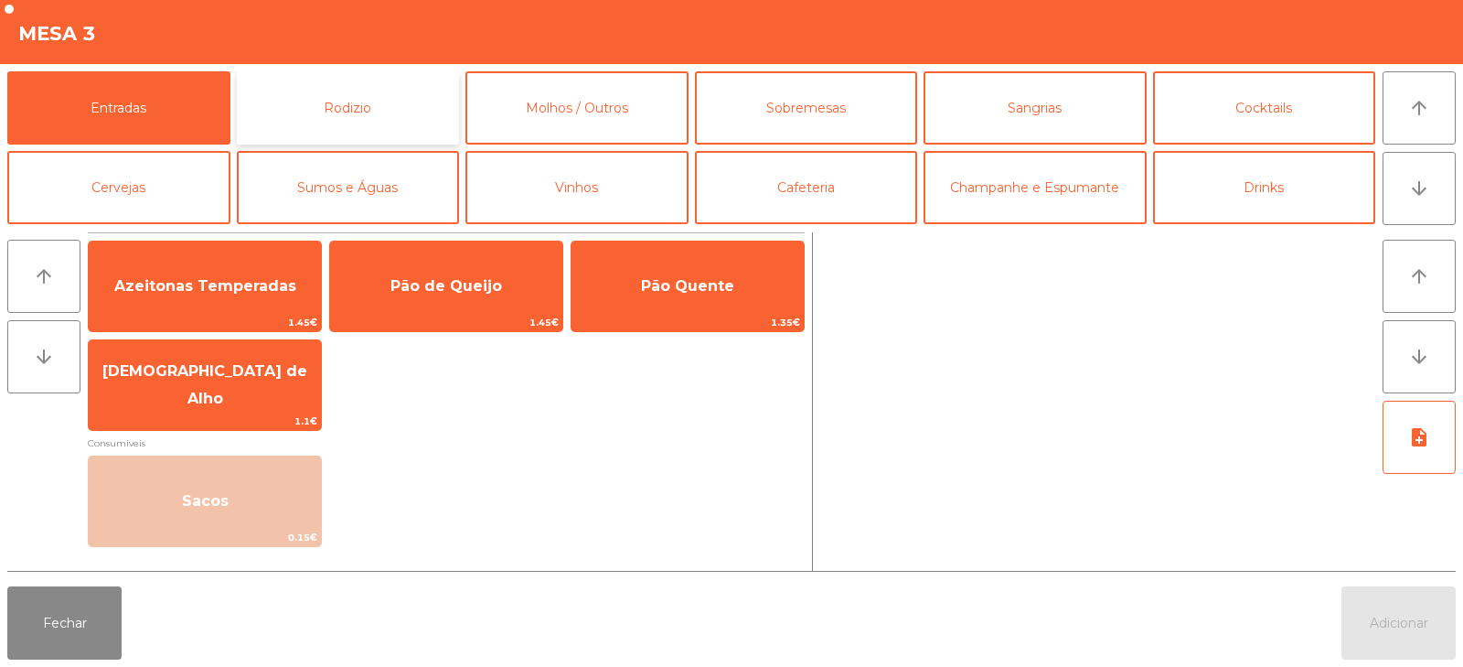
click at [397, 102] on button "Rodizio" at bounding box center [348, 107] width 223 height 73
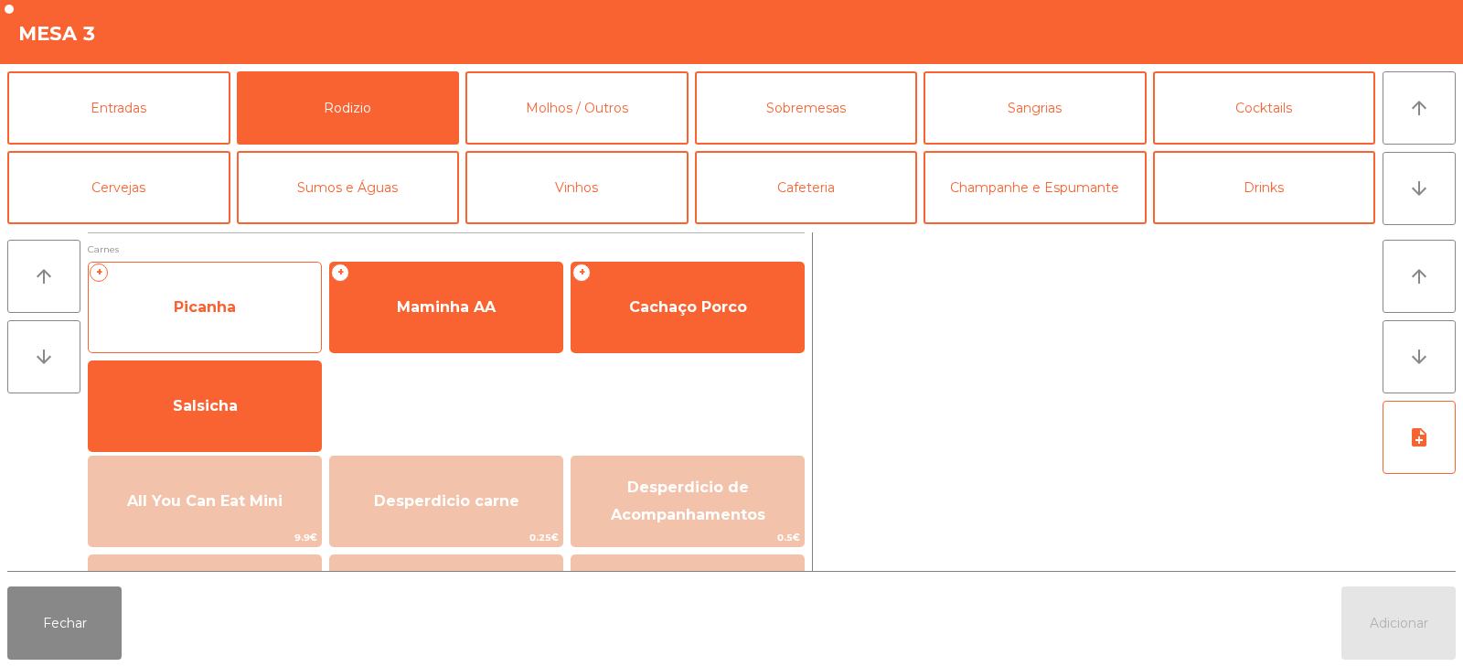
click at [251, 331] on span "Picanha" at bounding box center [205, 307] width 232 height 49
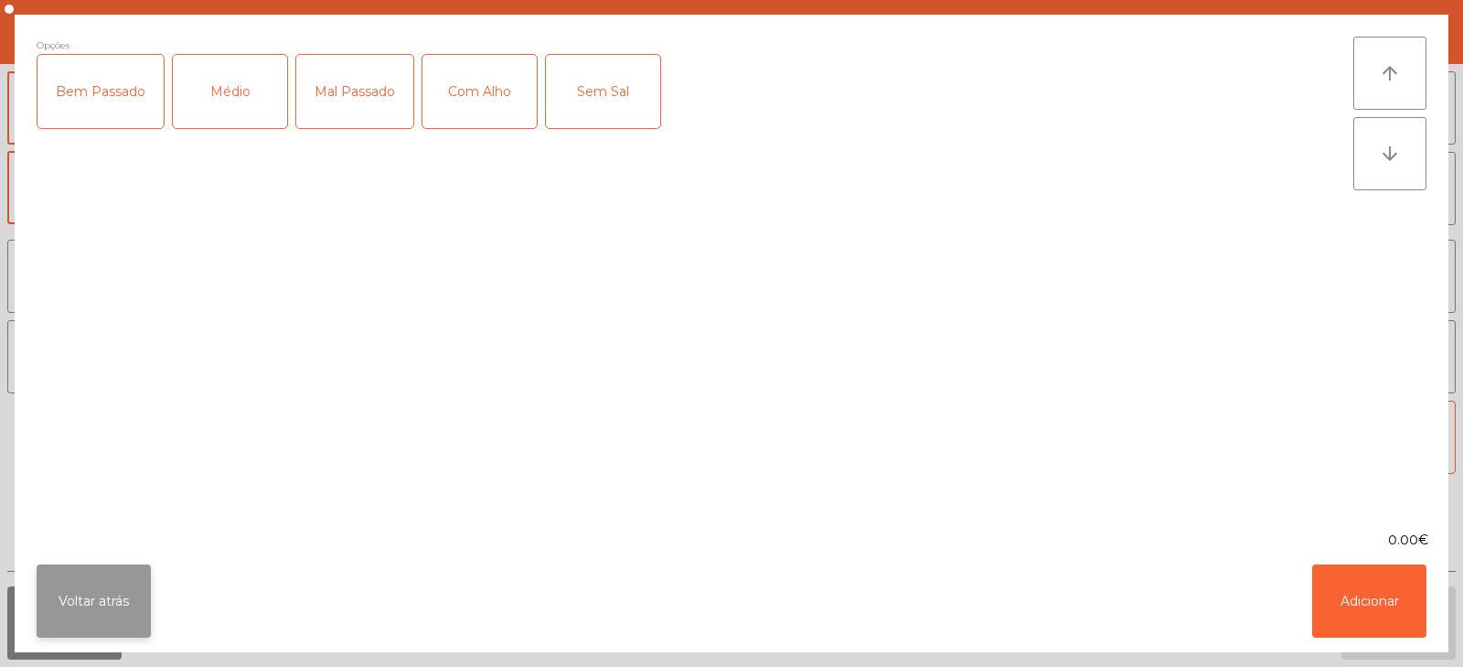
click at [104, 615] on button "Voltar atrás" at bounding box center [94, 600] width 114 height 73
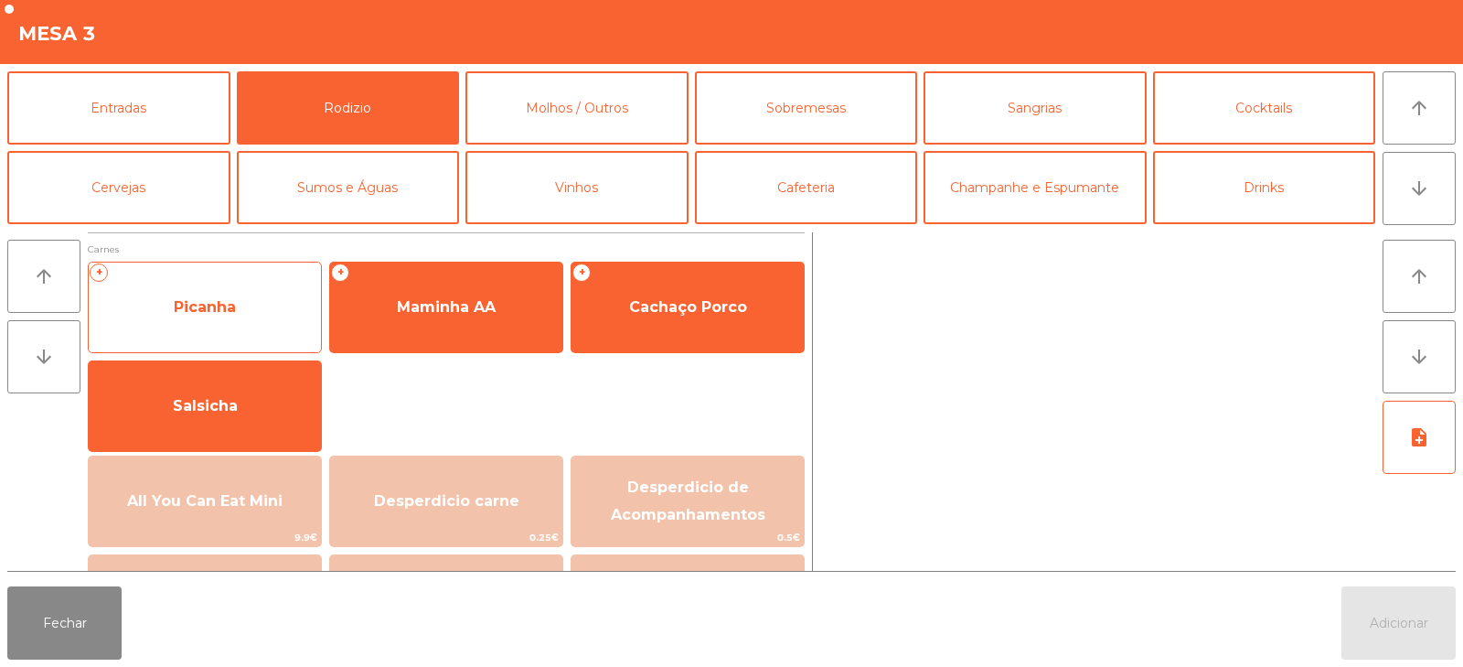
click at [208, 302] on span "Picanha" at bounding box center [205, 306] width 62 height 17
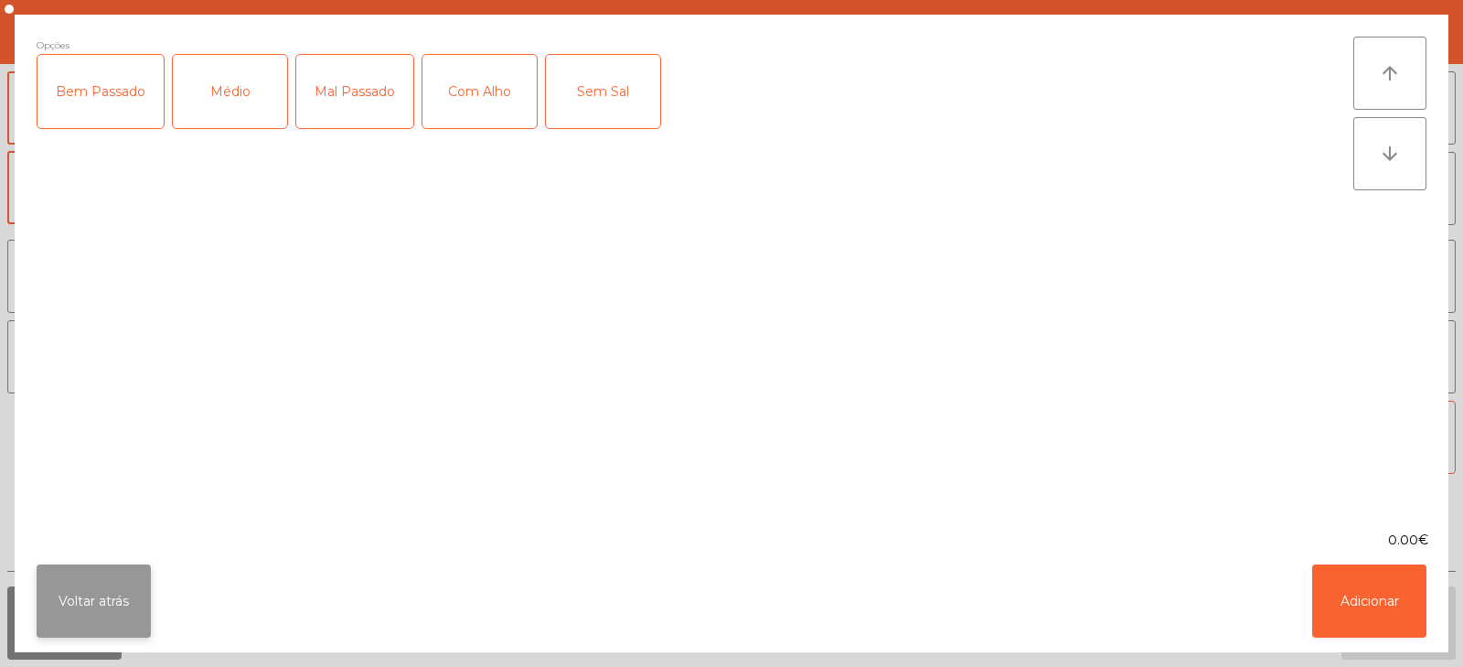
click at [122, 595] on button "Voltar atrás" at bounding box center [94, 600] width 114 height 73
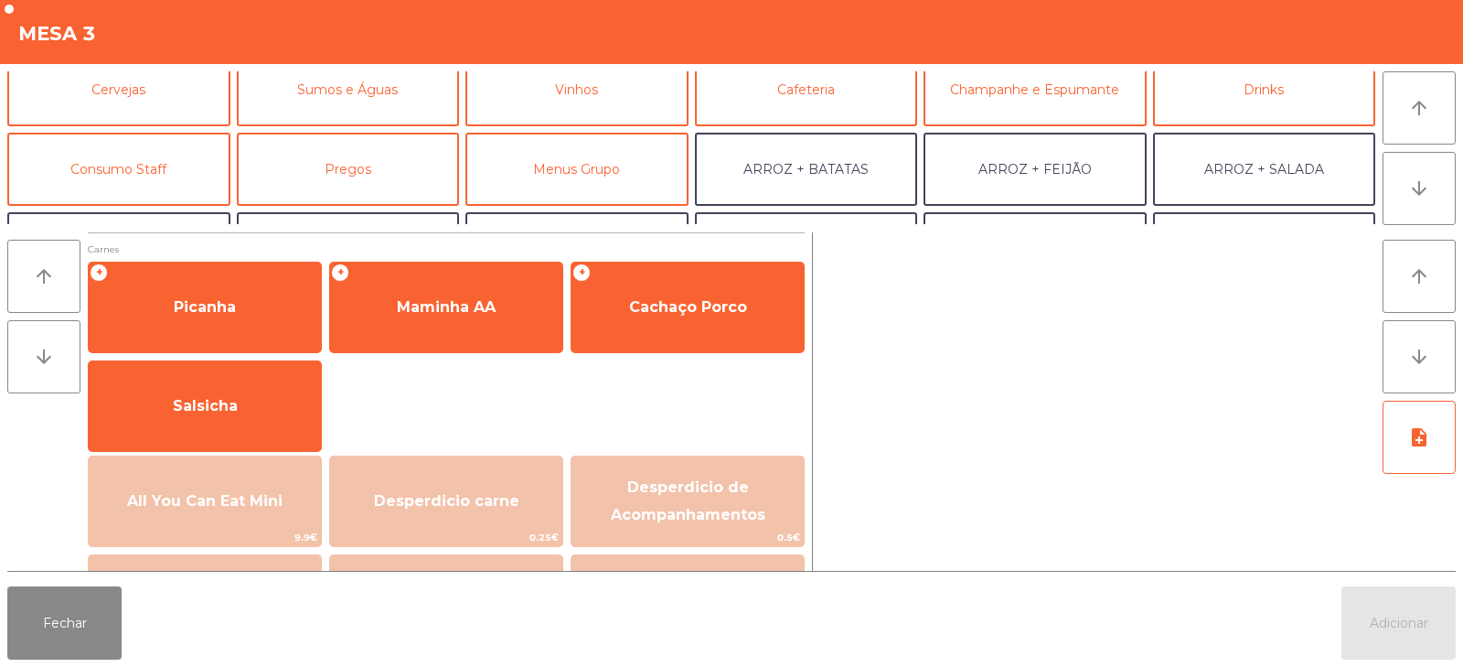
scroll to position [108, 0]
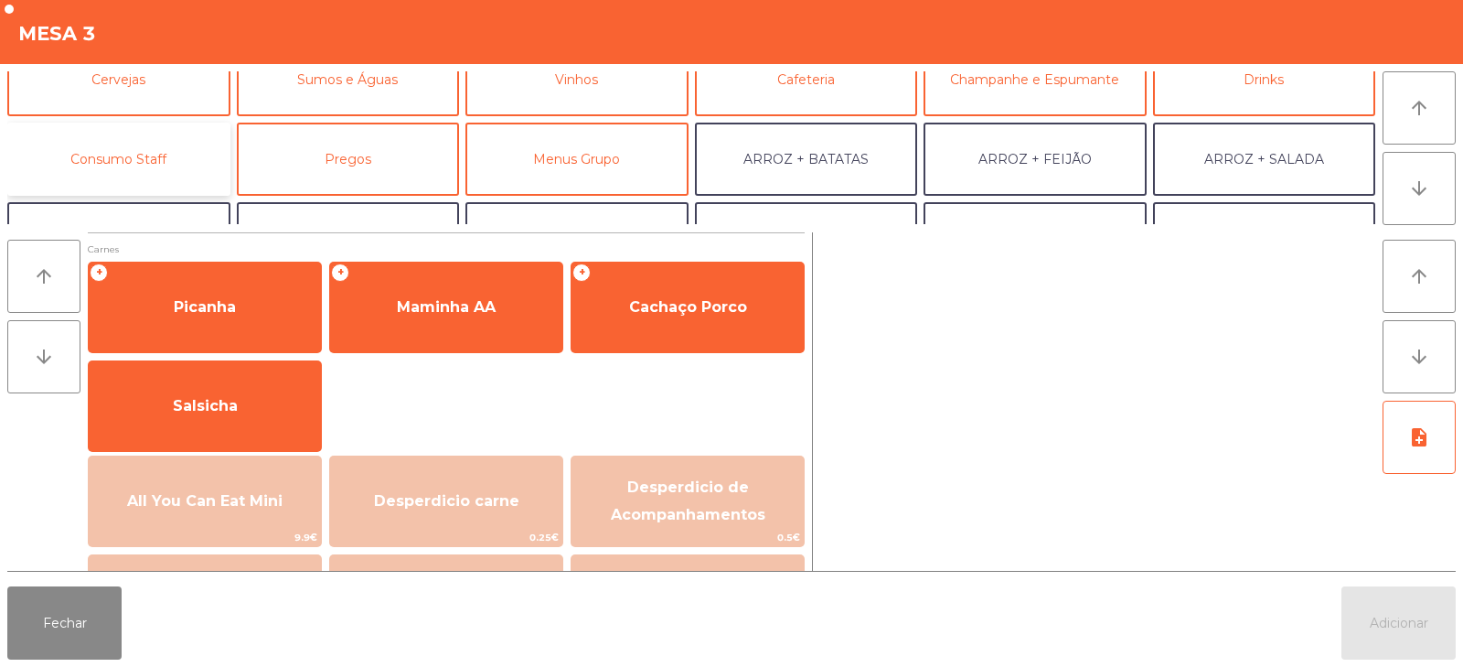
click at [159, 177] on button "Consumo Staff" at bounding box center [118, 159] width 223 height 73
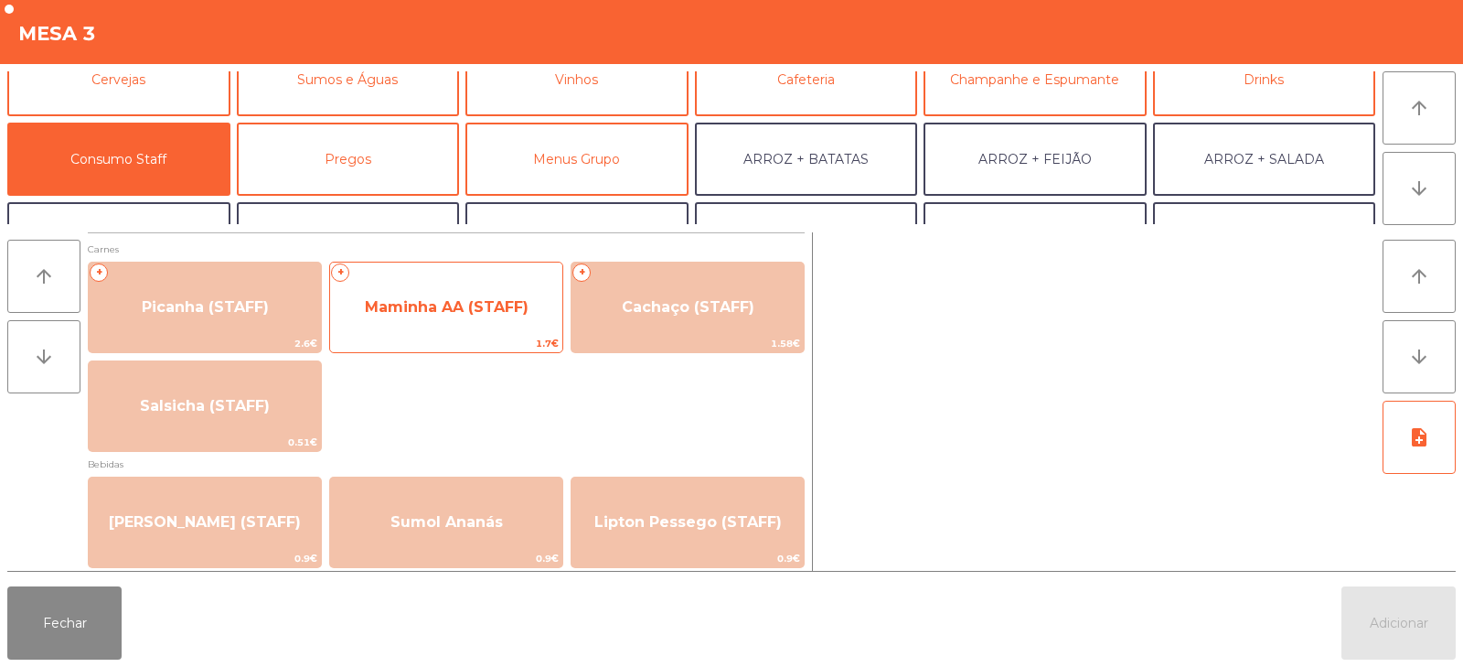
click at [445, 313] on span "Maminha AA (STAFF)" at bounding box center [447, 306] width 164 height 17
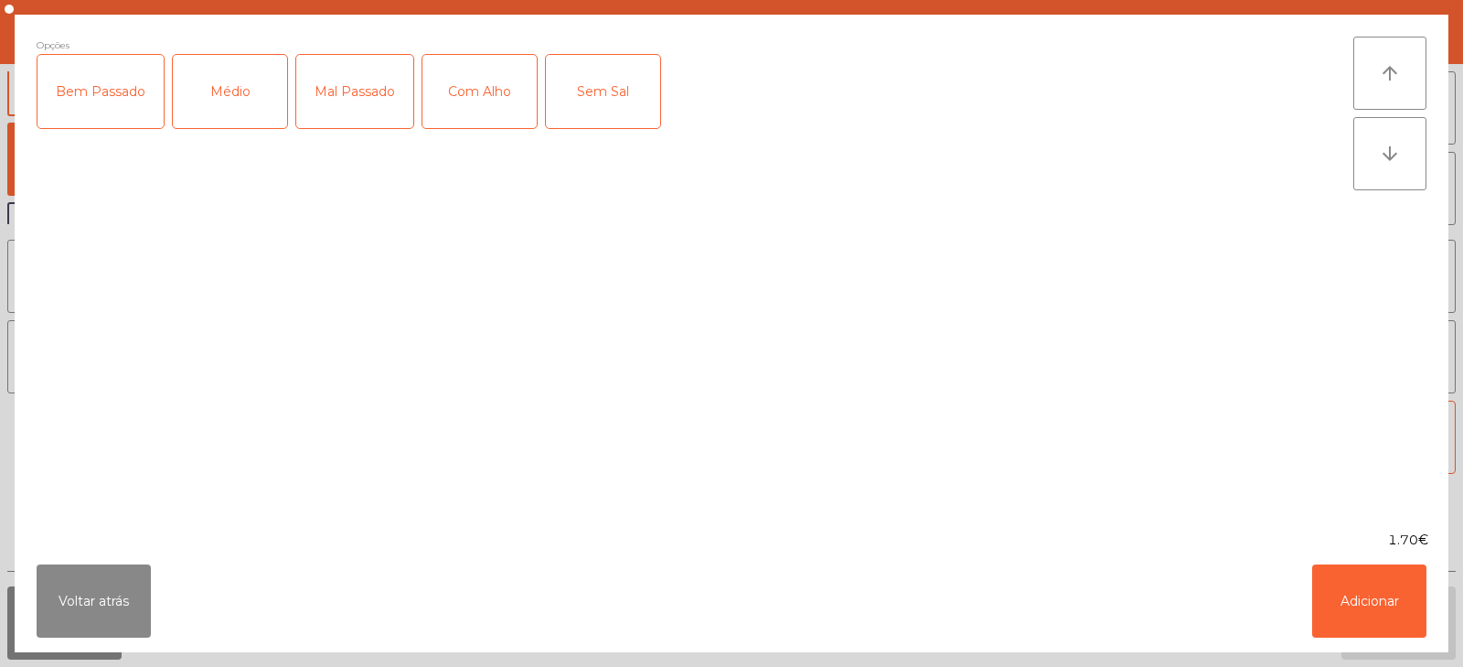
click at [203, 112] on div "Médio" at bounding box center [230, 91] width 114 height 73
click at [475, 89] on div "Com Alho" at bounding box center [479, 91] width 114 height 73
click at [1377, 588] on button "Adicionar" at bounding box center [1369, 600] width 114 height 73
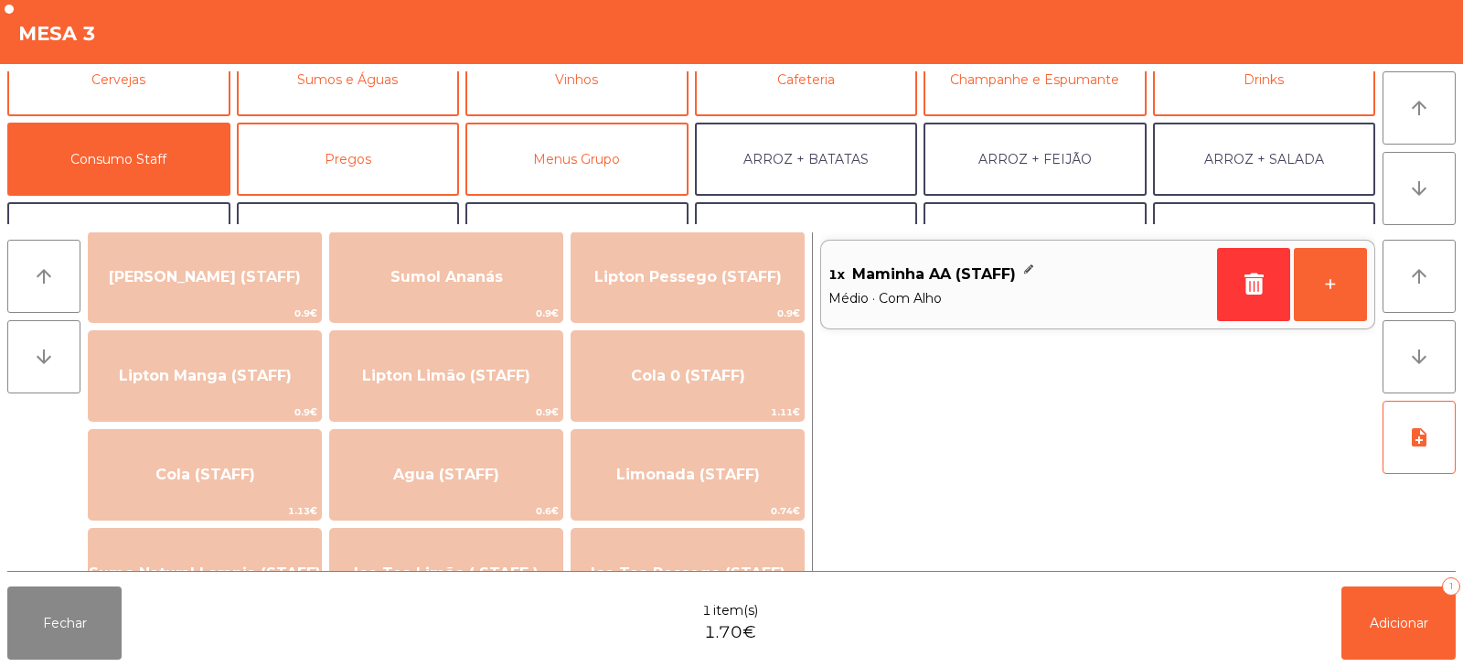
scroll to position [264, 0]
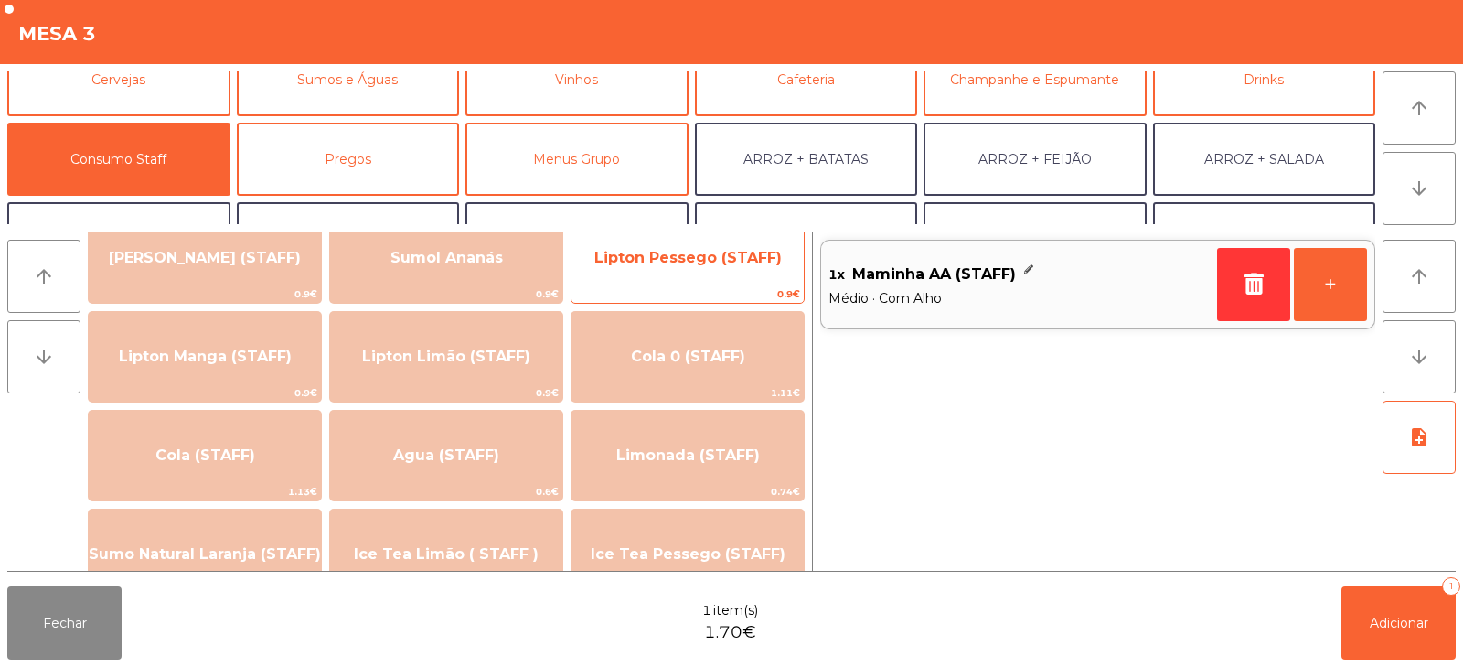
click at [767, 272] on span "Lipton Pessego (STAFF)" at bounding box center [687, 257] width 232 height 49
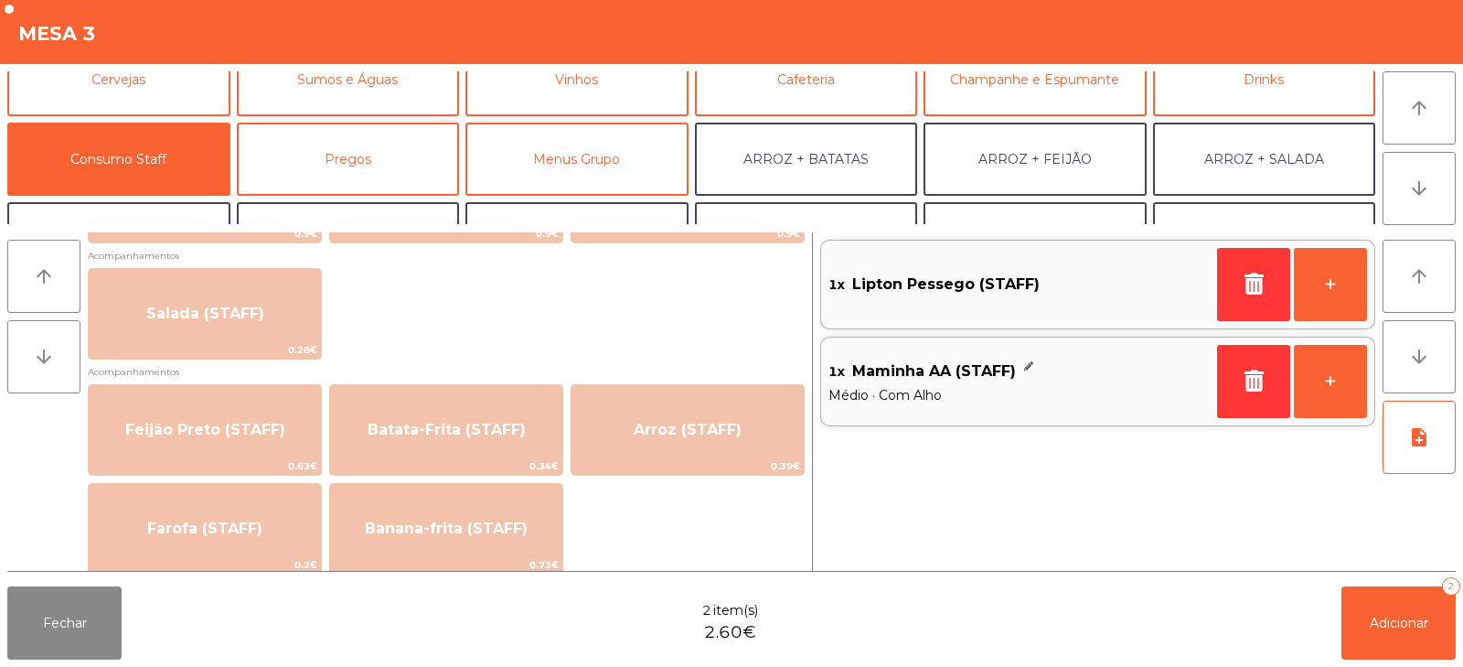
scroll to position [747, 0]
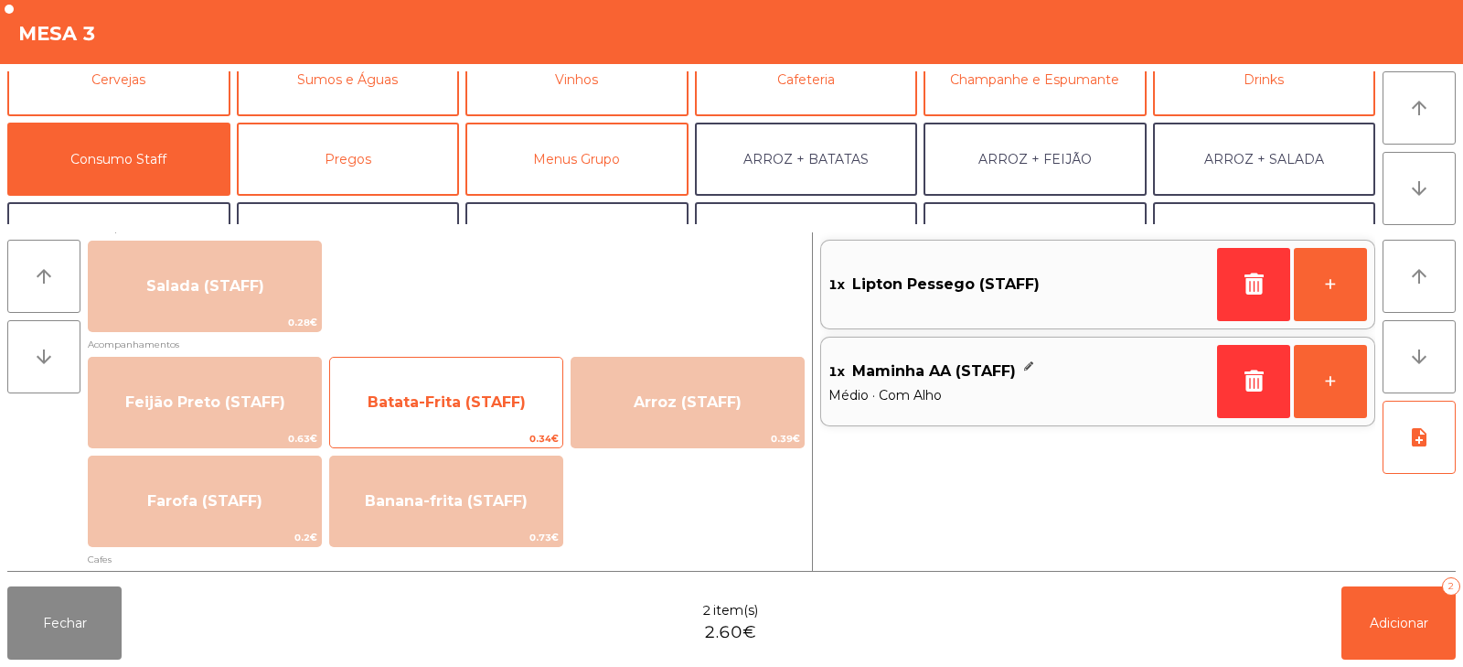
click at [473, 411] on span "Batata-Frita (STAFF)" at bounding box center [446, 402] width 232 height 49
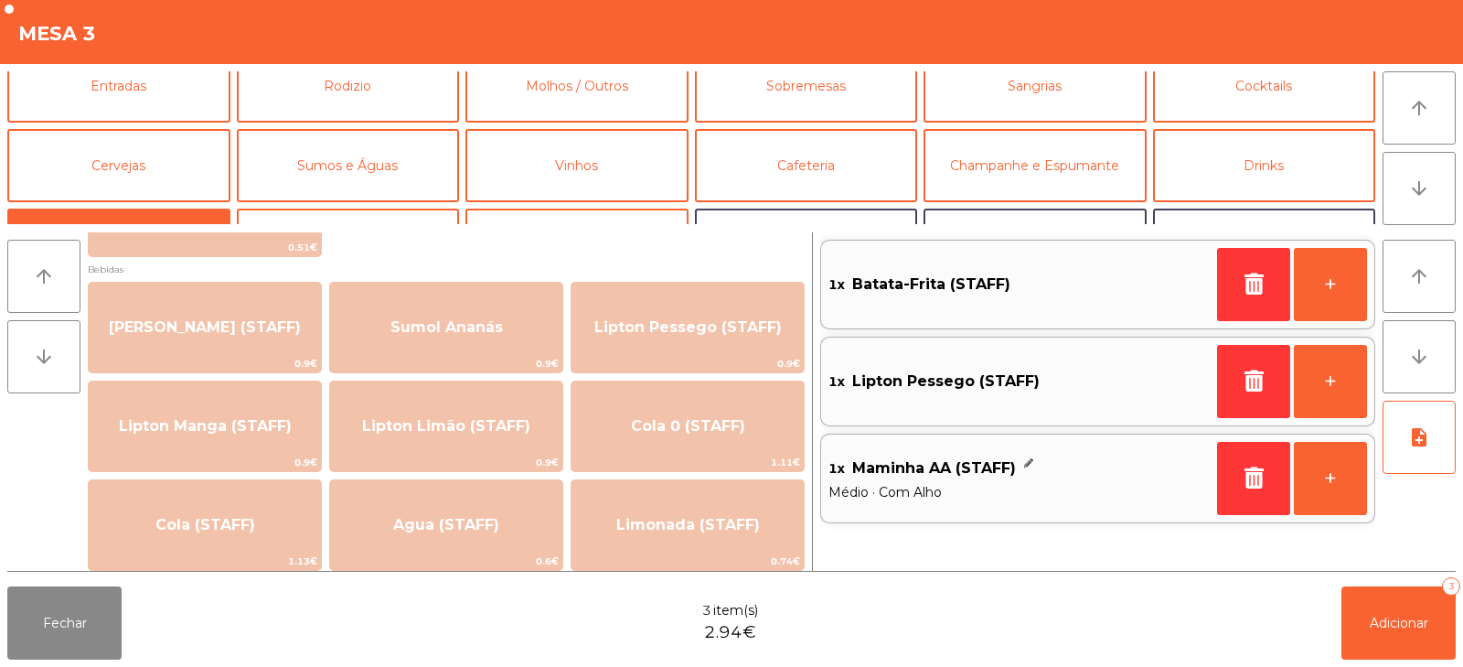
scroll to position [0, 0]
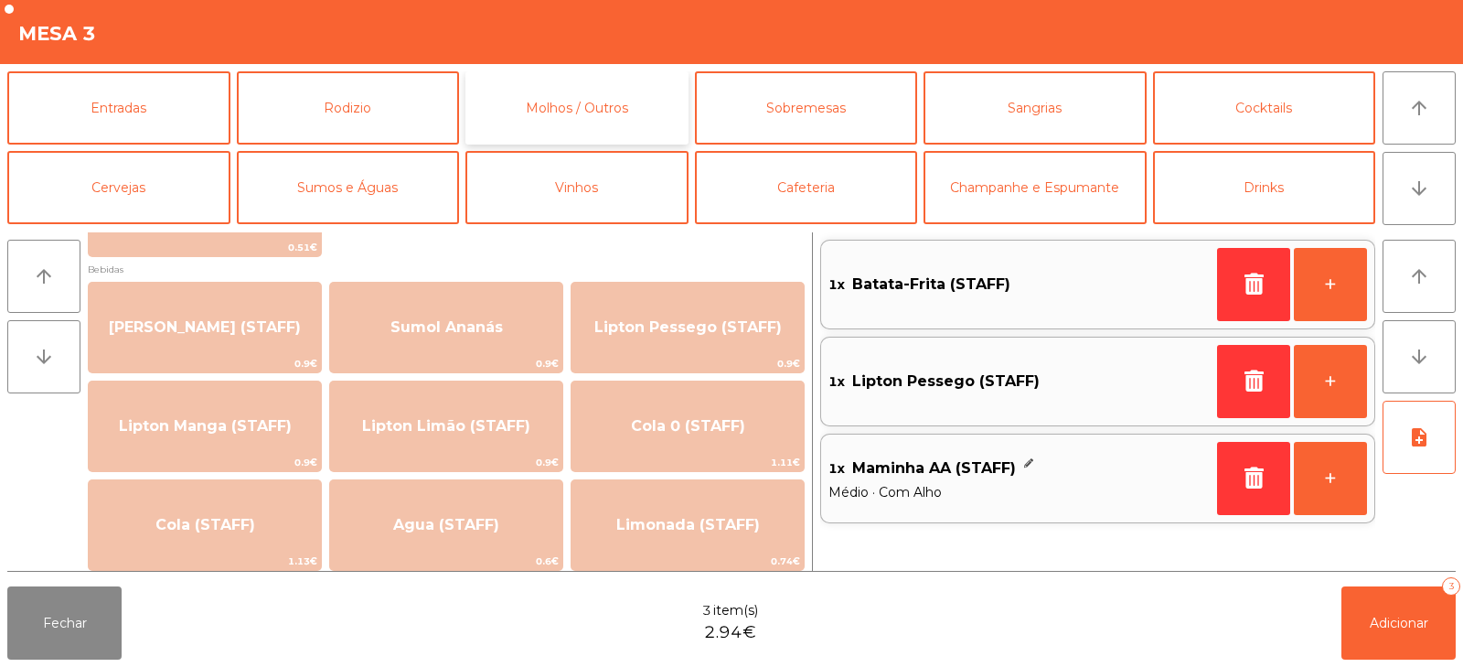
click at [617, 105] on button "Molhos / Outros" at bounding box center [576, 107] width 223 height 73
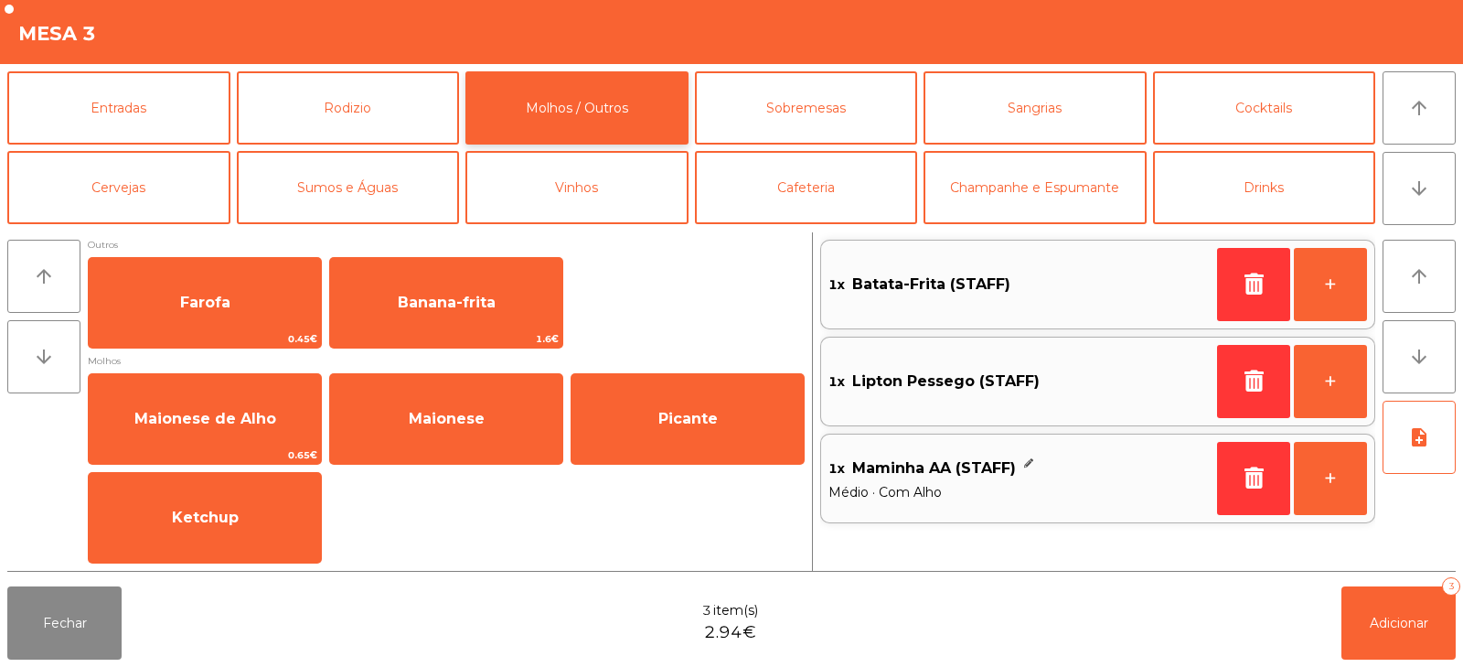
scroll to position [5, 0]
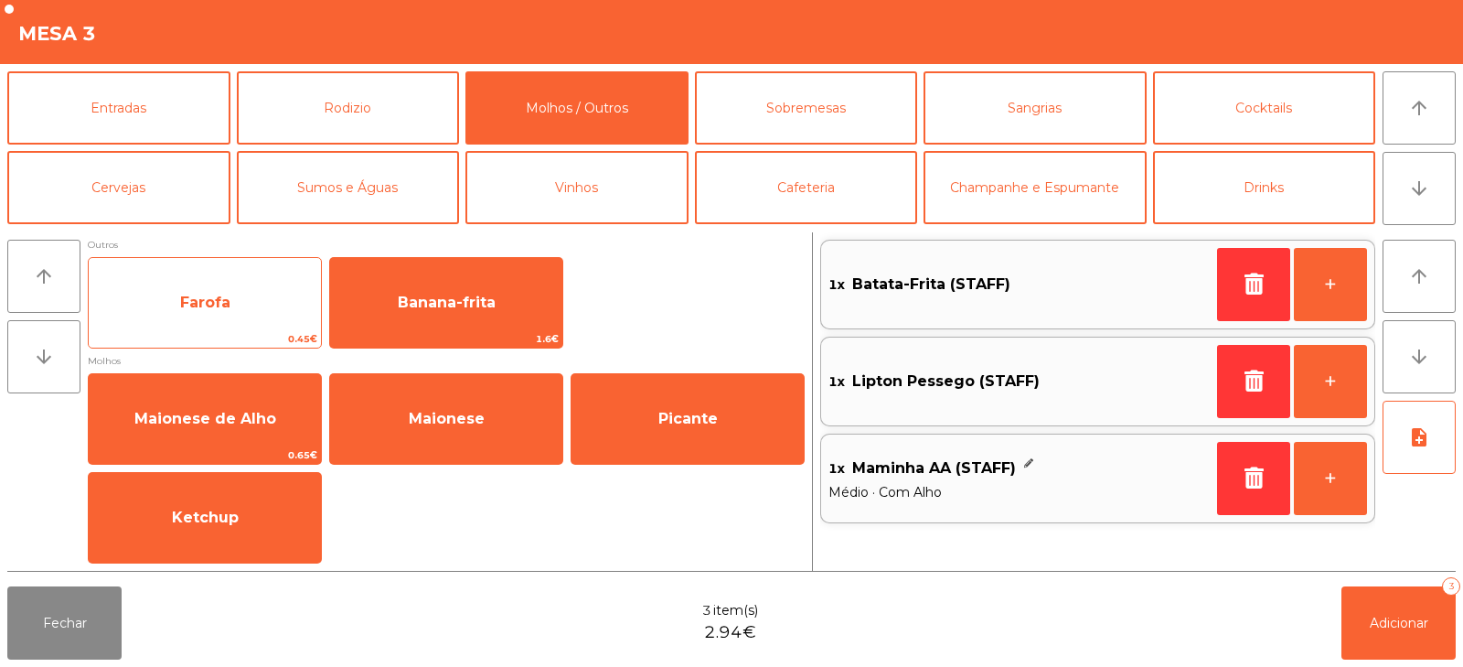
click at [235, 304] on span "Farofa" at bounding box center [205, 302] width 232 height 49
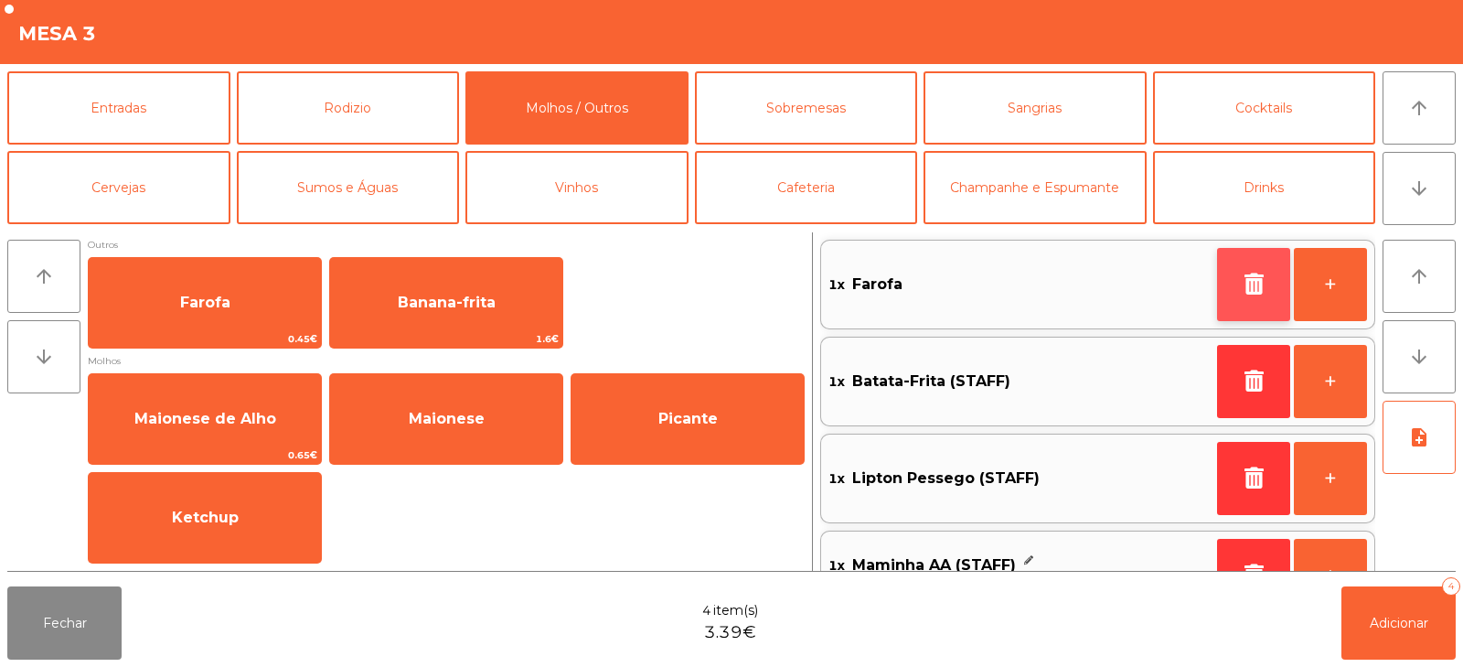
click at [1253, 283] on icon "button" at bounding box center [1253, 283] width 27 height 22
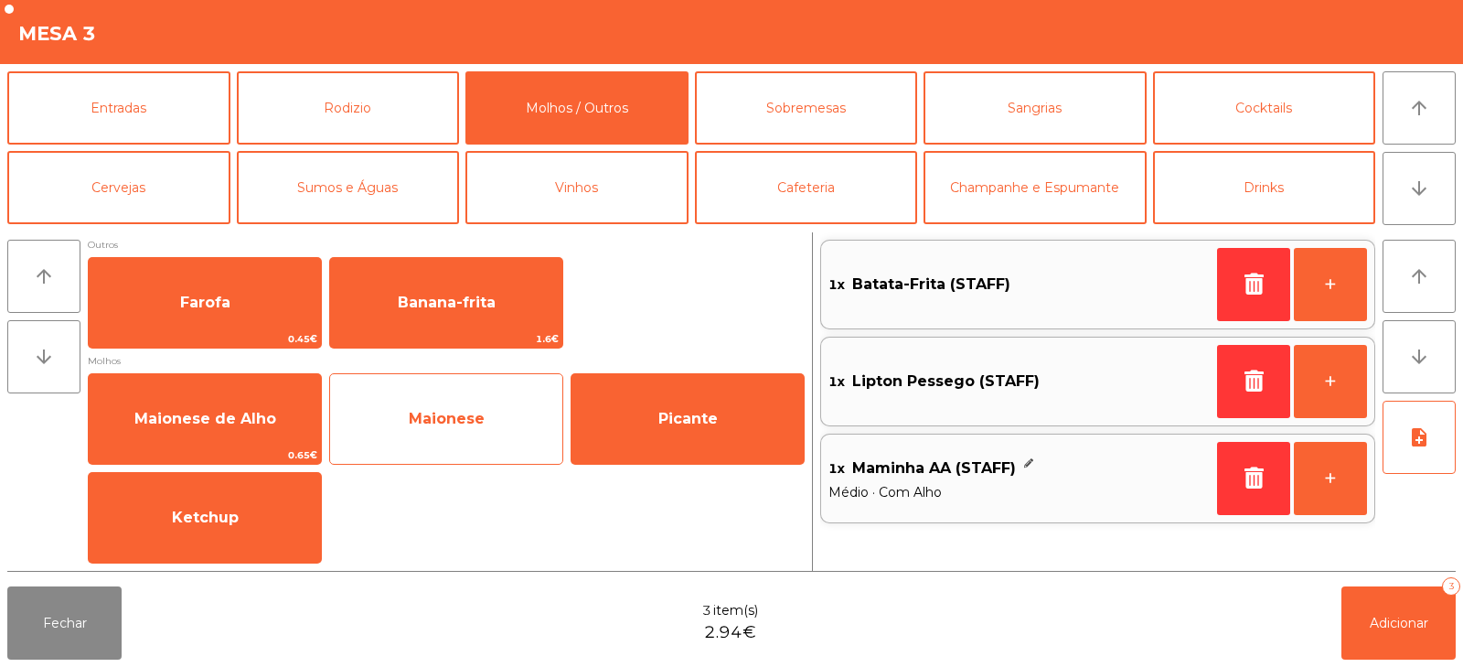
click at [507, 422] on span "Maionese" at bounding box center [446, 418] width 232 height 49
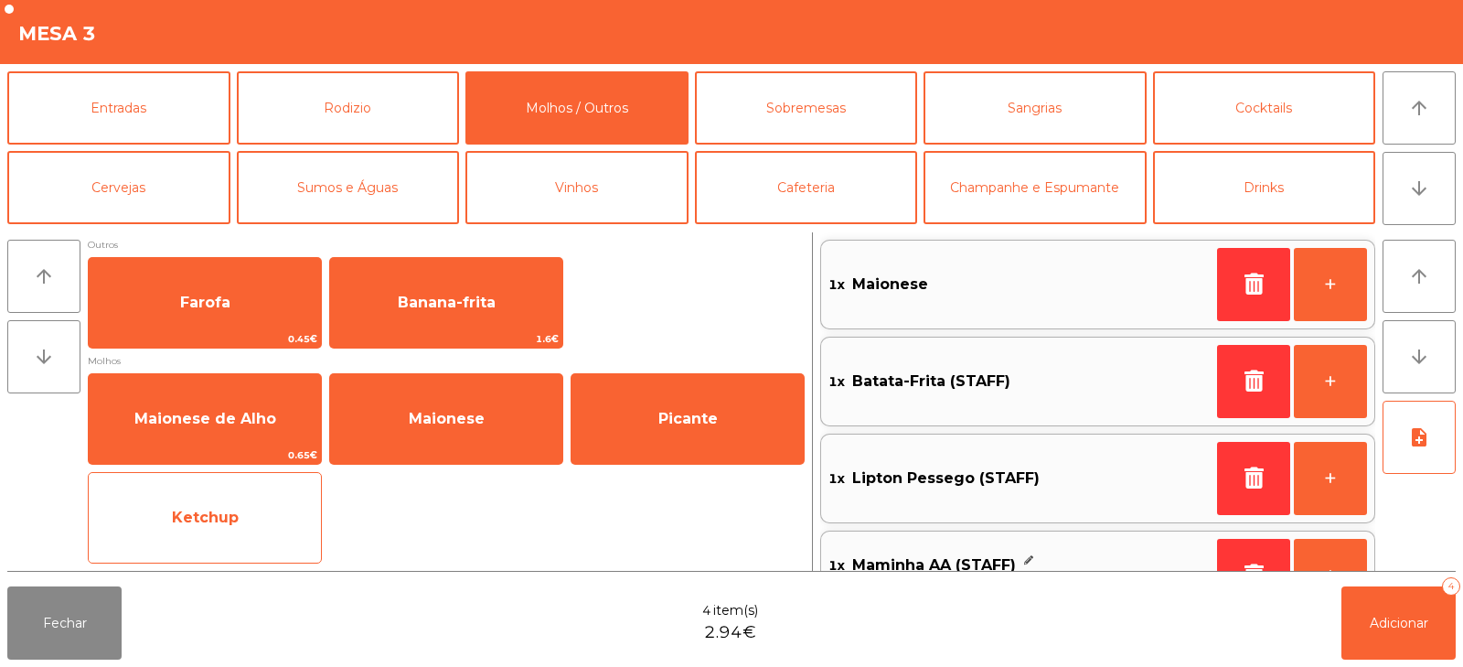
click at [235, 551] on div "Ketchup" at bounding box center [205, 517] width 234 height 91
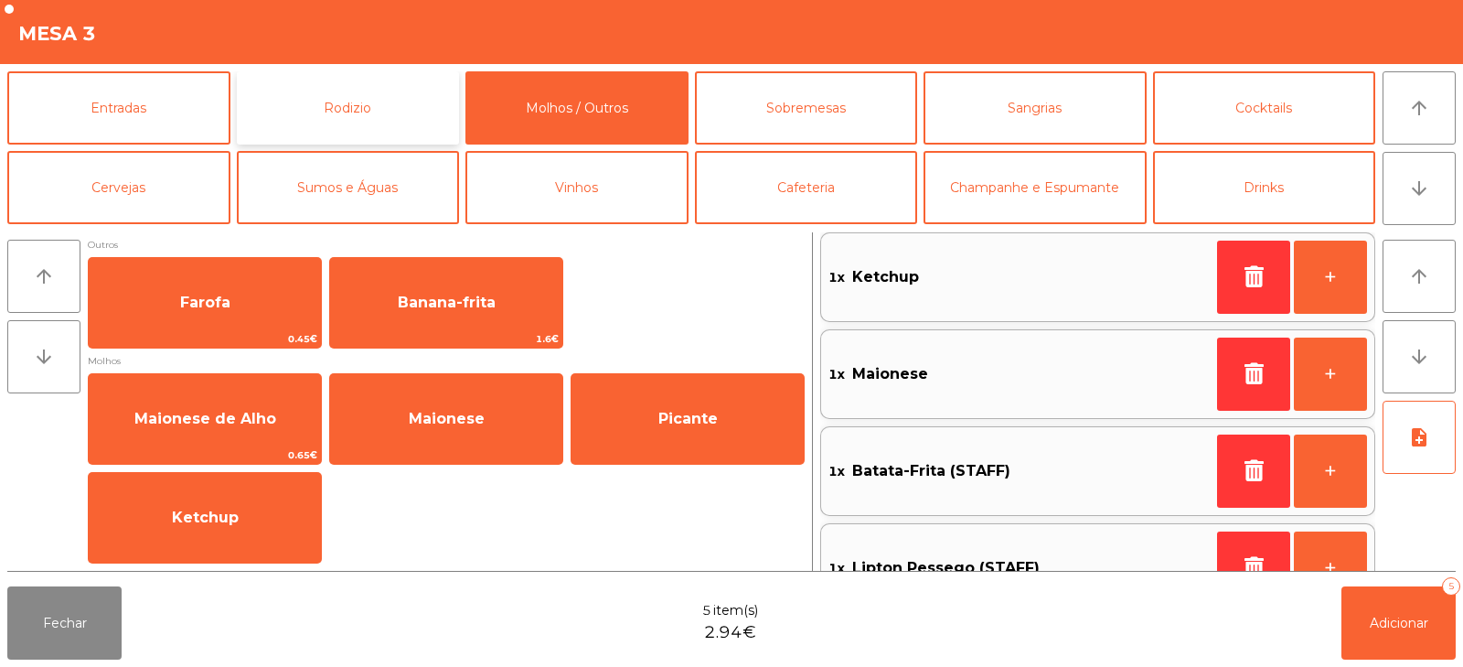
click at [398, 115] on button "Rodizio" at bounding box center [348, 107] width 223 height 73
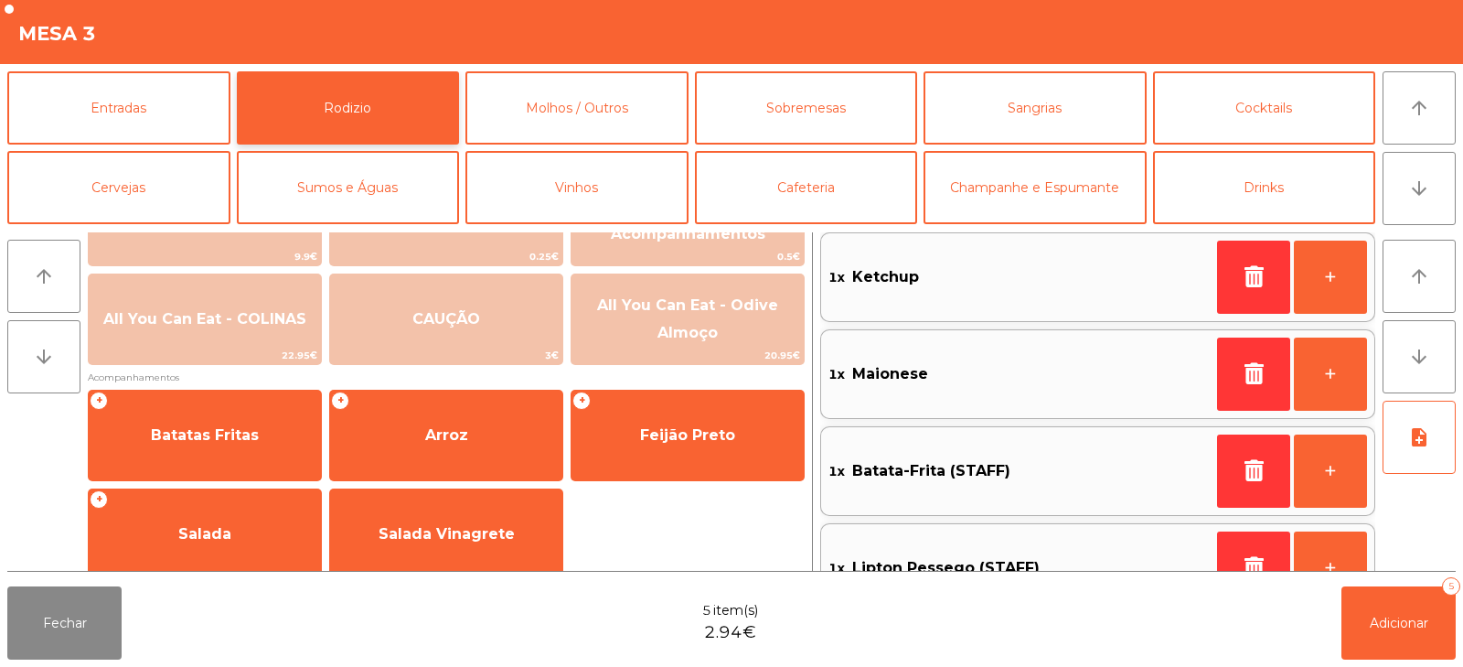
scroll to position [297, 0]
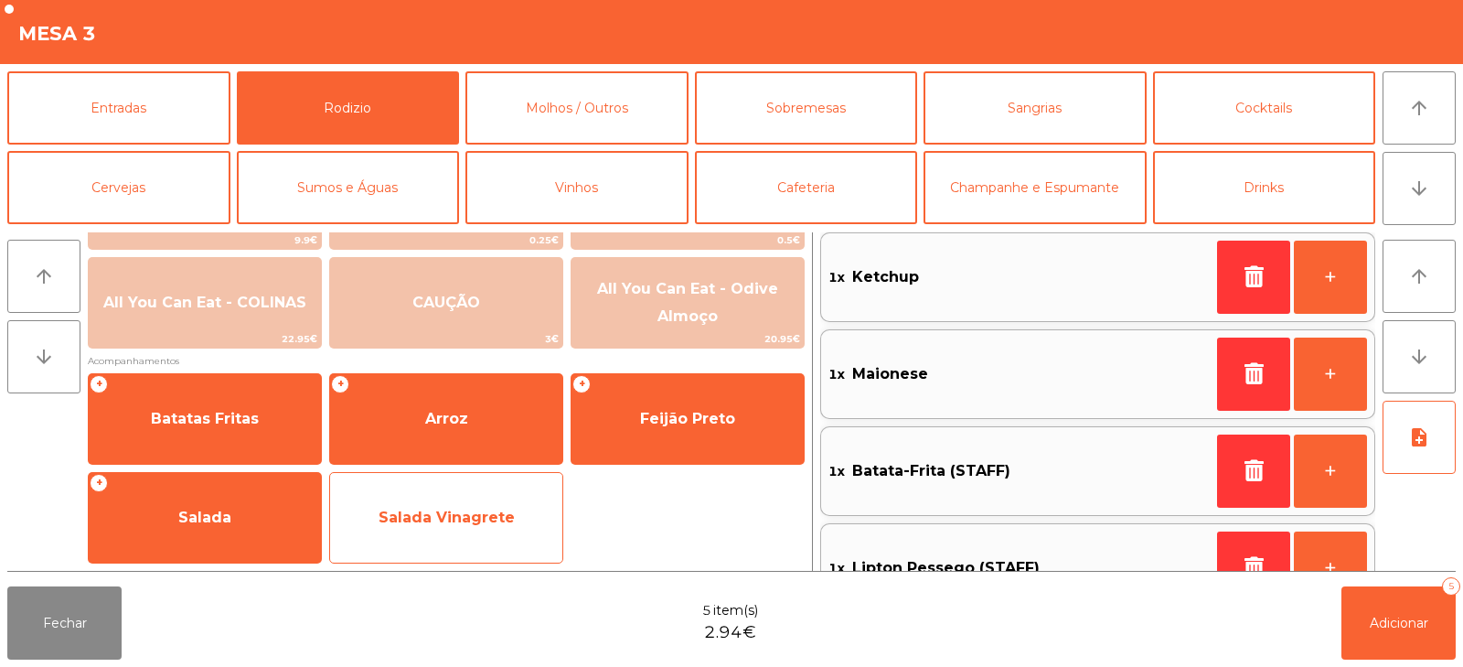
click at [475, 503] on span "Salada Vinagrete" at bounding box center [446, 517] width 232 height 49
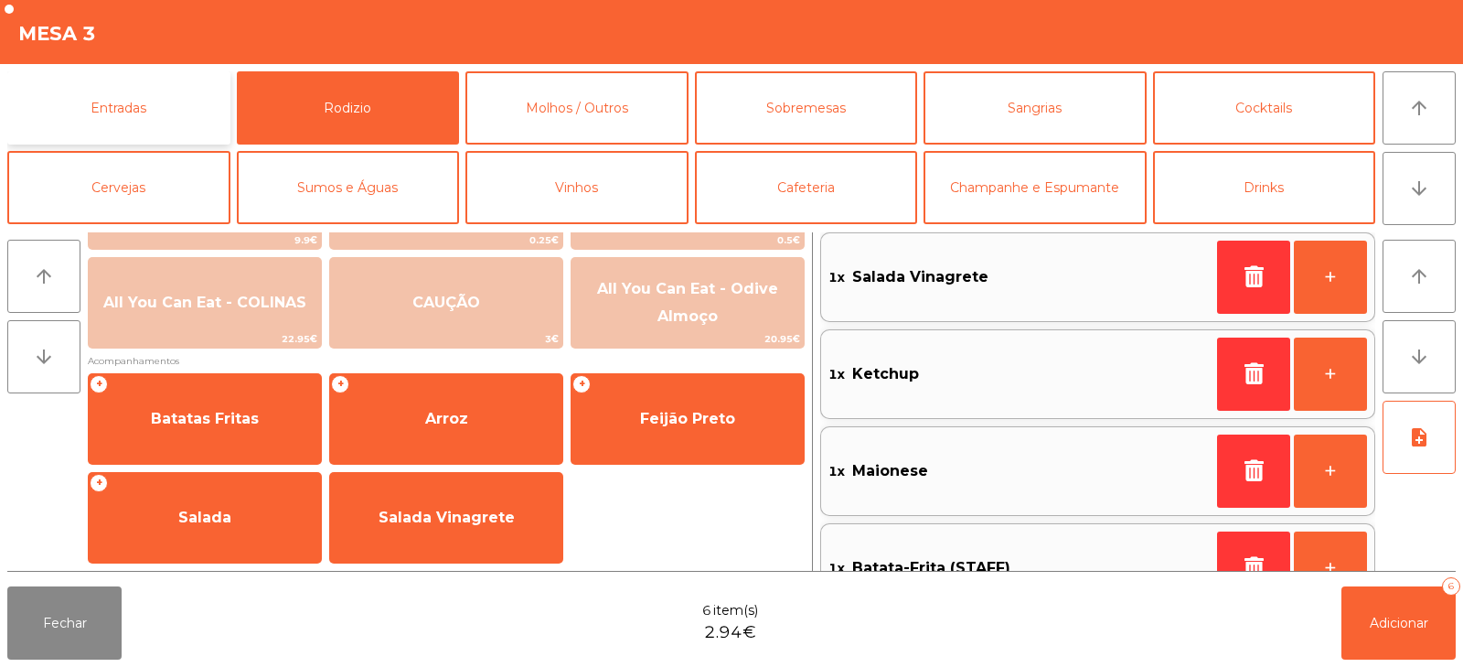
click at [157, 100] on button "Entradas" at bounding box center [118, 107] width 223 height 73
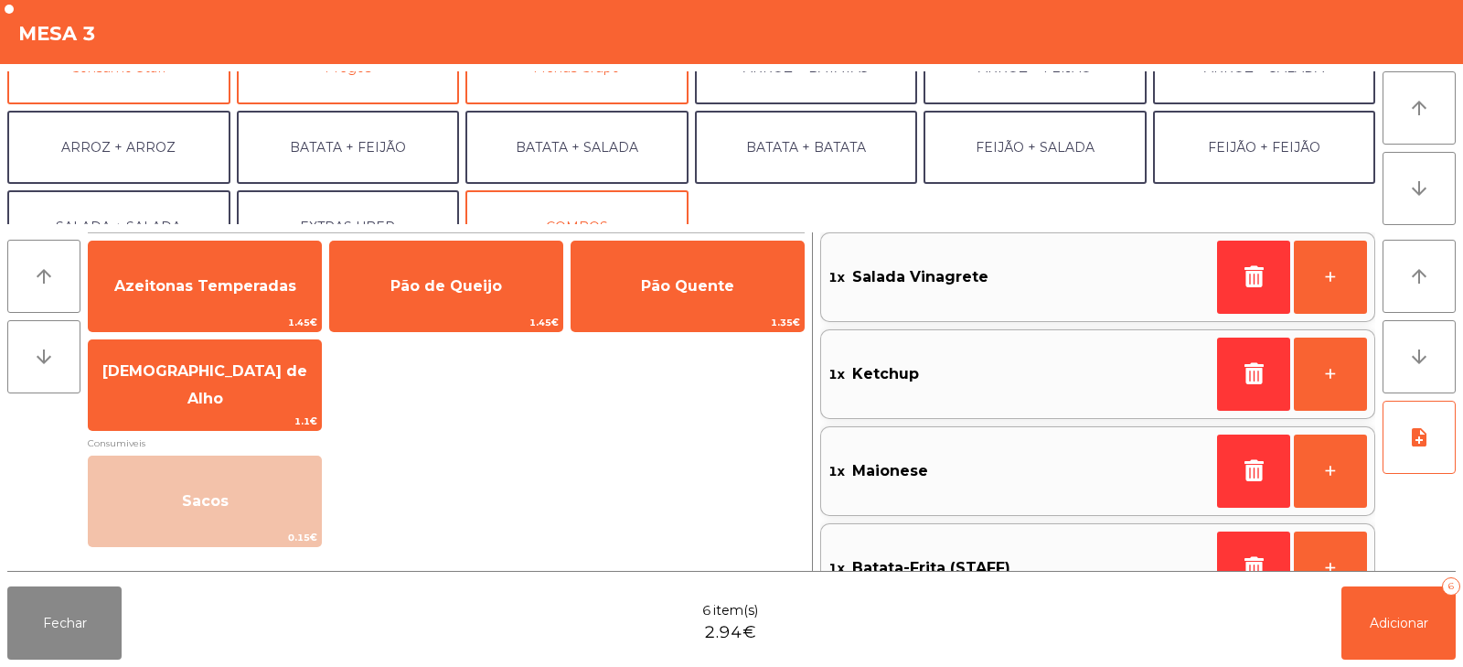
scroll to position [239, 0]
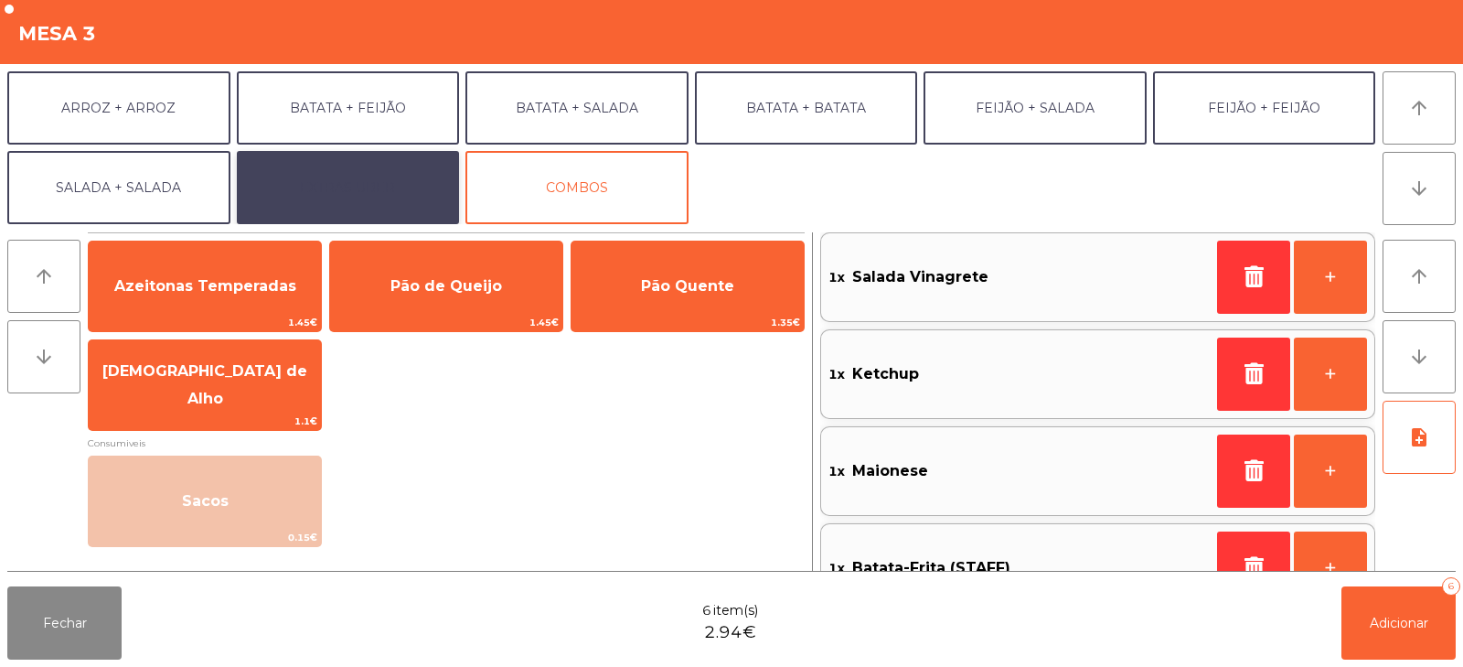
click at [406, 194] on button "EXTRAS UBER" at bounding box center [348, 187] width 223 height 73
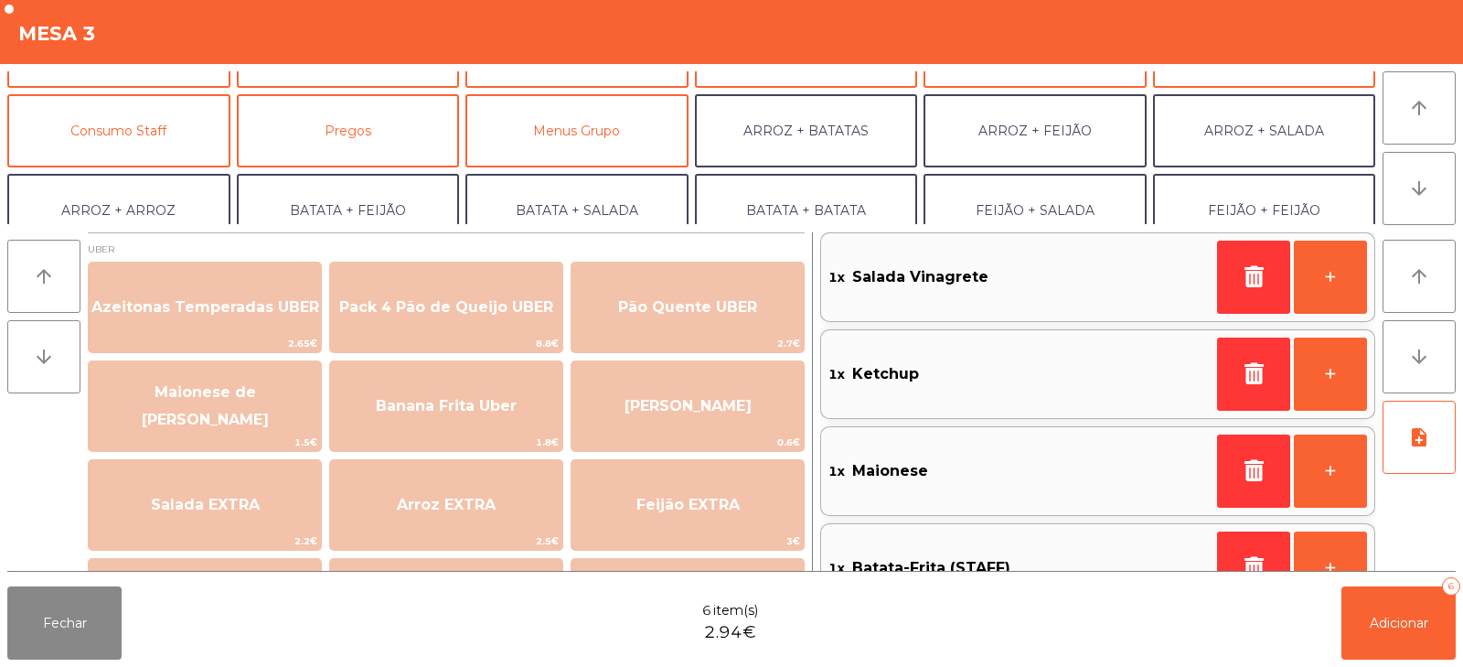
scroll to position [144, 0]
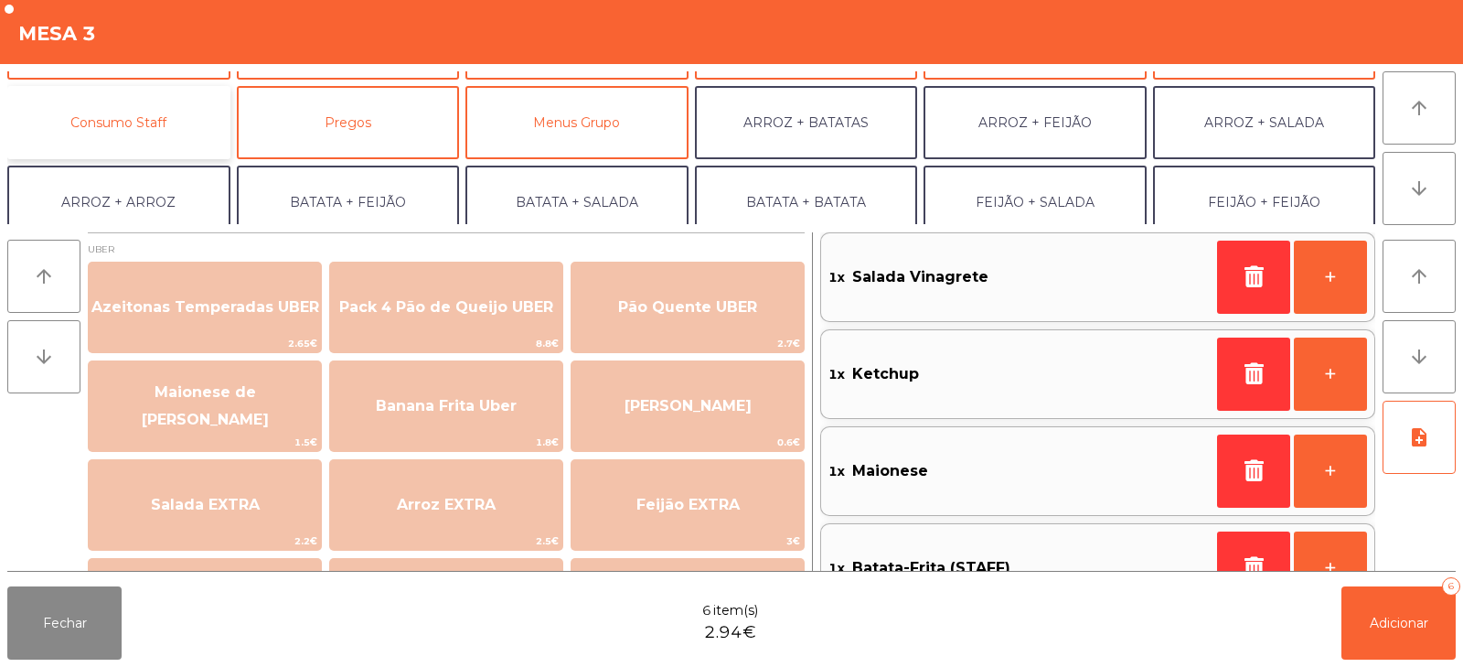
click at [169, 134] on button "Consumo Staff" at bounding box center [118, 122] width 223 height 73
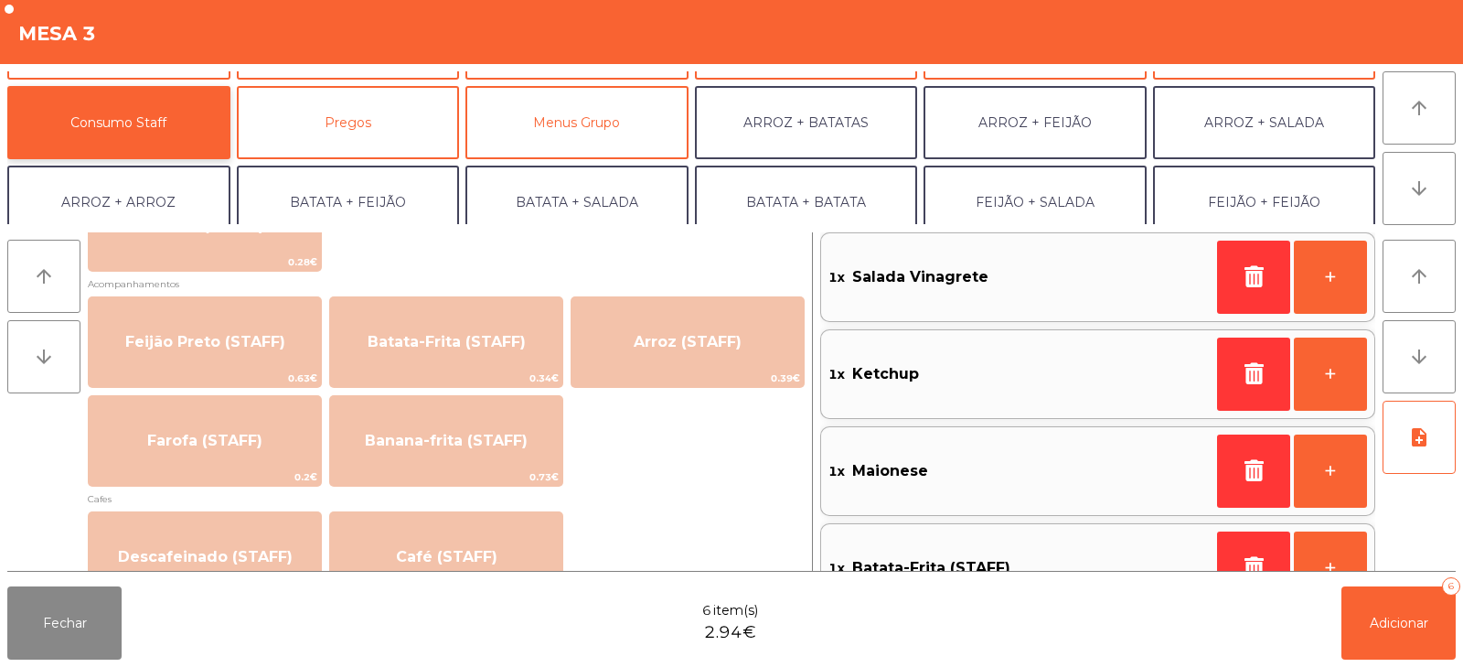
scroll to position [813, 0]
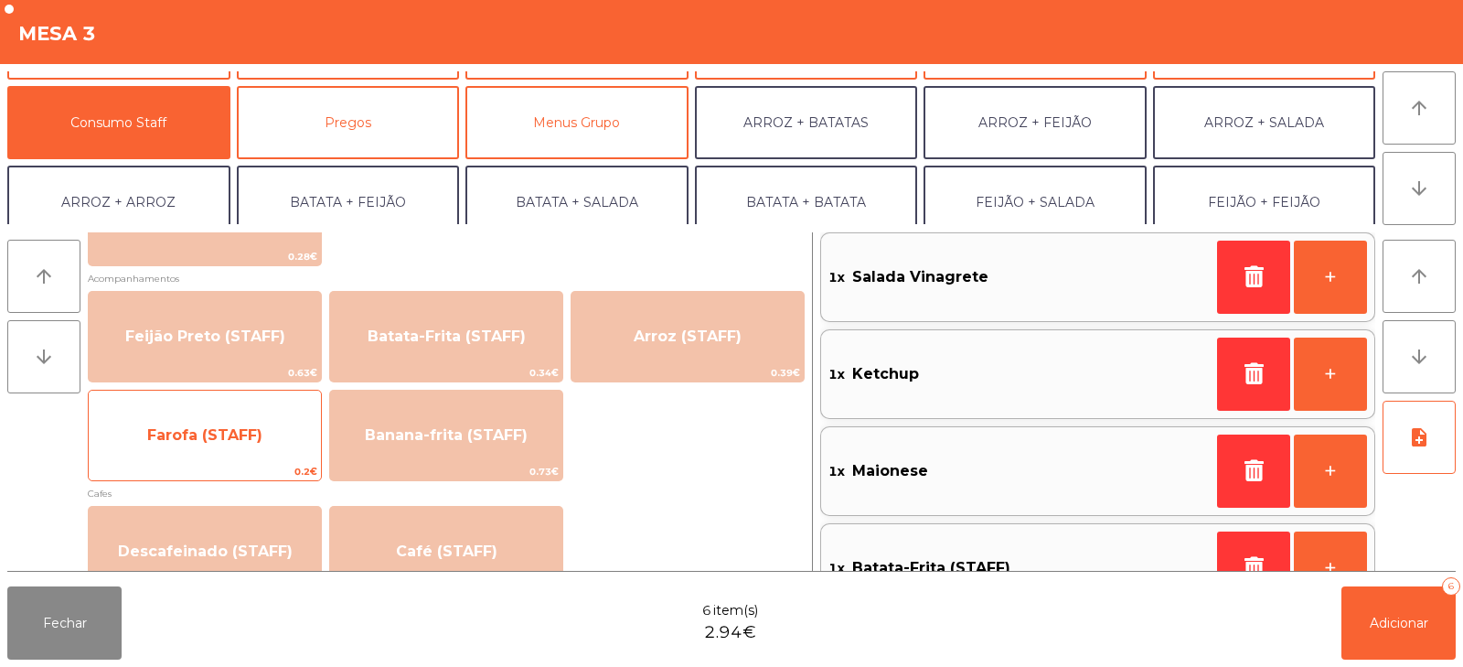
click at [232, 442] on span "Farofa (STAFF)" at bounding box center [204, 434] width 115 height 17
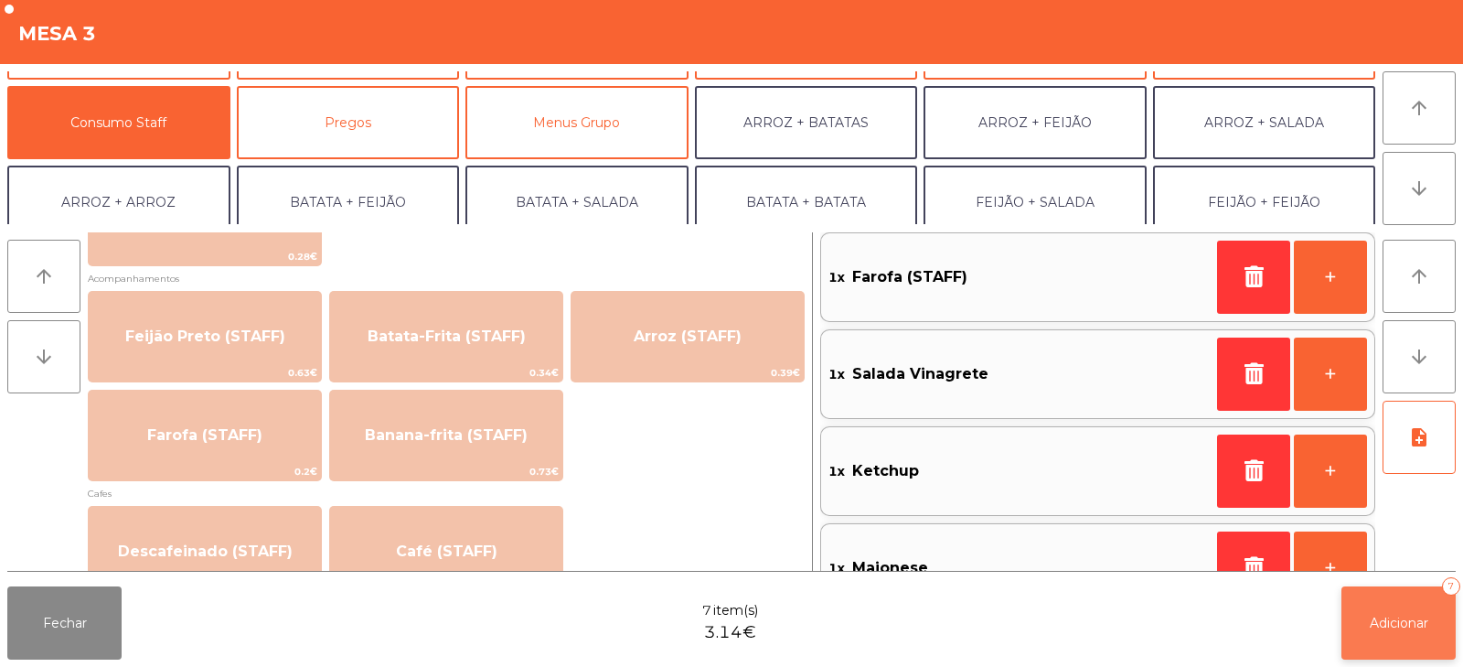
click at [1399, 621] on span "Adicionar" at bounding box center [1399, 622] width 59 height 16
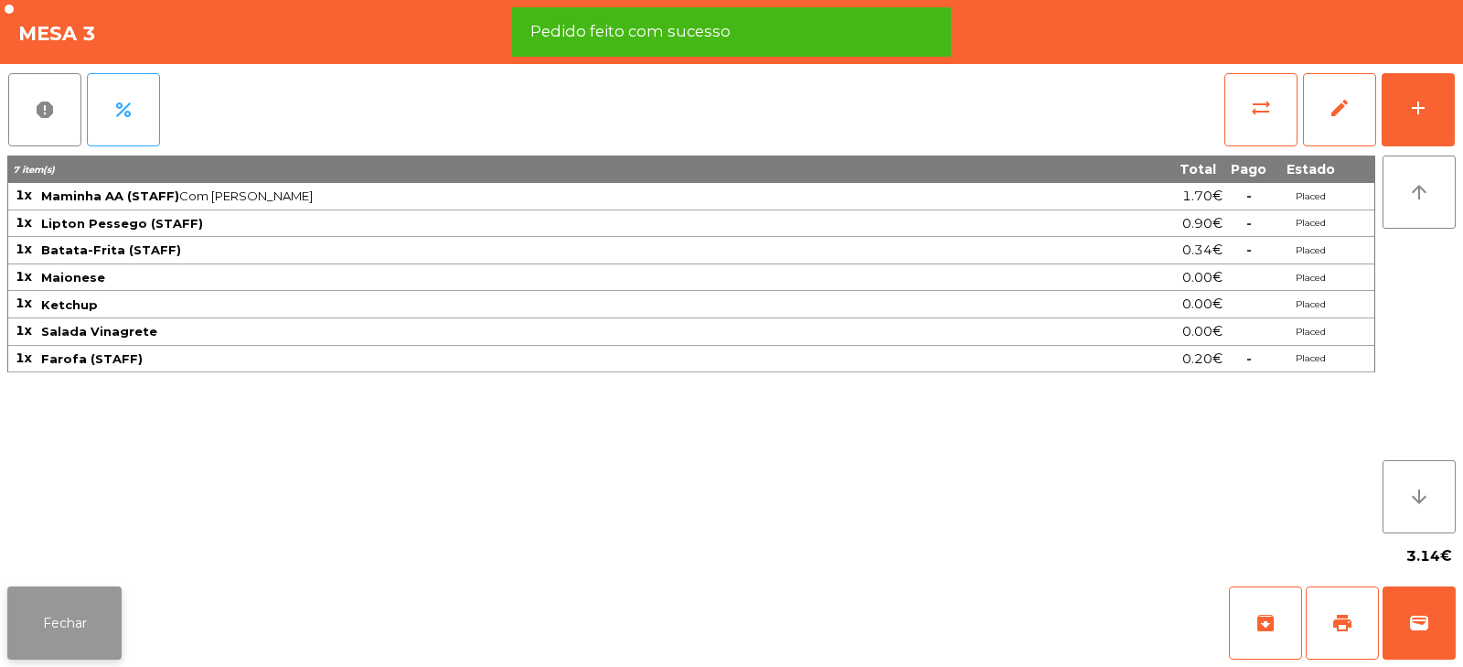
click at [74, 620] on button "Fechar" at bounding box center [64, 622] width 114 height 73
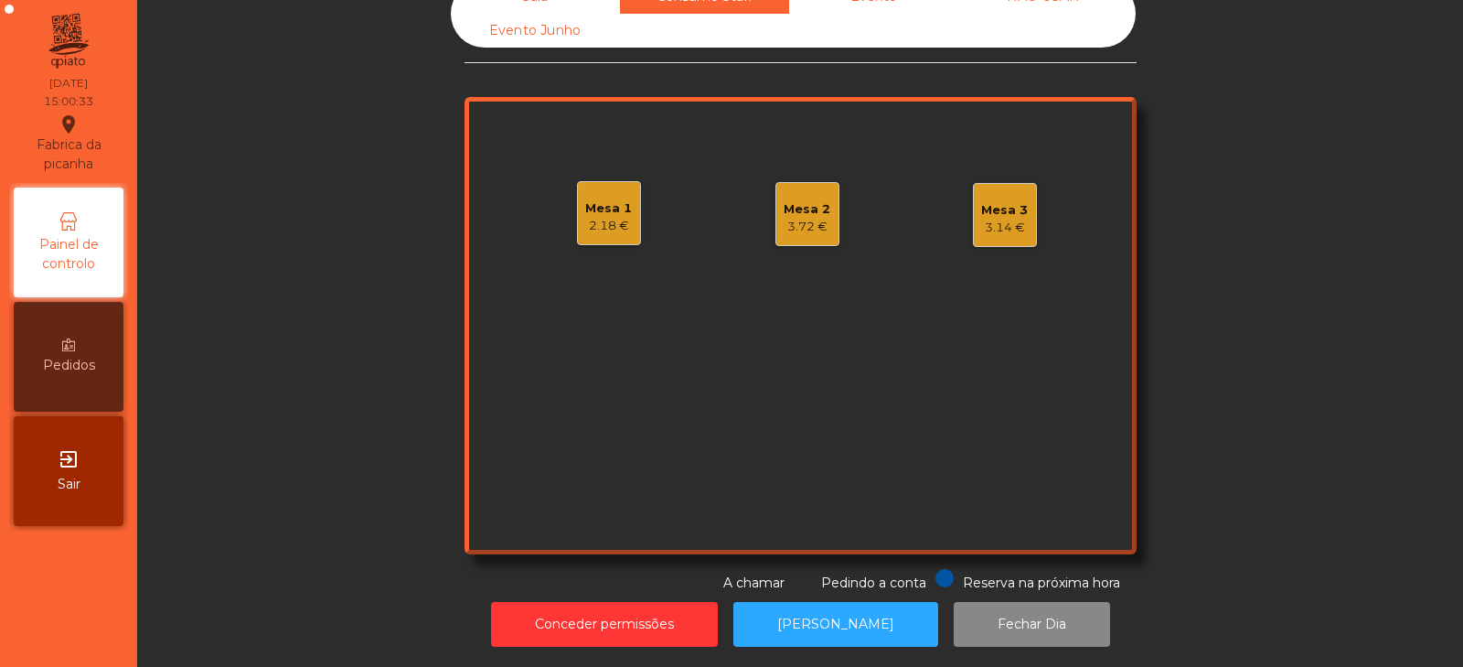
scroll to position [0, 0]
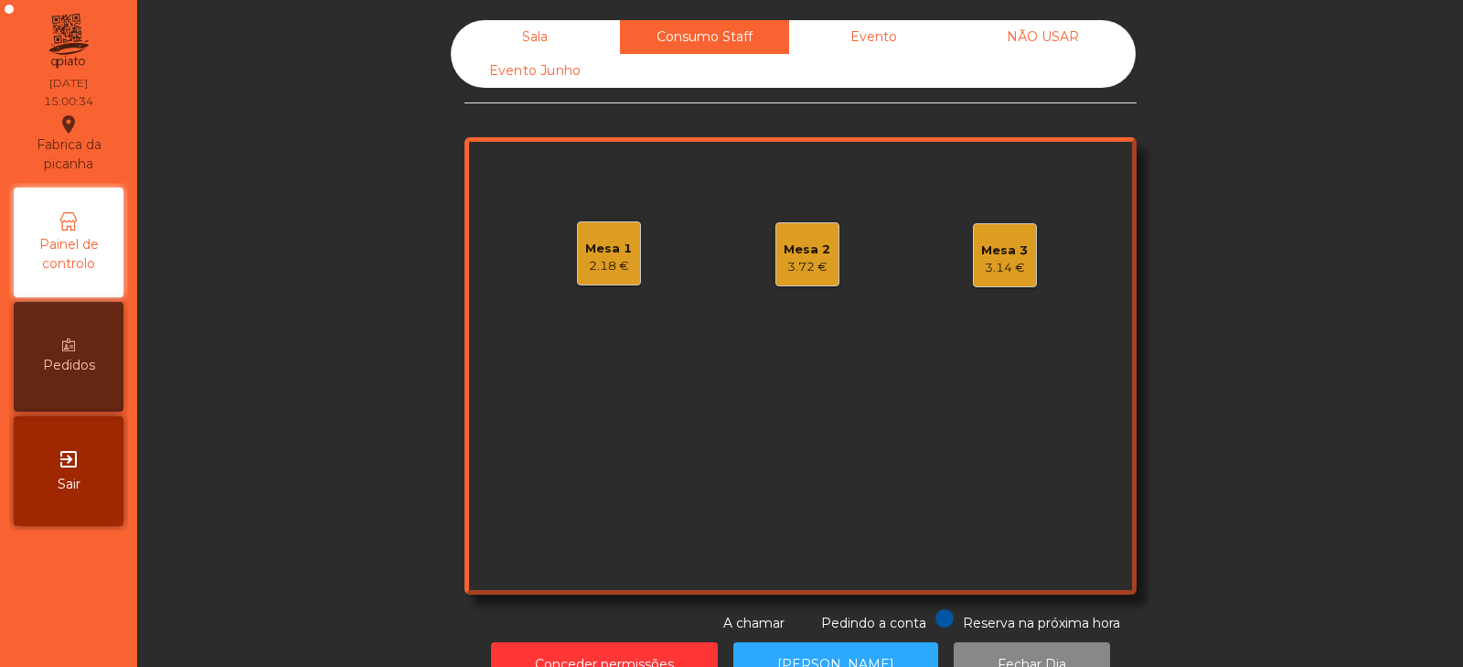
click at [537, 40] on div "Sala" at bounding box center [535, 37] width 169 height 34
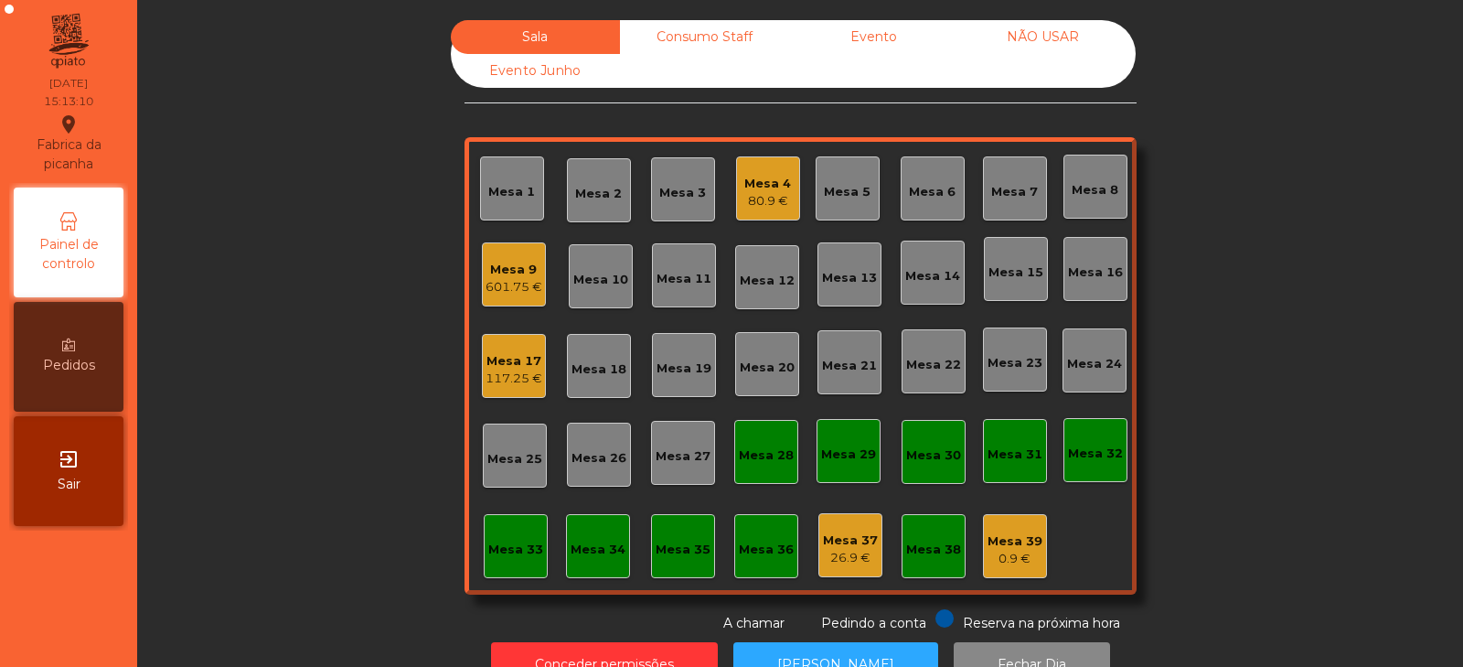
click at [496, 283] on div "601.75 €" at bounding box center [514, 287] width 57 height 18
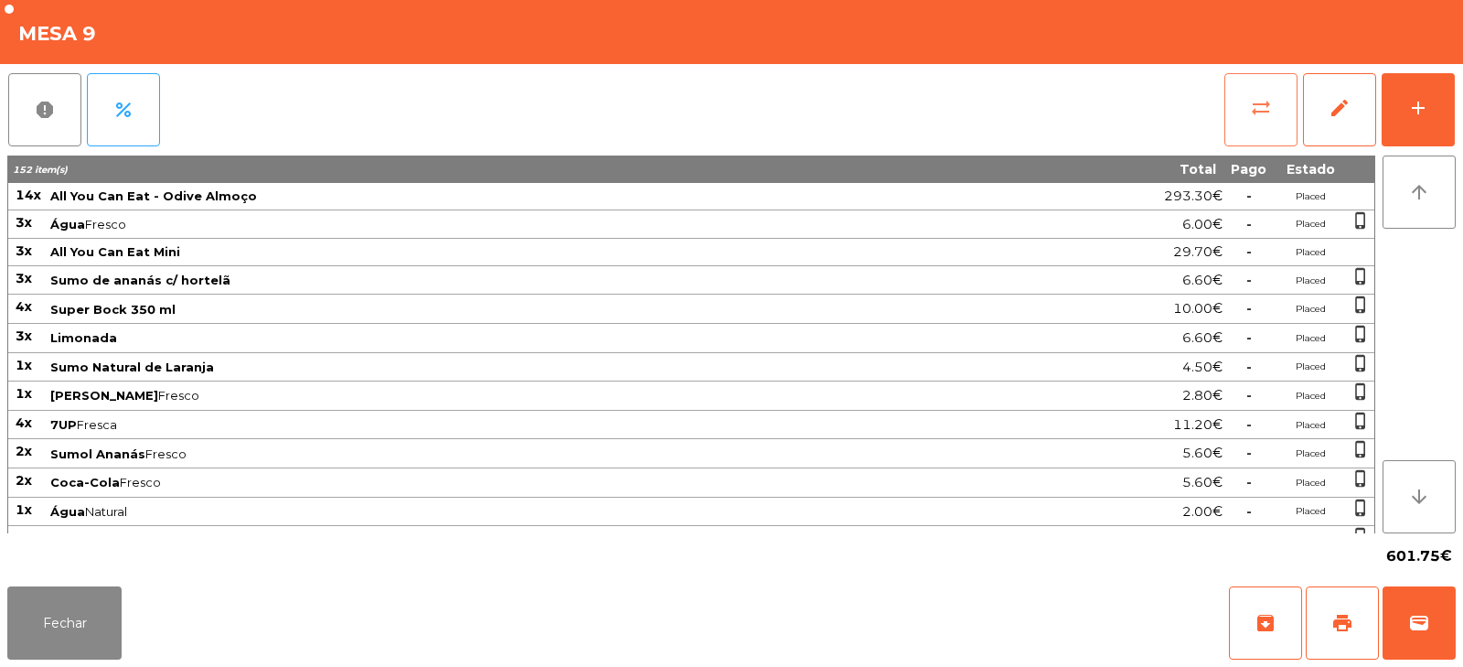
click at [1273, 101] on button "sync_alt" at bounding box center [1260, 109] width 73 height 73
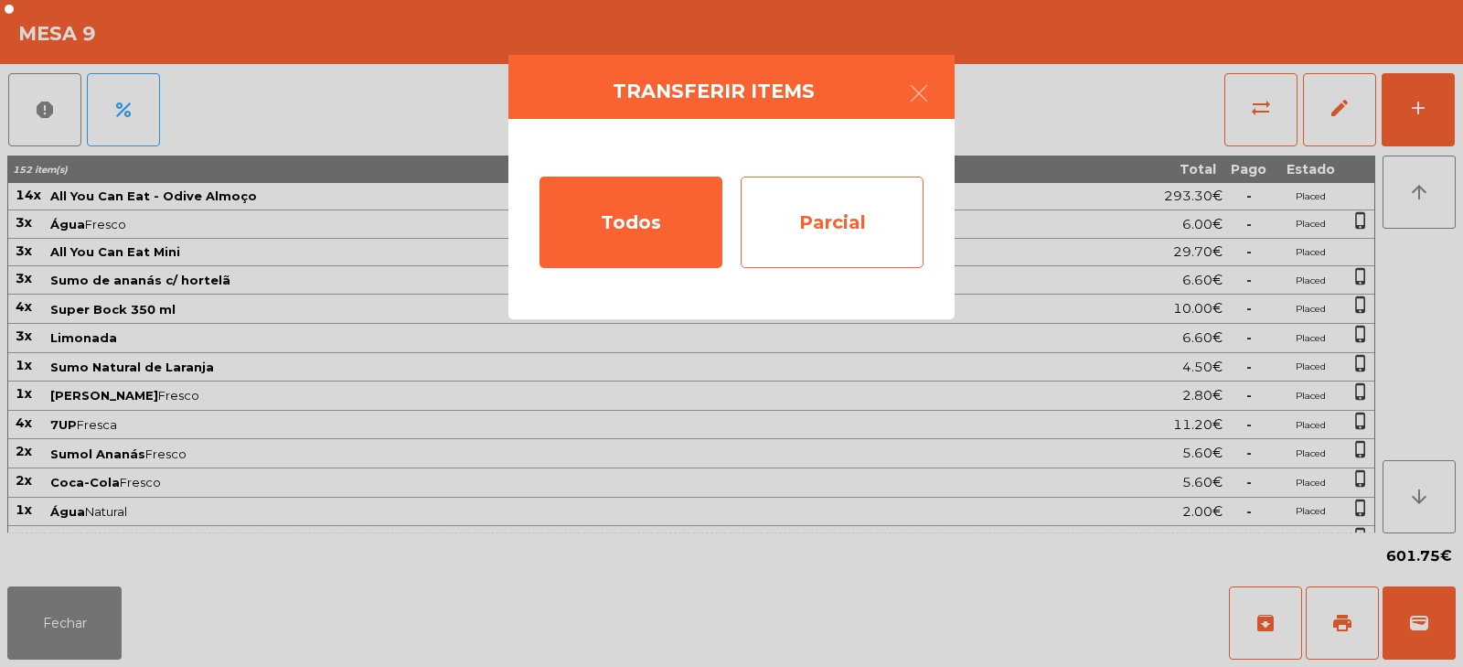
click at [850, 220] on div "Parcial" at bounding box center [832, 221] width 183 height 91
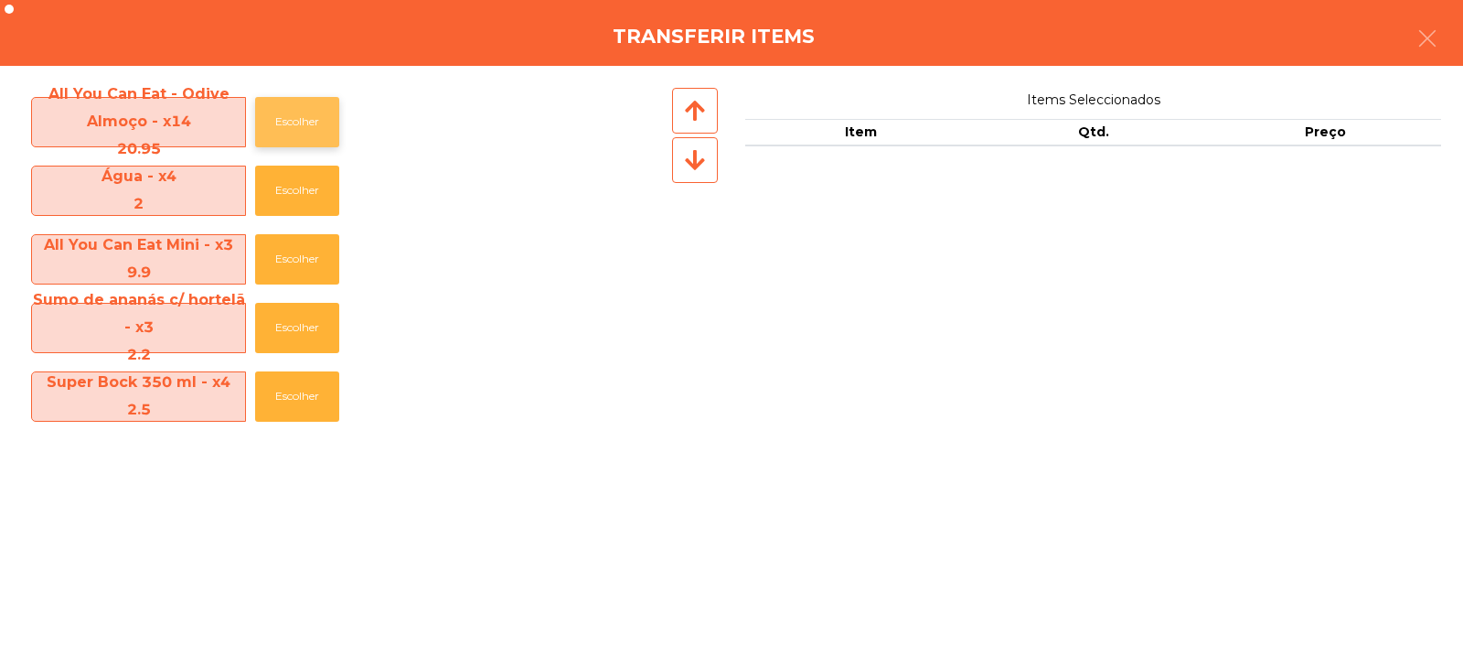
click at [306, 117] on button "Escolher" at bounding box center [297, 122] width 84 height 50
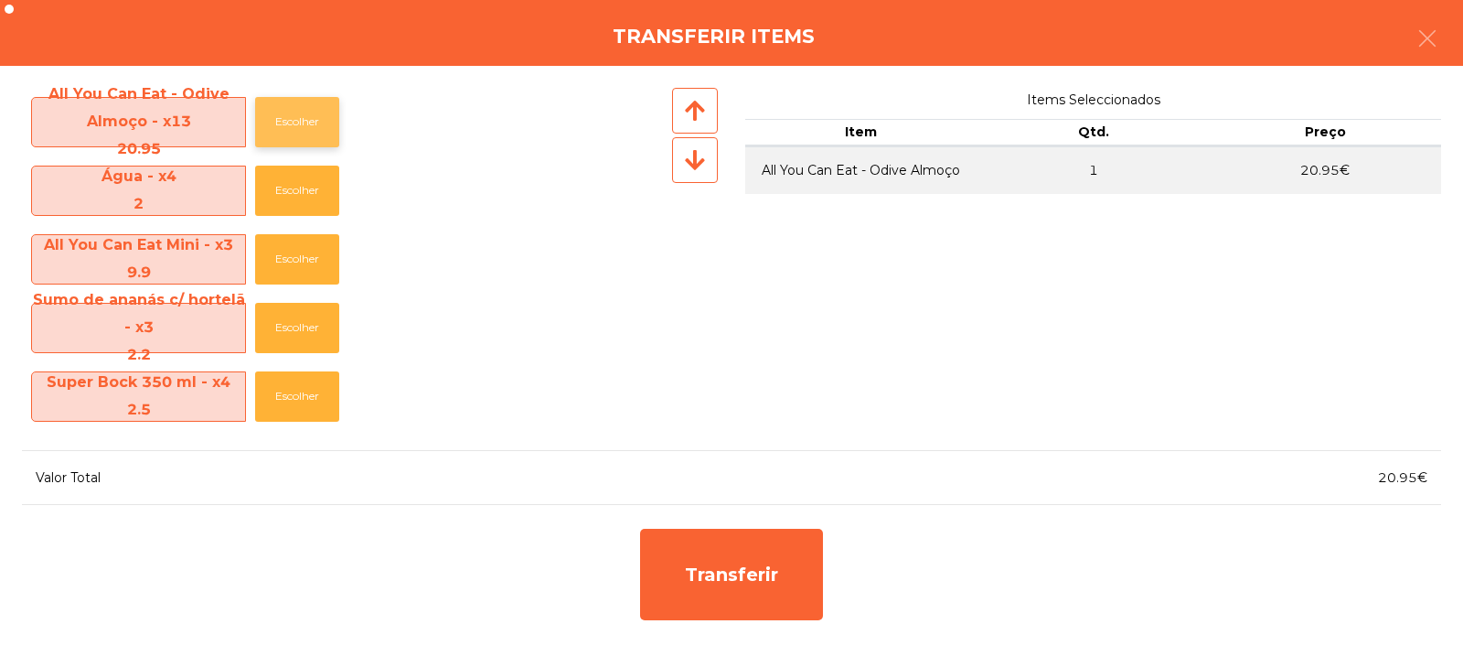
click at [299, 126] on button "Escolher" at bounding box center [297, 122] width 84 height 50
click at [304, 125] on button "Escolher" at bounding box center [297, 122] width 84 height 50
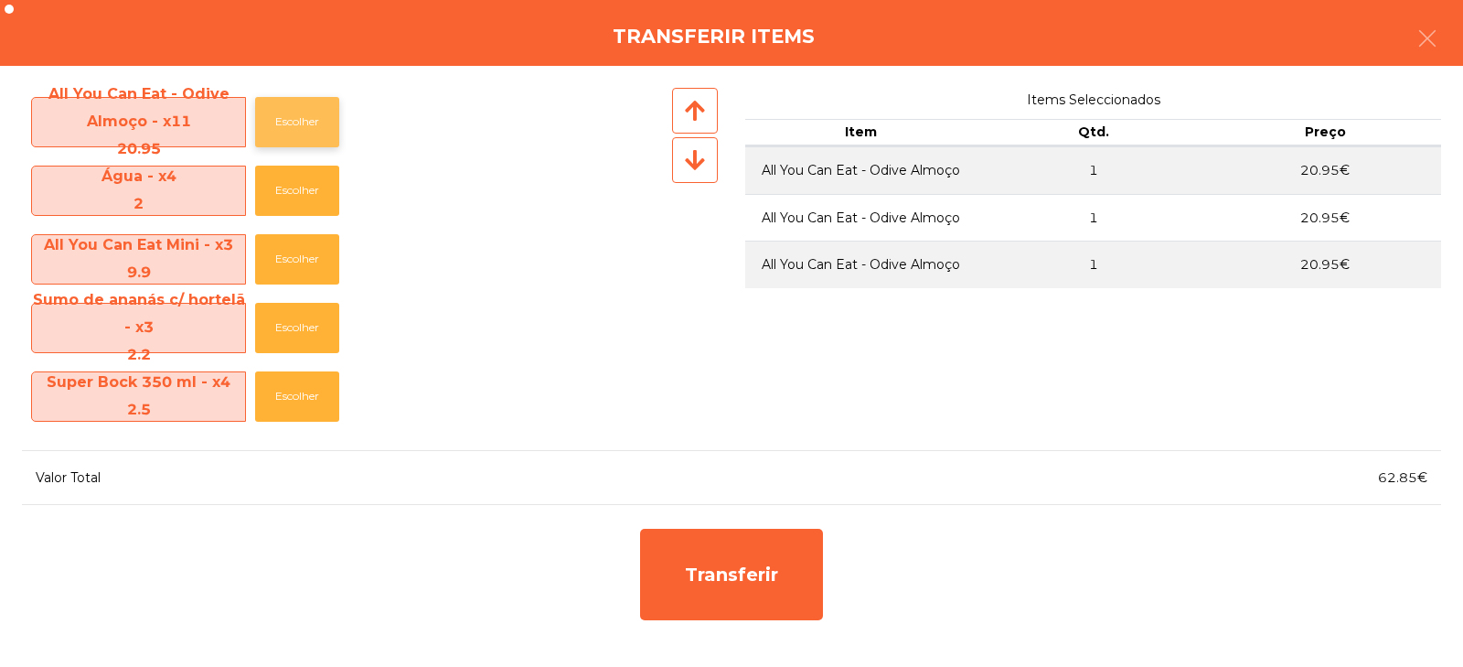
click at [307, 124] on button "Escolher" at bounding box center [297, 122] width 84 height 50
click at [308, 123] on button "Escolher" at bounding box center [297, 122] width 84 height 50
click at [304, 122] on button "Escolher" at bounding box center [297, 122] width 84 height 50
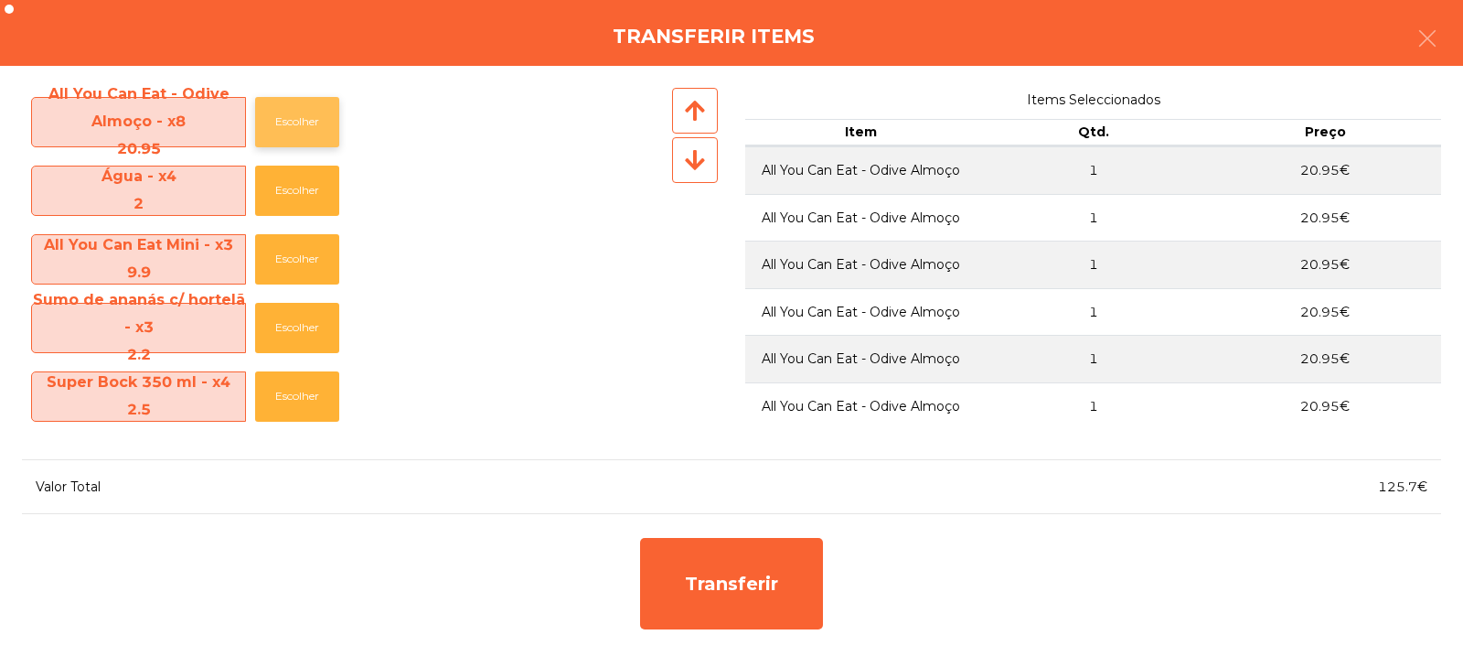
click at [310, 128] on button "Escolher" at bounding box center [297, 122] width 84 height 50
click at [310, 127] on button "Escolher" at bounding box center [297, 122] width 84 height 50
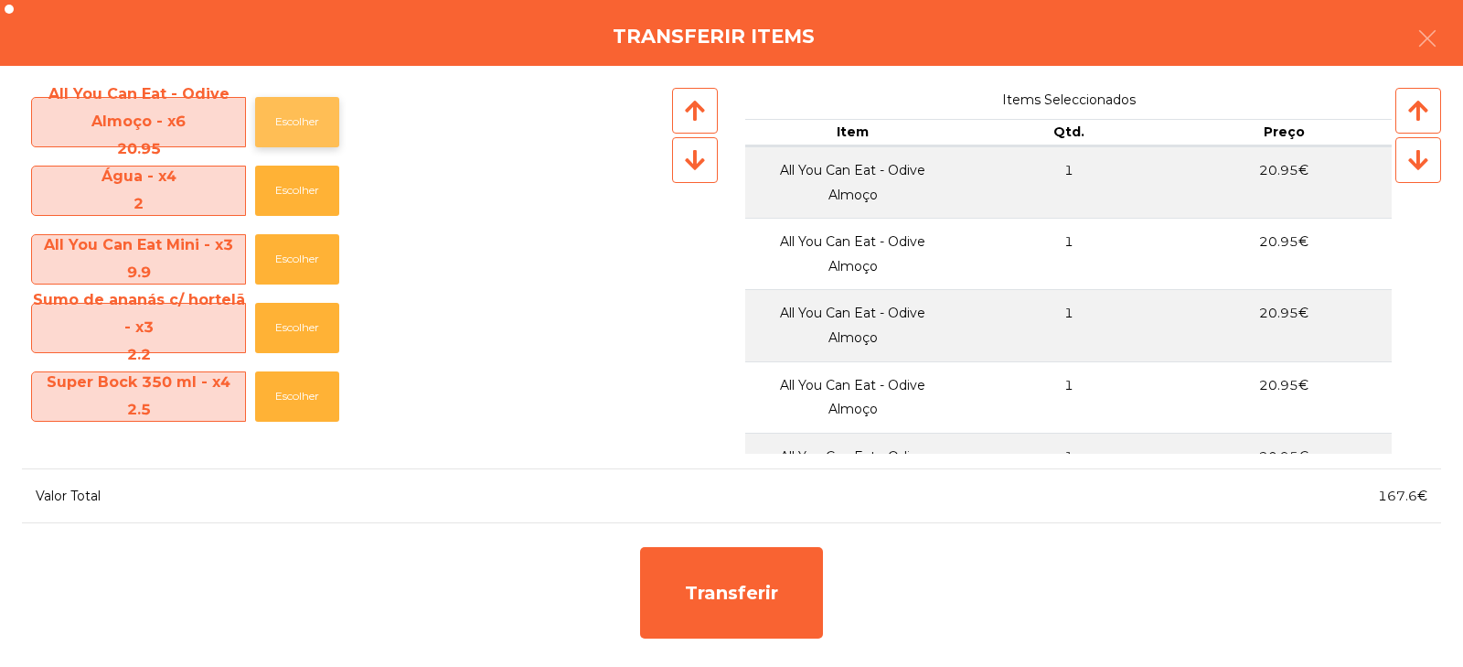
click at [313, 125] on button "Escolher" at bounding box center [297, 122] width 84 height 50
click at [312, 124] on button "Escolher" at bounding box center [297, 122] width 84 height 50
click at [308, 127] on button "Escolher" at bounding box center [297, 122] width 84 height 50
click at [309, 126] on button "Escolher" at bounding box center [297, 122] width 84 height 50
click at [308, 126] on button "Escolher" at bounding box center [297, 122] width 84 height 50
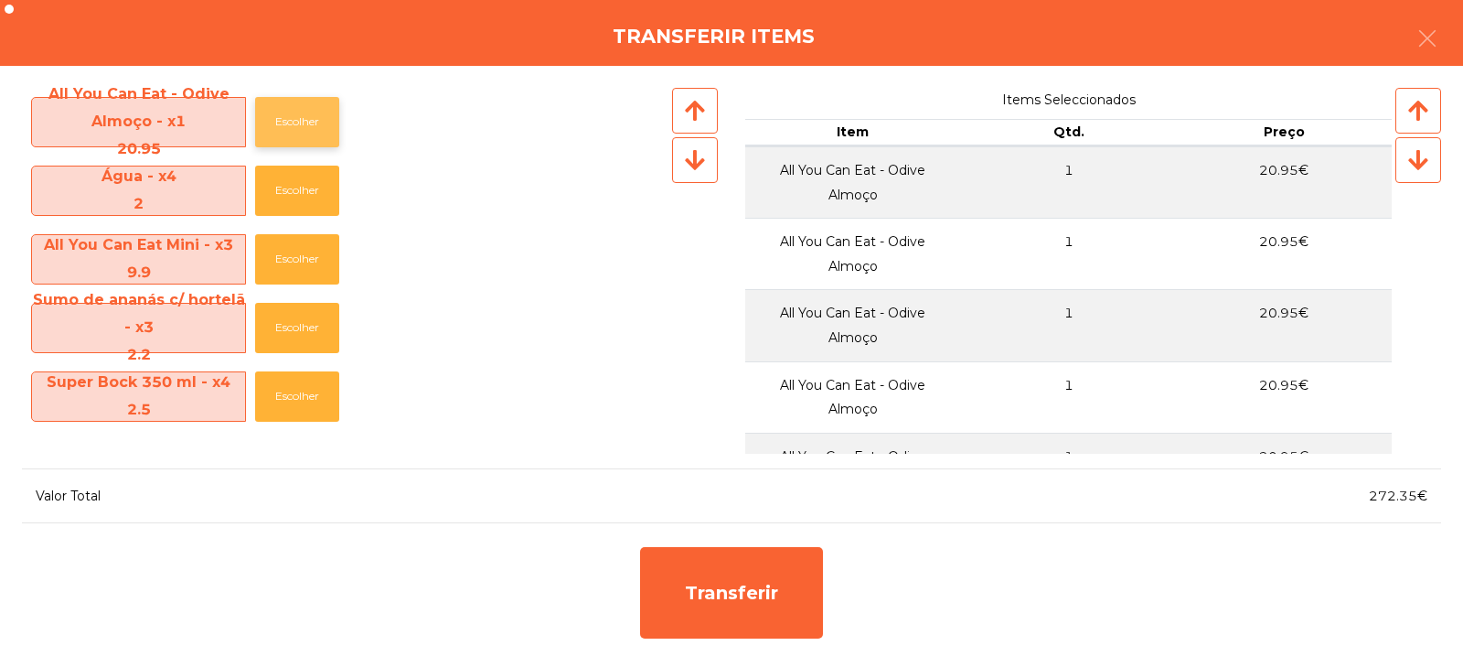
click at [305, 123] on button "Escolher" at bounding box center [297, 122] width 84 height 50
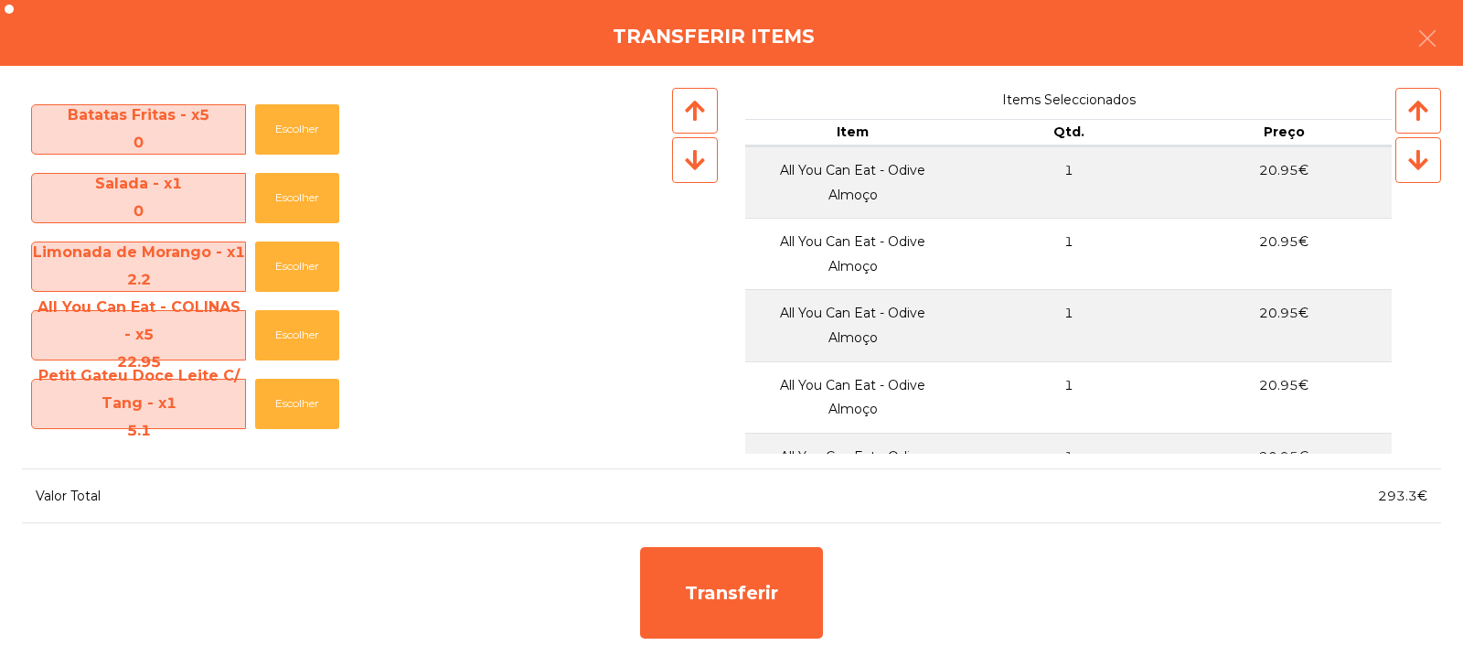
scroll to position [1689, 0]
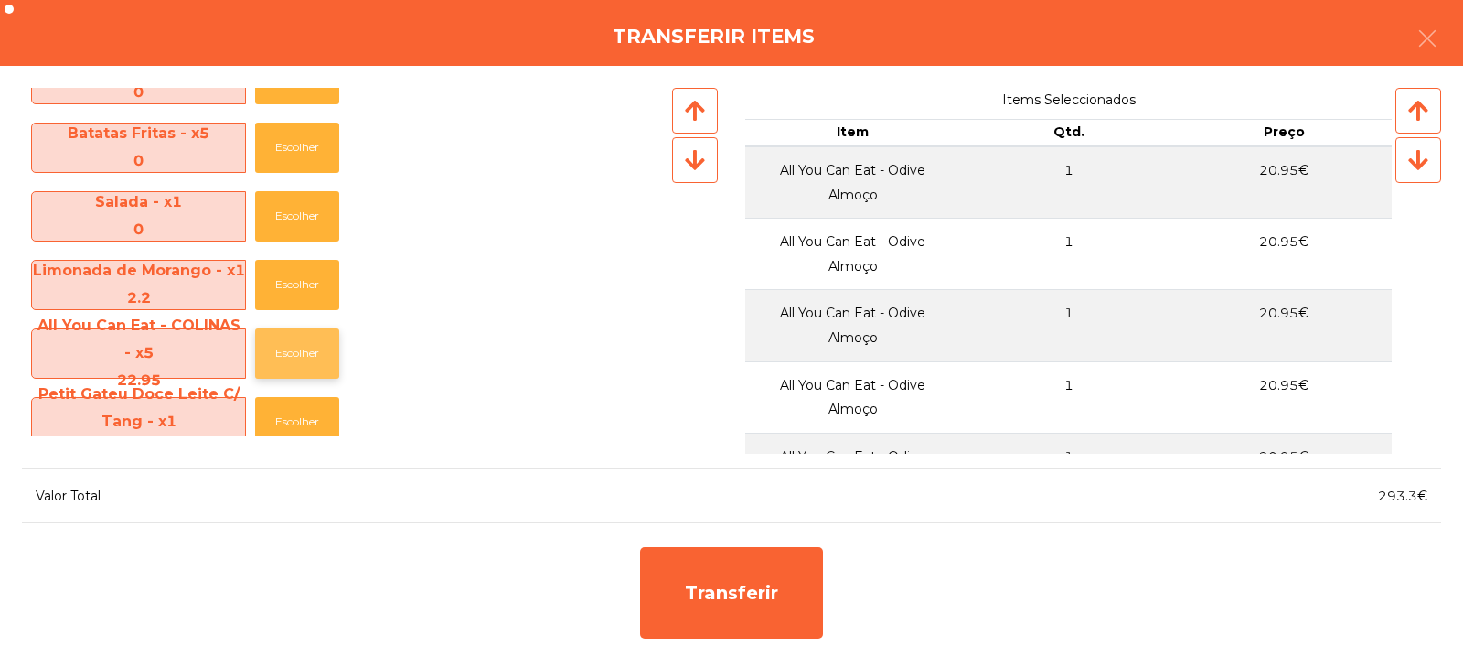
click at [304, 359] on button "Escolher" at bounding box center [297, 353] width 84 height 50
click at [304, 358] on button "Escolher" at bounding box center [297, 353] width 84 height 50
click at [311, 354] on button "Escolher" at bounding box center [297, 353] width 84 height 50
click at [309, 353] on button "Escolher" at bounding box center [297, 353] width 84 height 50
click at [312, 350] on button "Escolher" at bounding box center [297, 353] width 84 height 50
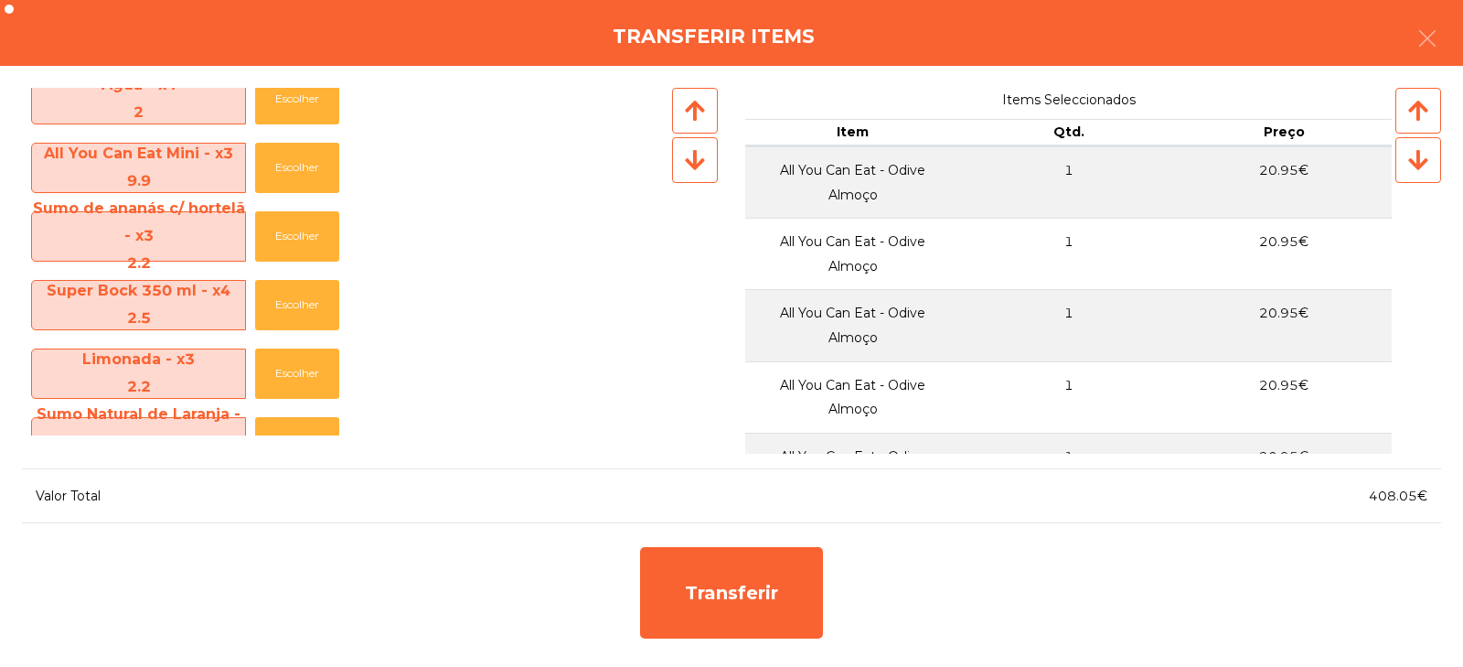
scroll to position [0, 0]
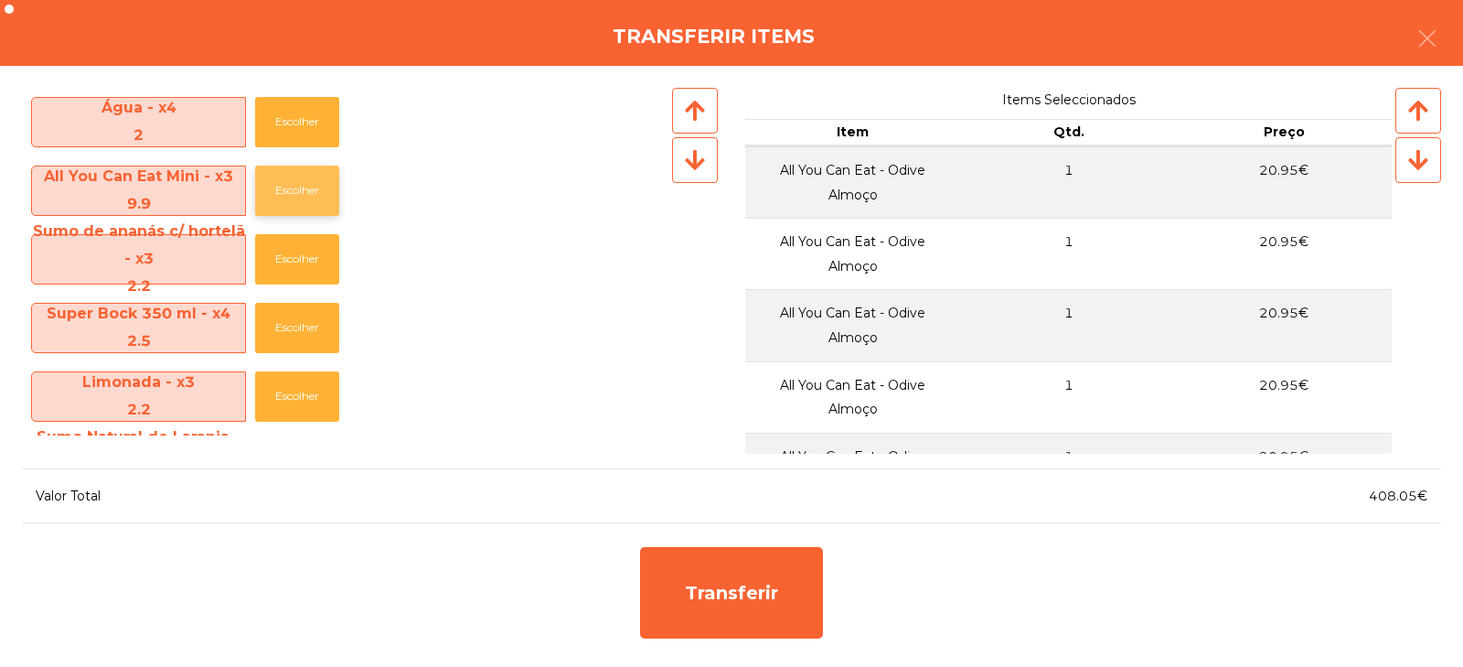
click at [313, 194] on button "Escolher" at bounding box center [297, 190] width 84 height 50
click at [312, 193] on button "Escolher" at bounding box center [297, 190] width 84 height 50
click at [308, 192] on button "Escolher" at bounding box center [297, 190] width 84 height 50
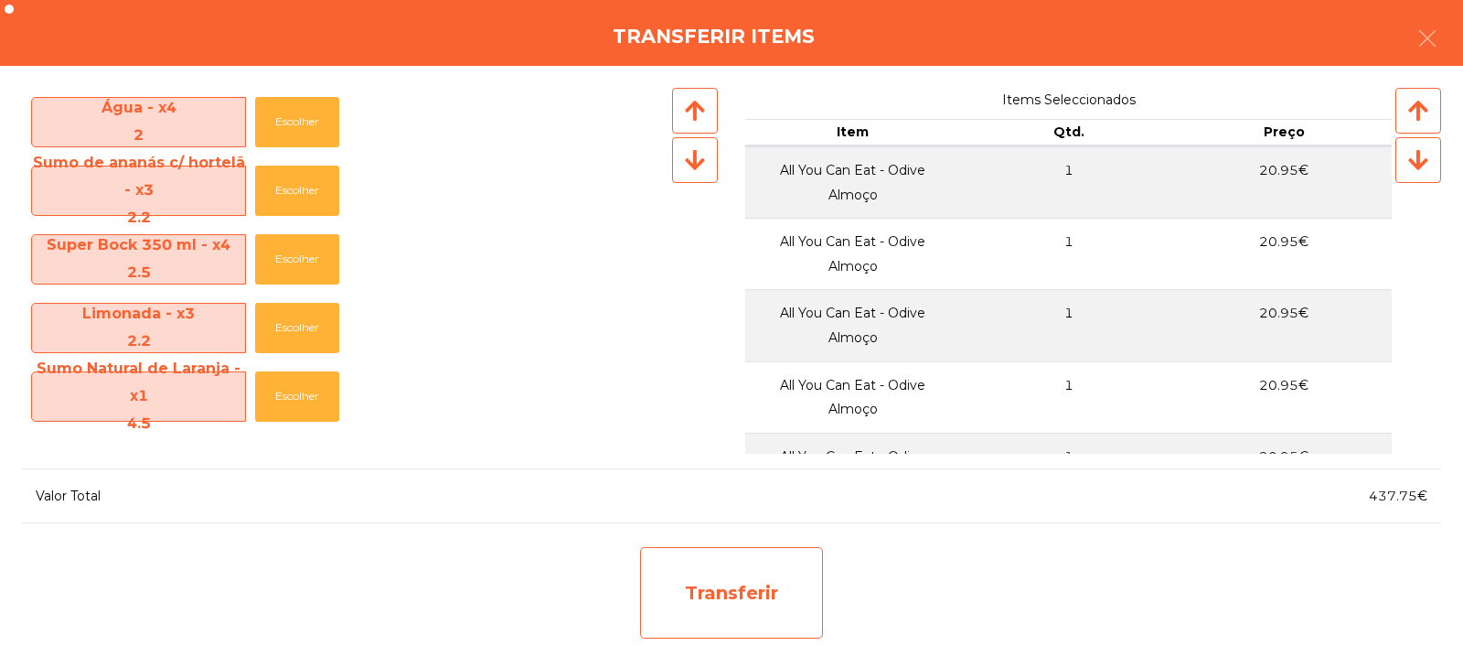
click at [773, 587] on div "Transferir" at bounding box center [731, 592] width 183 height 91
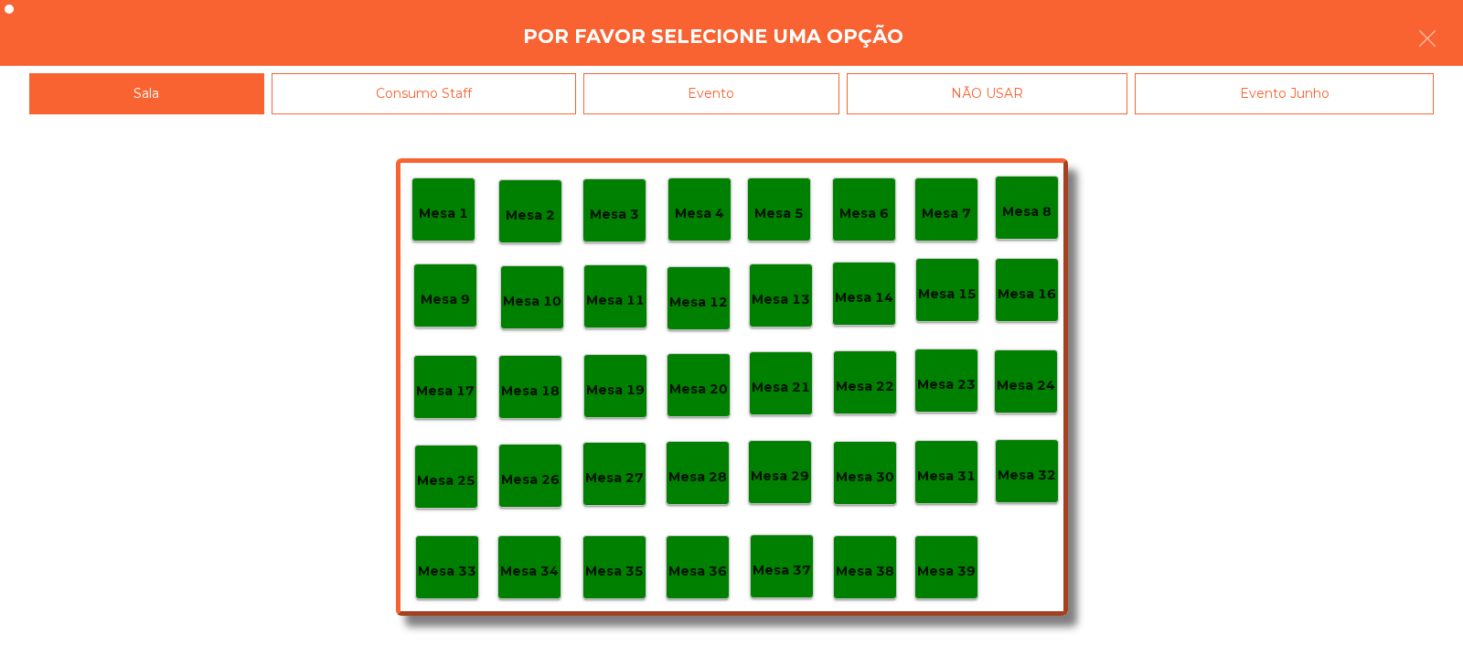
click at [1030, 473] on p "Mesa 32" at bounding box center [1027, 474] width 59 height 21
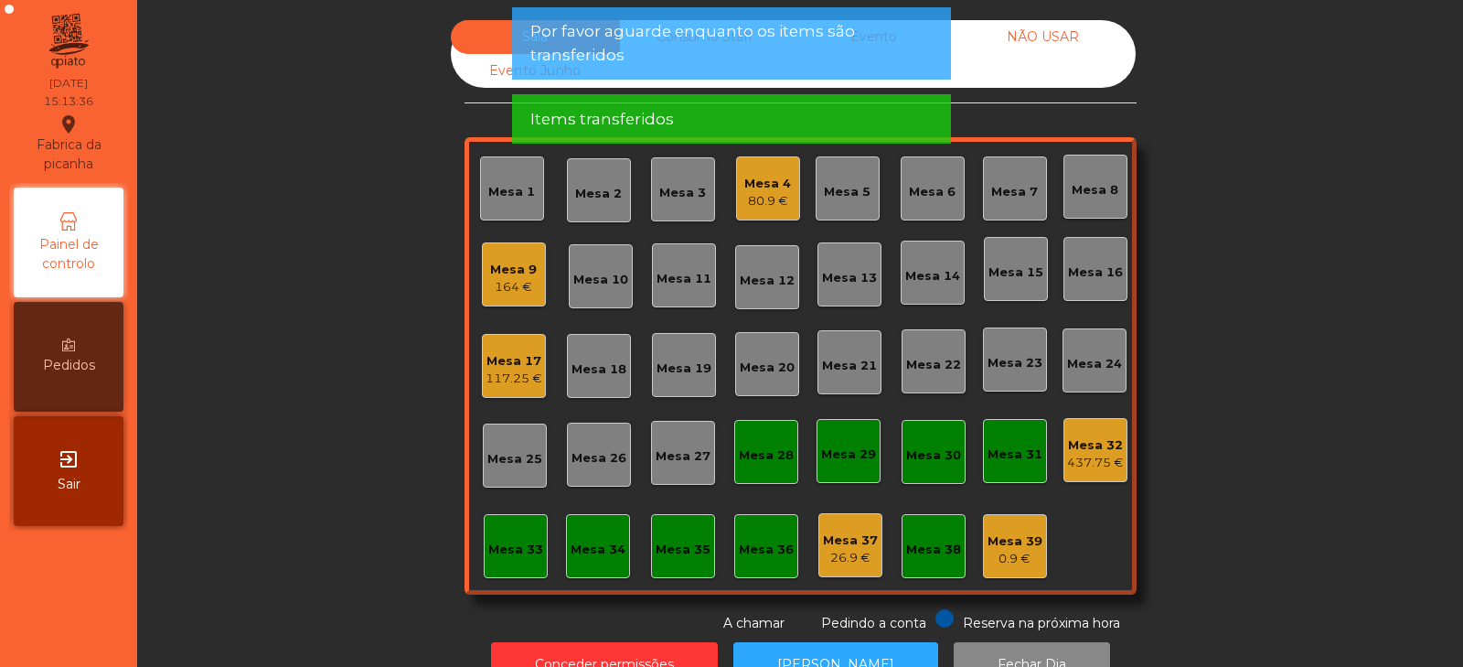
click at [1094, 464] on div "437.75 €" at bounding box center [1095, 463] width 57 height 18
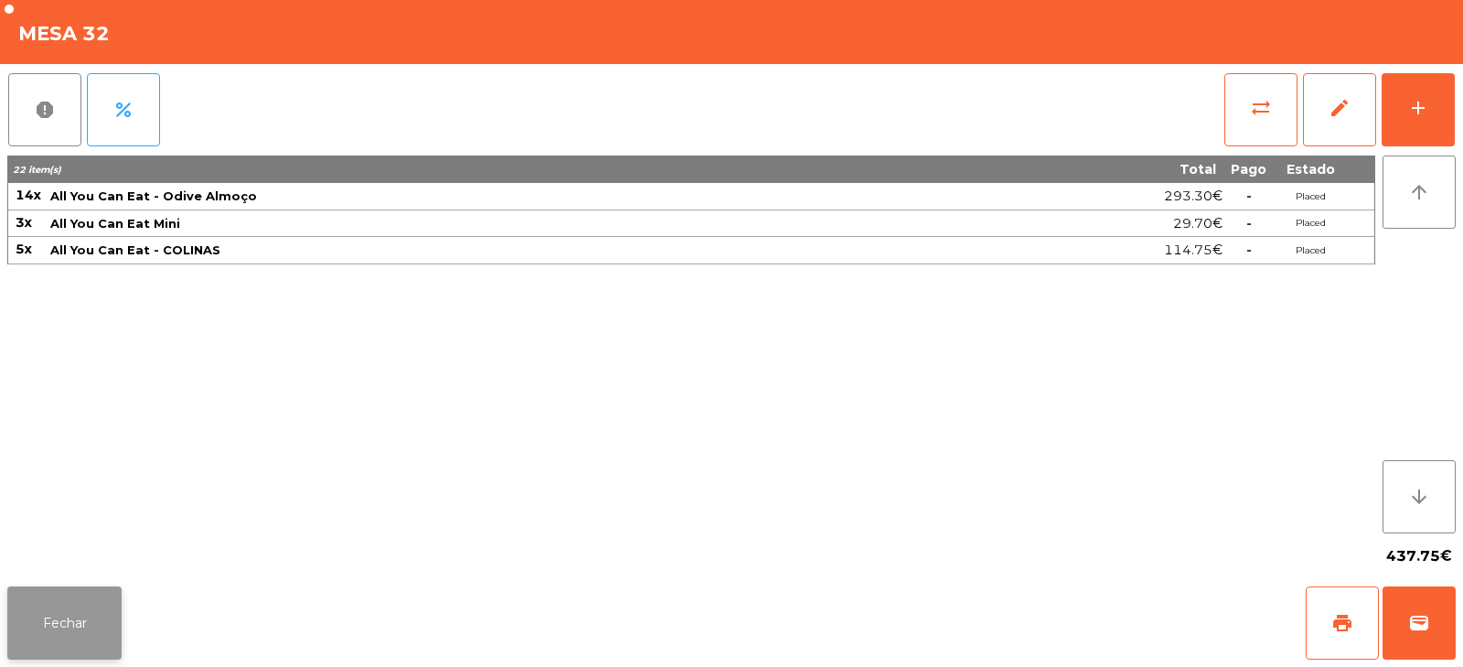
click at [103, 617] on button "Fechar" at bounding box center [64, 622] width 114 height 73
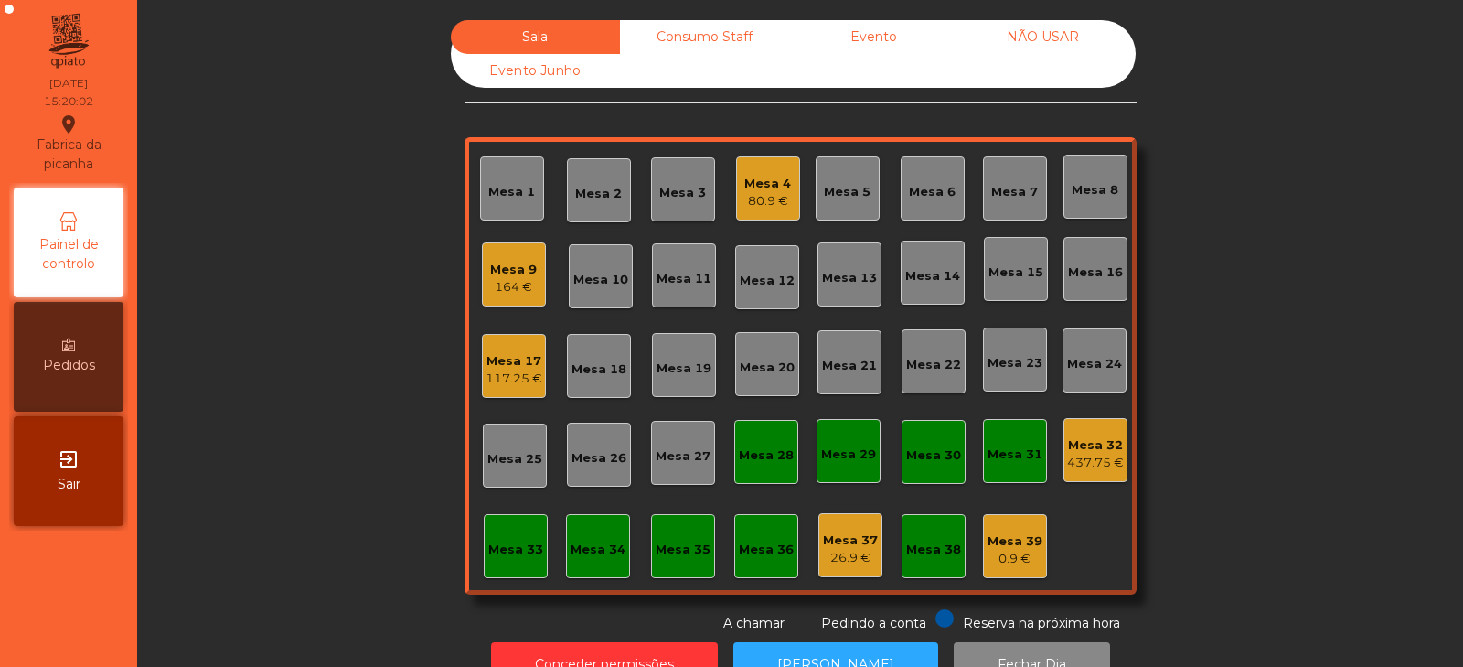
click at [532, 346] on div "Mesa 17 117.25 €" at bounding box center [514, 366] width 57 height 43
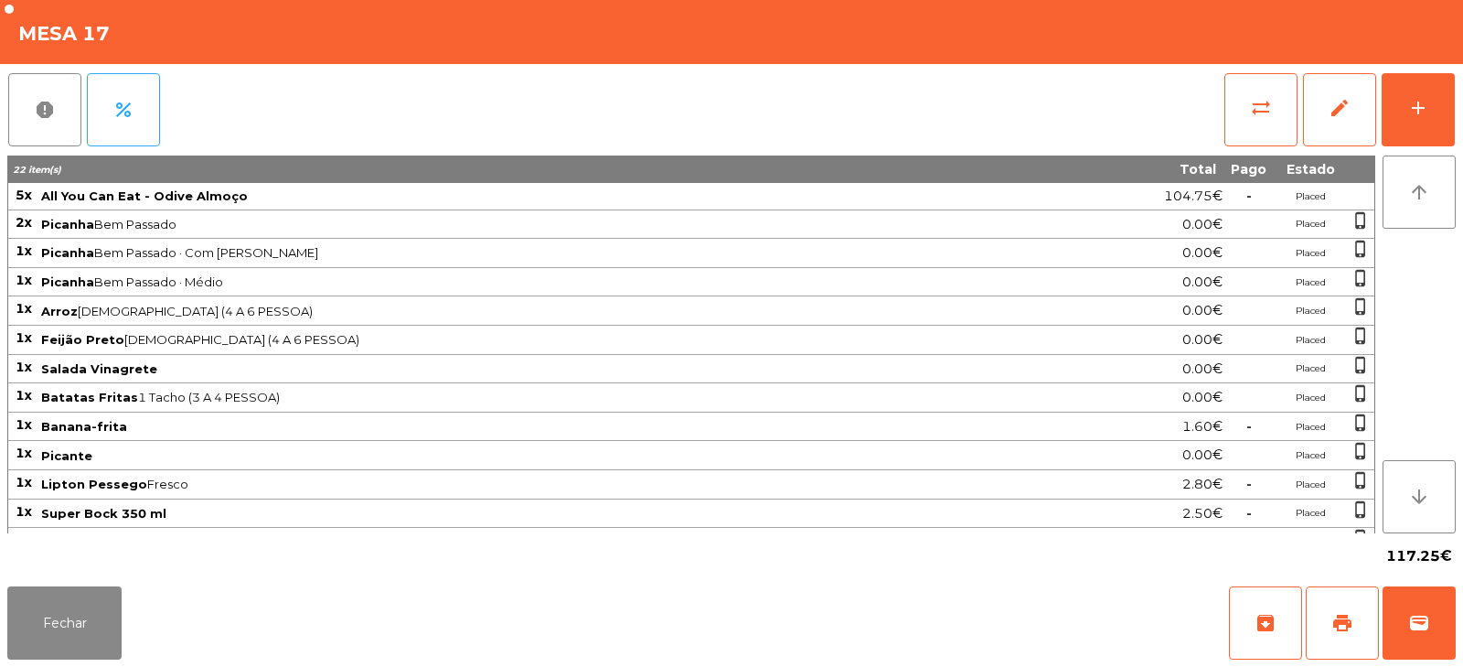
scroll to position [139, 0]
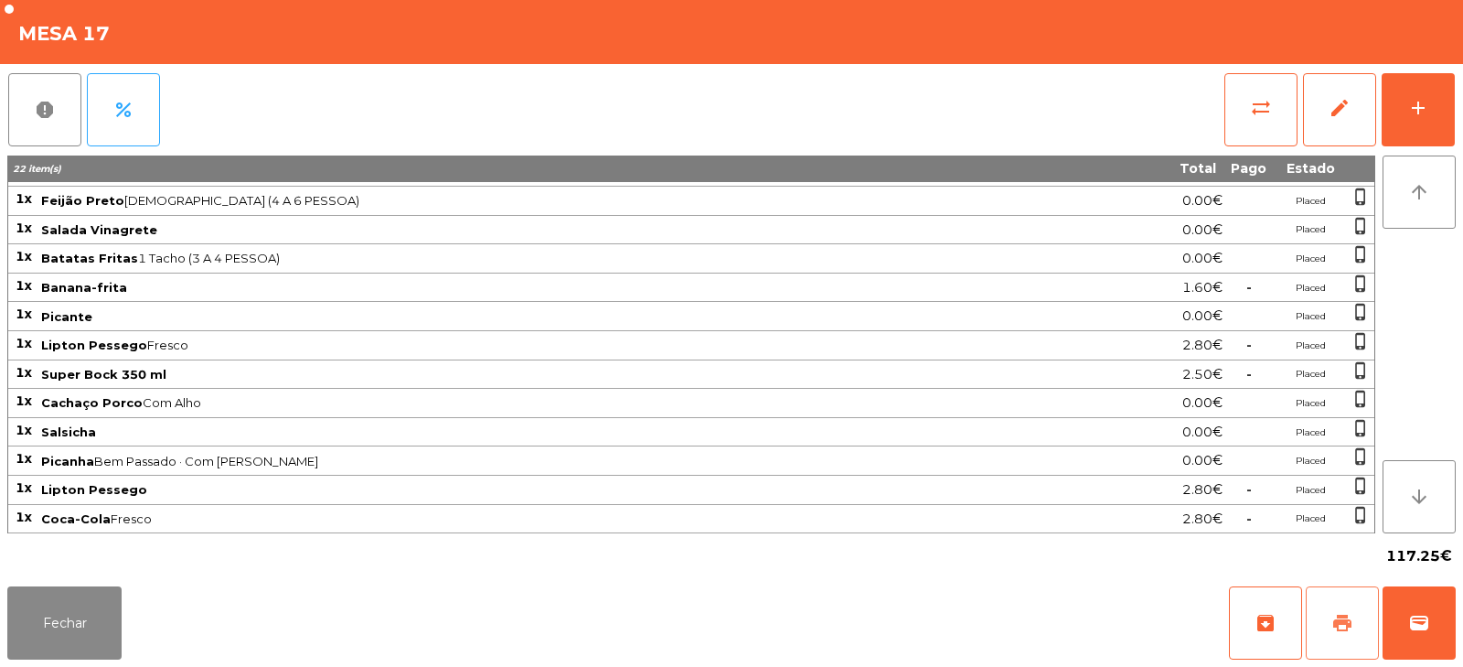
click at [1340, 622] on span "print" at bounding box center [1342, 623] width 22 height 22
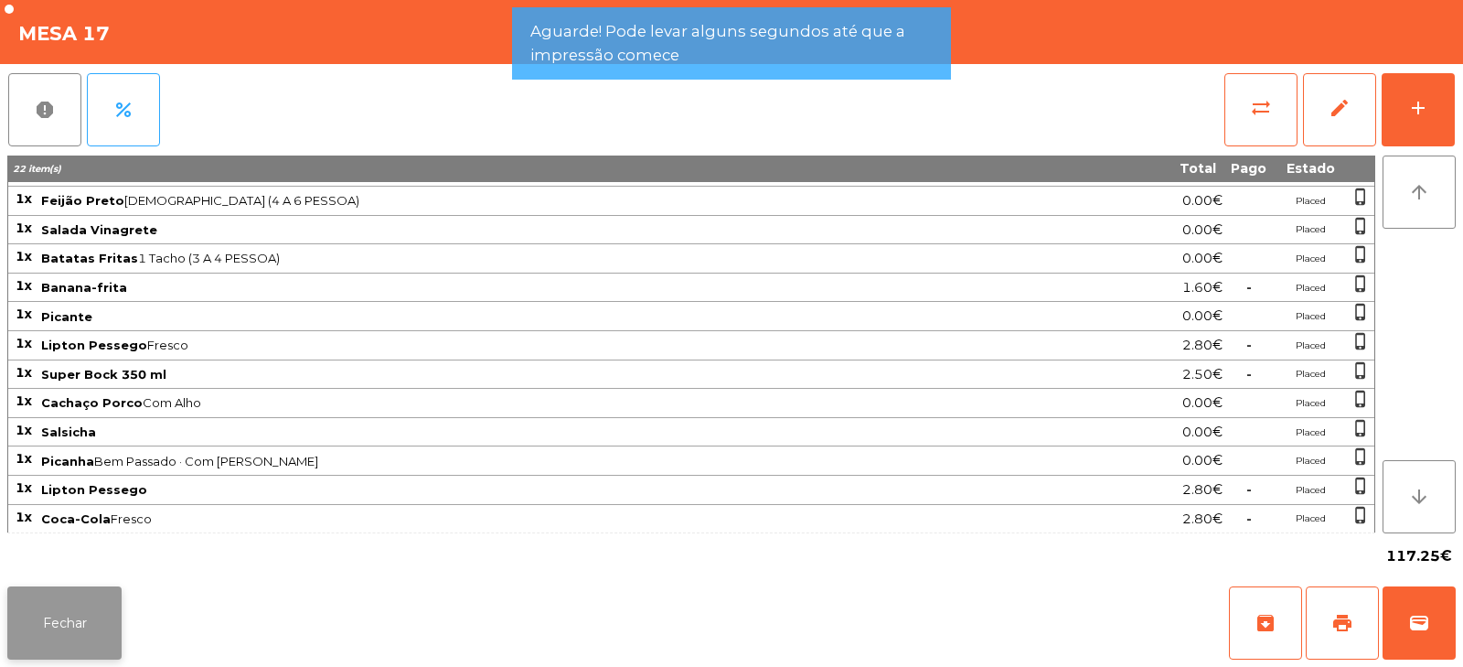
click at [80, 628] on button "Fechar" at bounding box center [64, 622] width 114 height 73
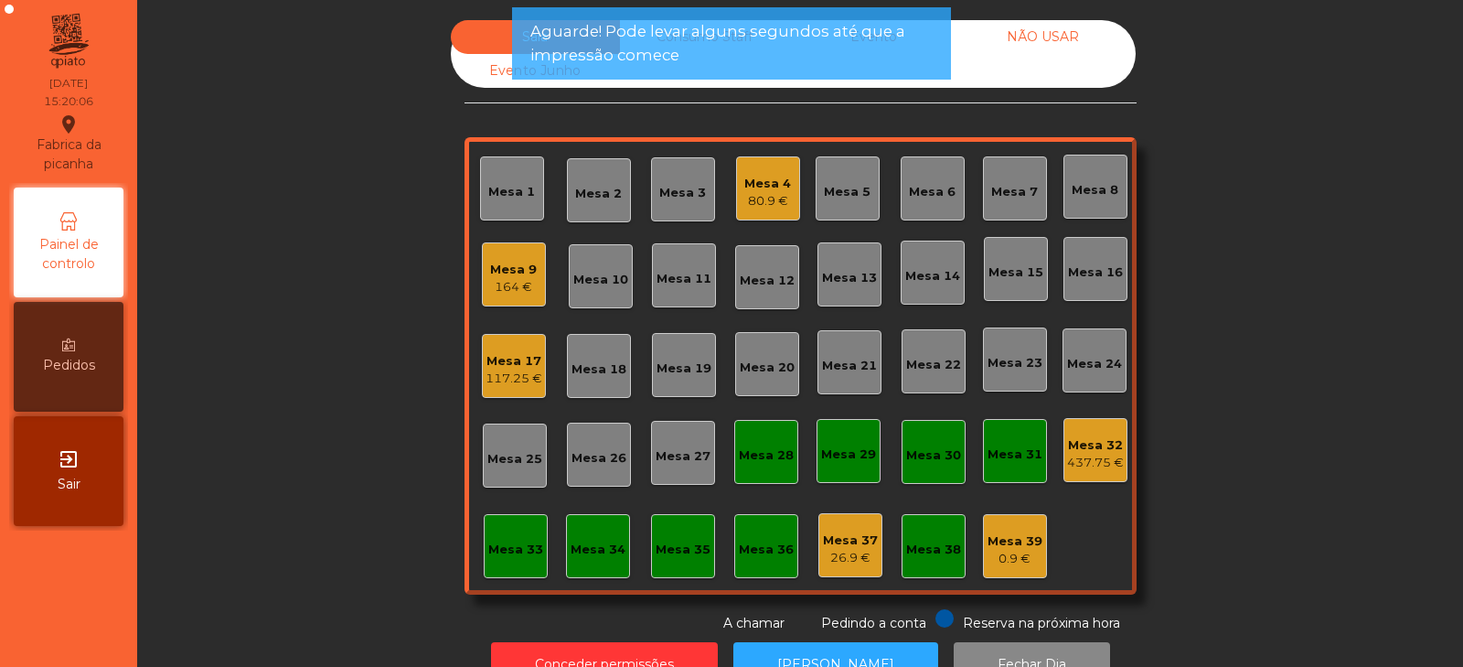
click at [751, 191] on div "Mesa 4" at bounding box center [767, 184] width 47 height 18
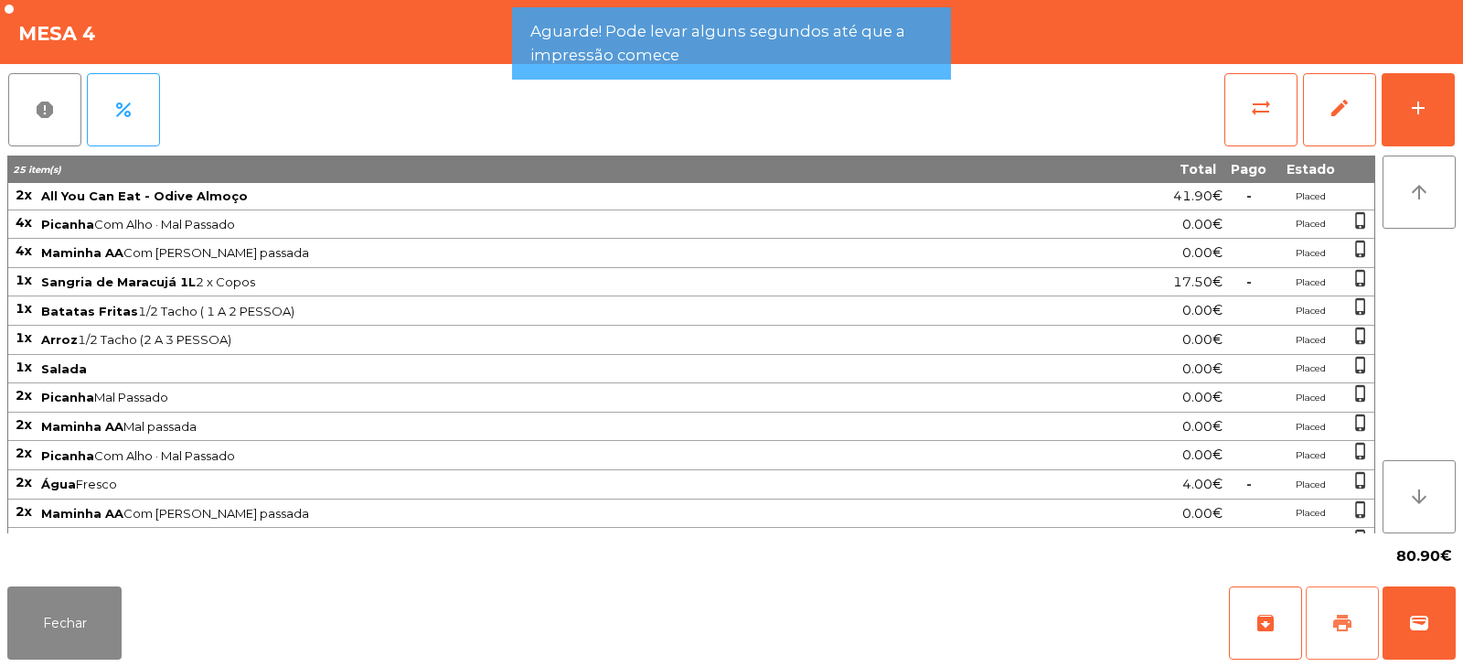
click at [1350, 631] on span "print" at bounding box center [1342, 623] width 22 height 22
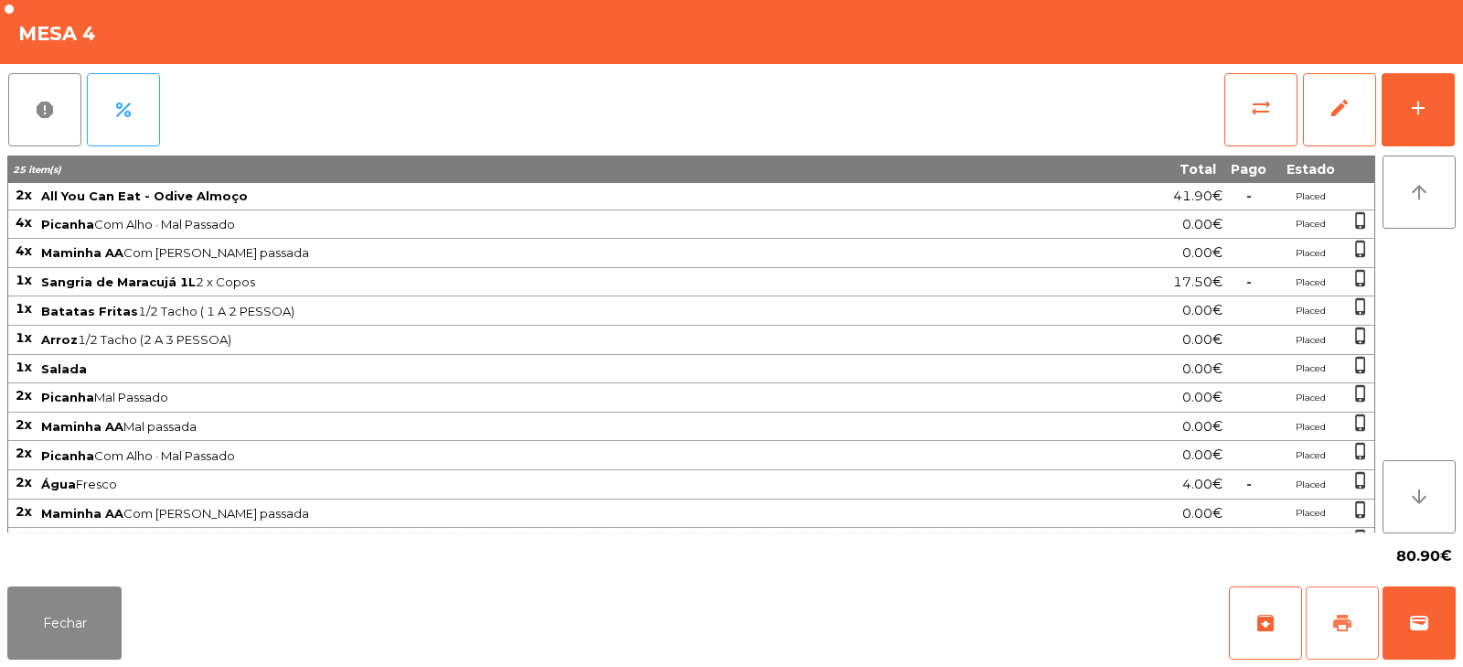
scroll to position [25, 0]
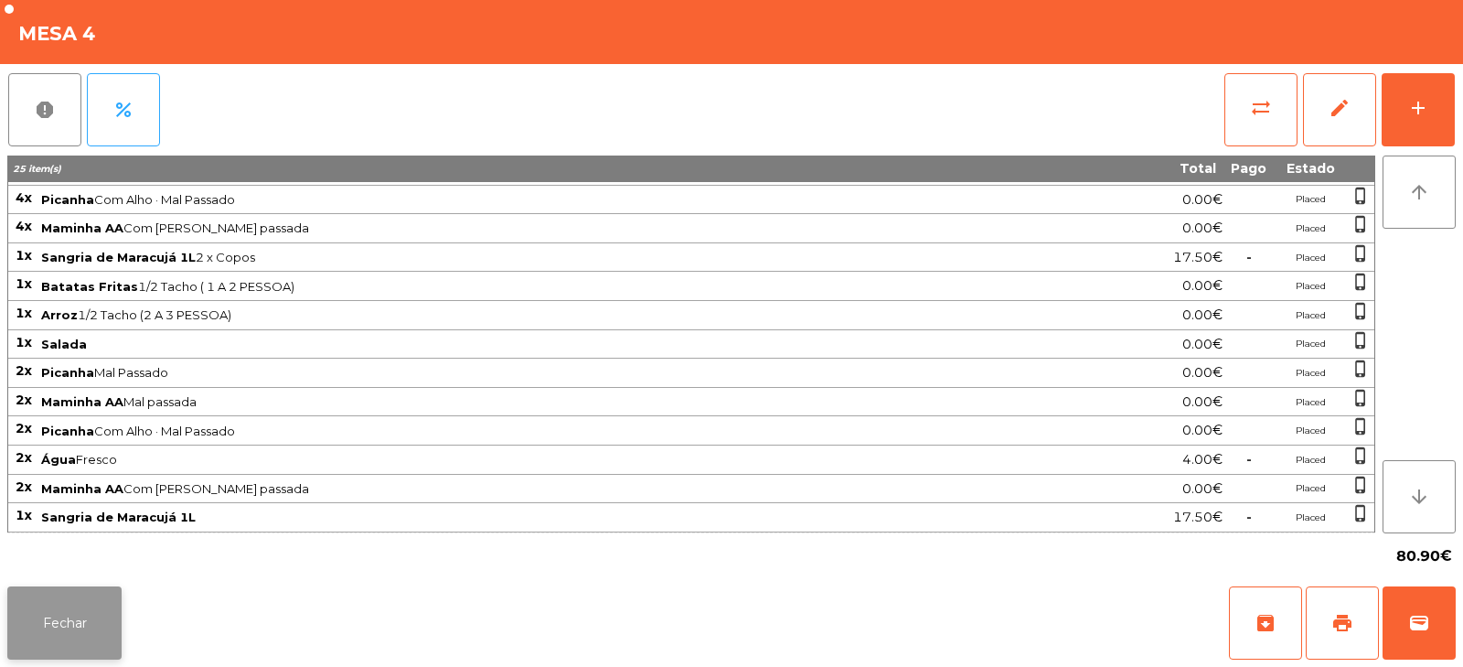
click at [91, 631] on button "Fechar" at bounding box center [64, 622] width 114 height 73
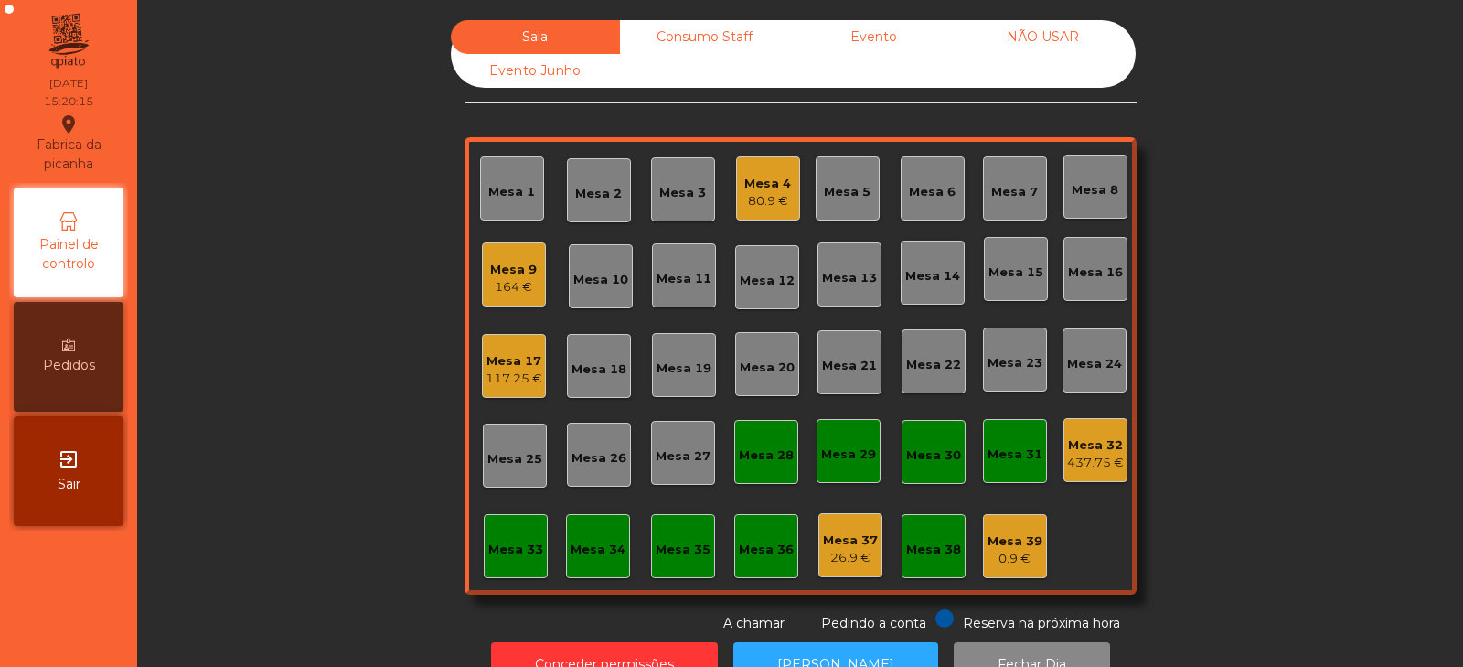
click at [744, 206] on div "80.9 €" at bounding box center [767, 201] width 47 height 18
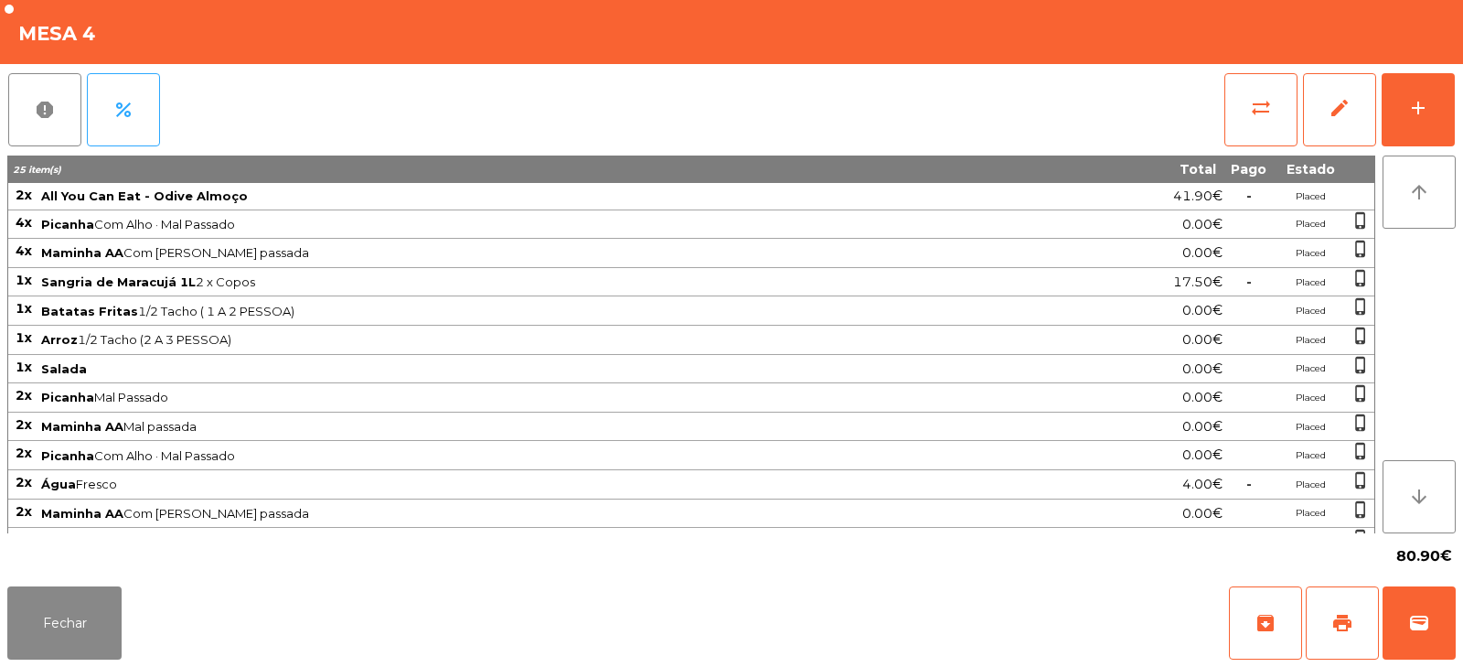
scroll to position [24, 0]
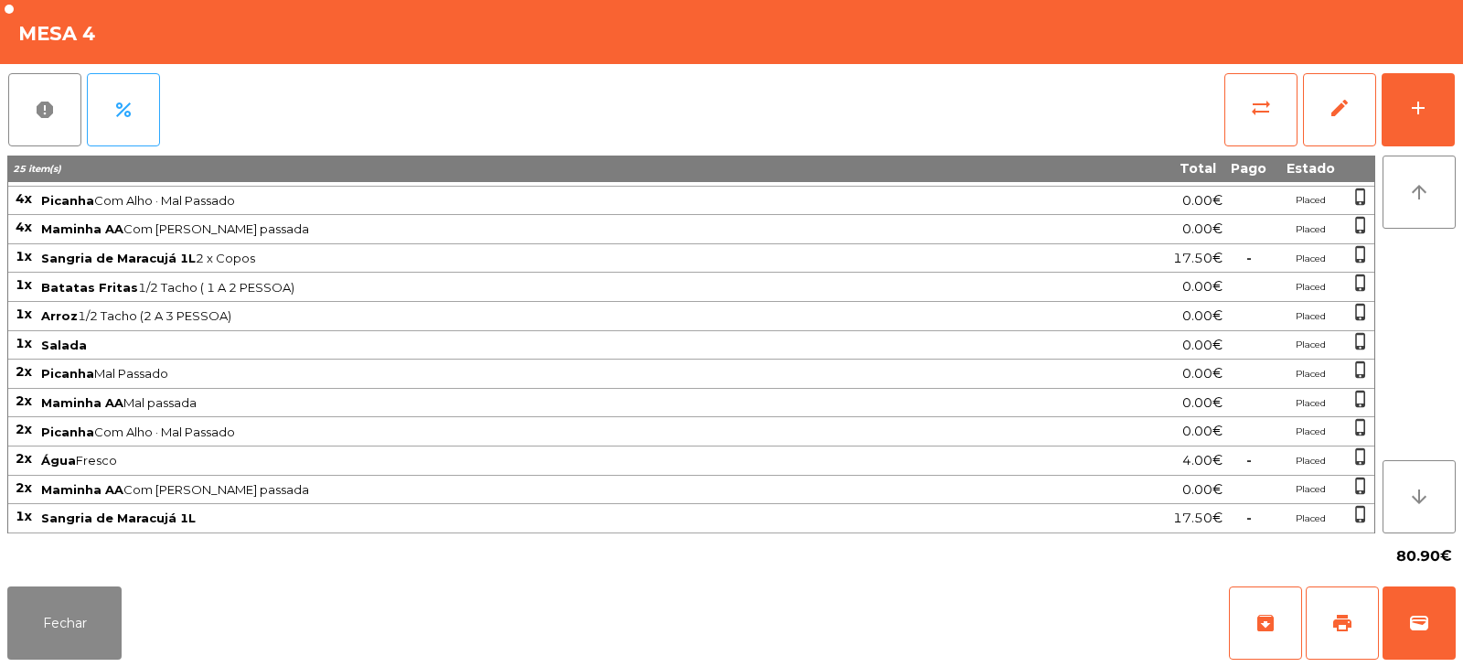
click at [86, 553] on div "80.90€" at bounding box center [731, 556] width 1448 height 46
click at [56, 646] on button "Fechar" at bounding box center [64, 622] width 114 height 73
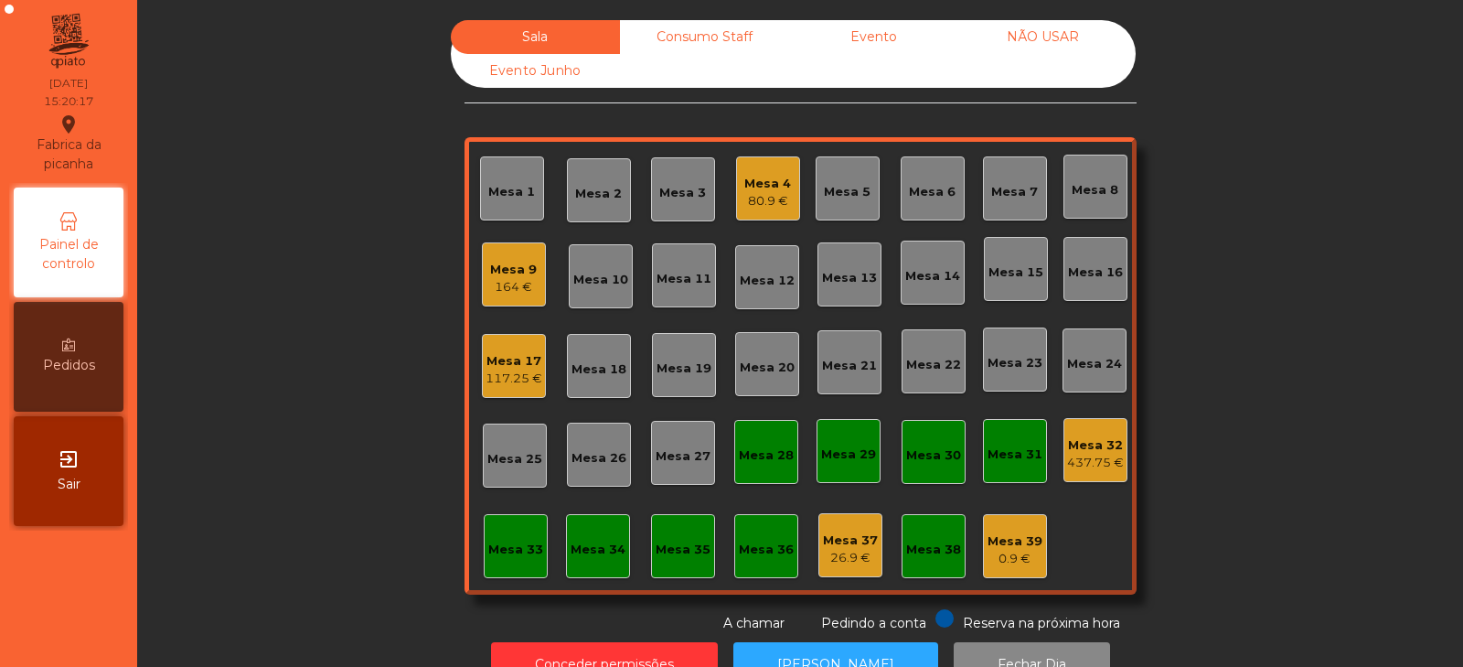
scroll to position [54, 0]
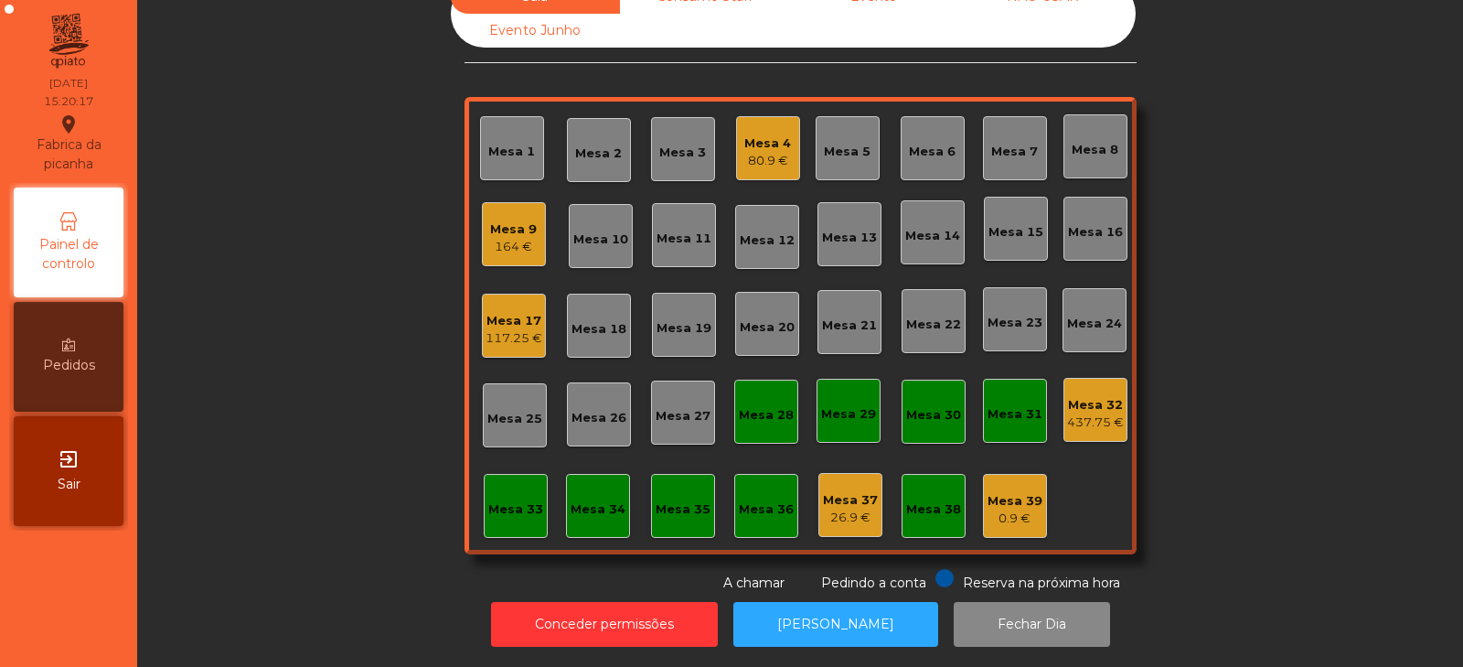
click at [1076, 413] on div "437.75 €" at bounding box center [1095, 422] width 57 height 18
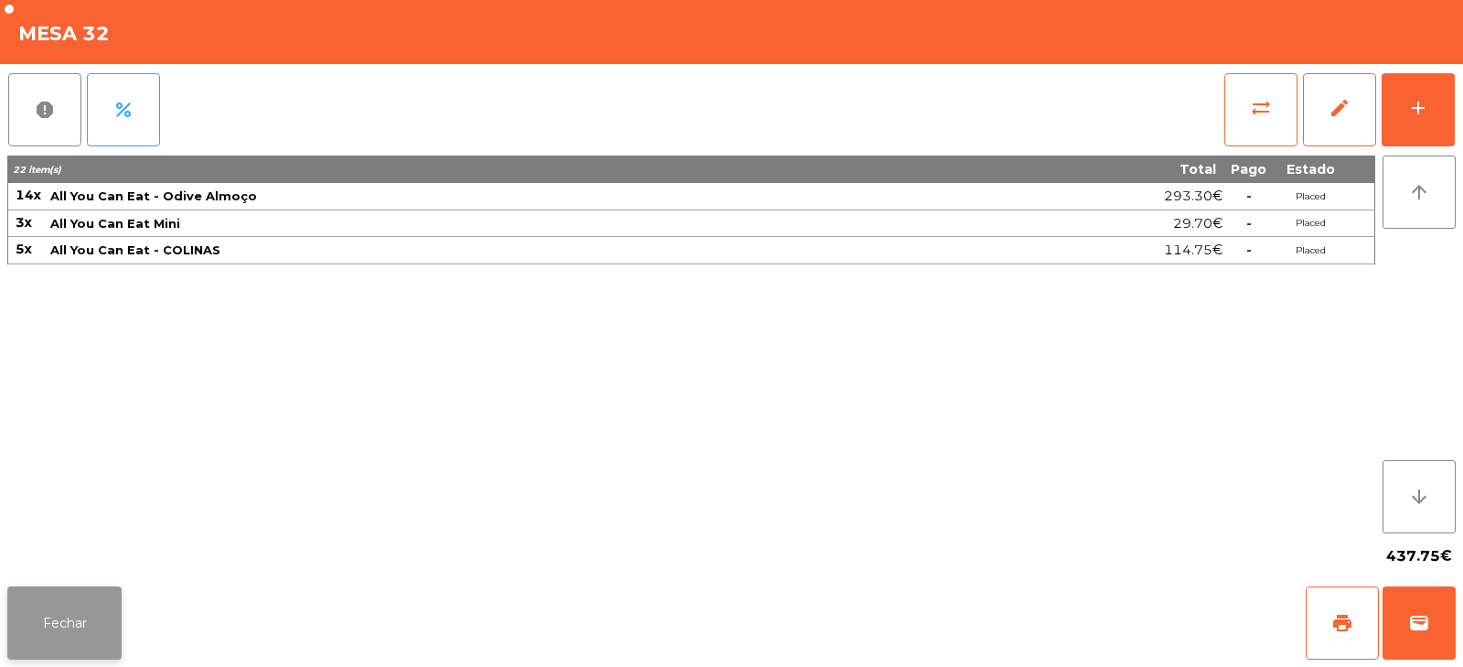
click at [80, 640] on button "Fechar" at bounding box center [64, 622] width 114 height 73
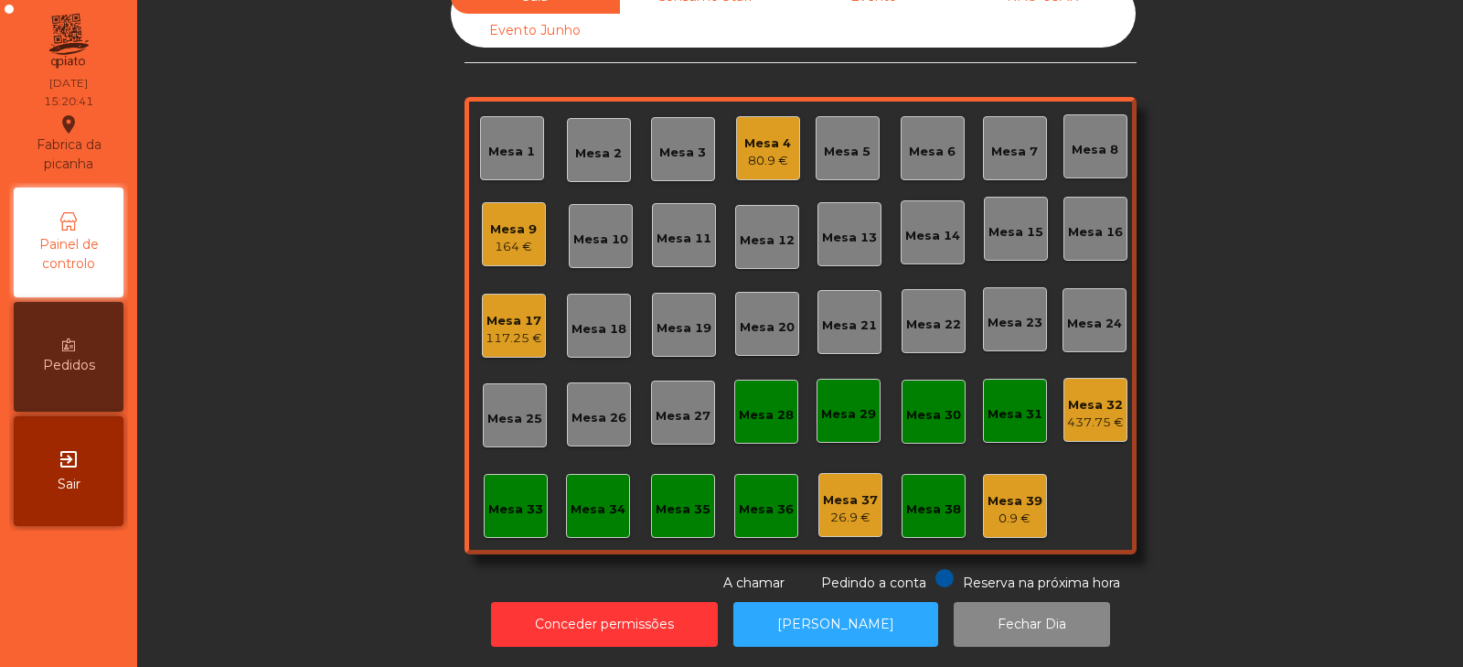
scroll to position [0, 0]
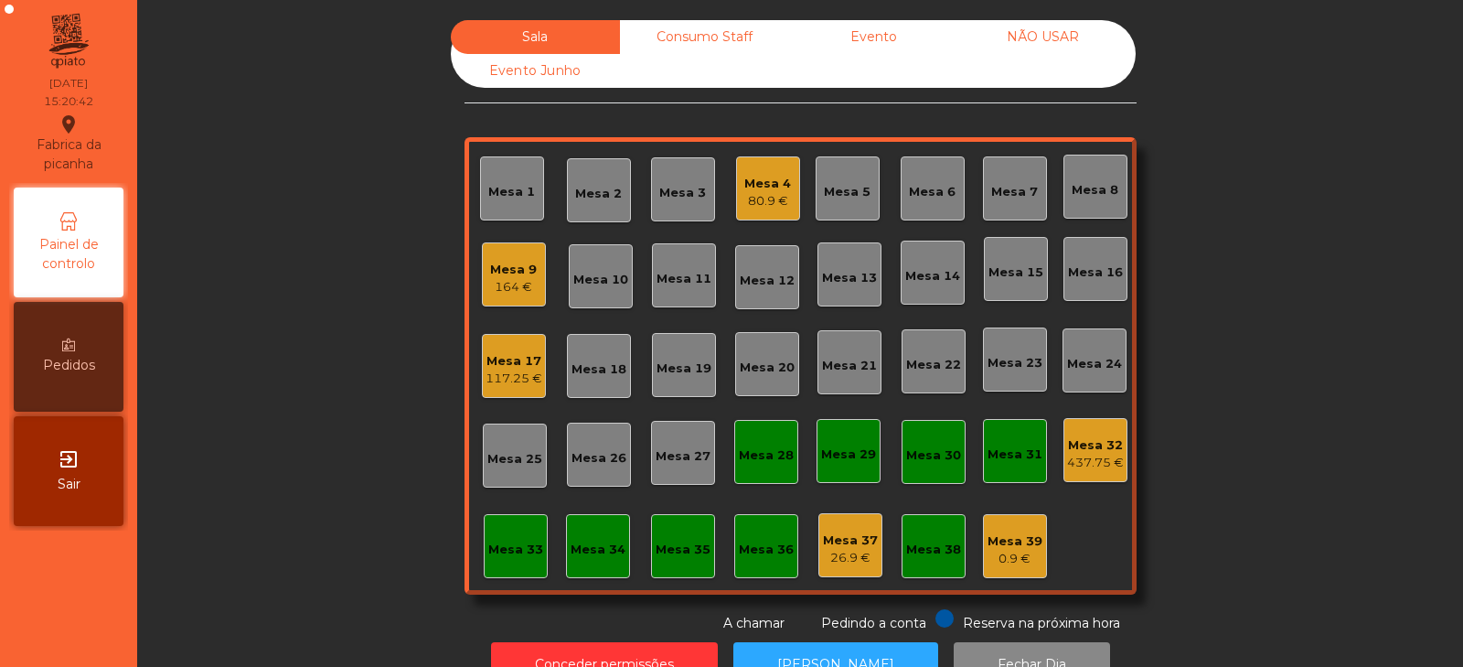
click at [1083, 454] on div "437.75 €" at bounding box center [1095, 463] width 57 height 18
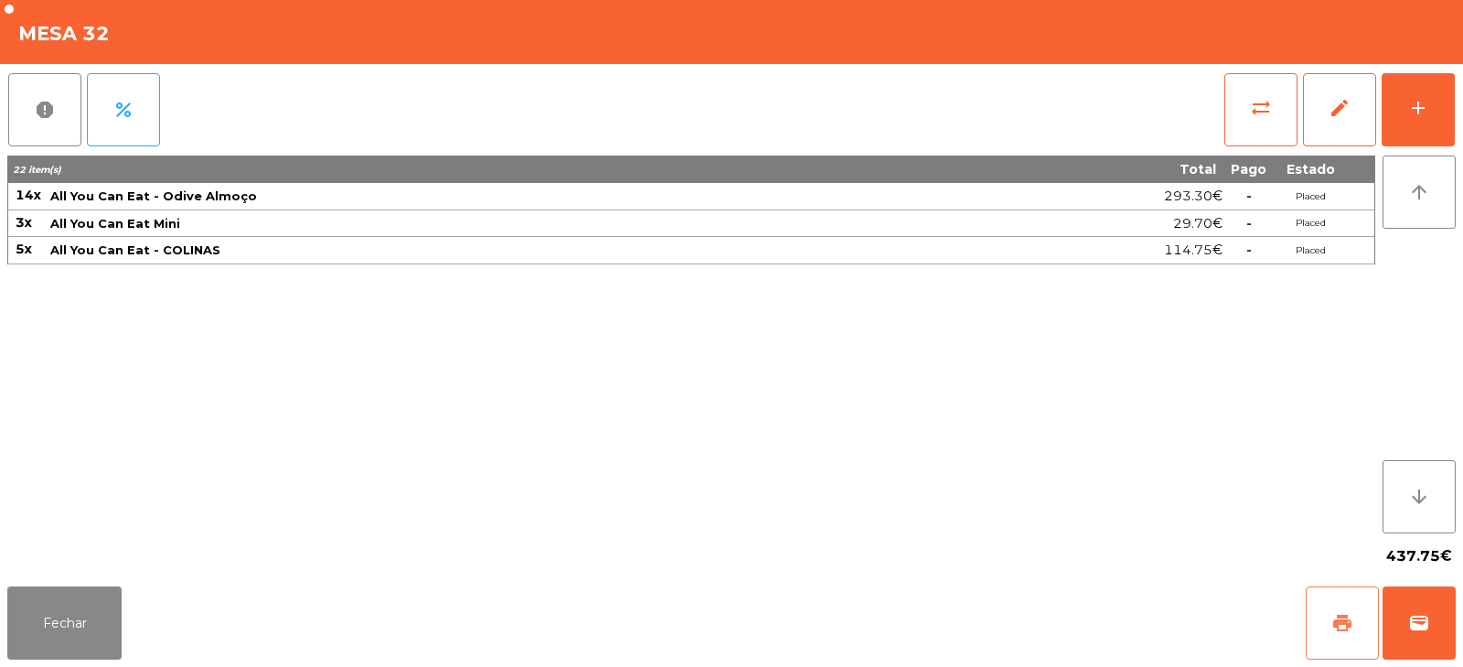
click at [1345, 622] on span "print" at bounding box center [1342, 623] width 22 height 22
click at [68, 631] on button "Fechar" at bounding box center [64, 622] width 114 height 73
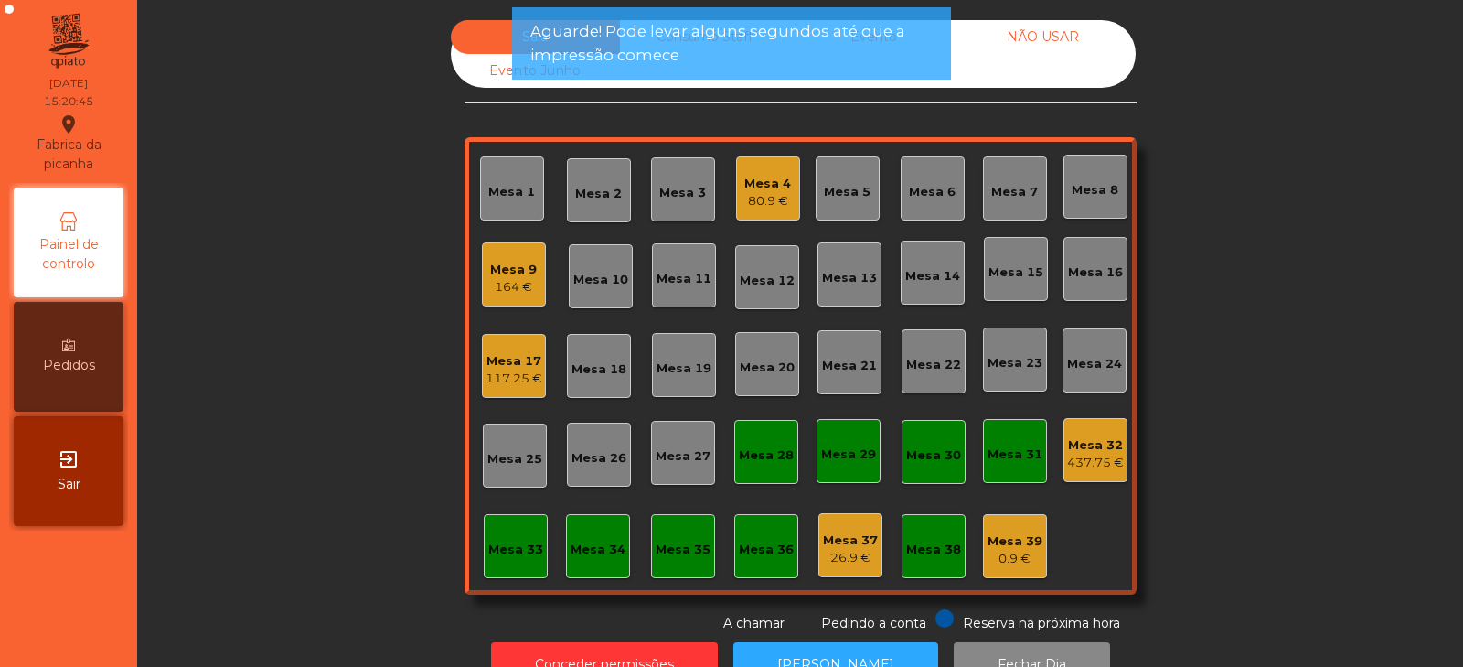
click at [509, 275] on div "Mesa 9" at bounding box center [513, 270] width 47 height 18
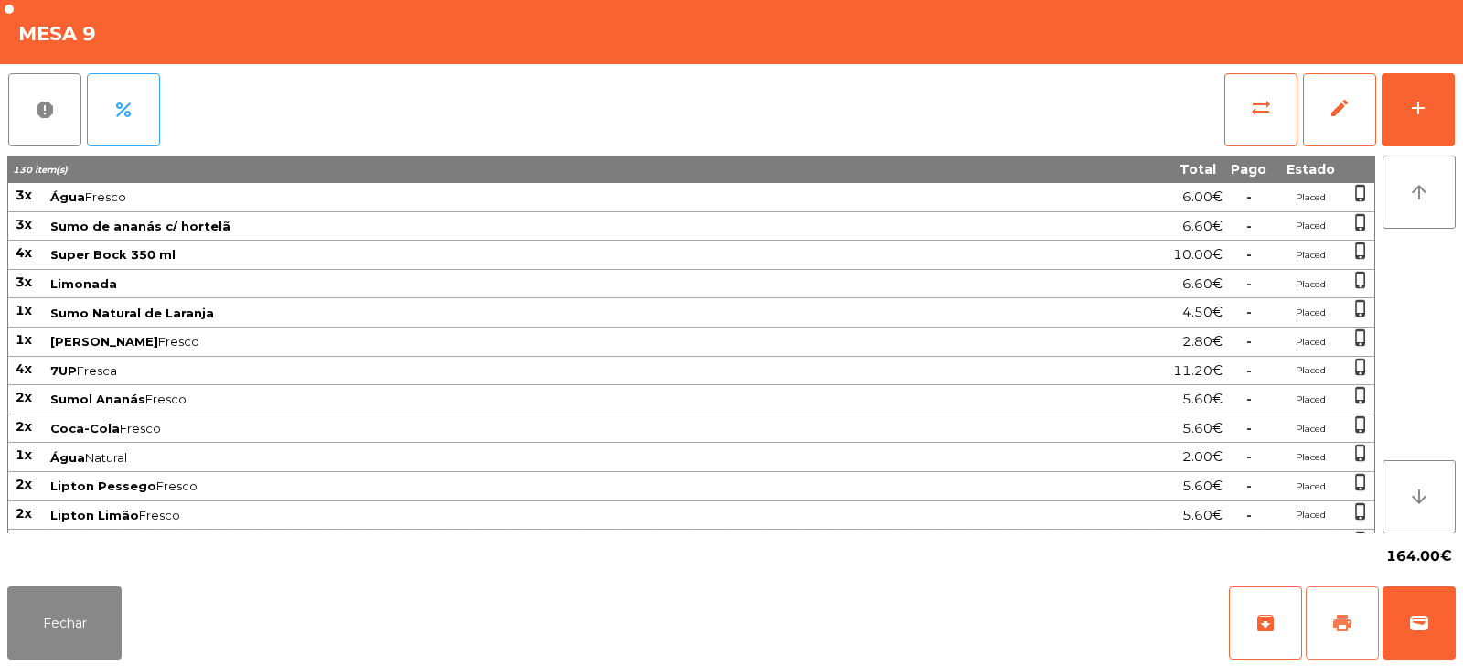
click at [1324, 614] on button "print" at bounding box center [1342, 622] width 73 height 73
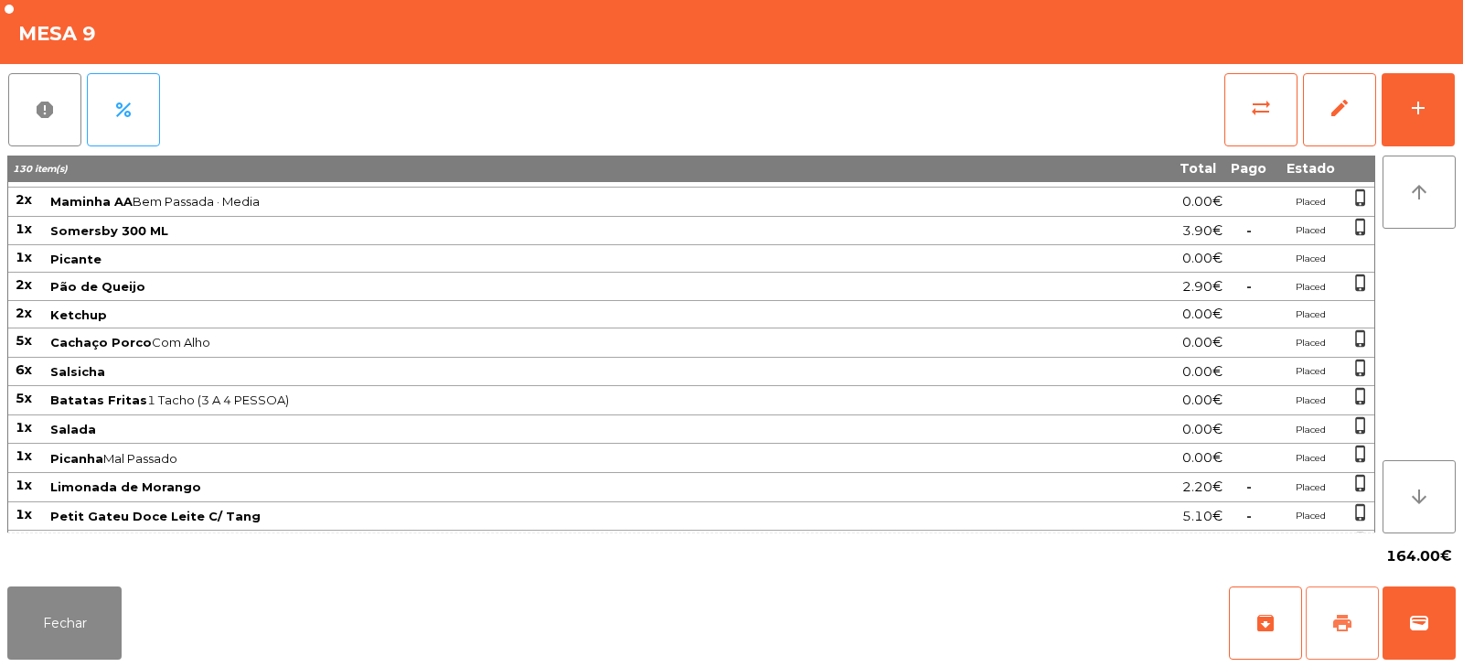
scroll to position [890, 0]
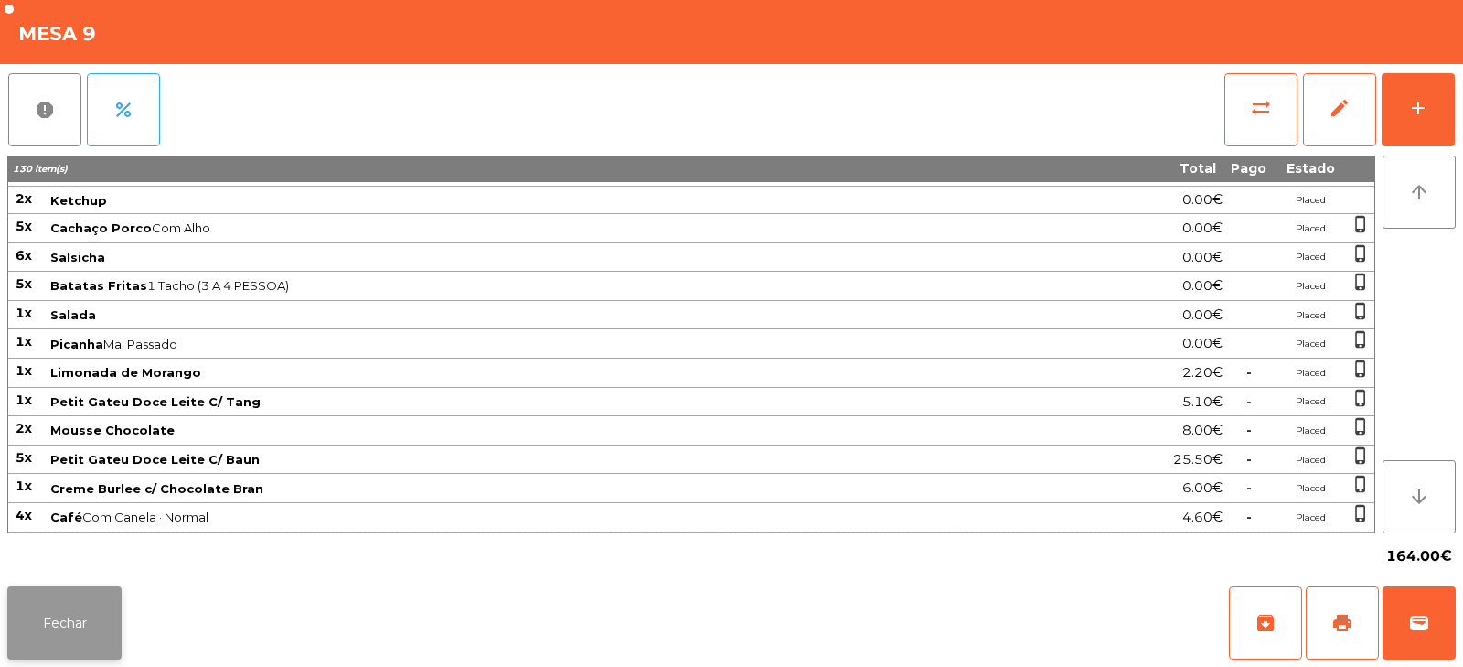
click at [94, 636] on button "Fechar" at bounding box center [64, 622] width 114 height 73
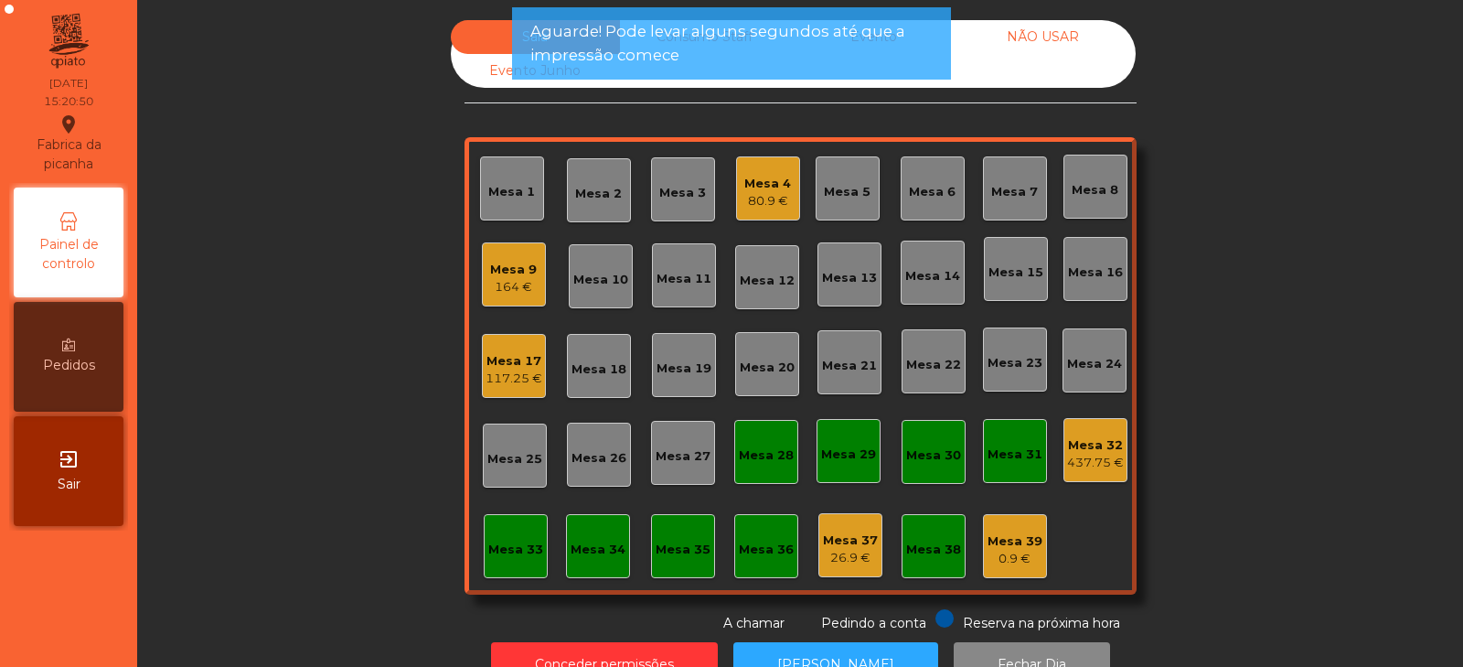
click at [526, 281] on div "164 €" at bounding box center [513, 287] width 47 height 18
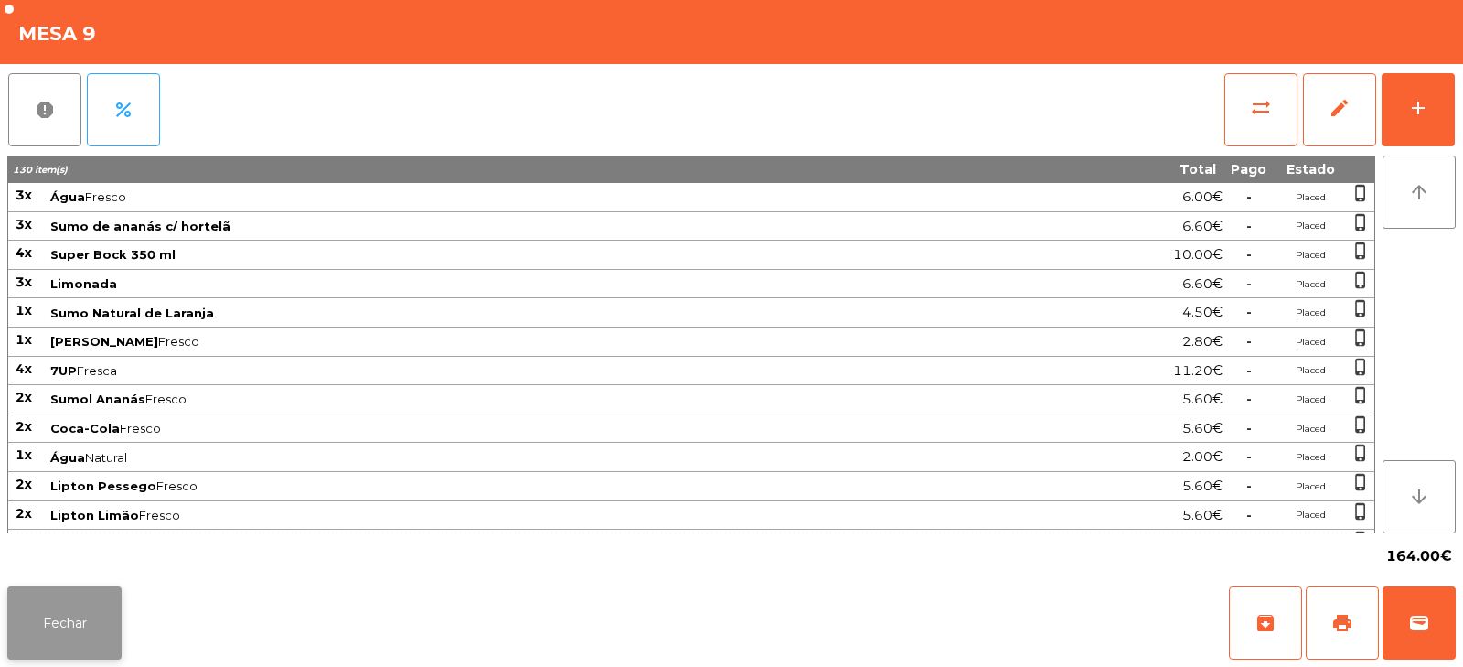
click at [80, 639] on button "Fechar" at bounding box center [64, 622] width 114 height 73
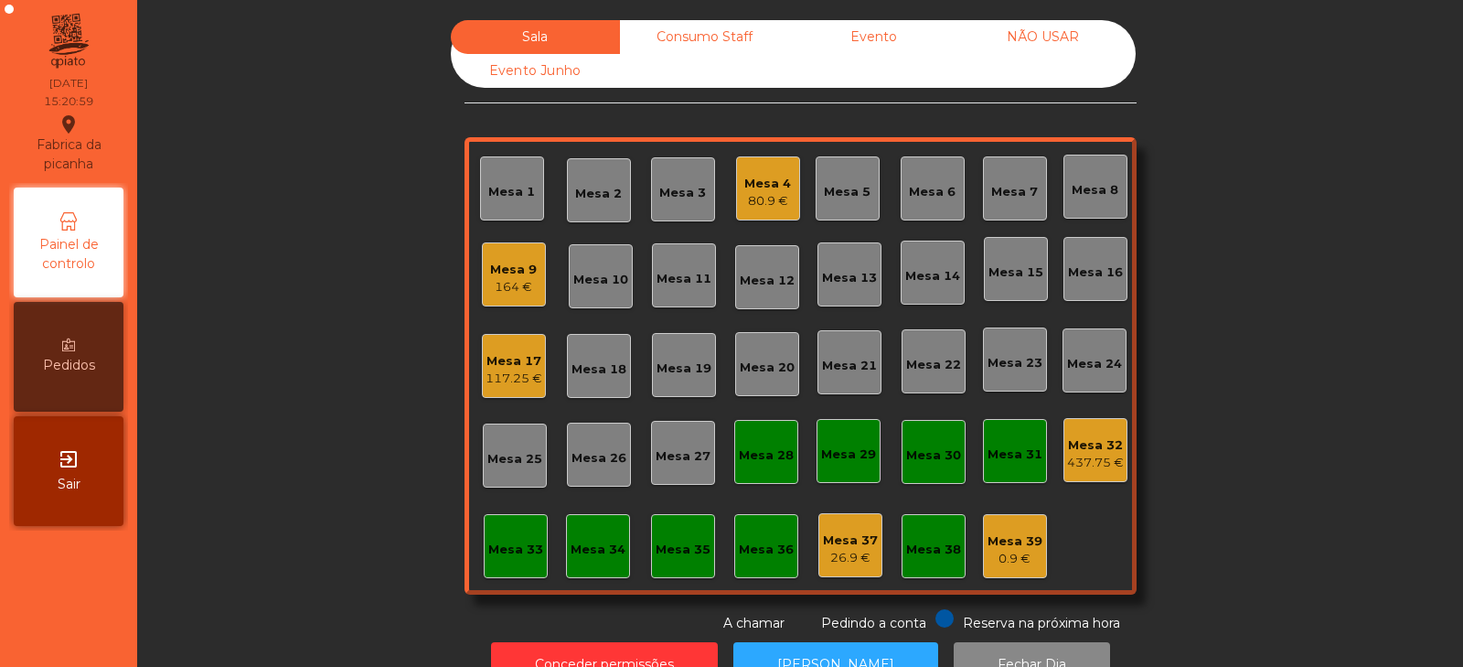
click at [1104, 453] on div "Mesa 32" at bounding box center [1095, 445] width 57 height 18
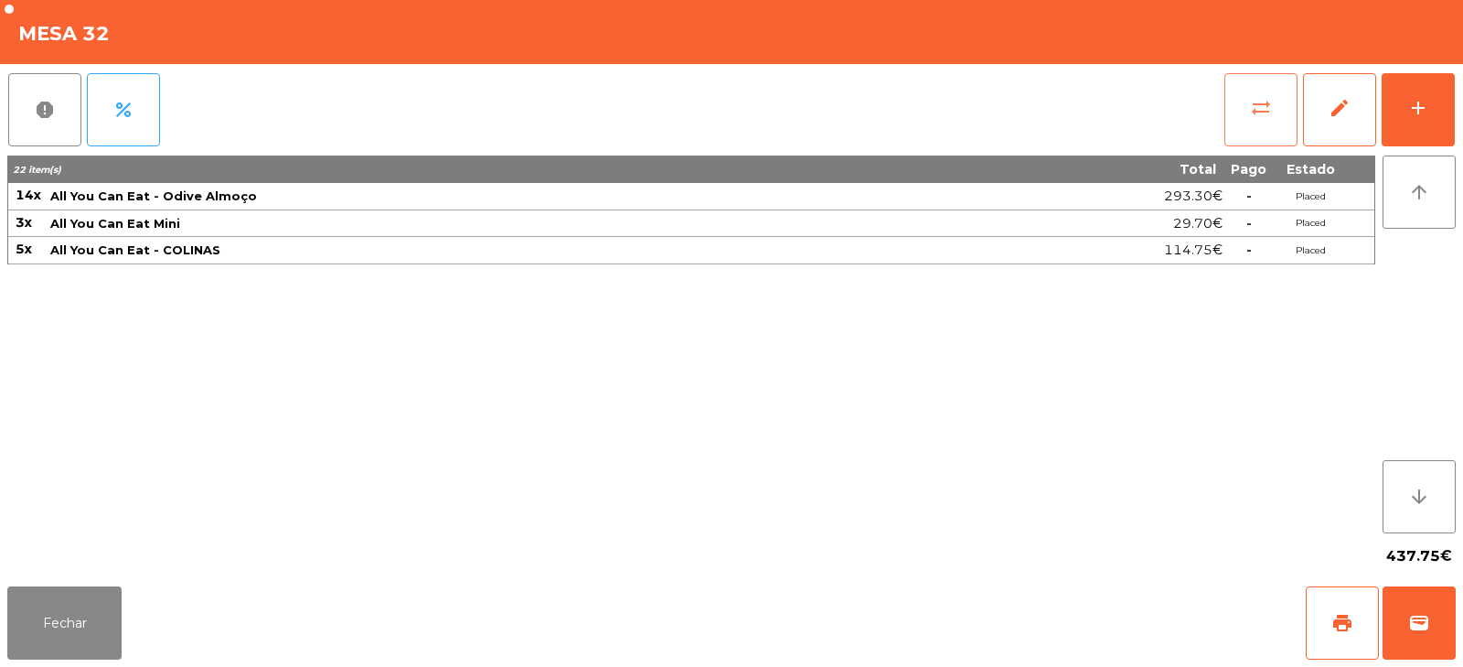
click at [1249, 115] on button "sync_alt" at bounding box center [1260, 109] width 73 height 73
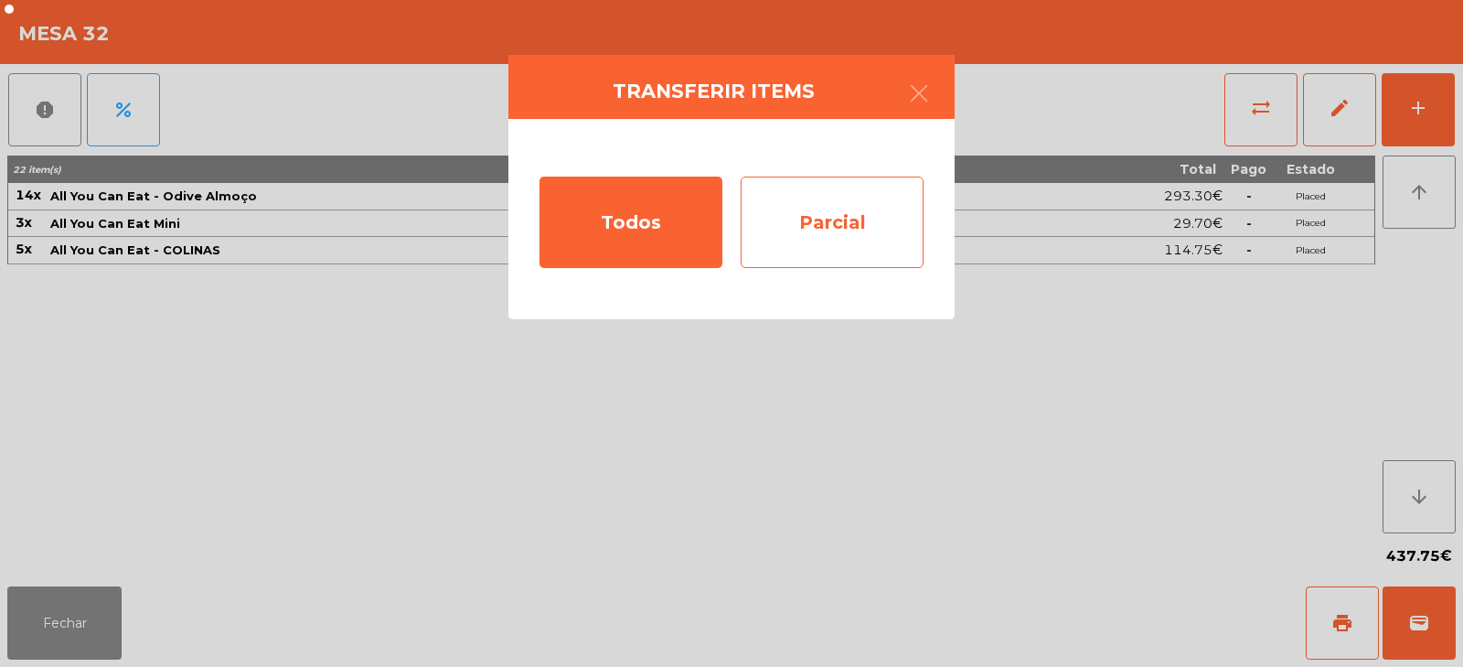
click at [839, 205] on div "Parcial" at bounding box center [832, 221] width 183 height 91
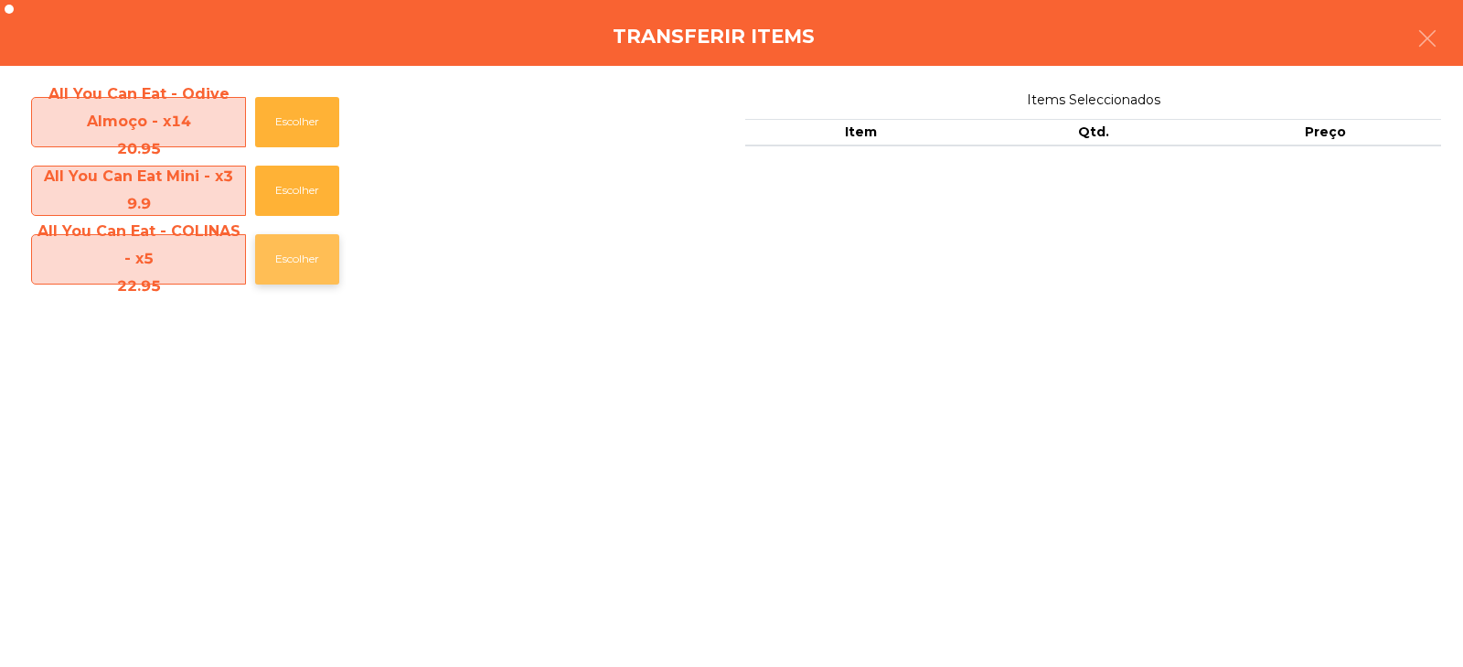
click at [302, 261] on button "Escolher" at bounding box center [297, 259] width 84 height 50
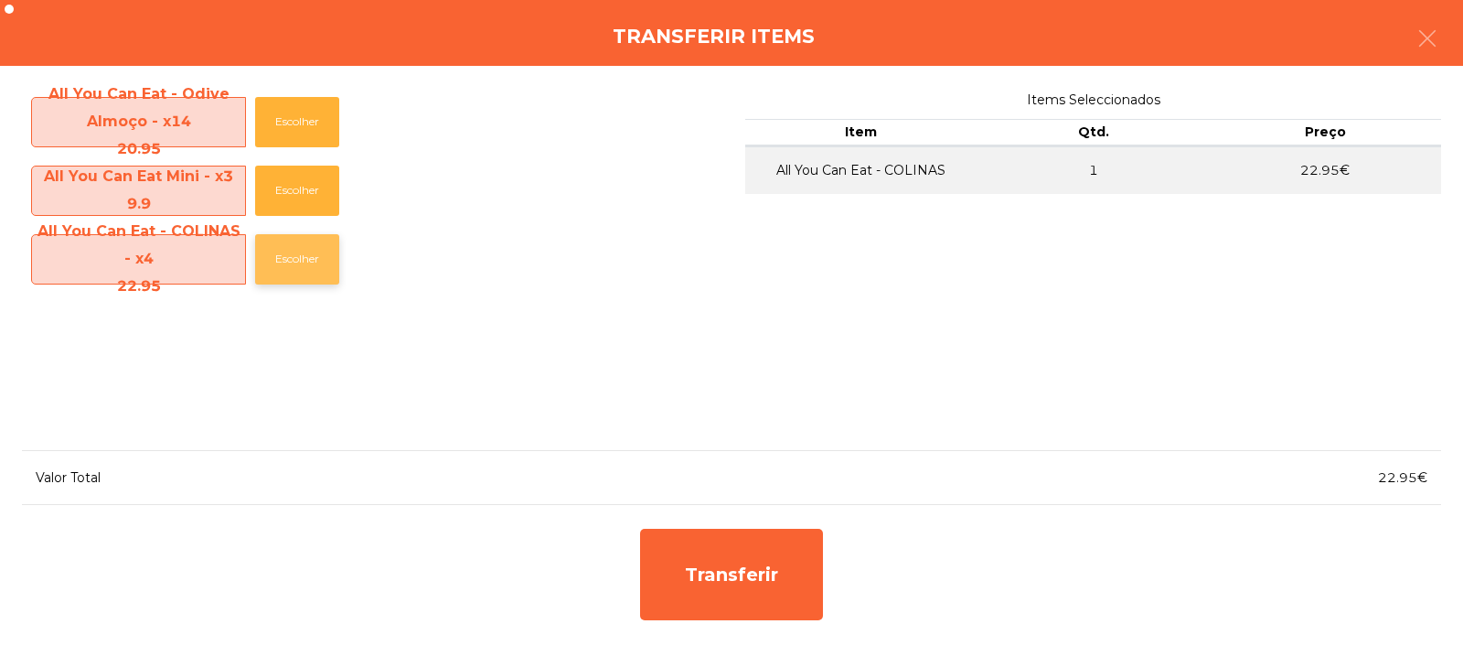
click at [308, 271] on button "Escolher" at bounding box center [297, 259] width 84 height 50
click at [315, 270] on button "Escolher" at bounding box center [297, 259] width 84 height 50
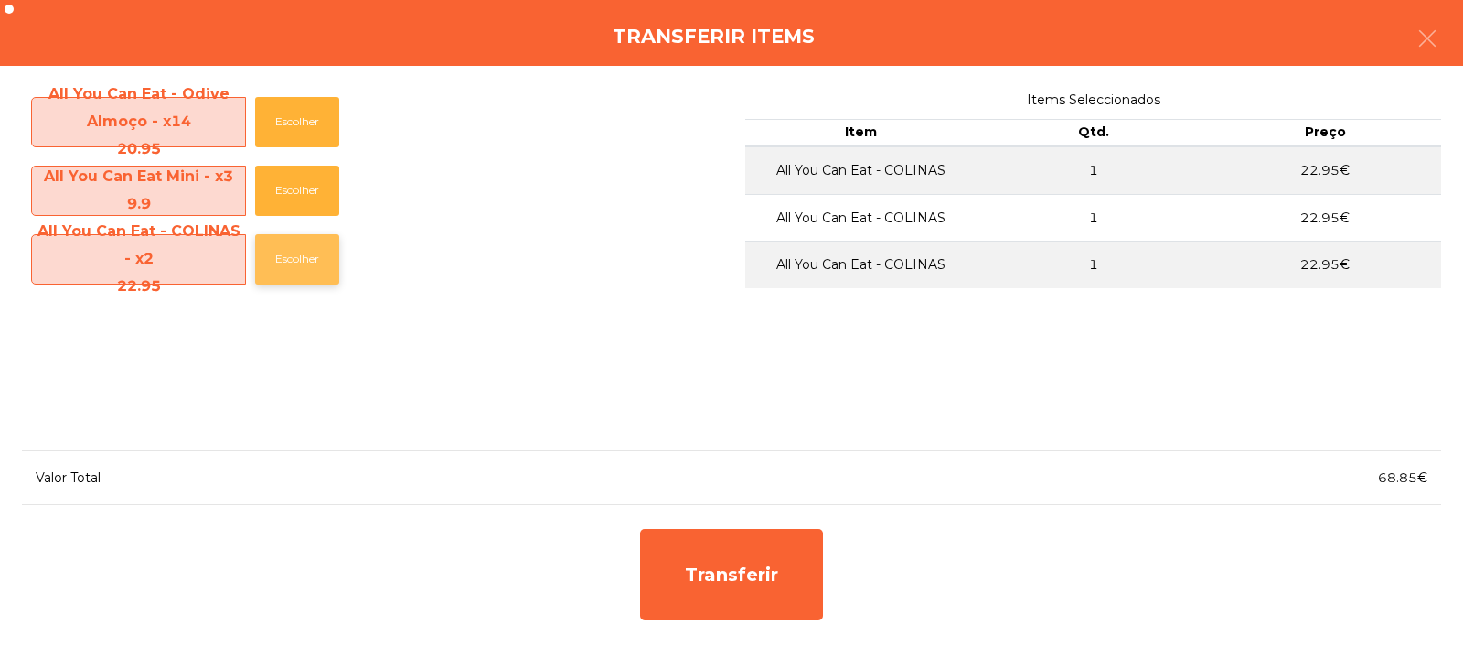
click at [310, 270] on button "Escolher" at bounding box center [297, 259] width 84 height 50
click at [307, 268] on button "Escolher" at bounding box center [297, 259] width 84 height 50
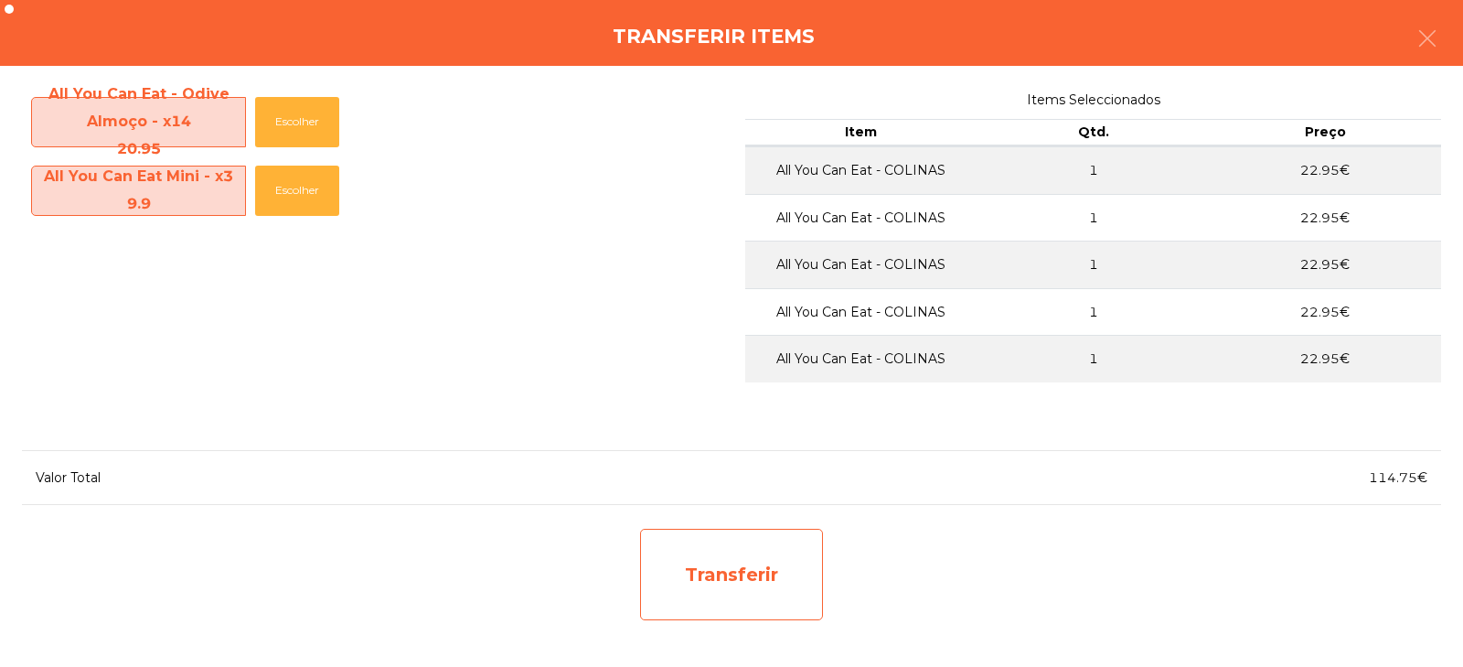
click at [731, 571] on div "Transferir" at bounding box center [731, 573] width 183 height 91
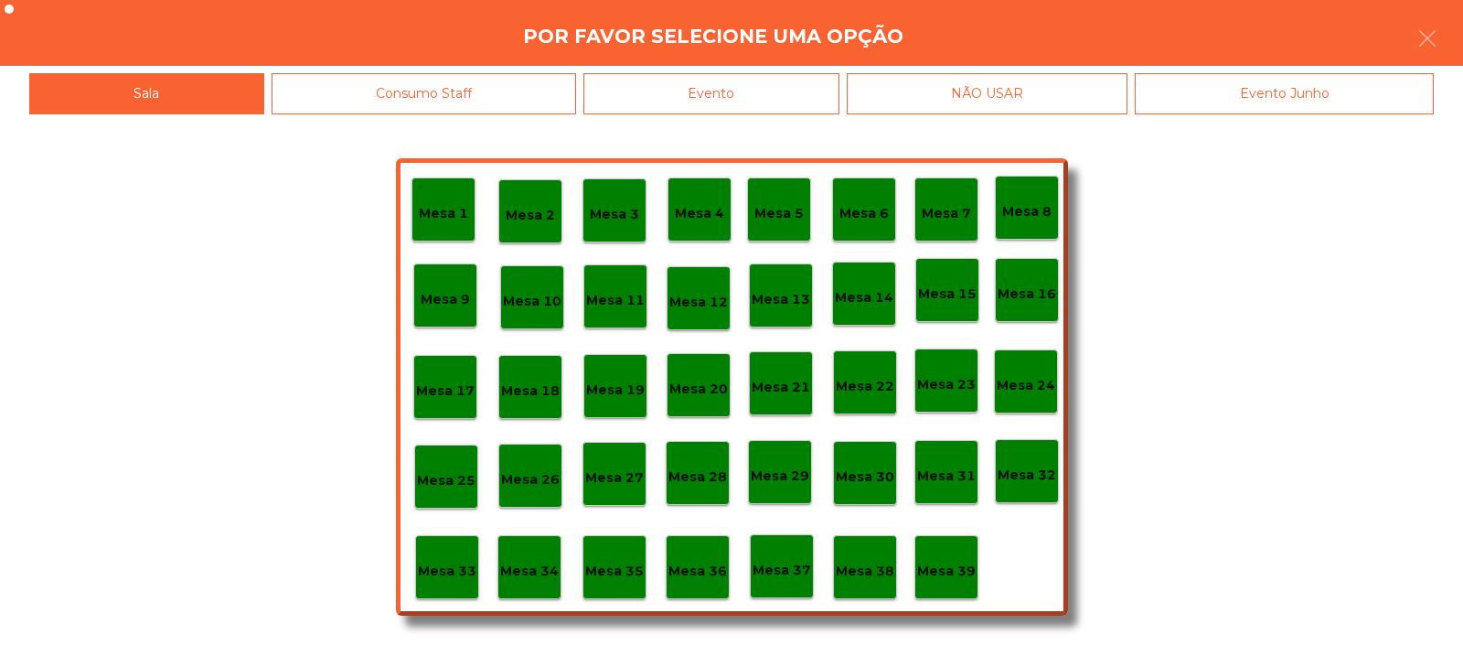
click at [784, 575] on p "Mesa 37" at bounding box center [781, 570] width 59 height 21
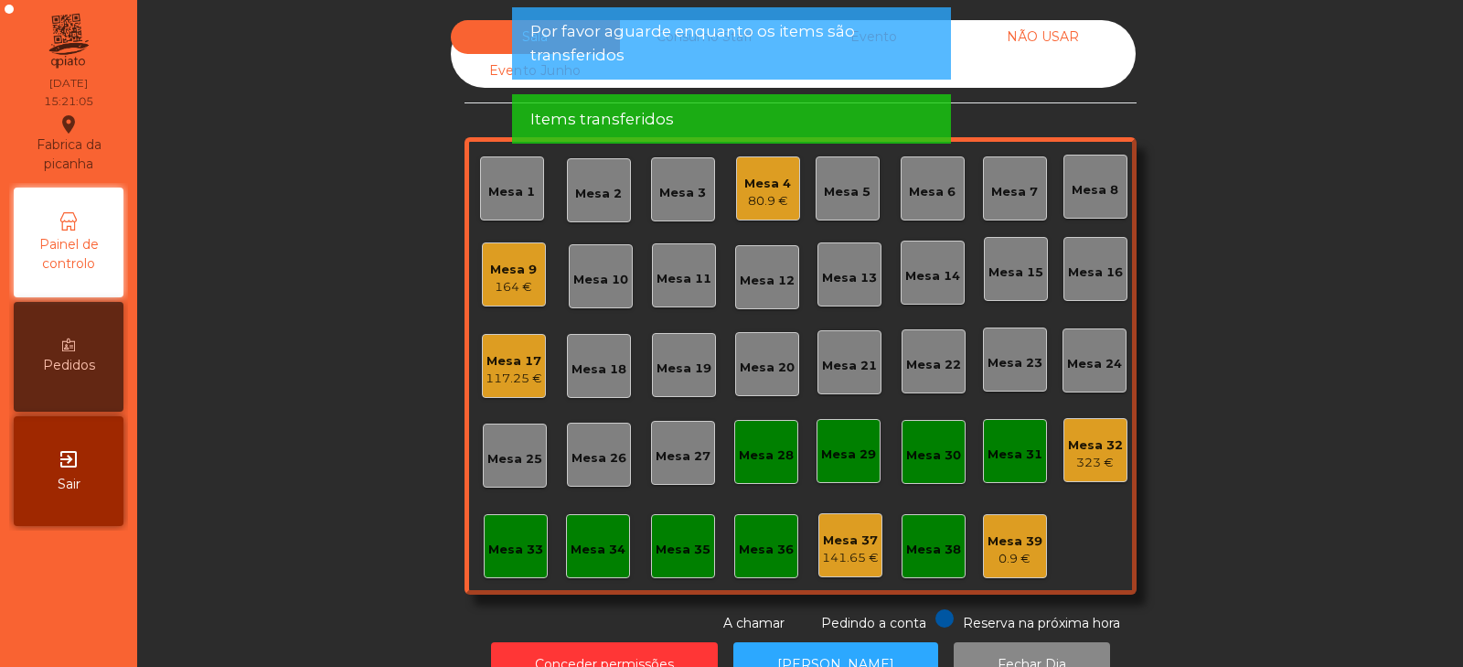
click at [1086, 441] on div "Mesa 32" at bounding box center [1095, 445] width 55 height 18
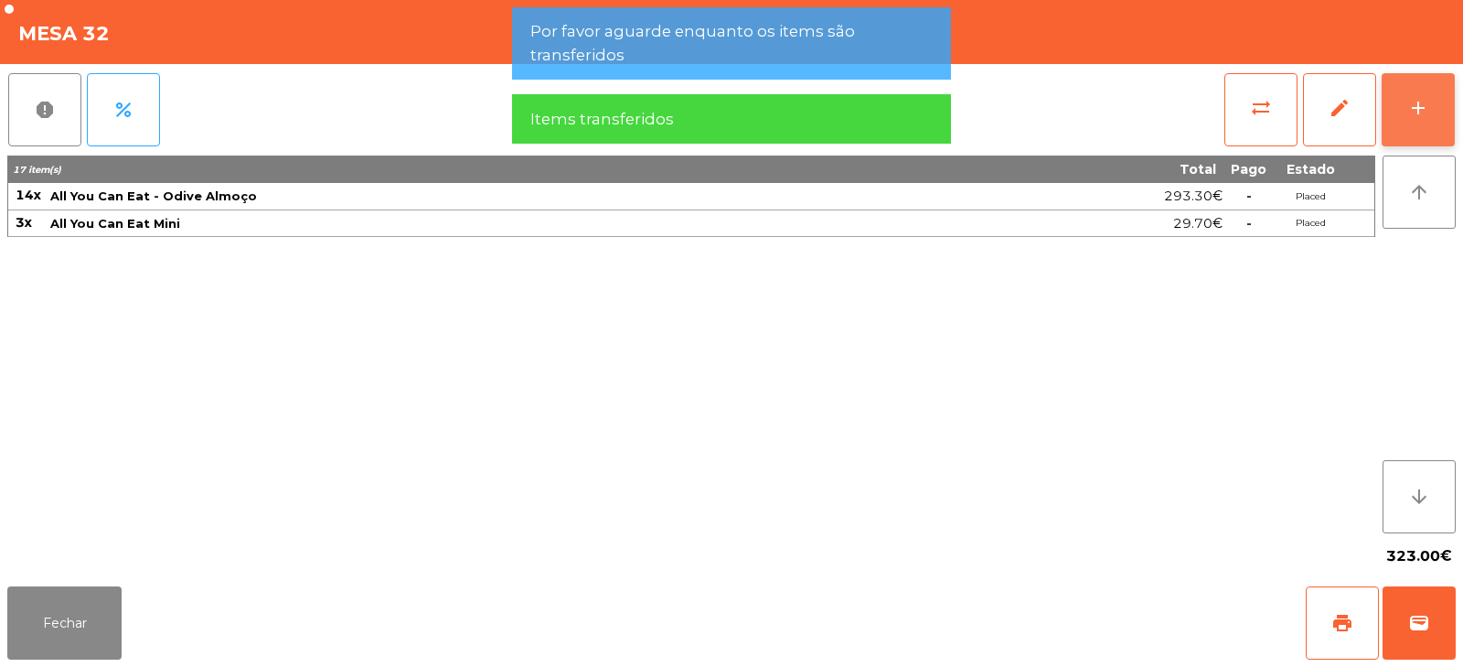
click at [1416, 114] on div "add" at bounding box center [1418, 108] width 22 height 22
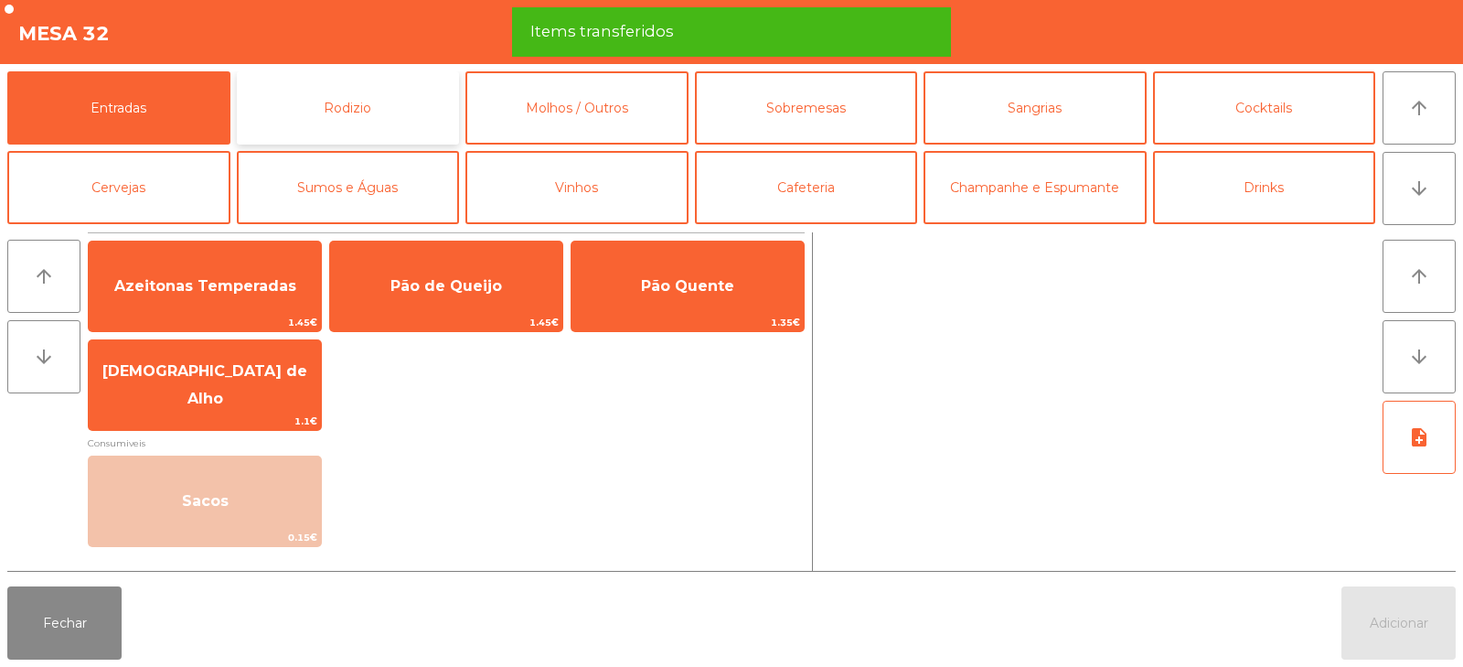
click at [378, 112] on button "Rodizio" at bounding box center [348, 107] width 223 height 73
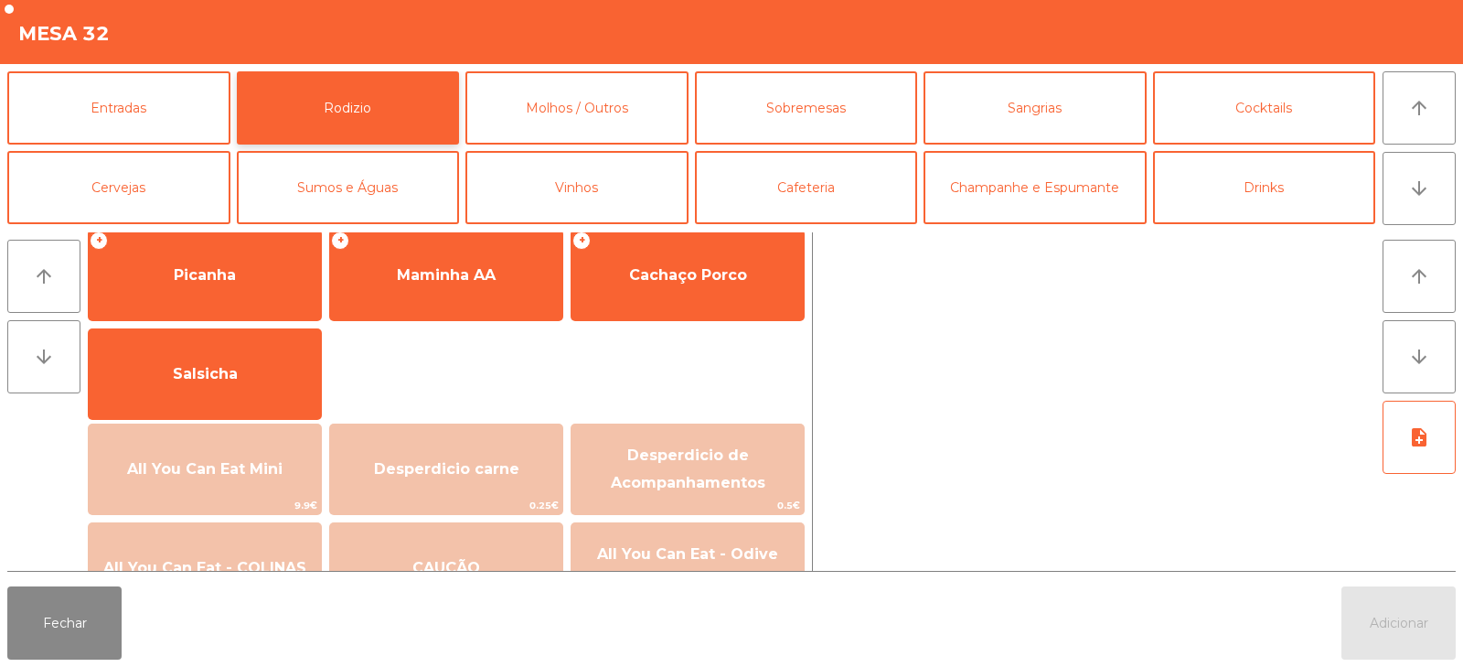
scroll to position [104, 0]
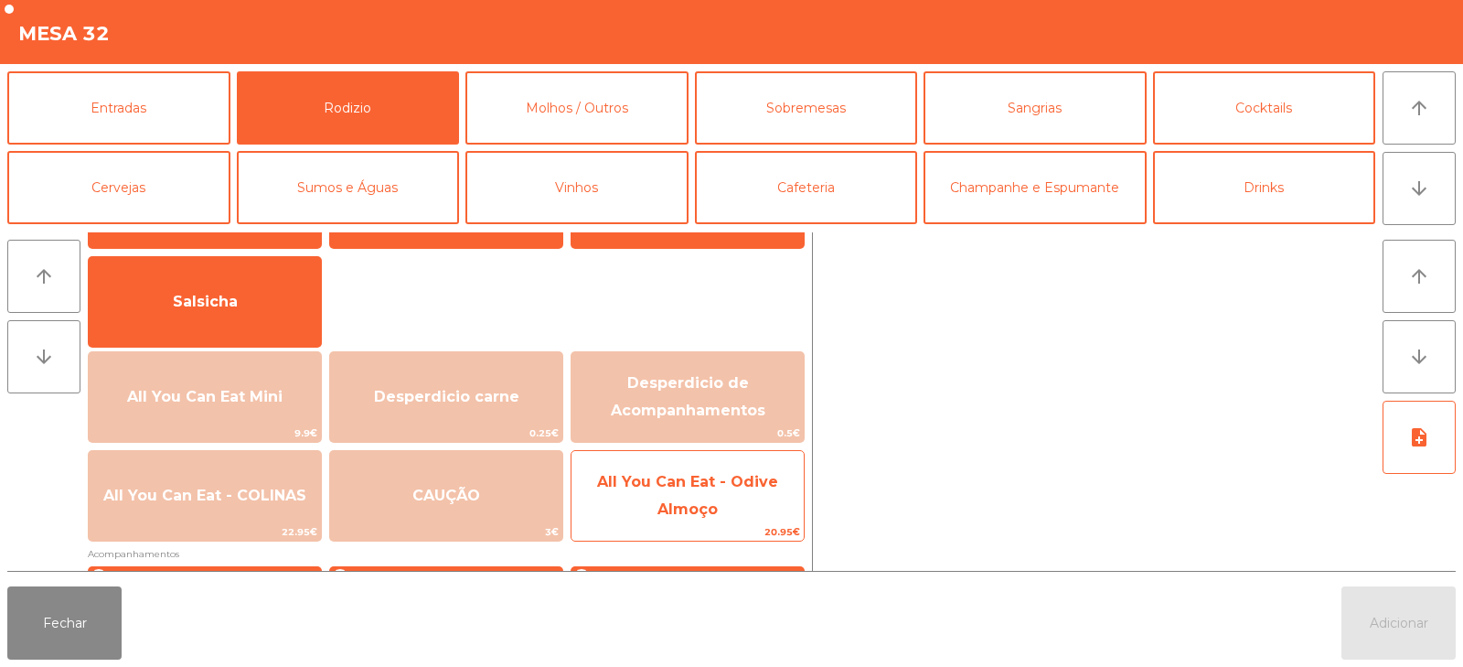
click at [712, 503] on span "All You Can Eat - Odive Almoço" at bounding box center [687, 495] width 181 height 45
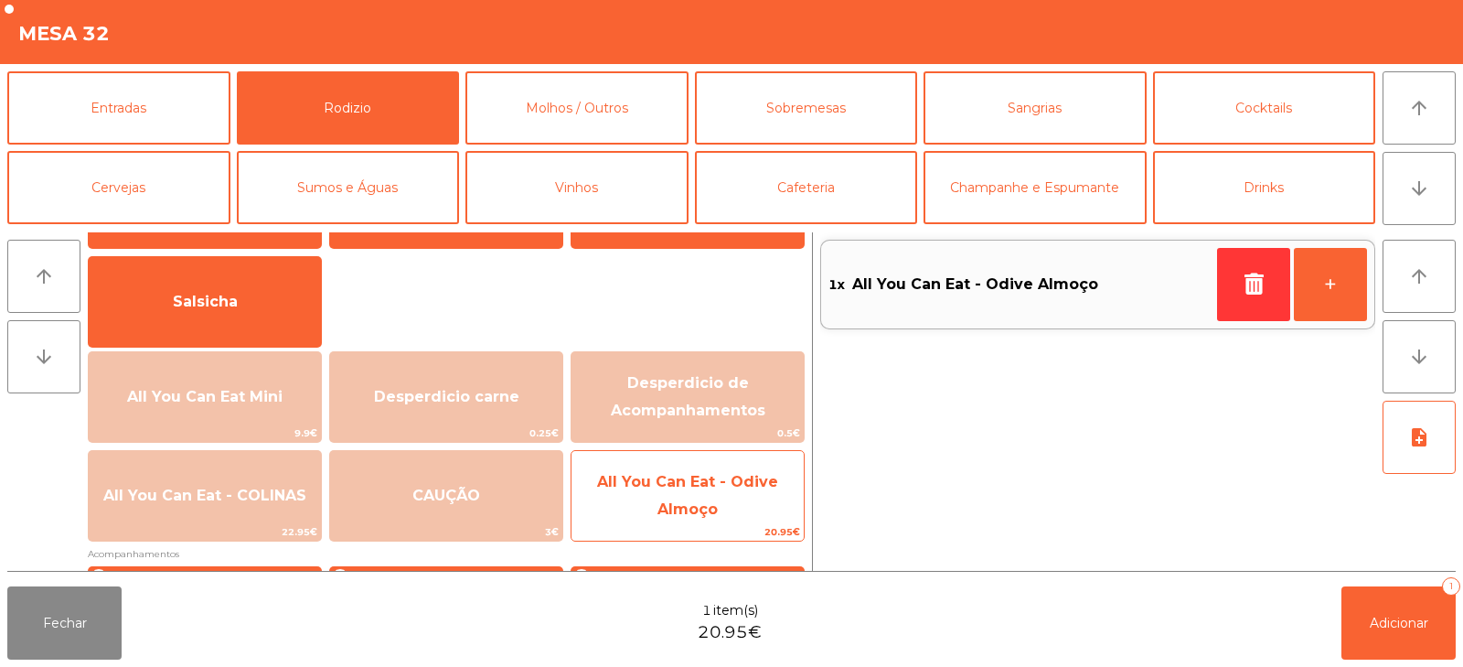
click at [715, 495] on span "All You Can Eat - Odive Almoço" at bounding box center [687, 496] width 232 height 78
click at [713, 501] on span "All You Can Eat - Odive Almoço" at bounding box center [687, 495] width 181 height 45
click at [719, 497] on span "All You Can Eat - Odive Almoço" at bounding box center [687, 496] width 232 height 78
click at [714, 507] on span "All You Can Eat - Odive Almoço" at bounding box center [687, 495] width 181 height 45
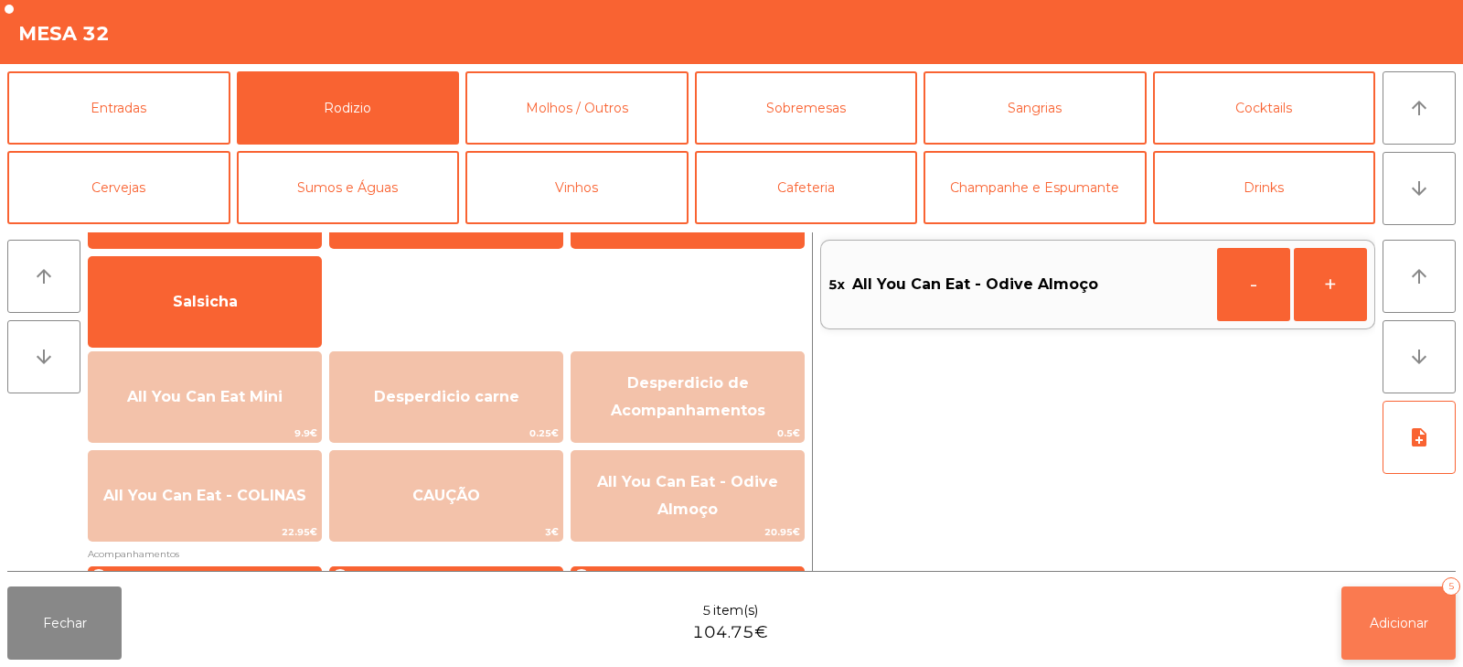
click at [1389, 626] on span "Adicionar" at bounding box center [1399, 622] width 59 height 16
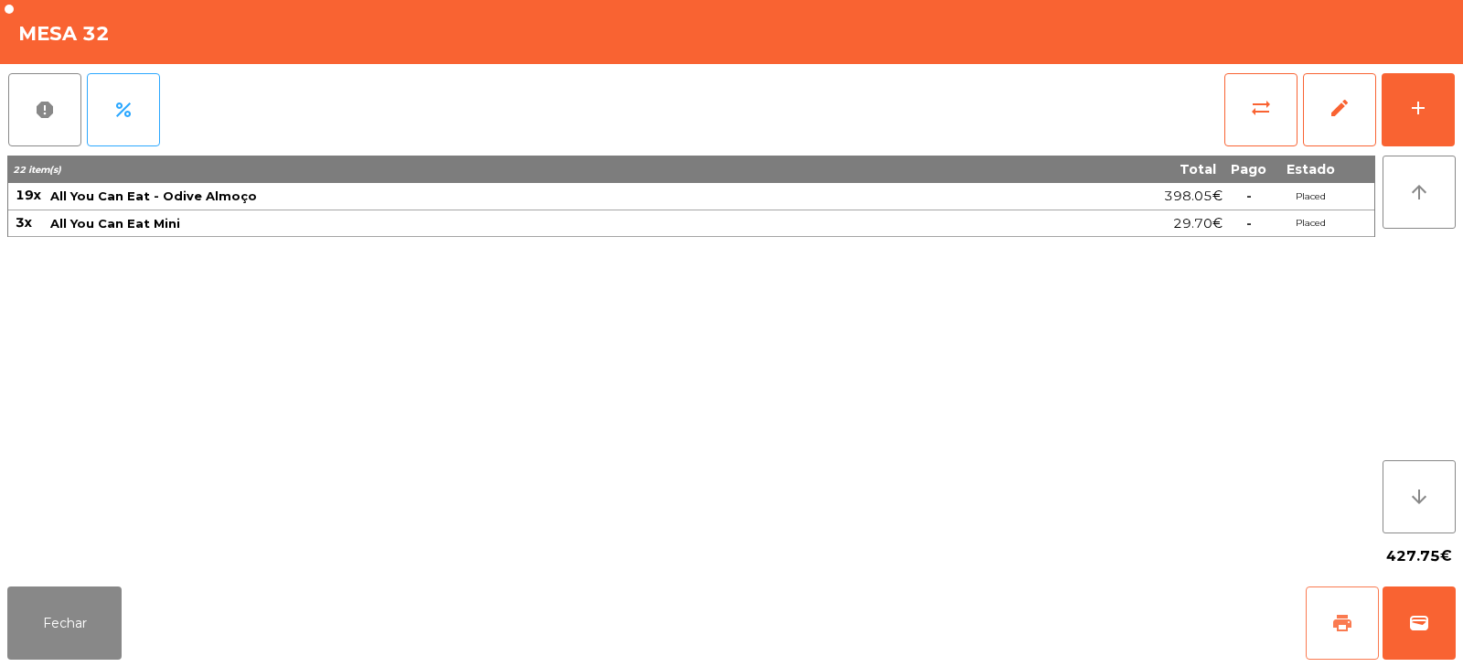
click at [1364, 617] on button "print" at bounding box center [1342, 622] width 73 height 73
click at [39, 650] on button "Fechar" at bounding box center [64, 622] width 114 height 73
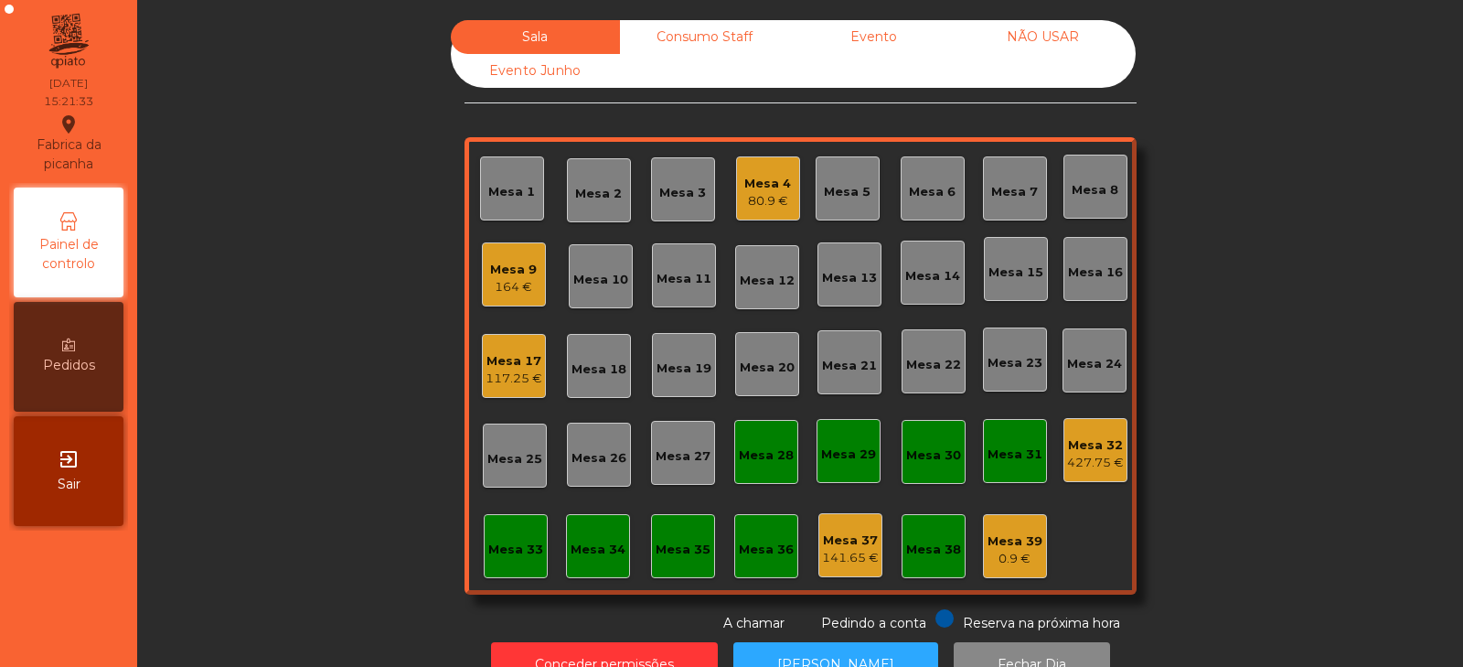
scroll to position [54, 0]
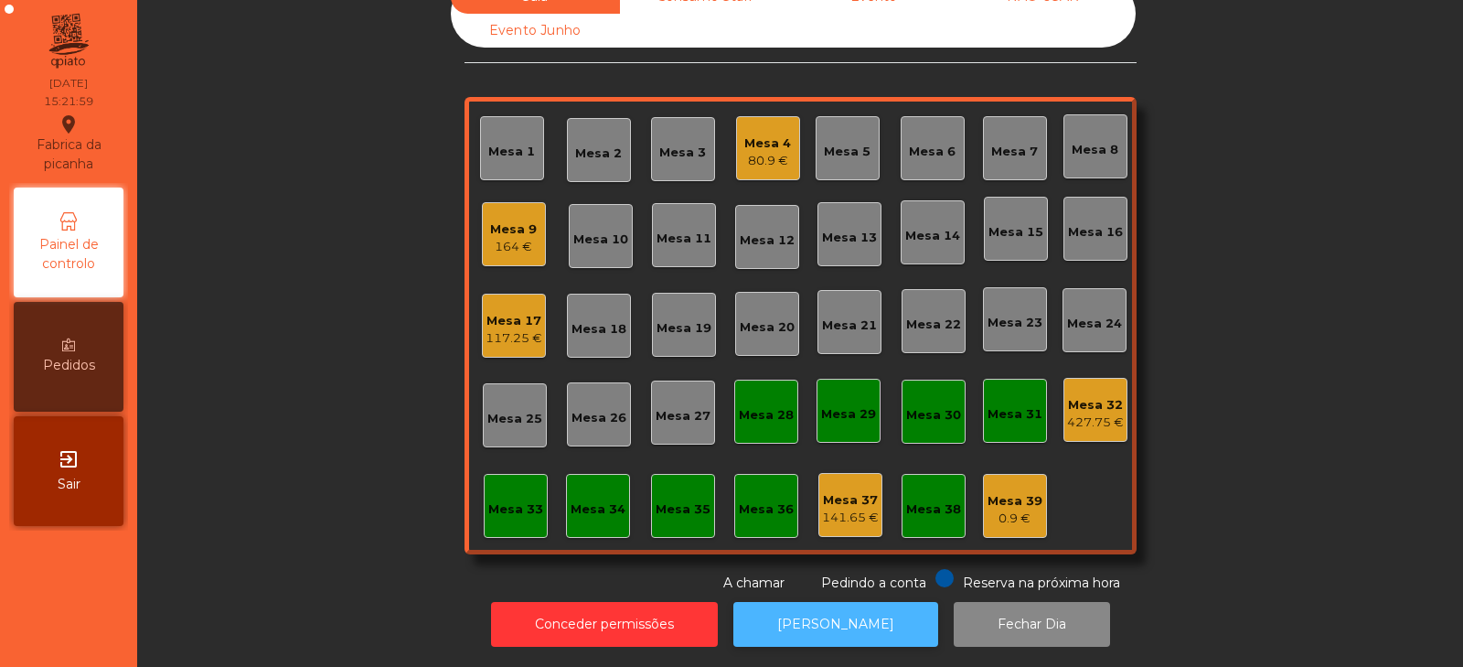
click at [828, 602] on button "[PERSON_NAME]" at bounding box center [835, 624] width 205 height 45
click at [503, 312] on div "Mesa 17" at bounding box center [513, 321] width 55 height 18
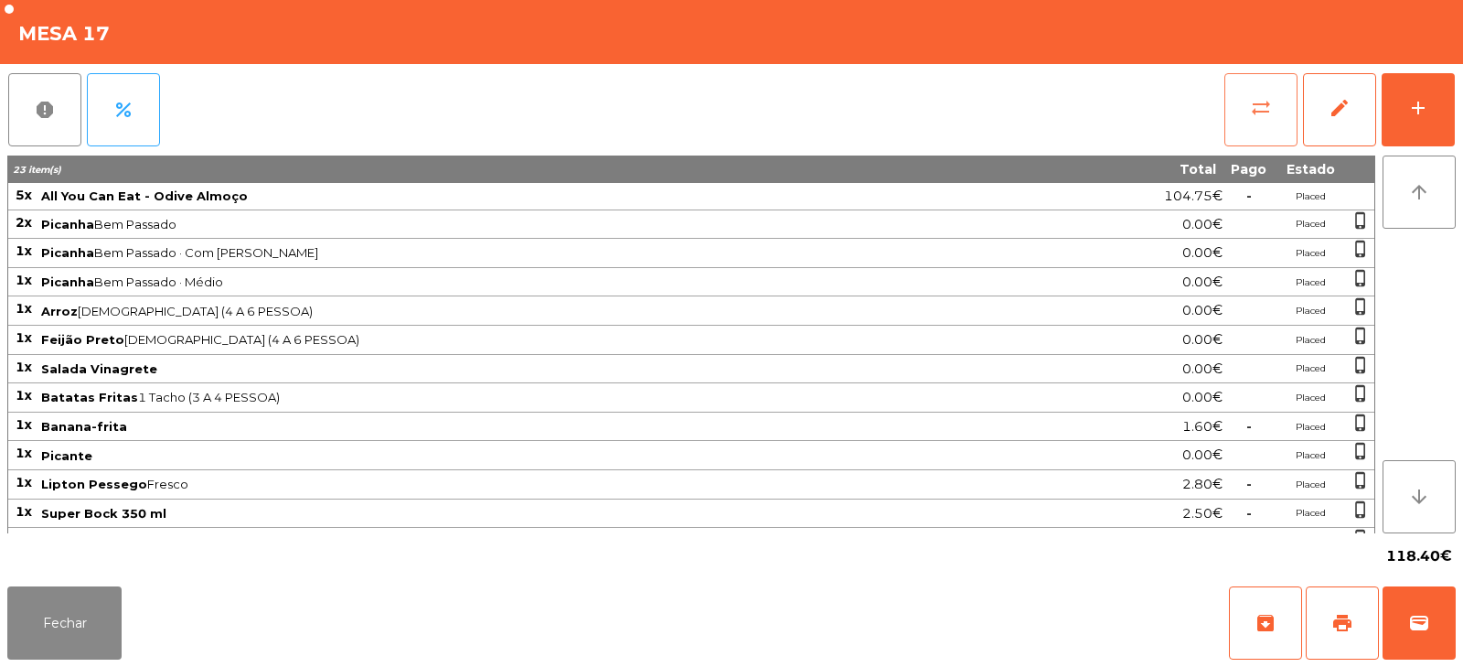
click at [1261, 97] on span "sync_alt" at bounding box center [1261, 108] width 22 height 22
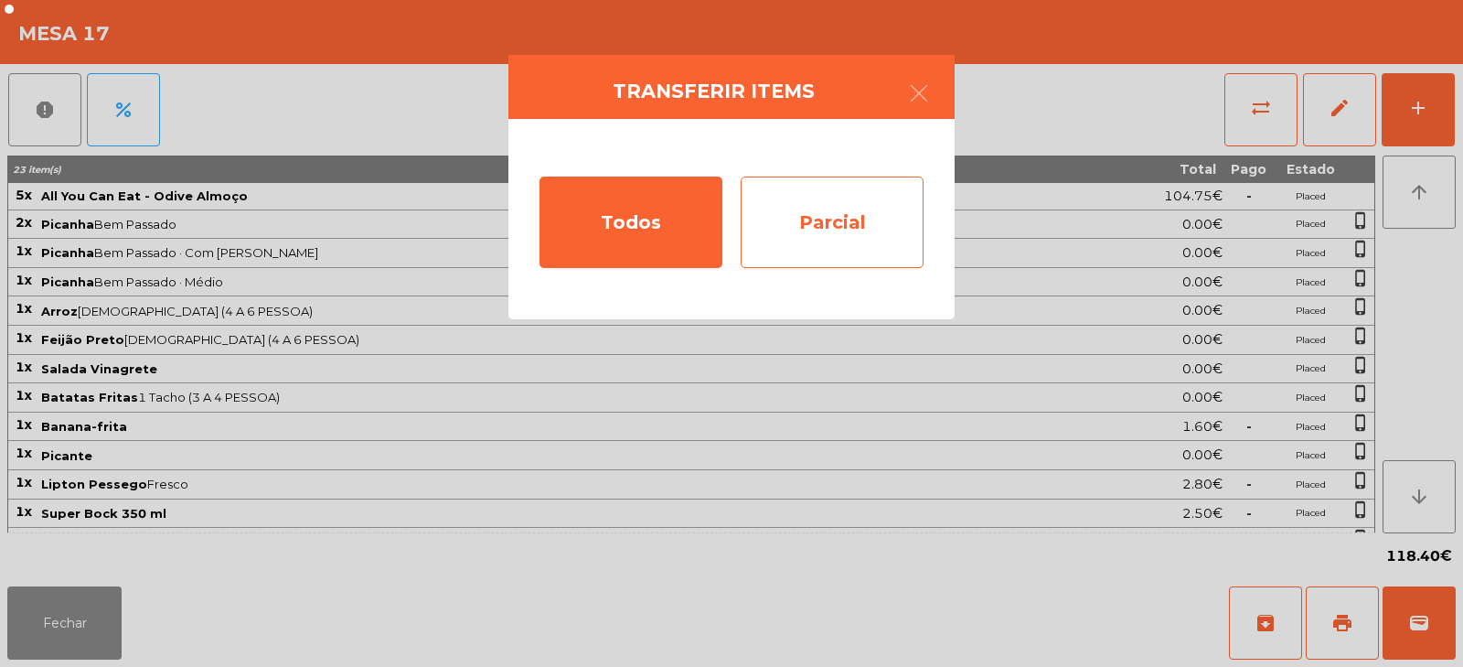
click at [825, 217] on div "Parcial" at bounding box center [832, 221] width 183 height 91
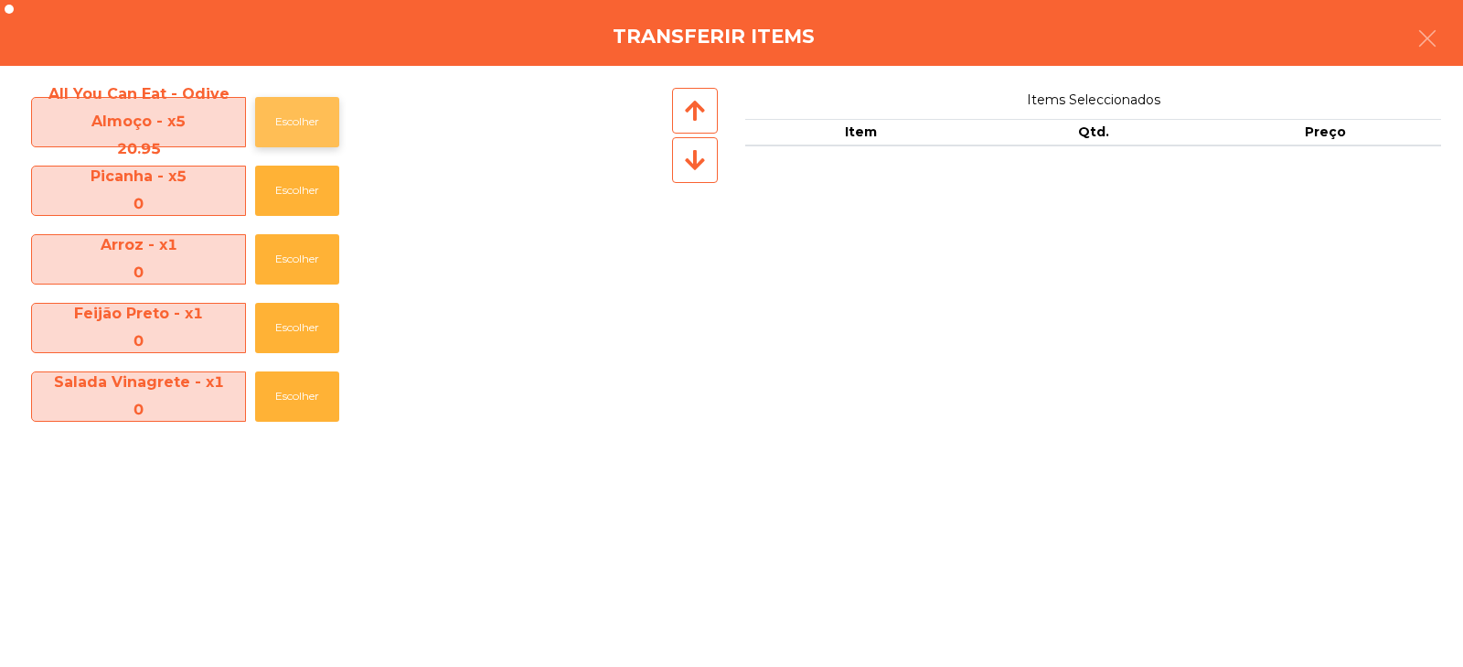
click at [284, 123] on button "Escolher" at bounding box center [297, 122] width 84 height 50
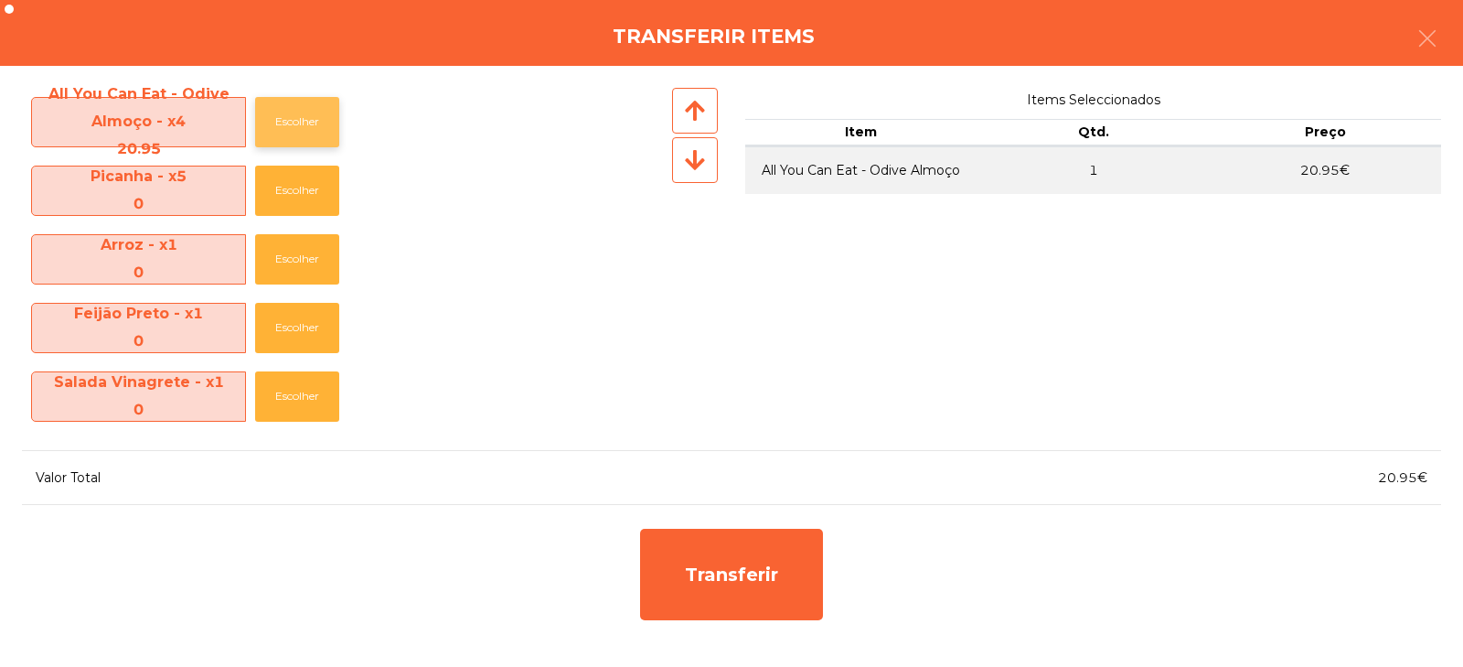
click at [288, 134] on button "Escolher" at bounding box center [297, 122] width 84 height 50
click at [288, 125] on button "Escolher" at bounding box center [297, 122] width 84 height 50
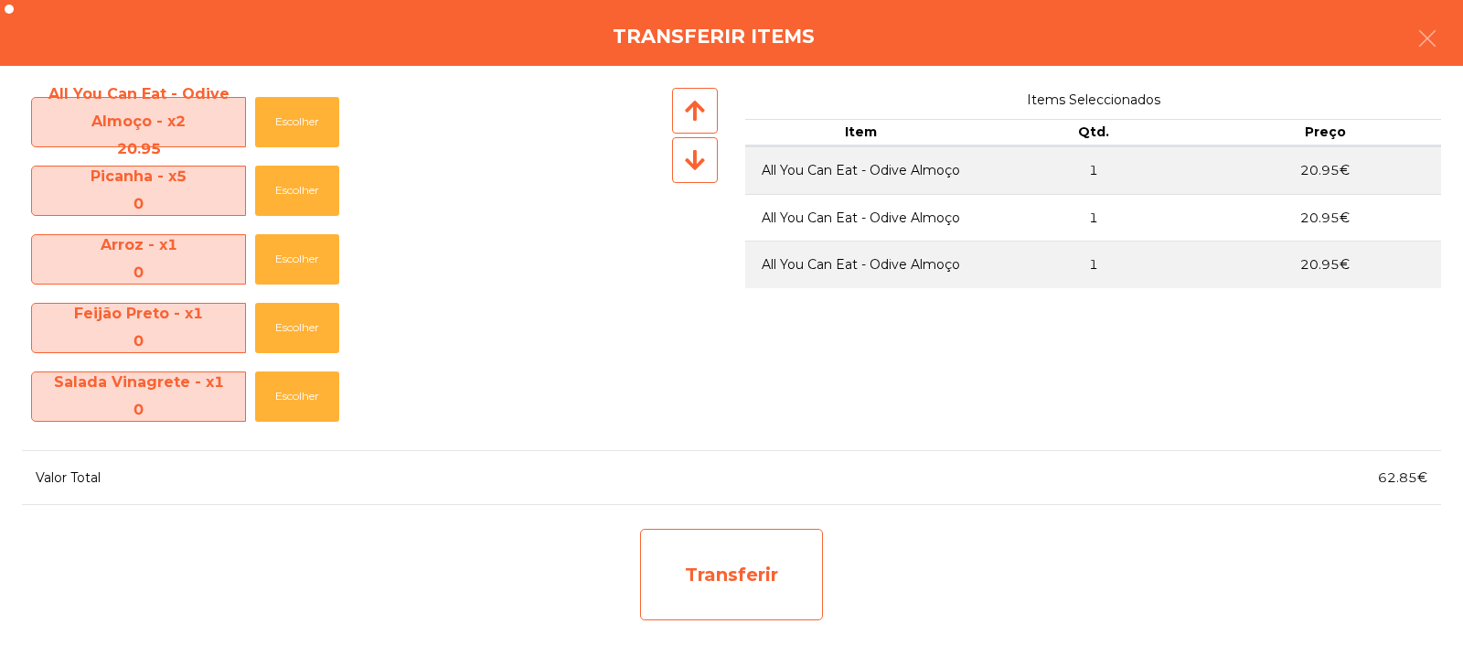
click at [736, 572] on div "Transferir" at bounding box center [731, 573] width 183 height 91
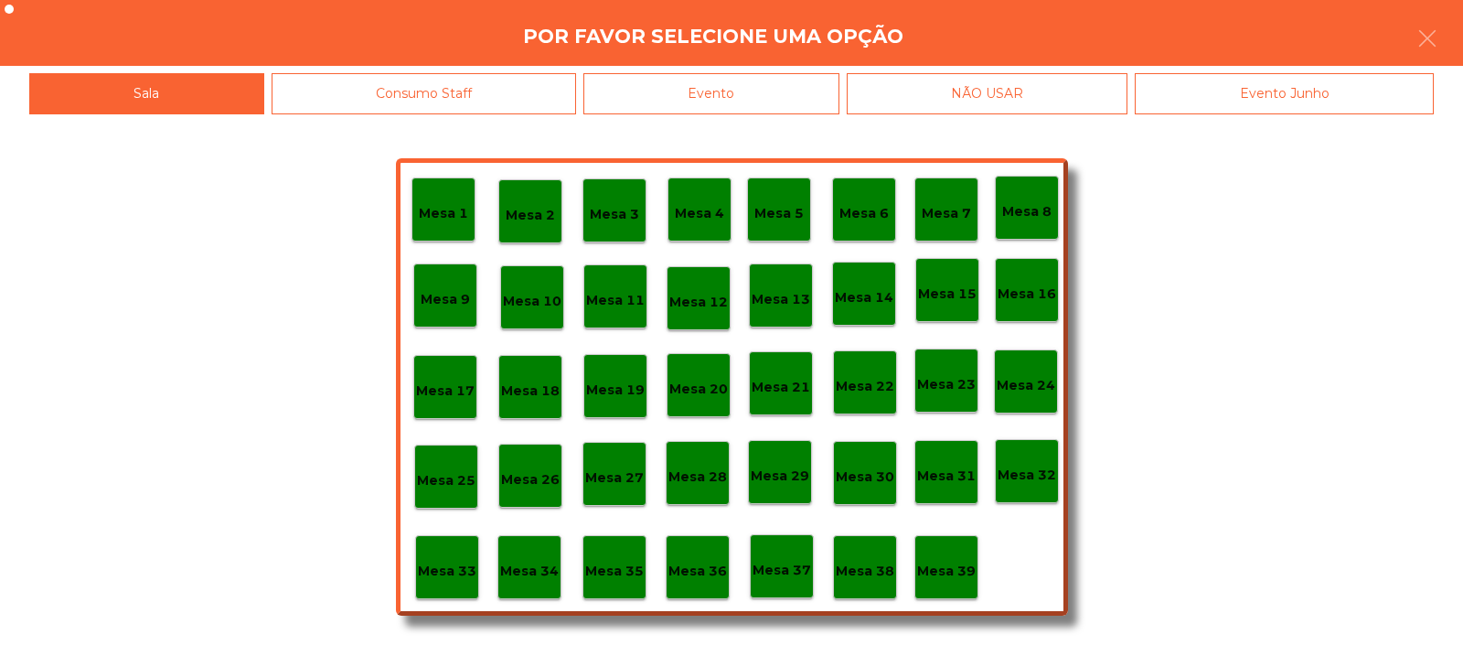
click at [779, 569] on p "Mesa 37" at bounding box center [781, 570] width 59 height 21
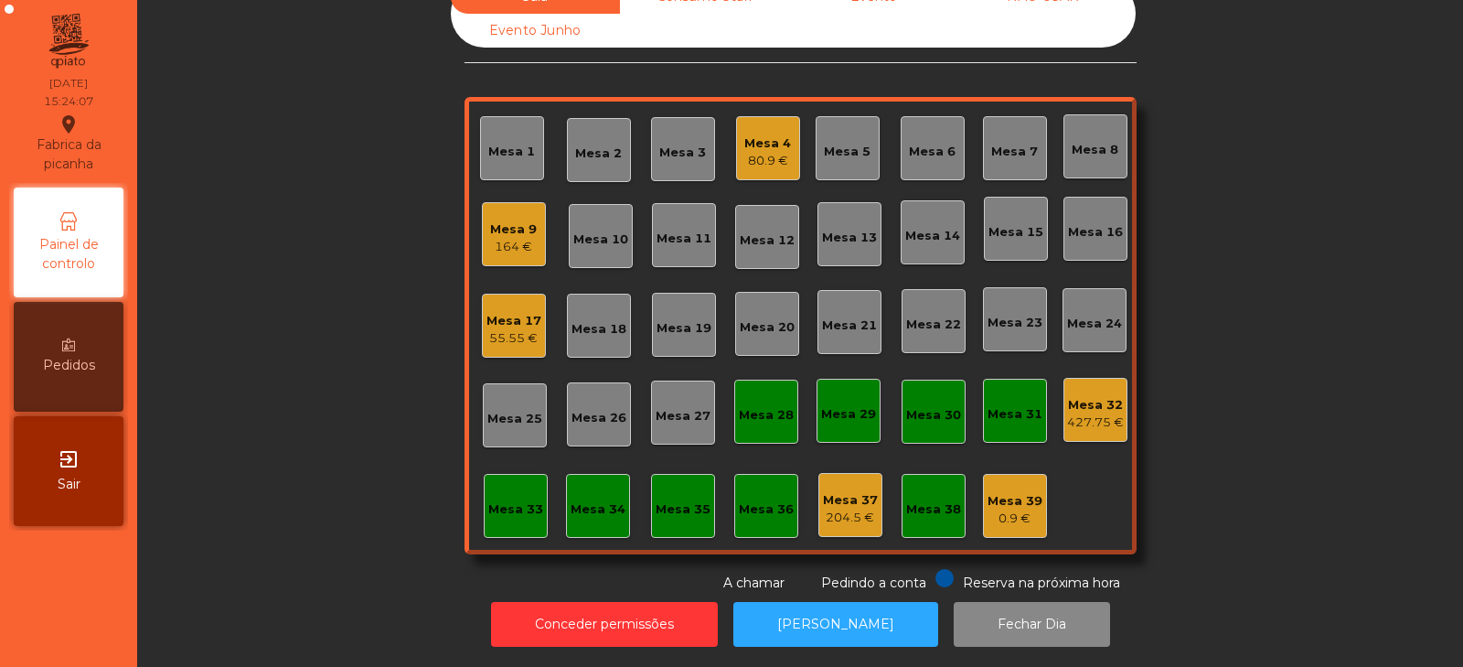
click at [500, 314] on div "Mesa 17" at bounding box center [513, 321] width 55 height 18
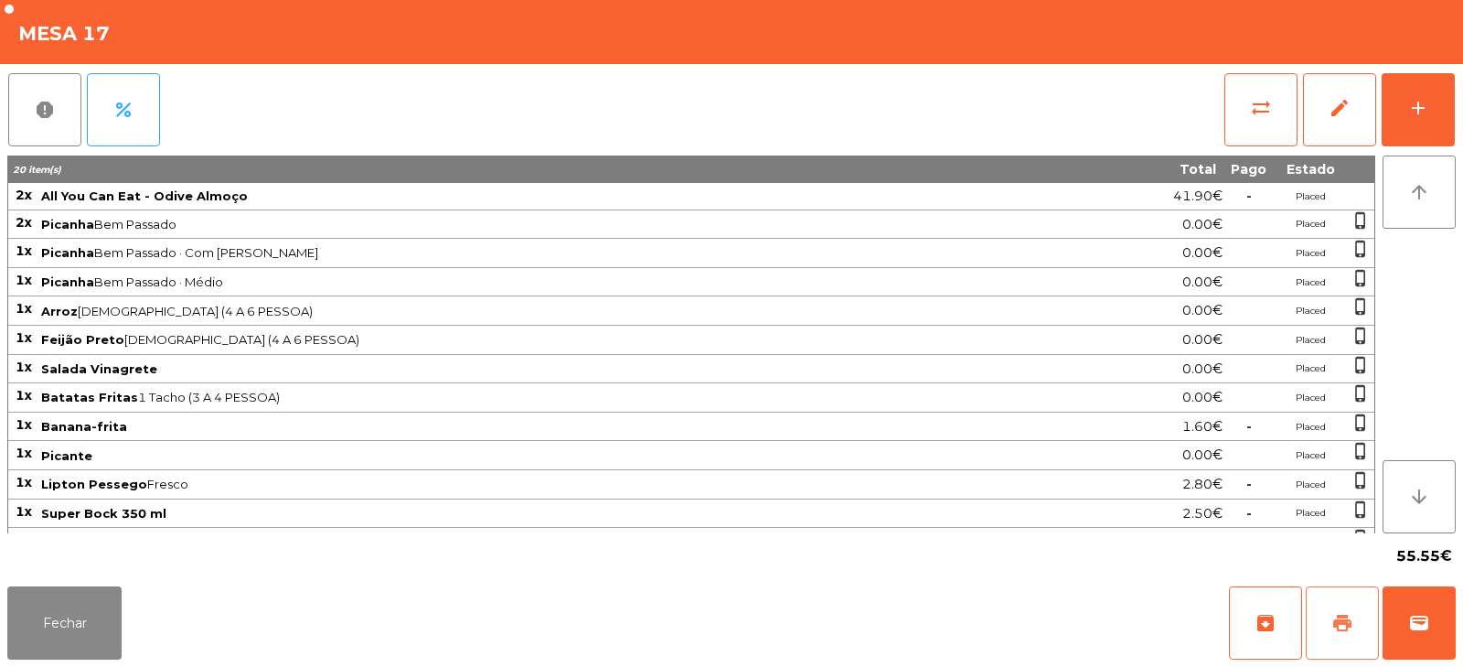
click at [1334, 624] on span "print" at bounding box center [1342, 623] width 22 height 22
click at [51, 631] on button "Fechar" at bounding box center [64, 622] width 114 height 73
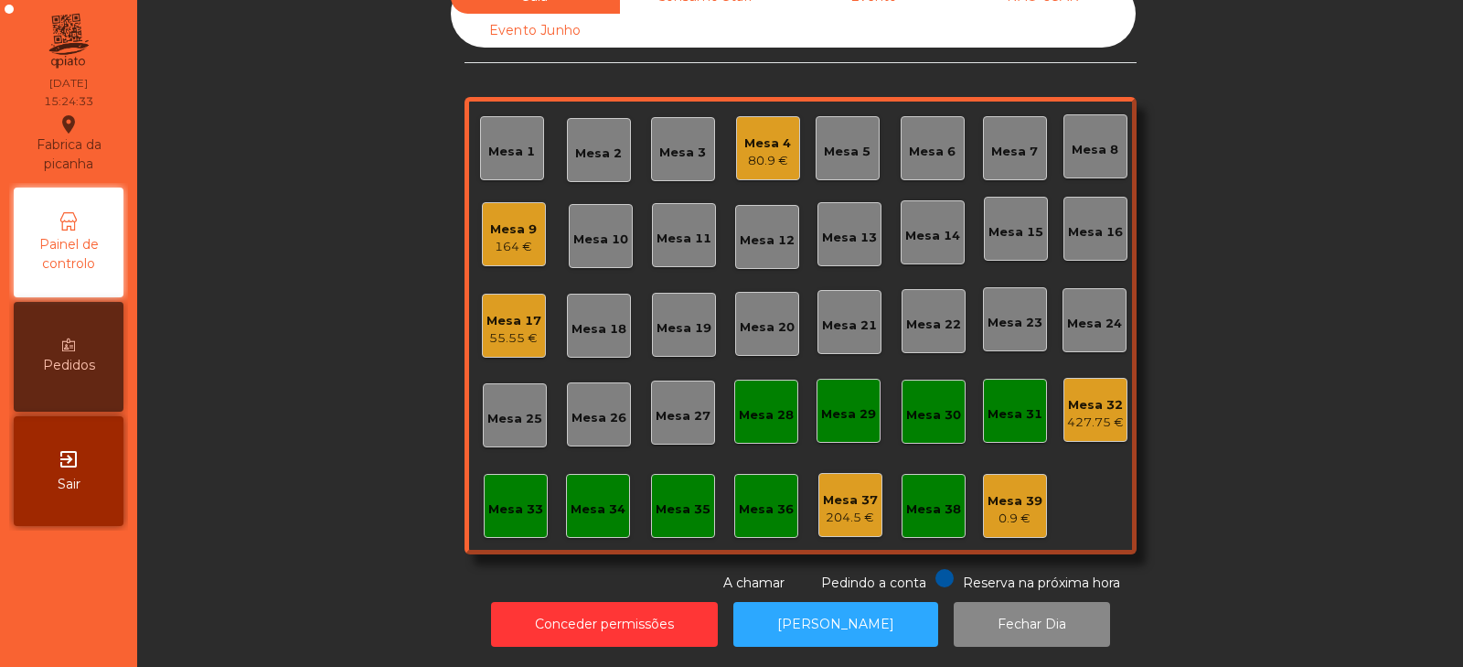
scroll to position [0, 0]
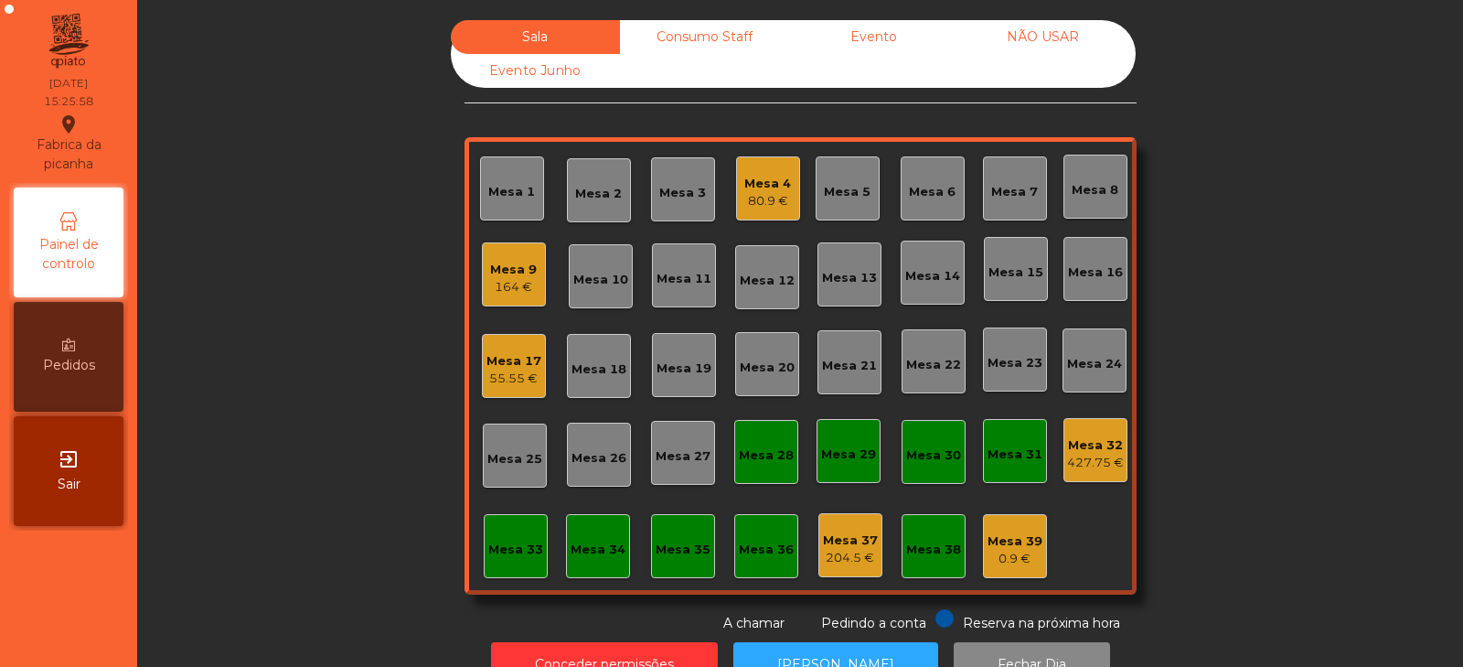
click at [765, 175] on div "Mesa 4" at bounding box center [767, 184] width 47 height 18
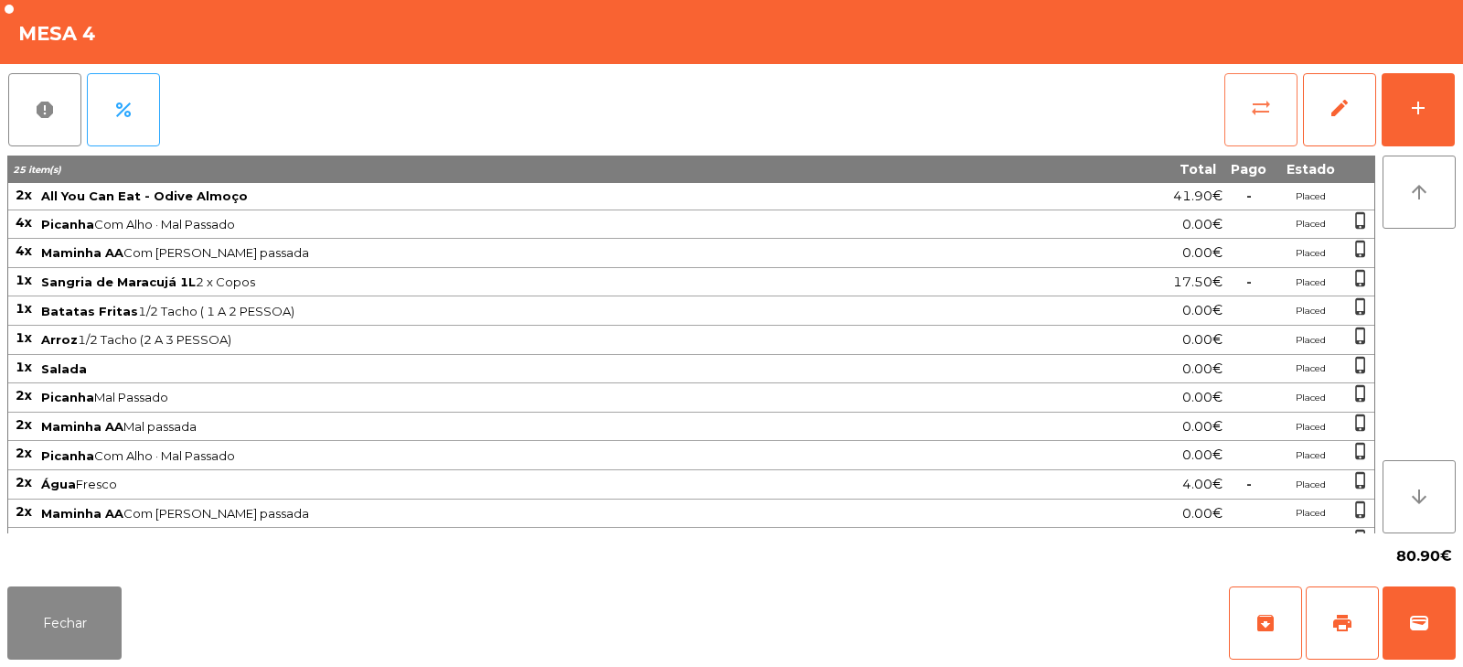
click at [1238, 104] on button "sync_alt" at bounding box center [1260, 109] width 73 height 73
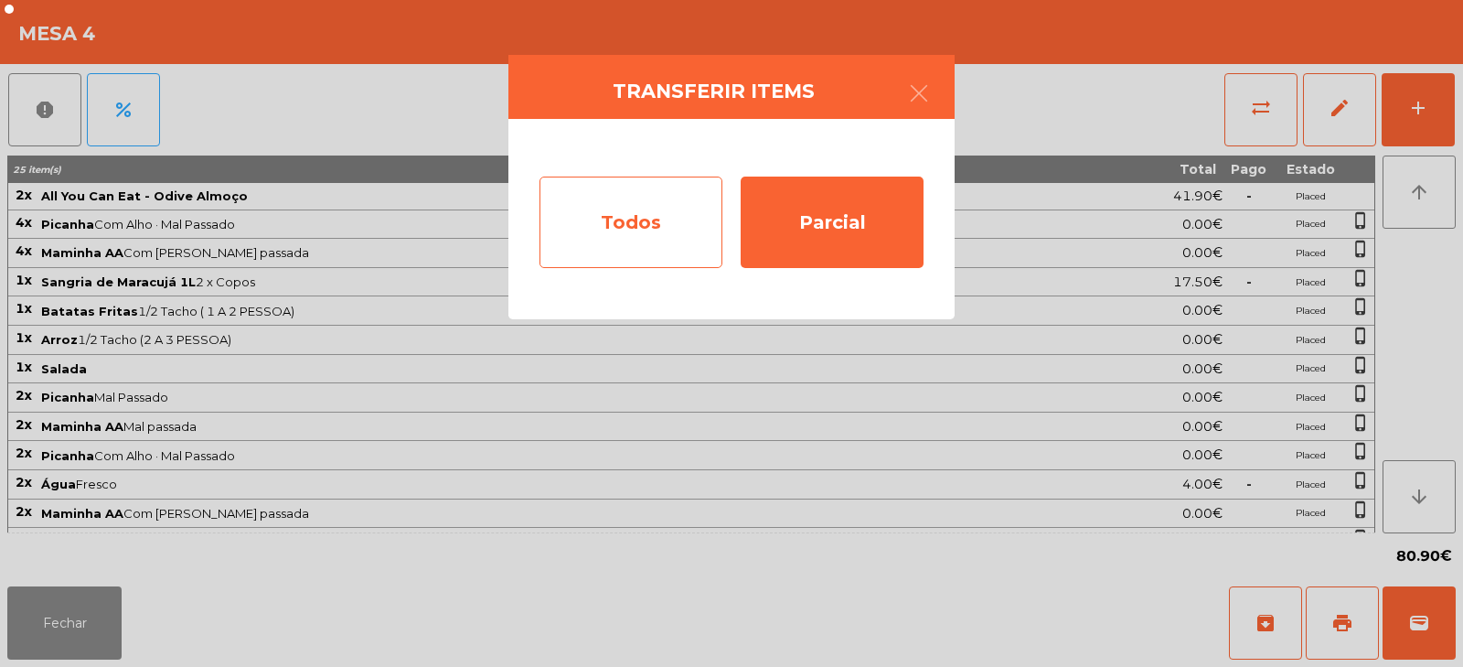
click at [603, 230] on div "Todos" at bounding box center [630, 221] width 183 height 91
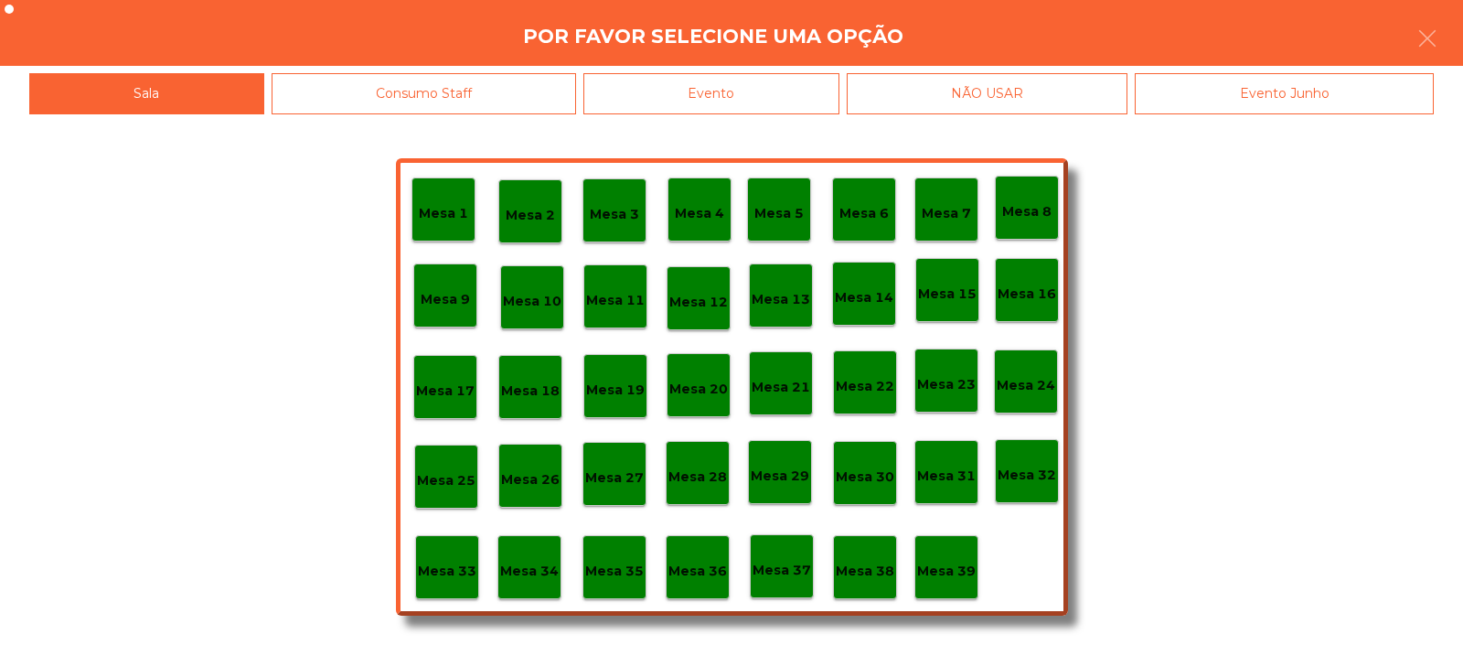
click at [746, 89] on div "Evento" at bounding box center [711, 93] width 256 height 41
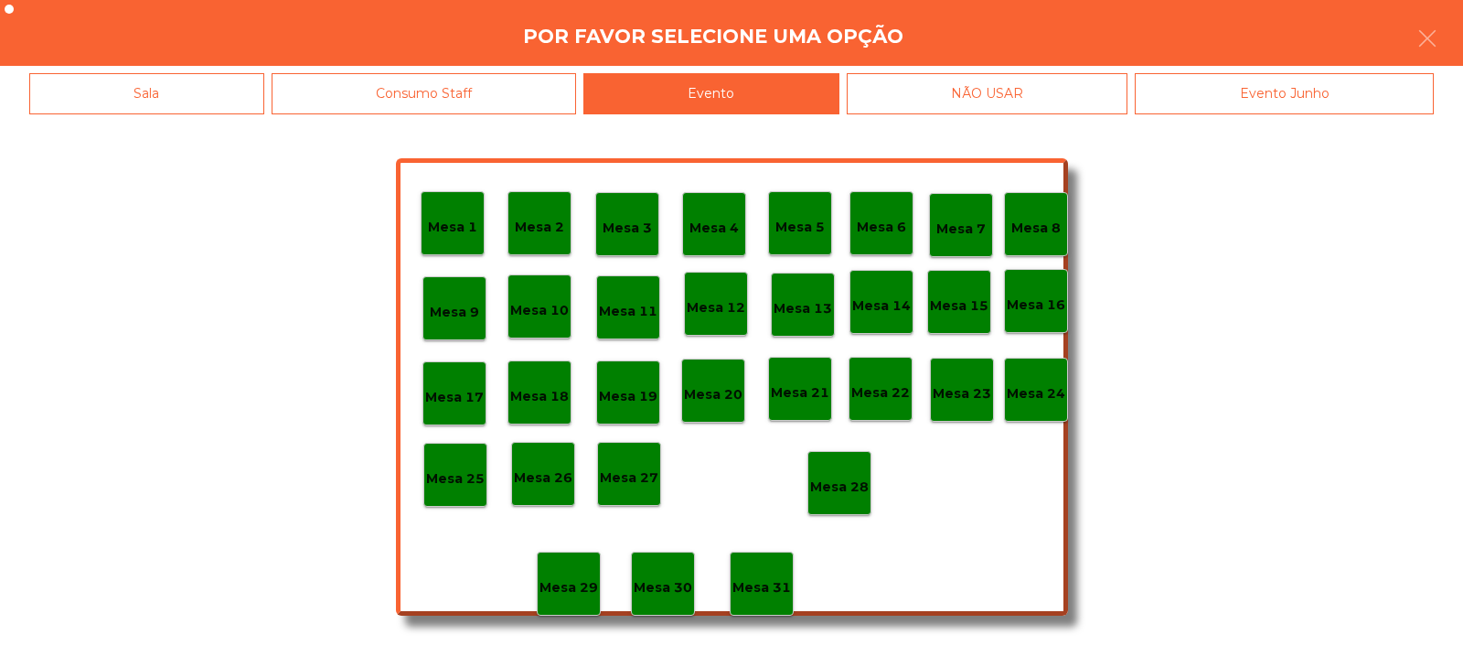
click at [839, 475] on div "Mesa 28" at bounding box center [839, 483] width 59 height 28
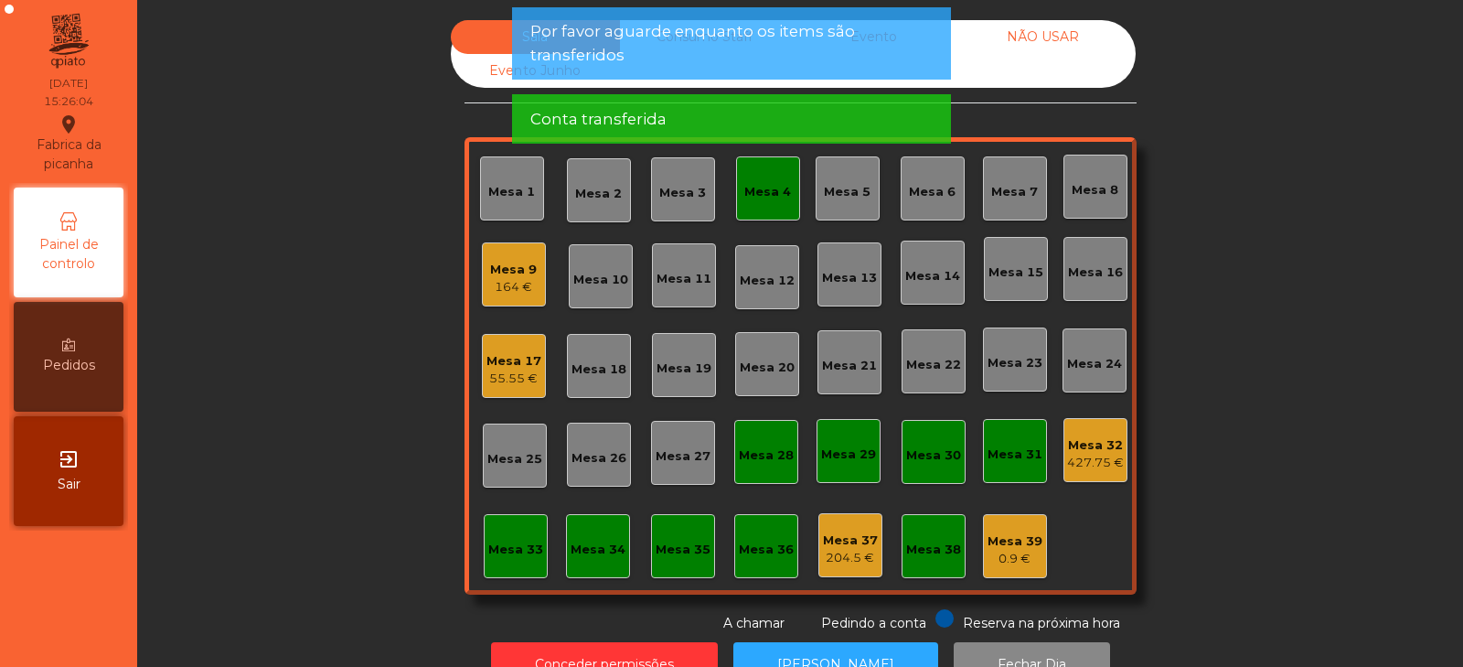
click at [499, 379] on div "55.55 €" at bounding box center [513, 378] width 55 height 18
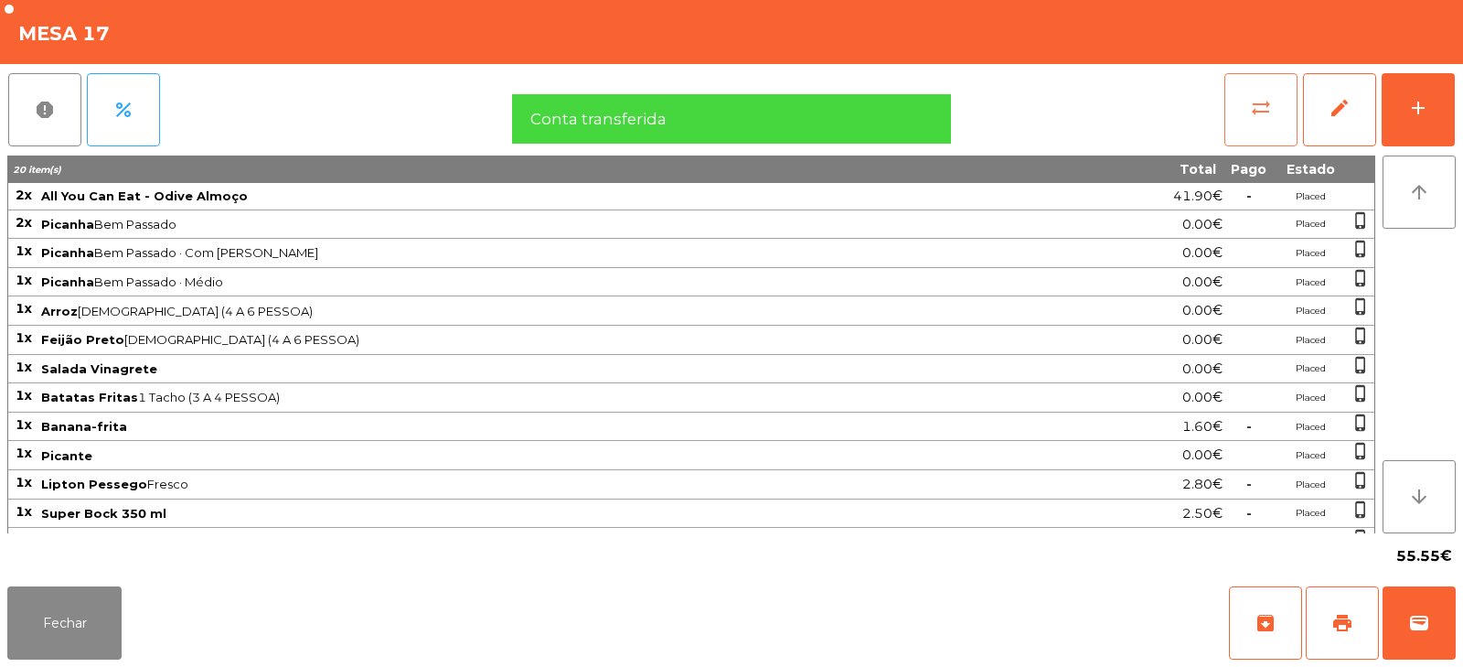
click at [1234, 104] on button "sync_alt" at bounding box center [1260, 109] width 73 height 73
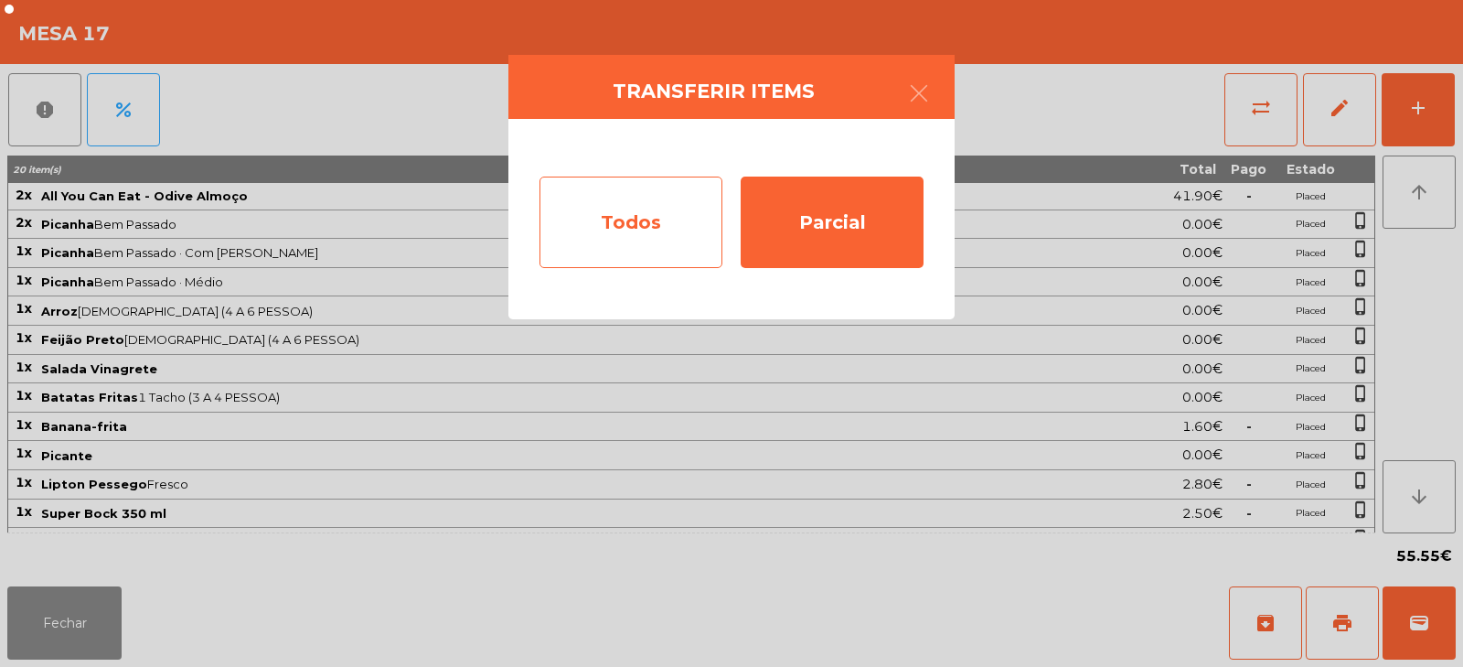
click at [624, 220] on div "Todos" at bounding box center [630, 221] width 183 height 91
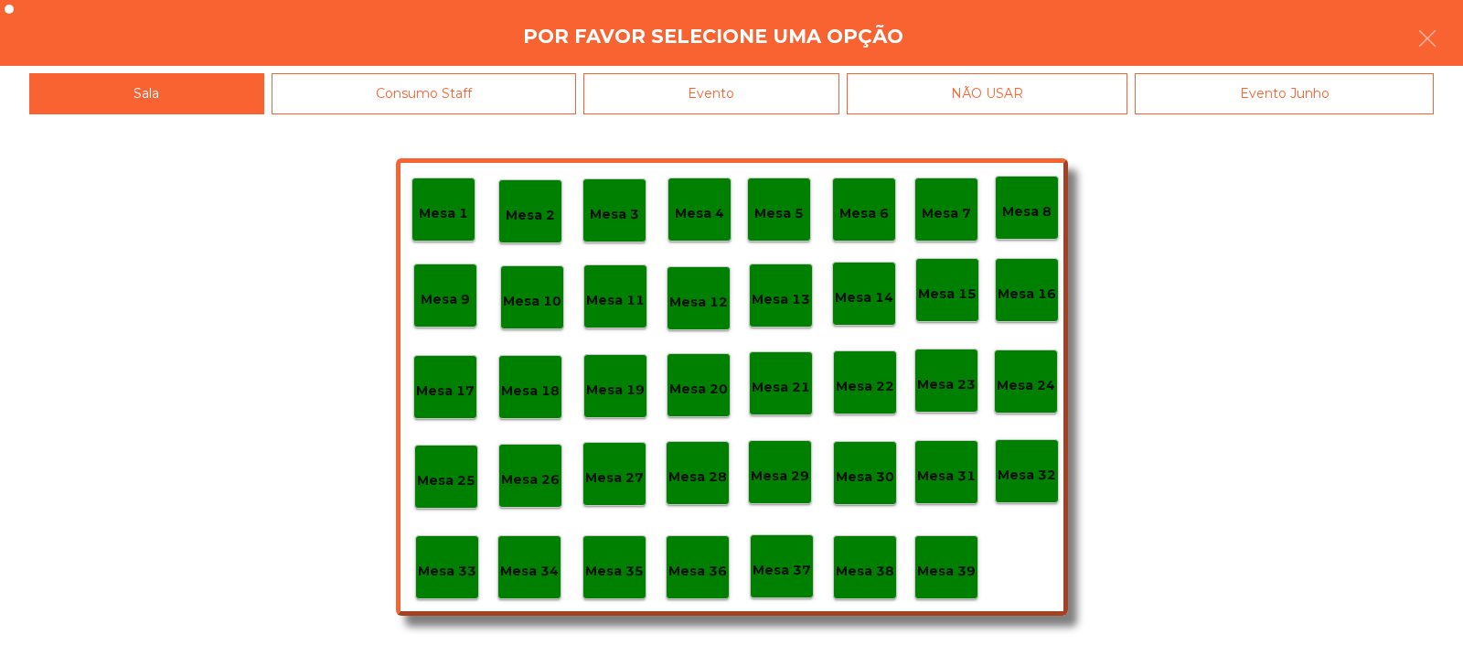
click at [772, 94] on div "Evento" at bounding box center [711, 93] width 256 height 41
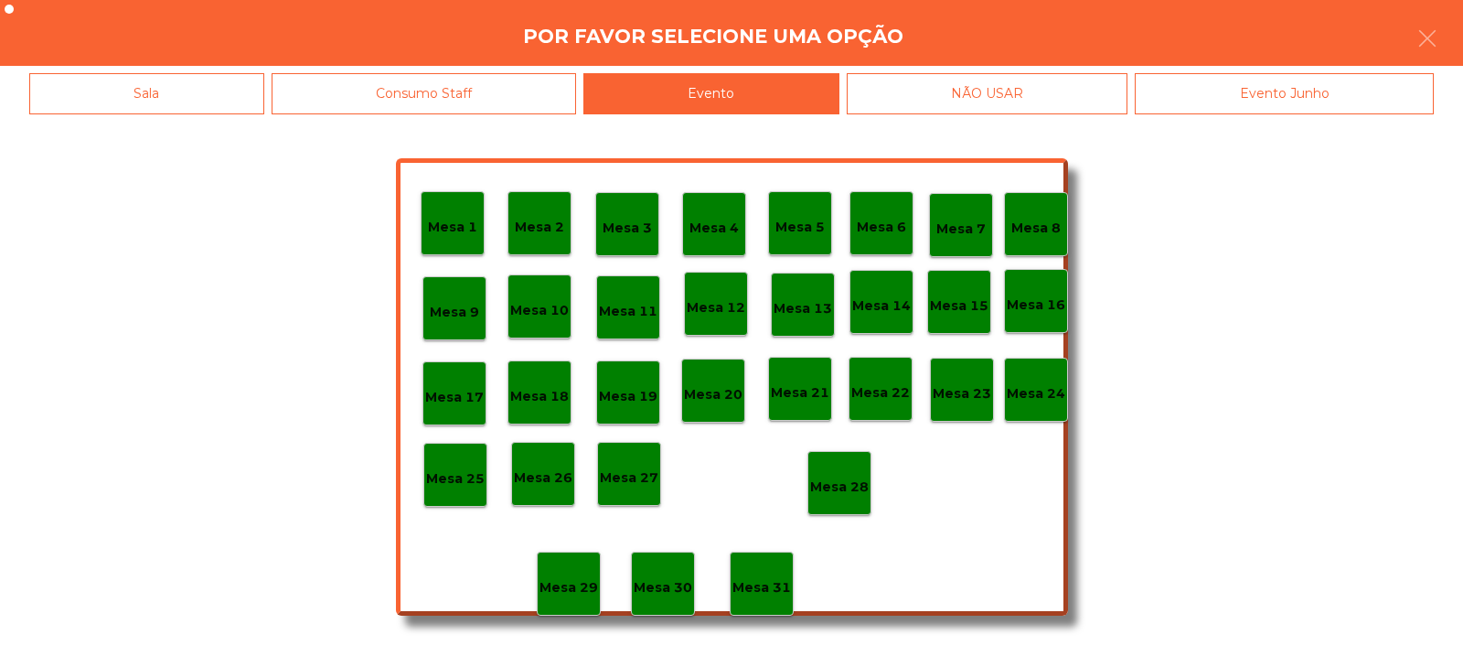
click at [839, 483] on p "Mesa 28" at bounding box center [839, 486] width 59 height 21
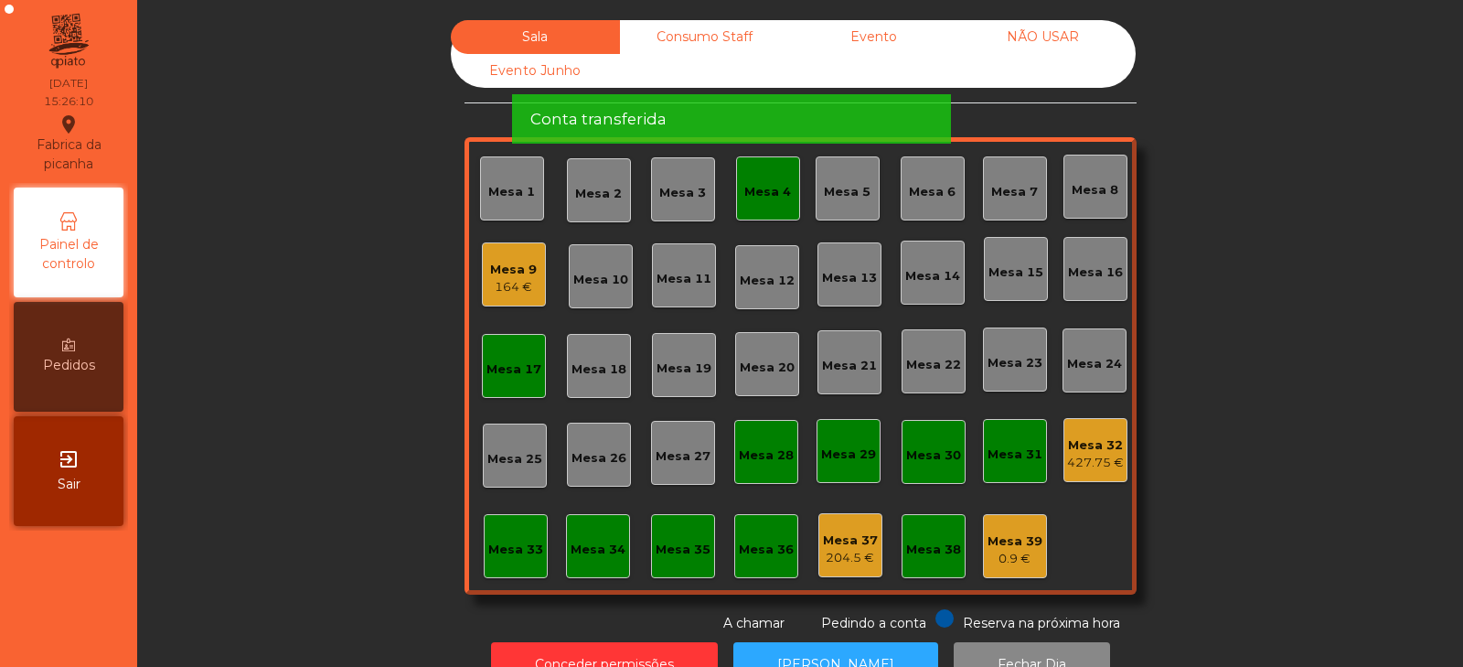
click at [516, 366] on div "Mesa 17" at bounding box center [513, 369] width 55 height 18
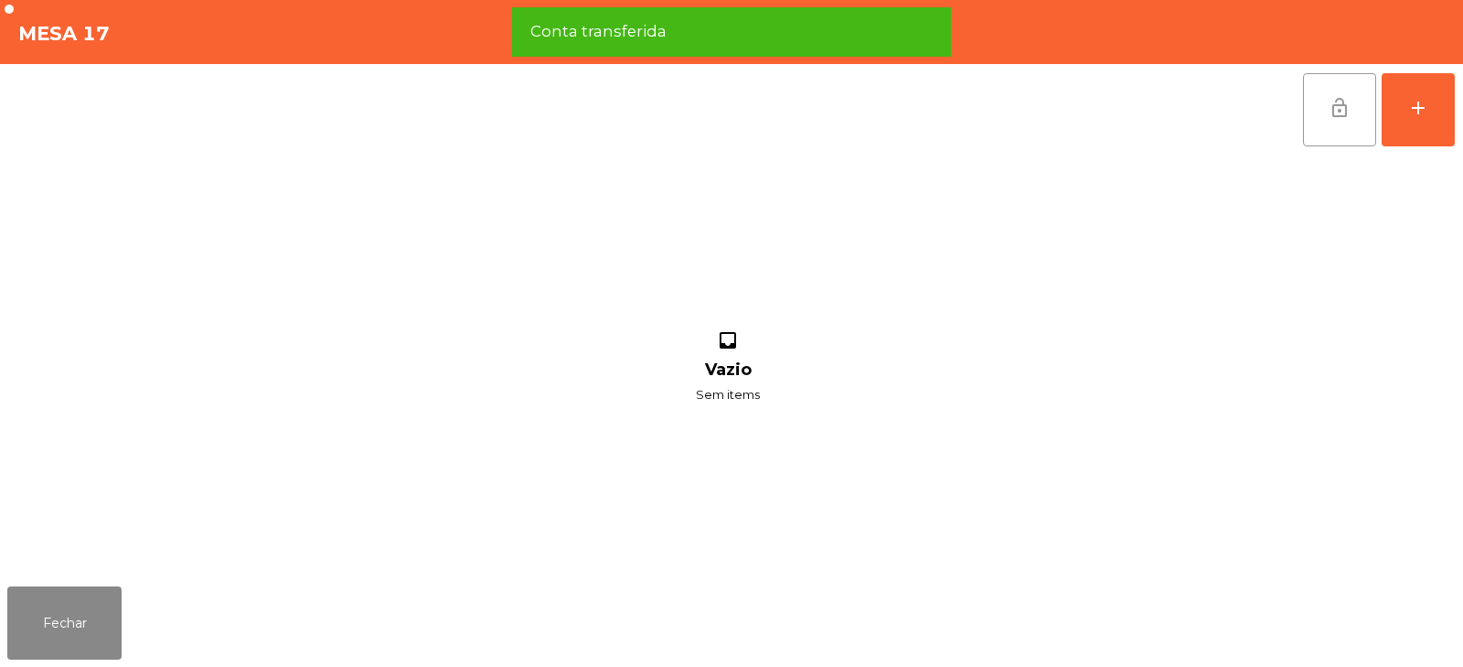
click at [1336, 116] on span "lock_open" at bounding box center [1340, 108] width 22 height 22
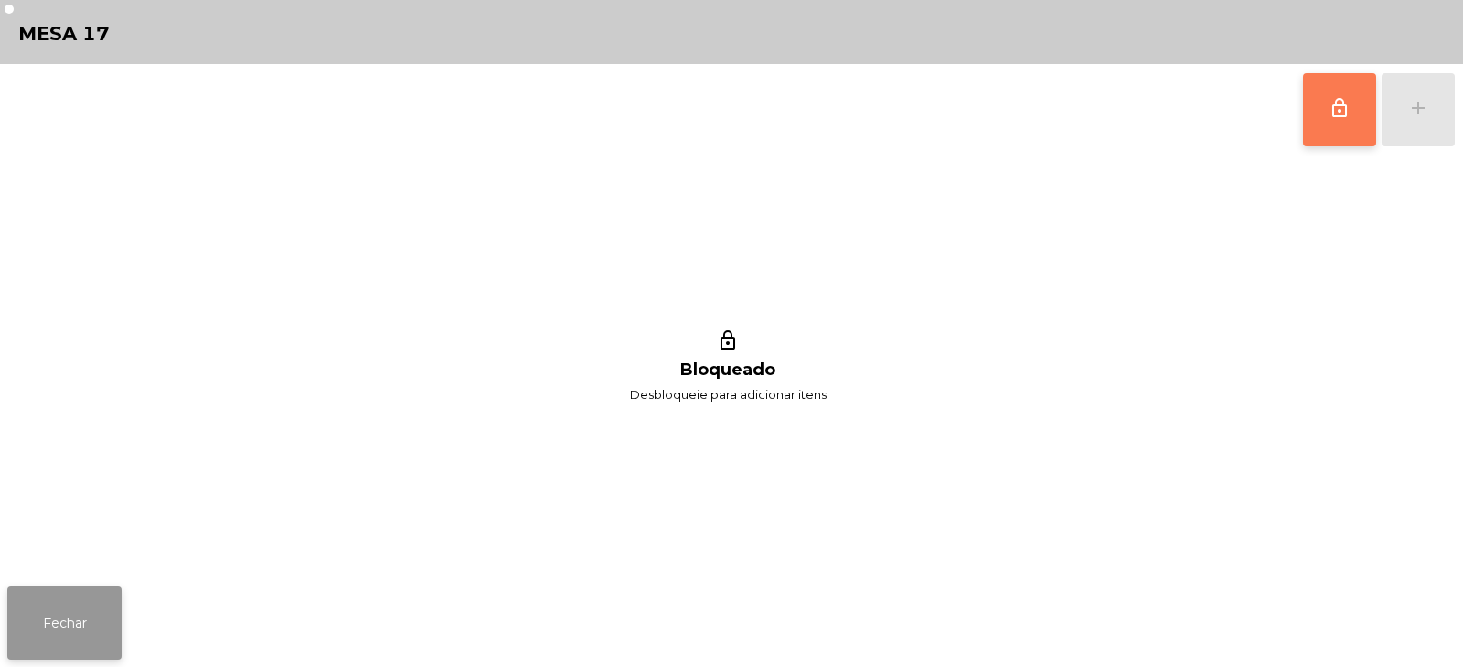
click at [77, 618] on button "Fechar" at bounding box center [64, 622] width 114 height 73
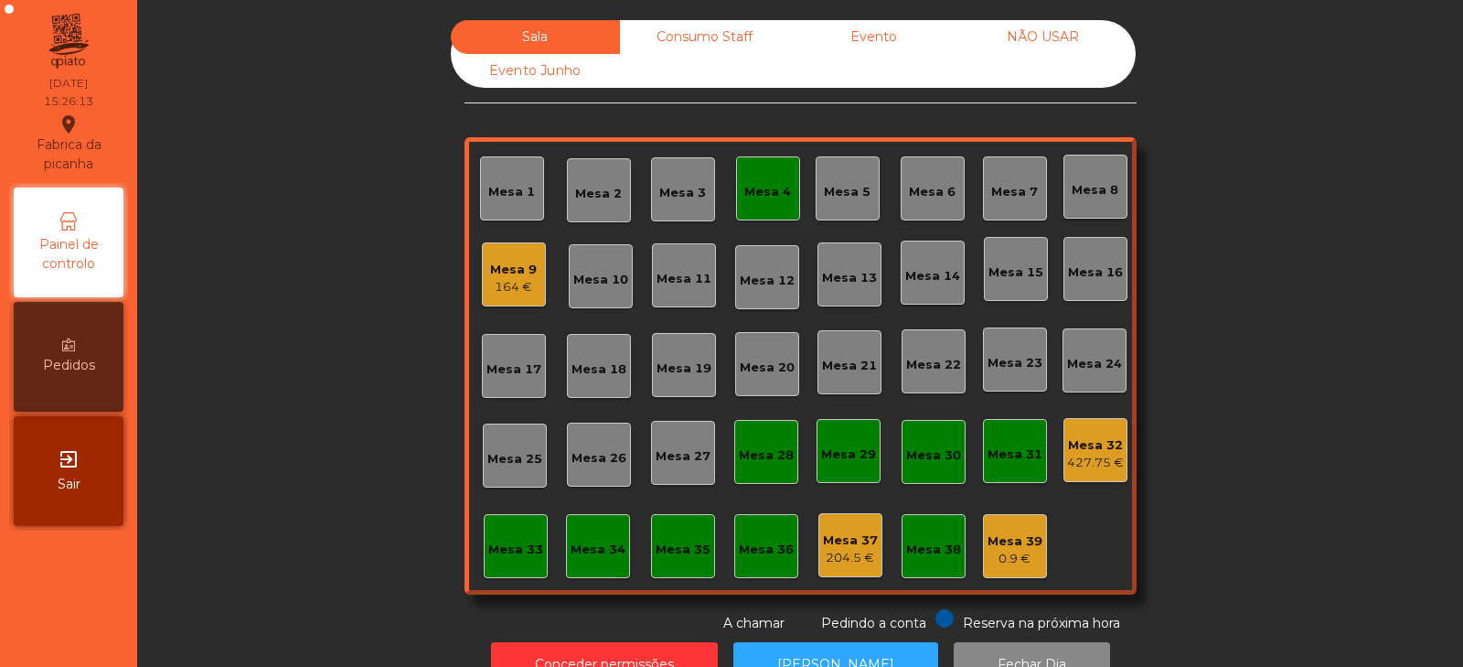
click at [750, 201] on div "Mesa 4" at bounding box center [768, 188] width 64 height 64
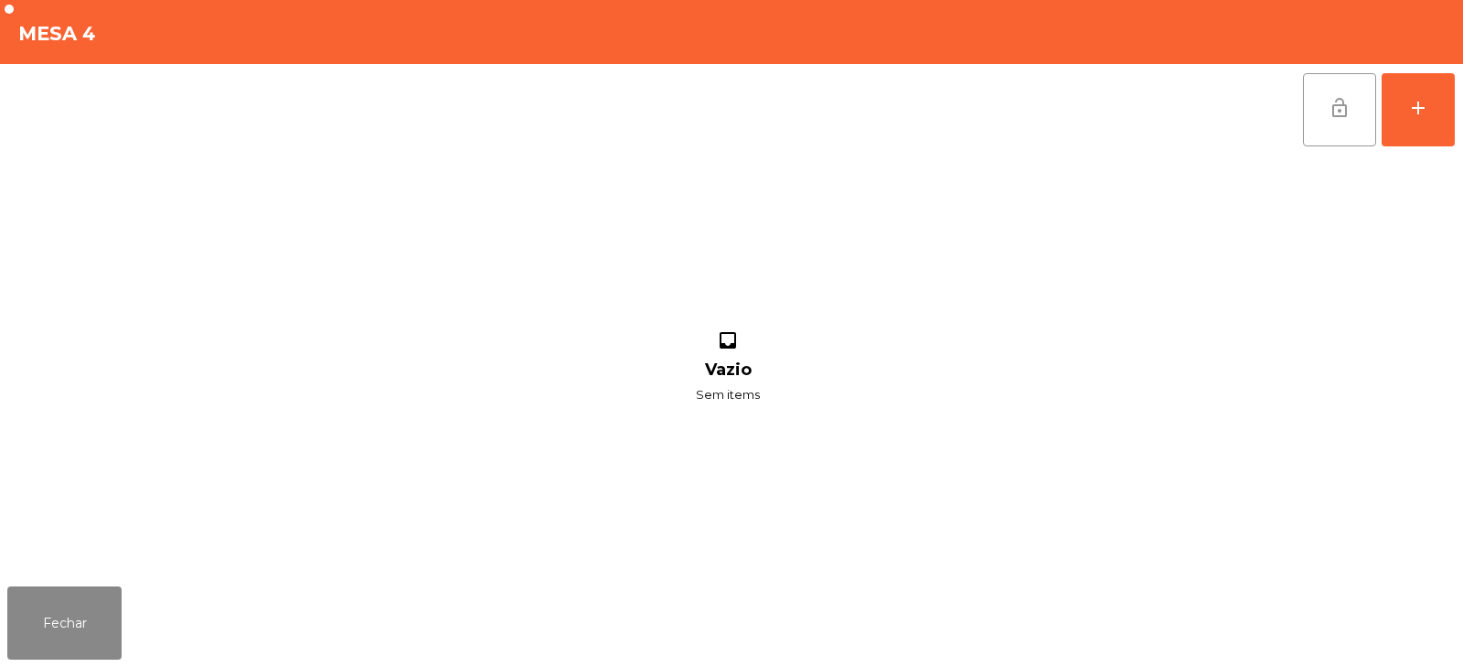
click at [1319, 102] on button "lock_open" at bounding box center [1339, 109] width 73 height 73
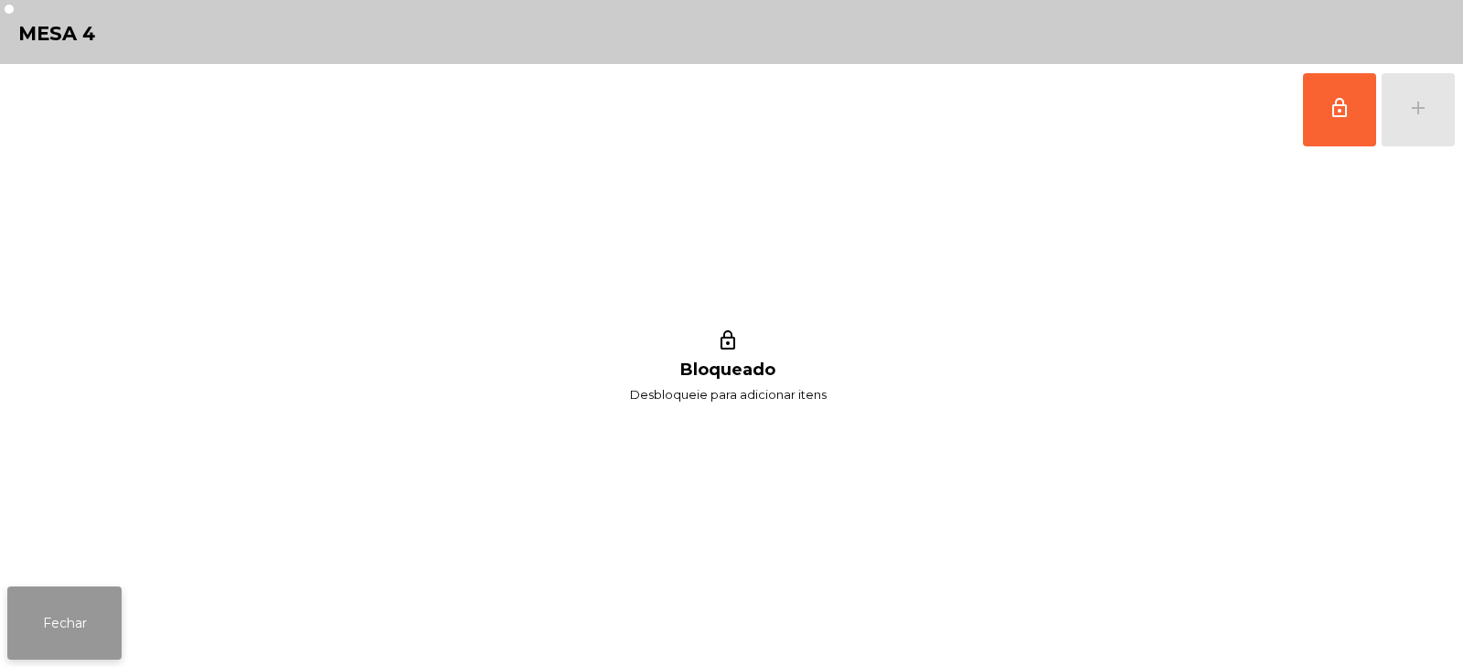
click at [66, 610] on button "Fechar" at bounding box center [64, 622] width 114 height 73
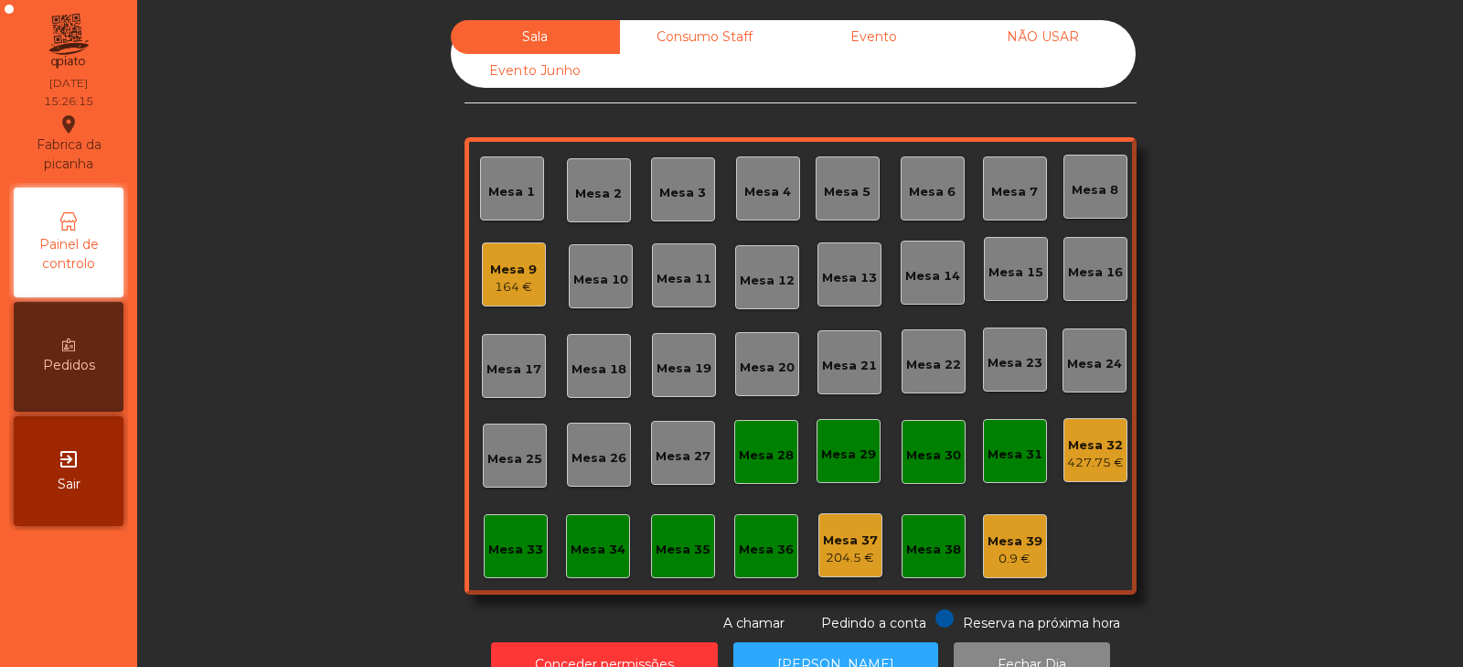
scroll to position [54, 0]
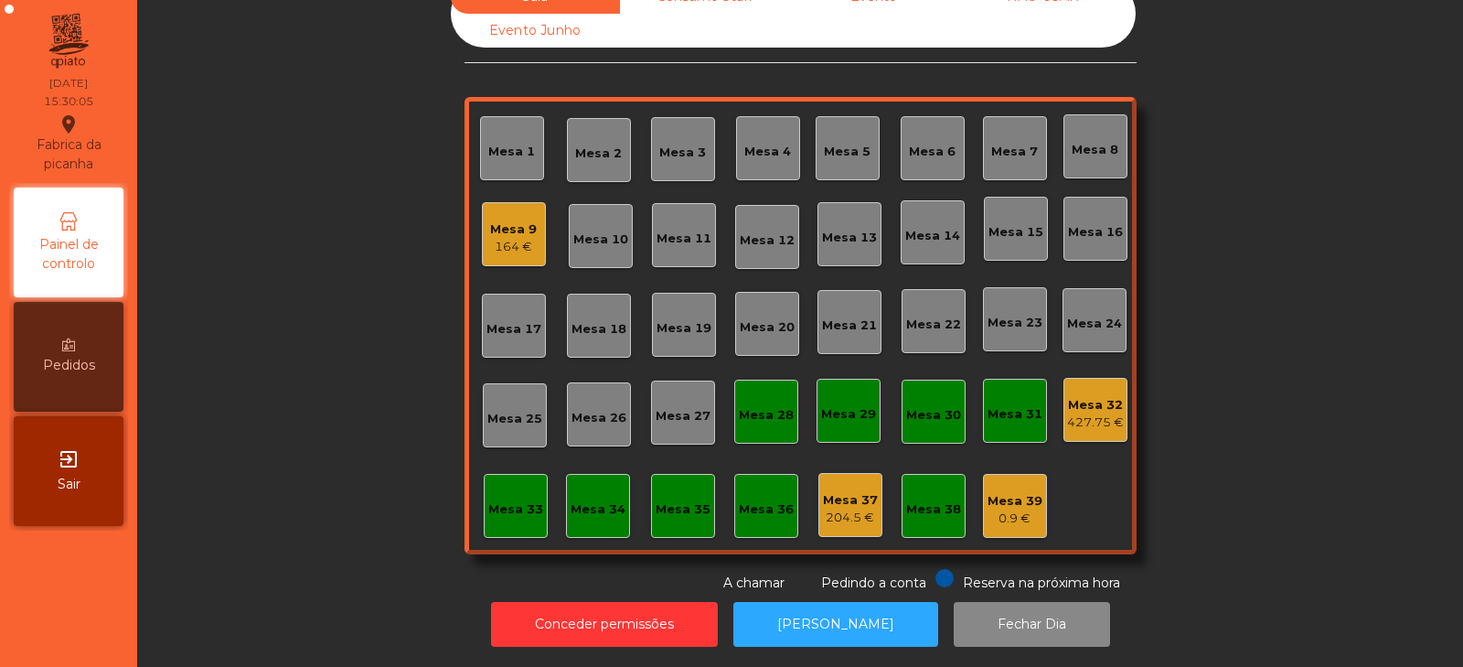
click at [1089, 413] on div "427.75 €" at bounding box center [1095, 422] width 57 height 18
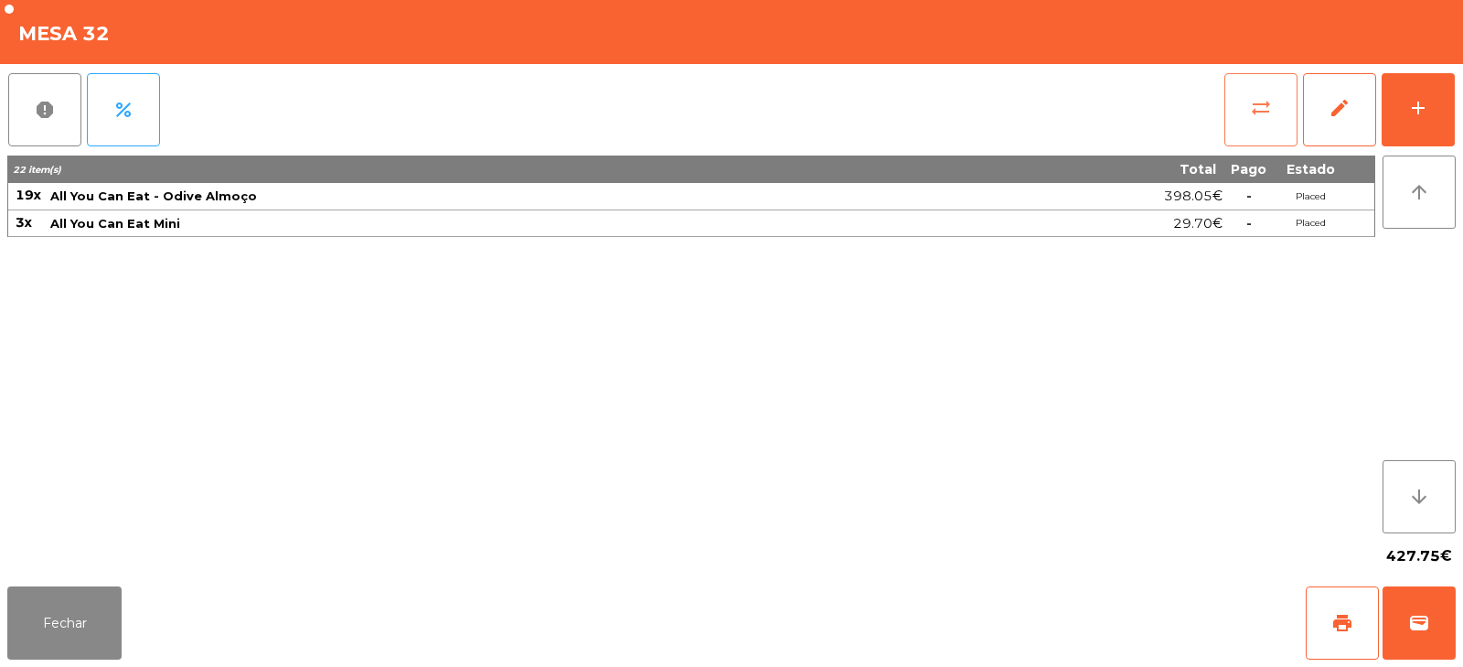
click at [1255, 114] on span "sync_alt" at bounding box center [1261, 108] width 22 height 22
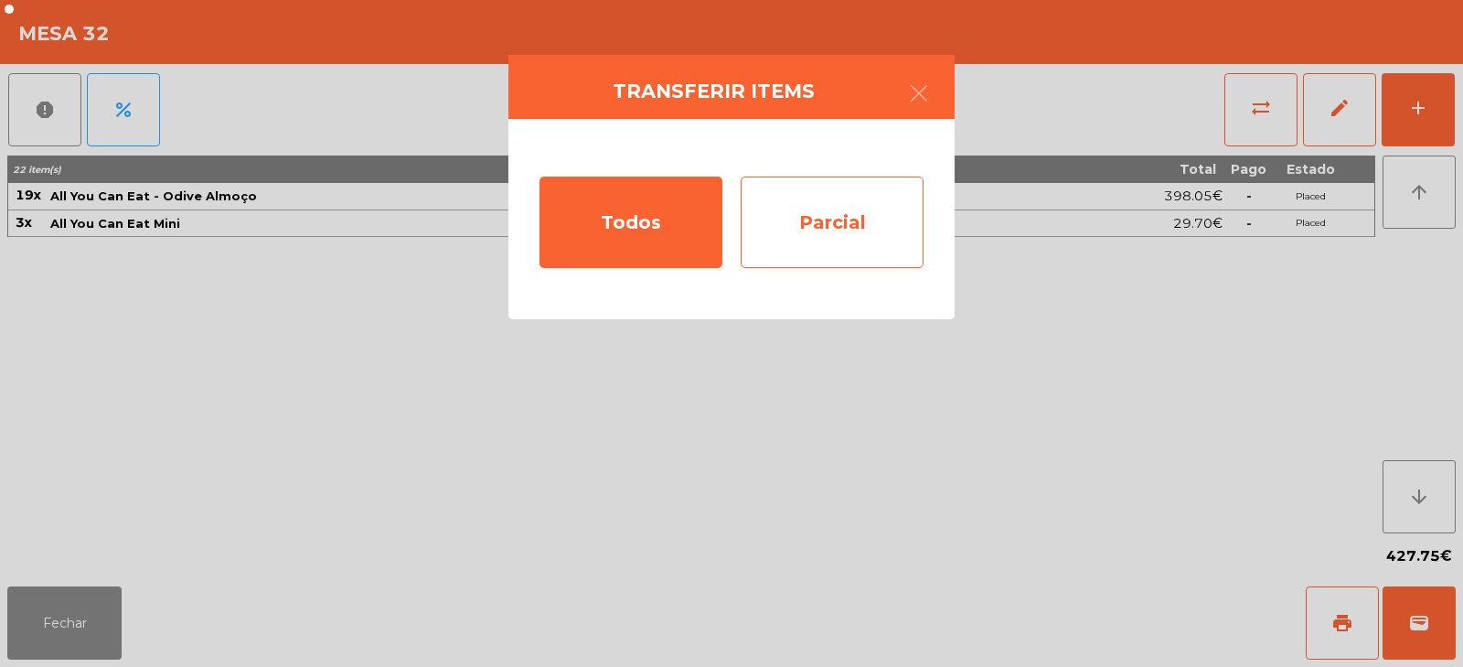
click at [864, 220] on div "Parcial" at bounding box center [832, 221] width 183 height 91
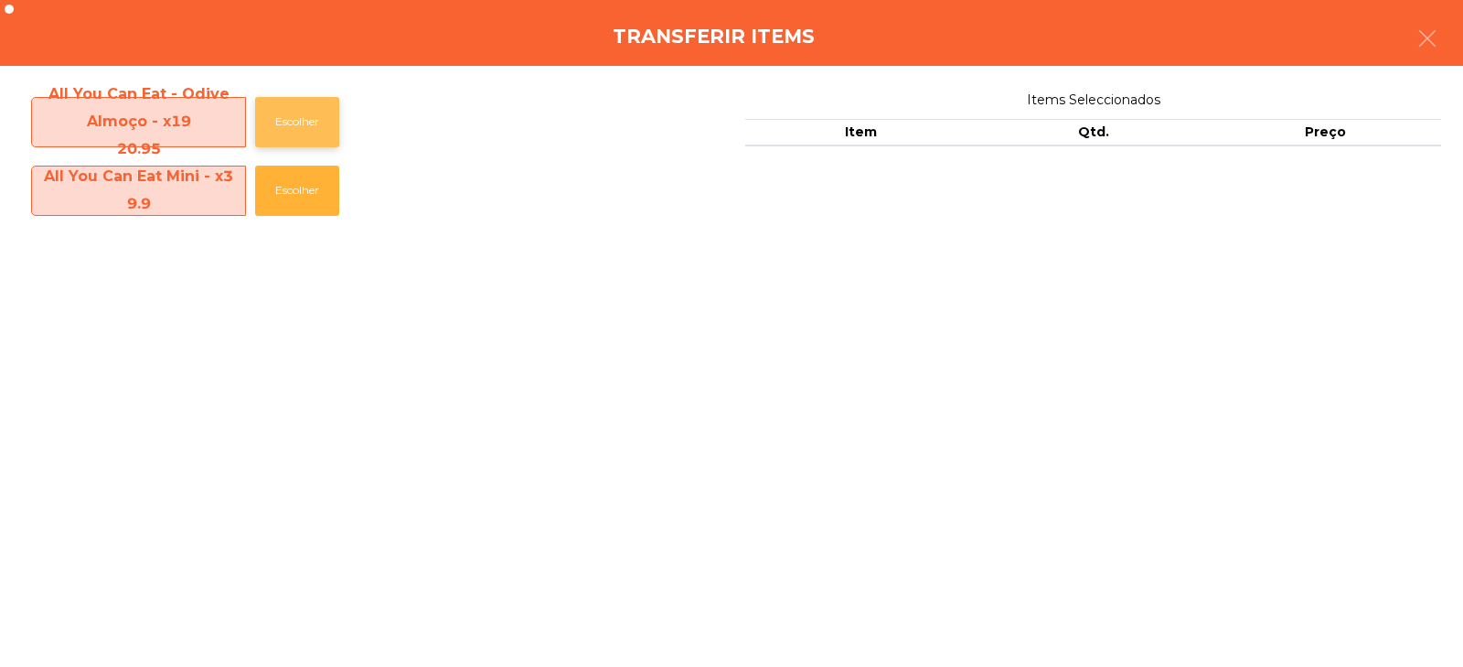
click at [313, 123] on button "Escolher" at bounding box center [297, 122] width 84 height 50
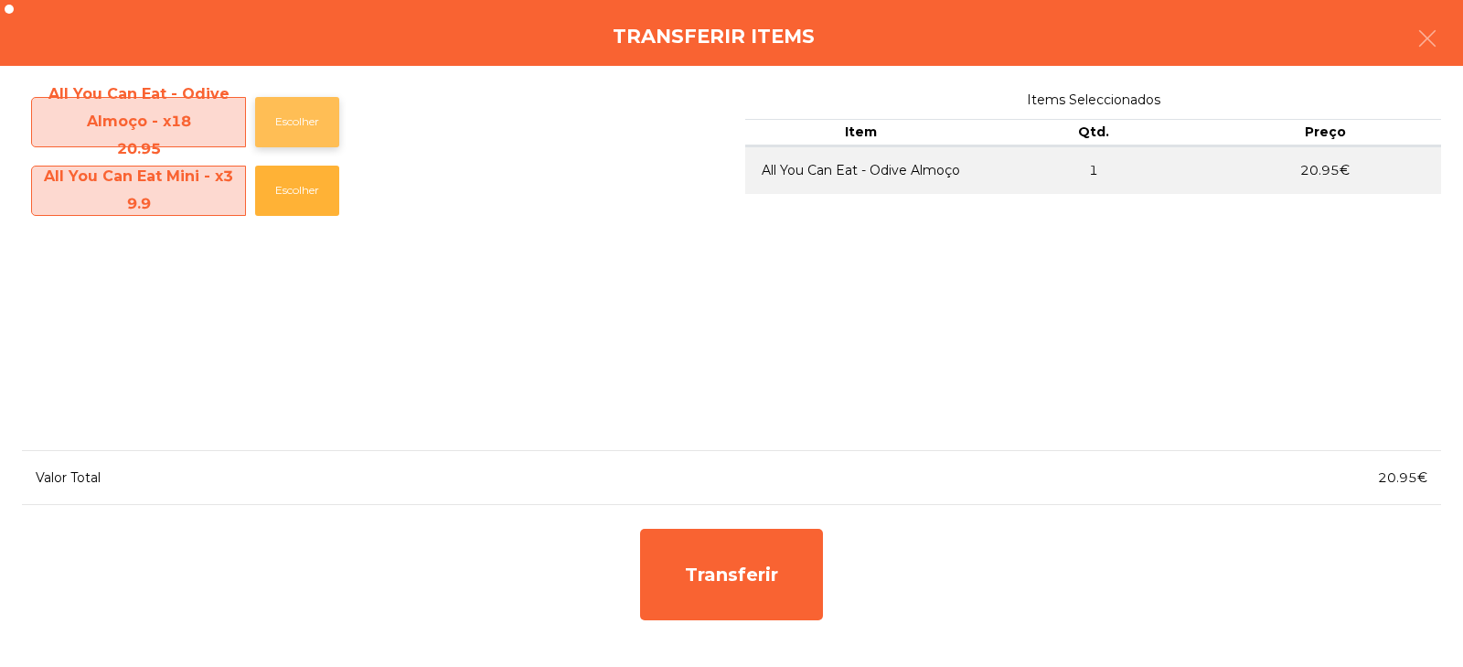
click at [312, 130] on button "Escolher" at bounding box center [297, 122] width 84 height 50
click at [315, 124] on button "Escolher" at bounding box center [297, 122] width 84 height 50
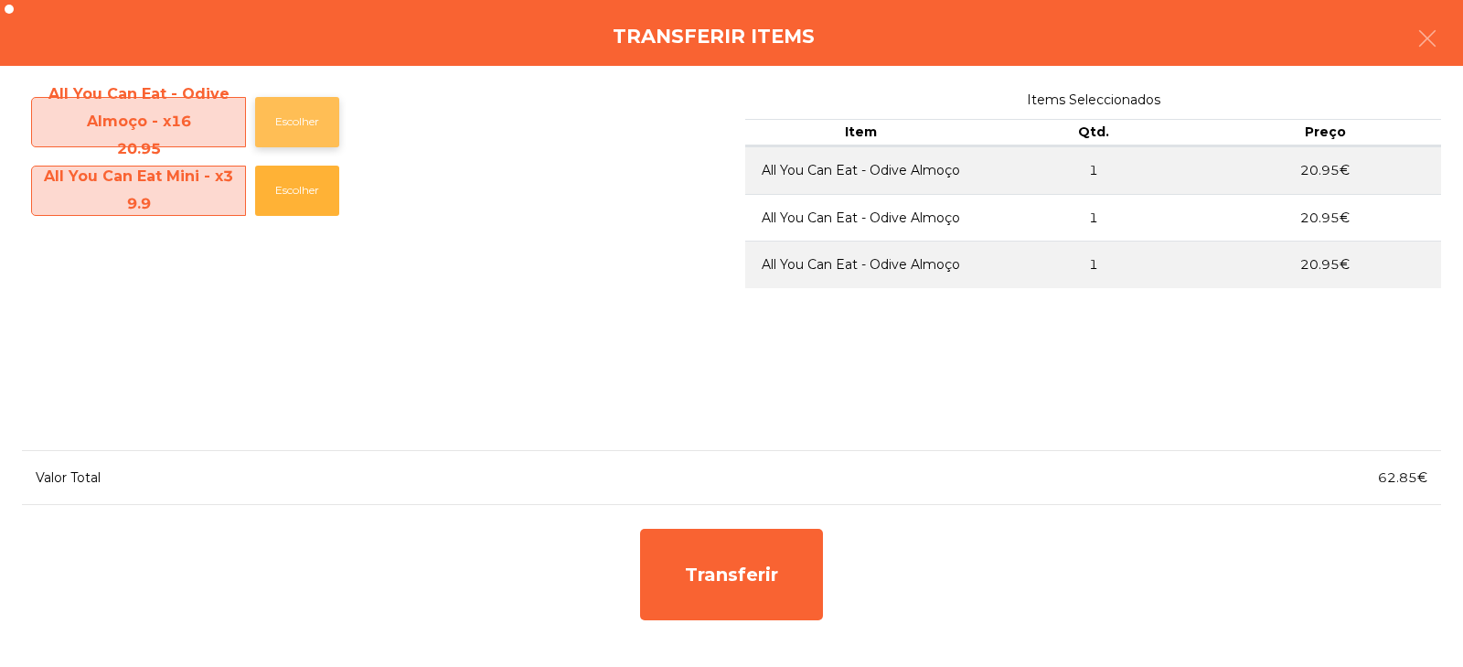
click at [310, 135] on button "Escolher" at bounding box center [297, 122] width 84 height 50
click at [1424, 32] on icon "button" at bounding box center [1427, 38] width 22 height 22
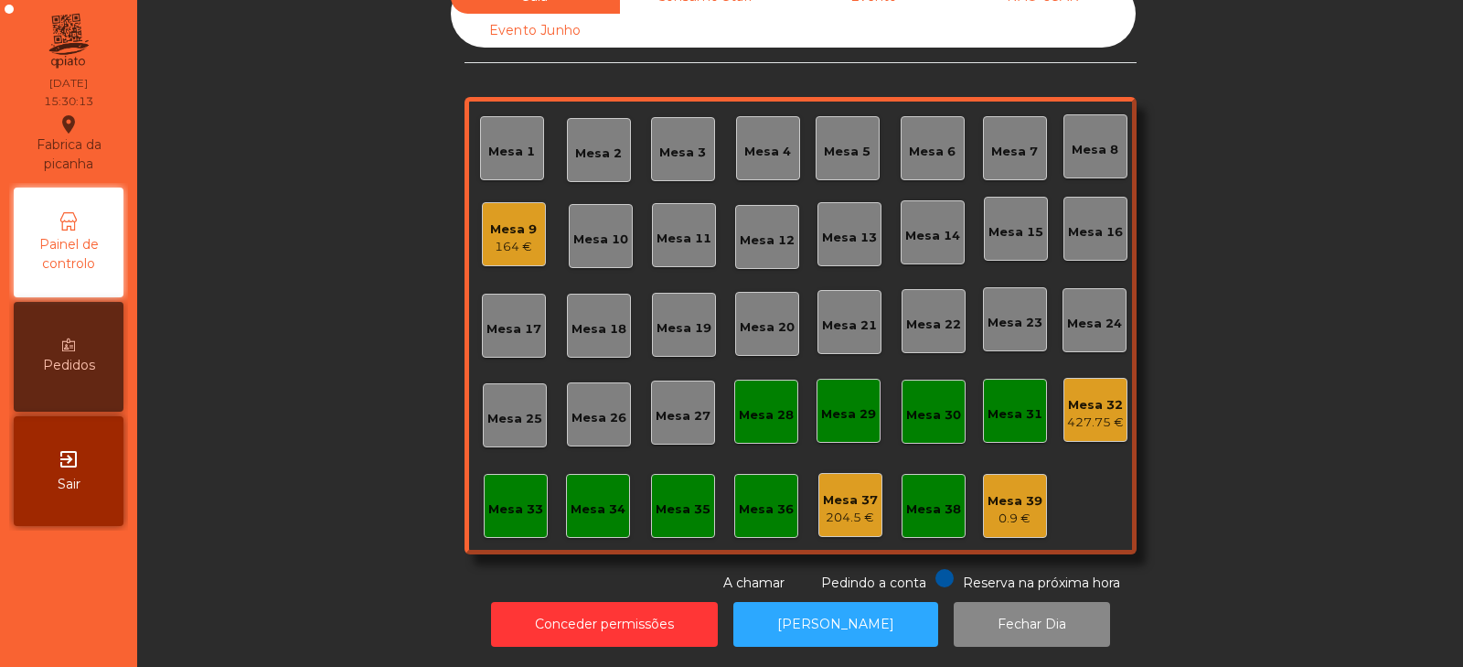
click at [1075, 396] on div "Mesa 32" at bounding box center [1095, 405] width 57 height 18
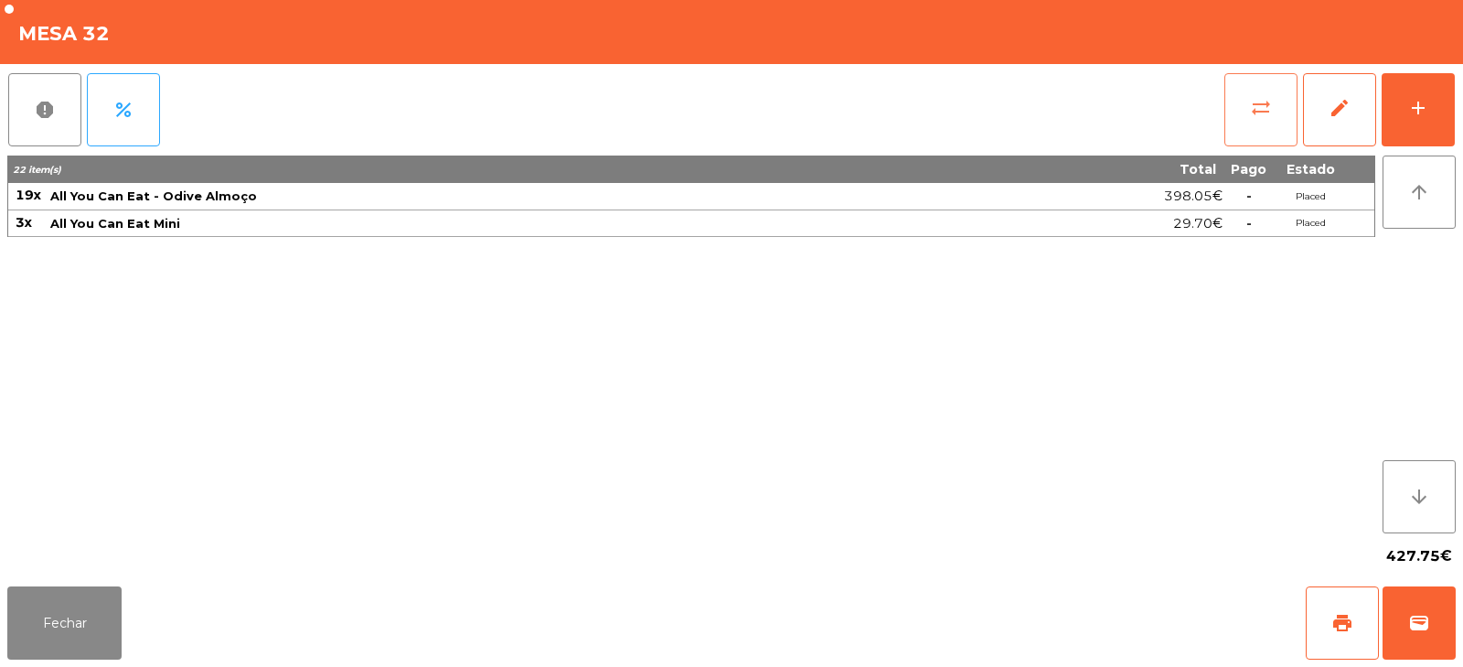
click at [1254, 111] on span "sync_alt" at bounding box center [1261, 108] width 22 height 22
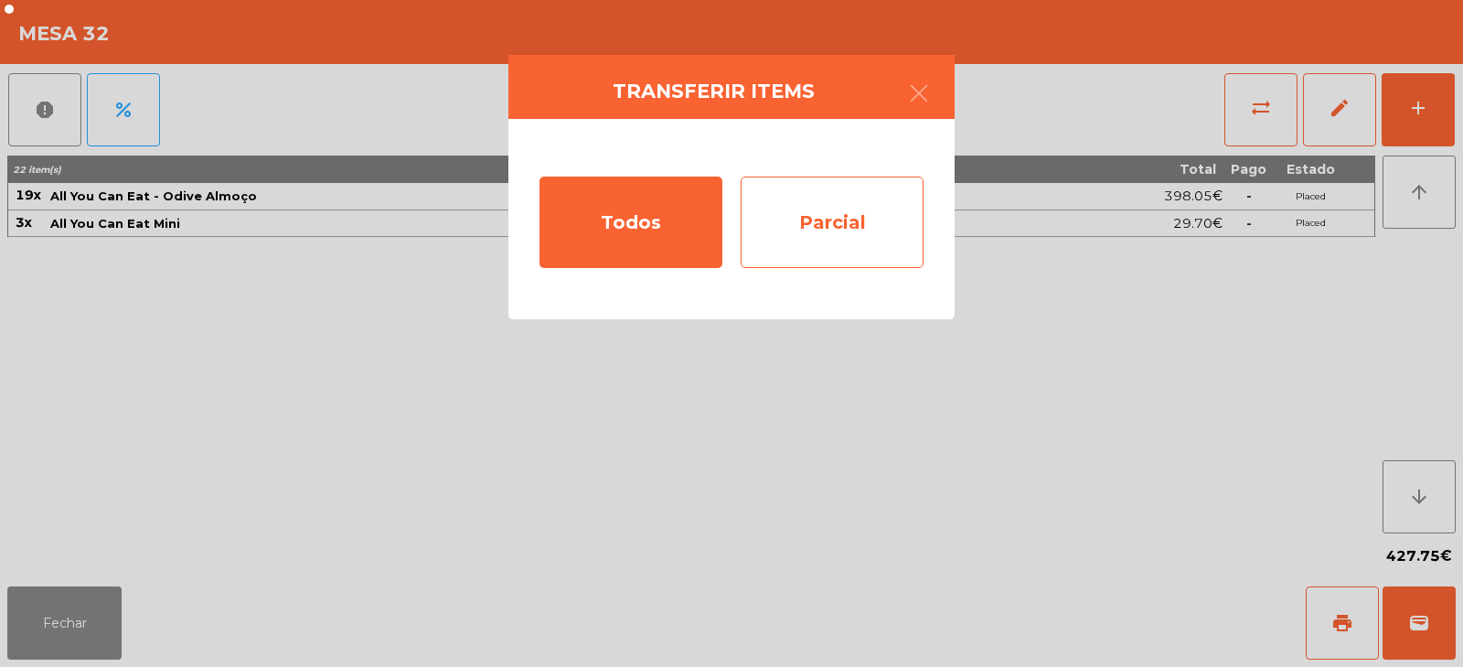
click at [817, 227] on div "Parcial" at bounding box center [832, 221] width 183 height 91
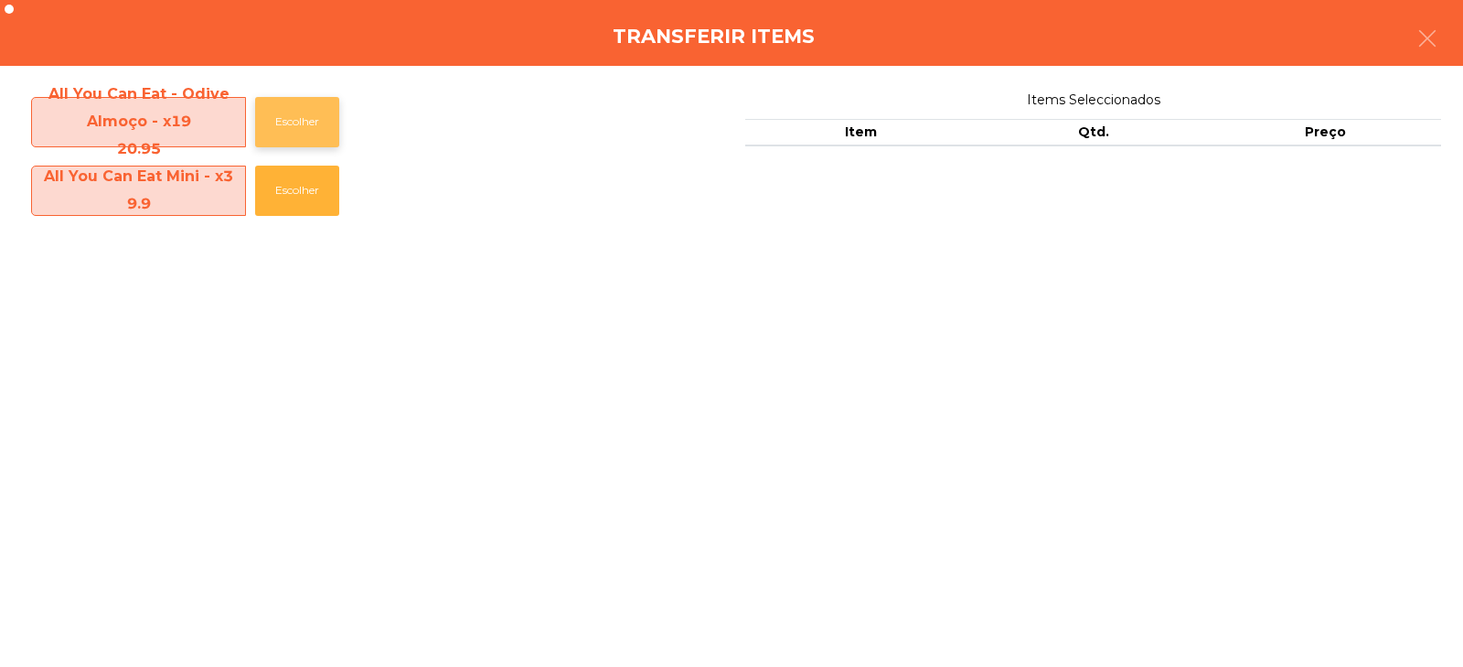
click at [314, 134] on button "Escolher" at bounding box center [297, 122] width 84 height 50
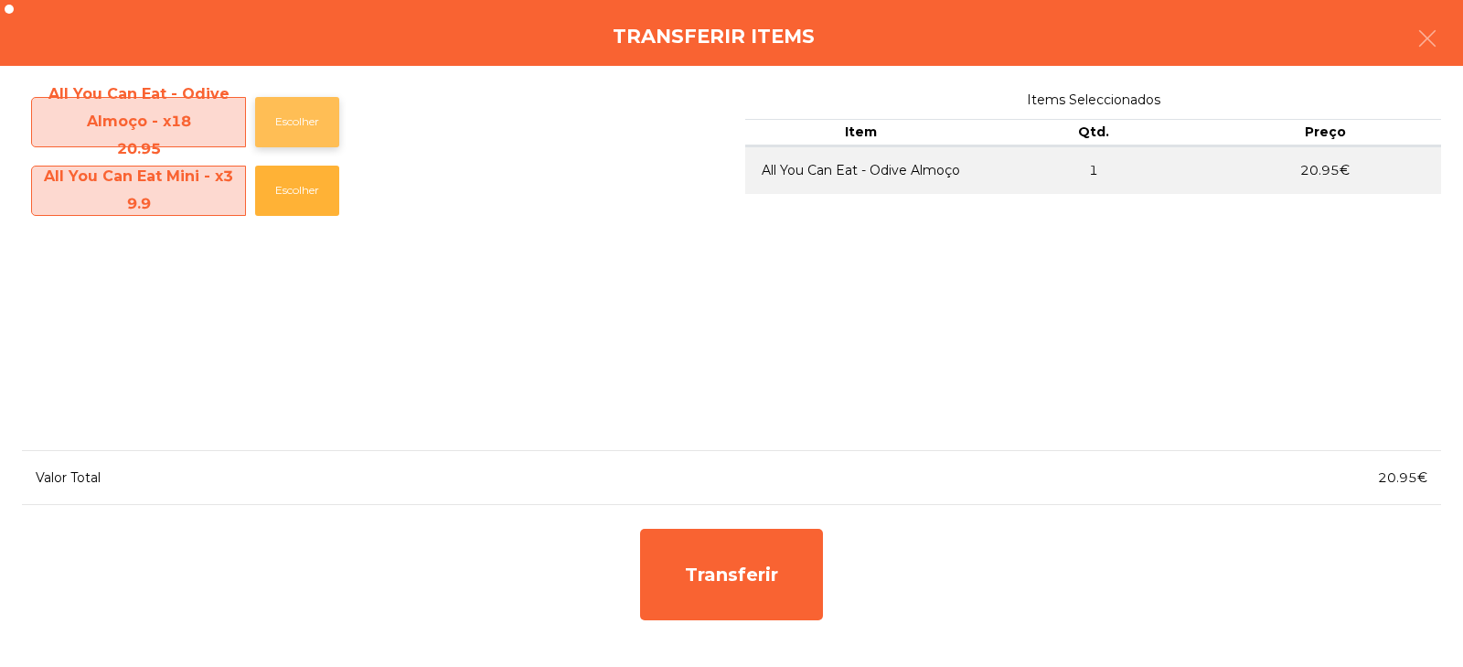
click at [315, 130] on button "Escolher" at bounding box center [297, 122] width 84 height 50
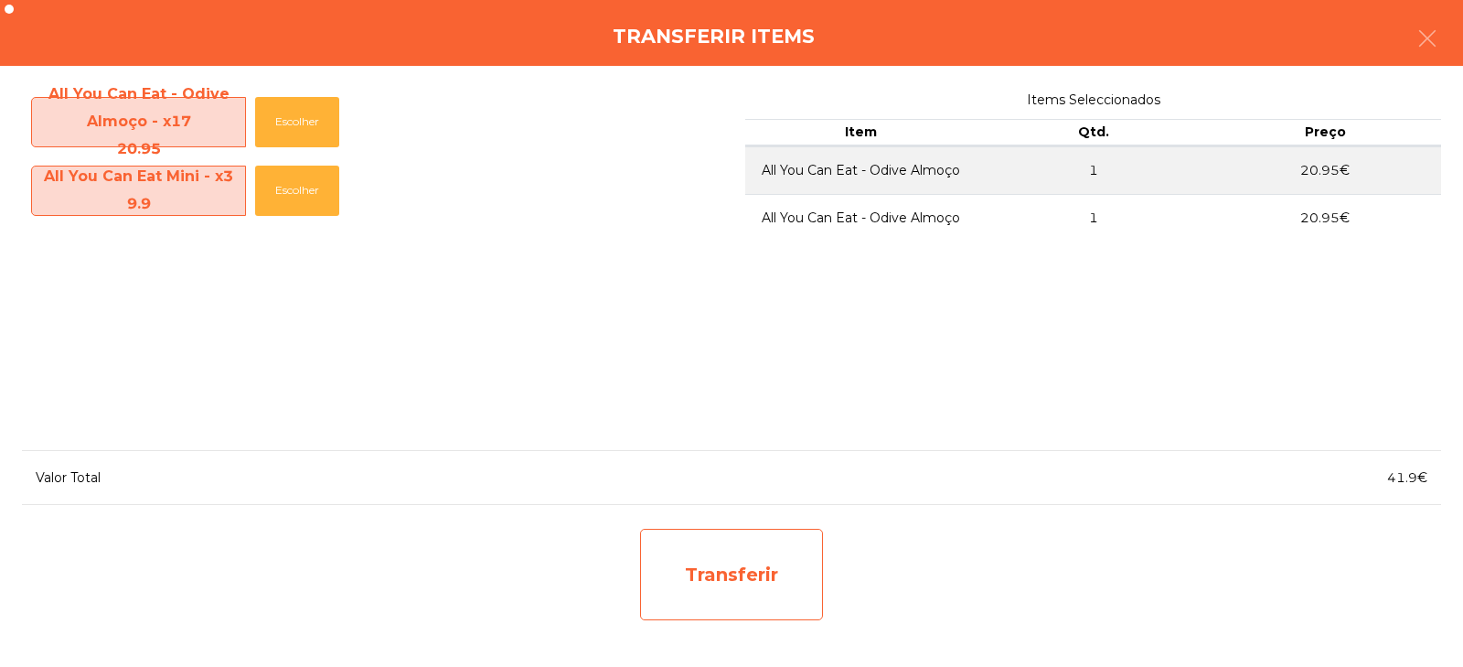
click at [741, 548] on div "Transferir" at bounding box center [731, 573] width 183 height 91
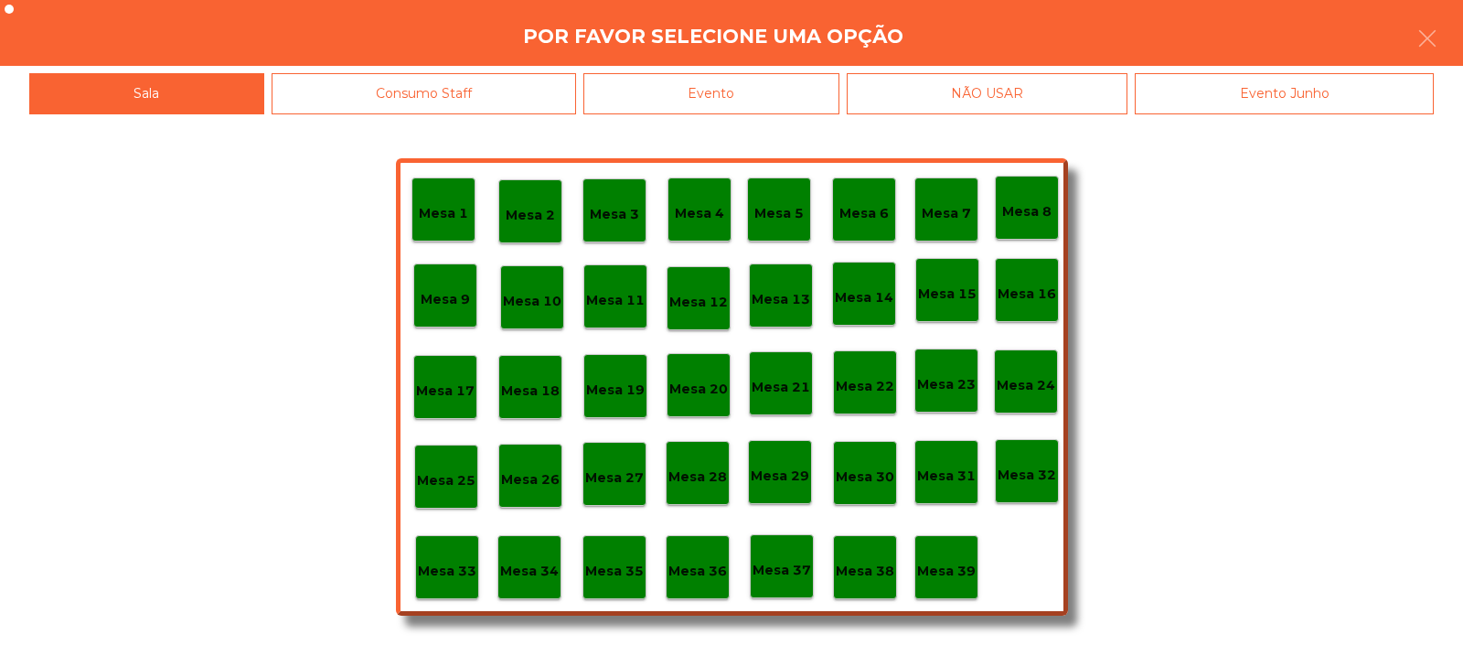
click at [788, 578] on p "Mesa 37" at bounding box center [781, 570] width 59 height 21
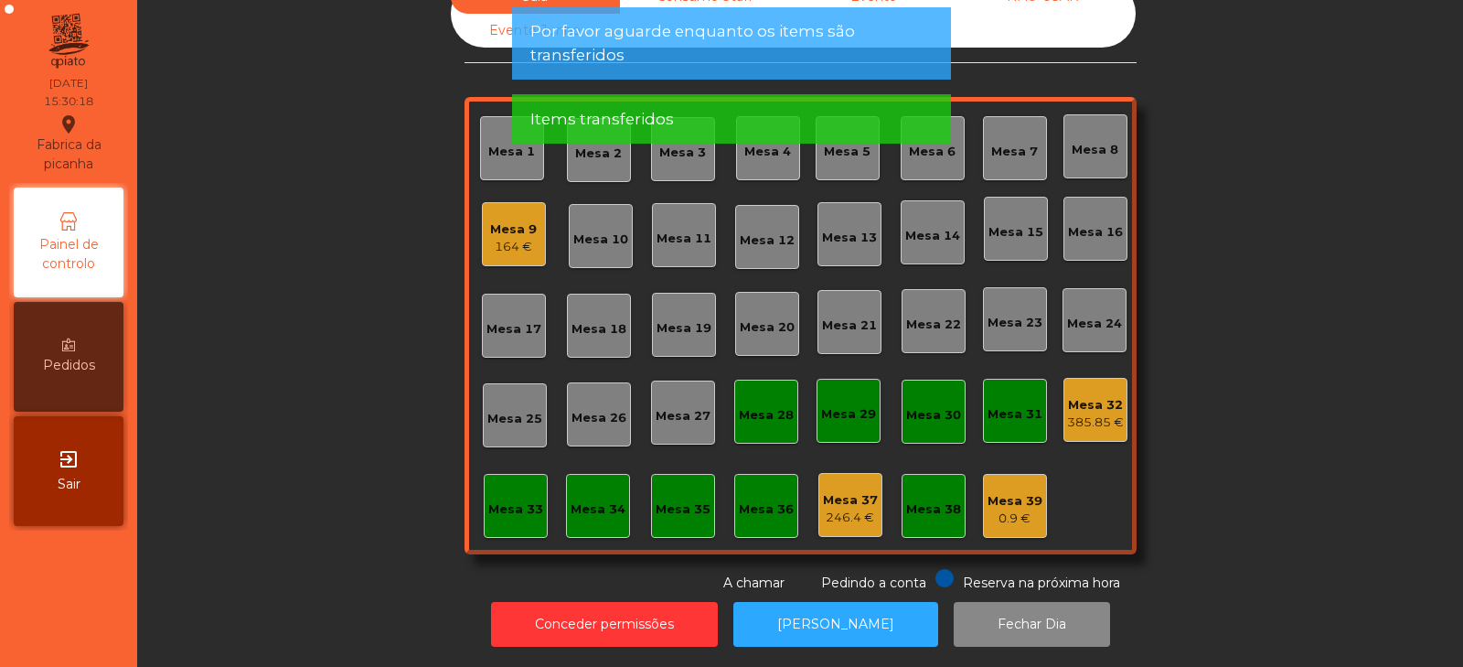
click at [1092, 413] on div "385.85 €" at bounding box center [1095, 422] width 57 height 18
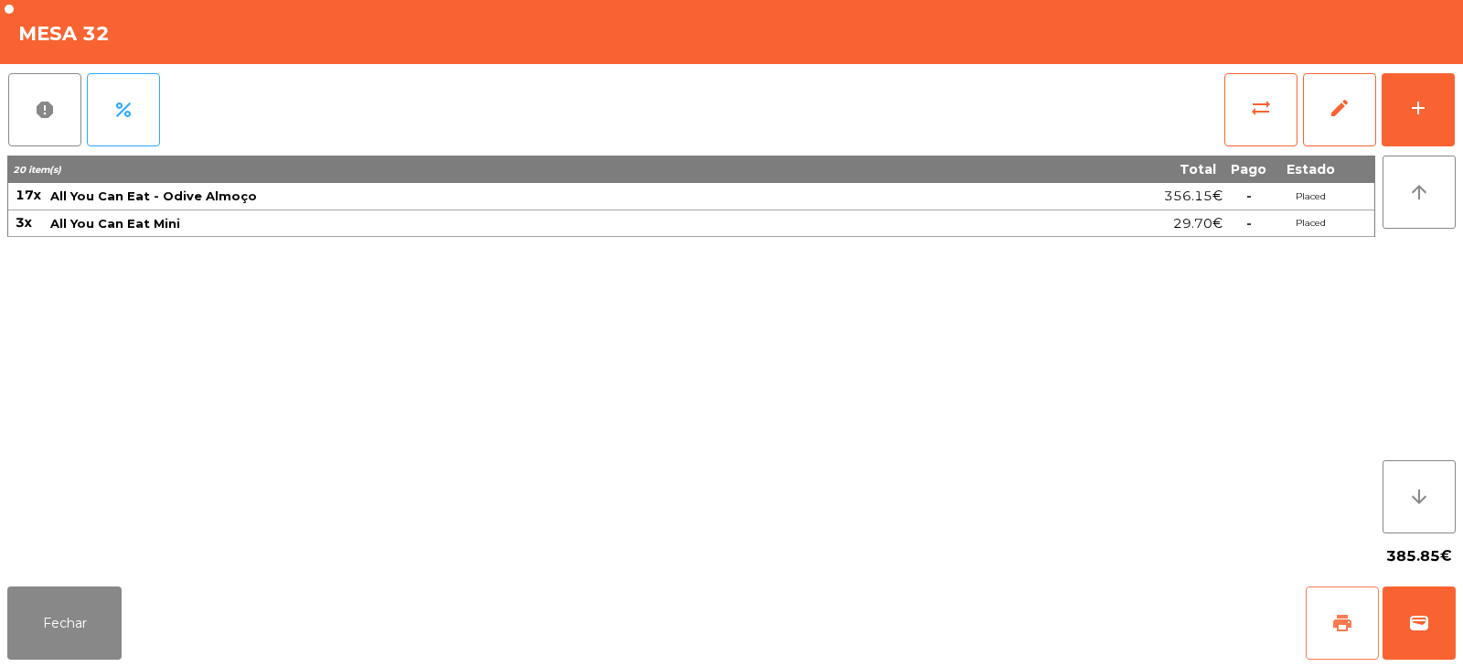
click at [1347, 620] on span "print" at bounding box center [1342, 623] width 22 height 22
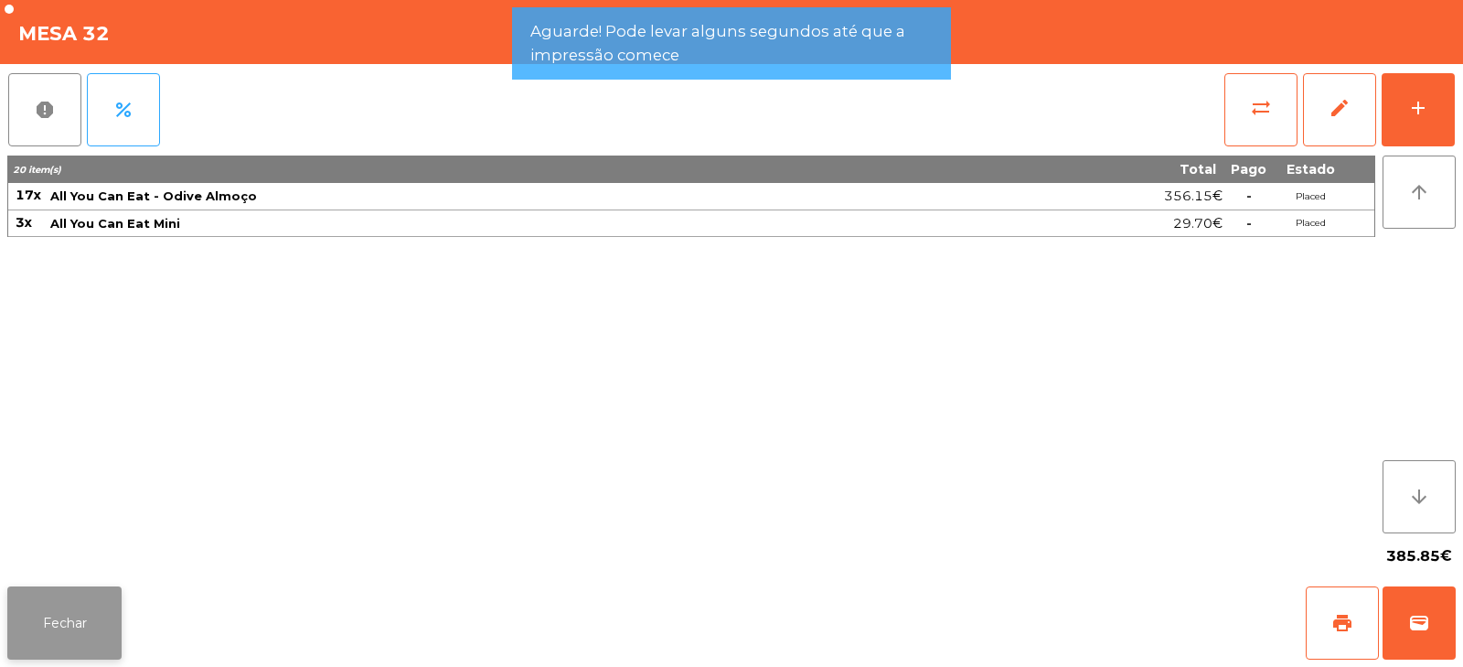
click at [78, 596] on button "Fechar" at bounding box center [64, 622] width 114 height 73
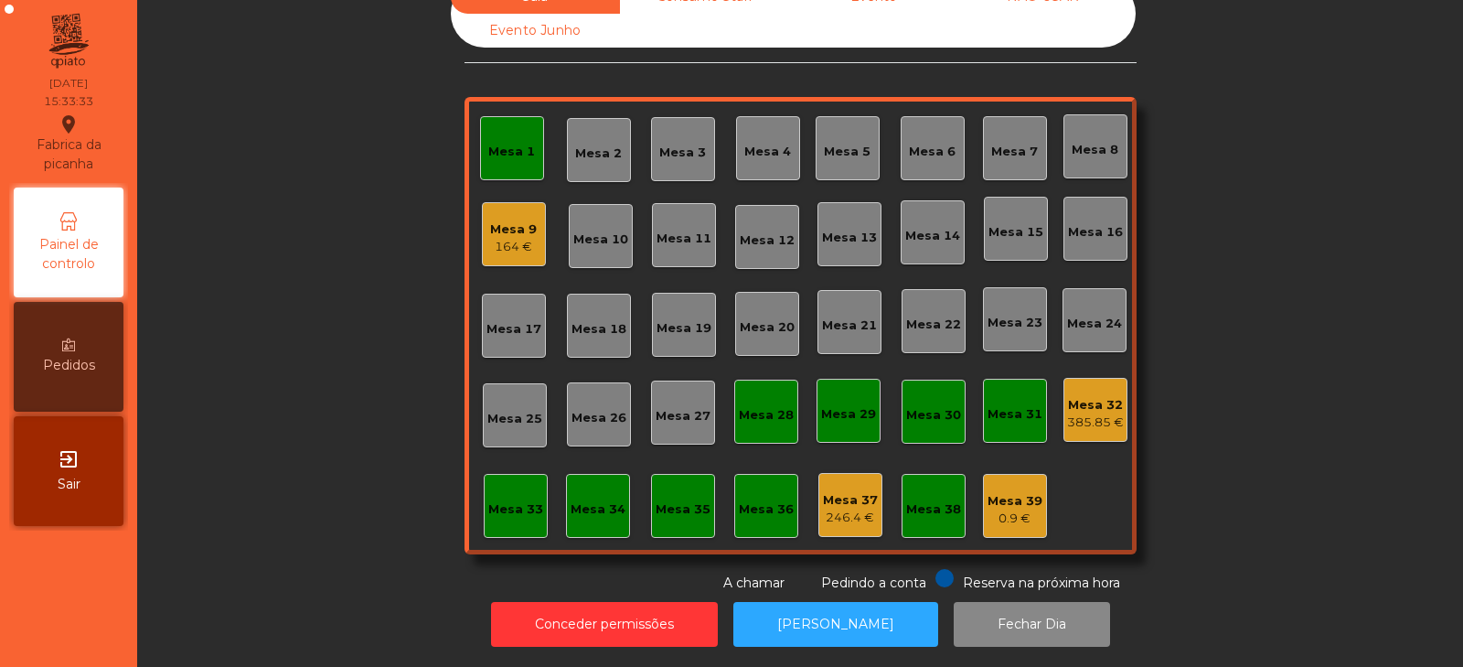
click at [497, 148] on div "Mesa 1" at bounding box center [512, 148] width 64 height 64
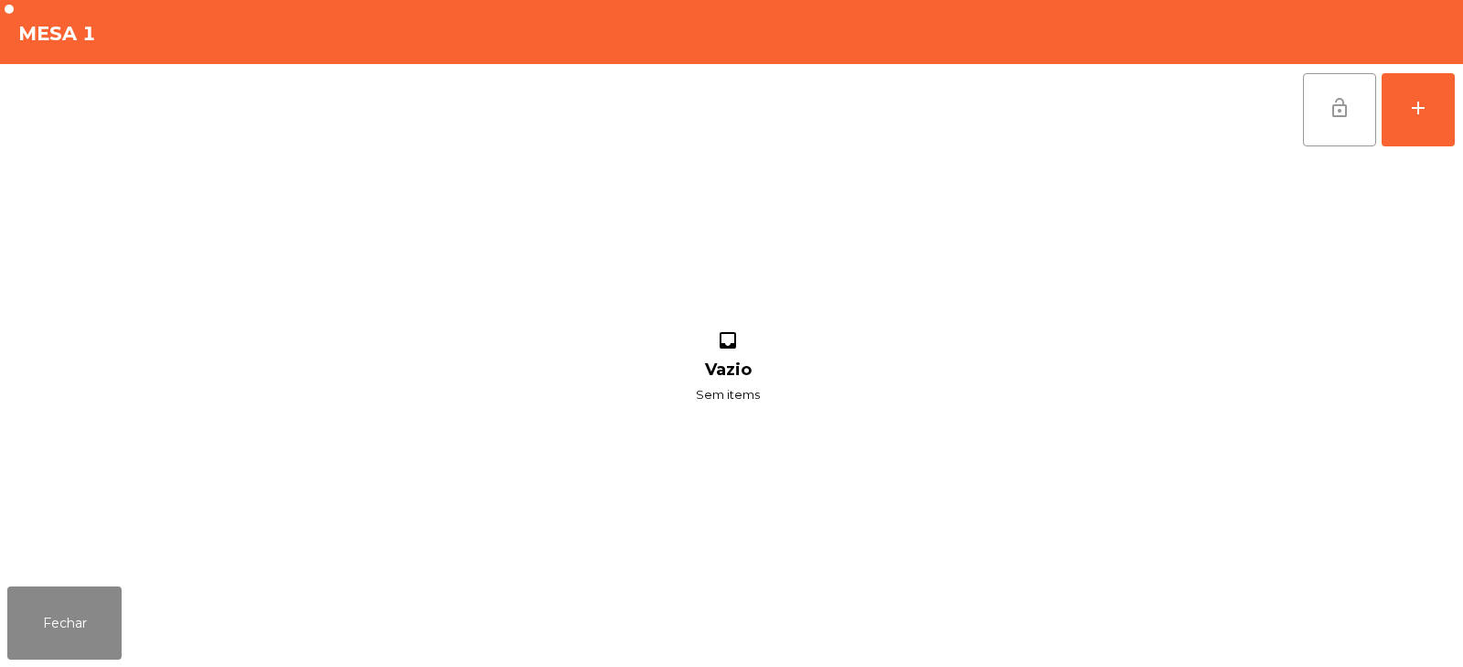
click at [1328, 113] on button "lock_open" at bounding box center [1339, 109] width 73 height 73
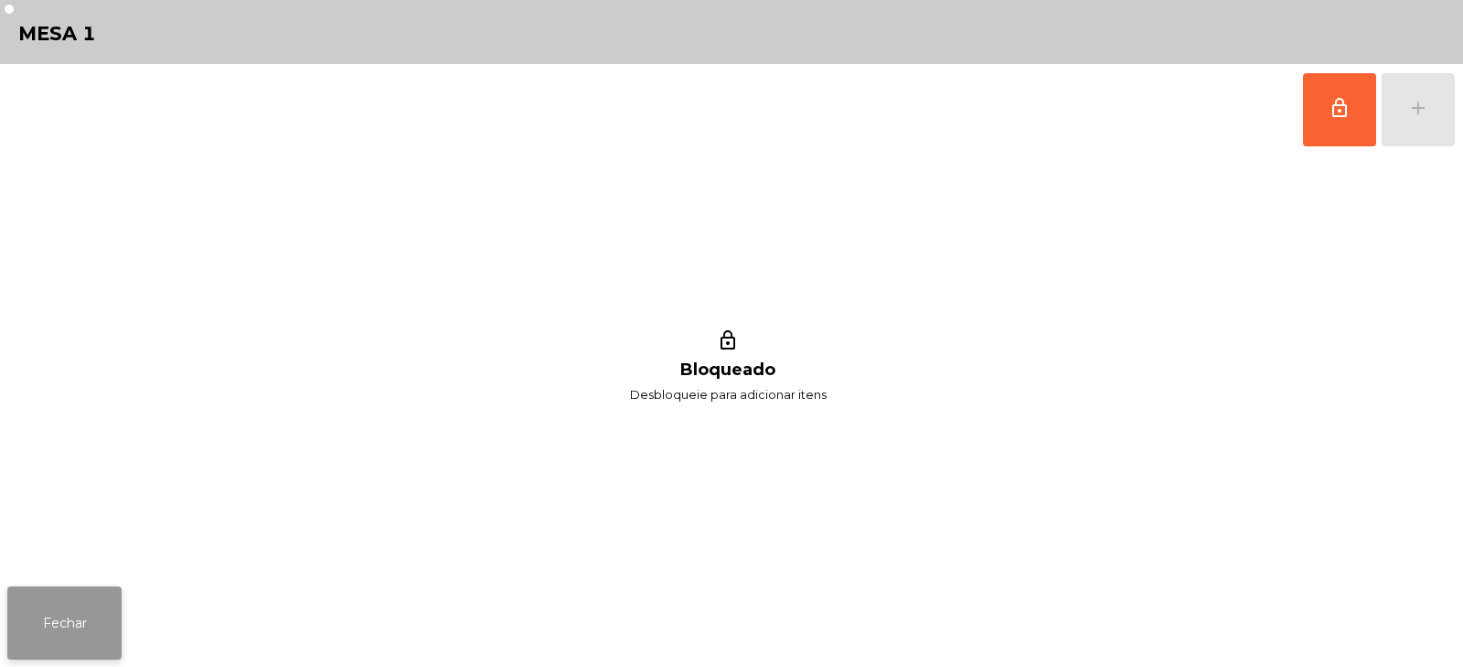
click at [41, 641] on button "Fechar" at bounding box center [64, 622] width 114 height 73
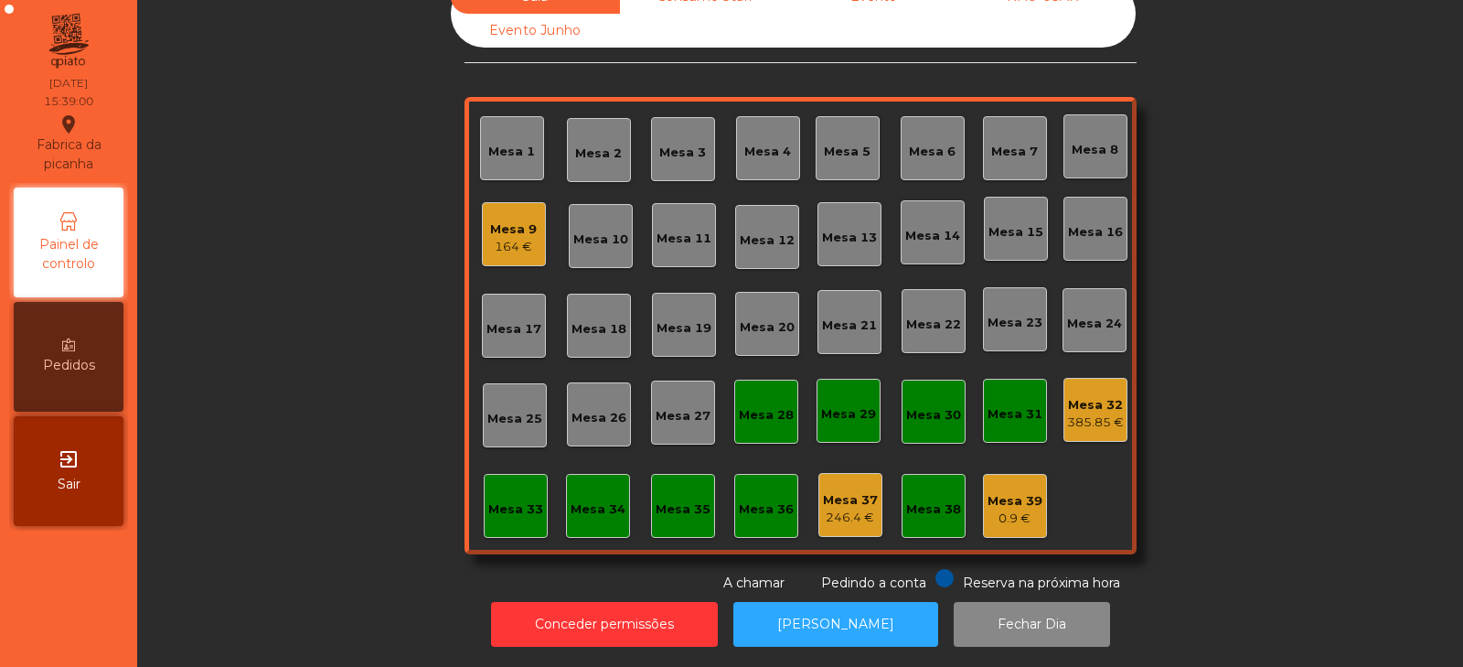
click at [1076, 424] on div "Mesa 32 385.85 €" at bounding box center [1095, 410] width 64 height 64
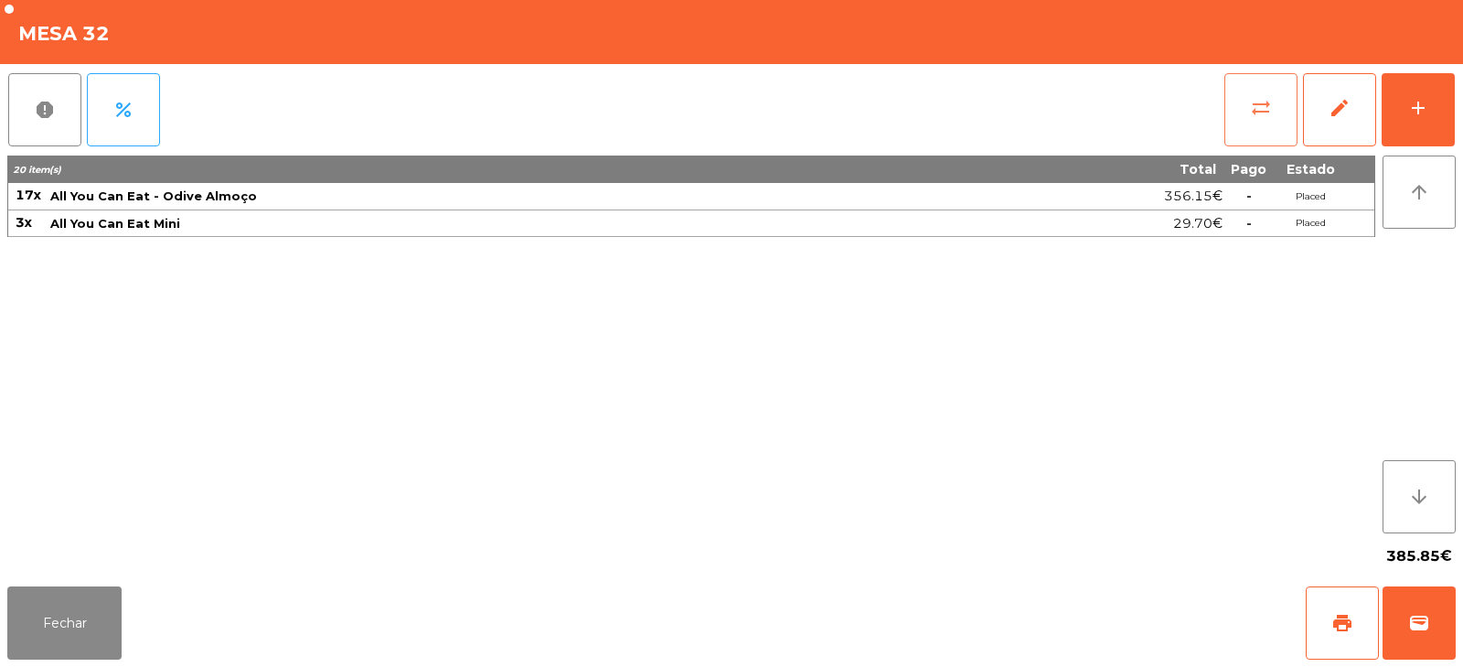
click at [1233, 125] on button "sync_alt" at bounding box center [1260, 109] width 73 height 73
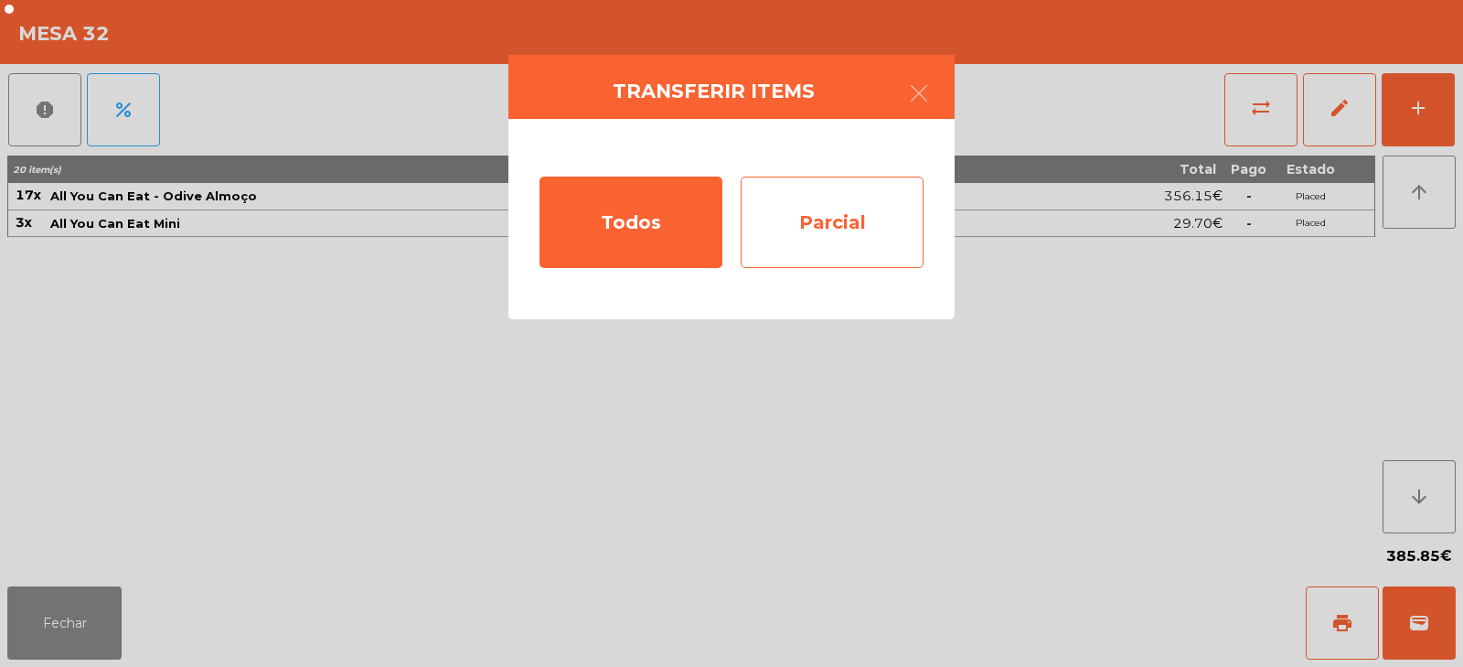
click at [863, 221] on div "Parcial" at bounding box center [832, 221] width 183 height 91
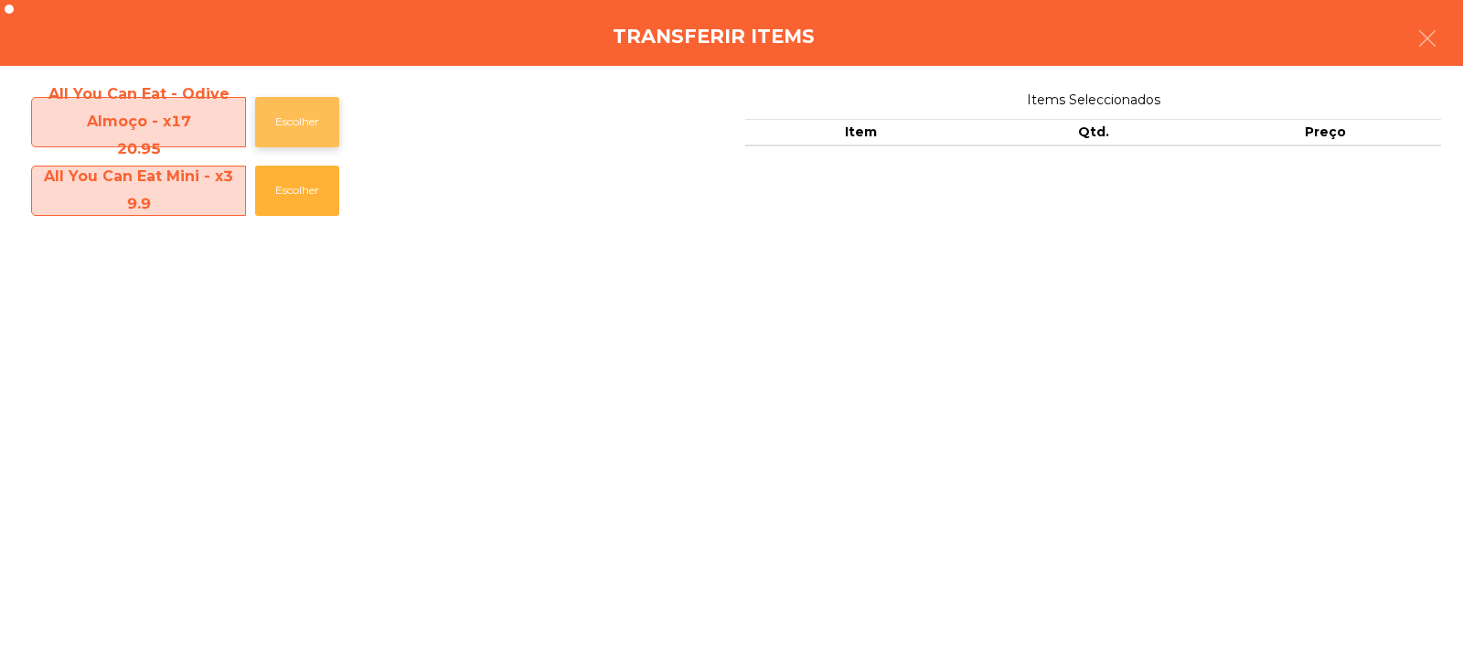
click at [304, 122] on button "Escolher" at bounding box center [297, 122] width 84 height 50
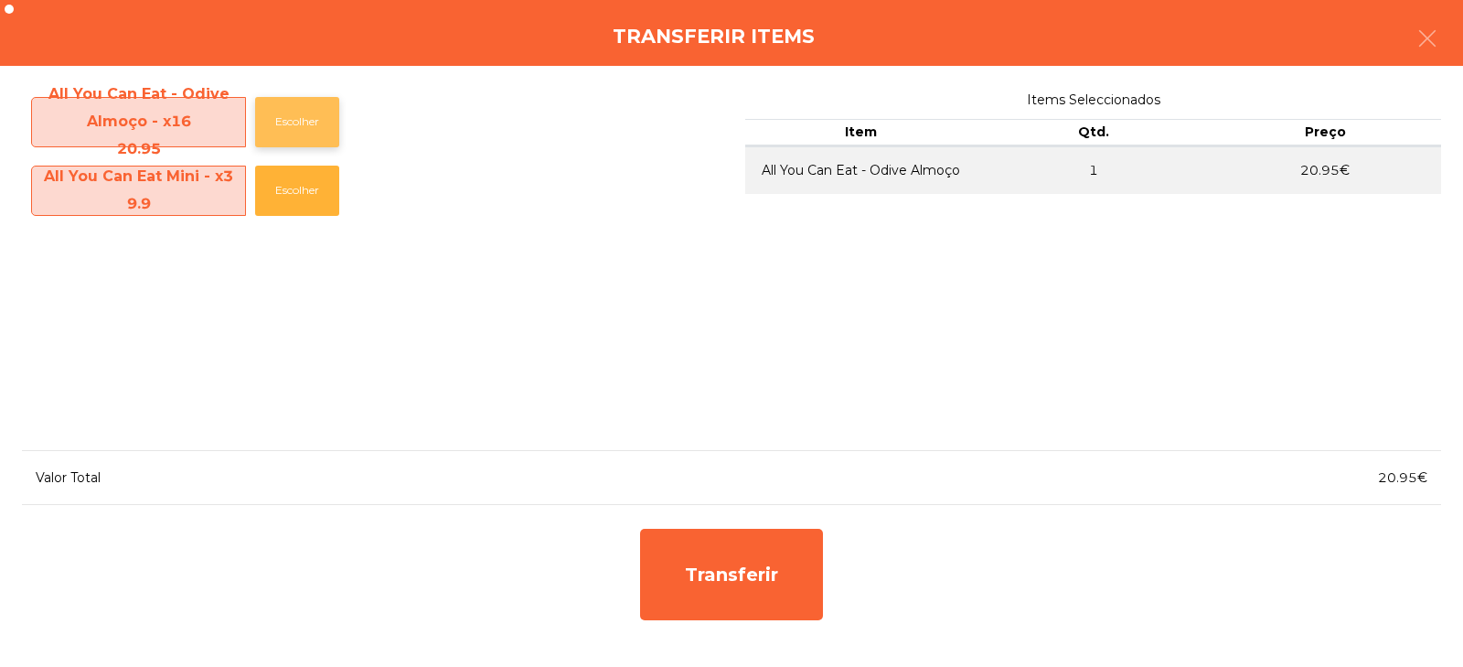
click at [308, 124] on button "Escolher" at bounding box center [297, 122] width 84 height 50
click at [309, 127] on button "Escolher" at bounding box center [297, 122] width 84 height 50
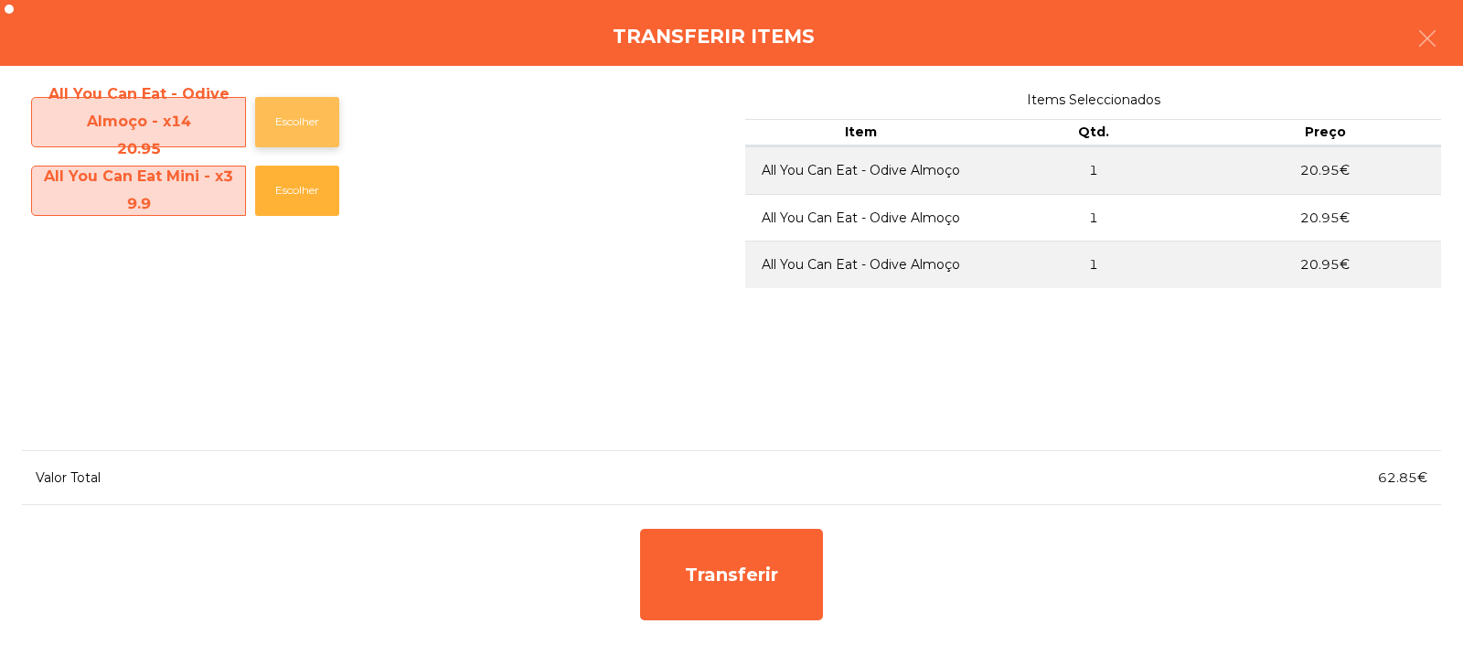
click at [308, 127] on button "Escolher" at bounding box center [297, 122] width 84 height 50
click at [306, 131] on button "Escolher" at bounding box center [297, 122] width 84 height 50
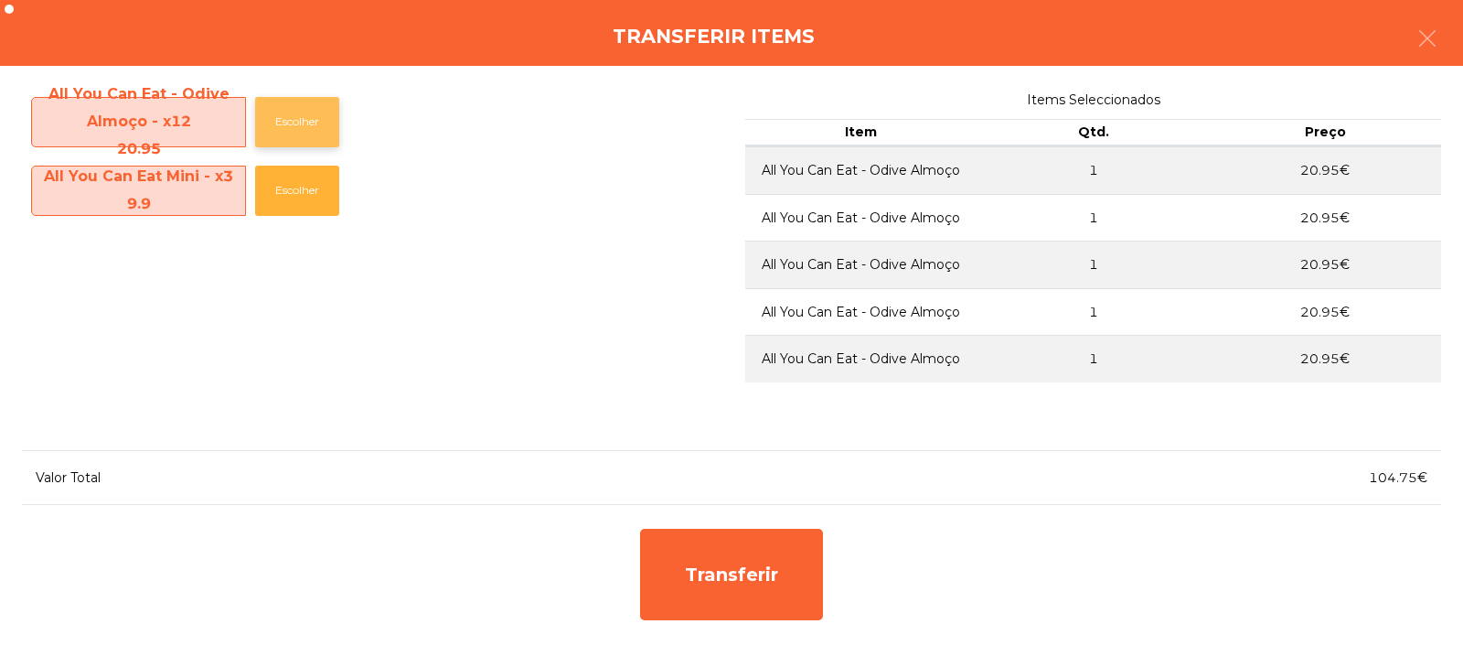
click at [303, 122] on button "Escolher" at bounding box center [297, 122] width 84 height 50
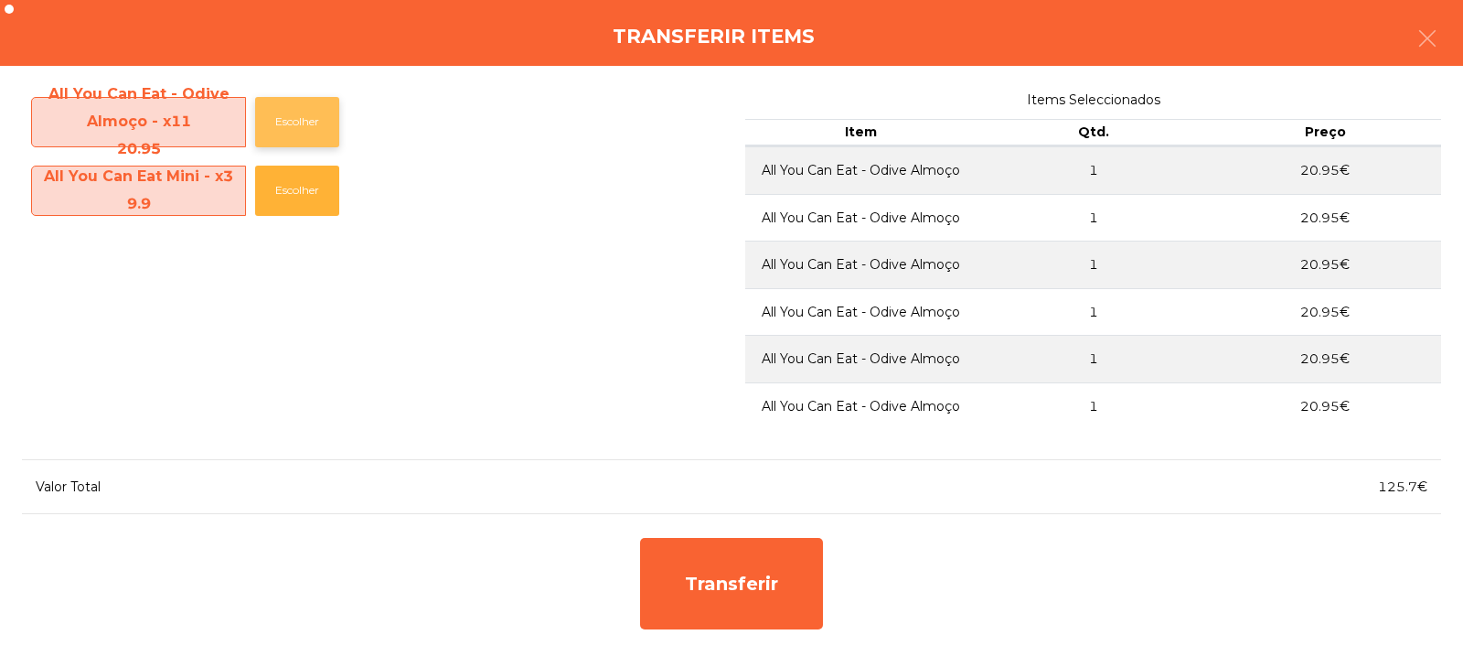
click at [302, 122] on button "Escolher" at bounding box center [297, 122] width 84 height 50
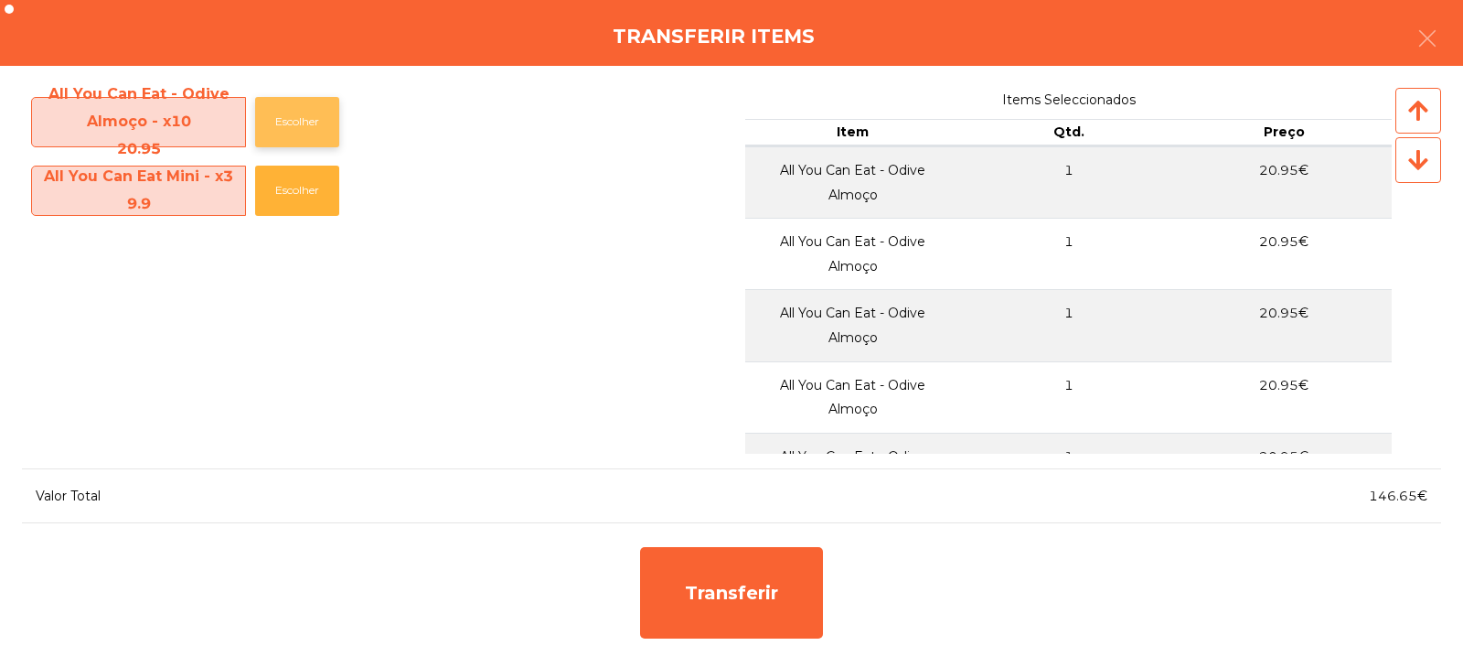
click at [306, 127] on button "Escolher" at bounding box center [297, 122] width 84 height 50
click at [302, 127] on button "Escolher" at bounding box center [297, 122] width 84 height 50
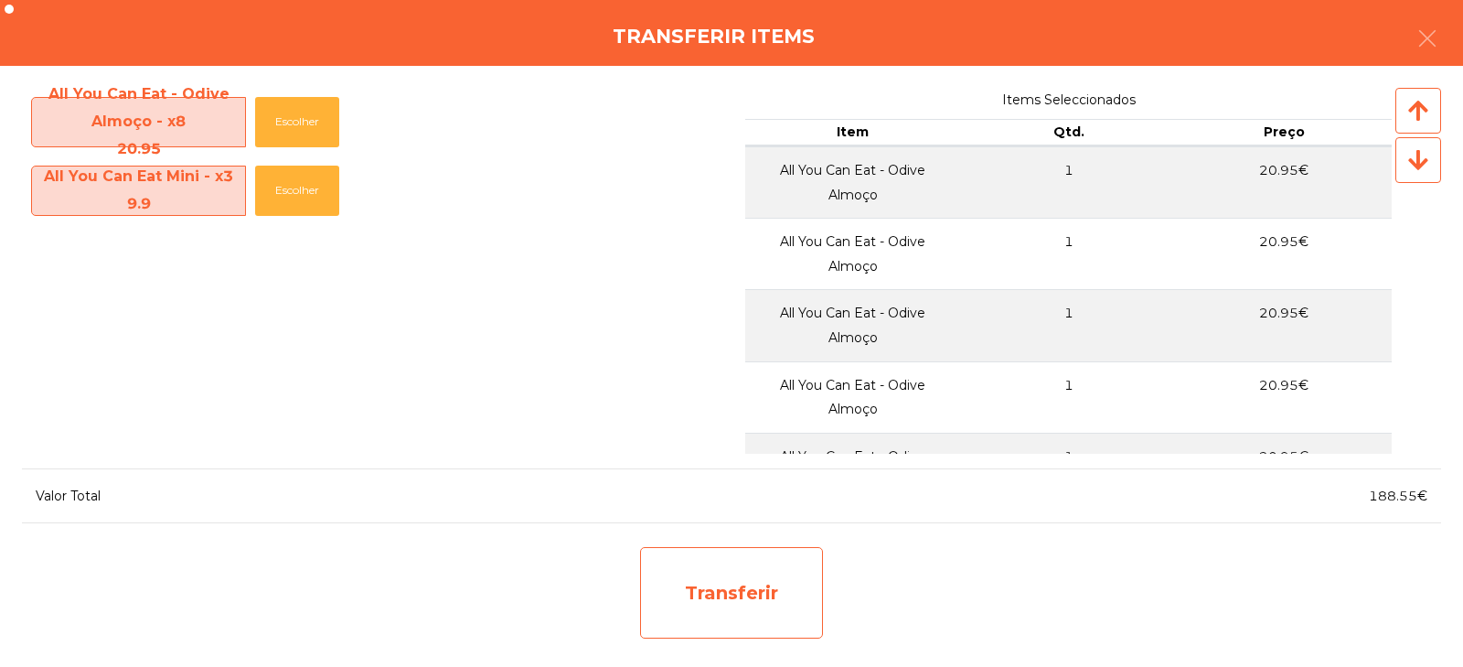
click at [735, 604] on div "Transferir" at bounding box center [731, 592] width 183 height 91
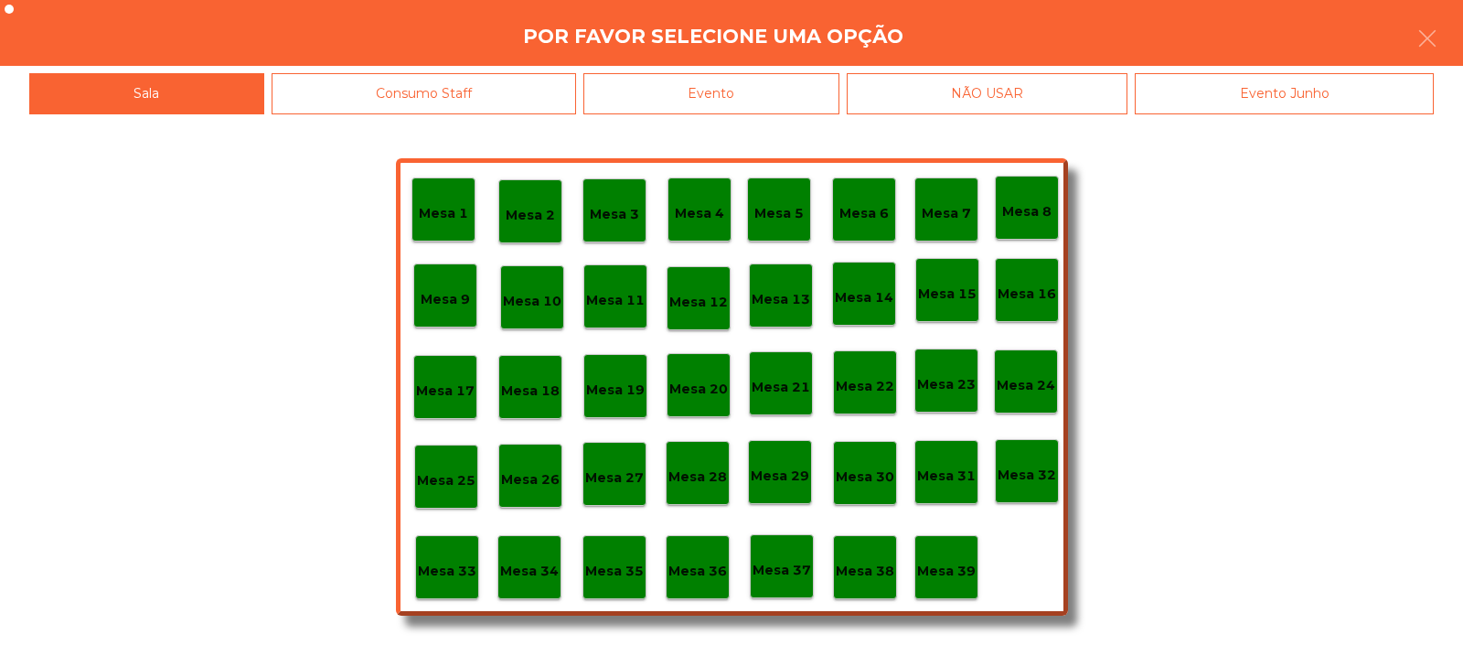
click at [446, 569] on p "Mesa 33" at bounding box center [447, 570] width 59 height 21
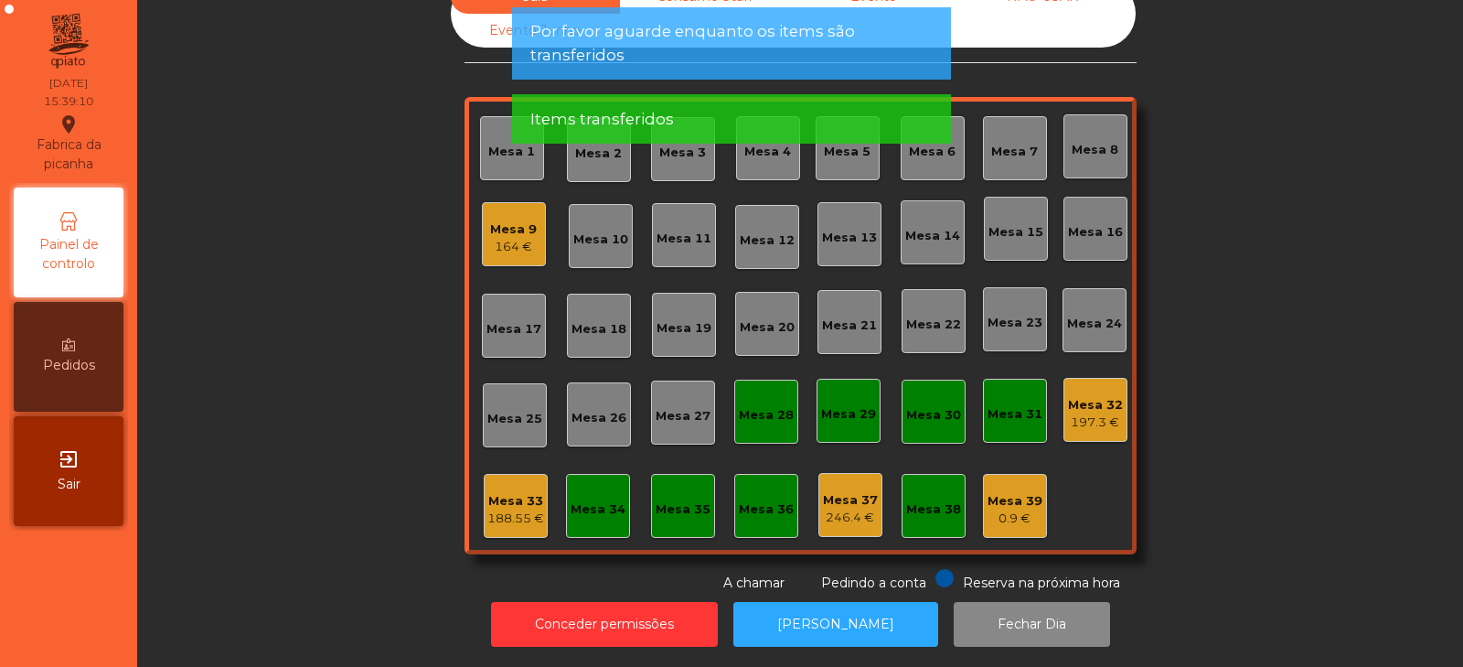
click at [512, 509] on div "188.55 €" at bounding box center [515, 518] width 57 height 18
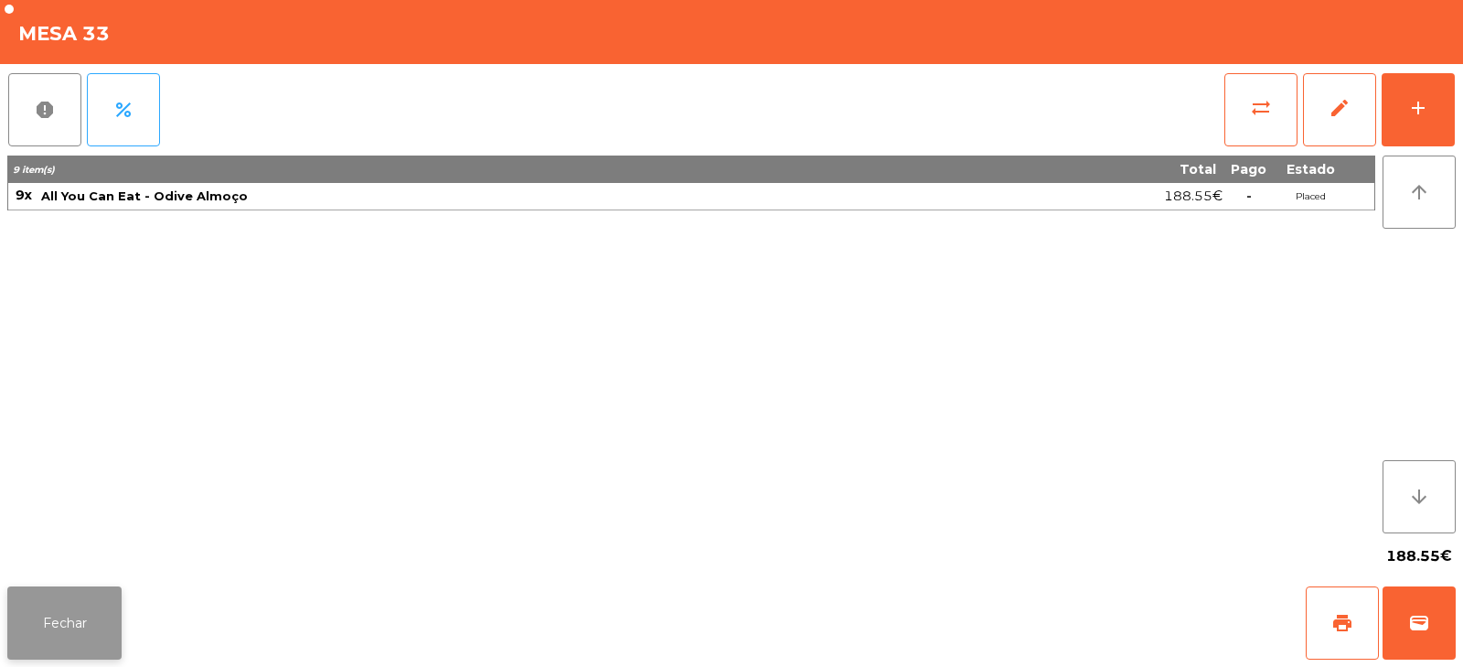
click at [63, 626] on button "Fechar" at bounding box center [64, 622] width 114 height 73
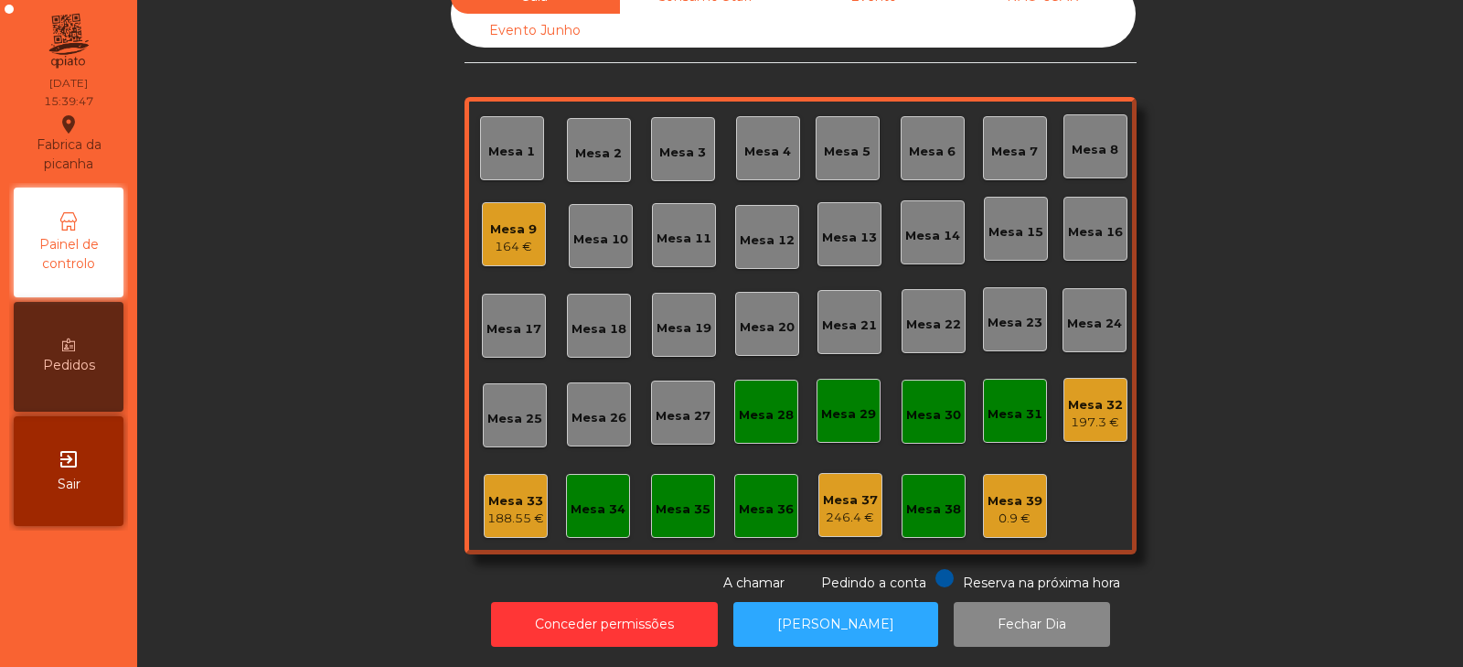
click at [492, 492] on div "Mesa 33" at bounding box center [515, 501] width 57 height 18
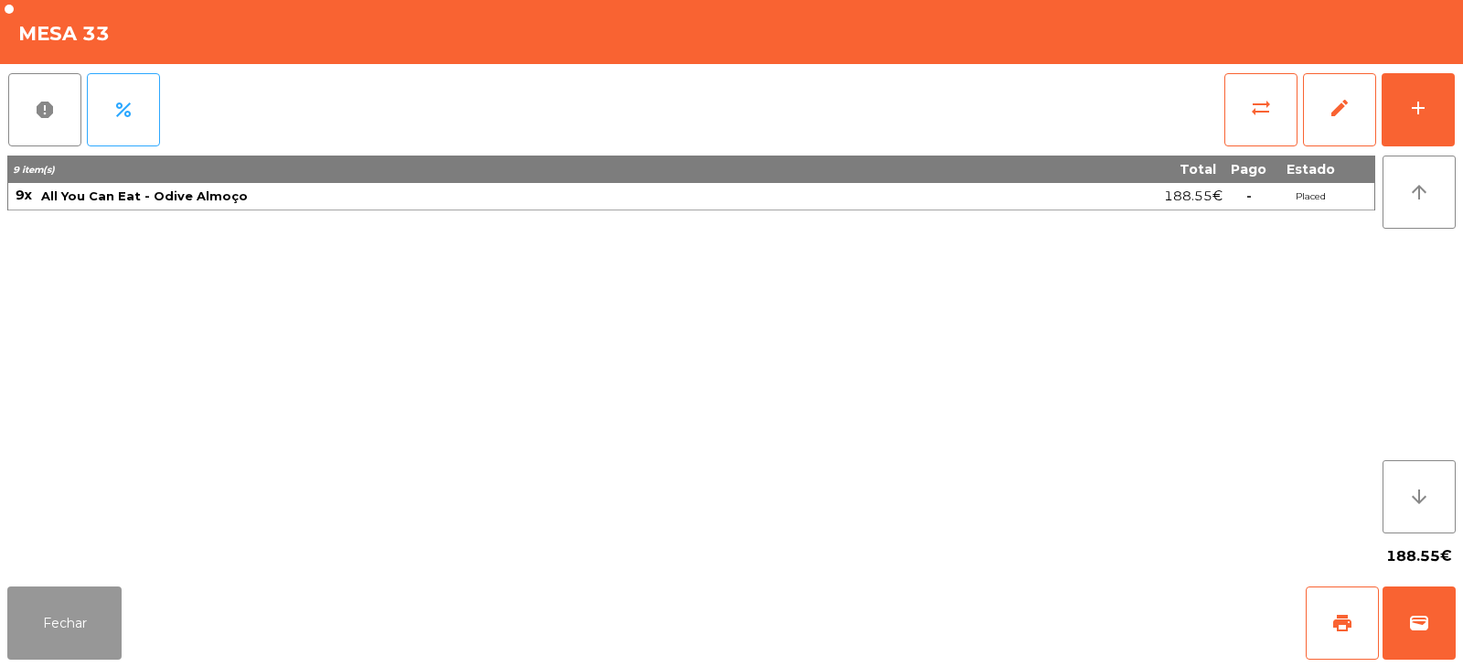
click at [68, 632] on button "Fechar" at bounding box center [64, 622] width 114 height 73
click at [71, 623] on nav "Fabrica da picanha location_on [DATE] 15:39:50 Painel de controlo Pedidos exit_…" at bounding box center [68, 333] width 137 height 667
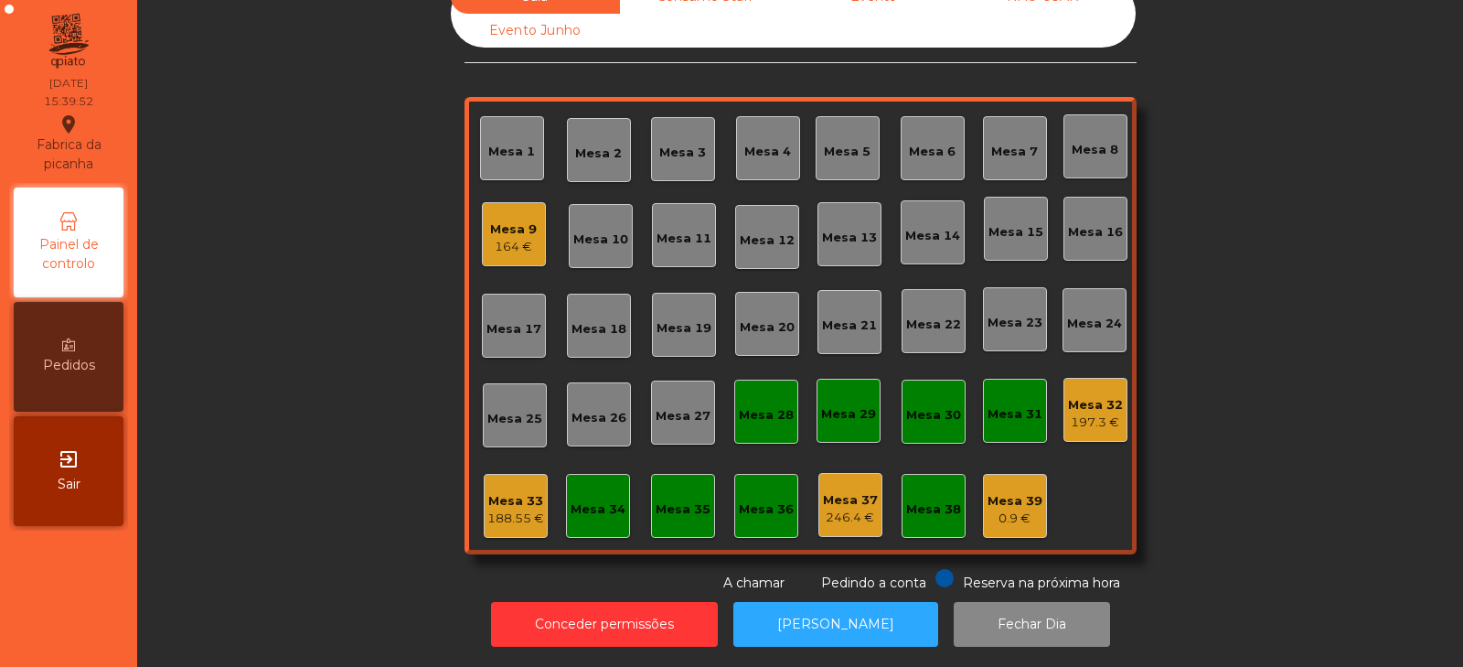
click at [516, 494] on div "Mesa 33" at bounding box center [515, 501] width 57 height 18
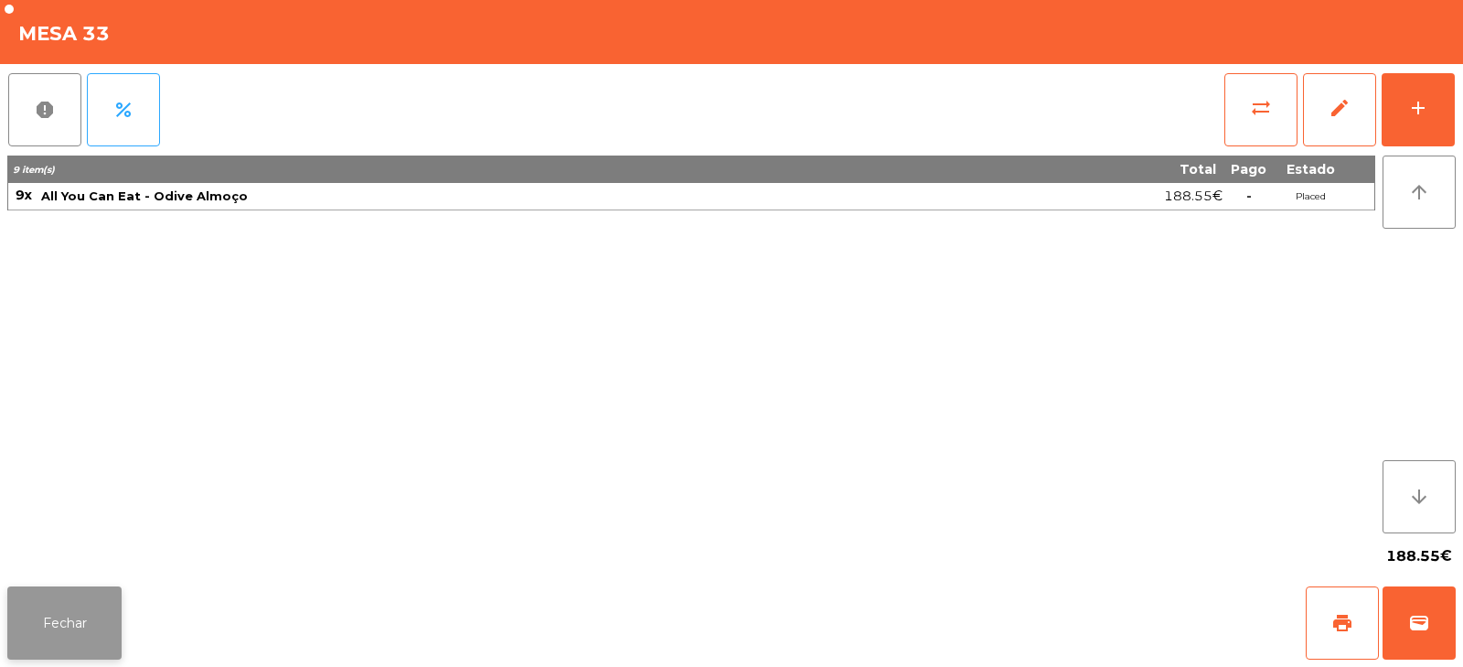
click at [75, 624] on button "Fechar" at bounding box center [64, 622] width 114 height 73
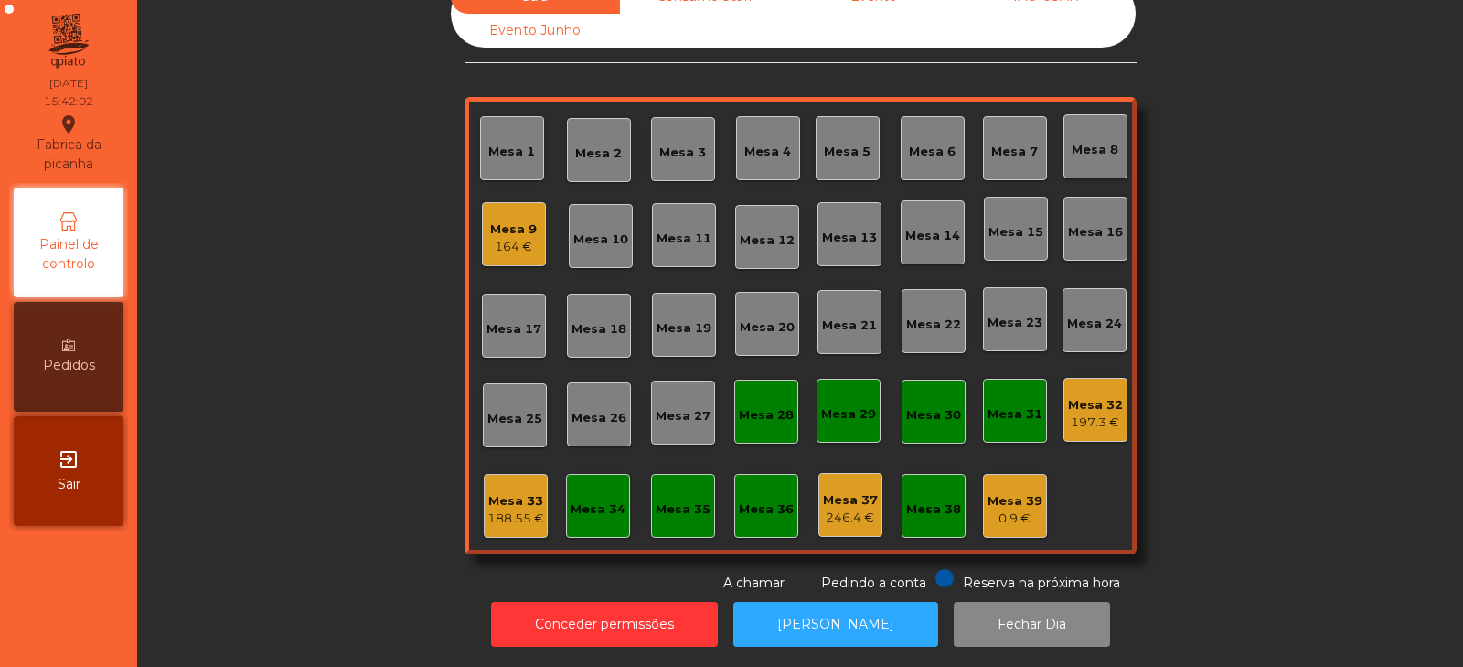
click at [1077, 413] on div "197.3 €" at bounding box center [1095, 422] width 55 height 18
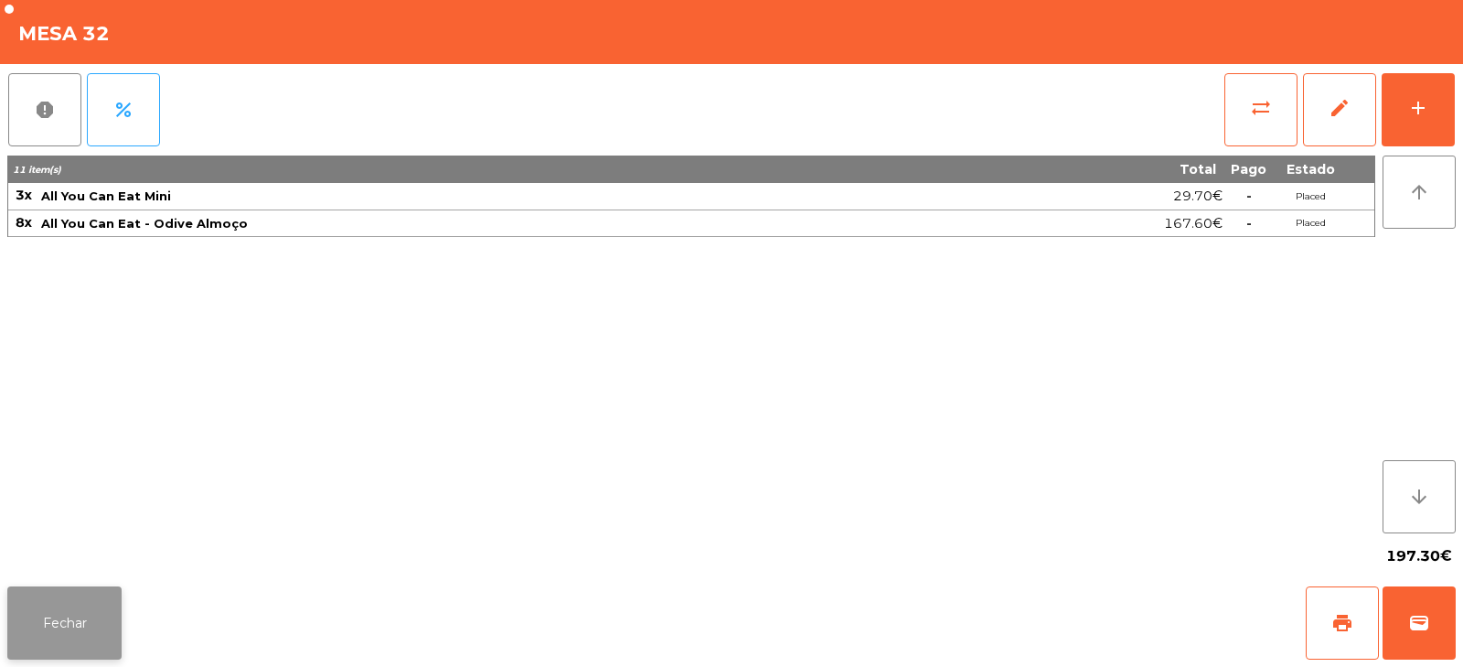
click at [101, 597] on button "Fechar" at bounding box center [64, 622] width 114 height 73
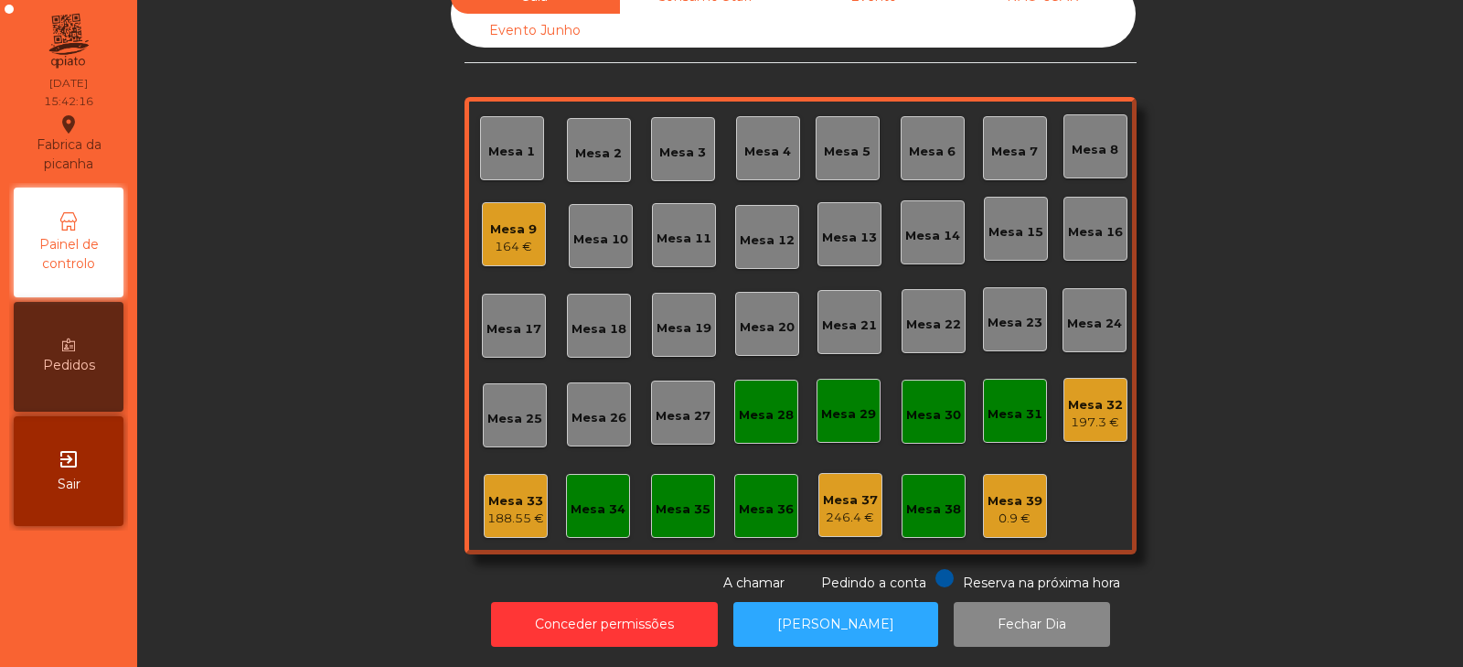
click at [1084, 413] on div "197.3 €" at bounding box center [1095, 422] width 55 height 18
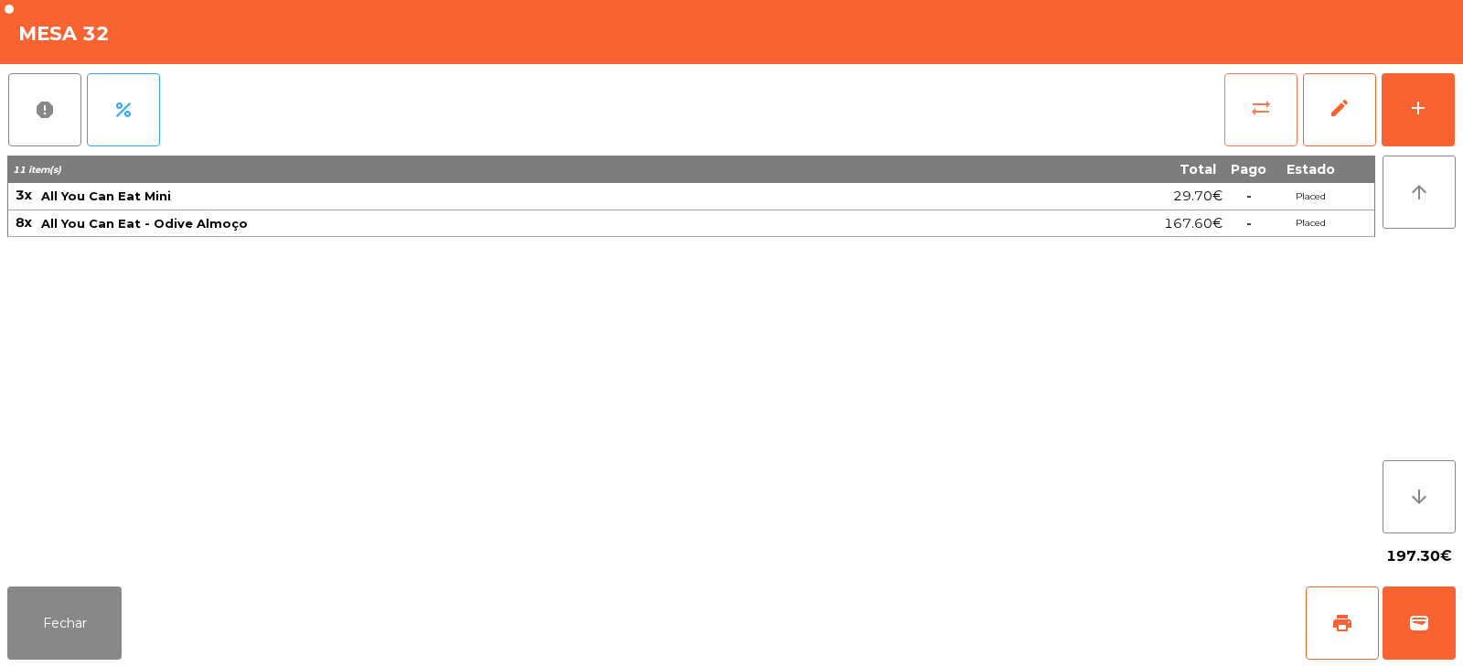
click at [1244, 116] on button "sync_alt" at bounding box center [1260, 109] width 73 height 73
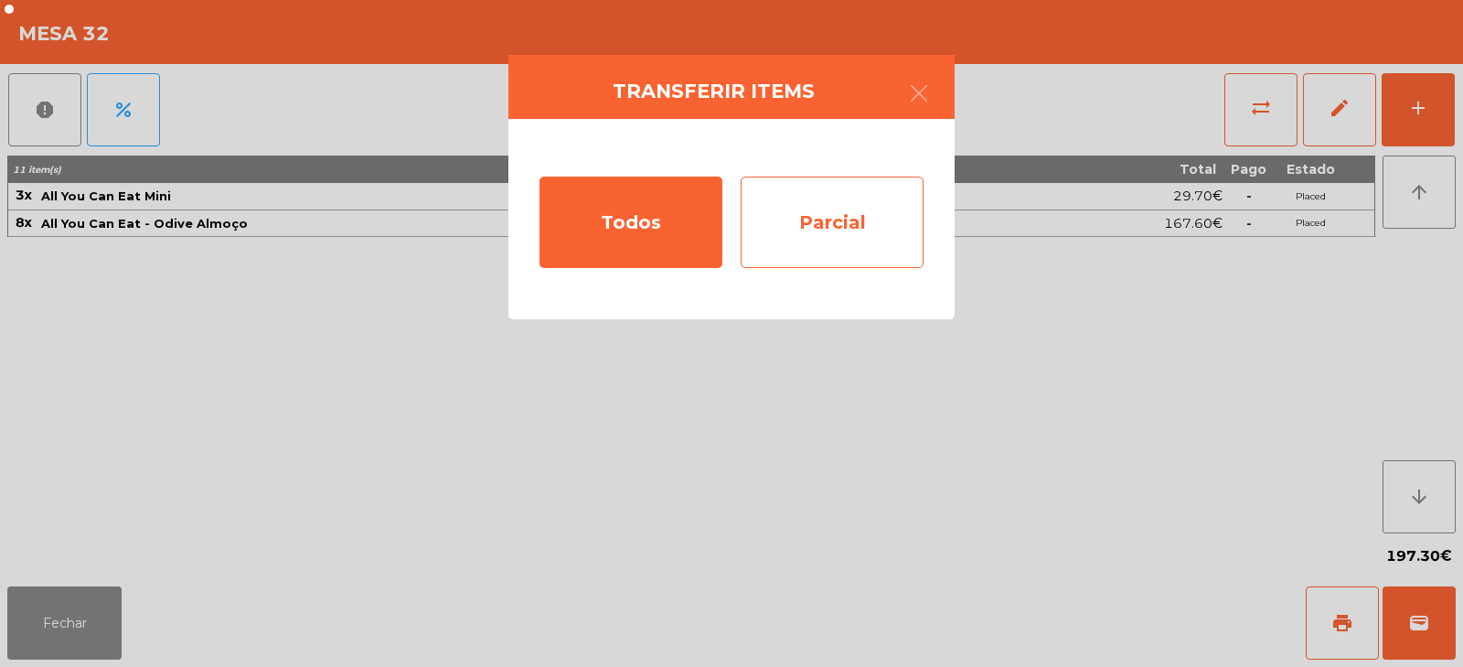
click at [859, 220] on div "Parcial" at bounding box center [832, 221] width 183 height 91
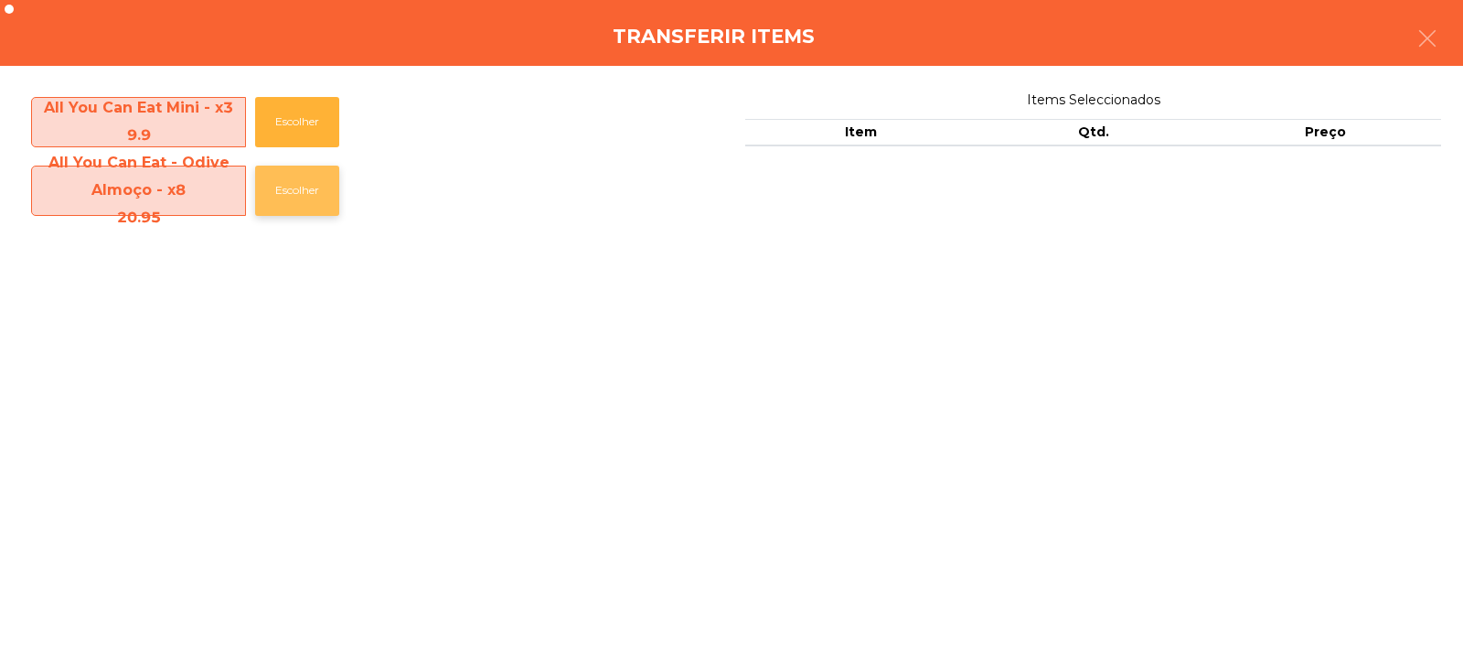
click at [310, 198] on button "Escolher" at bounding box center [297, 190] width 84 height 50
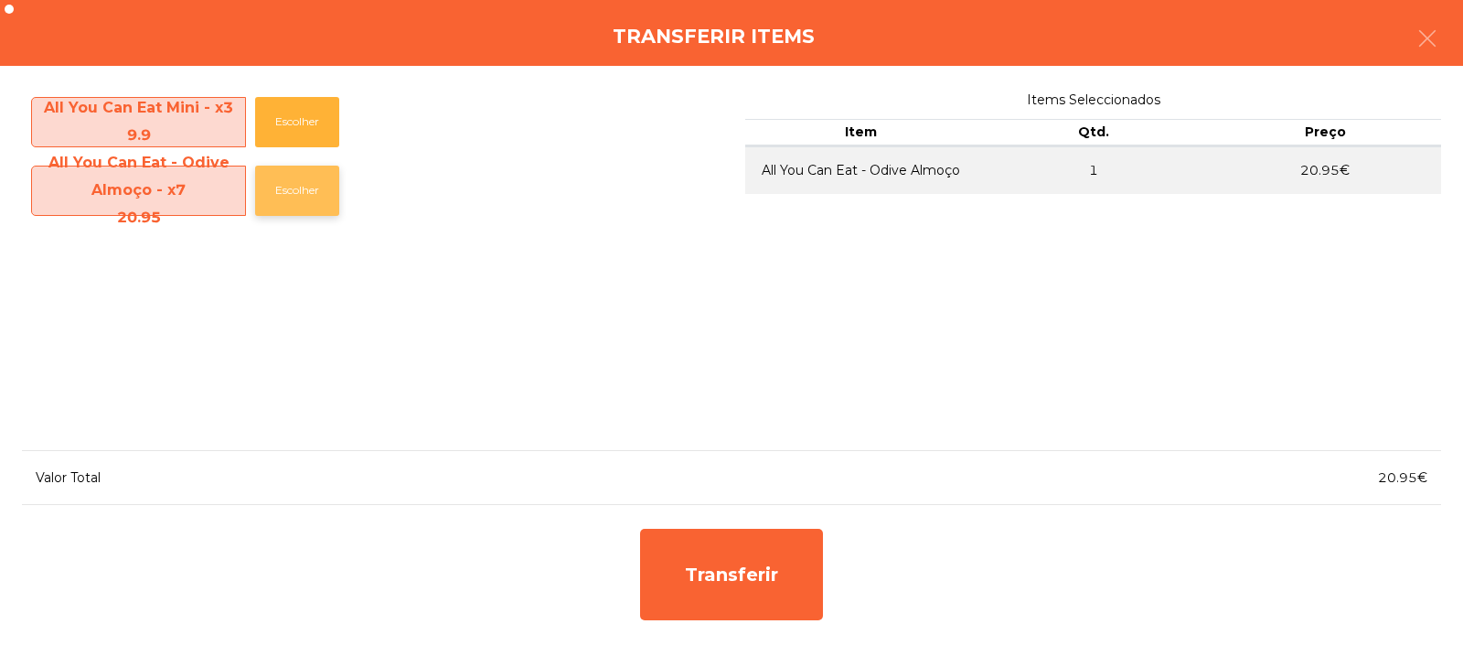
click at [304, 190] on button "Escolher" at bounding box center [297, 190] width 84 height 50
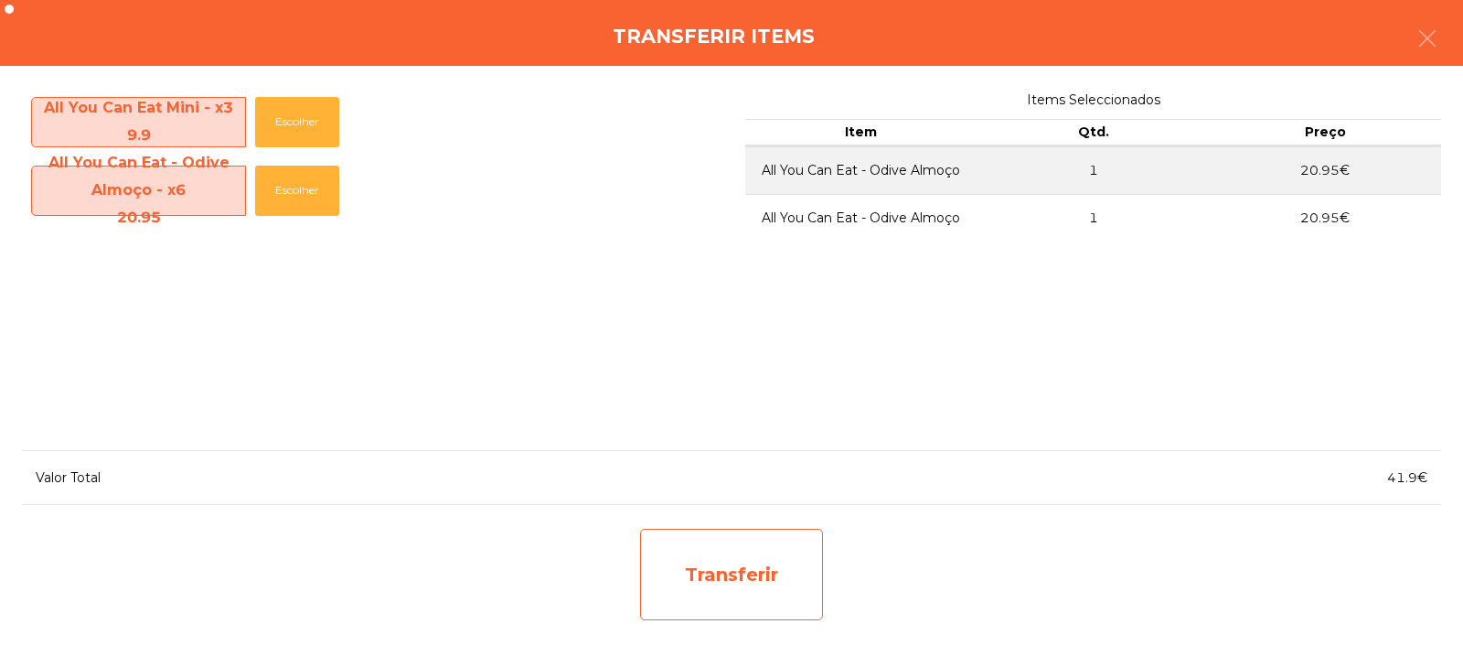
click at [741, 554] on div "Transferir" at bounding box center [731, 573] width 183 height 91
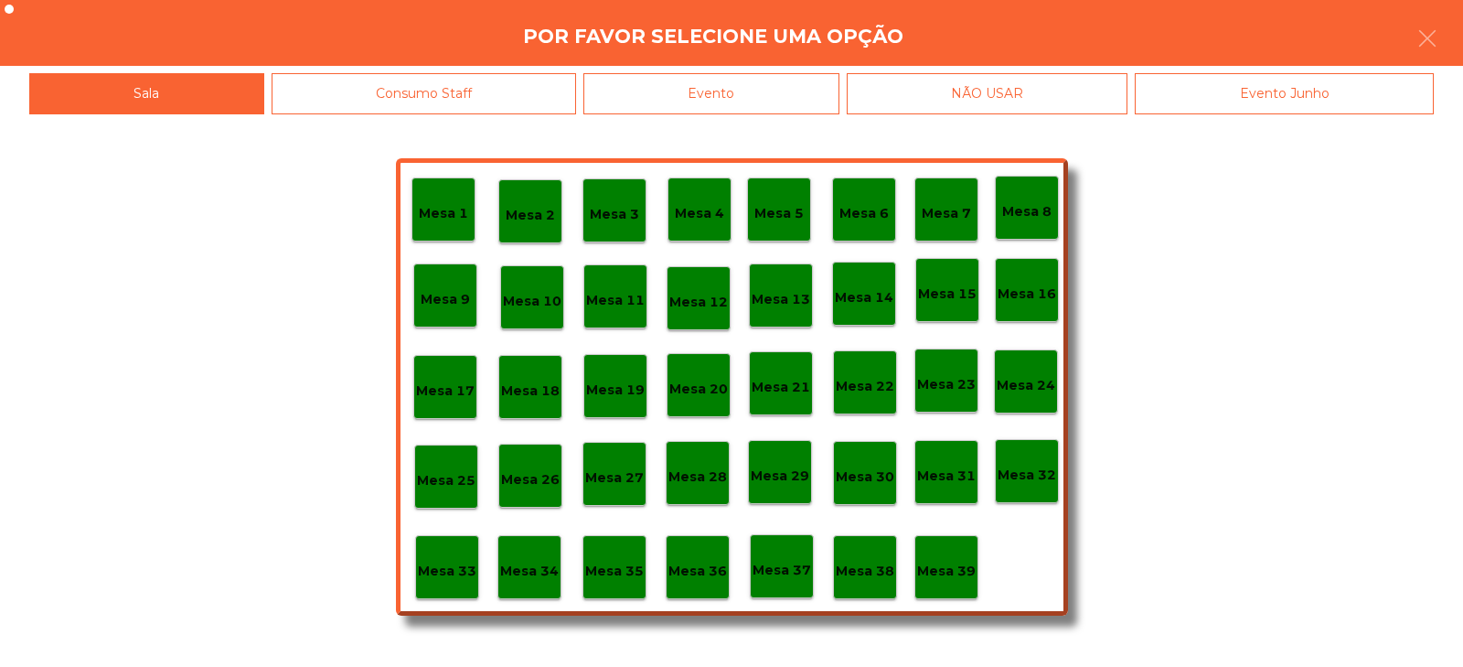
click at [523, 564] on p "Mesa 34" at bounding box center [529, 570] width 59 height 21
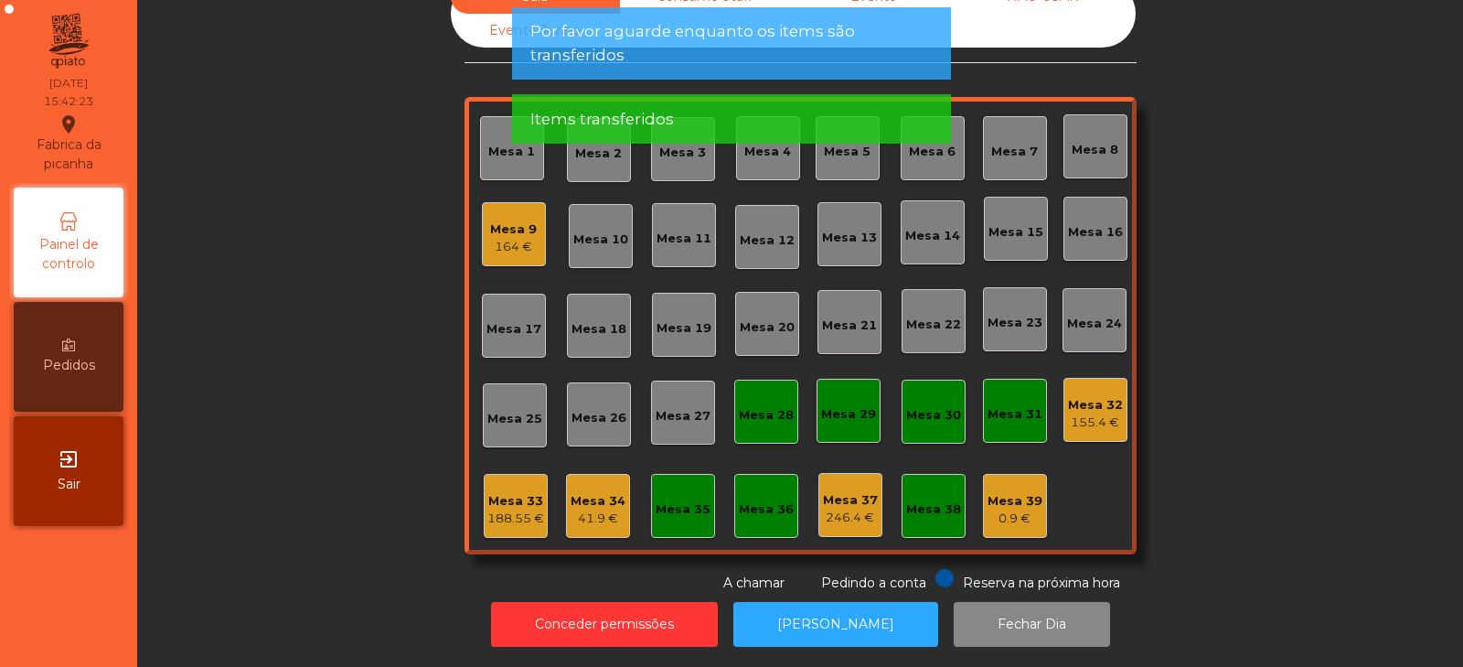
click at [599, 493] on div "Mesa 34" at bounding box center [598, 501] width 55 height 18
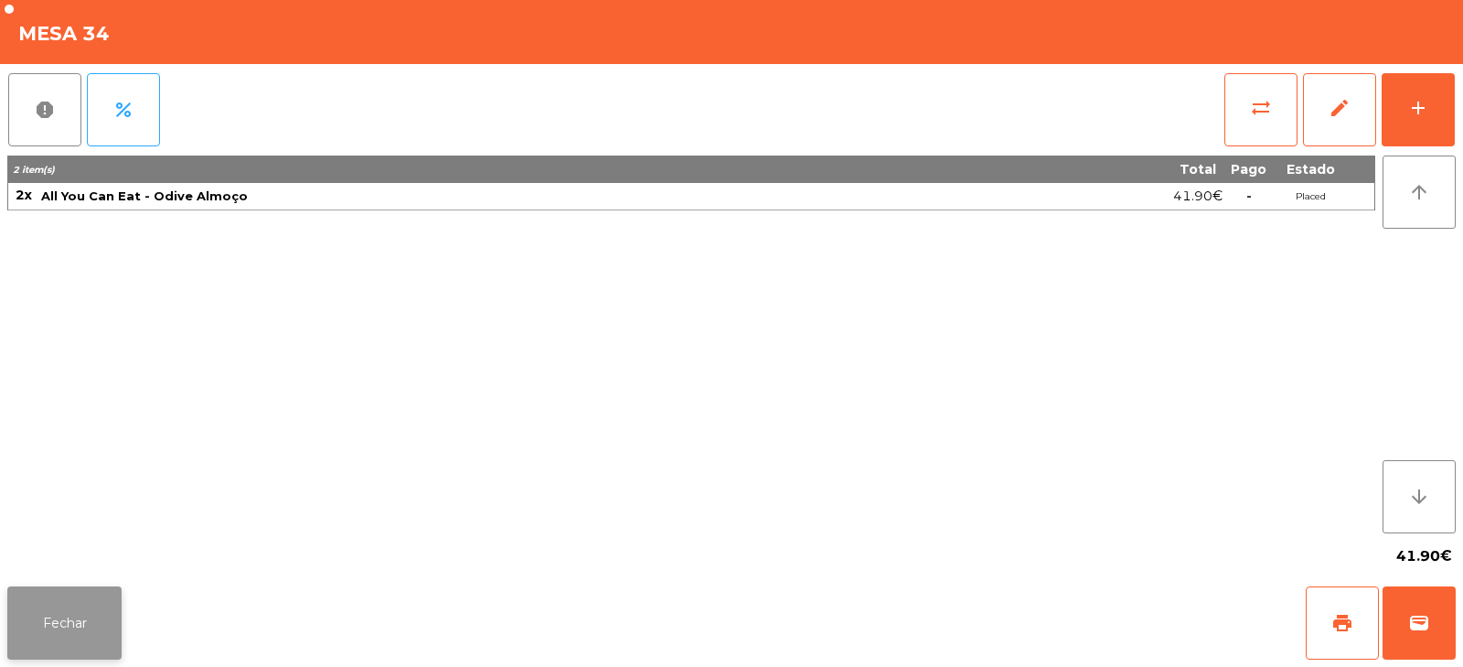
click at [47, 632] on button "Fechar" at bounding box center [64, 622] width 114 height 73
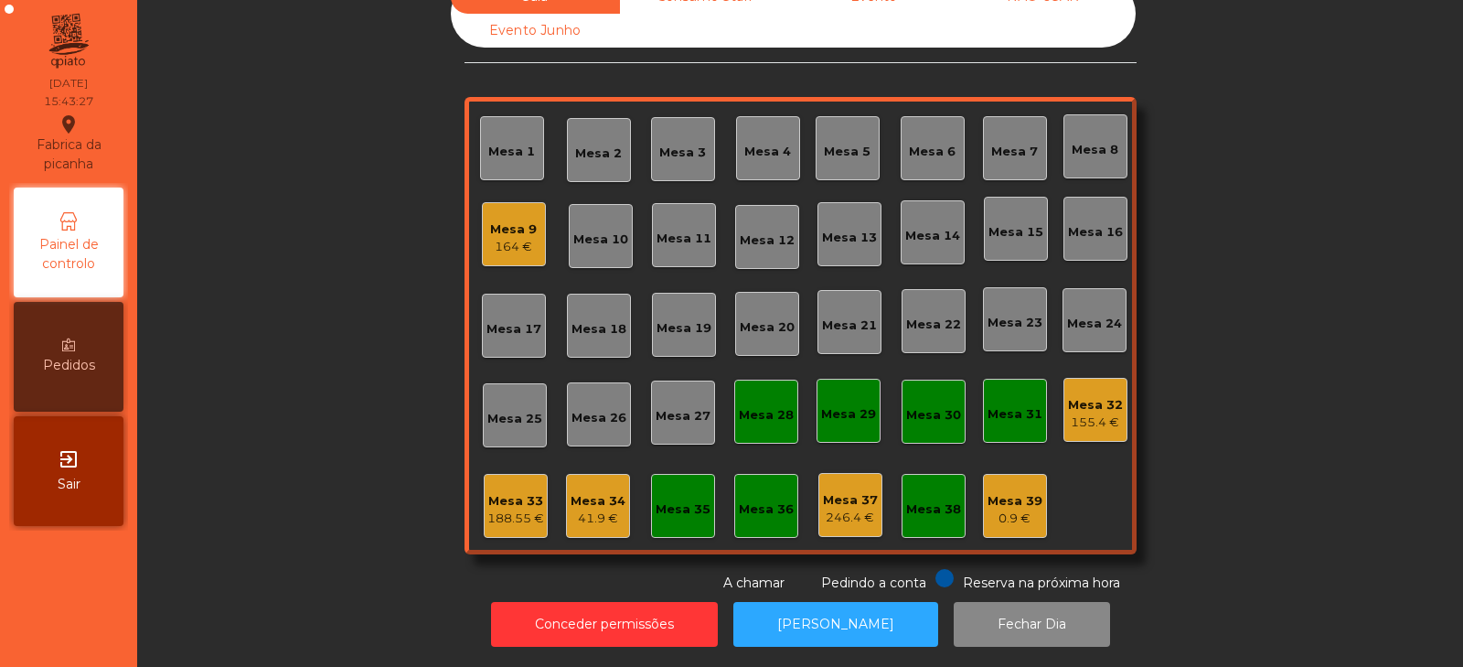
click at [1093, 398] on div "Mesa 32" at bounding box center [1095, 405] width 55 height 18
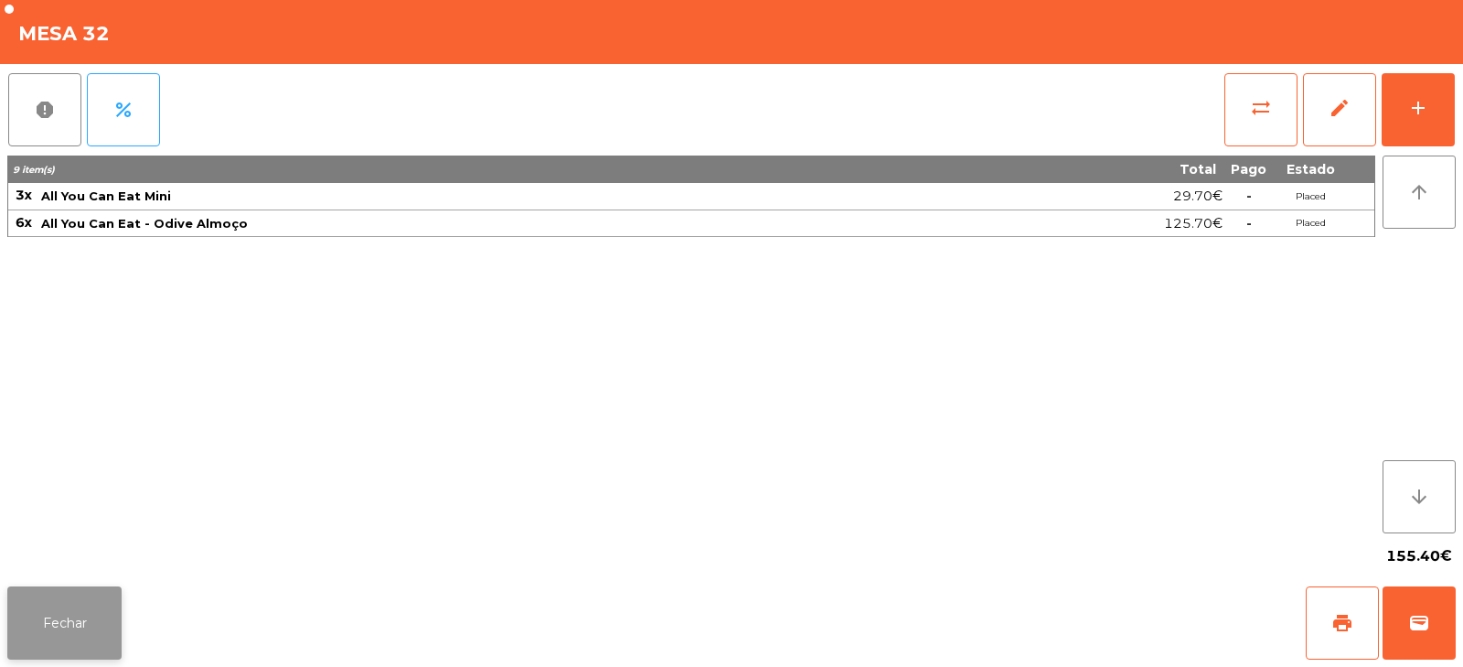
click at [71, 614] on button "Fechar" at bounding box center [64, 622] width 114 height 73
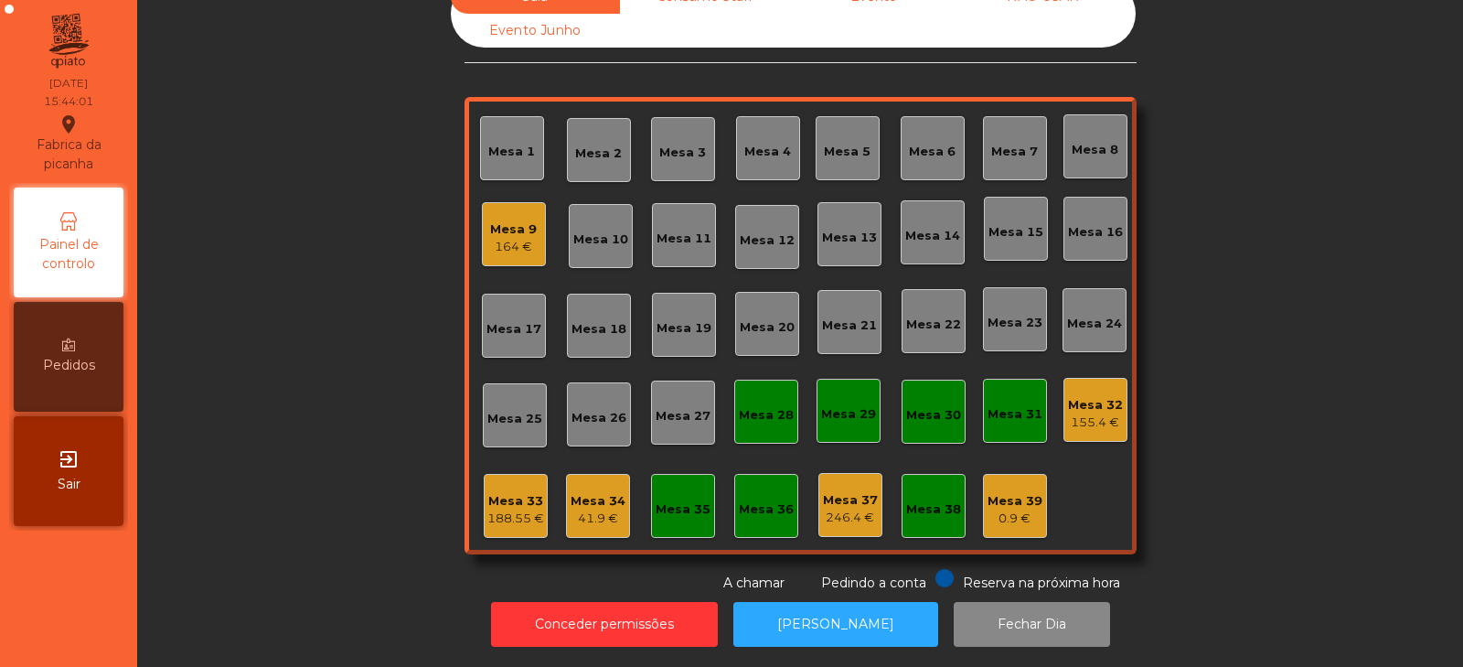
click at [1087, 413] on div "155.4 €" at bounding box center [1095, 422] width 55 height 18
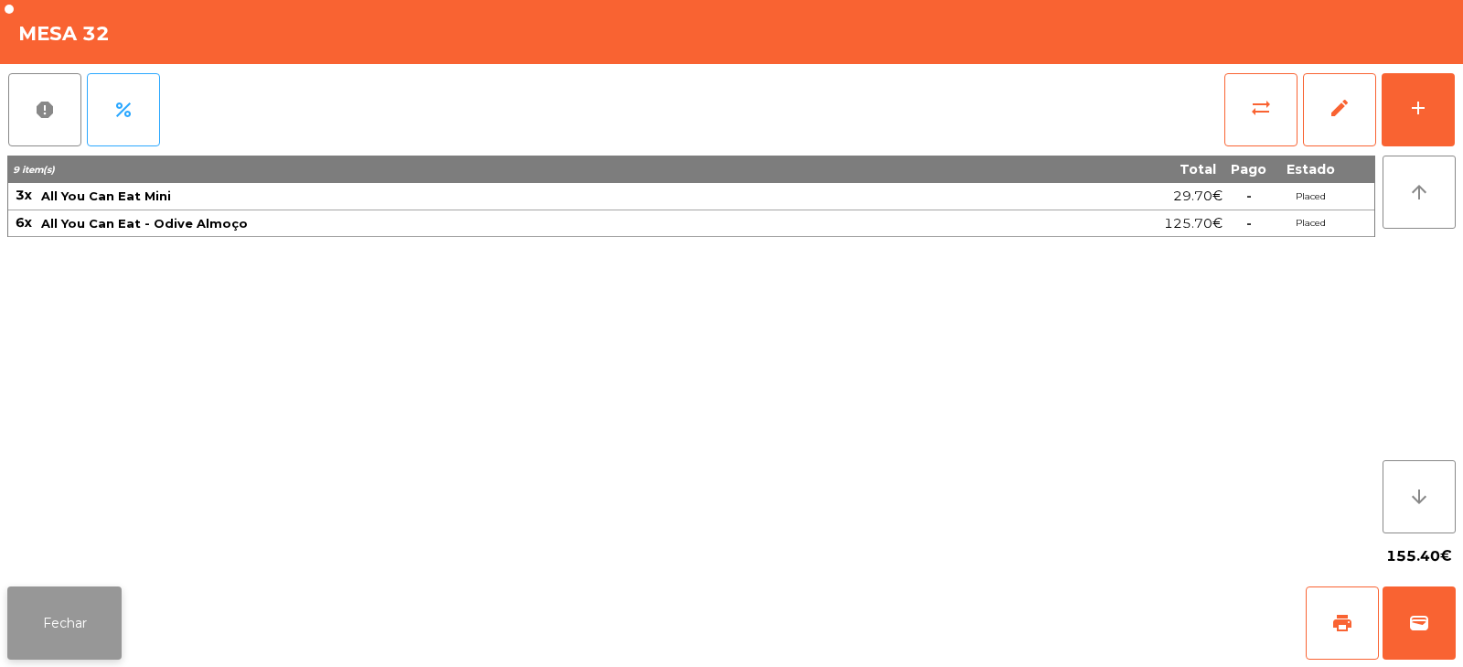
click at [92, 632] on button "Fechar" at bounding box center [64, 622] width 114 height 73
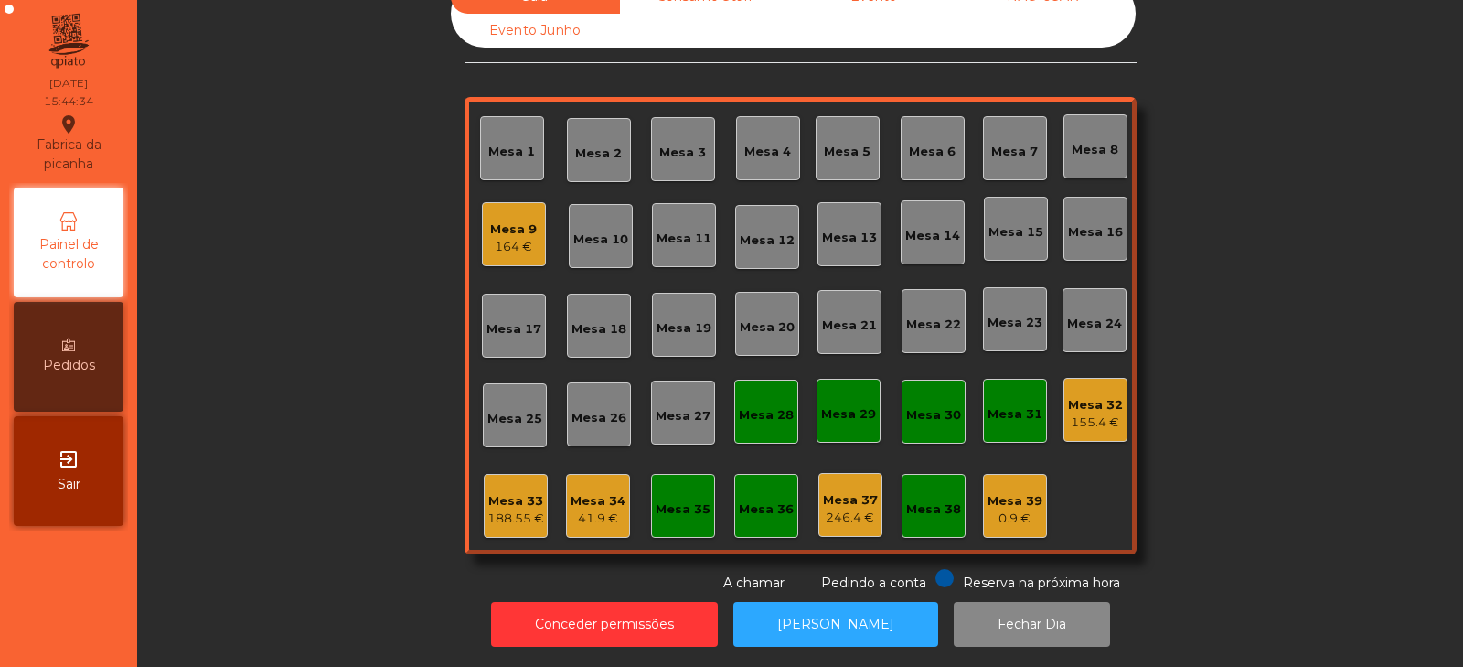
click at [1082, 413] on div "155.4 €" at bounding box center [1095, 422] width 55 height 18
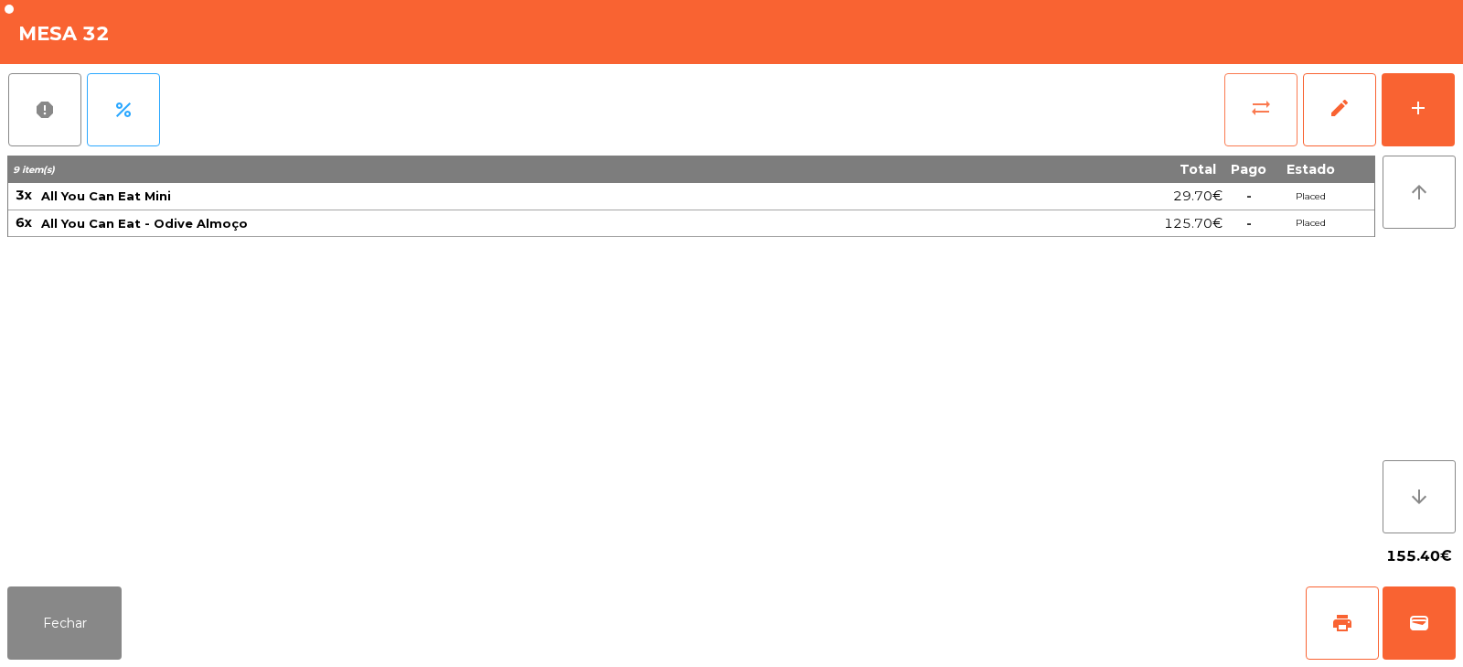
click at [1243, 122] on button "sync_alt" at bounding box center [1260, 109] width 73 height 73
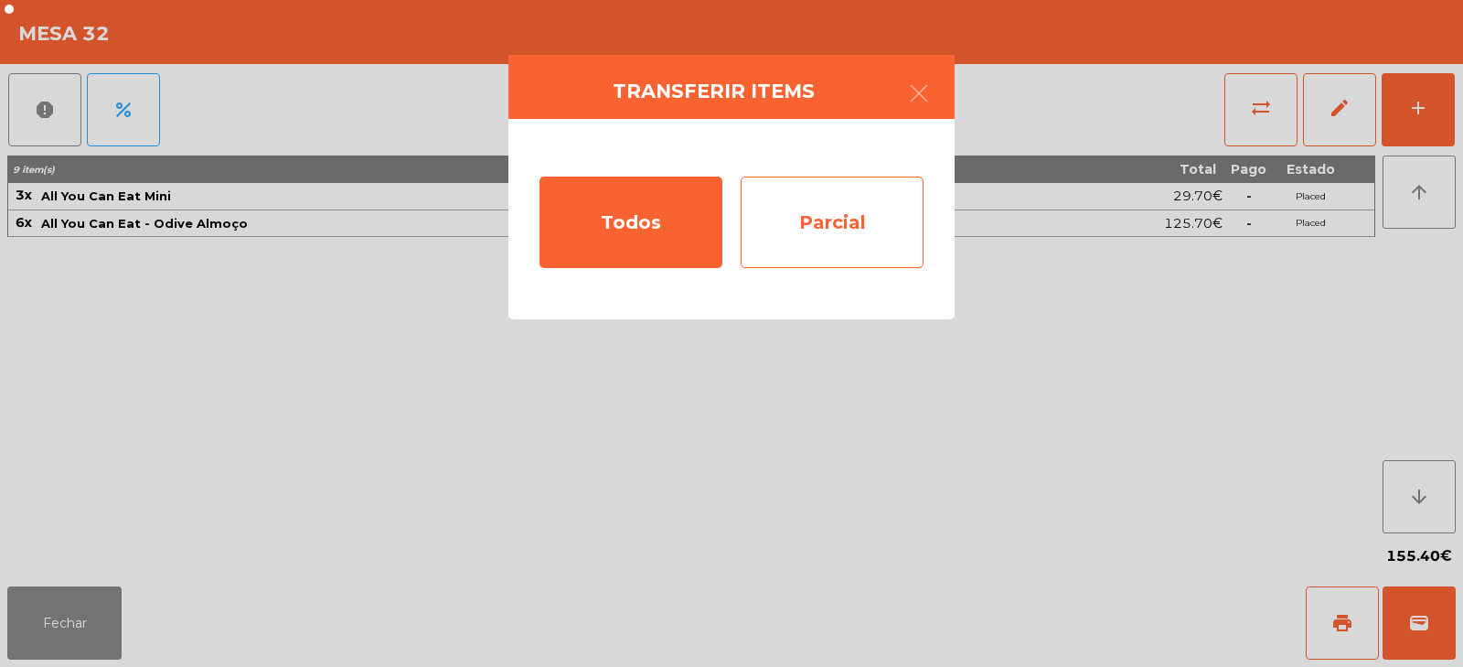
click at [797, 220] on div "Parcial" at bounding box center [832, 221] width 183 height 91
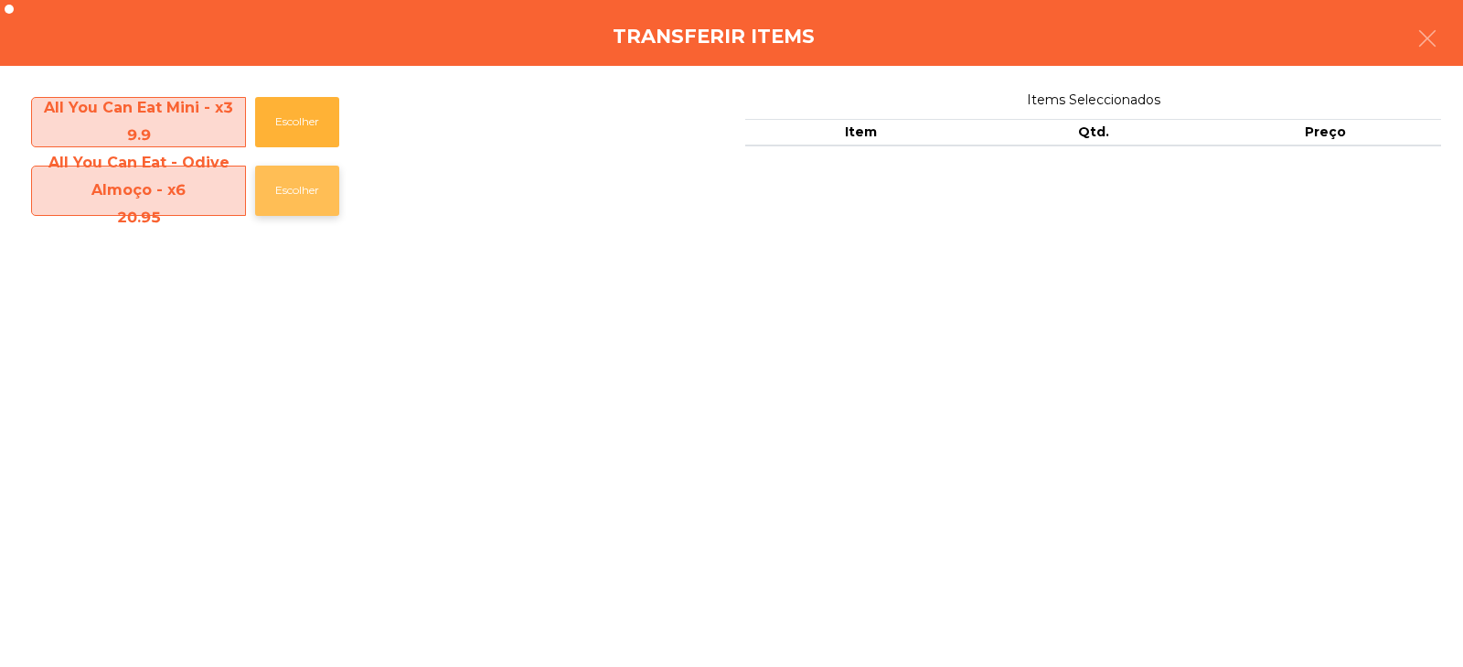
click at [322, 208] on button "Escolher" at bounding box center [297, 190] width 84 height 50
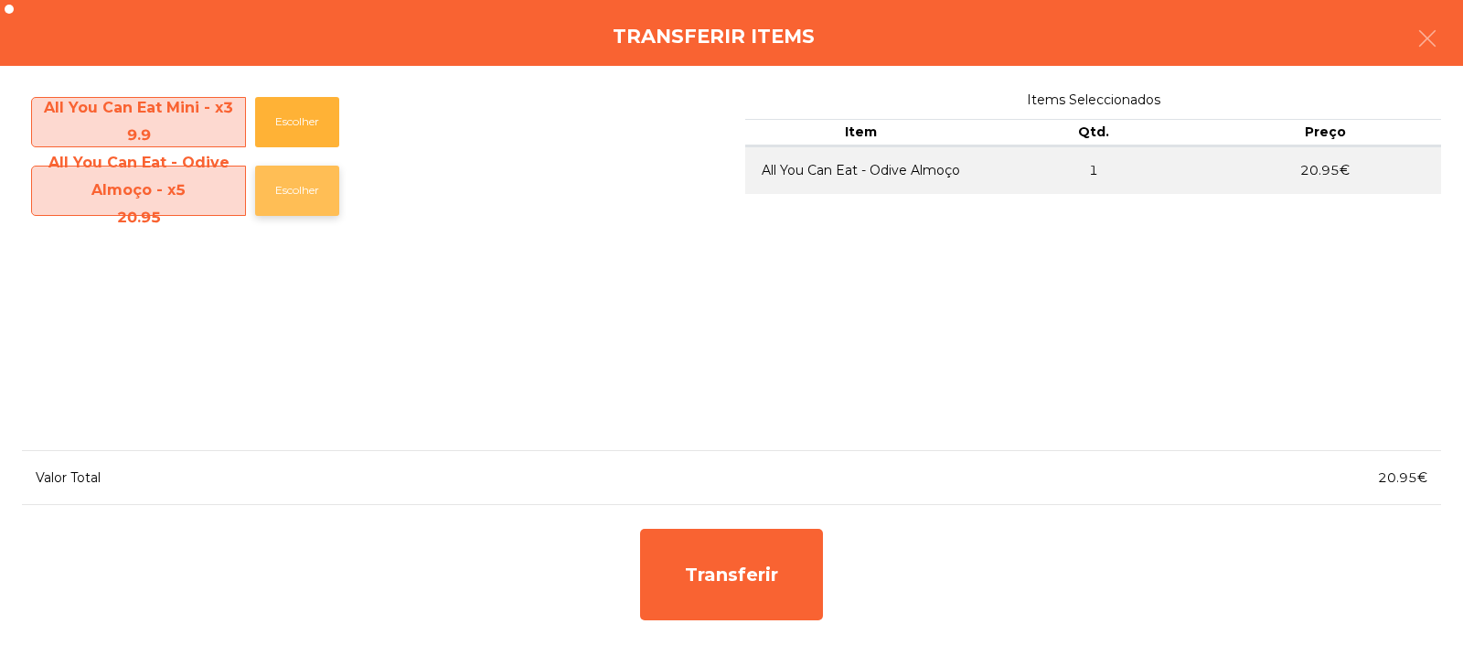
click at [306, 203] on button "Escolher" at bounding box center [297, 190] width 84 height 50
click at [310, 199] on button "Escolher" at bounding box center [297, 190] width 84 height 50
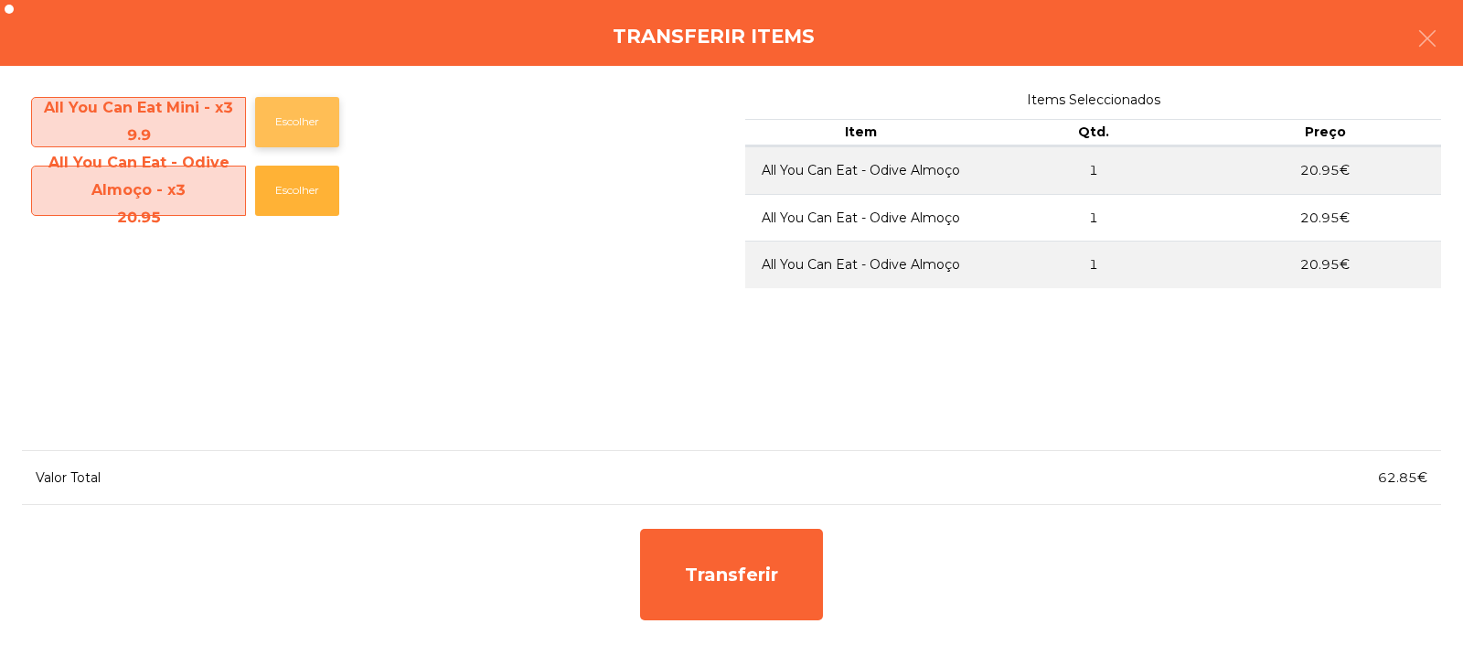
click at [309, 113] on button "Escolher" at bounding box center [297, 122] width 84 height 50
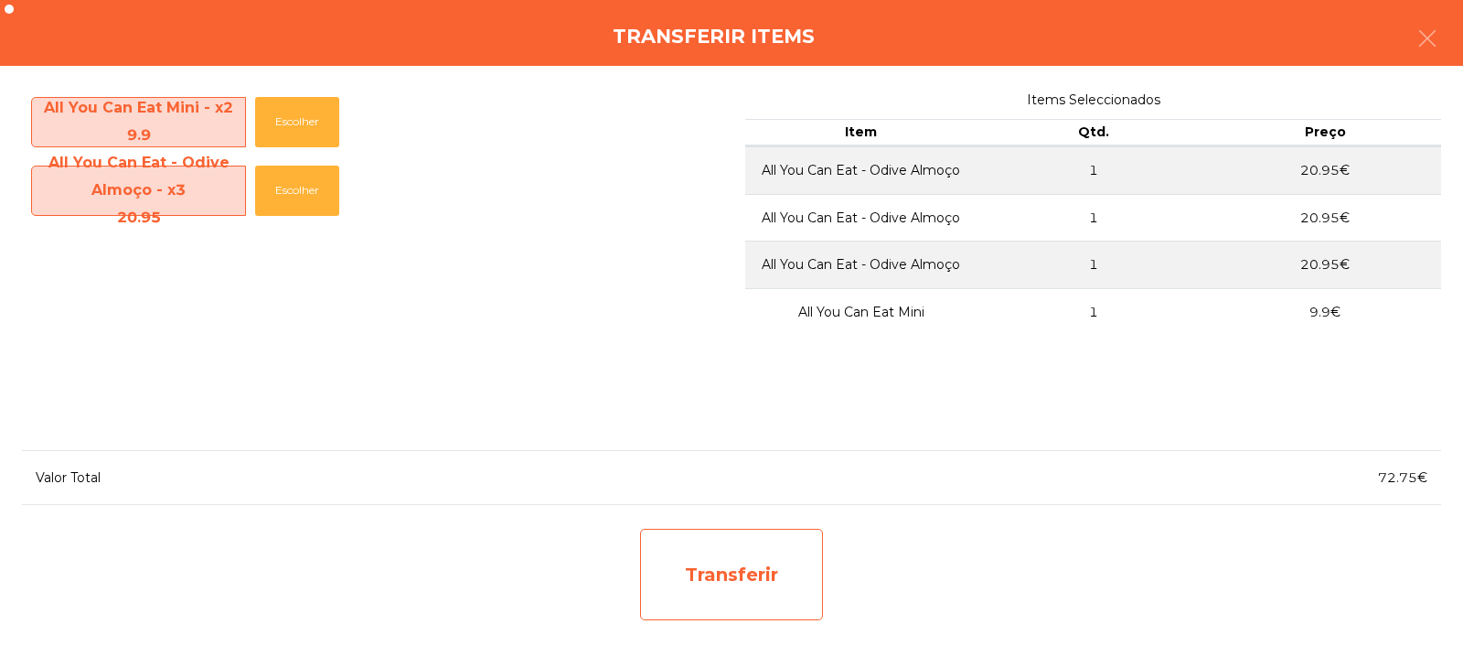
click at [720, 583] on div "Transferir" at bounding box center [731, 573] width 183 height 91
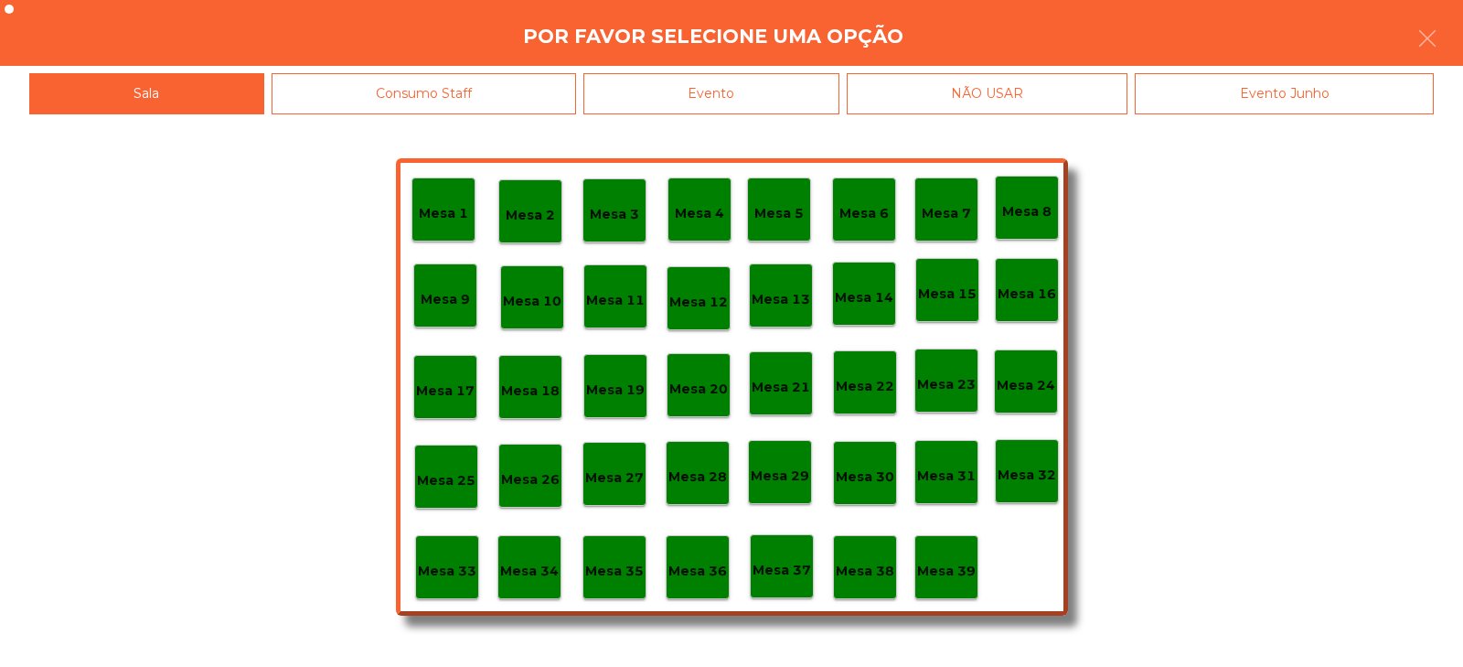
click at [628, 577] on p "Mesa 35" at bounding box center [614, 570] width 59 height 21
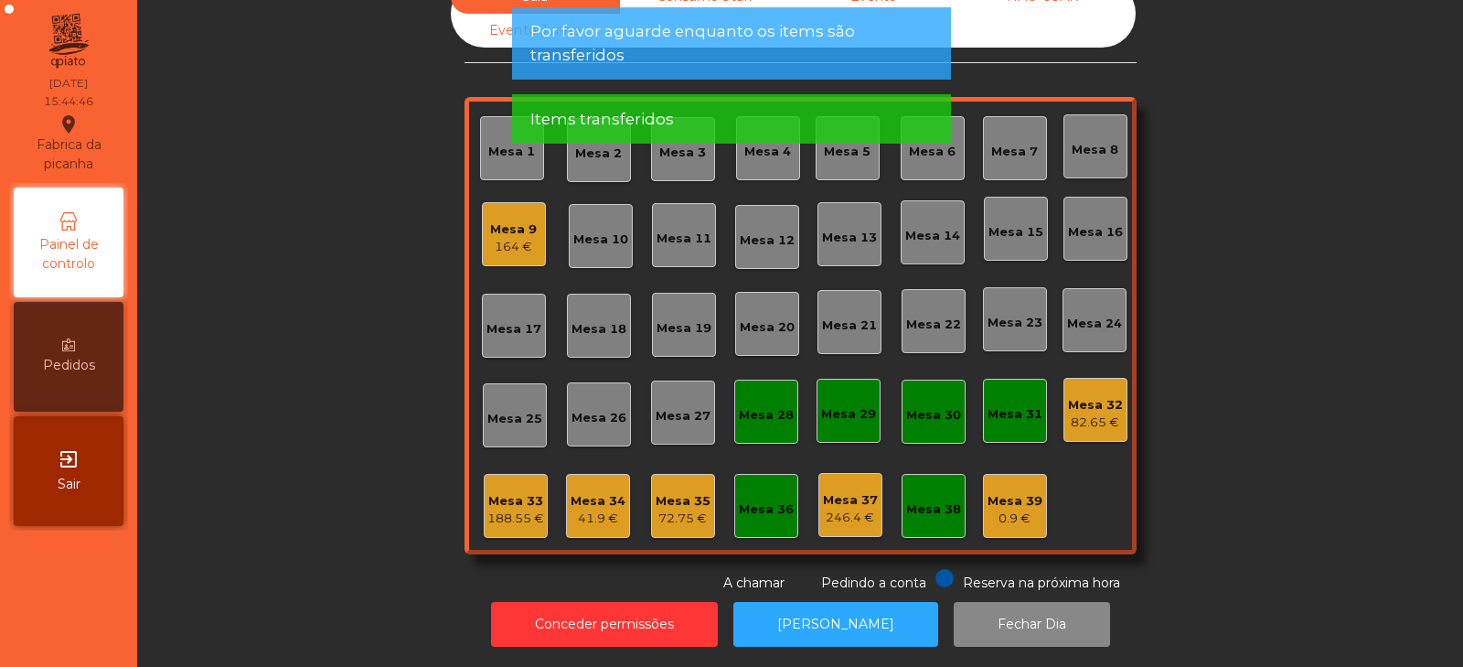
click at [677, 492] on div "Mesa 35" at bounding box center [683, 501] width 55 height 18
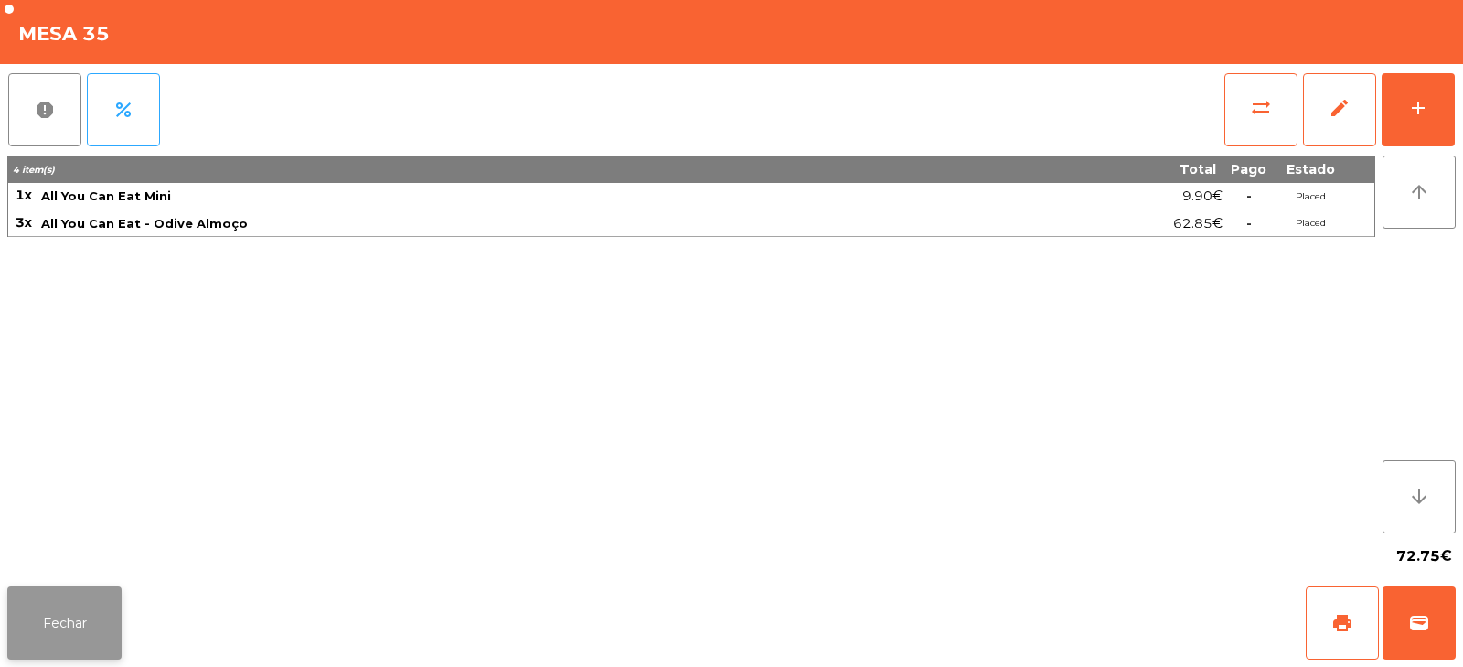
click at [38, 599] on button "Fechar" at bounding box center [64, 622] width 114 height 73
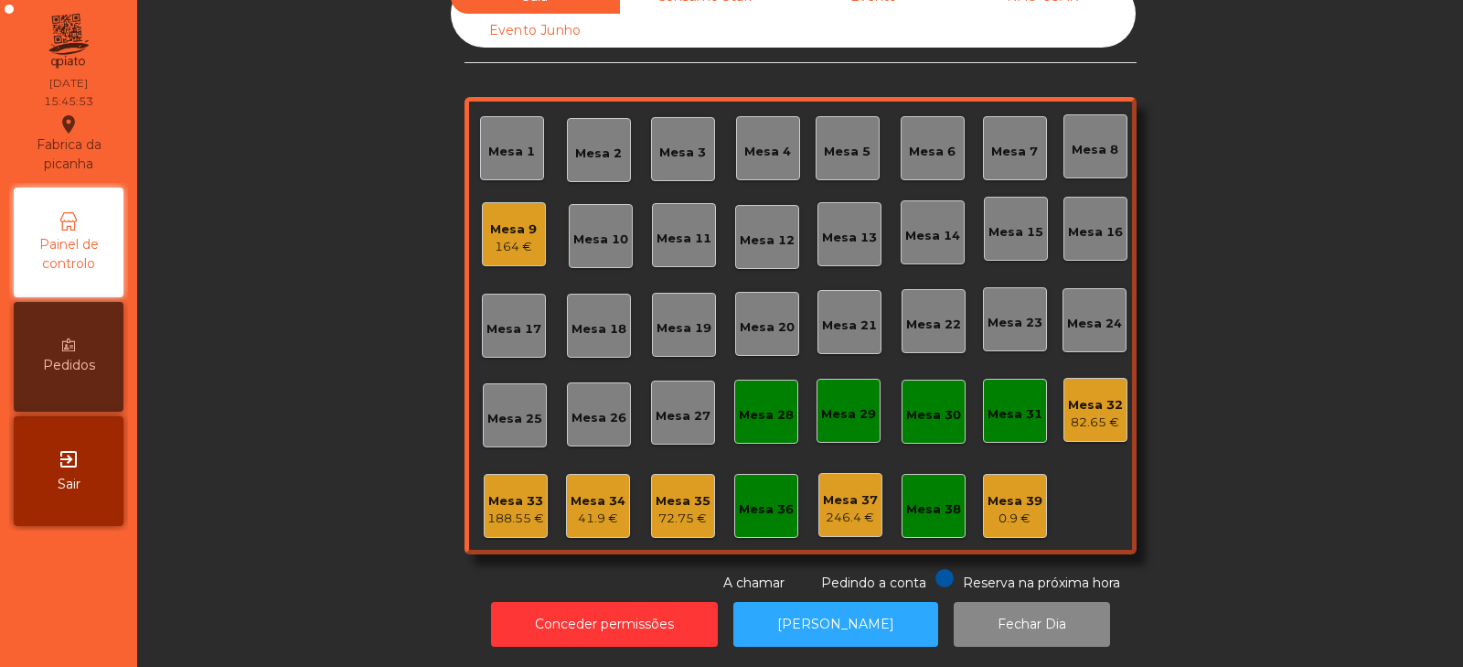
click at [500, 220] on div "Mesa 9" at bounding box center [513, 229] width 47 height 18
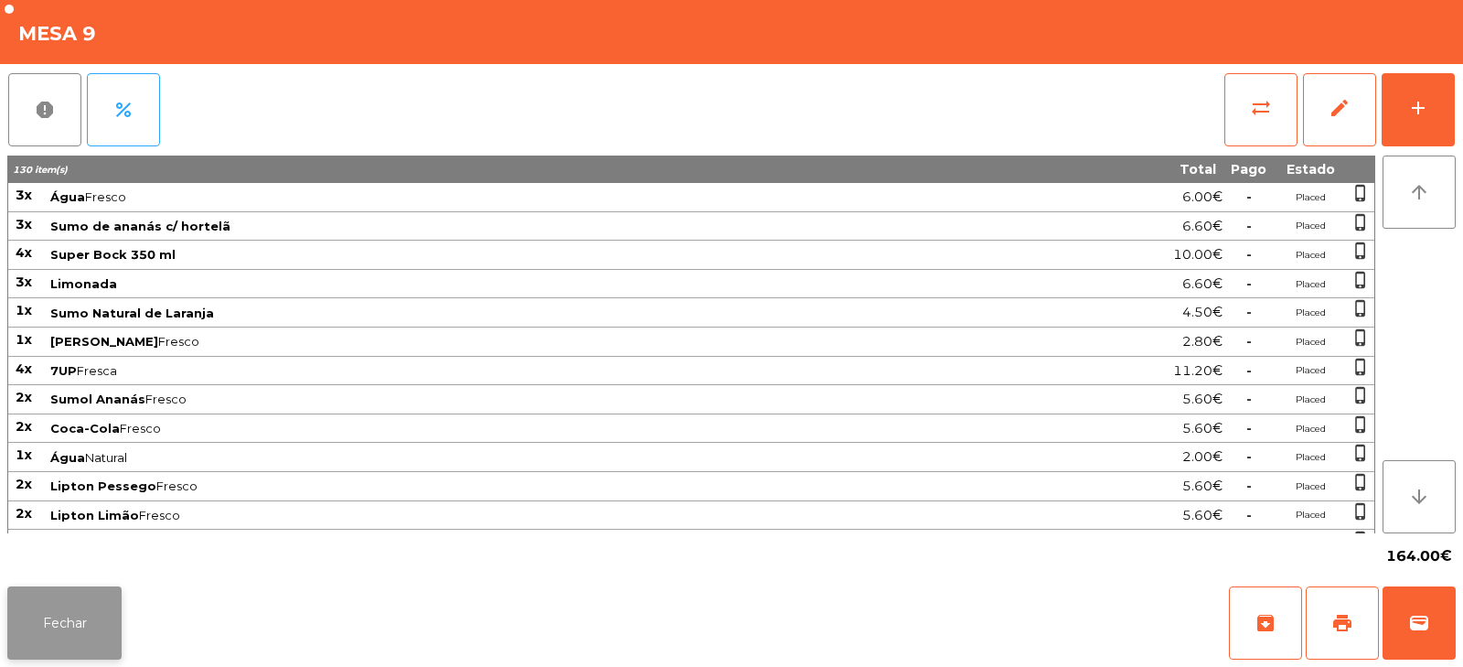
click at [81, 609] on button "Fechar" at bounding box center [64, 622] width 114 height 73
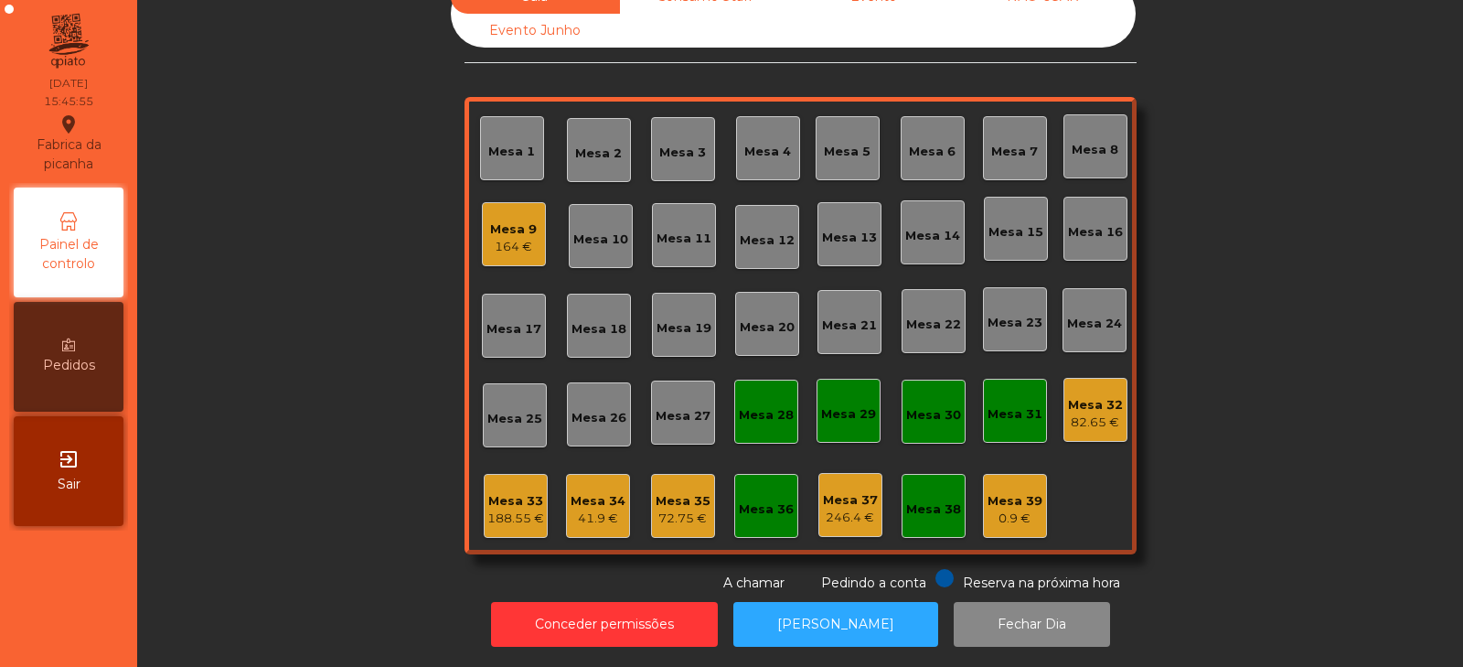
click at [1081, 413] on div "82.65 €" at bounding box center [1095, 422] width 55 height 18
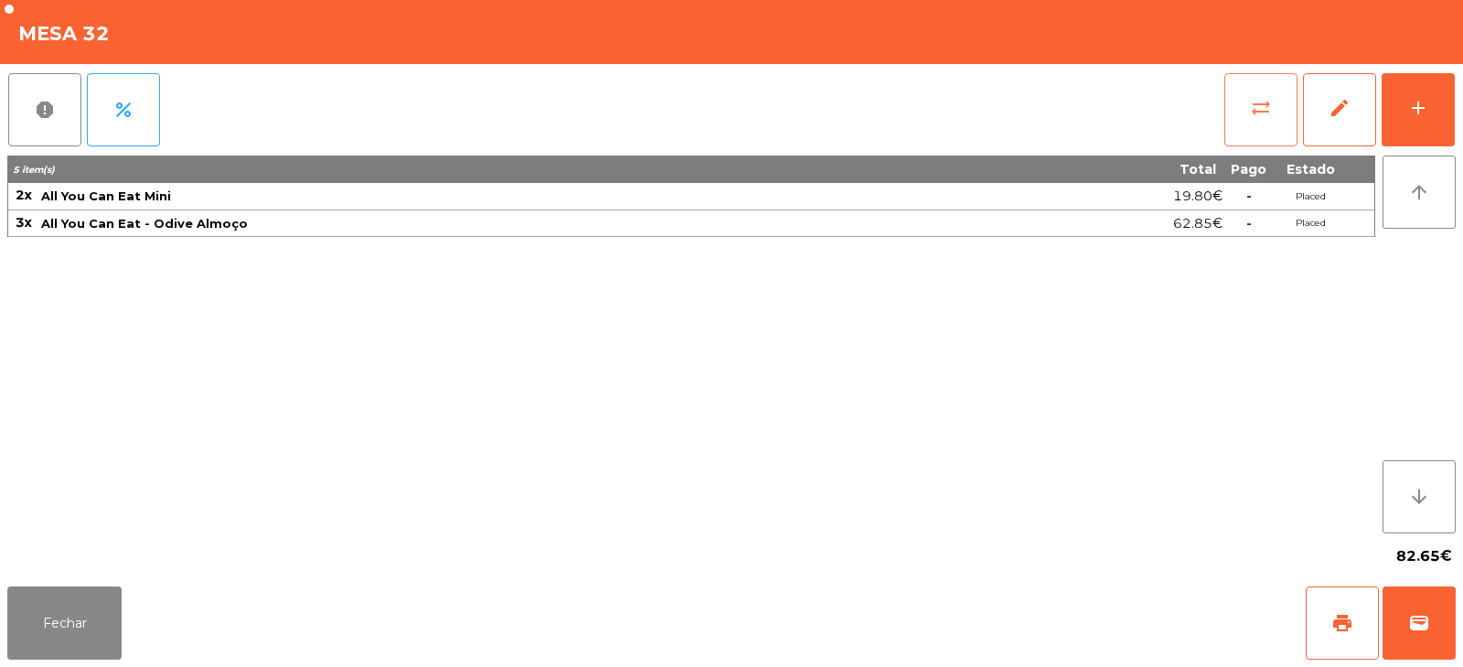
click at [1254, 124] on button "sync_alt" at bounding box center [1260, 109] width 73 height 73
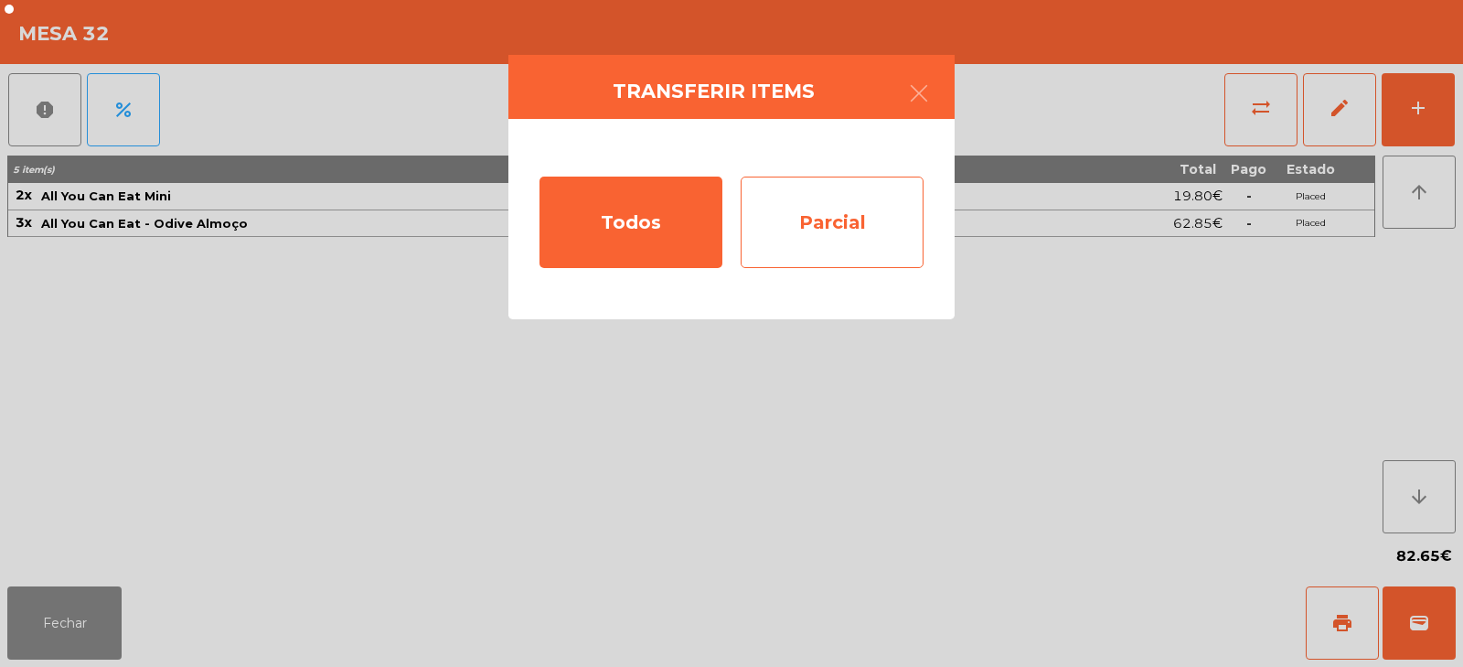
click at [838, 217] on div "Parcial" at bounding box center [832, 221] width 183 height 91
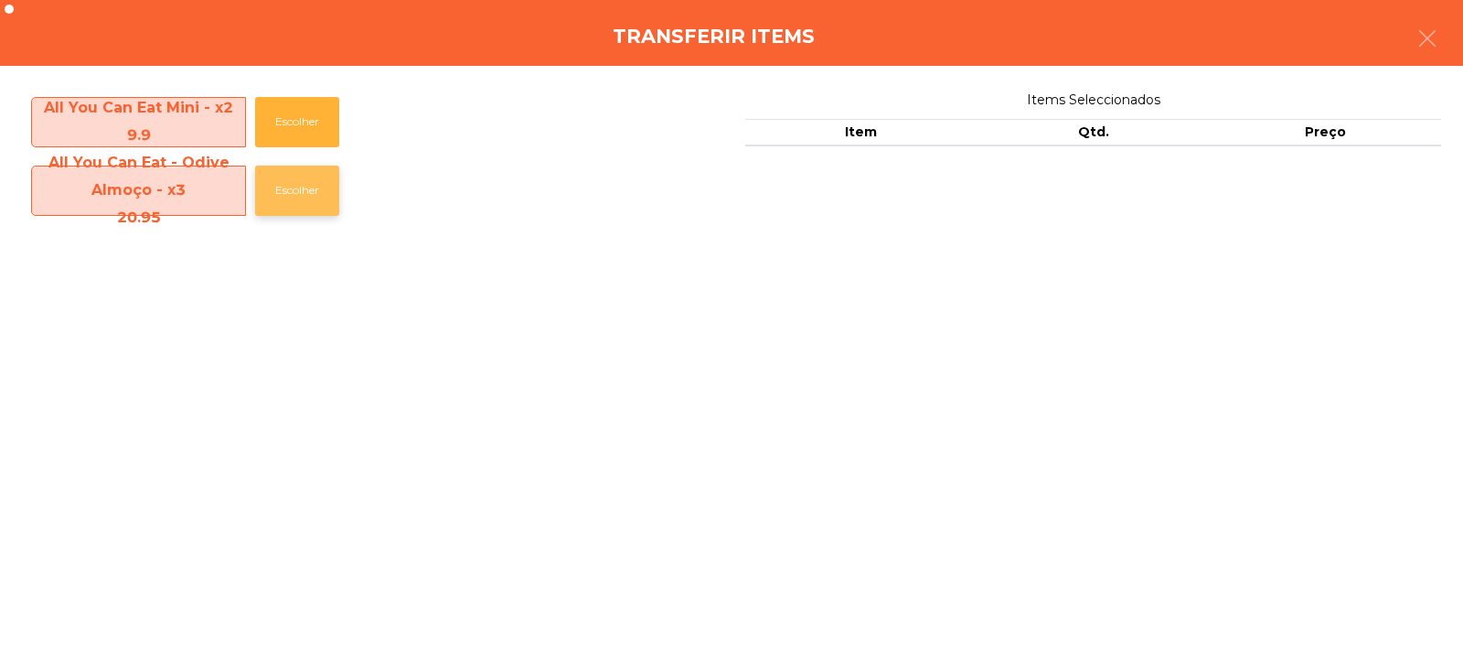
click at [315, 196] on button "Escolher" at bounding box center [297, 190] width 84 height 50
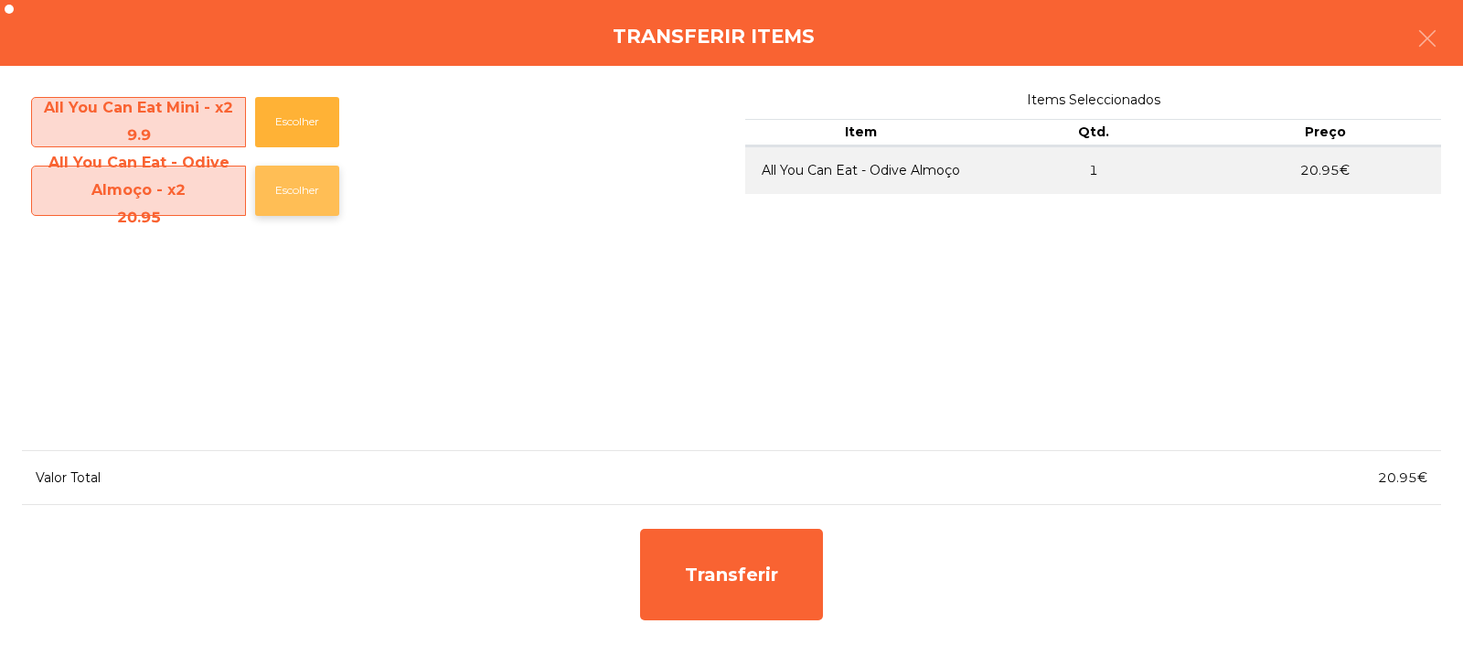
click at [315, 199] on button "Escolher" at bounding box center [297, 190] width 84 height 50
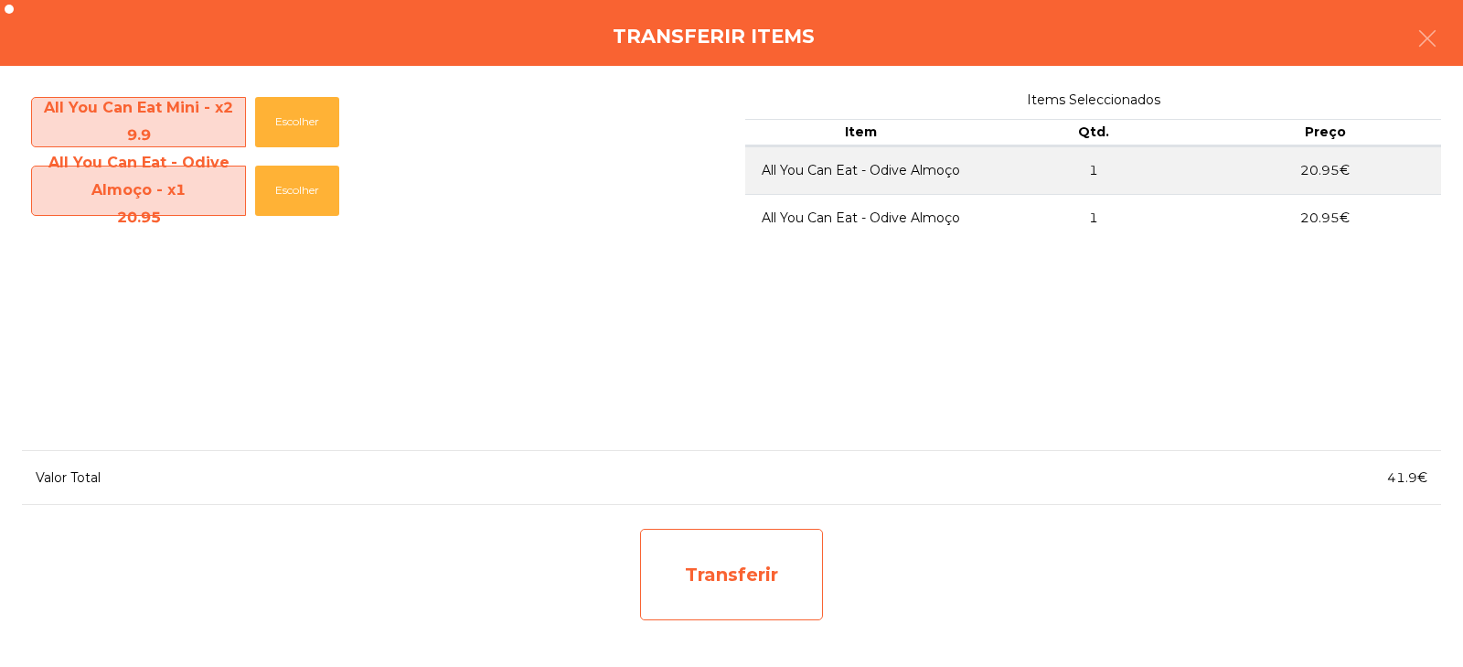
click at [757, 584] on div "Transferir" at bounding box center [731, 573] width 183 height 91
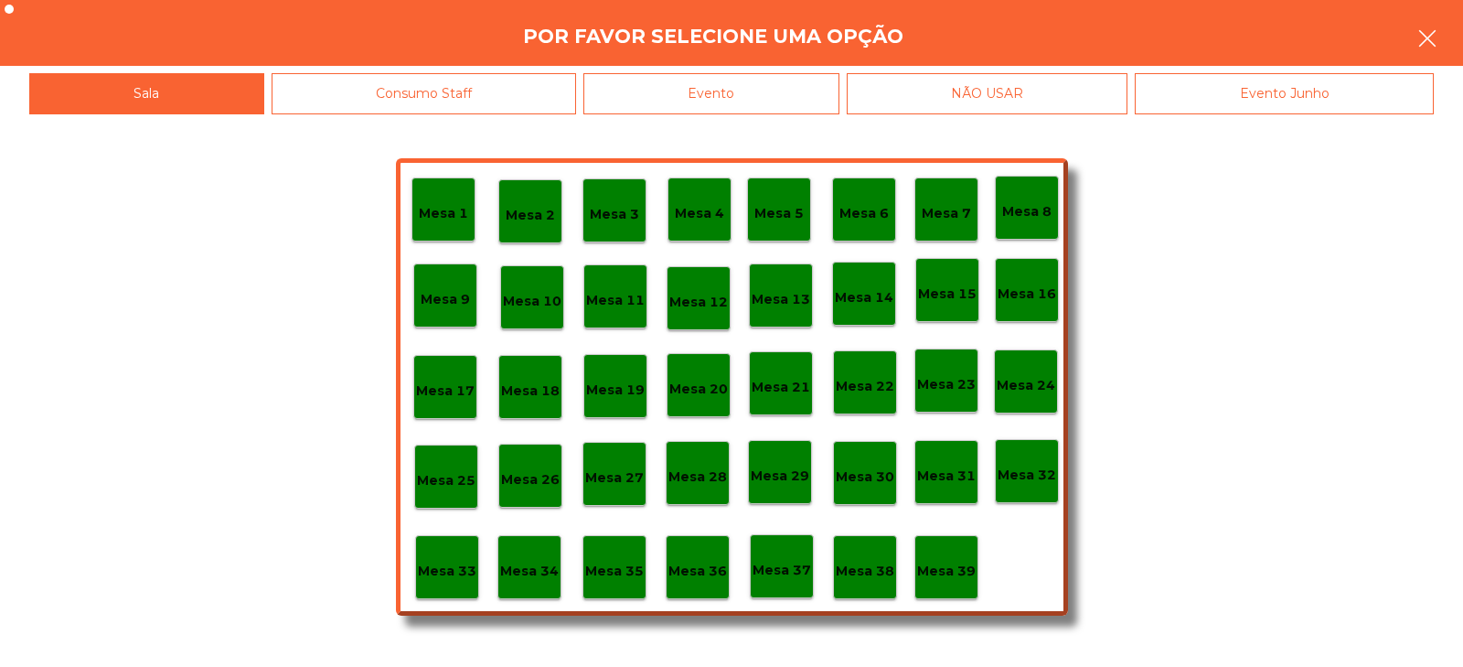
click at [1434, 44] on icon "button" at bounding box center [1427, 38] width 22 height 22
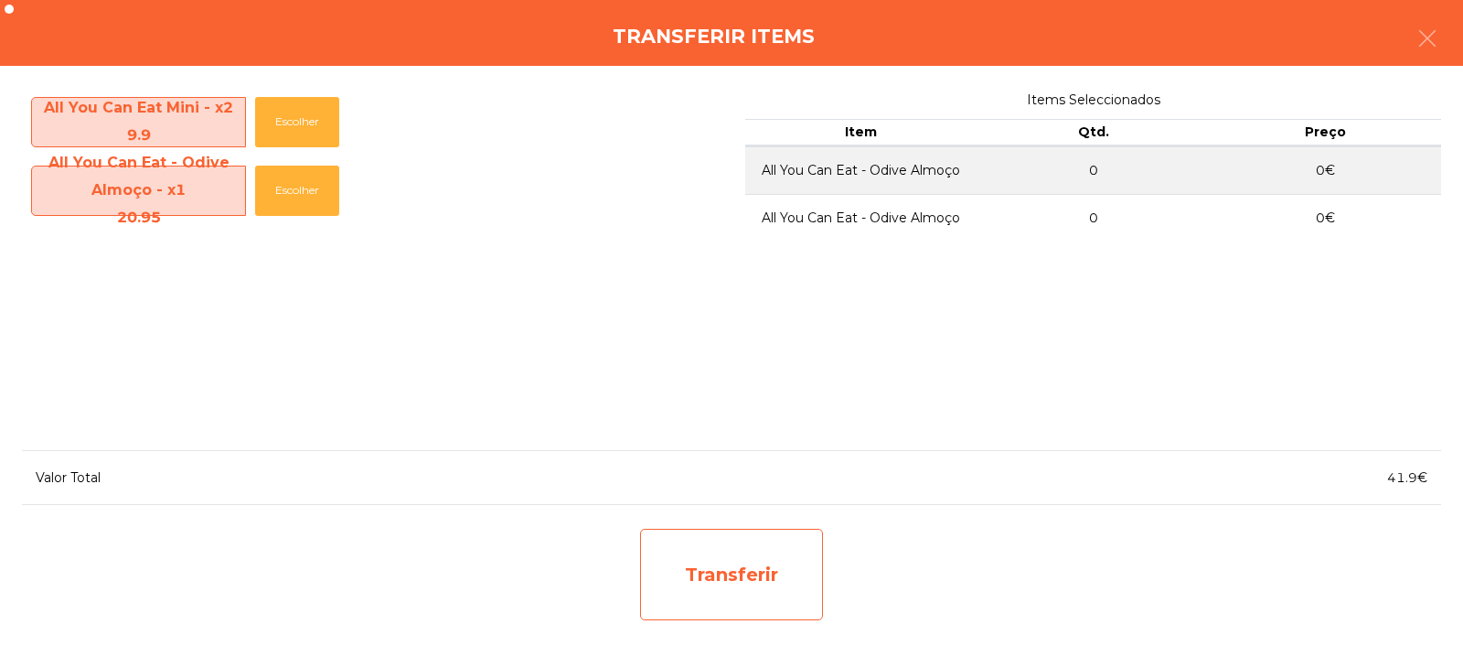
click at [761, 577] on div "Transferir" at bounding box center [731, 573] width 183 height 91
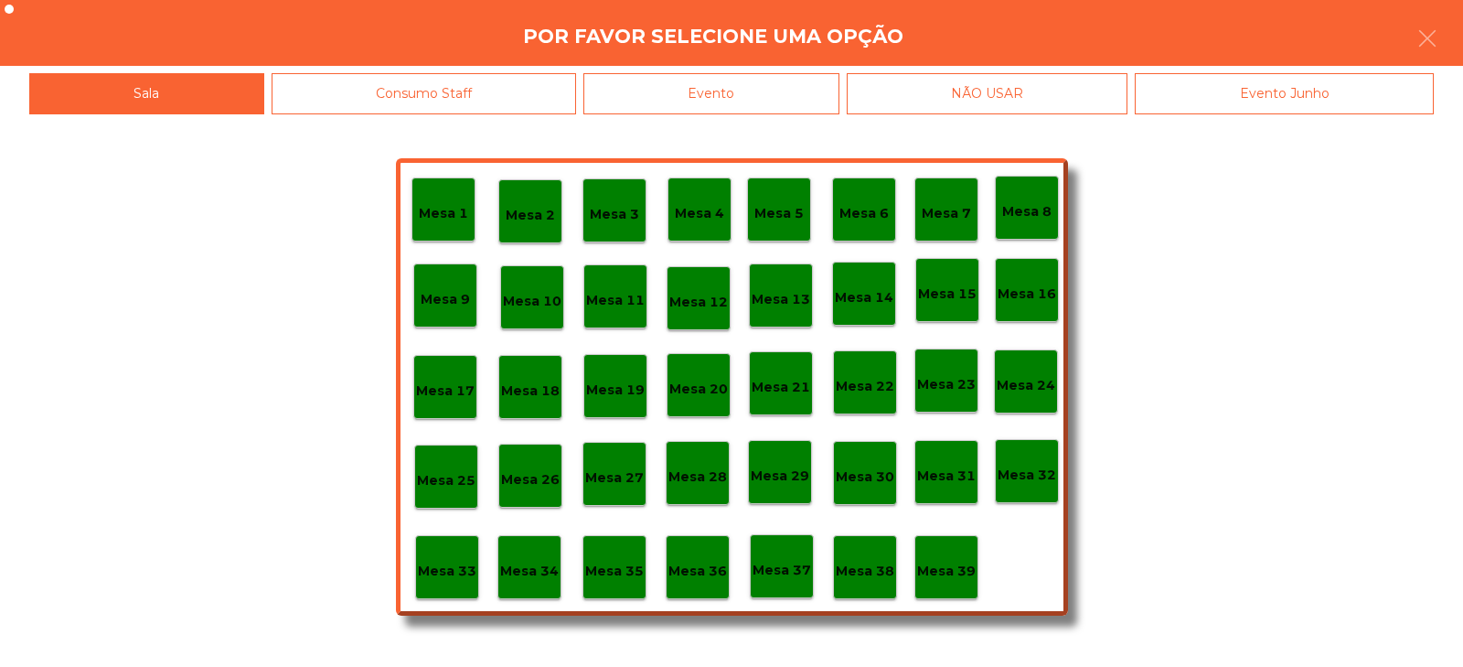
click at [877, 475] on p "Mesa 30" at bounding box center [865, 476] width 59 height 21
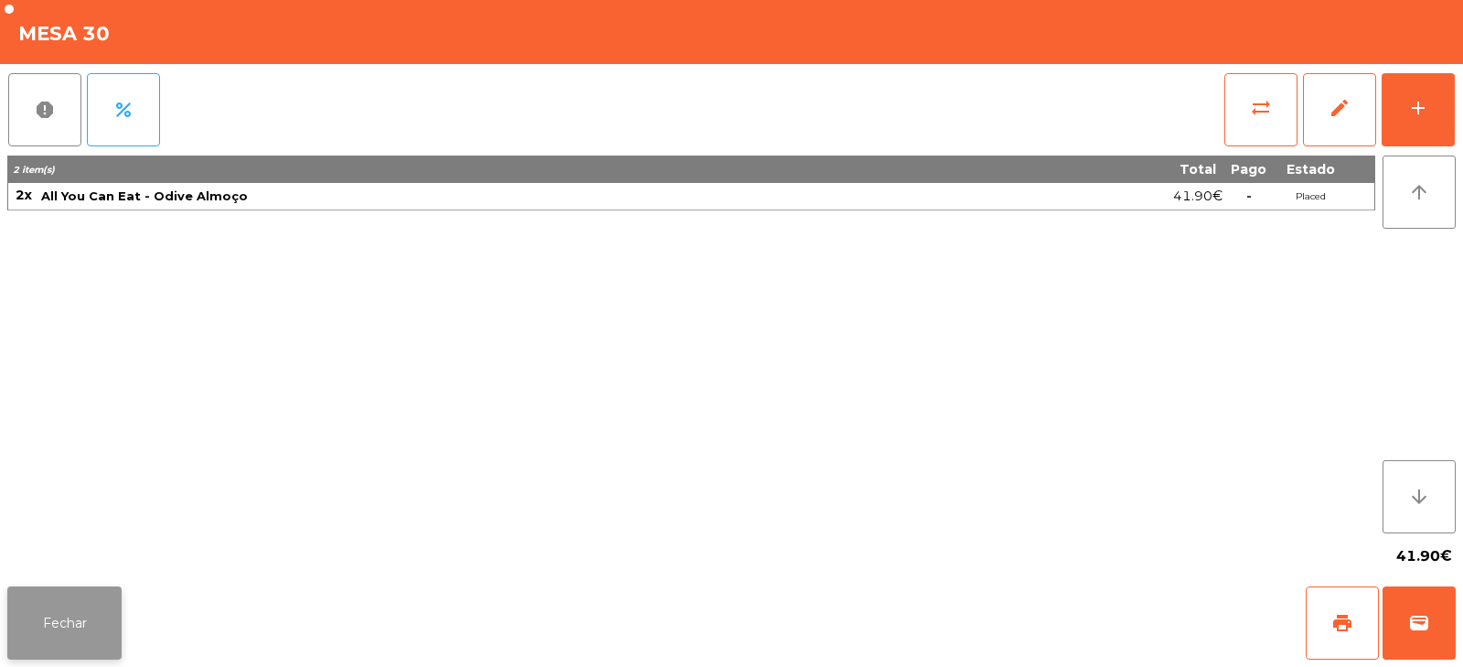
click at [31, 611] on button "Fechar" at bounding box center [64, 622] width 114 height 73
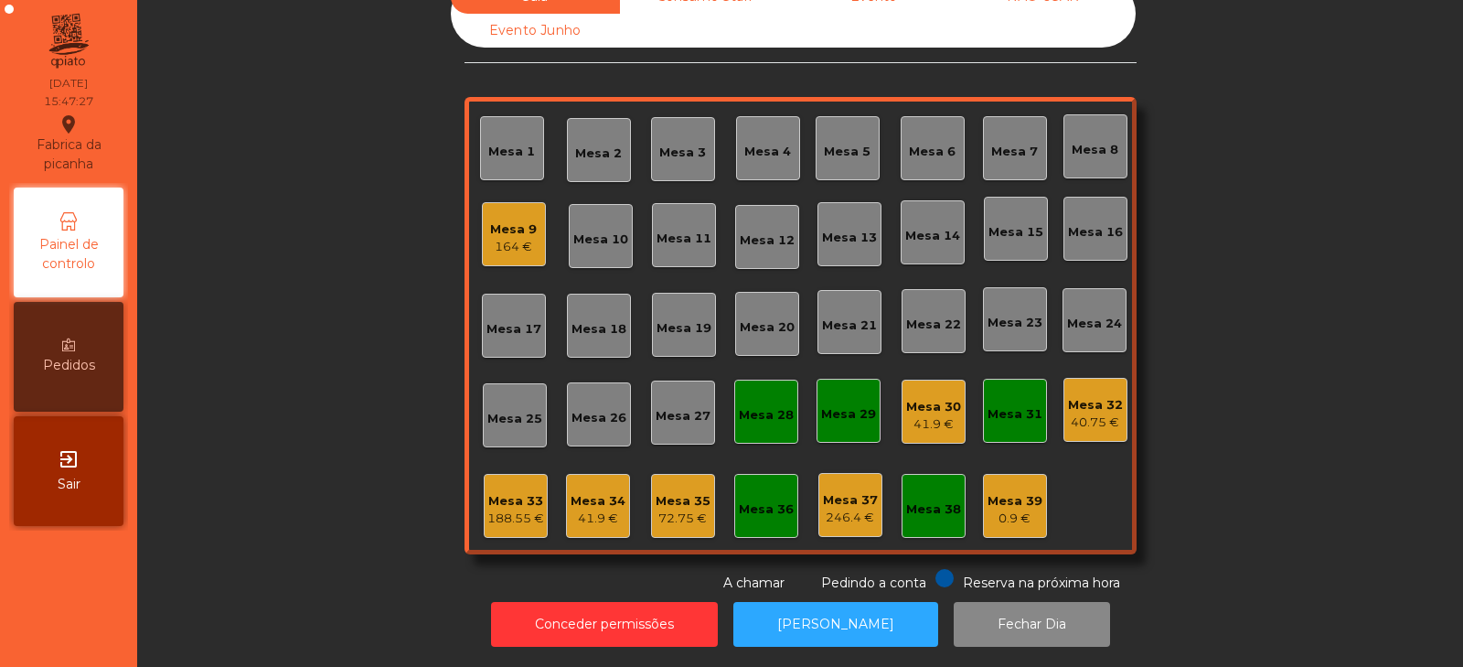
click at [1089, 413] on div "40.75 €" at bounding box center [1095, 422] width 55 height 18
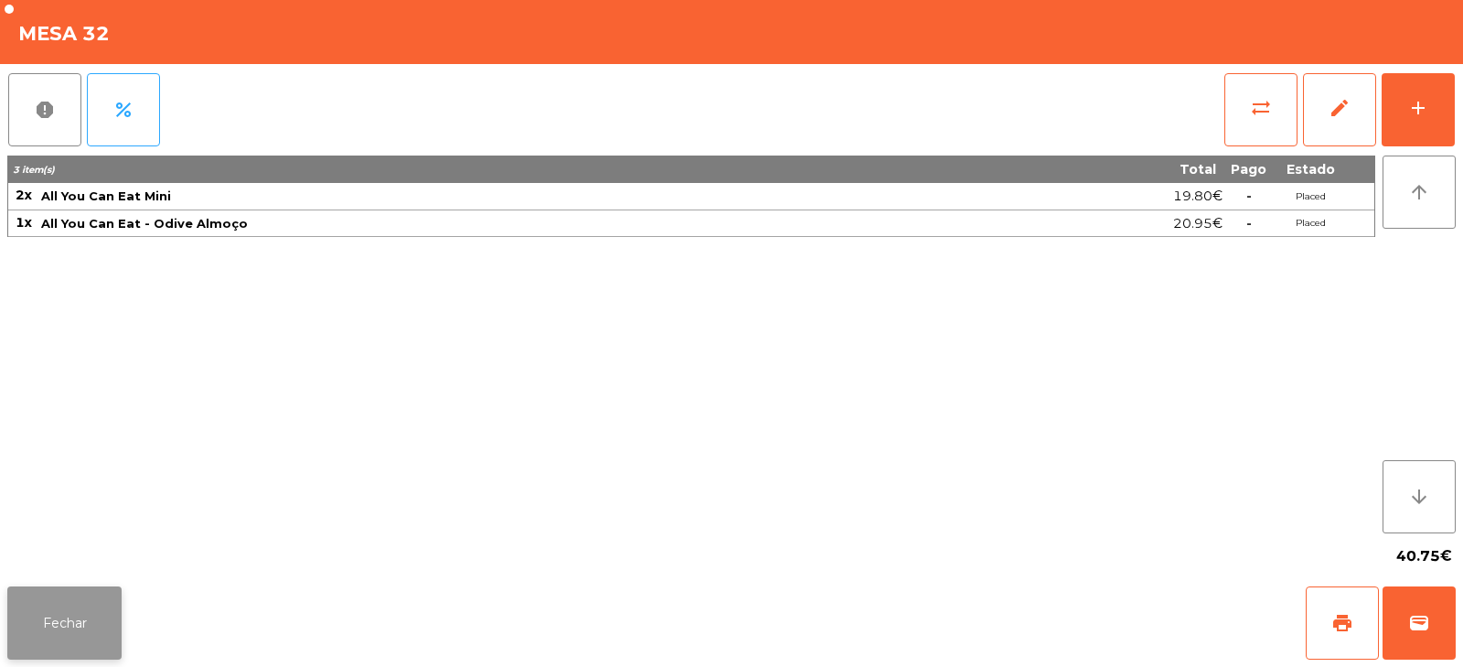
click at [63, 619] on button "Fechar" at bounding box center [64, 622] width 114 height 73
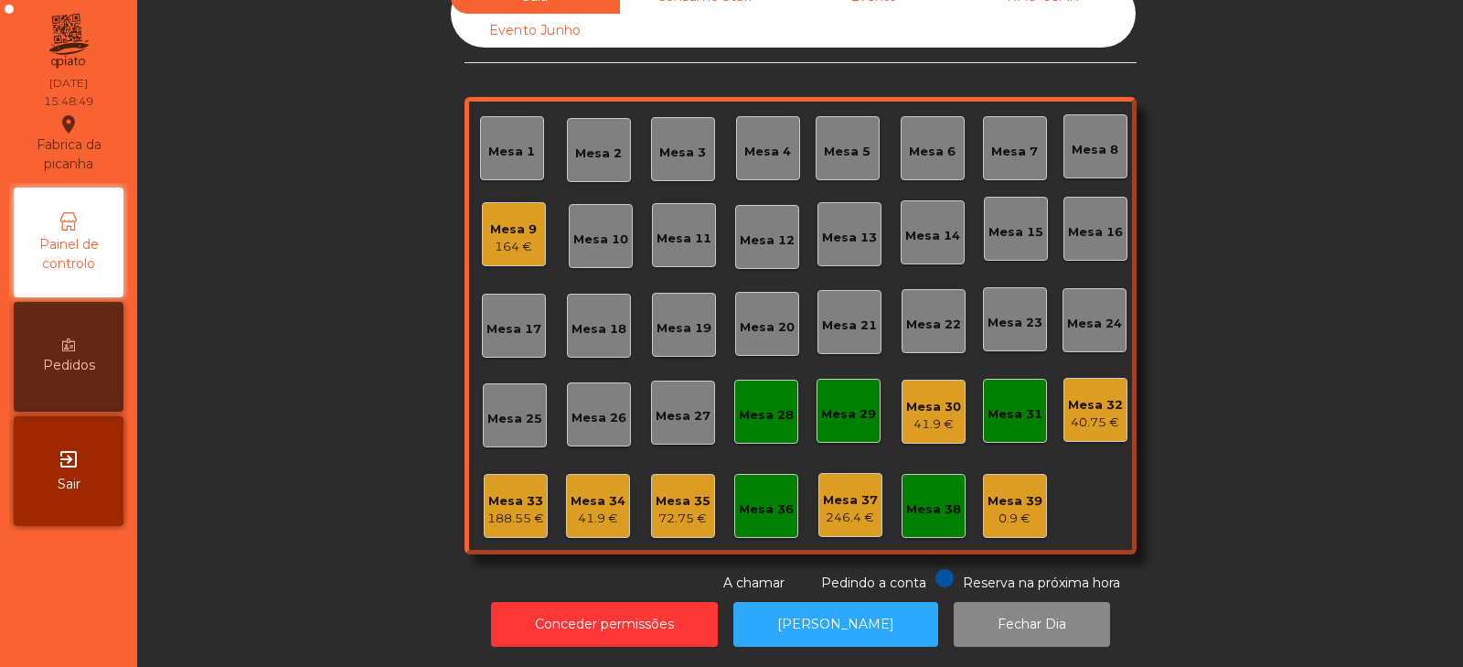
click at [1073, 413] on div "40.75 €" at bounding box center [1095, 422] width 55 height 18
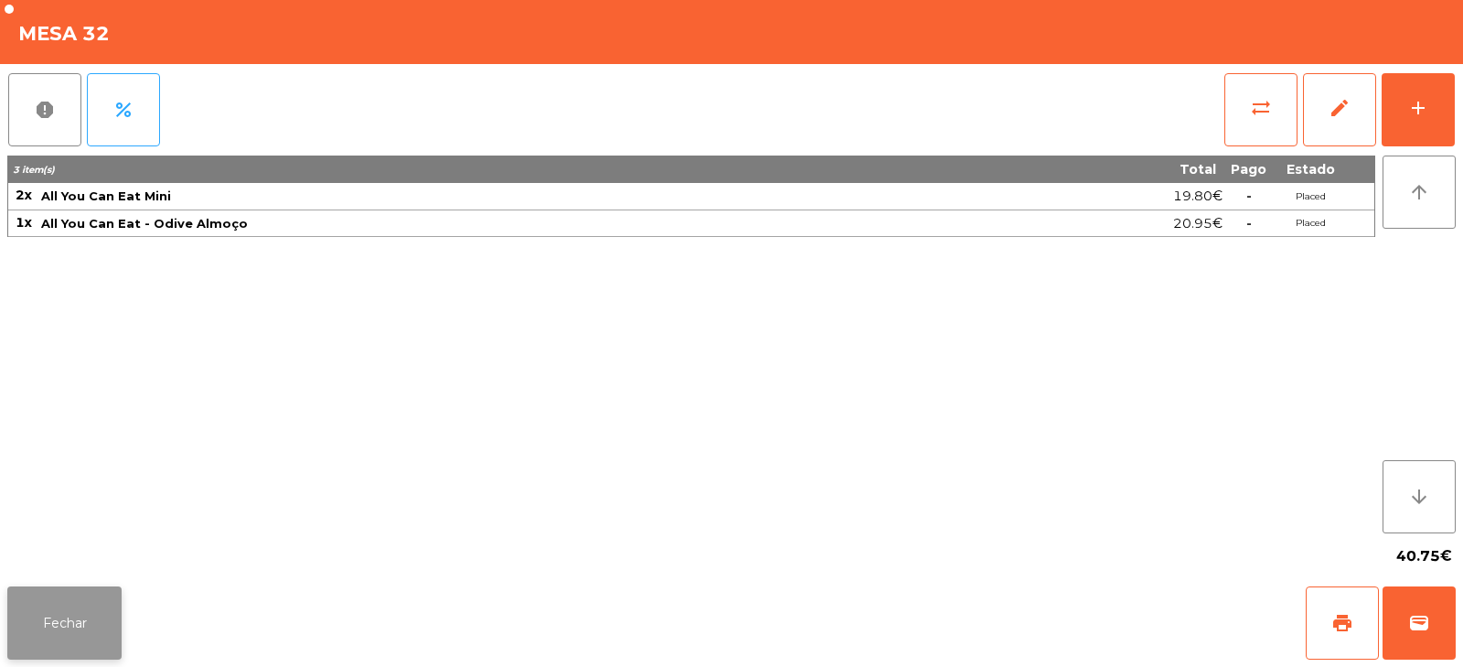
click at [57, 610] on button "Fechar" at bounding box center [64, 622] width 114 height 73
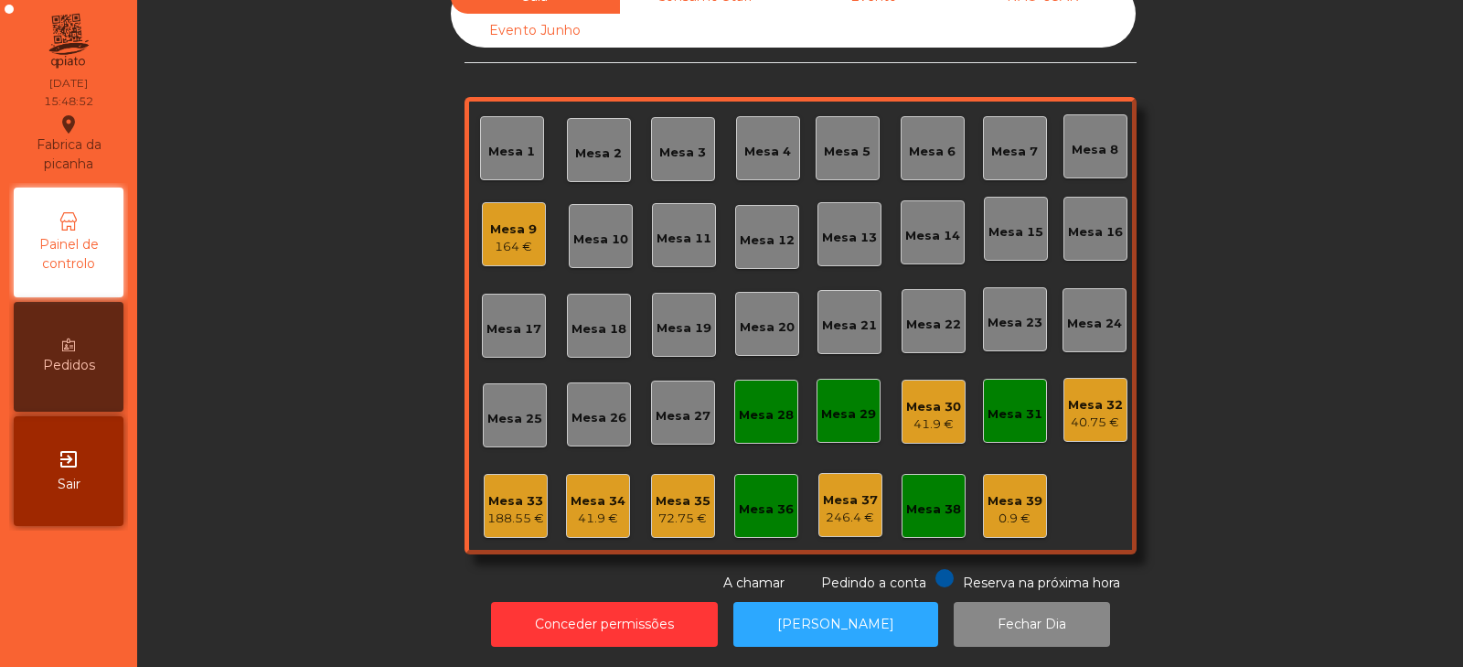
click at [495, 509] on div "188.55 €" at bounding box center [515, 518] width 57 height 18
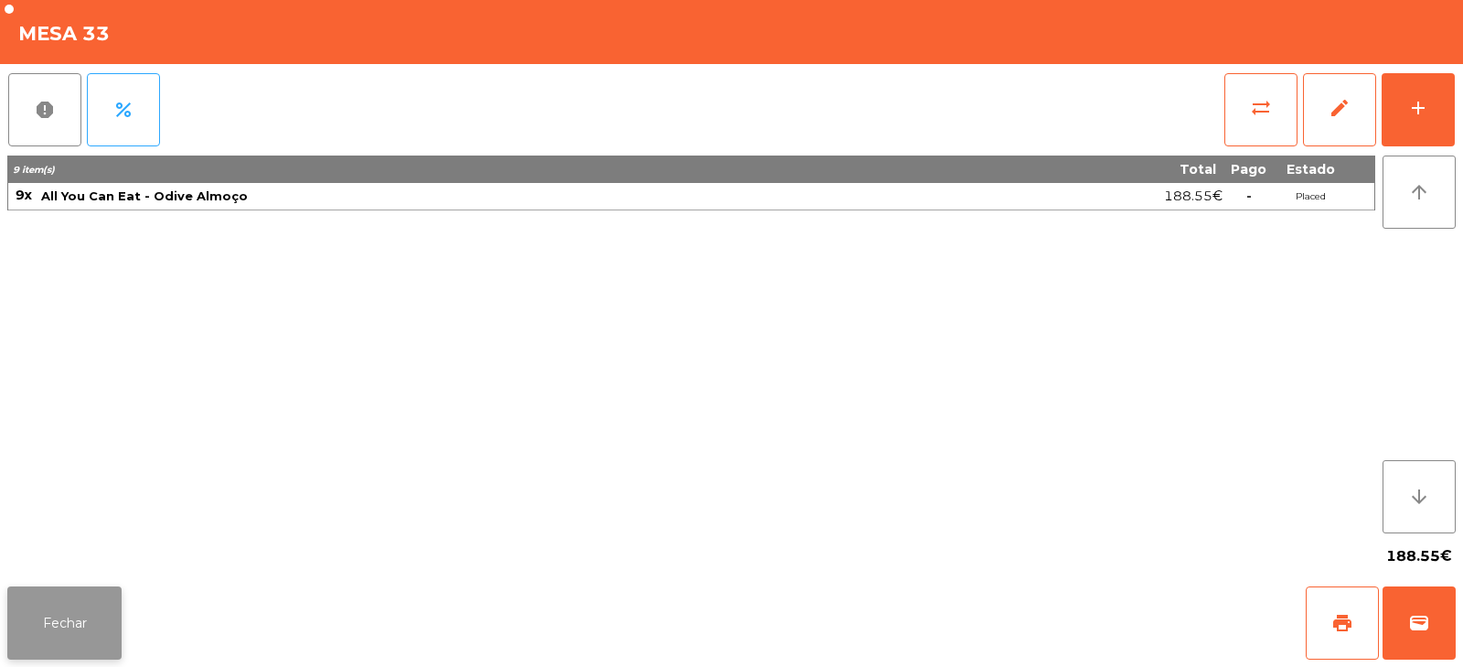
click at [73, 630] on button "Fechar" at bounding box center [64, 622] width 114 height 73
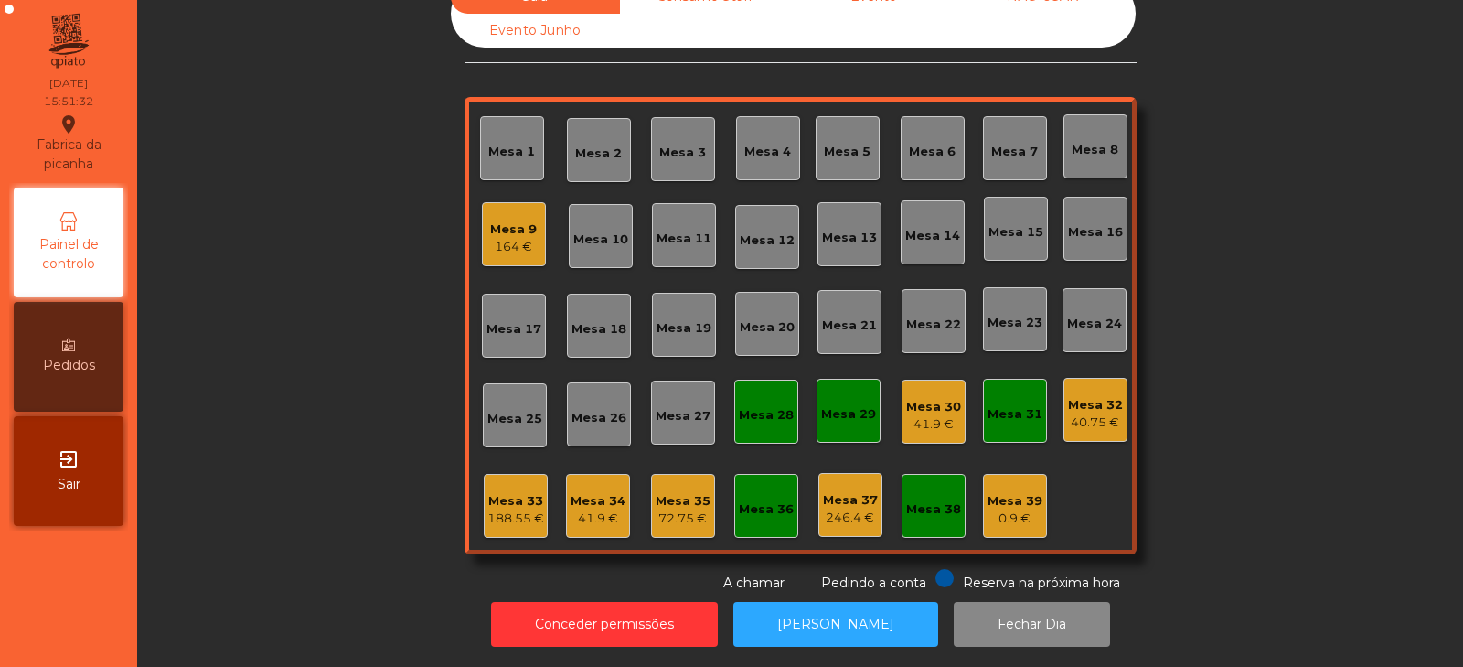
click at [504, 223] on div "Mesa 9" at bounding box center [513, 229] width 47 height 18
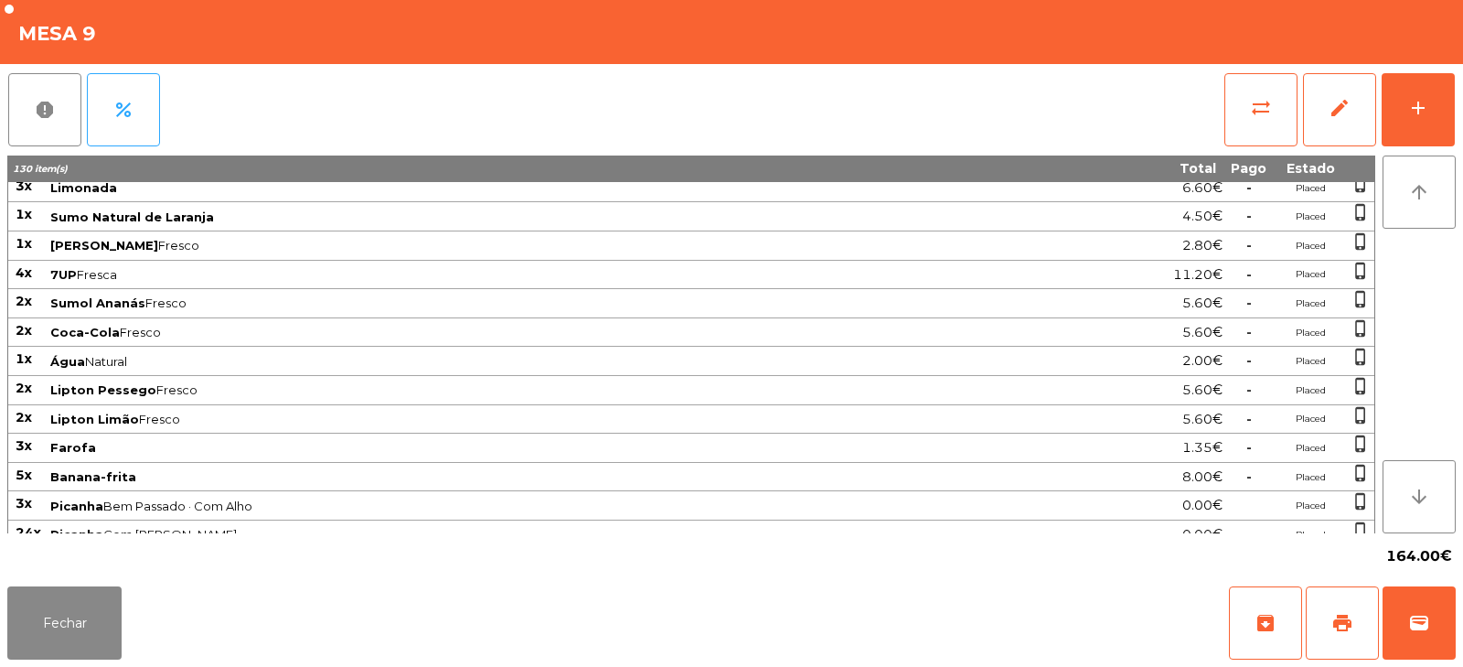
scroll to position [0, 0]
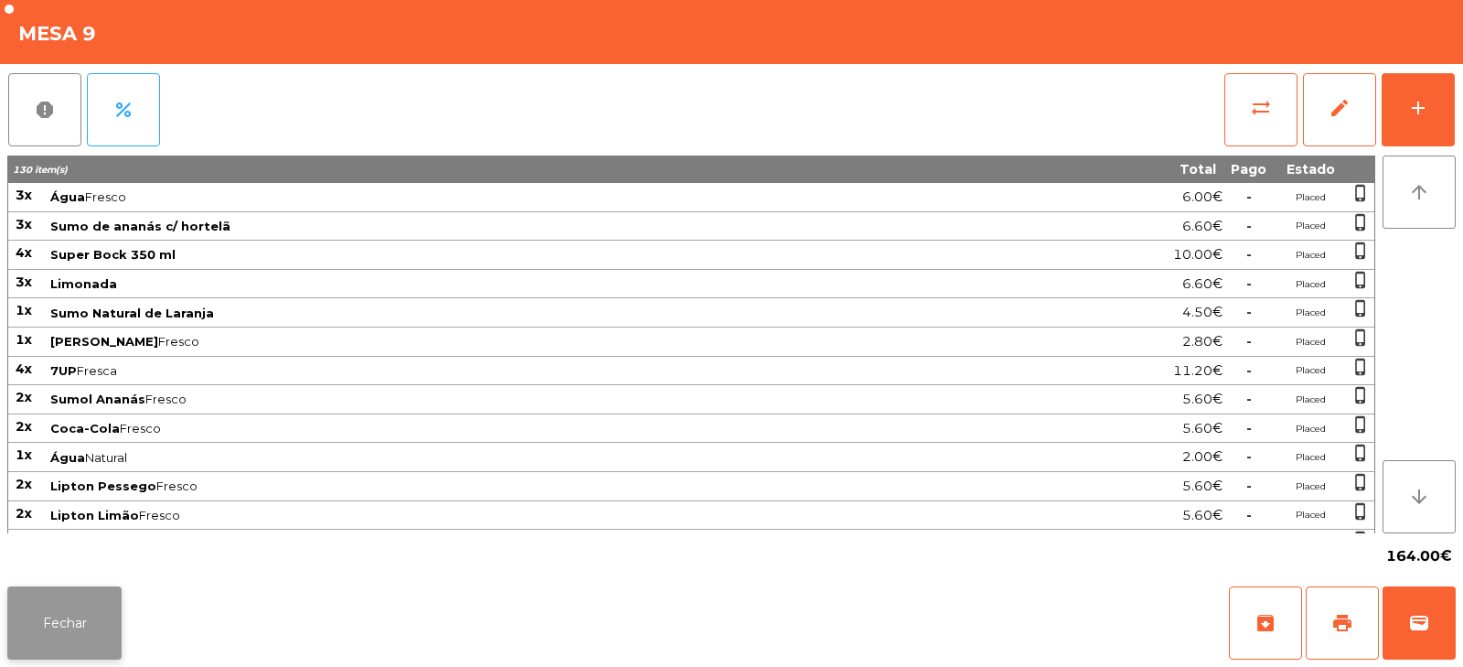
click at [84, 627] on button "Fechar" at bounding box center [64, 622] width 114 height 73
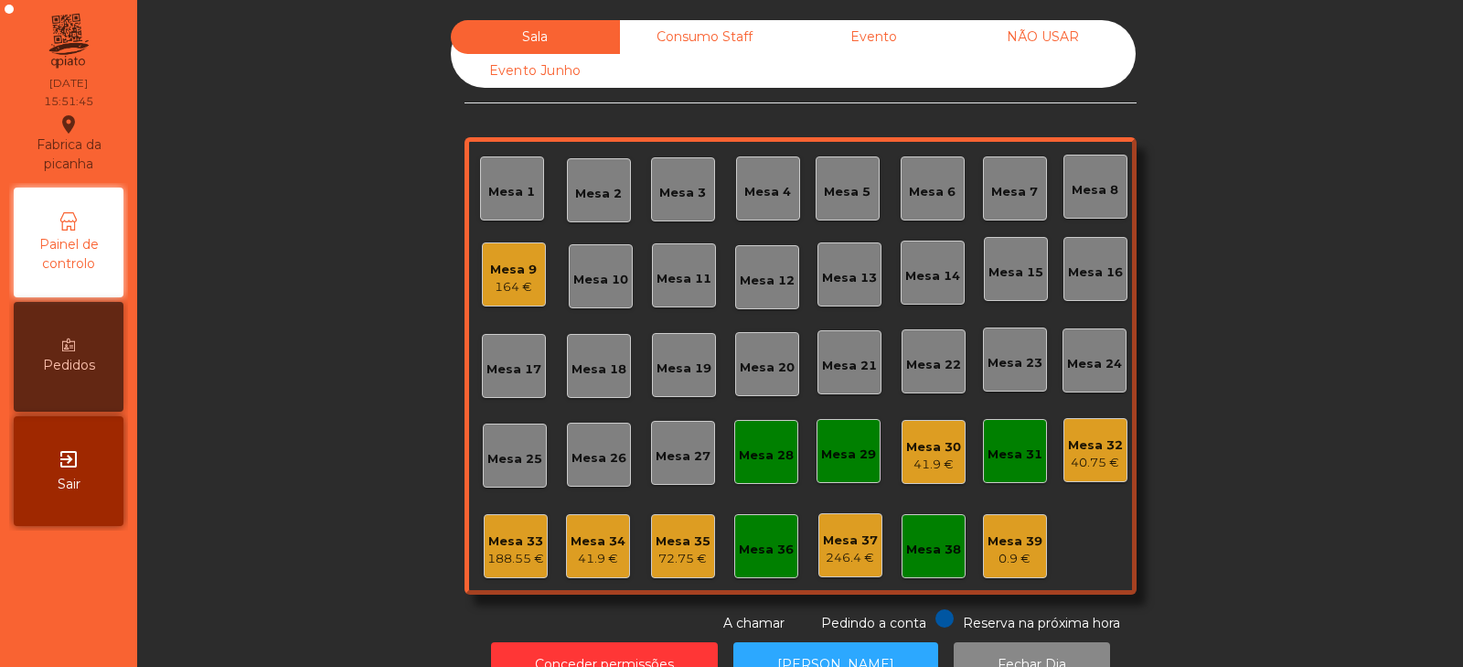
scroll to position [54, 0]
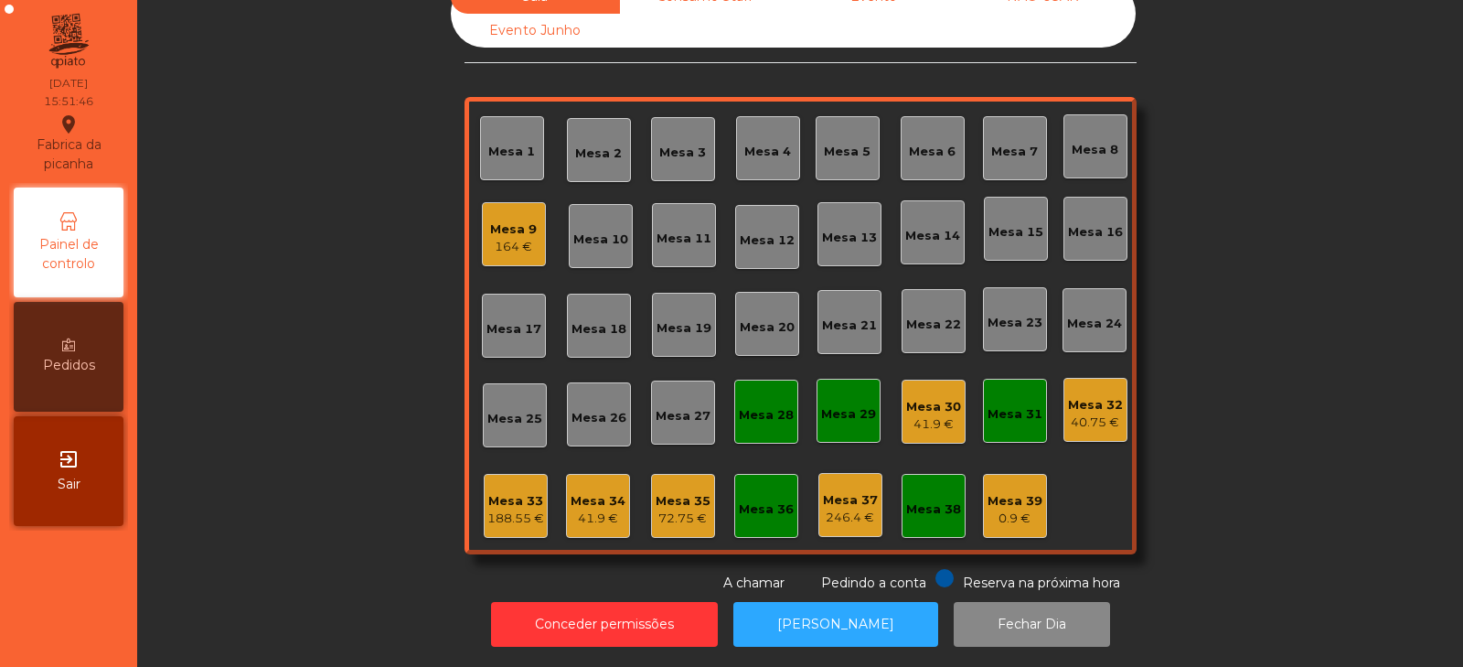
click at [491, 517] on div "Mesa 33 188.55 €" at bounding box center [516, 506] width 64 height 64
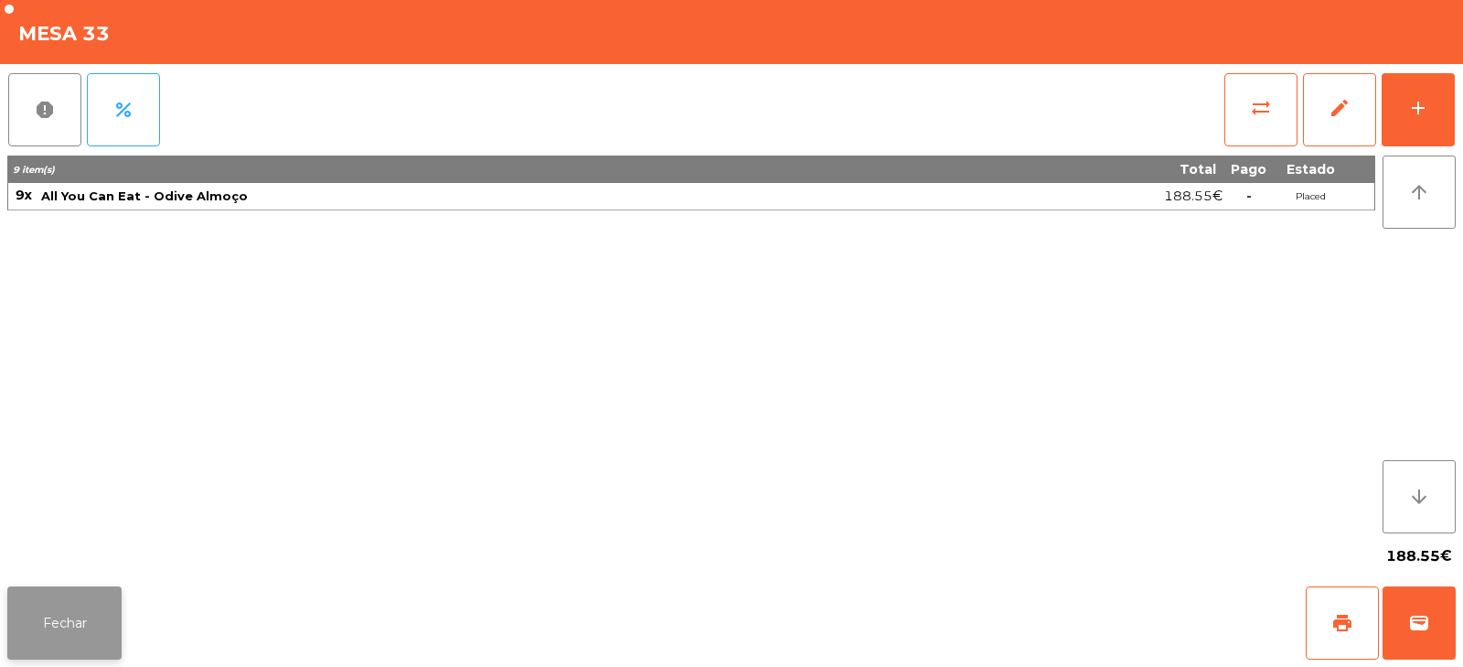
click at [78, 624] on button "Fechar" at bounding box center [64, 622] width 114 height 73
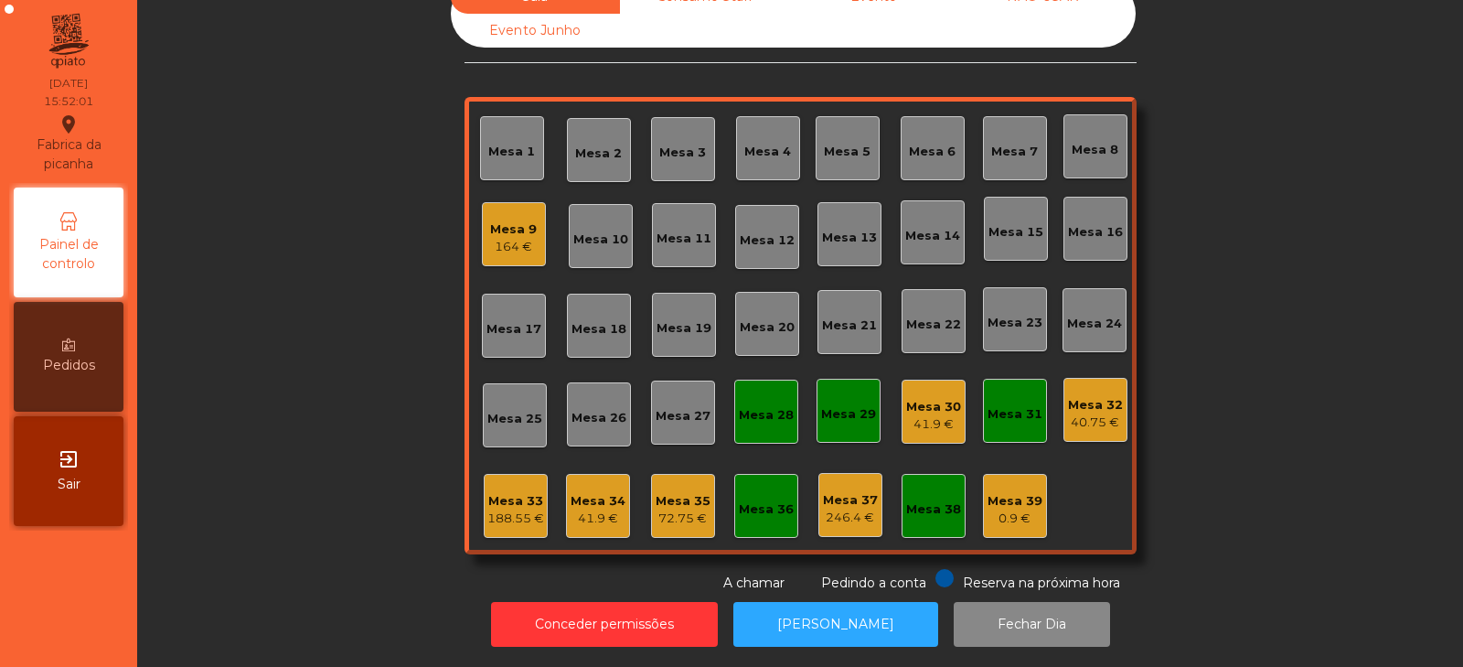
click at [503, 492] on div "Mesa 33" at bounding box center [515, 501] width 57 height 18
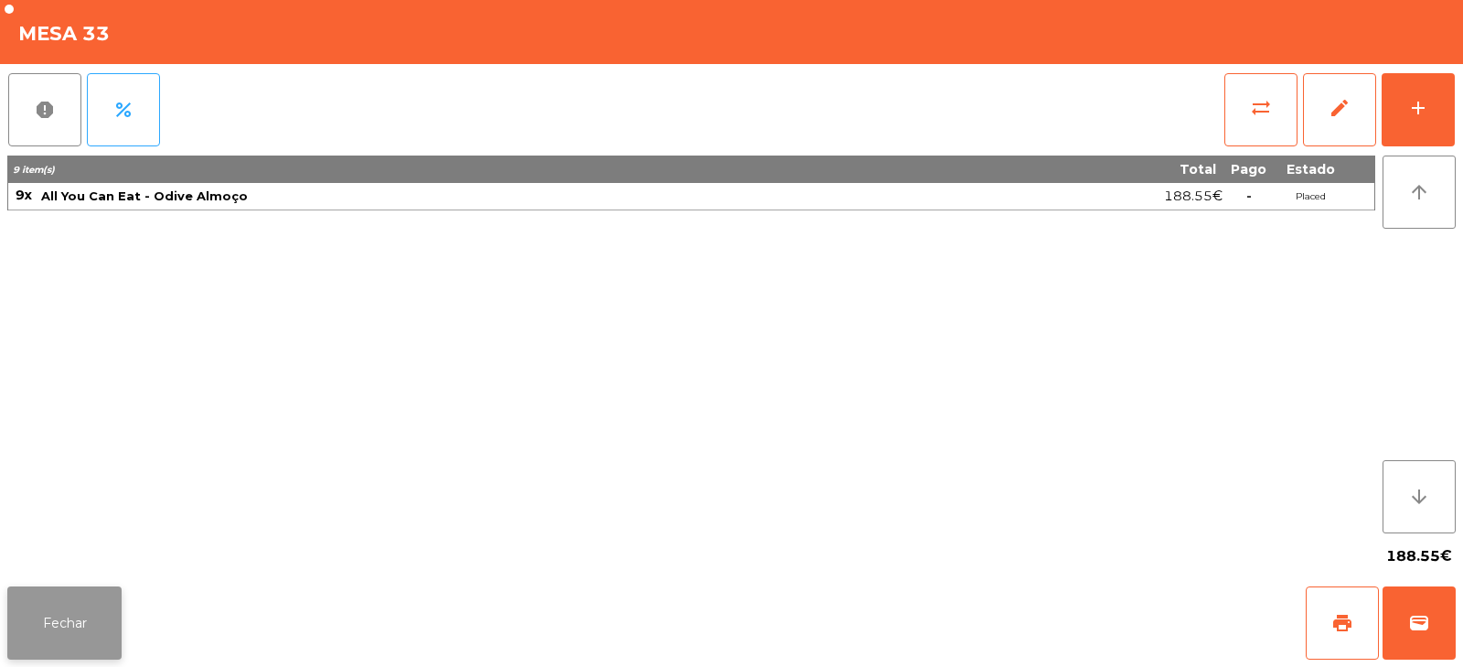
click at [76, 636] on button "Fechar" at bounding box center [64, 622] width 114 height 73
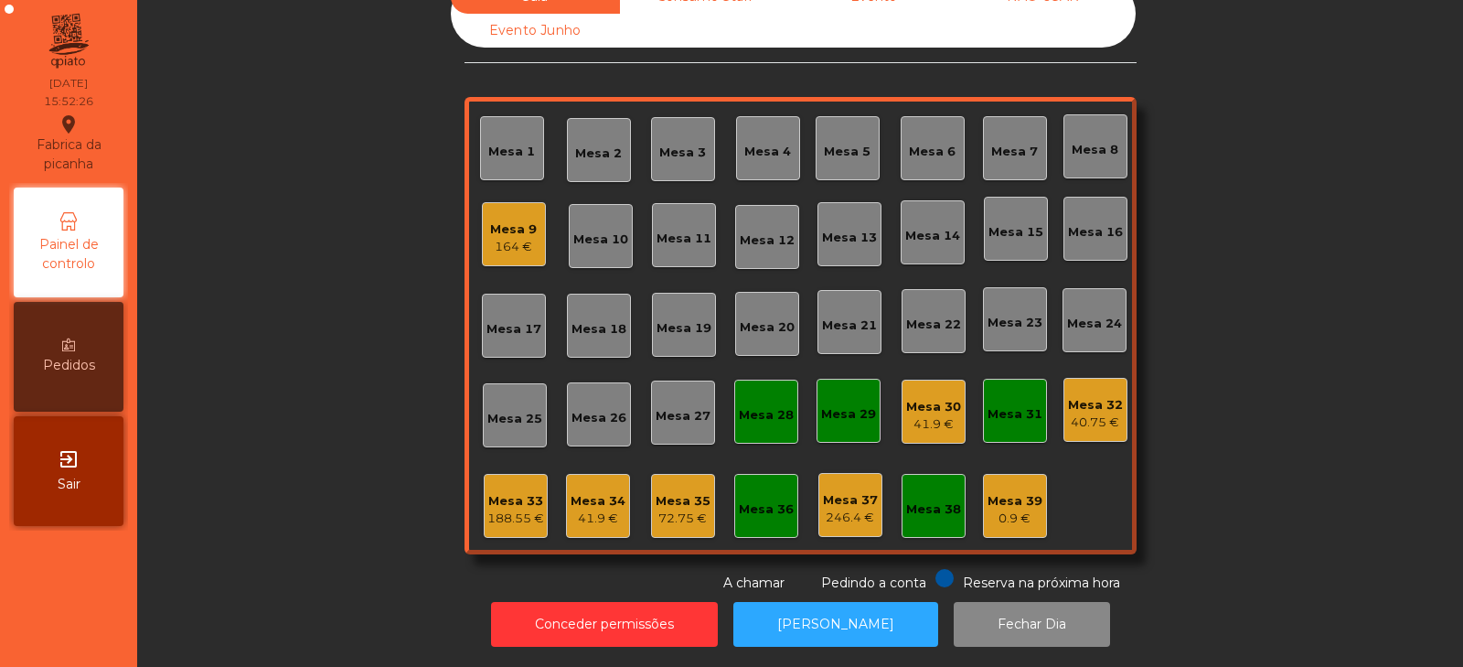
click at [588, 509] on div "41.9 €" at bounding box center [598, 518] width 55 height 18
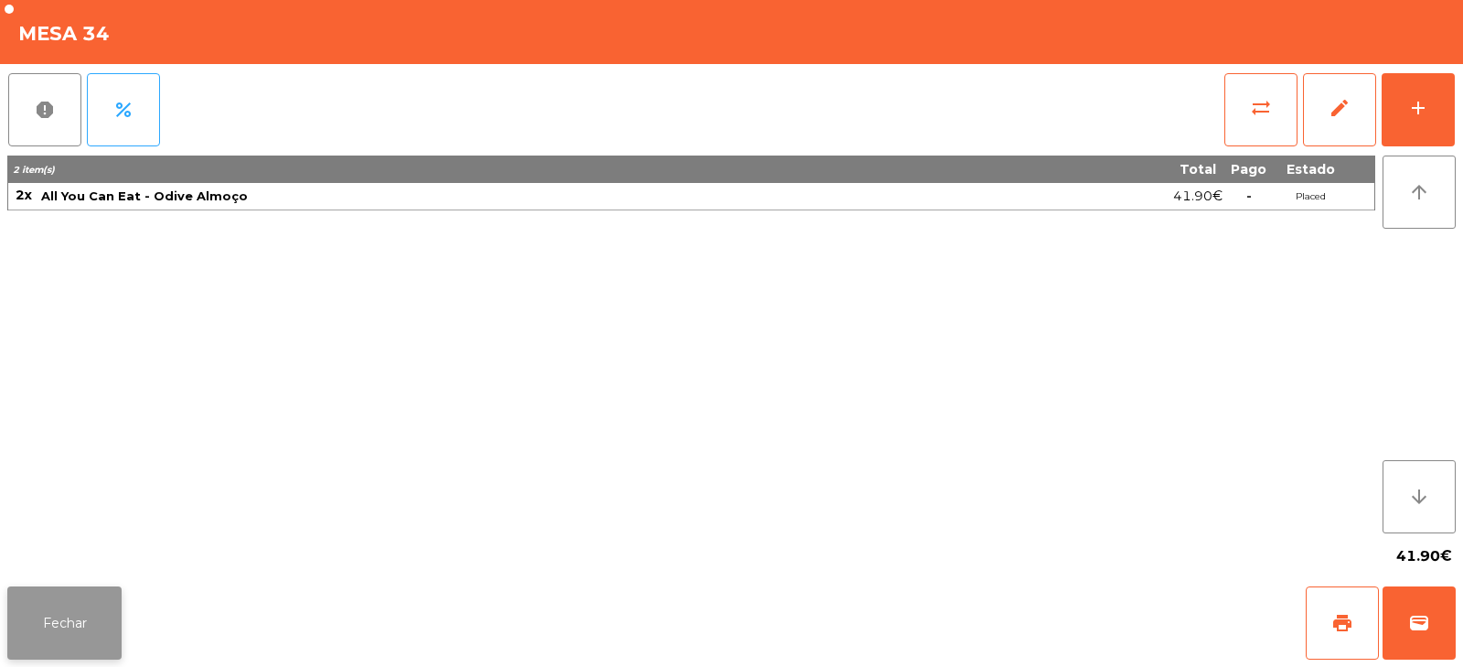
click at [78, 648] on button "Fechar" at bounding box center [64, 622] width 114 height 73
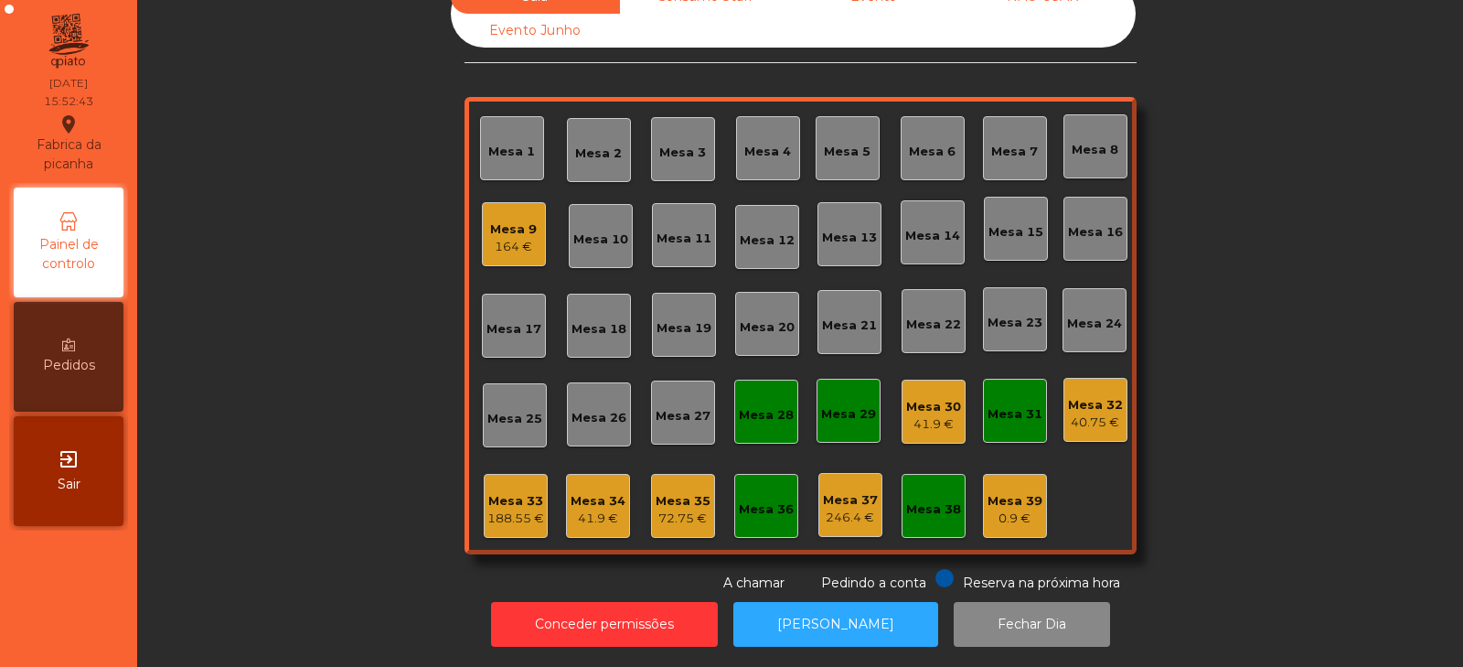
click at [687, 509] on div "72.75 €" at bounding box center [683, 518] width 55 height 18
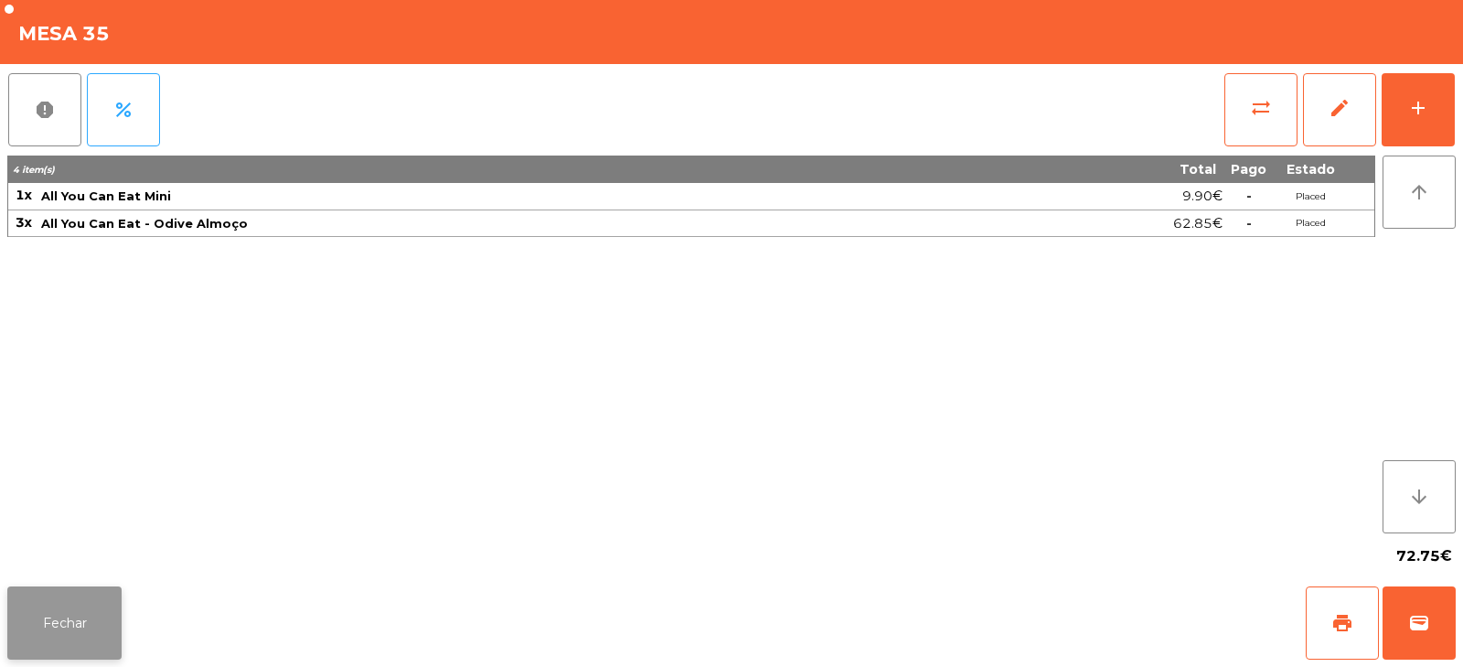
click at [57, 621] on button "Fechar" at bounding box center [64, 622] width 114 height 73
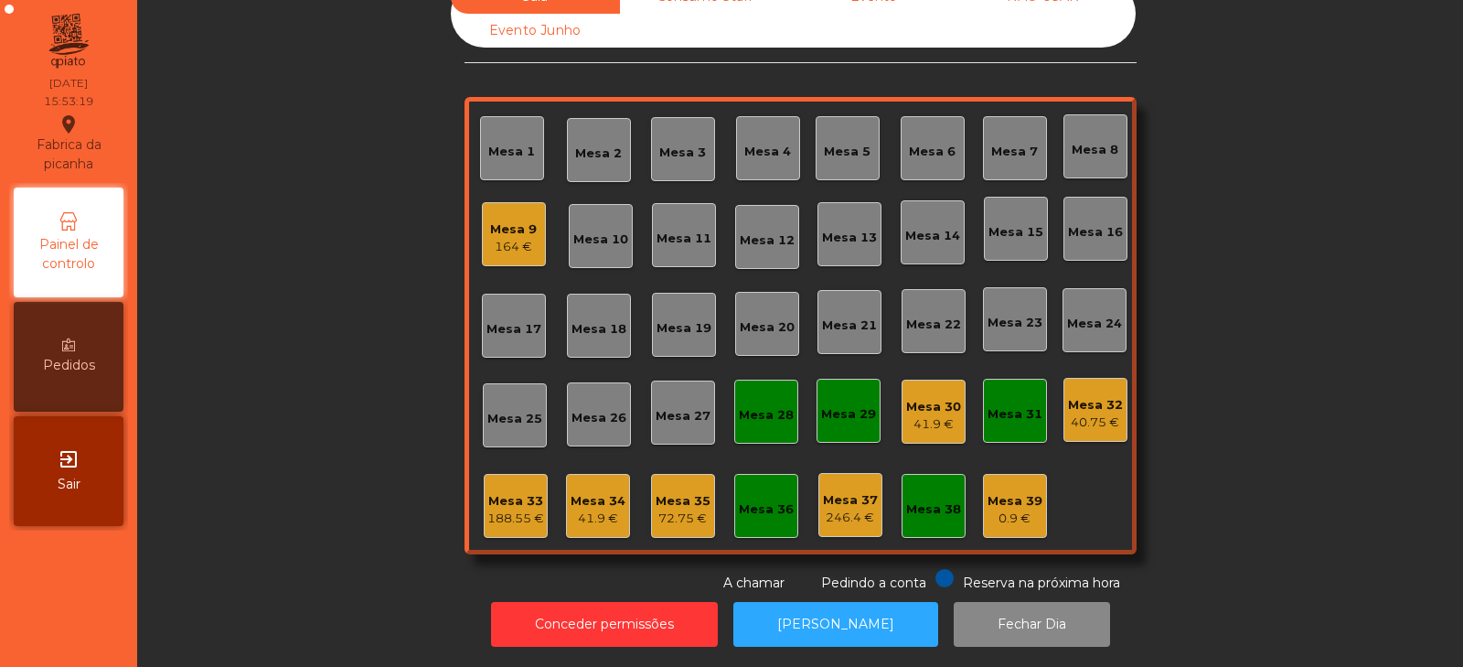
click at [681, 509] on div "72.75 €" at bounding box center [683, 518] width 55 height 18
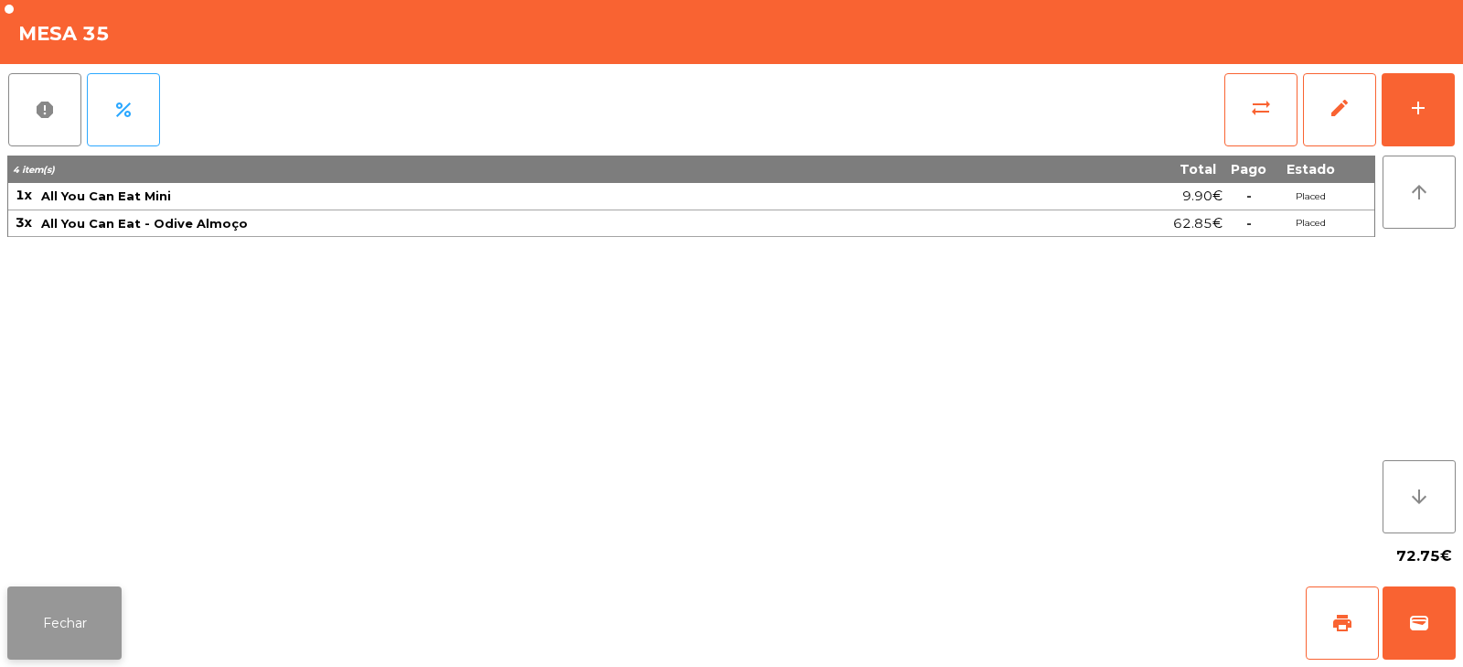
click at [73, 616] on button "Fechar" at bounding box center [64, 622] width 114 height 73
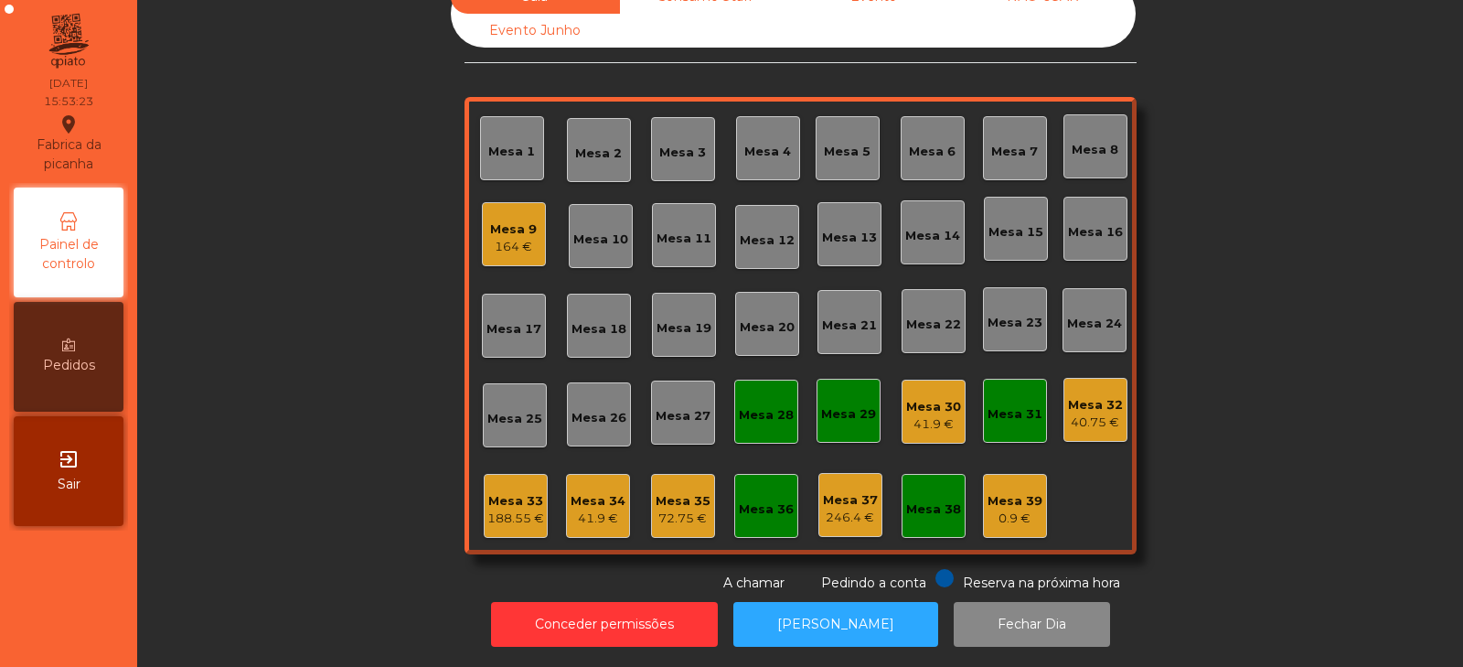
click at [920, 415] on div "41.9 €" at bounding box center [933, 424] width 55 height 18
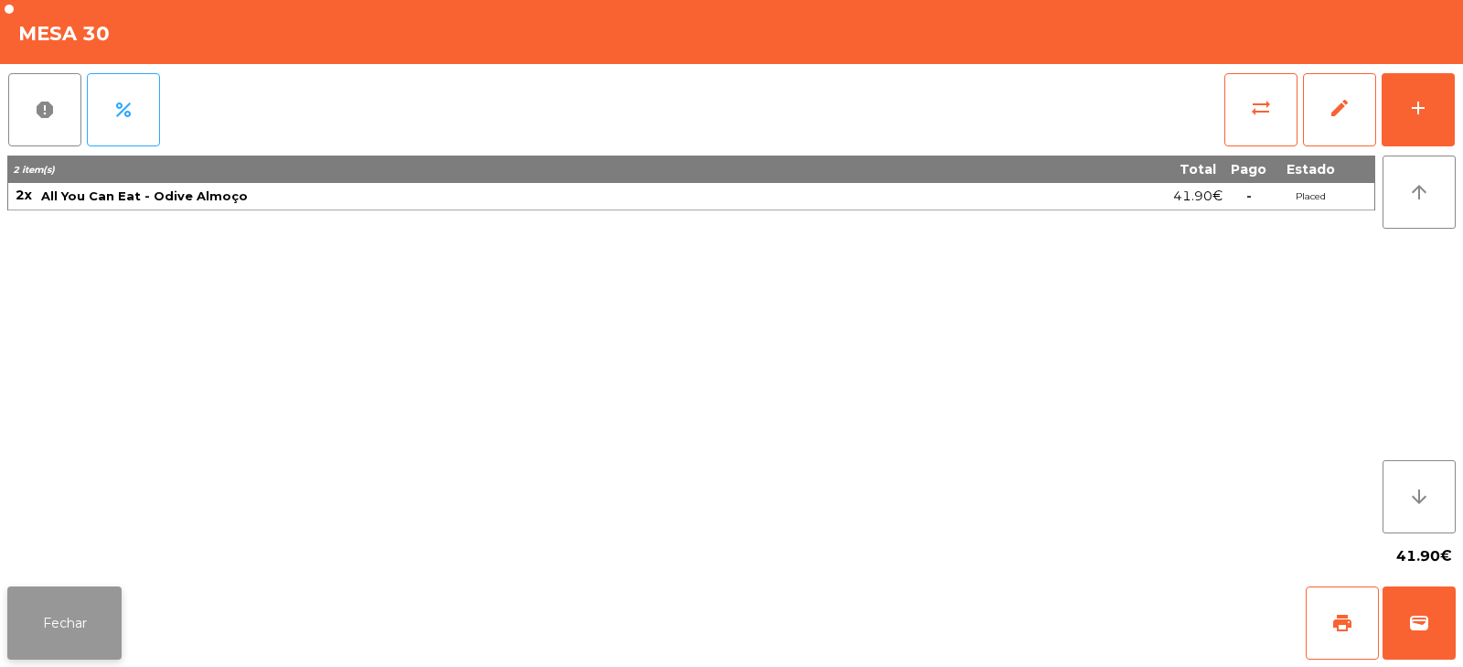
click at [53, 645] on button "Fechar" at bounding box center [64, 622] width 114 height 73
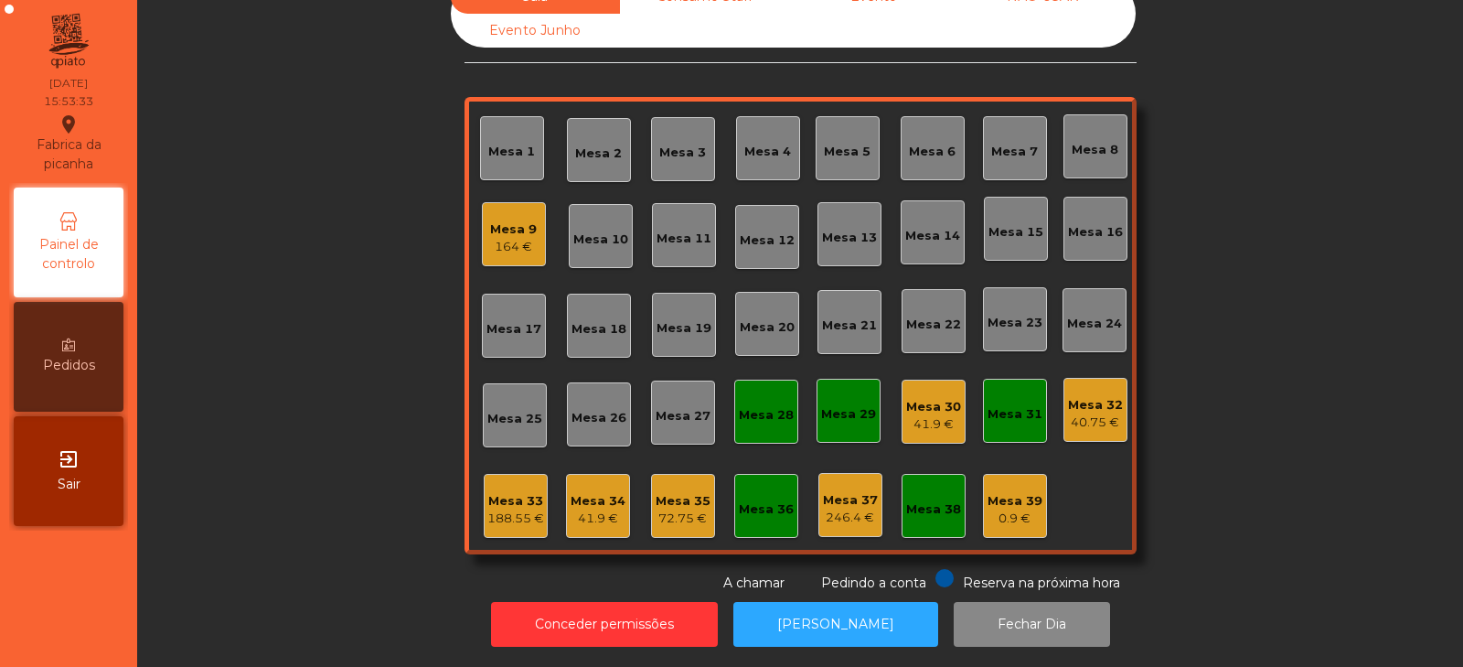
click at [1079, 398] on div "Mesa 32" at bounding box center [1095, 405] width 55 height 18
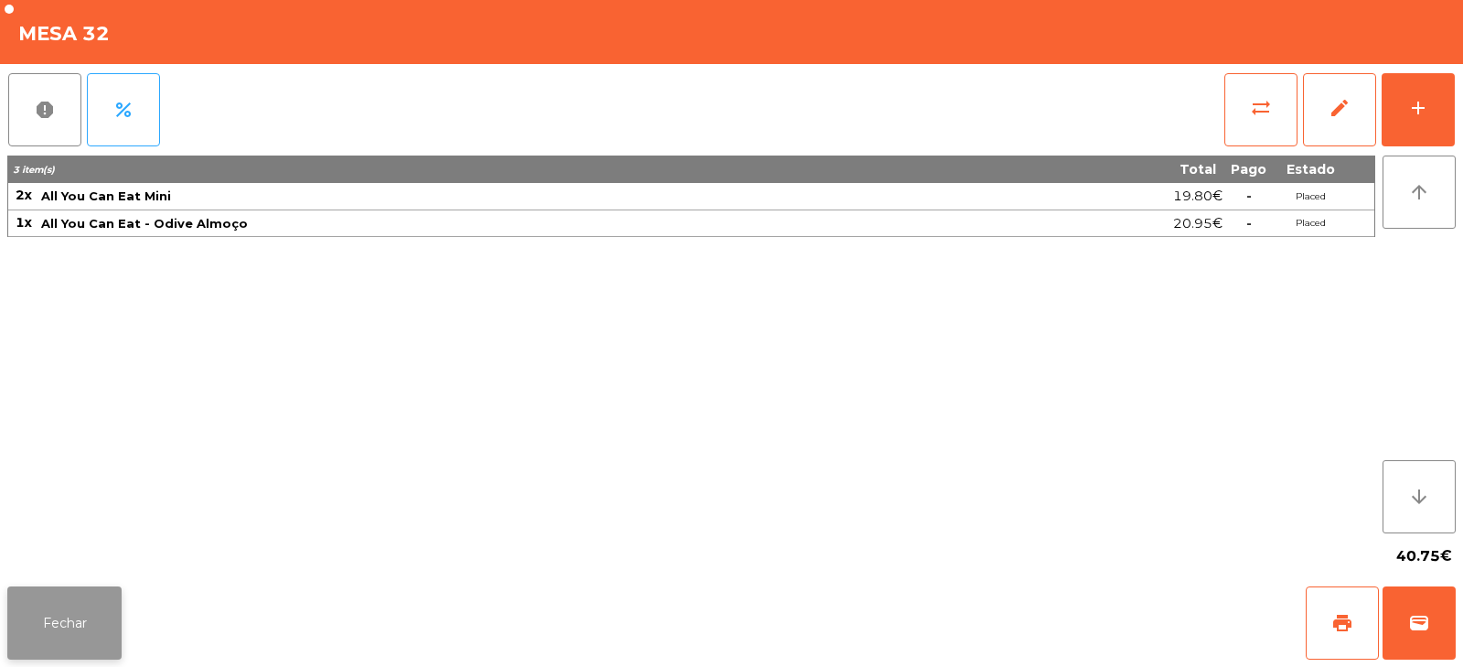
click at [44, 614] on button "Fechar" at bounding box center [64, 622] width 114 height 73
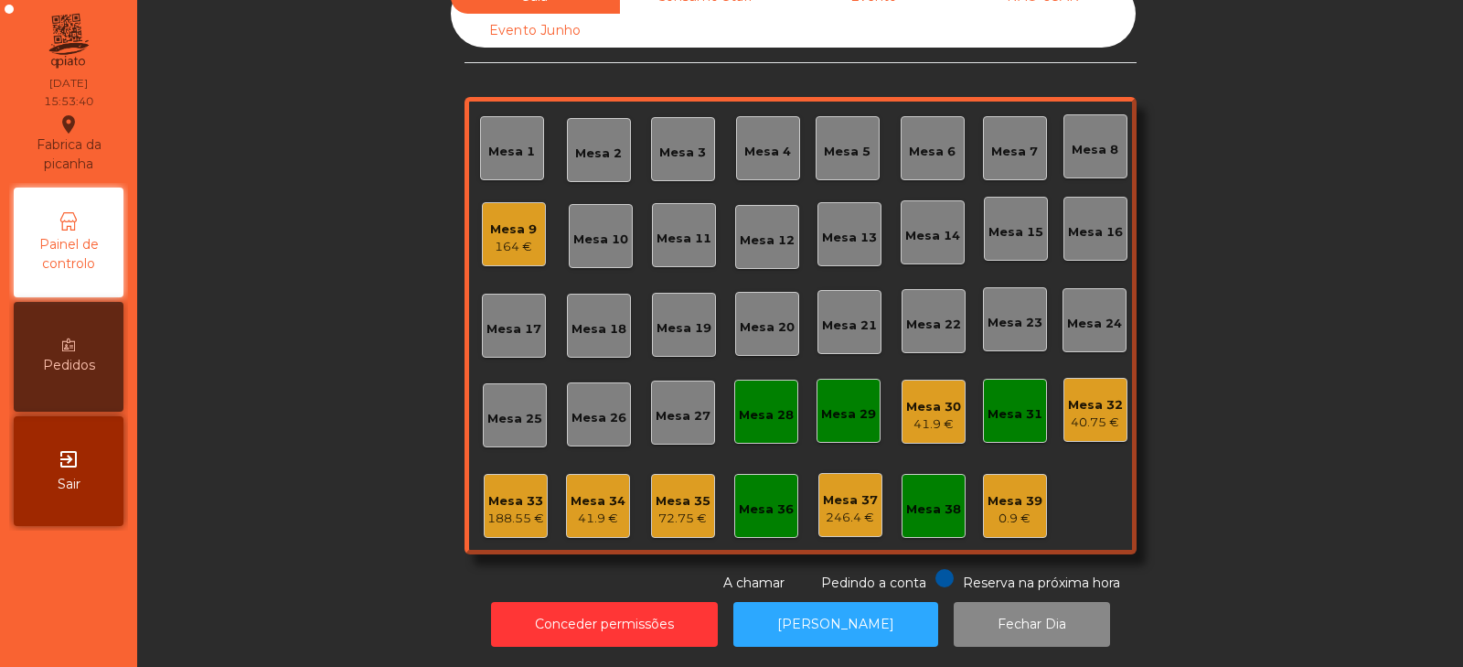
click at [930, 415] on div "41.9 €" at bounding box center [933, 424] width 55 height 18
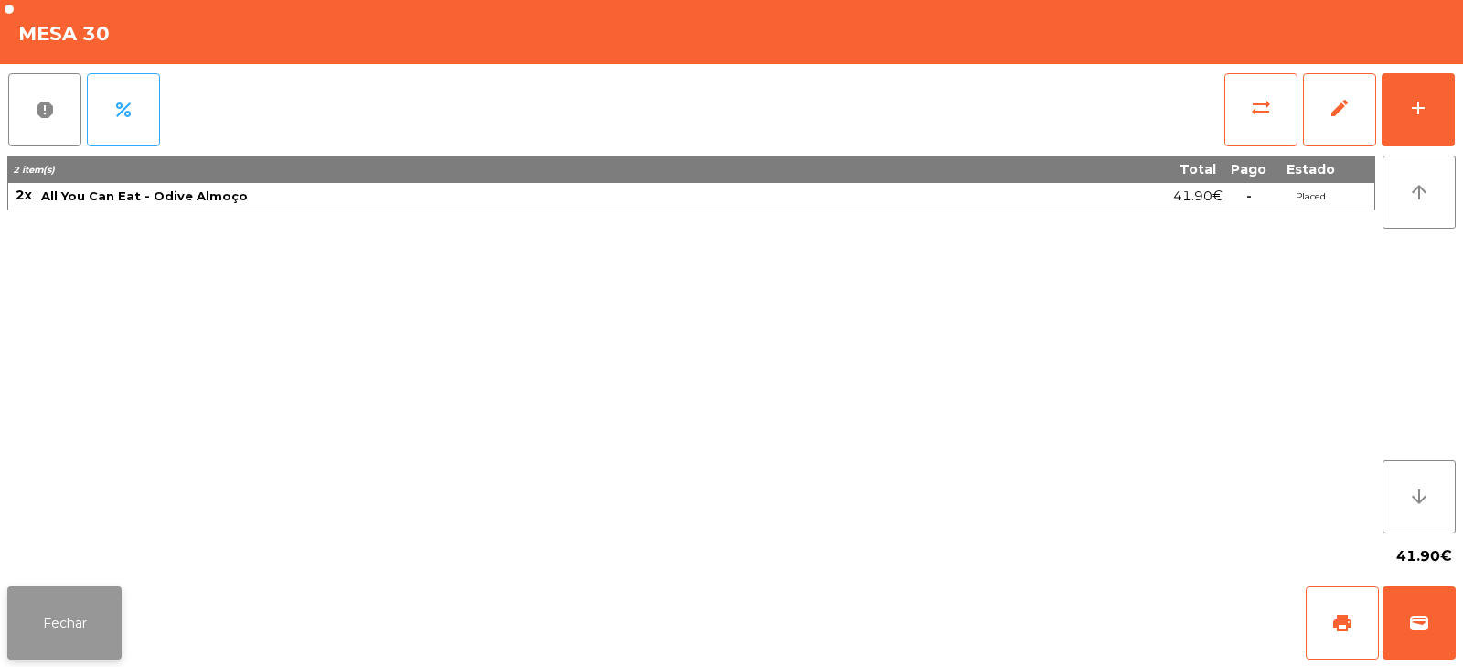
click at [62, 624] on button "Fechar" at bounding box center [64, 622] width 114 height 73
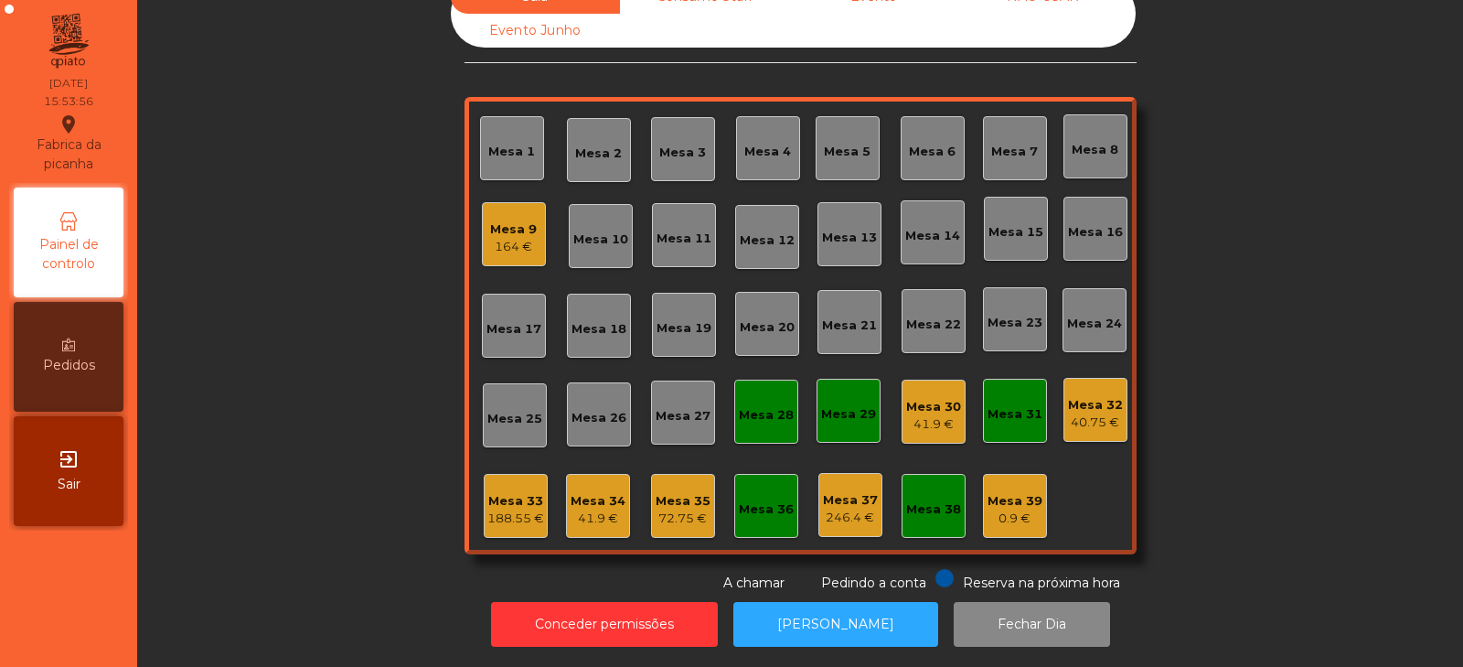
click at [1090, 396] on div "Mesa 32" at bounding box center [1095, 405] width 55 height 18
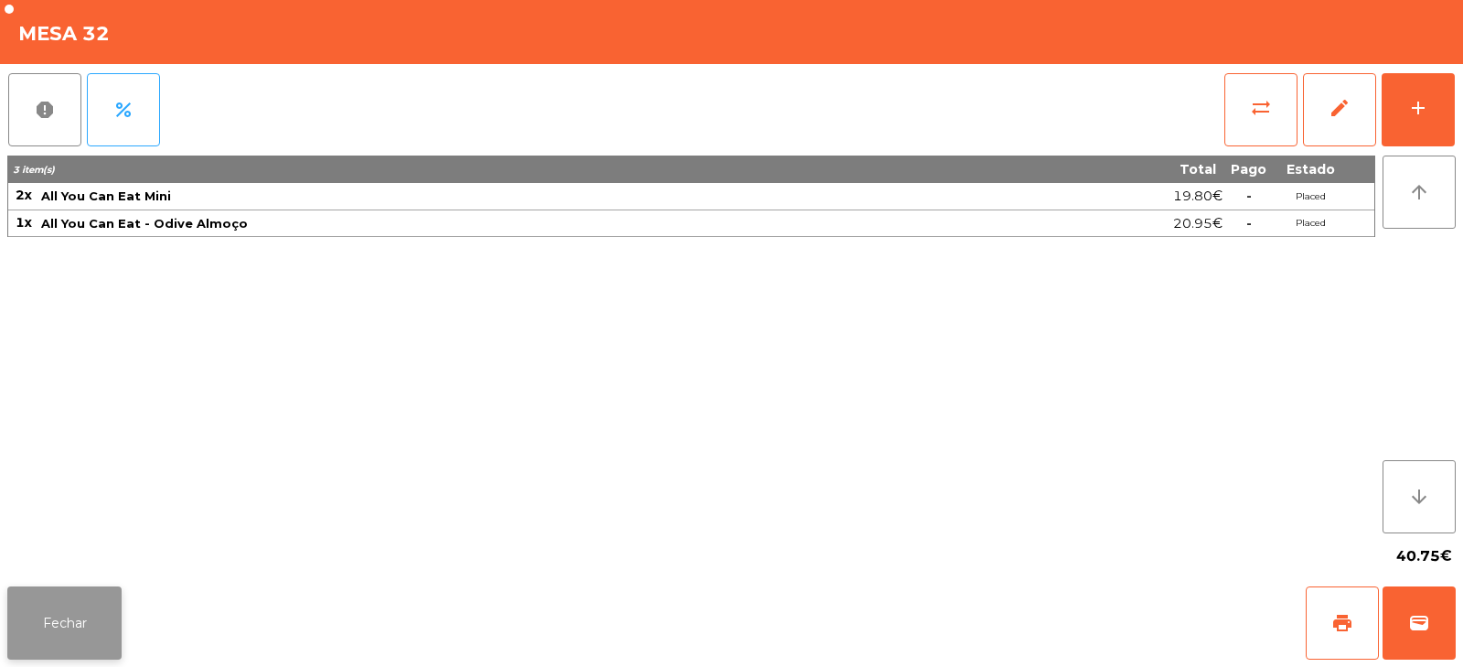
click at [68, 646] on button "Fechar" at bounding box center [64, 622] width 114 height 73
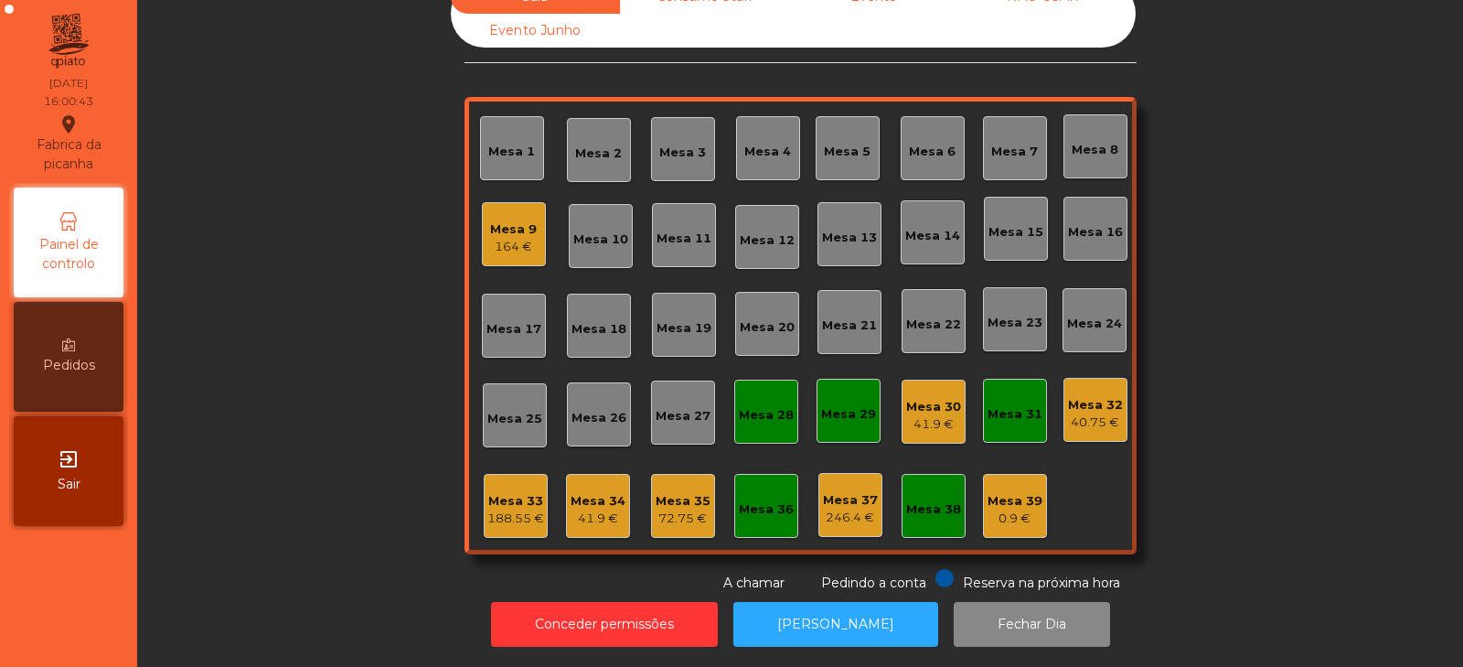
scroll to position [0, 0]
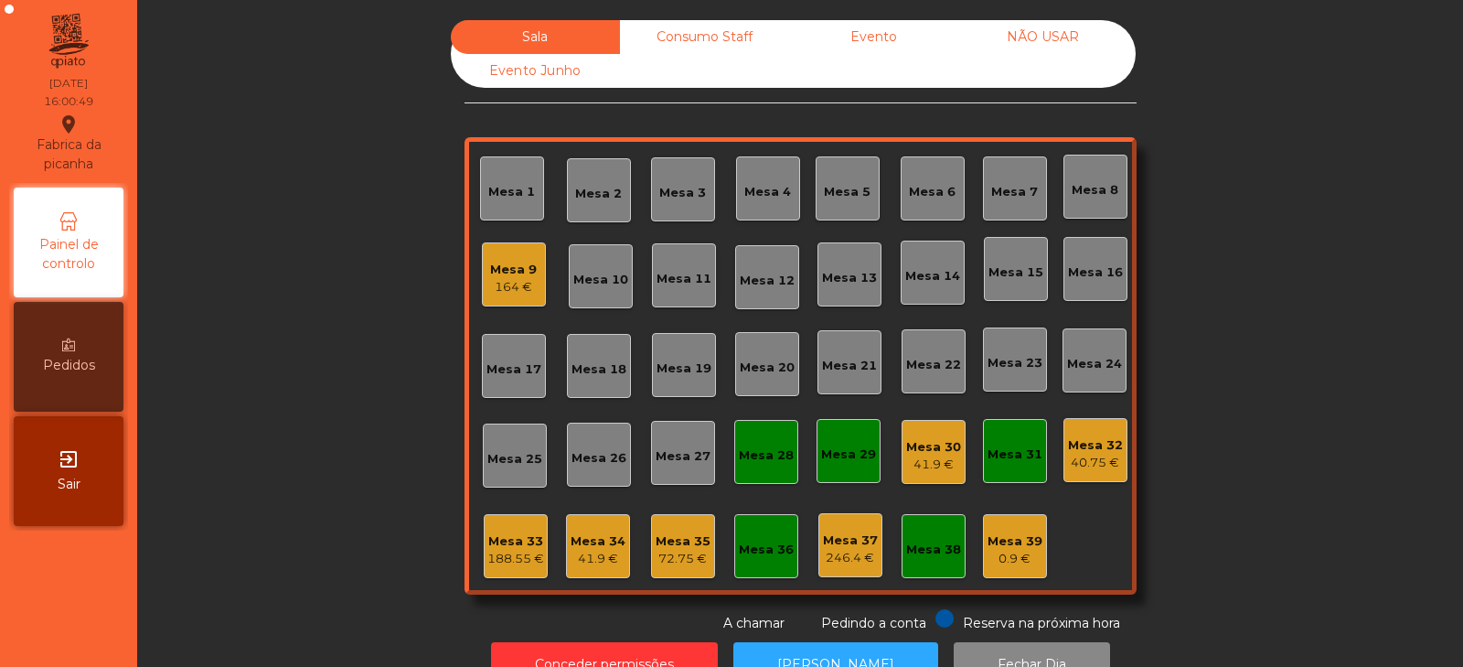
click at [503, 548] on div "Mesa 33" at bounding box center [515, 541] width 57 height 18
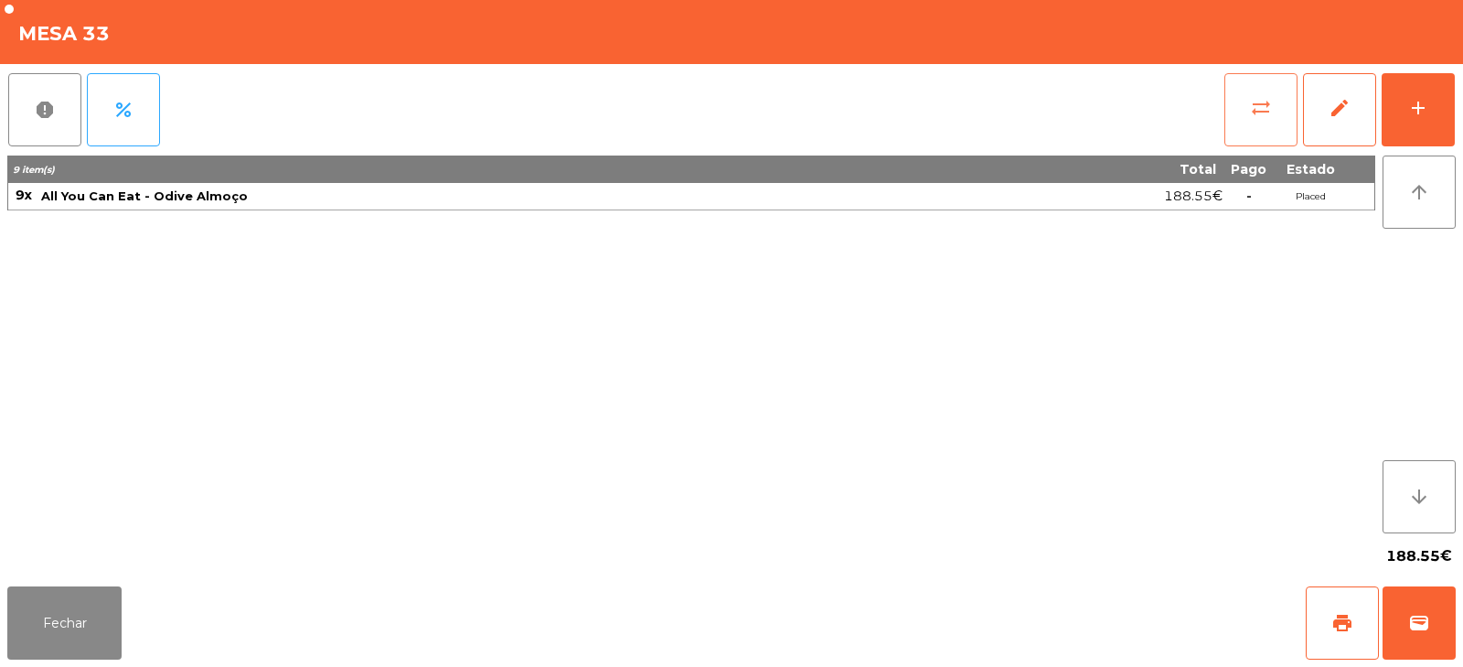
click at [1235, 121] on button "sync_alt" at bounding box center [1260, 109] width 73 height 73
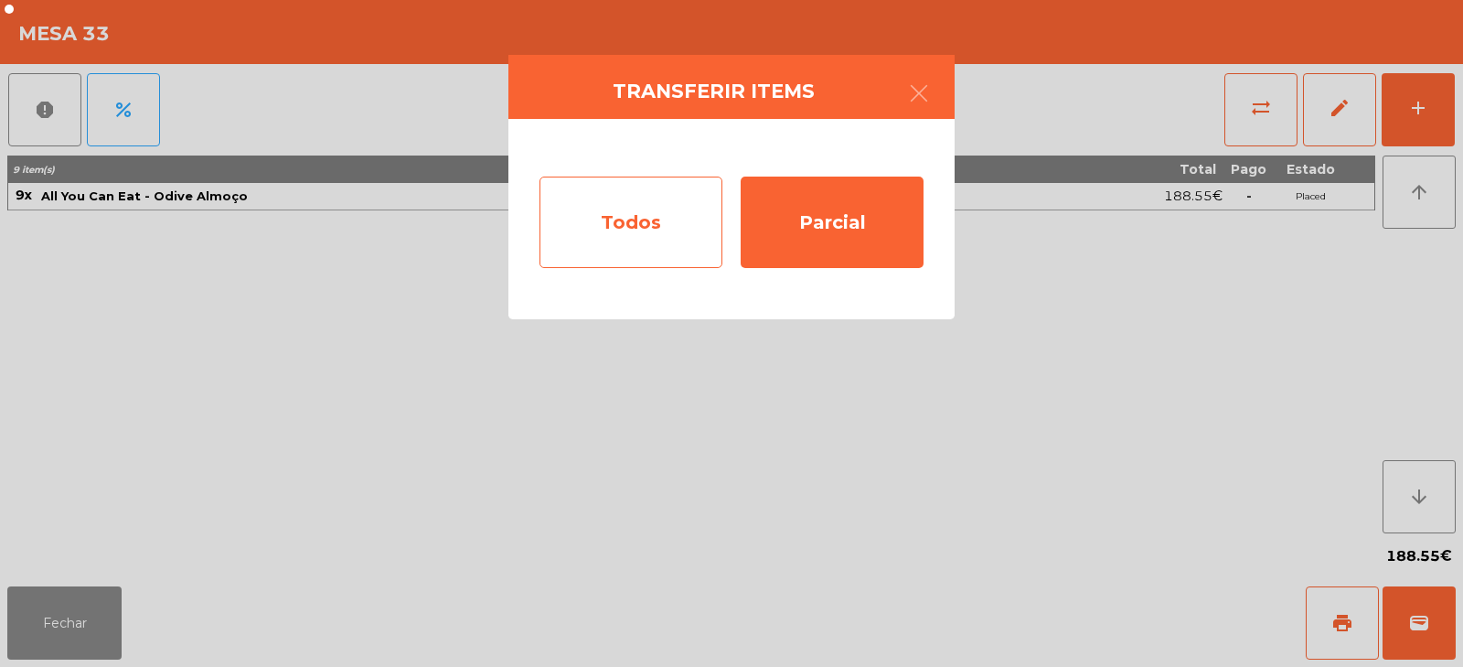
click at [663, 225] on div "Todos" at bounding box center [630, 221] width 183 height 91
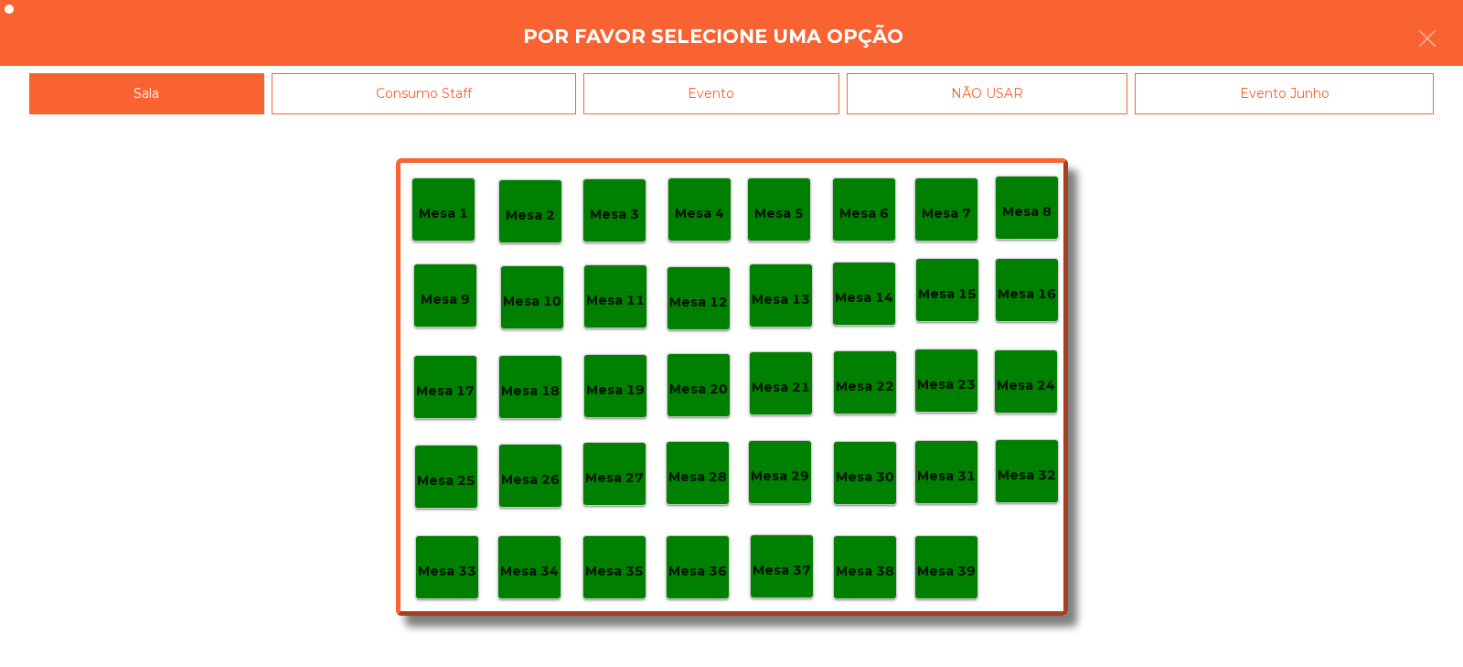
click at [450, 299] on p "Mesa 9" at bounding box center [445, 299] width 49 height 21
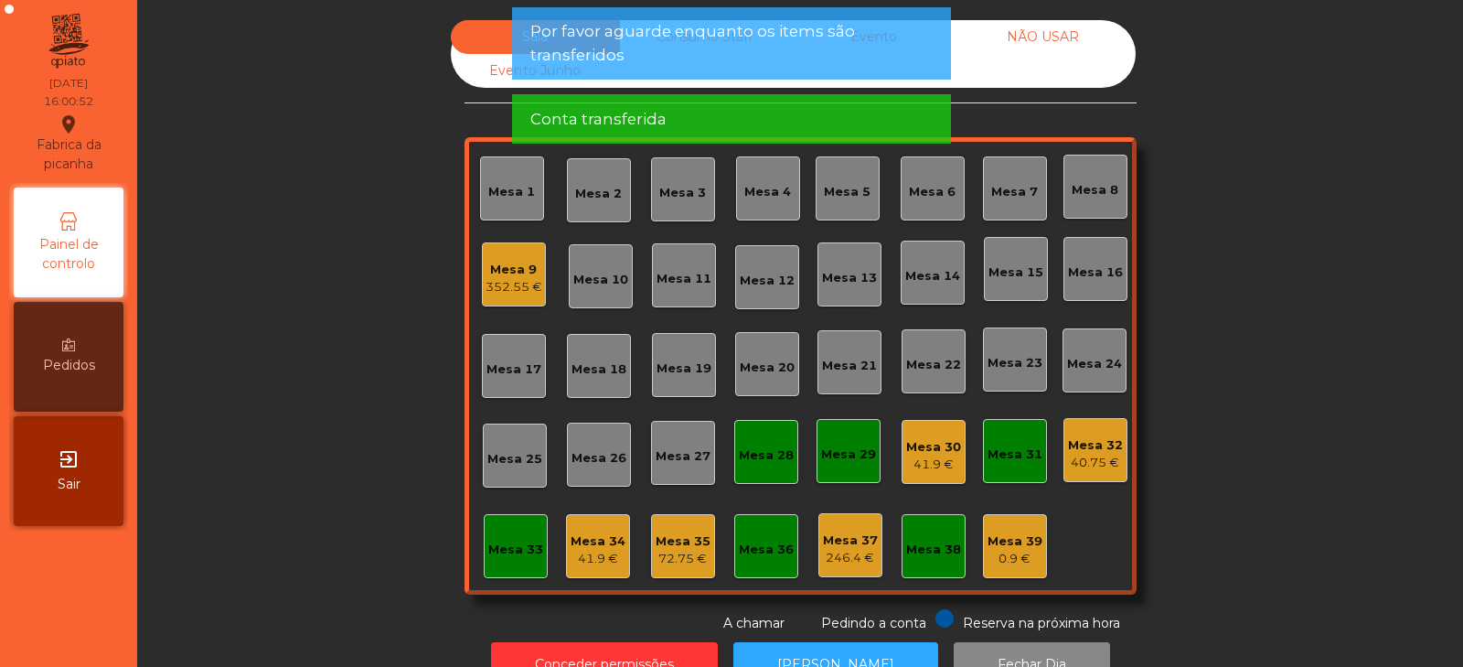
click at [590, 551] on div "41.9 €" at bounding box center [598, 559] width 55 height 18
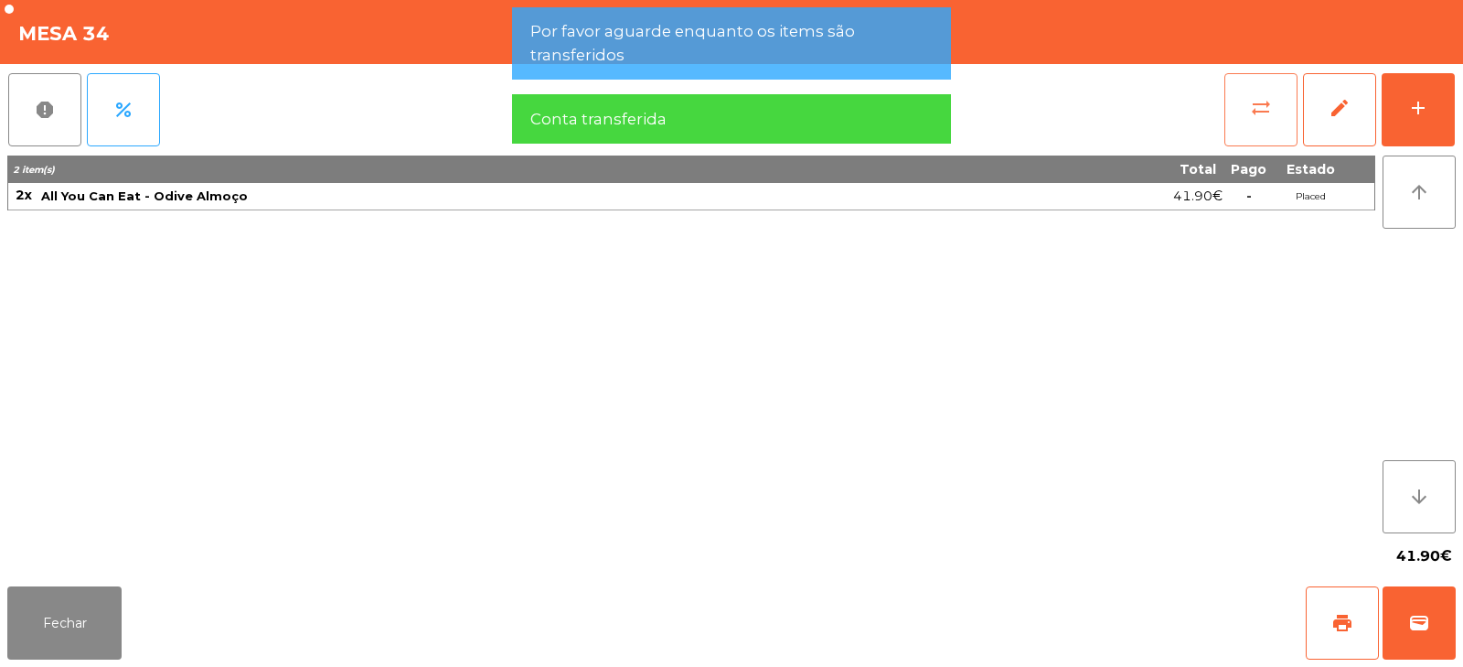
click at [1265, 110] on span "sync_alt" at bounding box center [1261, 108] width 22 height 22
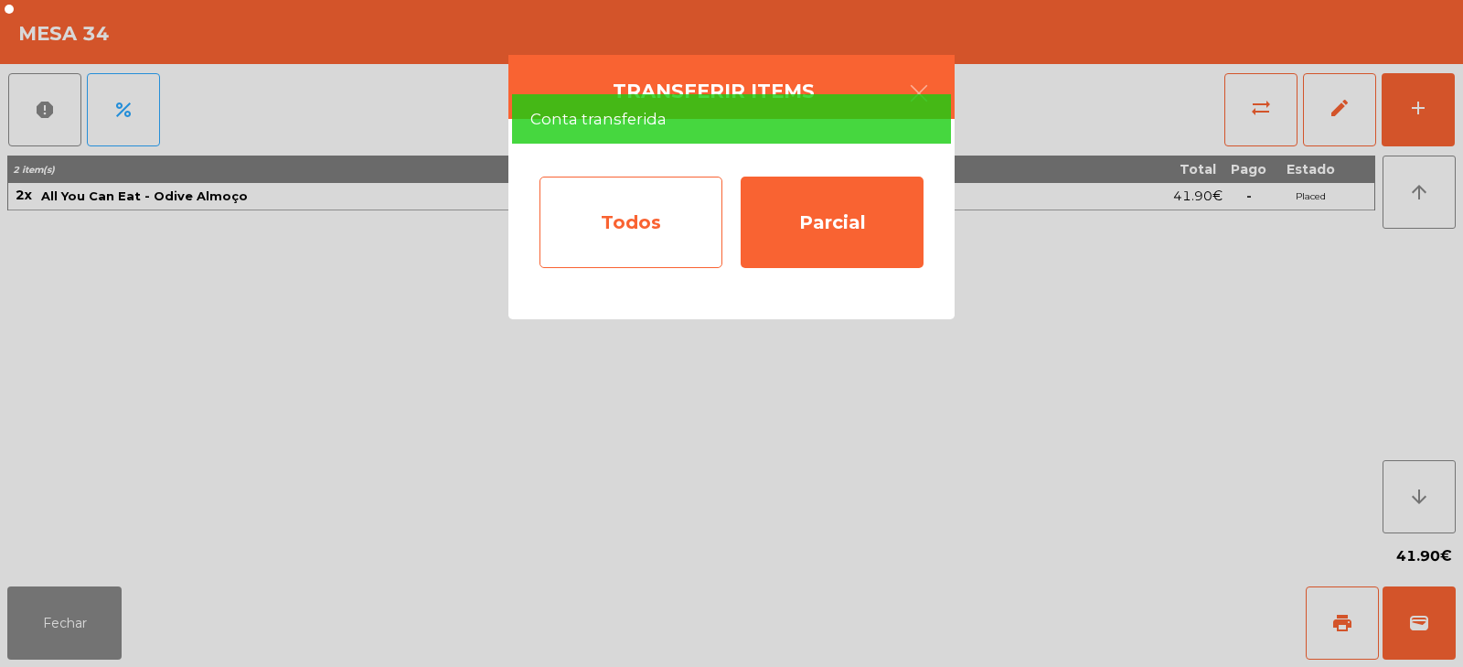
click at [686, 229] on div "Todos" at bounding box center [630, 221] width 183 height 91
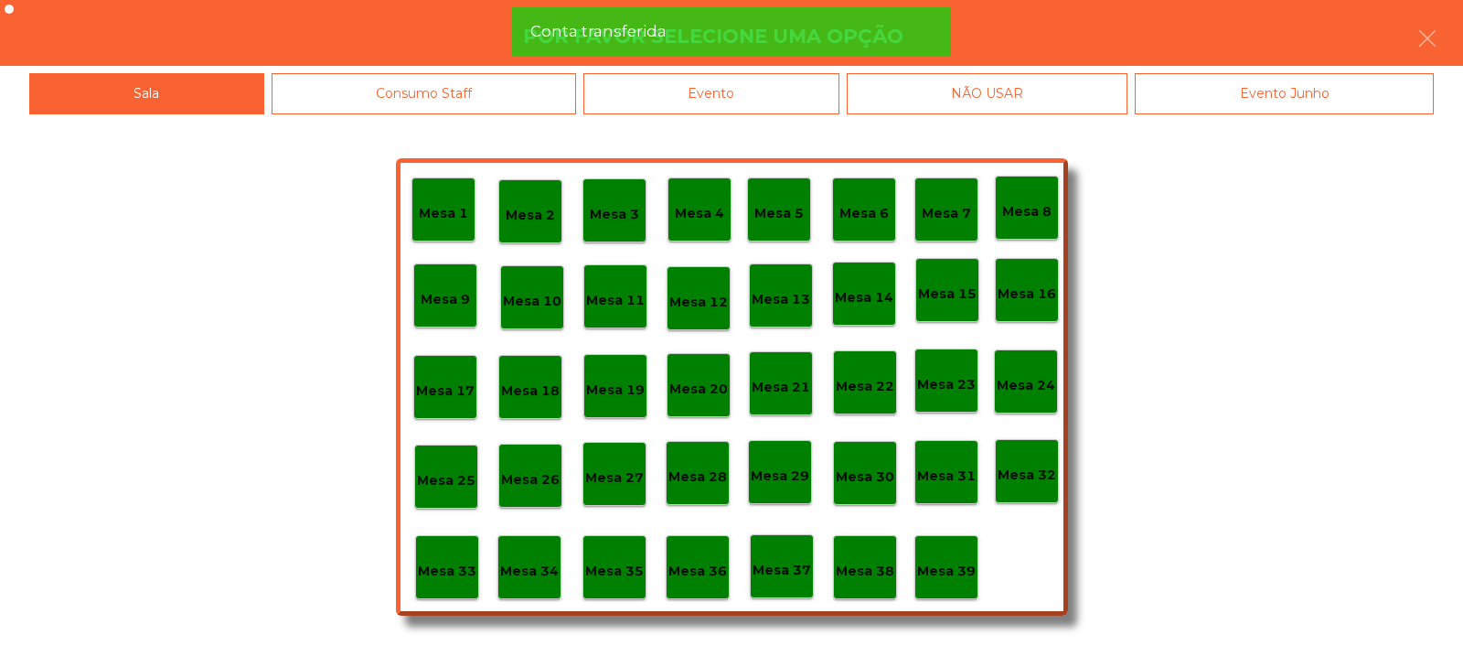
click at [449, 299] on p "Mesa 9" at bounding box center [445, 299] width 49 height 21
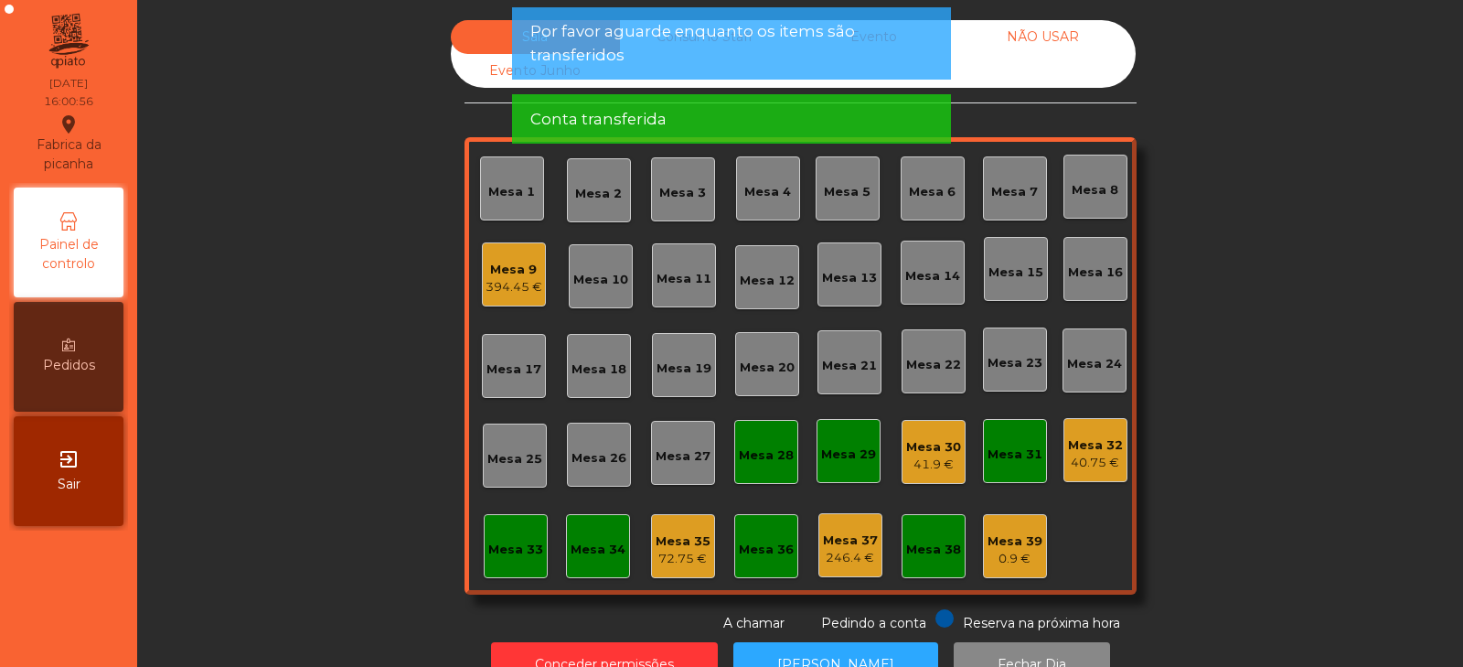
click at [682, 550] on div "72.75 €" at bounding box center [683, 559] width 55 height 18
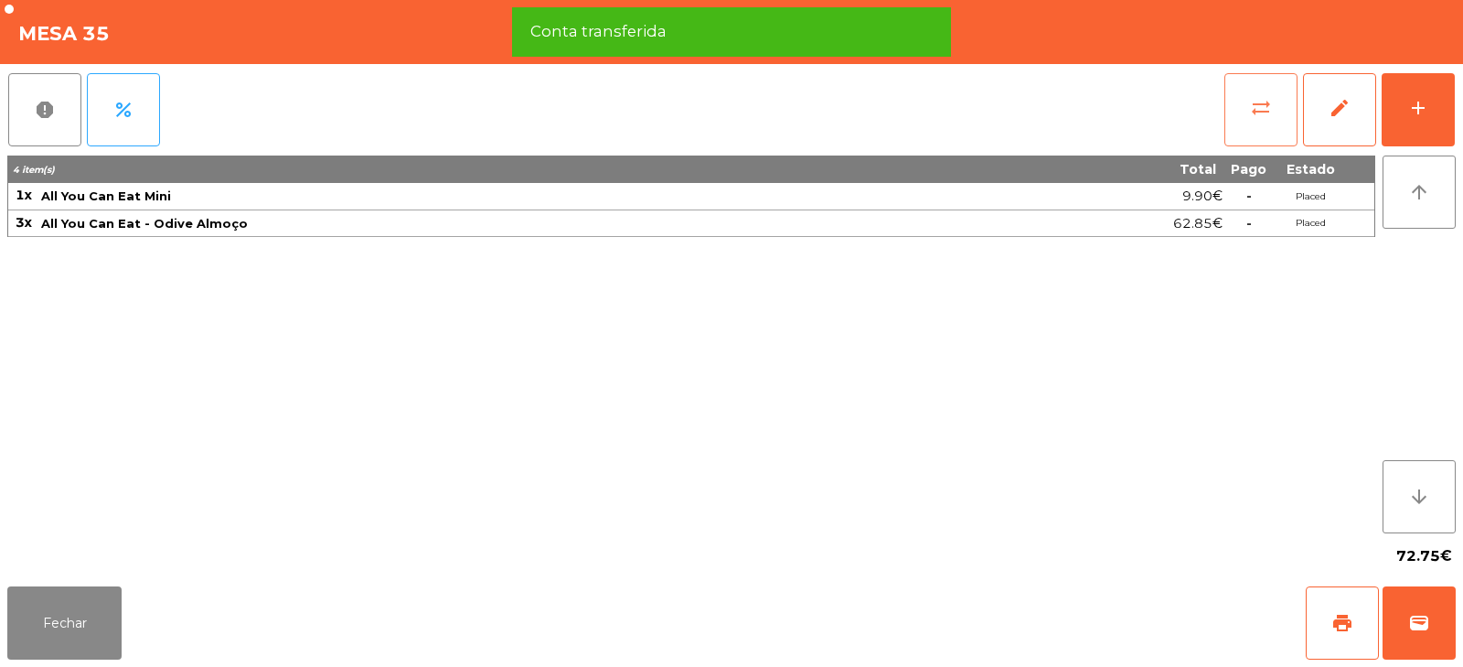
click at [1259, 112] on span "sync_alt" at bounding box center [1261, 108] width 22 height 22
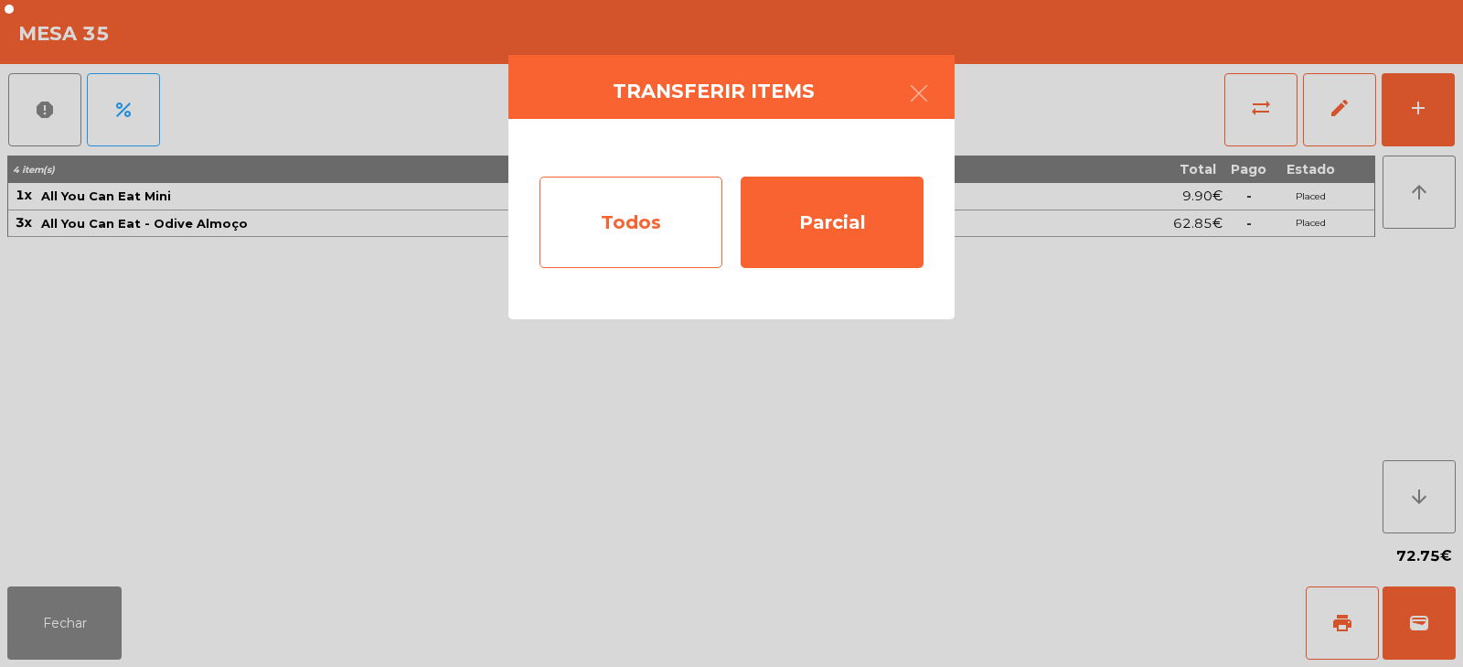
click at [662, 235] on div "Todos" at bounding box center [630, 221] width 183 height 91
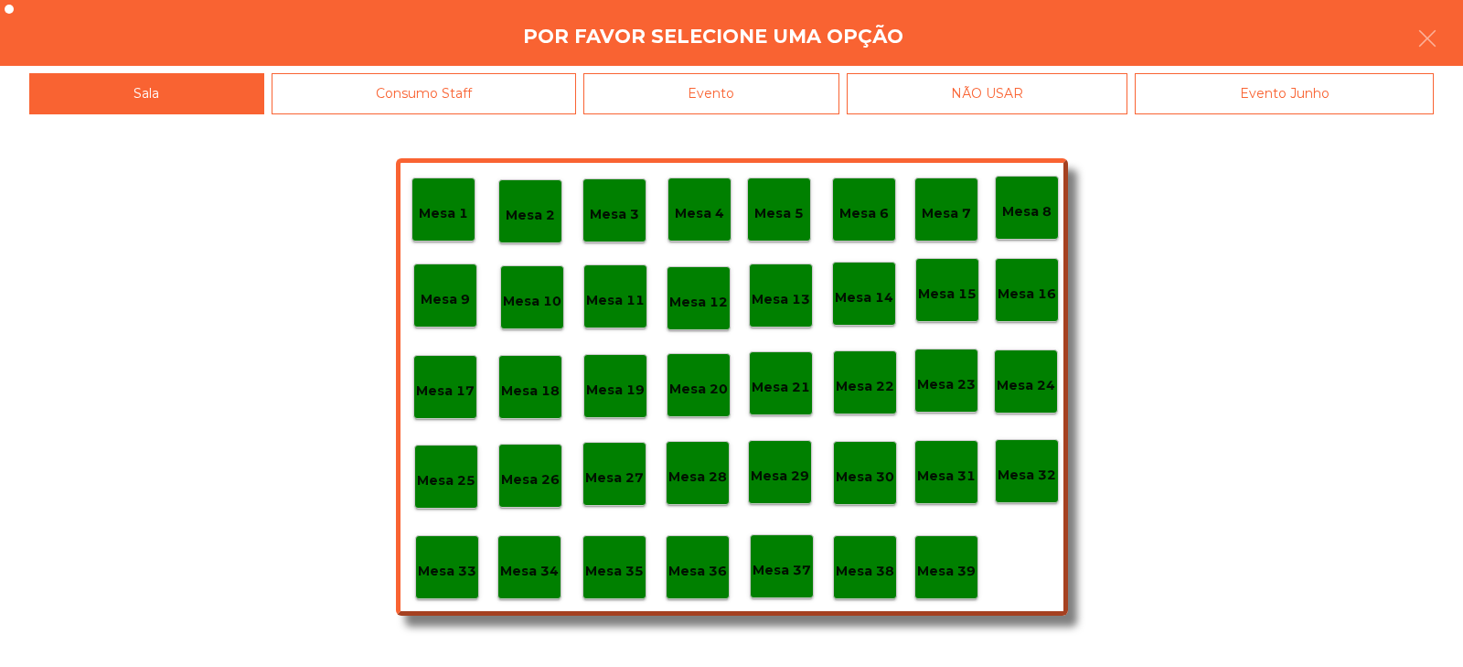
click at [456, 291] on p "Mesa 9" at bounding box center [445, 299] width 49 height 21
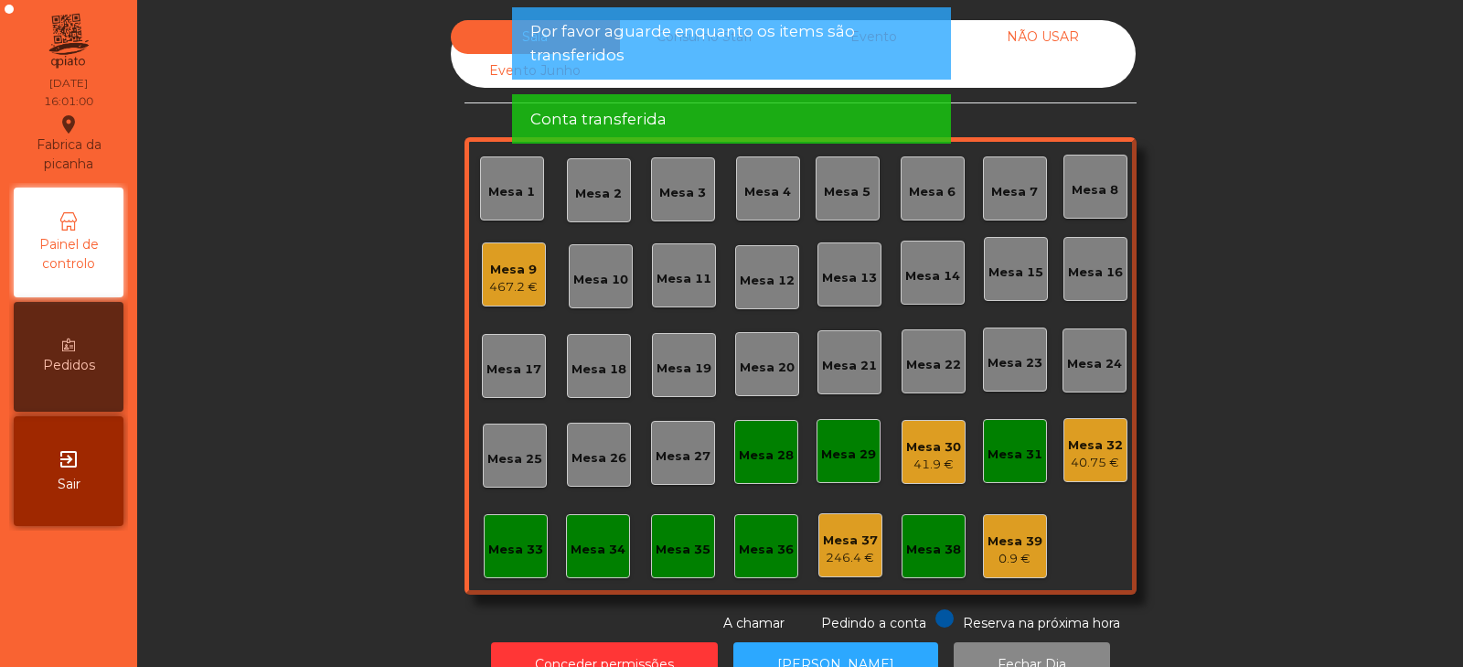
click at [914, 464] on div "41.9 €" at bounding box center [933, 464] width 55 height 18
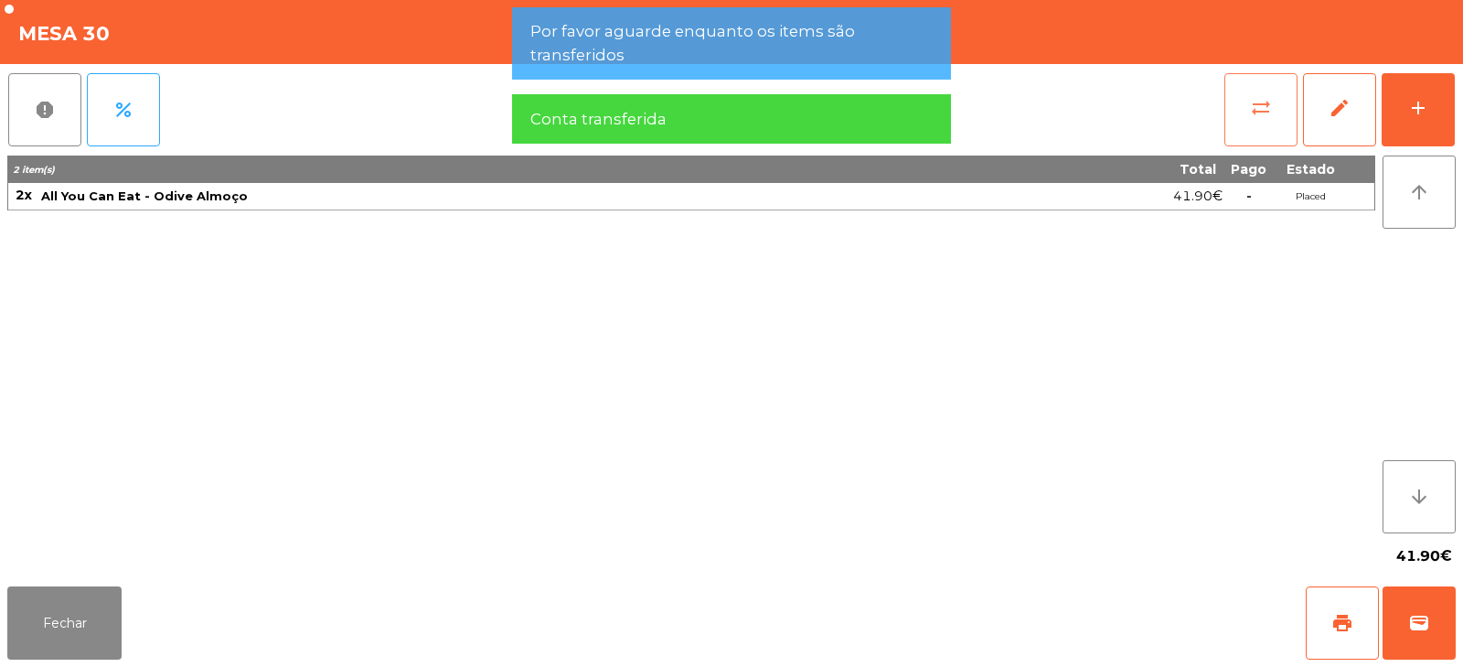
click at [1246, 118] on button "sync_alt" at bounding box center [1260, 109] width 73 height 73
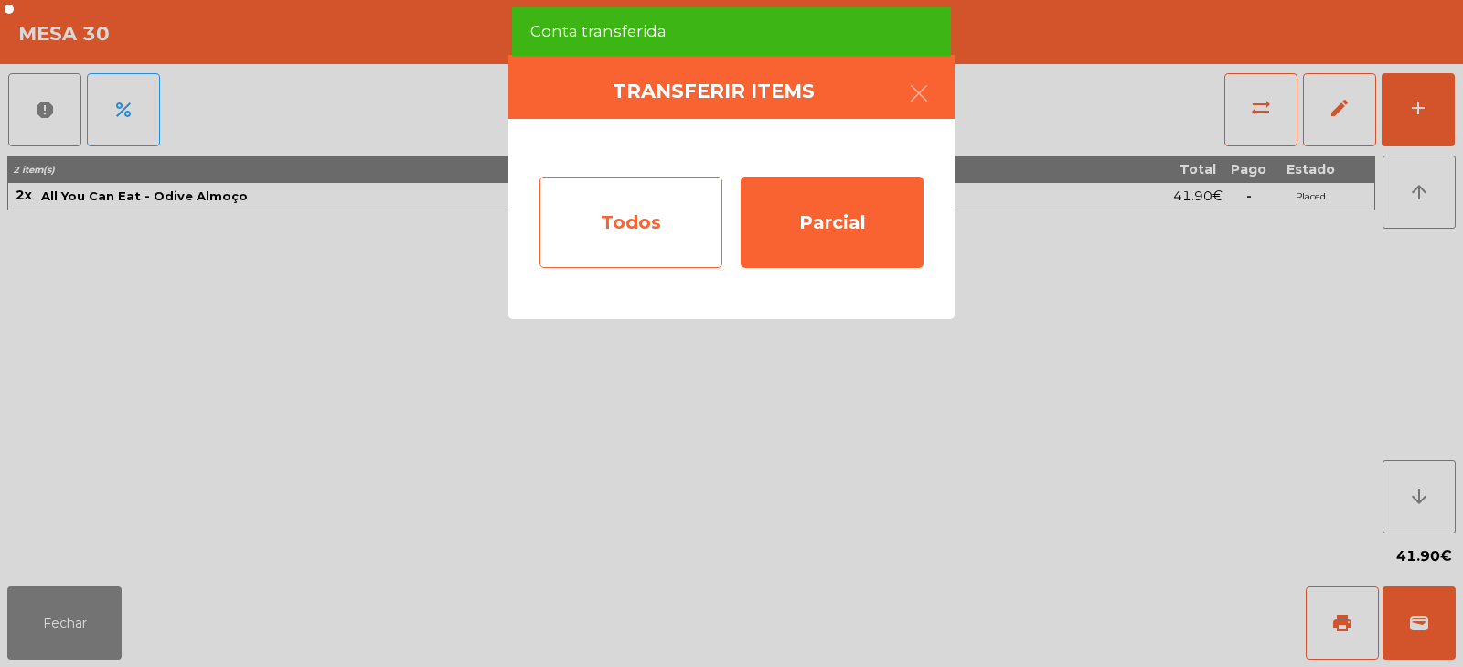
click at [660, 240] on div "Todos" at bounding box center [630, 221] width 183 height 91
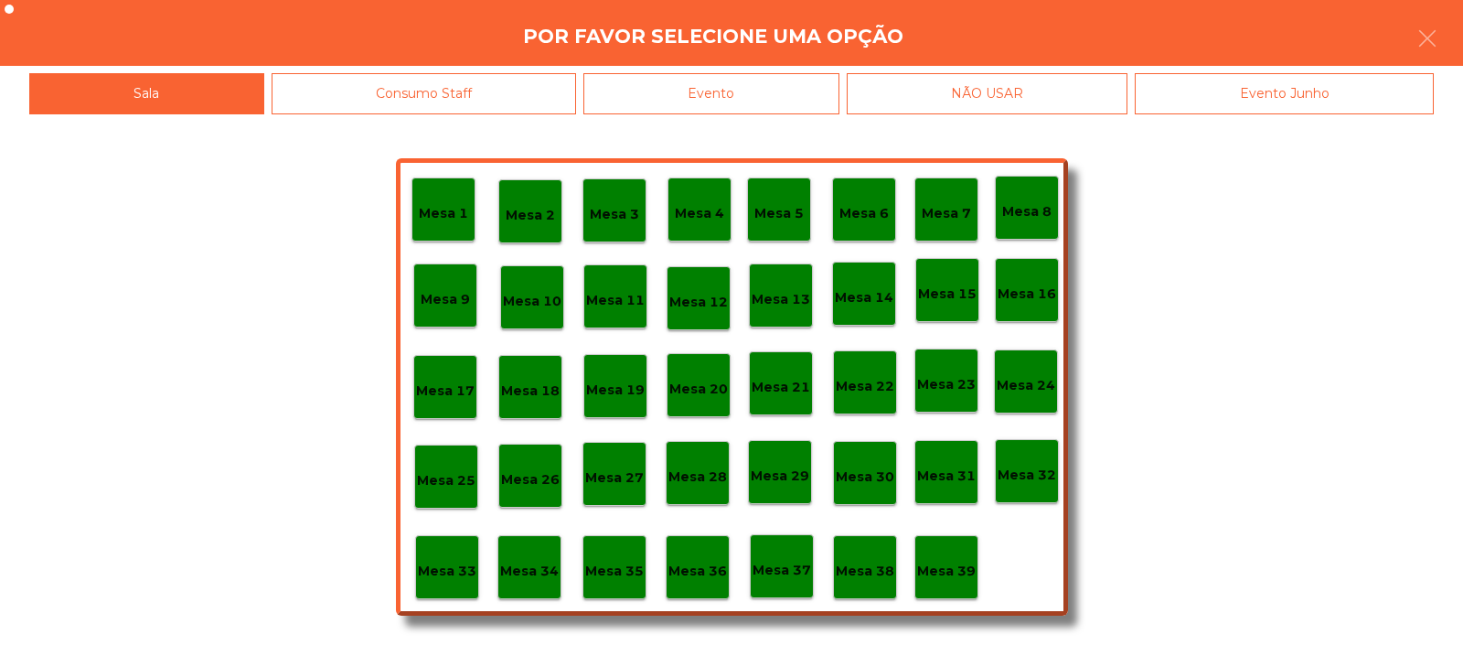
click at [442, 296] on p "Mesa 9" at bounding box center [445, 299] width 49 height 21
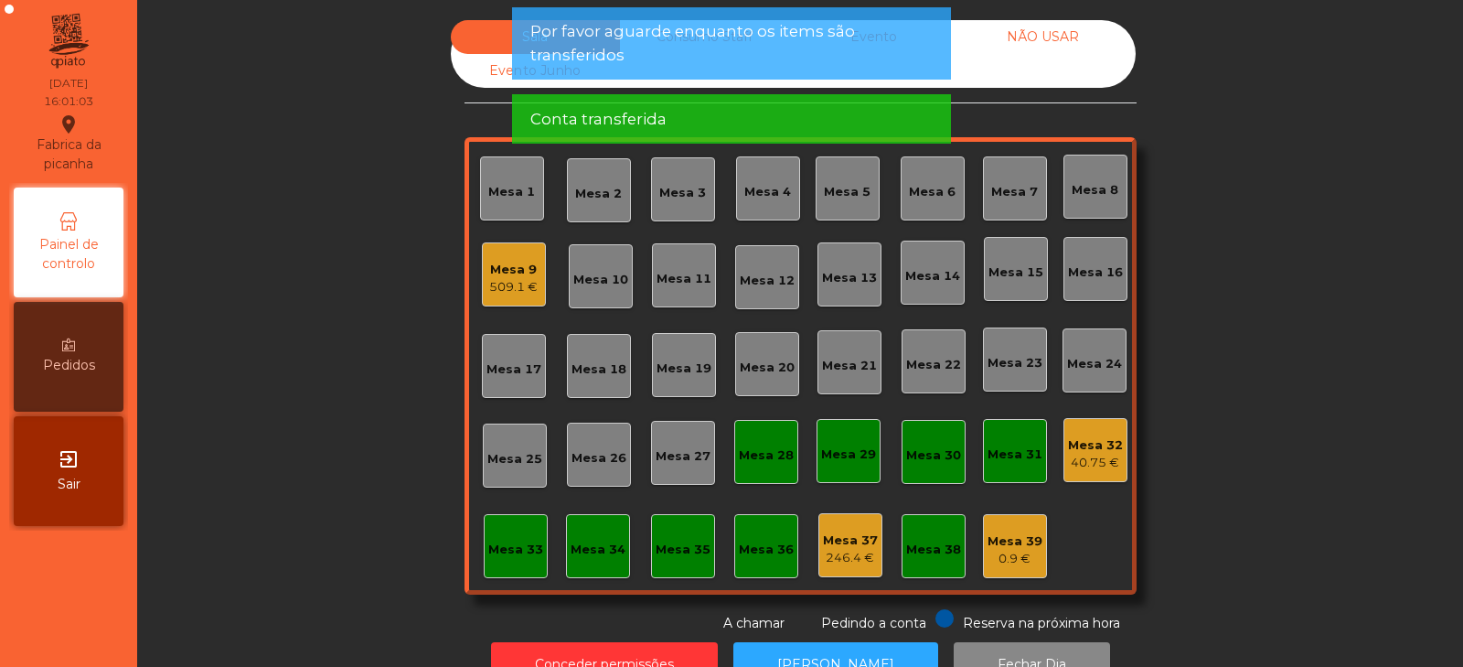
click at [1083, 456] on div "40.75 €" at bounding box center [1095, 463] width 55 height 18
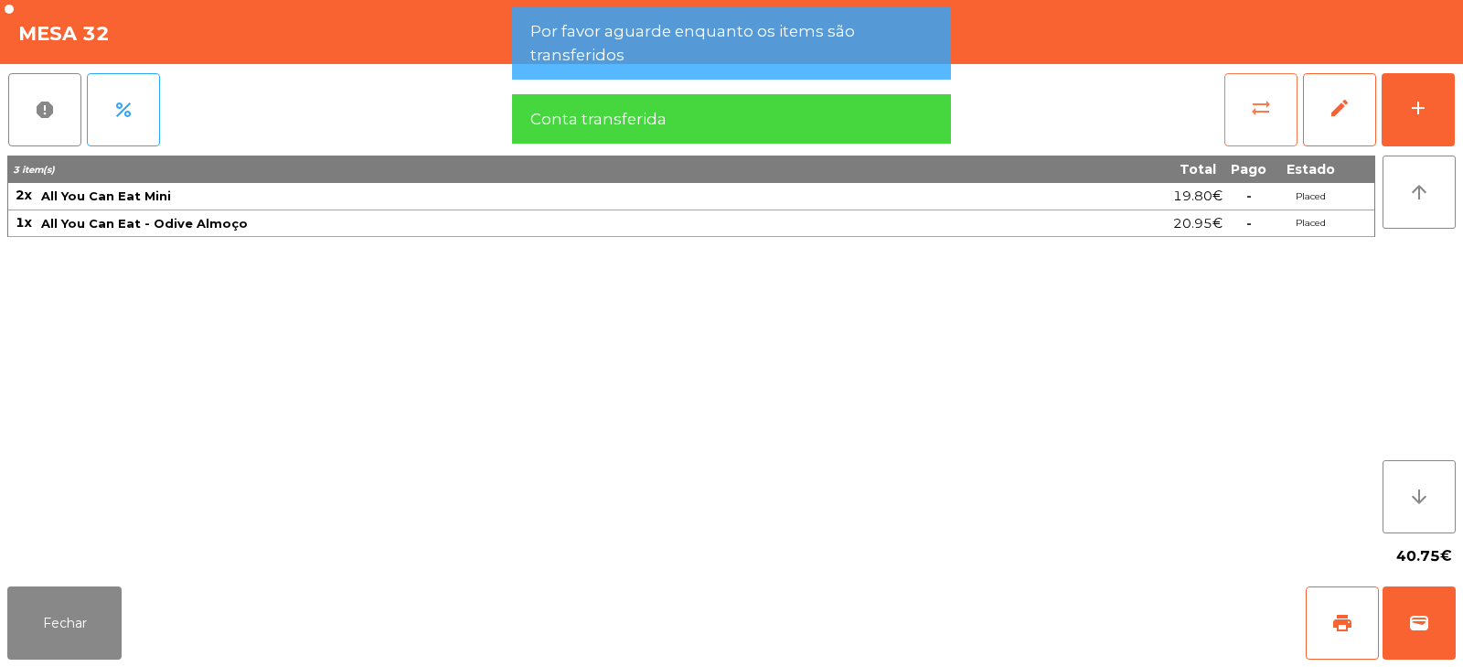
click at [1242, 122] on button "sync_alt" at bounding box center [1260, 109] width 73 height 73
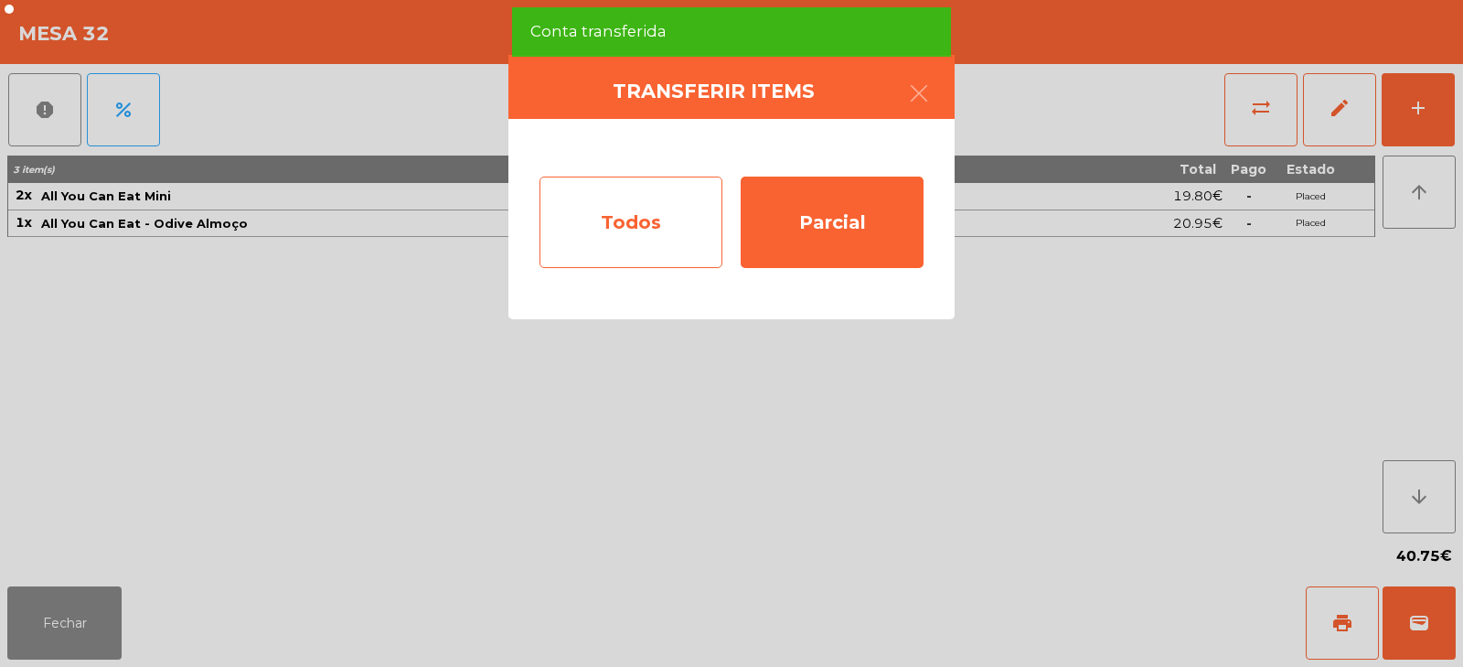
click at [661, 229] on div "Todos" at bounding box center [630, 221] width 183 height 91
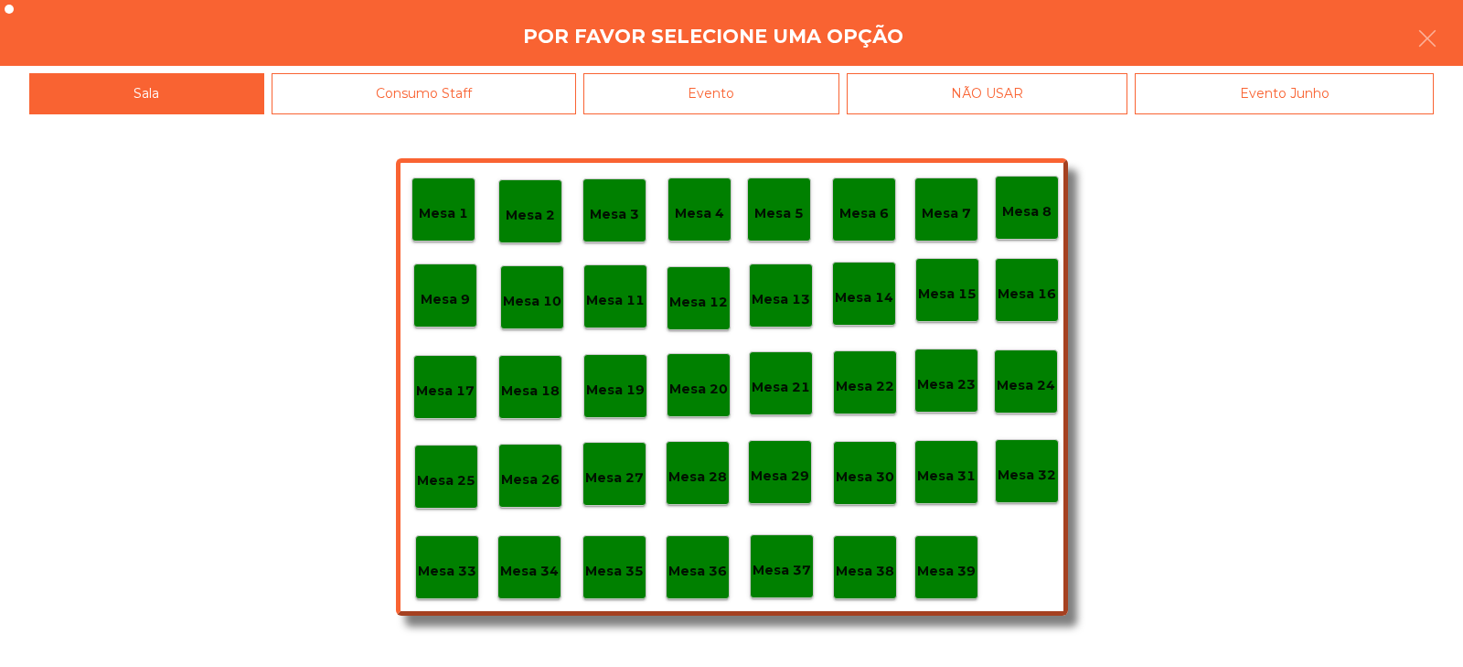
click at [444, 296] on p "Mesa 9" at bounding box center [445, 299] width 49 height 21
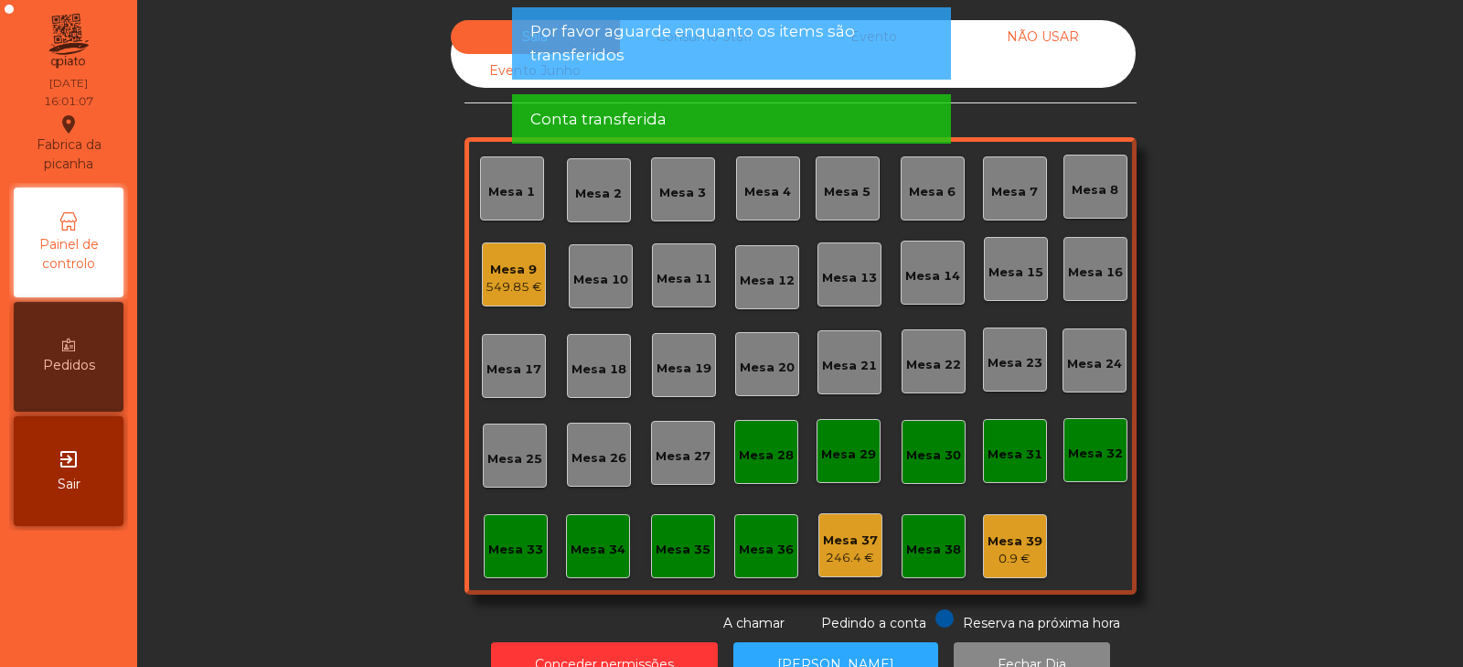
click at [508, 275] on div "Mesa 9" at bounding box center [514, 270] width 57 height 18
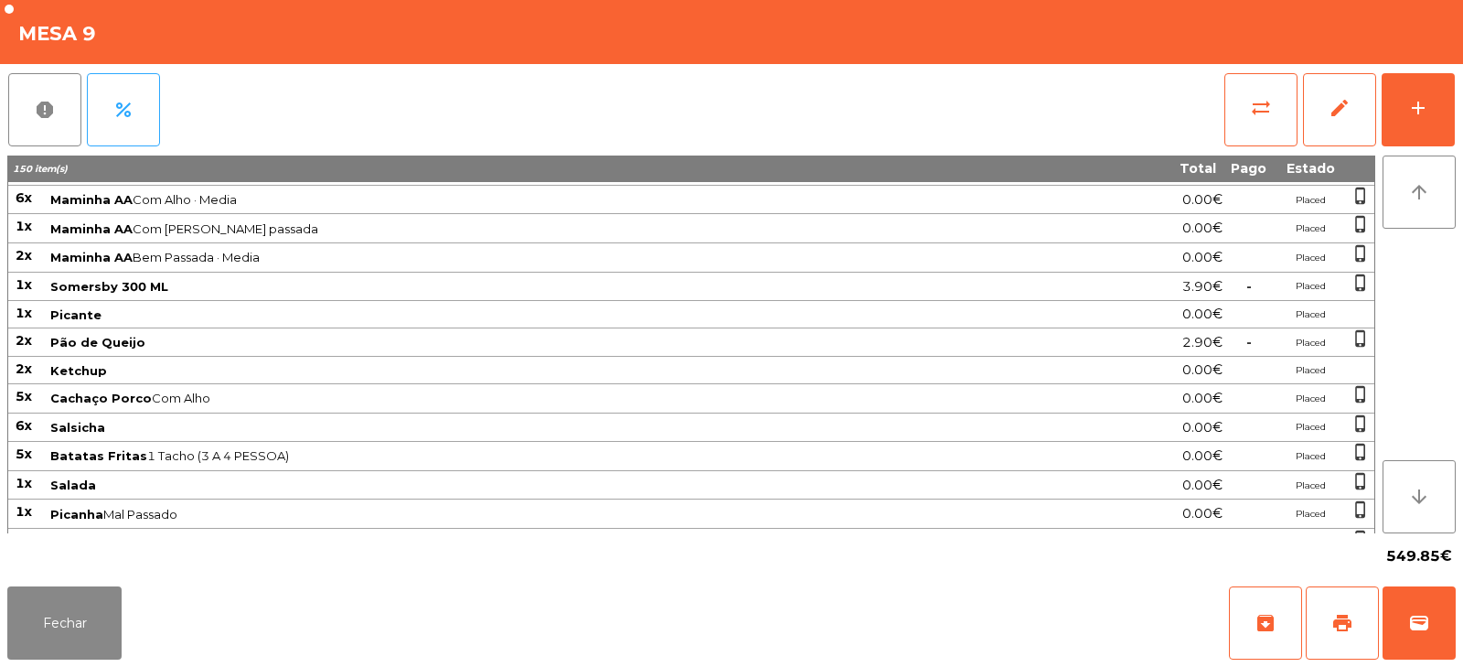
scroll to position [943, 0]
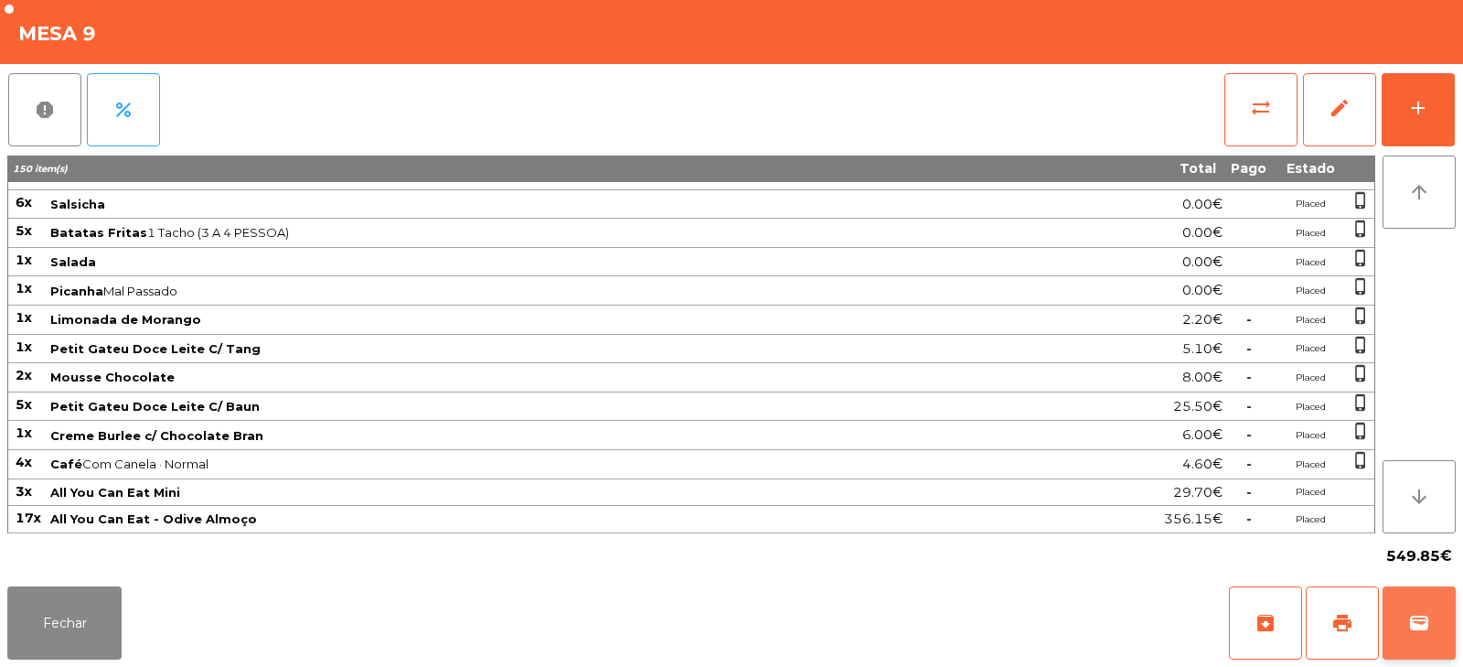
click at [1424, 629] on span "wallet" at bounding box center [1419, 623] width 22 height 22
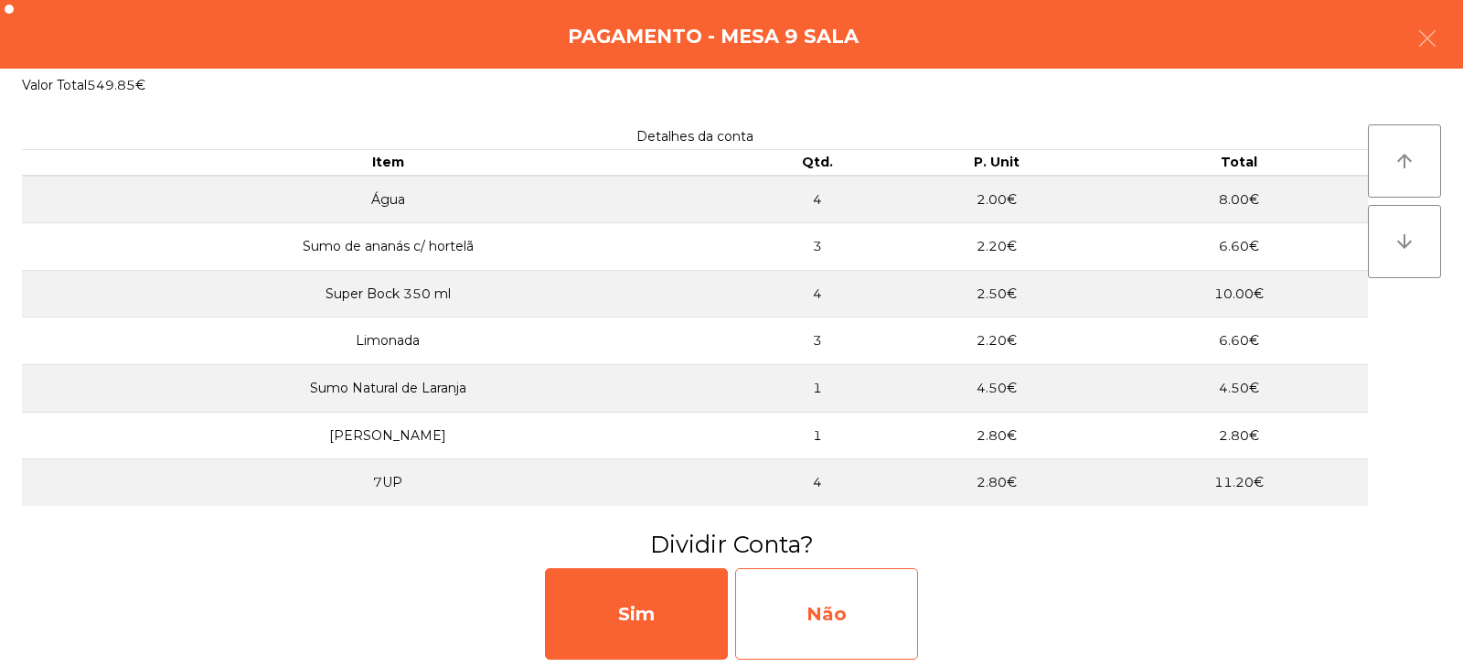
click at [818, 616] on div "Não" at bounding box center [826, 613] width 183 height 91
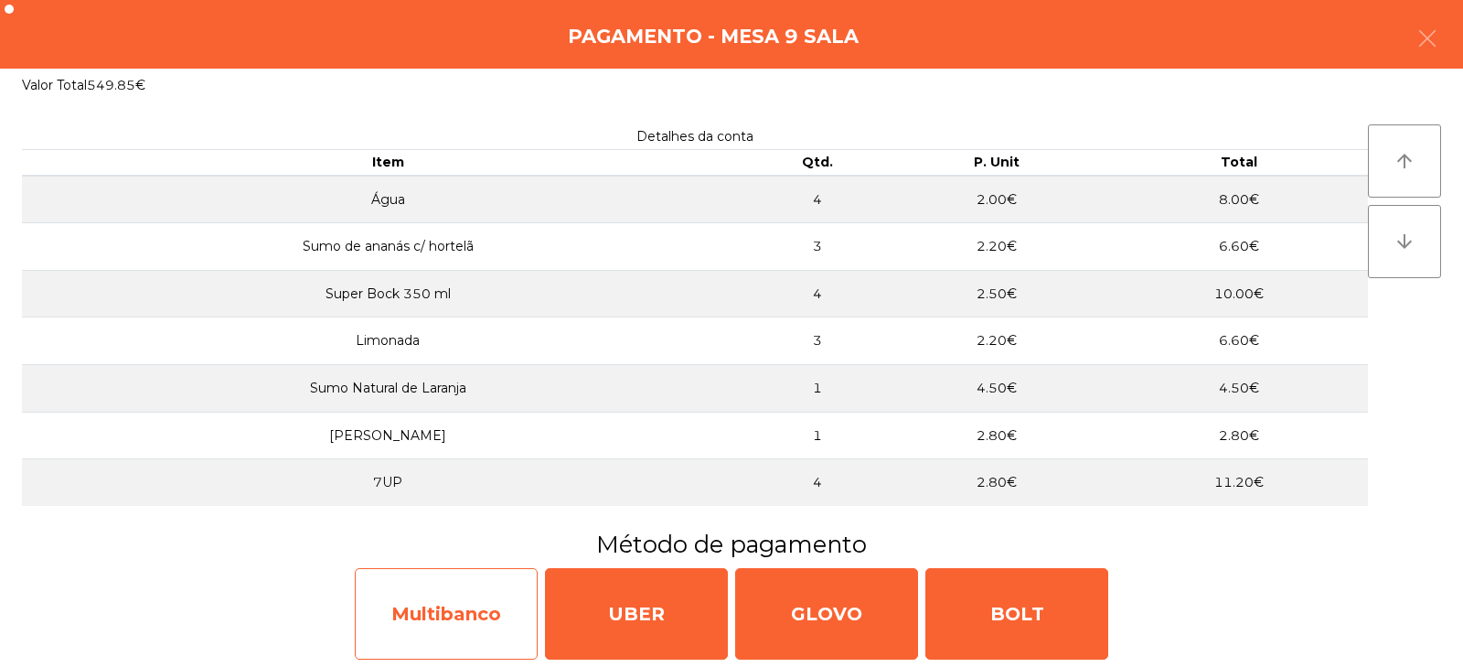
click at [492, 616] on div "Multibanco" at bounding box center [446, 613] width 183 height 91
select select "**"
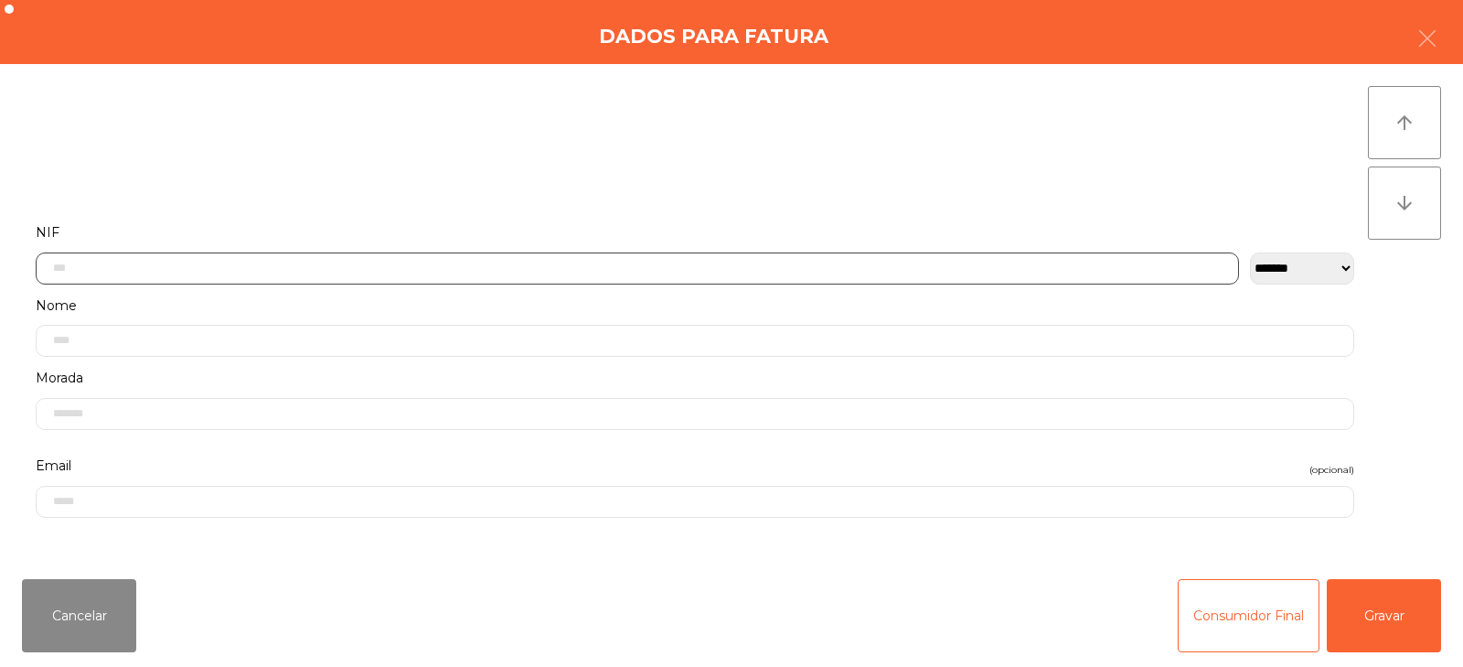
click at [735, 266] on input "text" at bounding box center [637, 268] width 1203 height 32
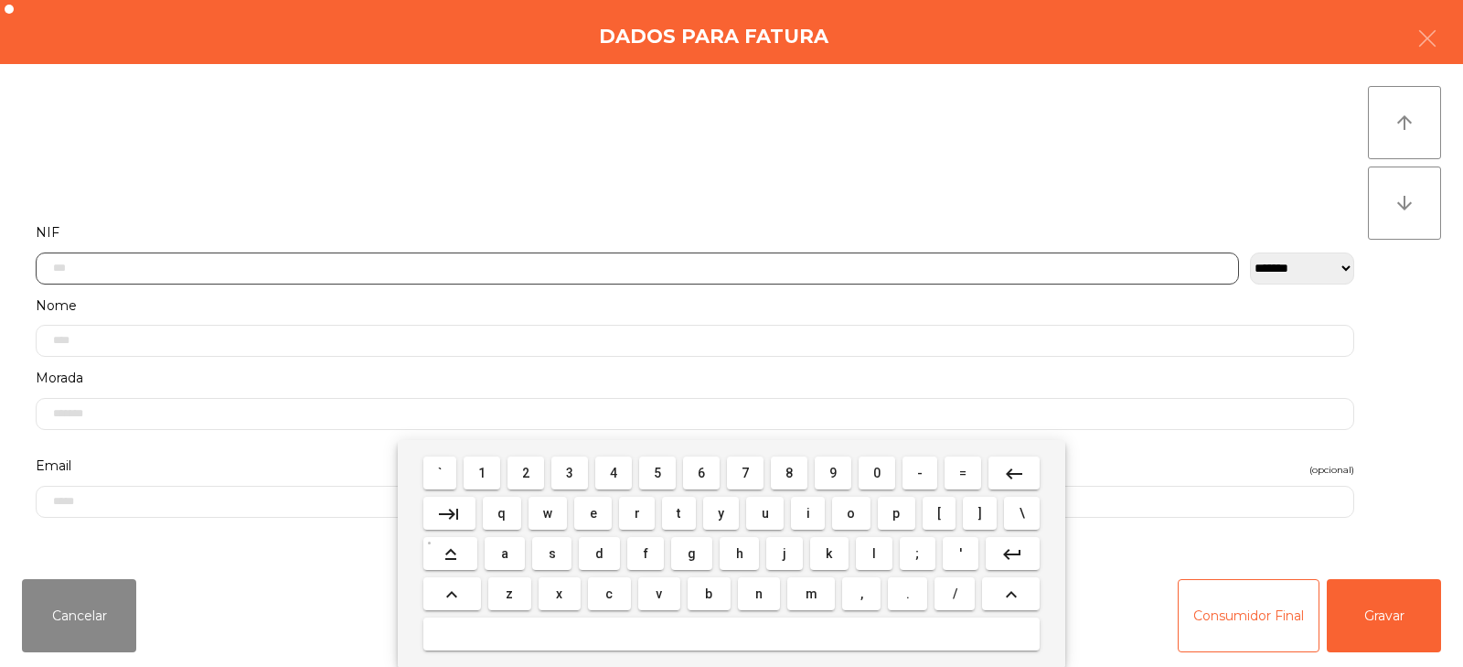
scroll to position [133, 0]
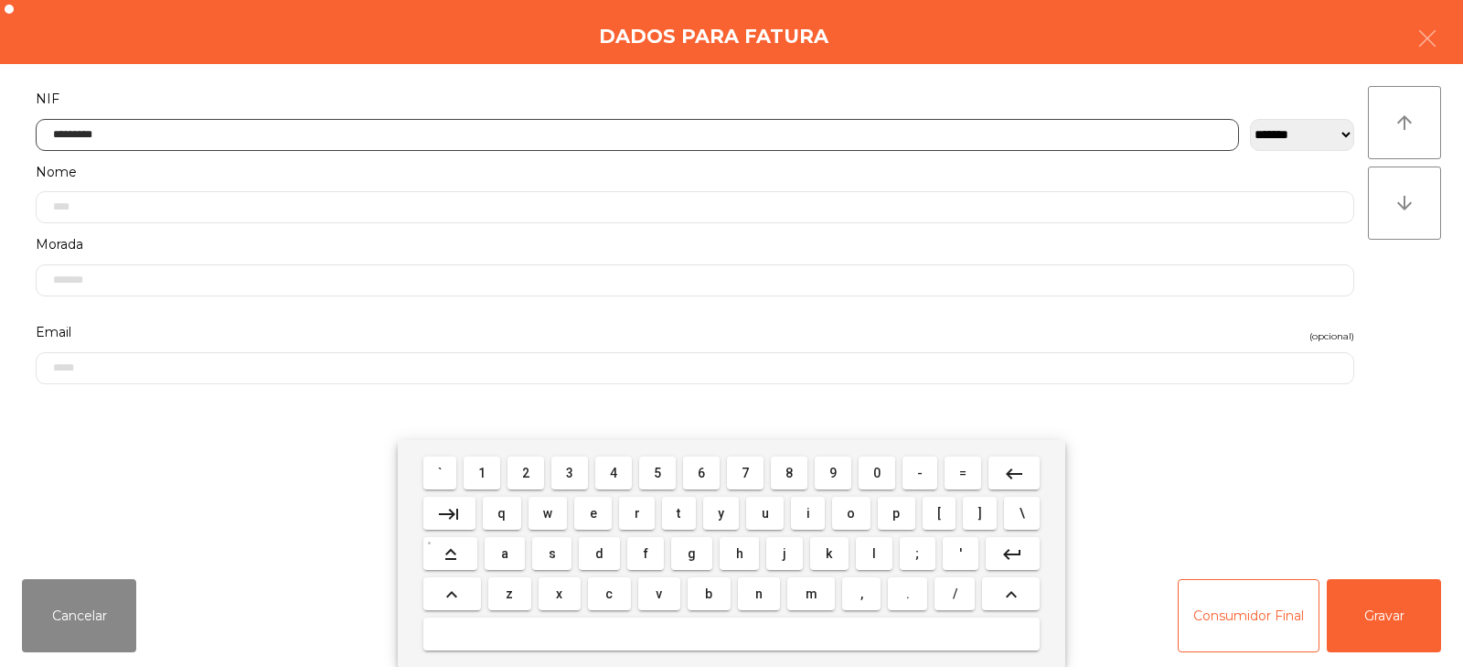
type input "*********"
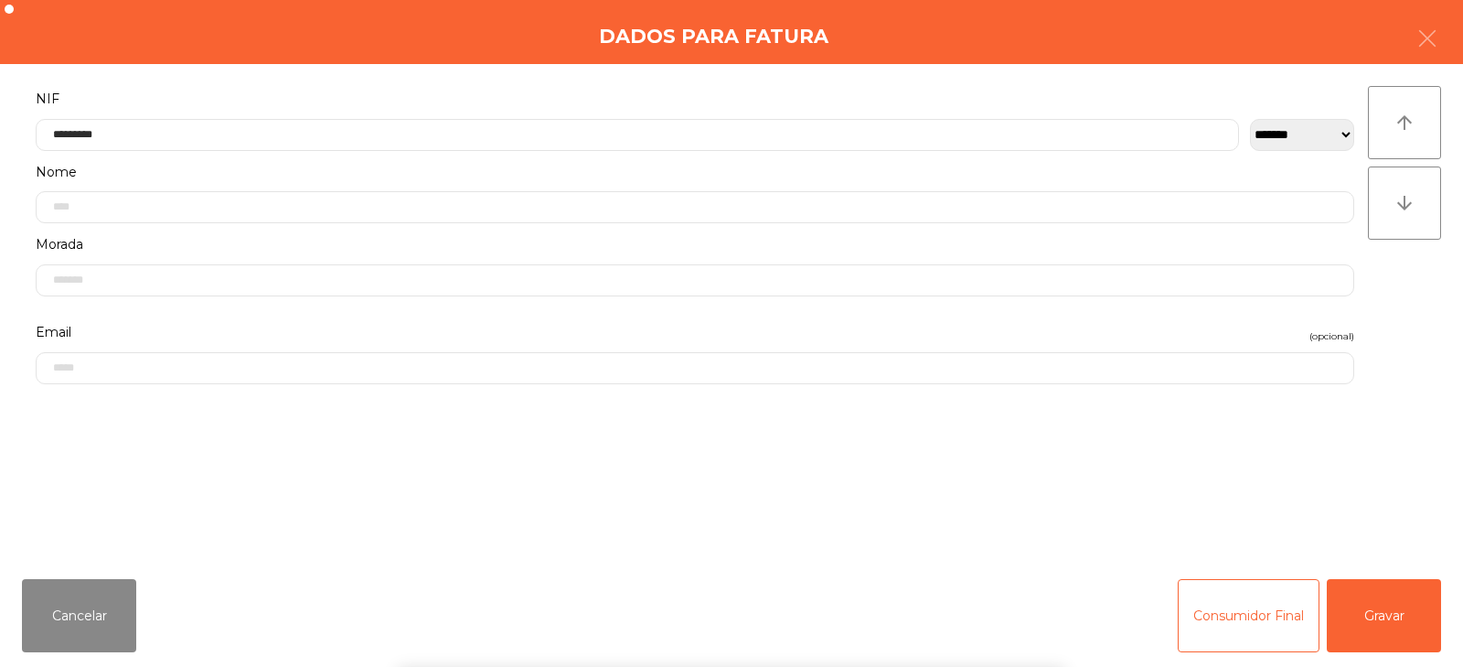
click at [1413, 614] on div "` 1 2 3 4 5 6 7 8 9 0 - = keyboard_backspace keyboard_tab q w e r t y u i o p […" at bounding box center [731, 553] width 1463 height 227
click at [1396, 629] on button "Gravar" at bounding box center [1384, 615] width 114 height 73
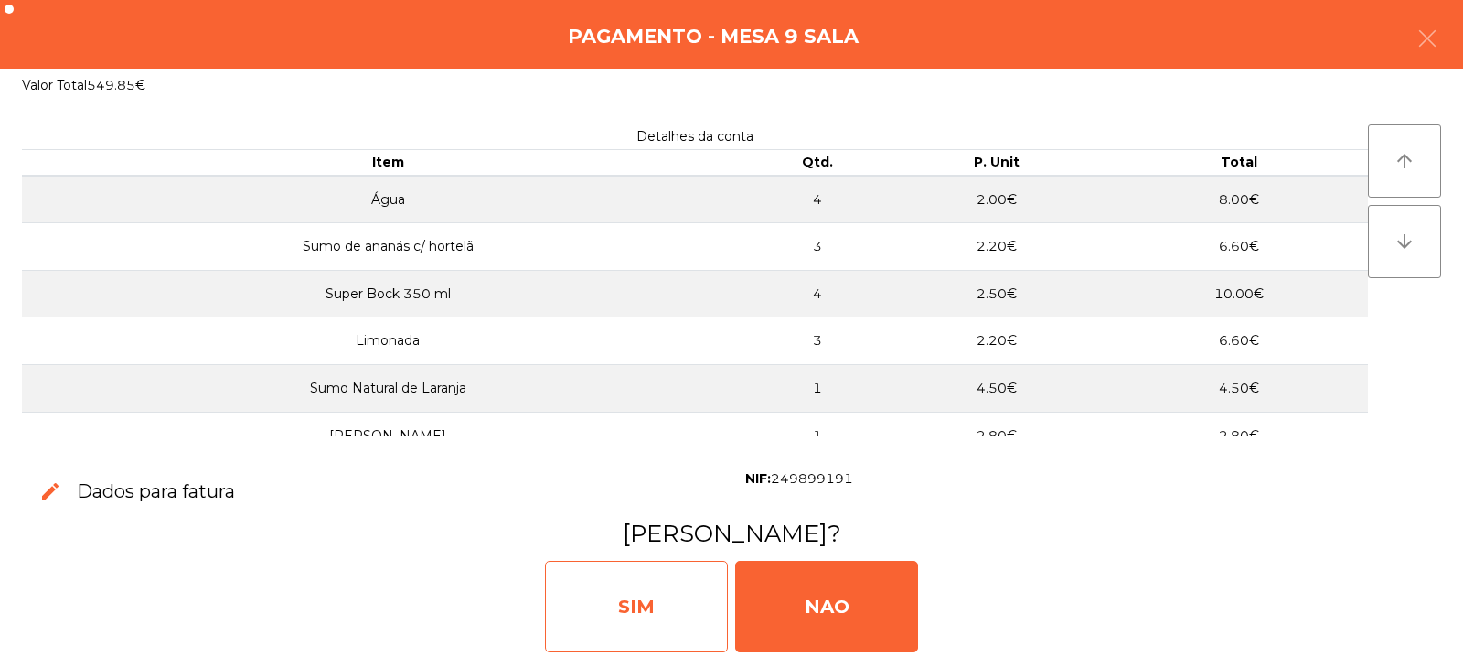
click at [677, 616] on div "SIM" at bounding box center [636, 605] width 183 height 91
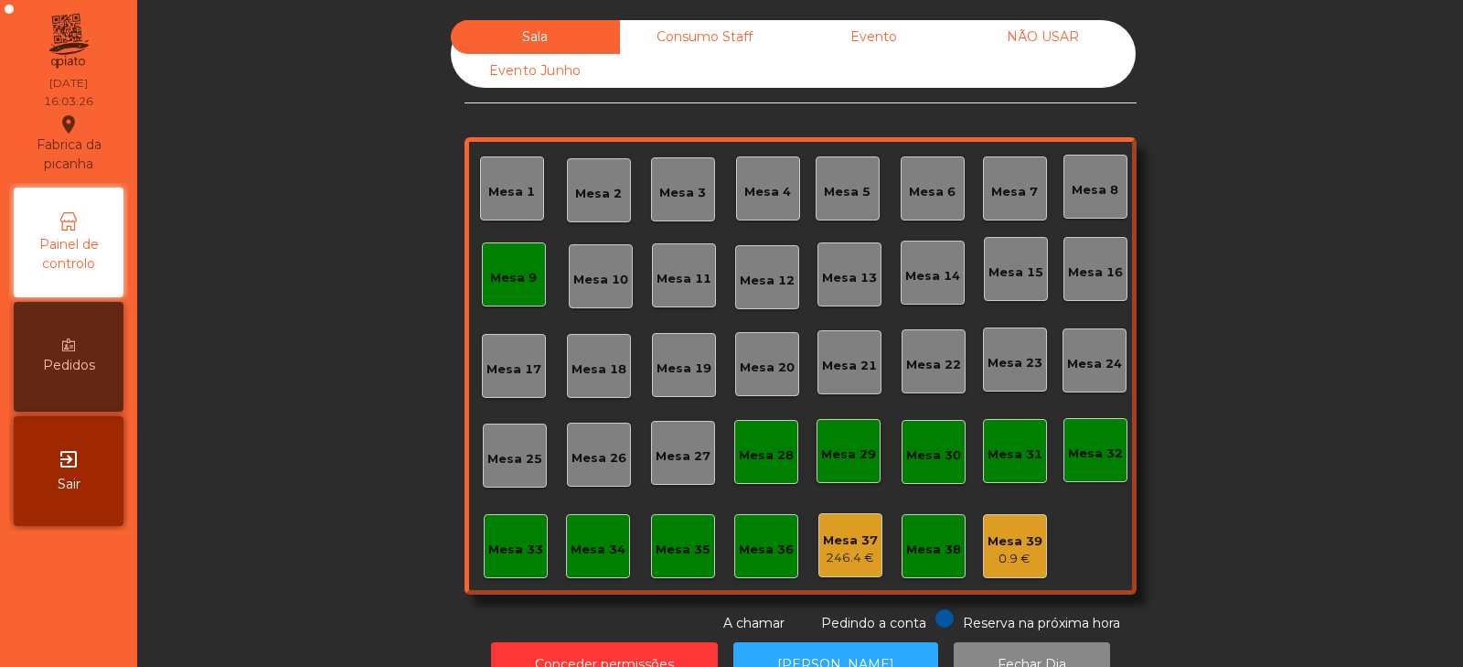
click at [490, 286] on div "Mesa 9" at bounding box center [513, 278] width 47 height 18
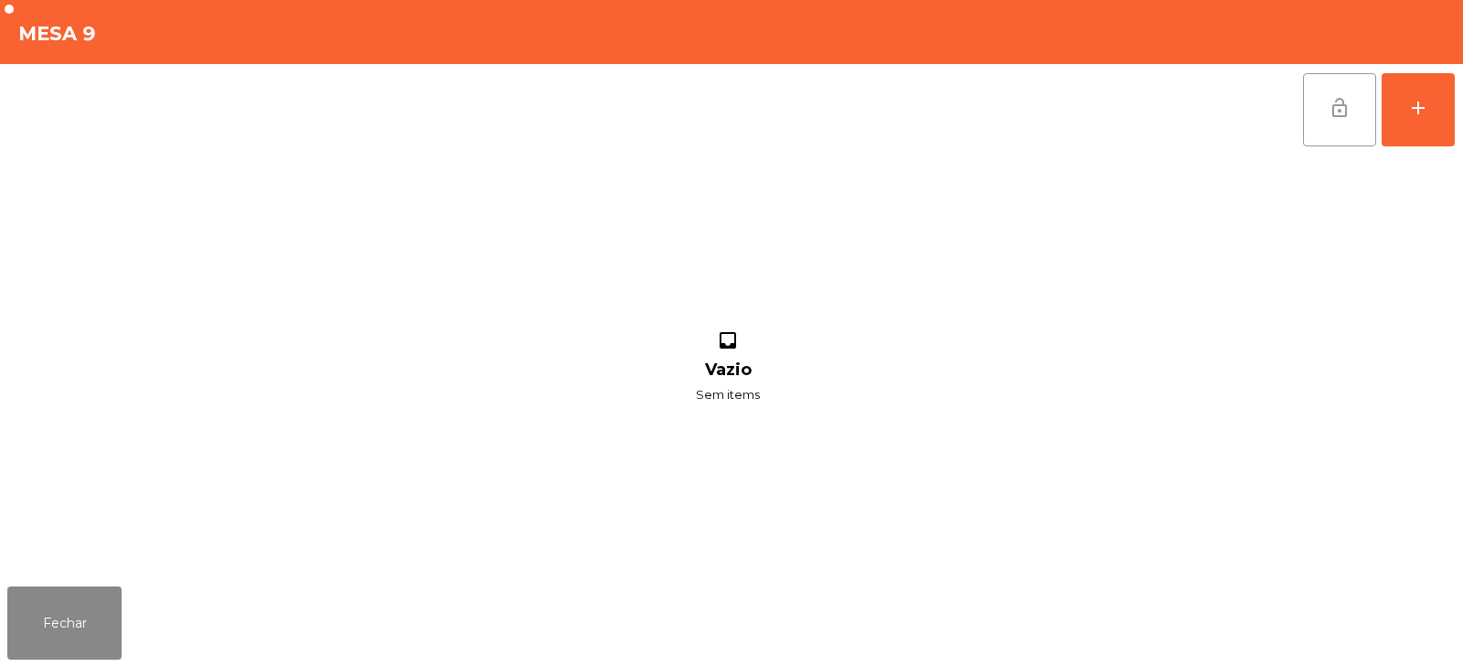
click at [1318, 117] on button "lock_open" at bounding box center [1339, 109] width 73 height 73
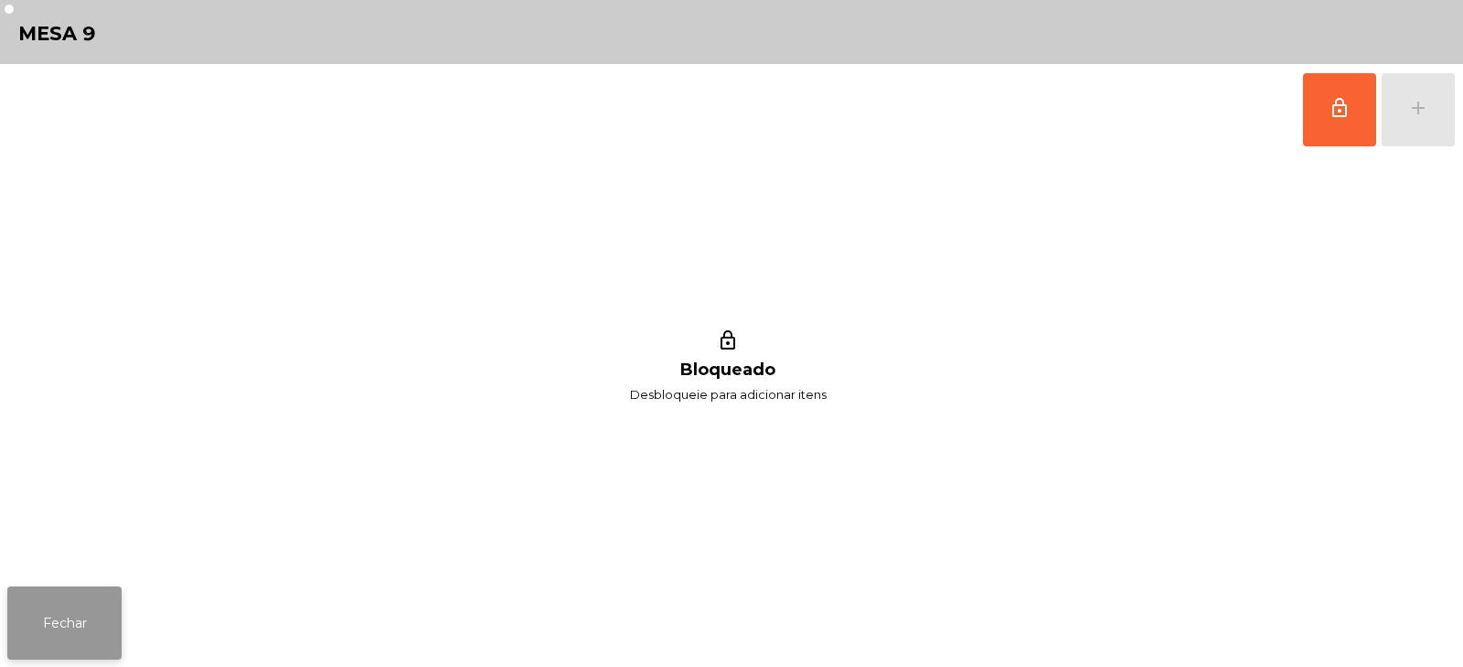
click at [70, 587] on button "Fechar" at bounding box center [64, 622] width 114 height 73
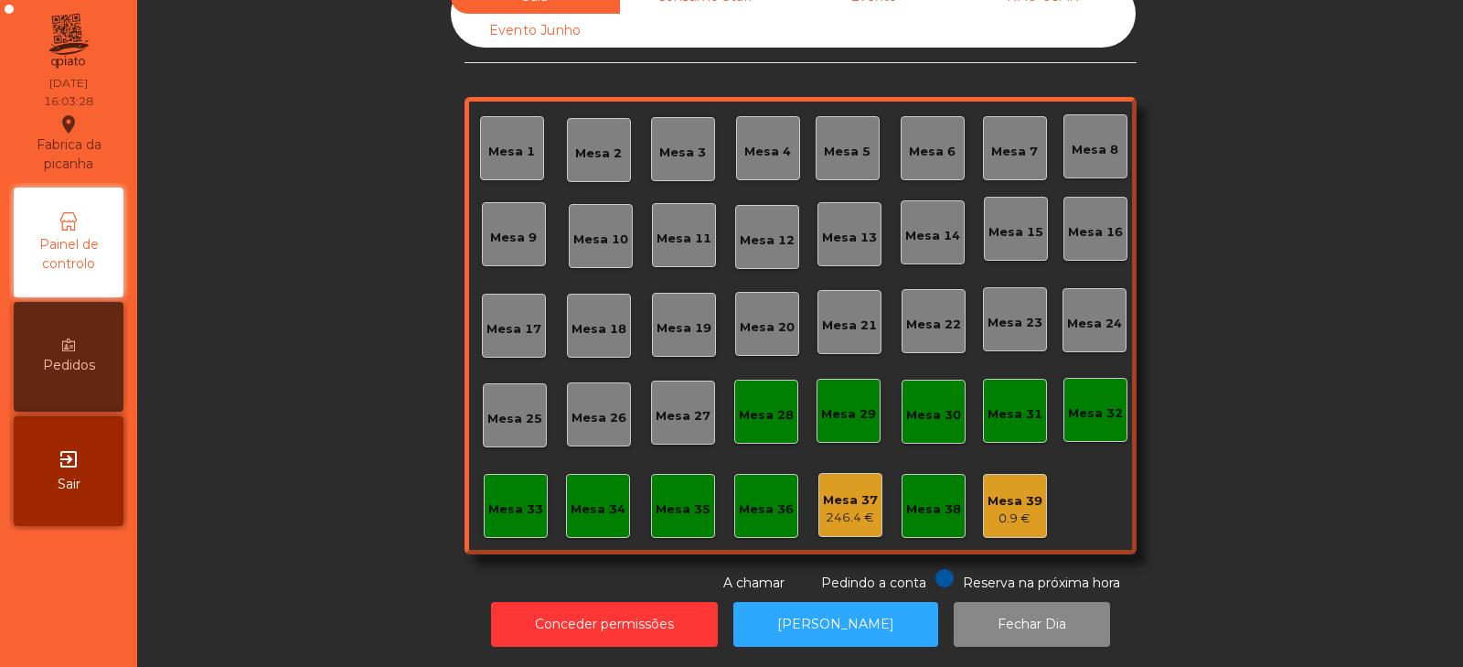
scroll to position [0, 0]
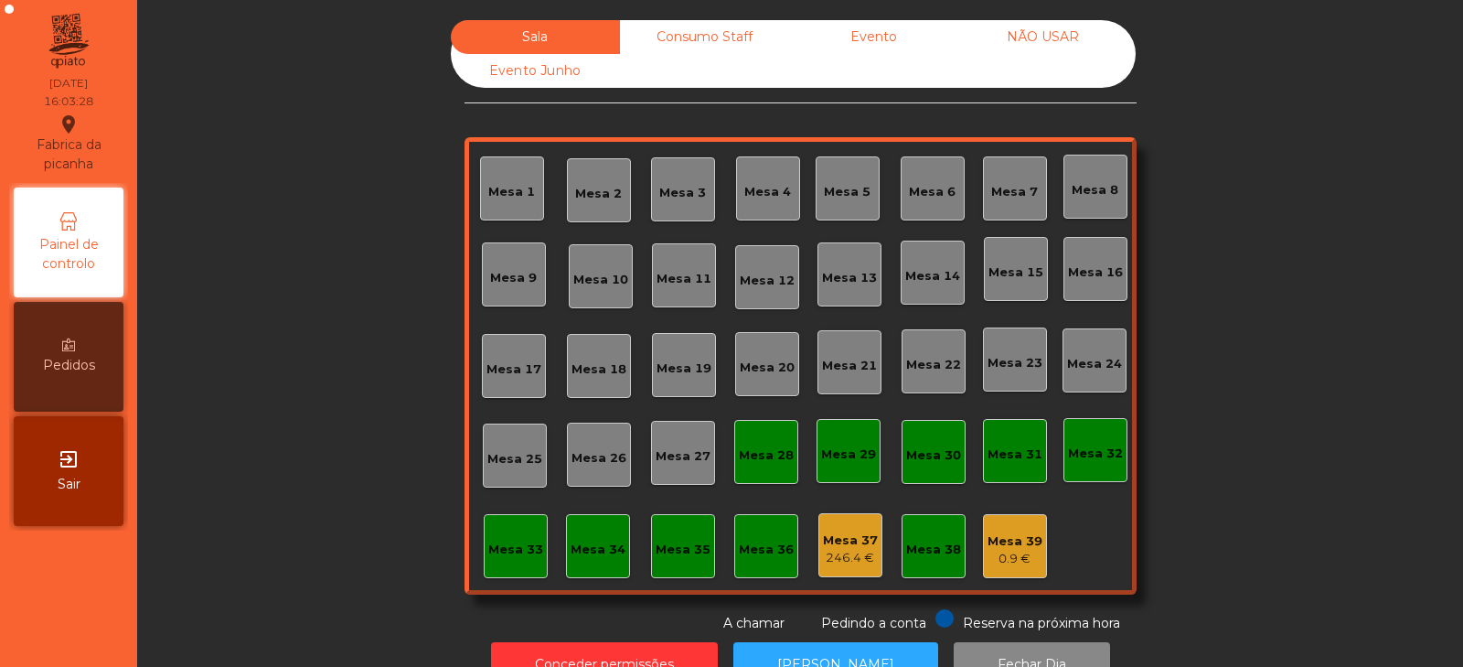
click at [692, 38] on div "Consumo Staff" at bounding box center [704, 37] width 169 height 34
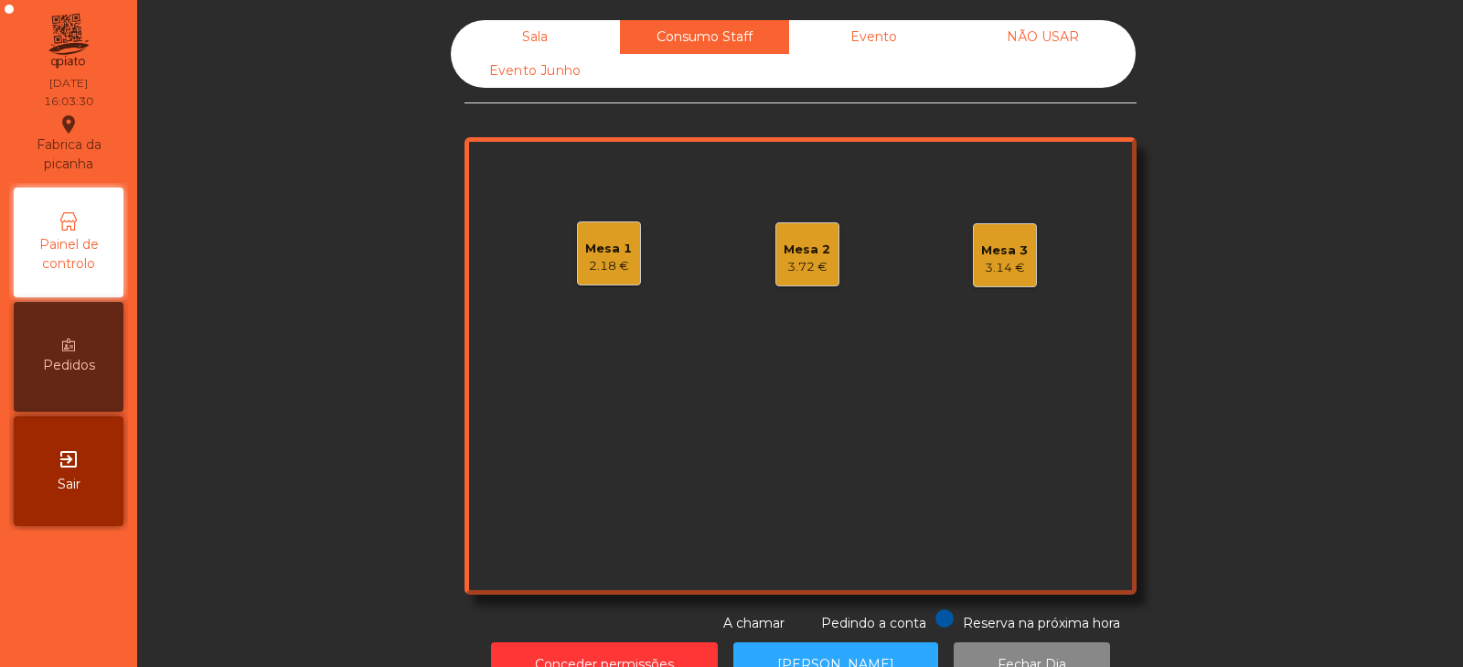
click at [513, 33] on div "Sala" at bounding box center [535, 37] width 169 height 34
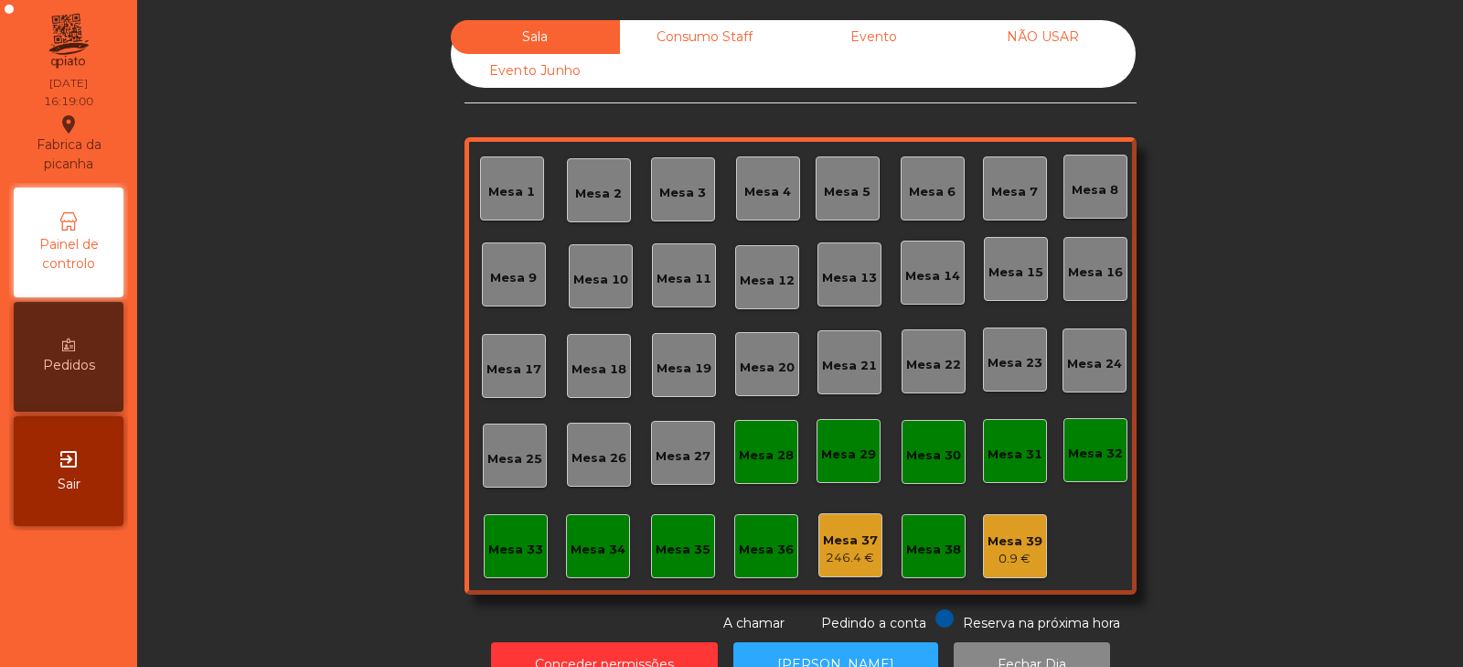
click at [710, 31] on div "Consumo Staff" at bounding box center [704, 37] width 169 height 34
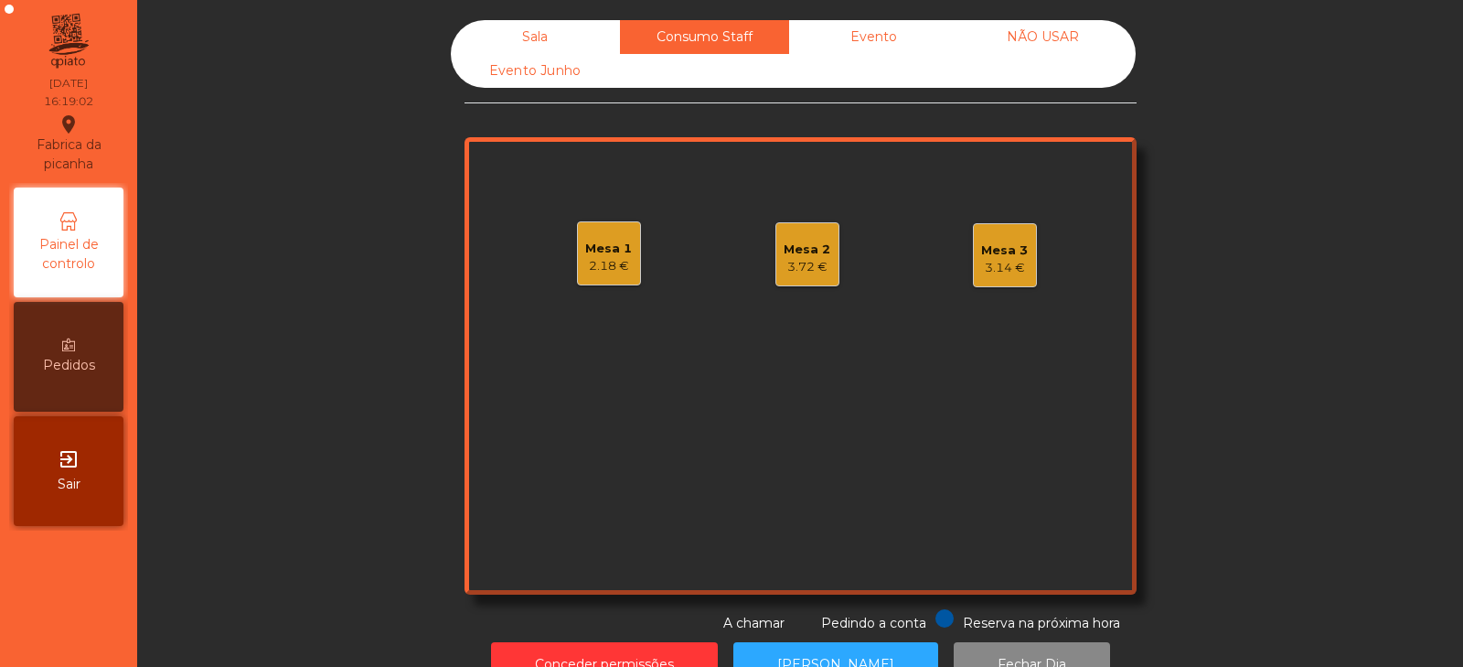
click at [1004, 261] on div "3.14 €" at bounding box center [1004, 268] width 47 height 18
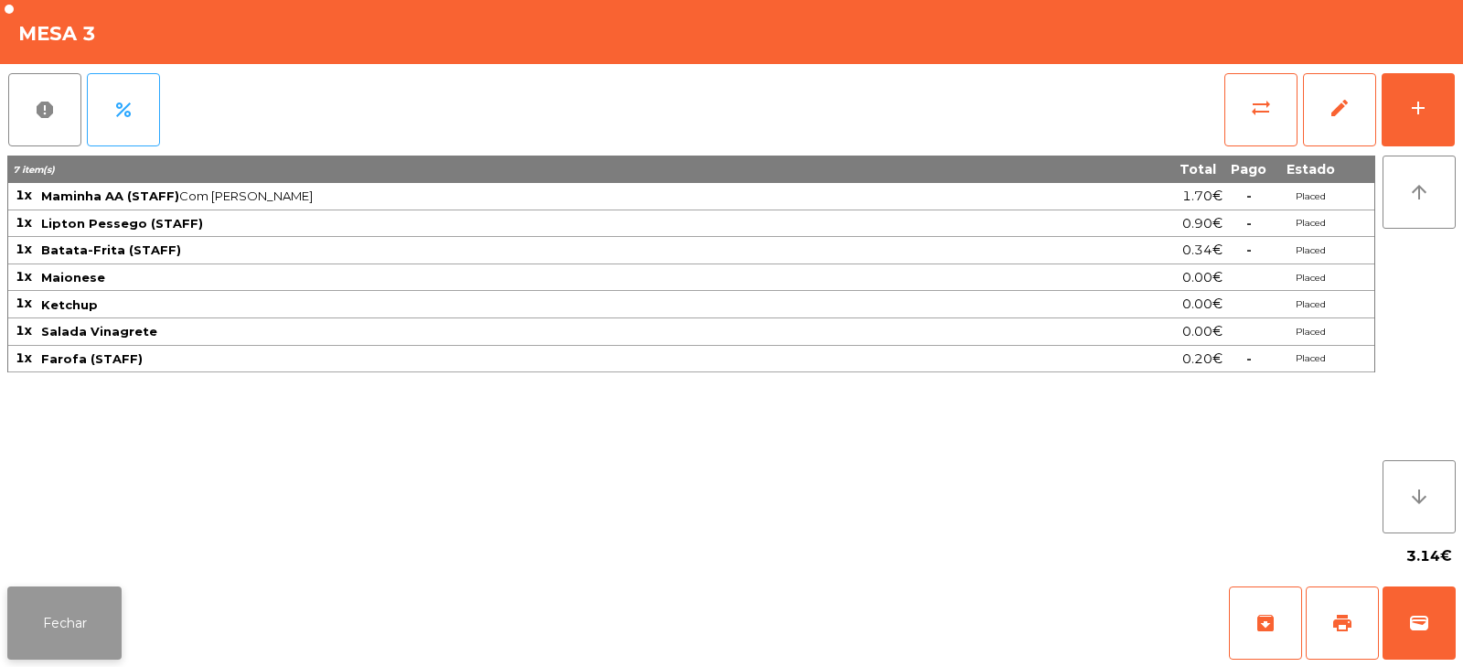
click at [69, 641] on button "Fechar" at bounding box center [64, 622] width 114 height 73
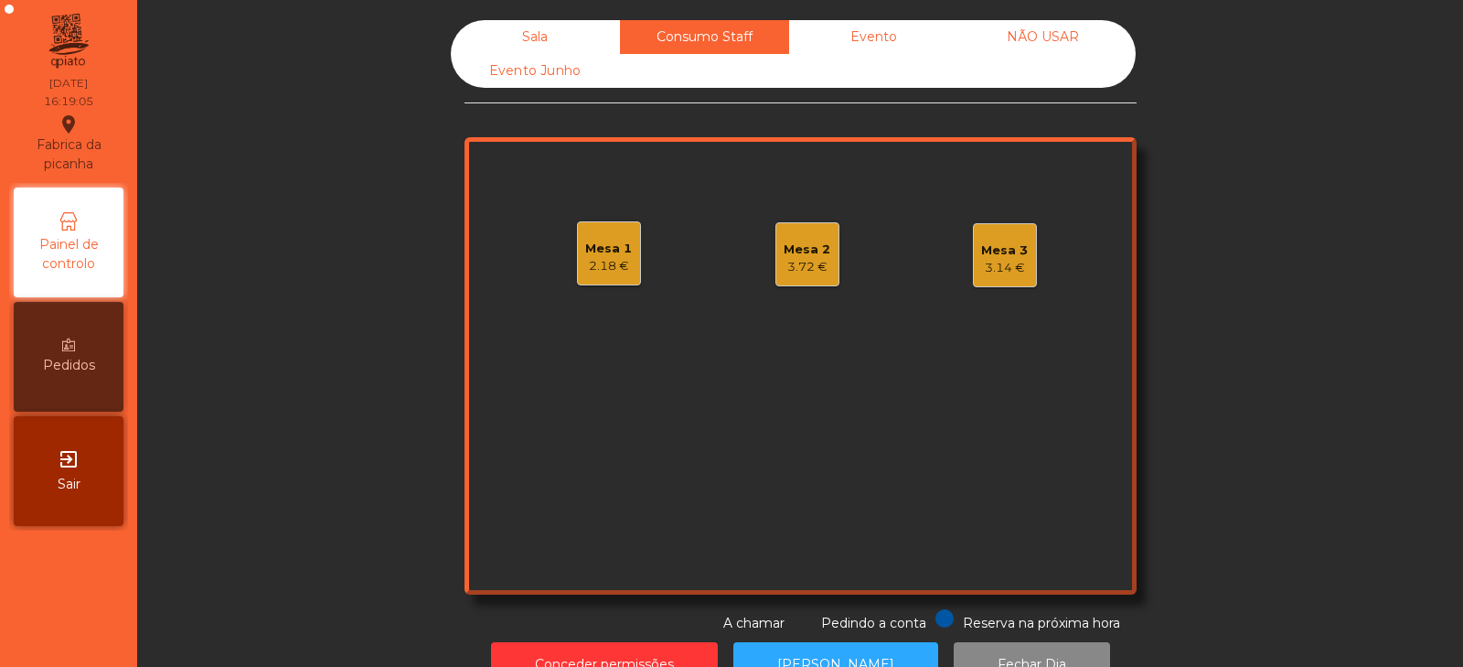
click at [798, 258] on div "3.72 €" at bounding box center [807, 267] width 47 height 18
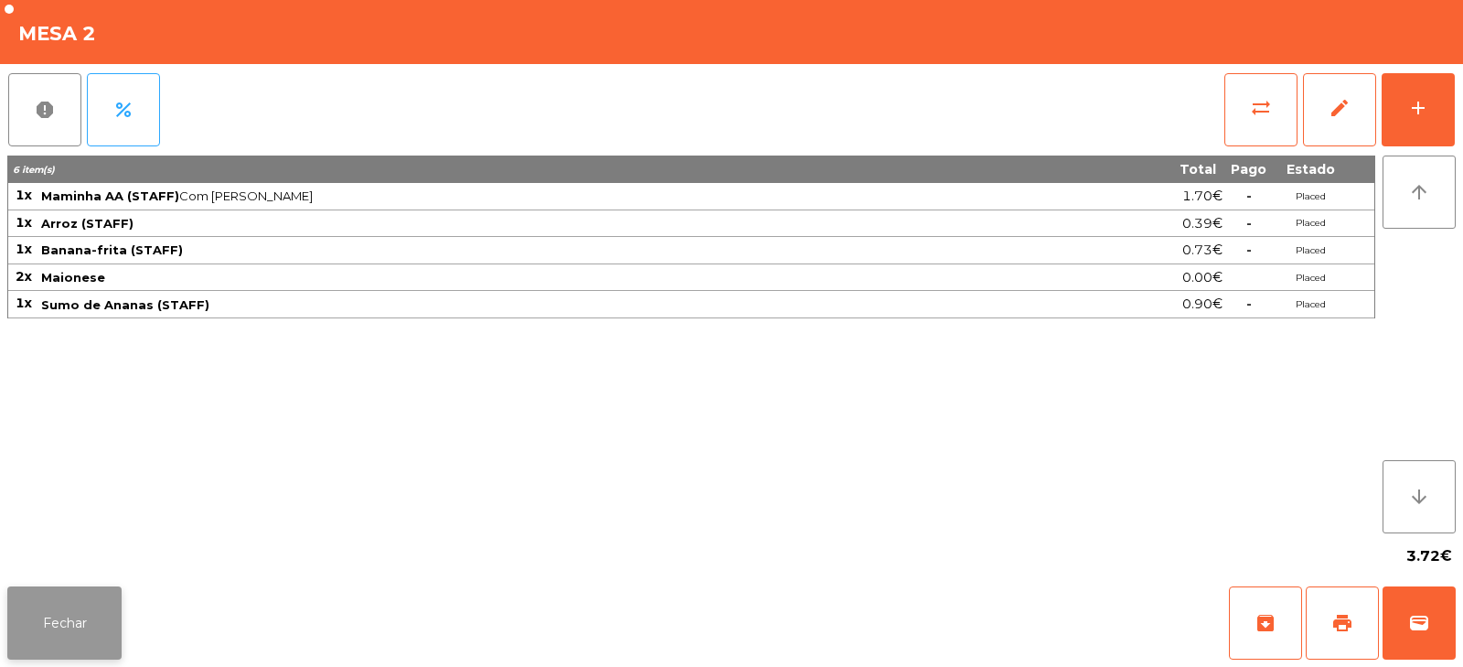
click at [62, 619] on button "Fechar" at bounding box center [64, 622] width 114 height 73
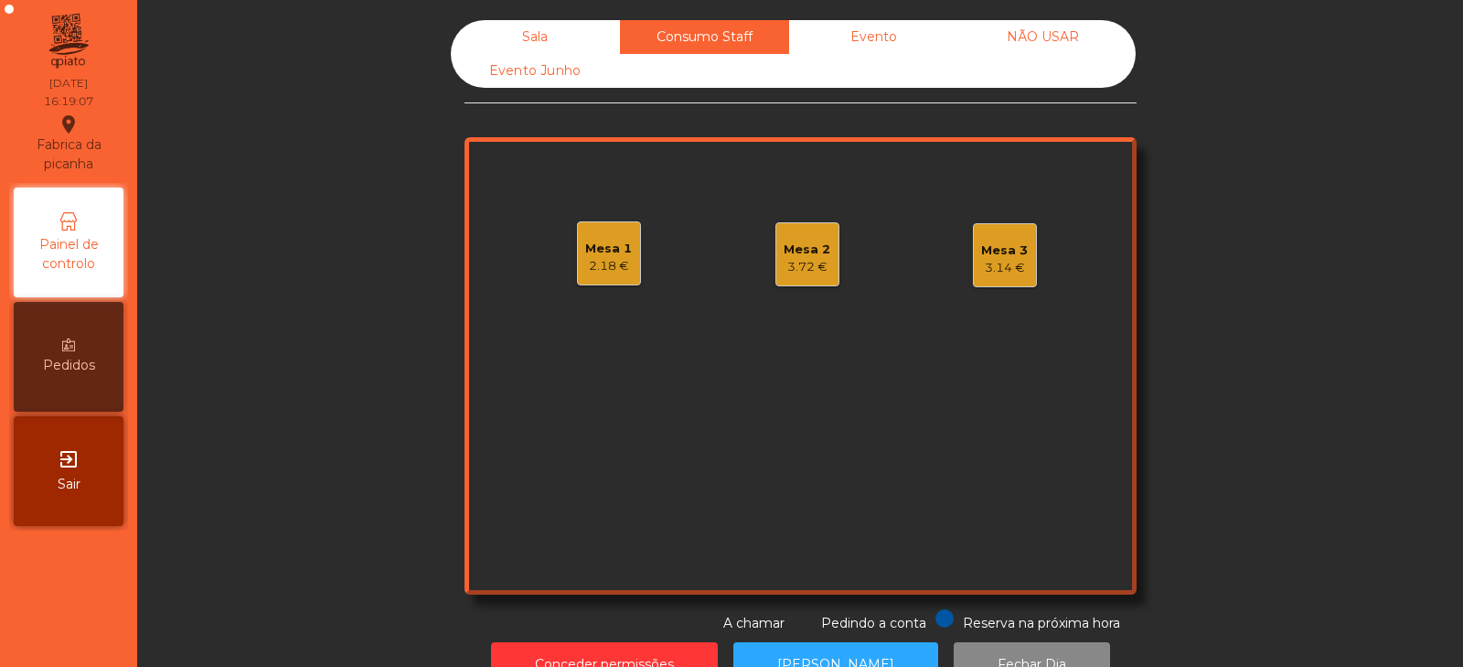
click at [543, 21] on div "Sala" at bounding box center [535, 37] width 169 height 34
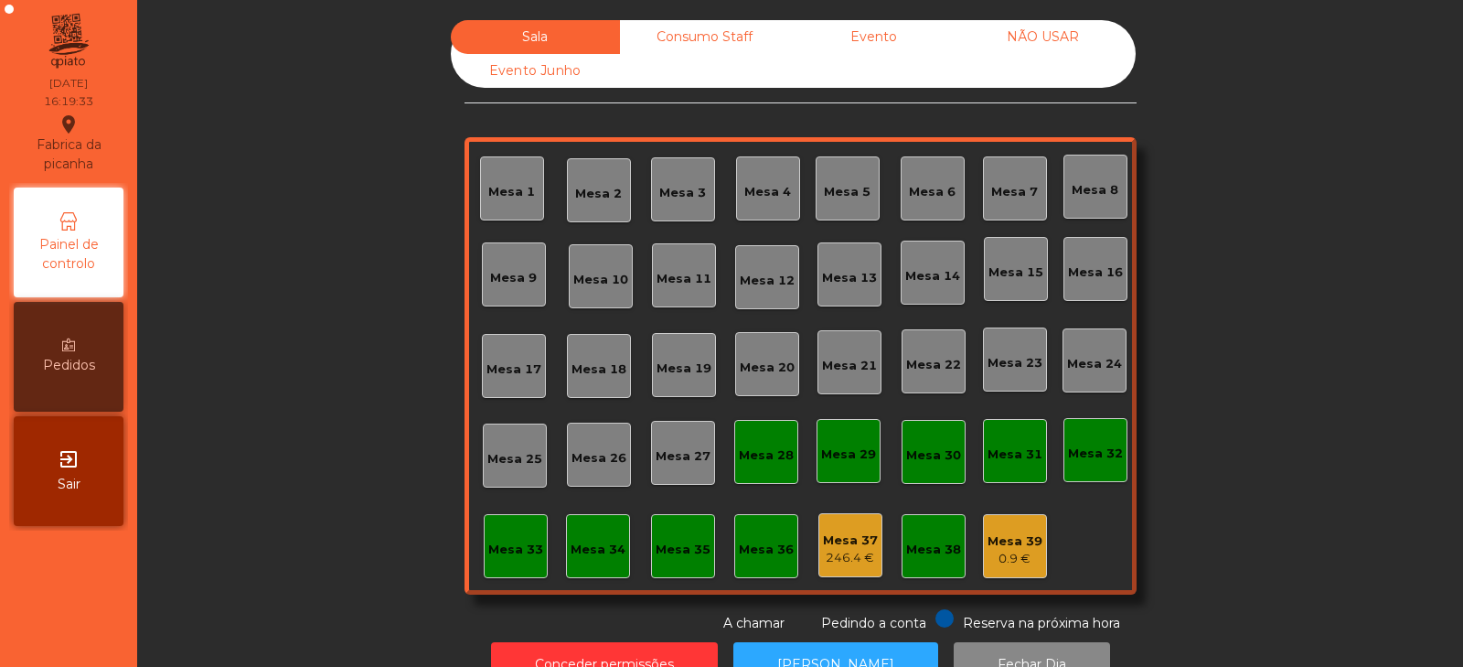
click at [721, 40] on div "Consumo Staff" at bounding box center [704, 37] width 169 height 34
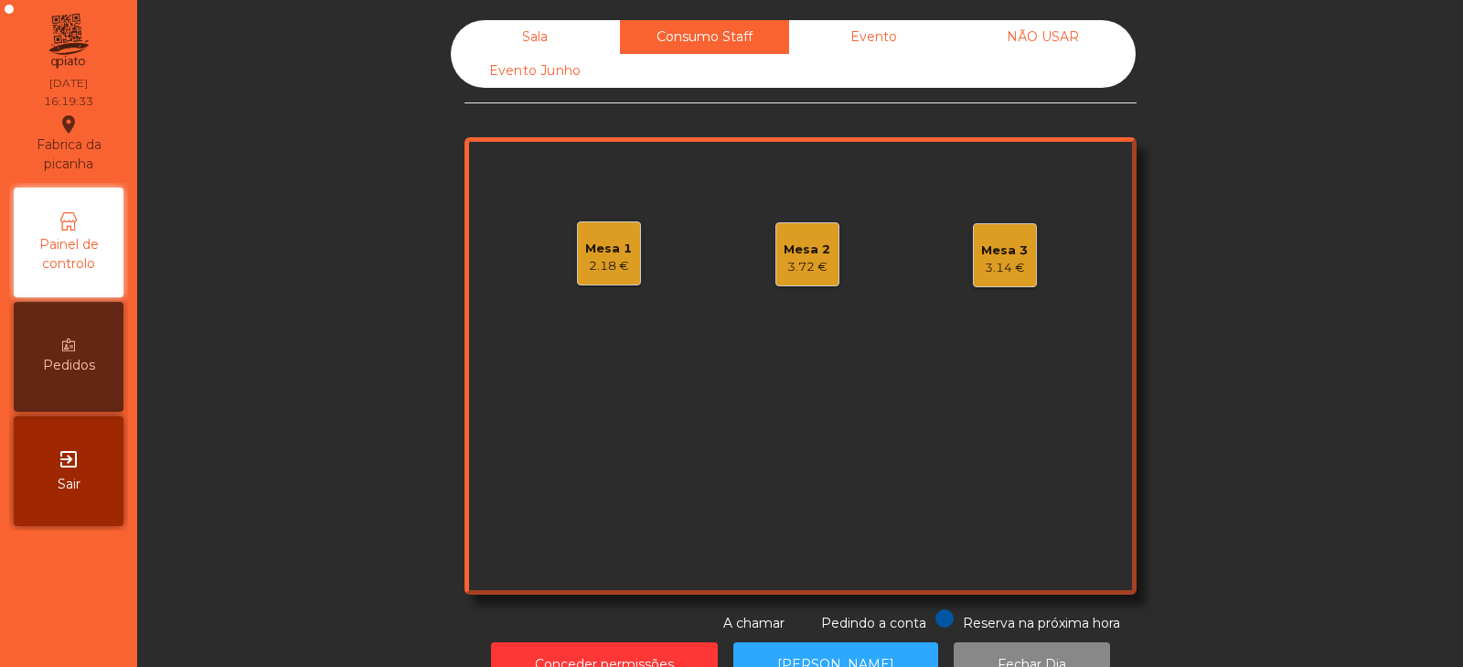
click at [881, 47] on div "Evento" at bounding box center [873, 37] width 169 height 34
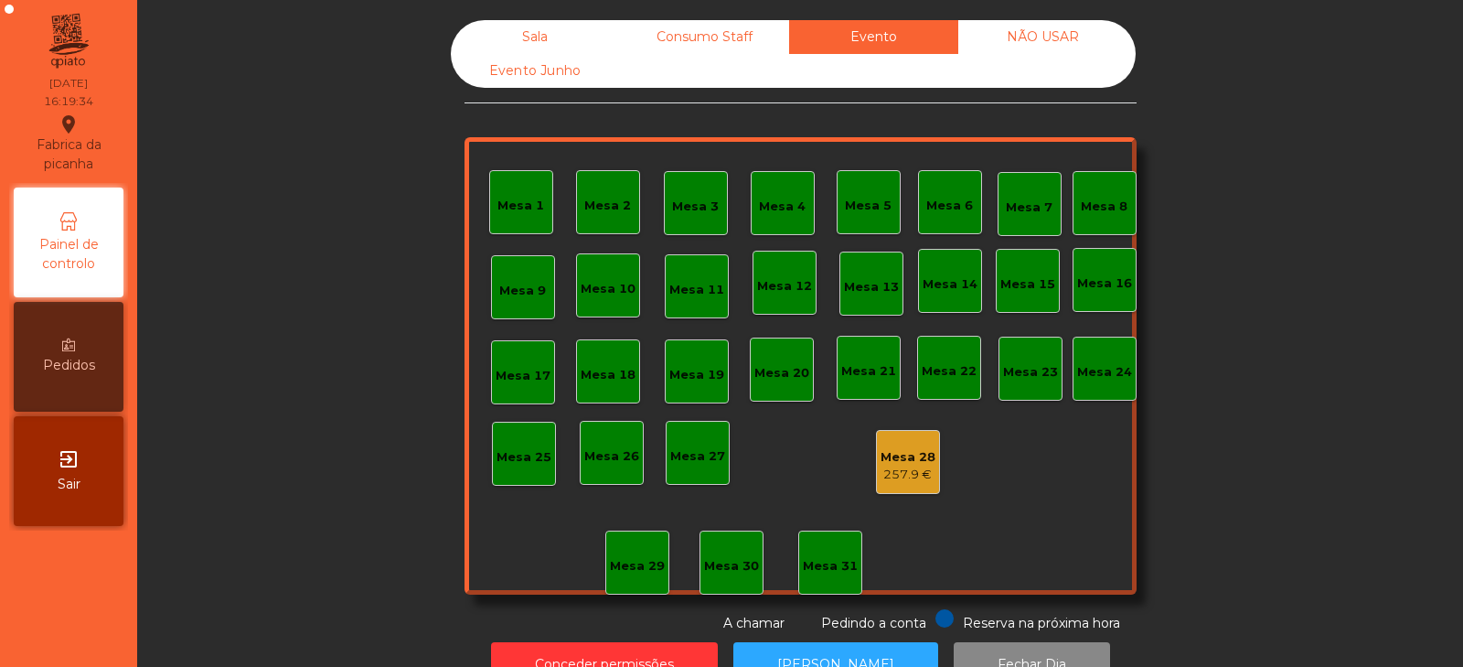
click at [1051, 33] on div "NÃO USAR" at bounding box center [1042, 37] width 169 height 34
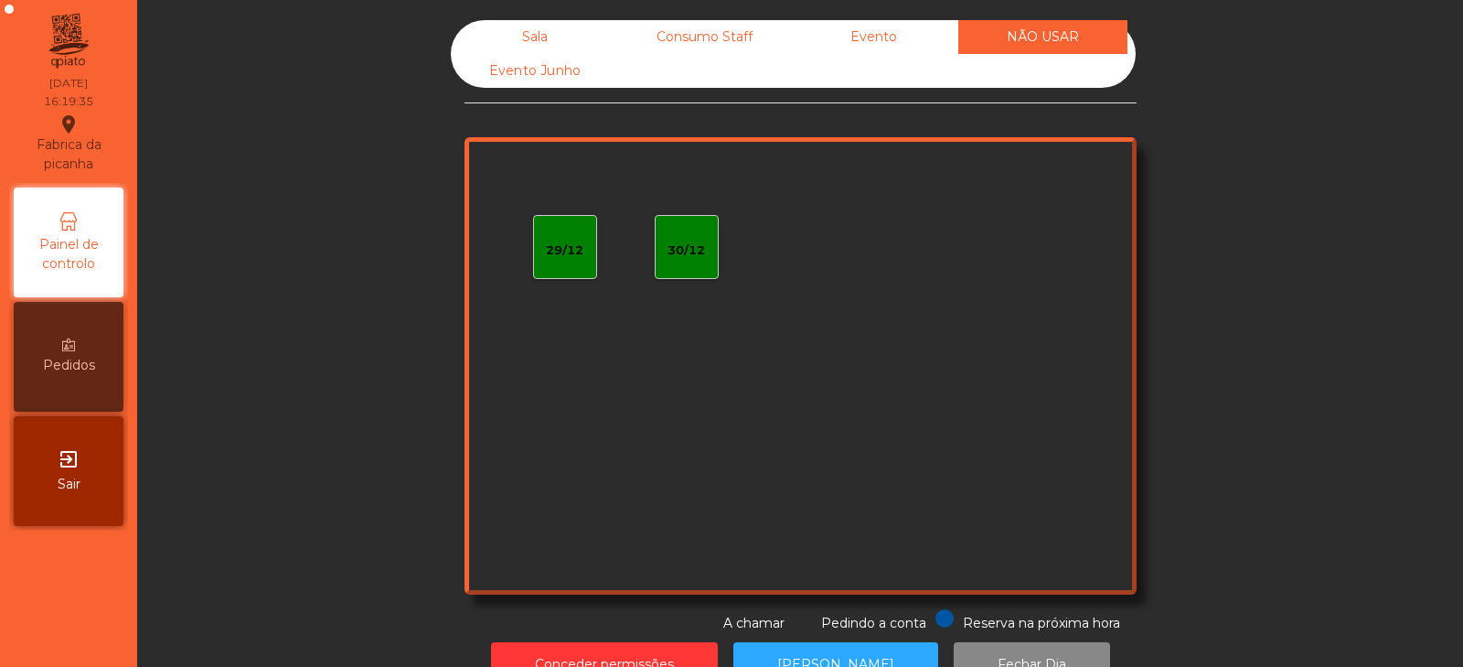
click at [550, 69] on div "Evento Junho" at bounding box center [535, 71] width 169 height 34
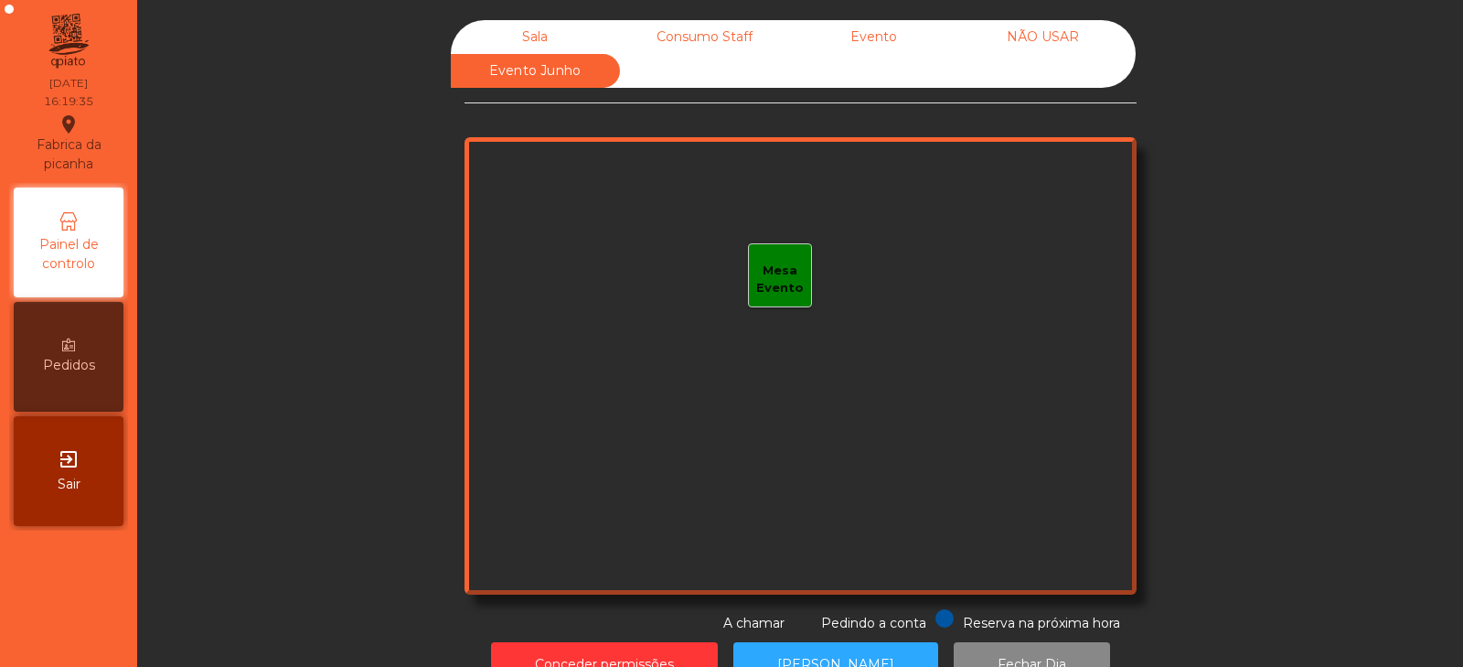
click at [541, 32] on div "Sala" at bounding box center [535, 37] width 169 height 34
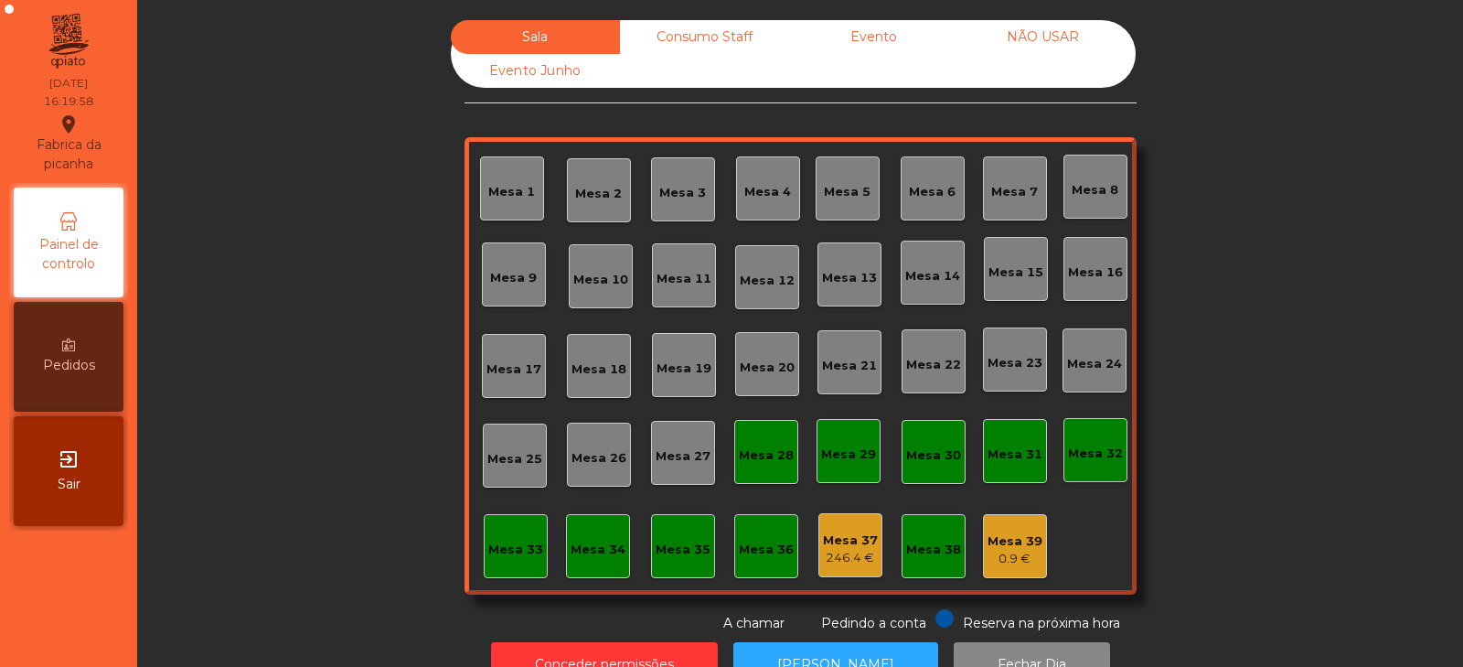
click at [715, 35] on div "Consumo Staff" at bounding box center [704, 37] width 169 height 34
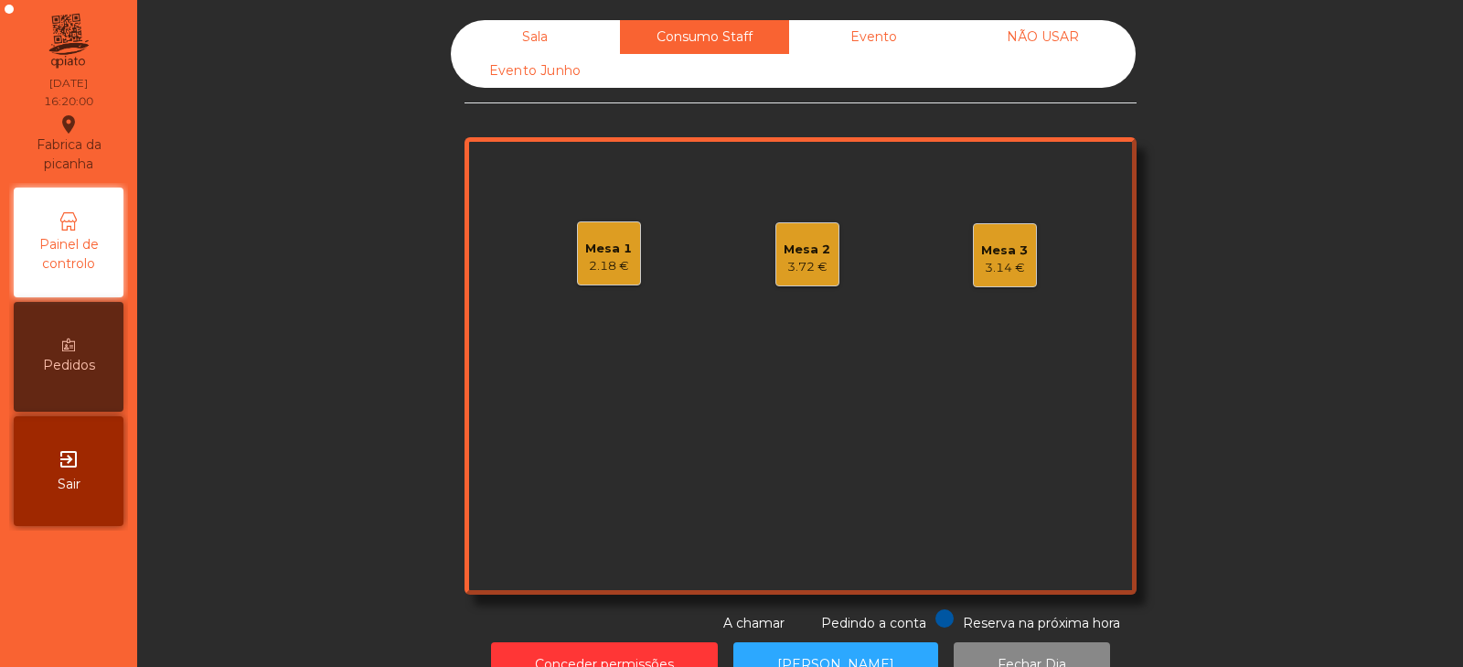
click at [795, 242] on div "Mesa 2" at bounding box center [807, 249] width 47 height 18
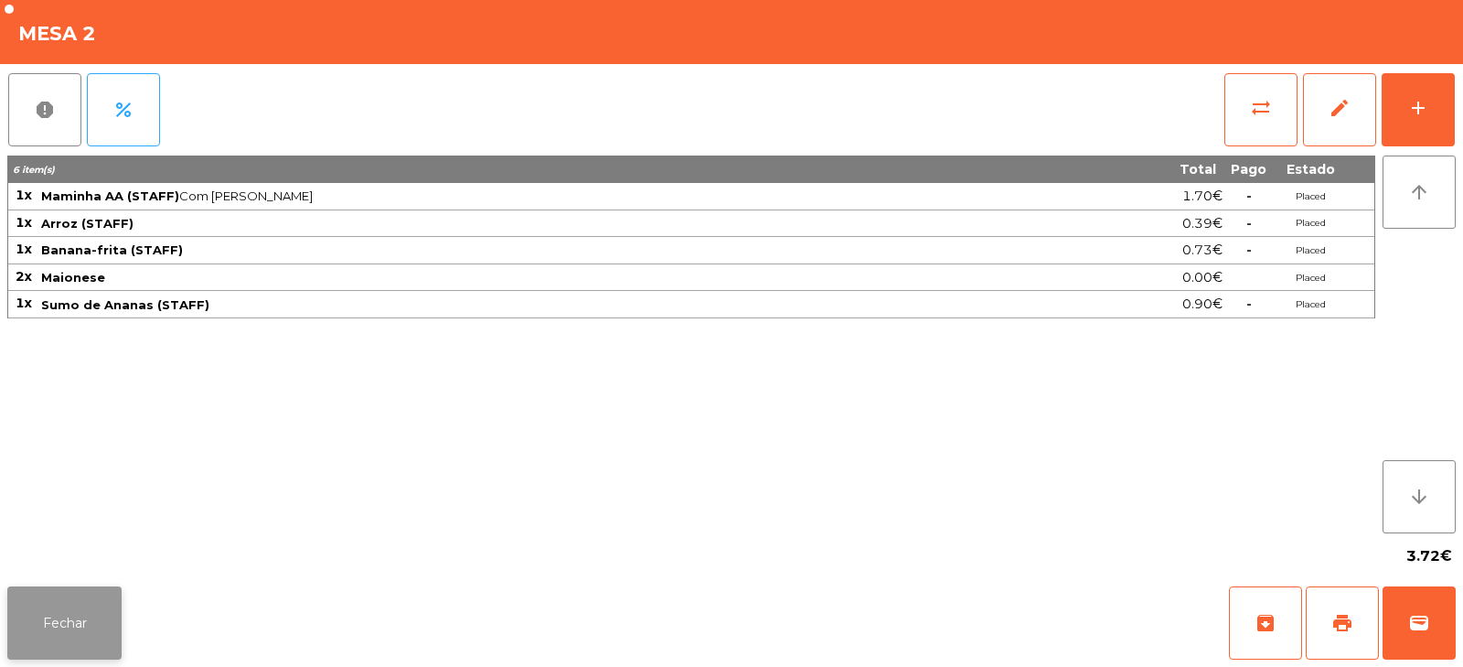
click at [82, 627] on button "Fechar" at bounding box center [64, 622] width 114 height 73
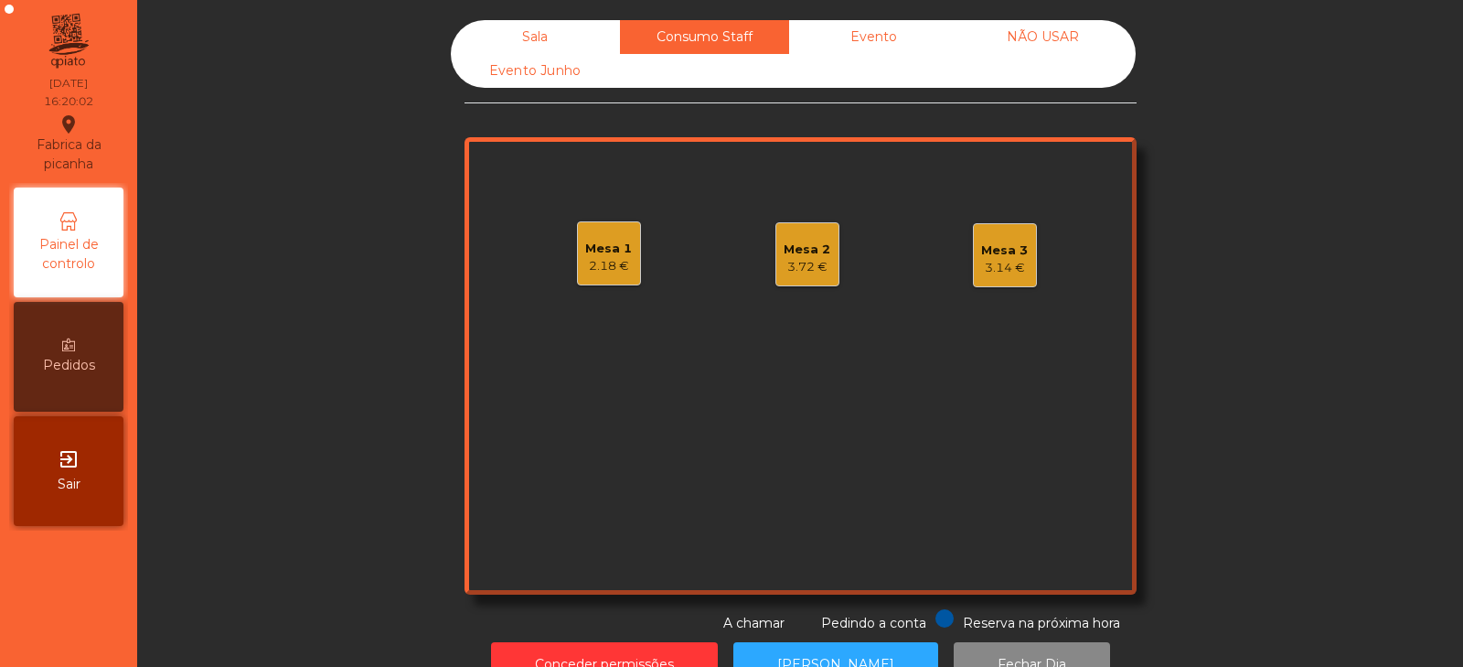
click at [805, 260] on div "3.72 €" at bounding box center [807, 267] width 47 height 18
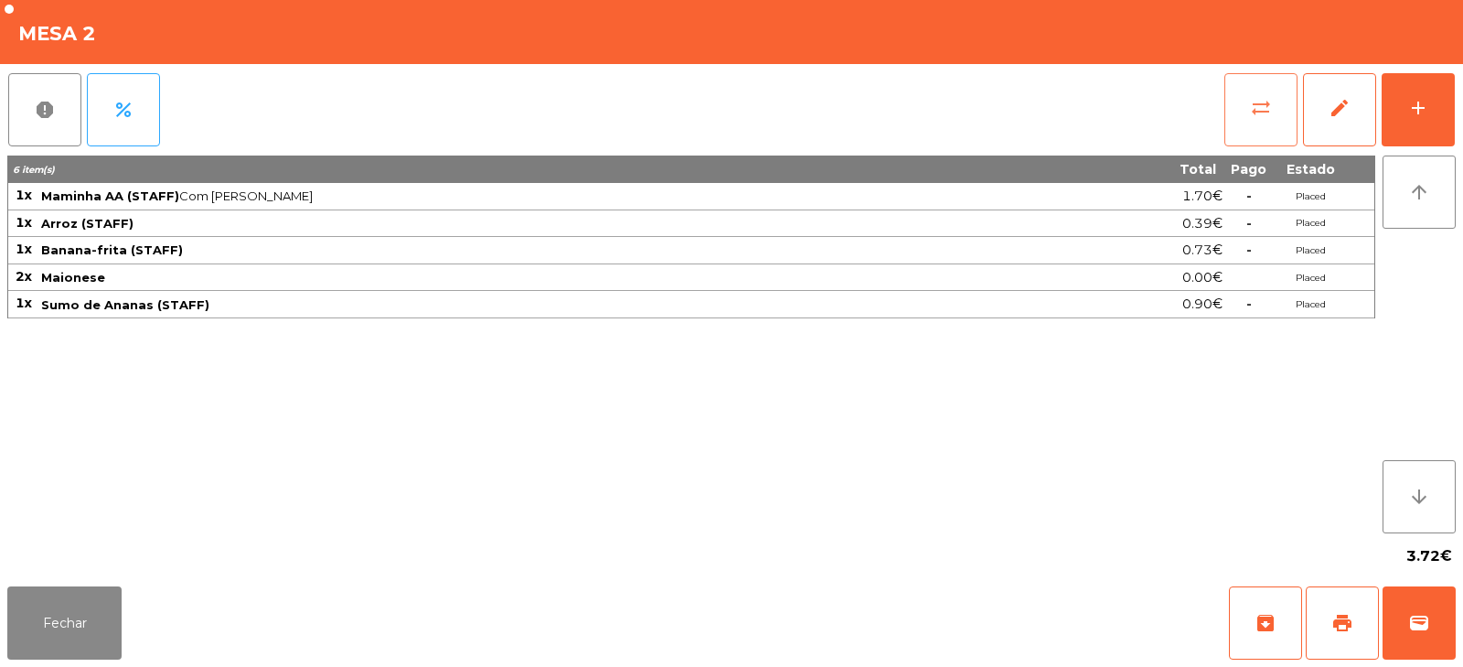
click at [1262, 109] on span "sync_alt" at bounding box center [1261, 108] width 22 height 22
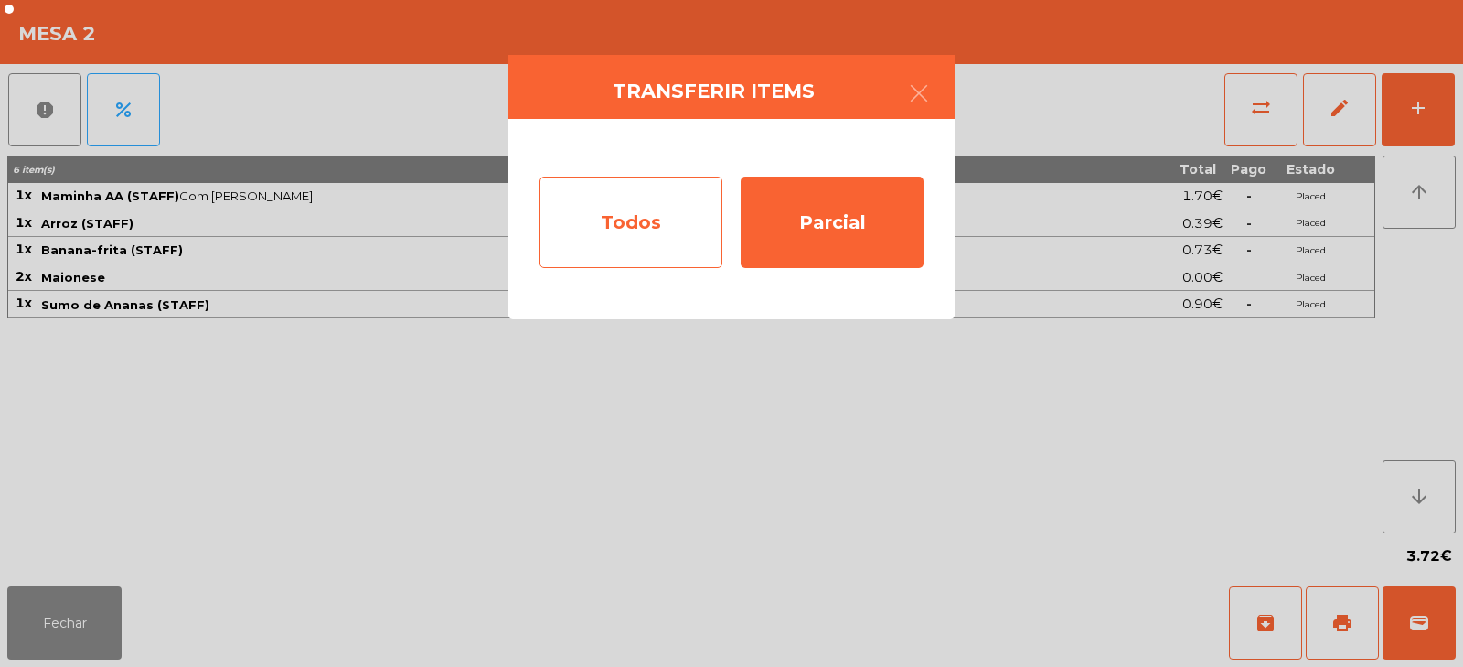
click at [648, 236] on div "Todos" at bounding box center [630, 221] width 183 height 91
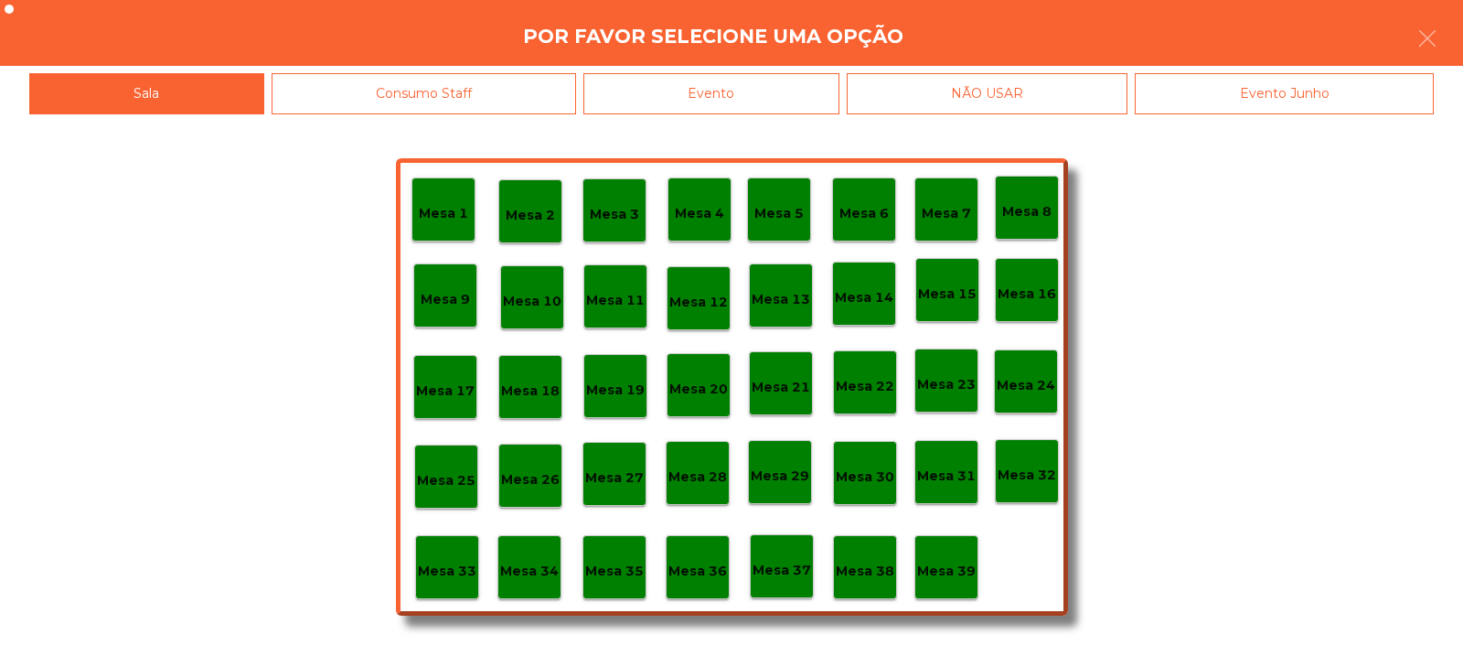
click at [779, 89] on div "Evento" at bounding box center [711, 93] width 256 height 41
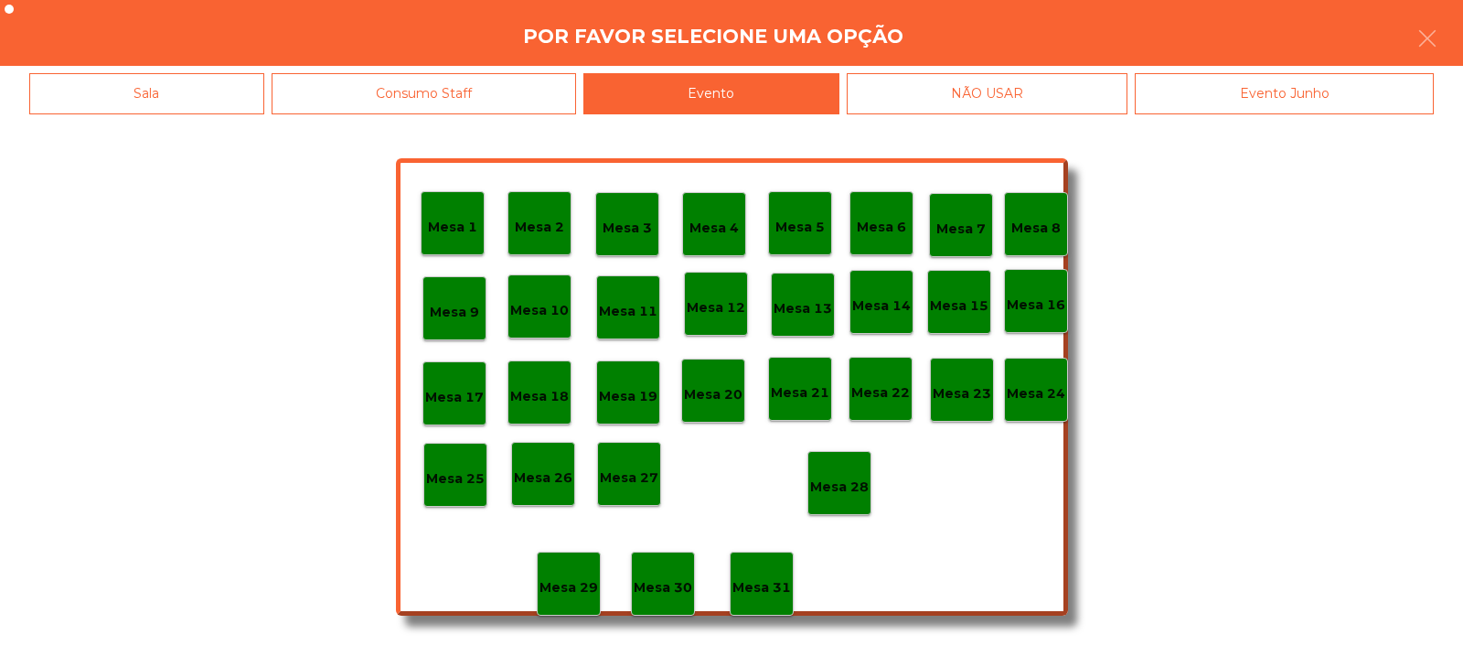
click at [533, 78] on div "Consumo Staff" at bounding box center [424, 93] width 305 height 41
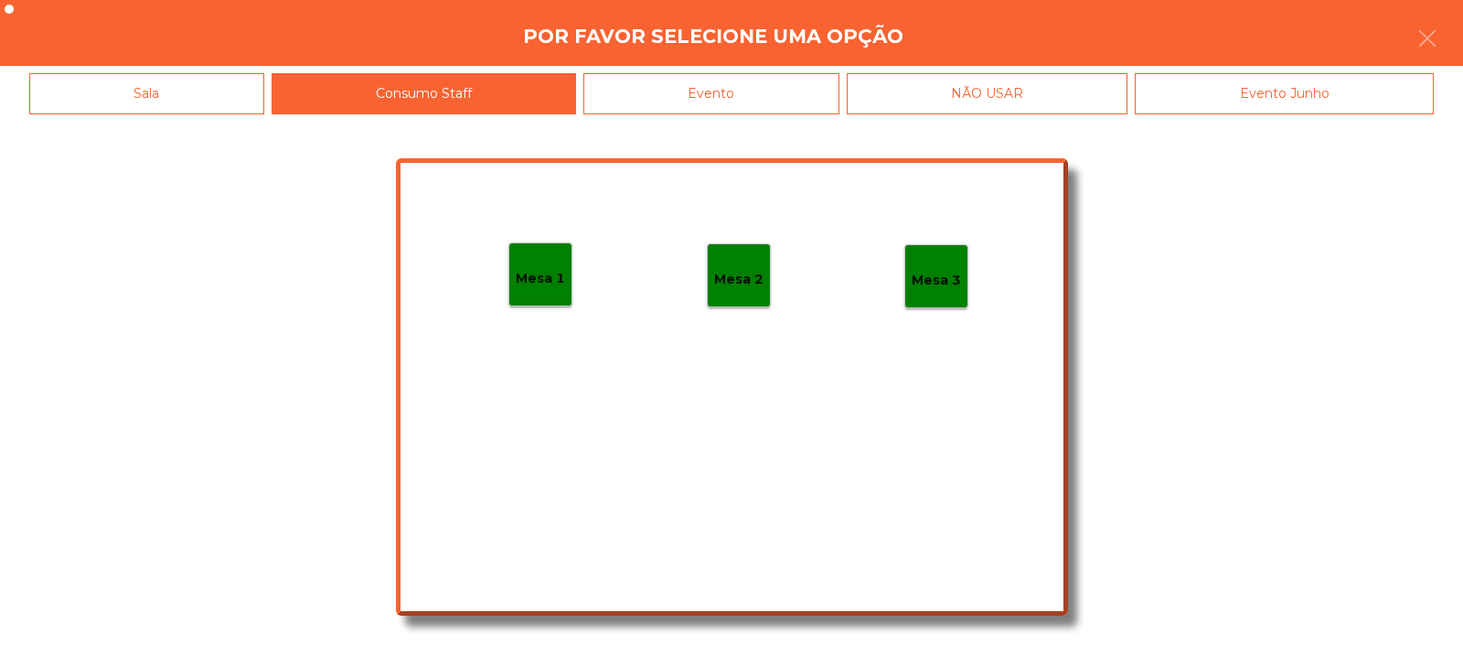
click at [944, 279] on p "Mesa 3" at bounding box center [936, 280] width 49 height 21
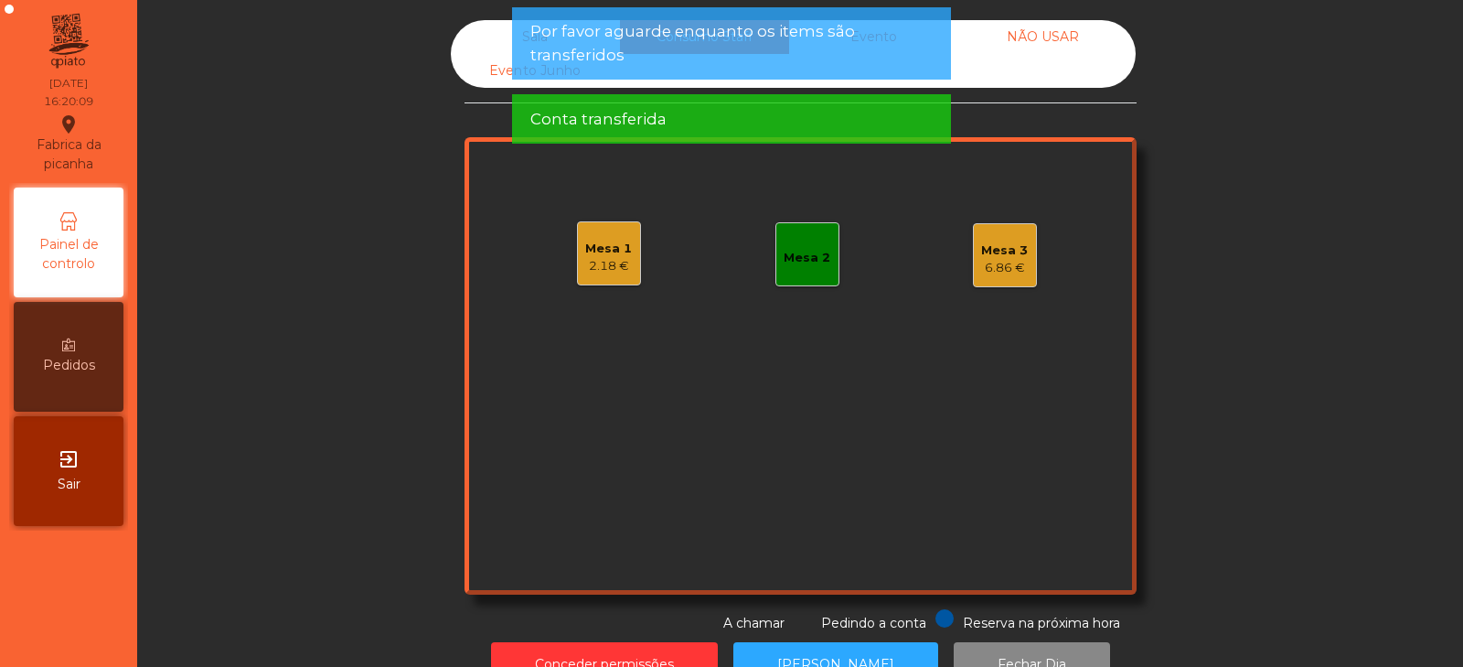
click at [995, 258] on div "Mesa 3" at bounding box center [1004, 250] width 47 height 18
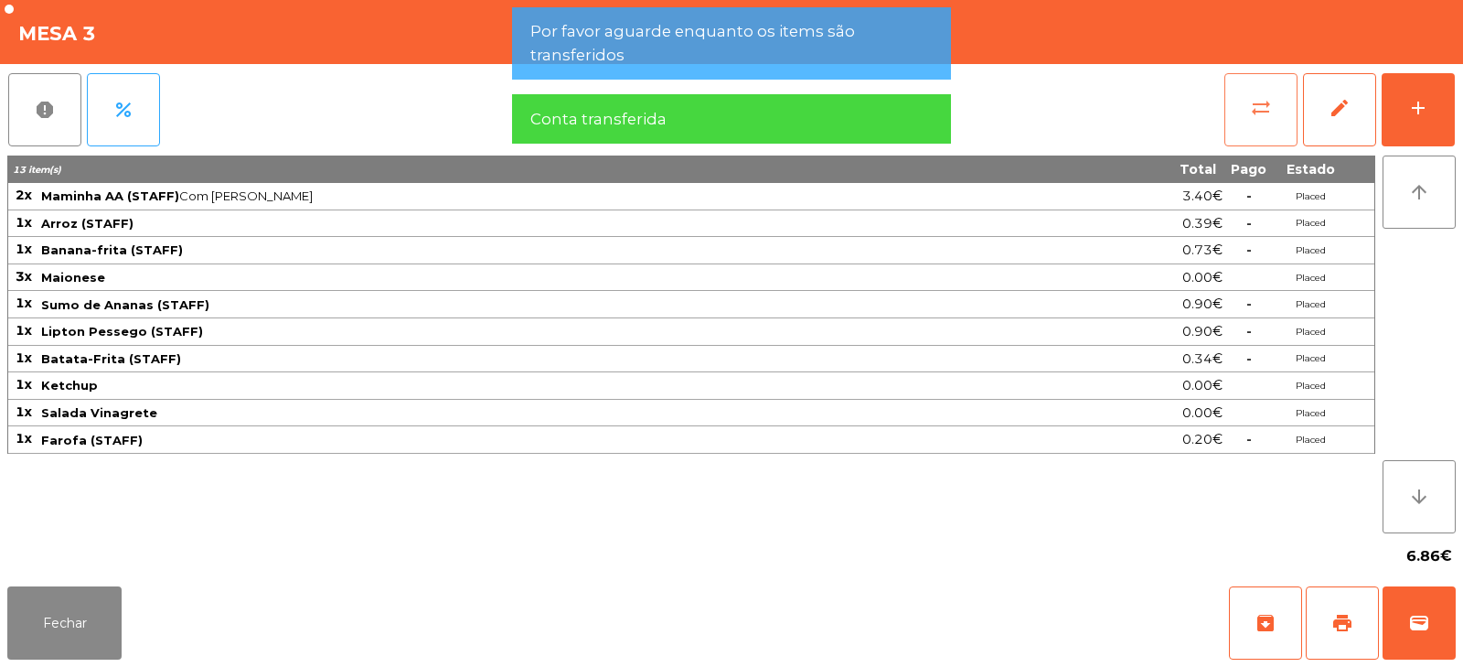
click at [1260, 111] on span "sync_alt" at bounding box center [1261, 108] width 22 height 22
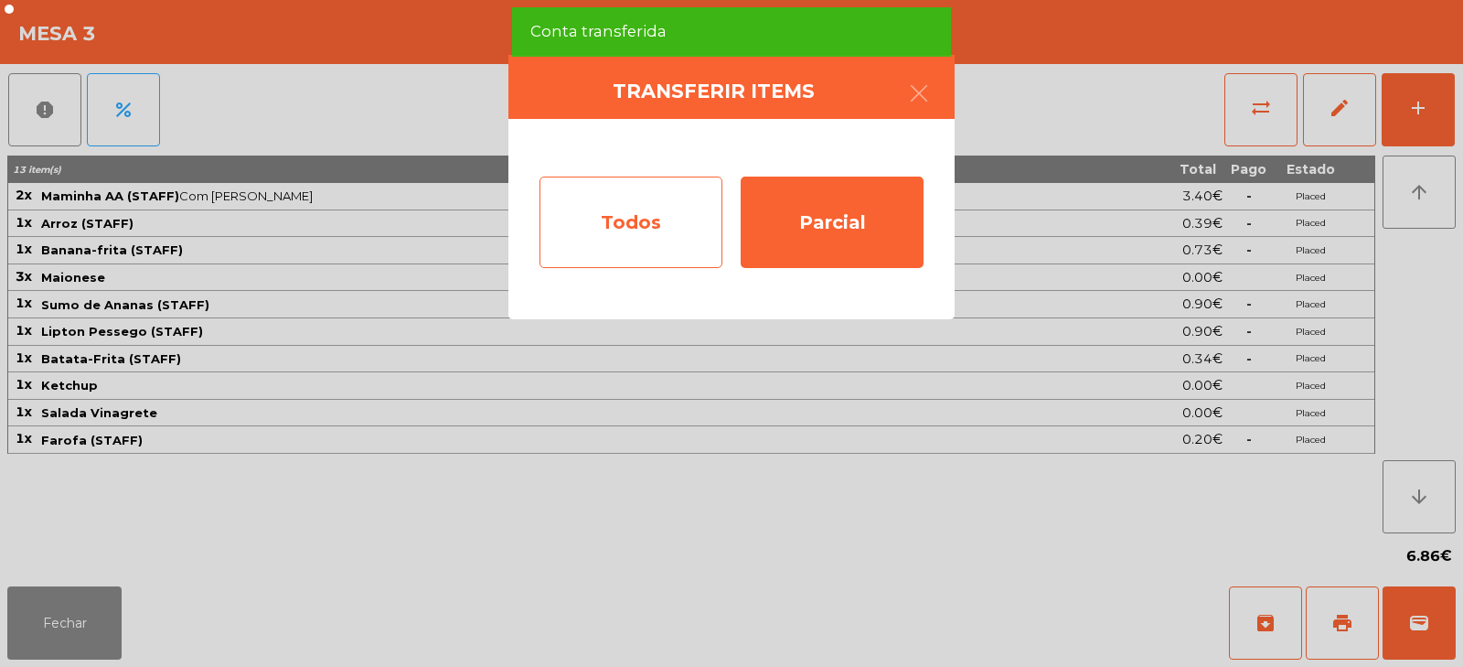
click at [655, 219] on div "Todos" at bounding box center [630, 221] width 183 height 91
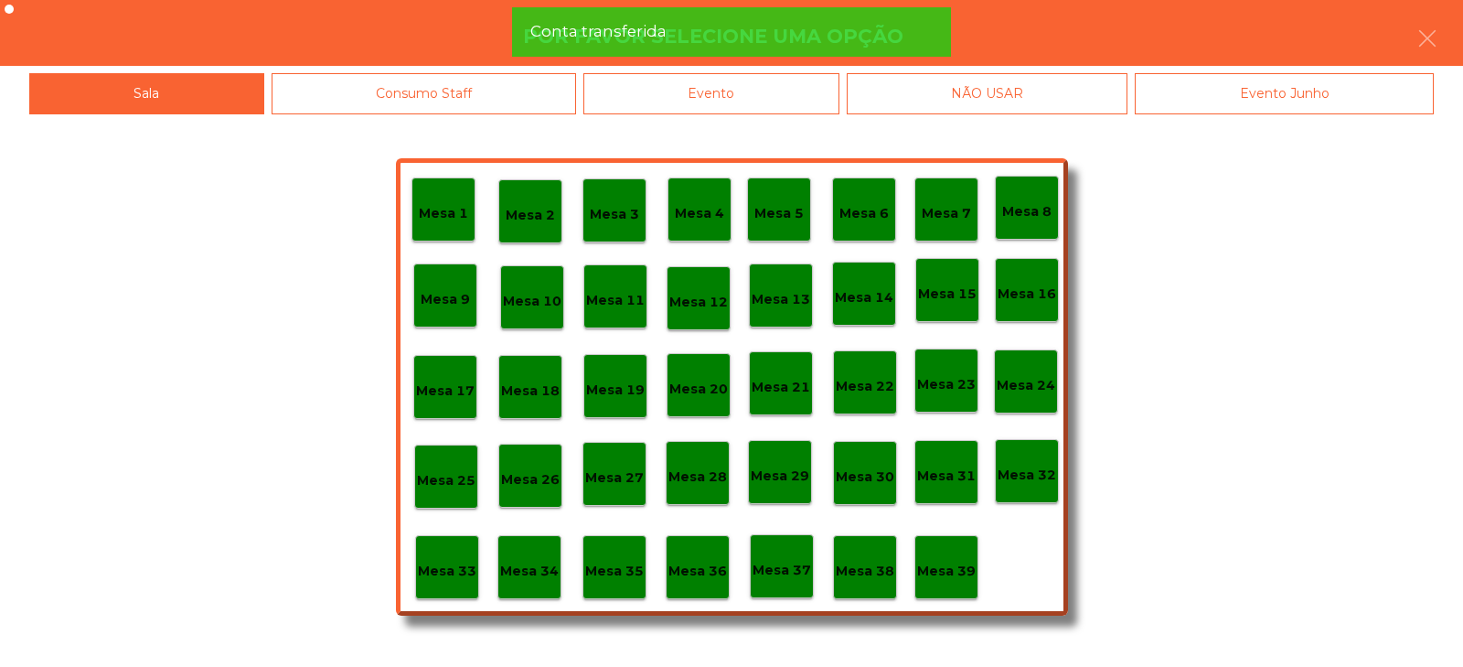
click at [1034, 466] on p "Mesa 32" at bounding box center [1027, 474] width 59 height 21
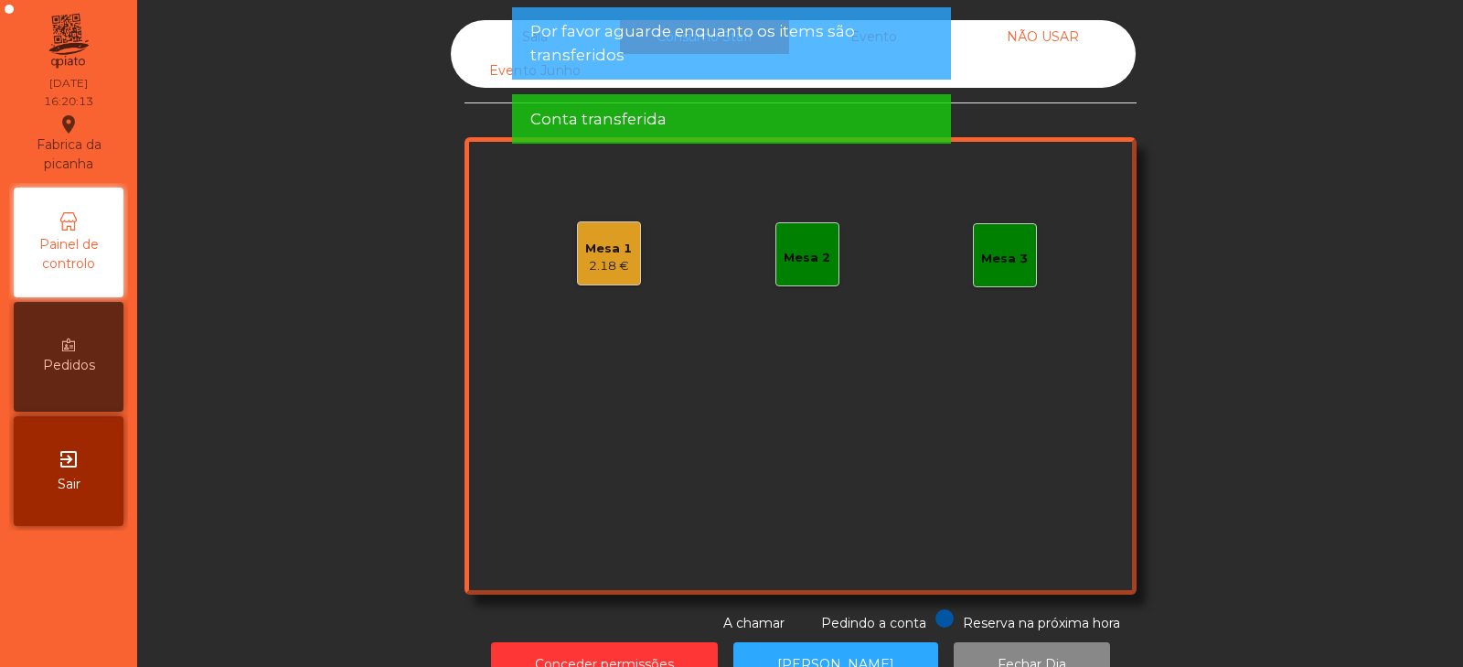
click at [497, 41] on div "Sala" at bounding box center [535, 37] width 169 height 34
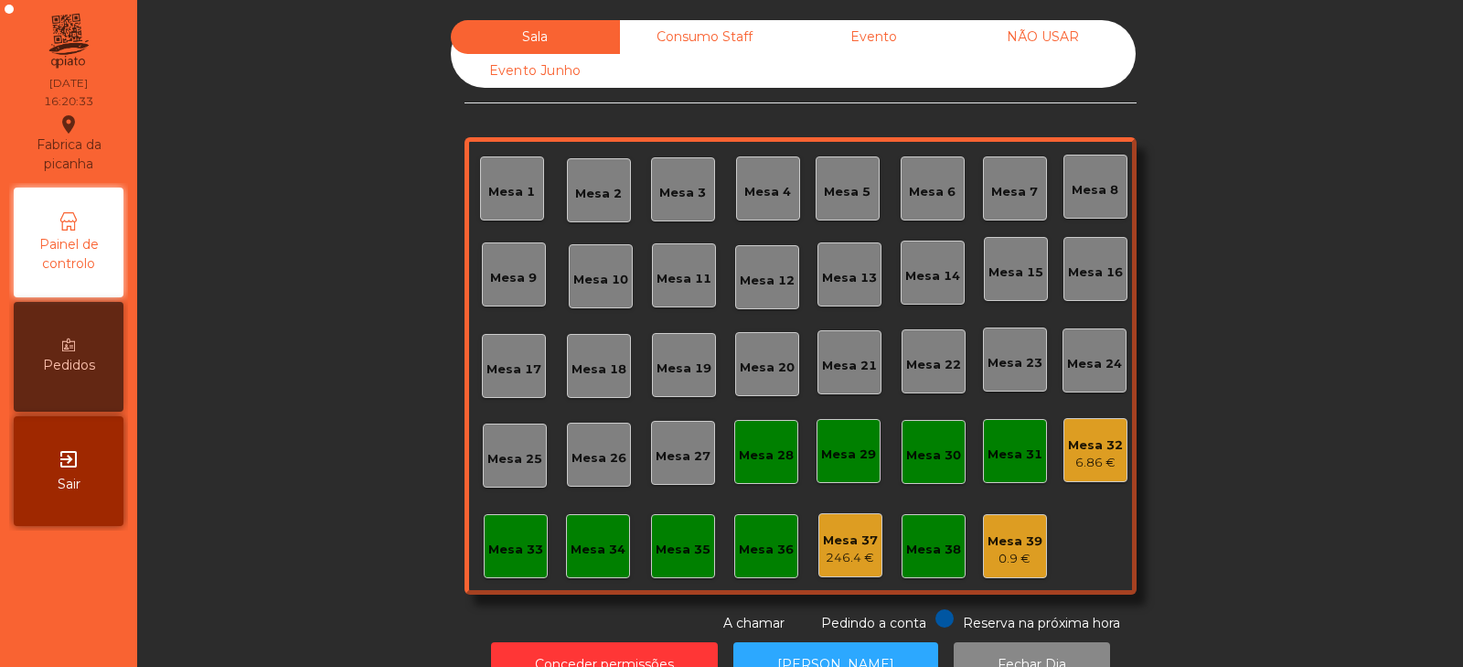
click at [873, 21] on div "Evento" at bounding box center [873, 37] width 169 height 34
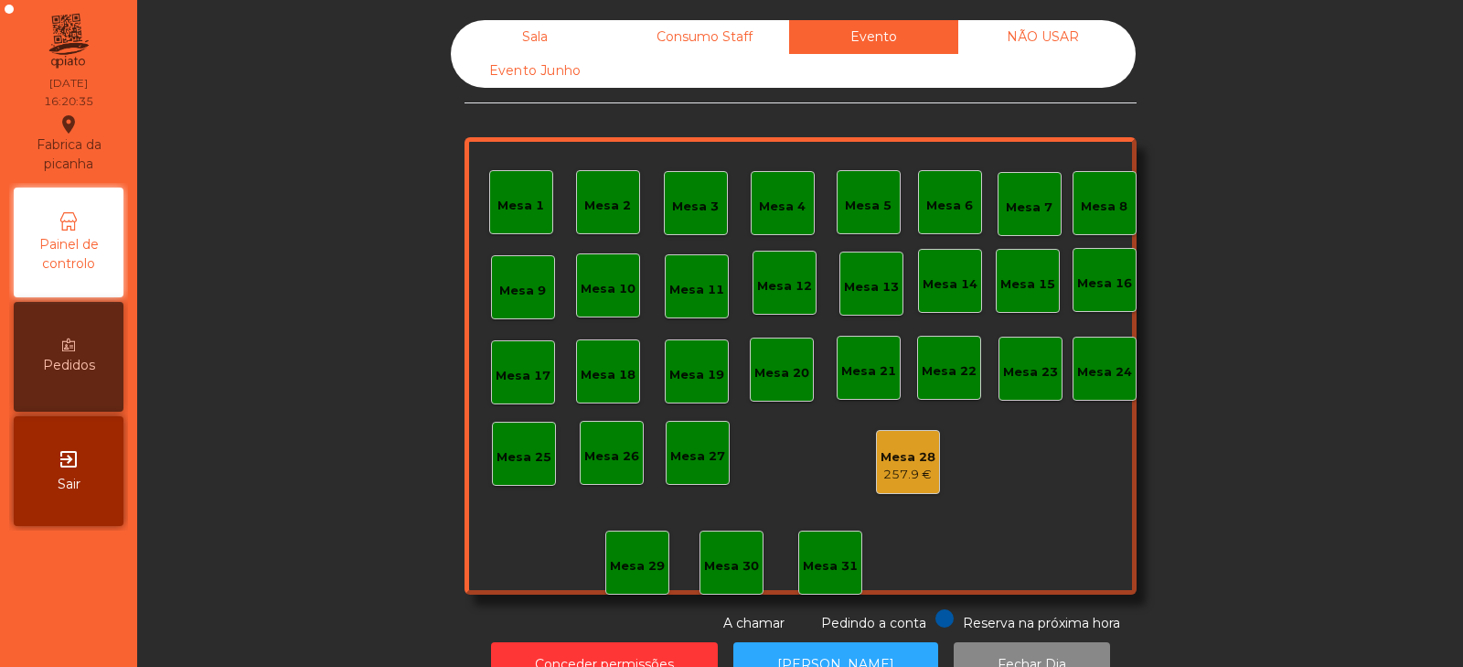
click at [914, 474] on div "257.9 €" at bounding box center [907, 474] width 55 height 18
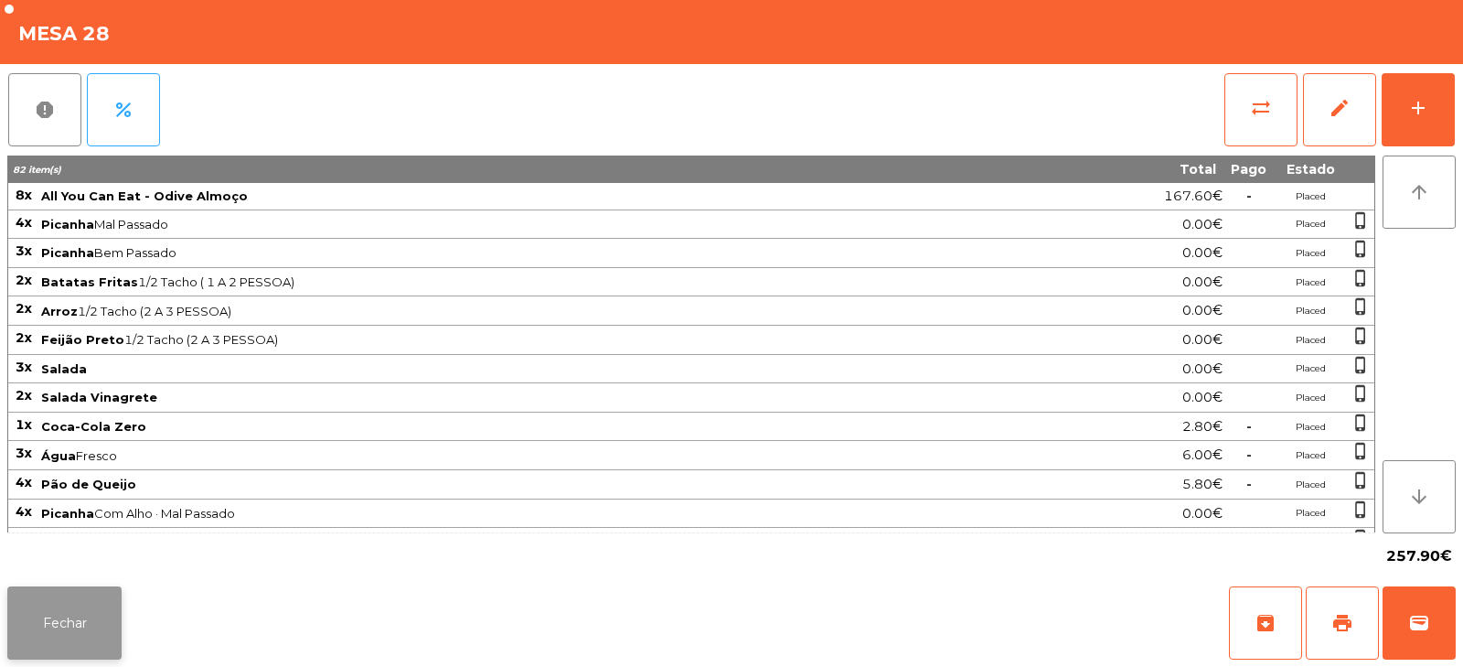
click at [83, 623] on button "Fechar" at bounding box center [64, 622] width 114 height 73
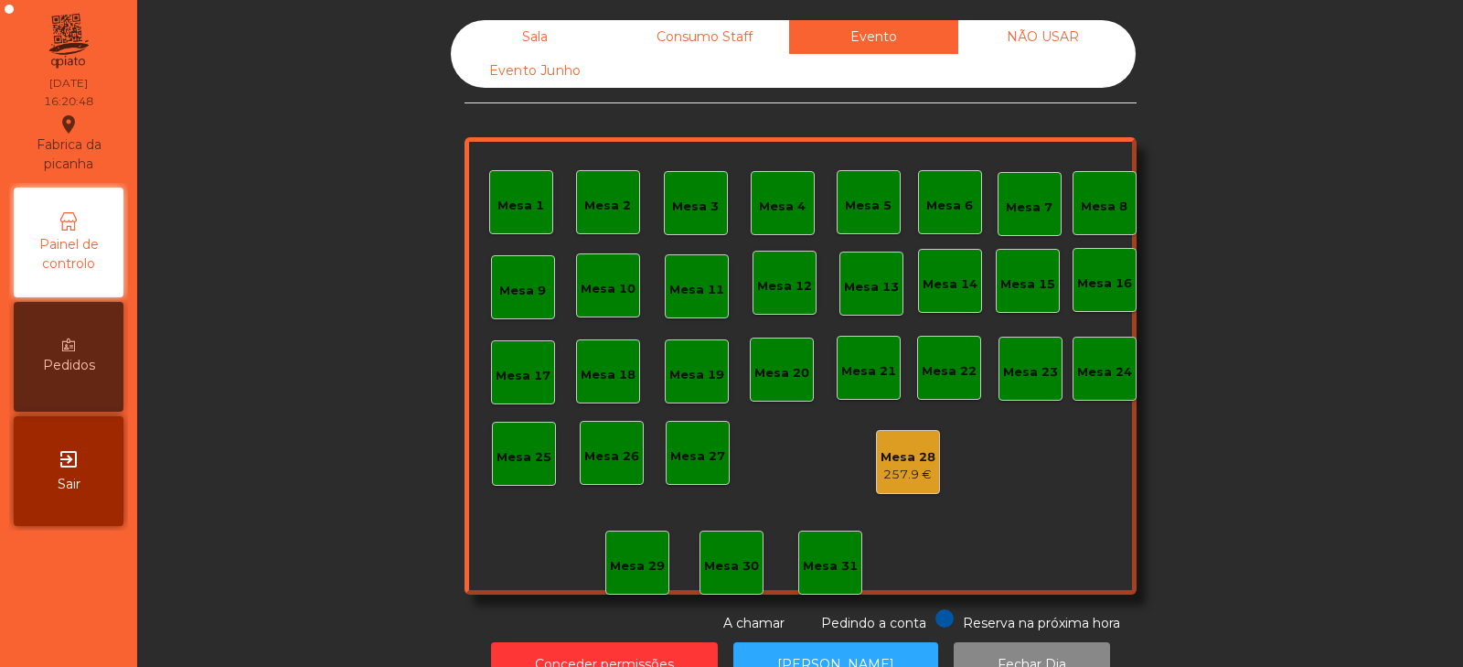
click at [723, 37] on div "Consumo Staff" at bounding box center [704, 37] width 169 height 34
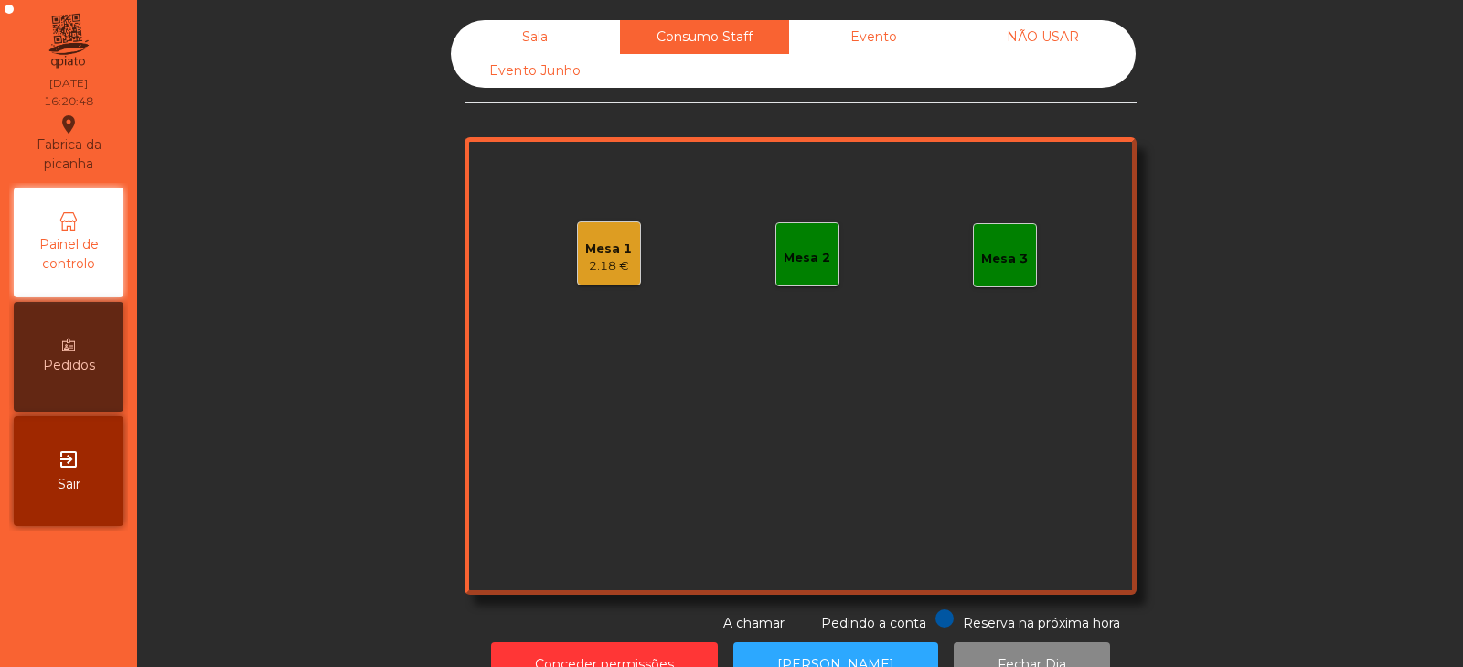
click at [617, 255] on div "Mesa 1" at bounding box center [608, 249] width 47 height 18
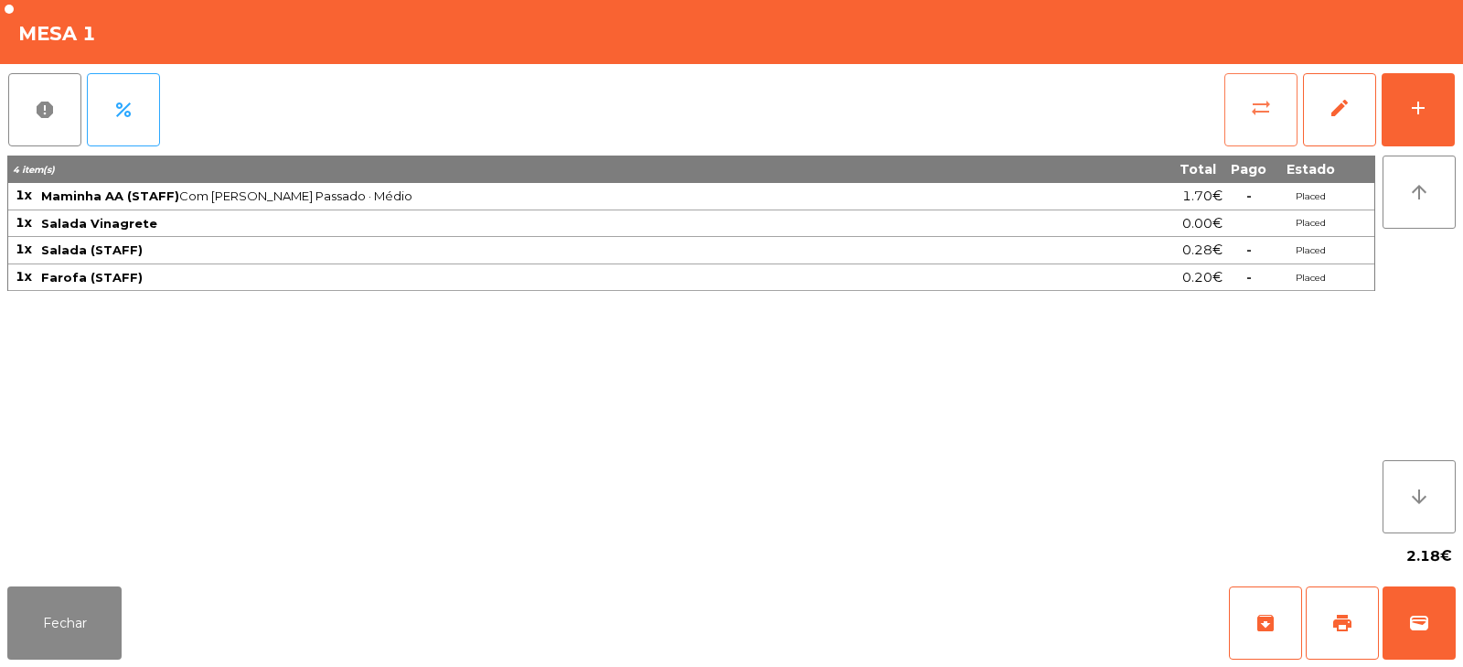
click at [1269, 112] on span "sync_alt" at bounding box center [1261, 108] width 22 height 22
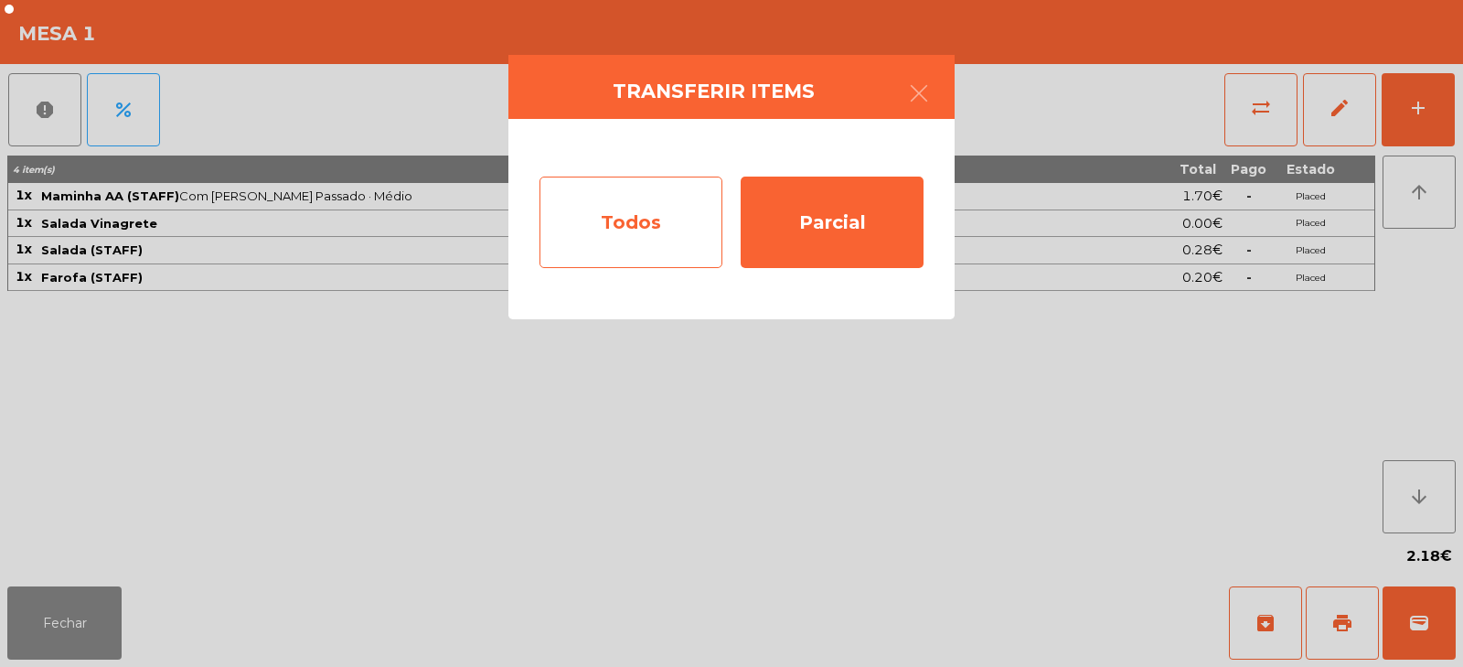
click at [656, 206] on div "Todos" at bounding box center [630, 221] width 183 height 91
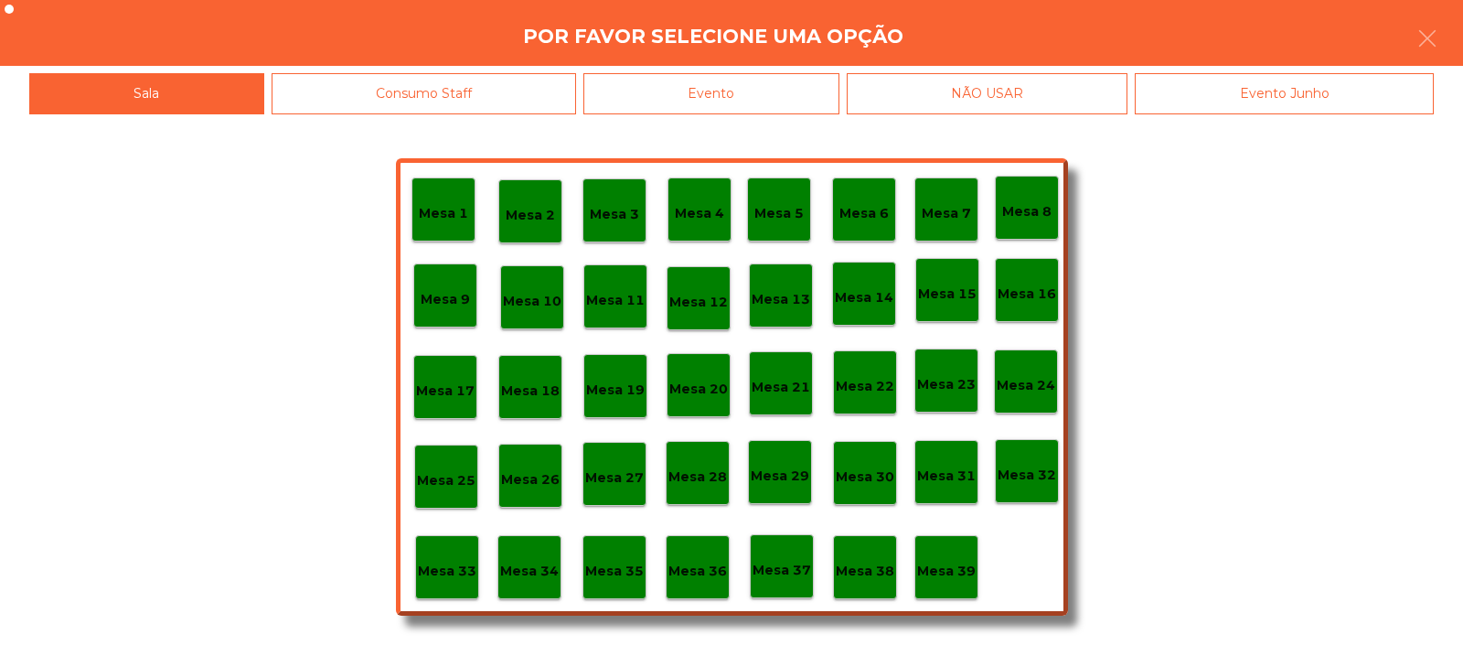
click at [947, 484] on p "Mesa 31" at bounding box center [946, 475] width 59 height 21
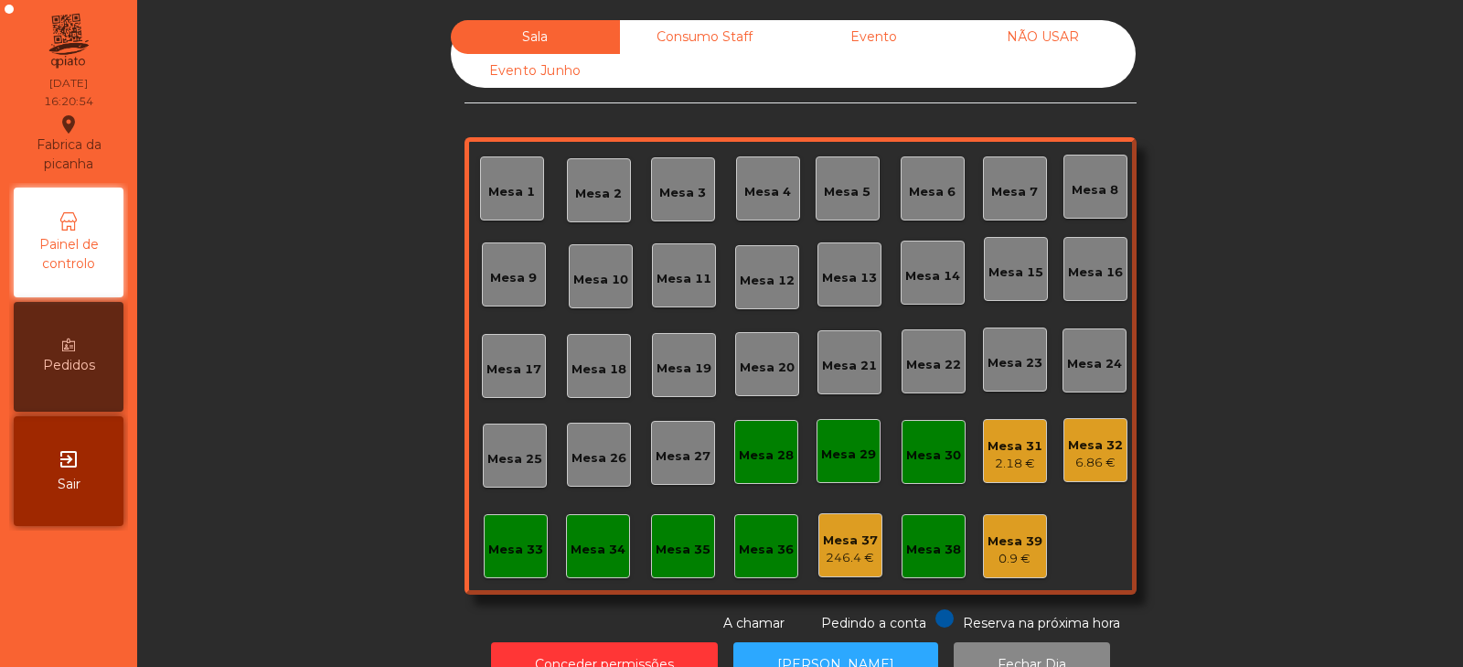
click at [1009, 457] on div "2.18 €" at bounding box center [1014, 463] width 55 height 18
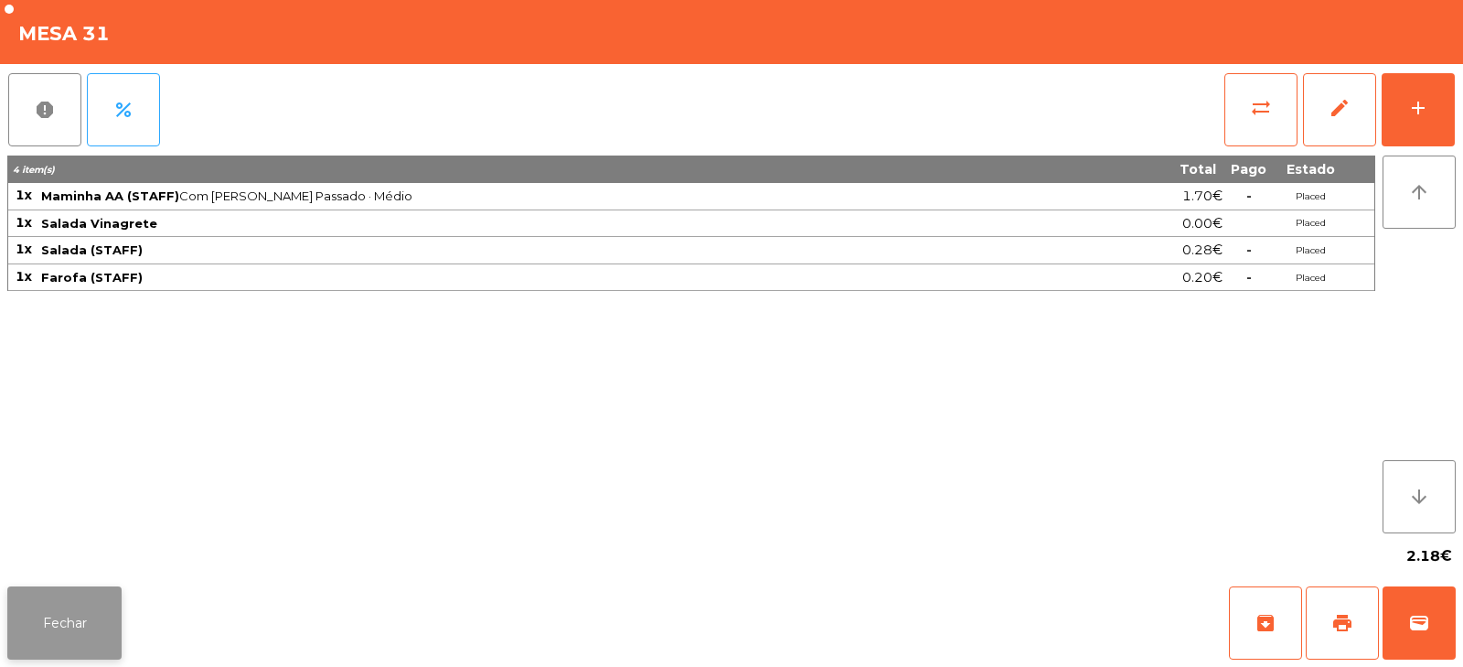
click at [91, 617] on button "Fechar" at bounding box center [64, 622] width 114 height 73
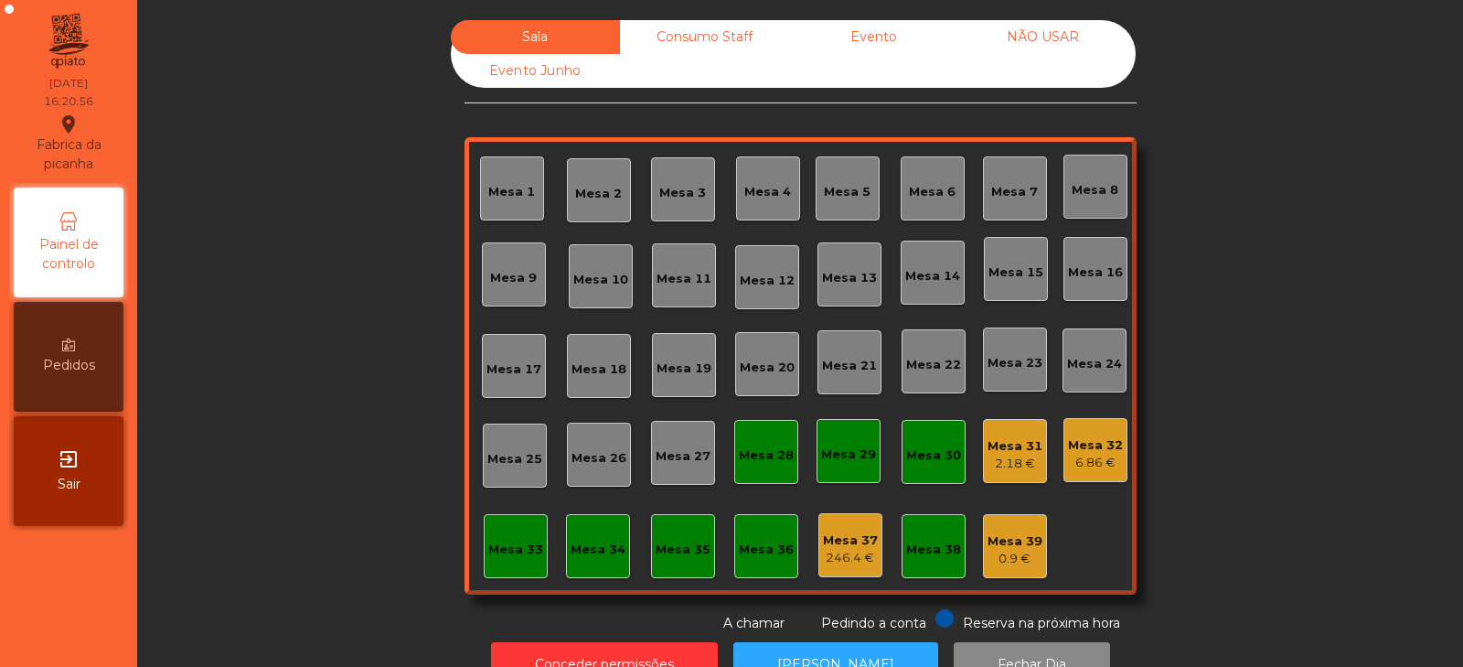
click at [1019, 444] on div "Mesa 31" at bounding box center [1014, 446] width 55 height 18
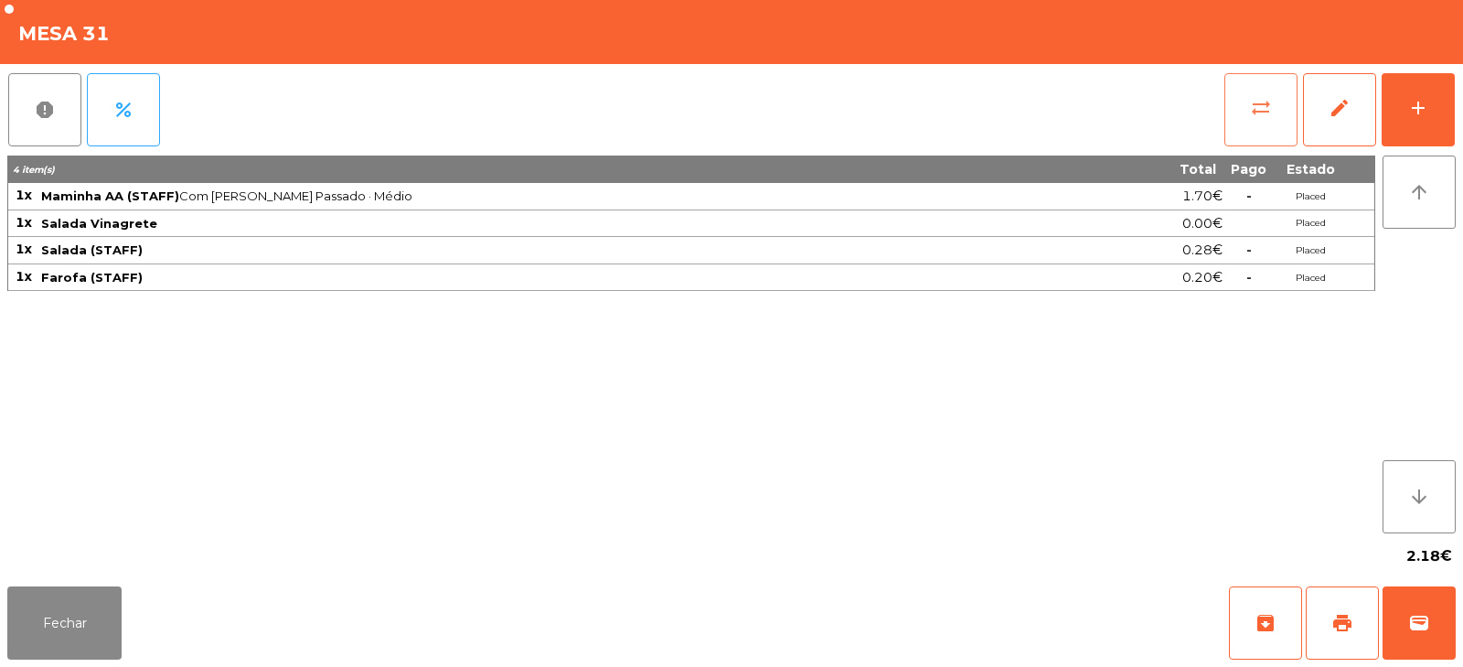
click at [1247, 106] on button "sync_alt" at bounding box center [1260, 109] width 73 height 73
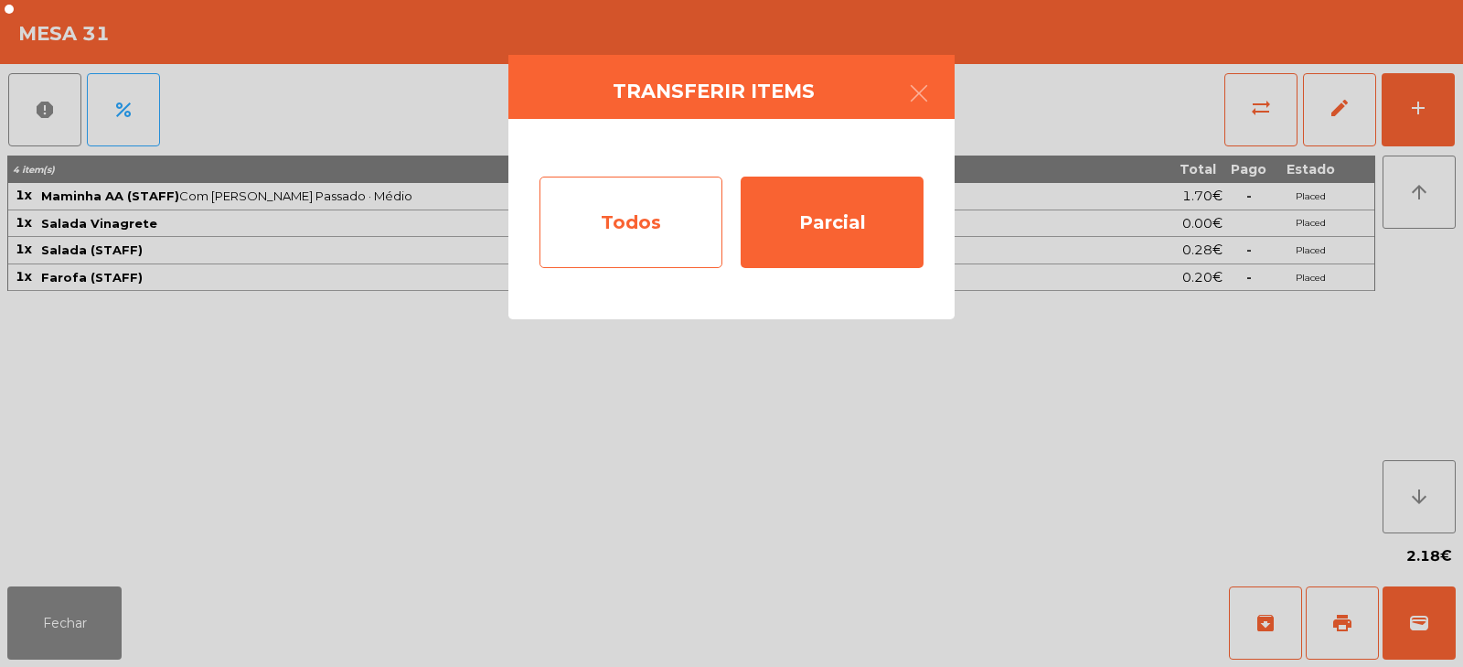
click at [698, 210] on div "Todos" at bounding box center [630, 221] width 183 height 91
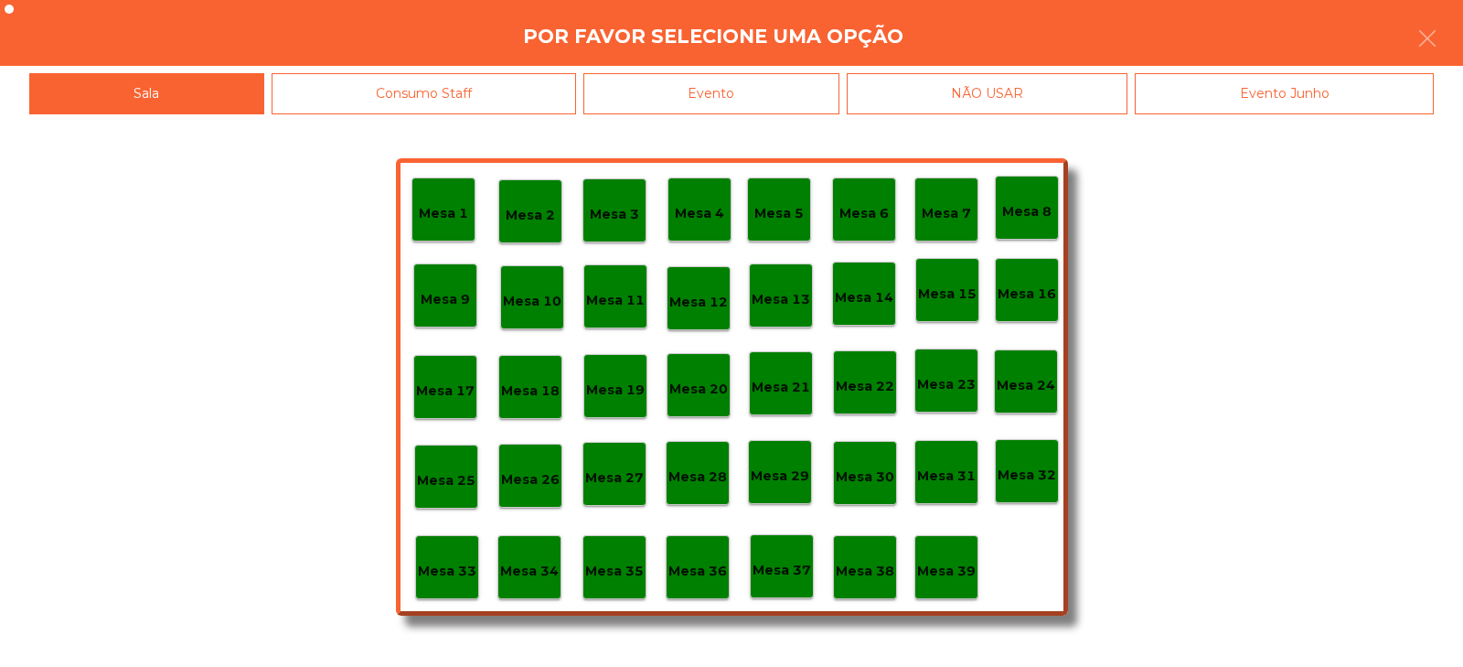
click at [1039, 486] on div "Mesa 32" at bounding box center [1027, 471] width 64 height 64
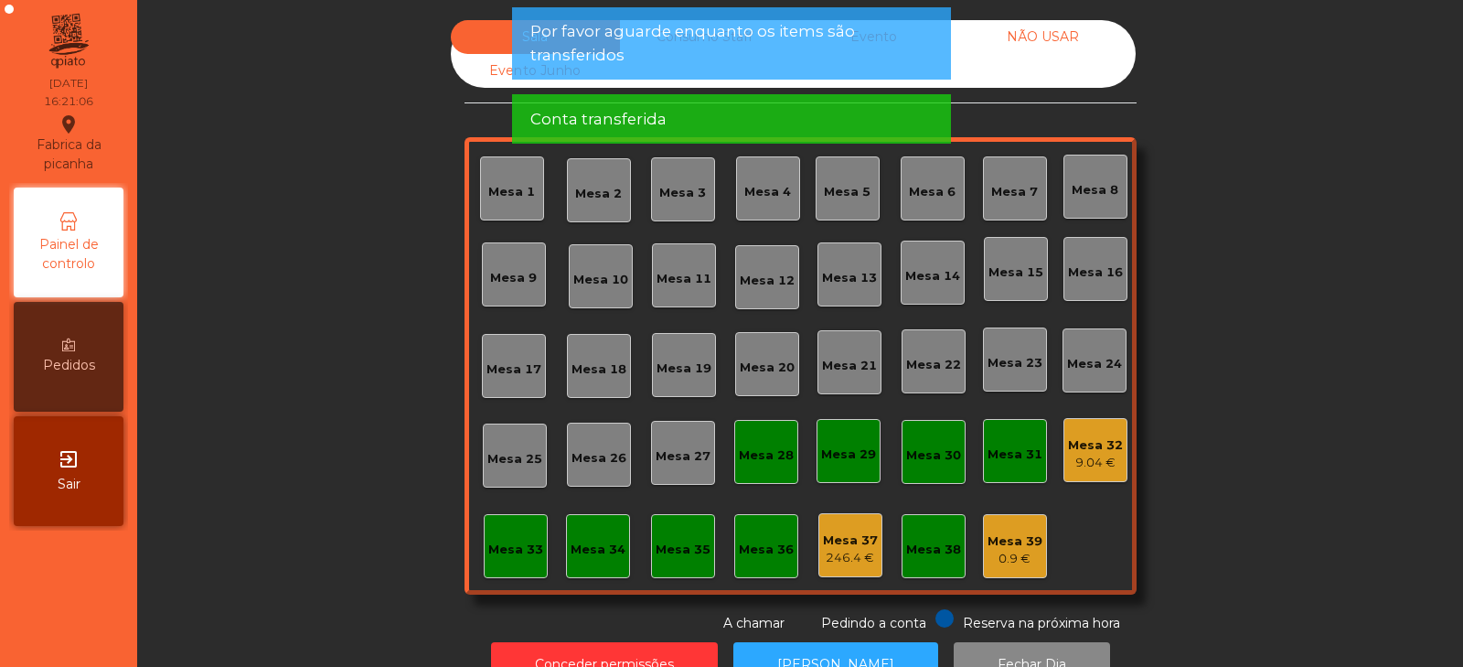
click at [1094, 452] on div "Mesa 32" at bounding box center [1095, 445] width 55 height 18
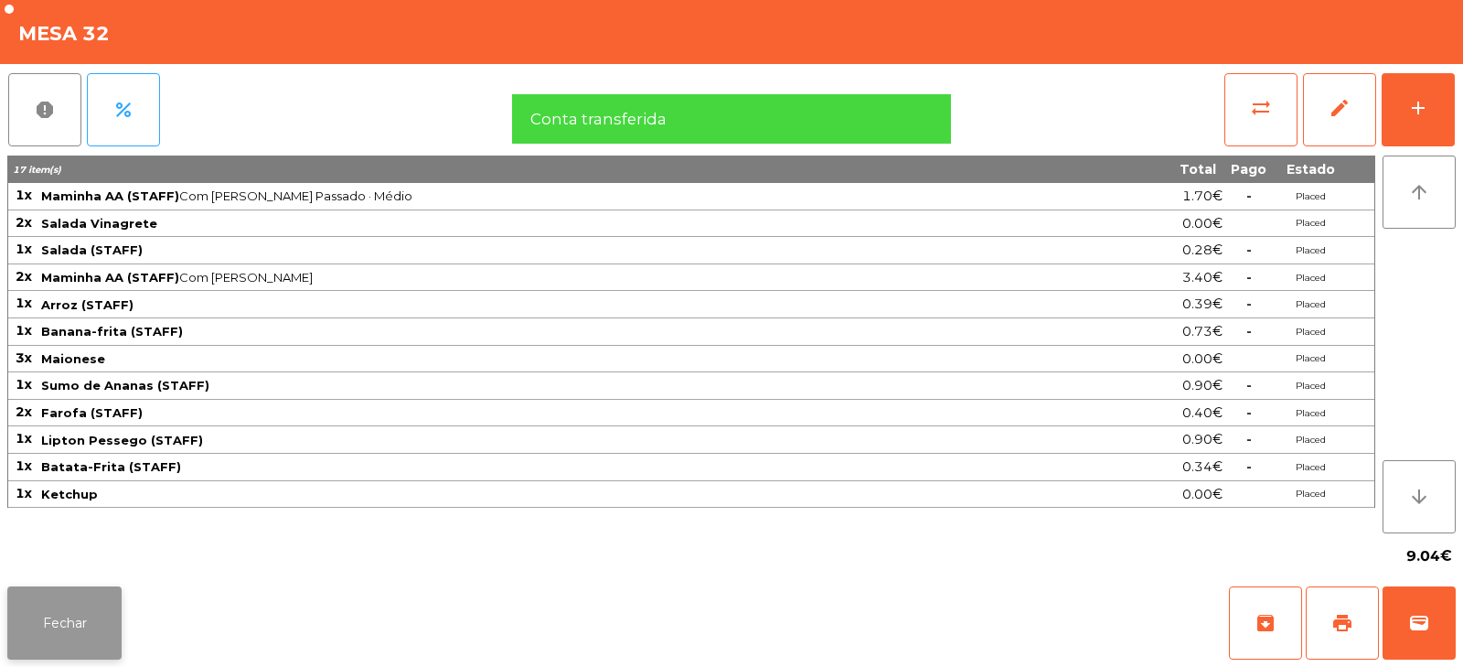
click at [79, 628] on button "Fechar" at bounding box center [64, 622] width 114 height 73
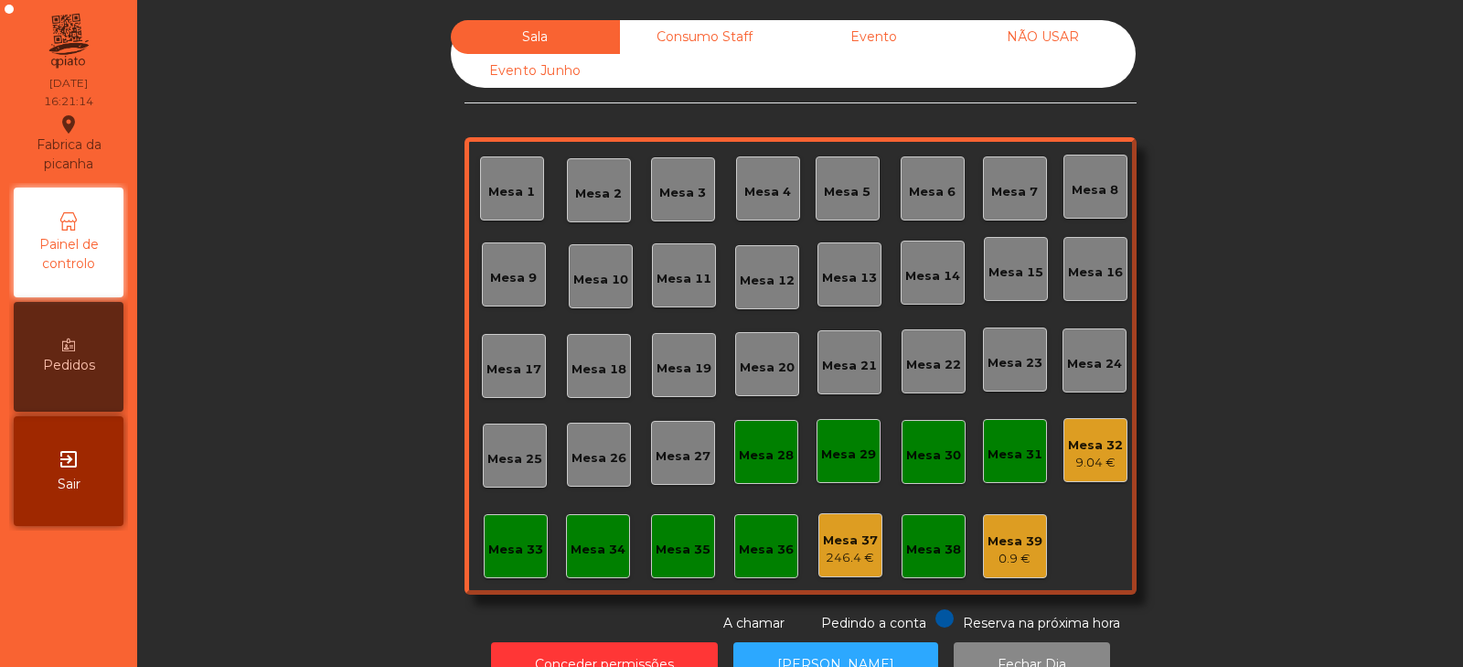
scroll to position [54, 0]
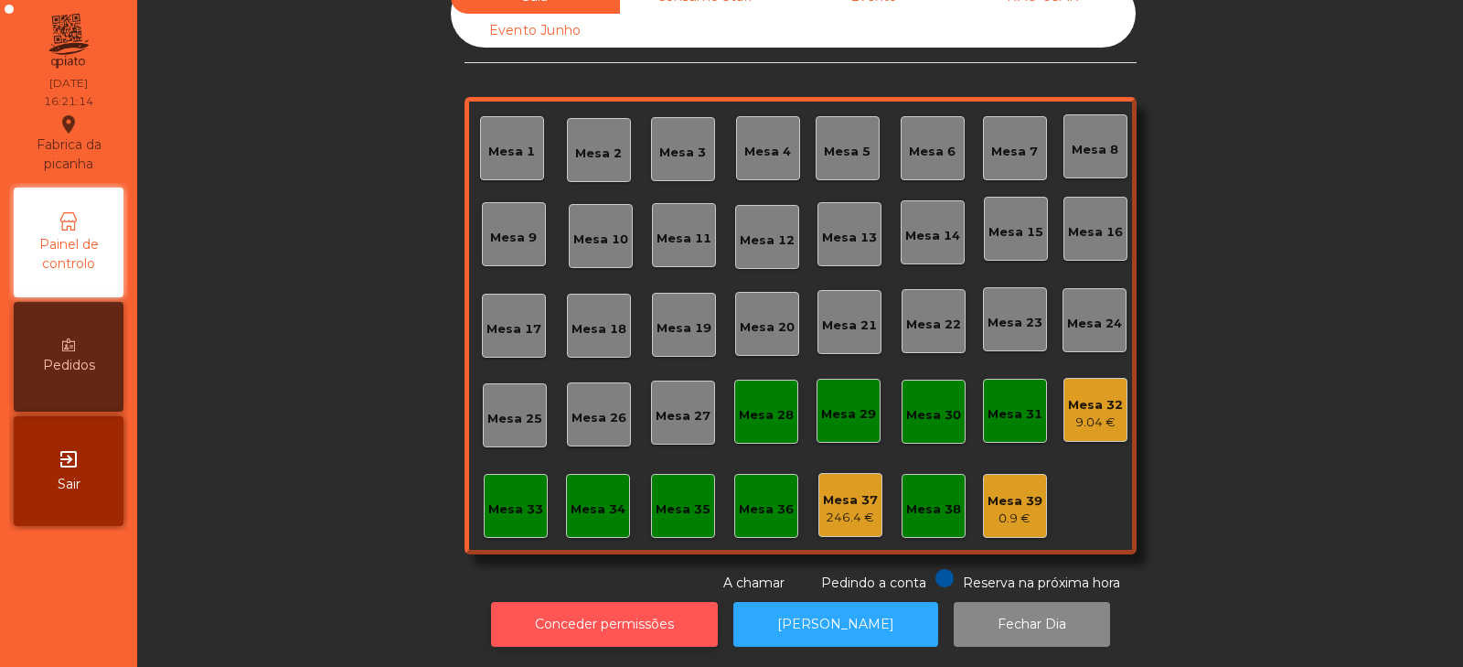
click at [668, 603] on button "Conceder permissões" at bounding box center [604, 624] width 227 height 45
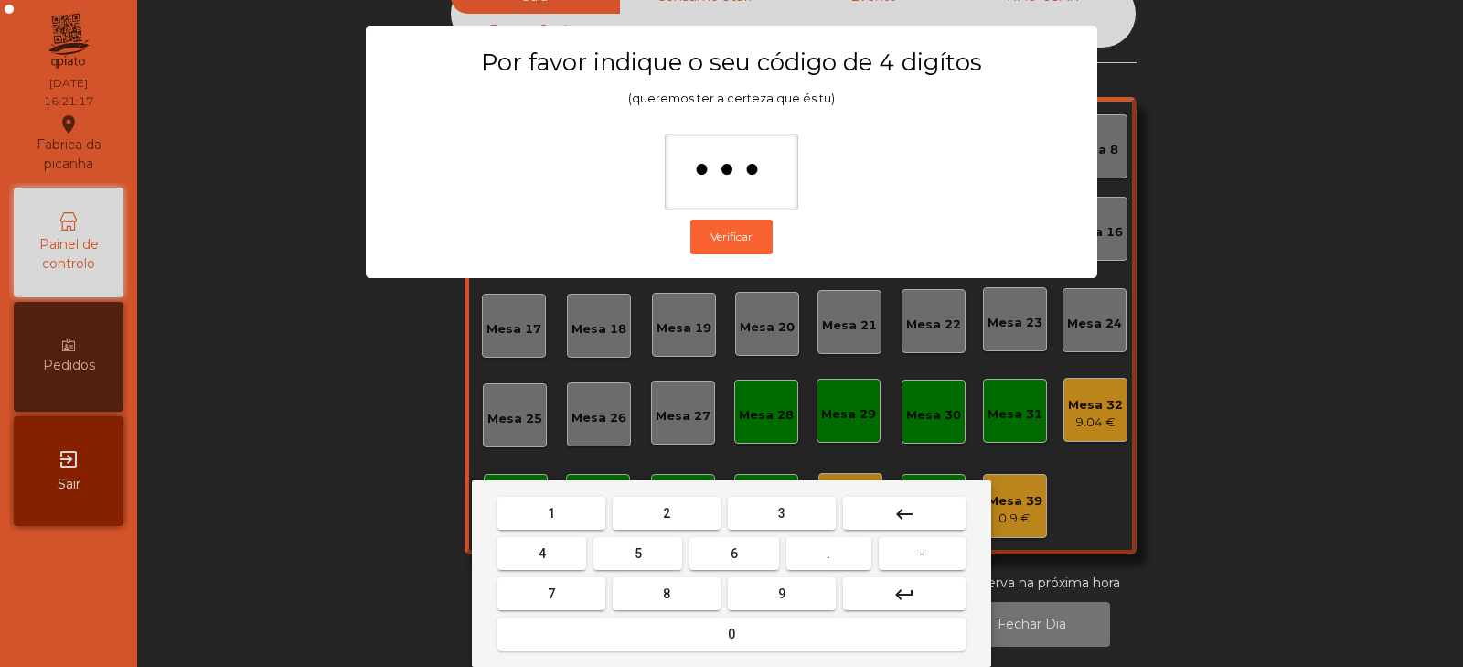
type input "****"
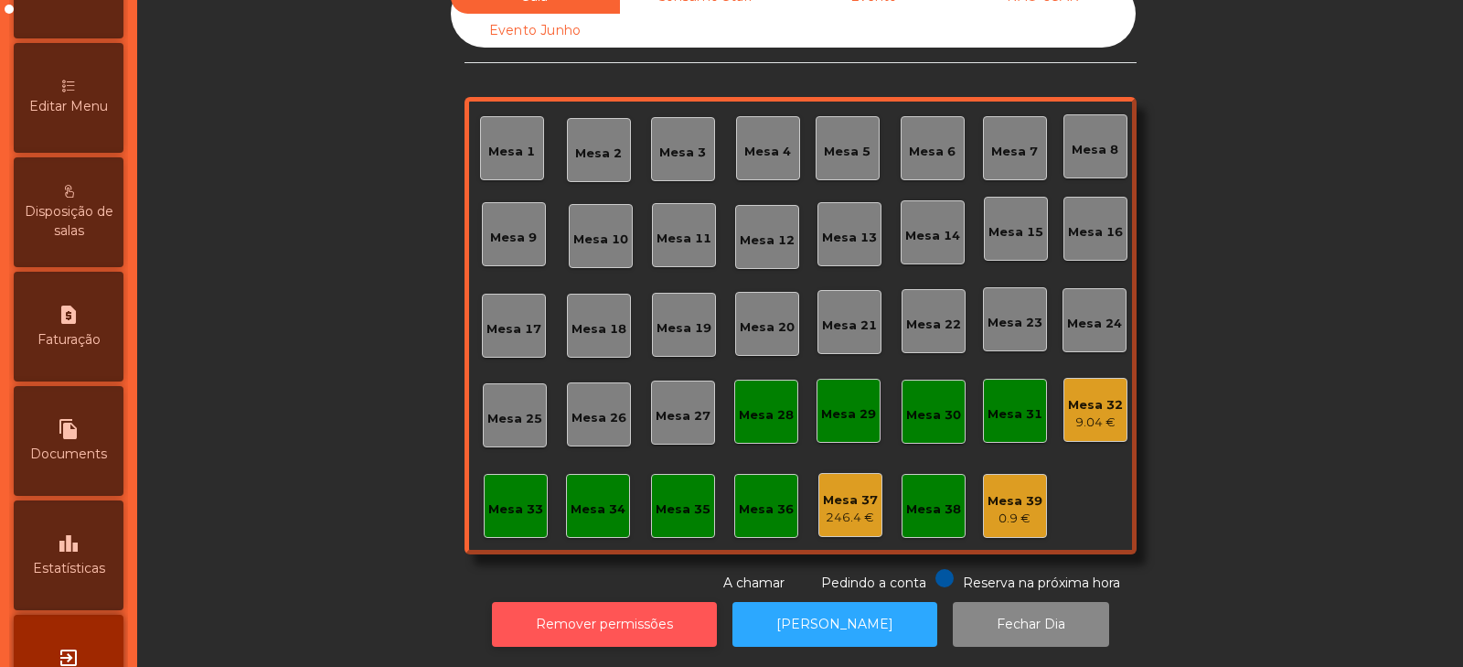
scroll to position [444, 0]
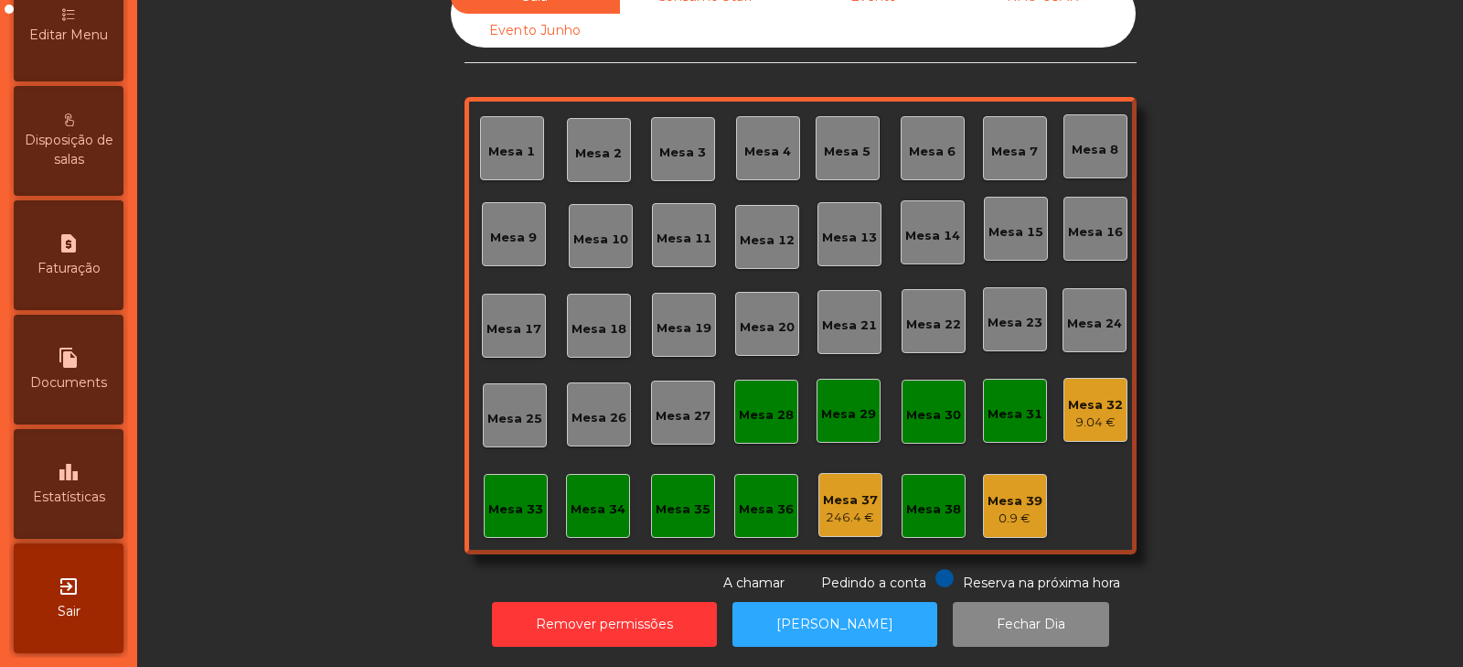
click at [80, 471] on icon "leaderboard" at bounding box center [69, 472] width 22 height 22
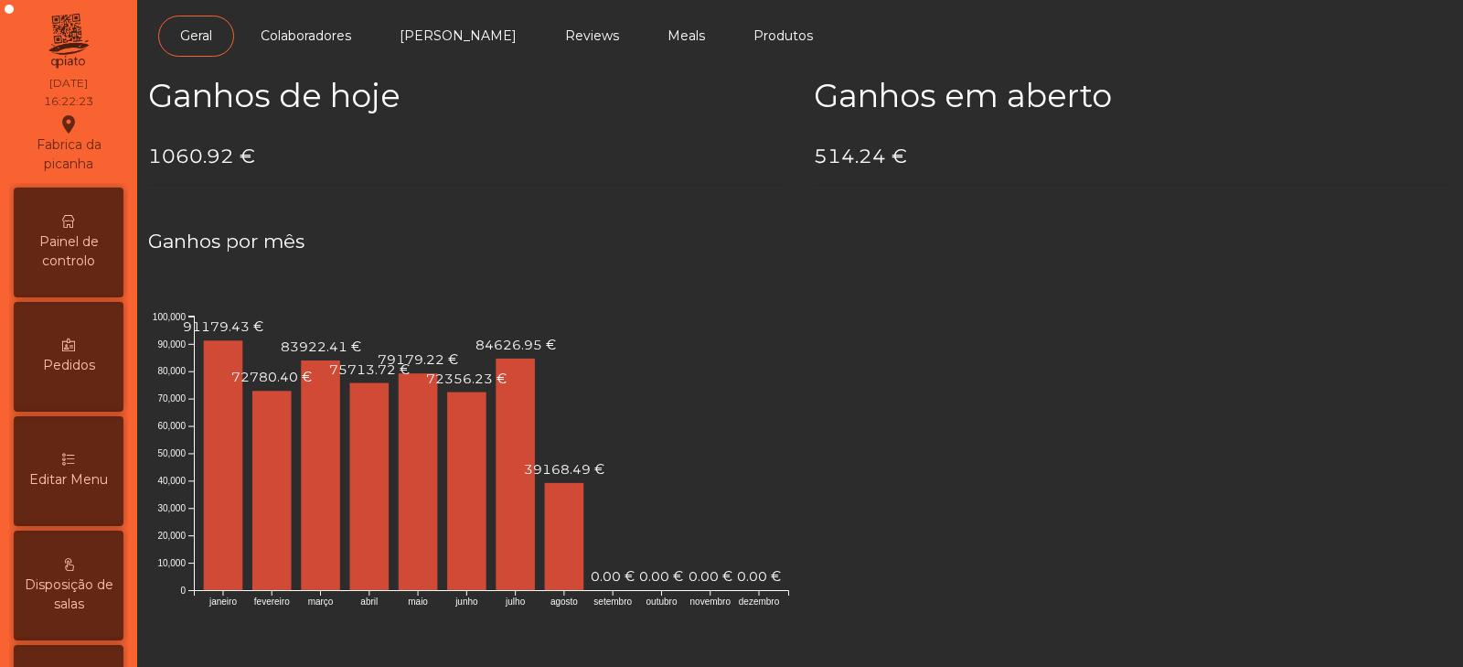
click at [74, 229] on div "Painel de controlo" at bounding box center [69, 242] width 110 height 110
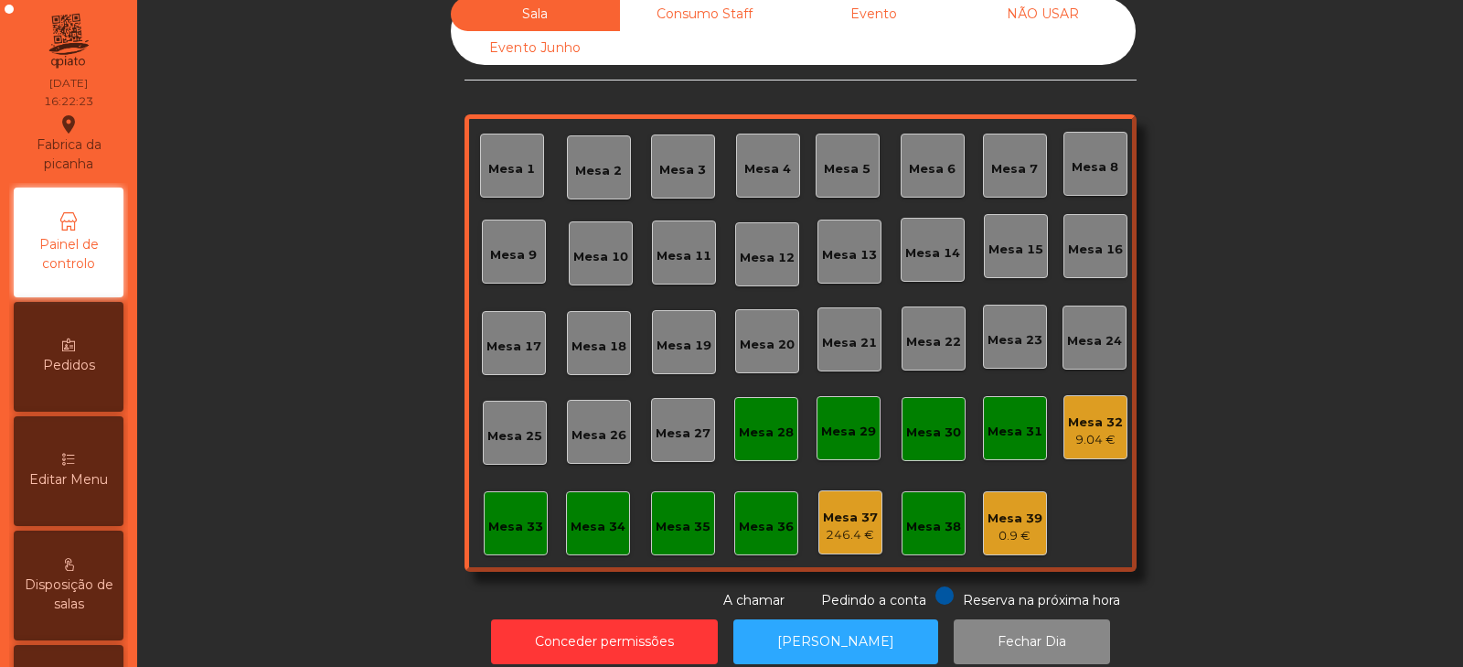
scroll to position [54, 0]
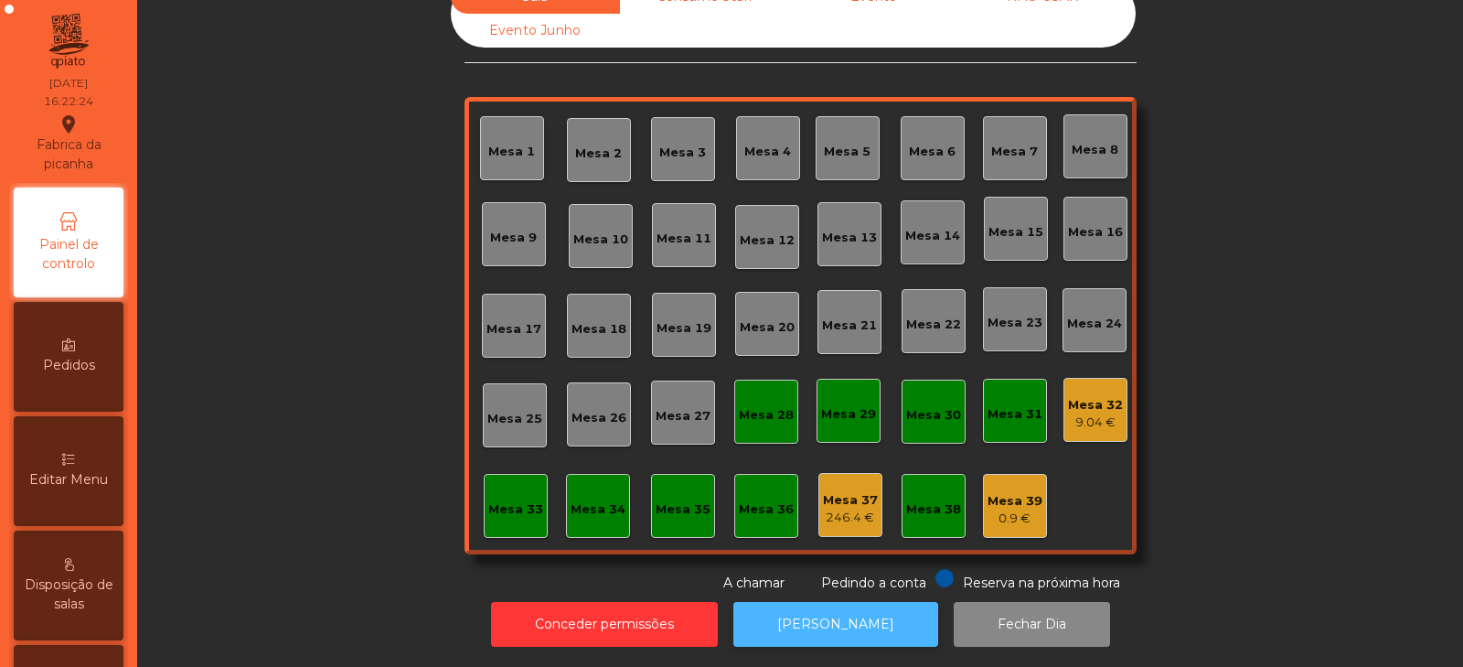
click at [798, 614] on button "[PERSON_NAME]" at bounding box center [835, 624] width 205 height 45
click at [866, 608] on button "[PERSON_NAME]" at bounding box center [835, 624] width 205 height 45
